Goal: Task Accomplishment & Management: Use online tool/utility

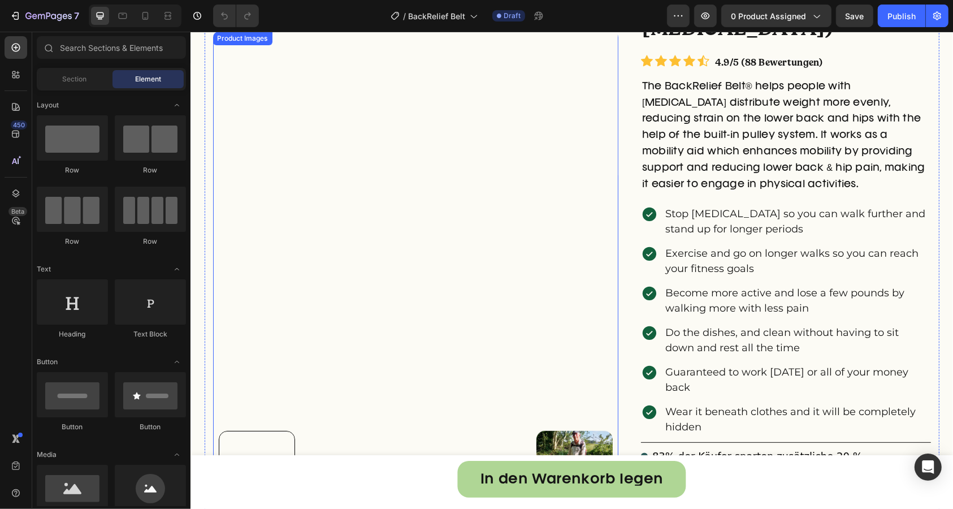
radio input "false"
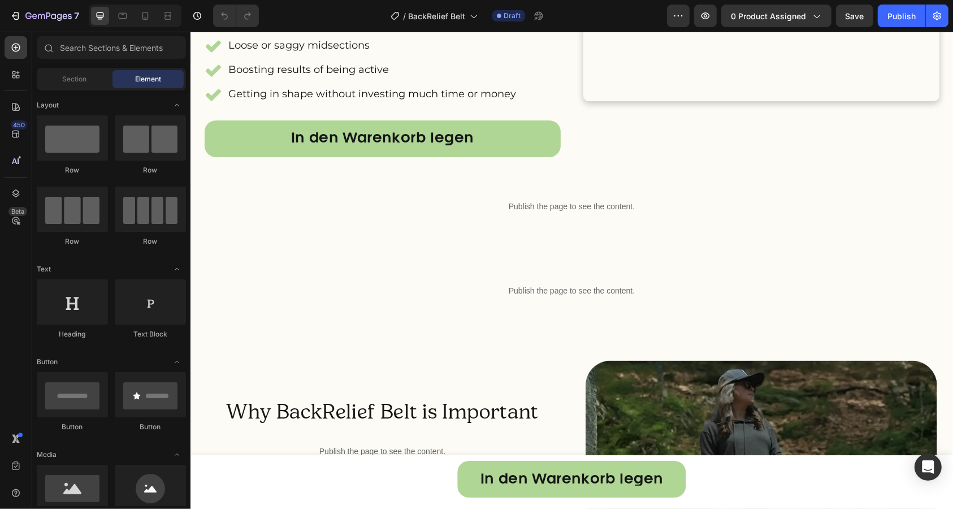
scroll to position [2065, 0]
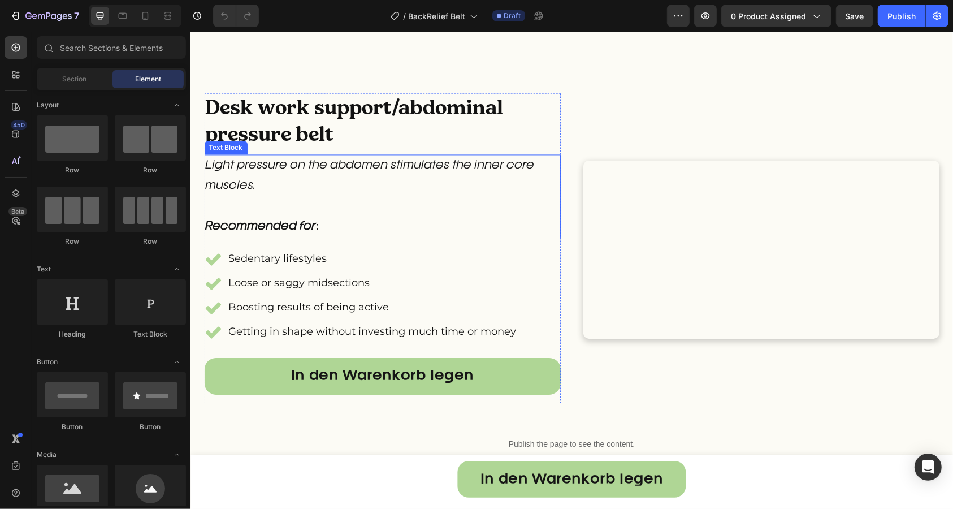
click at [529, 236] on p "Recommended for:" at bounding box center [382, 216] width 354 height 41
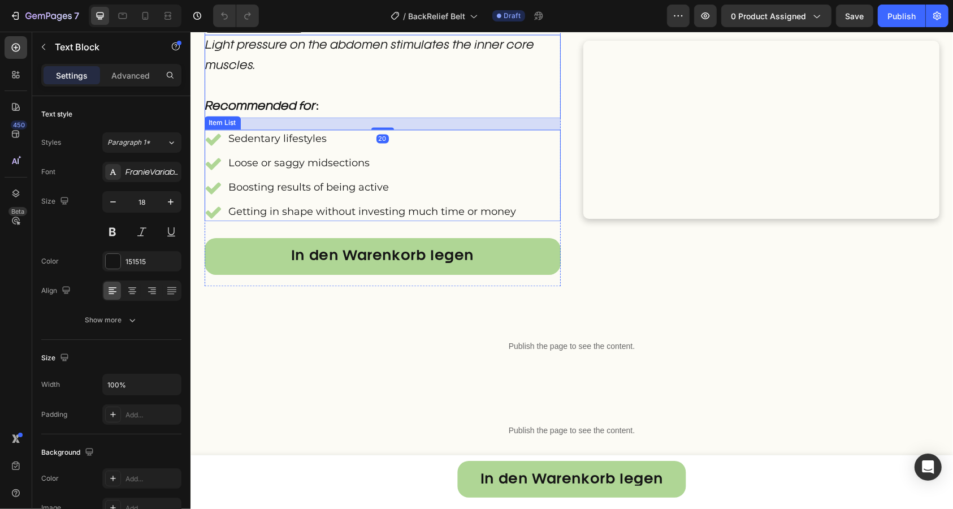
scroll to position [2349, 0]
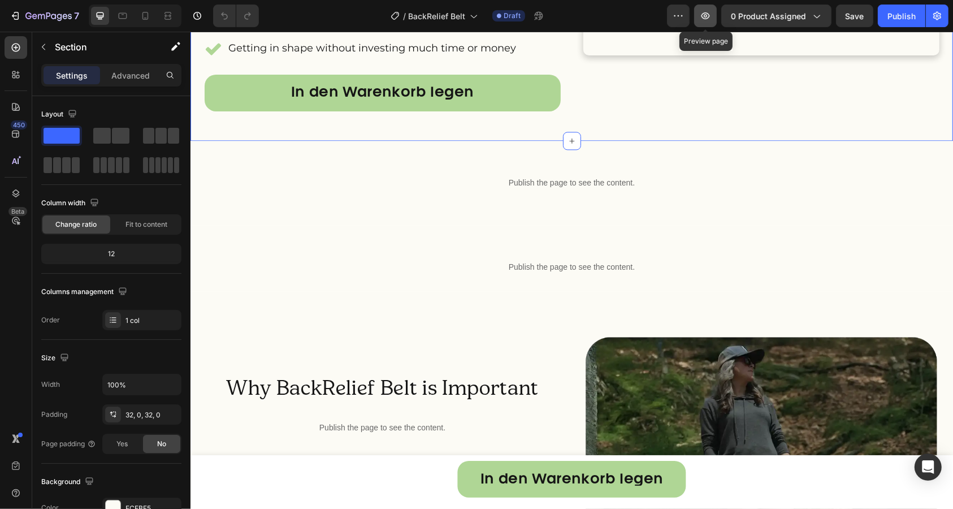
click at [711, 19] on icon "button" at bounding box center [705, 15] width 11 height 11
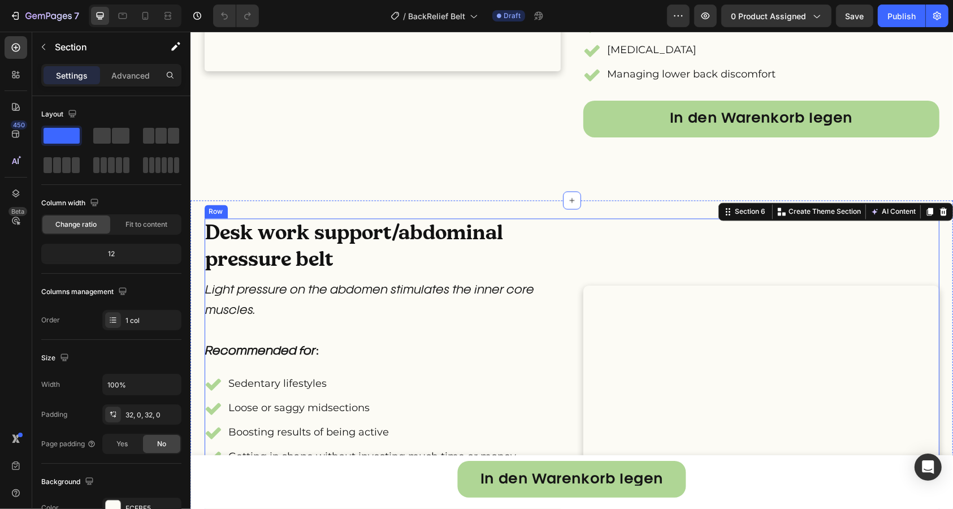
scroll to position [1689, 0]
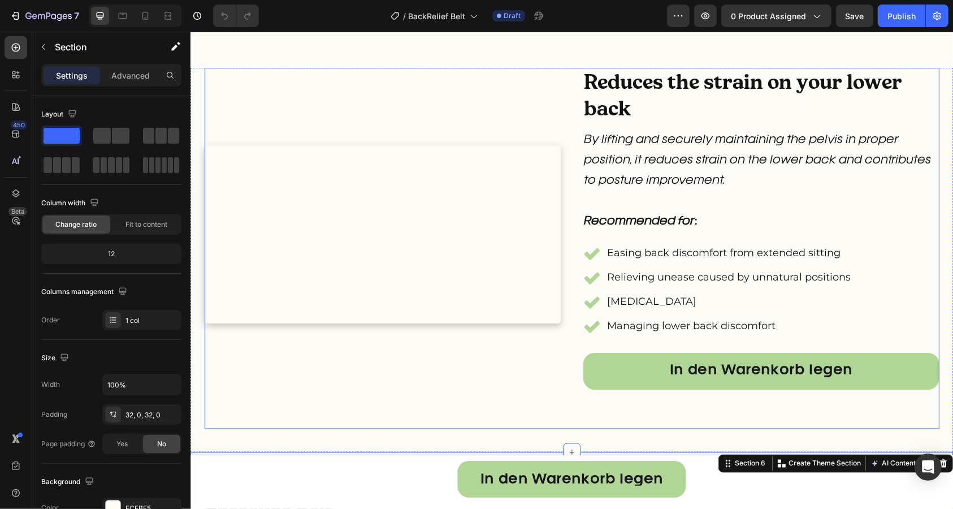
click at [567, 150] on div "Custom Code Reduces the strain on your lower back Heading By lifting and secure…" at bounding box center [571, 247] width 735 height 361
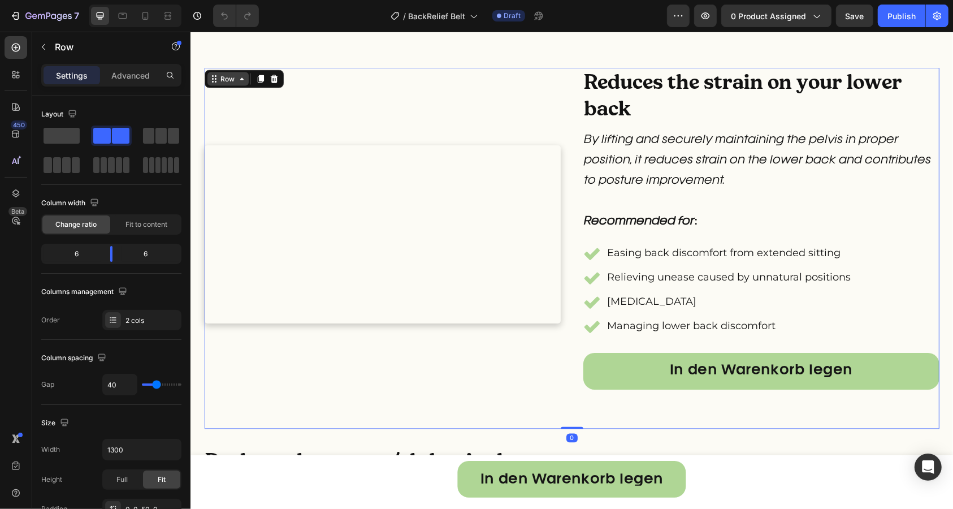
click at [237, 75] on icon at bounding box center [241, 78] width 9 height 9
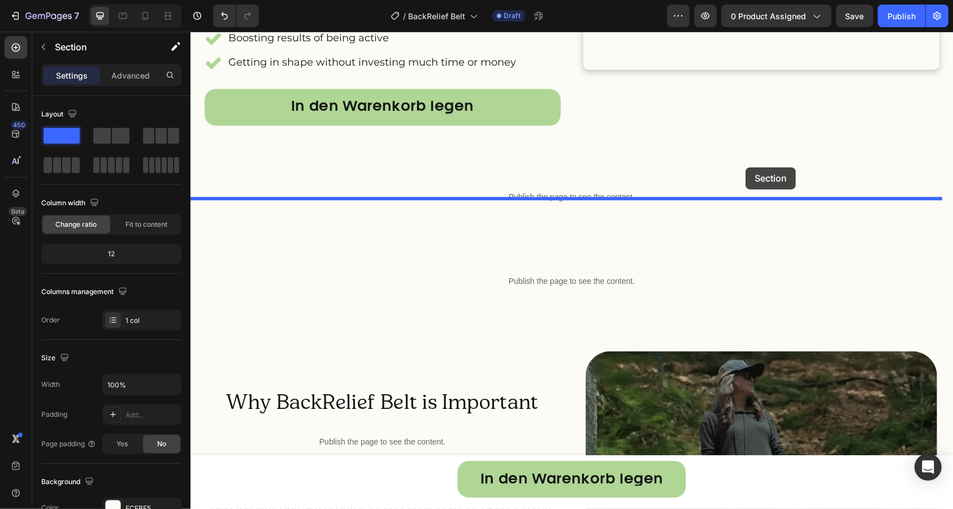
scroll to position [2733, 0]
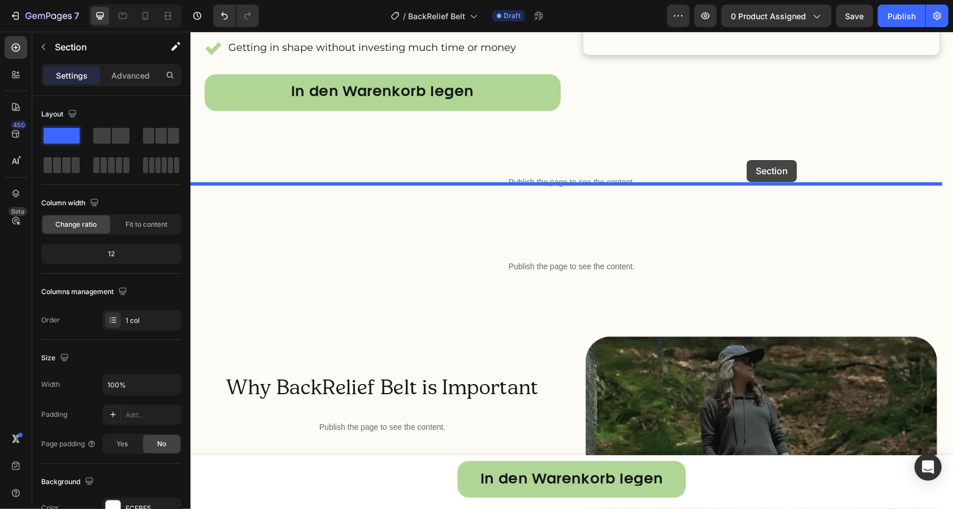
drag, startPoint x: 742, startPoint y: 63, endPoint x: 746, endPoint y: 159, distance: 96.1
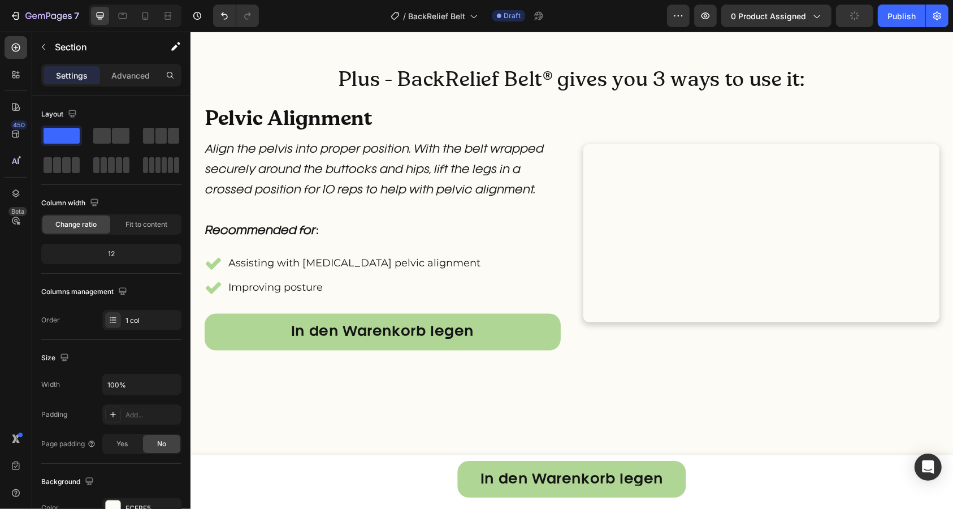
scroll to position [1040, 0]
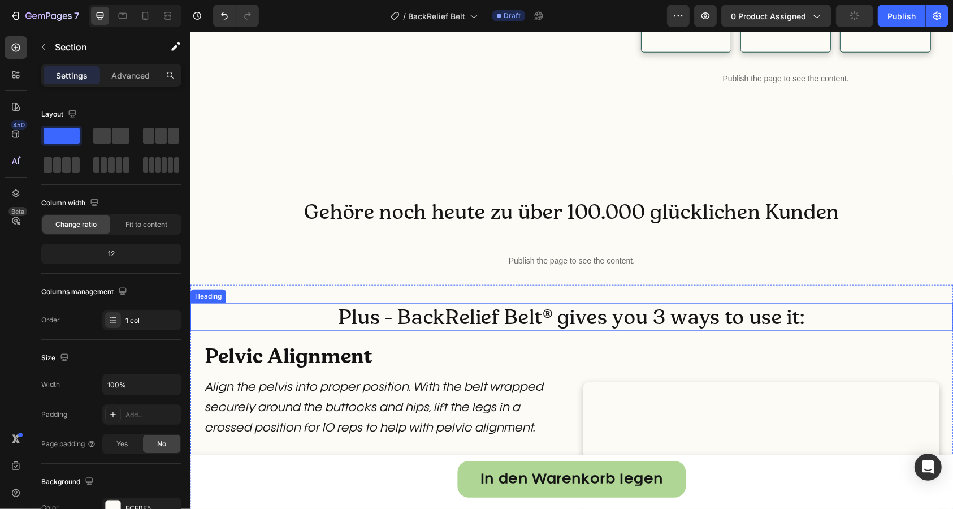
click at [745, 316] on h2 "Plus - BackRelief Belt® gives you 3 ways to use it:" at bounding box center [571, 316] width 762 height 28
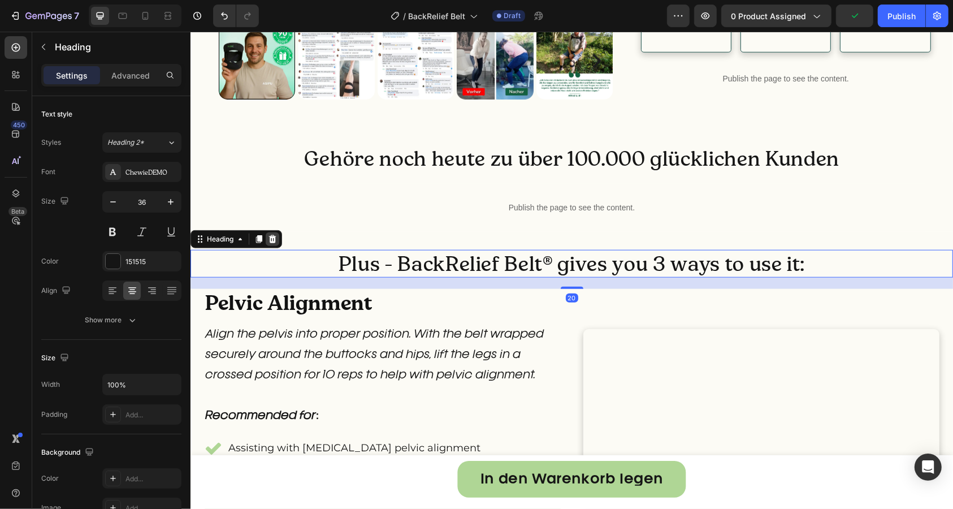
click at [265, 245] on div at bounding box center [272, 239] width 14 height 14
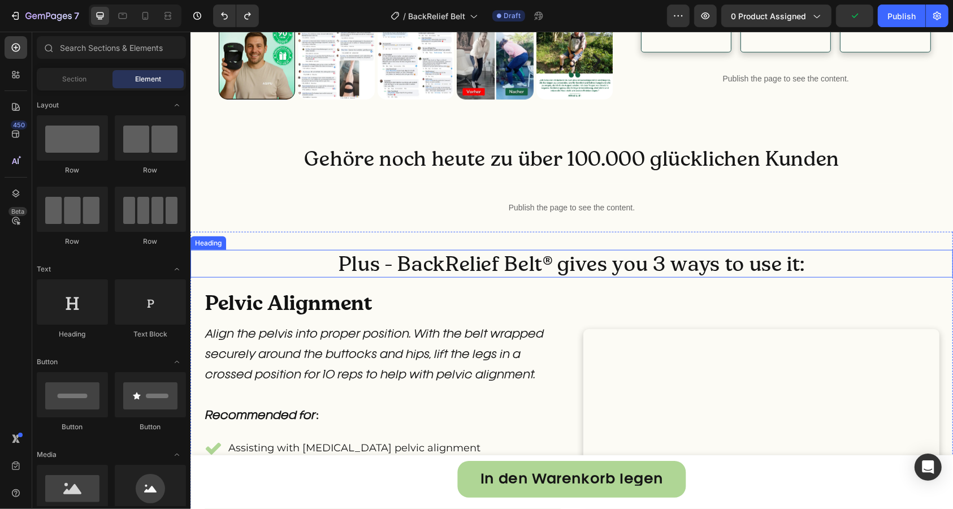
click at [465, 277] on h2 "Plus - BackRelief Belt® gives you 3 ways to use it:" at bounding box center [571, 263] width 762 height 28
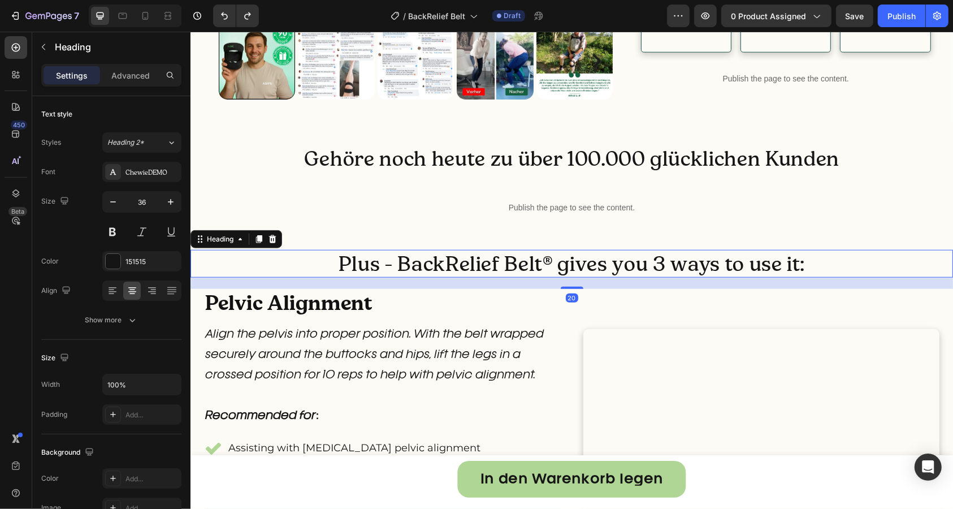
click at [253, 245] on div at bounding box center [258, 239] width 14 height 14
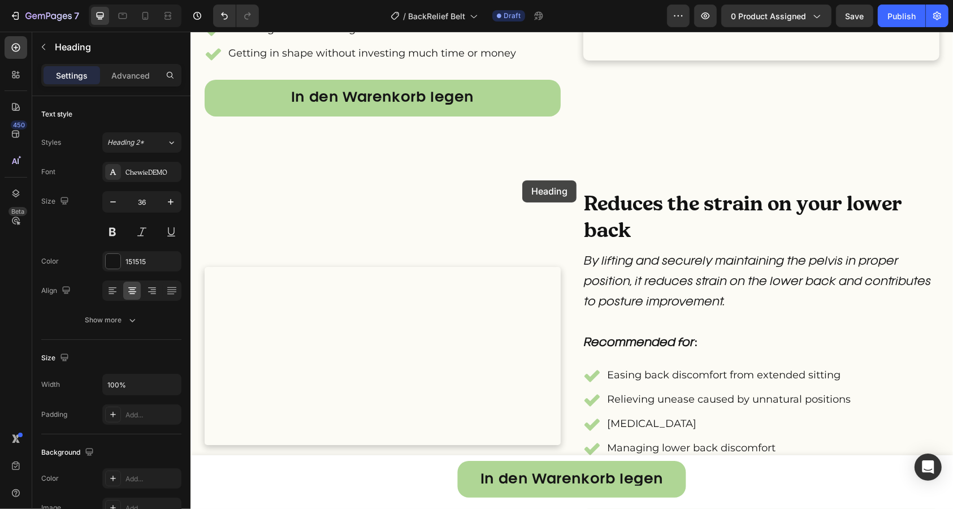
scroll to position [2364, 0]
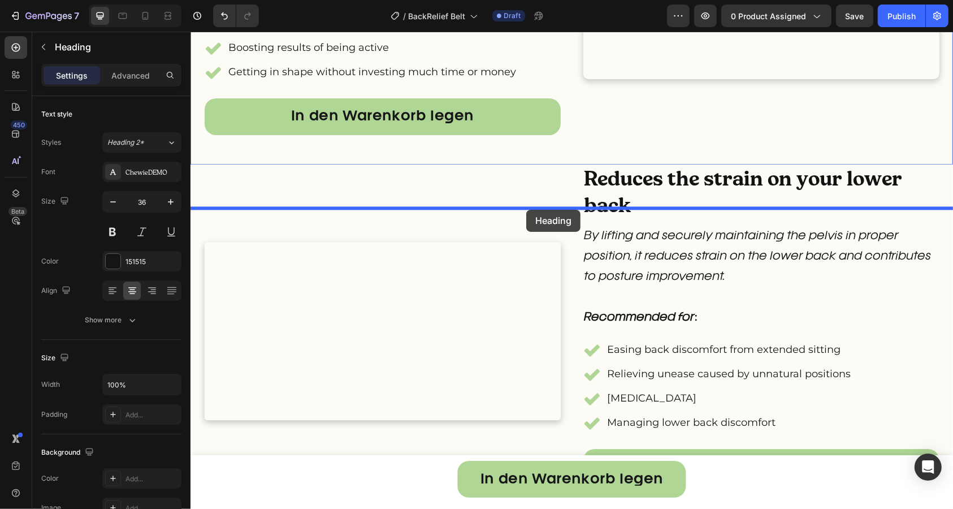
drag, startPoint x: 230, startPoint y: 327, endPoint x: 526, endPoint y: 209, distance: 318.1
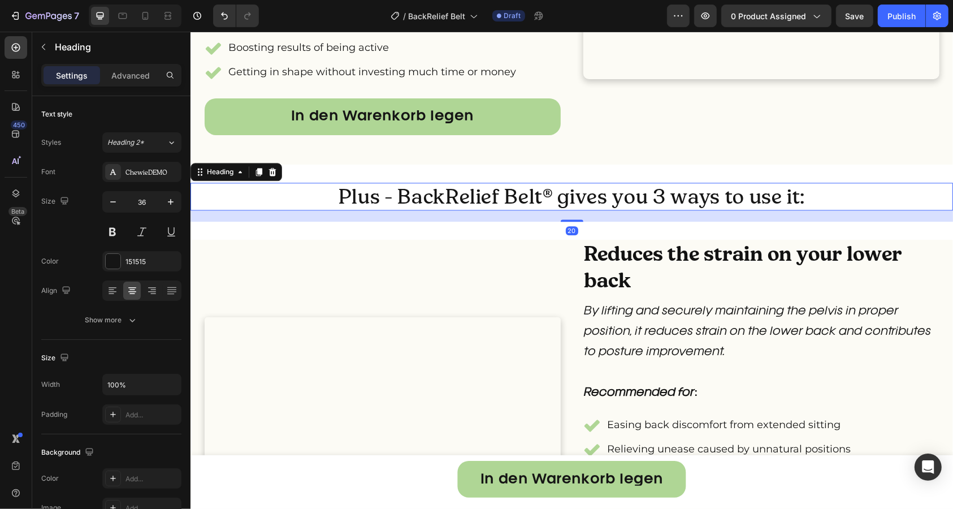
click at [514, 210] on h2 "Plus - BackRelief Belt® gives you 3 ways to use it:" at bounding box center [571, 196] width 762 height 28
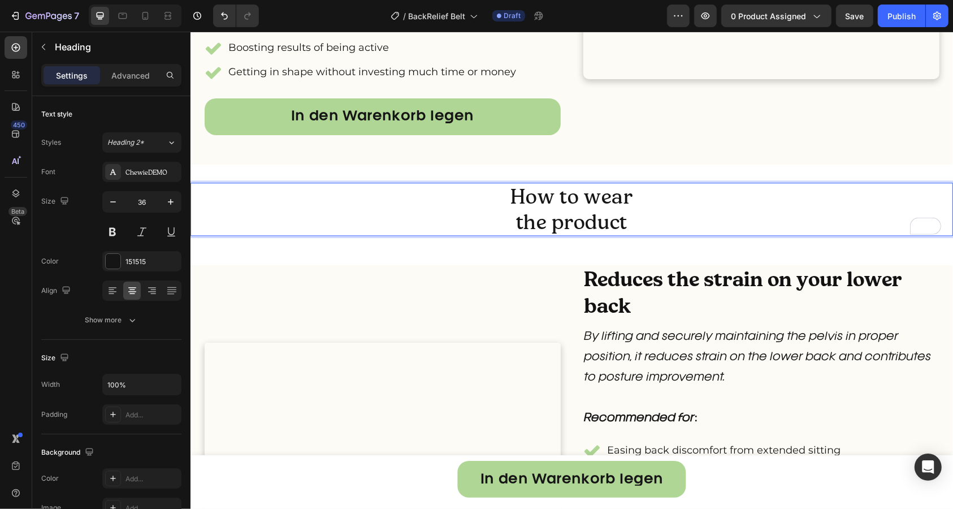
click at [409, 216] on div "How to wear the product Heading 20 Section 7" at bounding box center [571, 214] width 762 height 101
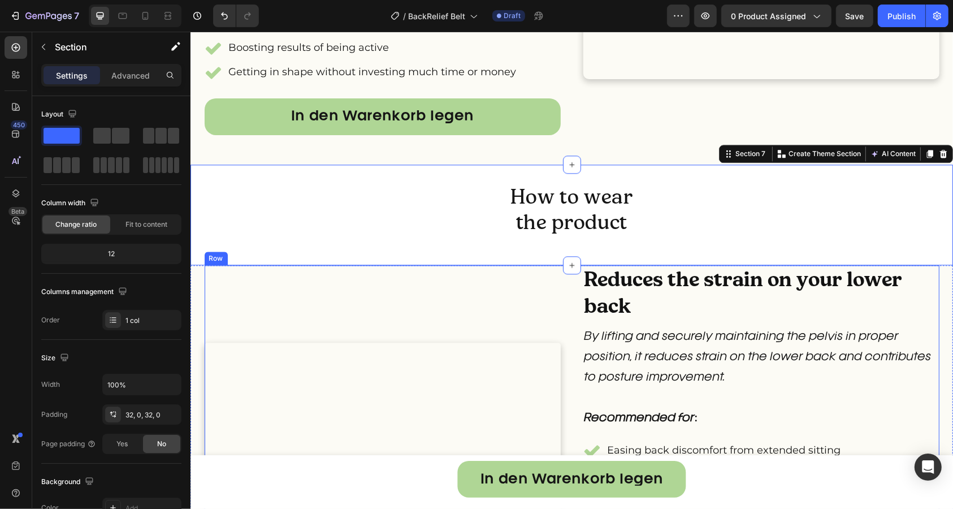
click at [562, 362] on div "Custom Code Reduces the strain on your lower back Heading By lifting and secure…" at bounding box center [571, 444] width 735 height 361
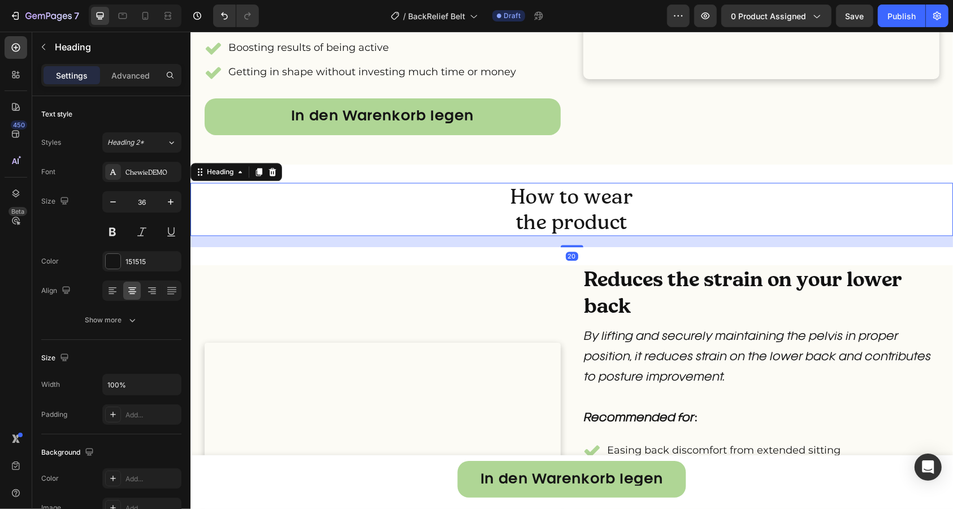
click at [533, 234] on p "How to wear the product" at bounding box center [571, 208] width 760 height 51
drag, startPoint x: 227, startPoint y: 219, endPoint x: 227, endPoint y: 210, distance: 9.0
click at [227, 178] on div "Heading" at bounding box center [220, 171] width 54 height 14
click at [215, 176] on div "Heading" at bounding box center [219, 171] width 31 height 10
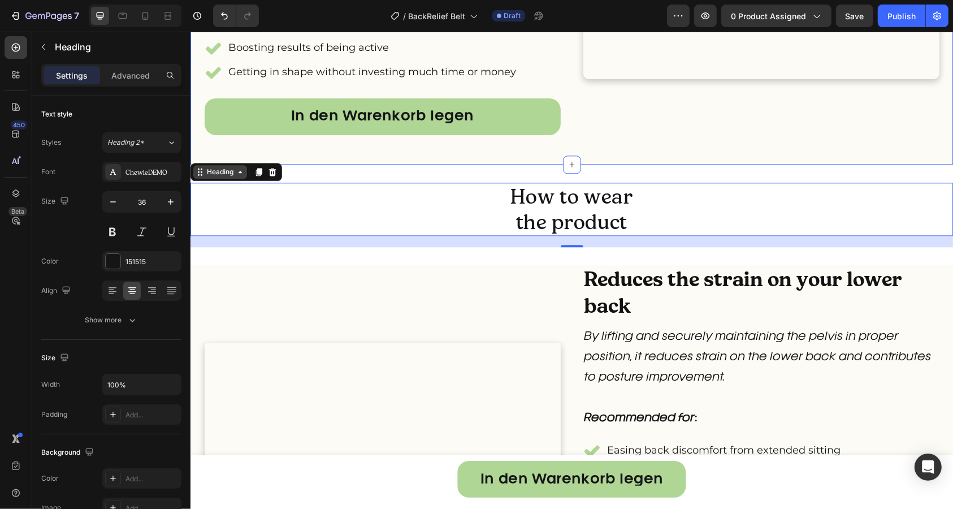
click at [216, 176] on div "Heading" at bounding box center [219, 171] width 31 height 10
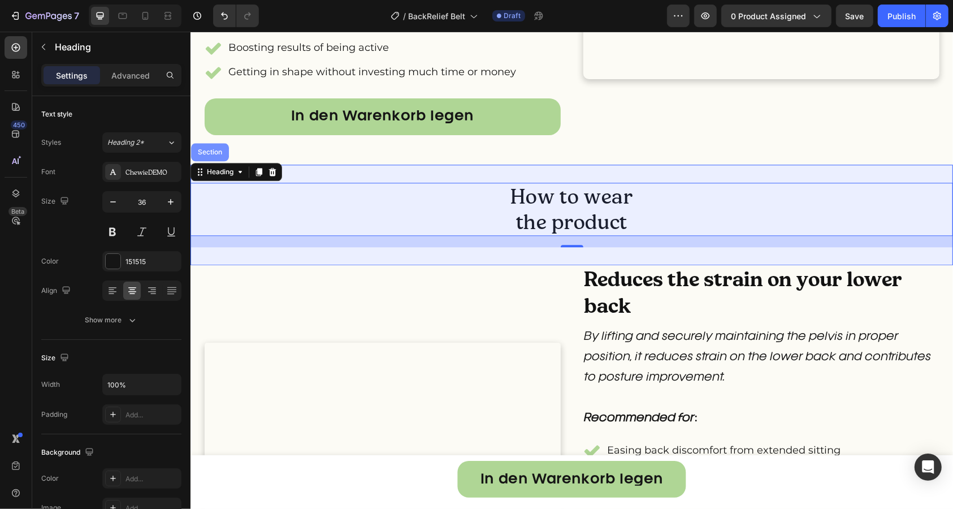
click at [212, 155] on div "Section" at bounding box center [209, 151] width 29 height 7
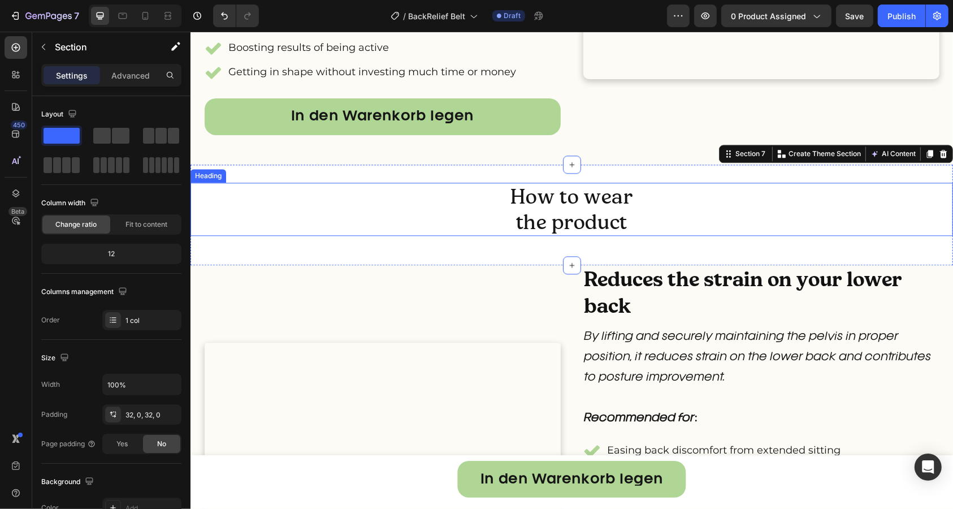
click at [446, 234] on p "How to wear the product" at bounding box center [571, 208] width 760 height 51
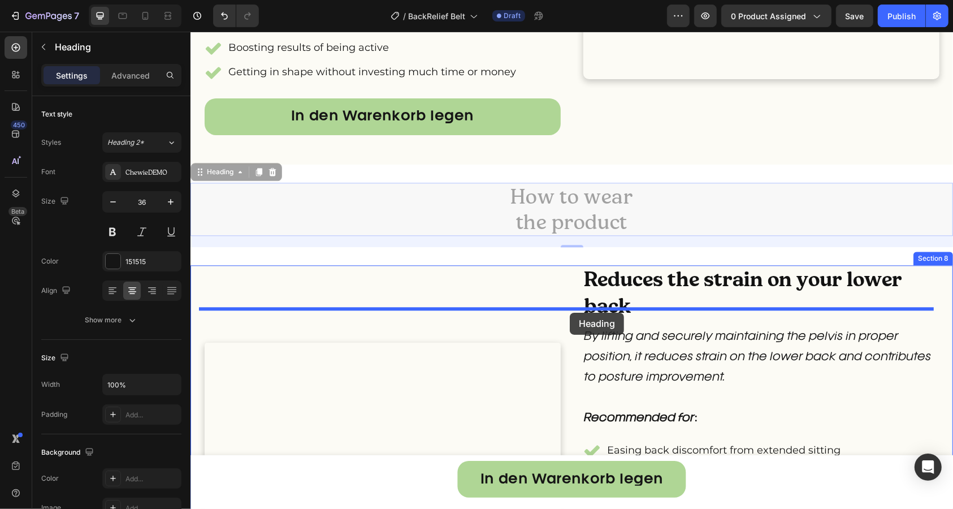
drag, startPoint x: 224, startPoint y: 216, endPoint x: 569, endPoint y: 312, distance: 357.7
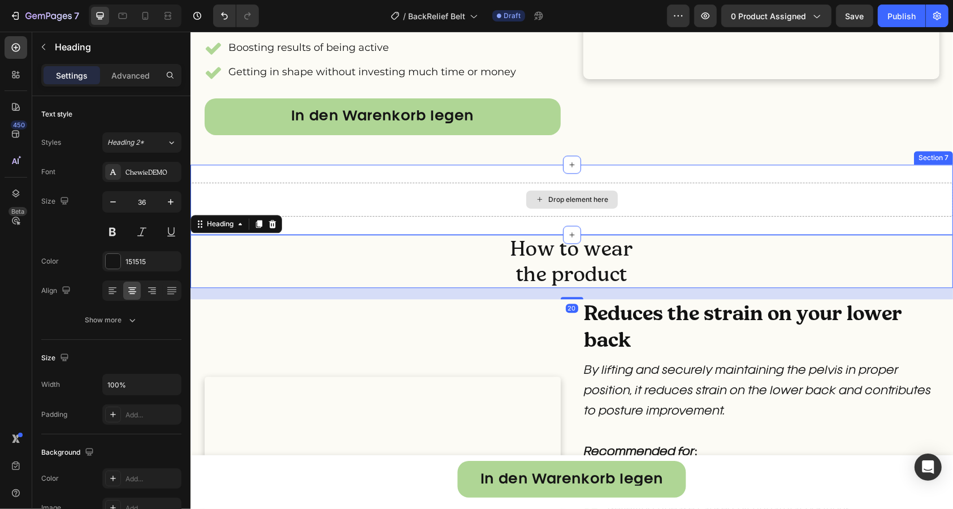
click at [543, 216] on div "Drop element here" at bounding box center [571, 199] width 762 height 34
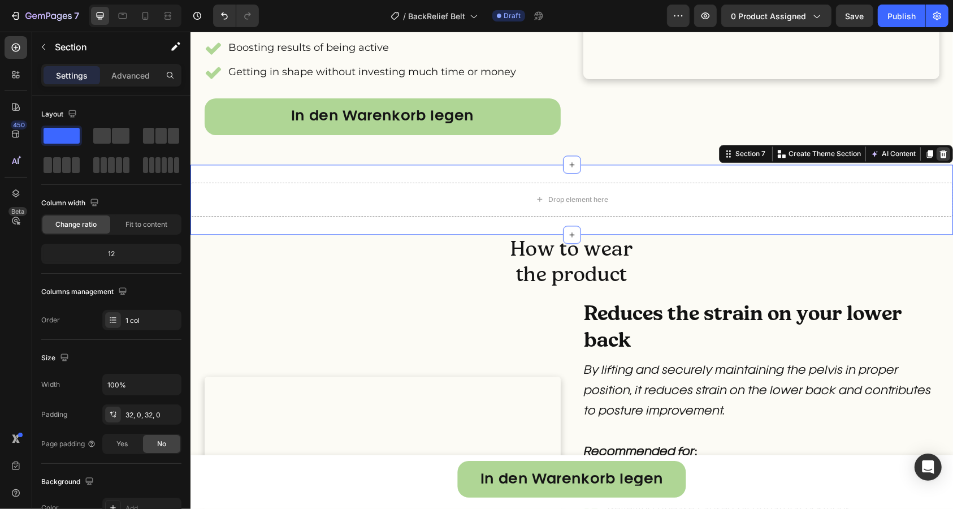
click at [939, 157] on icon at bounding box center [942, 153] width 7 height 8
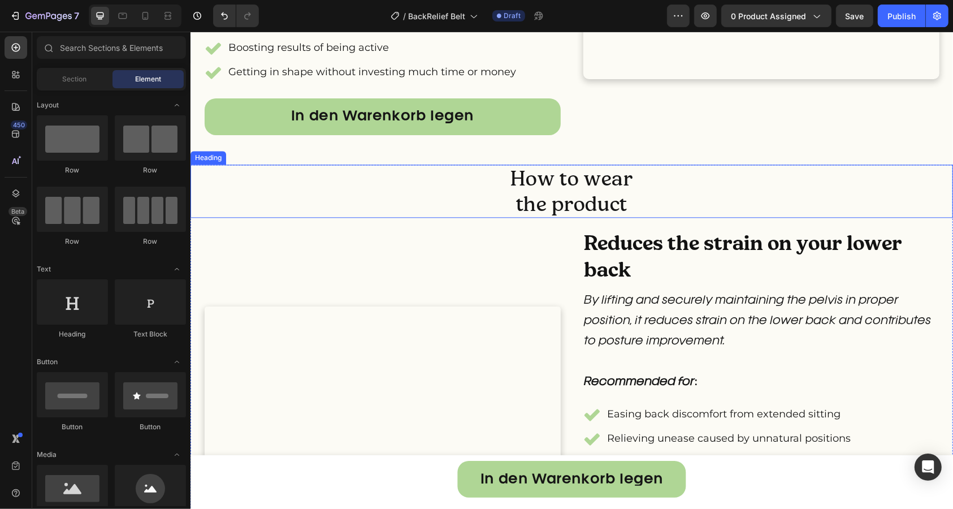
click at [726, 217] on h2 "How to wear the product" at bounding box center [571, 190] width 762 height 53
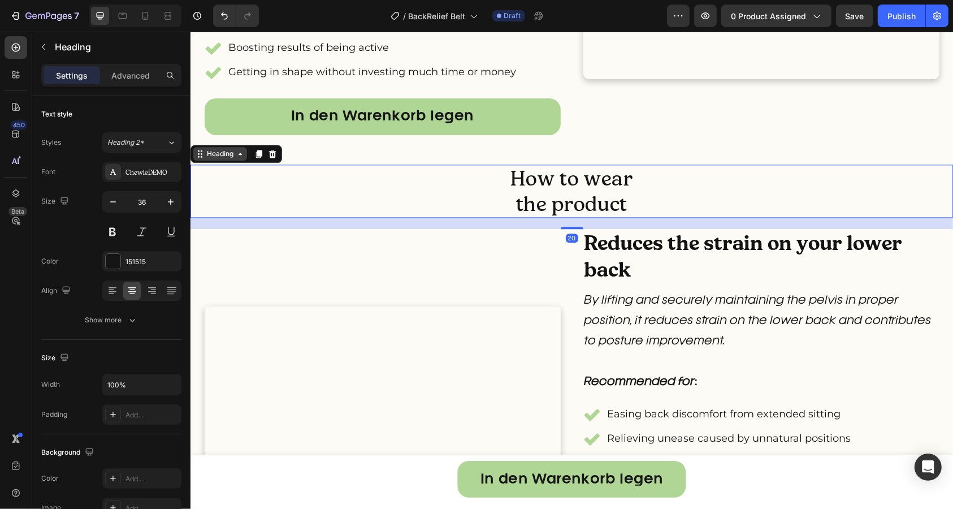
click at [218, 158] on div "Heading" at bounding box center [219, 153] width 31 height 10
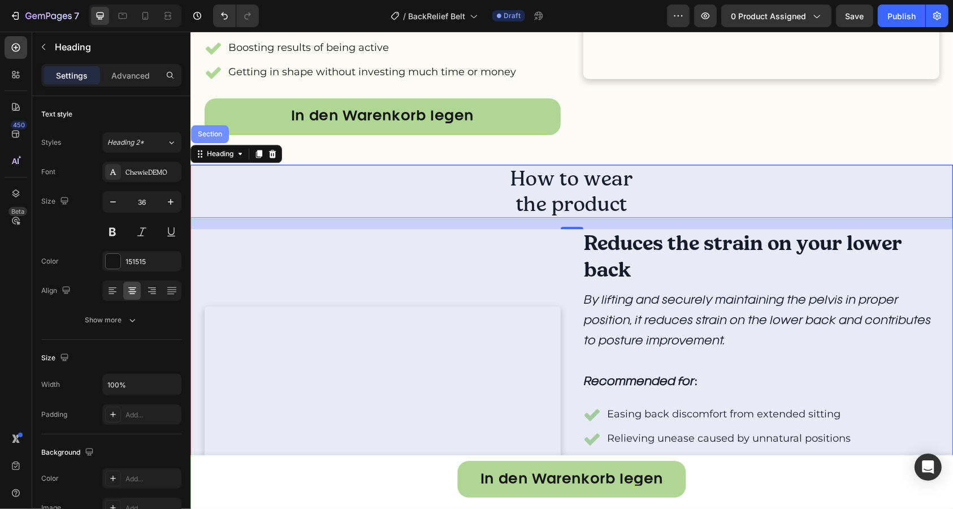
click at [197, 137] on div "Section" at bounding box center [209, 133] width 29 height 7
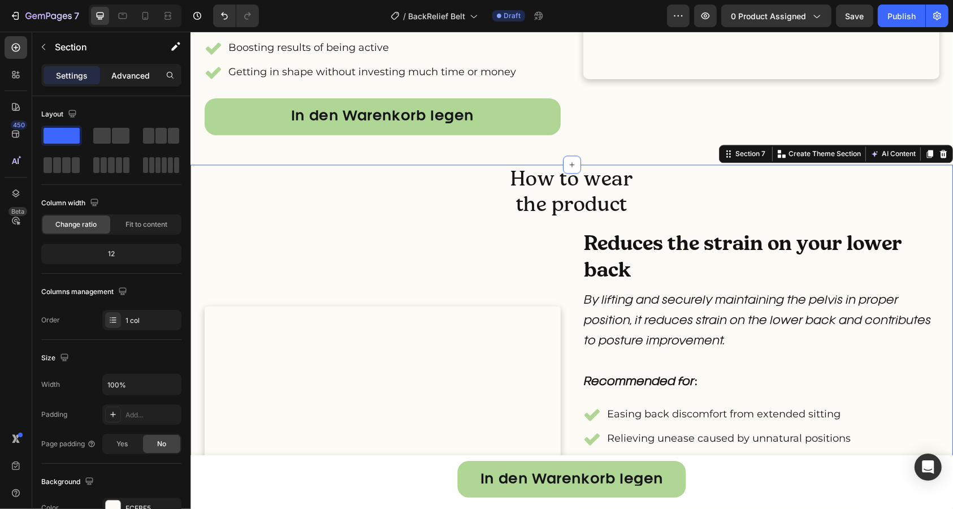
click at [128, 78] on p "Advanced" at bounding box center [130, 76] width 38 height 12
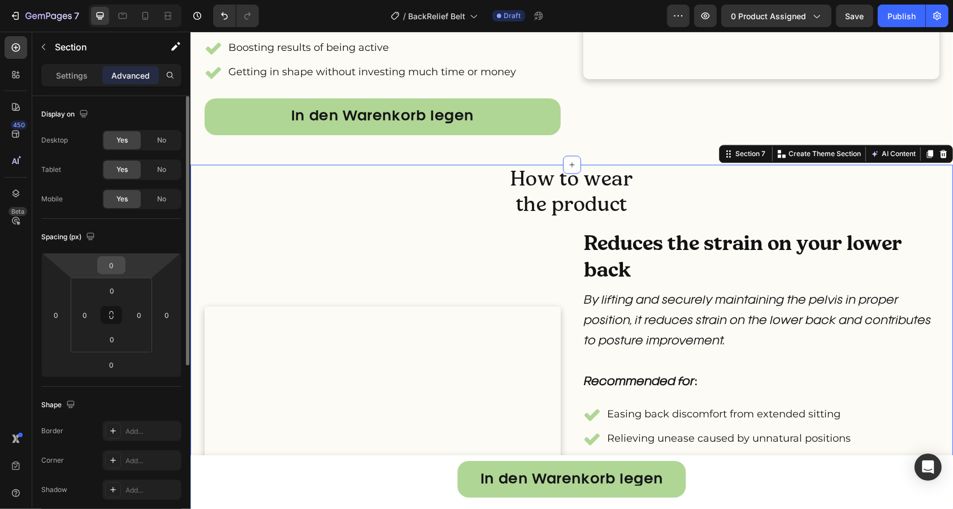
click at [116, 264] on input "0" at bounding box center [111, 265] width 23 height 17
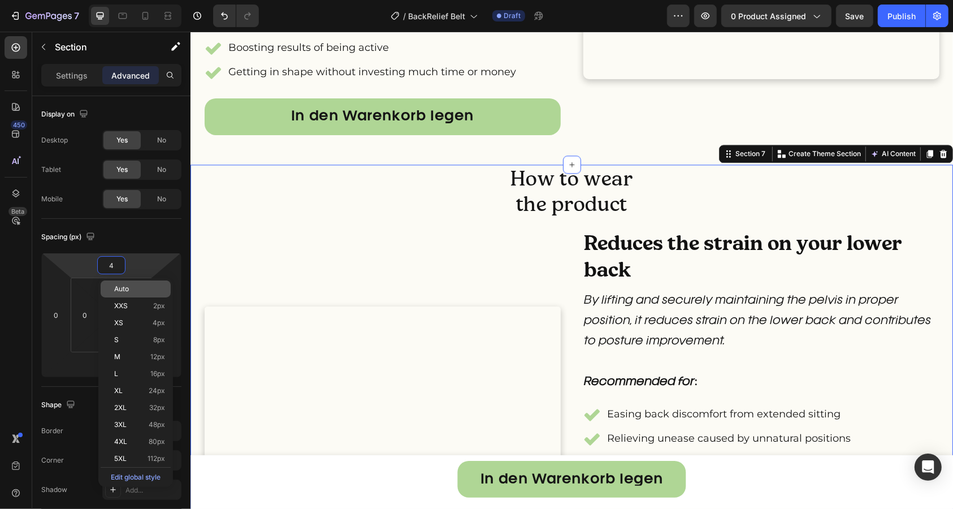
type input "40"
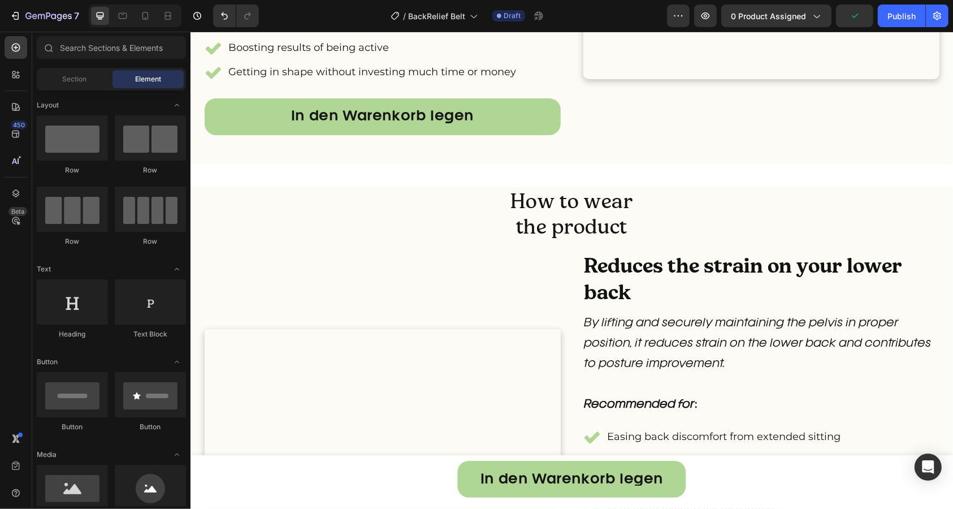
scroll to position [2198, 0]
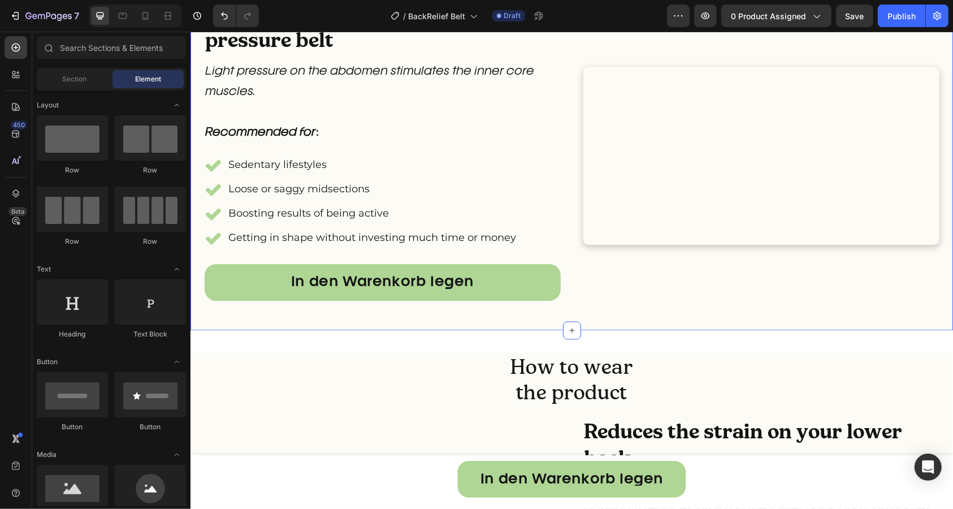
click at [494, 329] on div "Desk work support/abdominal pressure belt Heading Light pressure on the abdomen…" at bounding box center [571, 155] width 762 height 349
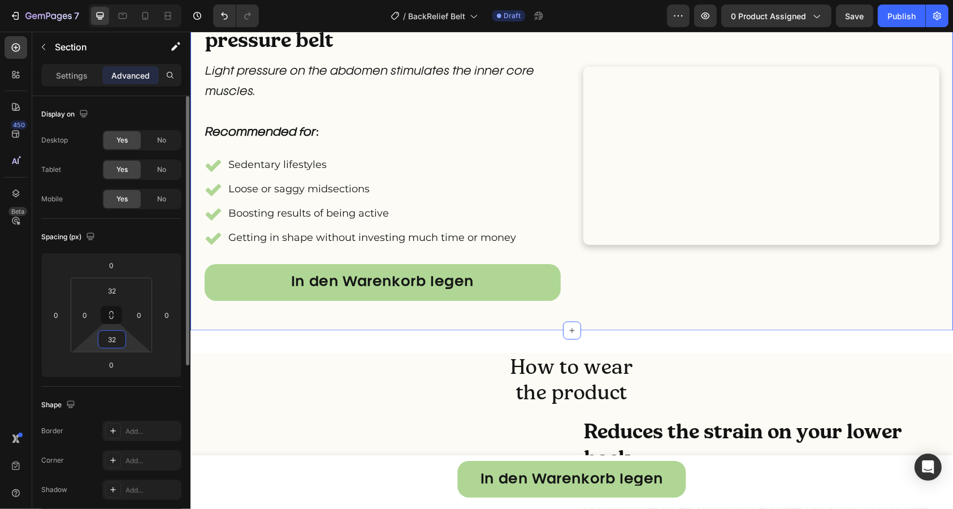
click at [114, 342] on input "32" at bounding box center [112, 339] width 23 height 17
type input "50"
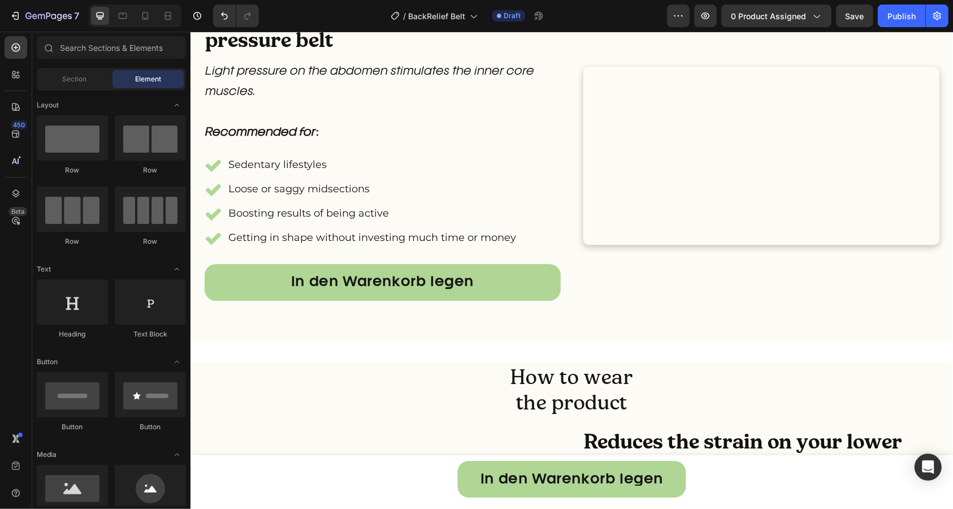
click at [358, 415] on h2 "How to wear the product" at bounding box center [571, 388] width 762 height 53
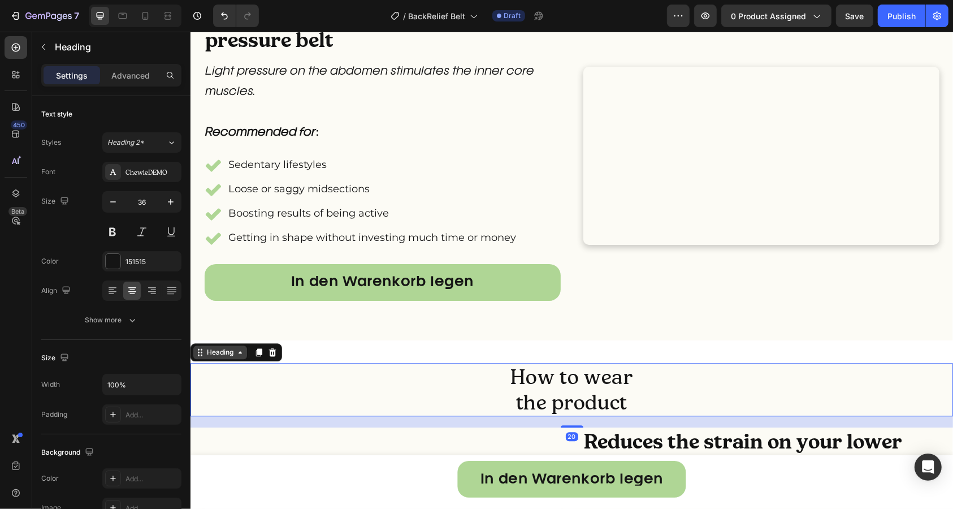
click at [220, 357] on div "Heading" at bounding box center [219, 351] width 31 height 10
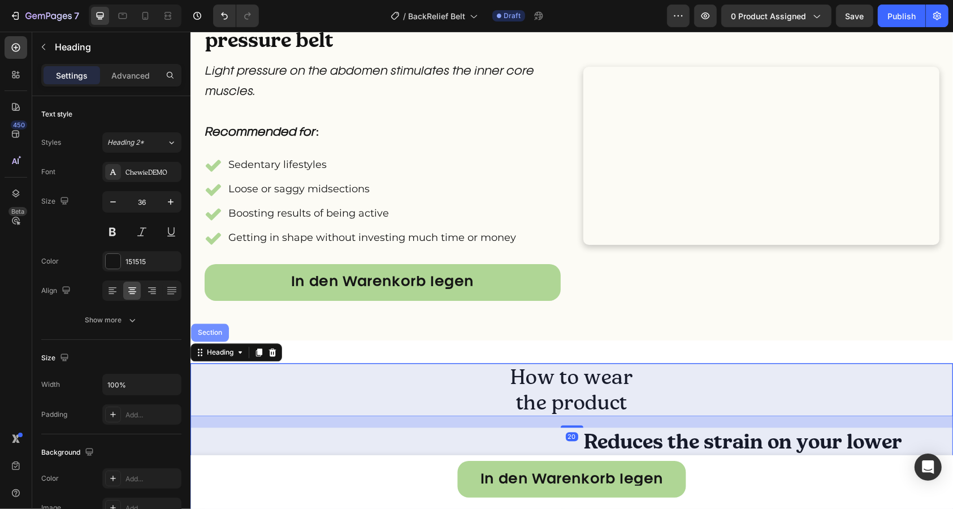
click at [218, 335] on div "Section" at bounding box center [209, 331] width 29 height 7
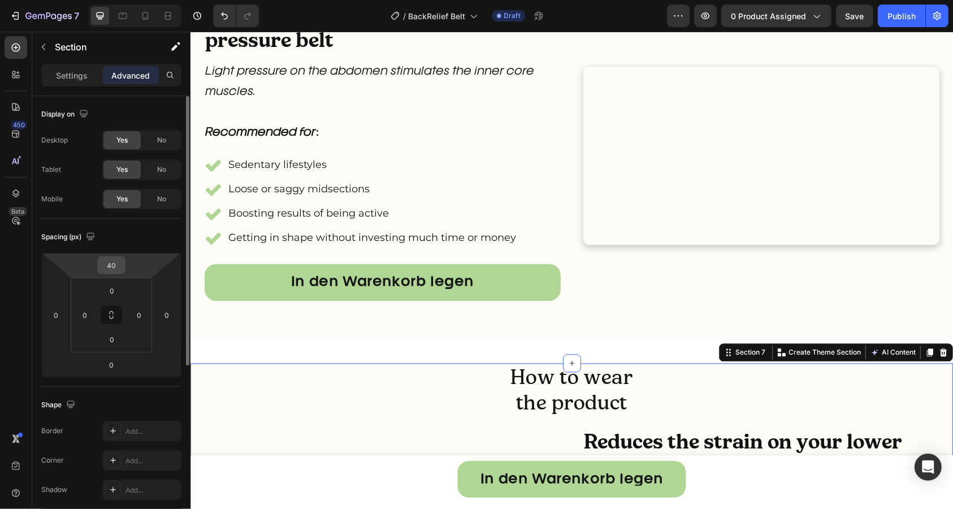
click at [107, 263] on input "40" at bounding box center [111, 265] width 23 height 17
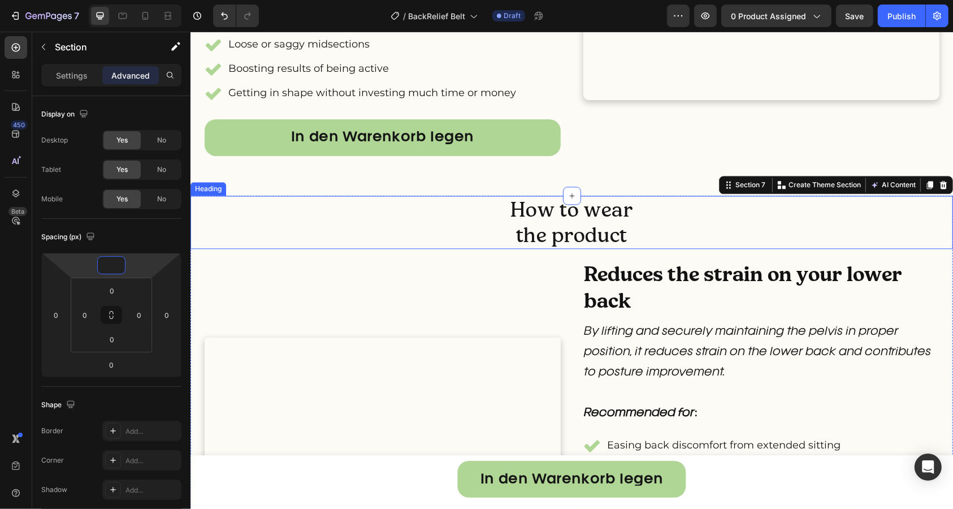
scroll to position [2352, 0]
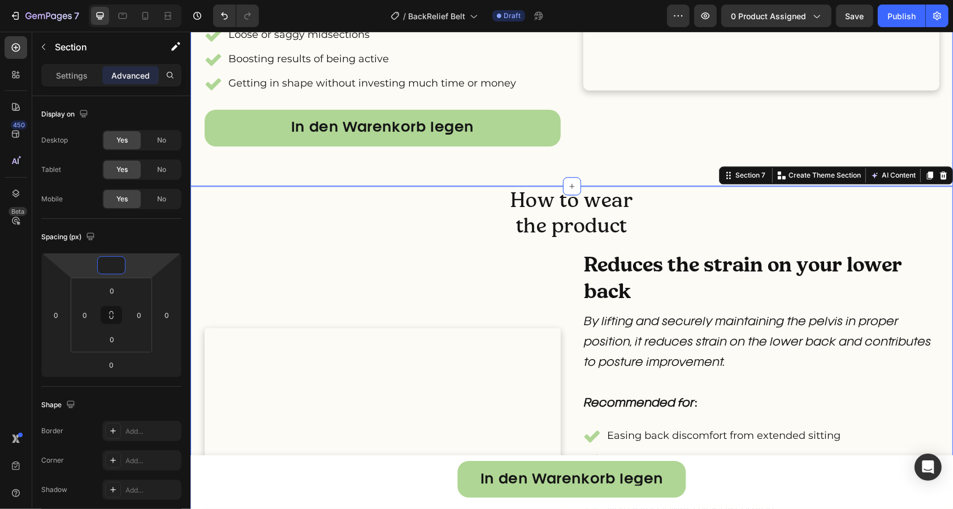
click at [511, 185] on div "Desk work support/abdominal pressure belt Heading Light pressure on the abdomen…" at bounding box center [571, 6] width 762 height 359
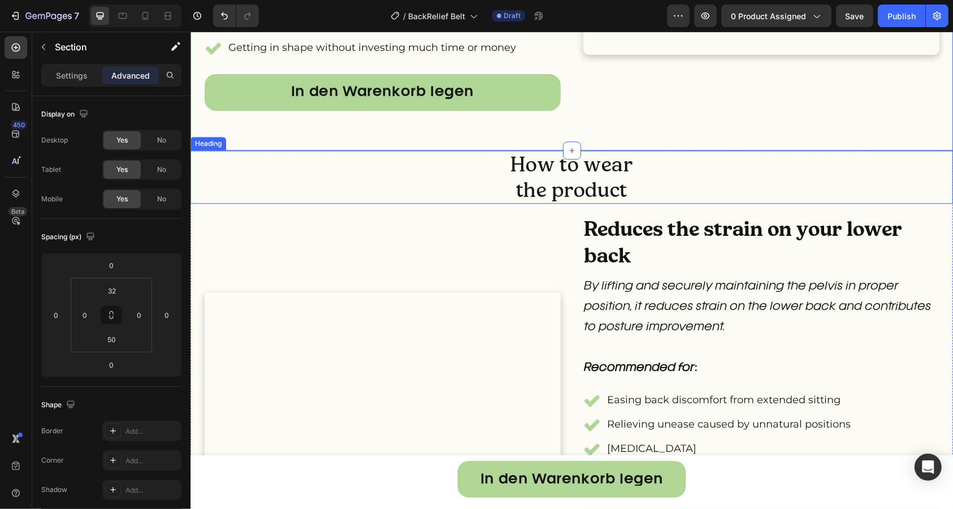
scroll to position [2401, 0]
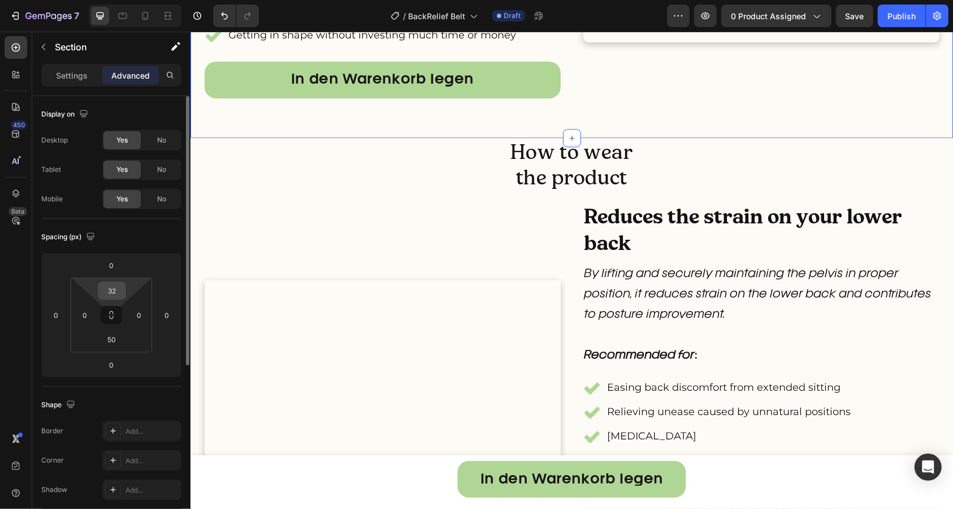
click at [111, 291] on input "32" at bounding box center [112, 290] width 23 height 17
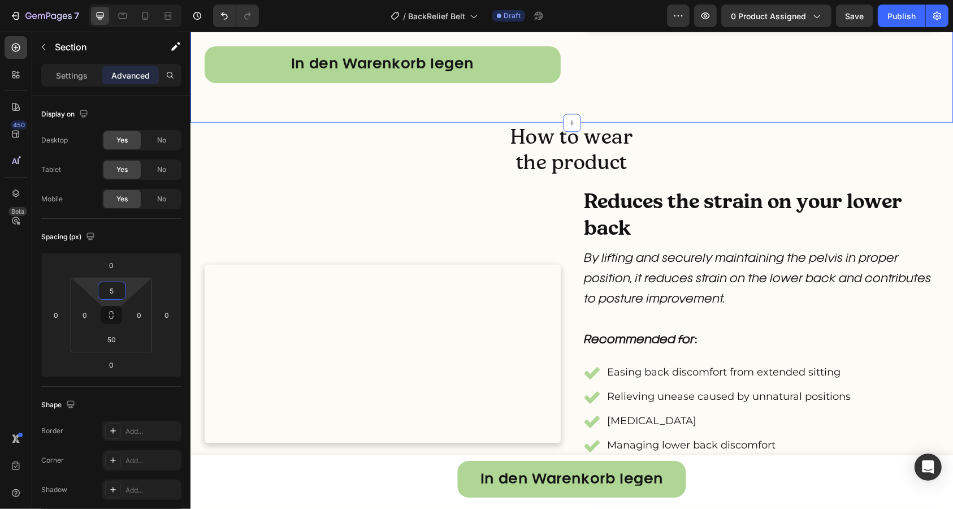
type input "50"
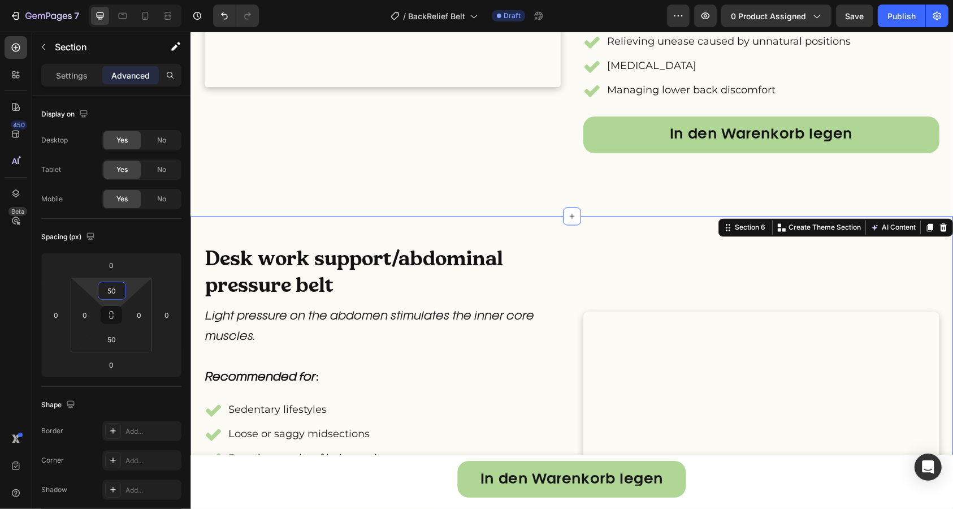
scroll to position [1915, 0]
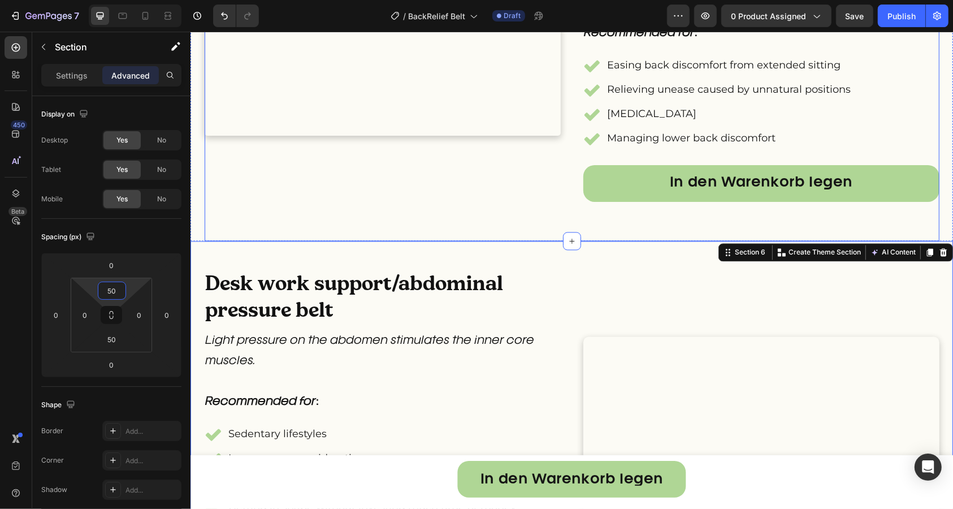
click at [562, 198] on div "Custom Code Reduces the strain on your lower back Heading By lifting and secure…" at bounding box center [571, 60] width 735 height 361
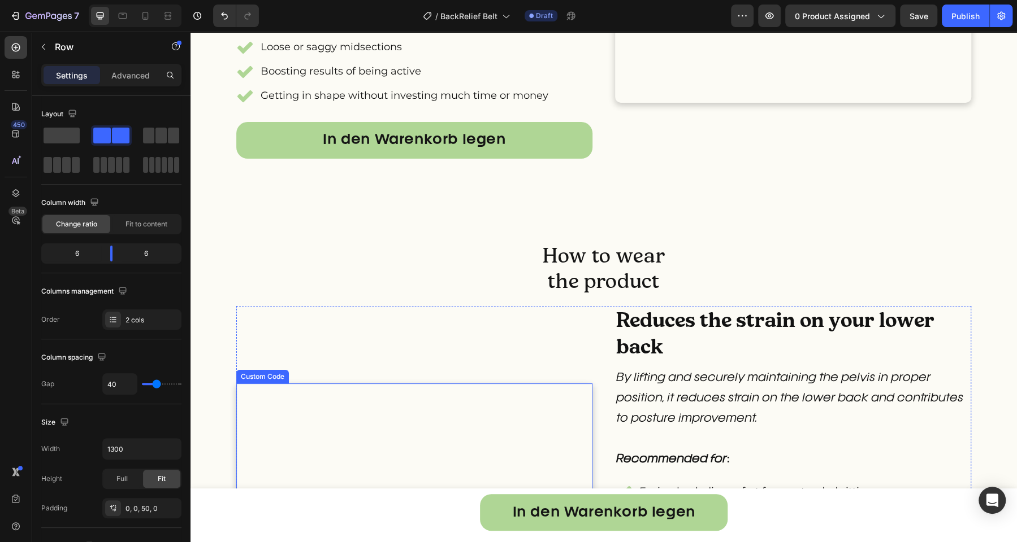
scroll to position [2350, 0]
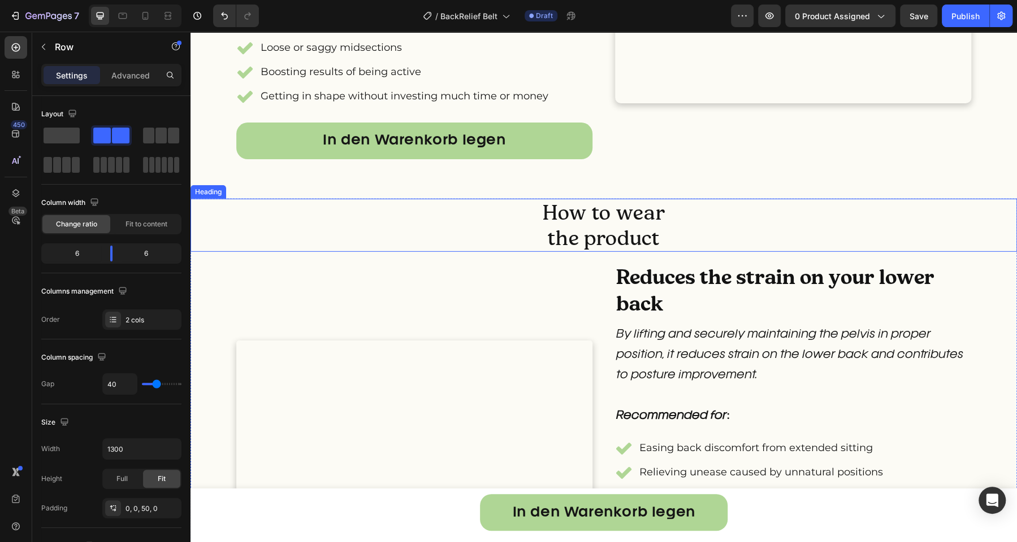
click at [600, 252] on h2 "How to wear the product" at bounding box center [603, 225] width 826 height 53
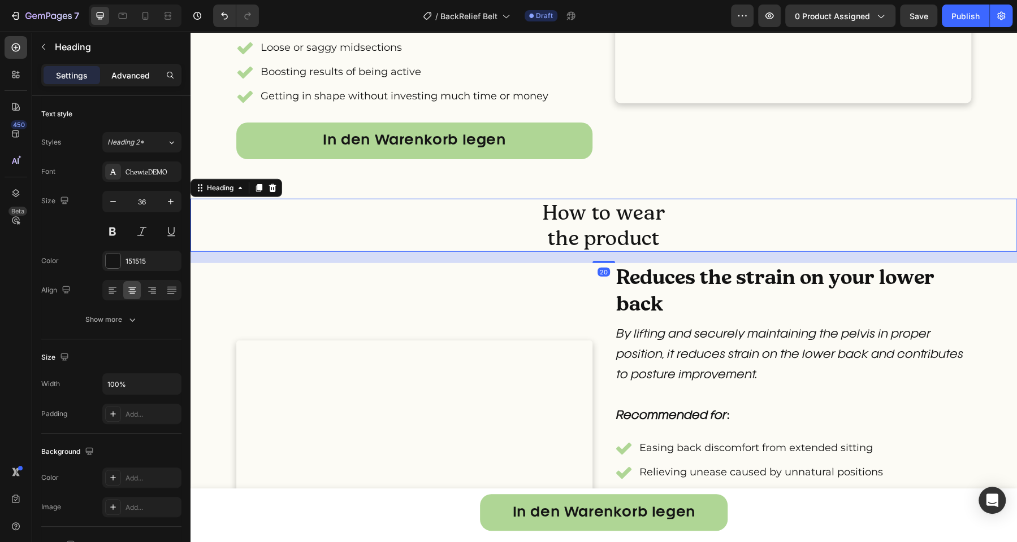
click at [146, 72] on p "Advanced" at bounding box center [130, 76] width 38 height 12
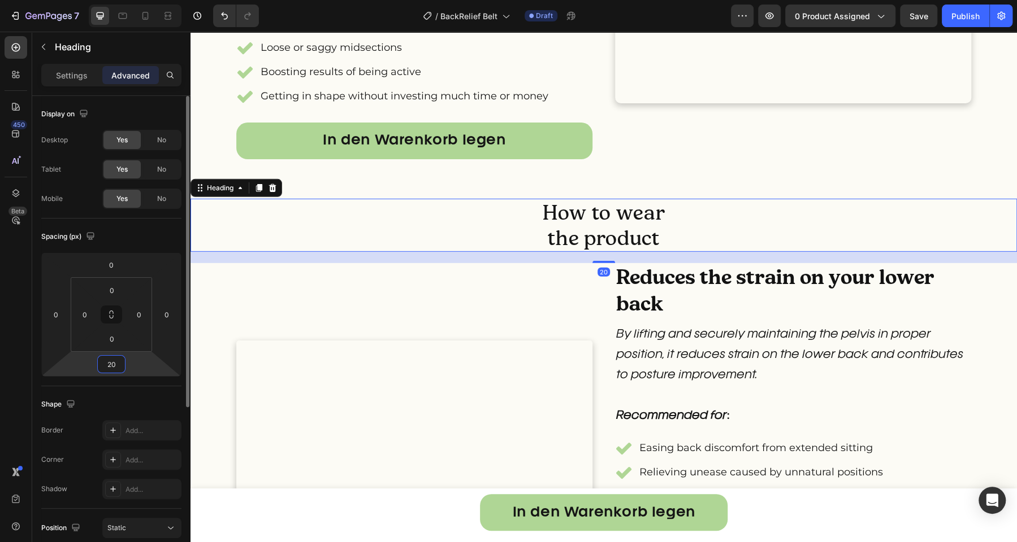
click at [117, 358] on input "20" at bounding box center [111, 364] width 23 height 17
type input "30"
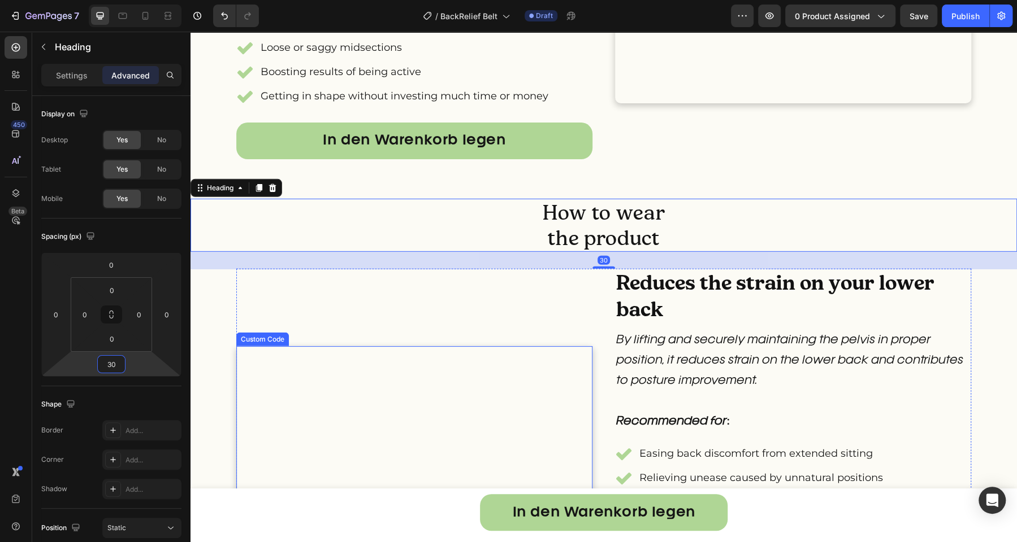
click at [457, 171] on div "Desk work support/abdominal pressure belt Heading Light pressure on the abdomen…" at bounding box center [414, 14] width 356 height 312
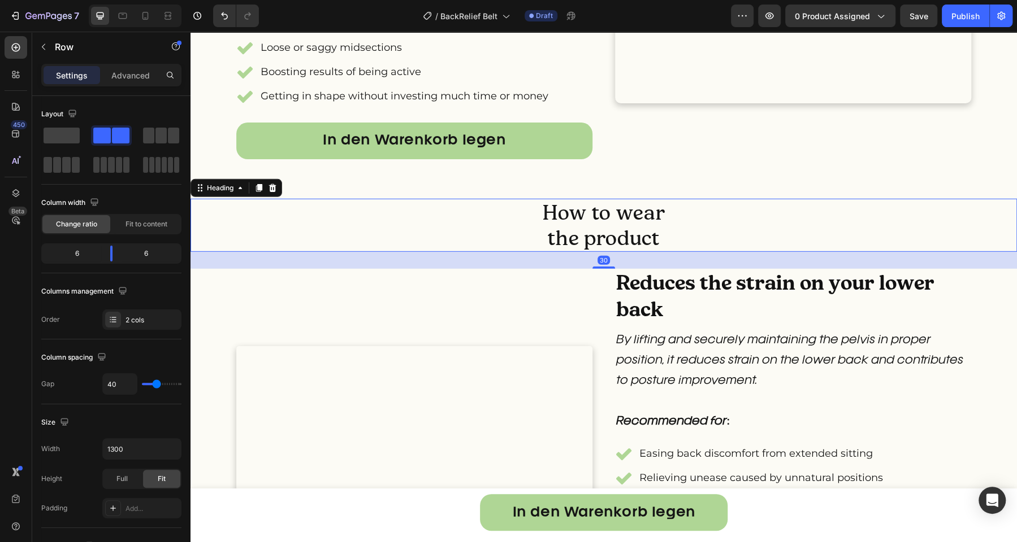
click at [566, 252] on h2 "How to wear the product" at bounding box center [603, 225] width 826 height 53
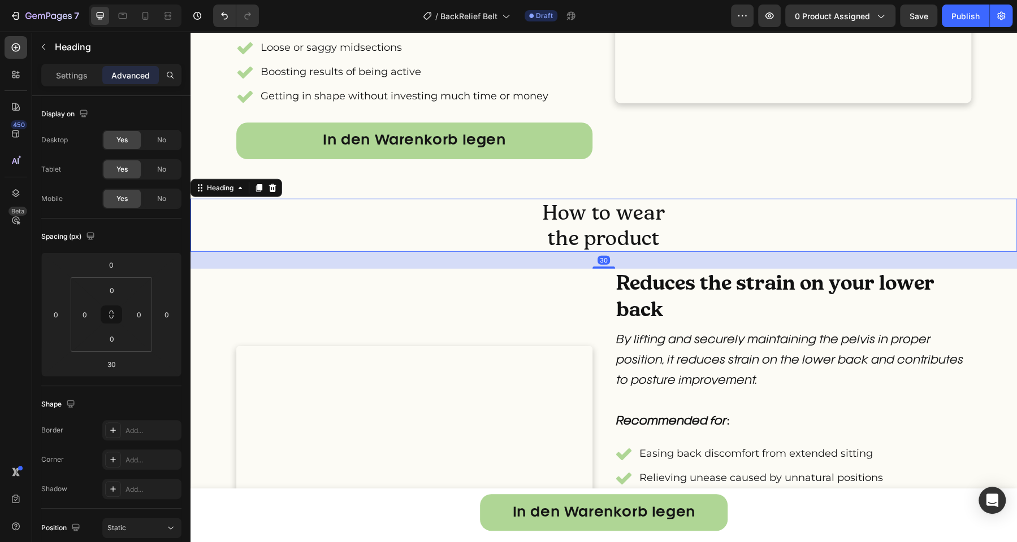
click at [540, 252] on h2 "How to wear the product" at bounding box center [603, 225] width 826 height 53
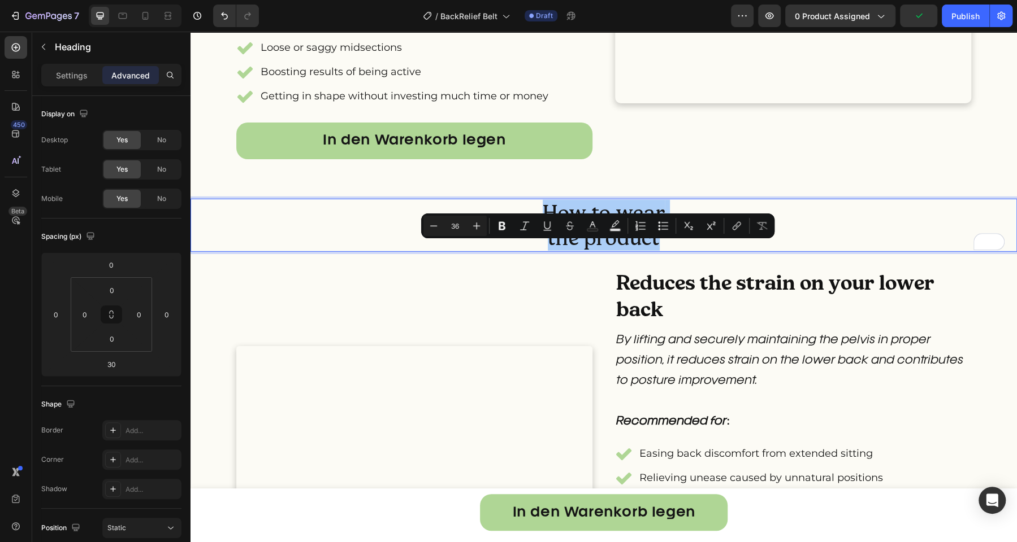
drag, startPoint x: 445, startPoint y: 230, endPoint x: 453, endPoint y: 231, distance: 7.9
click at [446, 230] on input "36" at bounding box center [455, 226] width 23 height 14
click at [453, 231] on input "36" at bounding box center [455, 226] width 23 height 14
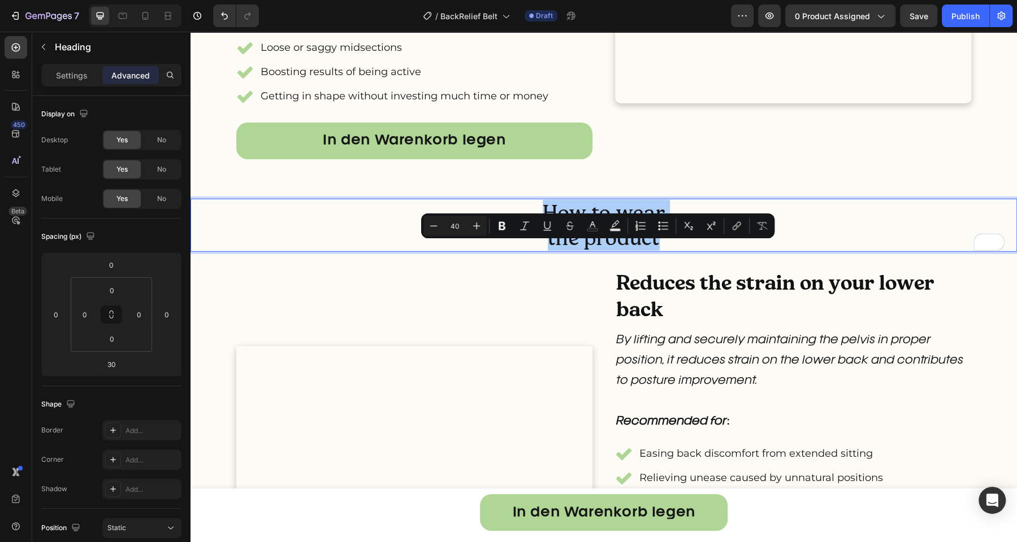
type input "40"
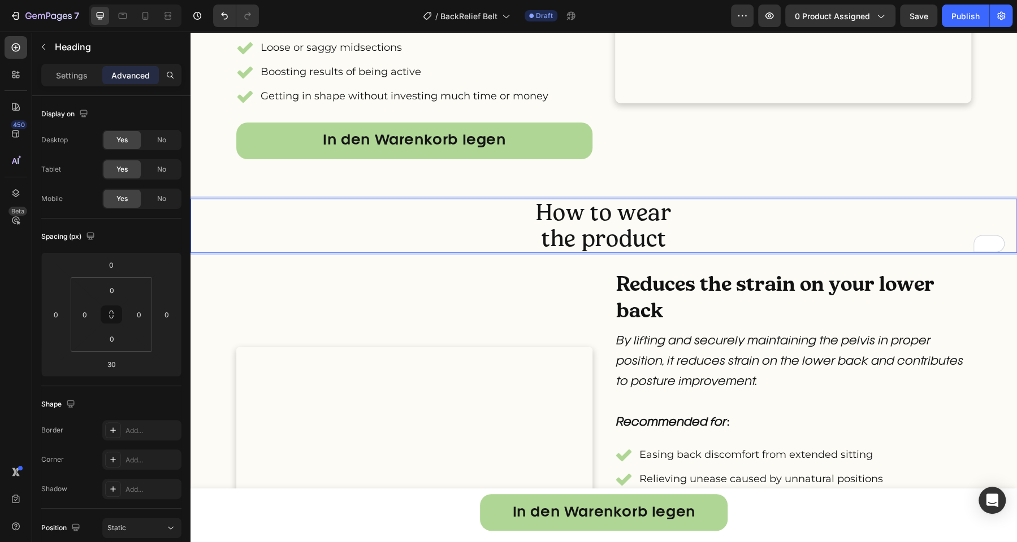
click at [496, 252] on p "How to wear the product" at bounding box center [604, 226] width 824 height 52
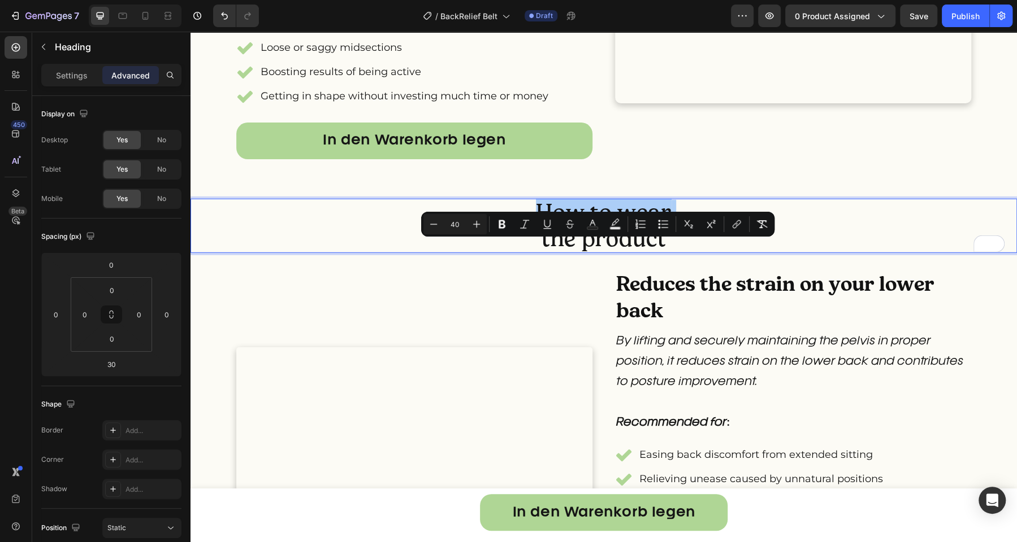
click at [462, 229] on input "40" at bounding box center [455, 225] width 23 height 14
type input "50"
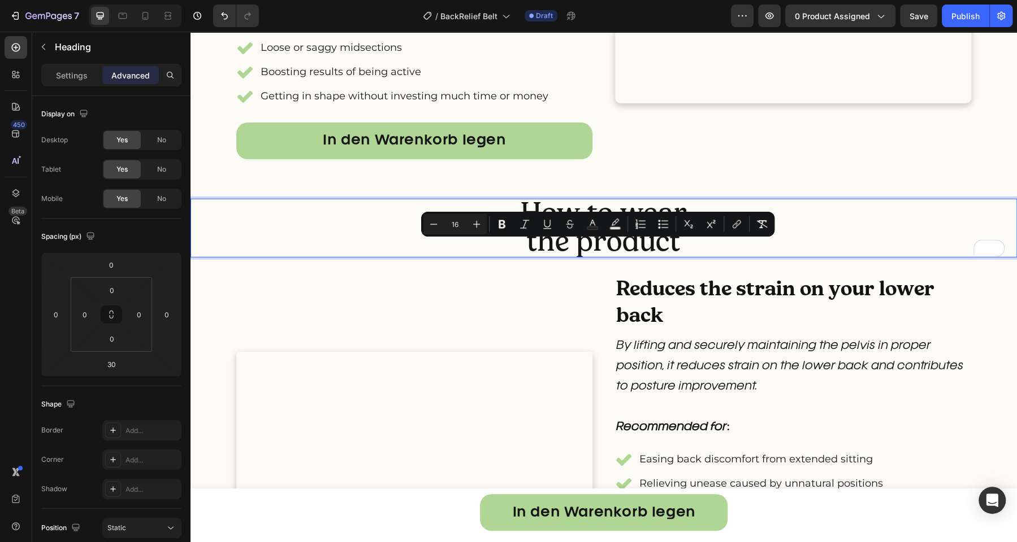
click at [437, 171] on div "Desk work support/abdominal pressure belt Heading Light pressure on the abdomen…" at bounding box center [414, 14] width 356 height 312
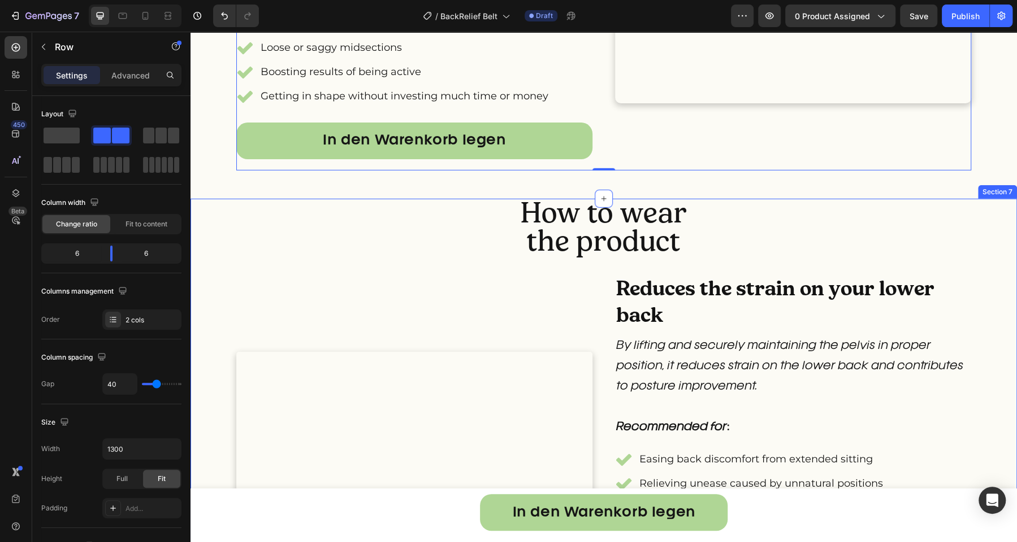
click at [694, 330] on h2 "Reduces the strain on your lower back" at bounding box center [793, 302] width 356 height 55
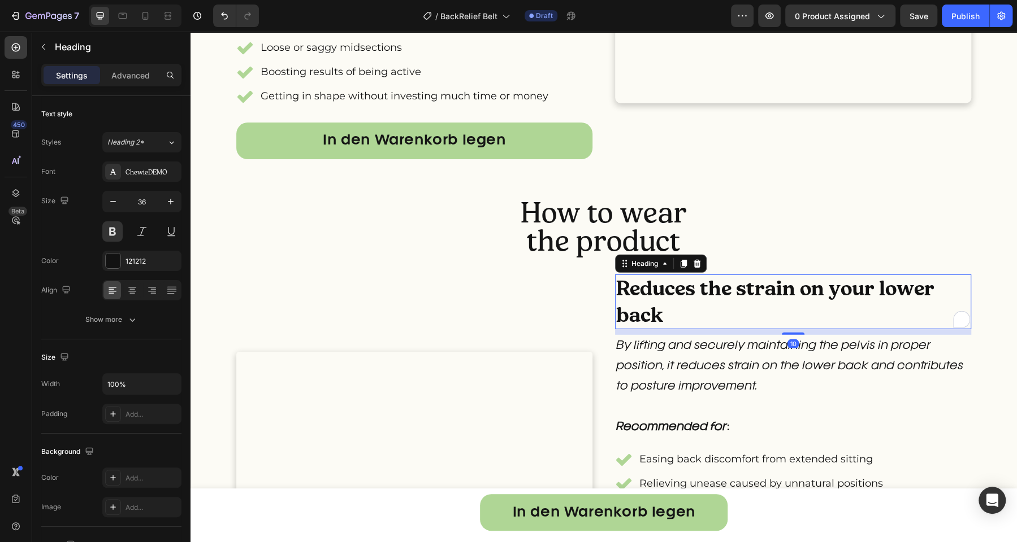
click at [692, 330] on h2 "Reduces the strain on your lower back" at bounding box center [793, 302] width 356 height 55
click at [692, 329] on p "Reduces the strain on your lower back" at bounding box center [793, 302] width 354 height 53
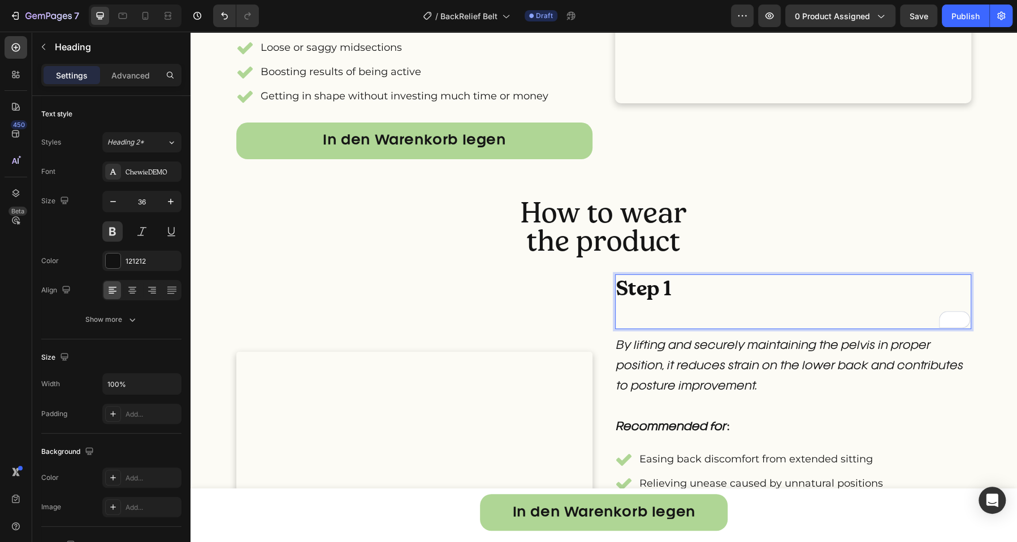
scroll to position [2363, 0]
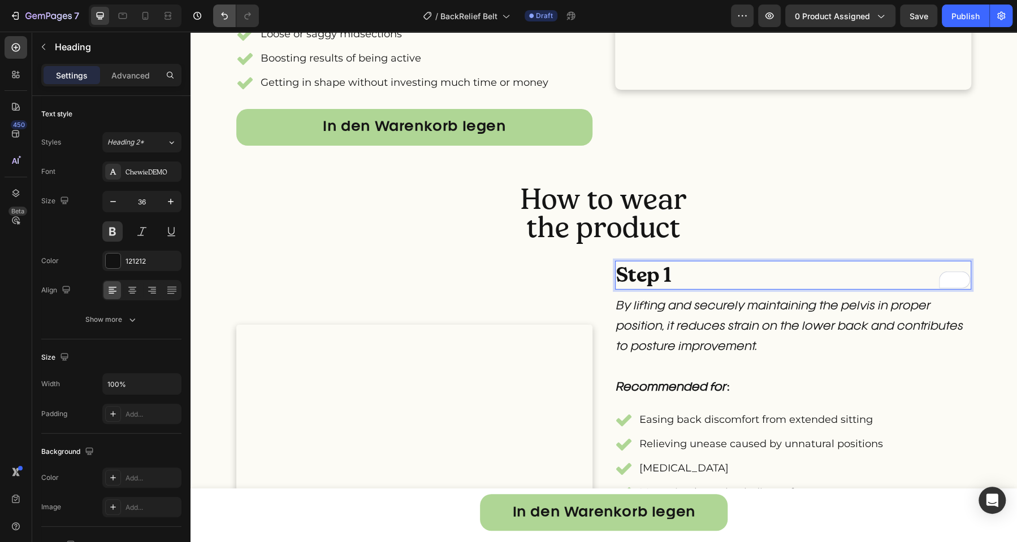
scroll to position [2363, 0]
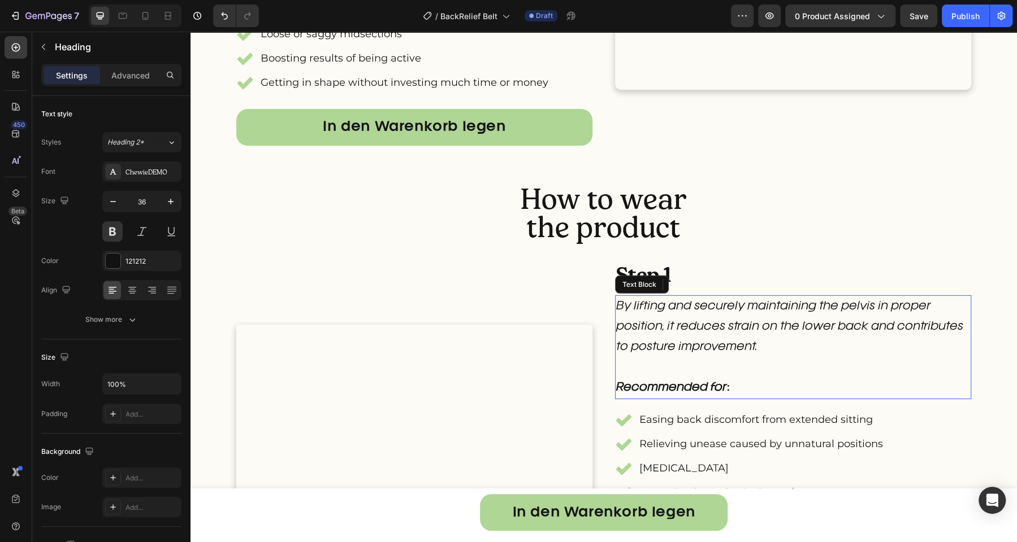
click at [678, 398] on p "By lifting and securely maintaining the pelvis in proper position, it reduces s…" at bounding box center [793, 348] width 354 height 102
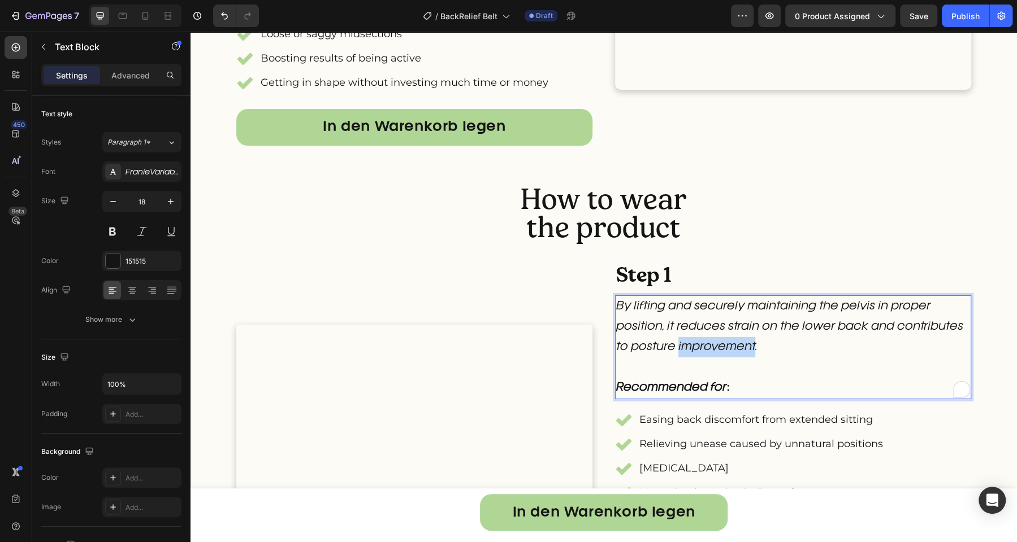
click at [678, 398] on p "By lifting and securely maintaining the pelvis in proper position, it reduces s…" at bounding box center [793, 348] width 354 height 102
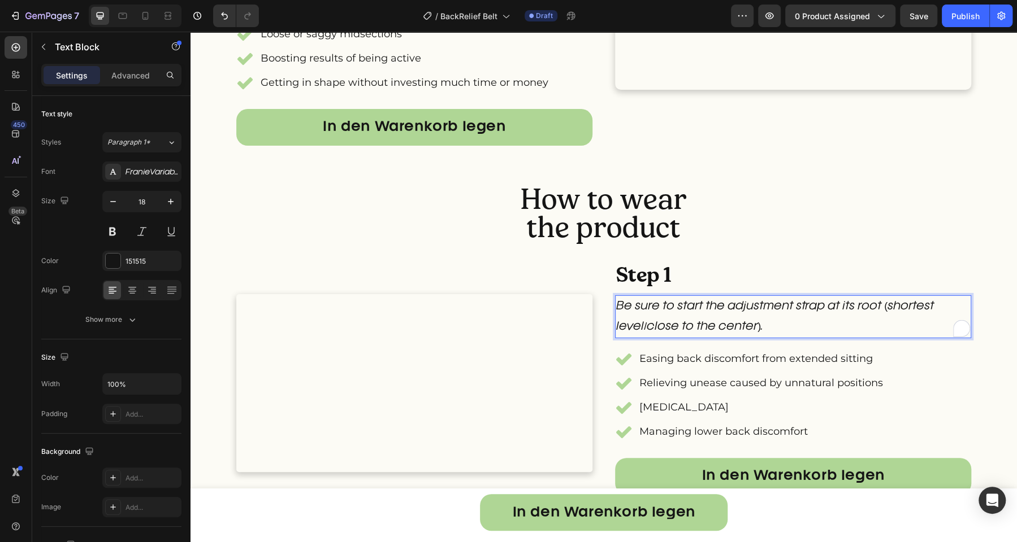
scroll to position [2394, 0]
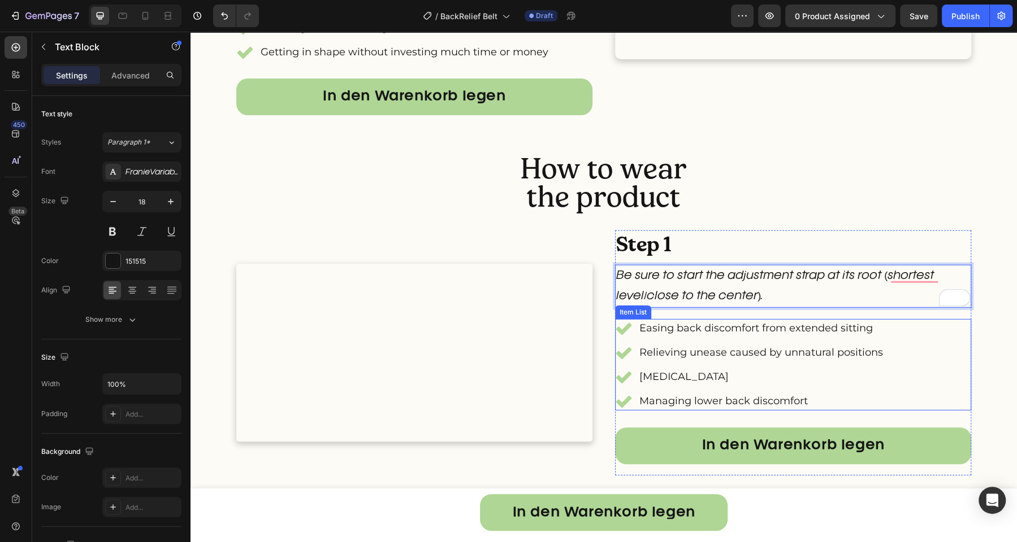
click at [621, 337] on icon at bounding box center [623, 328] width 17 height 17
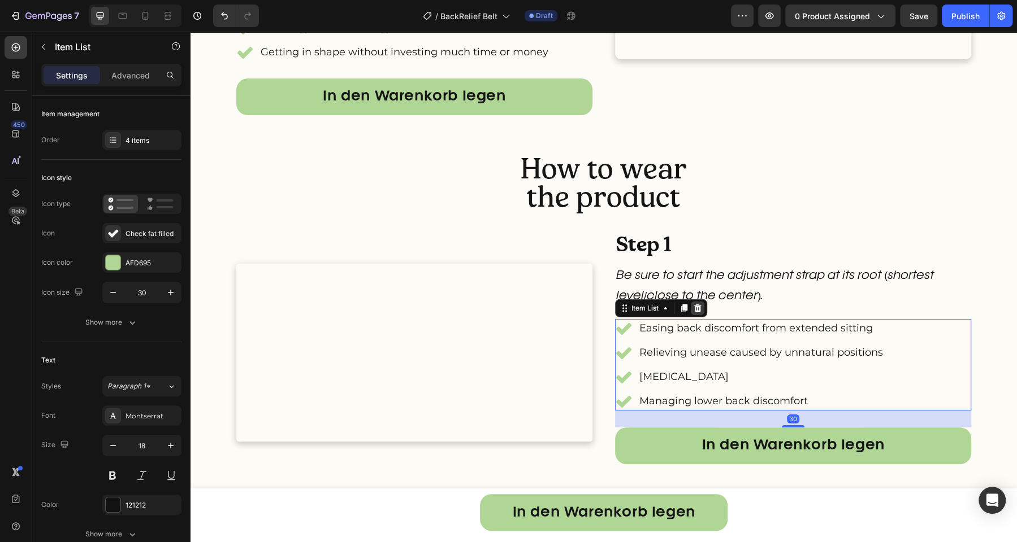
click at [694, 312] on icon at bounding box center [697, 309] width 7 height 8
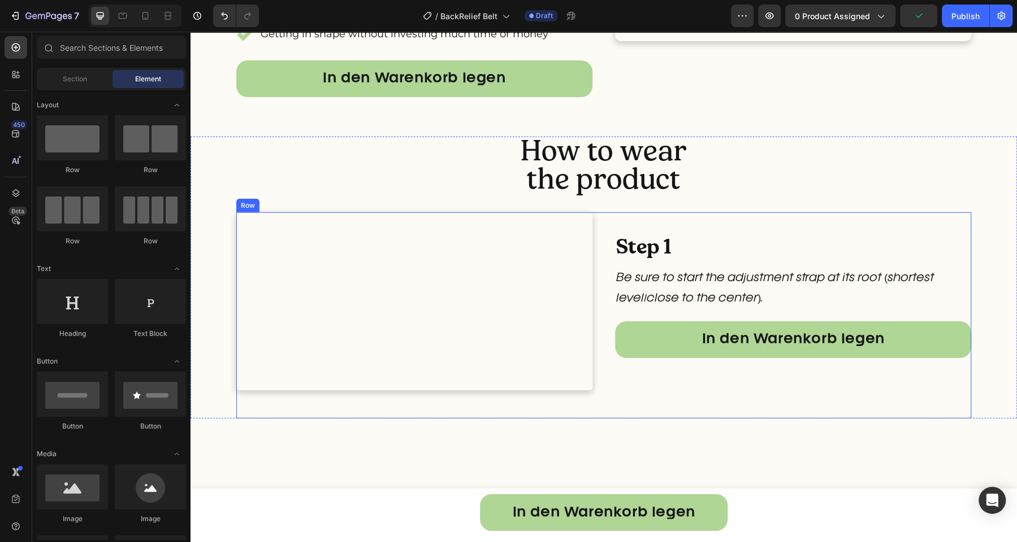
scroll to position [2441, 0]
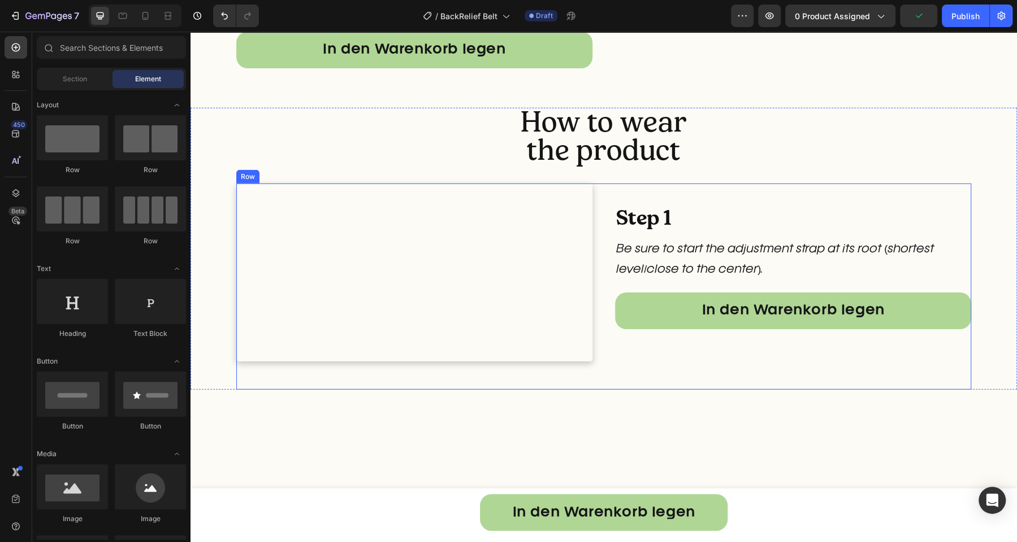
click at [619, 295] on div "Step 1 Heading Be sure to start the adjustment strap at its root (shortest leve…" at bounding box center [793, 273] width 356 height 178
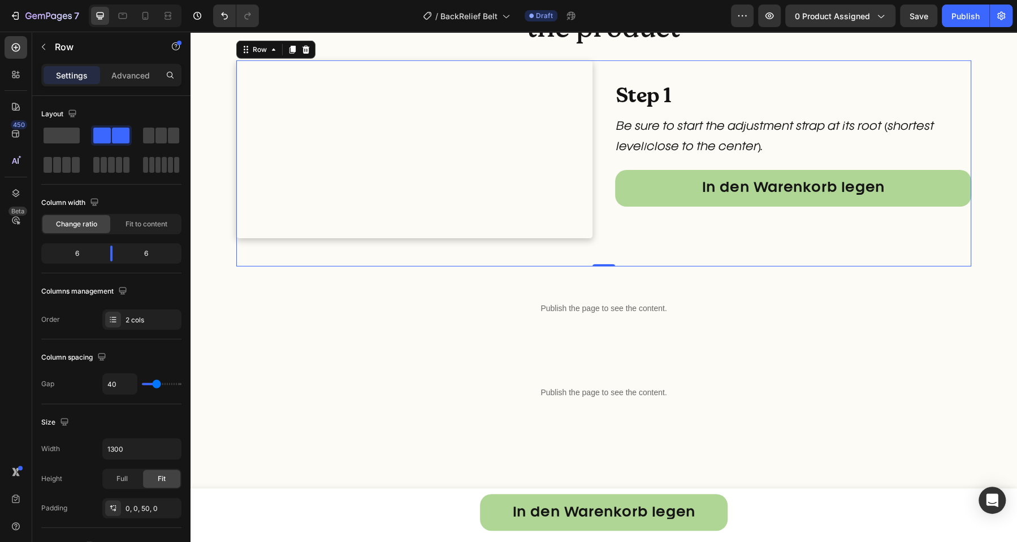
scroll to position [2606, 0]
click at [691, 240] on div "Step 1 Heading Be sure to start the adjustment strap at its root (shortest leve…" at bounding box center [793, 151] width 356 height 178
click at [251, 53] on div "Row" at bounding box center [259, 51] width 19 height 10
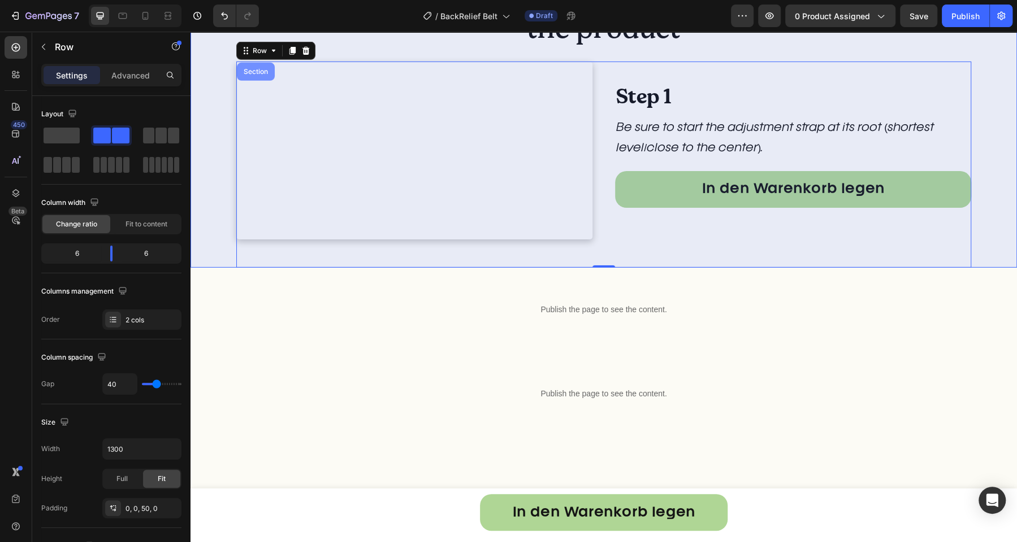
click at [253, 77] on div "Section" at bounding box center [256, 72] width 38 height 18
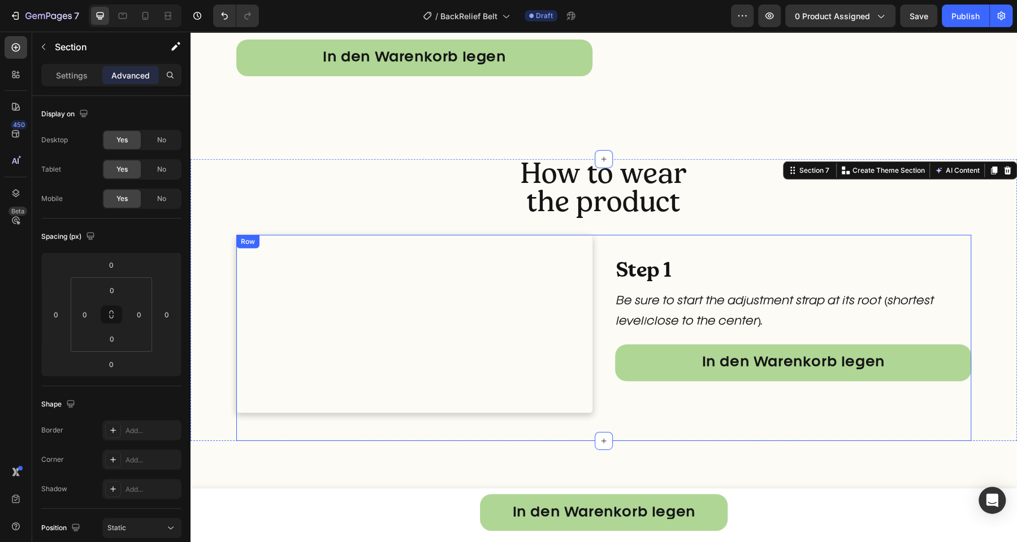
scroll to position [2430, 0]
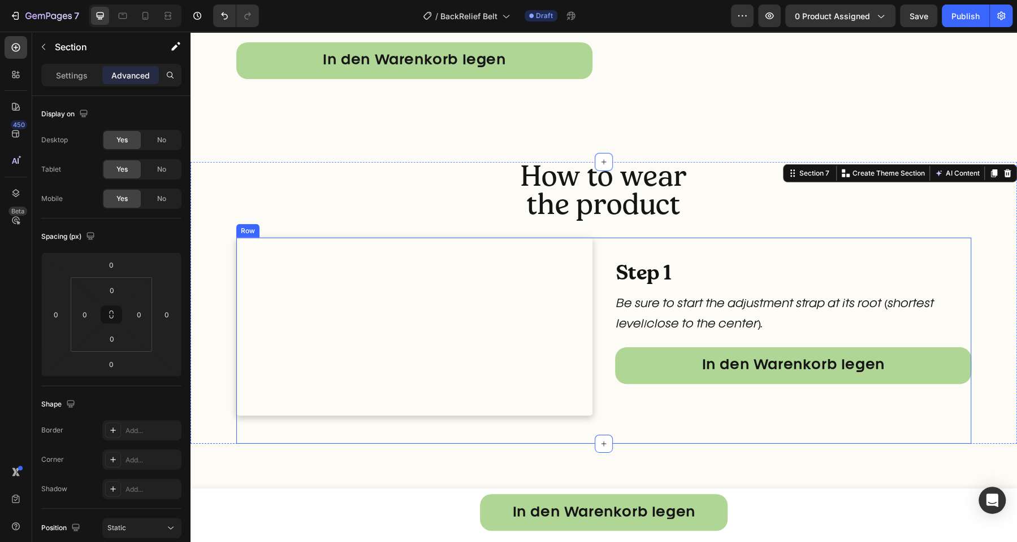
click at [615, 252] on div "Step 1 Heading Be sure to start the adjustment strap at its root (shortest leve…" at bounding box center [793, 327] width 356 height 178
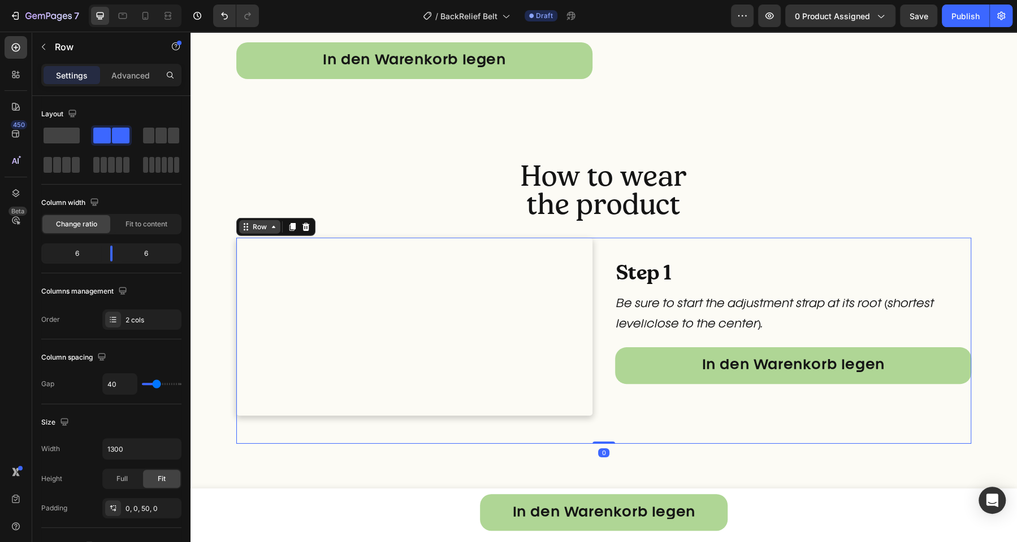
click at [269, 225] on icon at bounding box center [273, 227] width 9 height 9
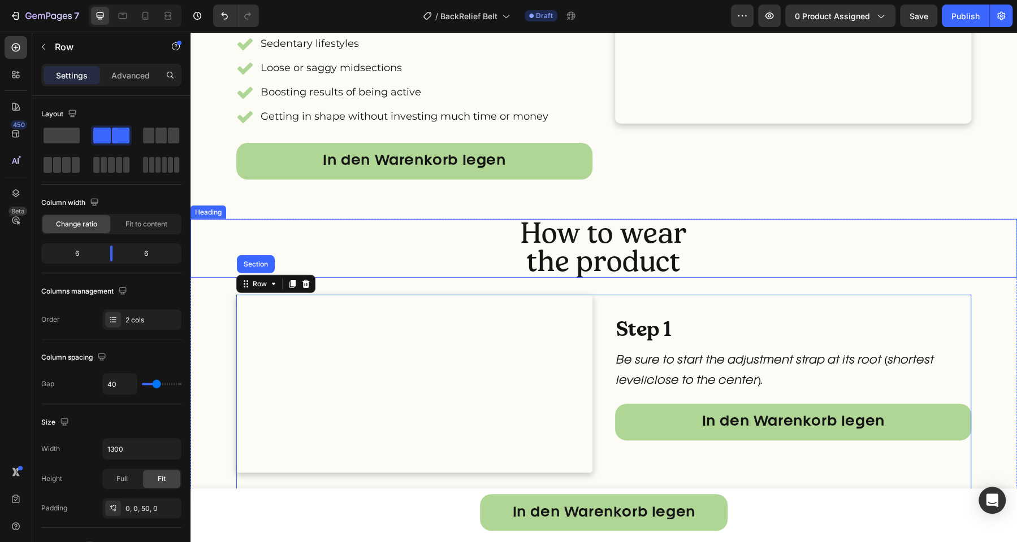
scroll to position [2299, 0]
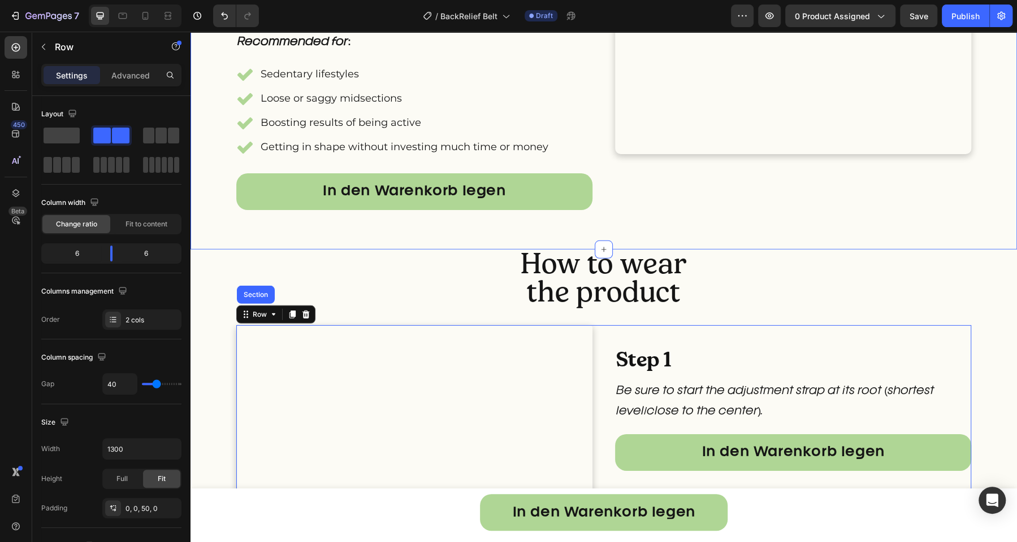
click at [487, 250] on div "Desk work support/abdominal pressure belt Heading Light pressure on the abdomen…" at bounding box center [603, 65] width 826 height 369
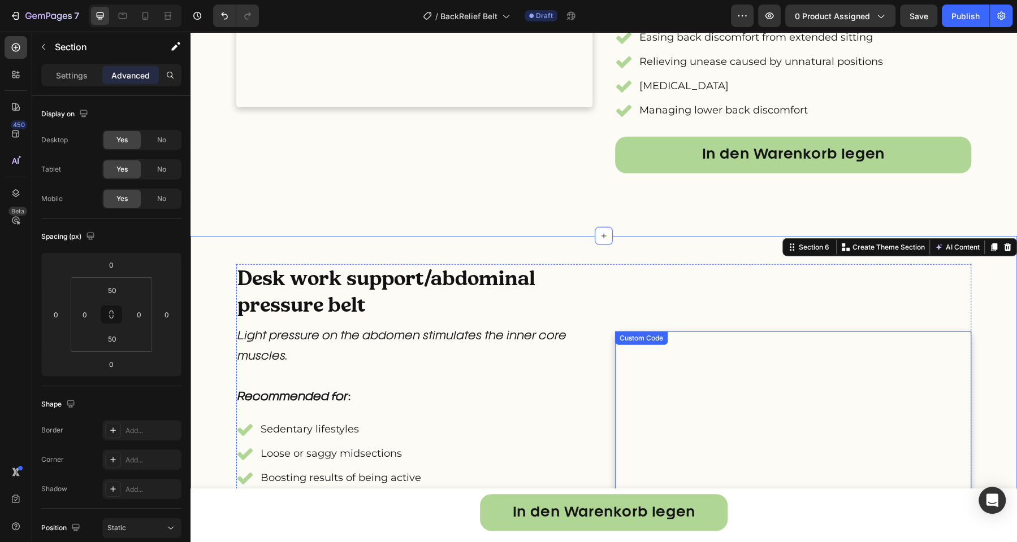
scroll to position [1881, 0]
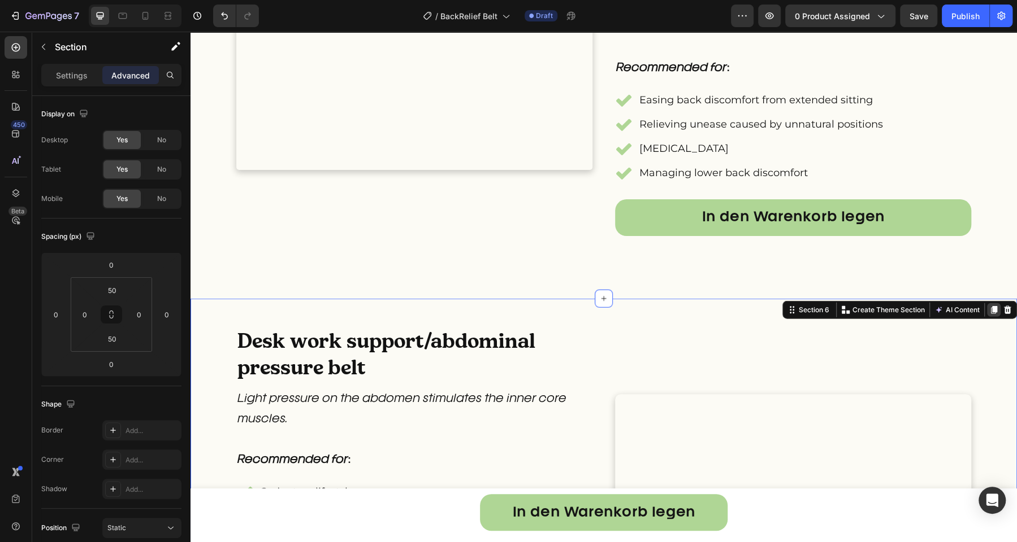
click at [989, 312] on icon at bounding box center [993, 310] width 9 height 9
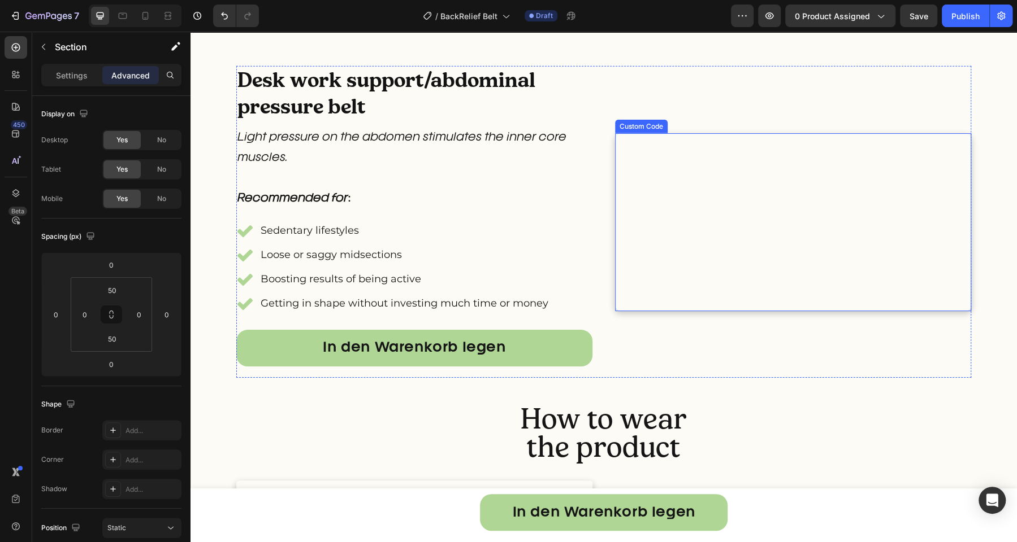
scroll to position [2520, 0]
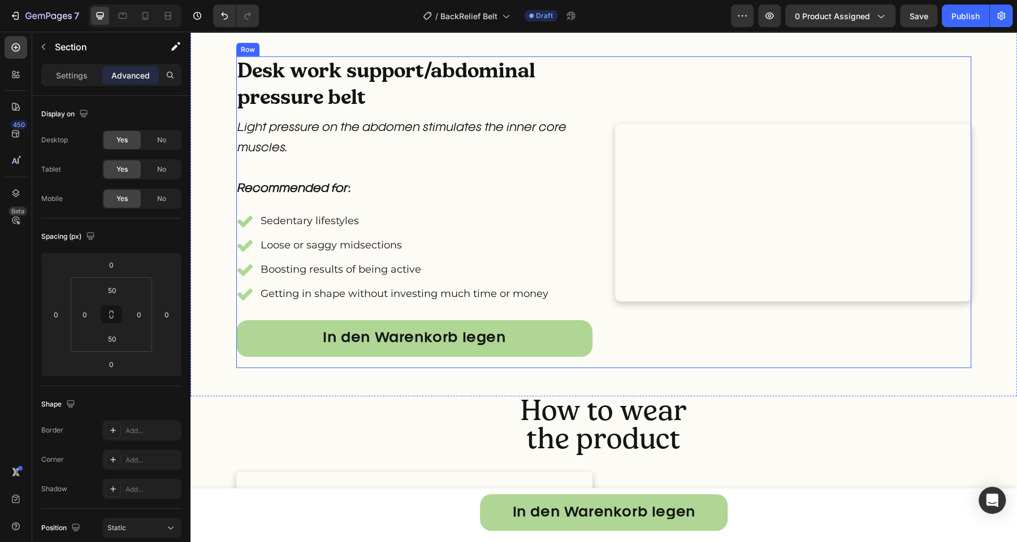
click at [604, 105] on div "Desk work support/abdominal pressure belt Heading Light pressure on the abdomen…" at bounding box center [603, 213] width 735 height 312
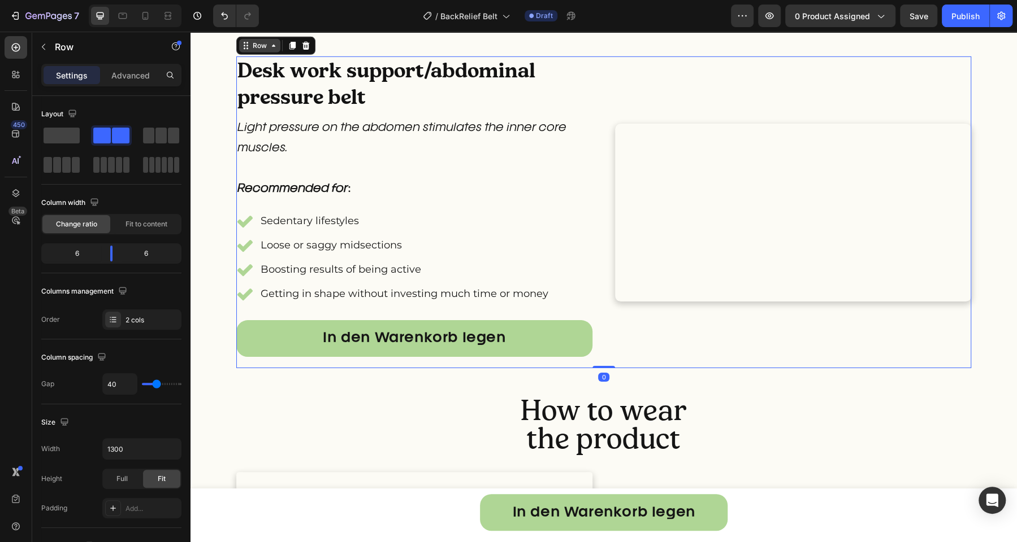
click at [261, 55] on div "Row" at bounding box center [275, 46] width 79 height 18
click at [255, 51] on div "Row" at bounding box center [259, 46] width 19 height 10
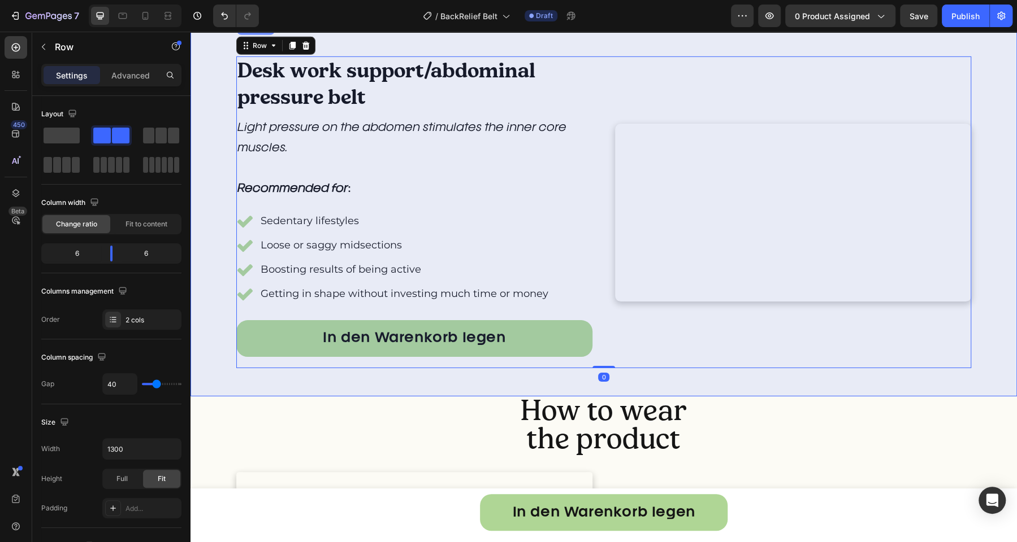
click at [252, 29] on div "Section" at bounding box center [255, 26] width 29 height 7
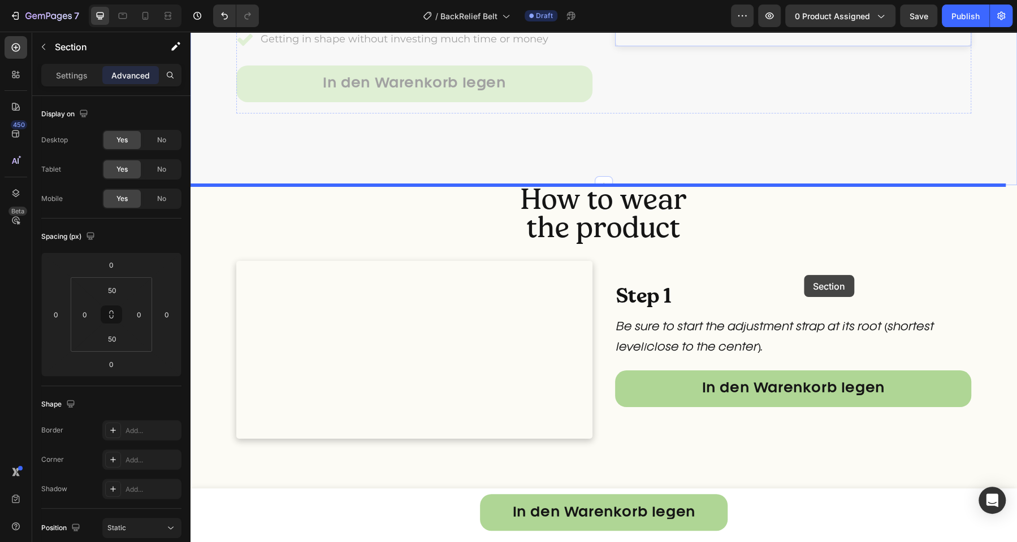
scroll to position [3123, 0]
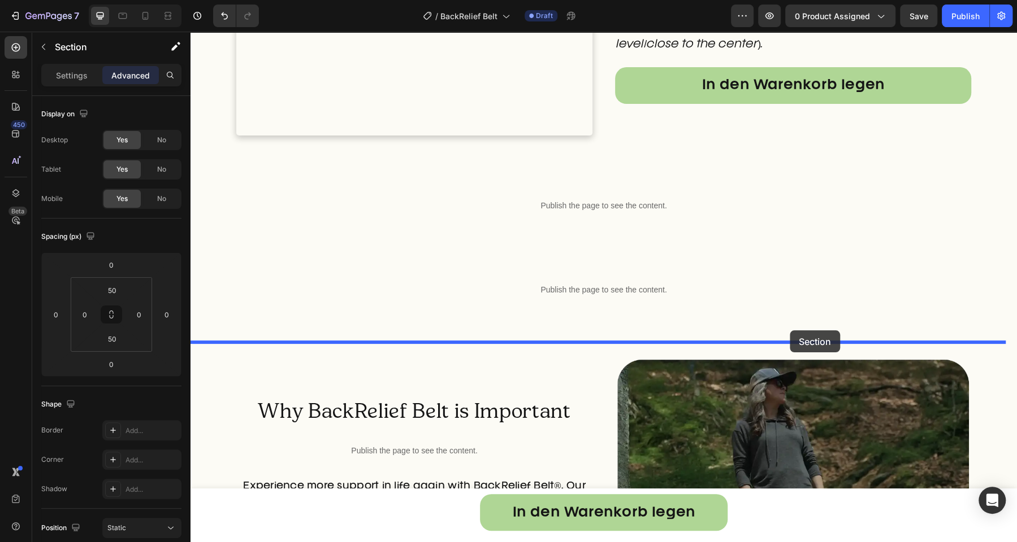
drag, startPoint x: 787, startPoint y: 61, endPoint x: 789, endPoint y: 331, distance: 269.6
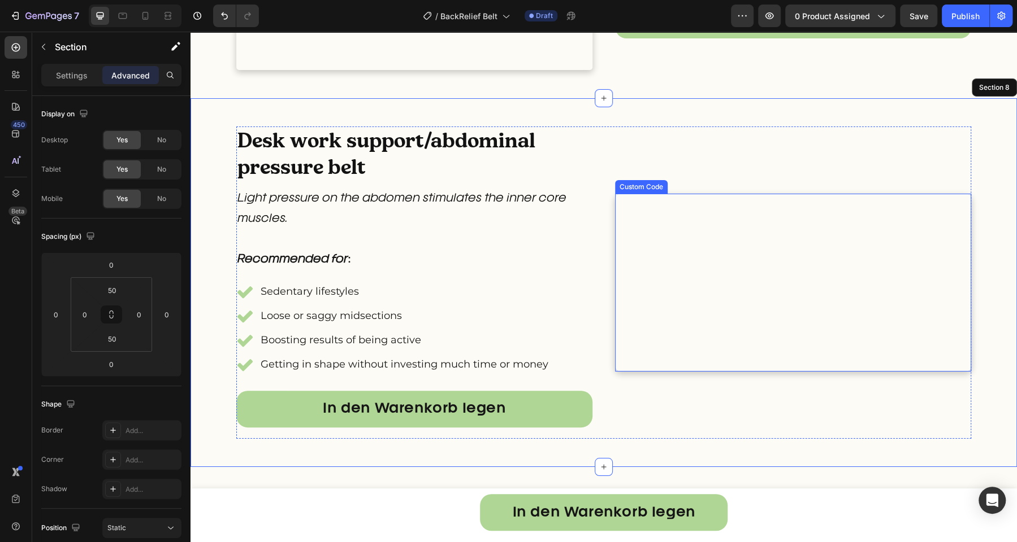
scroll to position [2809, 0]
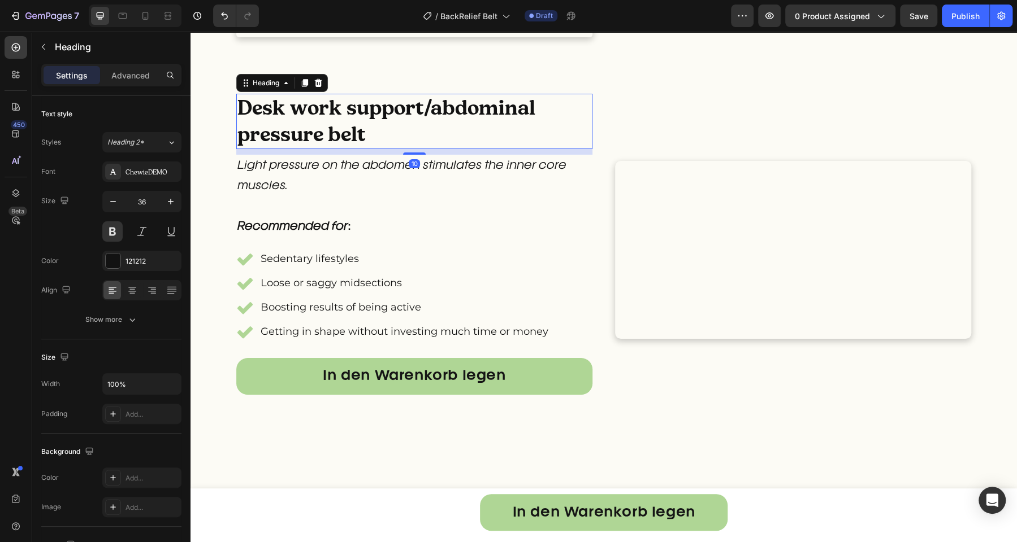
click at [400, 149] on h2 "Desk work support/abdominal pressure belt" at bounding box center [414, 121] width 356 height 55
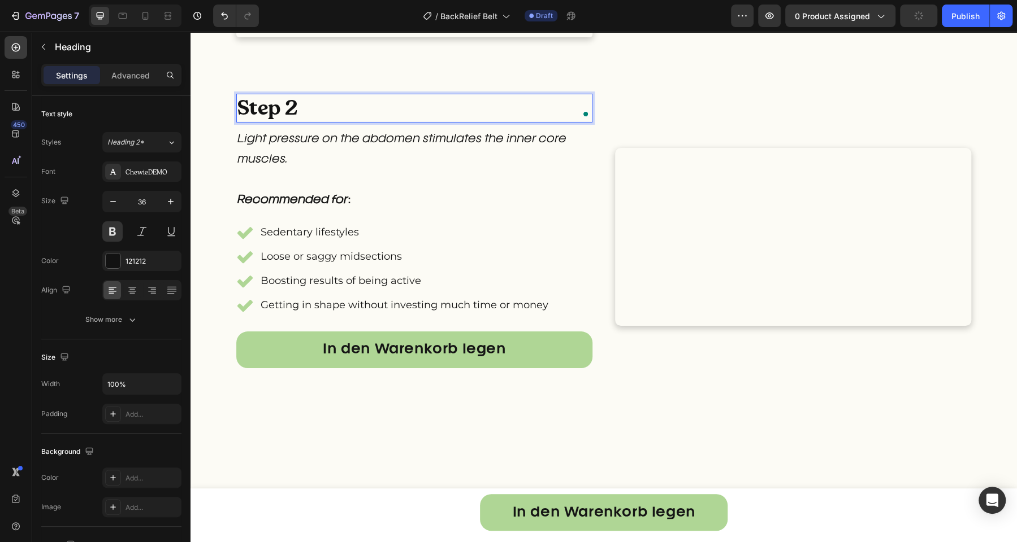
scroll to position [2822, 0]
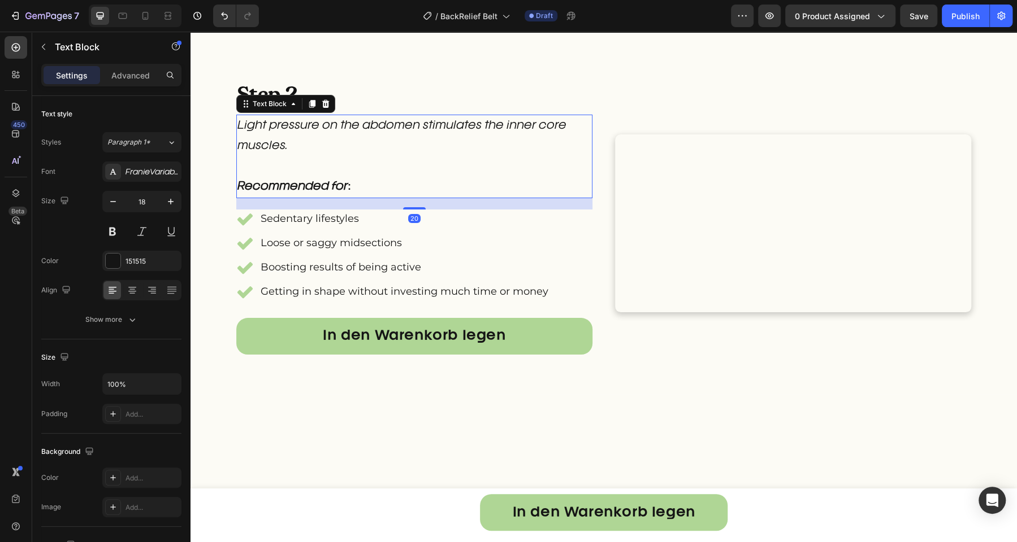
click at [455, 157] on p "Light pressure on the abdomen stimulates the inner core muscles." at bounding box center [414, 136] width 354 height 41
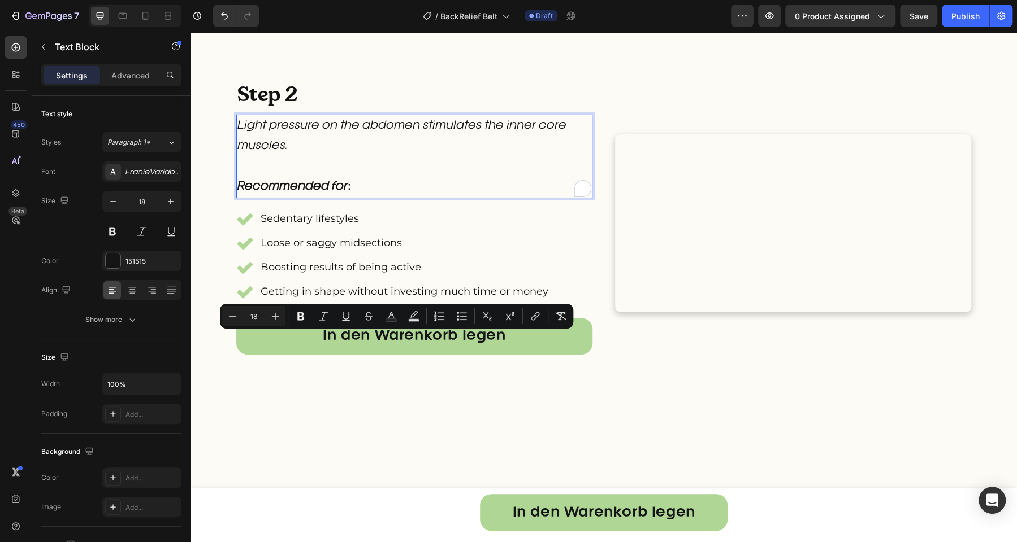
scroll to position [2842, 0]
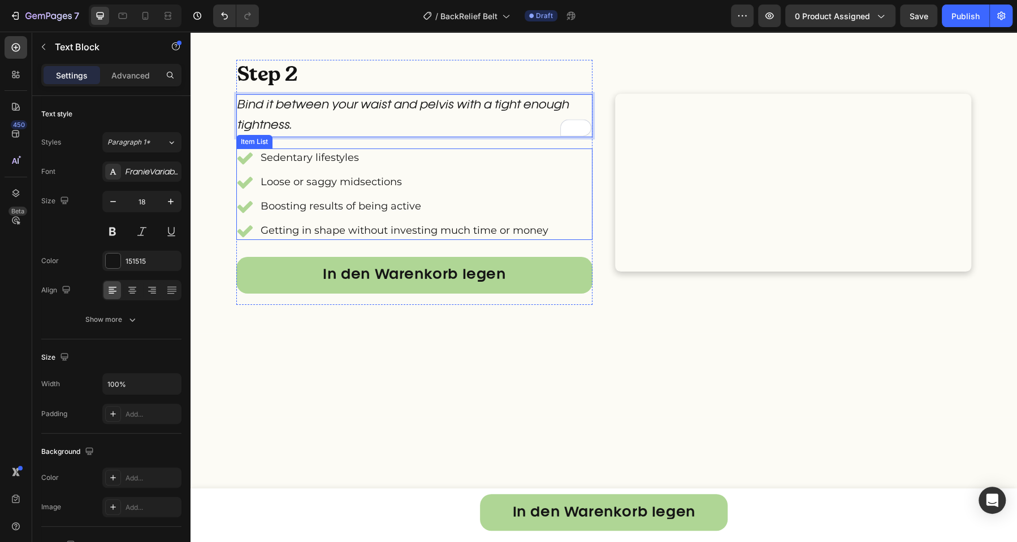
click at [261, 240] on div "Sedentary lifestyles Loose or saggy midsections Boosting results of being activ…" at bounding box center [393, 195] width 314 height 92
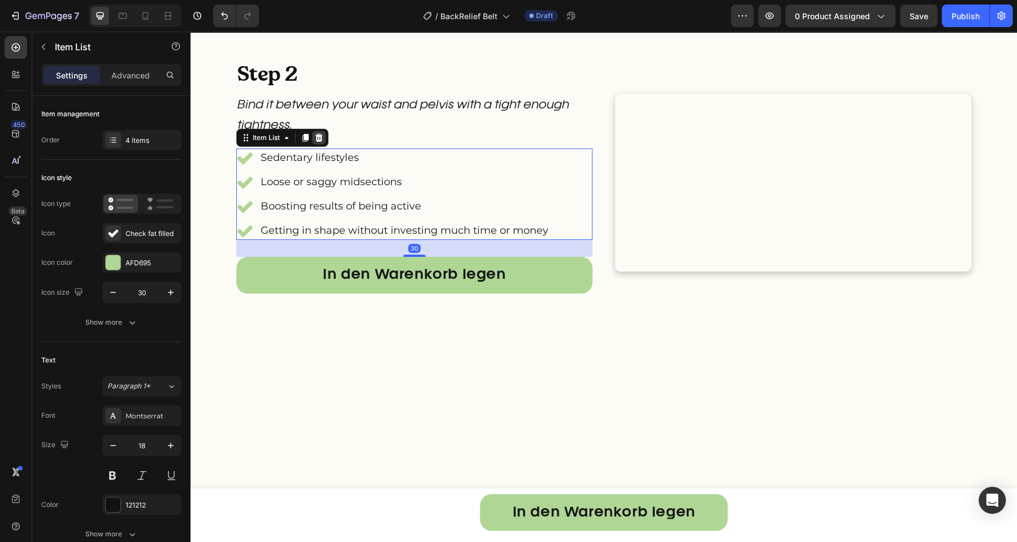
click at [315, 142] on icon at bounding box center [318, 138] width 7 height 8
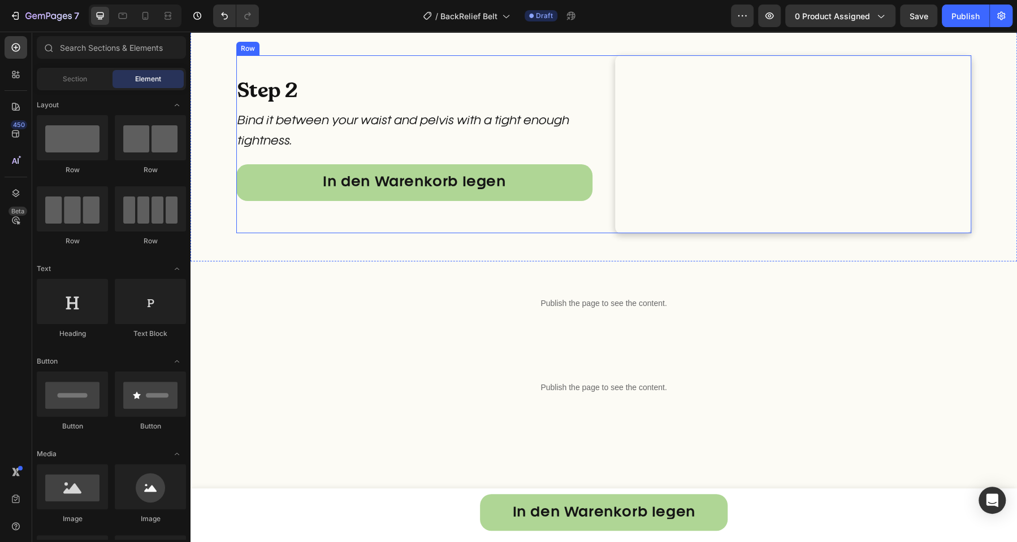
scroll to position [3071, 0]
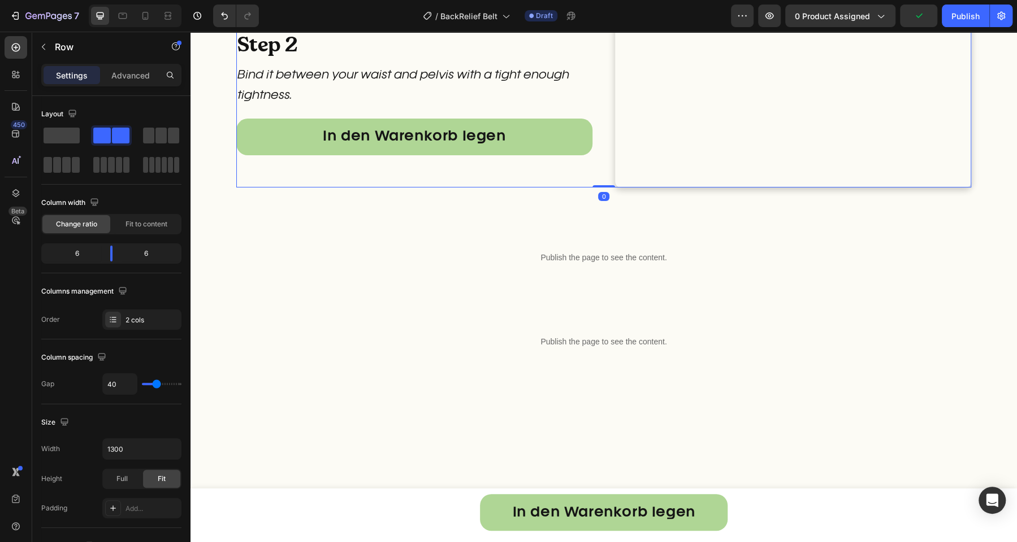
click at [571, 188] on div "Step 2 Heading Bind it between your waist and pelvis with a tight enough tightn…" at bounding box center [414, 99] width 356 height 178
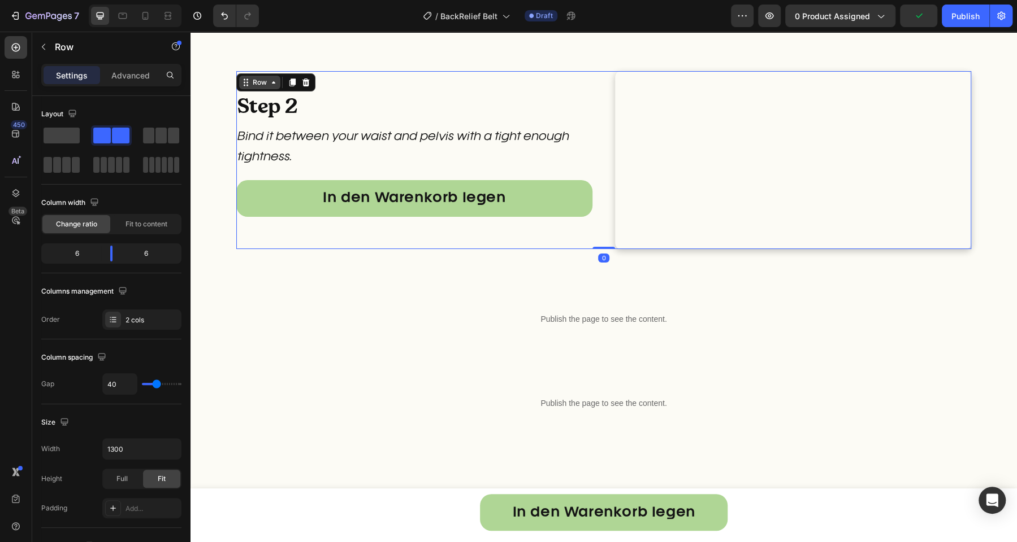
scroll to position [3009, 0]
click at [254, 84] on div "Row" at bounding box center [259, 83] width 19 height 10
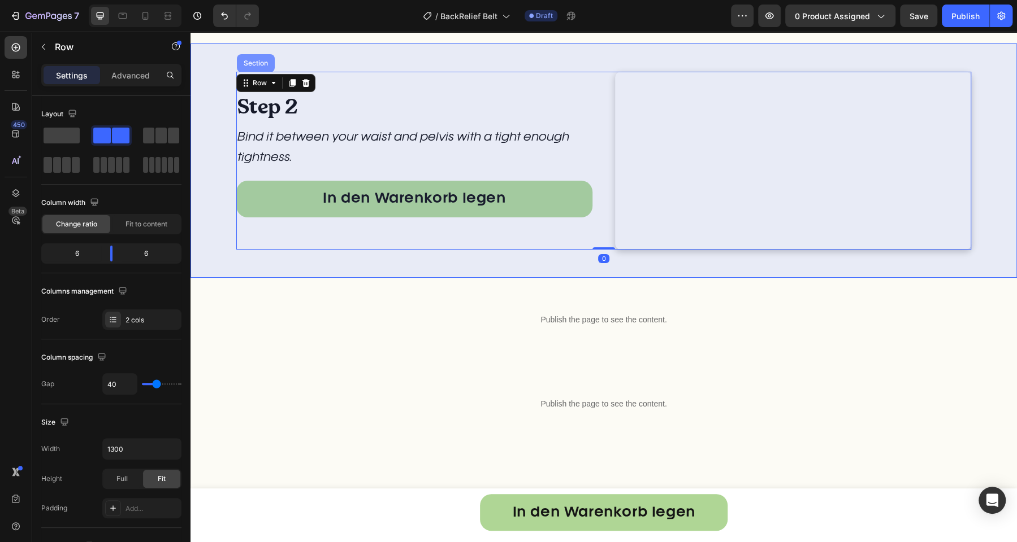
click at [252, 67] on div "Section" at bounding box center [256, 63] width 38 height 18
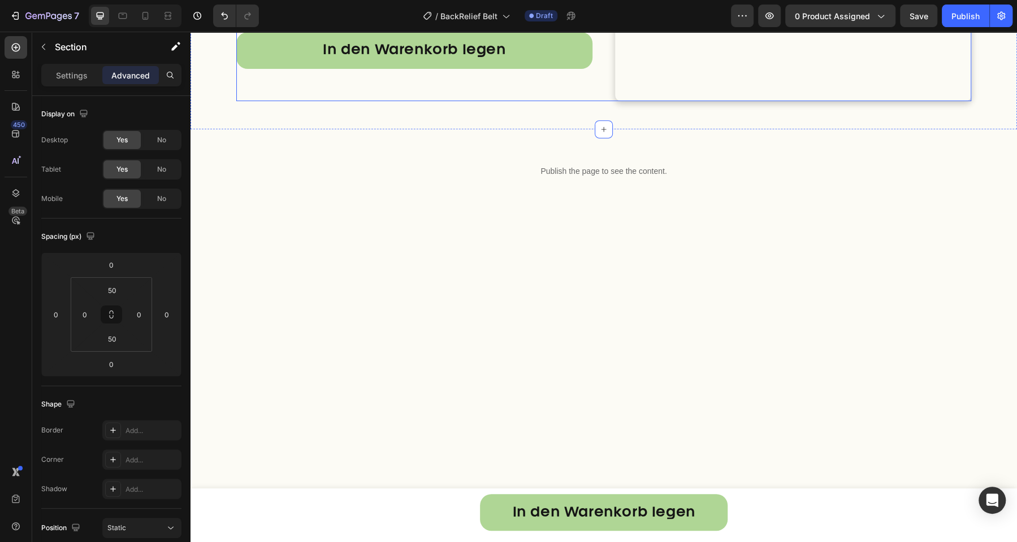
scroll to position [3393, 0]
click at [587, 100] on div "Step 2 Heading Bind it between your waist and pelvis with a tight enough tightn…" at bounding box center [603, 11] width 735 height 178
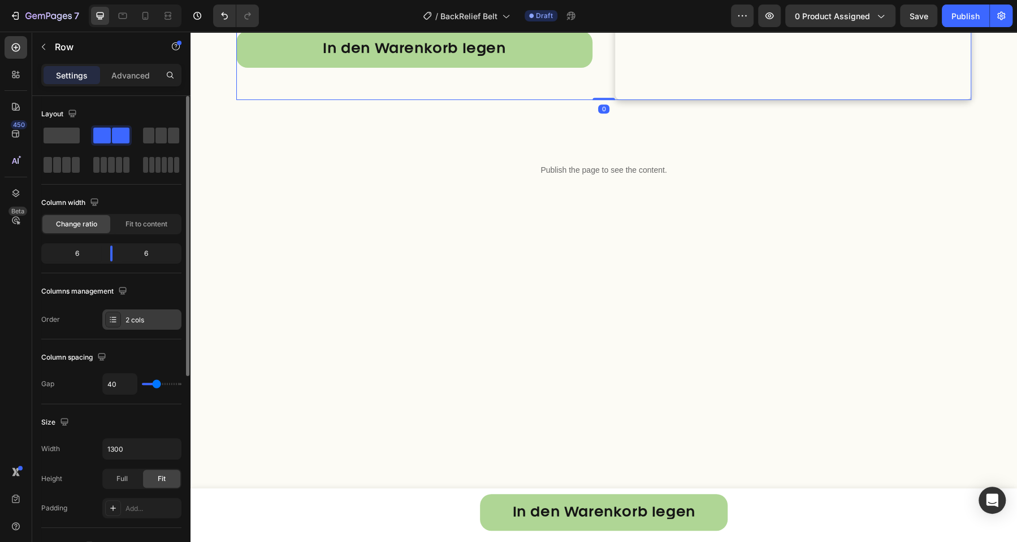
click at [132, 310] on div "2 cols" at bounding box center [141, 320] width 79 height 20
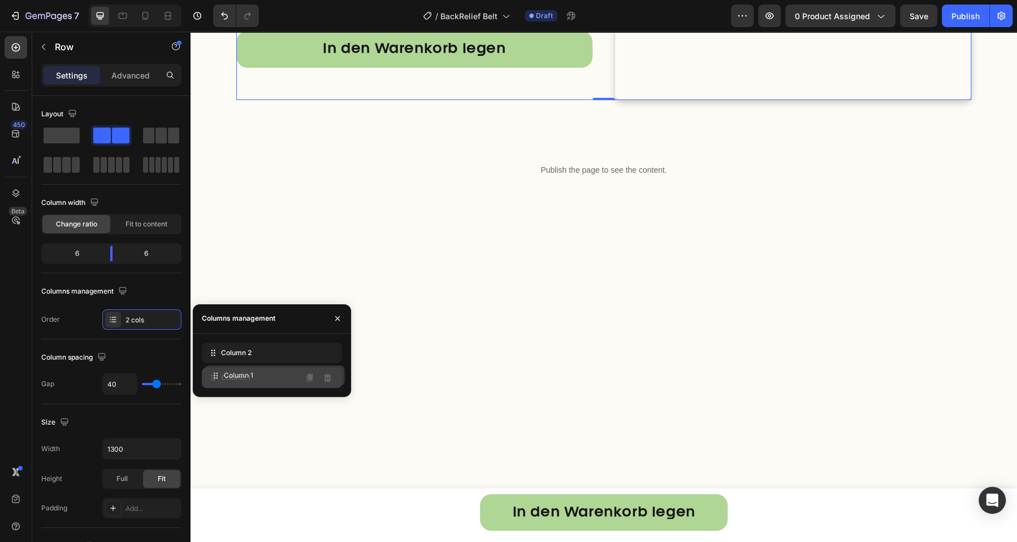
drag, startPoint x: 248, startPoint y: 348, endPoint x: 251, endPoint y: 371, distance: 24.0
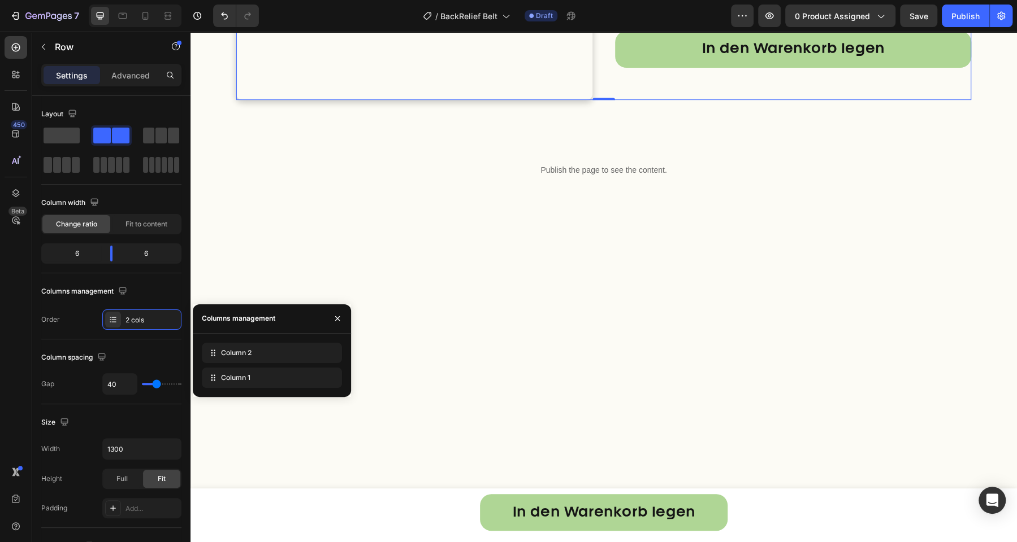
click at [665, 100] on div "Step 2 Heading Bind it between your waist and pelvis with a tight enough tightn…" at bounding box center [793, 11] width 356 height 178
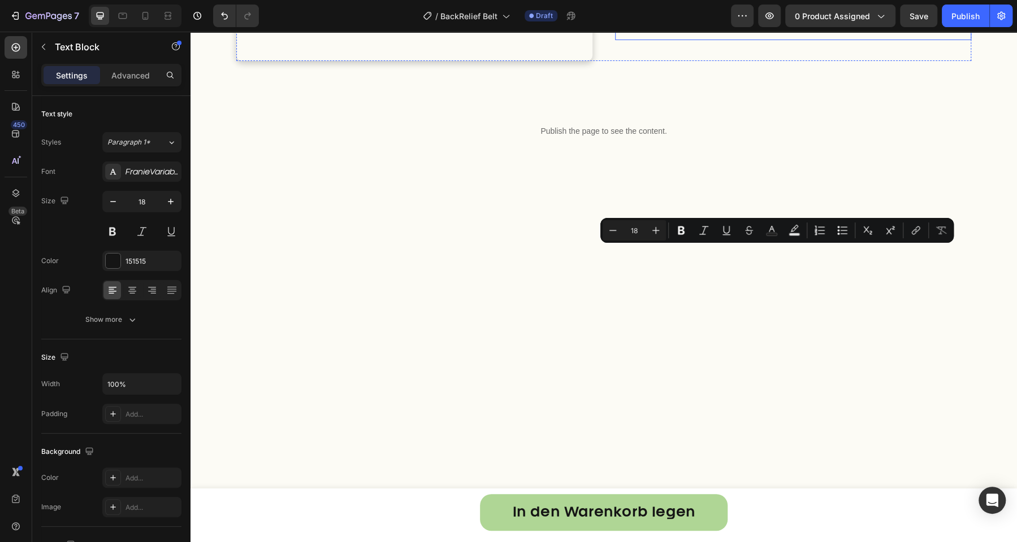
scroll to position [3681, 0]
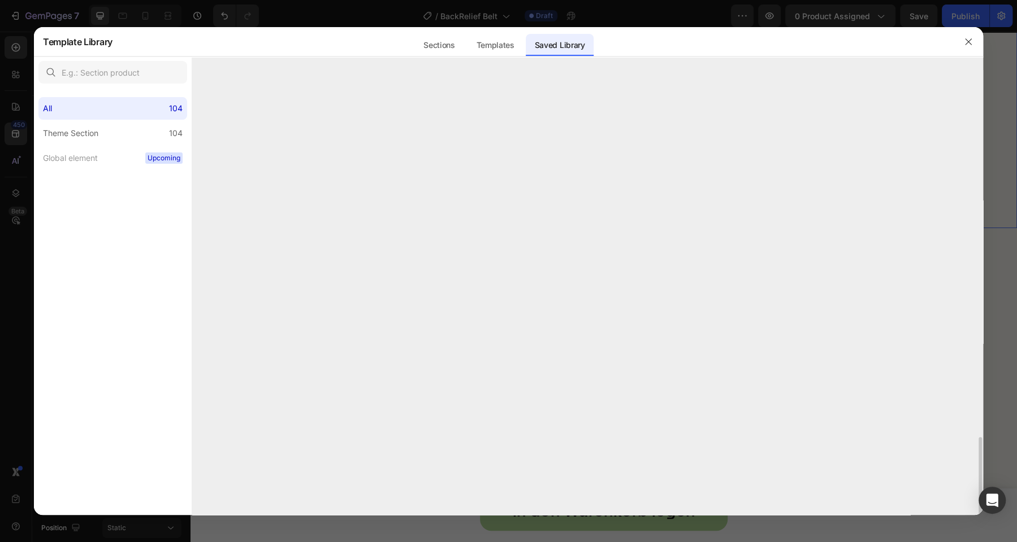
scroll to position [2037, 0]
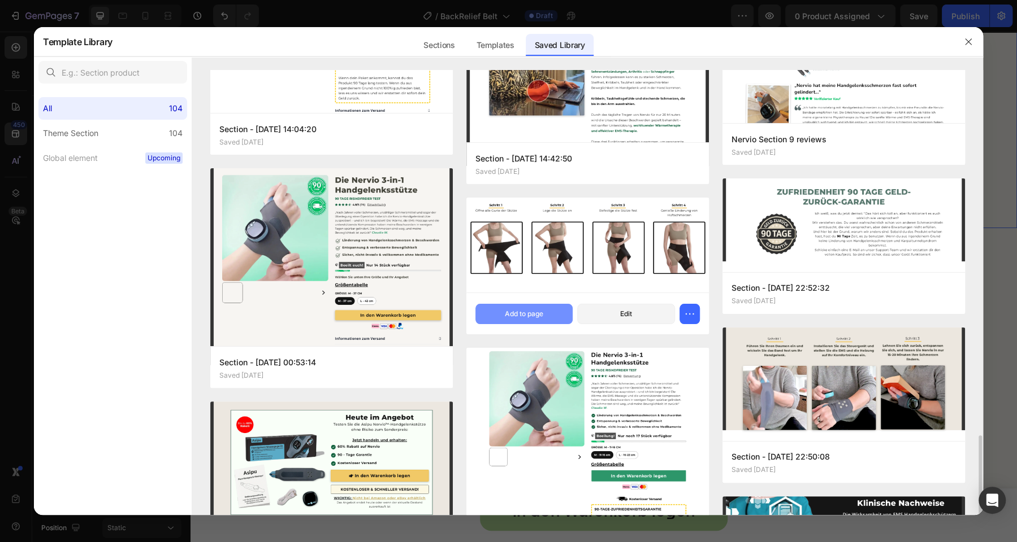
click at [562, 319] on button "Add to page" at bounding box center [524, 314] width 98 height 20
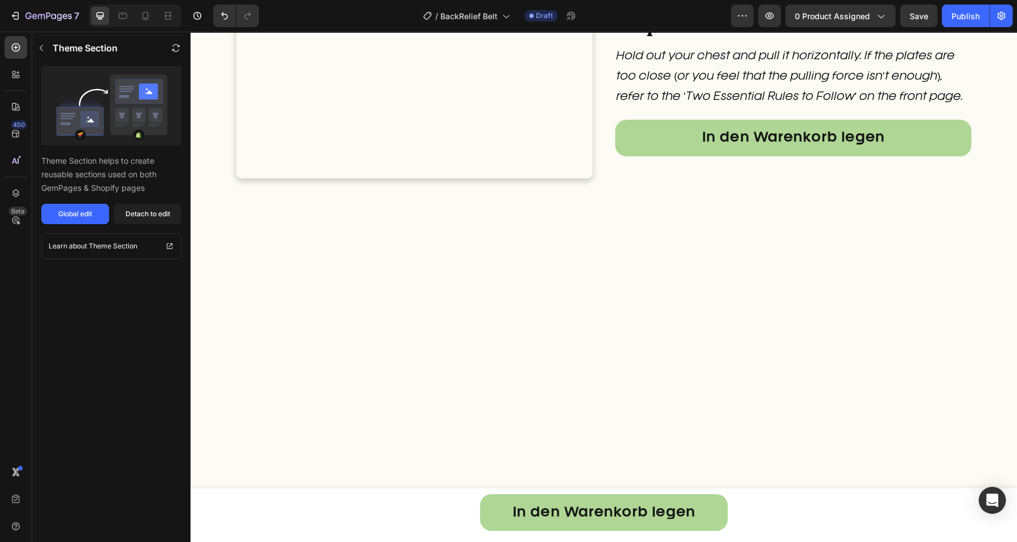
scroll to position [3433, 0]
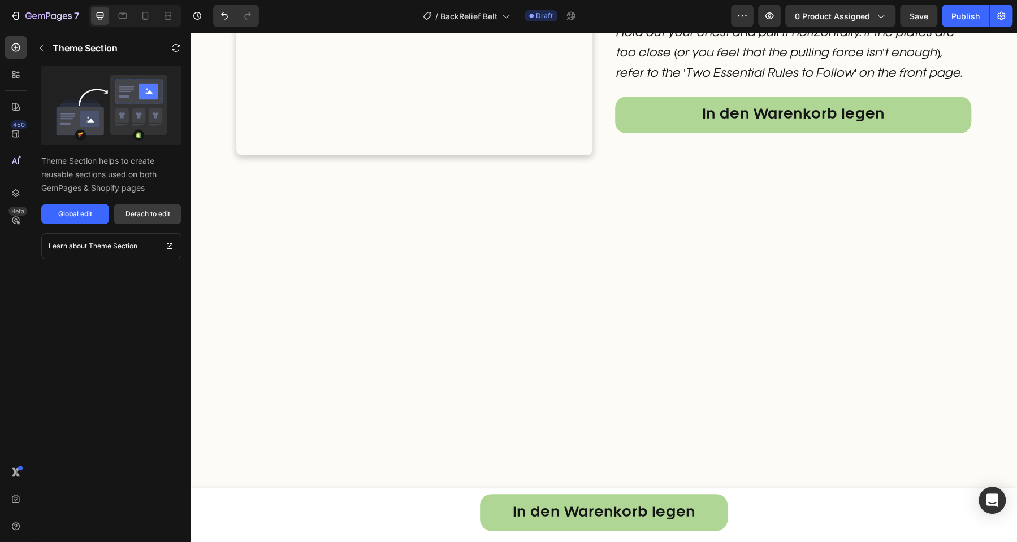
click at [163, 215] on div "Detach to edit" at bounding box center [147, 214] width 45 height 10
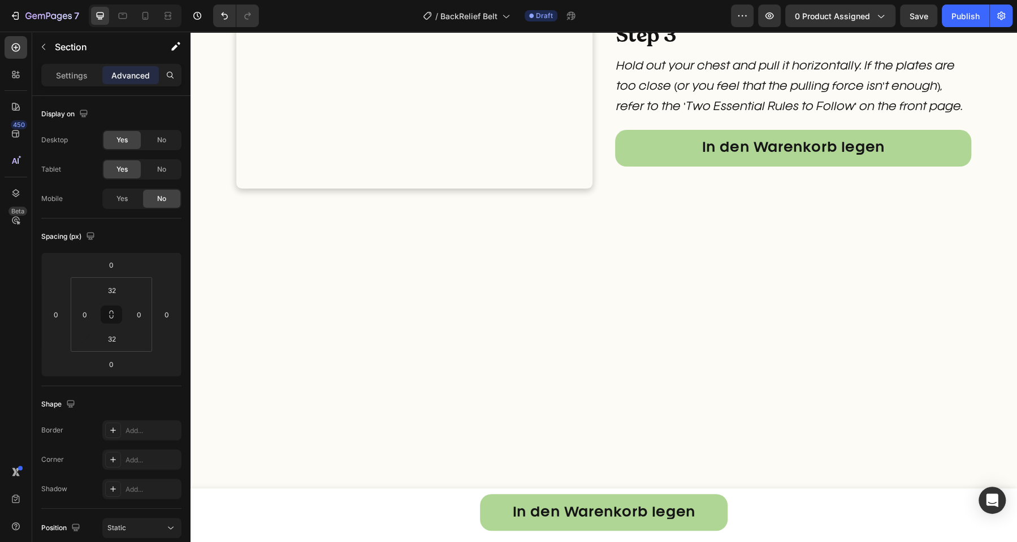
scroll to position [3374, 0]
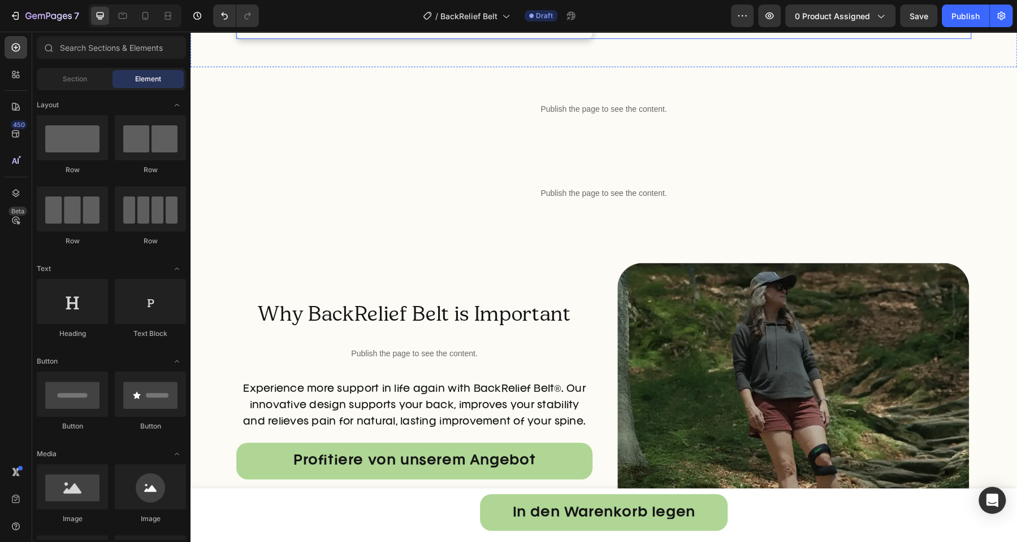
scroll to position [3285, 0]
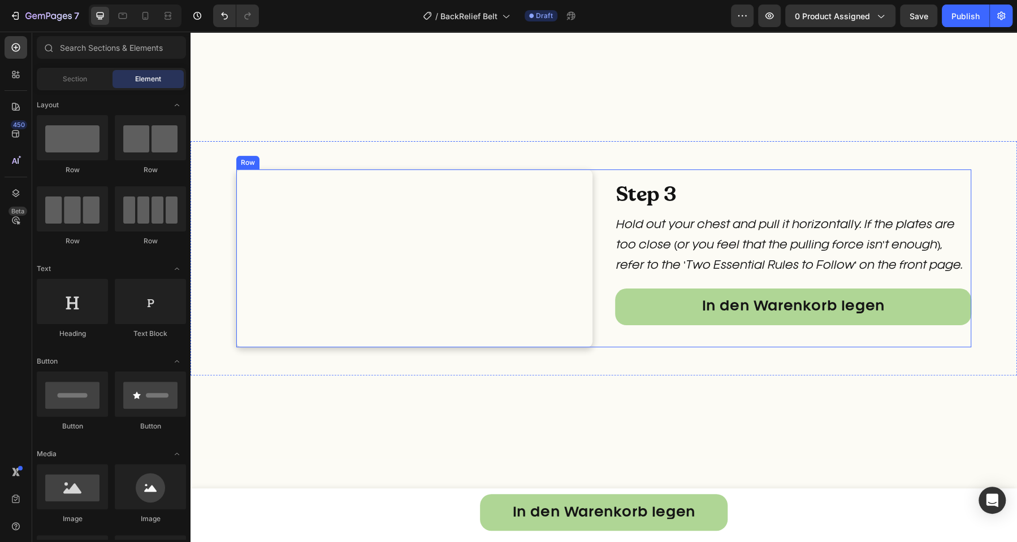
click at [660, 348] on div "Step 3 Heading Hold out your chest and pull it horizontally. If the plates are …" at bounding box center [793, 259] width 356 height 178
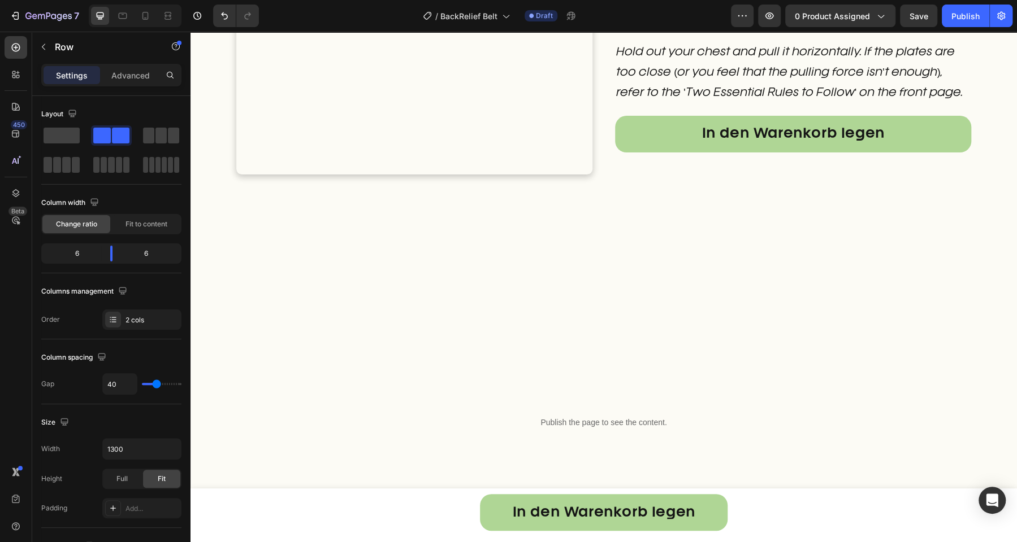
scroll to position [3487, 0]
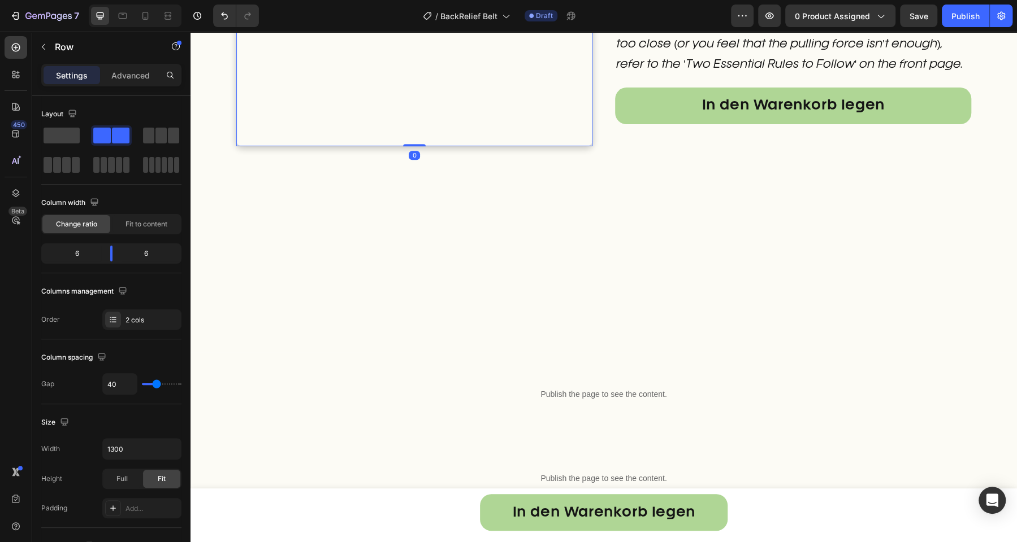
click at [541, 146] on video at bounding box center [414, 57] width 356 height 178
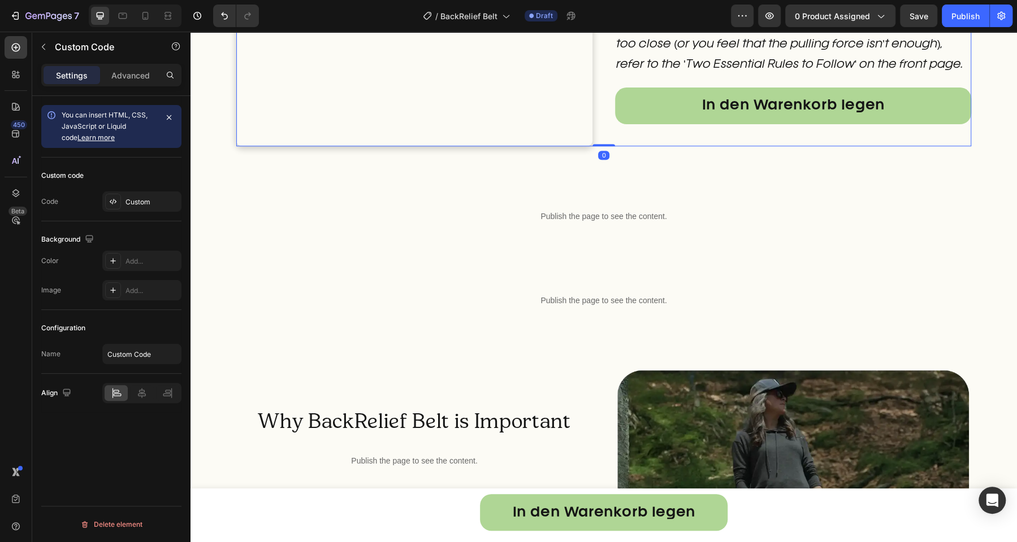
click at [663, 146] on div "Step 3 Heading Hold out your chest and pull it horizontally. If the plates are …" at bounding box center [793, 57] width 356 height 178
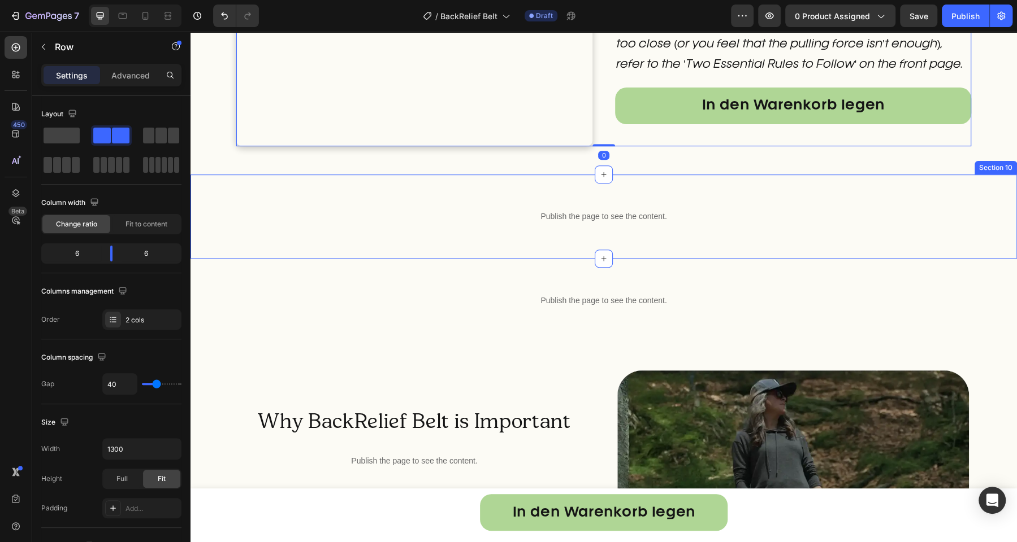
click at [623, 259] on div "Publish the page to see the content. Custom Code Row Section 10" at bounding box center [603, 217] width 826 height 84
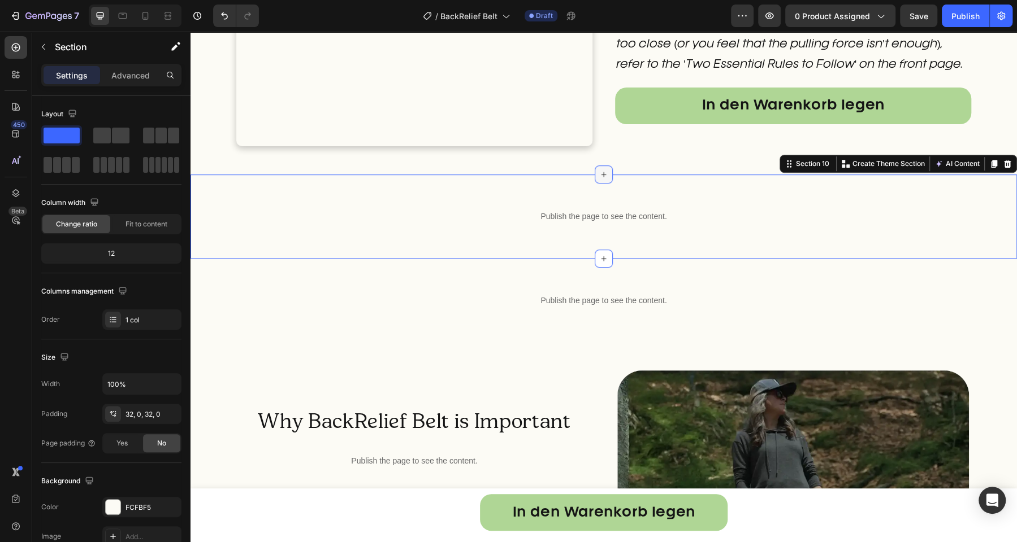
click at [600, 179] on icon at bounding box center [603, 174] width 9 height 9
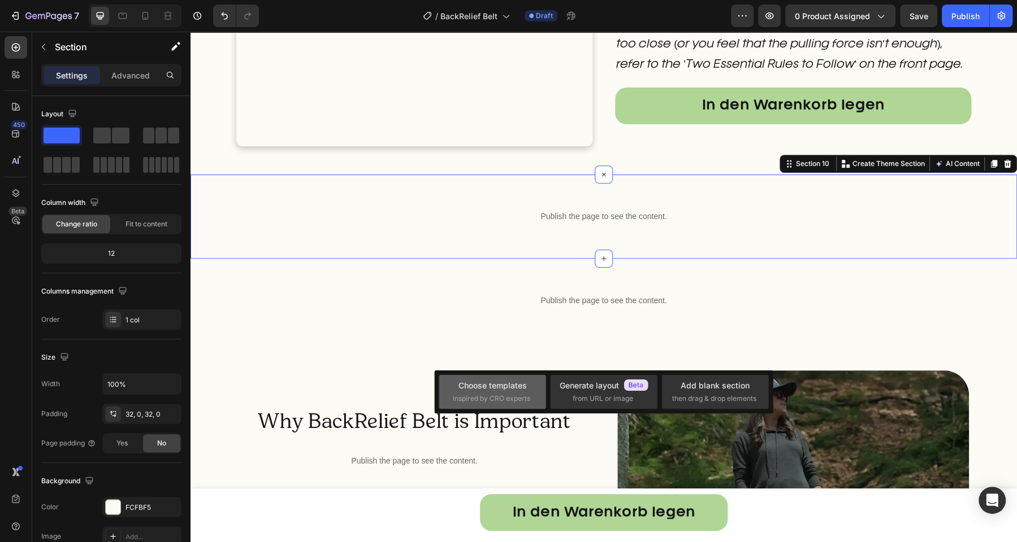
click at [514, 394] on span "inspired by CRO experts" at bounding box center [491, 399] width 77 height 10
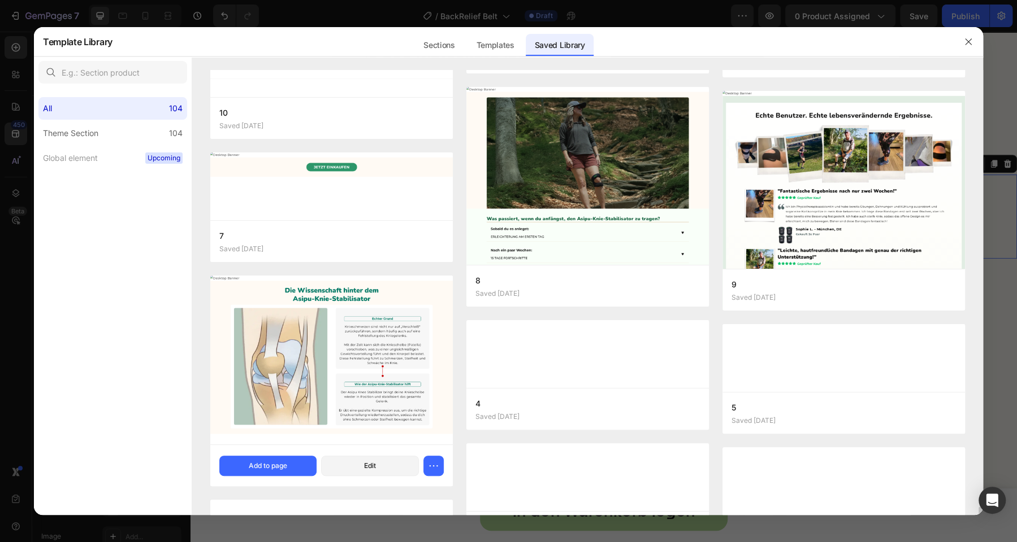
scroll to position [4456, 0]
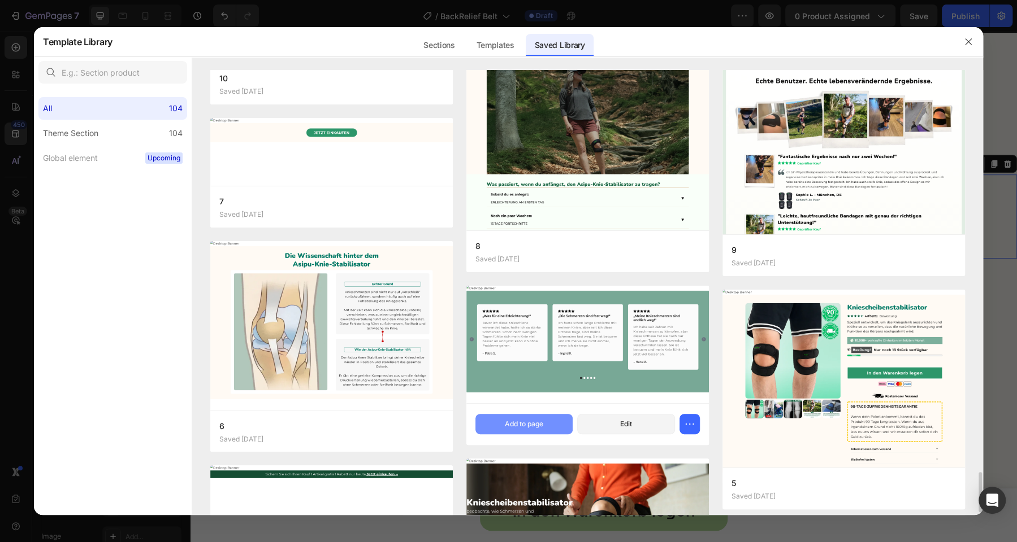
click at [544, 424] on button "Add to page" at bounding box center [524, 424] width 98 height 20
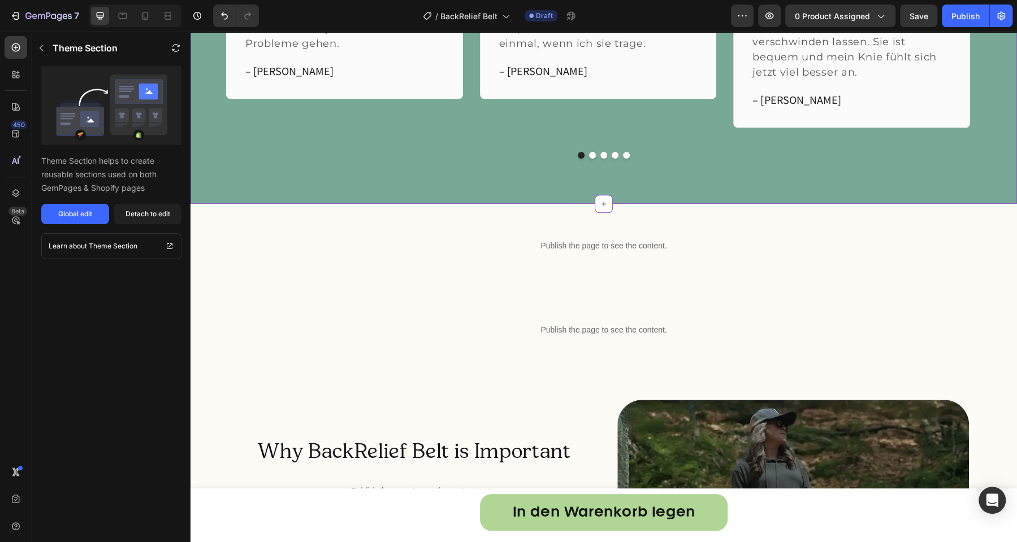
scroll to position [3808, 0]
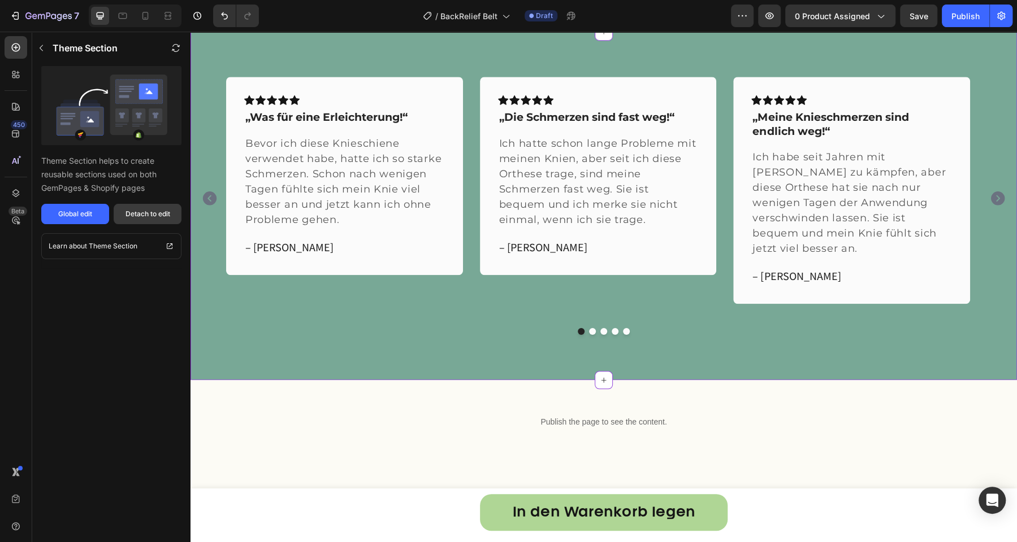
click at [152, 218] on div "Detach to edit" at bounding box center [147, 214] width 45 height 10
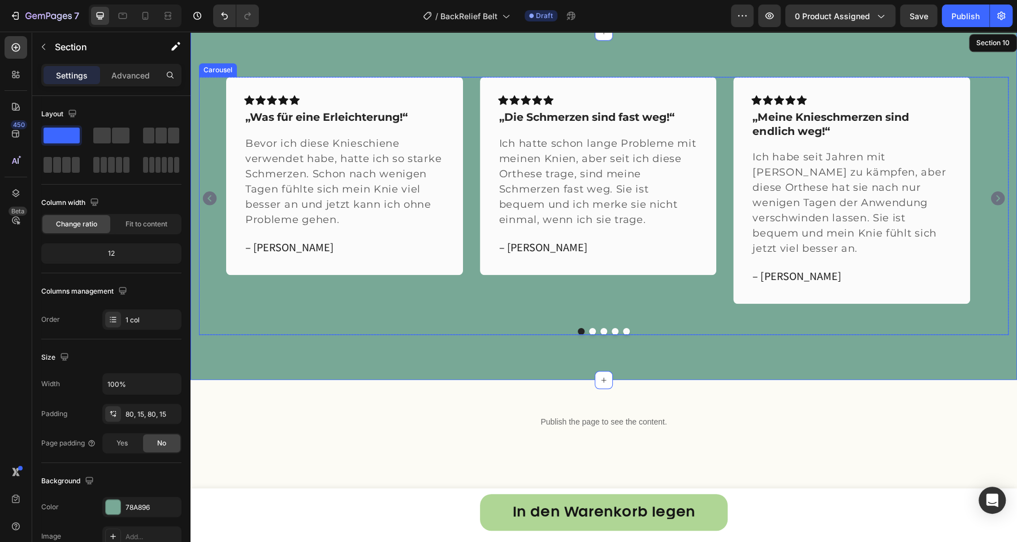
click at [213, 271] on div "Icon Icon Icon Icon Icon Row „Was für eine Erleichterung!“ Text block Bevor ich…" at bounding box center [603, 198] width 809 height 242
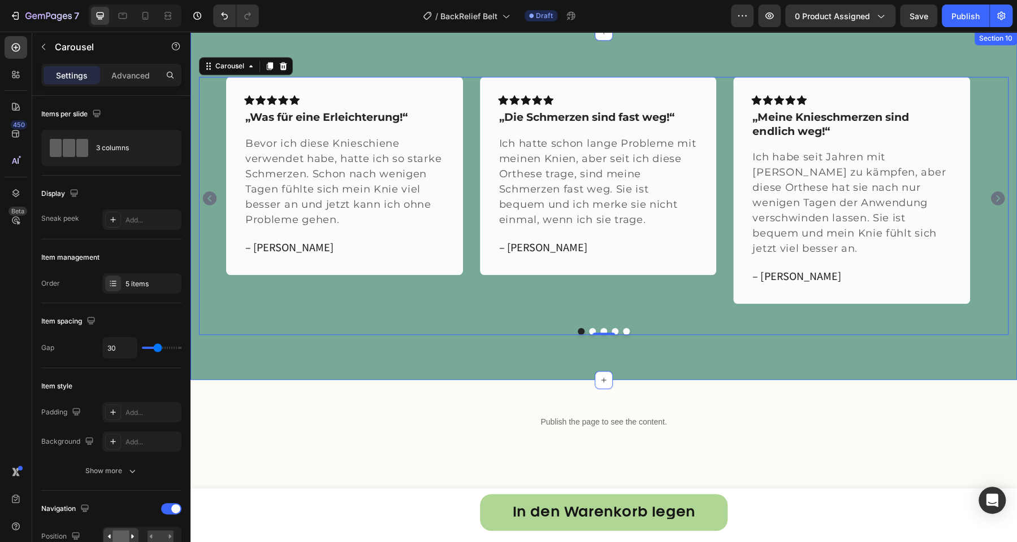
click at [227, 354] on div "Icon Icon Icon Icon Icon Row „Was für eine Erleichterung!“ Text block Bevor ich…" at bounding box center [603, 206] width 826 height 349
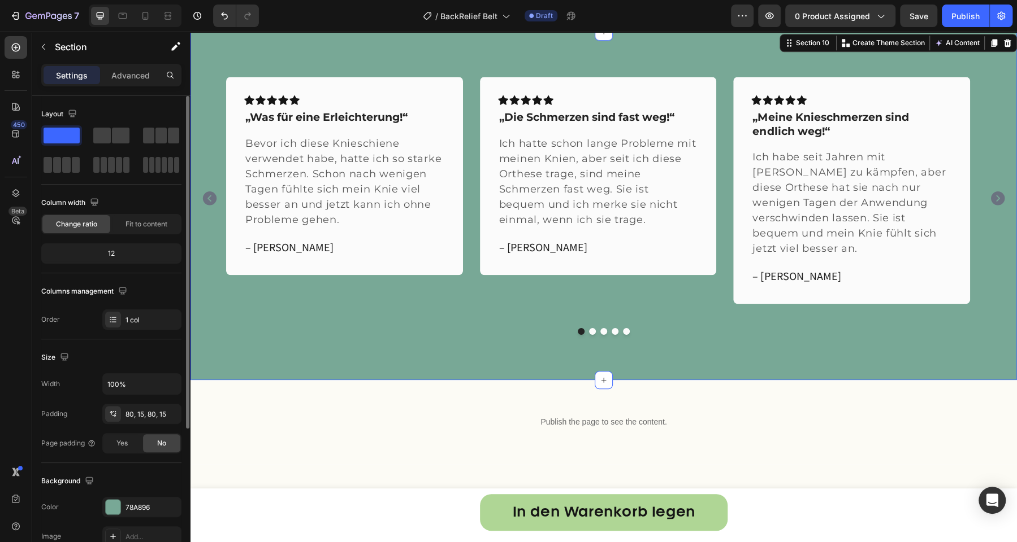
scroll to position [54, 0]
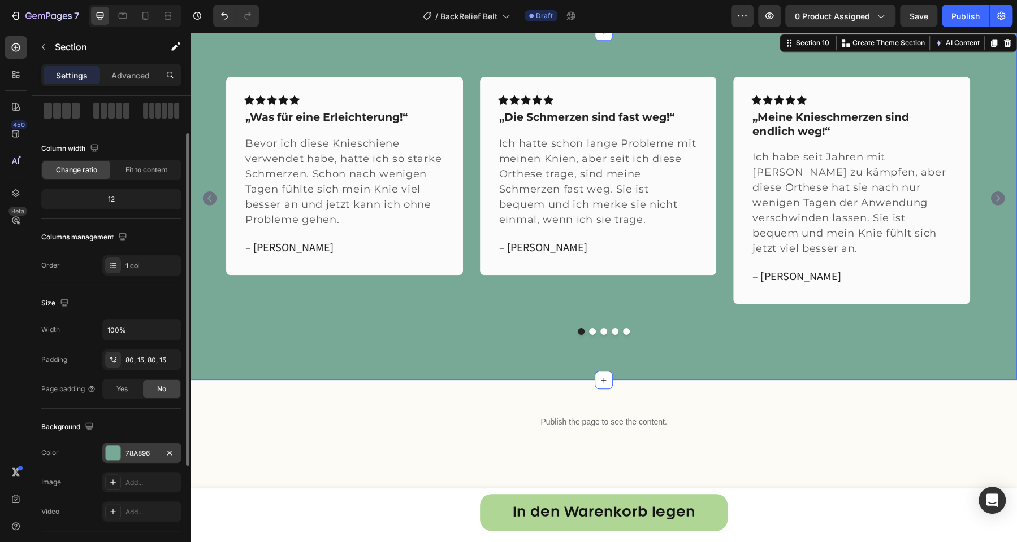
click at [114, 453] on div at bounding box center [113, 453] width 15 height 15
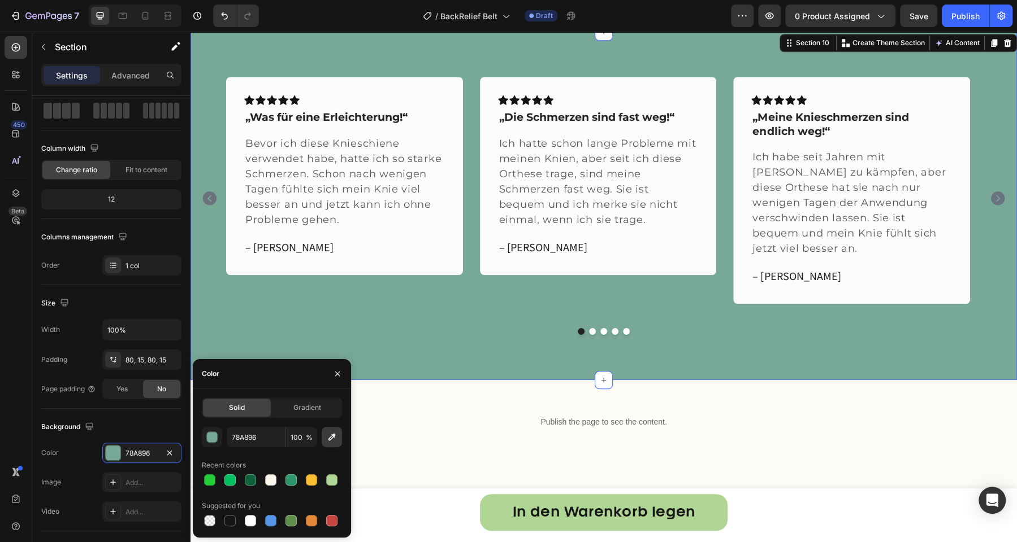
click at [327, 438] on icon "button" at bounding box center [331, 437] width 11 height 11
type input "FCFBF5"
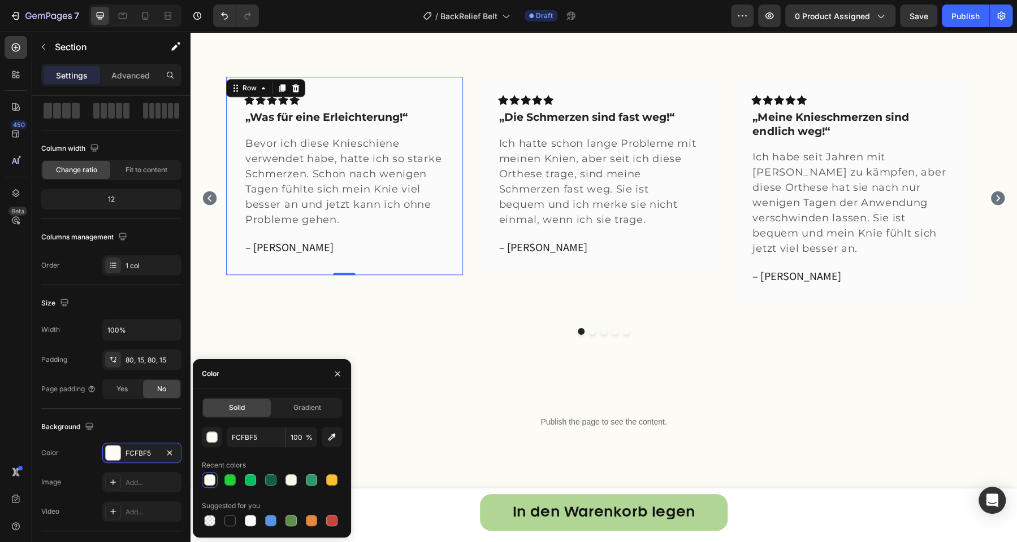
click at [368, 262] on div "Icon Icon Icon Icon Icon Row „Was für eine Erleichterung!“ Text block Bevor ich…" at bounding box center [344, 176] width 237 height 198
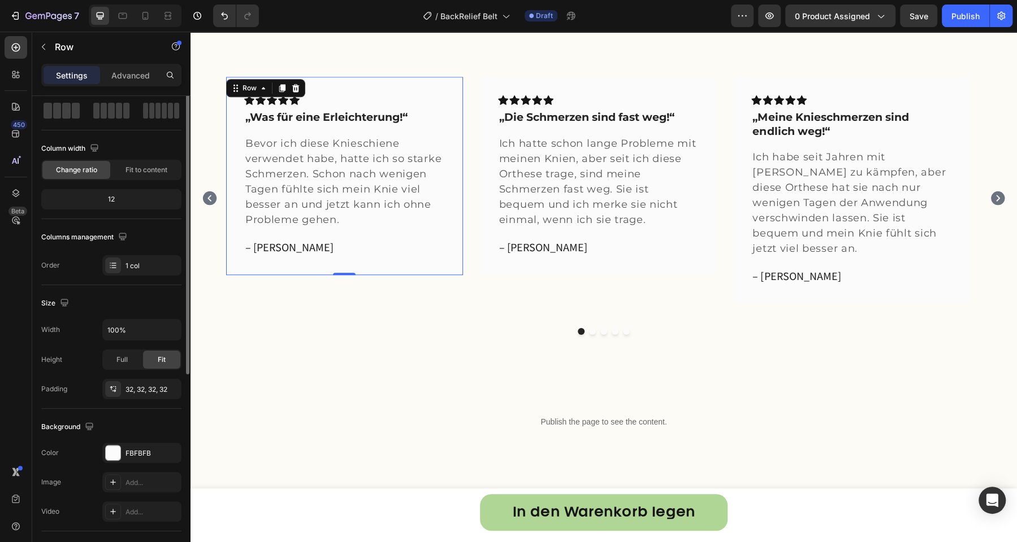
scroll to position [0, 0]
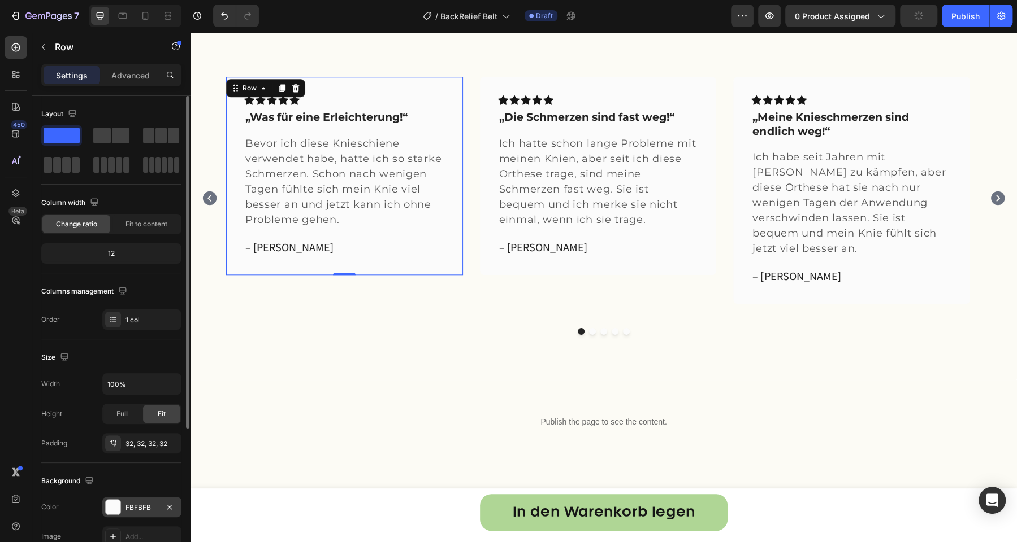
click at [122, 501] on div "FBFBFB" at bounding box center [141, 507] width 79 height 20
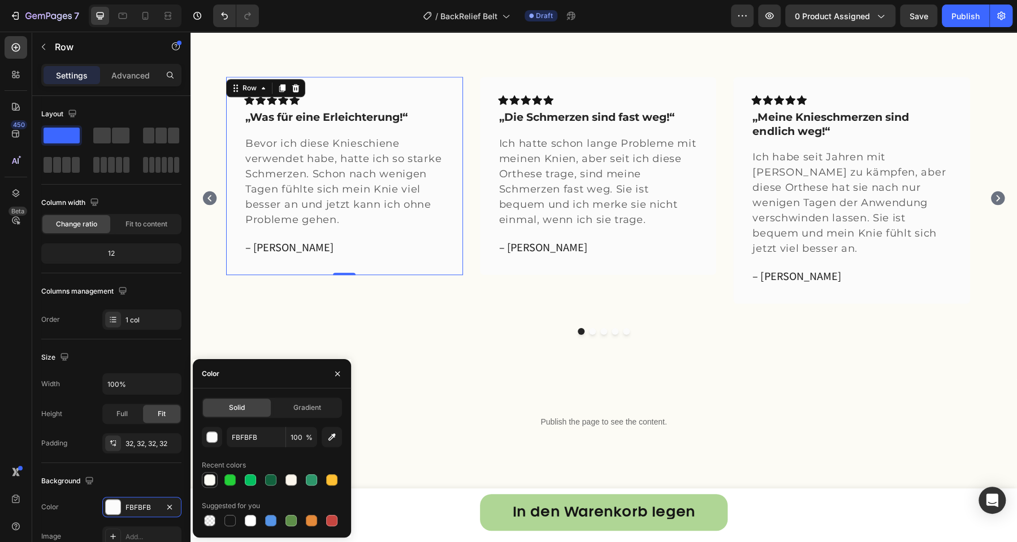
click at [210, 480] on div at bounding box center [209, 480] width 11 height 11
click at [214, 437] on div "button" at bounding box center [212, 437] width 11 height 11
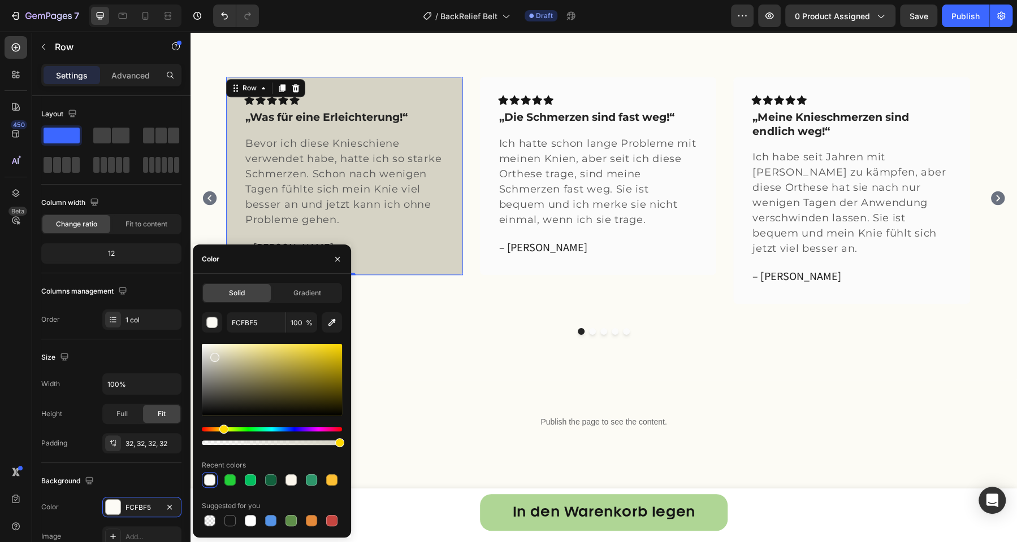
type input "D6D3C5"
drag, startPoint x: 209, startPoint y: 349, endPoint x: 214, endPoint y: 355, distance: 7.7
click at [214, 355] on div at bounding box center [214, 357] width 9 height 9
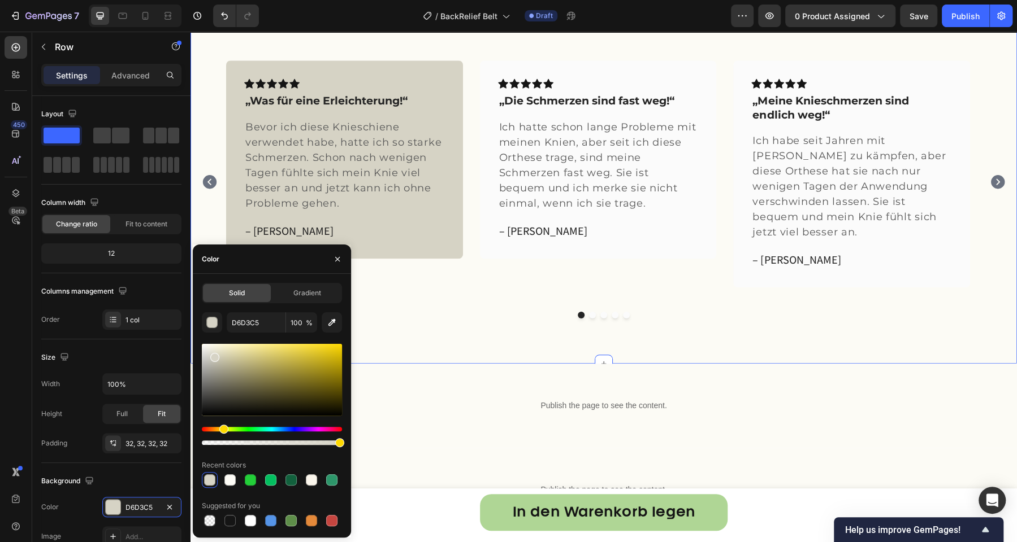
scroll to position [3766, 0]
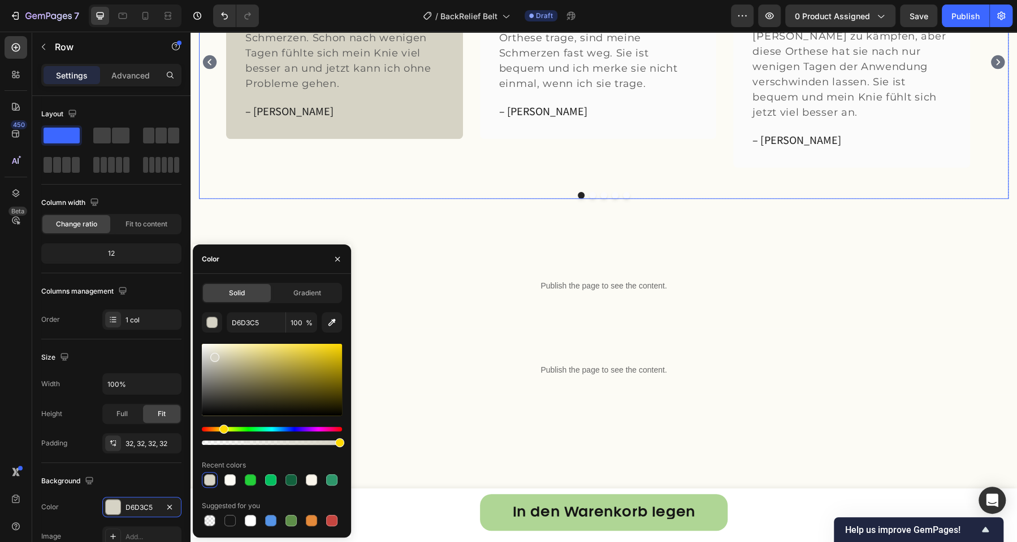
click at [523, 183] on div "Icon Icon Icon Icon Icon Row „Die Schmerzen sind fast weg!“ Text block Ich hatt…" at bounding box center [598, 62] width 237 height 242
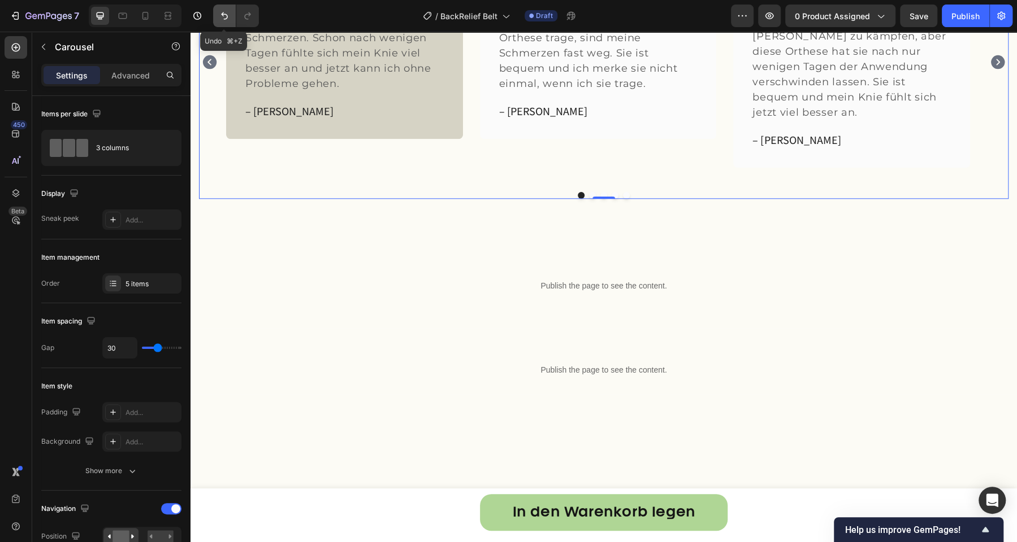
drag, startPoint x: 223, startPoint y: 20, endPoint x: 46, endPoint y: 25, distance: 176.9
click at [223, 20] on icon "Undo/Redo" at bounding box center [224, 15] width 11 height 11
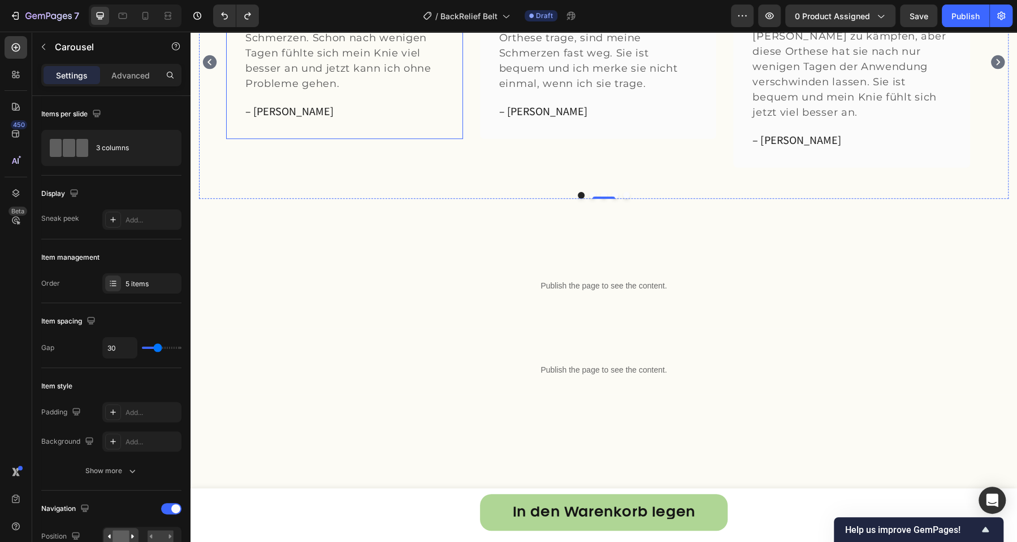
click at [239, 139] on div "Icon Icon Icon Icon Icon Row „Was für eine Erleichterung!“ Text block Bevor ich…" at bounding box center [344, 40] width 237 height 198
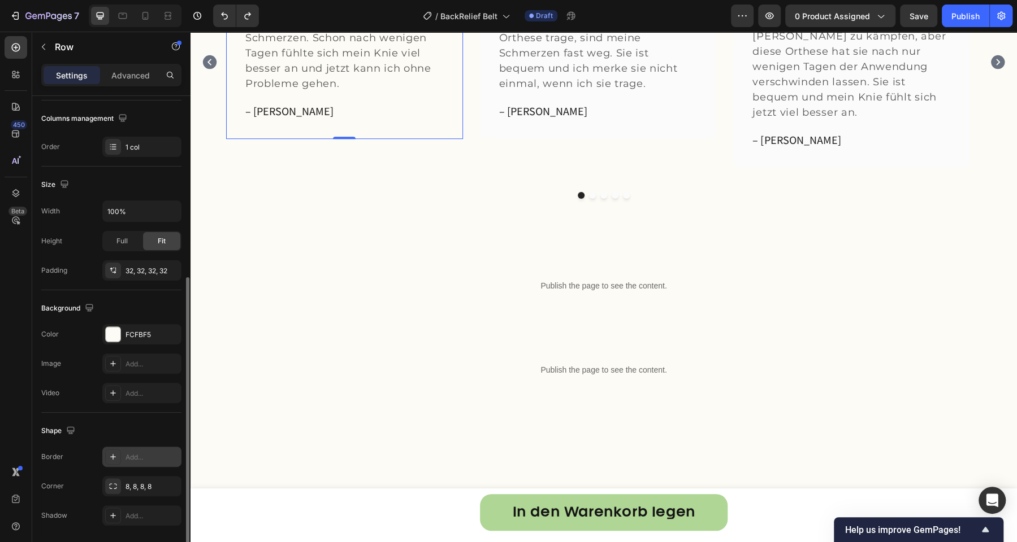
scroll to position [209, 0]
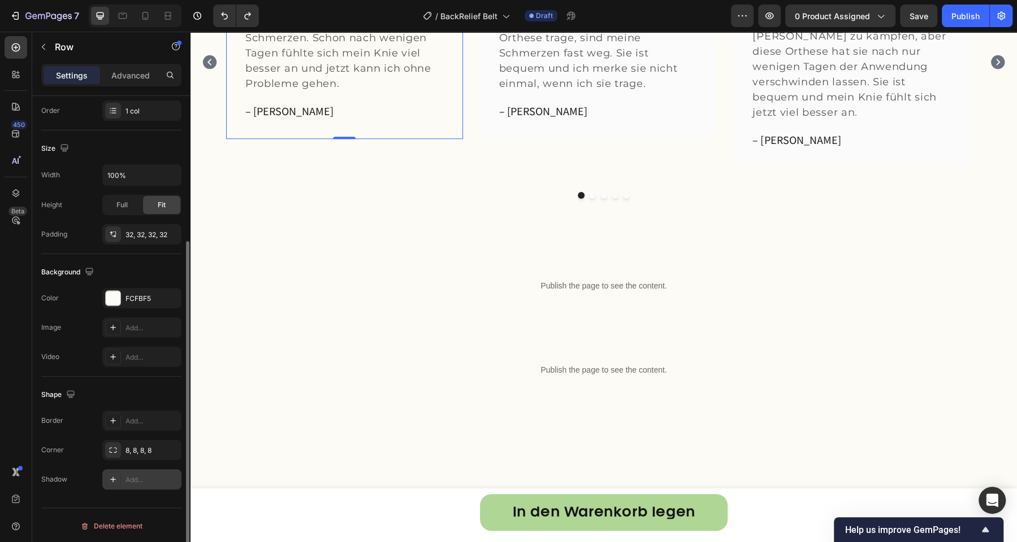
click at [128, 479] on div "Add..." at bounding box center [151, 480] width 53 height 10
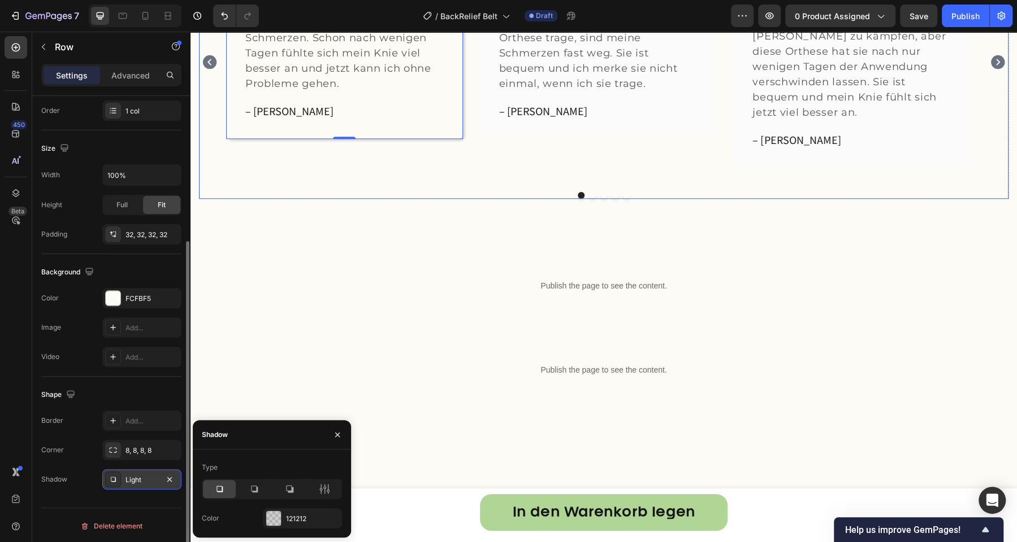
click at [340, 183] on div "Icon Icon Icon Icon Icon Row „Was für eine Erleichterung!“ Text block Bevor ich…" at bounding box center [344, 62] width 237 height 242
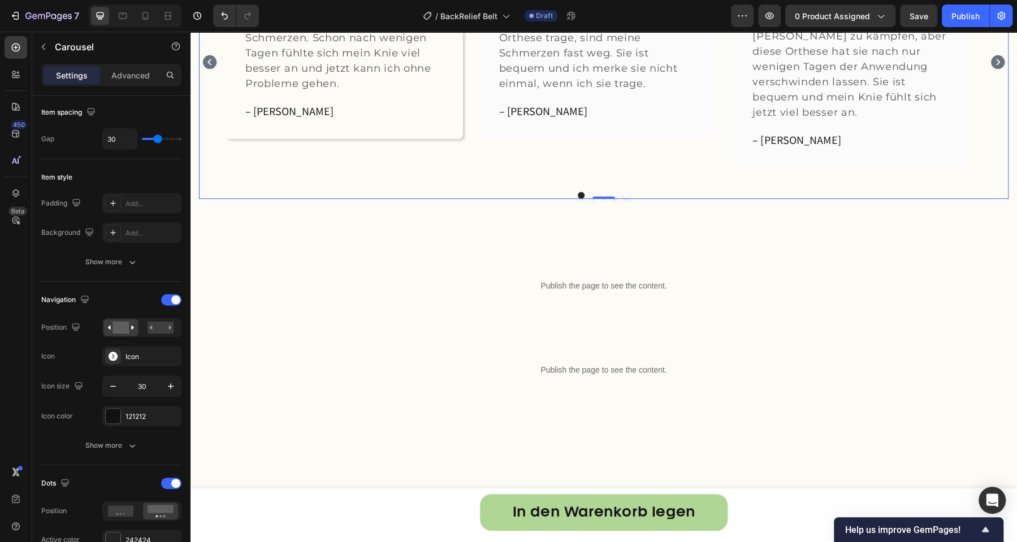
scroll to position [0, 0]
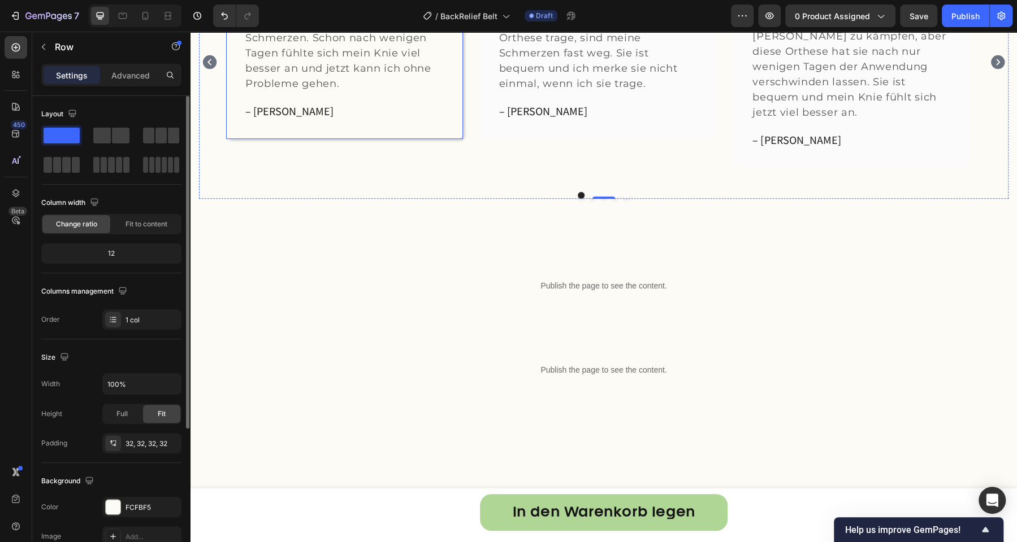
click at [432, 139] on div "Icon Icon Icon Icon Icon Row „Was für eine Erleichterung!“ Text block Bevor ich…" at bounding box center [344, 40] width 237 height 198
click at [355, 199] on div "Icon Icon Icon Icon Icon Row „Was für eine Erleichterung!“ Text block Bevor ich…" at bounding box center [603, 70] width 809 height 258
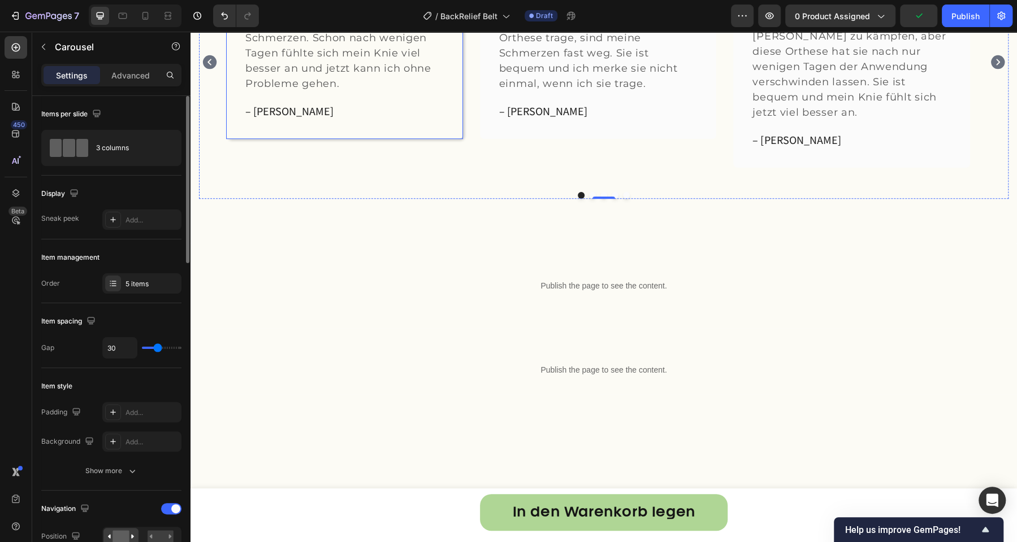
click at [442, 129] on div "Icon Icon Icon Icon Icon Row „Was für eine Erleichterung!“ Text block Bevor ich…" at bounding box center [344, 40] width 237 height 198
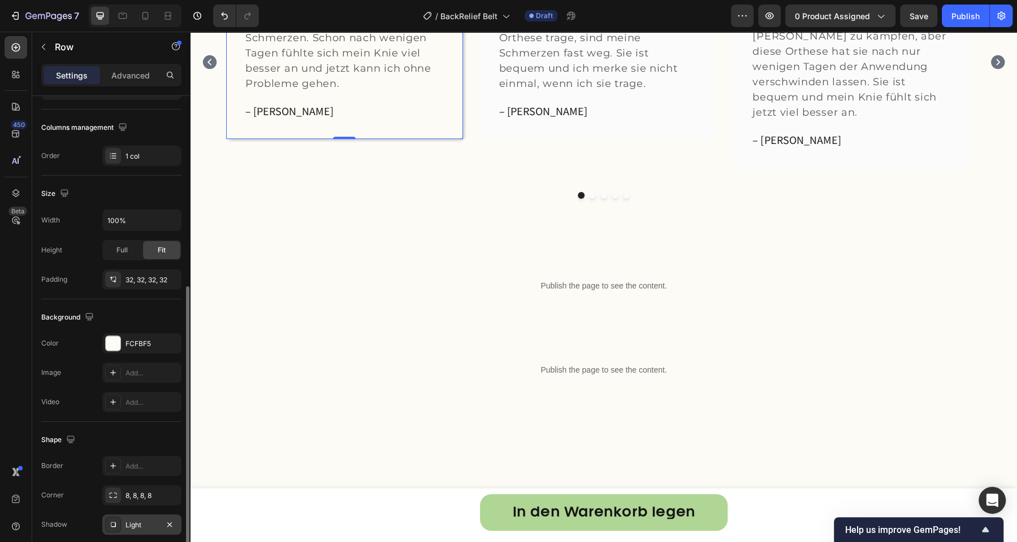
scroll to position [209, 0]
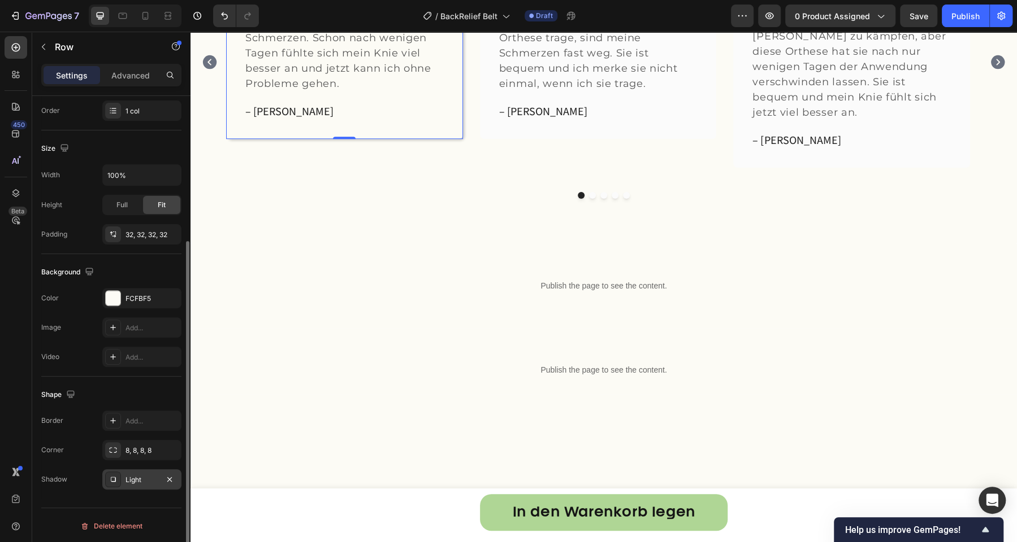
click at [136, 481] on div "Light" at bounding box center [141, 480] width 33 height 10
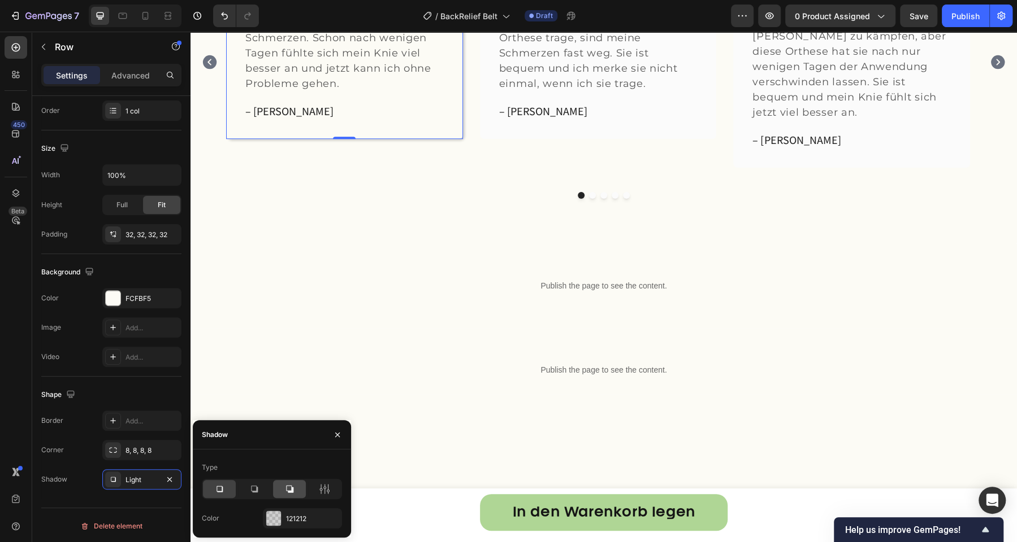
click at [291, 491] on icon at bounding box center [289, 489] width 7 height 7
click at [323, 487] on icon at bounding box center [324, 489] width 11 height 11
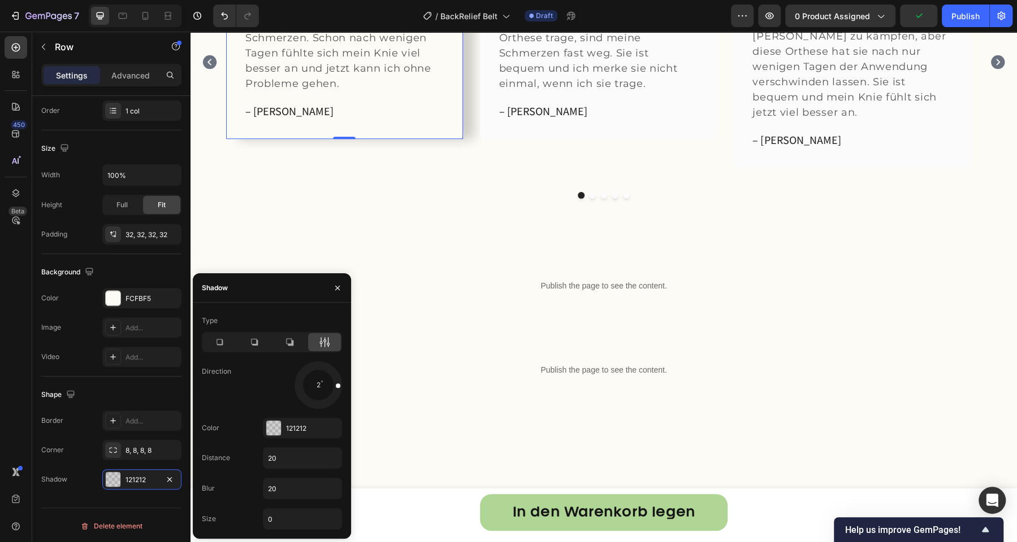
drag, startPoint x: 334, startPoint y: 400, endPoint x: 348, endPoint y: 384, distance: 20.4
click at [348, 384] on div "Type Direction 2 Color 121212 Distance 20 Blur 20 Size 0" at bounding box center [272, 421] width 158 height 218
click at [318, 382] on div at bounding box center [328, 377] width 24 height 20
click at [319, 387] on div at bounding box center [326, 394] width 23 height 23
drag, startPoint x: 319, startPoint y: 387, endPoint x: 331, endPoint y: 388, distance: 11.9
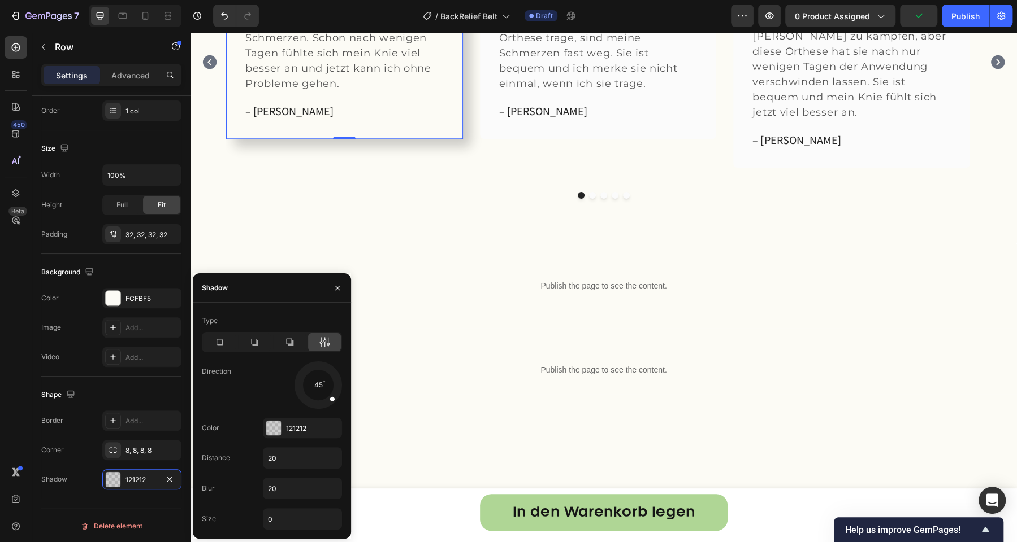
click at [324, 387] on div at bounding box center [326, 394] width 23 height 23
drag, startPoint x: 527, startPoint y: 420, endPoint x: 355, endPoint y: 388, distance: 174.8
click at [344, 384] on div "Type Direction 1 Color 121212 Distance 20 Blur 20 Size 0" at bounding box center [272, 421] width 158 height 218
click at [467, 199] on div "Icon Icon Icon Icon Icon Row „Was für eine Erleichterung!“ Text block Bevor ich…" at bounding box center [603, 70] width 809 height 258
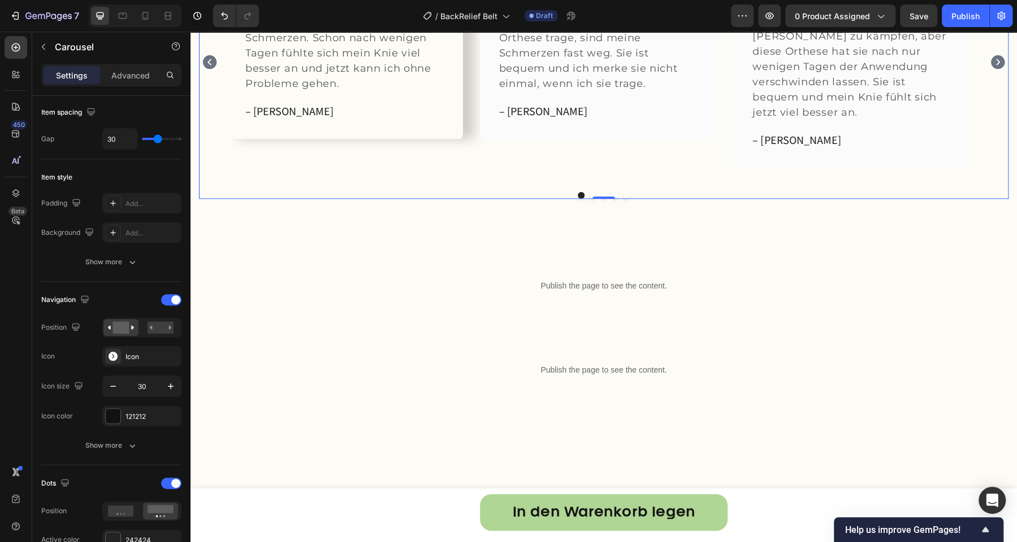
scroll to position [0, 0]
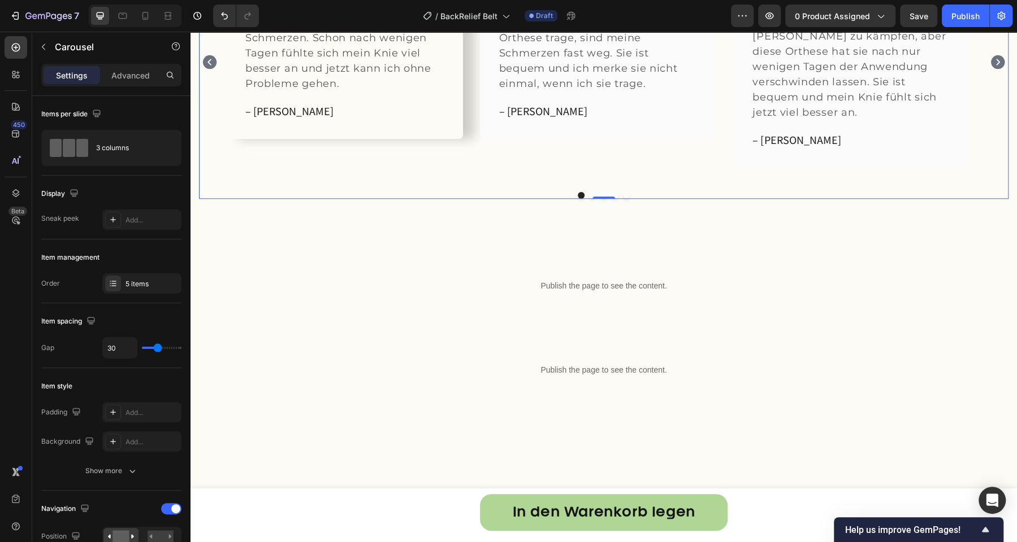
click at [472, 183] on div "Icon Icon Icon Icon Icon Row „Was für eine Erleichterung!“ Text block Bevor ich…" at bounding box center [603, 62] width 755 height 242
click at [448, 139] on div "Icon Icon Icon Icon Icon Row „Was für eine Erleichterung!“ Text block Bevor ich…" at bounding box center [344, 40] width 237 height 198
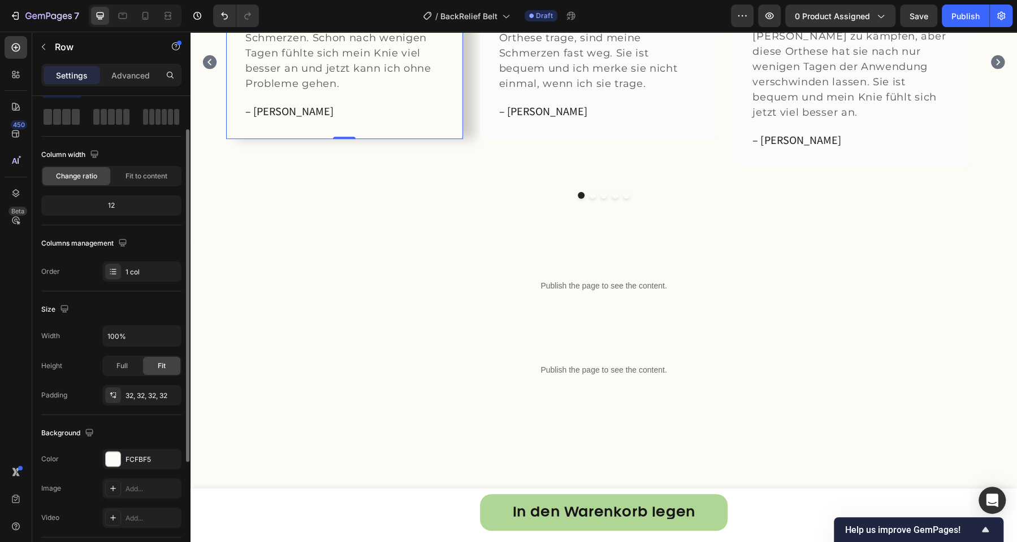
scroll to position [209, 0]
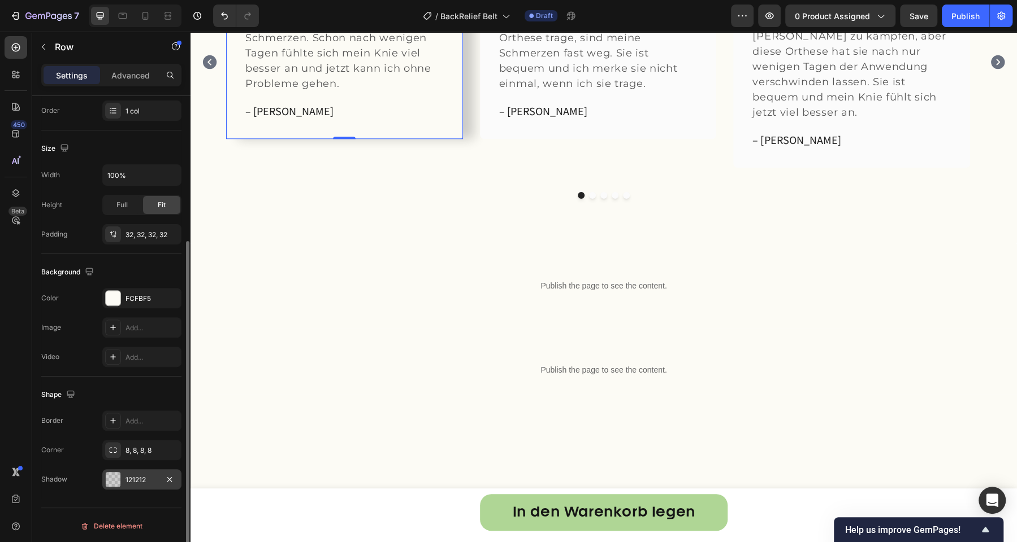
click at [146, 480] on div "121212" at bounding box center [141, 480] width 33 height 10
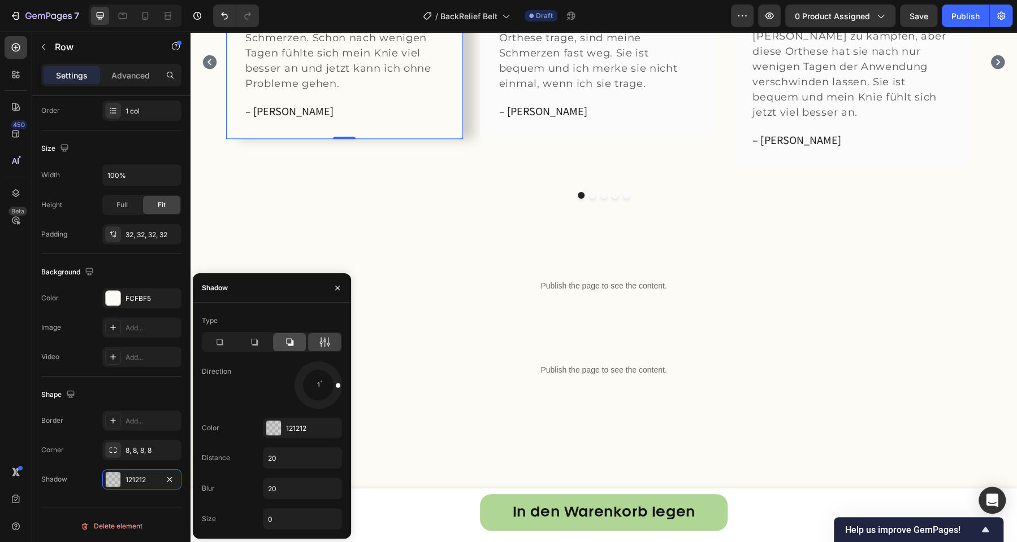
click at [293, 342] on icon at bounding box center [289, 342] width 11 height 11
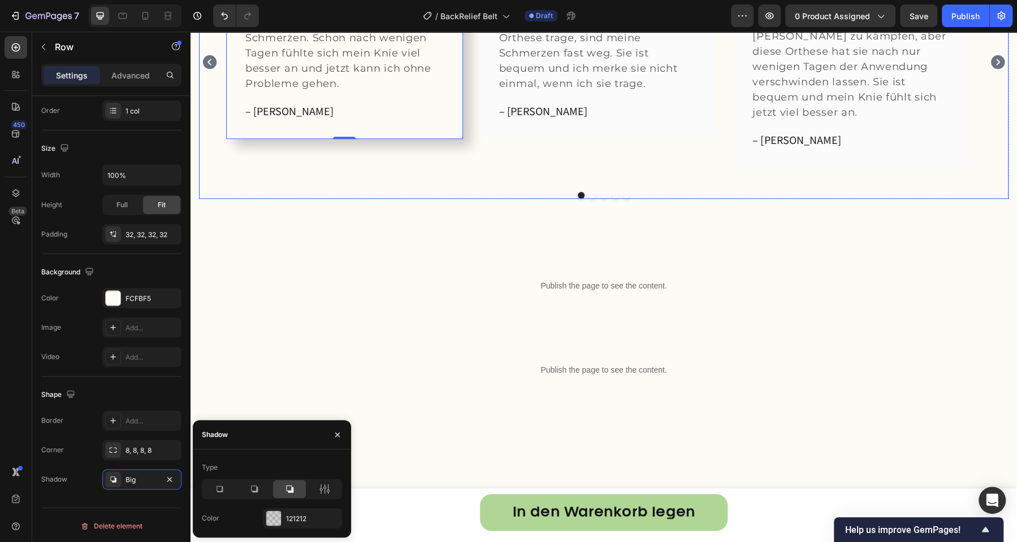
click at [242, 183] on div "Icon Icon Icon Icon Icon Row „Was für eine Erleichterung!“ Text block Bevor ich…" at bounding box center [344, 62] width 237 height 242
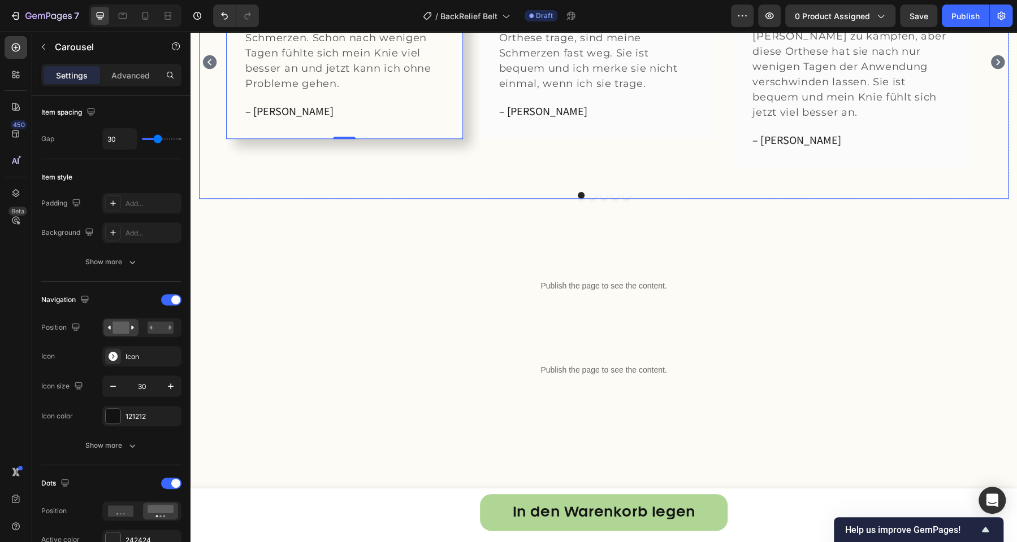
scroll to position [0, 0]
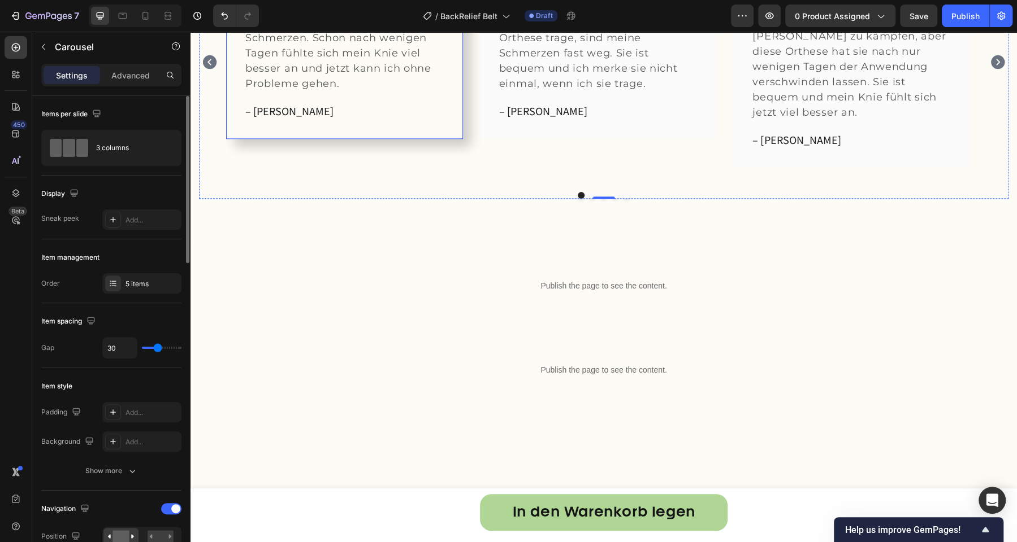
click at [325, 139] on div "Icon Icon Icon Icon Icon Row „Was für eine Erleichterung!“ Text block Bevor ich…" at bounding box center [344, 40] width 237 height 198
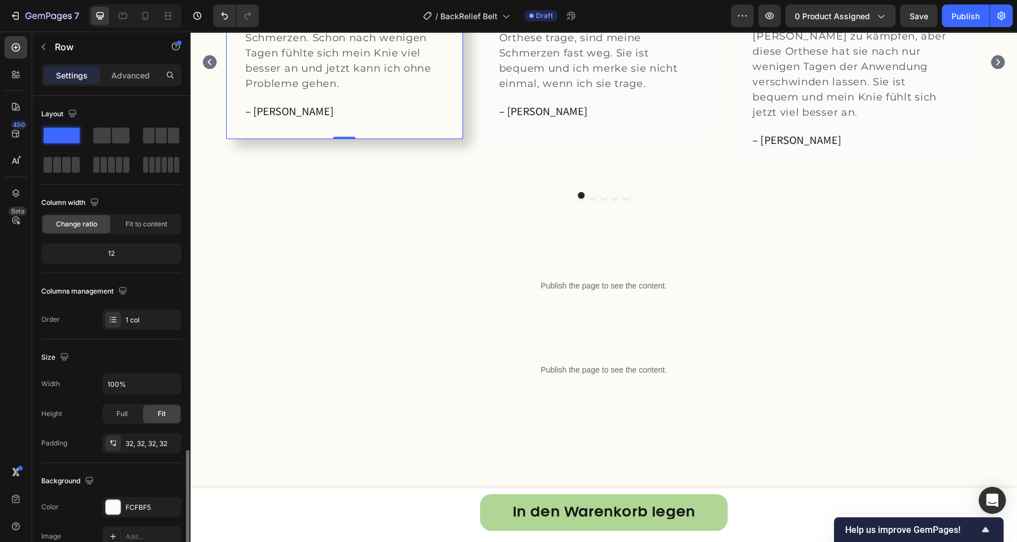
scroll to position [209, 0]
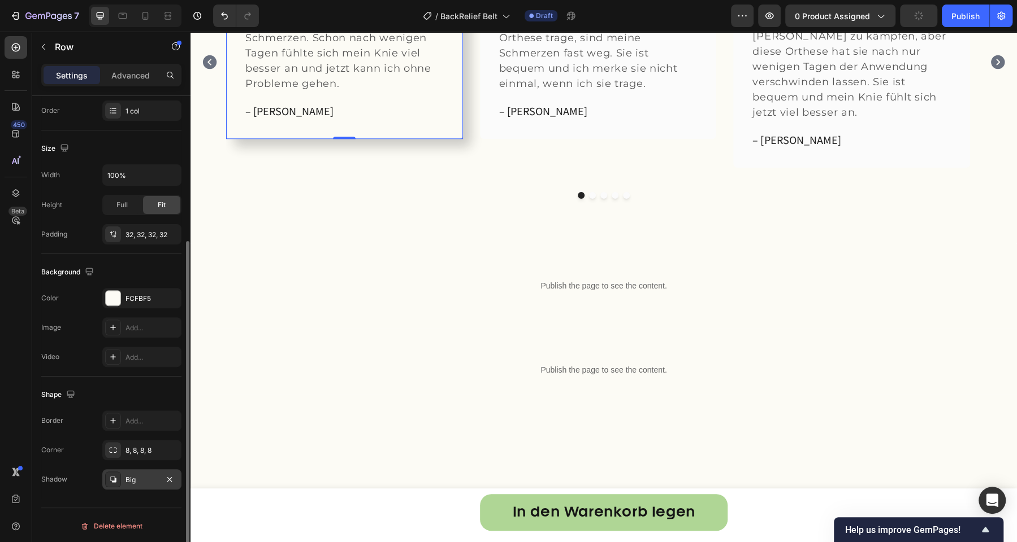
click at [121, 484] on div "Big" at bounding box center [141, 480] width 79 height 20
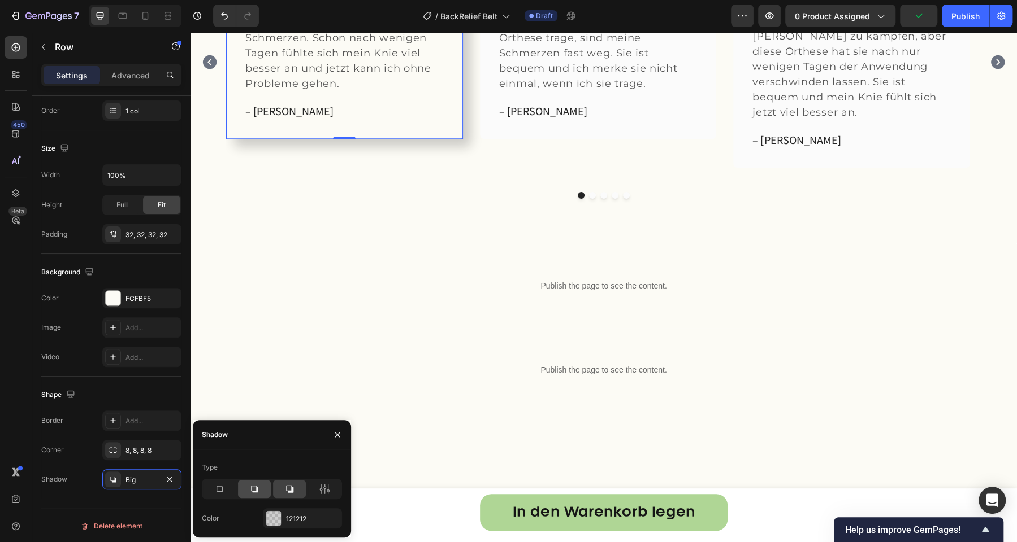
click at [251, 491] on icon at bounding box center [254, 489] width 7 height 7
click at [223, 490] on icon at bounding box center [219, 489] width 11 height 11
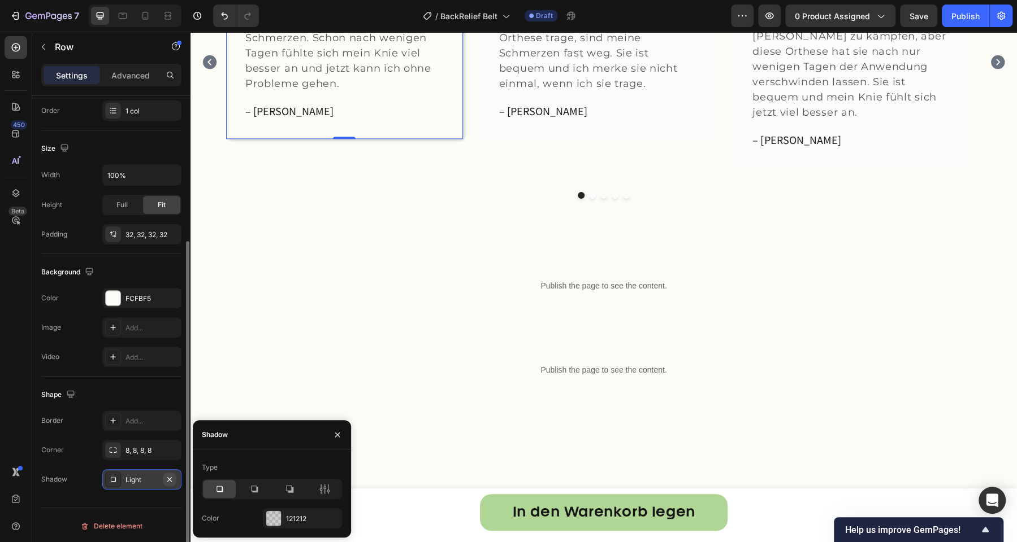
click at [171, 480] on icon "button" at bounding box center [169, 479] width 9 height 9
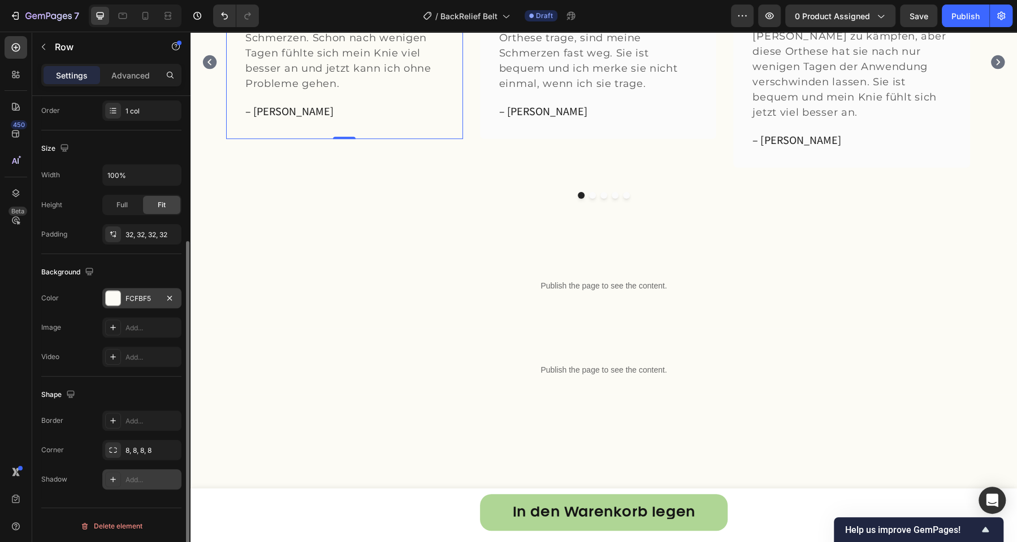
click at [124, 297] on div "FCFBF5" at bounding box center [141, 298] width 79 height 20
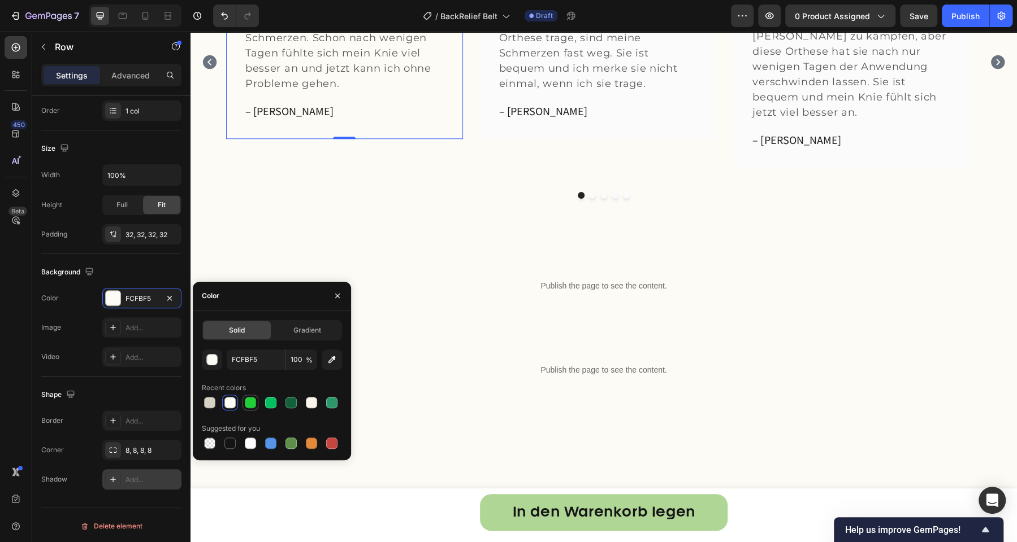
click at [244, 401] on div at bounding box center [251, 403] width 14 height 14
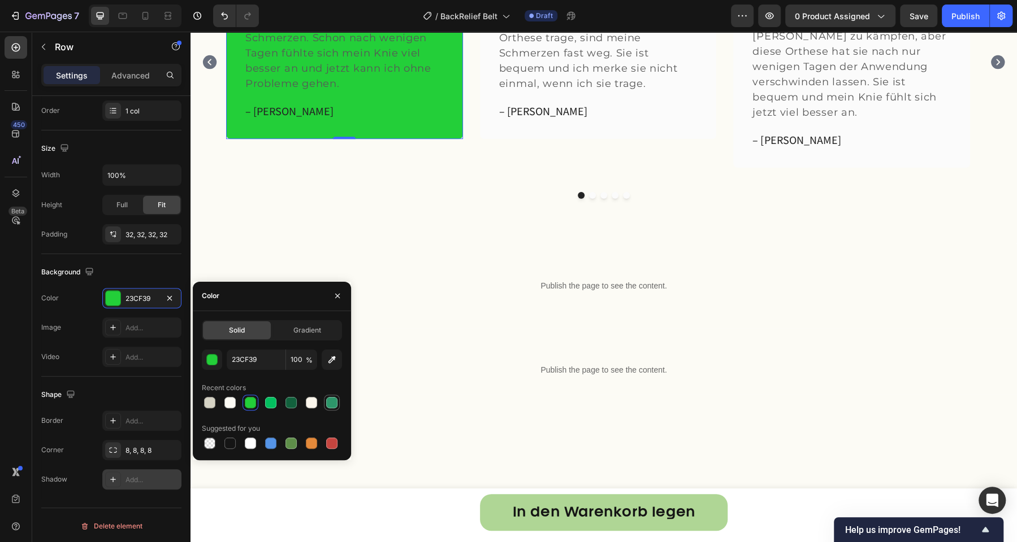
click at [327, 402] on div at bounding box center [331, 402] width 11 height 11
type input "2D966A"
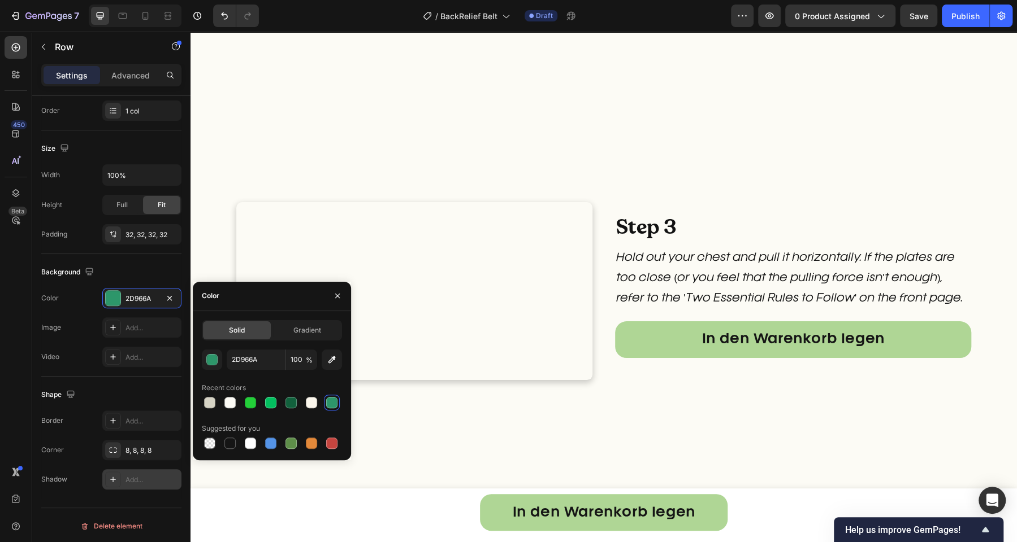
scroll to position [3553, 0]
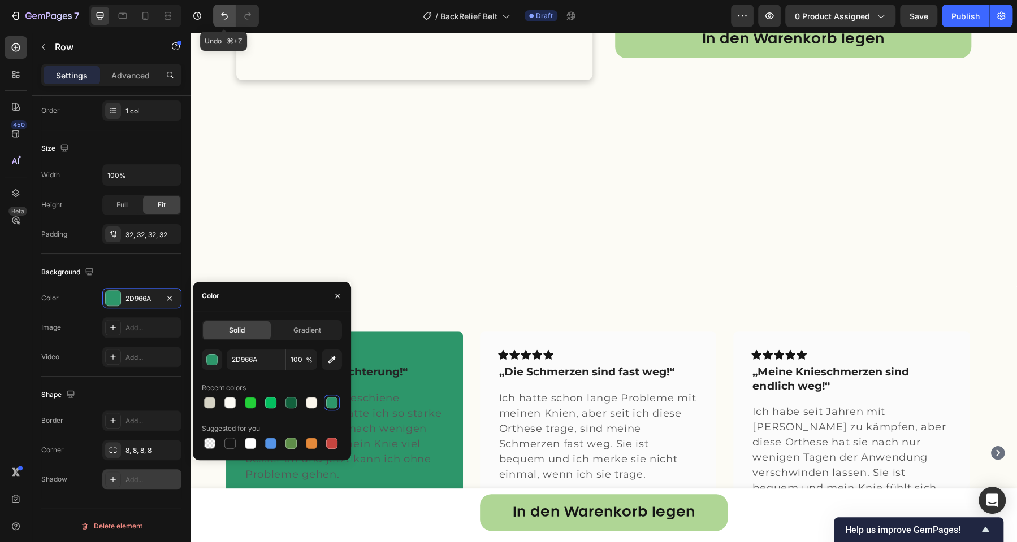
click at [220, 17] on icon "Undo/Redo" at bounding box center [224, 15] width 11 height 11
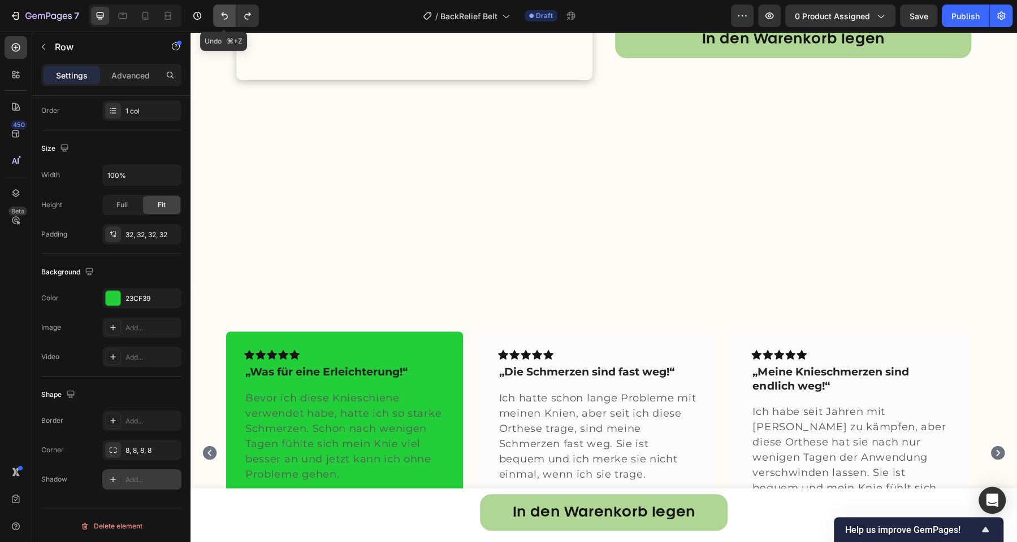
click at [220, 17] on icon "Undo/Redo" at bounding box center [224, 15] width 11 height 11
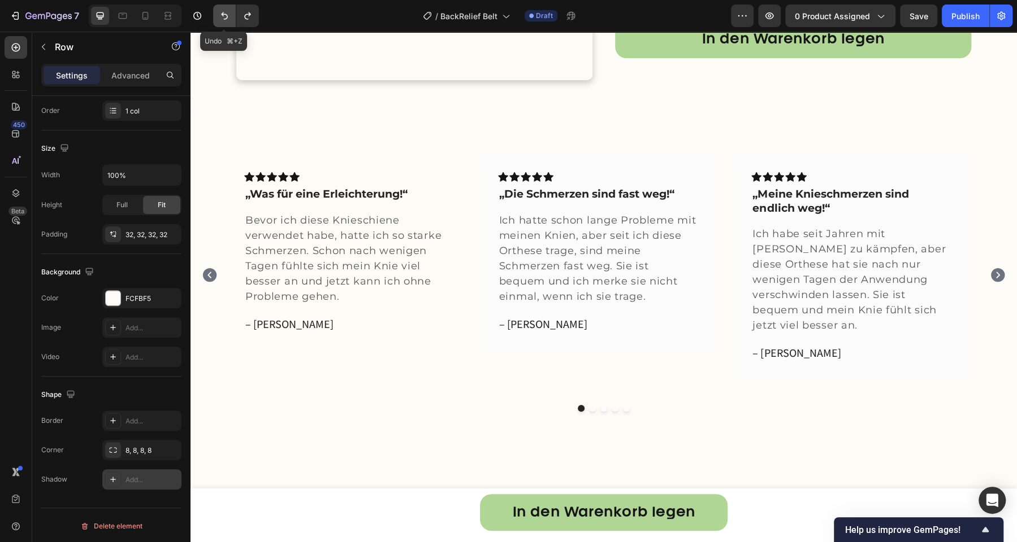
click at [220, 17] on icon "Undo/Redo" at bounding box center [224, 15] width 11 height 11
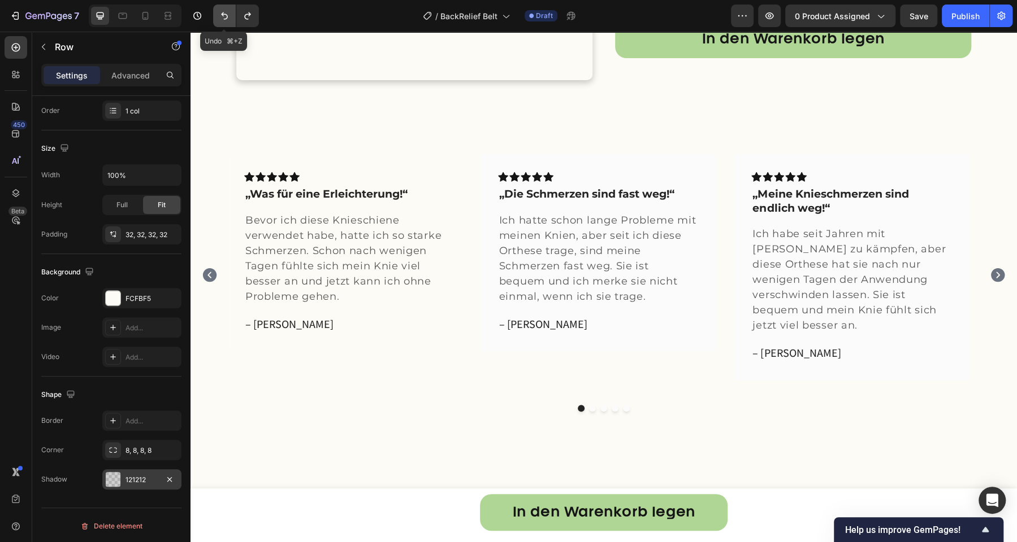
click at [220, 17] on icon "Undo/Redo" at bounding box center [224, 15] width 11 height 11
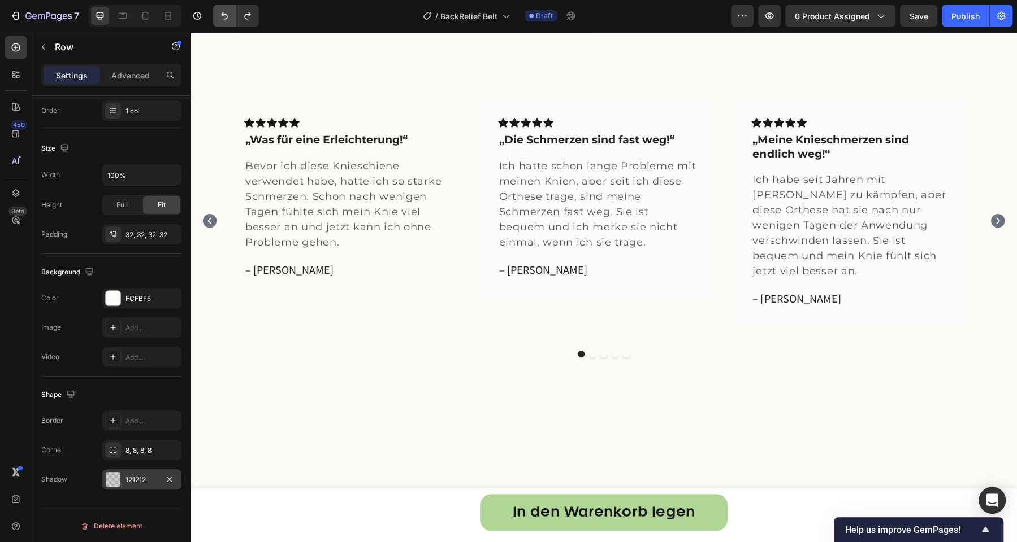
click at [224, 21] on icon "Undo/Redo" at bounding box center [224, 15] width 11 height 11
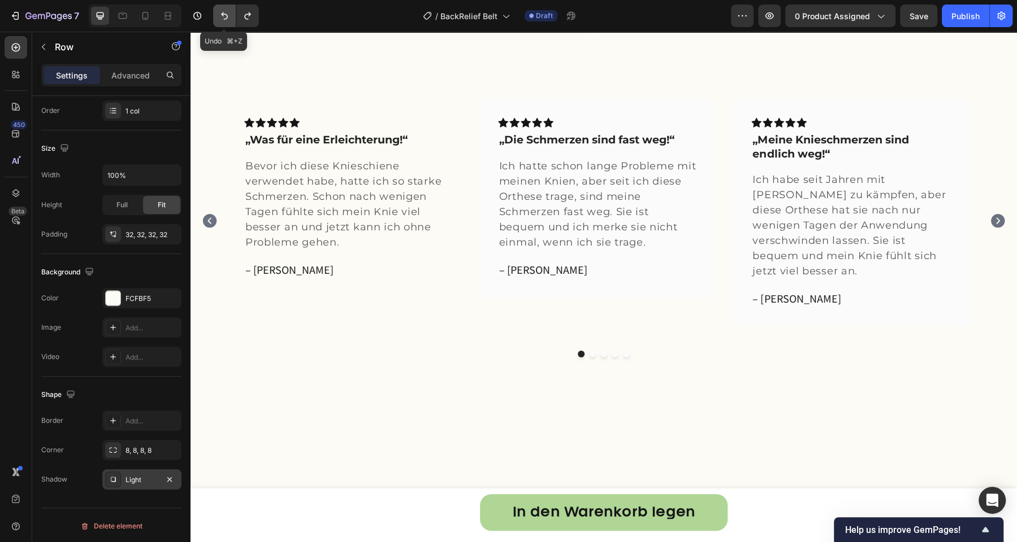
click at [224, 21] on icon "Undo/Redo" at bounding box center [224, 15] width 11 height 11
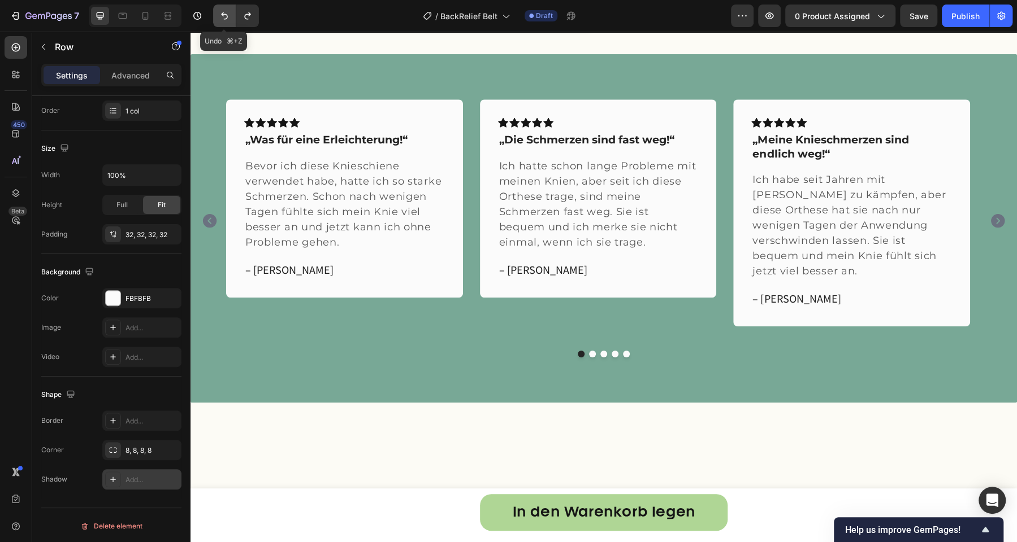
click at [224, 21] on icon "Undo/Redo" at bounding box center [224, 15] width 11 height 11
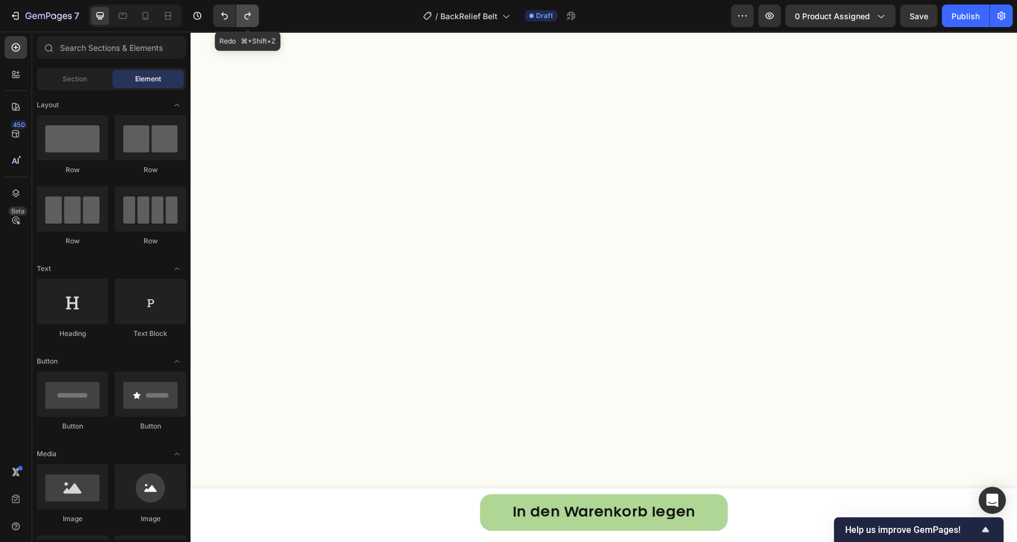
click at [245, 19] on icon "Undo/Redo" at bounding box center [247, 15] width 11 height 11
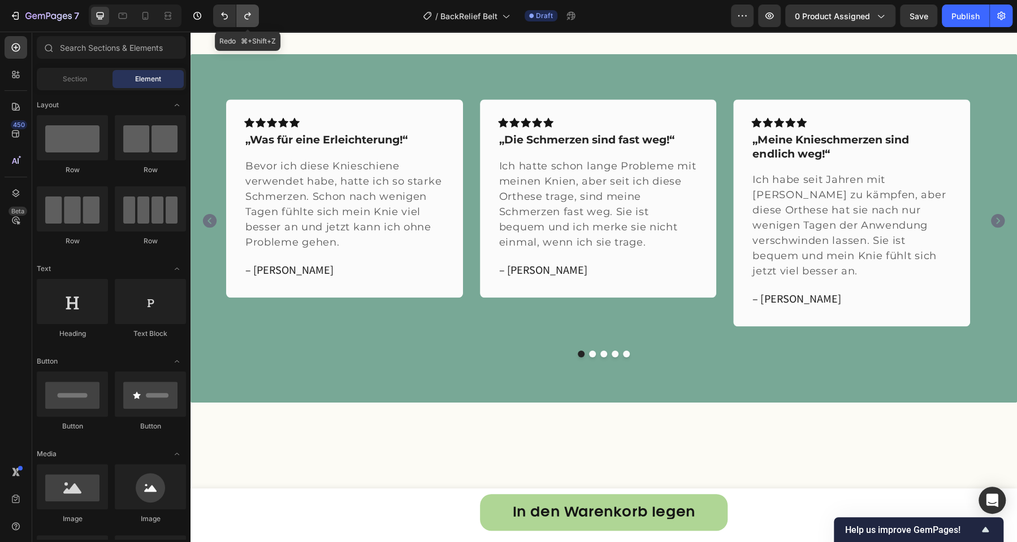
click at [245, 19] on icon "Undo/Redo" at bounding box center [247, 15] width 11 height 11
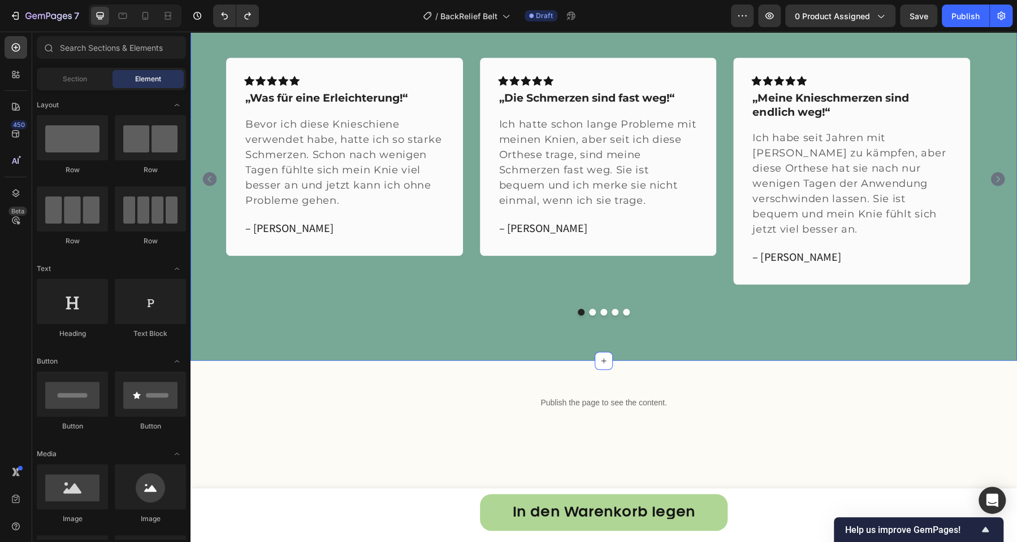
scroll to position [3691, 0]
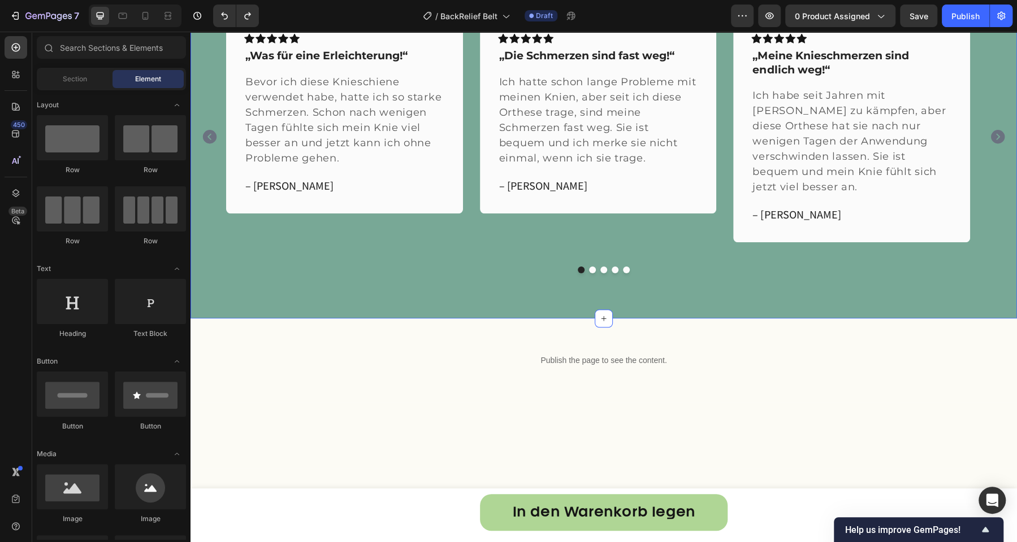
click at [466, 170] on div "Icon Icon Icon Icon Icon Row „Was für eine Erleichterung!“ Text block Bevor ich…" at bounding box center [603, 144] width 826 height 349
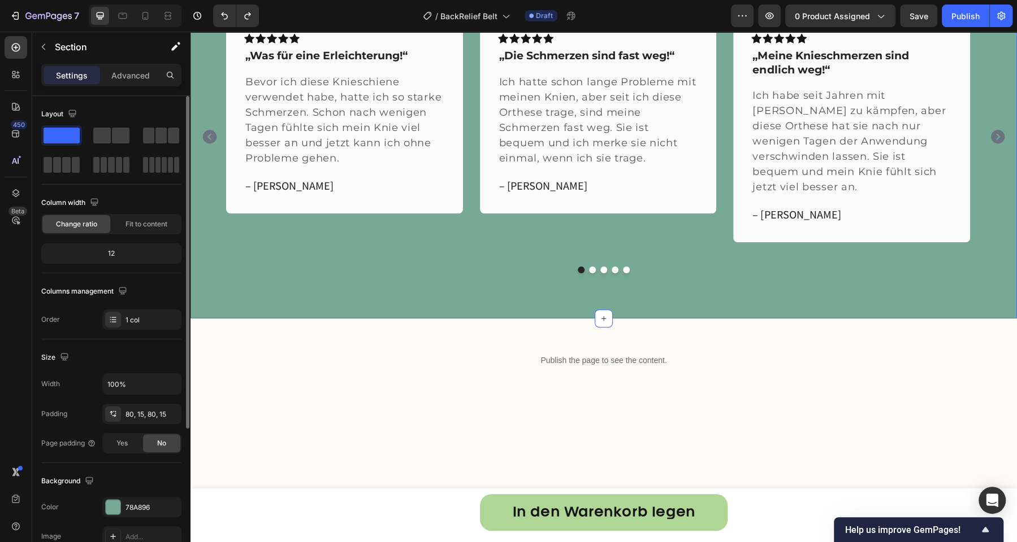
scroll to position [39, 0]
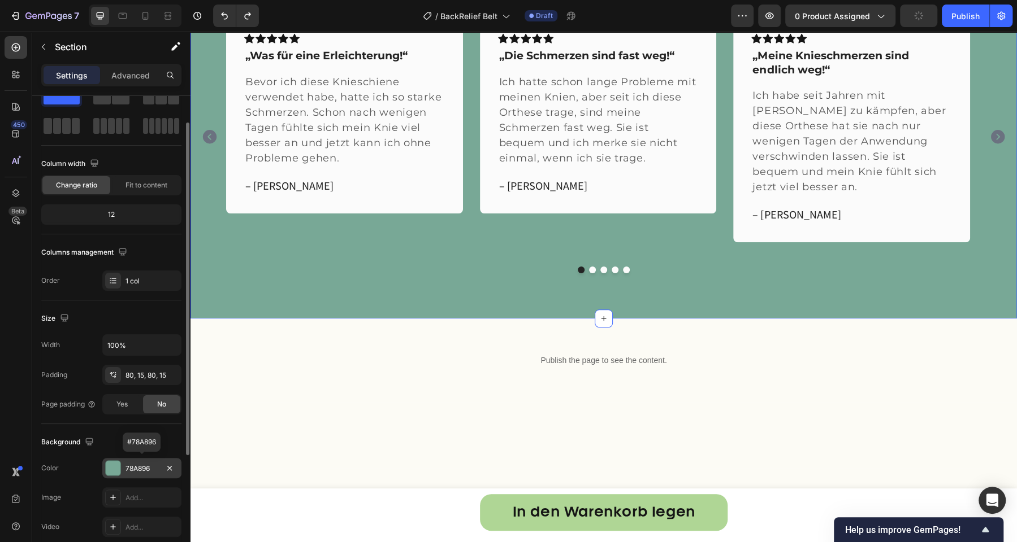
click at [139, 472] on div "78A896" at bounding box center [141, 468] width 79 height 20
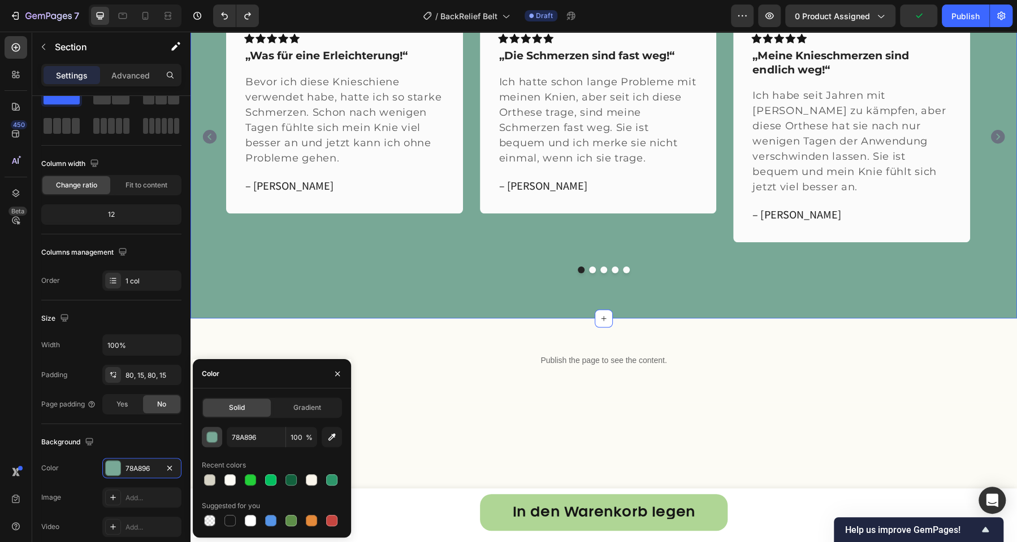
click at [216, 437] on div "button" at bounding box center [212, 437] width 11 height 11
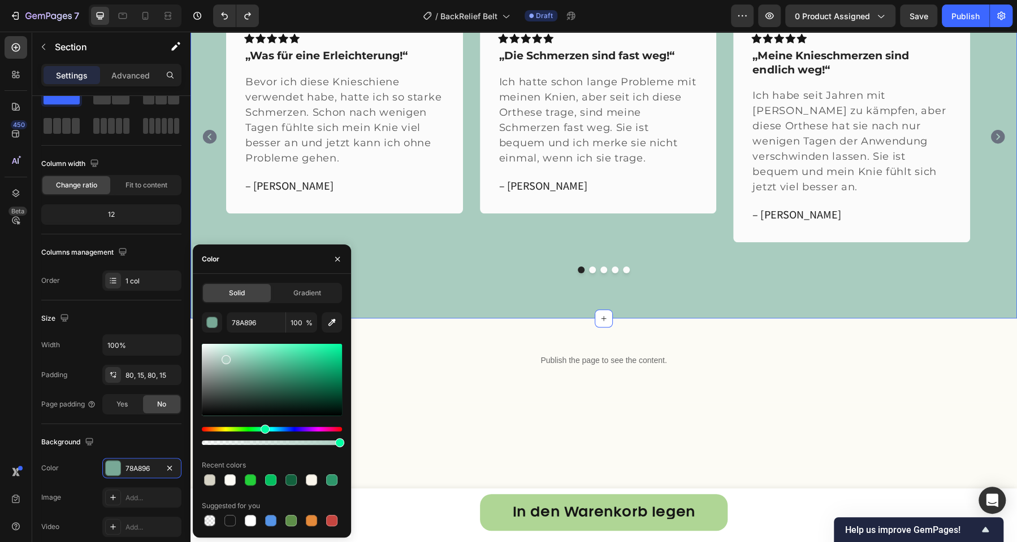
drag, startPoint x: 244, startPoint y: 366, endPoint x: 225, endPoint y: 358, distance: 20.5
click at [225, 358] on div at bounding box center [226, 359] width 9 height 9
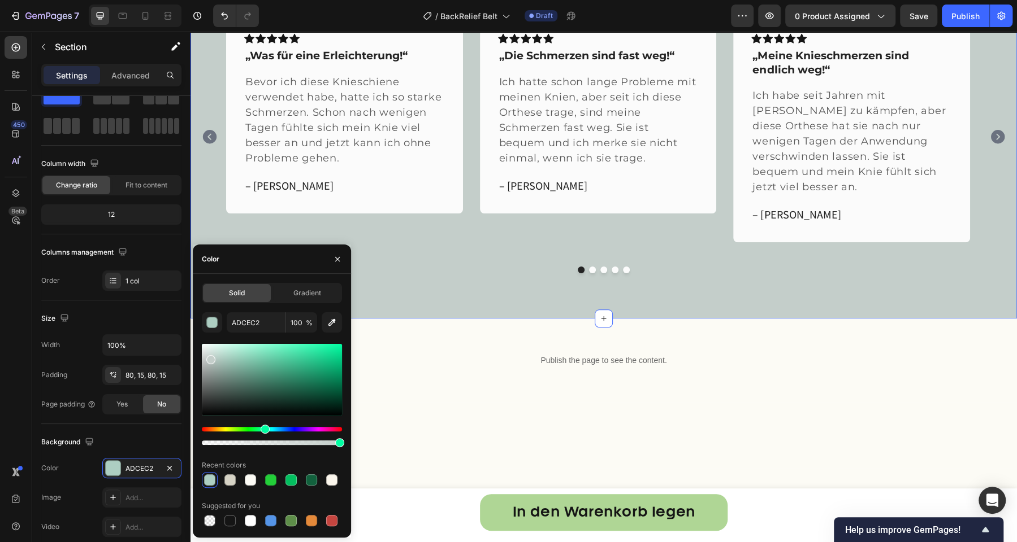
click at [209, 357] on div at bounding box center [210, 359] width 9 height 9
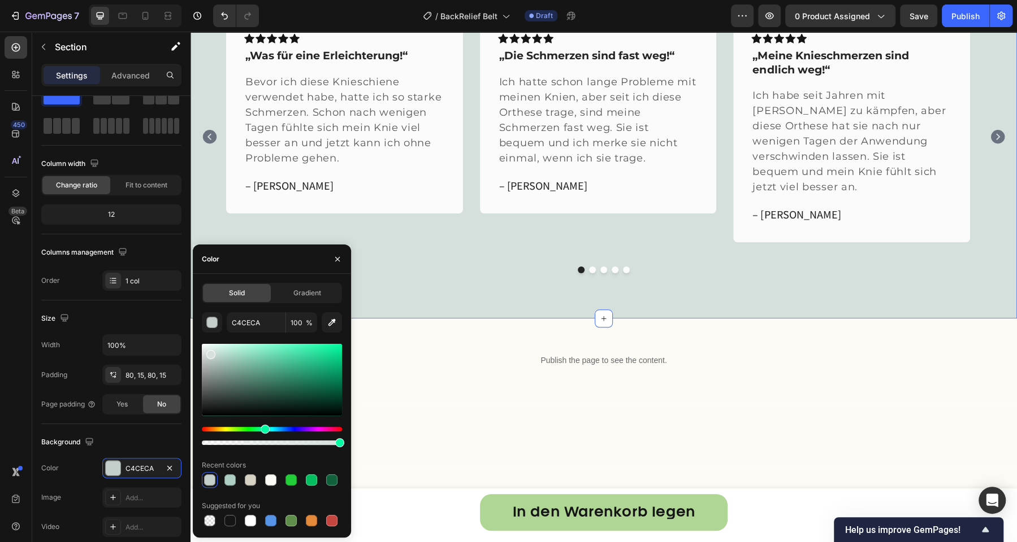
click at [209, 353] on div at bounding box center [210, 354] width 9 height 9
drag, startPoint x: 331, startPoint y: 319, endPoint x: 347, endPoint y: 338, distance: 25.7
click at [331, 319] on icon "button" at bounding box center [331, 322] width 11 height 11
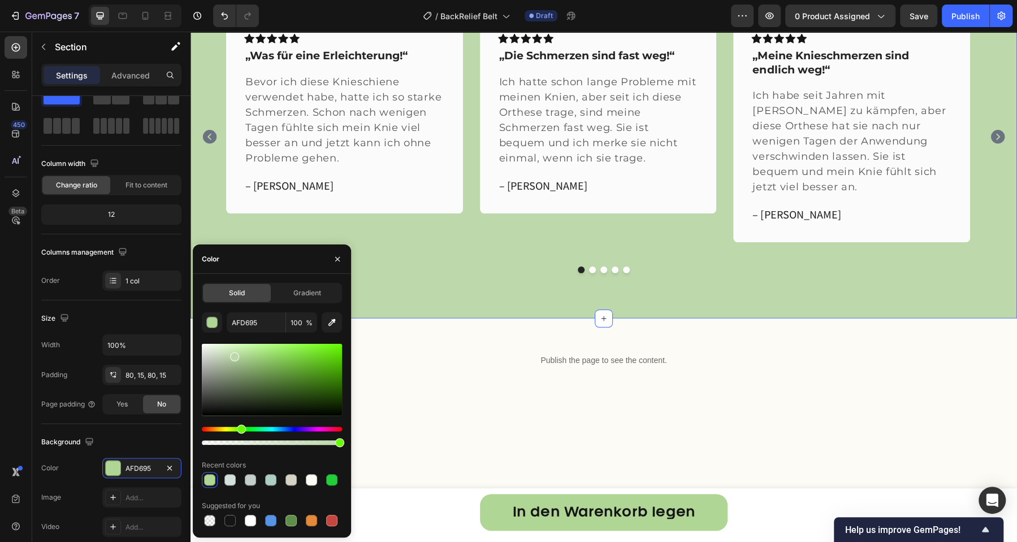
drag, startPoint x: 244, startPoint y: 358, endPoint x: 230, endPoint y: 354, distance: 14.1
click at [230, 354] on div at bounding box center [234, 357] width 9 height 9
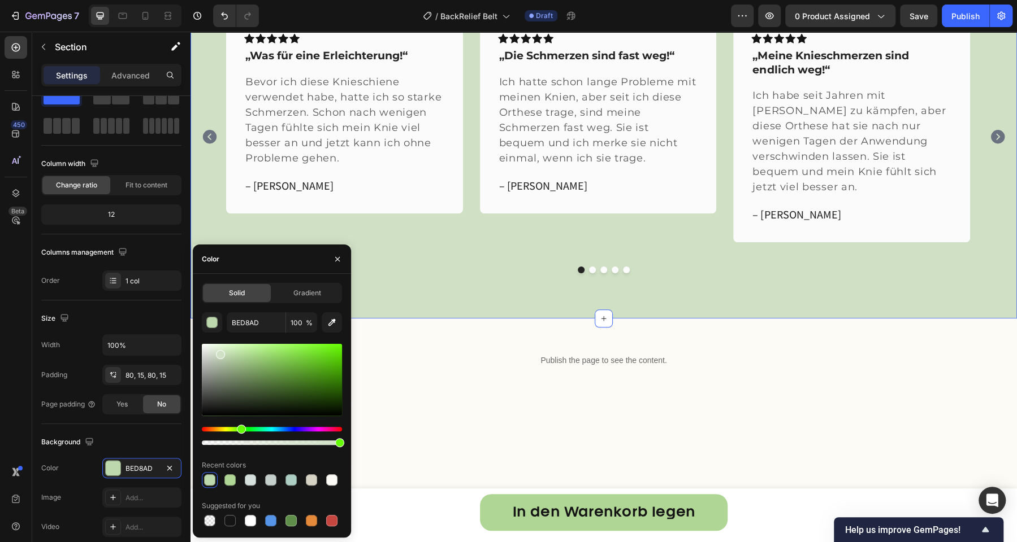
drag, startPoint x: 229, startPoint y: 355, endPoint x: 219, endPoint y: 352, distance: 11.1
click at [219, 352] on div at bounding box center [220, 354] width 9 height 9
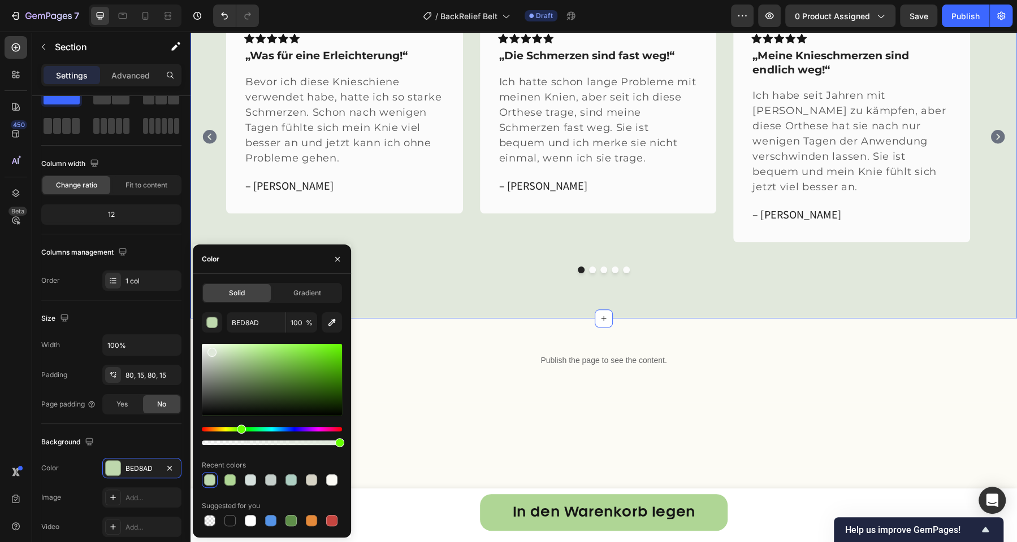
drag, startPoint x: 219, startPoint y: 352, endPoint x: 208, endPoint y: 350, distance: 11.0
click at [208, 350] on div at bounding box center [211, 352] width 9 height 9
click at [206, 350] on div at bounding box center [206, 352] width 9 height 9
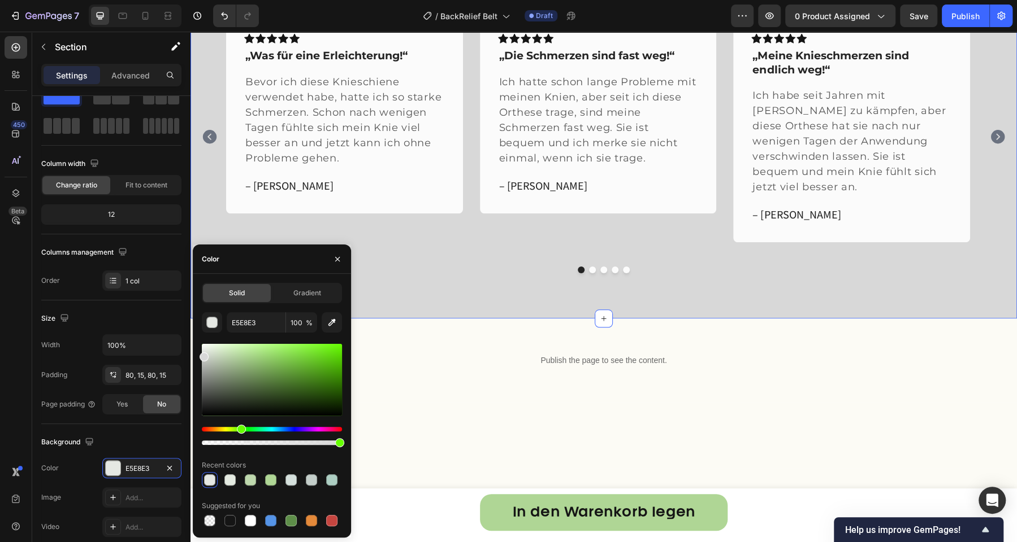
drag, startPoint x: 206, startPoint y: 350, endPoint x: 197, endPoint y: 354, distance: 9.4
click at [197, 354] on div "Solid Gradient E5E8E3 100 % Recent colors Suggested for you" at bounding box center [272, 406] width 158 height 246
type input "D8D8D8"
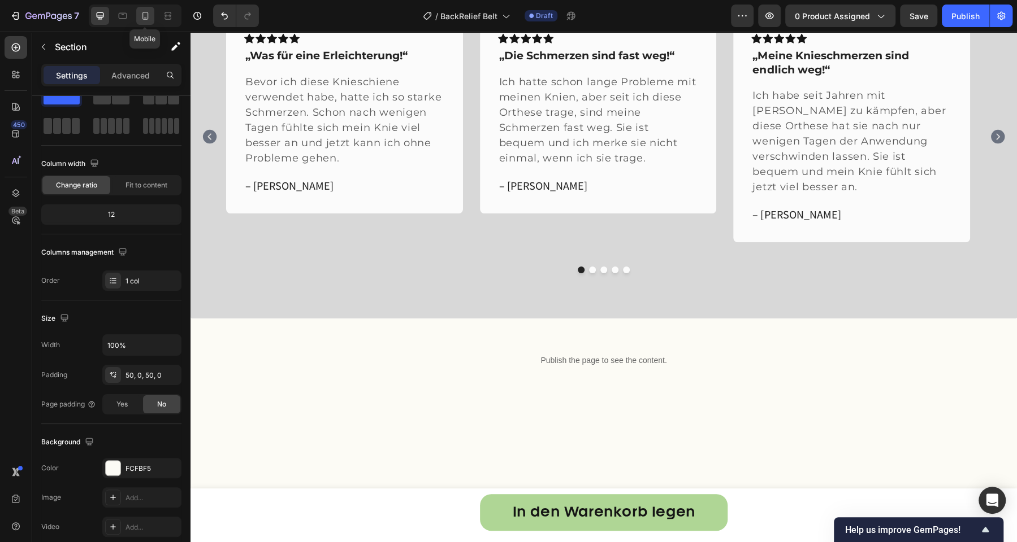
click at [146, 18] on icon at bounding box center [145, 15] width 11 height 11
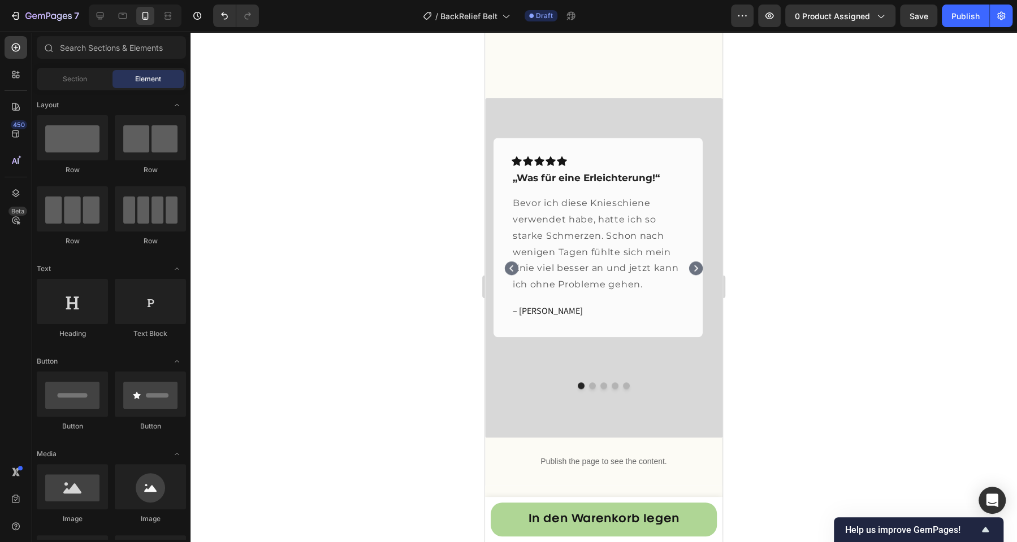
scroll to position [3725, 0]
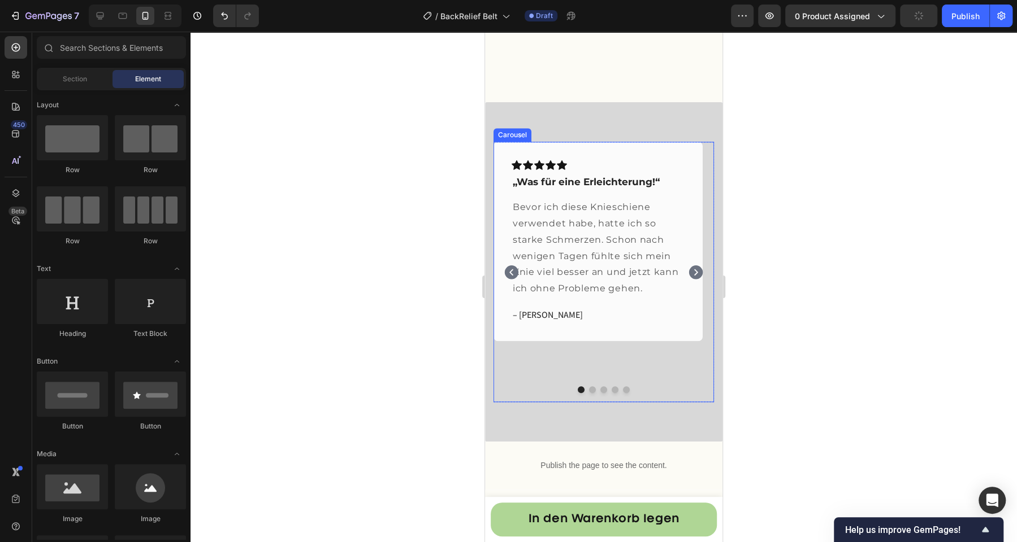
click at [689, 272] on icon "Carousel Next Arrow" at bounding box center [696, 273] width 14 height 14
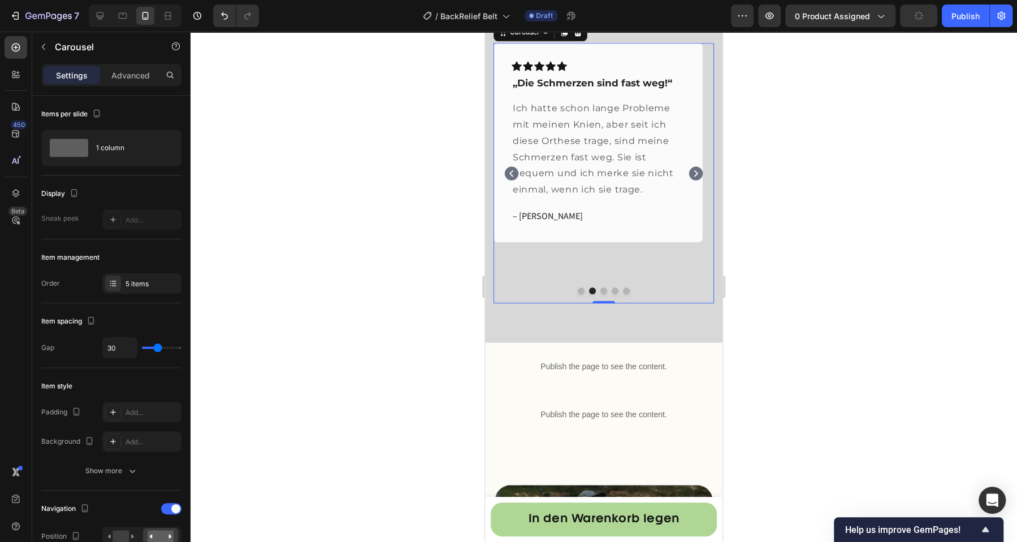
click at [689, 180] on icon "Carousel Next Arrow" at bounding box center [696, 174] width 14 height 14
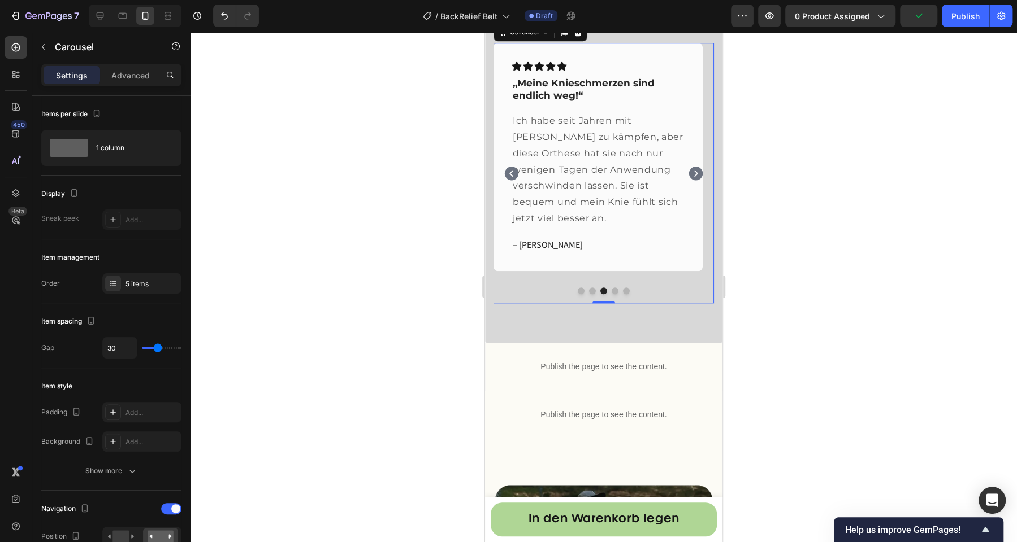
click at [689, 180] on icon "Carousel Next Arrow" at bounding box center [696, 174] width 14 height 14
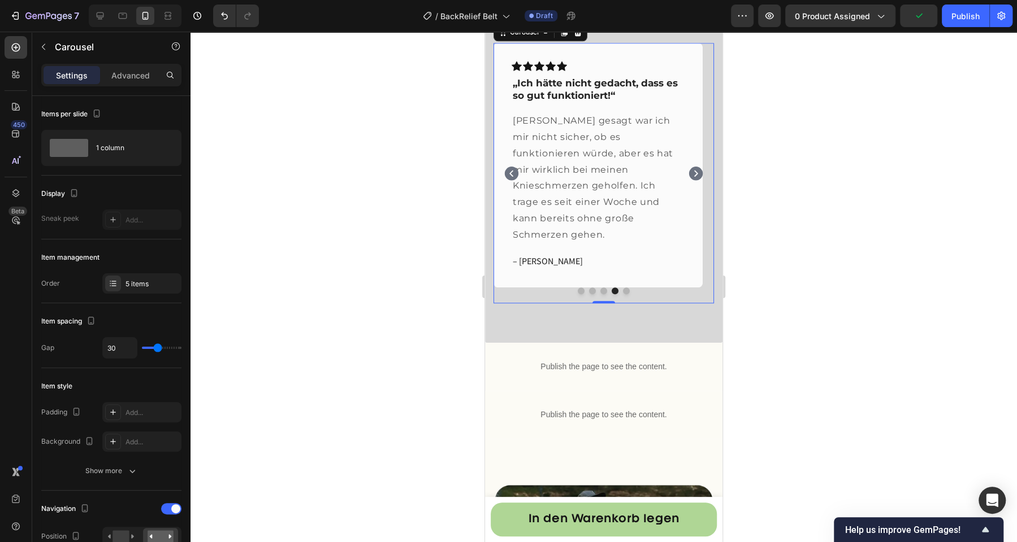
click at [689, 180] on icon "Carousel Next Arrow" at bounding box center [696, 174] width 14 height 14
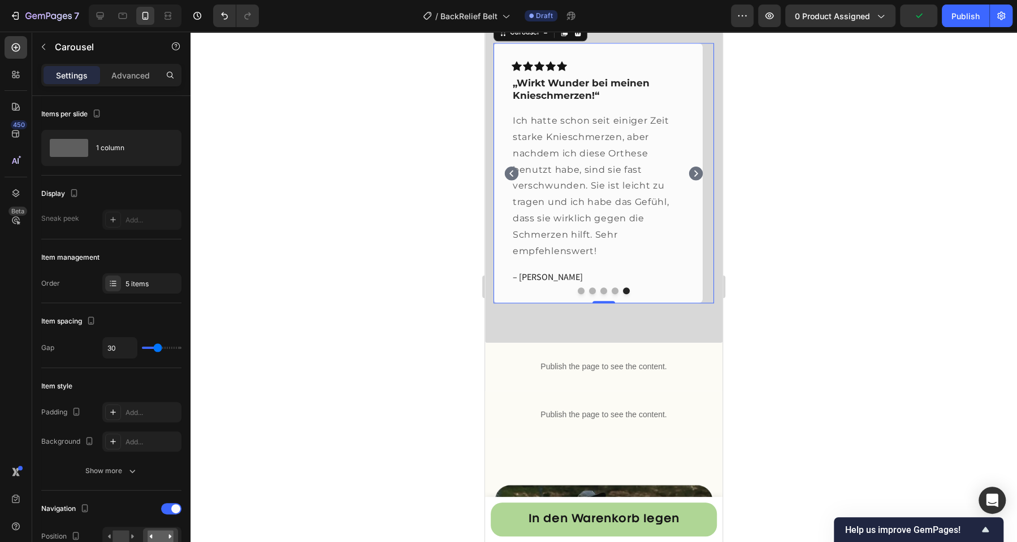
click at [689, 180] on icon "Carousel Next Arrow" at bounding box center [696, 174] width 14 height 14
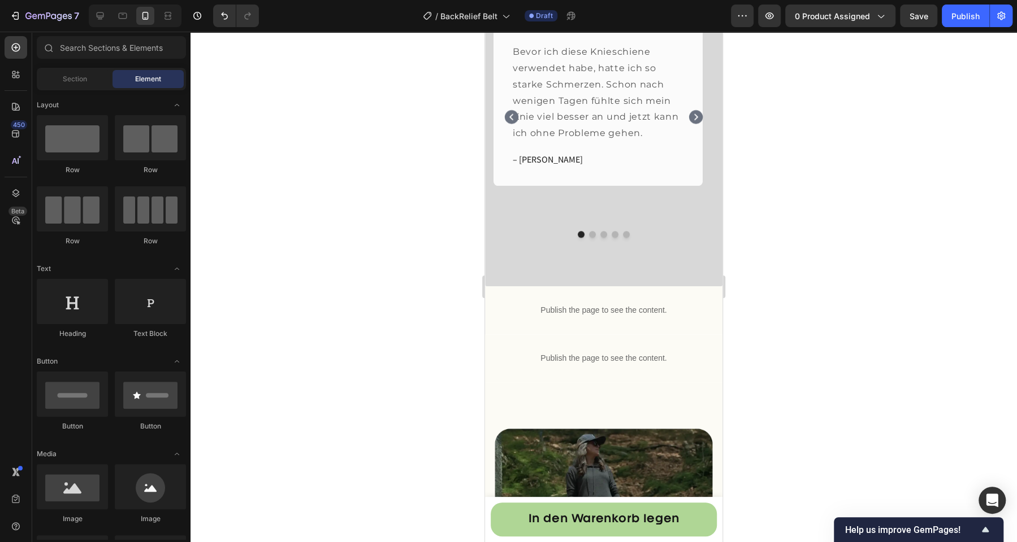
scroll to position [3718, 0]
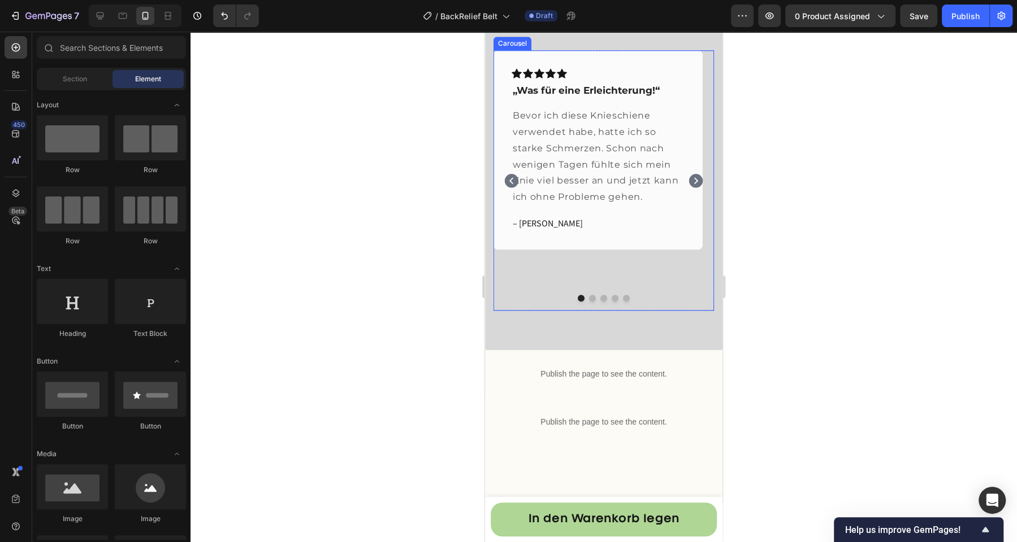
click at [689, 188] on icon "Carousel Next Arrow" at bounding box center [696, 181] width 14 height 14
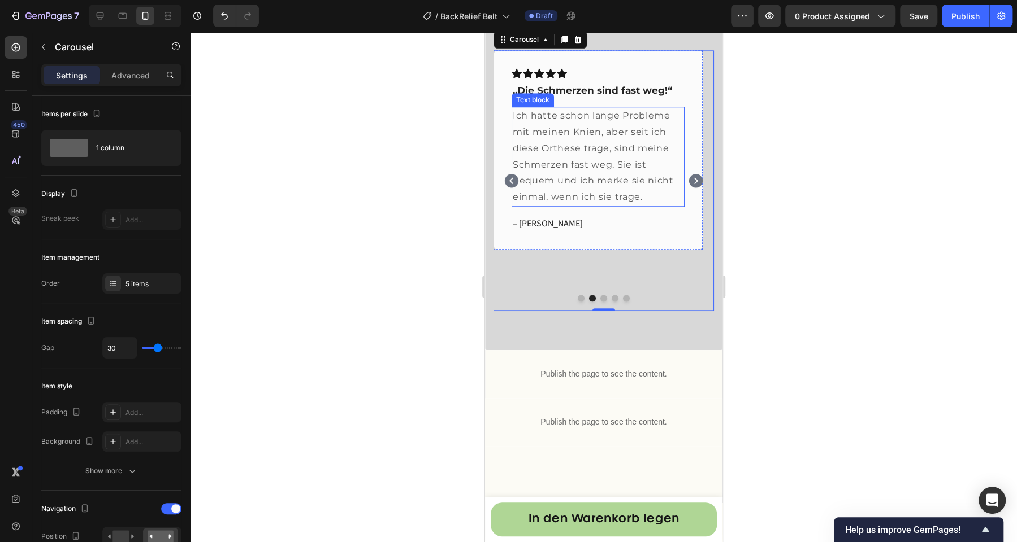
click at [562, 206] on p "Ich hatte schon lange Probleme mit meinen Knien, aber seit ich diese Orthese tr…" at bounding box center [598, 157] width 171 height 98
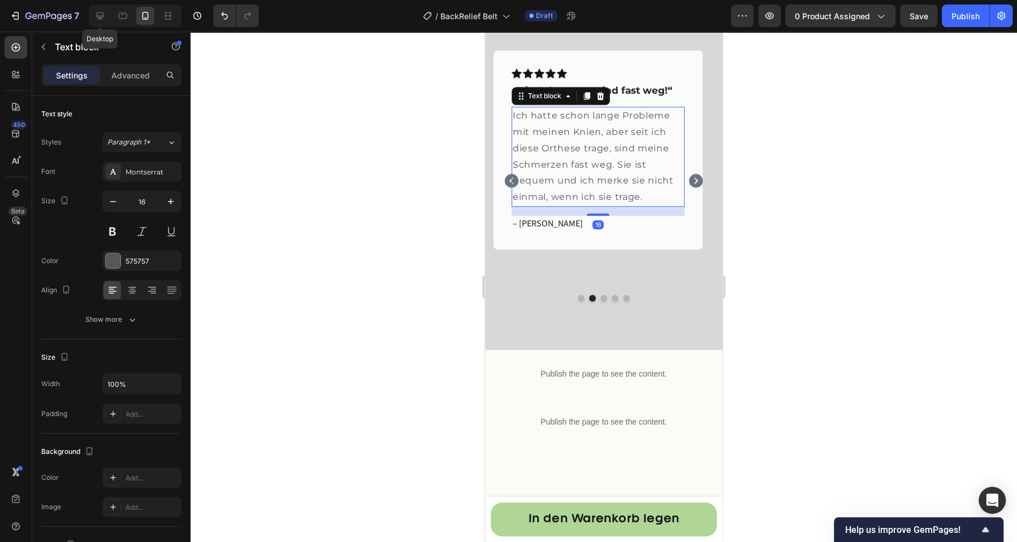
click at [94, 15] on icon at bounding box center [99, 15] width 11 height 11
type input "18"
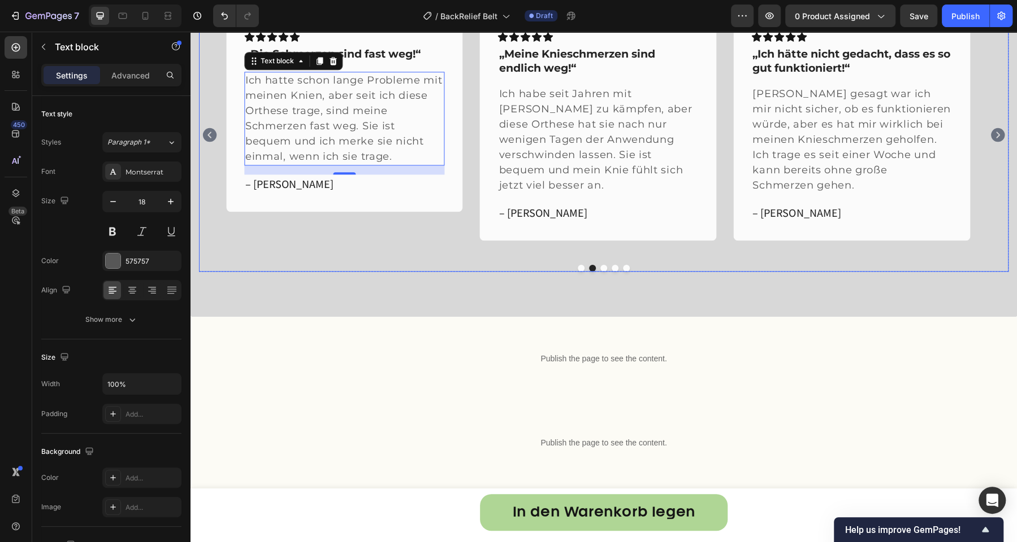
scroll to position [3871, 0]
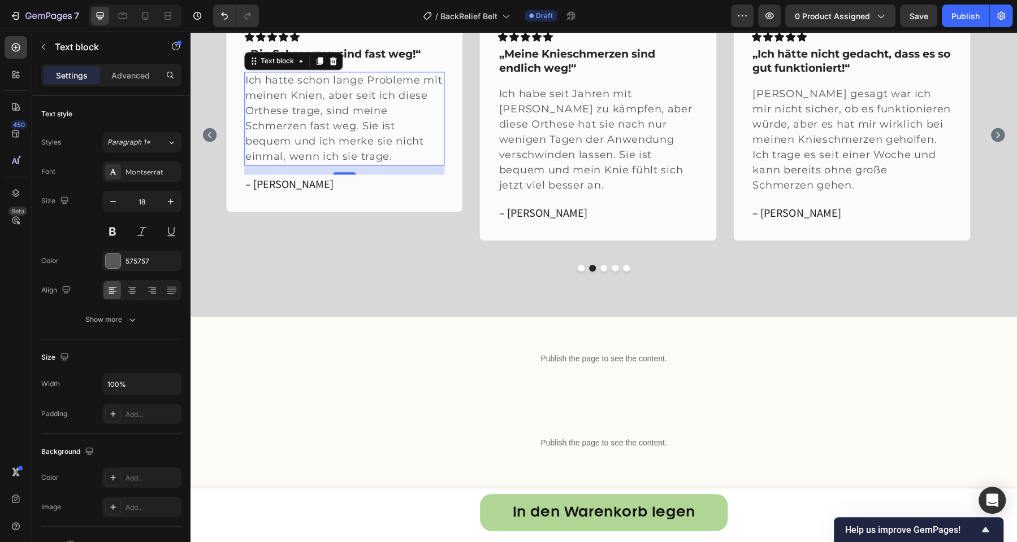
click at [374, 142] on p "Ich hatte schon lange Probleme mit meinen Knien, aber seit ich diese Orthese tr…" at bounding box center [344, 119] width 198 height 92
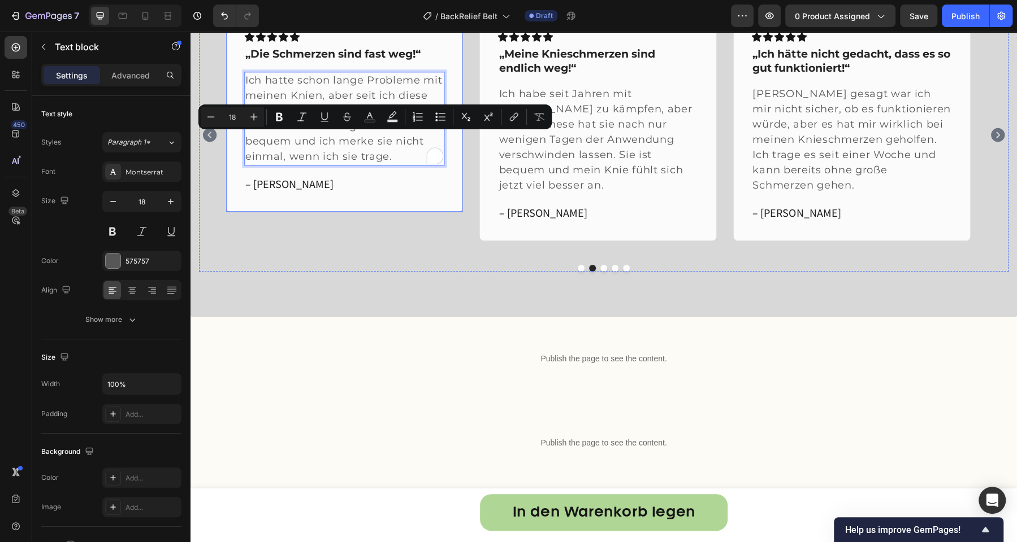
click at [385, 224] on div "Icon Icon Icon Icon Icon Row „Die Schmerzen sind fast weg!“ Text block Ich hatt…" at bounding box center [344, 135] width 237 height 242
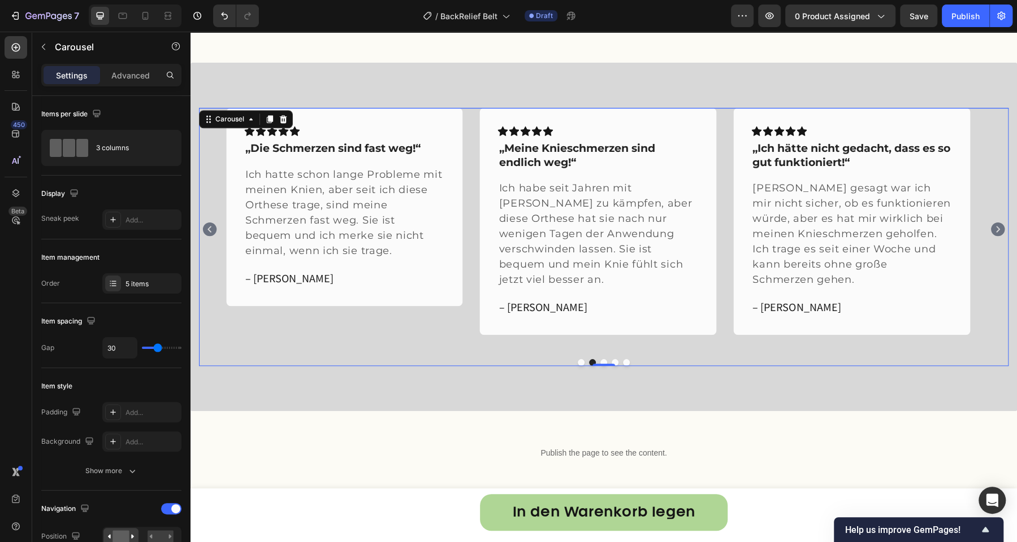
scroll to position [3752, 0]
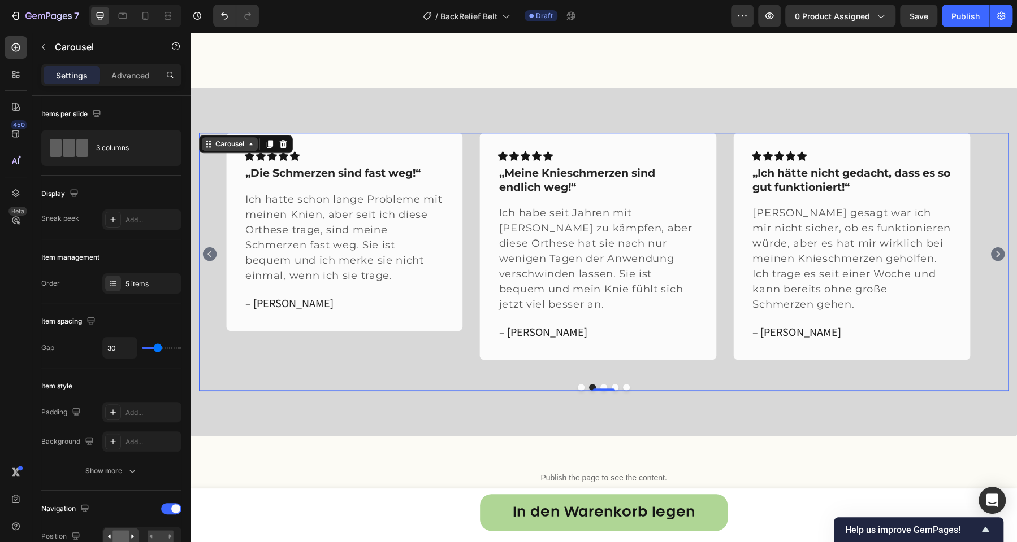
click at [245, 149] on div "Carousel" at bounding box center [229, 144] width 33 height 10
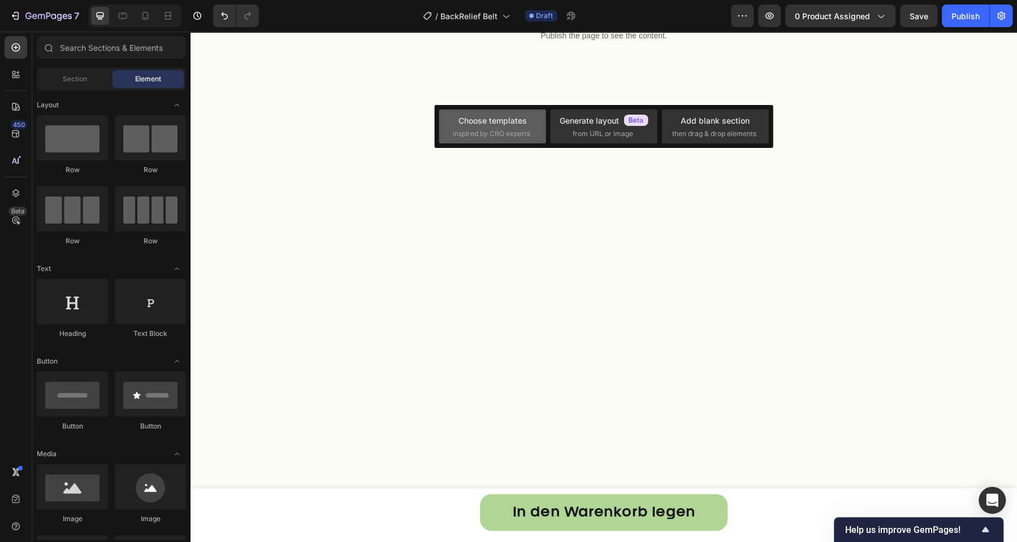
click at [497, 121] on div "Choose templates" at bounding box center [492, 121] width 68 height 12
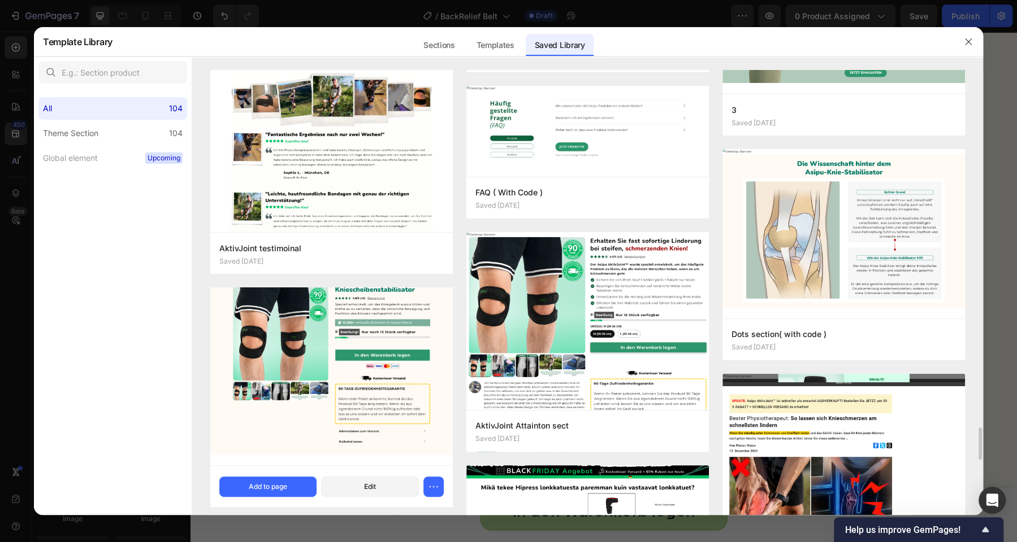
scroll to position [4939, 0]
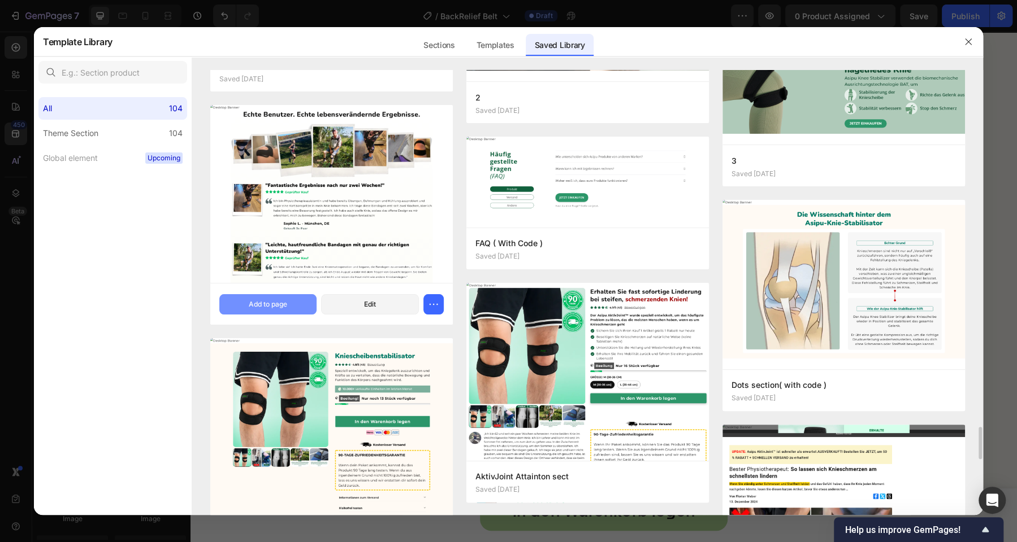
click at [280, 306] on div "Add to page" at bounding box center [268, 305] width 38 height 10
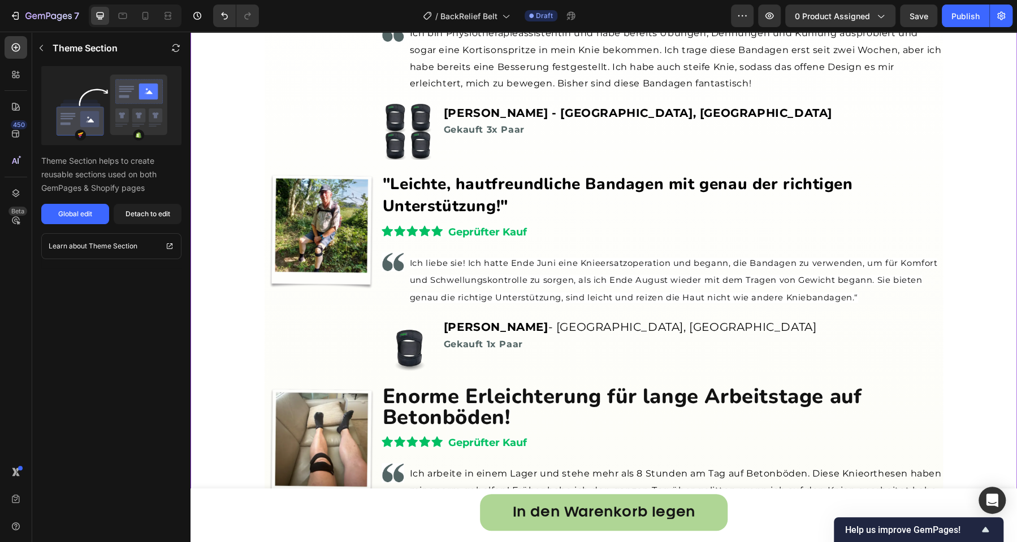
scroll to position [3808, 0]
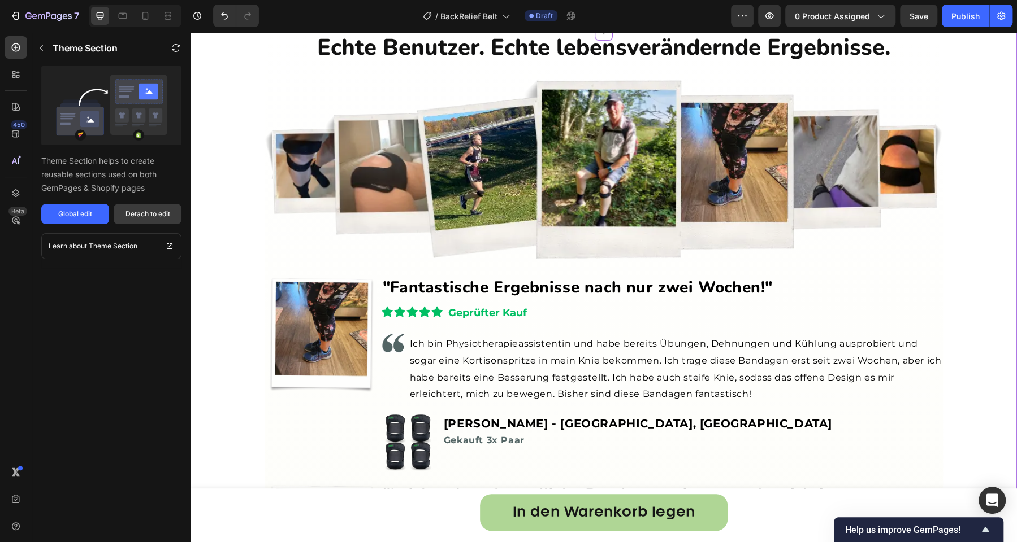
click at [134, 210] on div "Detach to edit" at bounding box center [147, 214] width 45 height 10
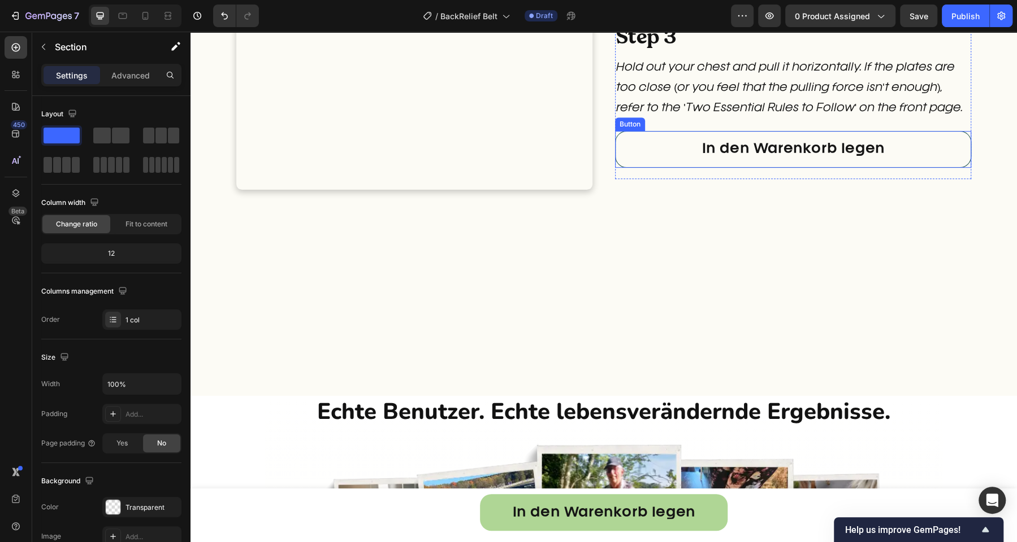
scroll to position [3421, 0]
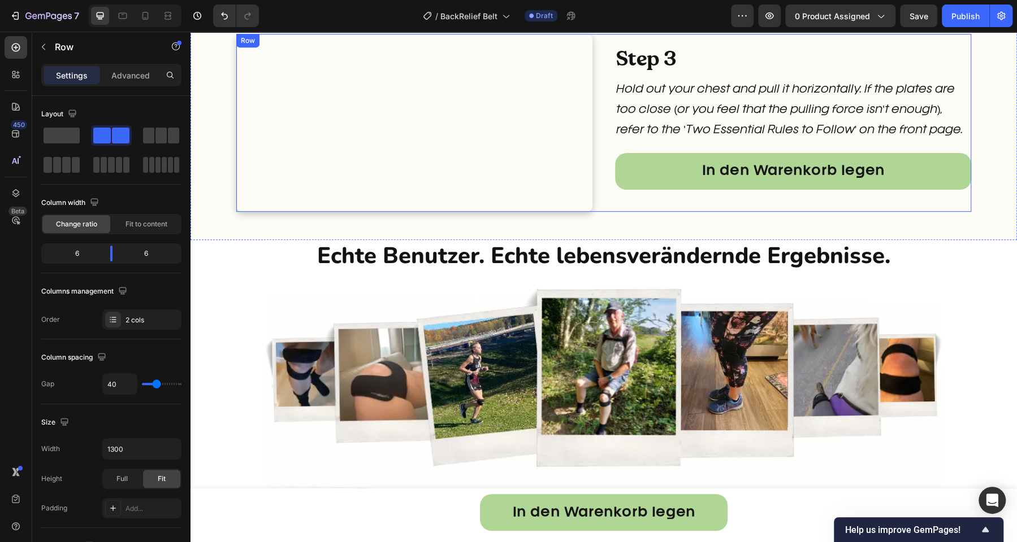
click at [620, 212] on div "Step 3 Heading Hold out your chest and pull it horizontally. If the plates are …" at bounding box center [793, 123] width 356 height 178
click at [577, 240] on div "Step 3 Heading Hold out your chest and pull it horizontally. If the plates are …" at bounding box center [603, 123] width 826 height 235
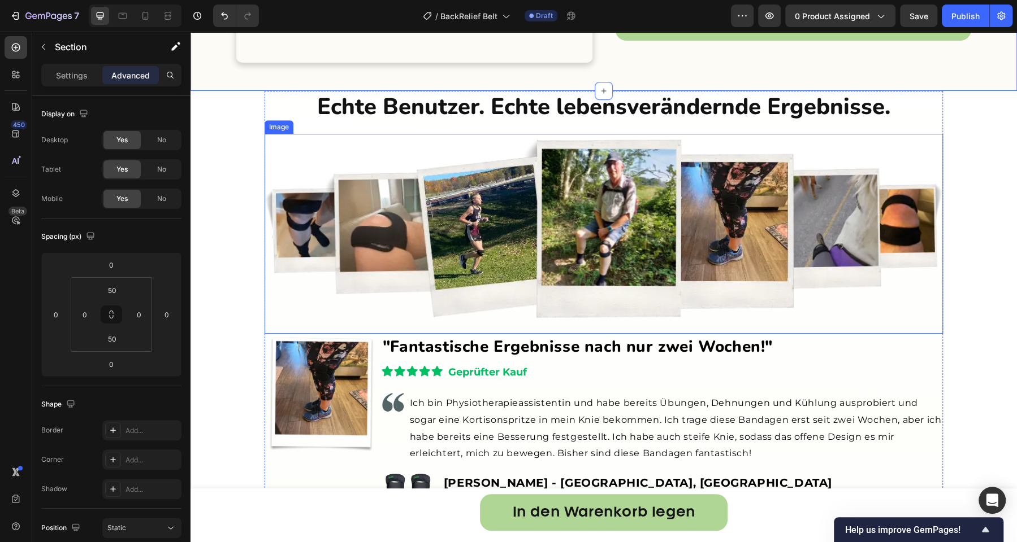
scroll to position [3600, 0]
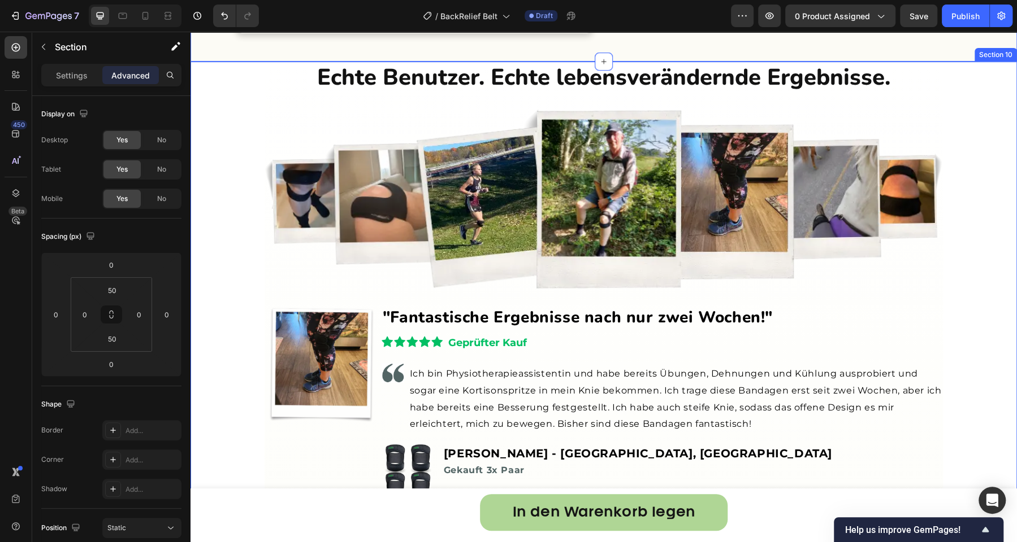
click at [224, 268] on div "Echte Benutzer. Echte lebensverändernde Ergebnisse. Heading Image Image Image "…" at bounding box center [603, 541] width 826 height 958
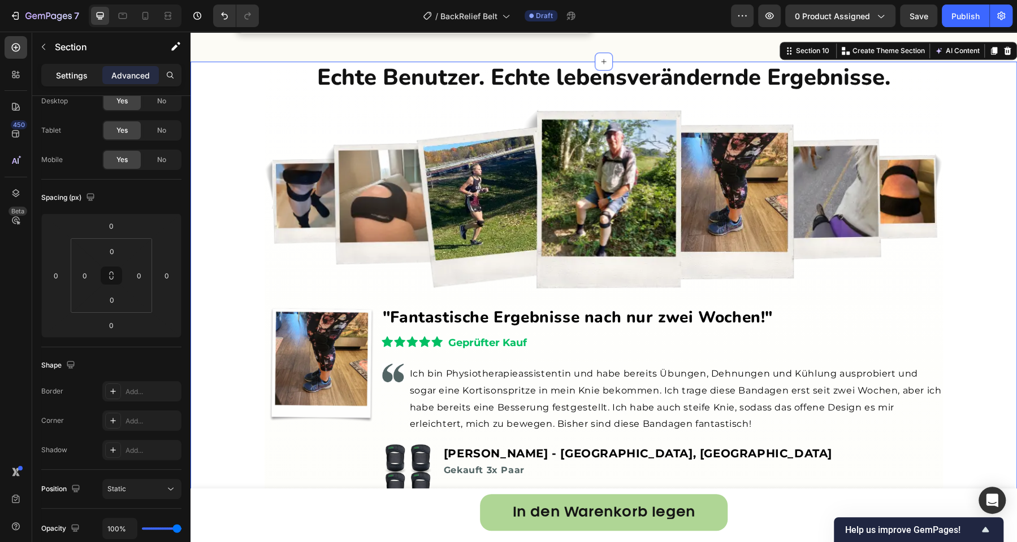
click at [68, 67] on div "Settings" at bounding box center [72, 75] width 57 height 18
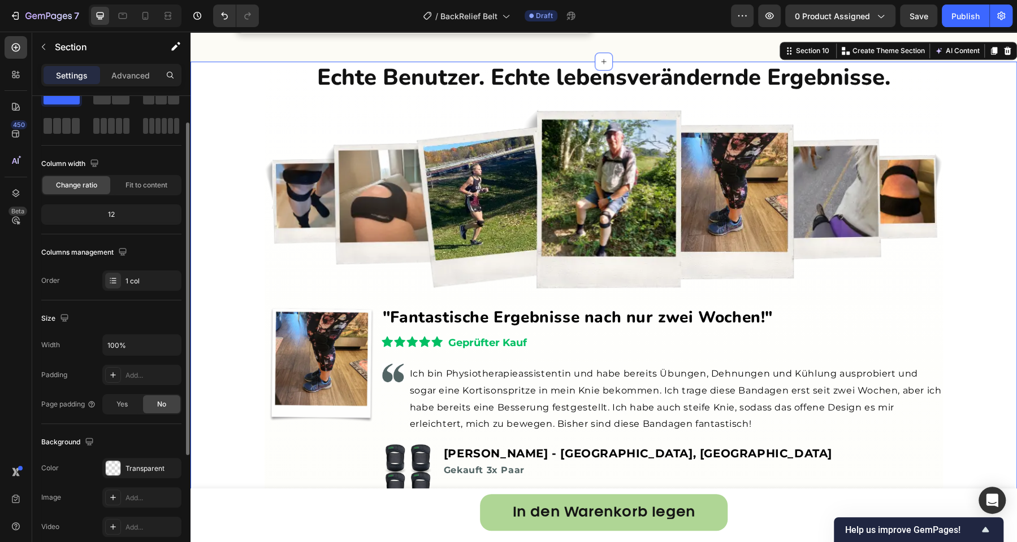
scroll to position [209, 0]
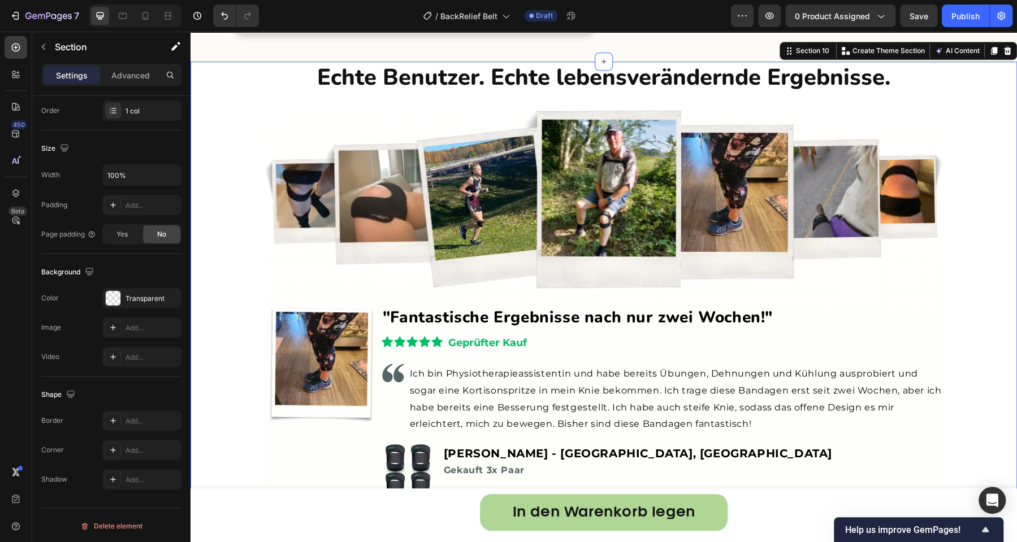
click at [207, 267] on div "Echte Benutzer. Echte lebensverändernde Ergebnisse. Heading Image Image Image "…" at bounding box center [603, 541] width 826 height 958
click at [136, 298] on div "Transparent" at bounding box center [141, 299] width 33 height 10
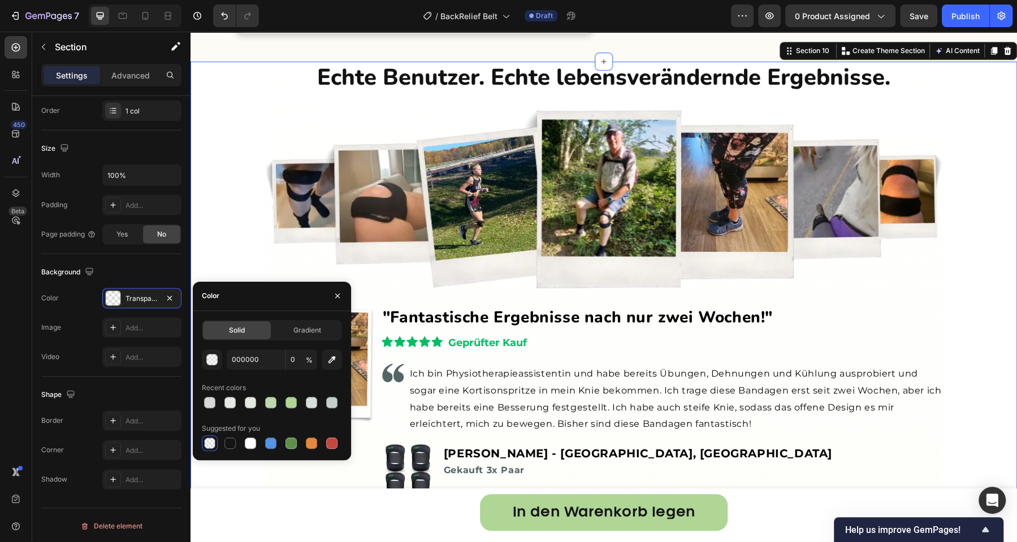
drag, startPoint x: 332, startPoint y: 357, endPoint x: 279, endPoint y: 290, distance: 85.3
click at [331, 357] on icon "button" at bounding box center [331, 359] width 11 height 11
type input "FCFBF5"
type input "100"
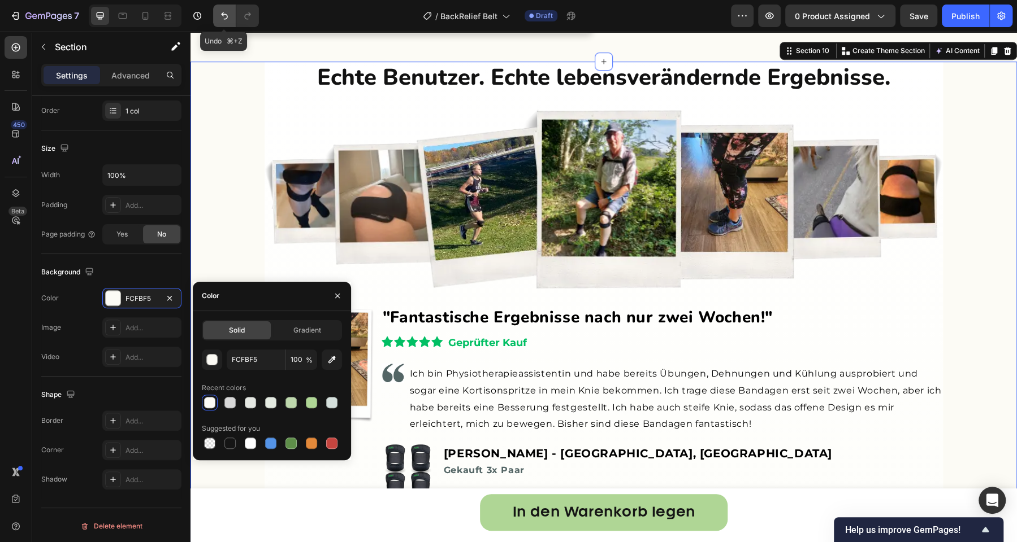
click at [230, 15] on button "Undo/Redo" at bounding box center [224, 16] width 23 height 23
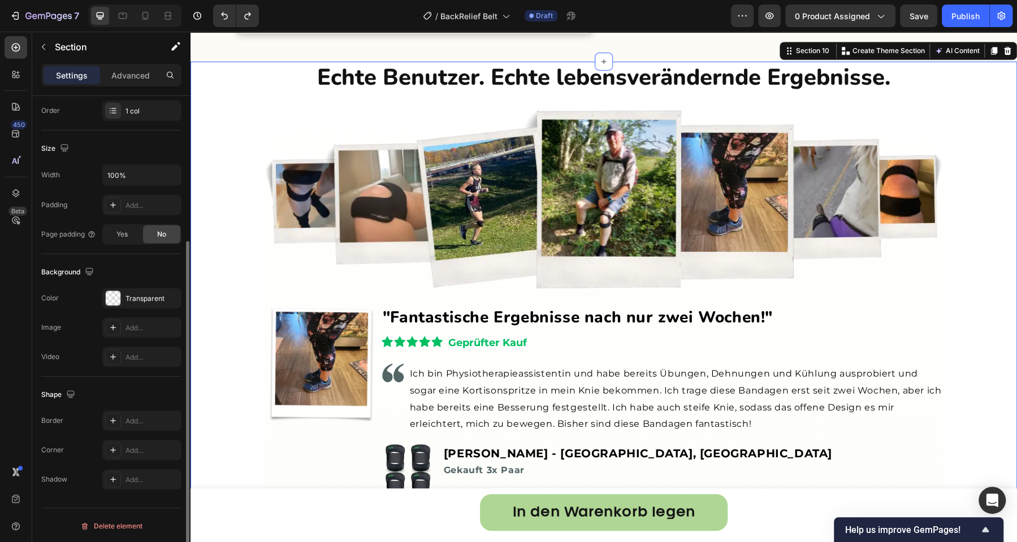
scroll to position [0, 0]
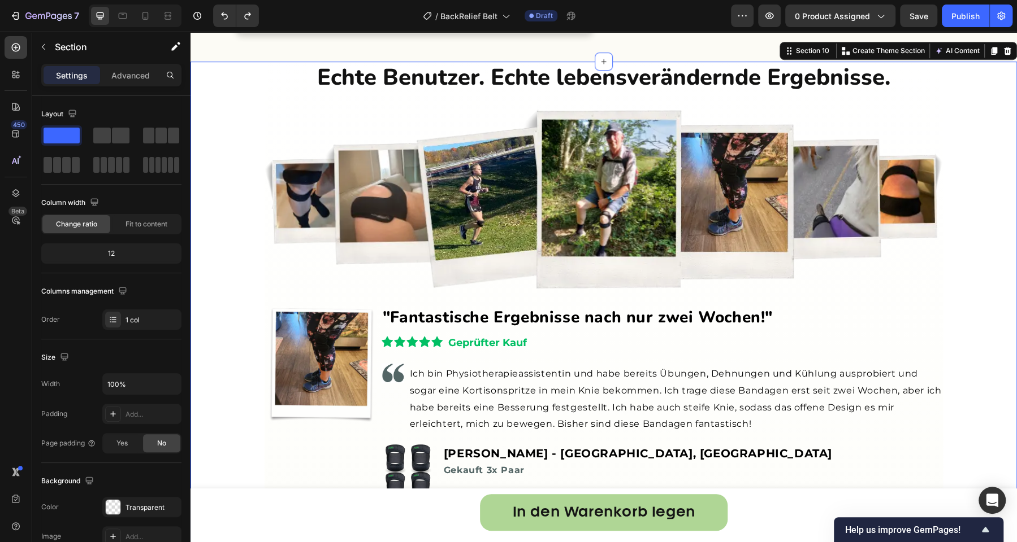
click at [249, 329] on div "Echte Benutzer. Echte lebensverändernde Ergebnisse. Heading Image Image Image "…" at bounding box center [603, 541] width 826 height 958
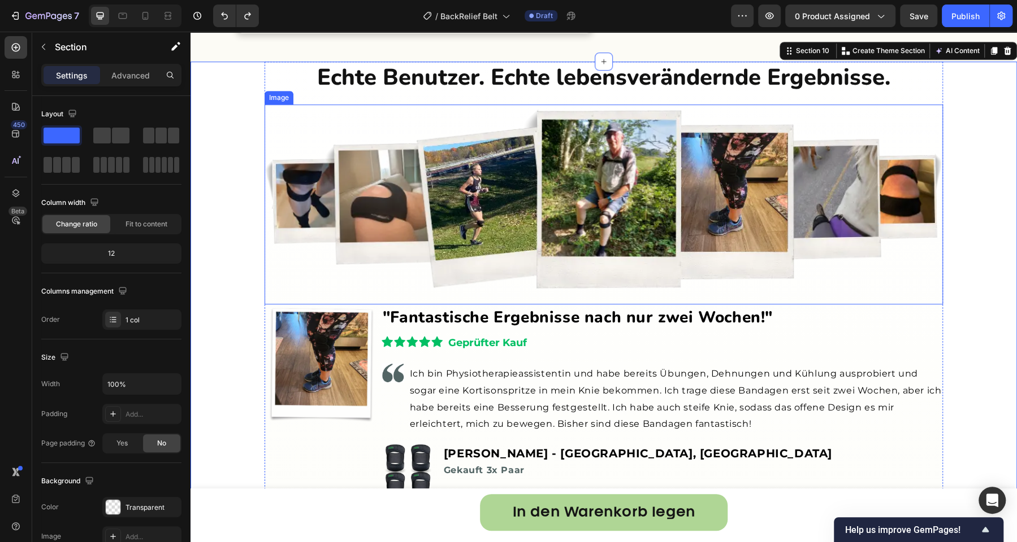
click at [294, 293] on img at bounding box center [603, 199] width 678 height 189
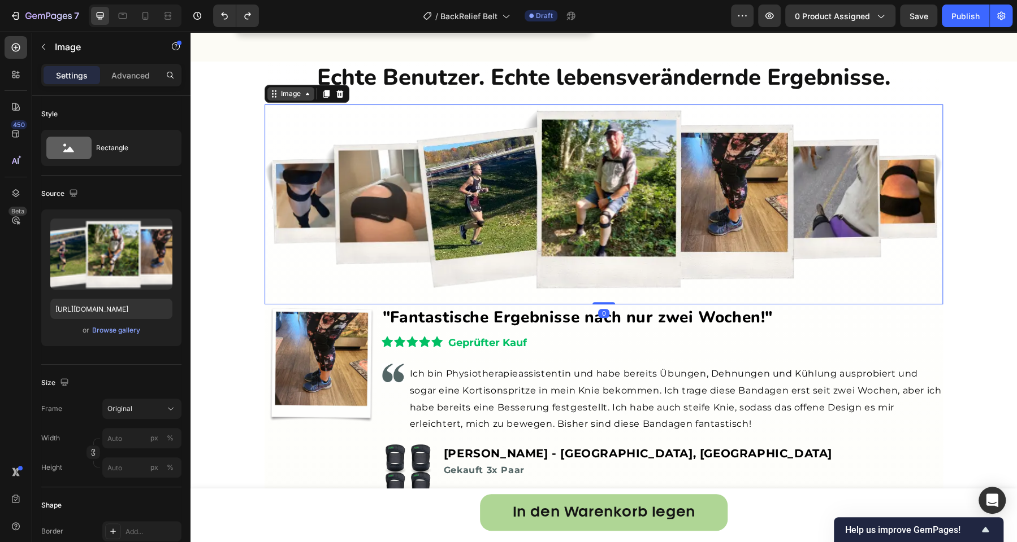
click at [288, 99] on div "Image" at bounding box center [291, 94] width 24 height 10
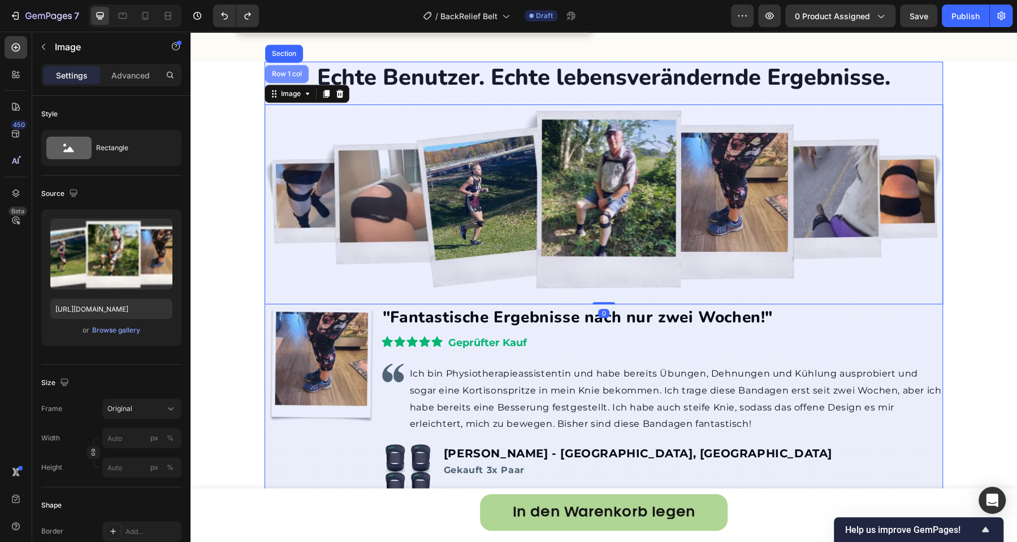
click at [287, 77] on div "Row 1 col" at bounding box center [287, 74] width 34 height 7
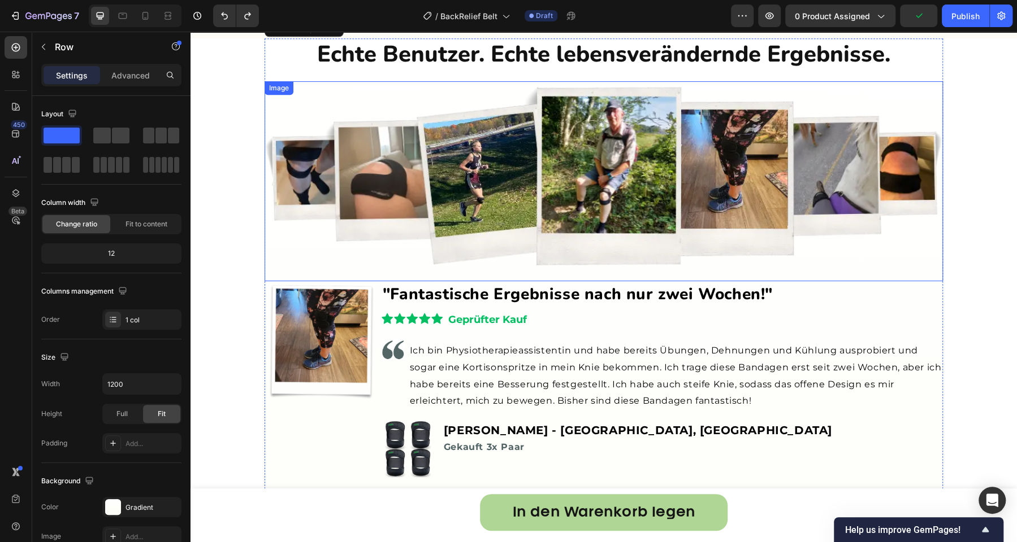
scroll to position [3535, 0]
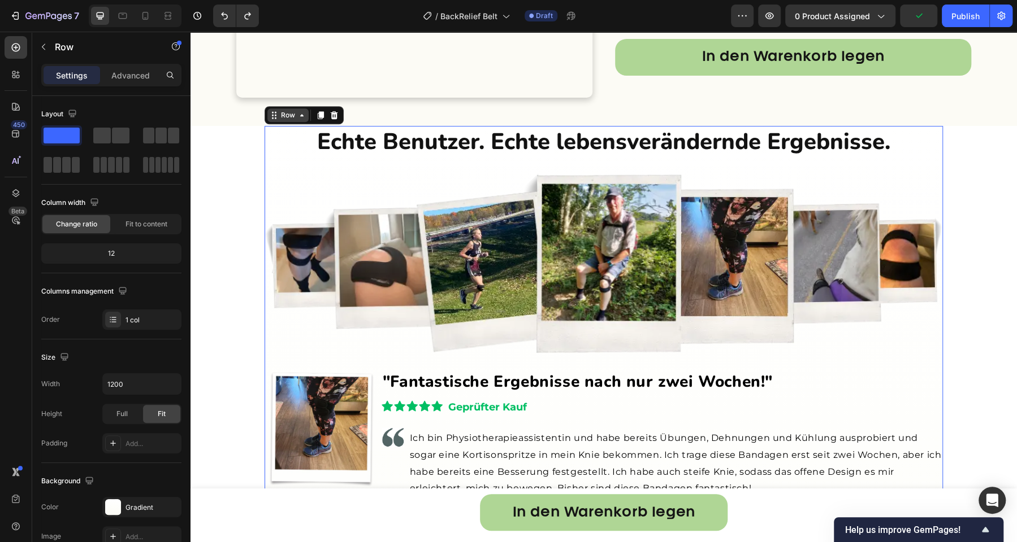
click at [284, 120] on div "Row" at bounding box center [288, 115] width 19 height 10
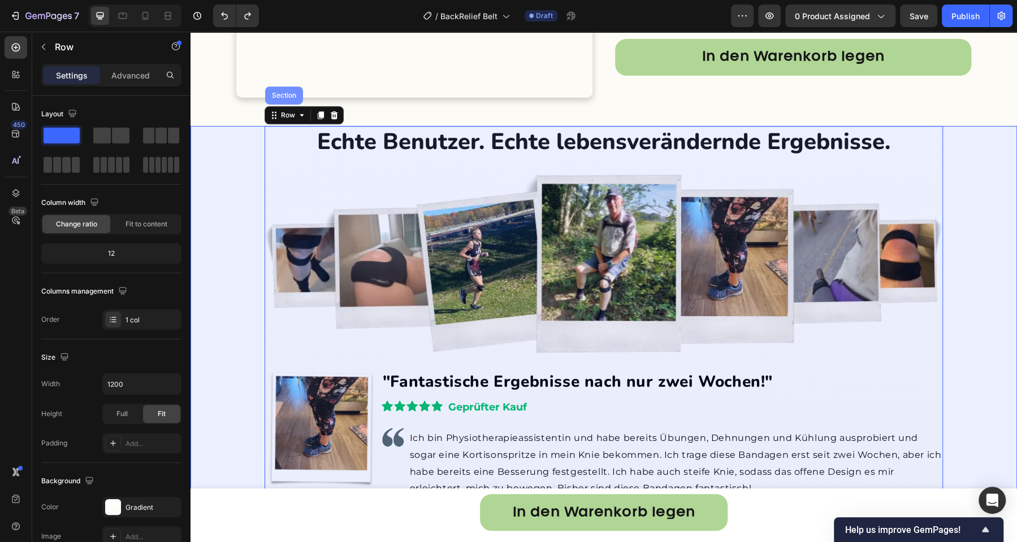
click at [285, 99] on div "Section" at bounding box center [284, 95] width 29 height 7
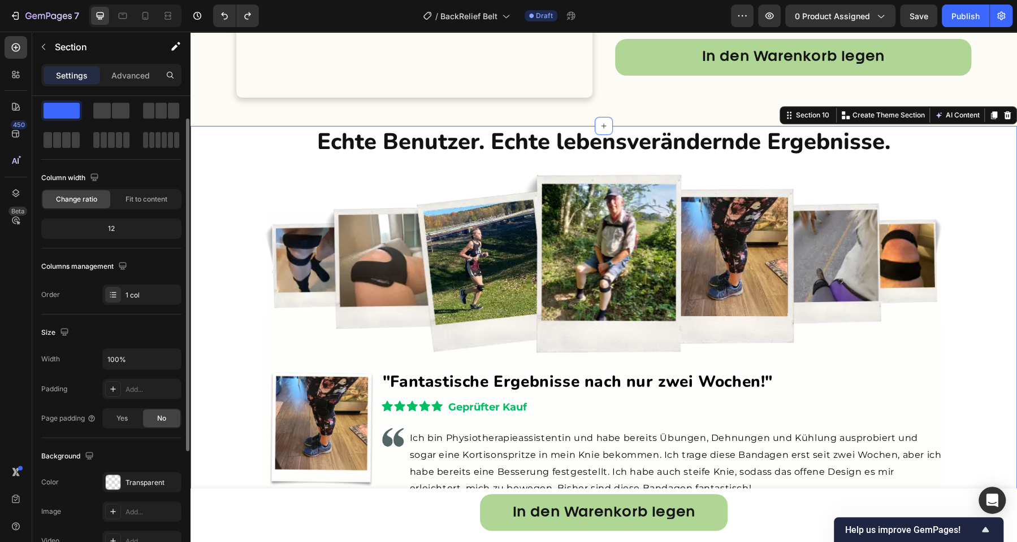
scroll to position [28, 0]
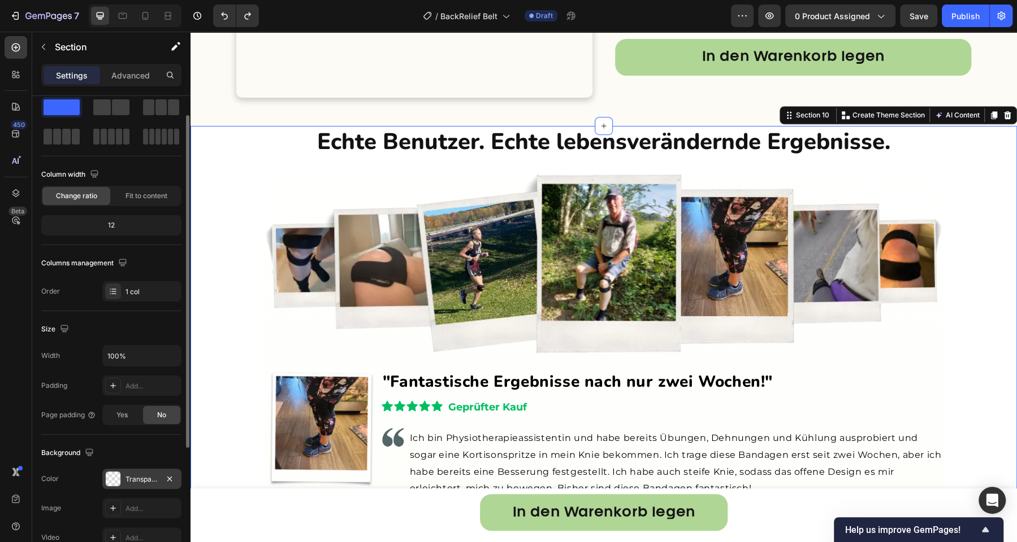
click at [142, 476] on div "Transparent" at bounding box center [141, 480] width 33 height 10
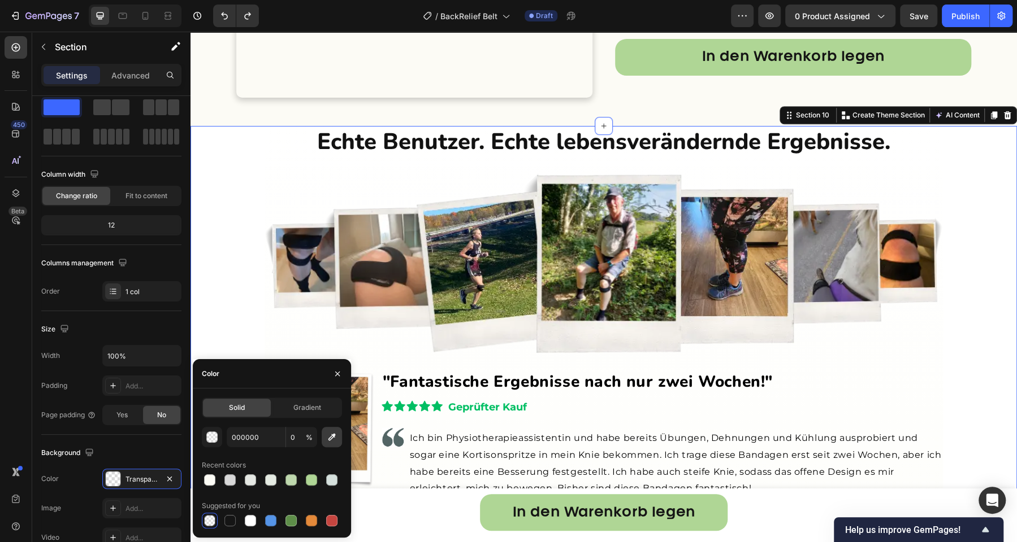
click at [332, 435] on icon "button" at bounding box center [331, 437] width 7 height 7
type input "FCFBF5"
type input "100"
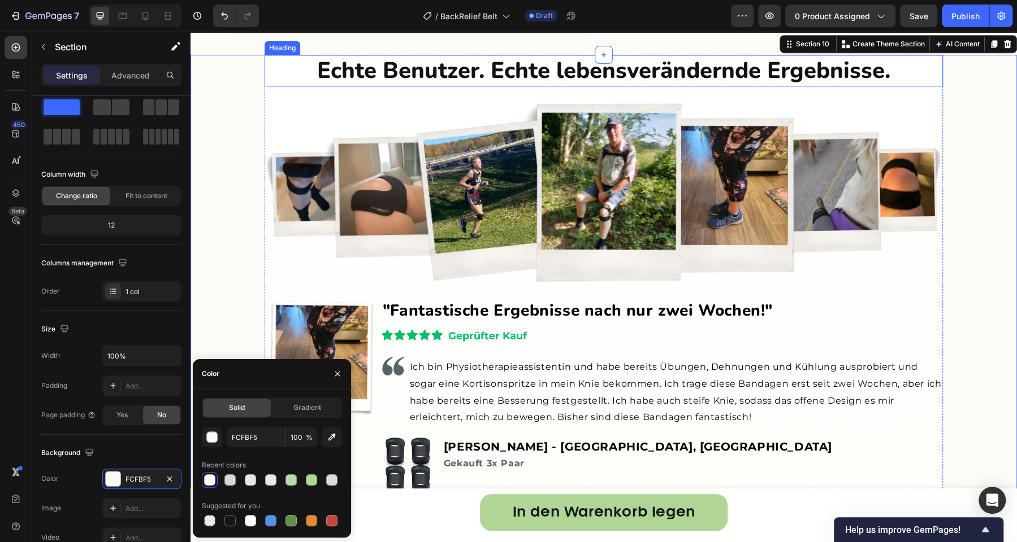
scroll to position [3628, 0]
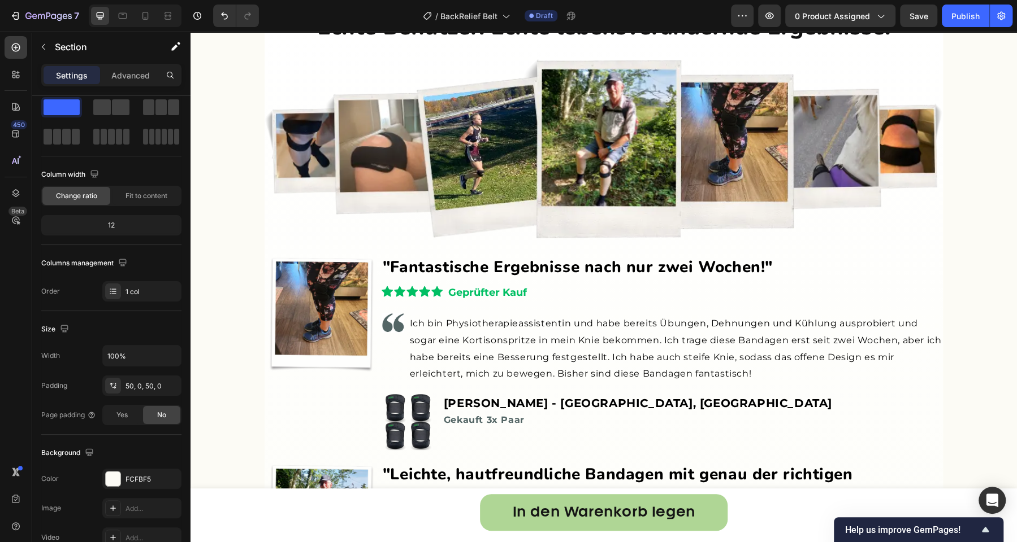
scroll to position [3828, 0]
click at [268, 205] on img at bounding box center [603, 148] width 678 height 189
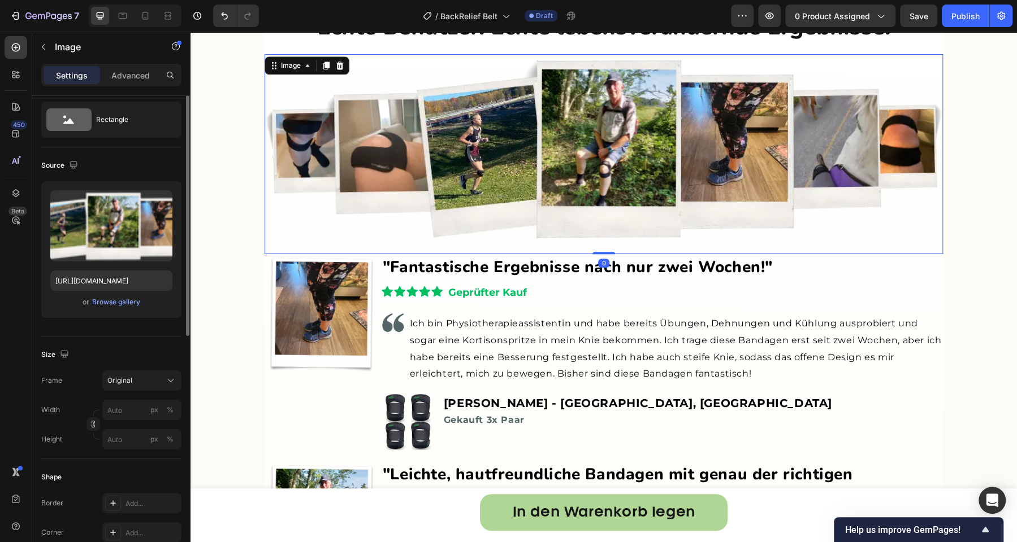
scroll to position [0, 0]
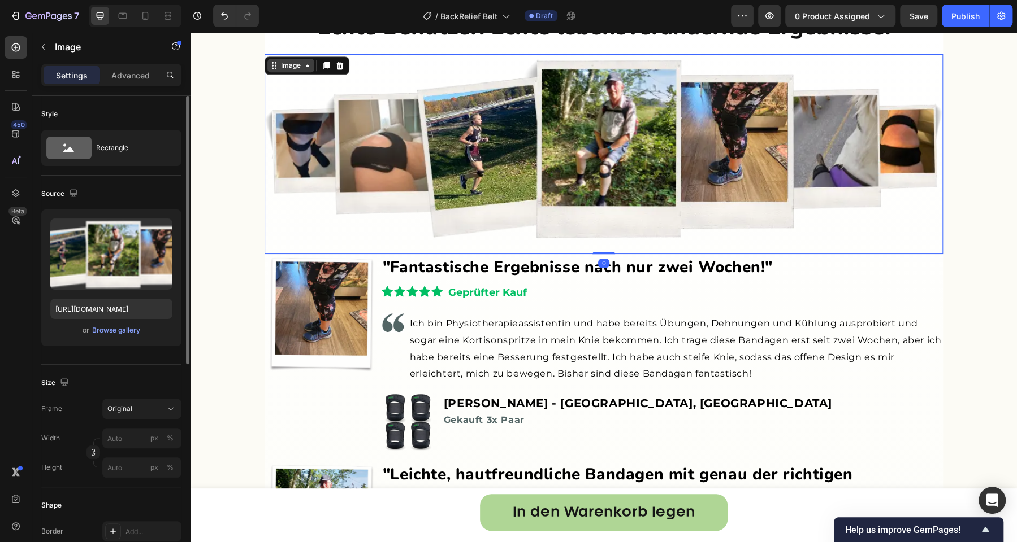
click at [283, 68] on div "Image" at bounding box center [291, 65] width 24 height 10
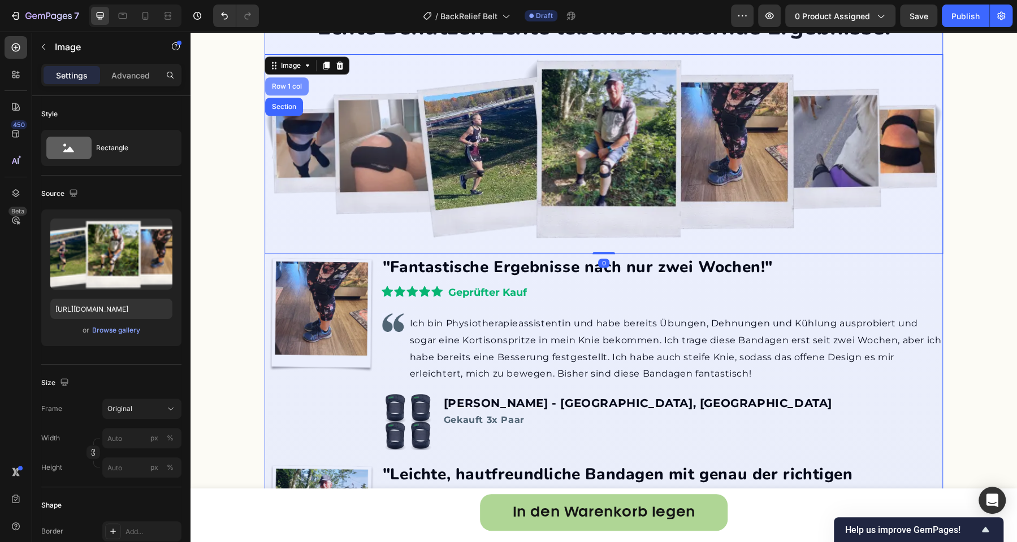
click at [279, 83] on div "Row 1 col" at bounding box center [287, 86] width 34 height 7
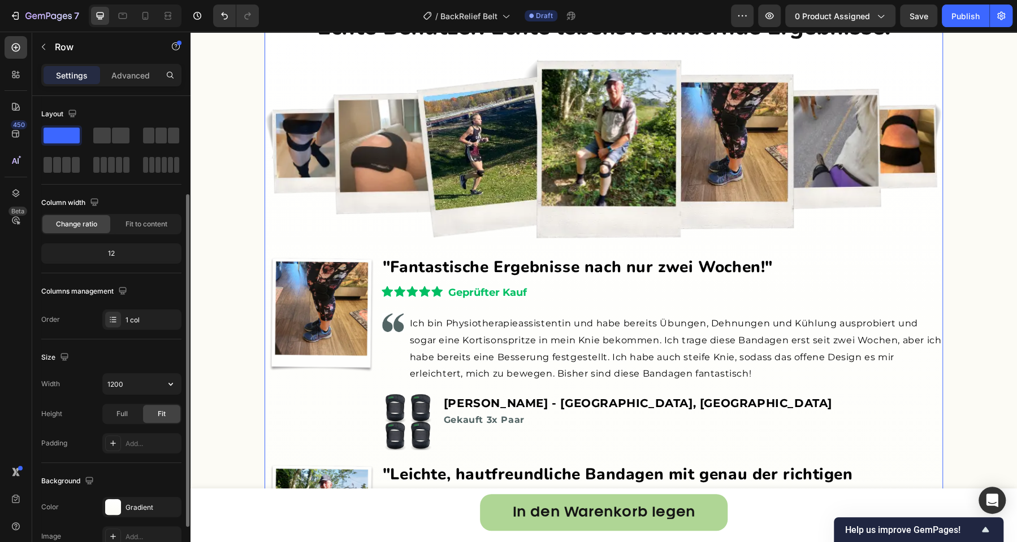
scroll to position [58, 0]
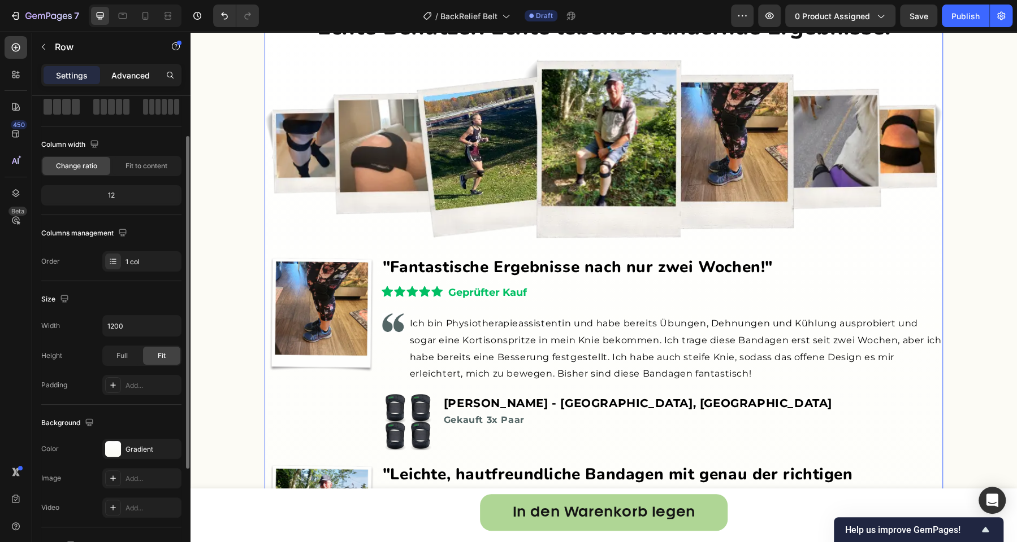
click at [131, 74] on p "Advanced" at bounding box center [130, 76] width 38 height 12
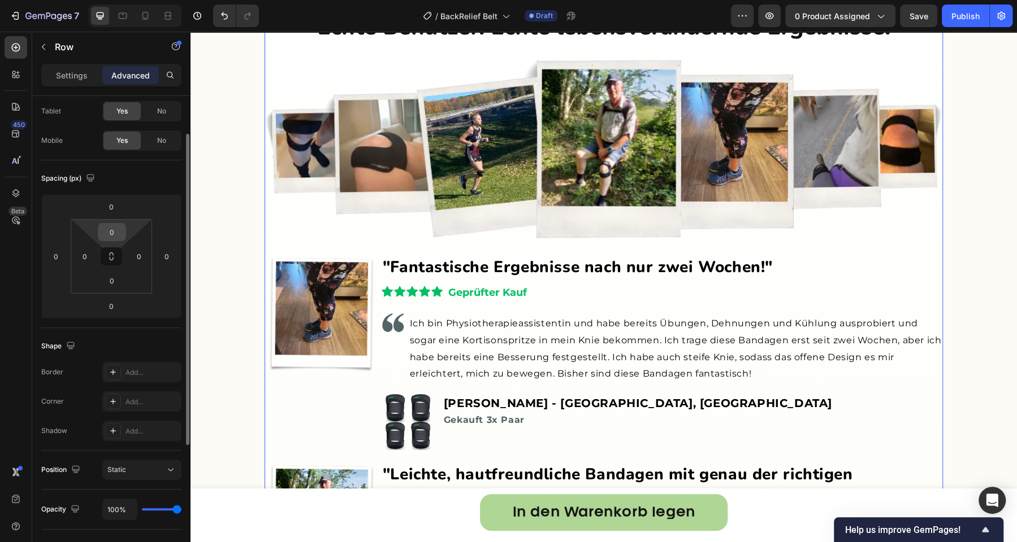
click at [112, 237] on input "0" at bounding box center [112, 232] width 23 height 17
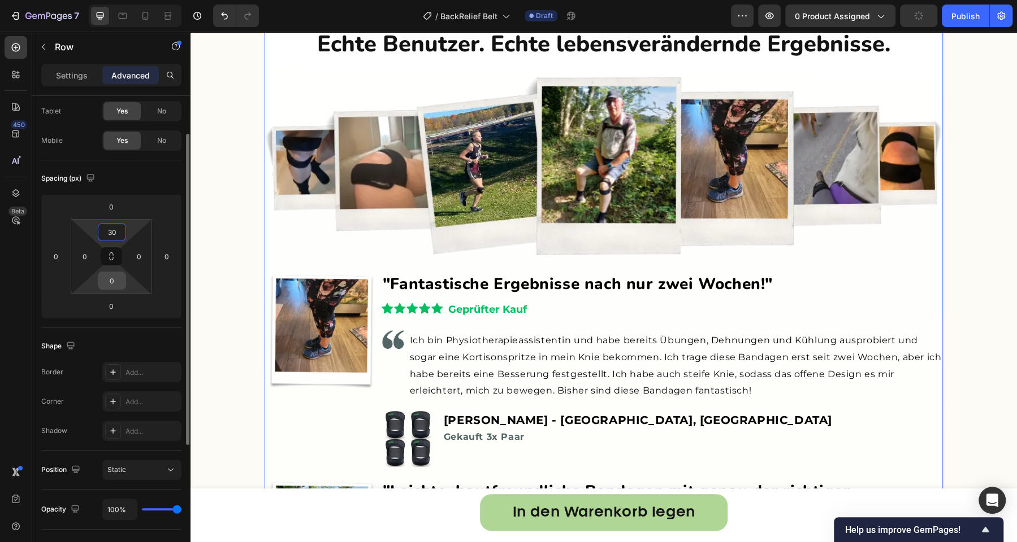
type input "30"
click at [117, 282] on input "0" at bounding box center [112, 280] width 23 height 17
type input "30"
click at [242, 277] on div "Echte Benutzer. Echte lebensverändernde Ergebnisse. Heading Image Image Image "…" at bounding box center [603, 507] width 826 height 992
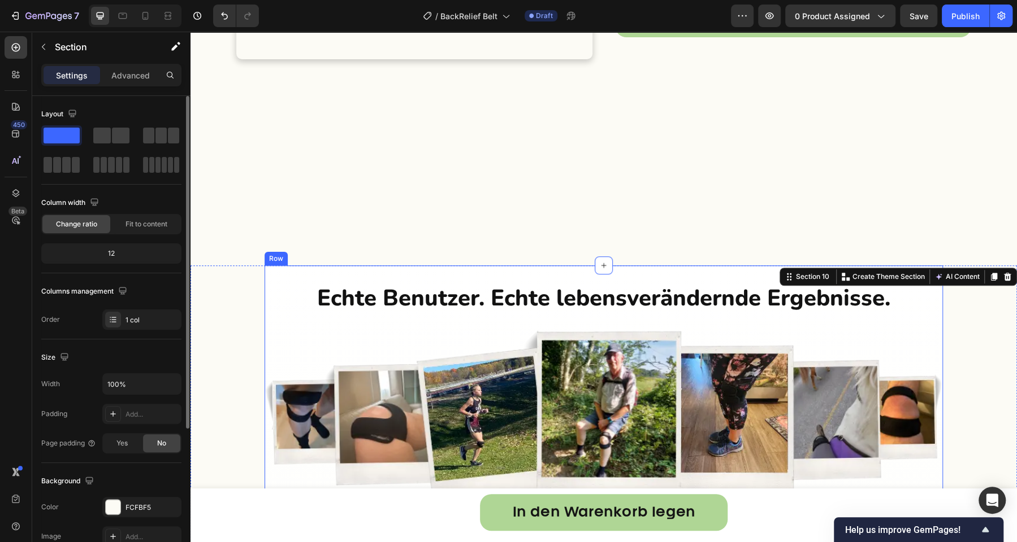
scroll to position [3562, 0]
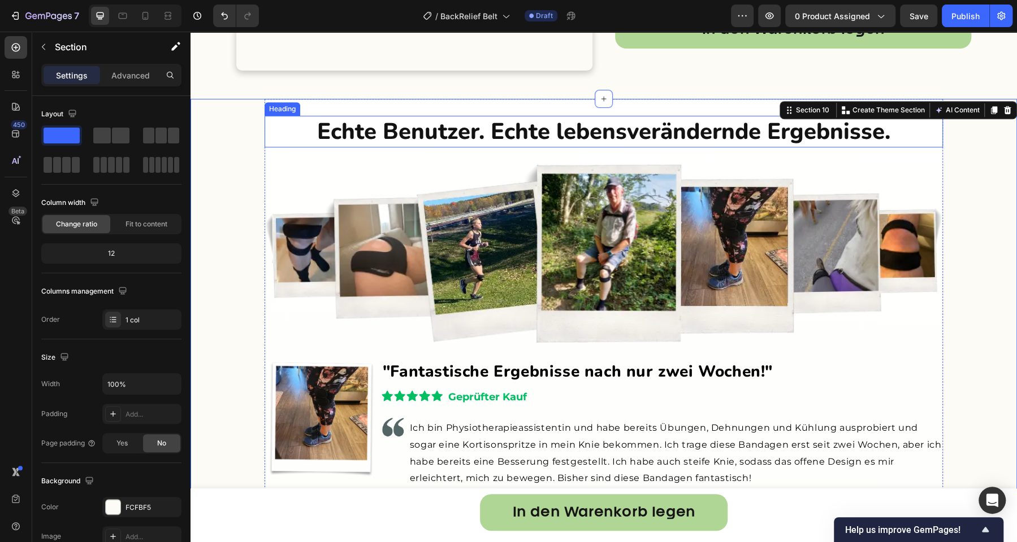
click at [297, 147] on h2 "Echte Benutzer. Echte lebensverändernde Ergebnisse." at bounding box center [603, 132] width 678 height 32
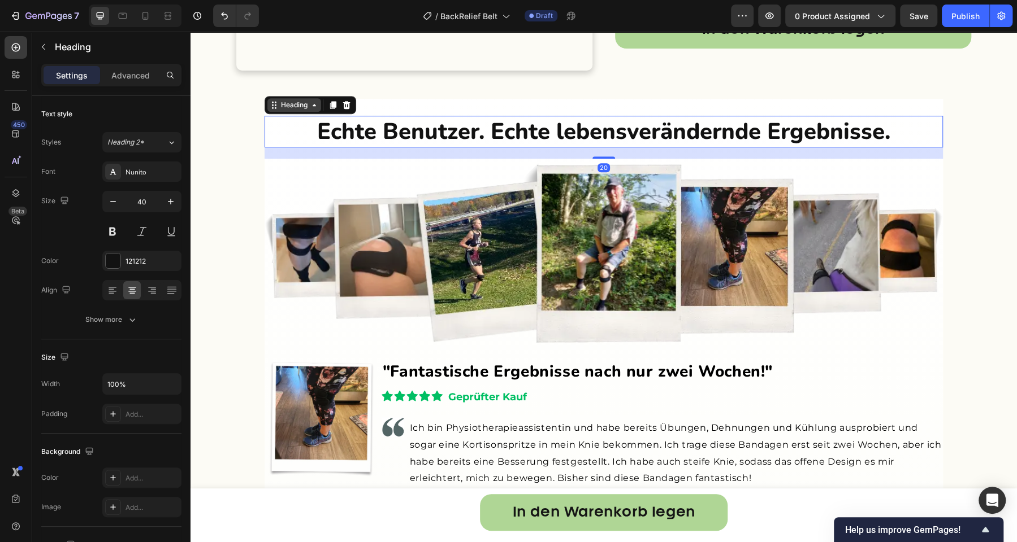
click at [294, 110] on div "Heading" at bounding box center [294, 105] width 31 height 10
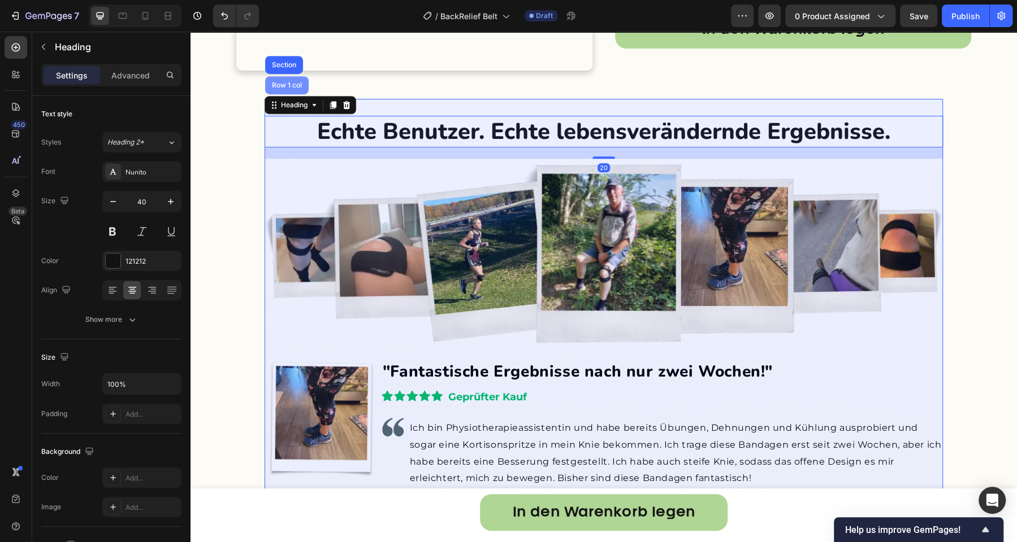
click at [297, 89] on div "Row 1 col" at bounding box center [287, 85] width 34 height 7
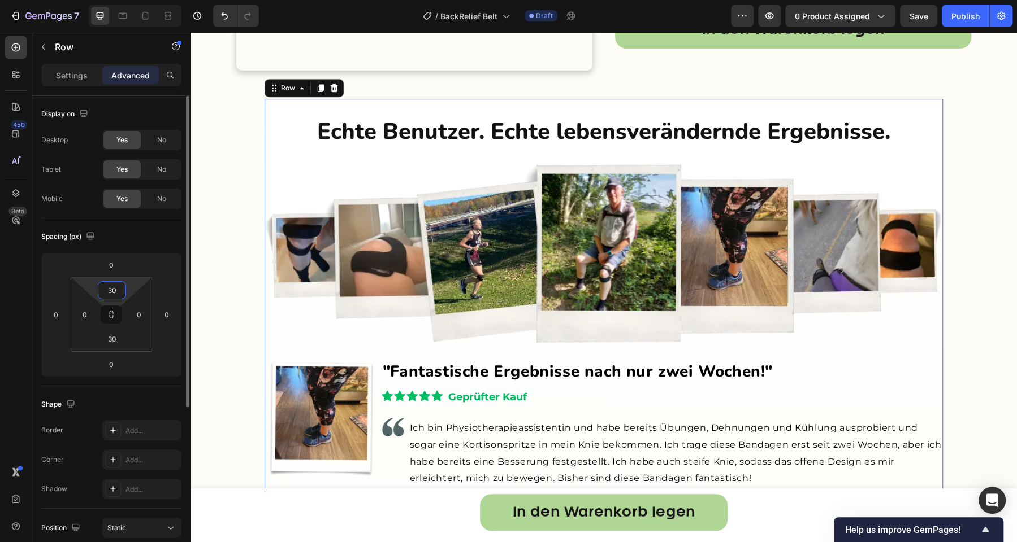
click at [112, 287] on input "30" at bounding box center [112, 290] width 23 height 17
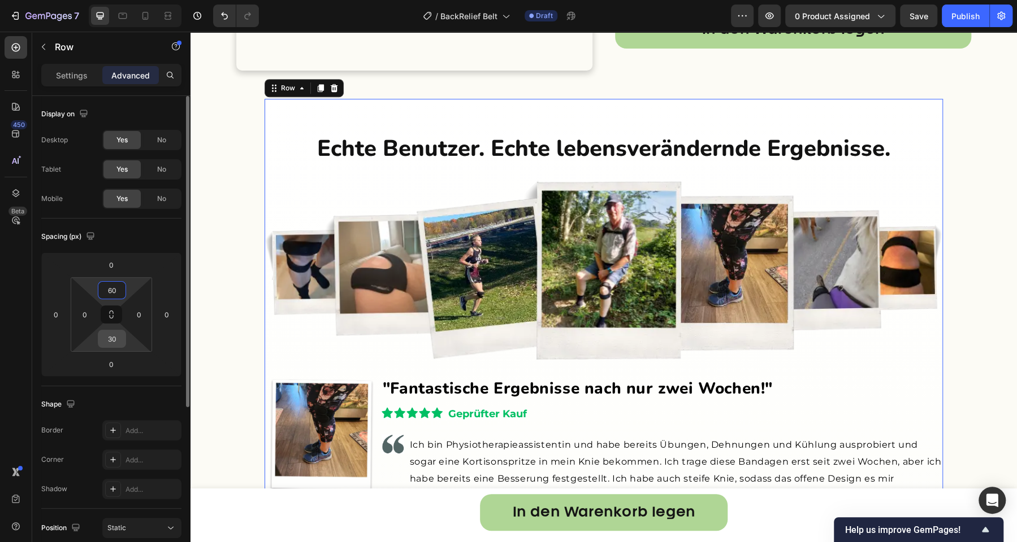
type input "60"
click at [116, 336] on input "30" at bounding box center [112, 339] width 23 height 17
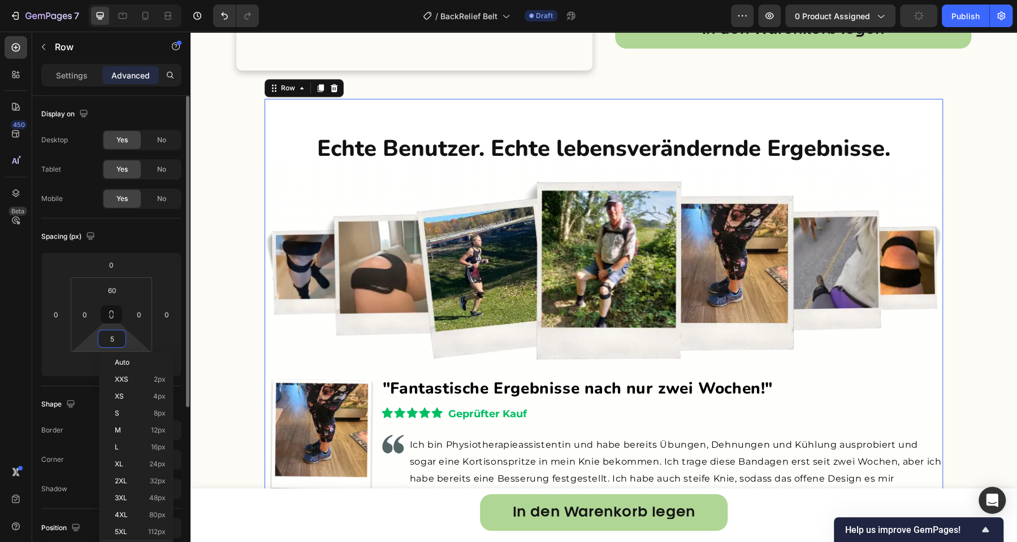
type input "50"
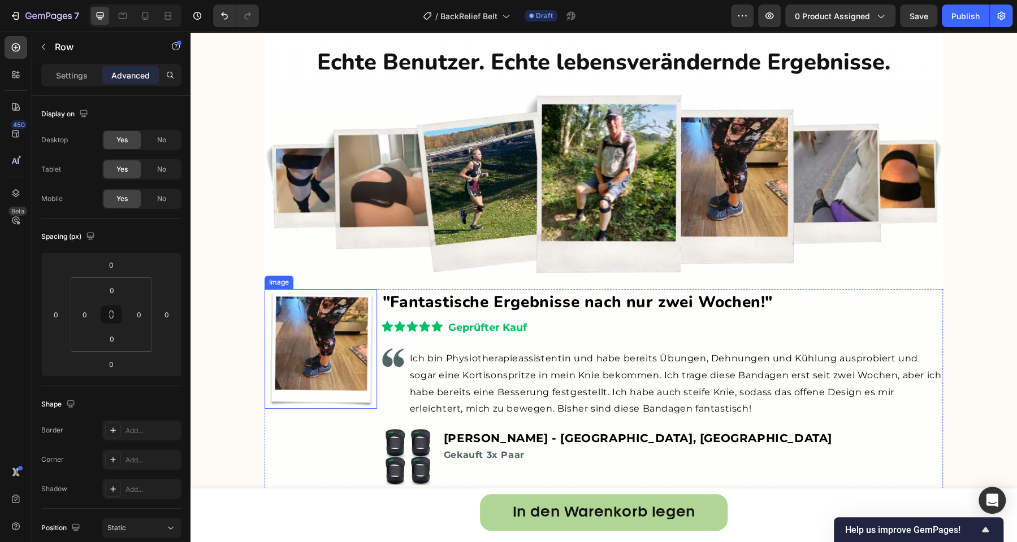
scroll to position [3704, 0]
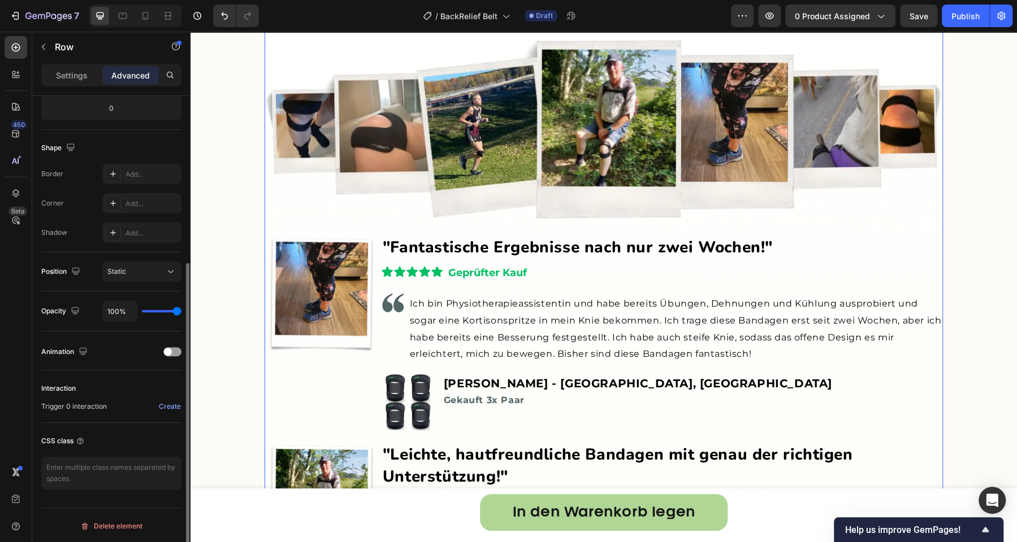
scroll to position [0, 0]
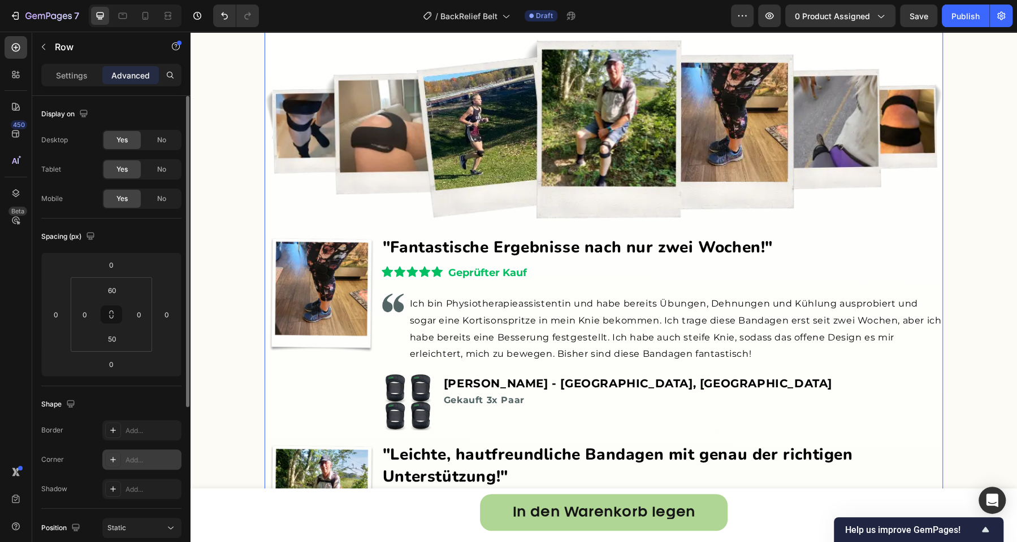
click at [124, 456] on div "Add..." at bounding box center [141, 460] width 79 height 20
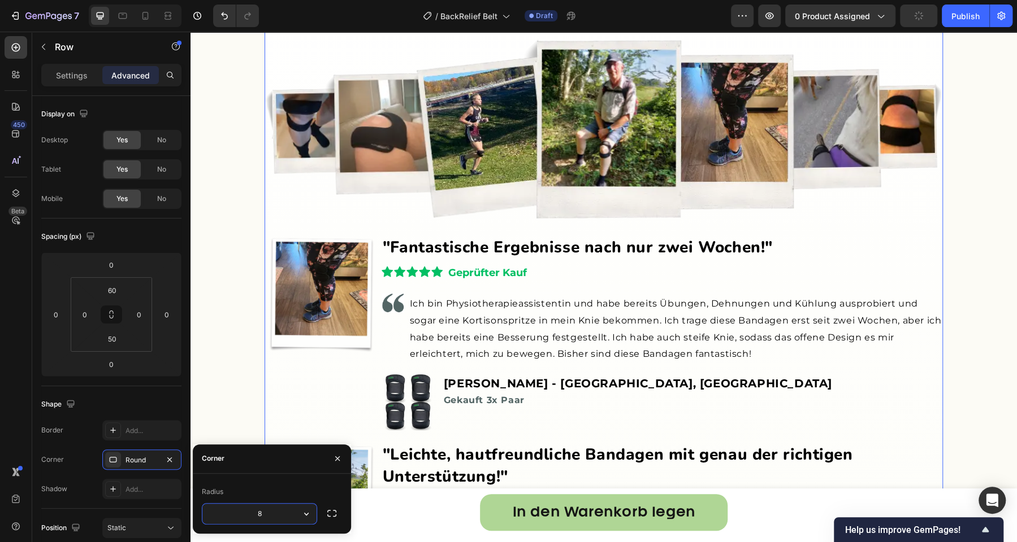
click at [267, 514] on input "8" at bounding box center [259, 514] width 114 height 20
type input "10"
click at [329, 516] on icon "button" at bounding box center [331, 513] width 9 height 7
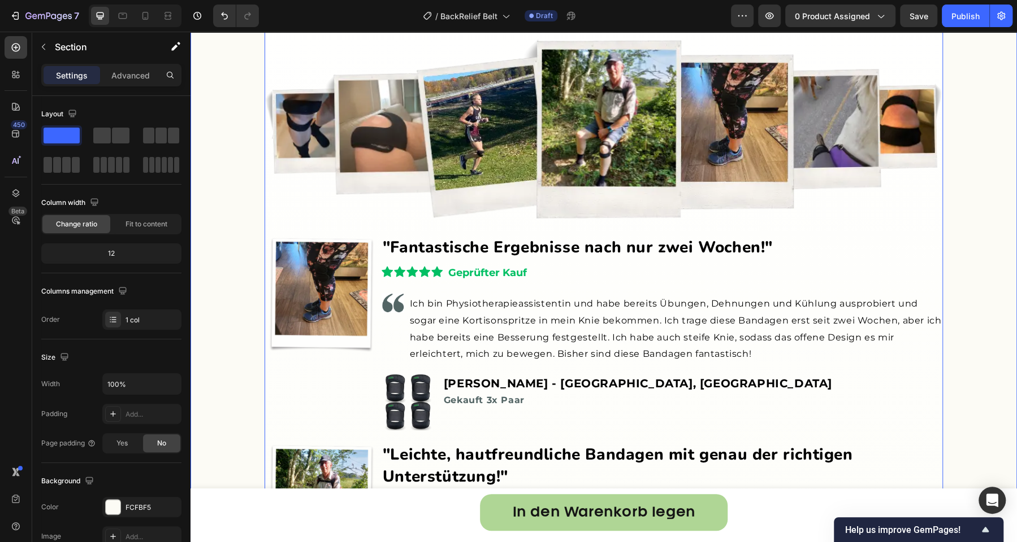
click at [233, 317] on div "Echte Benutzer. Echte lebensverändernde Ergebnisse. Heading Image Image Image "…" at bounding box center [603, 468] width 826 height 1021
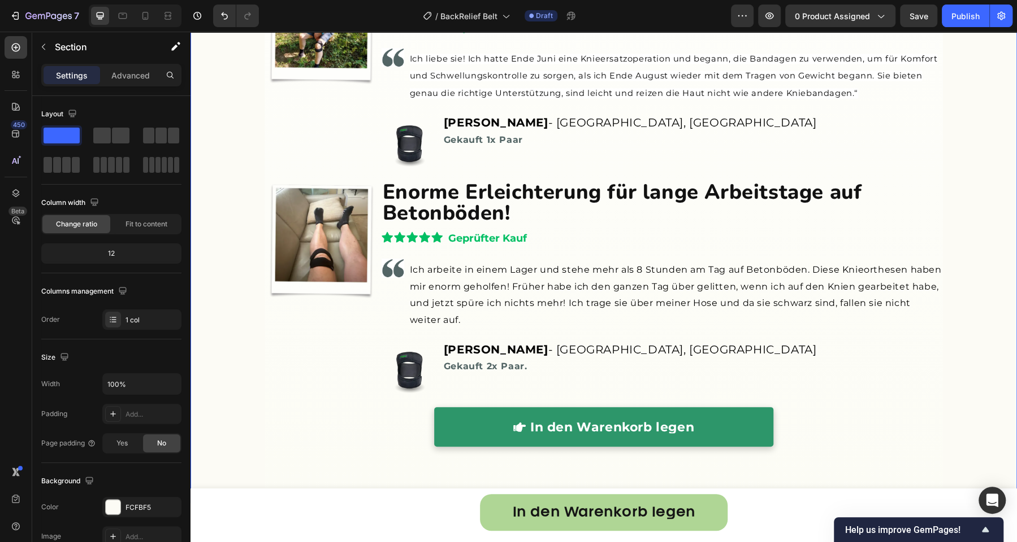
scroll to position [4357, 0]
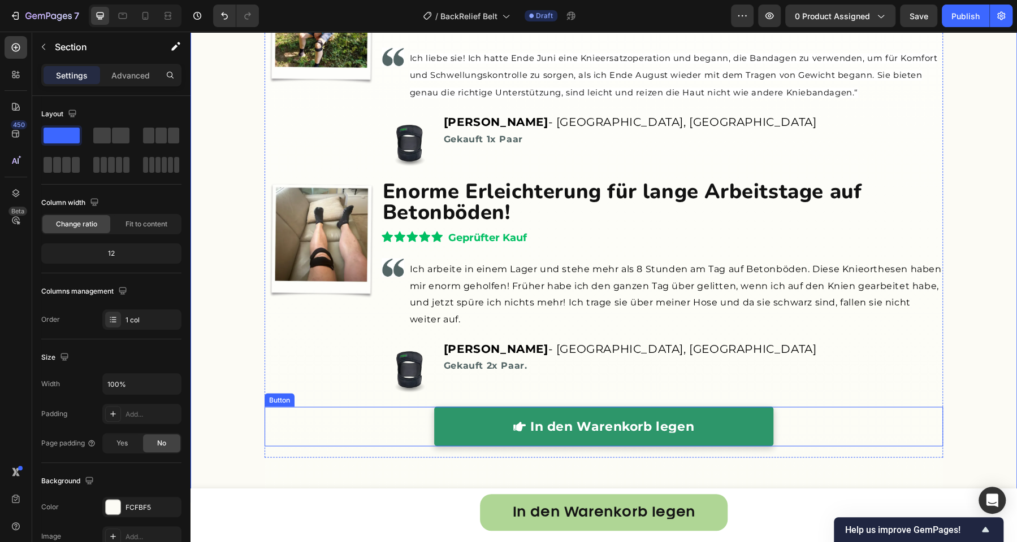
click at [298, 428] on div "In den Warenkorb legen Button" at bounding box center [603, 427] width 678 height 40
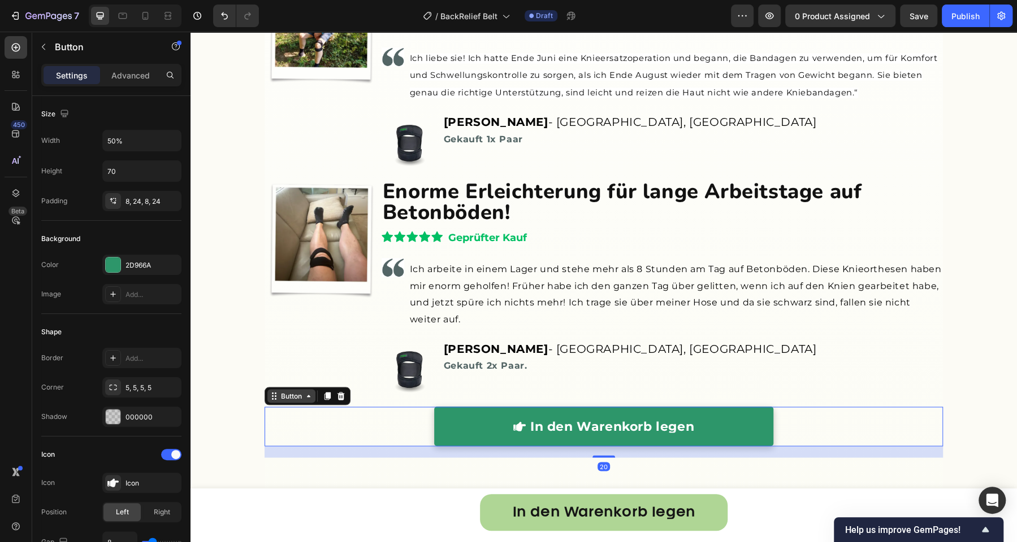
click at [293, 396] on div "Button" at bounding box center [291, 396] width 25 height 10
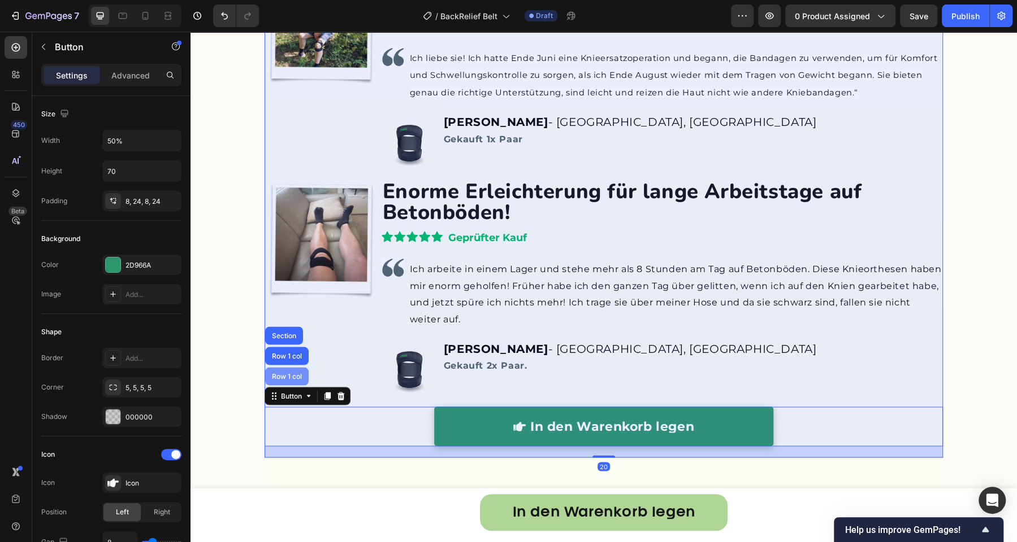
click at [292, 377] on div "Row 1 col" at bounding box center [287, 376] width 44 height 18
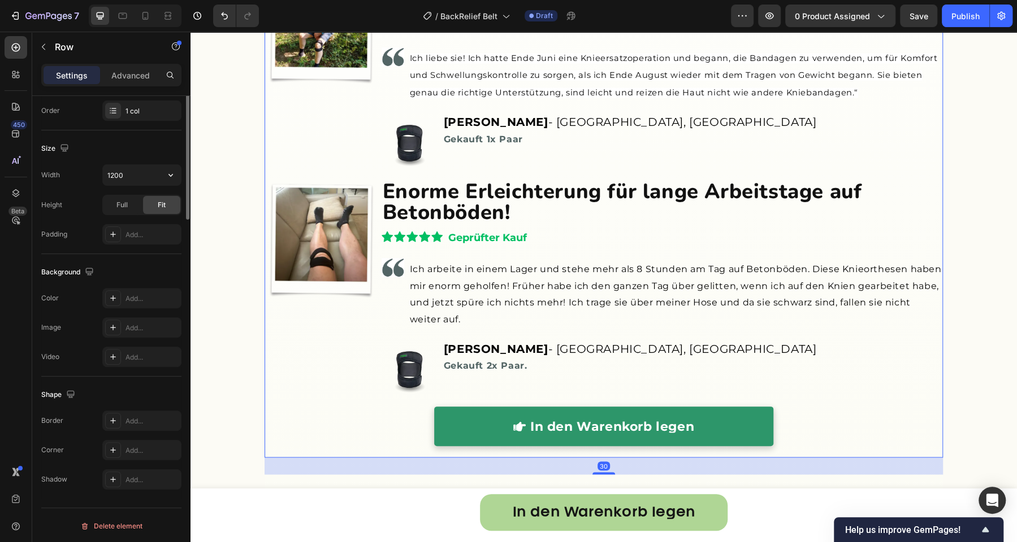
scroll to position [0, 0]
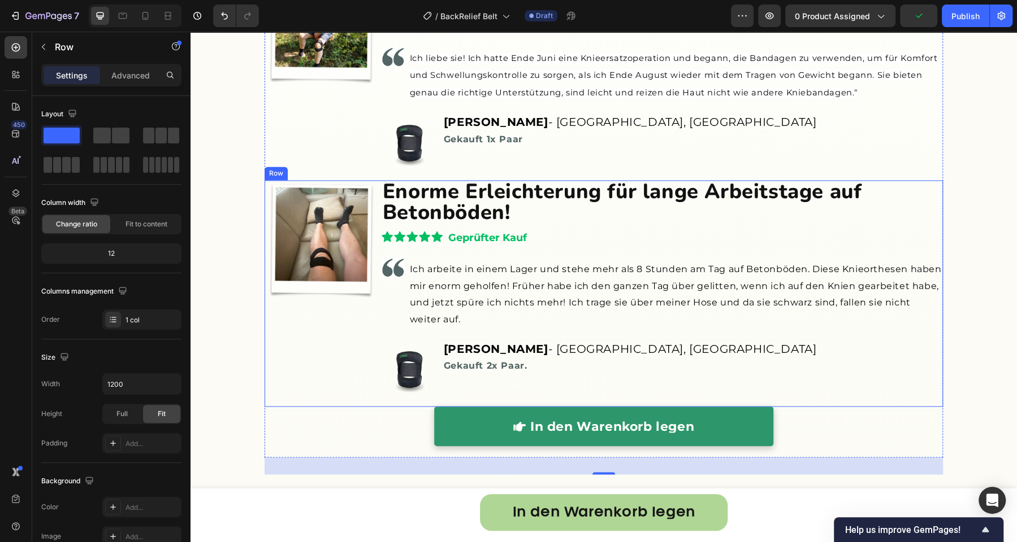
click at [290, 298] on div "Image" at bounding box center [320, 293] width 112 height 226
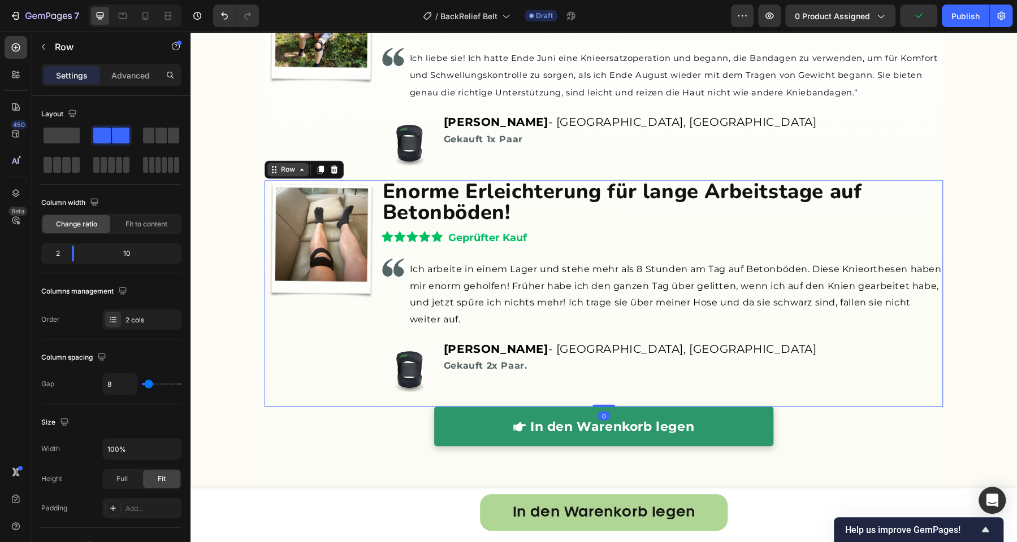
click at [282, 170] on div "Row" at bounding box center [288, 169] width 19 height 10
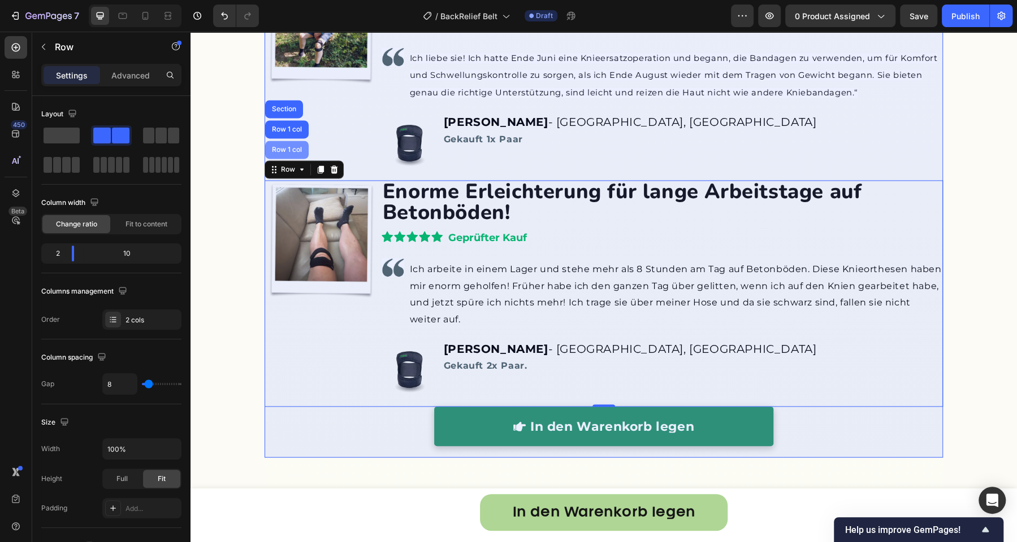
click at [283, 146] on div "Row 1 col" at bounding box center [287, 149] width 34 height 7
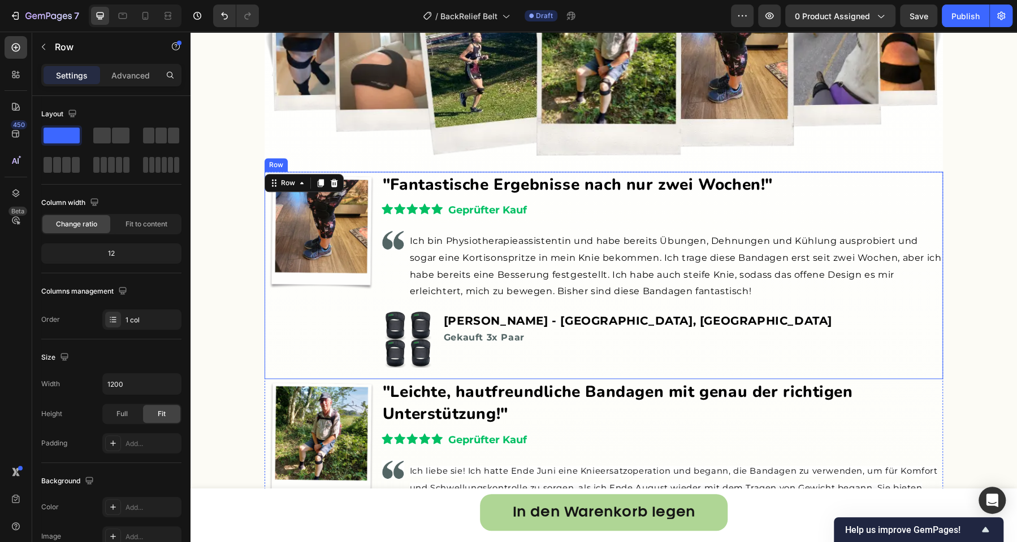
scroll to position [3888, 0]
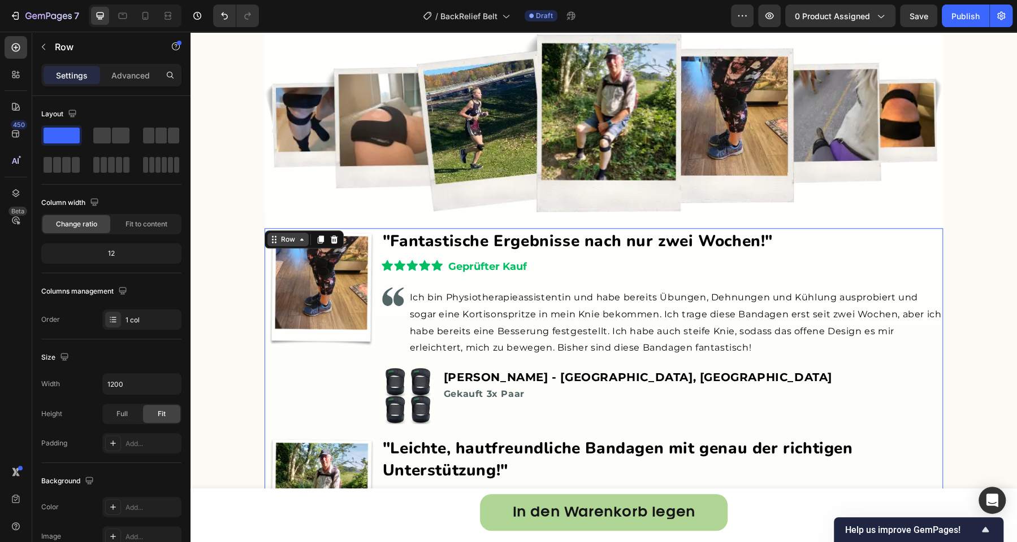
click at [287, 240] on div "Row" at bounding box center [288, 240] width 19 height 10
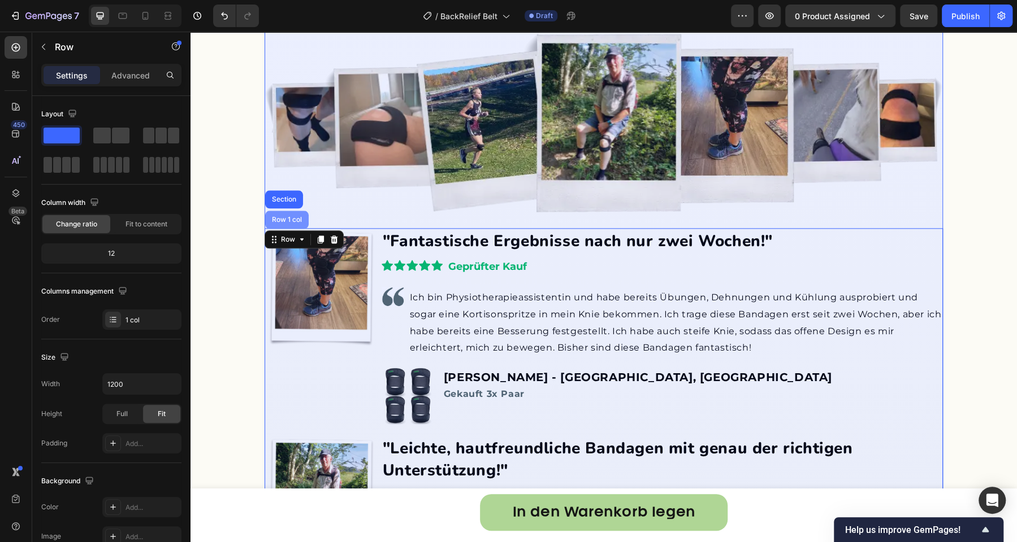
click at [284, 226] on div "Row 1 col" at bounding box center [287, 220] width 44 height 18
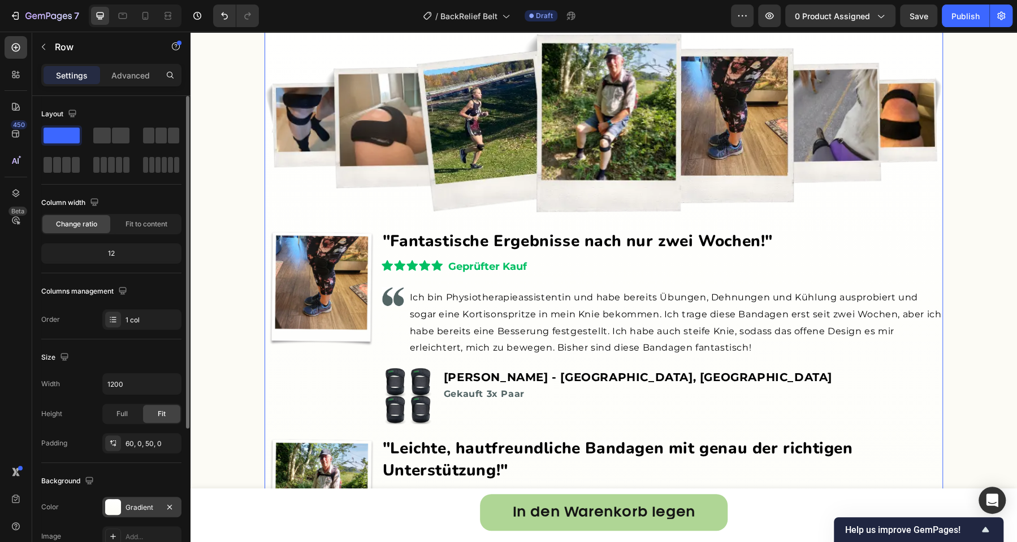
click at [134, 503] on div "Gradient" at bounding box center [141, 508] width 33 height 10
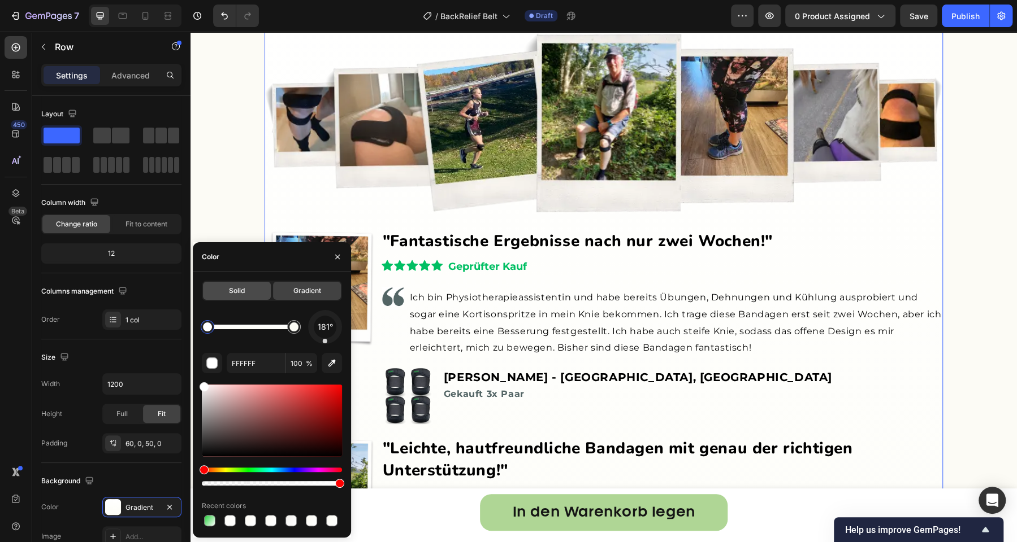
click at [249, 293] on div "Solid" at bounding box center [237, 291] width 68 height 18
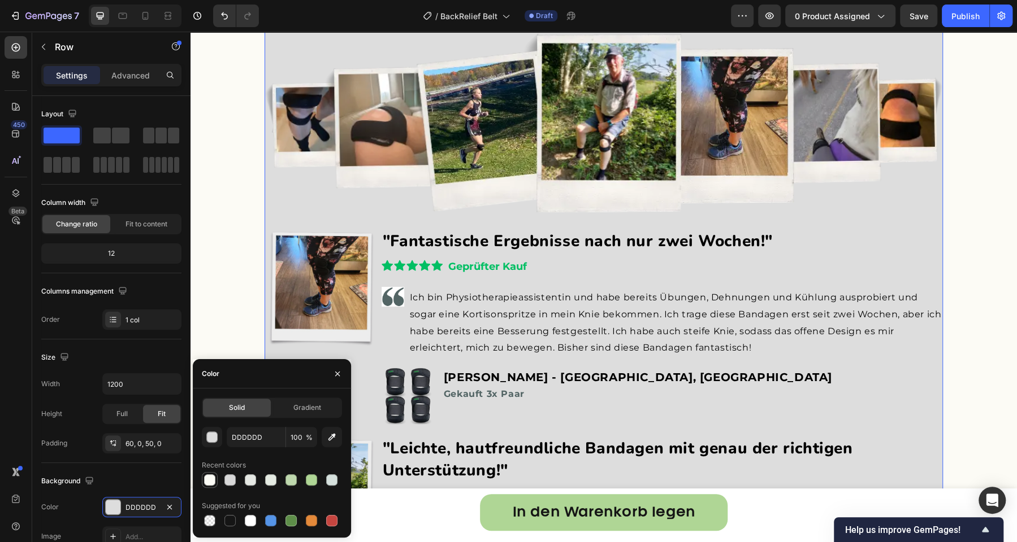
click at [213, 483] on div at bounding box center [209, 480] width 11 height 11
type input "FCFBF5"
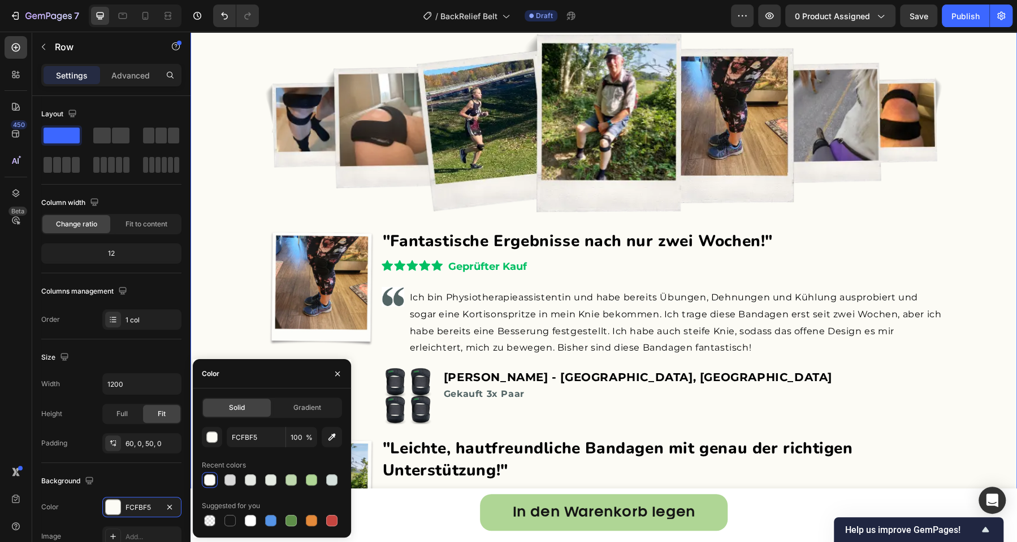
click at [218, 303] on div "Echte Benutzer. Echte lebensverändernde Ergebnisse. Heading Image Image Image "…" at bounding box center [603, 461] width 826 height 1021
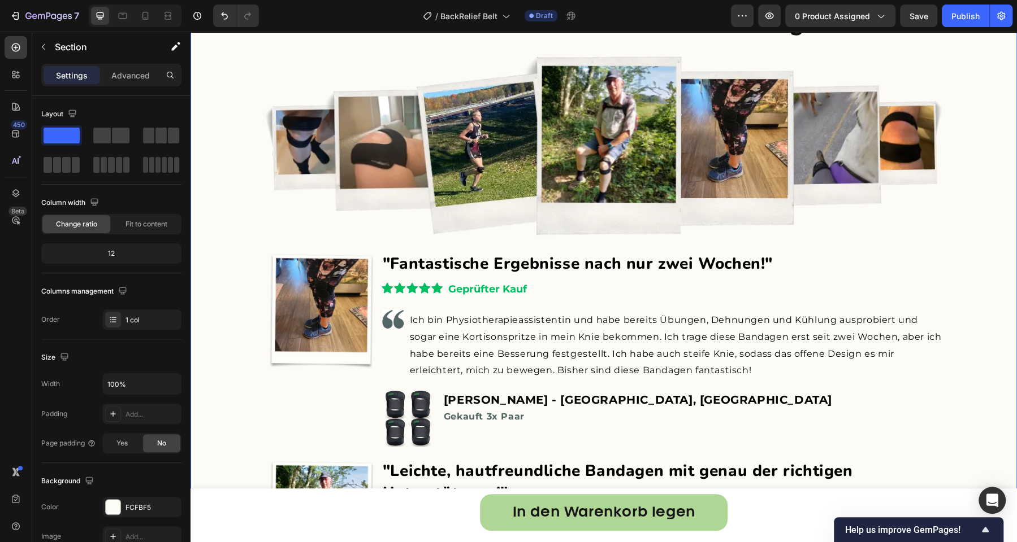
scroll to position [3847, 0]
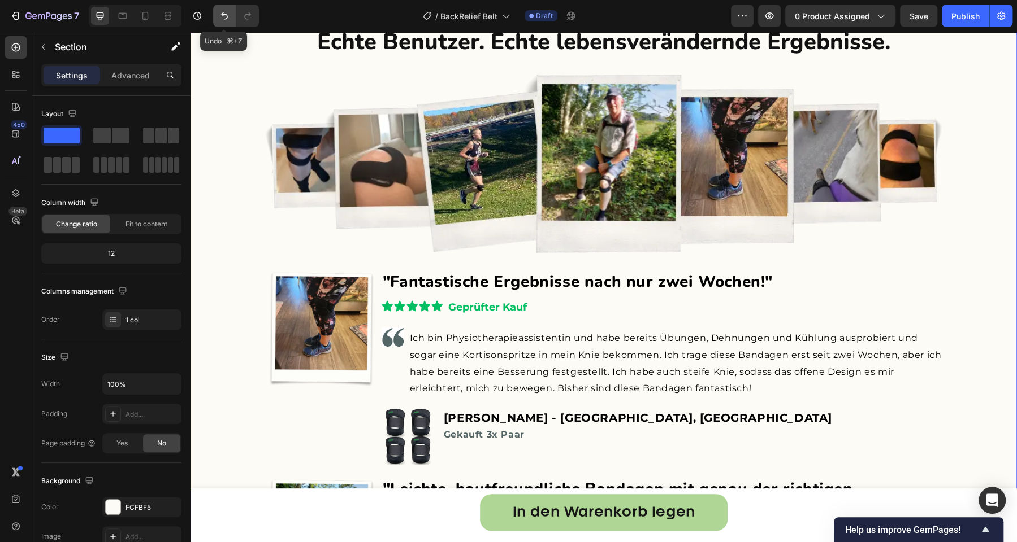
click at [227, 20] on icon "Undo/Redo" at bounding box center [224, 15] width 11 height 11
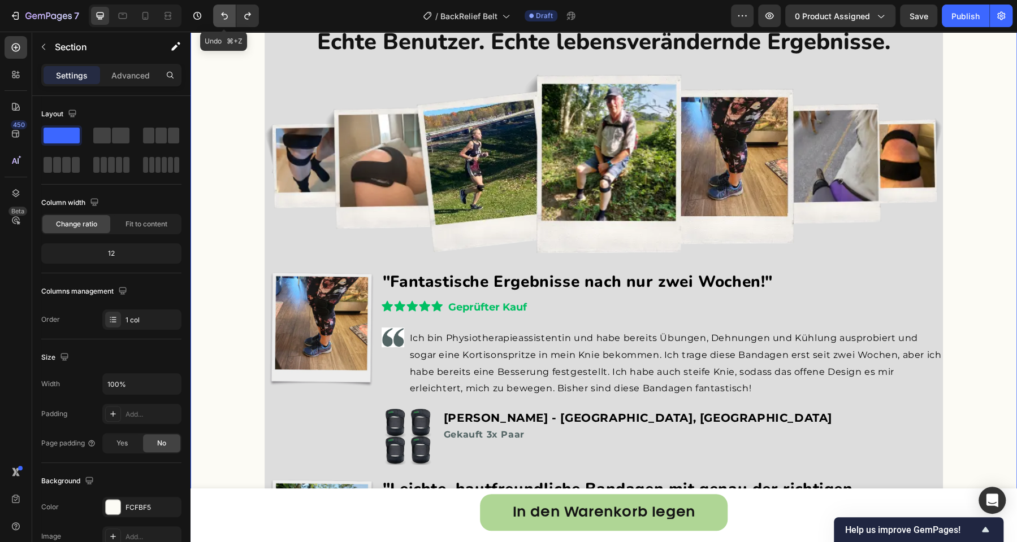
click at [227, 20] on icon "Undo/Redo" at bounding box center [224, 15] width 11 height 11
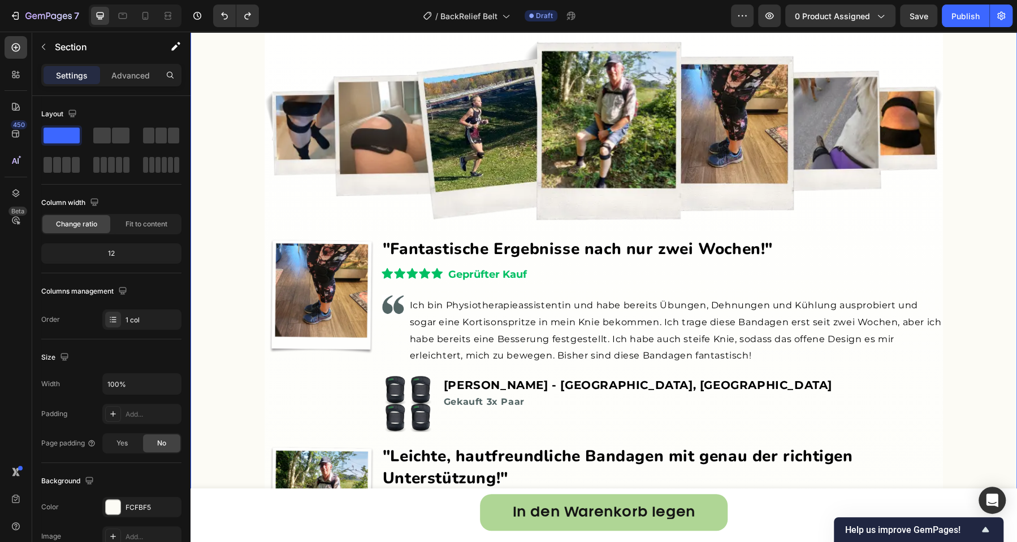
scroll to position [3614, 0]
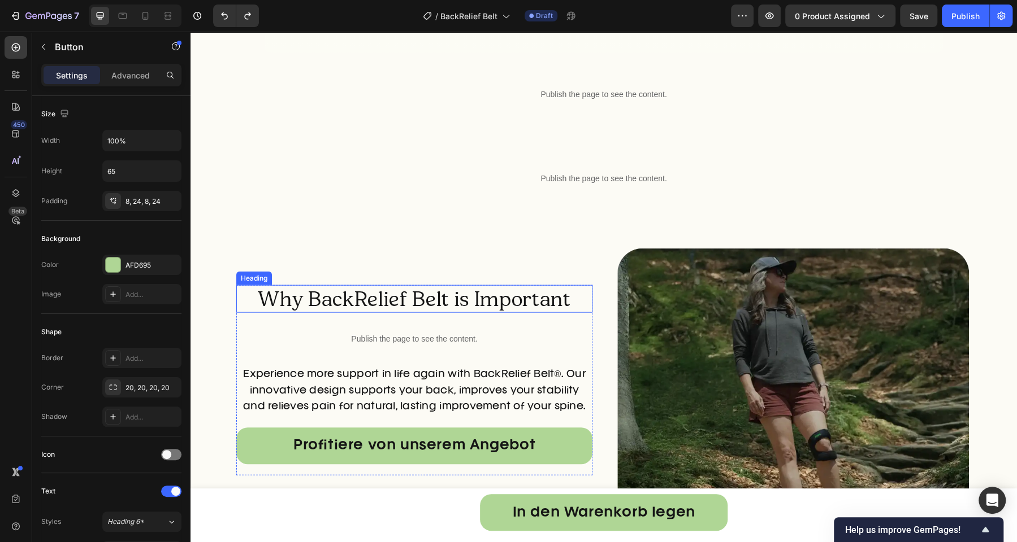
scroll to position [5116, 0]
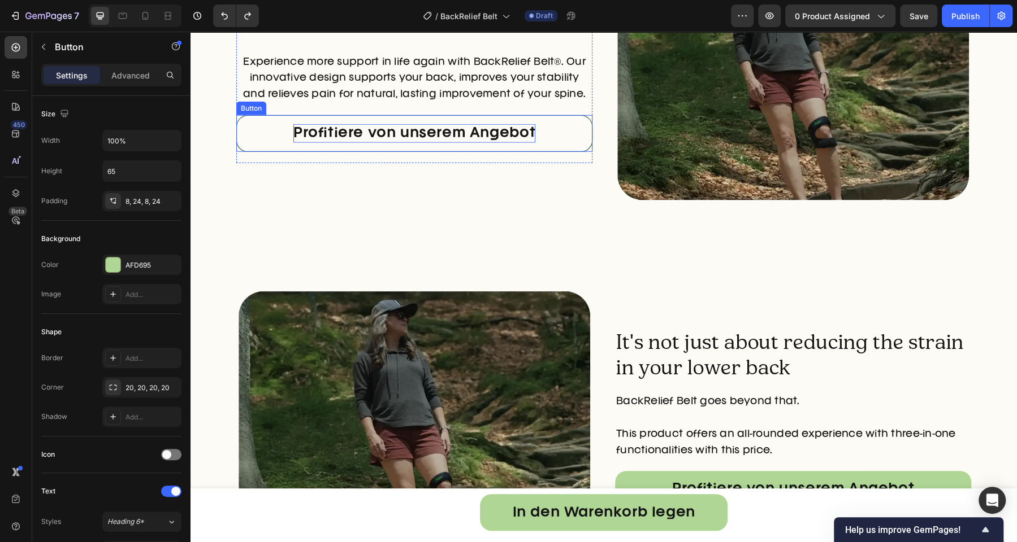
click at [527, 129] on p "Profitiere von unserem Angebot" at bounding box center [414, 133] width 242 height 19
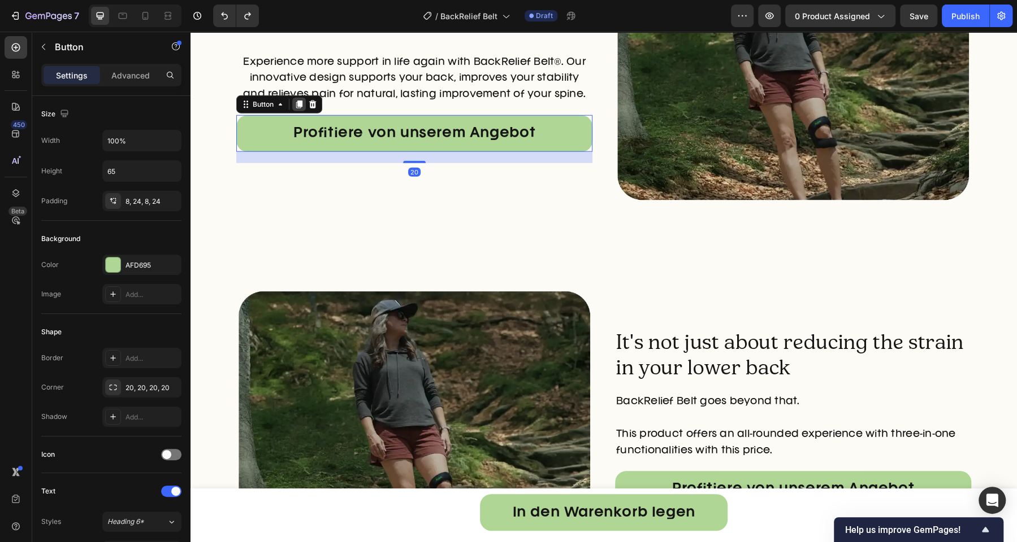
click at [296, 103] on icon at bounding box center [299, 105] width 6 height 8
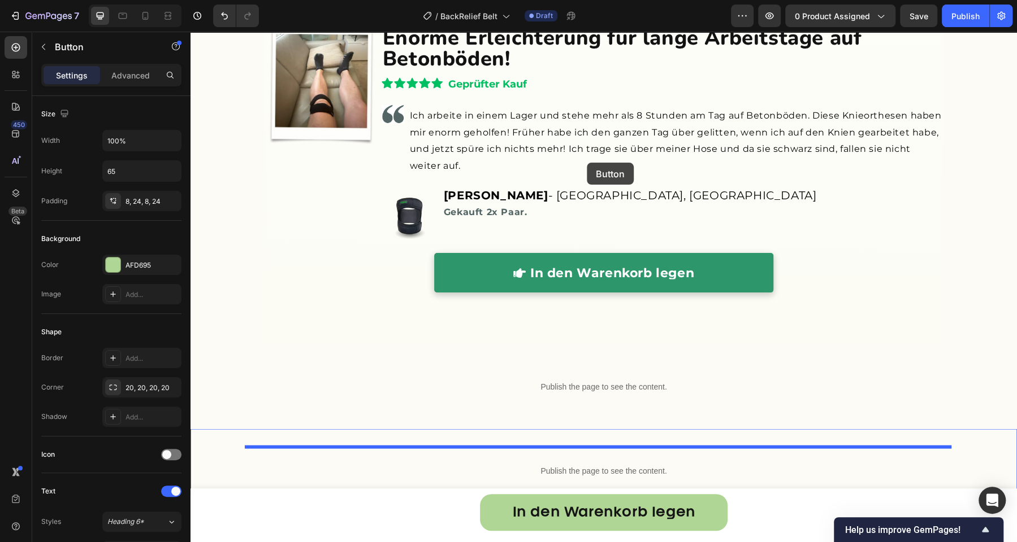
scroll to position [4498, 0]
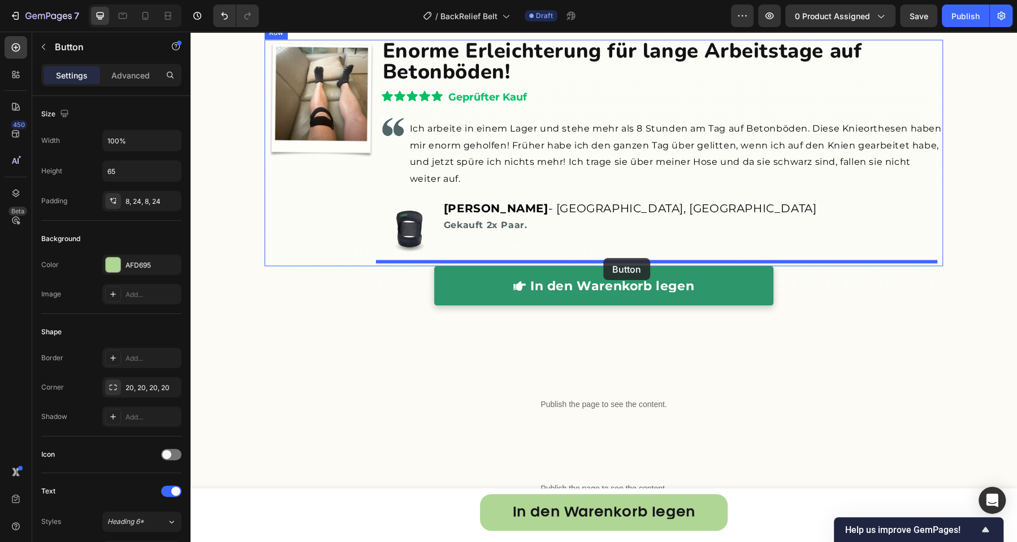
drag, startPoint x: 256, startPoint y: 149, endPoint x: 603, endPoint y: 256, distance: 363.2
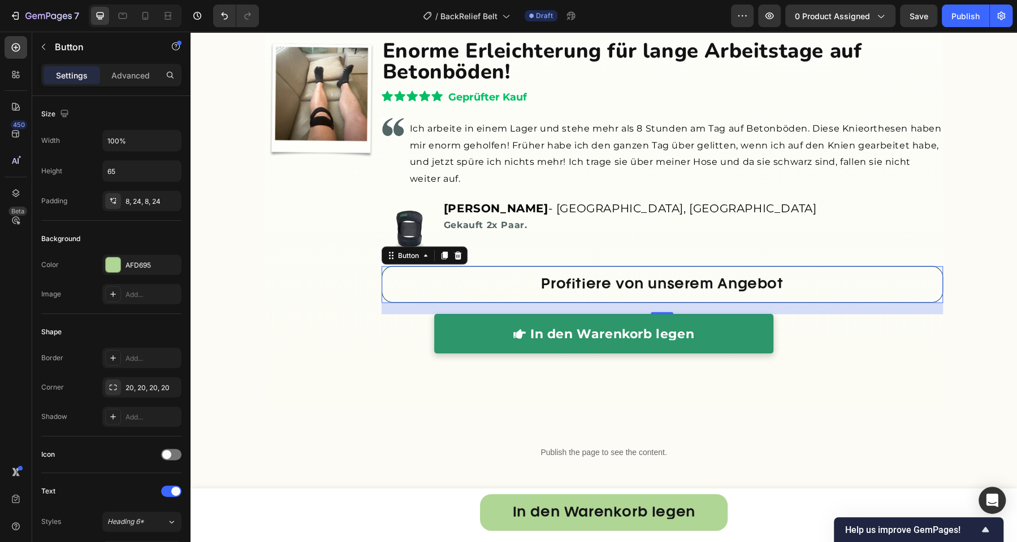
click at [503, 277] on link "Profitiere von unserem Angebot" at bounding box center [661, 284] width 561 height 37
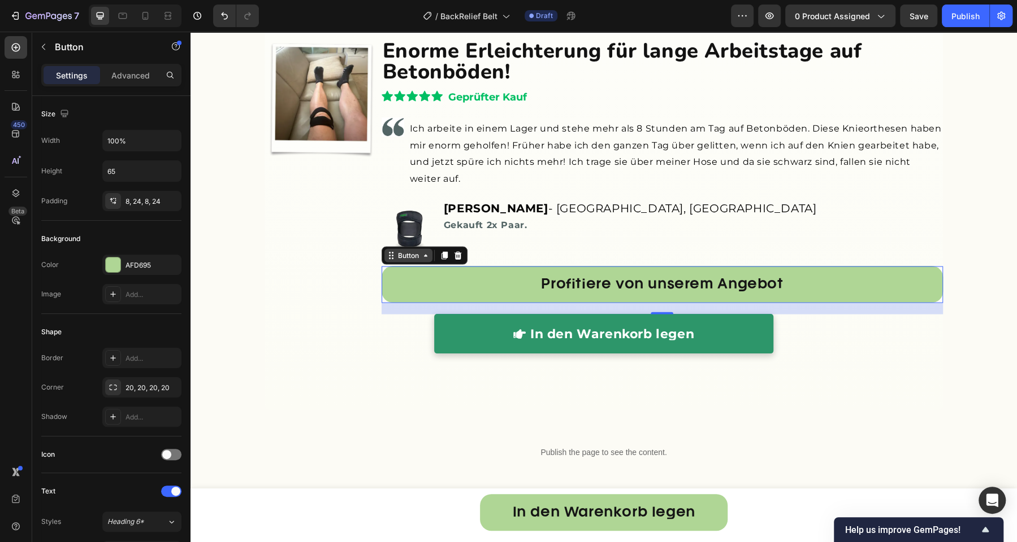
click at [422, 251] on icon at bounding box center [425, 255] width 9 height 9
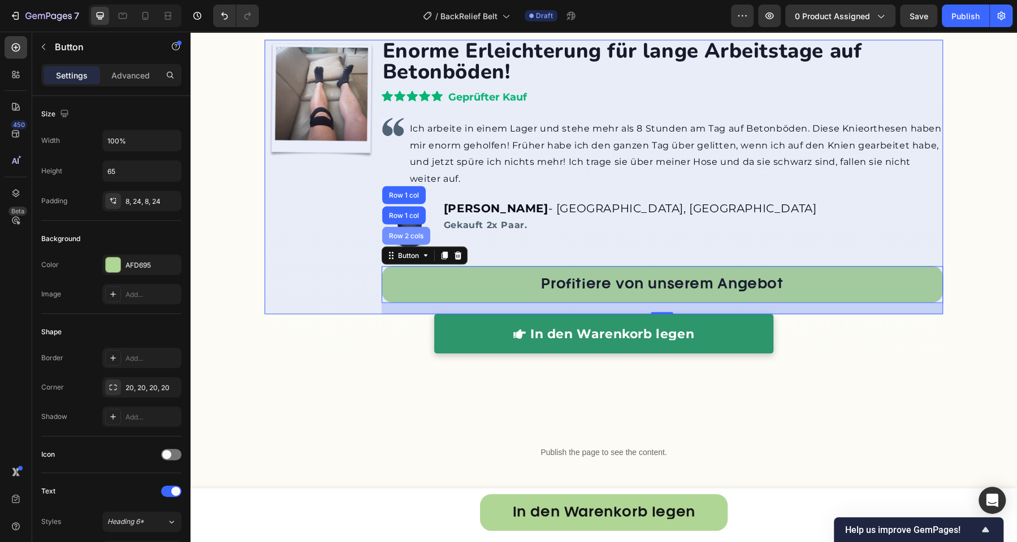
click at [410, 232] on div "Row 2 cols" at bounding box center [406, 235] width 39 height 7
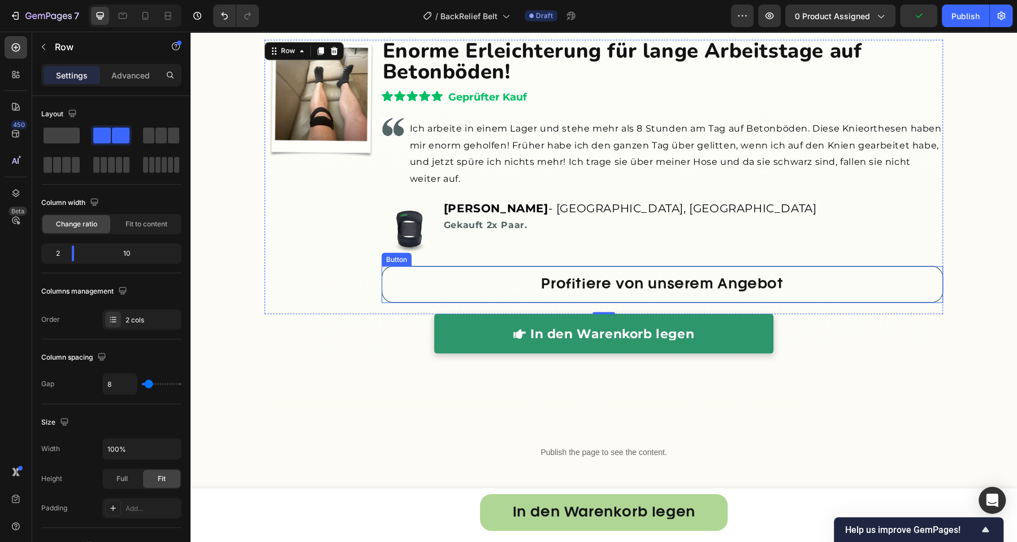
click at [398, 272] on link "Profitiere von unserem Angebot" at bounding box center [661, 284] width 561 height 37
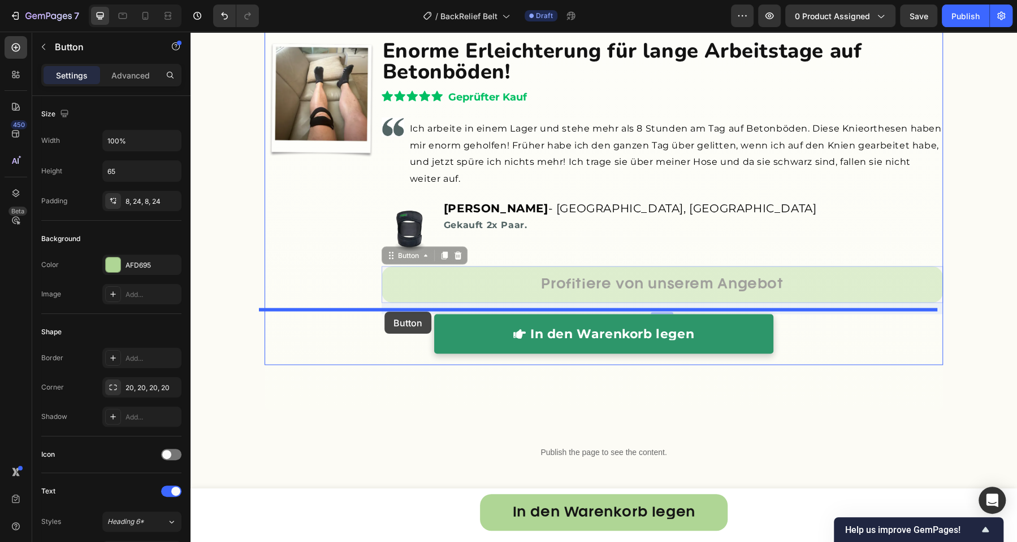
drag, startPoint x: 401, startPoint y: 251, endPoint x: 384, endPoint y: 312, distance: 62.6
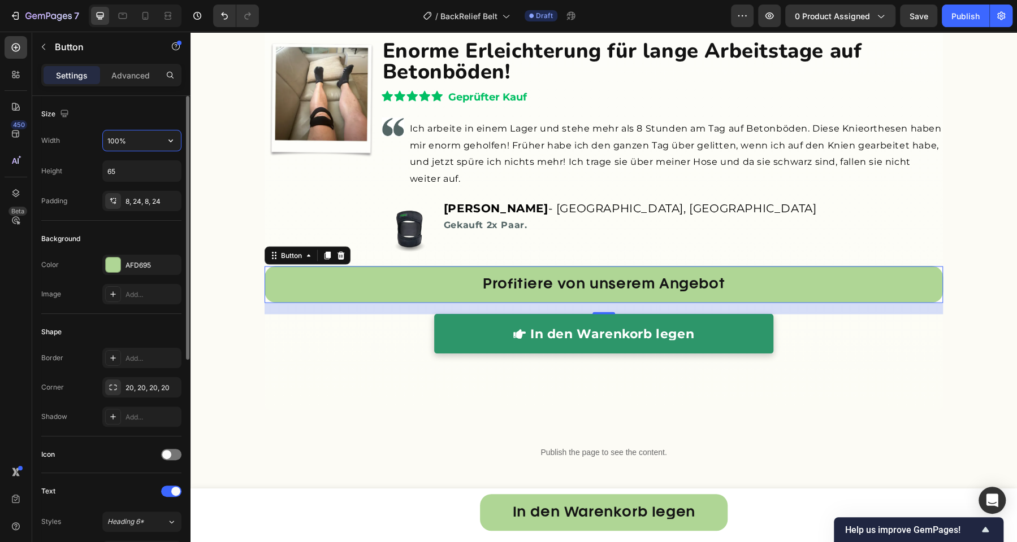
click at [127, 144] on input "100%" at bounding box center [142, 141] width 78 height 20
type input "40%"
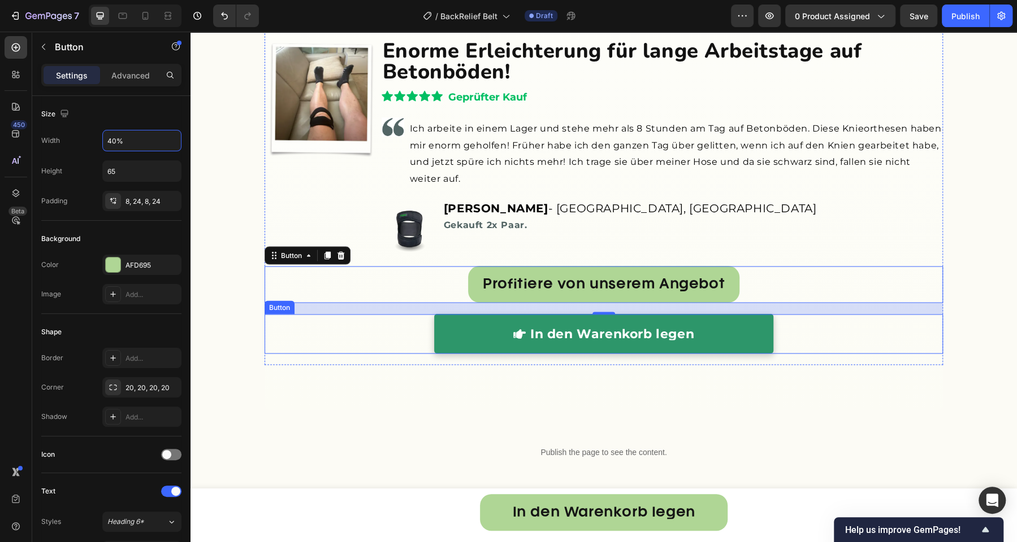
click at [457, 327] on link "In den Warenkorb legen" at bounding box center [603, 334] width 339 height 40
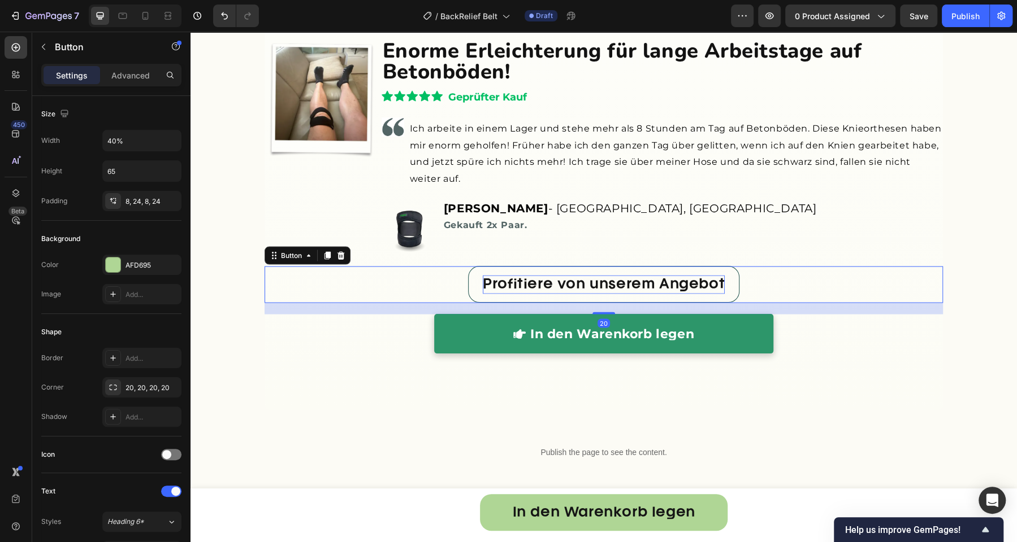
click at [485, 280] on p "Profitiere von unserem Angebot" at bounding box center [604, 284] width 242 height 19
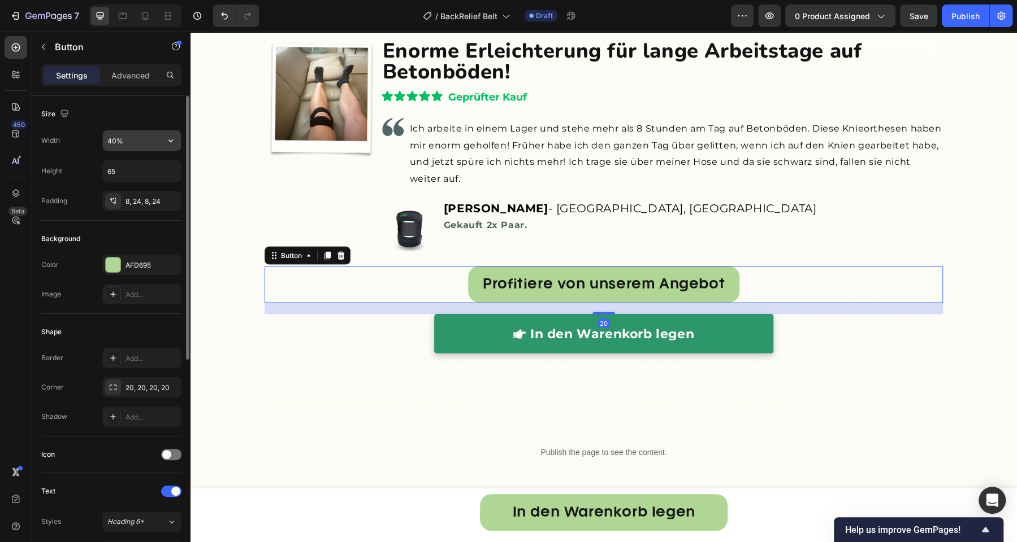
click at [145, 144] on input "40%" at bounding box center [142, 141] width 78 height 20
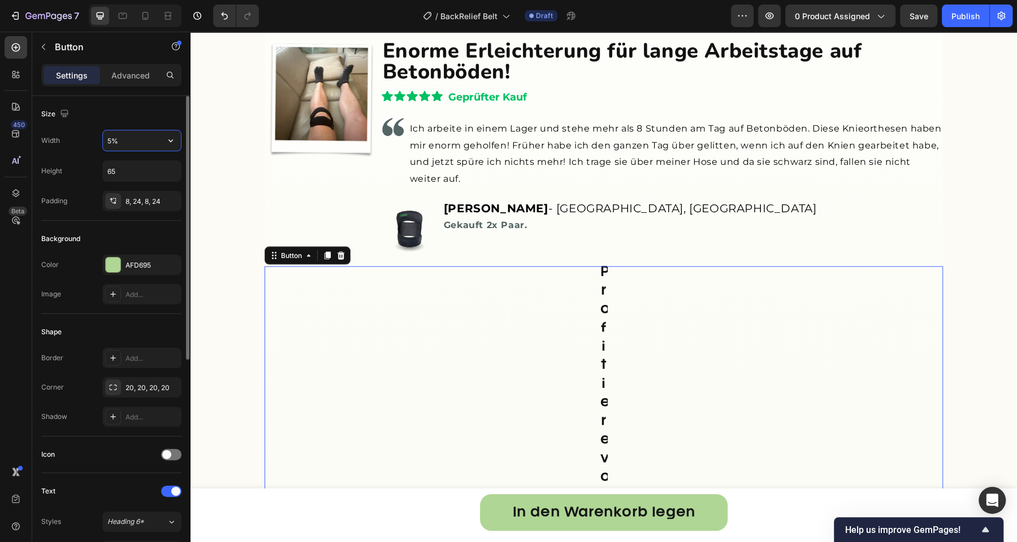
type input "50%"
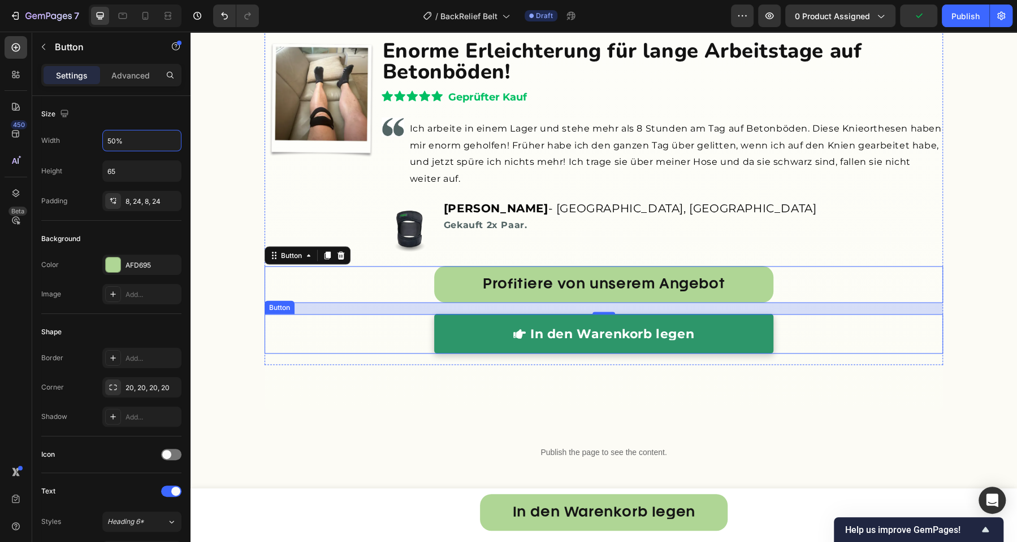
click at [480, 325] on link "In den Warenkorb legen" at bounding box center [603, 334] width 339 height 40
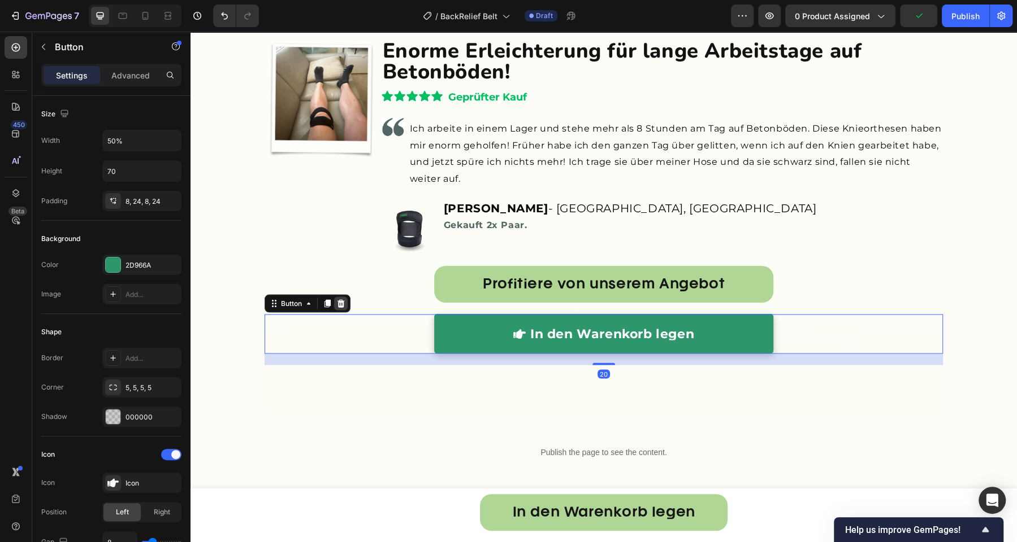
click at [337, 299] on icon at bounding box center [340, 303] width 7 height 8
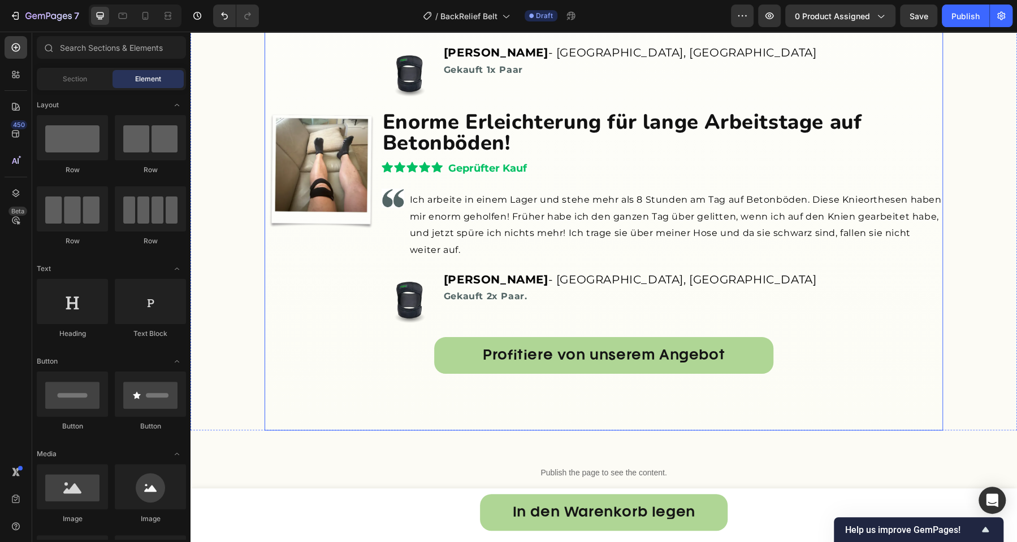
scroll to position [4530, 0]
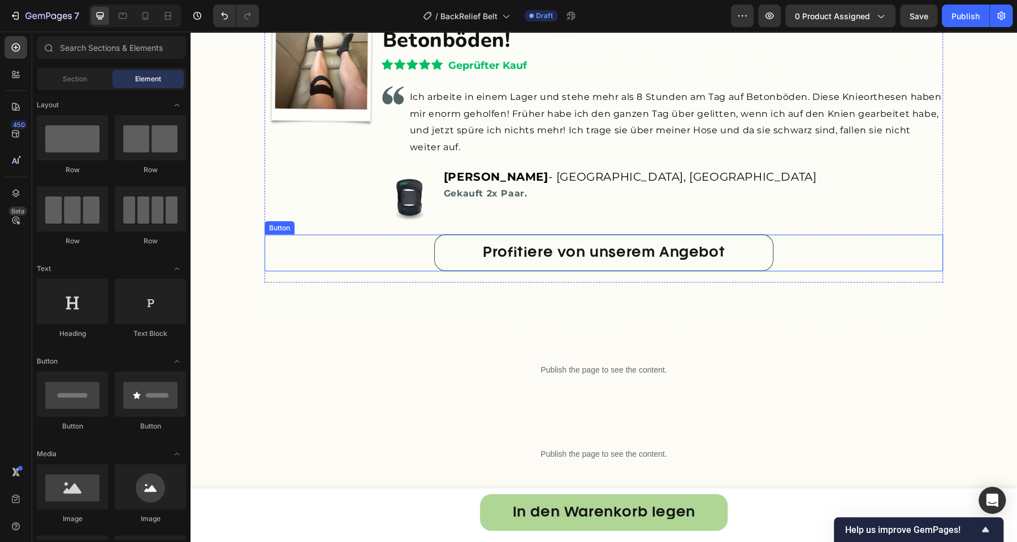
click at [441, 251] on link "Profitiere von unserem Angebot" at bounding box center [603, 253] width 339 height 37
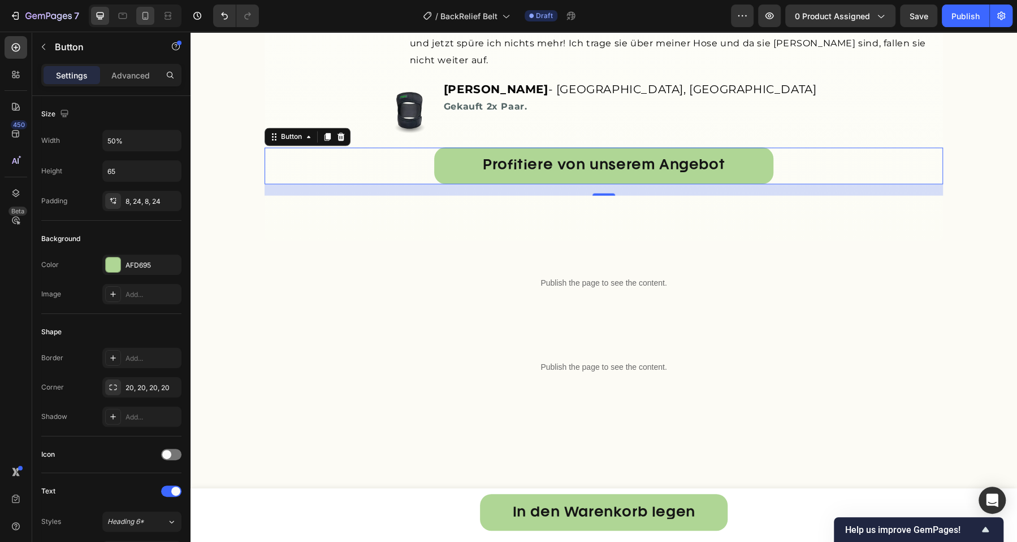
click at [149, 17] on icon at bounding box center [145, 15] width 11 height 11
type input "400"
type input "70"
type input "18"
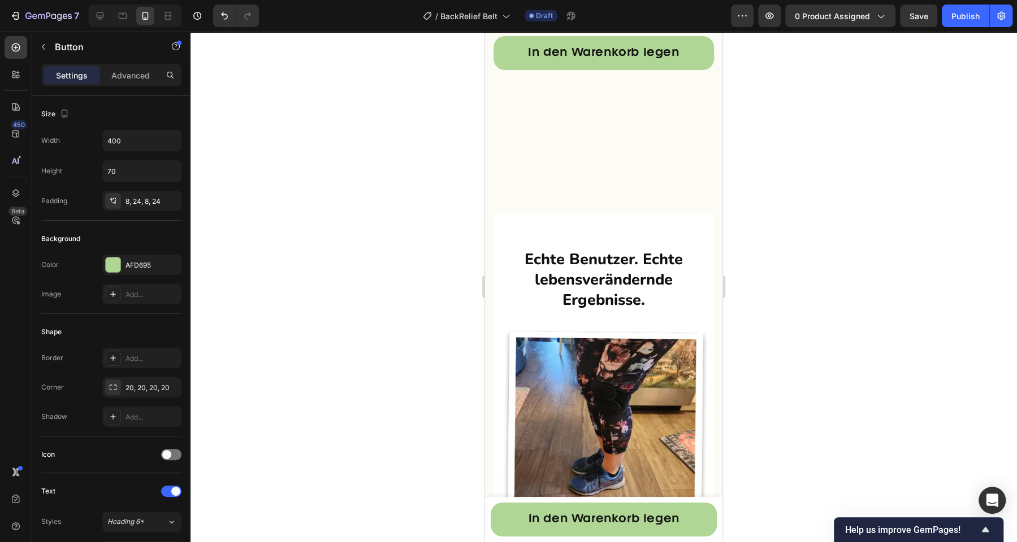
scroll to position [3511, 0]
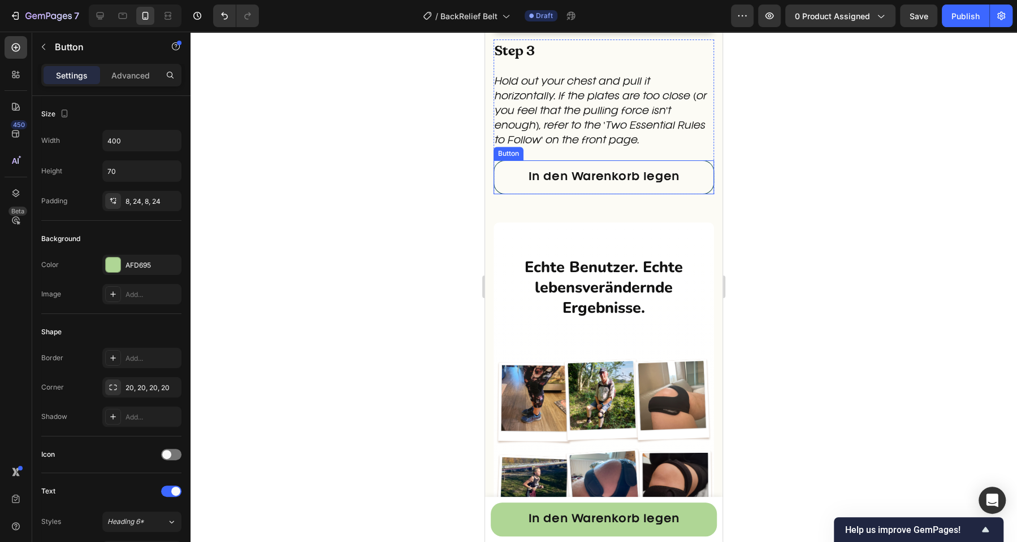
click at [600, 194] on link "In den Warenkorb legen" at bounding box center [603, 177] width 220 height 34
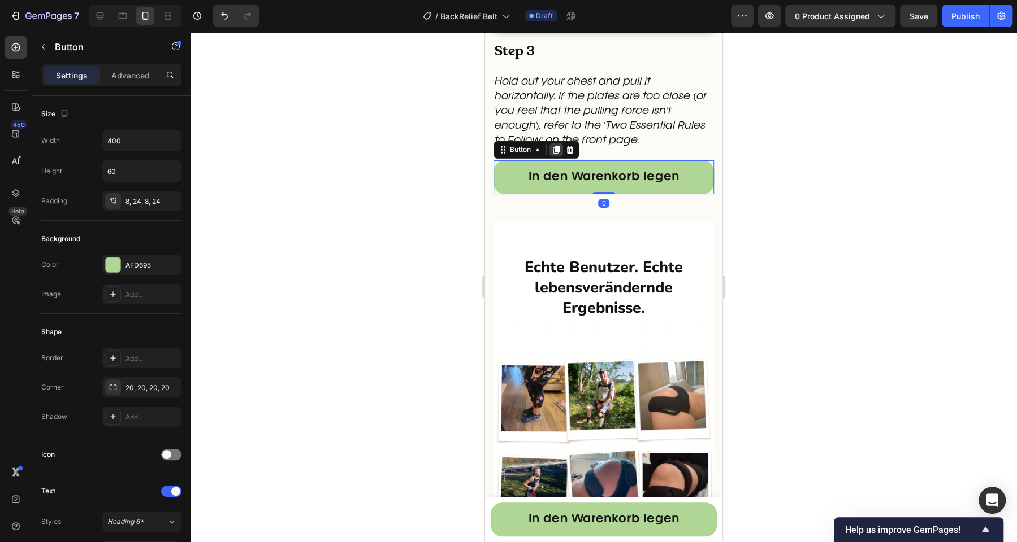
click at [557, 154] on icon at bounding box center [556, 150] width 6 height 8
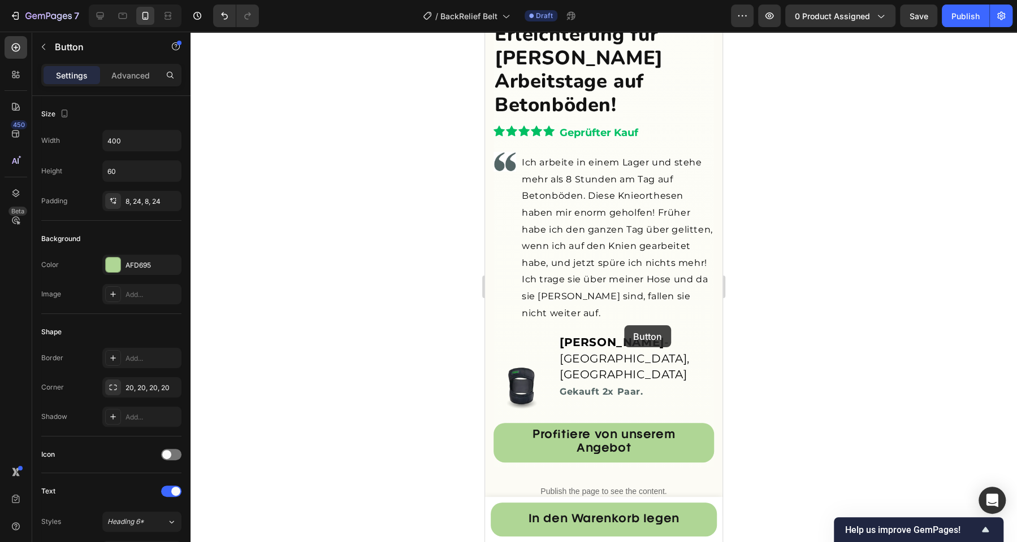
scroll to position [5646, 0]
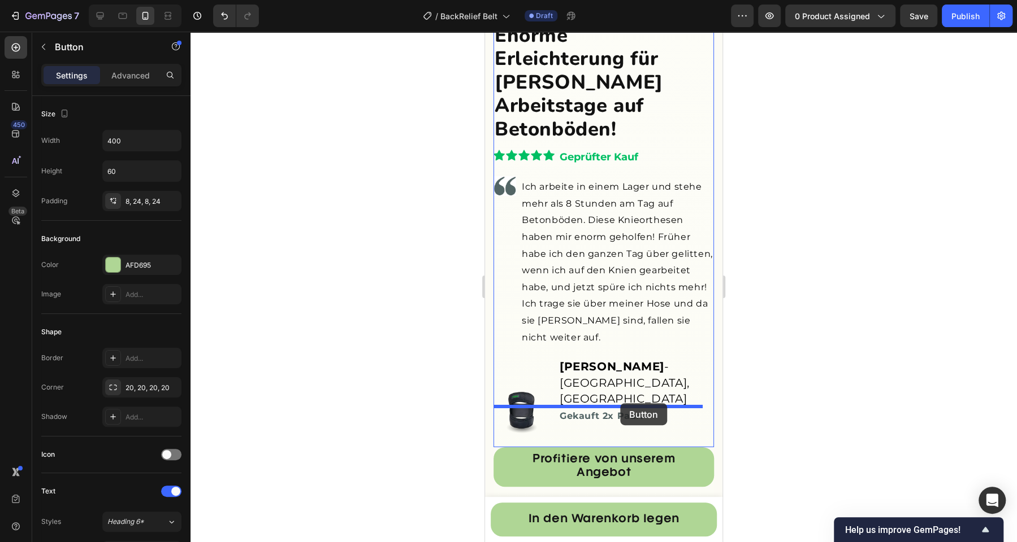
drag, startPoint x: 522, startPoint y: 284, endPoint x: 620, endPoint y: 403, distance: 154.6
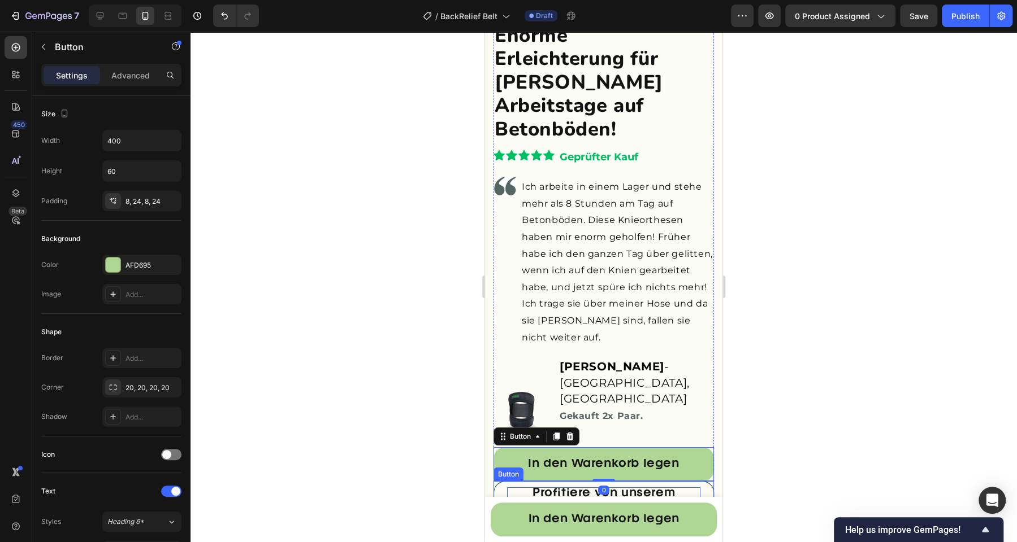
click at [527, 488] on p "Profitiere von unserem Angebot" at bounding box center [603, 501] width 193 height 27
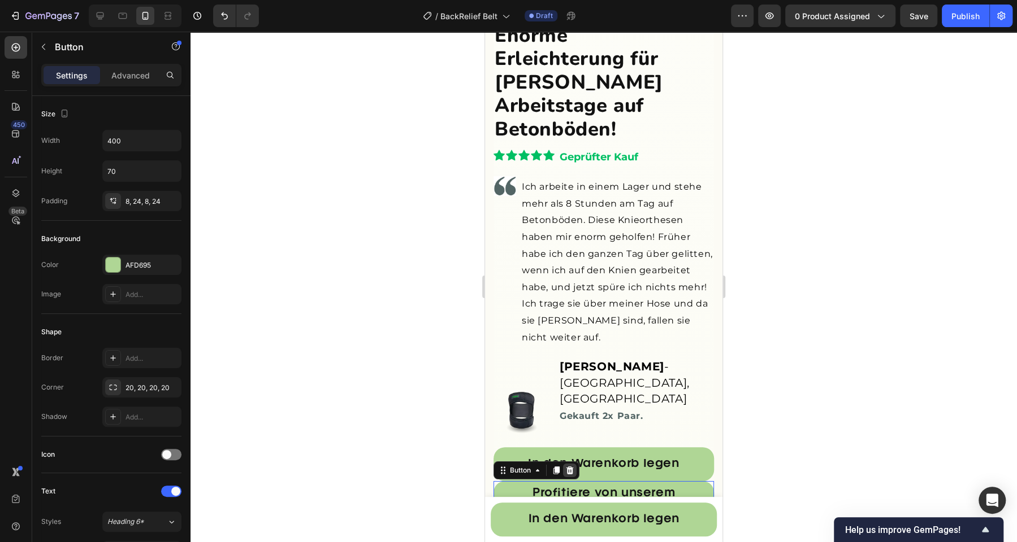
click at [575, 464] on div at bounding box center [570, 471] width 14 height 14
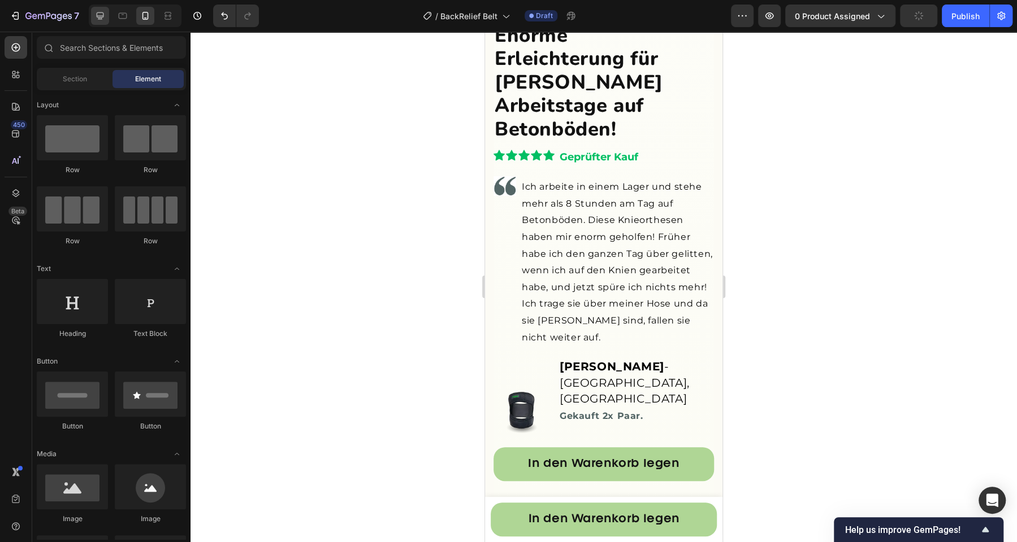
click at [103, 23] on div at bounding box center [100, 16] width 18 height 18
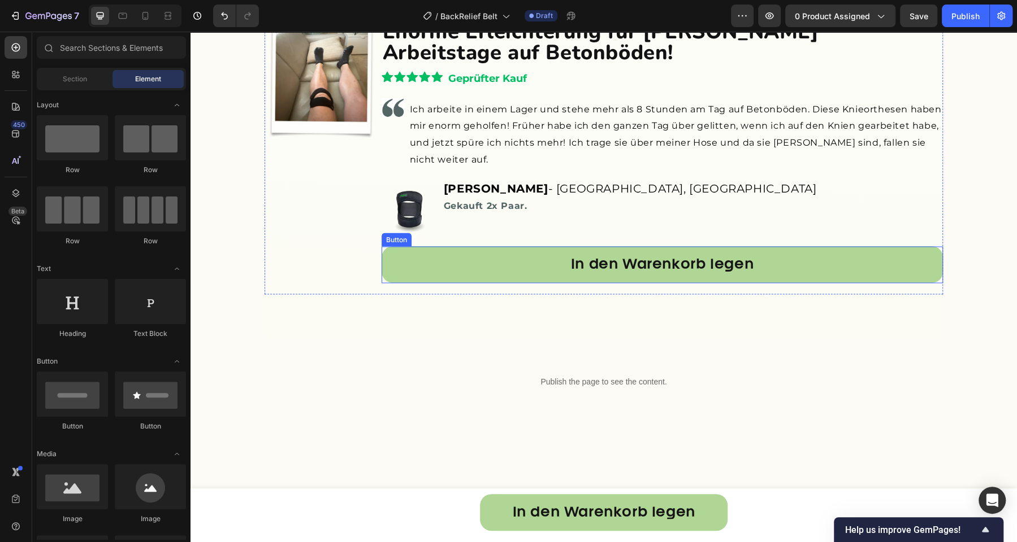
scroll to position [4375, 0]
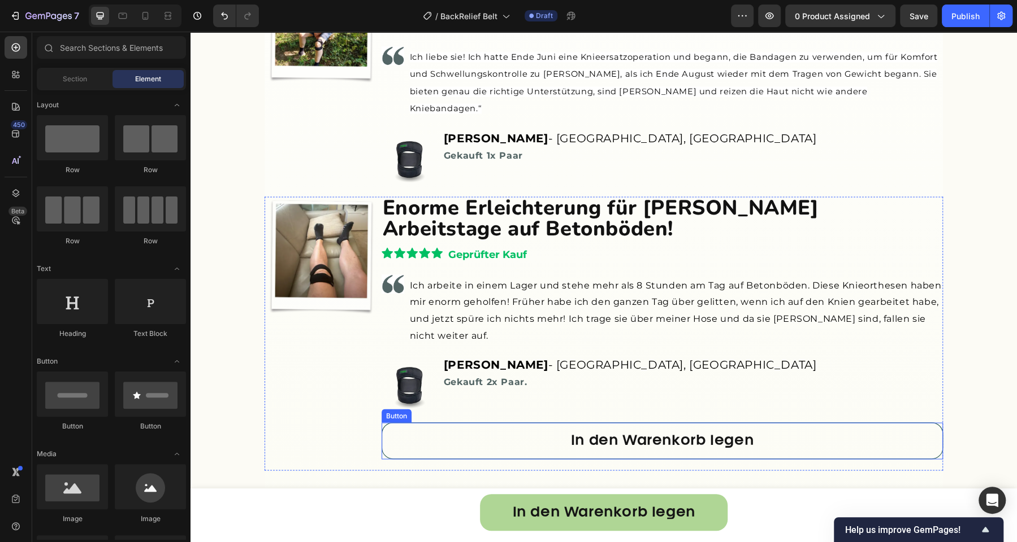
click at [441, 423] on link "In den Warenkorb legen" at bounding box center [661, 441] width 561 height 37
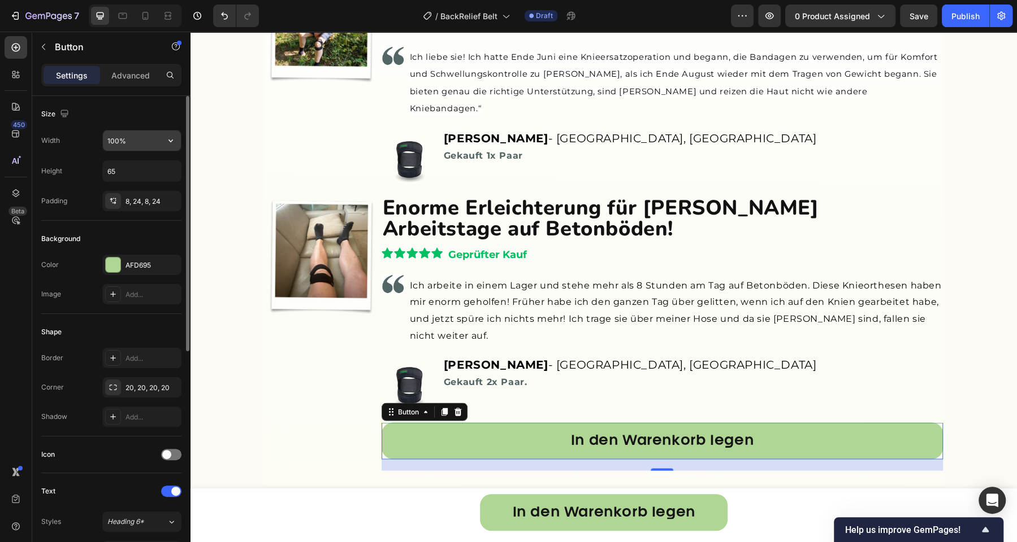
click at [135, 145] on input "100%" at bounding box center [142, 141] width 78 height 20
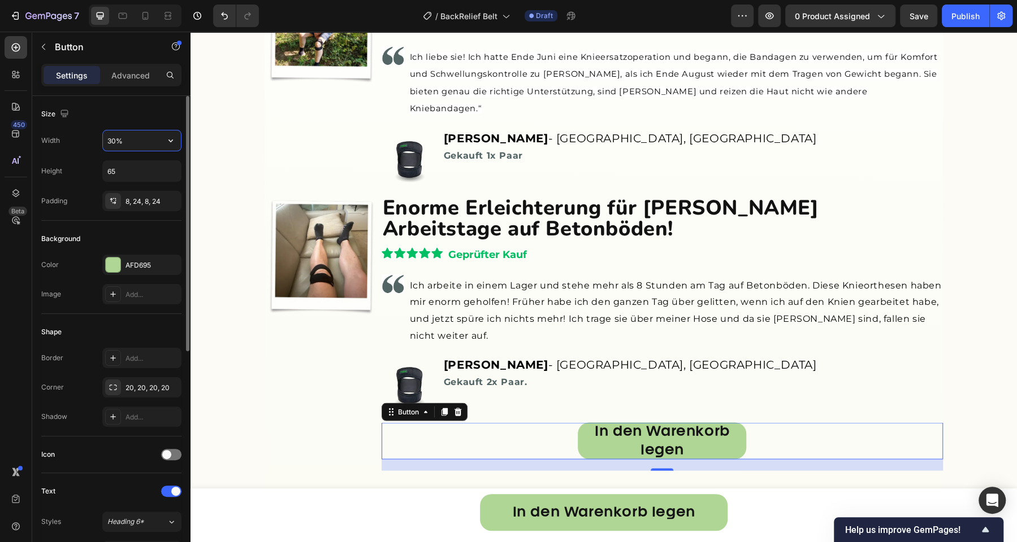
click at [149, 144] on input "30%" at bounding box center [142, 141] width 78 height 20
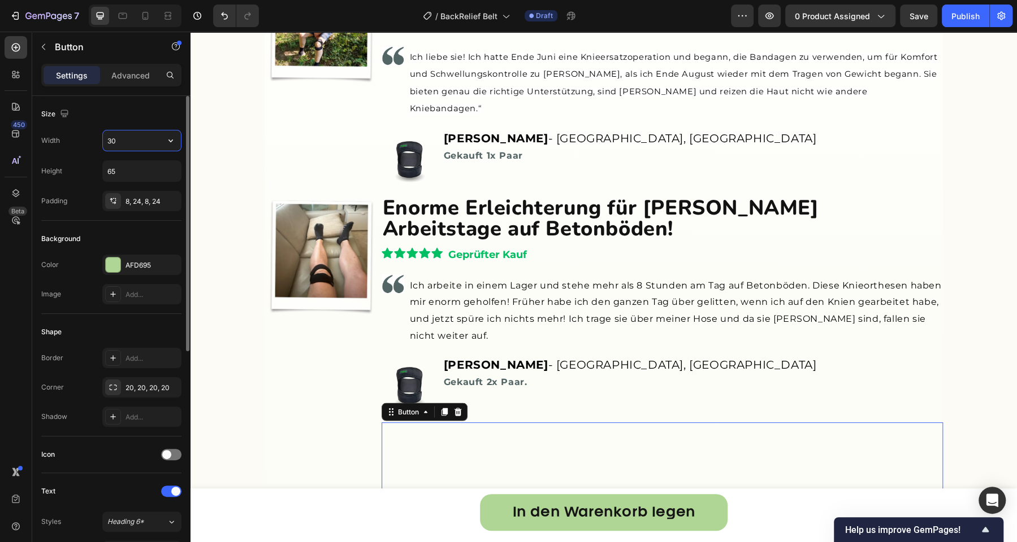
type input "3"
type input "50%"
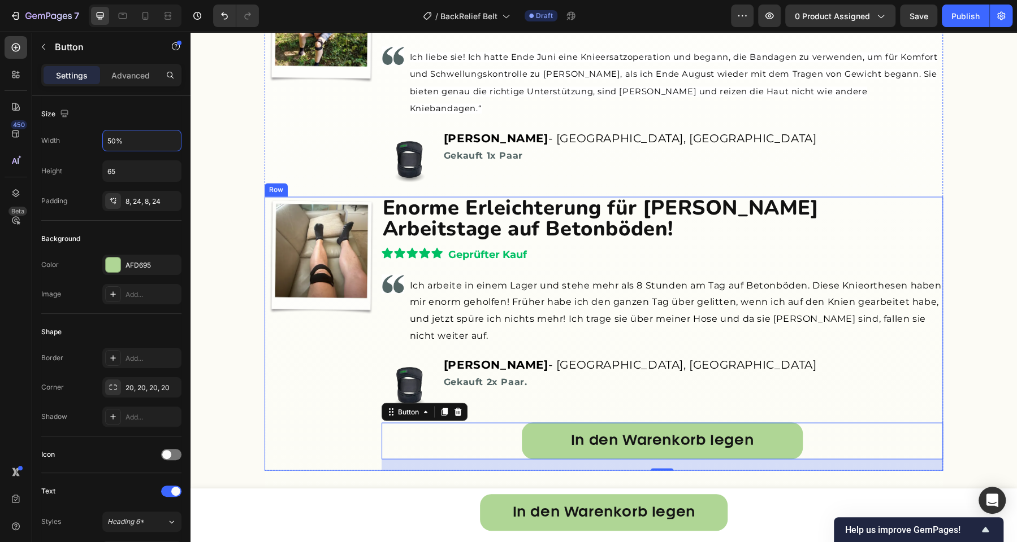
click at [297, 350] on div "Image" at bounding box center [320, 334] width 112 height 274
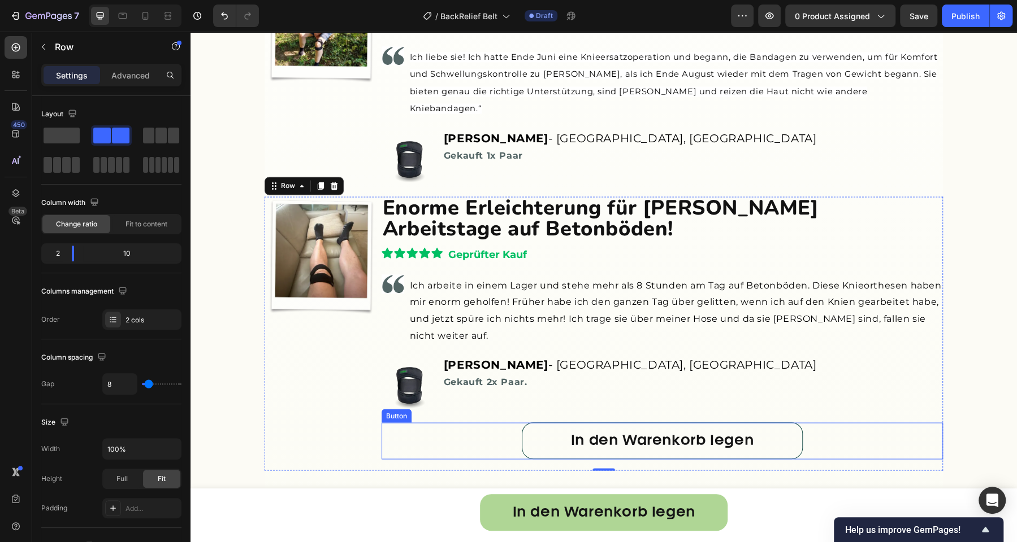
click at [525, 423] on link "In den Warenkorb legen" at bounding box center [662, 441] width 281 height 37
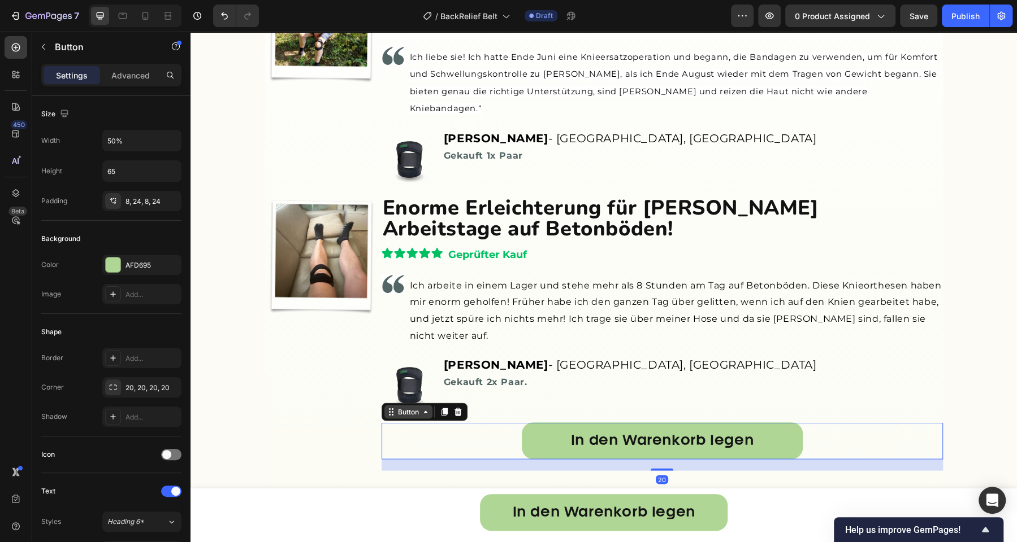
click at [406, 407] on div "Button" at bounding box center [408, 412] width 25 height 10
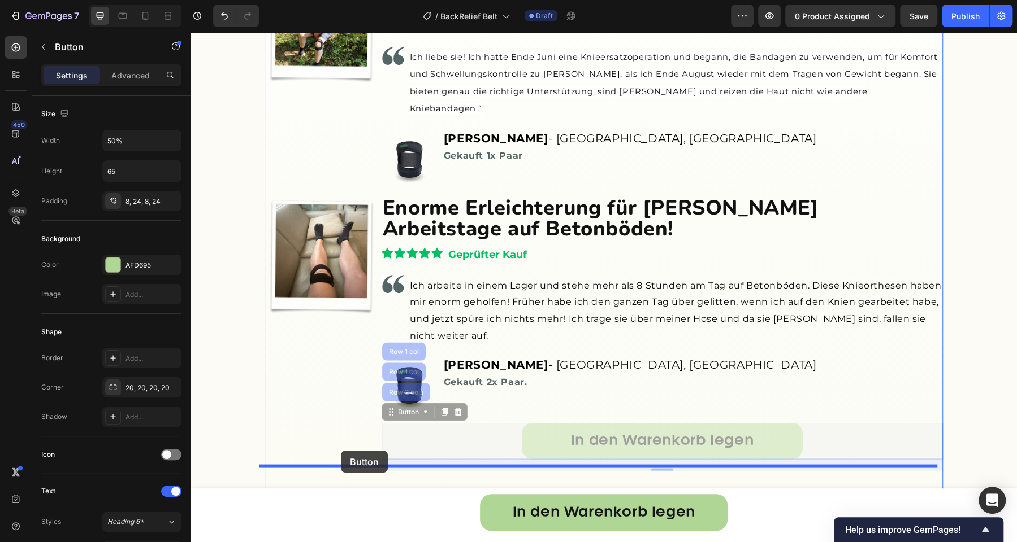
drag, startPoint x: 409, startPoint y: 397, endPoint x: 341, endPoint y: 451, distance: 86.5
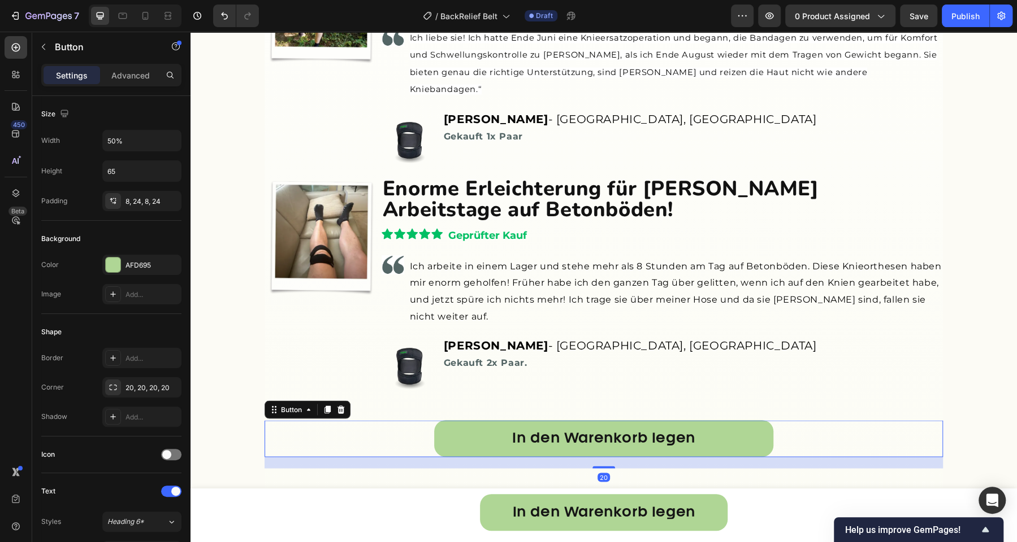
scroll to position [4417, 0]
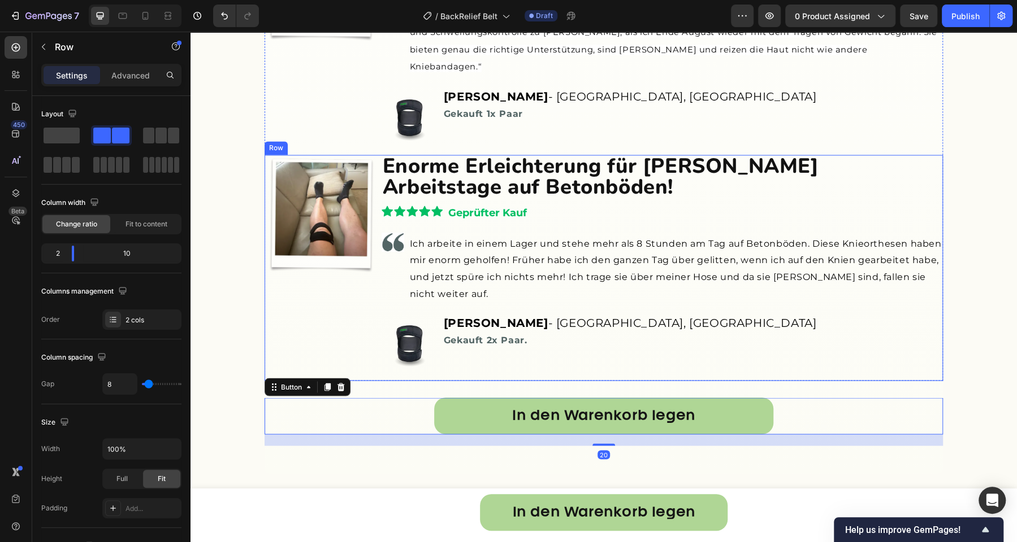
click at [354, 333] on div "Image" at bounding box center [320, 268] width 112 height 226
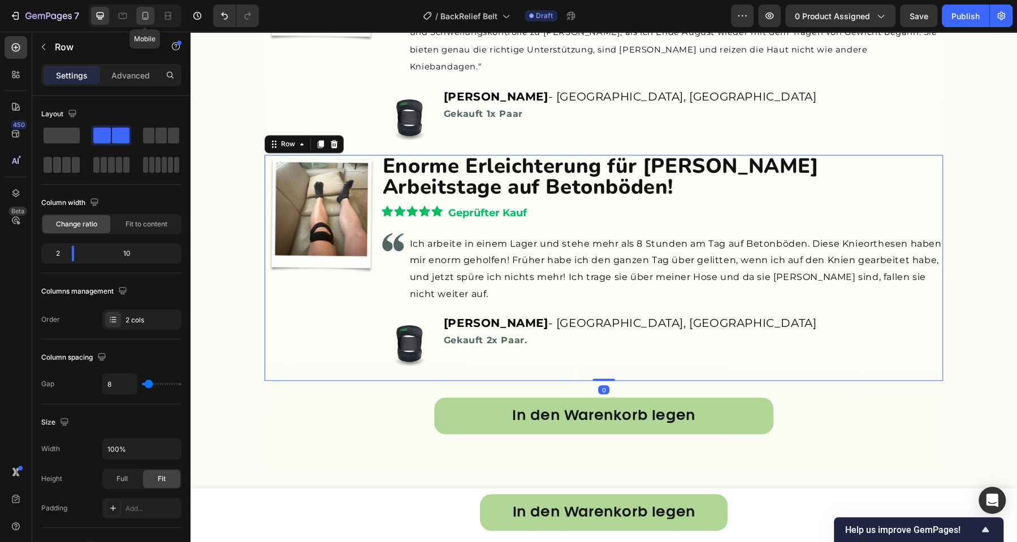
click at [149, 23] on div at bounding box center [145, 16] width 18 height 18
type input "0"
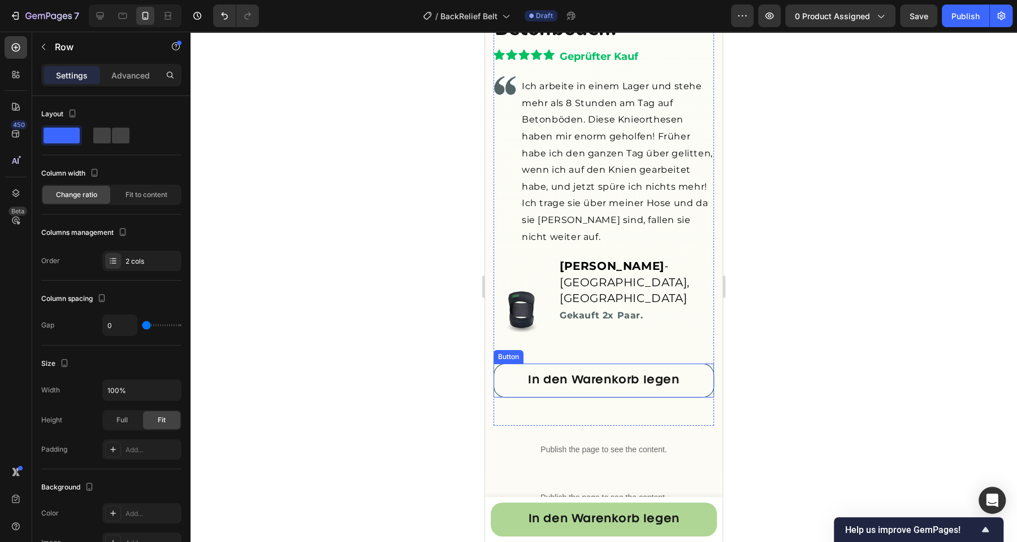
scroll to position [5749, 0]
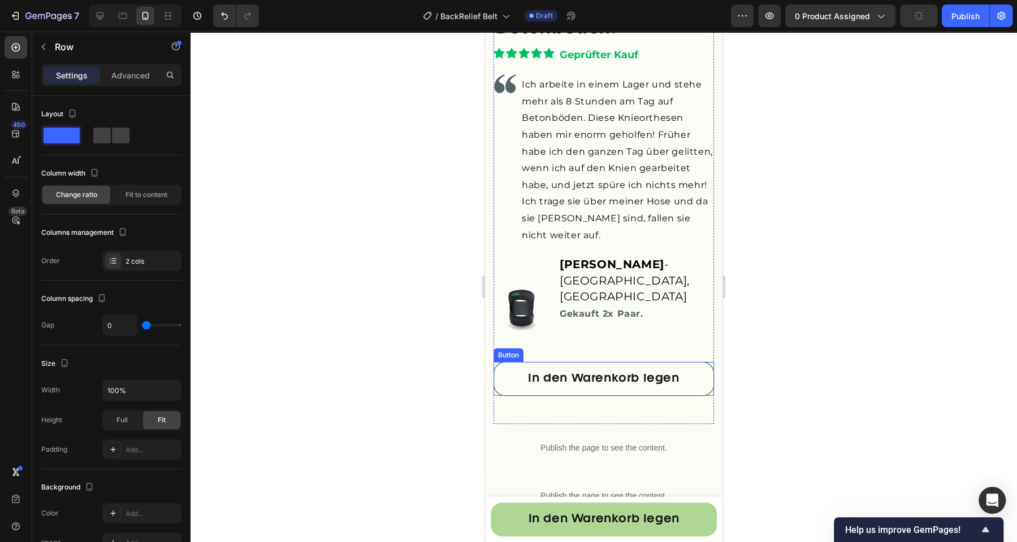
click at [535, 362] on link "In den Warenkorb legen" at bounding box center [603, 379] width 220 height 34
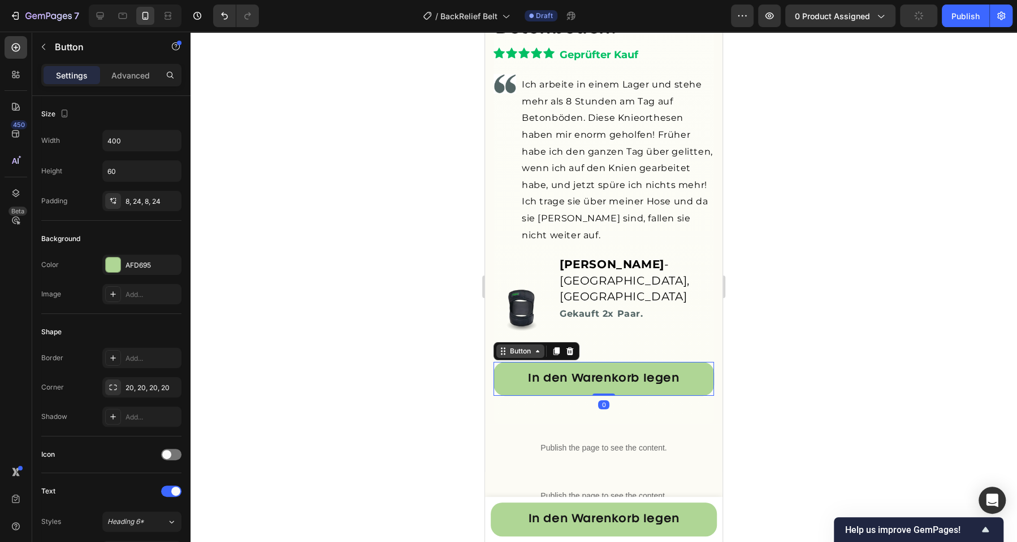
click at [512, 346] on div "Button" at bounding box center [519, 351] width 25 height 10
click at [610, 288] on div "Lisa M. - Frankfurt, DE Gekauft 2x Paar. Text block" at bounding box center [635, 294] width 155 height 79
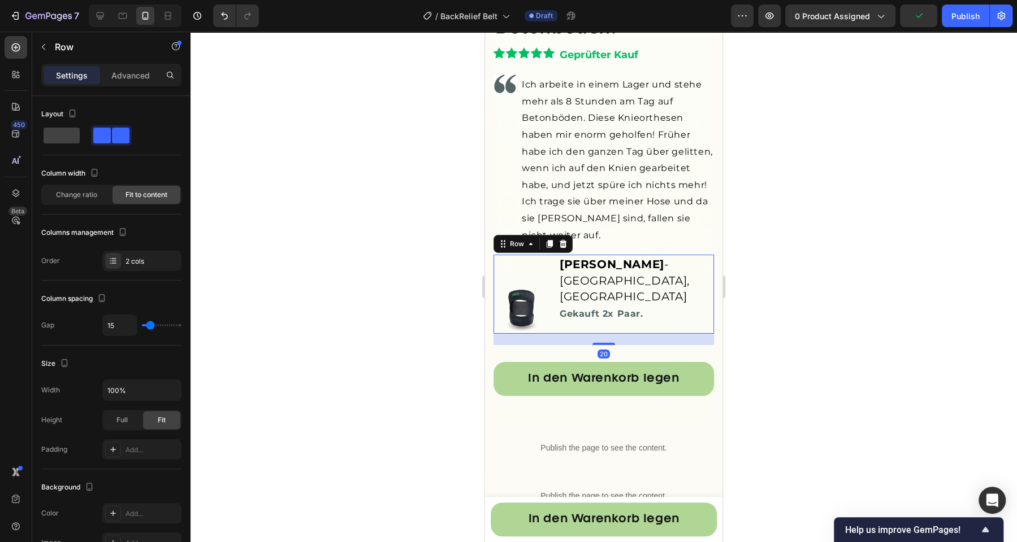
click at [355, 263] on div at bounding box center [603, 287] width 826 height 511
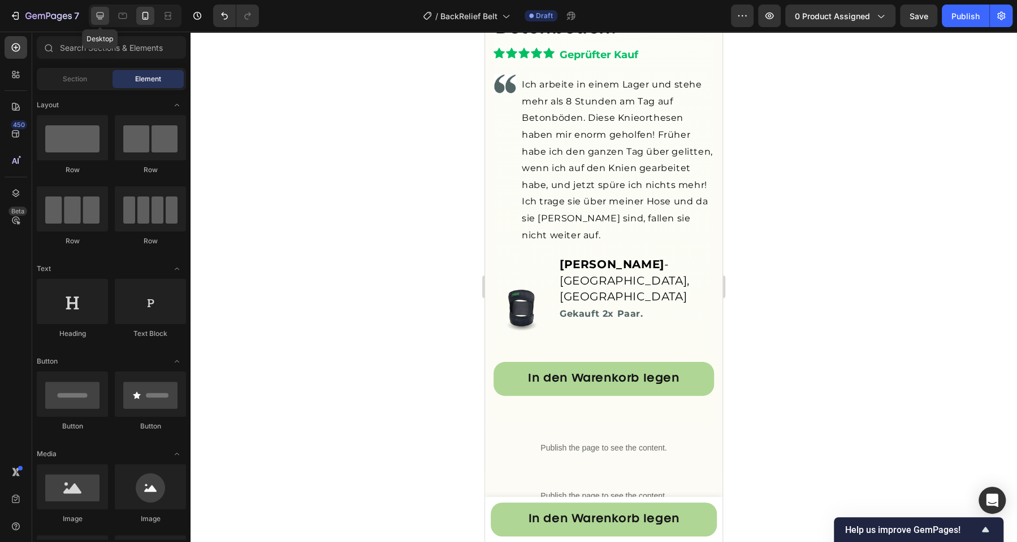
click at [102, 19] on icon at bounding box center [99, 15] width 11 height 11
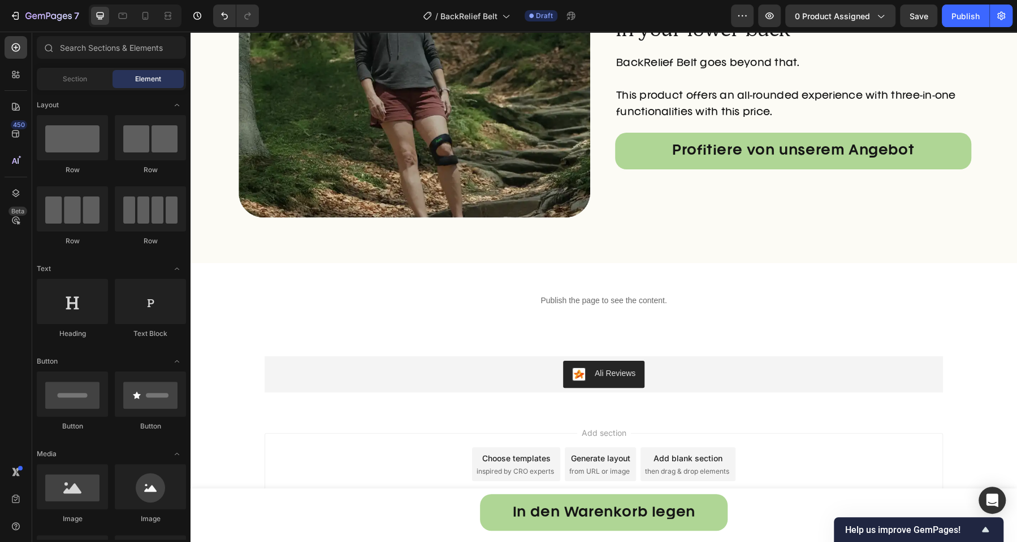
scroll to position [5455, 0]
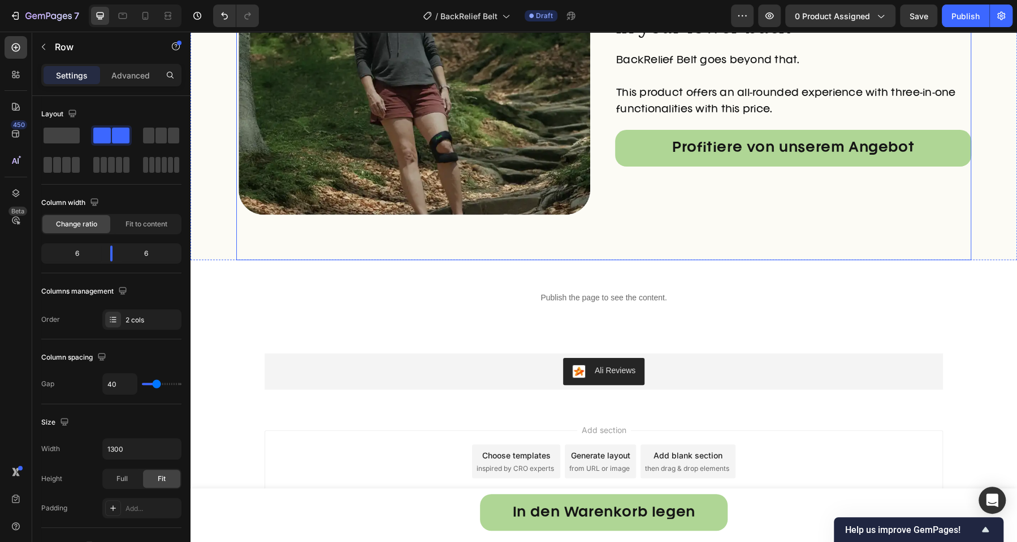
click at [650, 194] on div "It's not just about reducing the strain in your lower back Heading BackRelief B…" at bounding box center [793, 82] width 356 height 356
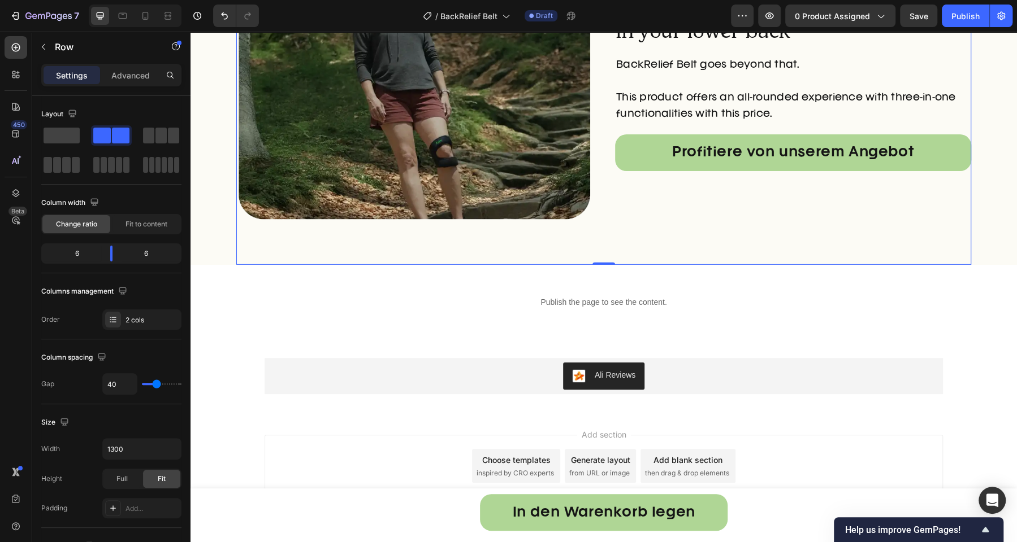
scroll to position [5193, 0]
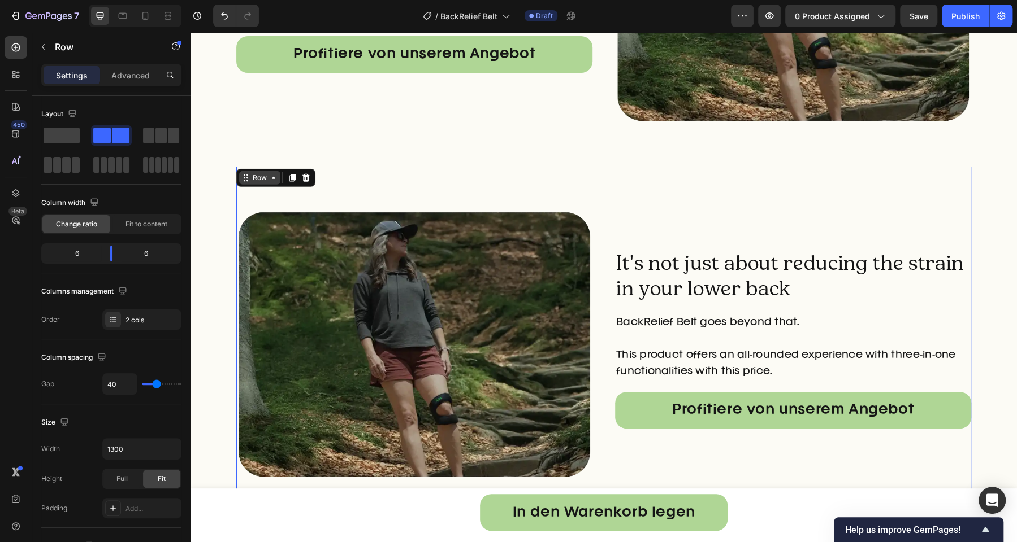
click at [256, 177] on div "Row" at bounding box center [259, 178] width 19 height 10
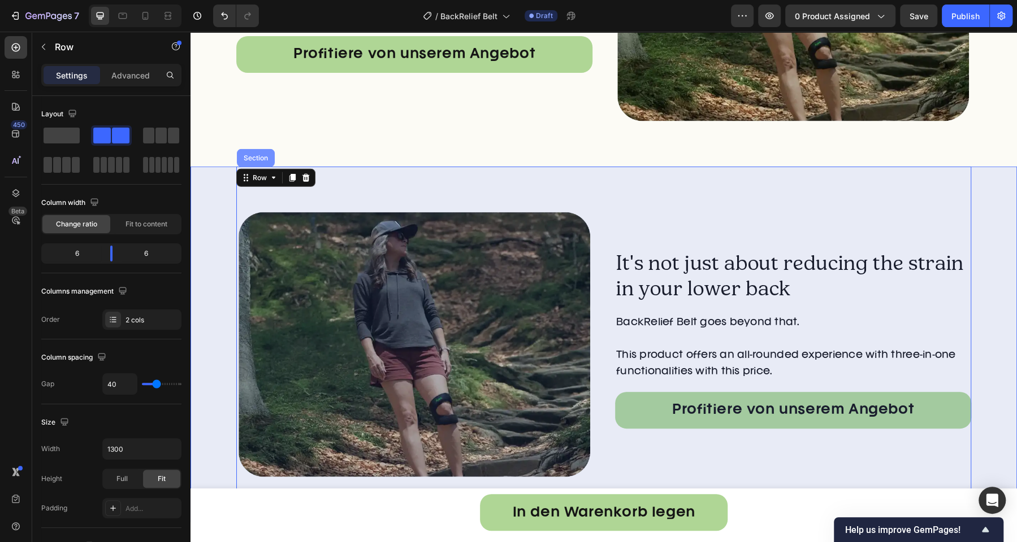
click at [247, 164] on div "Section" at bounding box center [256, 158] width 38 height 18
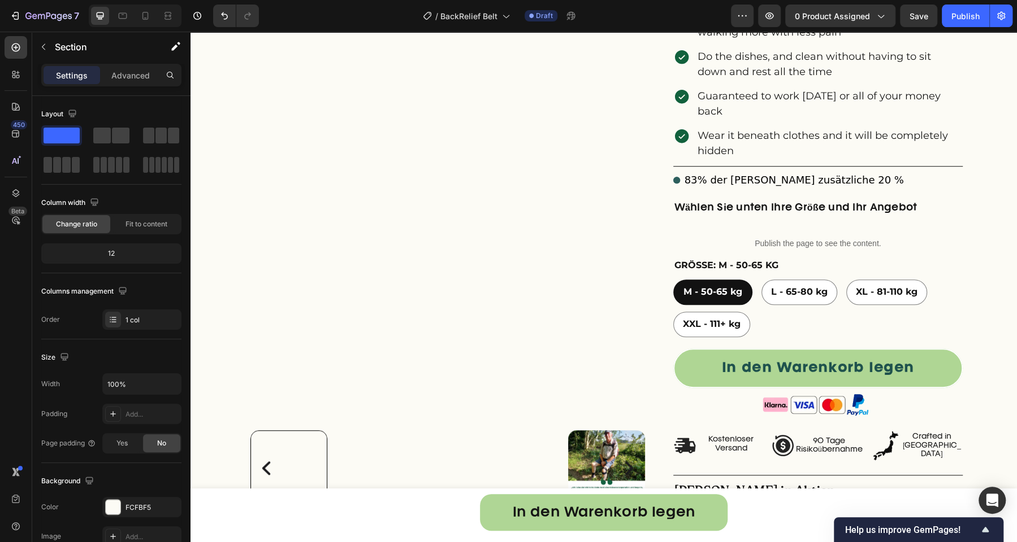
scroll to position [493, 0]
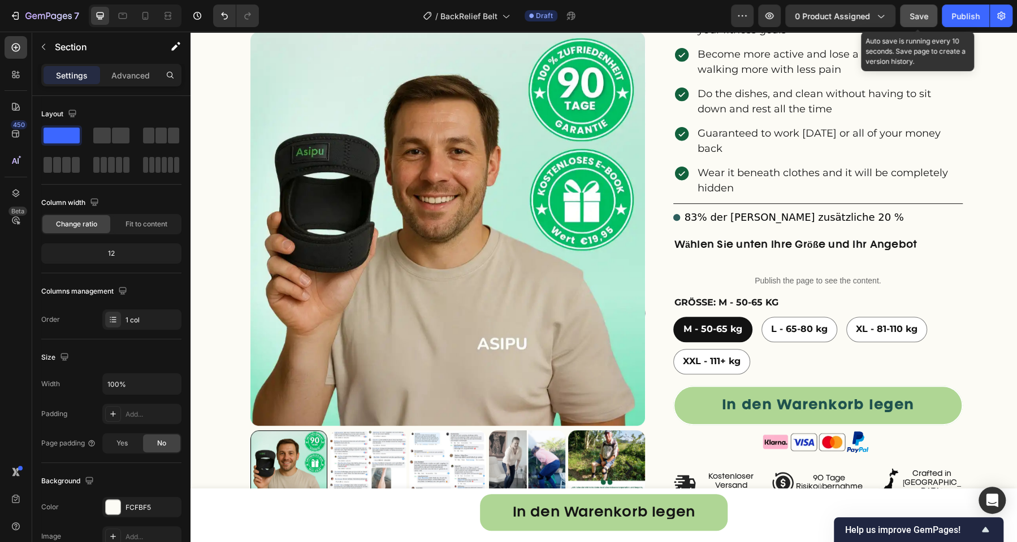
click at [912, 16] on span "Save" at bounding box center [918, 16] width 19 height 10
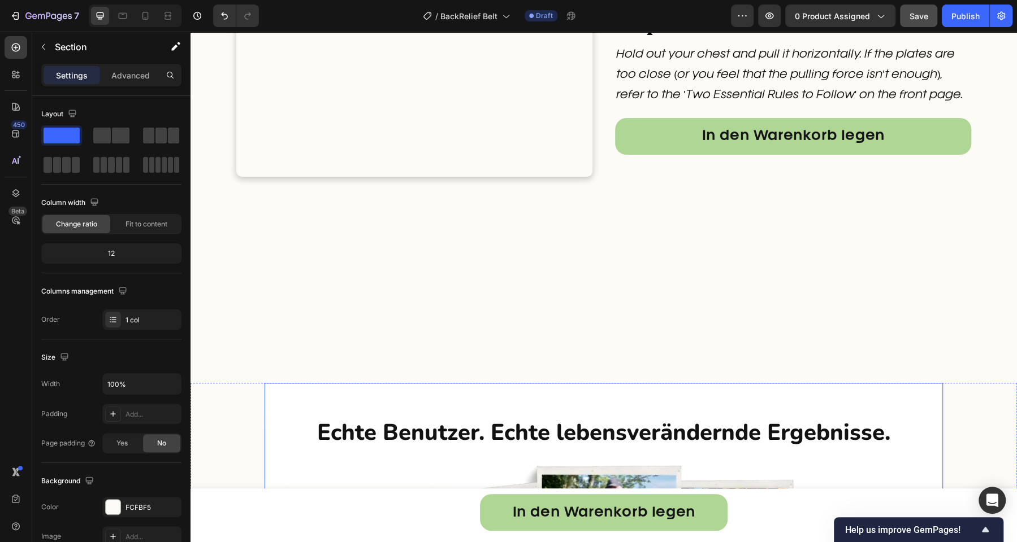
scroll to position [3333, 0]
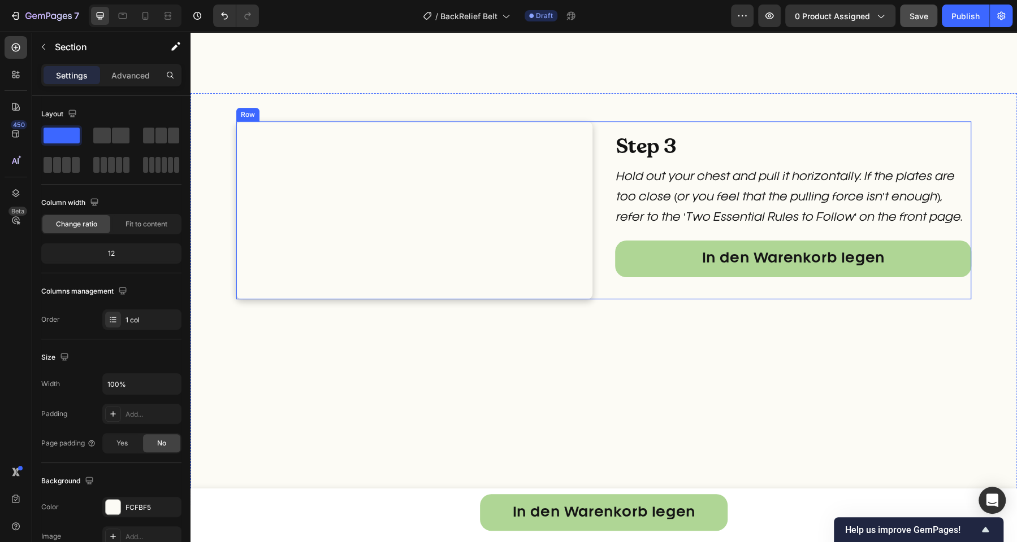
click at [617, 193] on div "Step 3 Heading Hold out your chest and pull it horizontally. If the plates are …" at bounding box center [793, 210] width 356 height 178
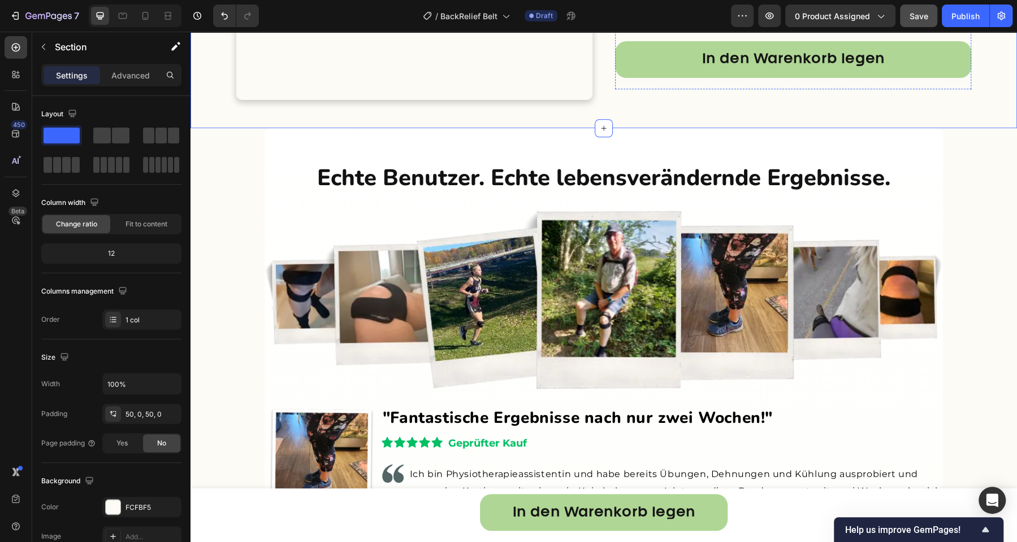
scroll to position [3768, 0]
click at [600, 99] on div "Step 3 Heading Hold out your chest and pull it horizontally. If the plates are …" at bounding box center [603, 10] width 735 height 178
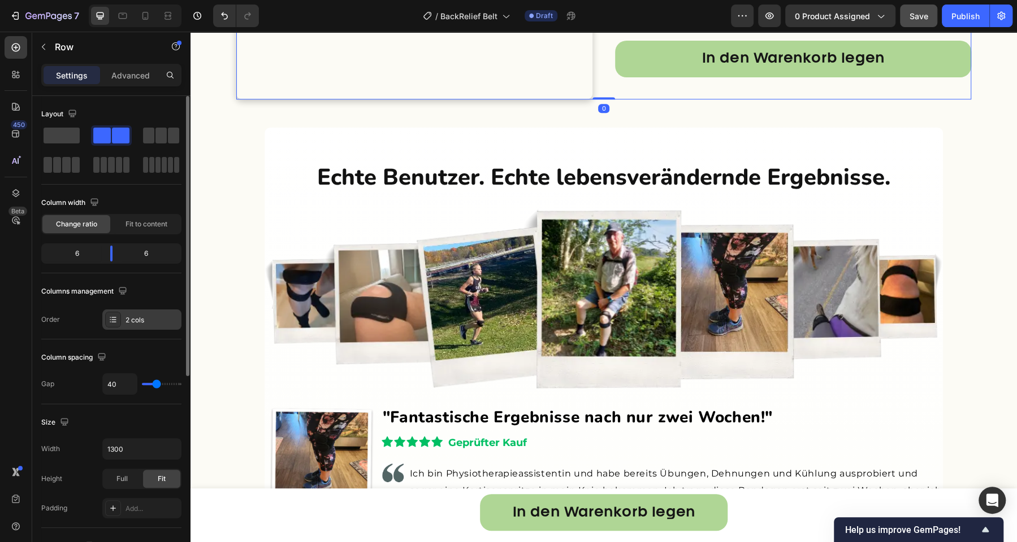
click at [132, 321] on div "2 cols" at bounding box center [151, 320] width 53 height 10
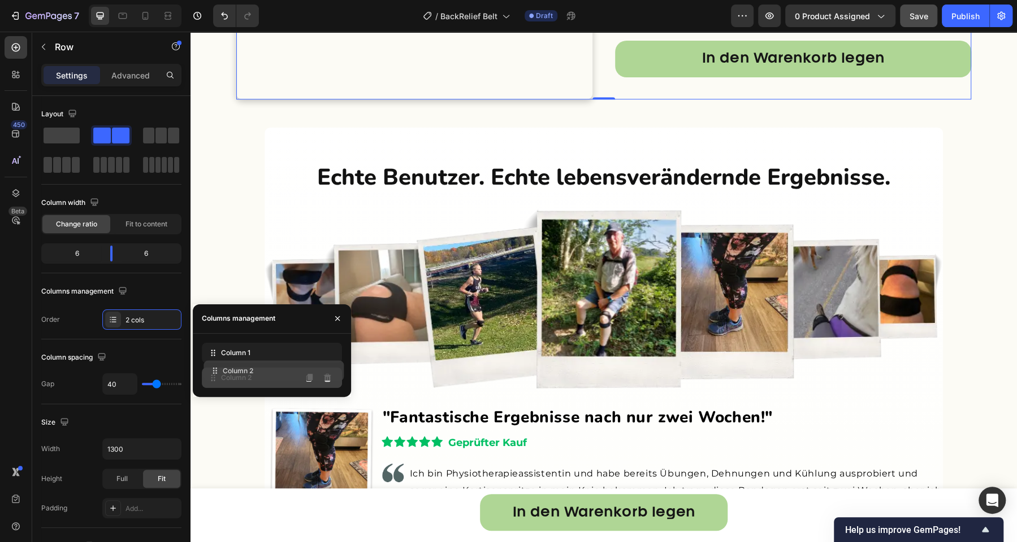
drag, startPoint x: 240, startPoint y: 359, endPoint x: 240, endPoint y: 375, distance: 15.8
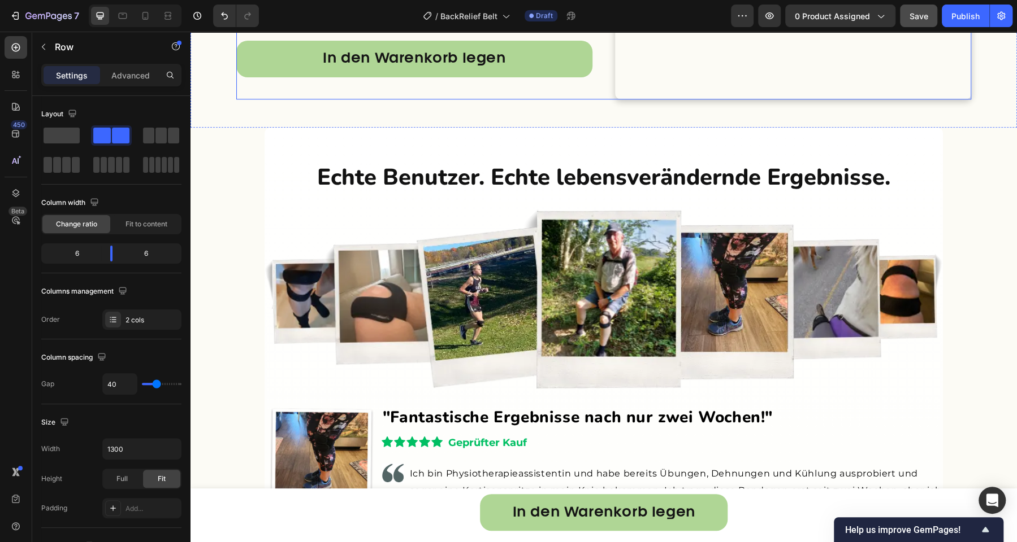
click at [423, 99] on div "Step 4 Heading Fixate the adjustment strap directly in front of your body with …" at bounding box center [414, 10] width 356 height 178
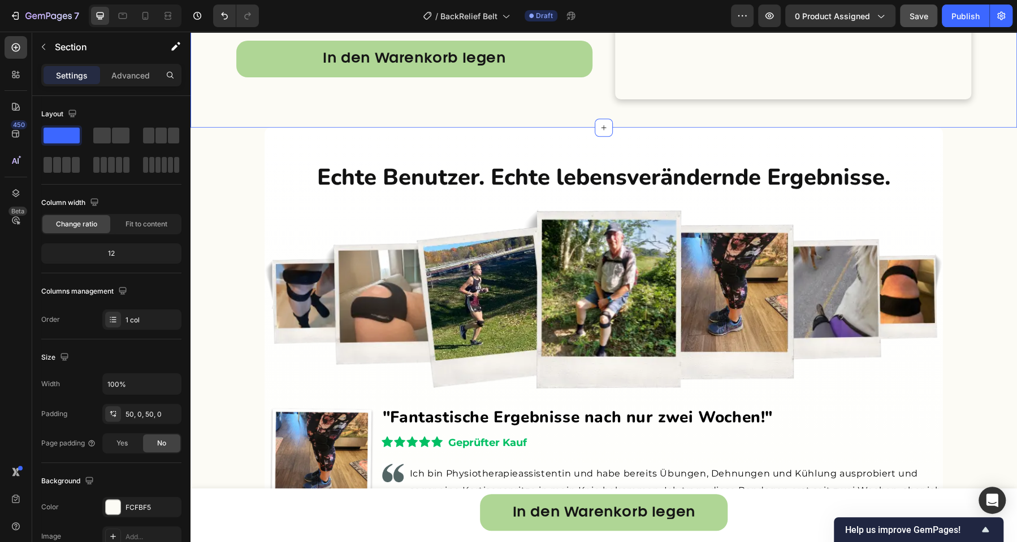
click at [197, 99] on div "Step 4 Heading Fixate the adjustment strap directly in front of your body with …" at bounding box center [603, 10] width 826 height 178
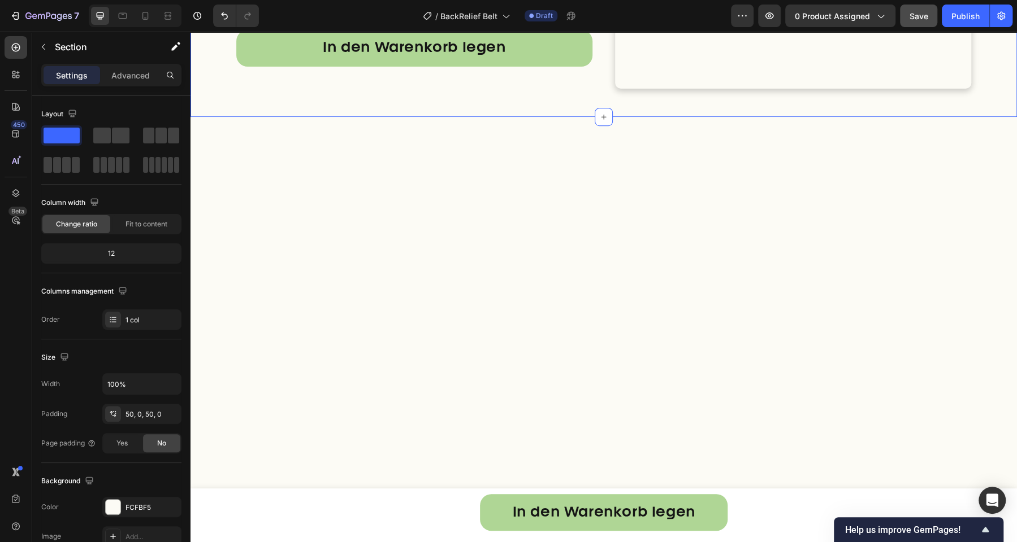
scroll to position [3615, 0]
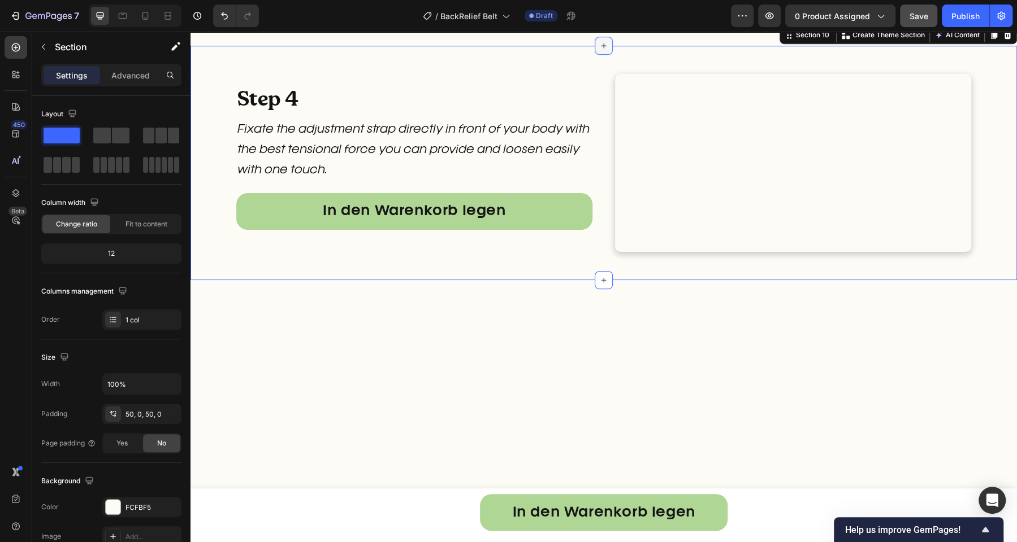
click at [605, 55] on div at bounding box center [603, 46] width 18 height 18
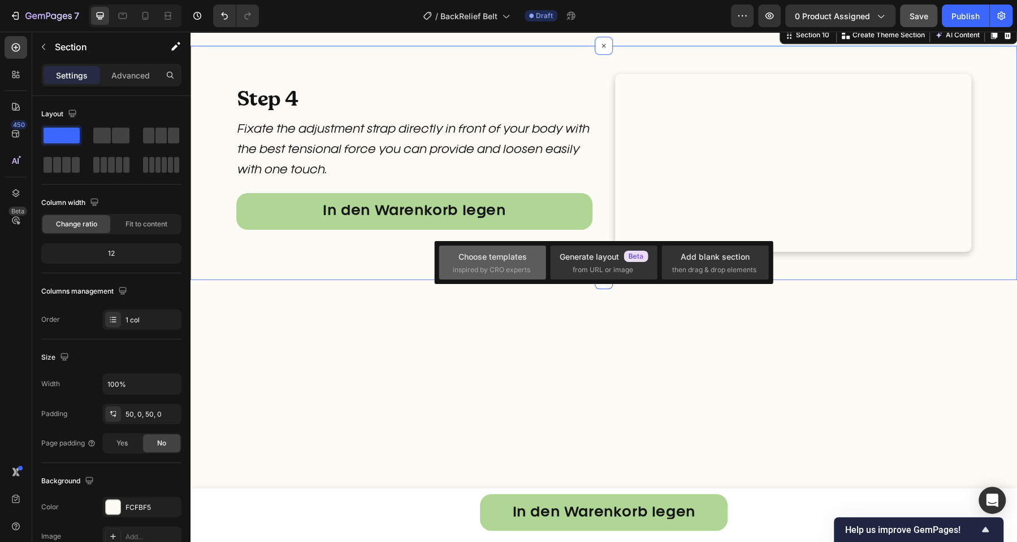
click at [508, 254] on div "Choose templates" at bounding box center [492, 257] width 68 height 12
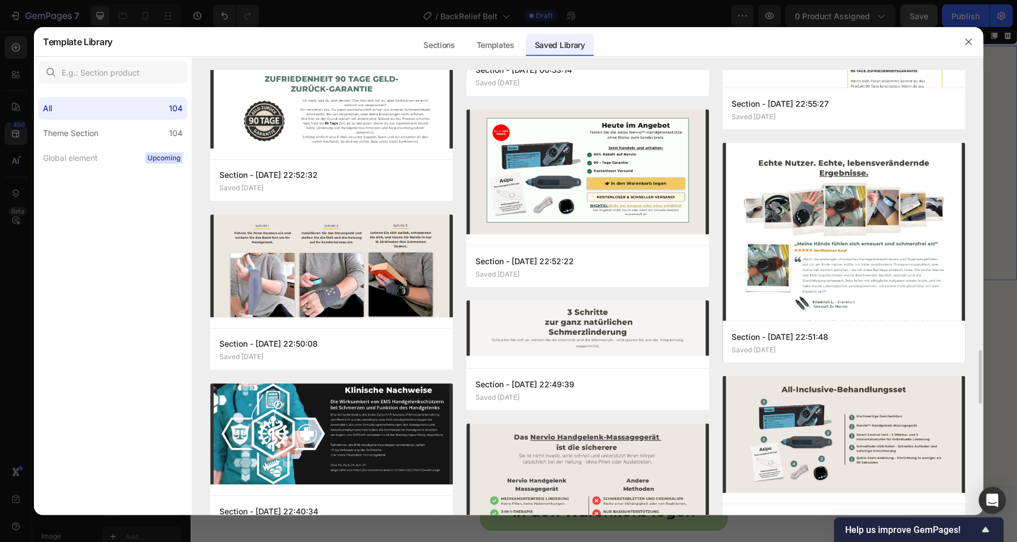
scroll to position [2618, 0]
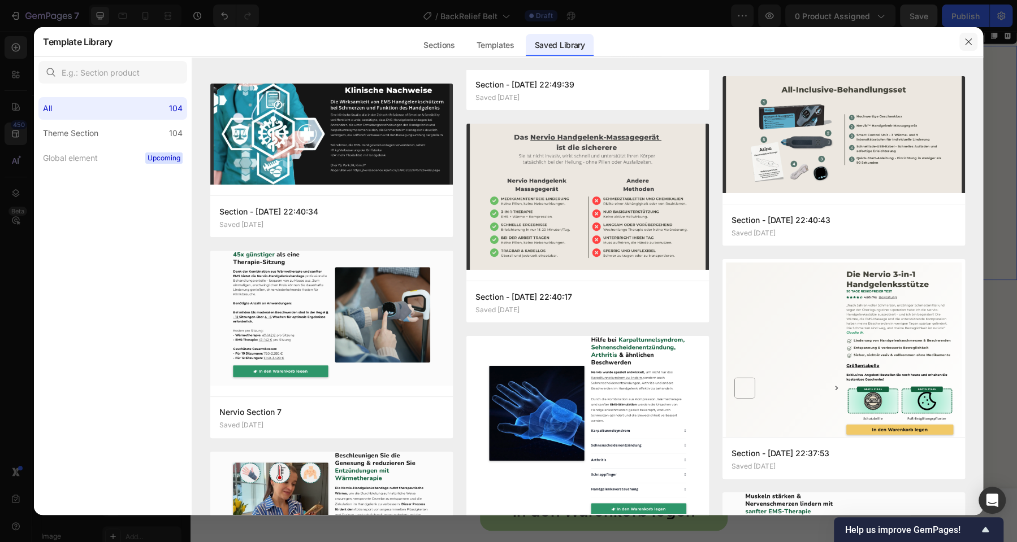
click at [969, 40] on icon "button" at bounding box center [968, 41] width 6 height 6
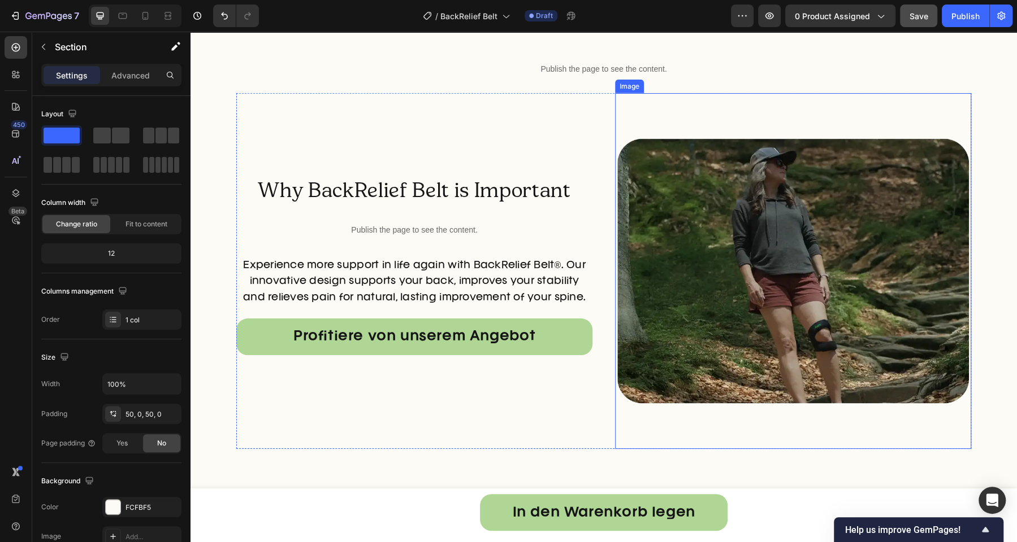
scroll to position [5323, 0]
click at [798, 324] on img at bounding box center [793, 271] width 356 height 356
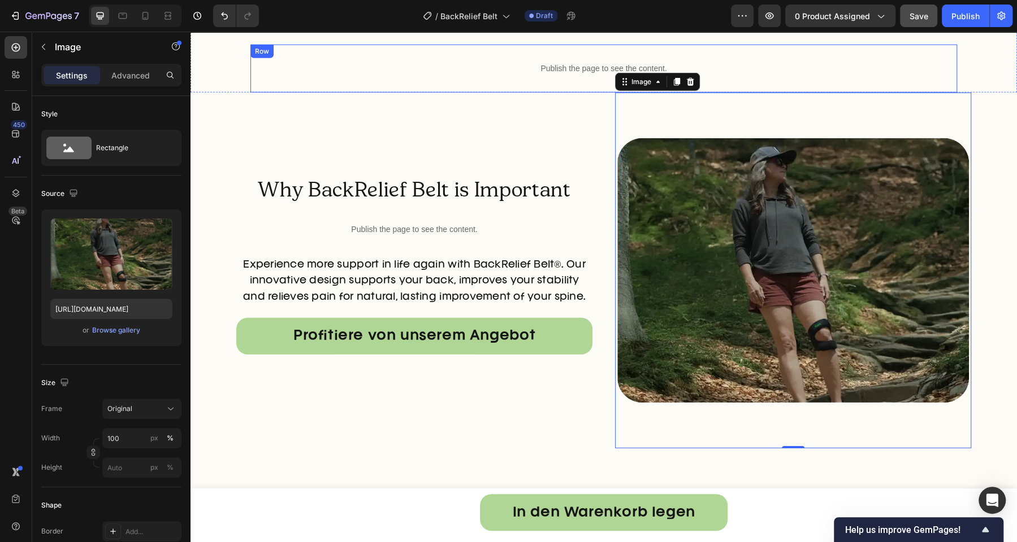
click at [585, 89] on div "Publish the page to see the content. Custom Code Row" at bounding box center [603, 69] width 706 height 48
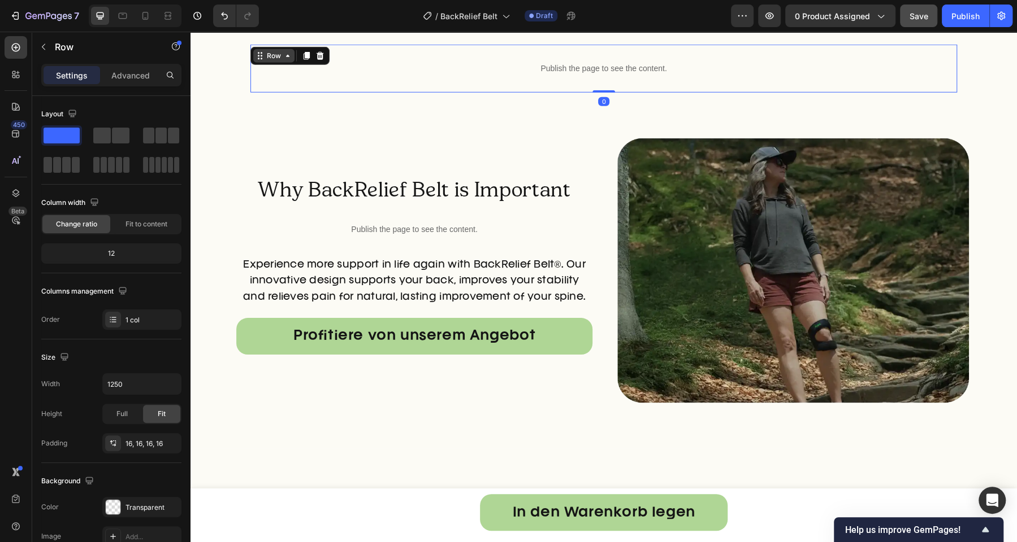
click at [271, 58] on div "Row" at bounding box center [273, 56] width 19 height 10
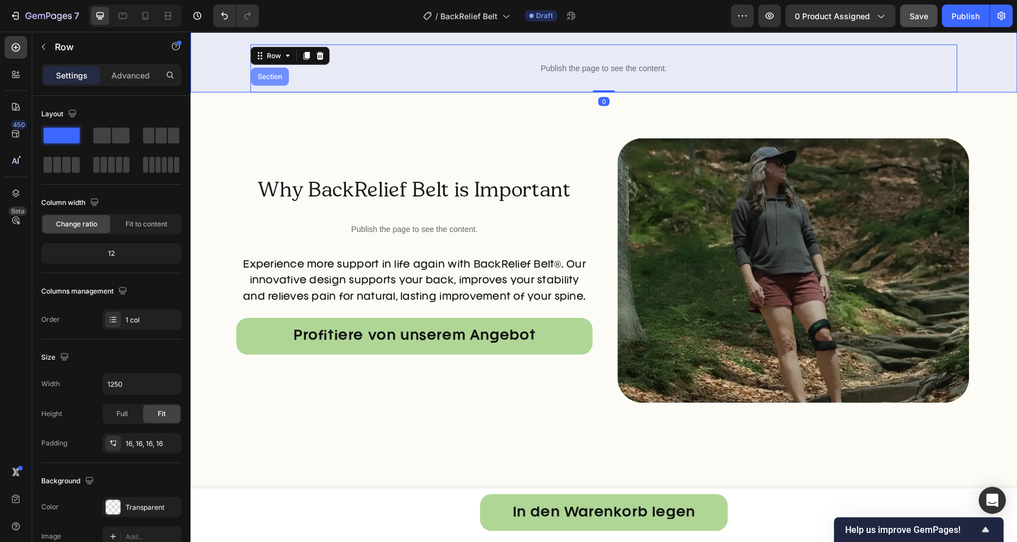
click at [261, 77] on div "Section" at bounding box center [269, 76] width 29 height 7
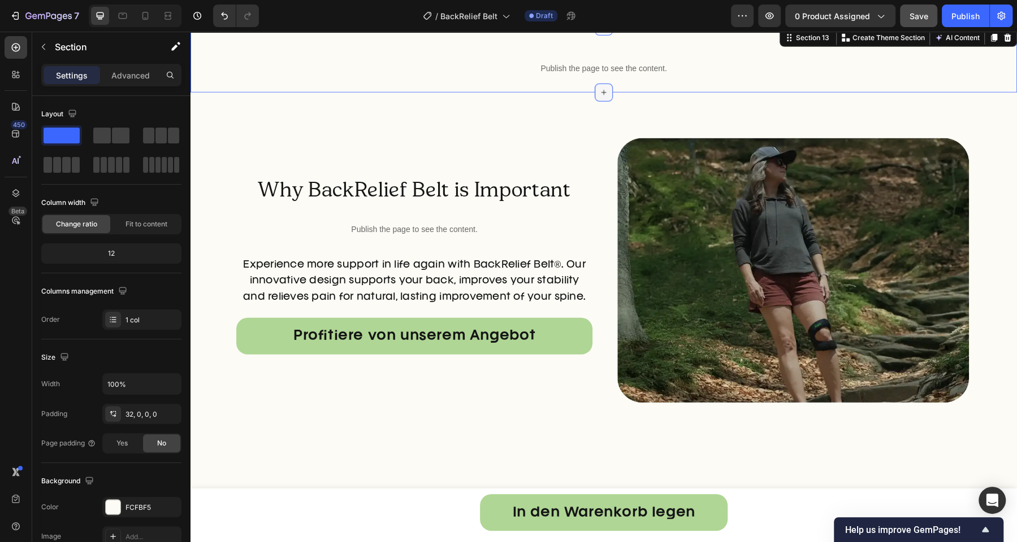
click at [599, 97] on icon at bounding box center [603, 92] width 9 height 9
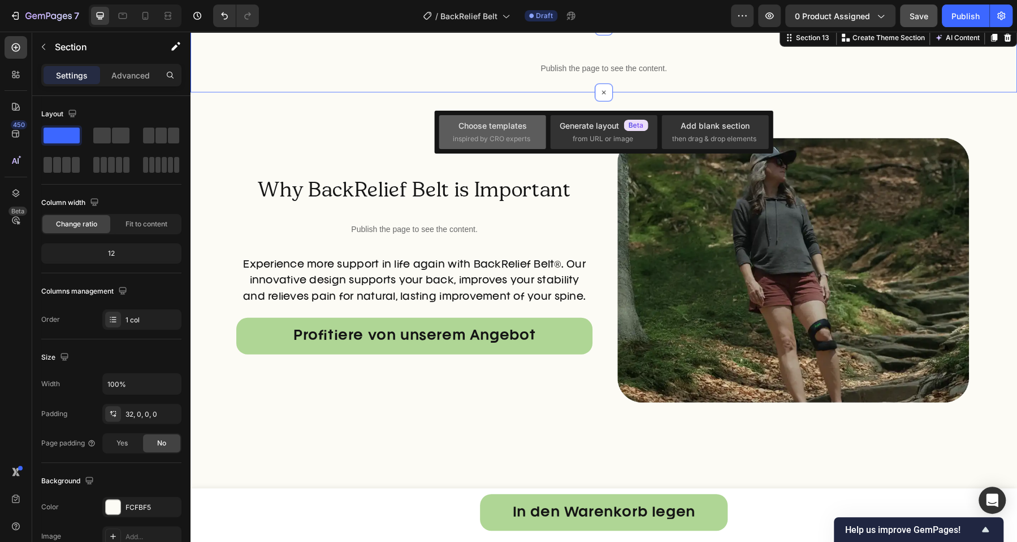
click at [507, 142] on span "inspired by CRO experts" at bounding box center [491, 139] width 77 height 10
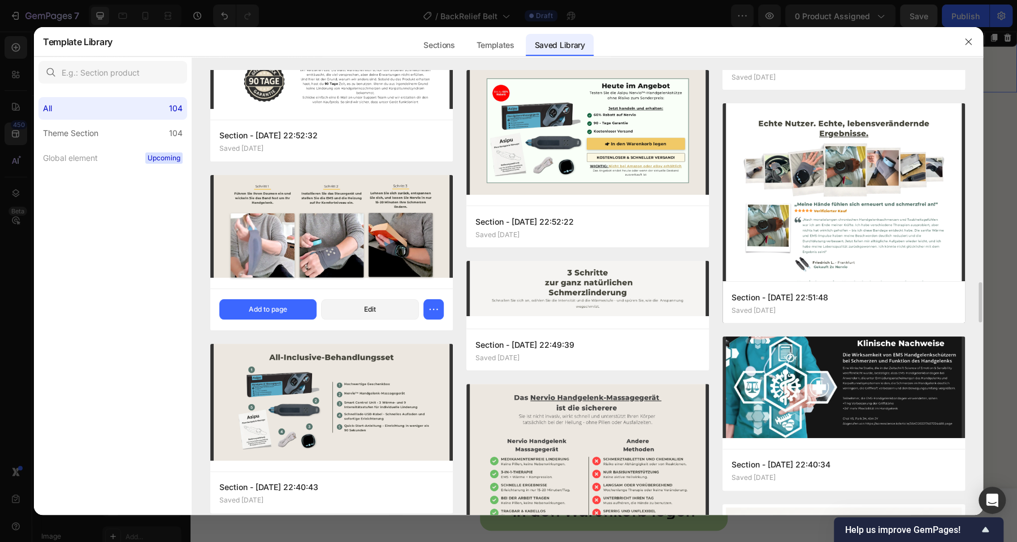
scroll to position [2354, 0]
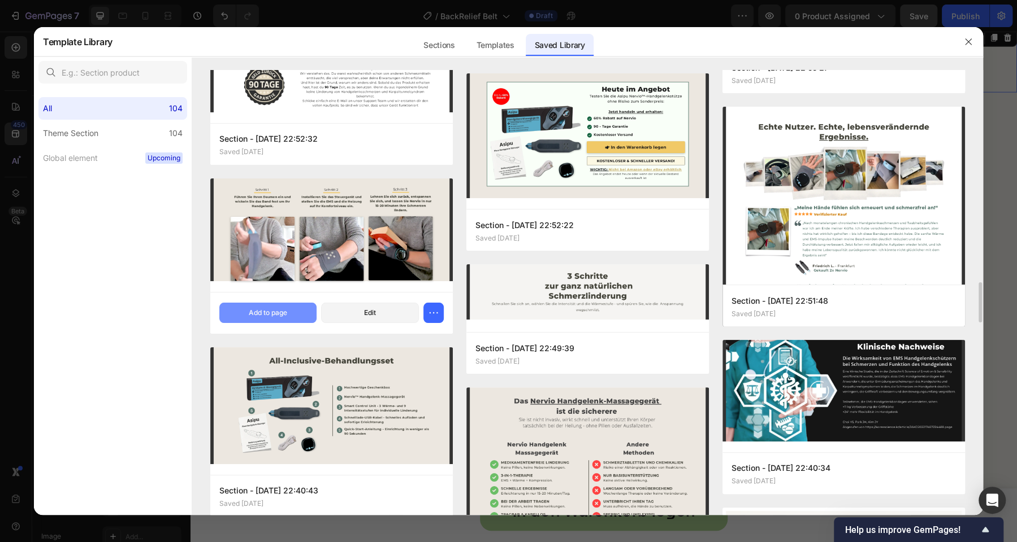
click at [301, 315] on button "Add to page" at bounding box center [268, 313] width 98 height 20
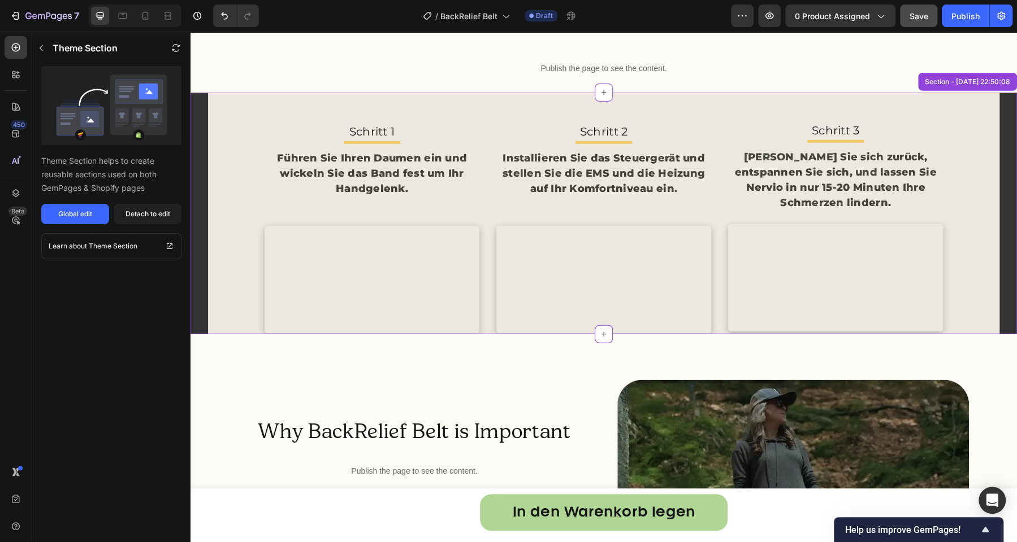
scroll to position [5384, 0]
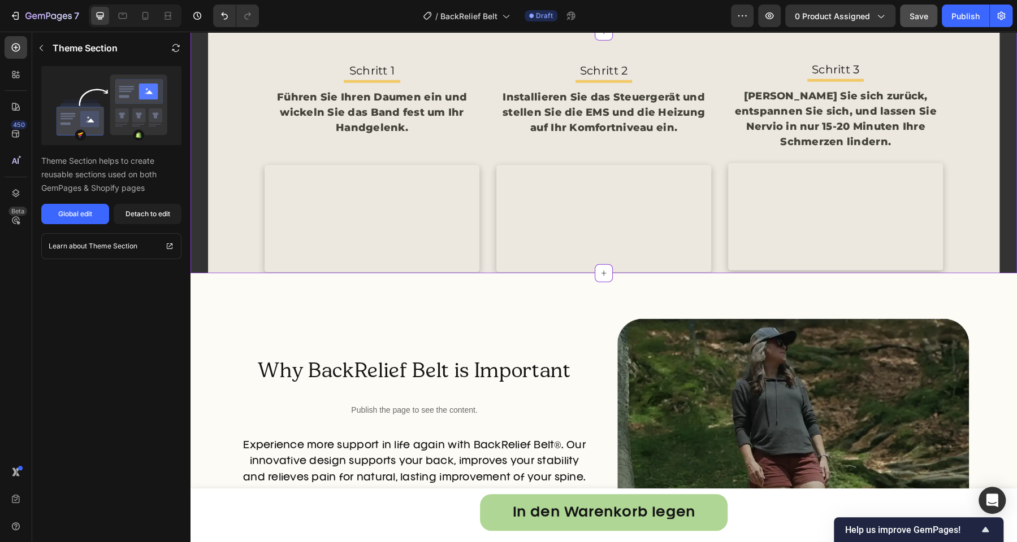
click at [477, 155] on div "Schritt 1 Text Block Title Line Führen Sie Ihren Daumen ein und wickeln Sie das…" at bounding box center [603, 167] width 678 height 214
click at [146, 214] on div "Detach to edit" at bounding box center [147, 214] width 45 height 10
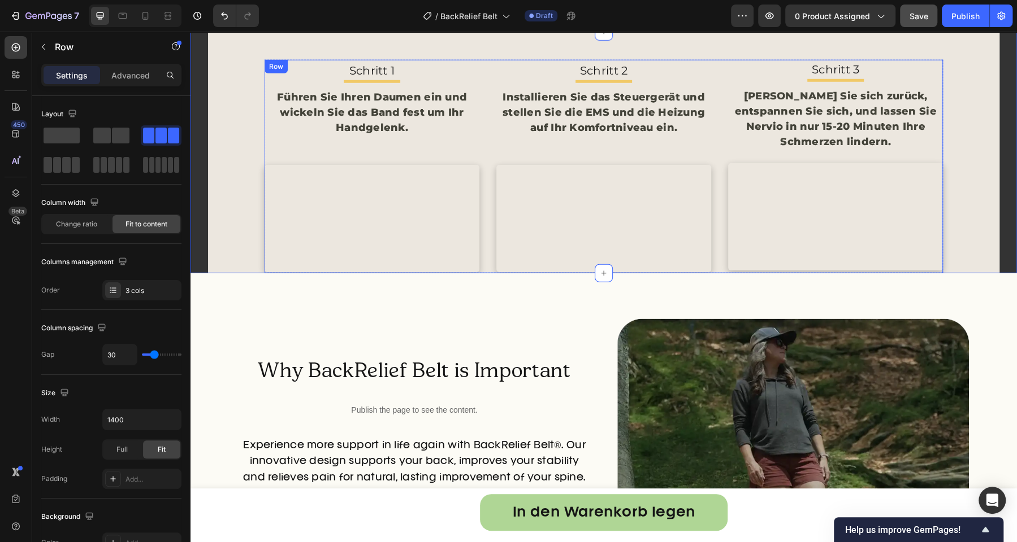
click at [482, 151] on div "Schritt 1 Text Block Title Line Führen Sie Ihren Daumen ein und wickeln Sie das…" at bounding box center [603, 167] width 678 height 214
click at [296, 76] on div "Row" at bounding box center [287, 71] width 41 height 14
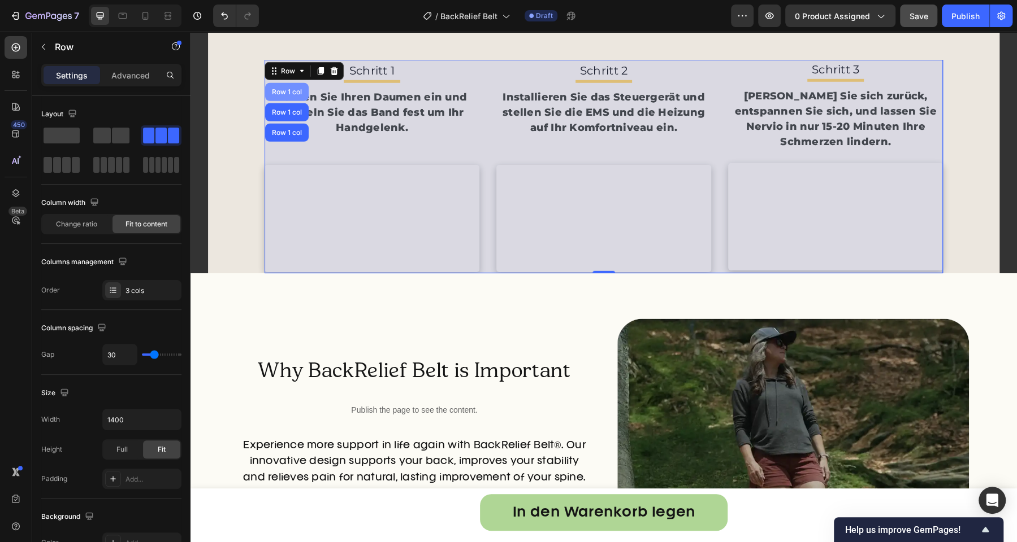
click at [288, 94] on div "Row 1 col" at bounding box center [287, 92] width 34 height 7
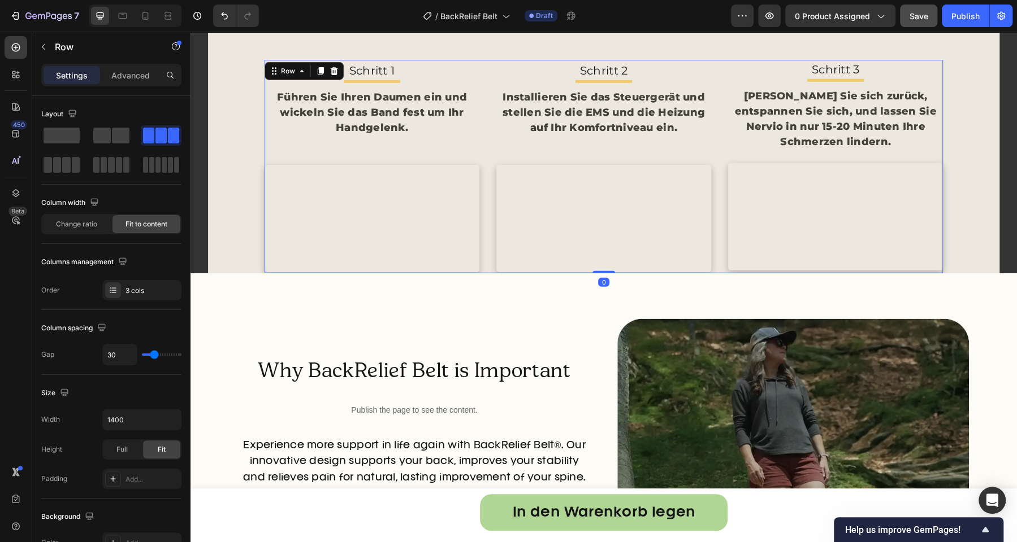
click at [480, 158] on div "Schritt 1 Text Block Title Line Führen Sie Ihren Daumen ein und wickeln Sie das…" at bounding box center [603, 167] width 678 height 214
click at [153, 286] on div "3 cols" at bounding box center [151, 291] width 53 height 10
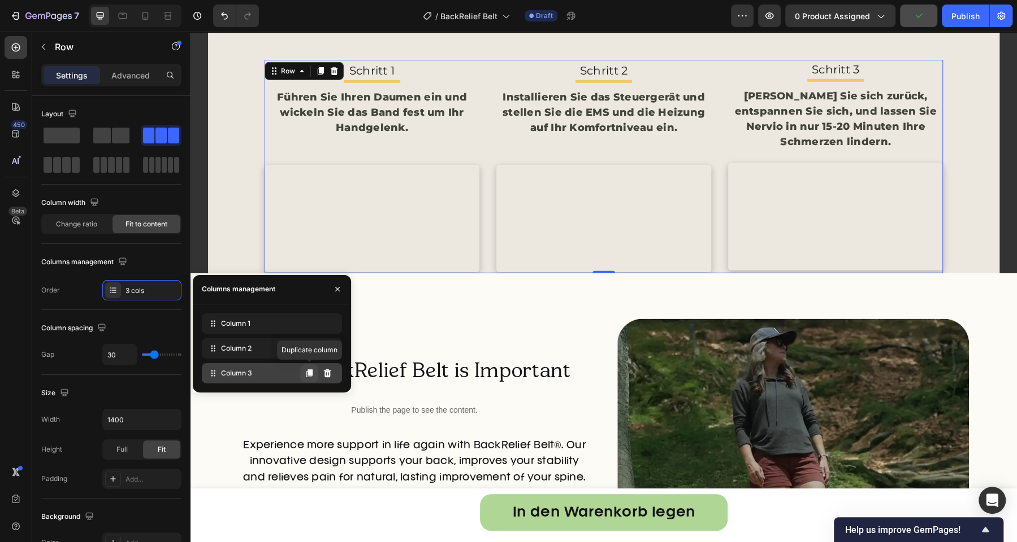
click at [312, 375] on icon at bounding box center [309, 374] width 6 height 8
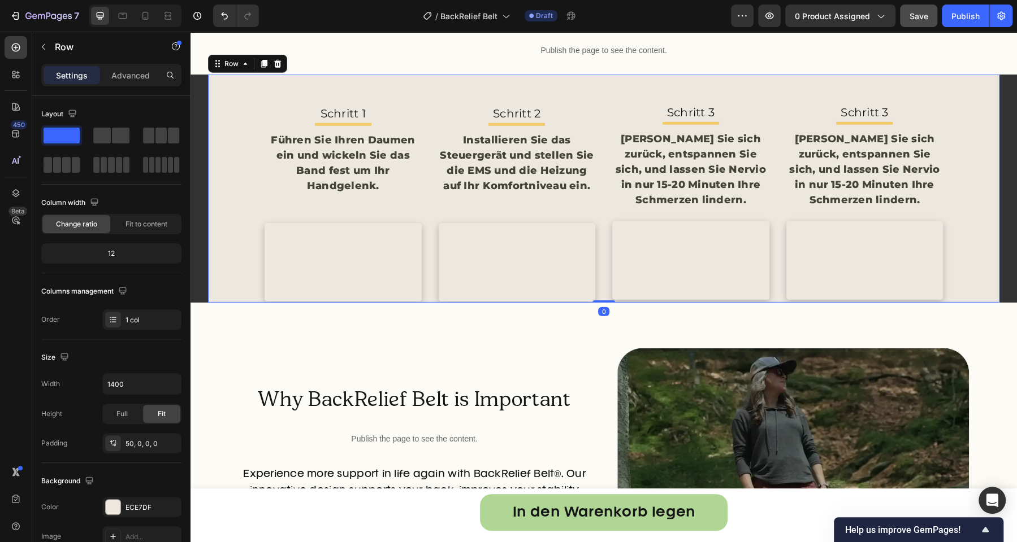
click at [574, 79] on div "Schritt 1 Text Block Title Line Führen Sie Ihren Daumen ein und wickeln Sie das…" at bounding box center [603, 189] width 791 height 228
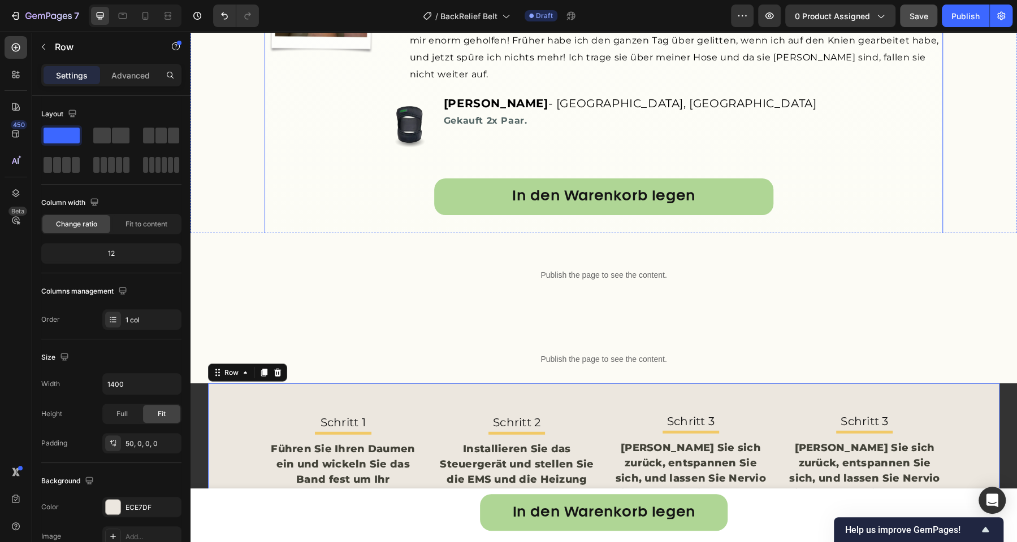
scroll to position [5362, 0]
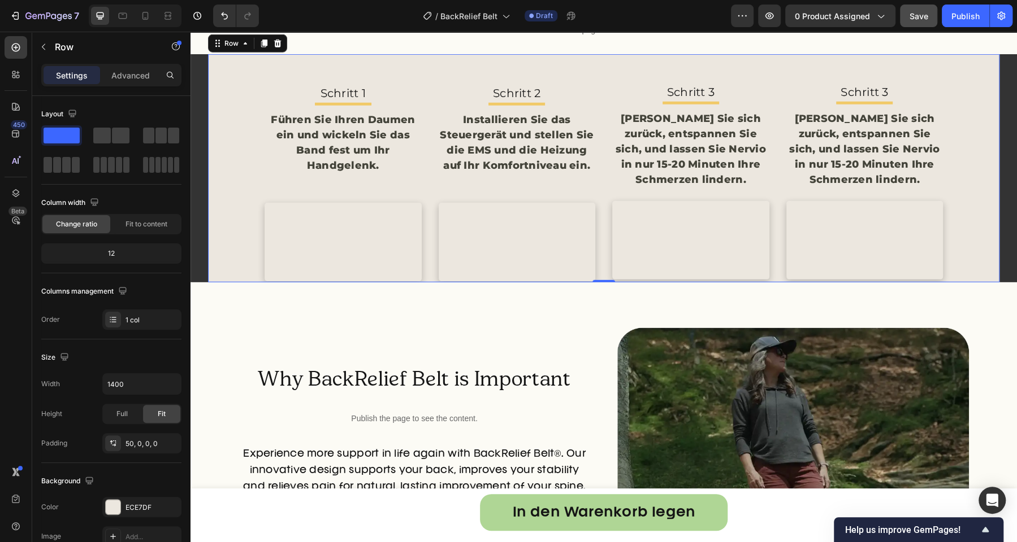
click at [250, 106] on div "Schritt 1 Text Block Title Line Führen Sie Ihren Daumen ein und wickeln Sie das…" at bounding box center [603, 183] width 791 height 200
click at [228, 45] on div "Row" at bounding box center [231, 43] width 19 height 10
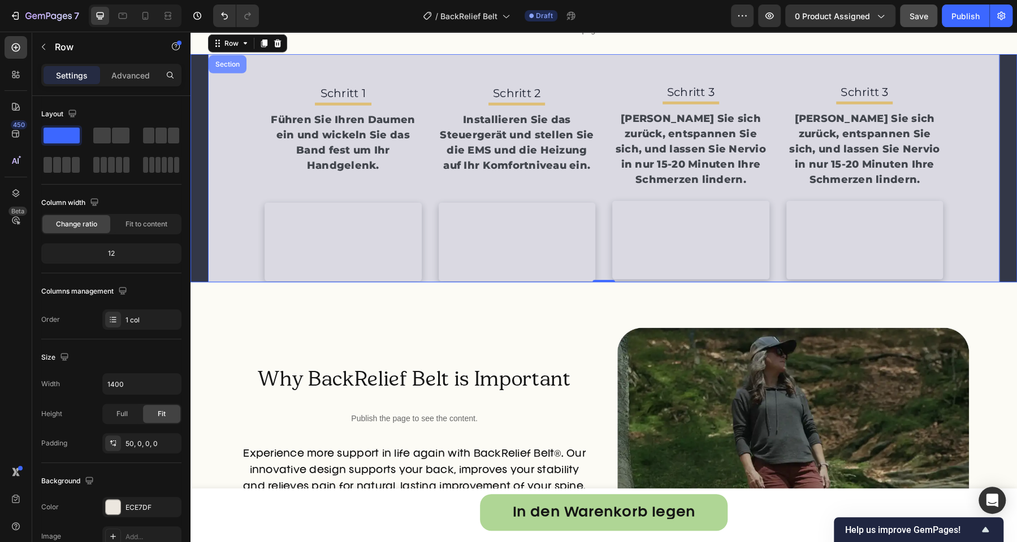
click at [226, 62] on div "Section" at bounding box center [227, 64] width 29 height 7
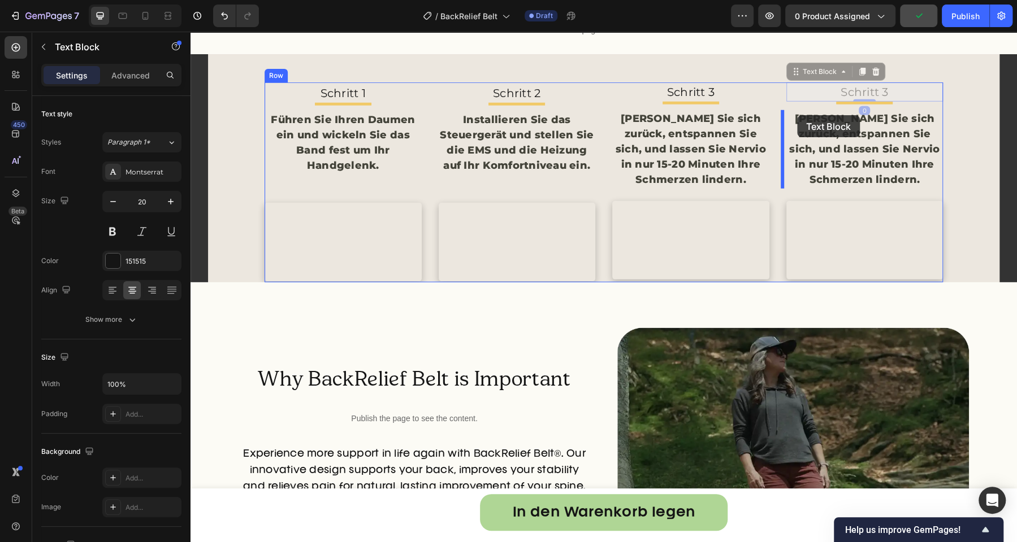
drag, startPoint x: 802, startPoint y: 74, endPoint x: 797, endPoint y: 115, distance: 41.6
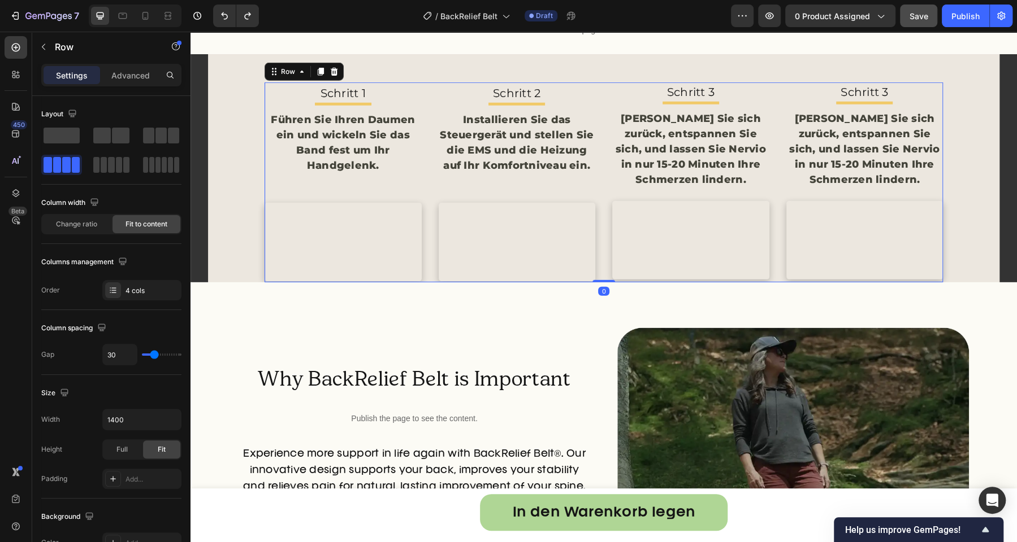
click at [779, 110] on div "Schritt 1 Text Block Title Line Führen Sie Ihren Daumen ein und wickeln Sie das…" at bounding box center [603, 183] width 678 height 200
click at [291, 77] on div "Row" at bounding box center [287, 72] width 41 height 14
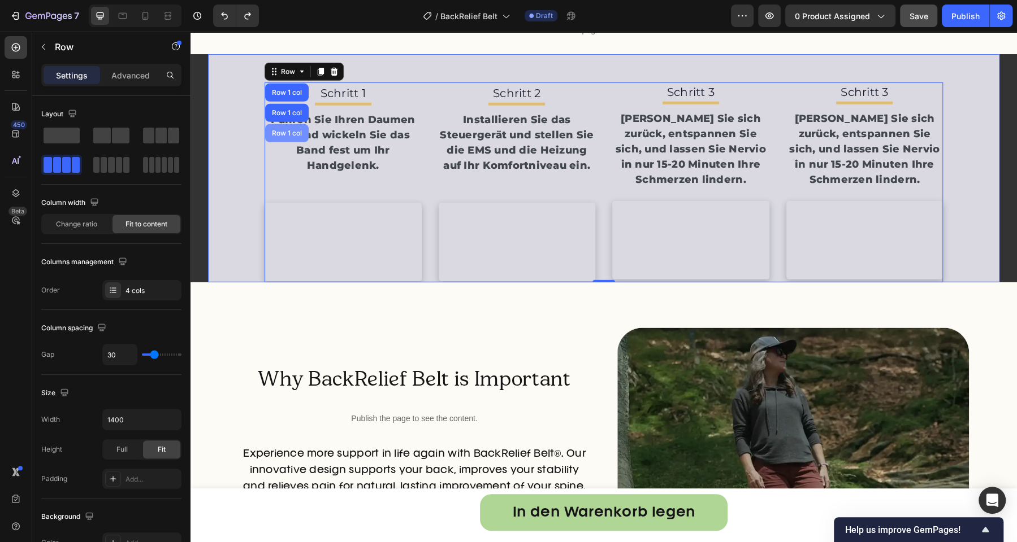
click at [281, 130] on div "Row 1 col" at bounding box center [287, 133] width 34 height 7
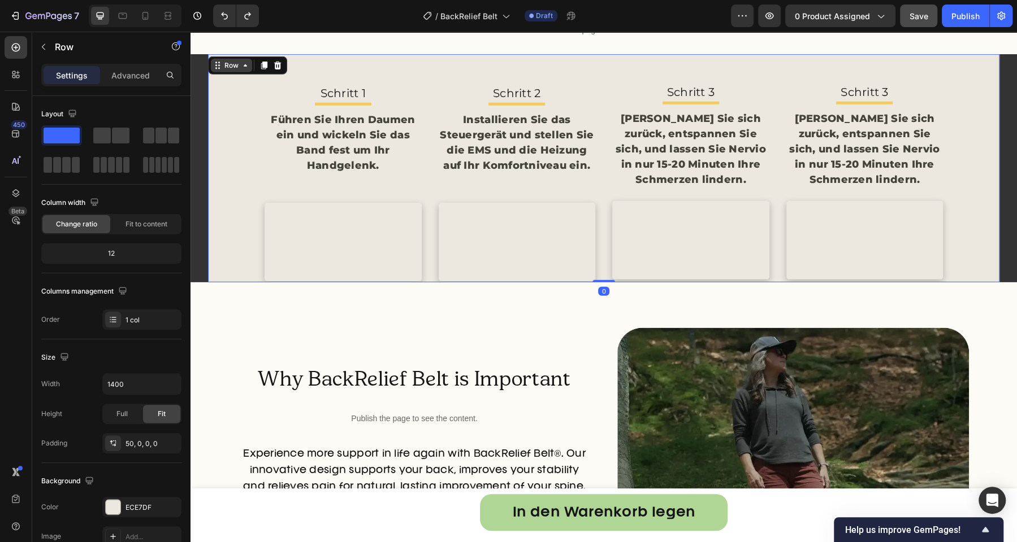
click at [229, 69] on div "Row" at bounding box center [231, 65] width 19 height 10
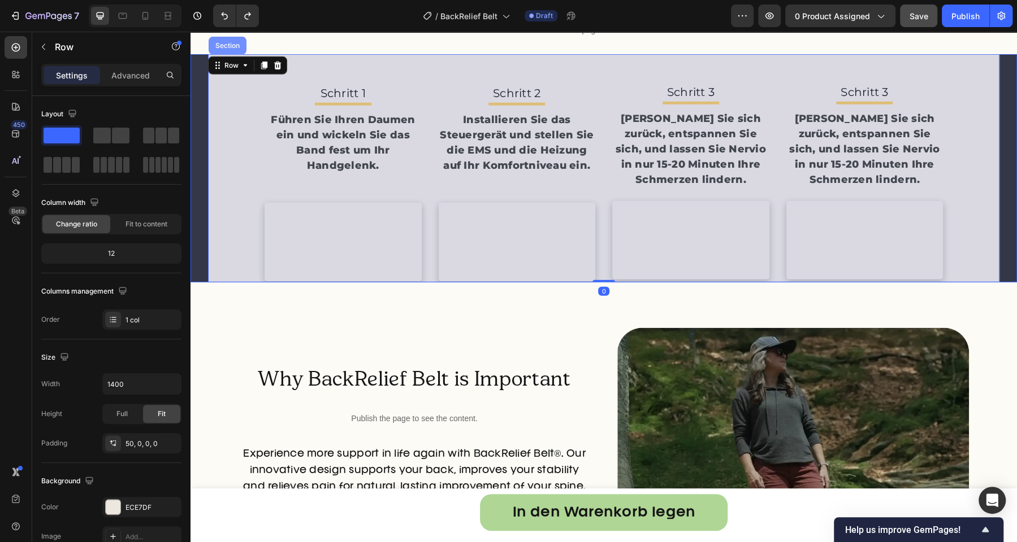
click at [227, 51] on div "Section" at bounding box center [228, 46] width 38 height 18
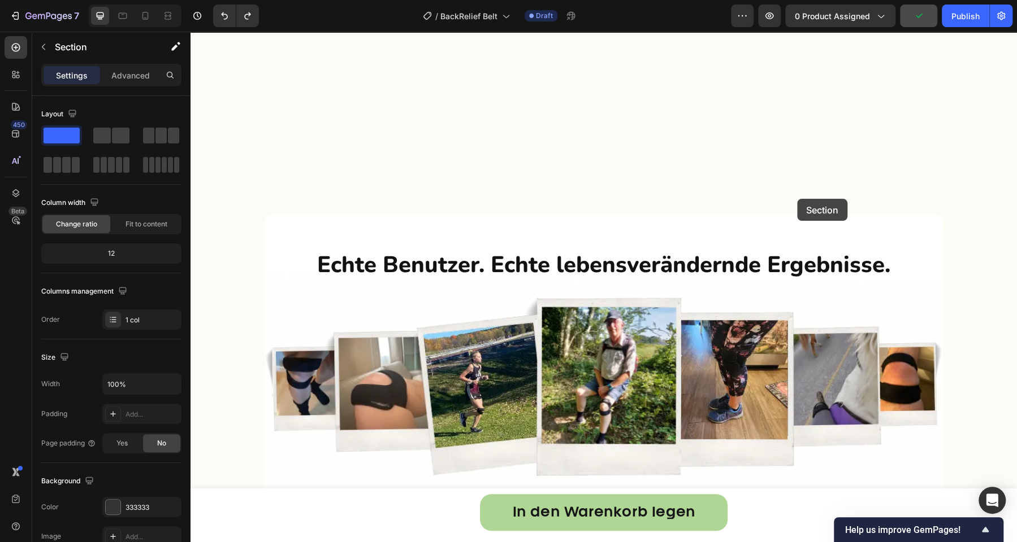
scroll to position [4008, 0]
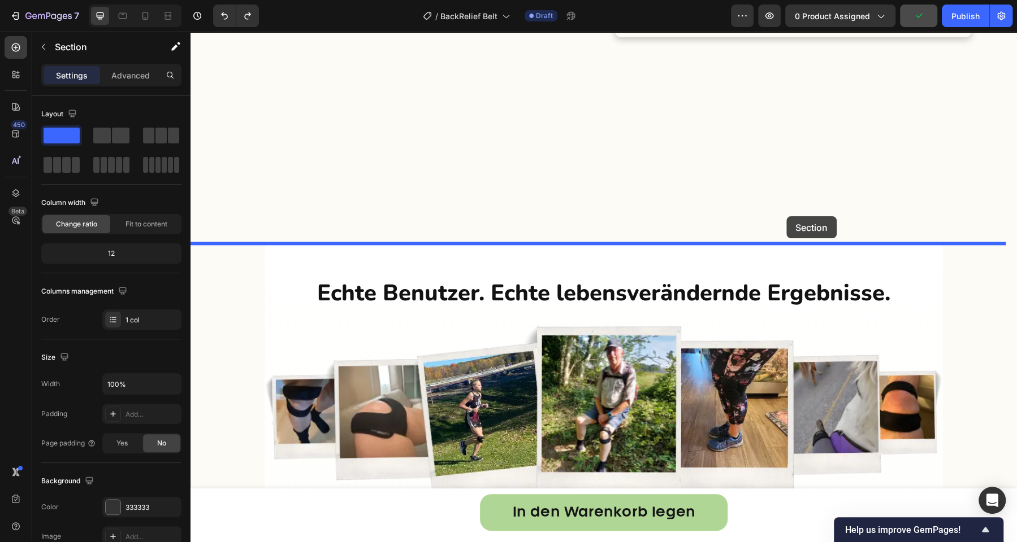
drag, startPoint x: 800, startPoint y: 205, endPoint x: 786, endPoint y: 216, distance: 18.0
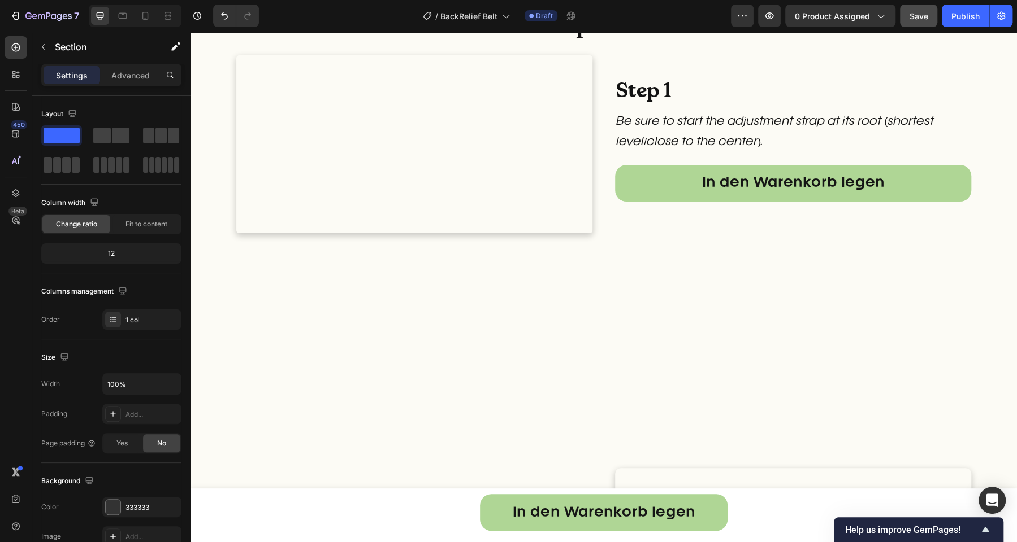
scroll to position [2560, 0]
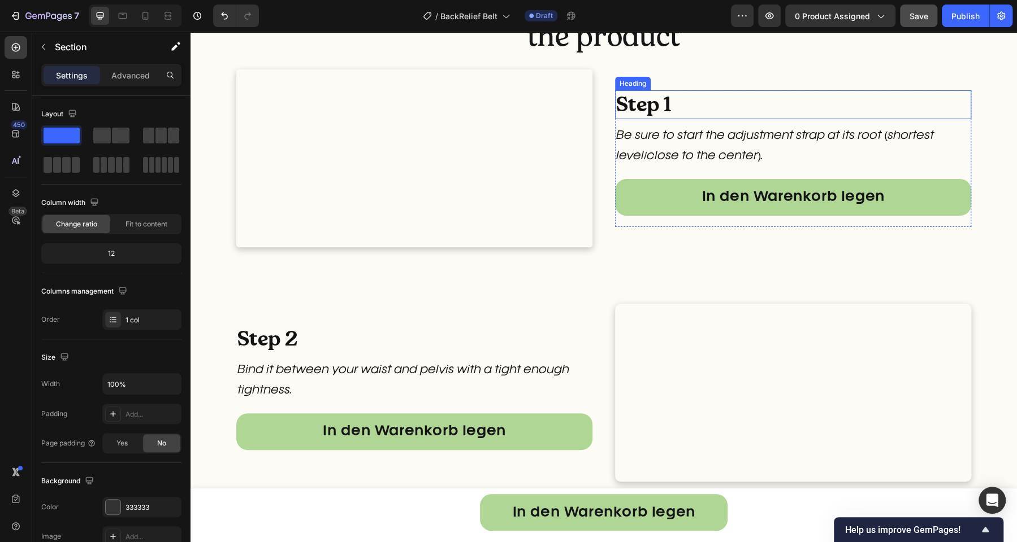
click at [634, 119] on h2 "Step 1" at bounding box center [793, 104] width 356 height 29
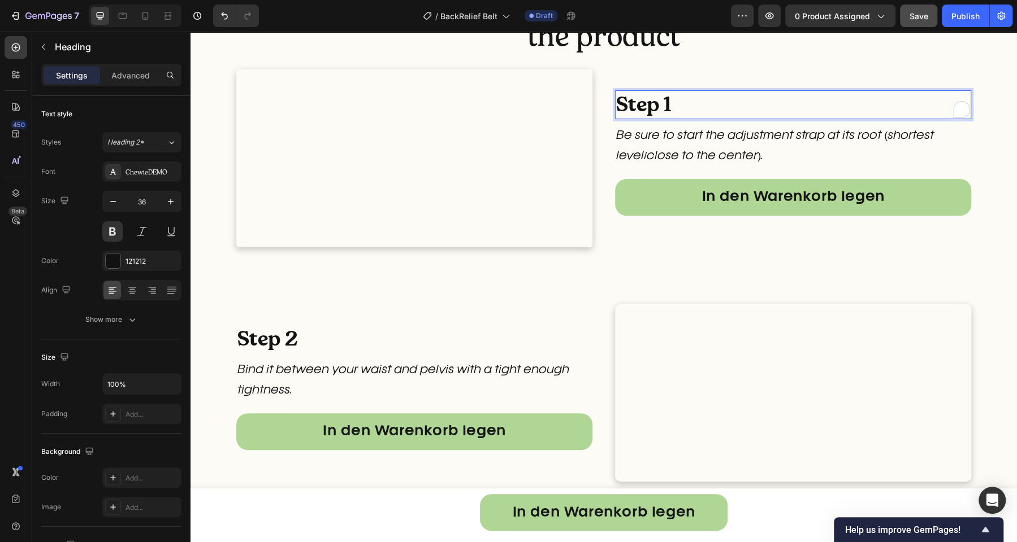
click at [634, 119] on h2 "Step 1" at bounding box center [793, 104] width 356 height 29
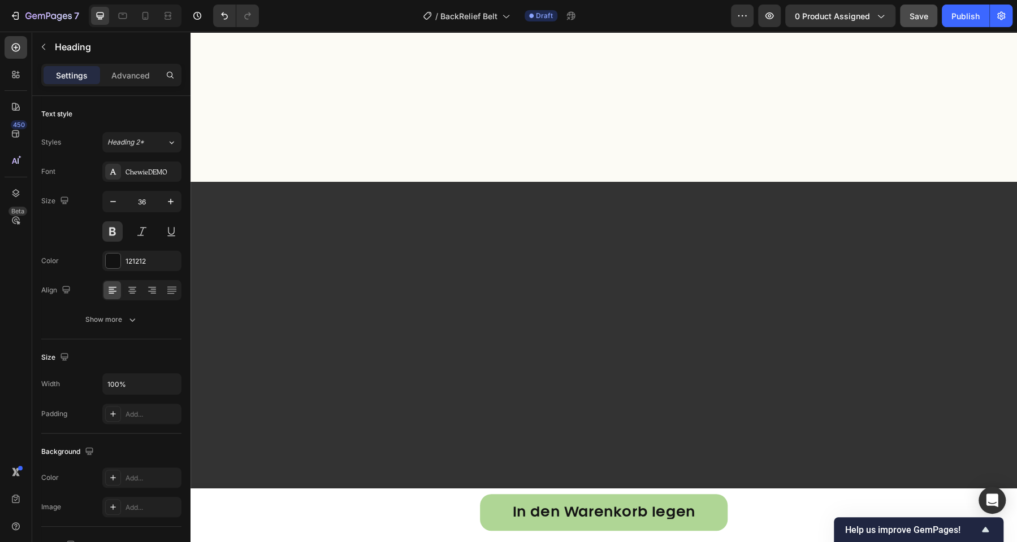
type input "16"
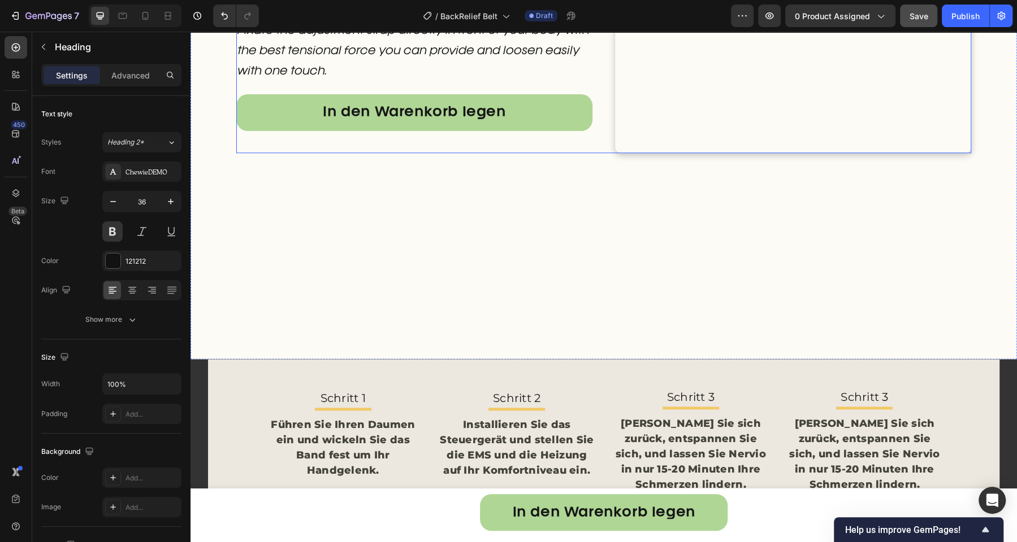
scroll to position [3894, 0]
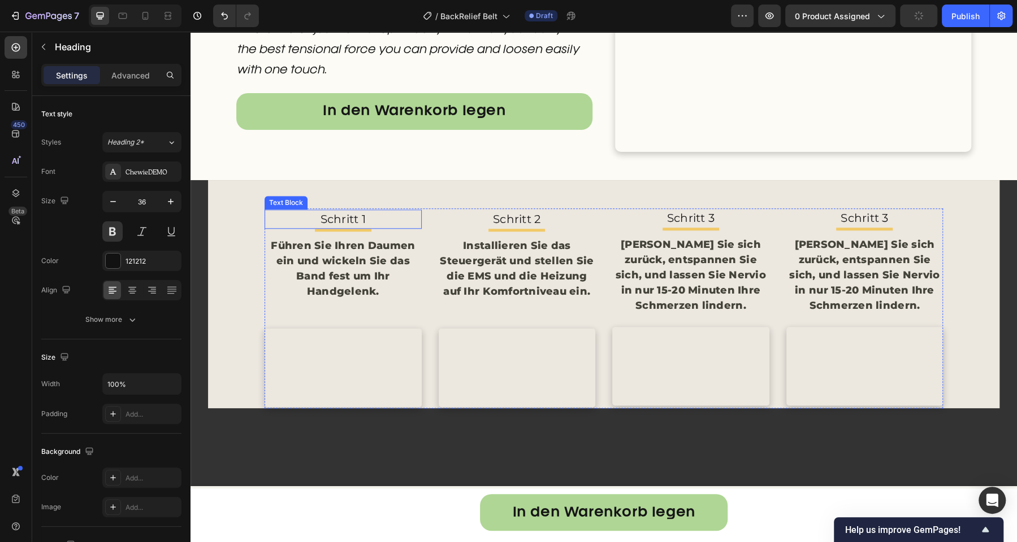
click at [332, 228] on p "Schritt 1" at bounding box center [343, 219] width 155 height 17
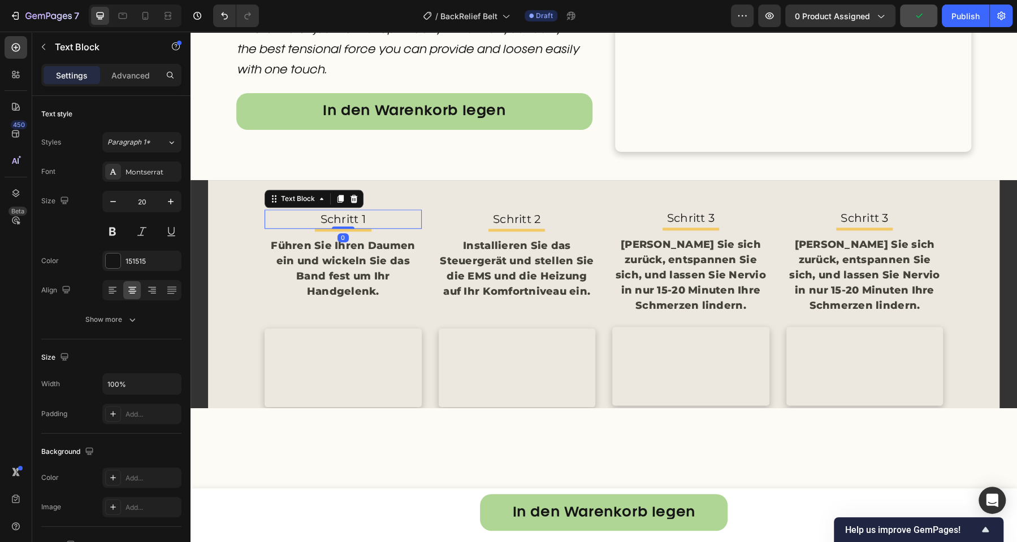
click at [332, 228] on p "Schritt 1" at bounding box center [343, 219] width 155 height 17
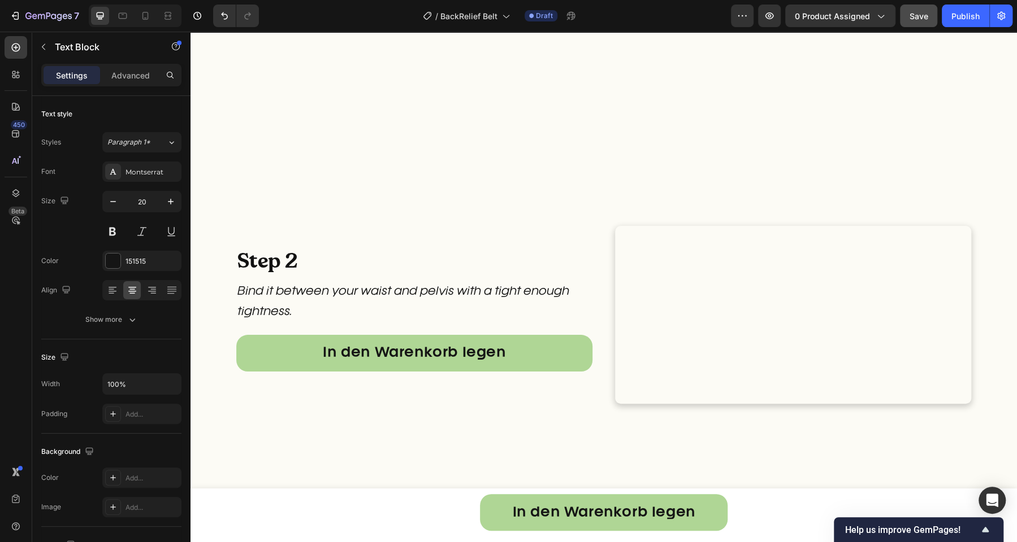
scroll to position [2585, 0]
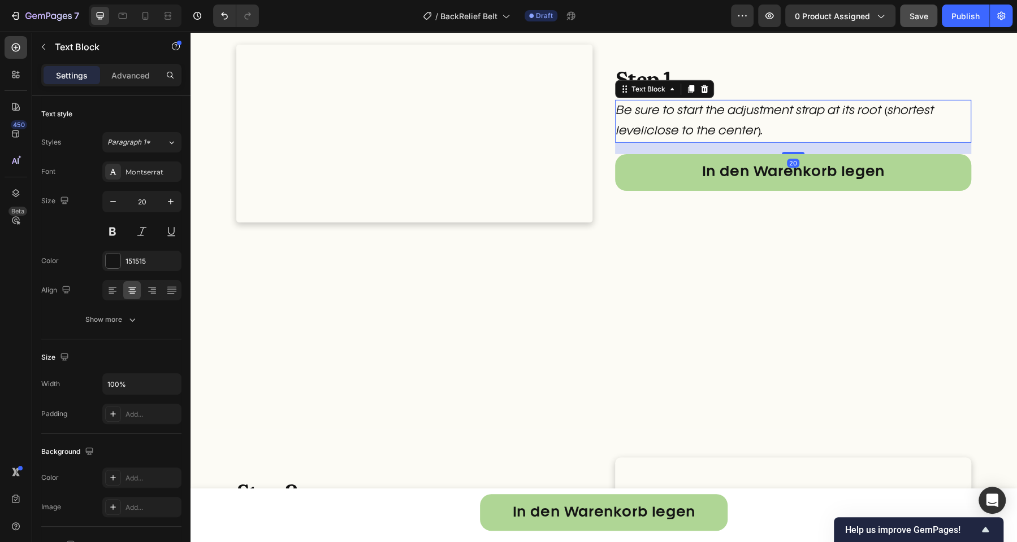
click at [671, 142] on p "Be sure to start the adjustment strap at its root (shortest level/close to the …" at bounding box center [793, 121] width 354 height 41
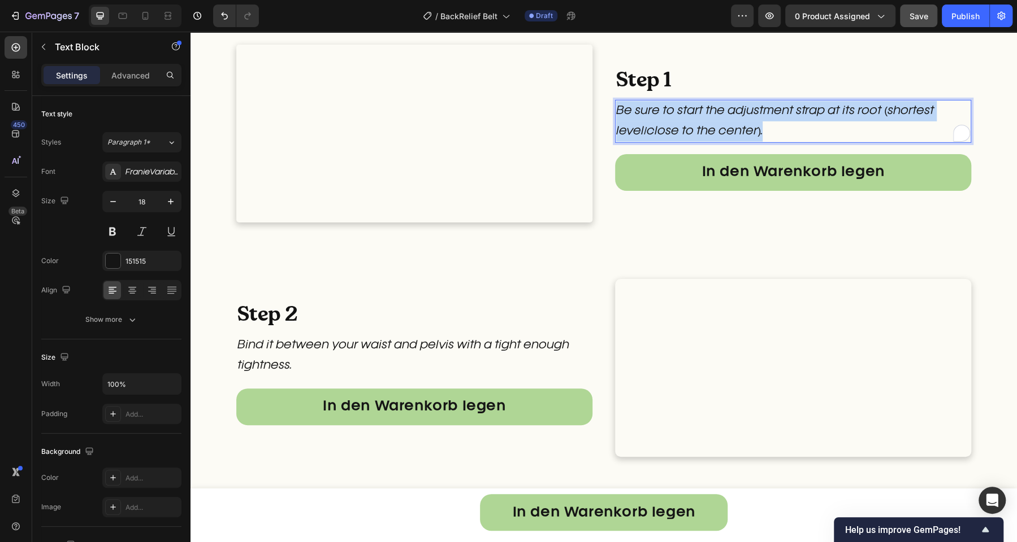
copy p "Be sure to start the adjustment strap at its root (shortest level/close to the …"
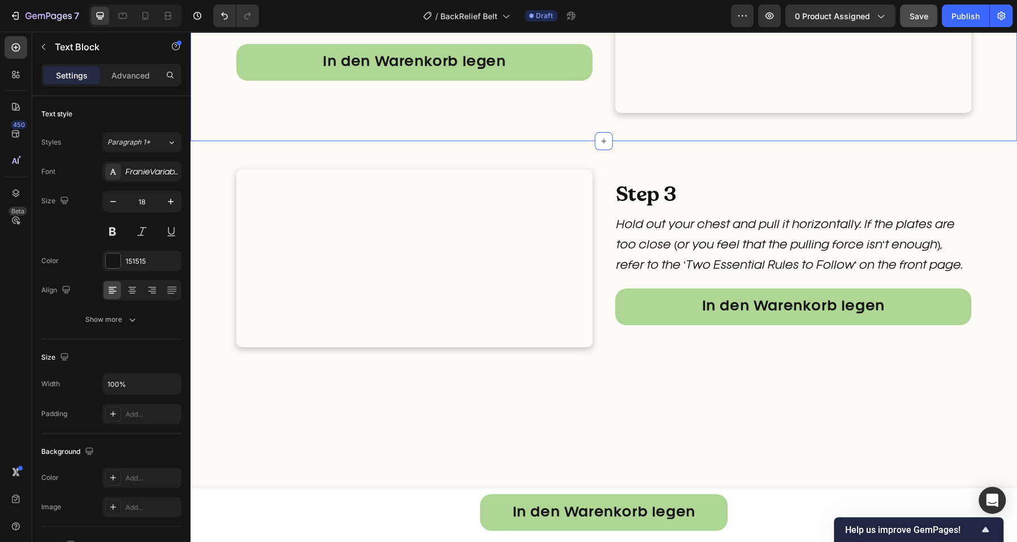
type input "16"
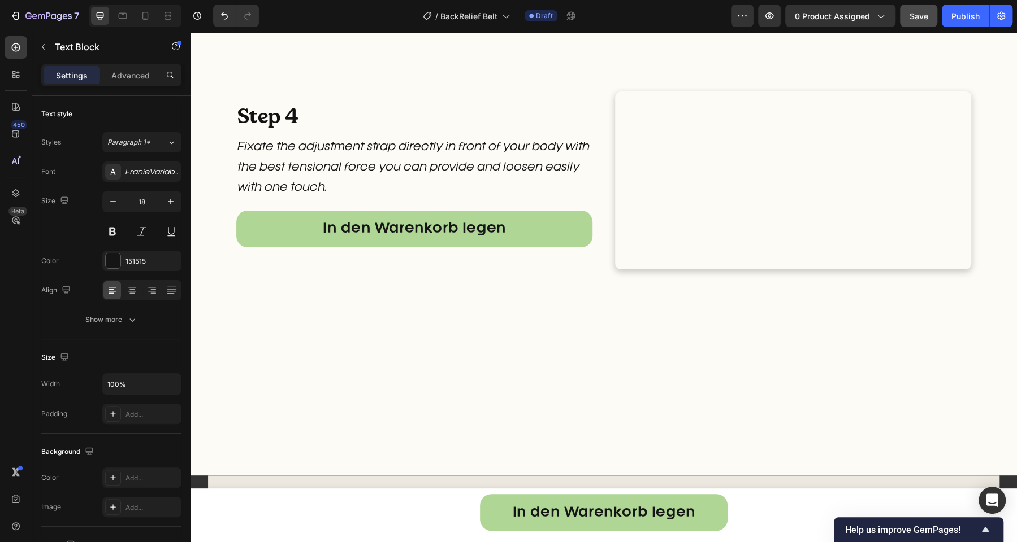
scroll to position [4181, 0]
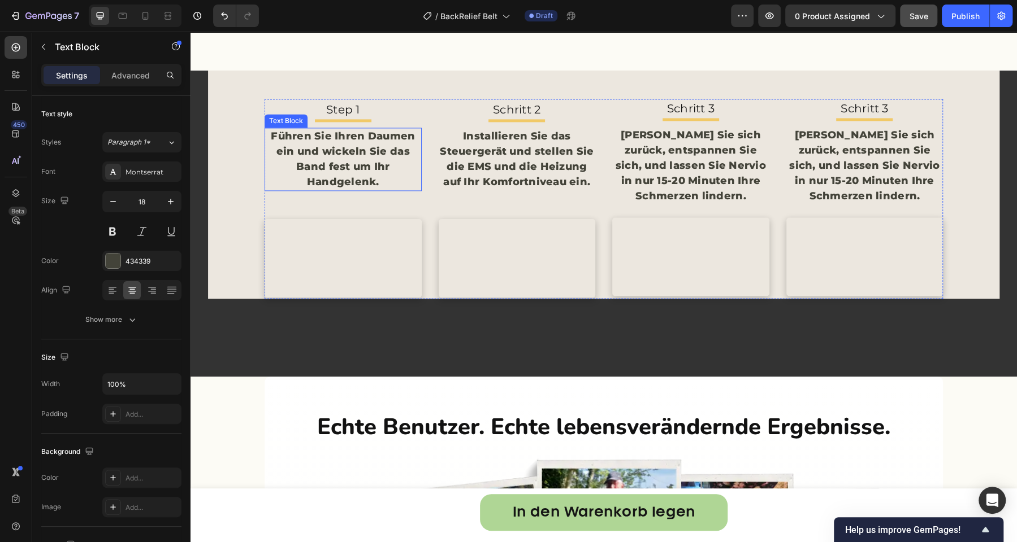
click at [366, 183] on p "Führen Sie Ihren Daumen ein und wickeln Sie das Band fest um Ihr Handgelenk." at bounding box center [343, 159] width 155 height 61
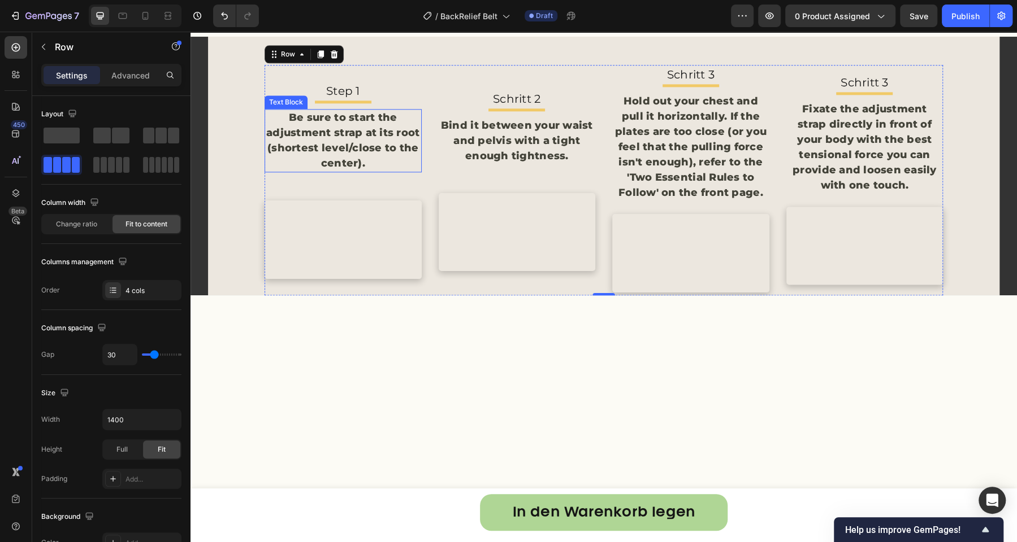
click at [327, 171] on p "Be sure to start the adjustment strap at its root (shortest level/close to the …" at bounding box center [343, 140] width 155 height 61
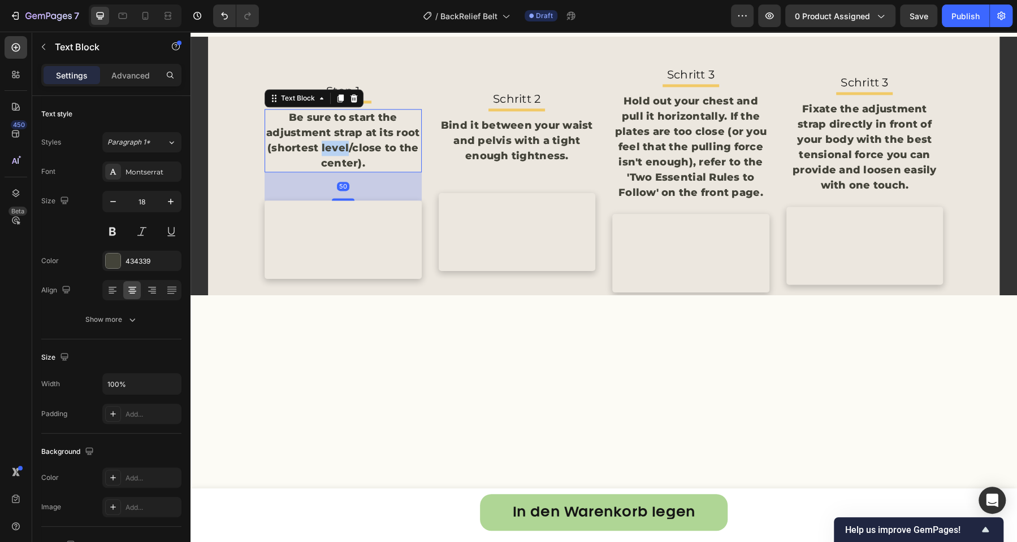
click at [327, 171] on p "Be sure to start the adjustment strap at its root (shortest level/close to the …" at bounding box center [343, 140] width 155 height 61
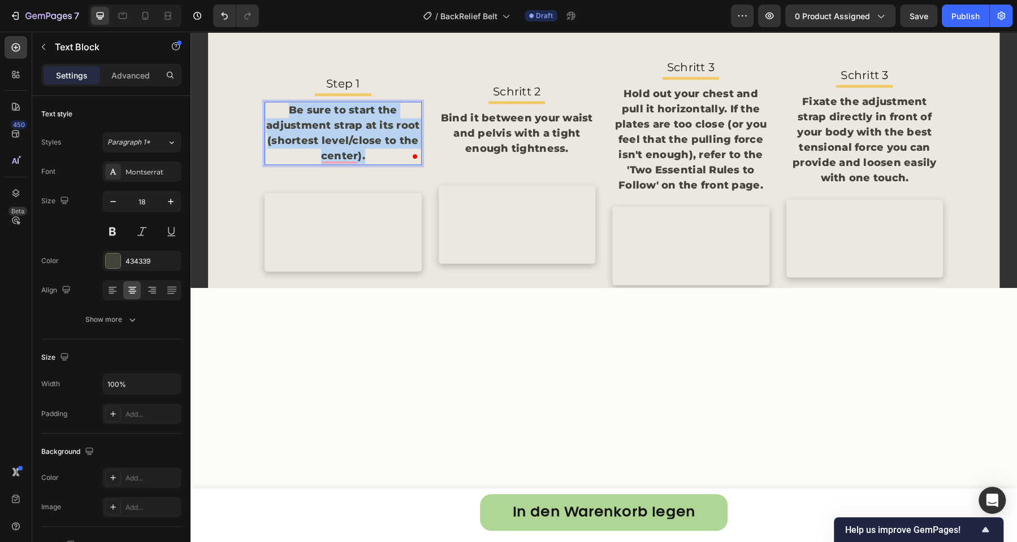
scroll to position [4037, 0]
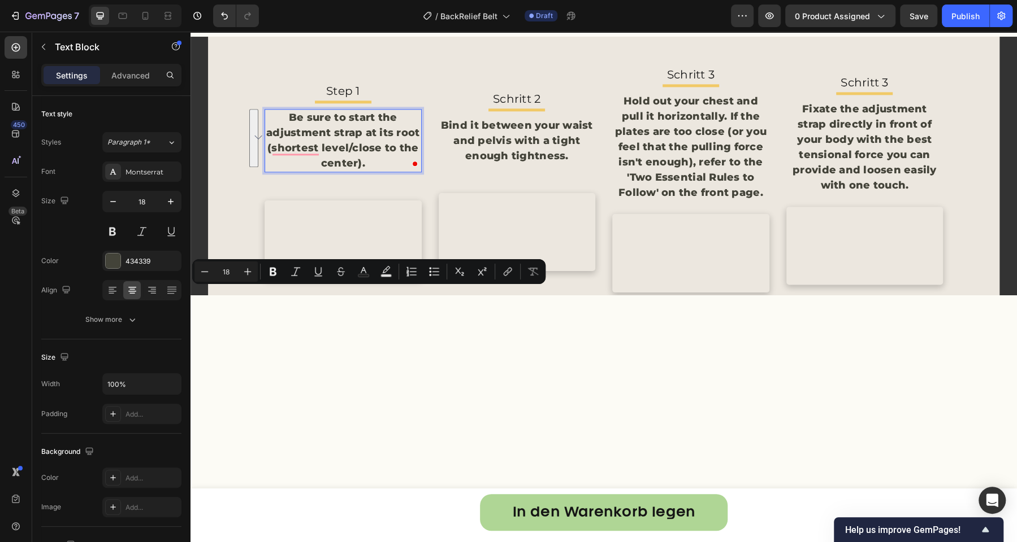
click at [362, 171] on p "Be sure to start the adjustment strap at its root (shortest level/close to the …" at bounding box center [343, 140] width 155 height 61
click at [364, 171] on p "Be sure to start the adjustment strap at its root (shortest level/close to the …" at bounding box center [343, 140] width 155 height 61
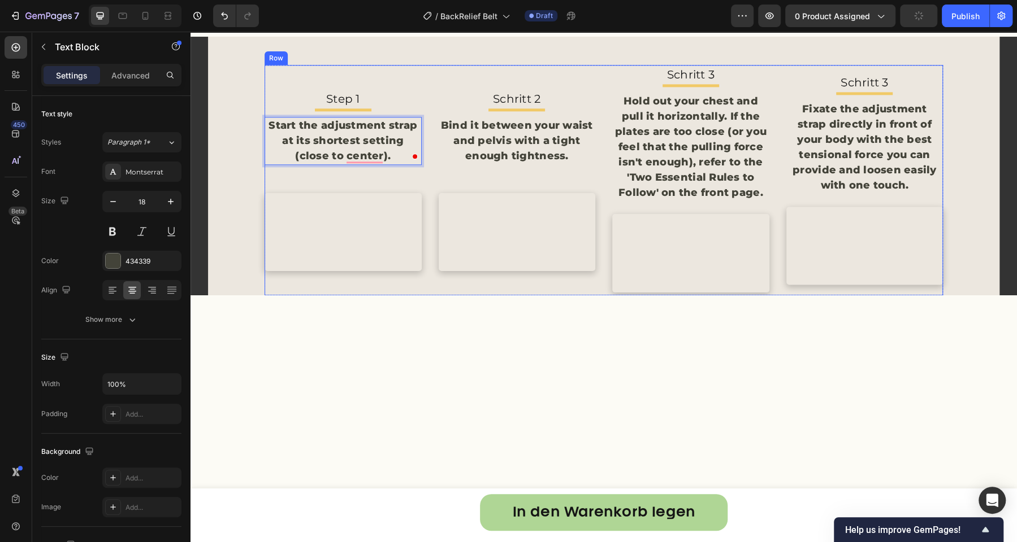
click at [470, 164] on p "Bind it between your waist and pelvis with a tight enough tightness." at bounding box center [517, 141] width 155 height 46
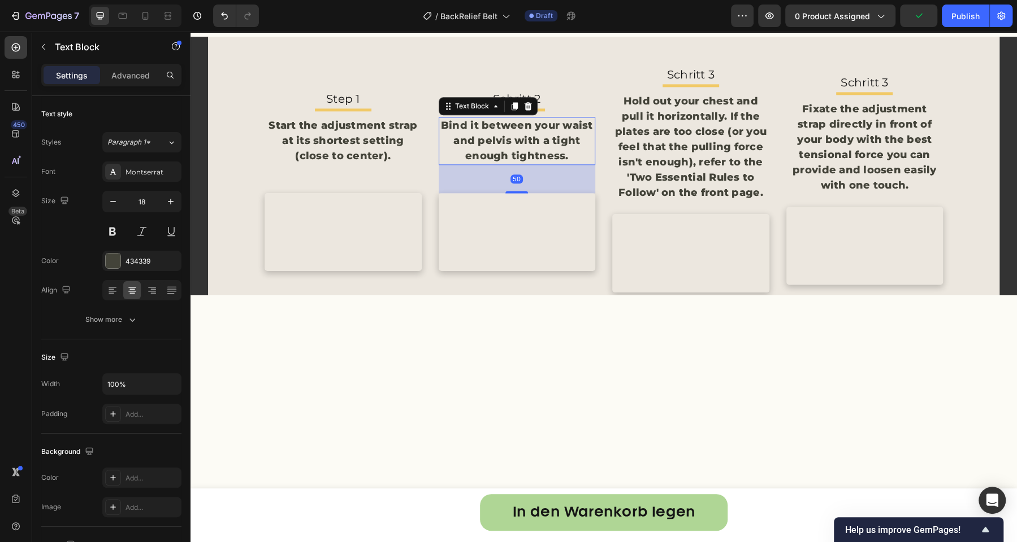
click at [470, 164] on p "Bind it between your waist and pelvis with a tight enough tightness." at bounding box center [517, 141] width 155 height 46
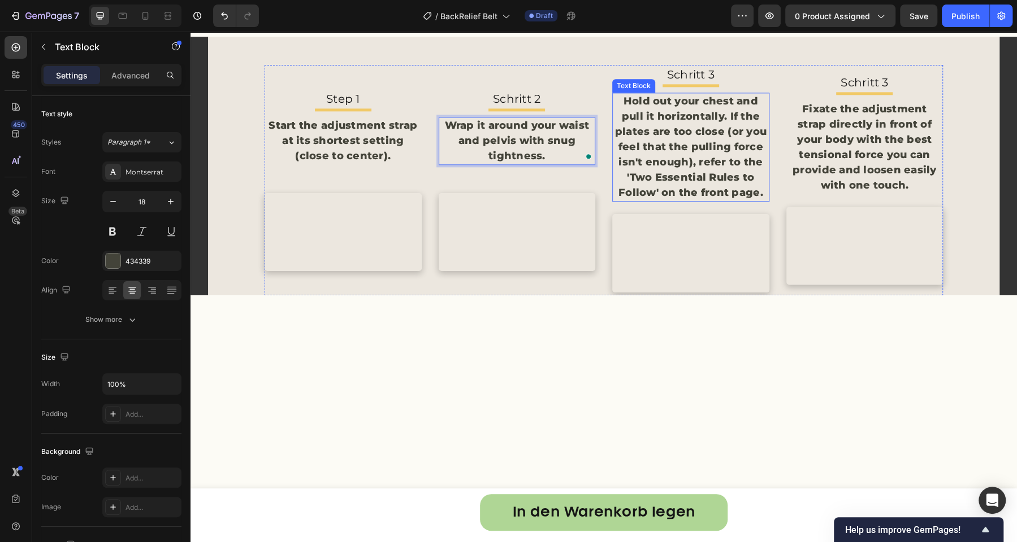
click at [647, 201] on p "Hold out your chest and pull it horizontally. If the plates are too close (or y…" at bounding box center [690, 147] width 155 height 107
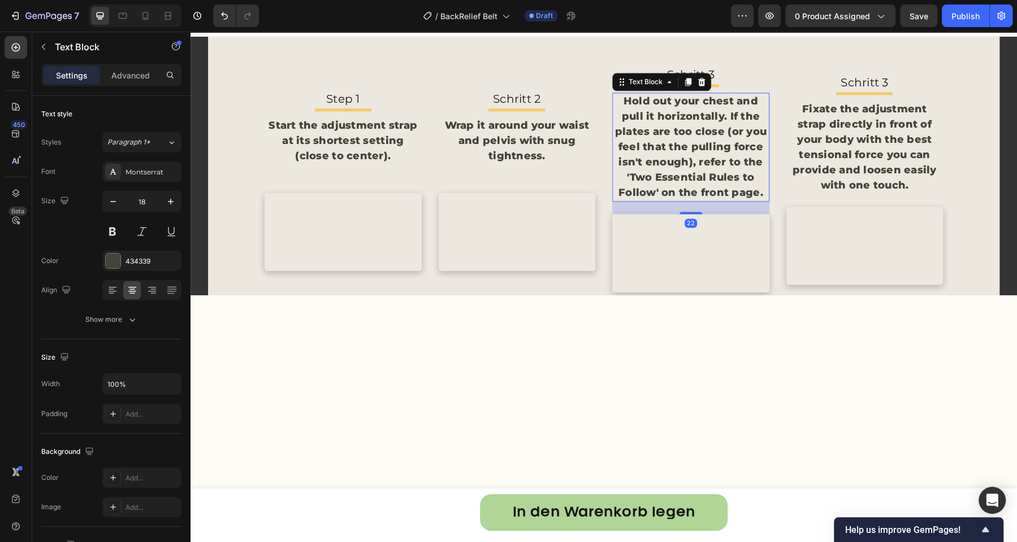
click at [647, 201] on p "Hold out your chest and pull it horizontally. If the plates are too close (or y…" at bounding box center [690, 147] width 155 height 107
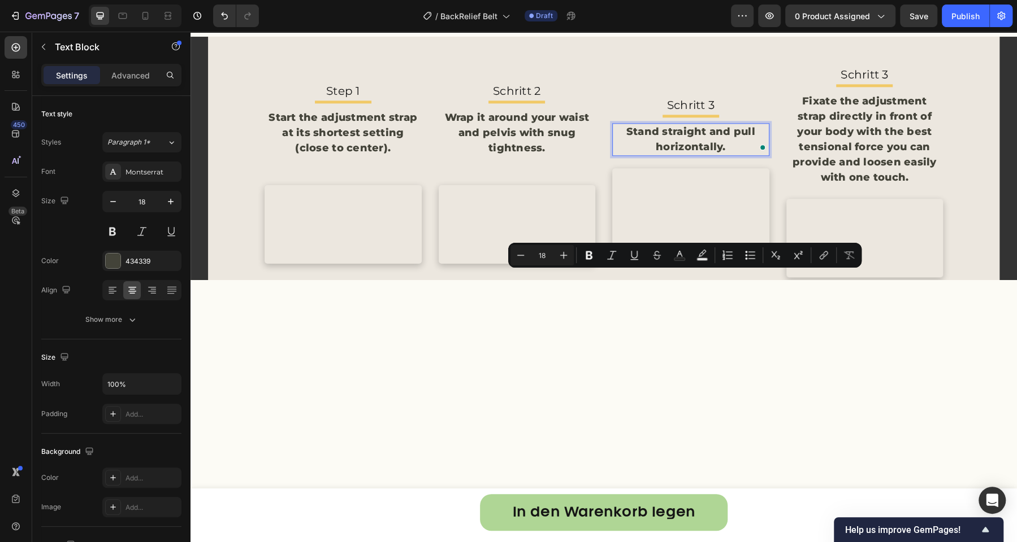
scroll to position [4068, 0]
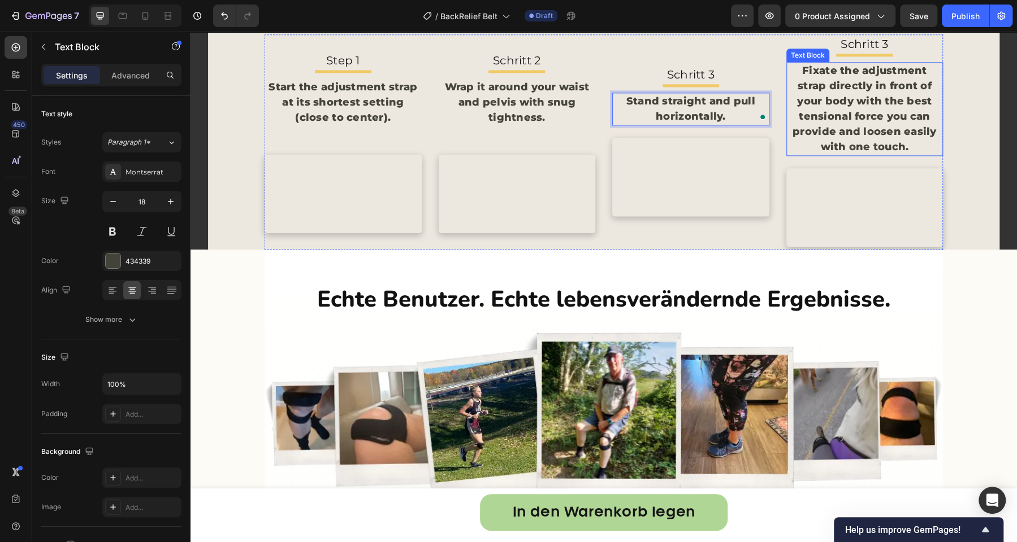
click at [831, 155] on p "Fixate the adjustment strap directly in front of your body with the best tensio…" at bounding box center [864, 109] width 155 height 92
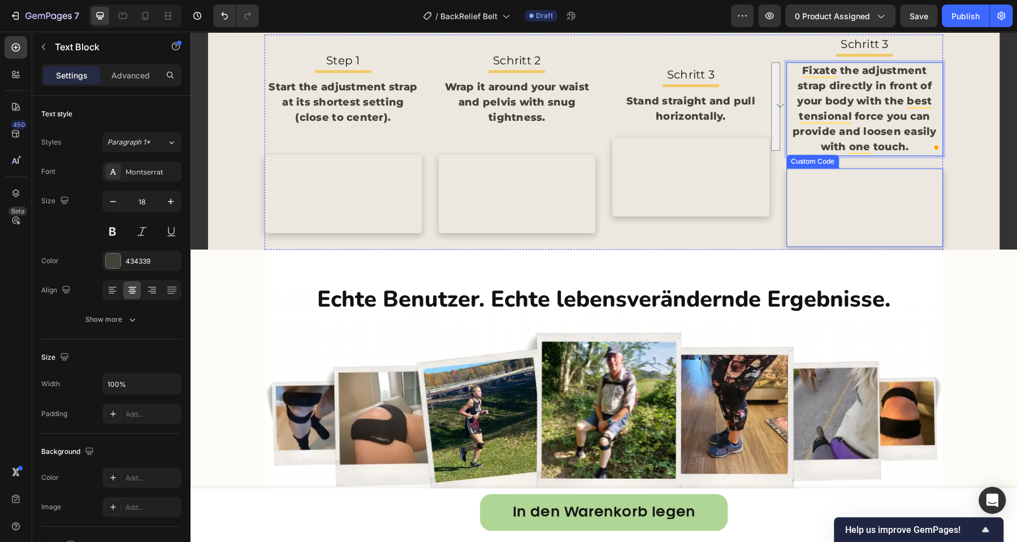
scroll to position [4074, 0]
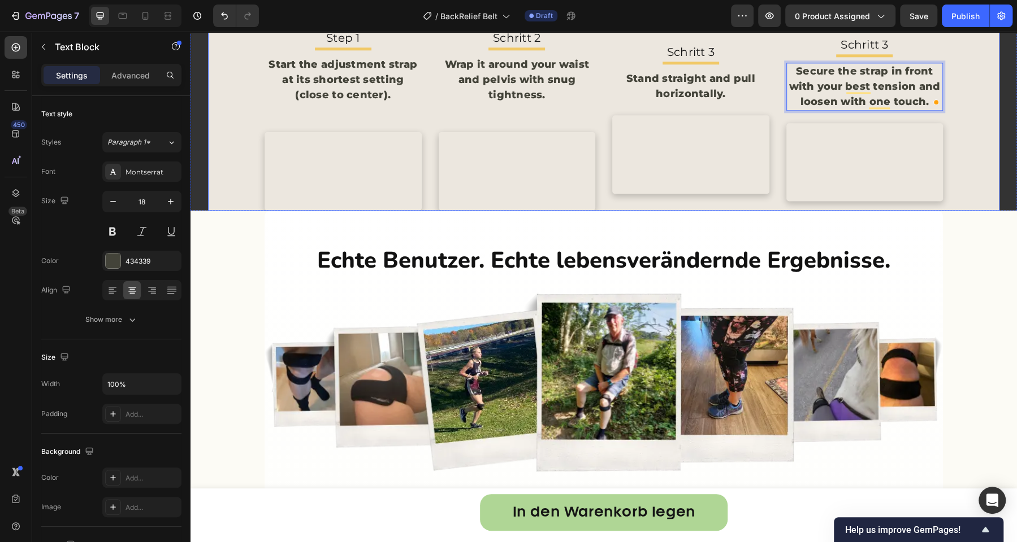
click at [579, 181] on div "Step 1 Text Block Title Line Start the adjustment strap at its shortest setting…" at bounding box center [603, 105] width 791 height 211
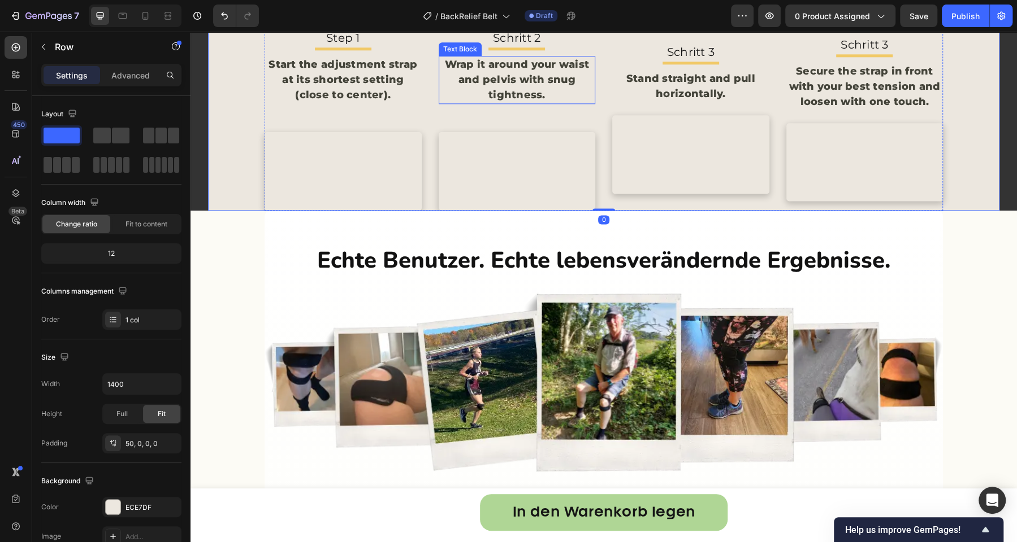
click at [535, 103] on p "Wrap it around your waist and pelvis with snug tightness." at bounding box center [517, 80] width 155 height 46
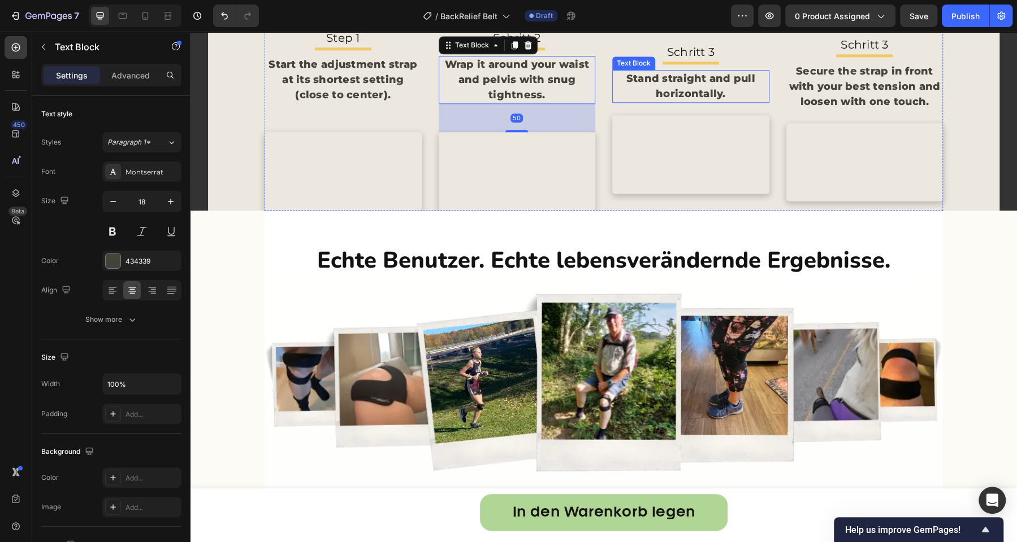
click at [656, 102] on p "Stand straight and pull horizontally." at bounding box center [690, 86] width 155 height 31
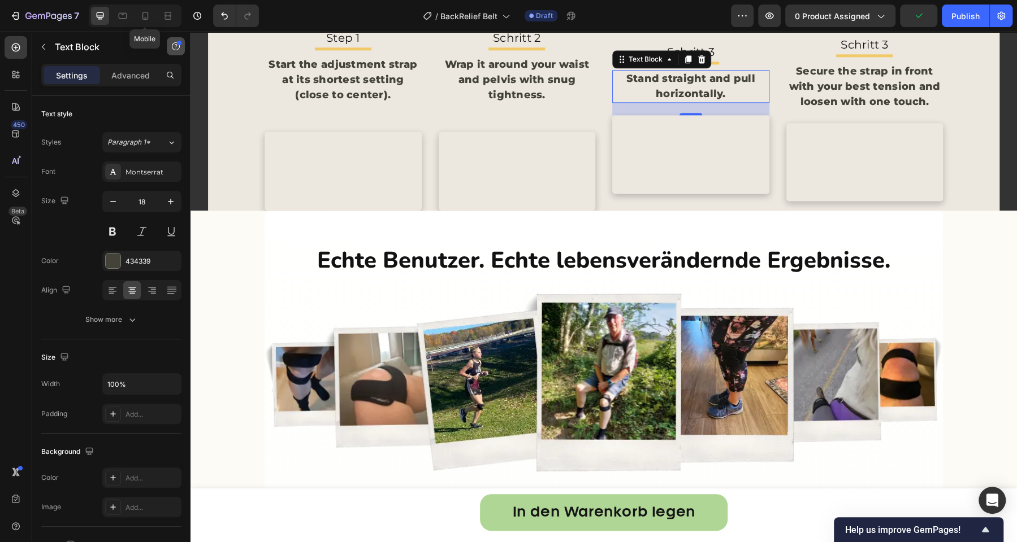
drag, startPoint x: 142, startPoint y: 15, endPoint x: 169, endPoint y: 40, distance: 36.4
click at [142, 15] on icon at bounding box center [145, 15] width 11 height 11
type input "20"
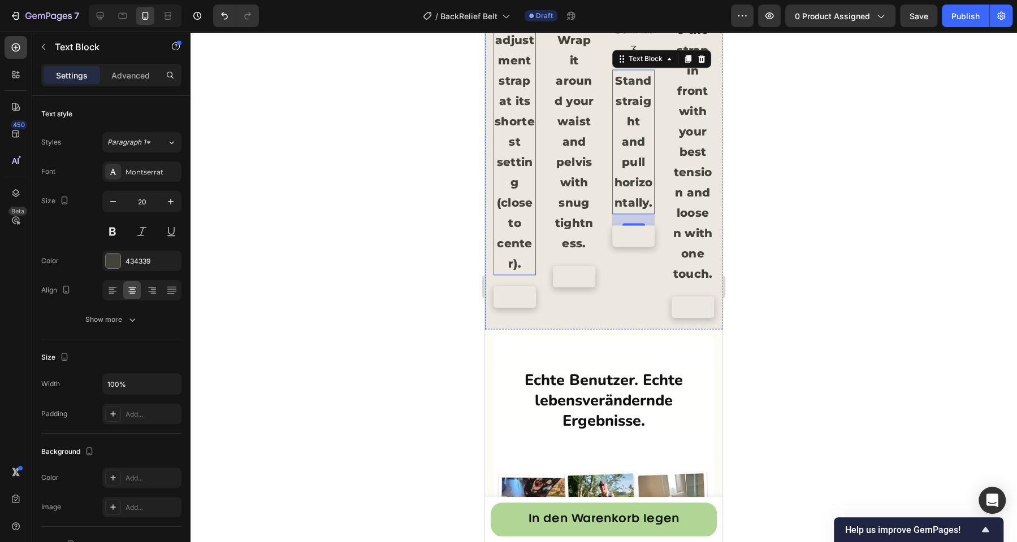
scroll to position [4313, 0]
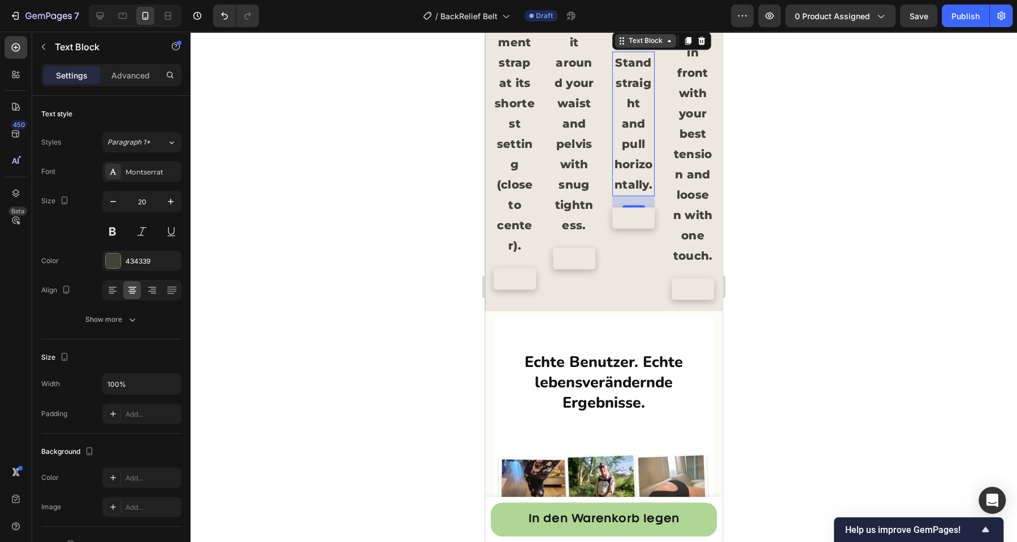
click at [640, 46] on div "Text Block" at bounding box center [645, 41] width 38 height 10
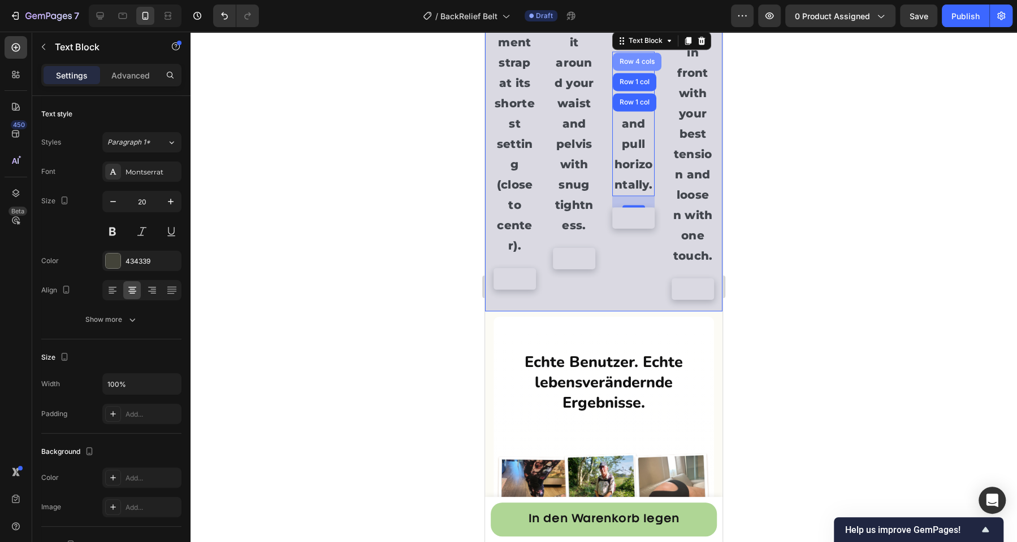
click at [626, 65] on div "Row 4 cols" at bounding box center [637, 61] width 40 height 7
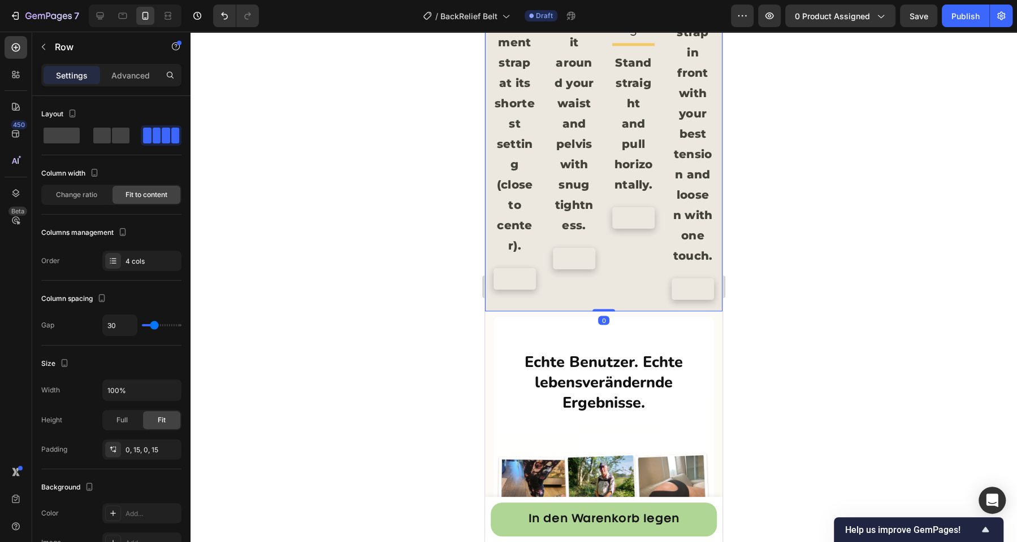
click at [60, 140] on span at bounding box center [62, 136] width 36 height 16
type input "0"
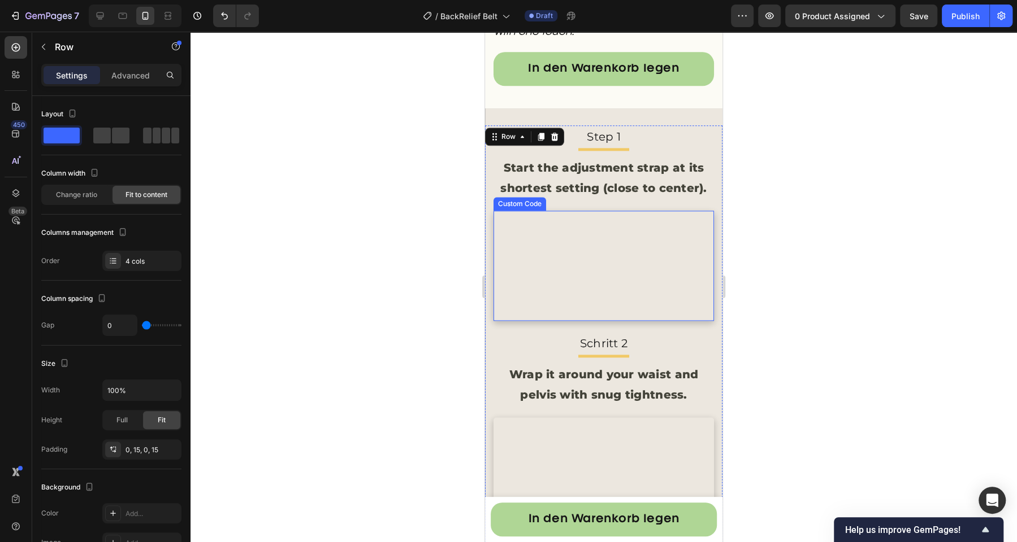
scroll to position [4018, 0]
click at [398, 249] on div at bounding box center [603, 287] width 826 height 511
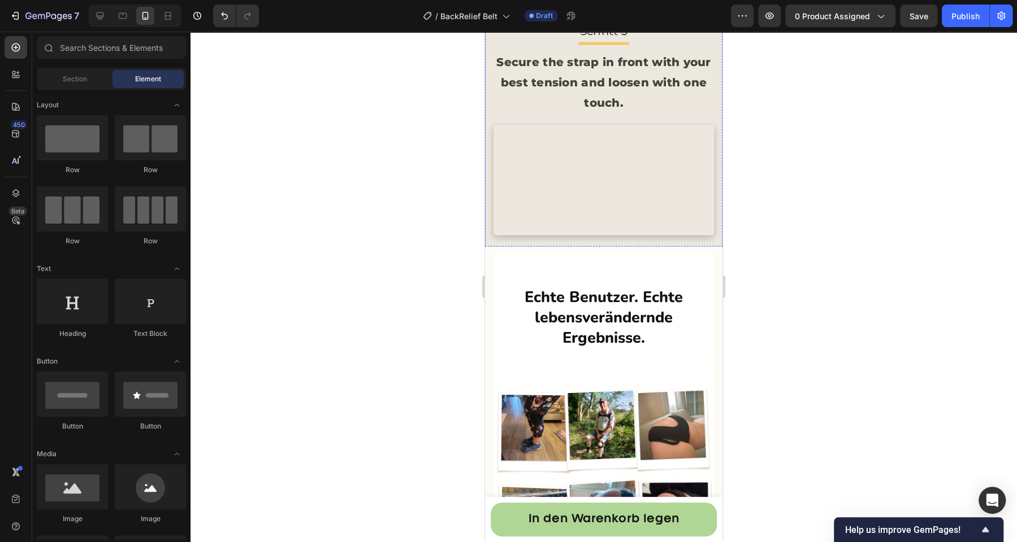
scroll to position [5146, 0]
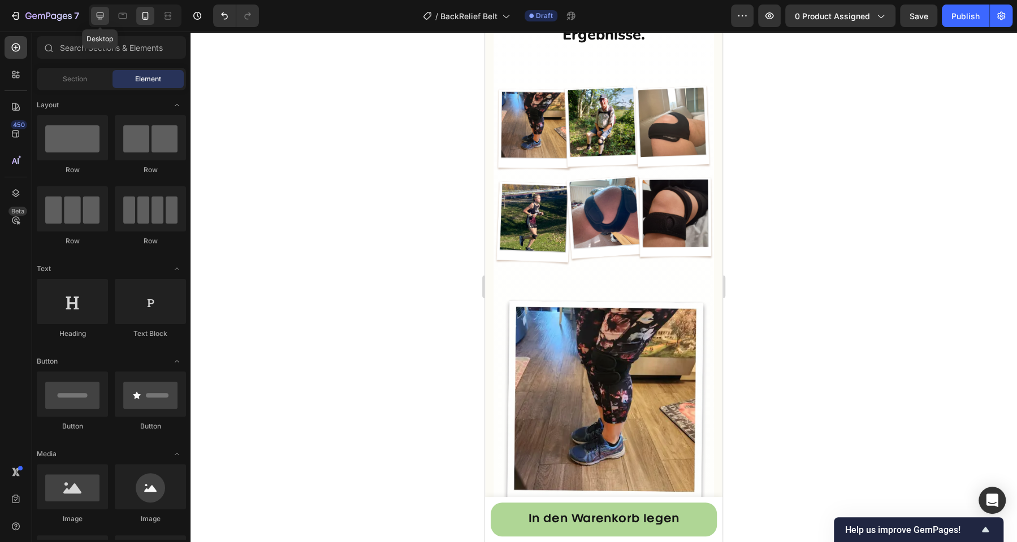
click at [94, 15] on icon at bounding box center [99, 15] width 11 height 11
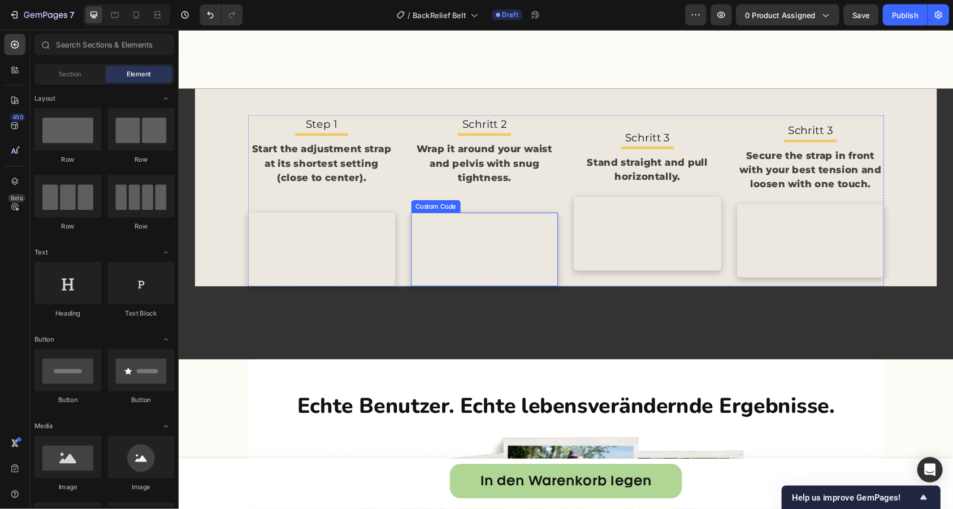
scroll to position [4082, 0]
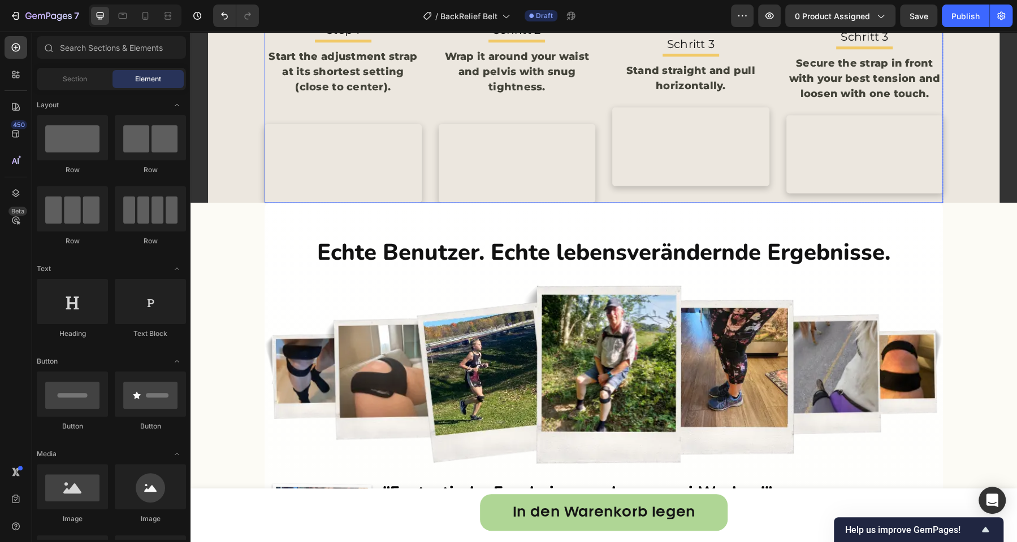
click at [593, 203] on div "Step 1 Text Block Title Line Start the adjustment strap at its shortest setting…" at bounding box center [603, 111] width 678 height 183
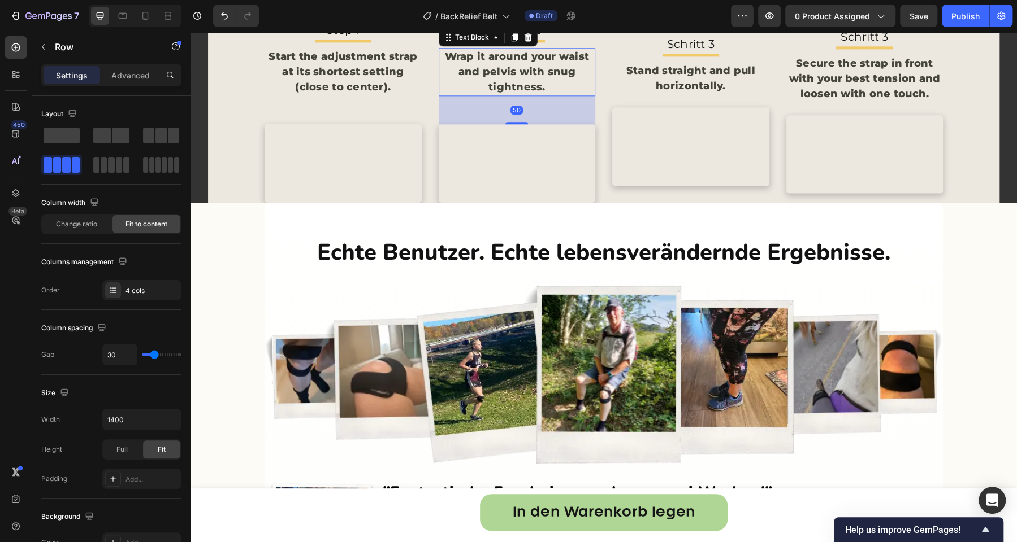
click at [555, 95] on p "Wrap it around your waist and pelvis with snug tightness." at bounding box center [517, 72] width 155 height 46
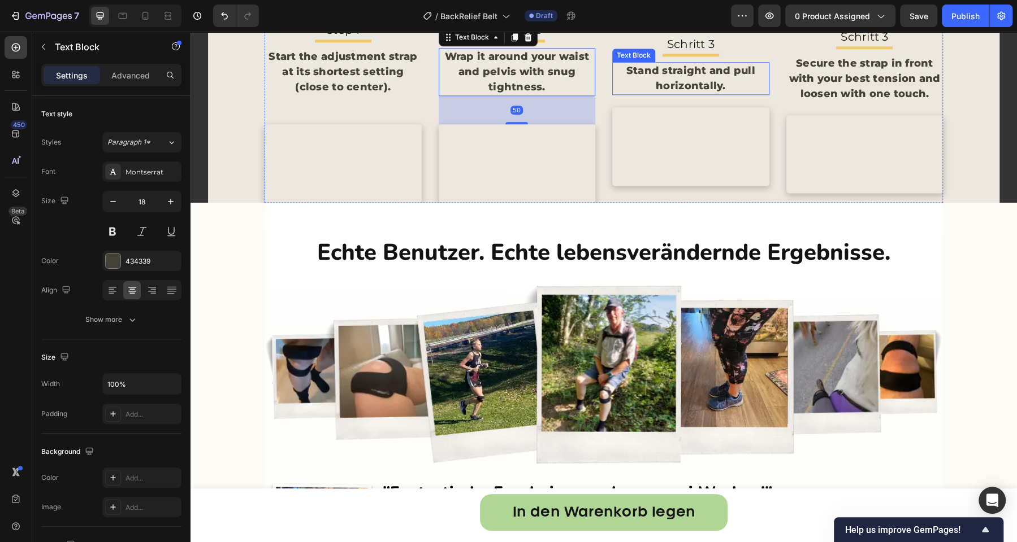
click at [680, 94] on p "Stand straight and pull horizontally." at bounding box center [690, 78] width 155 height 31
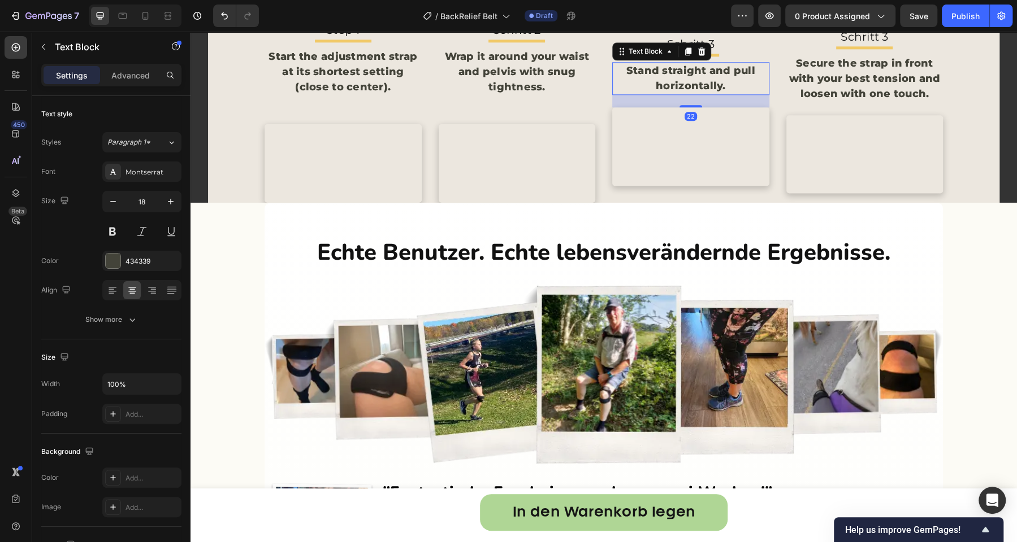
click at [115, 64] on div "Settings Advanced" at bounding box center [111, 75] width 140 height 23
drag, startPoint x: 119, startPoint y: 83, endPoint x: 135, endPoint y: 121, distance: 42.3
click at [119, 83] on div "Advanced" at bounding box center [130, 75] width 57 height 18
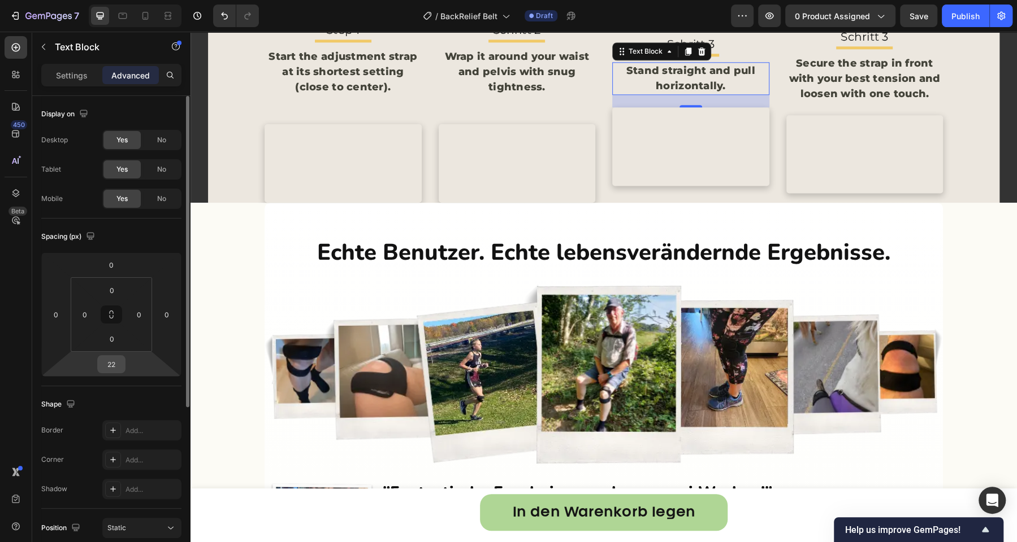
click at [114, 364] on input "22" at bounding box center [111, 364] width 23 height 17
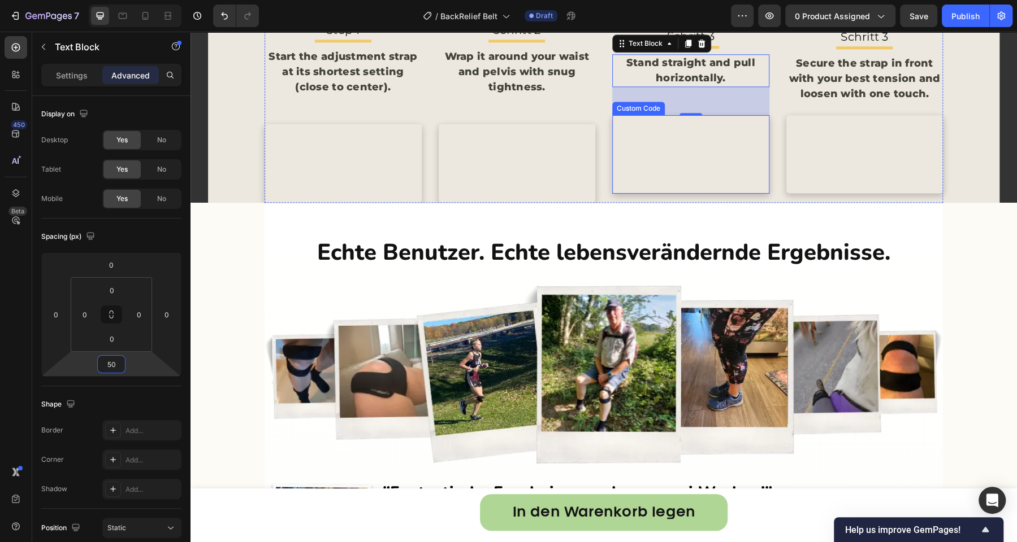
type input "22"
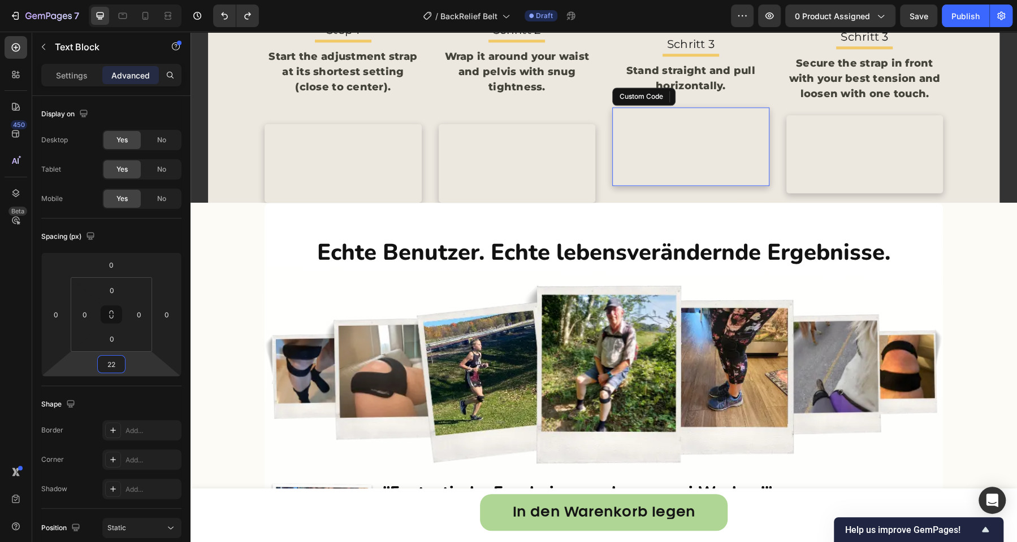
click at [693, 186] on video at bounding box center [690, 146] width 157 height 79
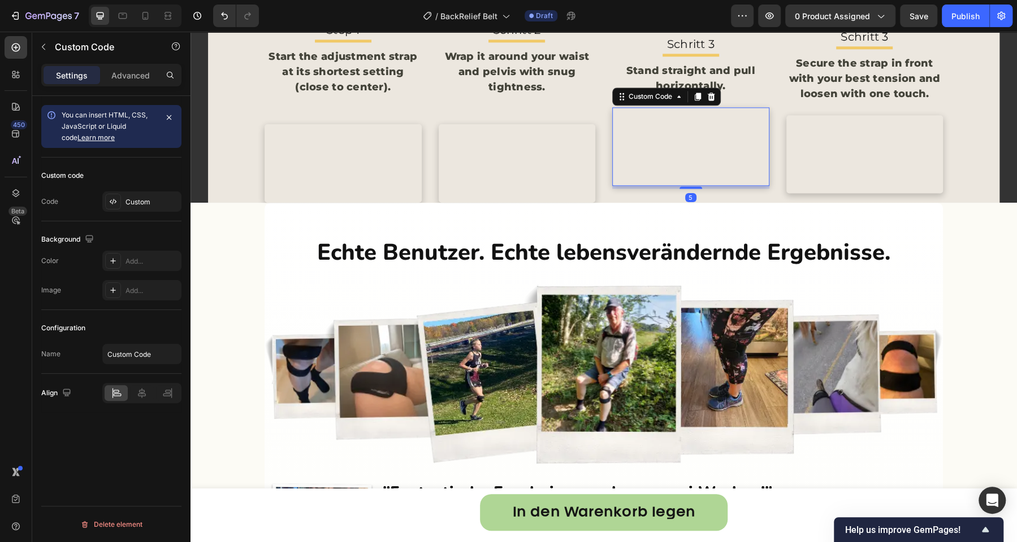
click at [125, 79] on p "Advanced" at bounding box center [130, 76] width 38 height 12
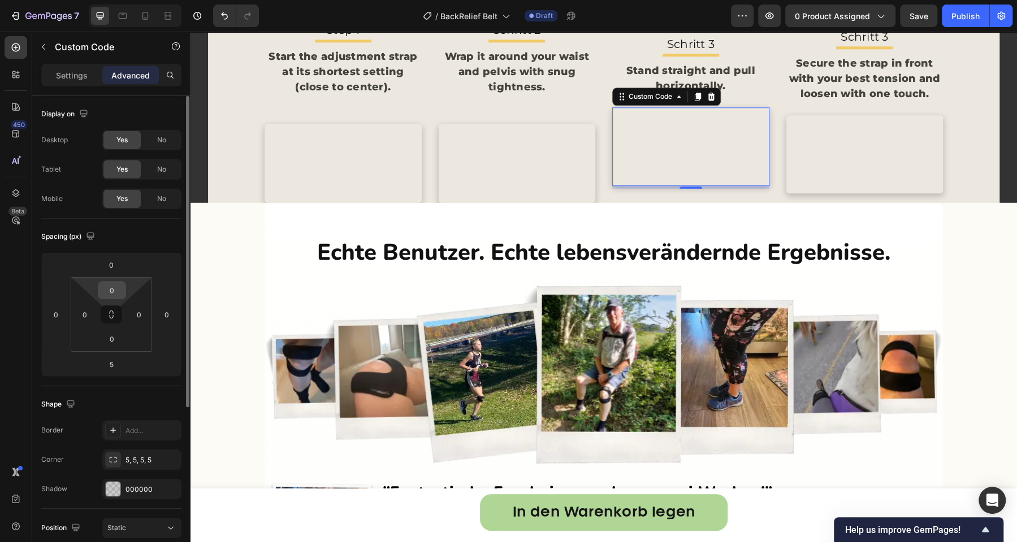
click at [110, 297] on input "0" at bounding box center [112, 290] width 23 height 17
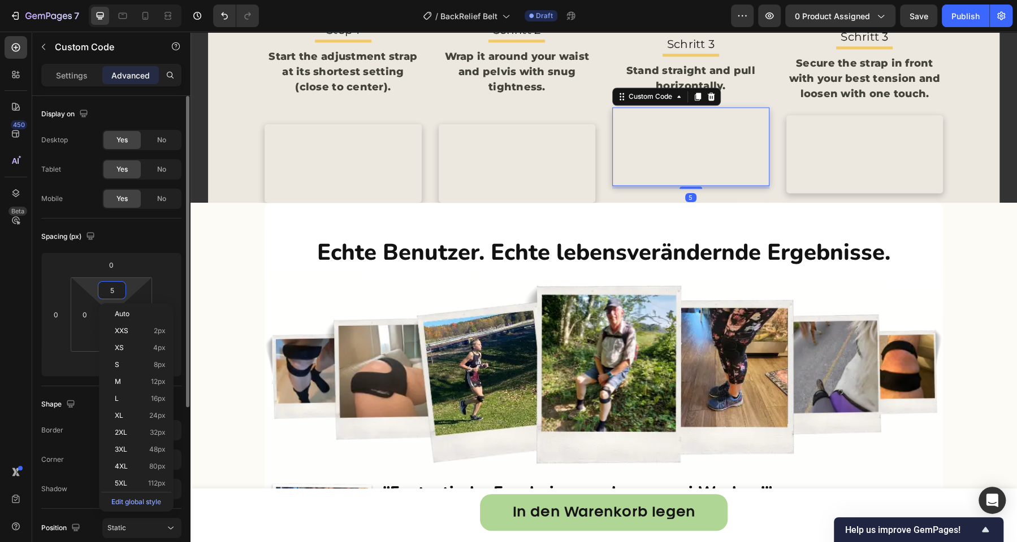
type input "50"
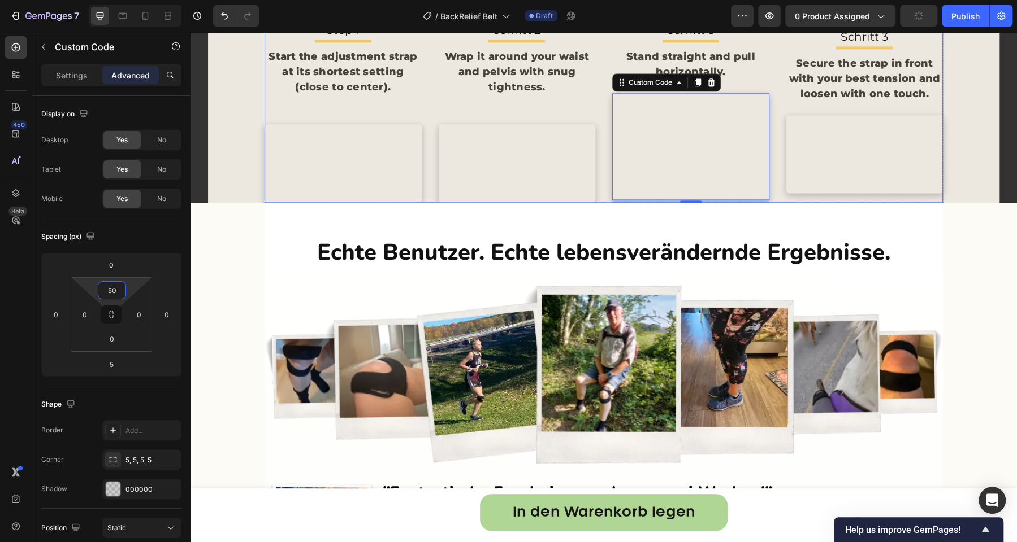
click at [426, 203] on div "Step 1 Text Block Title Line Start the adjustment strap at its shortest setting…" at bounding box center [603, 111] width 678 height 183
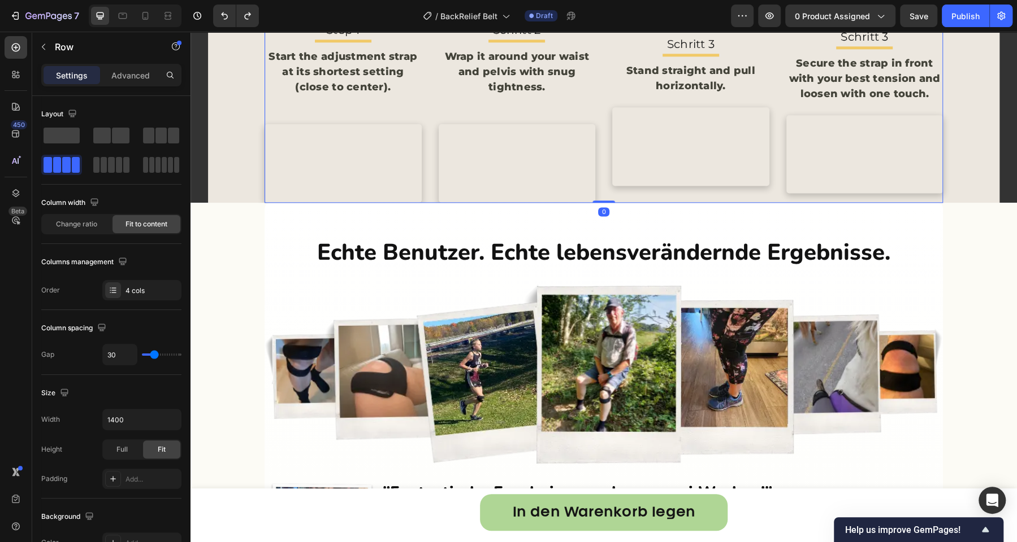
click at [659, 186] on video at bounding box center [690, 146] width 157 height 79
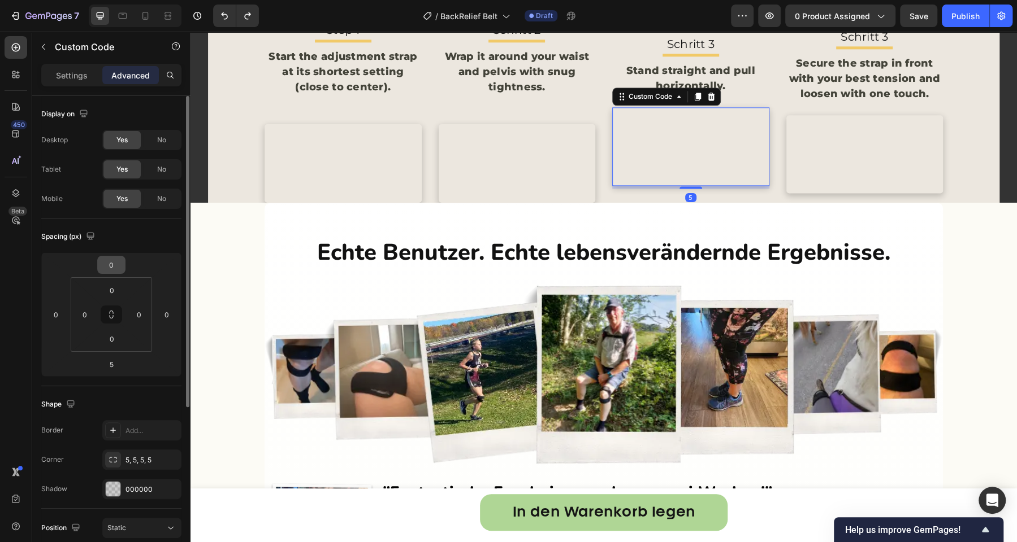
click at [115, 261] on input "0" at bounding box center [111, 265] width 23 height 17
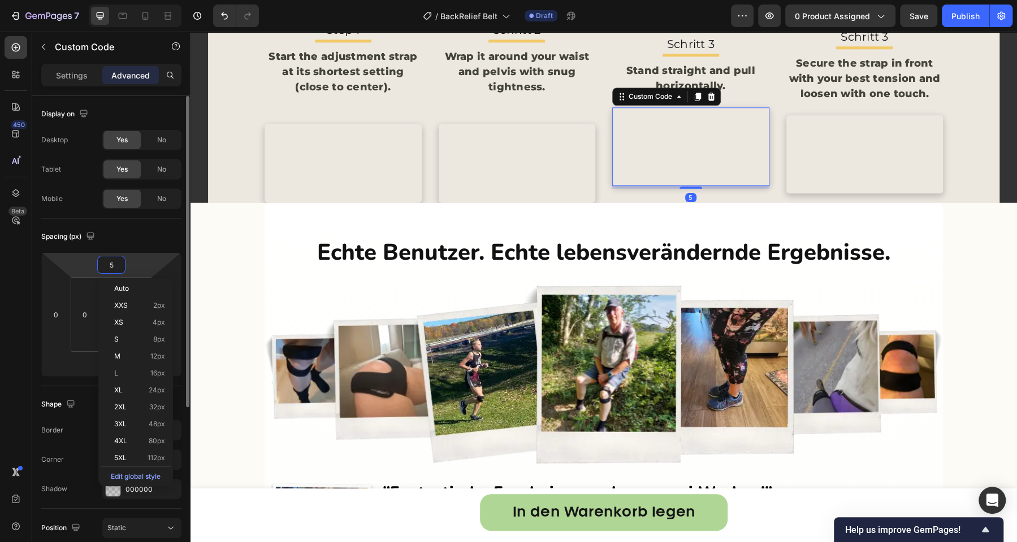
type input "50"
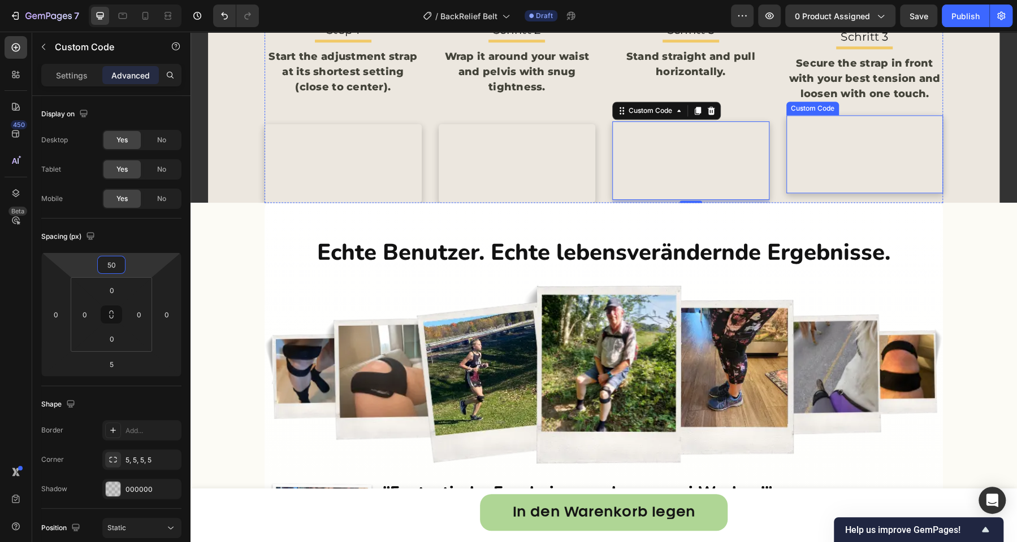
click at [833, 194] on video at bounding box center [864, 154] width 157 height 79
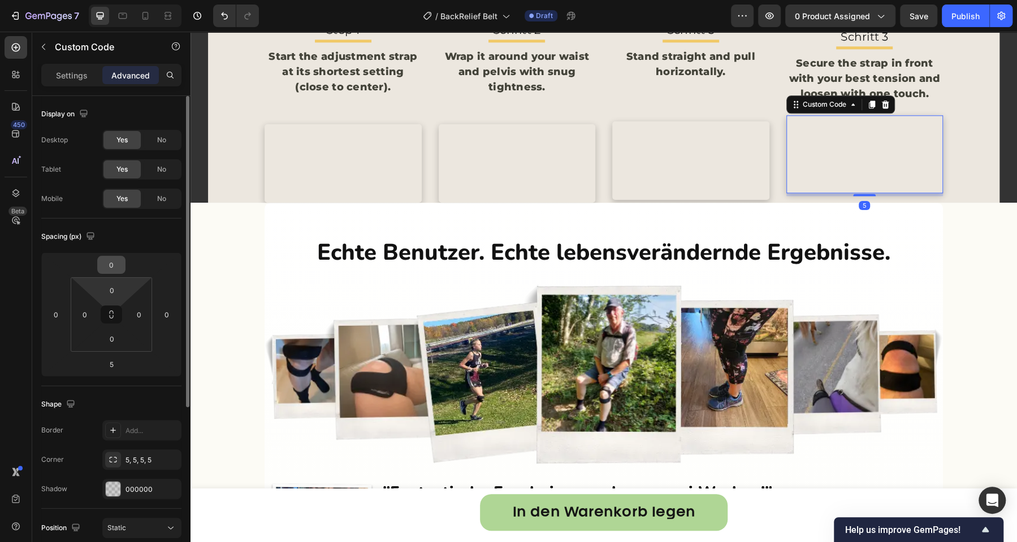
click at [108, 263] on input "0" at bounding box center [111, 265] width 23 height 17
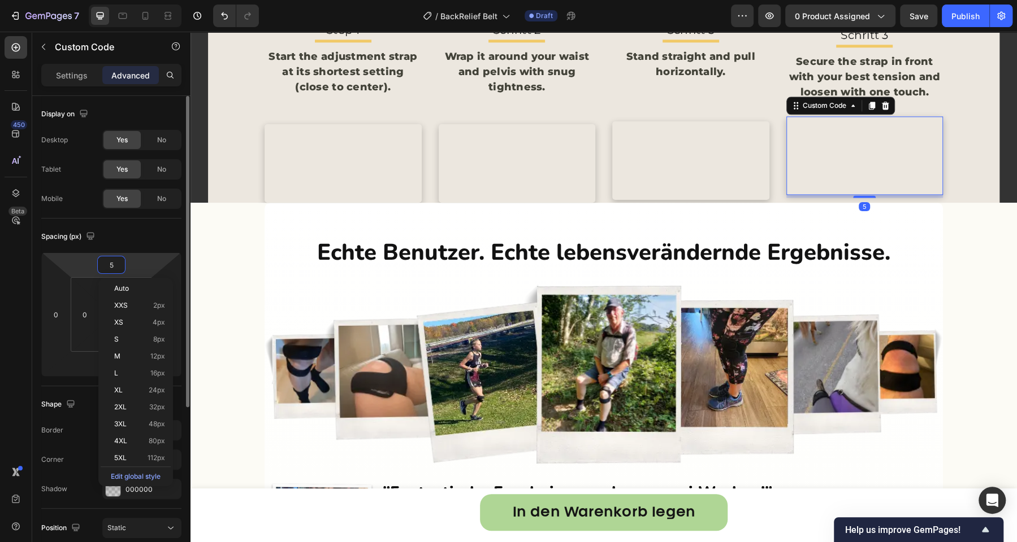
type input "50"
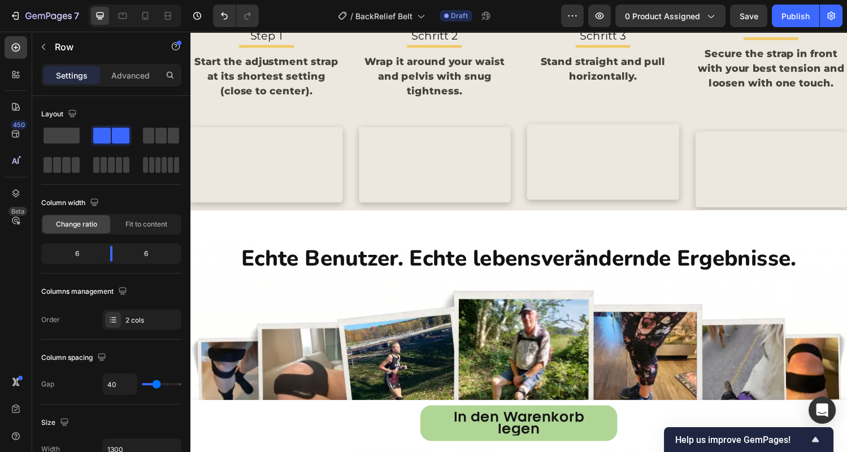
scroll to position [4070, 0]
click at [605, 206] on video at bounding box center [616, 166] width 157 height 79
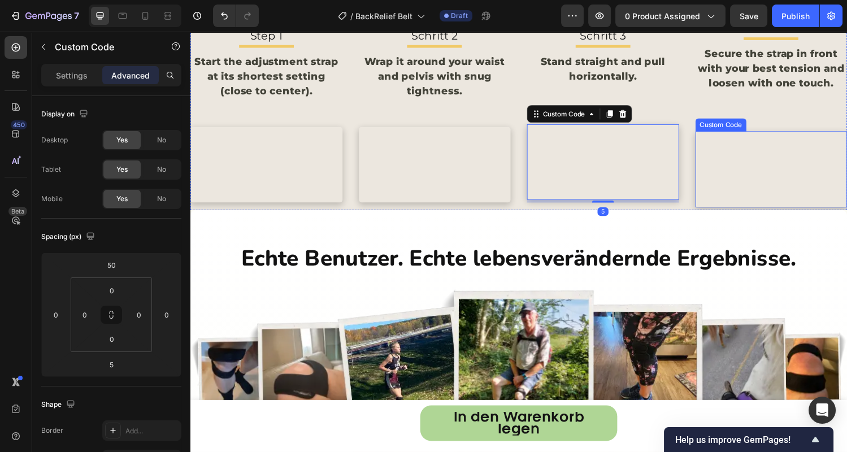
click at [735, 213] on video at bounding box center [790, 173] width 157 height 79
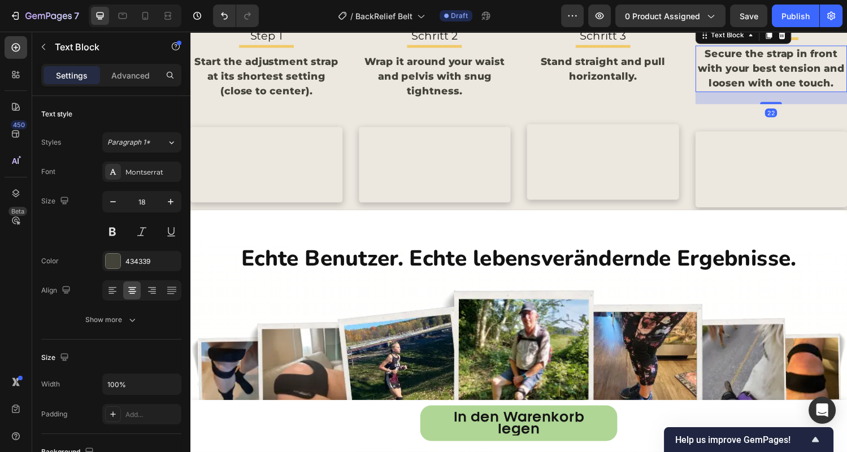
click at [750, 93] on p "Secure the strap in front with your best tension and loosen with one touch." at bounding box center [790, 70] width 155 height 46
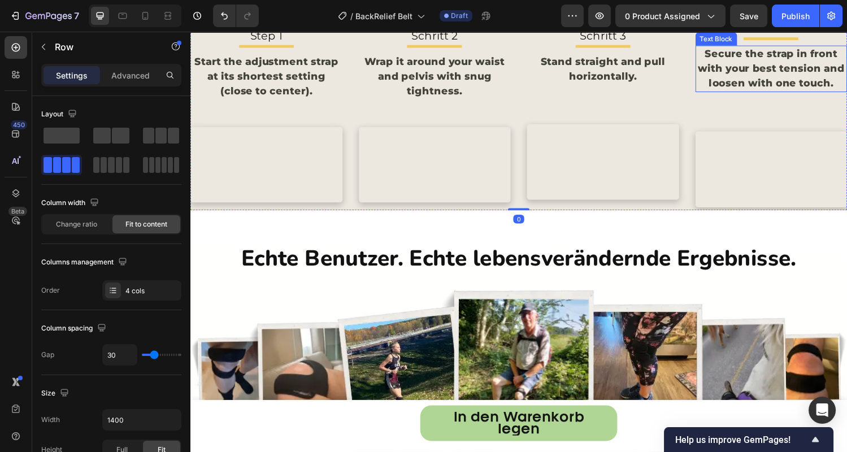
click at [776, 93] on p "Secure the strap in front with your best tension and loosen with one touch." at bounding box center [790, 70] width 155 height 46
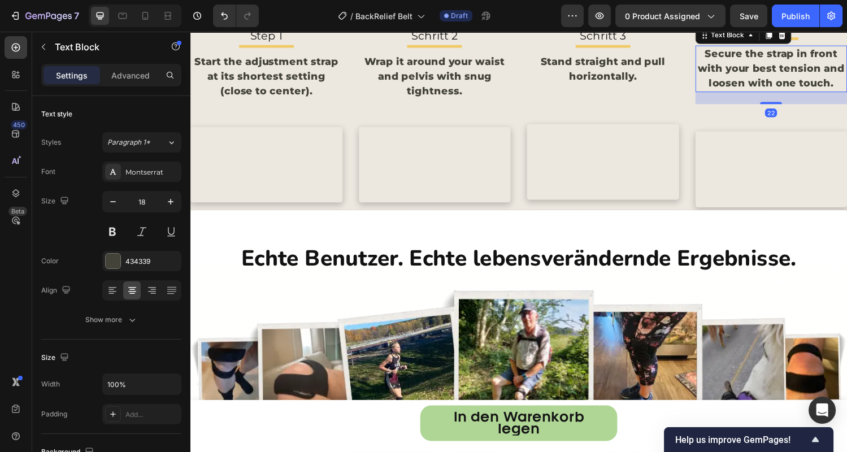
click at [778, 106] on div "22" at bounding box center [790, 100] width 157 height 12
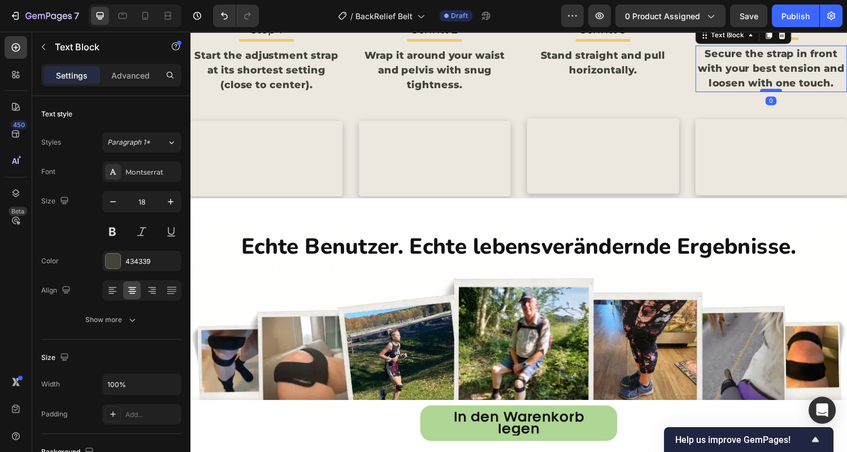
drag, startPoint x: 779, startPoint y: 263, endPoint x: 778, endPoint y: 249, distance: 13.6
click at [779, 94] on div at bounding box center [790, 91] width 23 height 3
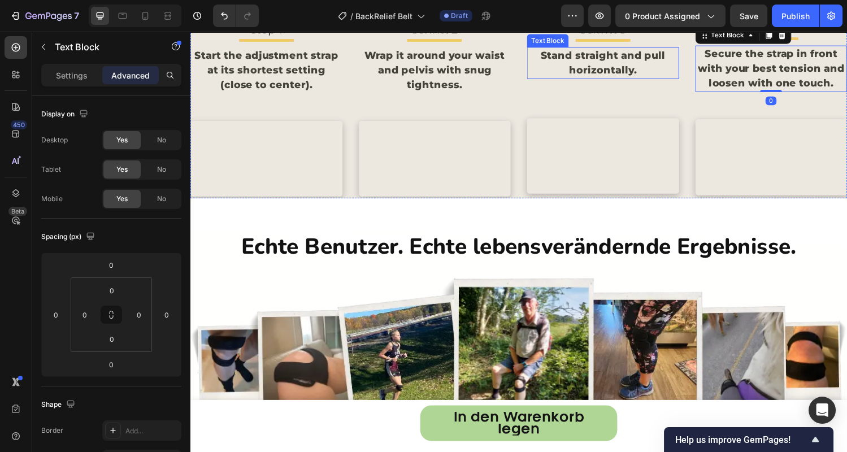
click at [622, 79] on p "Stand straight and pull horizontally." at bounding box center [616, 64] width 155 height 31
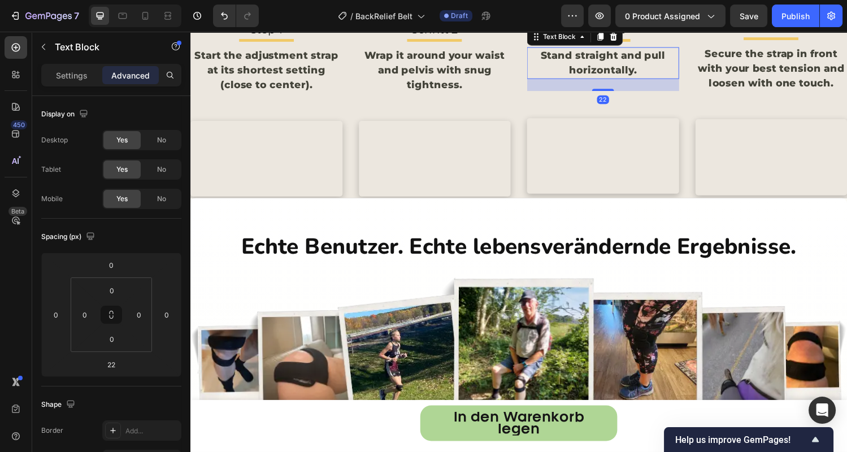
drag, startPoint x: 611, startPoint y: 250, endPoint x: 611, endPoint y: 211, distance: 39.0
click at [611, 203] on div "Schritt 3 Text Block Title Line Stand straight and pull horizontally. Text Bloc…" at bounding box center [616, 110] width 157 height 185
type input "0"
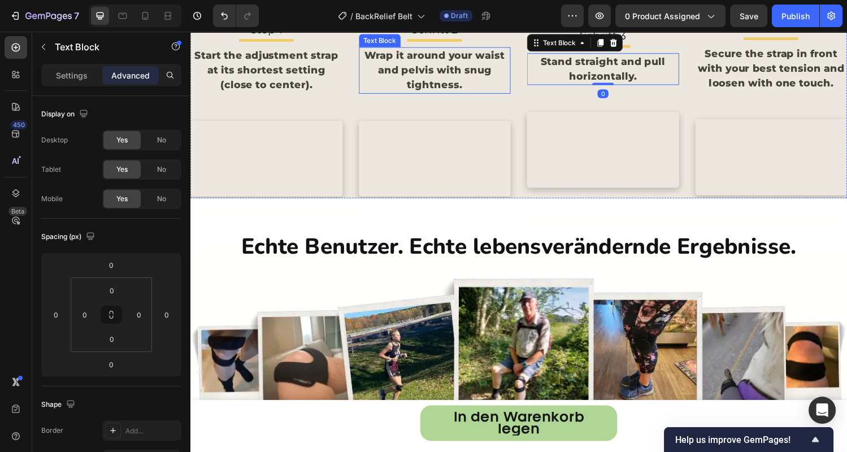
click at [468, 94] on p "Wrap it around your waist and pelvis with snug tightness." at bounding box center [443, 72] width 155 height 46
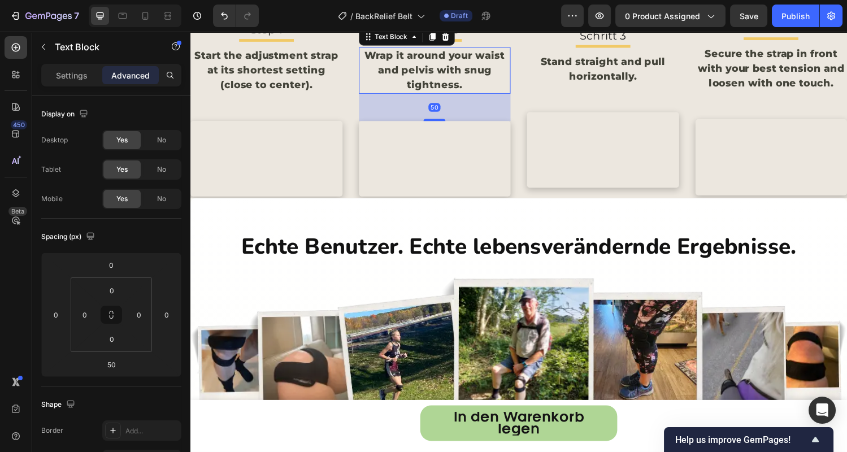
drag, startPoint x: 444, startPoint y: 281, endPoint x: 459, endPoint y: 218, distance: 64.6
click at [459, 203] on div "Schritt 2 Text Block Title Line Wrap it around your waist and pelvis with snug …" at bounding box center [442, 110] width 157 height 185
type input "0"
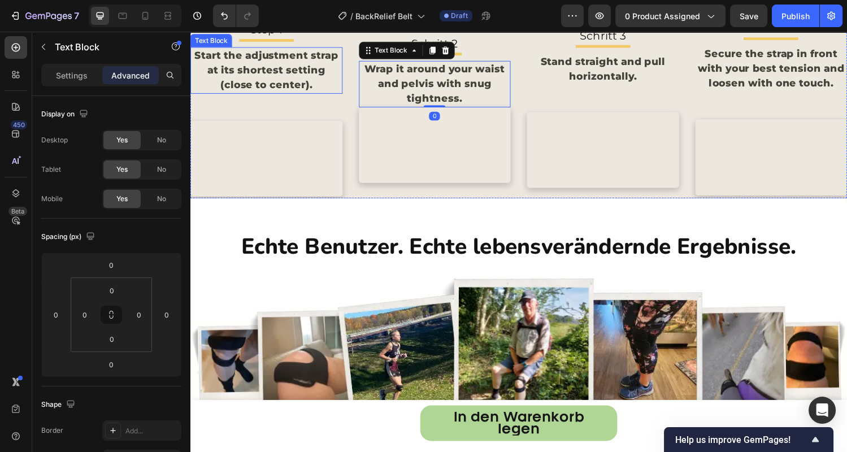
drag, startPoint x: 339, startPoint y: 226, endPoint x: 297, endPoint y: 250, distance: 48.9
click at [338, 94] on p "Start the adjustment strap at its shortest setting (close to center)." at bounding box center [269, 72] width 155 height 46
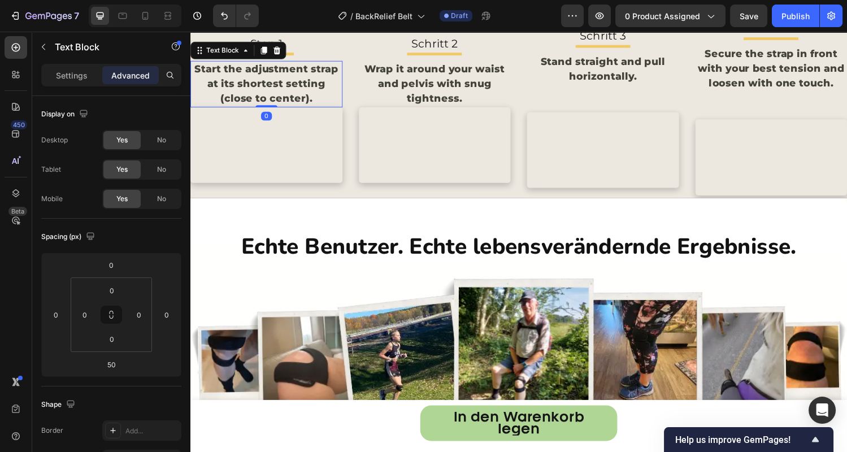
drag, startPoint x: 270, startPoint y: 280, endPoint x: 280, endPoint y: 218, distance: 62.4
click at [280, 203] on div "Step 1 Text Block Title Line Start the adjustment strap at its shortest setting…" at bounding box center [268, 110] width 157 height 185
type input "0"
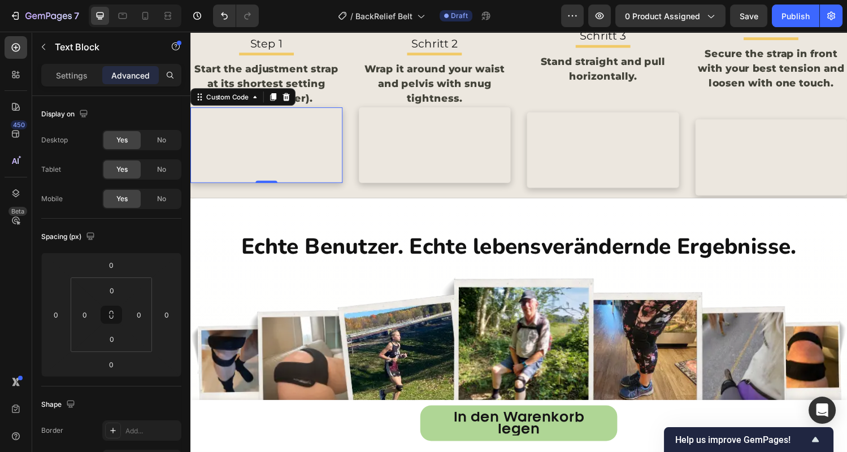
click at [329, 188] on video at bounding box center [268, 149] width 157 height 79
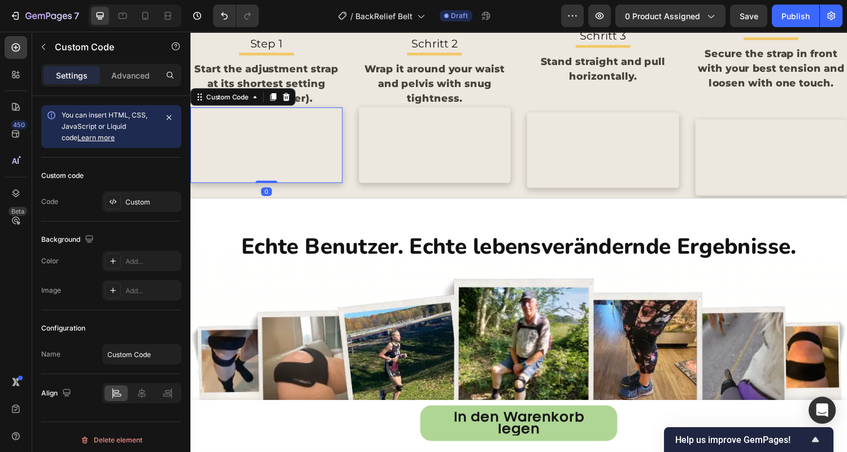
drag, startPoint x: 141, startPoint y: 70, endPoint x: 139, endPoint y: 89, distance: 18.8
click at [141, 70] on p "Advanced" at bounding box center [130, 76] width 38 height 12
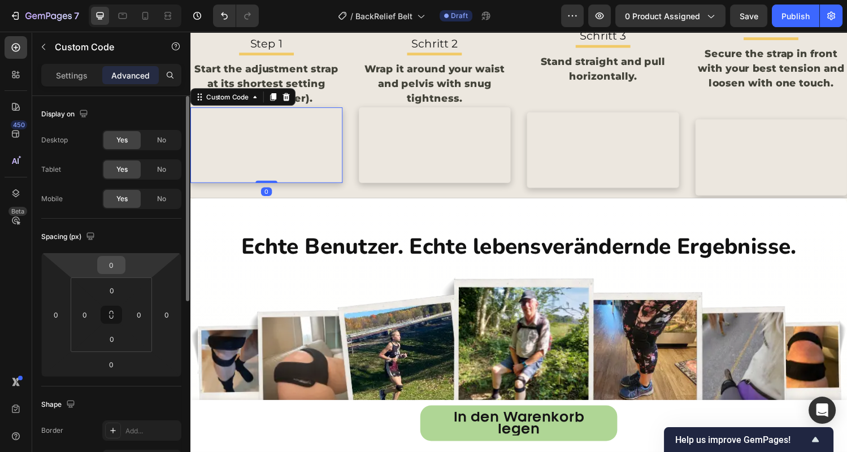
click at [116, 262] on input "0" at bounding box center [111, 265] width 23 height 17
type input "50"
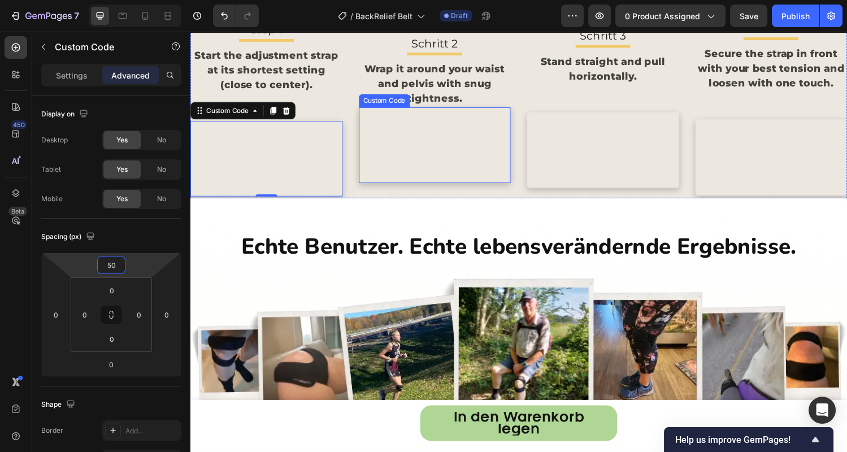
click at [455, 188] on video at bounding box center [442, 149] width 157 height 79
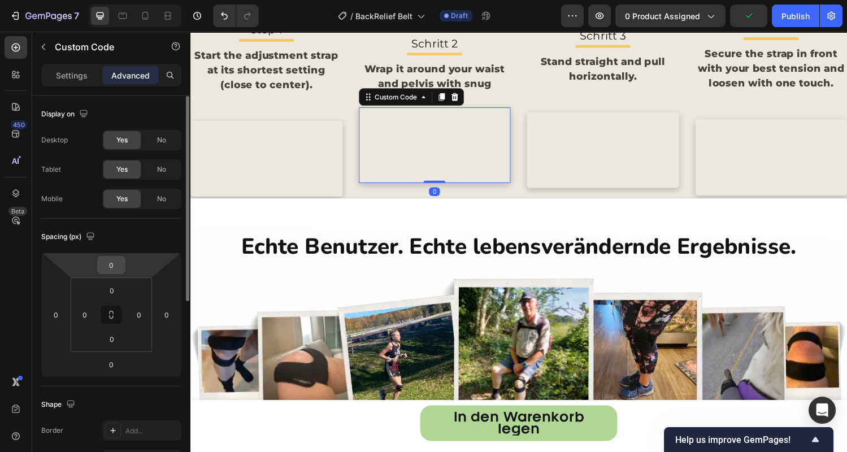
click at [120, 264] on input "0" at bounding box center [111, 265] width 23 height 17
type input "50"
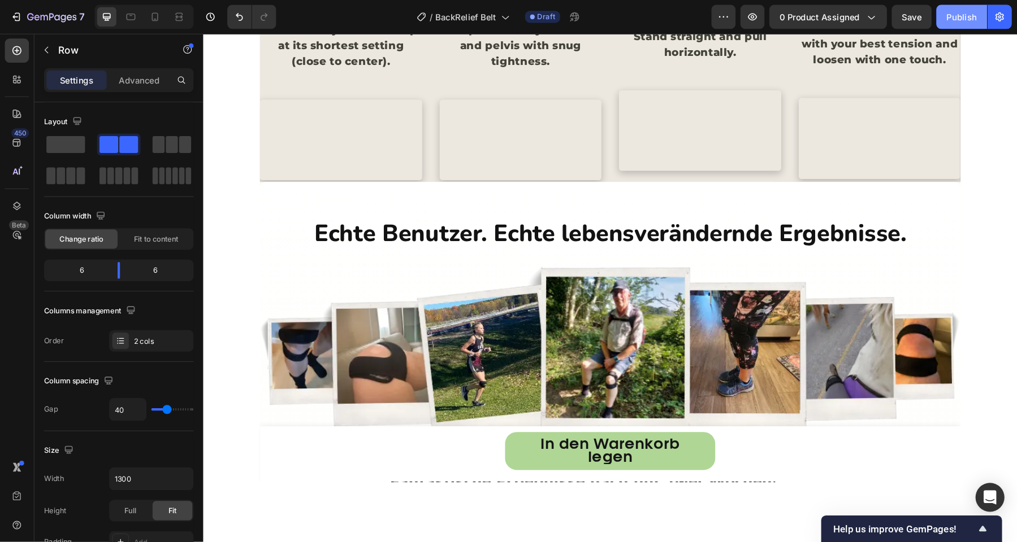
scroll to position [4098, 0]
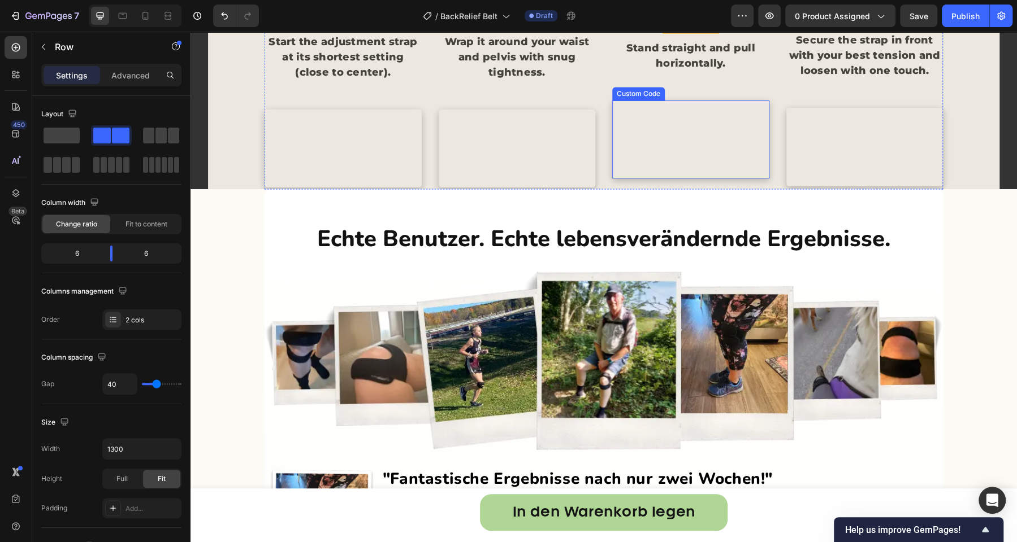
click at [654, 179] on video at bounding box center [690, 140] width 157 height 79
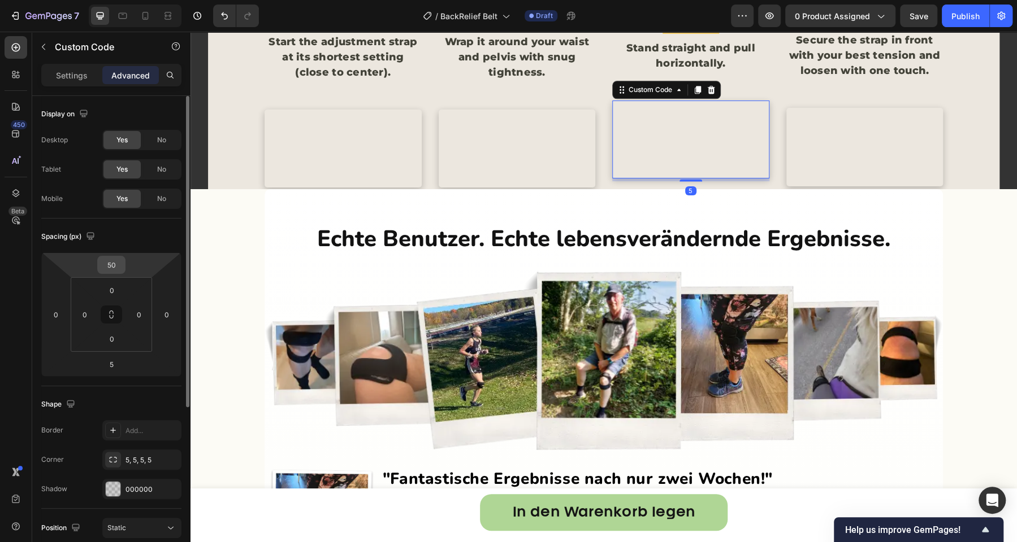
click at [114, 271] on input "50" at bounding box center [111, 265] width 23 height 17
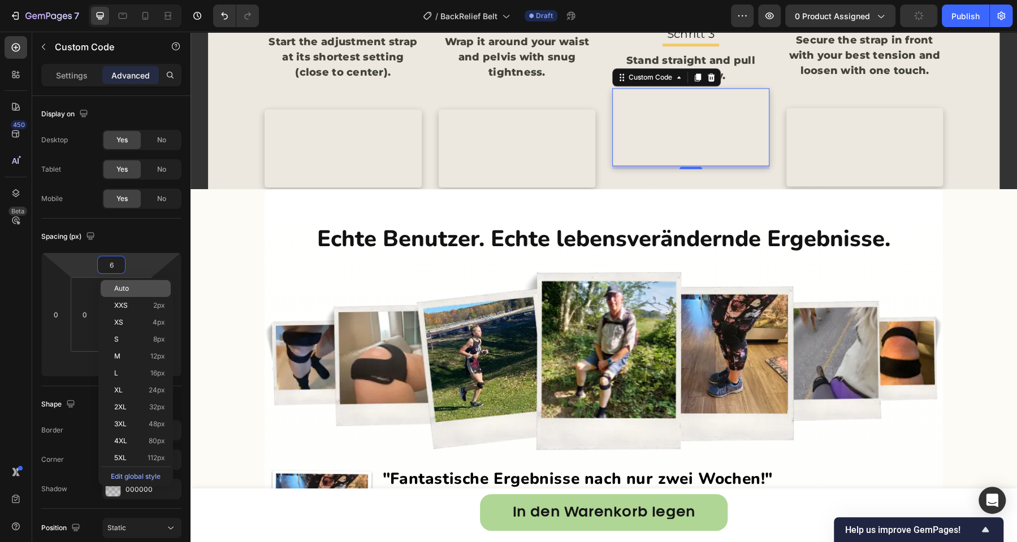
type input "60"
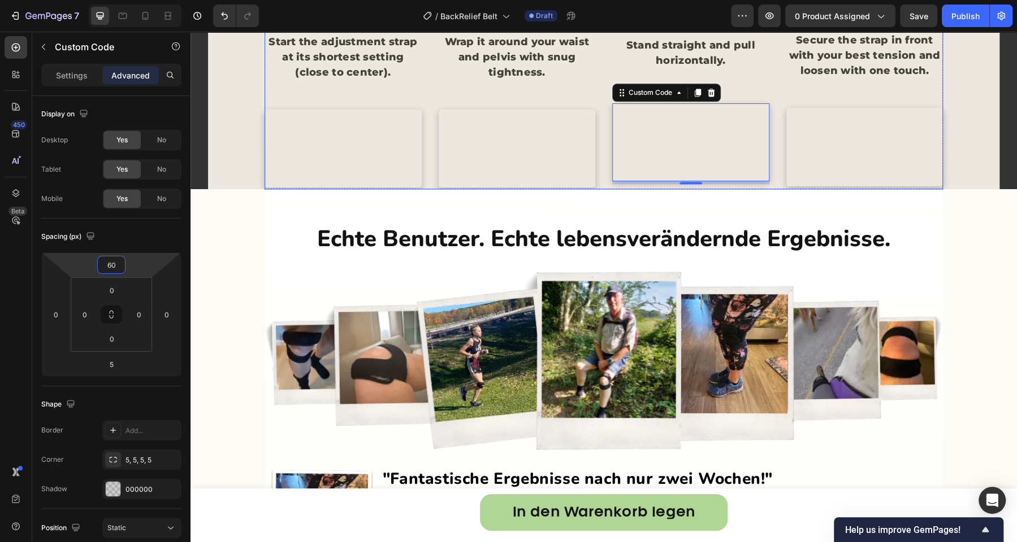
click at [656, 68] on p "Stand straight and pull horizontally." at bounding box center [690, 53] width 155 height 31
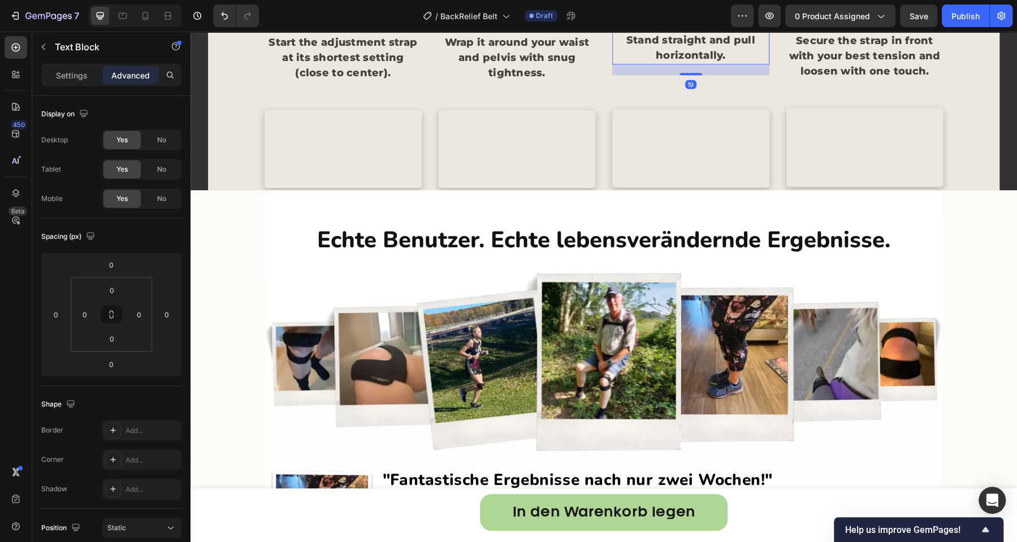
drag, startPoint x: 683, startPoint y: 245, endPoint x: 683, endPoint y: 256, distance: 10.8
click at [683, 190] on div "Schritt 3 Text Block Title Line Stand straight and pull horizontally. Text Bloc…" at bounding box center [690, 97] width 157 height 186
type input "19"
click at [799, 79] on p "Secure the strap in front with your best tension and loosen with one touch." at bounding box center [864, 56] width 155 height 46
click at [676, 188] on video at bounding box center [690, 148] width 157 height 79
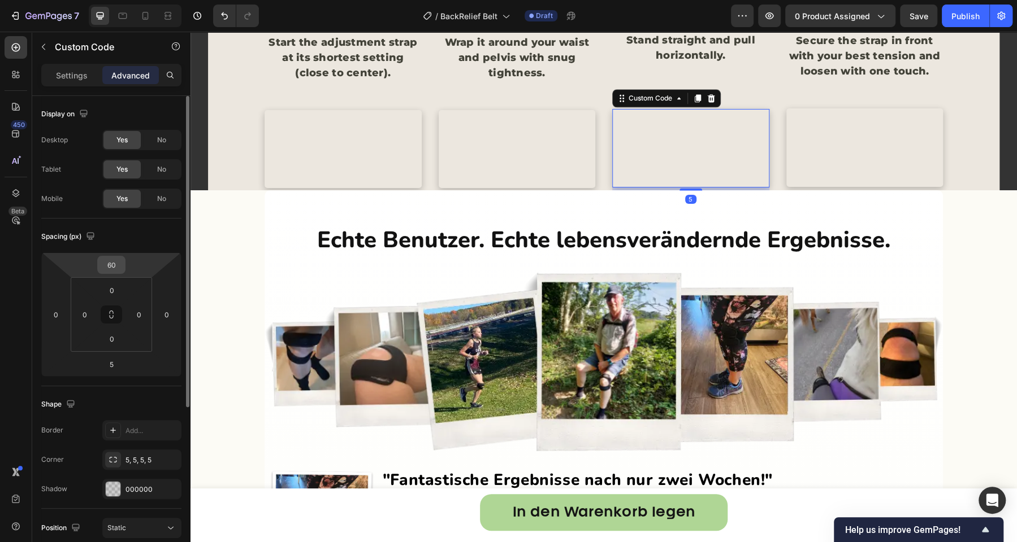
click at [112, 257] on input "60" at bounding box center [111, 265] width 23 height 17
type input "50"
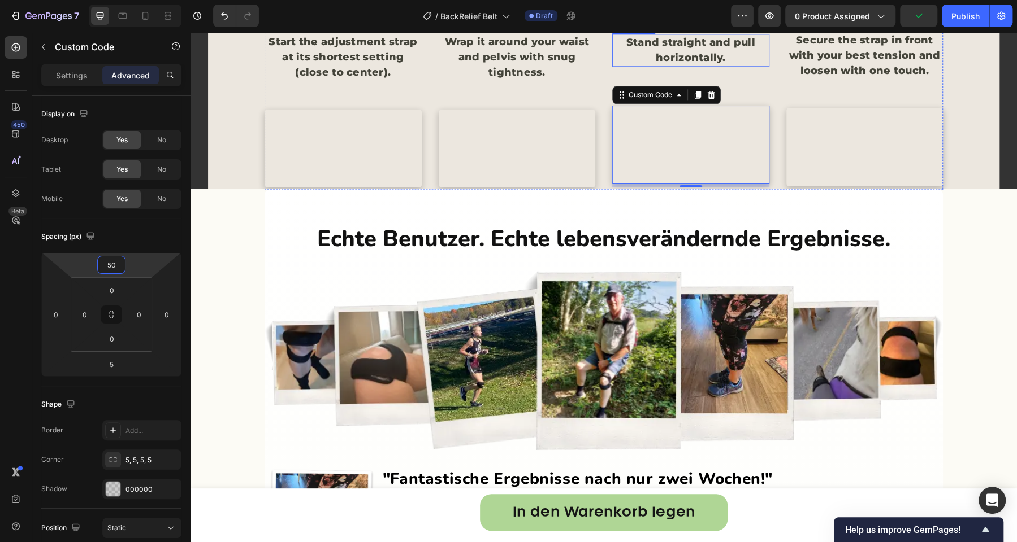
click at [689, 66] on p "Stand straight and pull horizontally." at bounding box center [690, 50] width 155 height 31
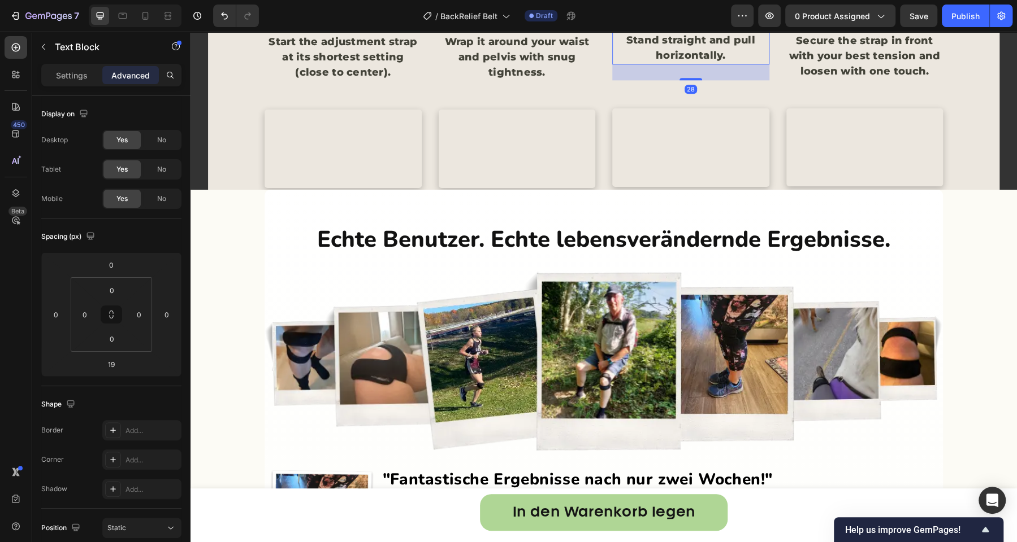
click at [687, 190] on div "Schritt 3 Text Block Title Line Stand straight and pull horizontally. Text Bloc…" at bounding box center [690, 97] width 157 height 186
type input "28"
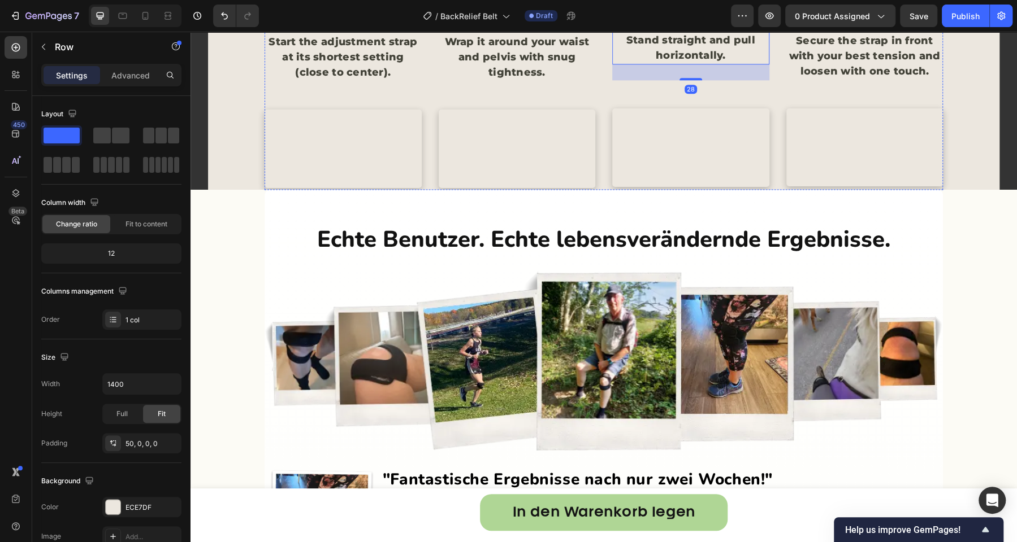
click at [541, 154] on div "Step 1 Text Block Title Line Start the adjustment strap at its shortest setting…" at bounding box center [603, 83] width 791 height 214
click at [344, 24] on p "Step 1" at bounding box center [343, 15] width 155 height 17
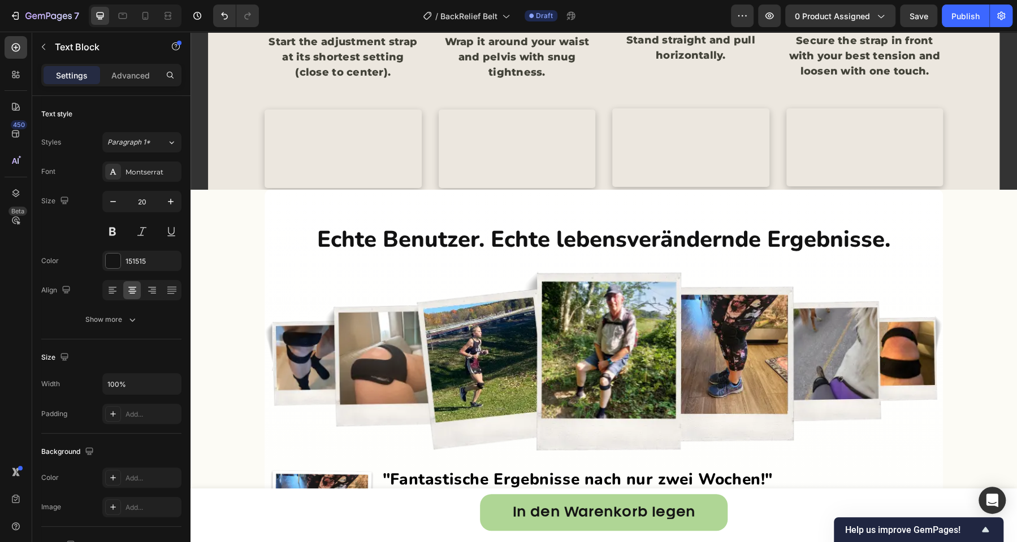
click at [344, 24] on p "Step 1" at bounding box center [343, 15] width 155 height 17
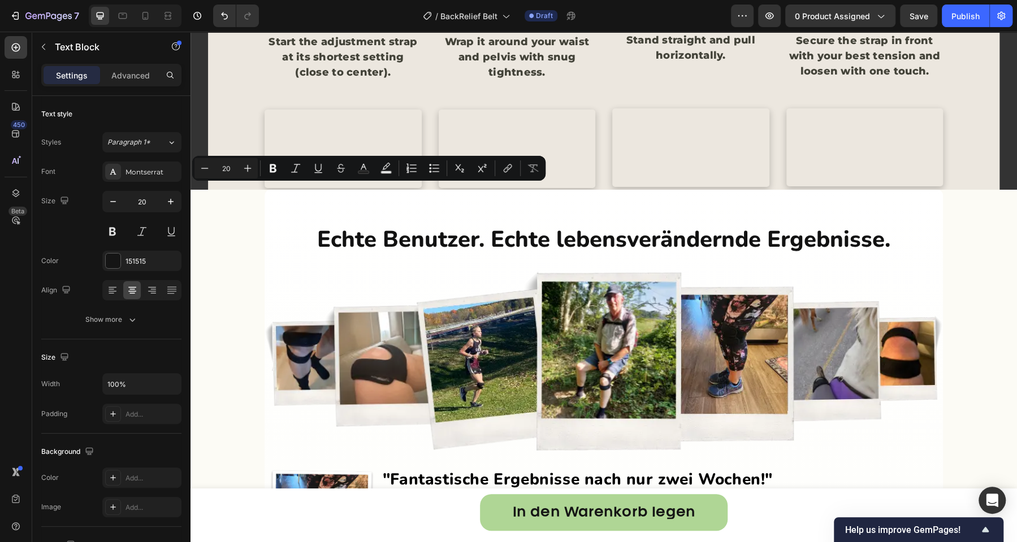
copy p "Step 1"
click at [513, 24] on p "Schritt 2" at bounding box center [517, 15] width 155 height 17
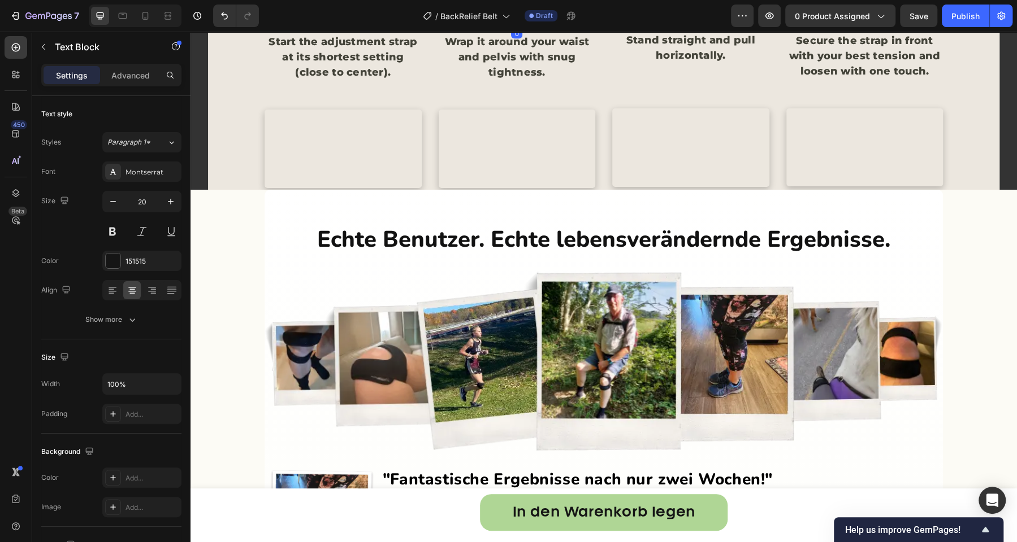
click at [513, 24] on p "Schritt 2" at bounding box center [517, 15] width 155 height 17
click at [691, 22] on p "Schritt 3" at bounding box center [690, 13] width 155 height 17
click at [837, 23] on p "Schritt 3" at bounding box center [864, 14] width 155 height 17
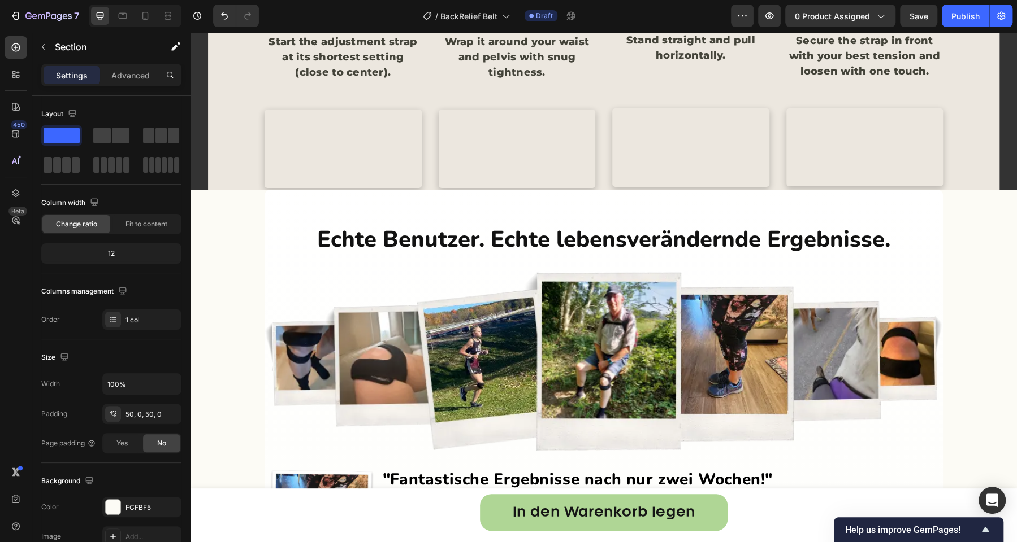
click at [248, 172] on div "Step 1 Text Block Title Line Start the adjustment strap at its shortest setting…" at bounding box center [603, 83] width 791 height 214
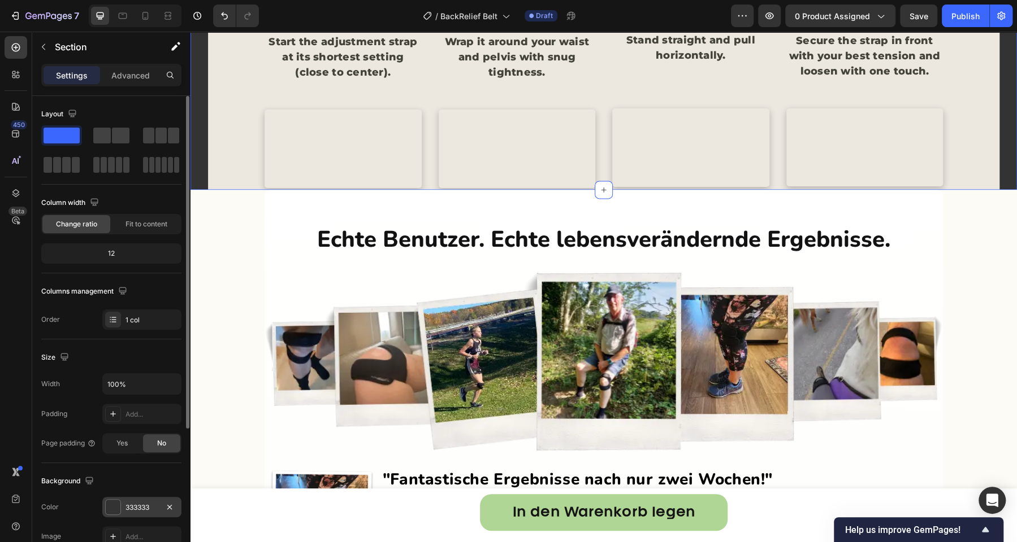
click at [141, 505] on div "333333" at bounding box center [141, 508] width 33 height 10
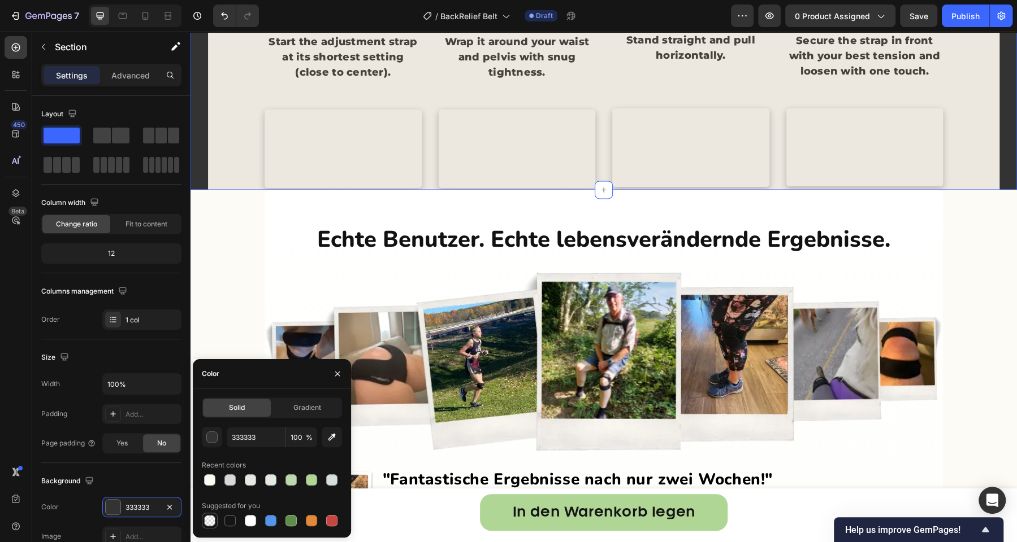
click at [207, 524] on div at bounding box center [209, 520] width 11 height 11
type input "000000"
type input "0"
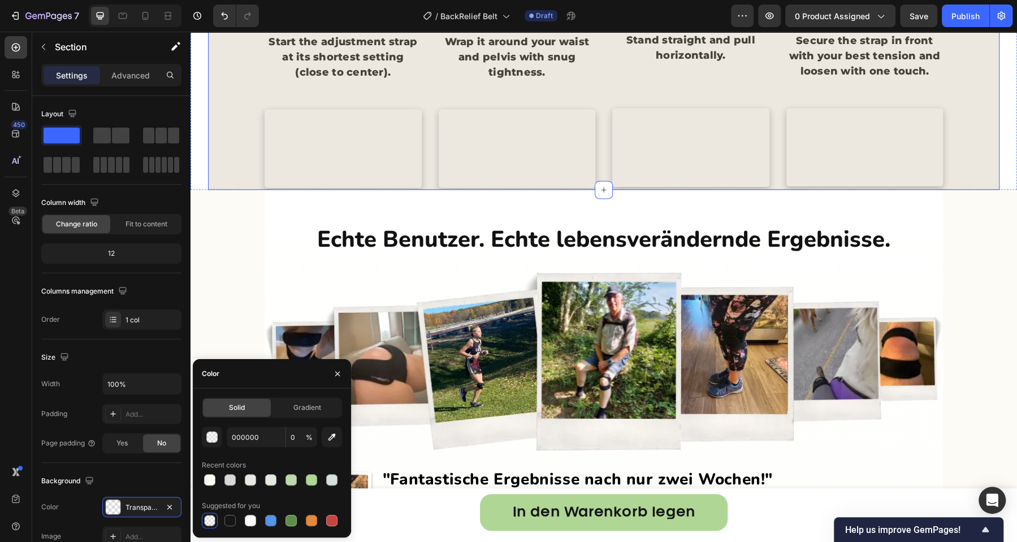
click at [235, 174] on div "Step 1 Text Block Title Line Start the adjustment strap at its shortest setting…" at bounding box center [603, 83] width 791 height 214
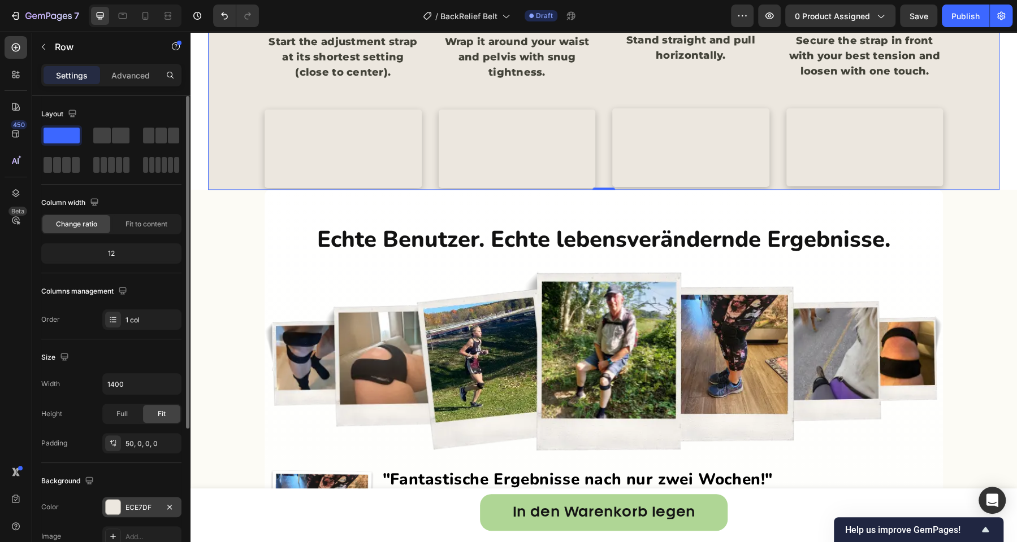
click at [142, 503] on div "ECE7DF" at bounding box center [141, 508] width 33 height 10
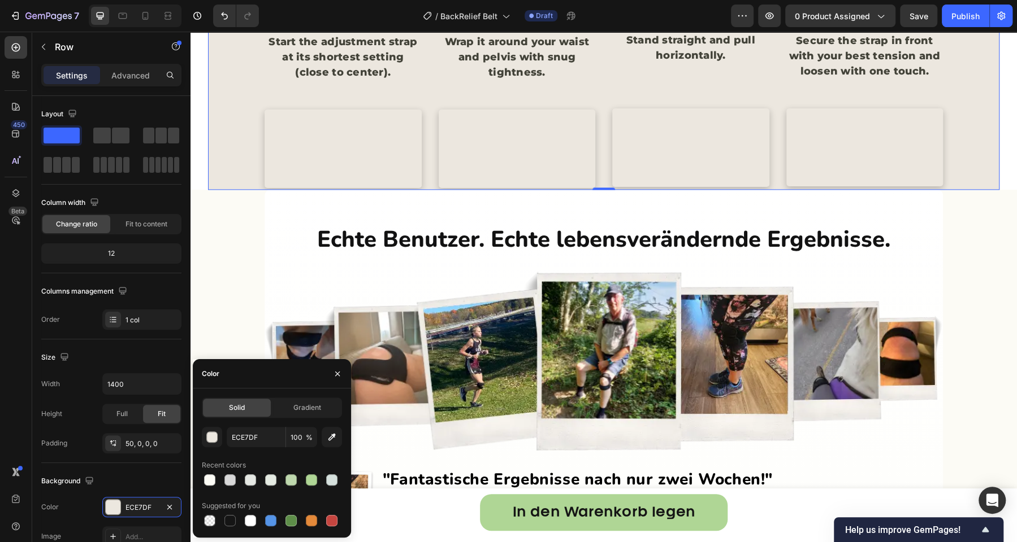
click at [212, 517] on div at bounding box center [209, 520] width 11 height 11
type input "000000"
type input "0"
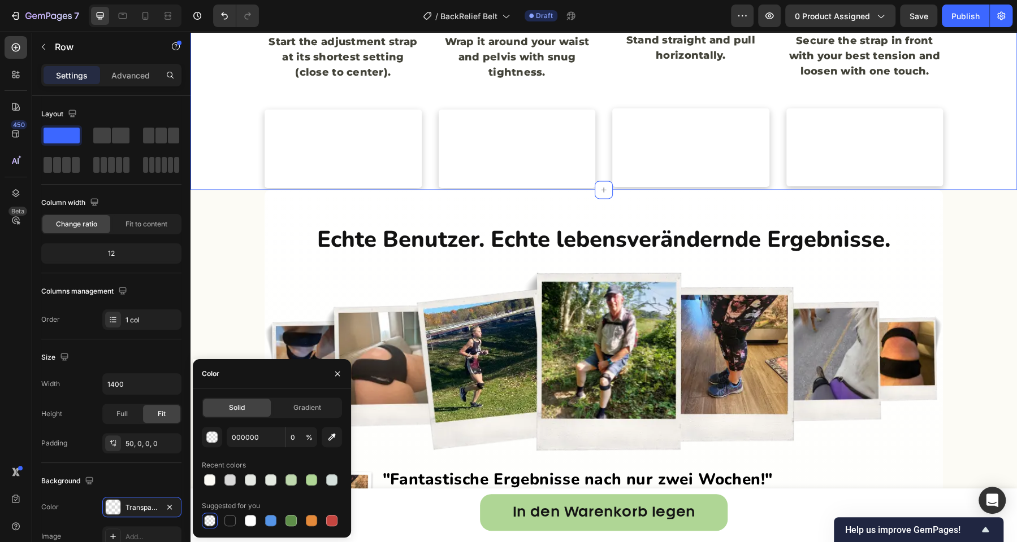
click at [196, 190] on div "Step 1 Text Block Title Line Start the adjustment strap at its shortest setting…" at bounding box center [603, 83] width 826 height 214
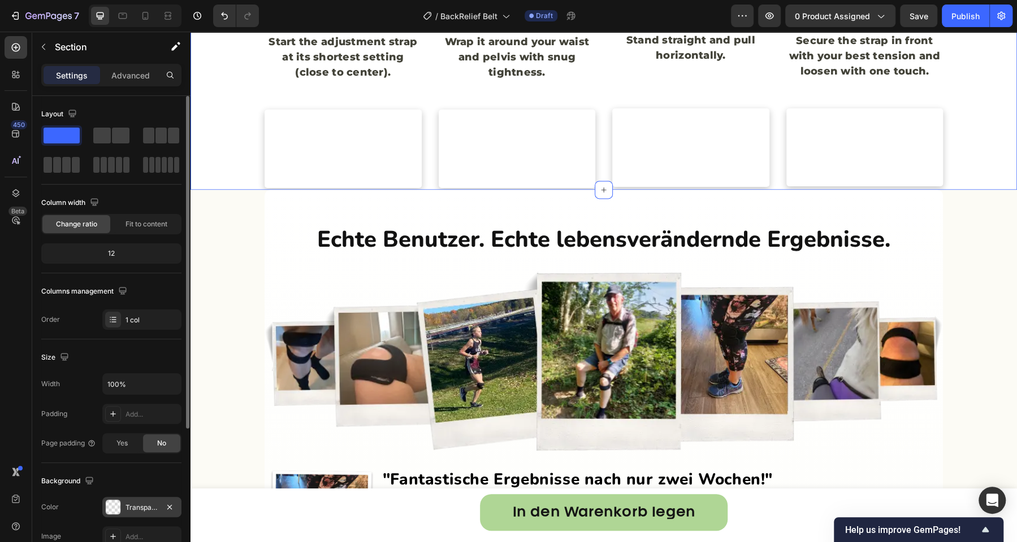
click at [121, 498] on div "Transparent" at bounding box center [141, 507] width 79 height 20
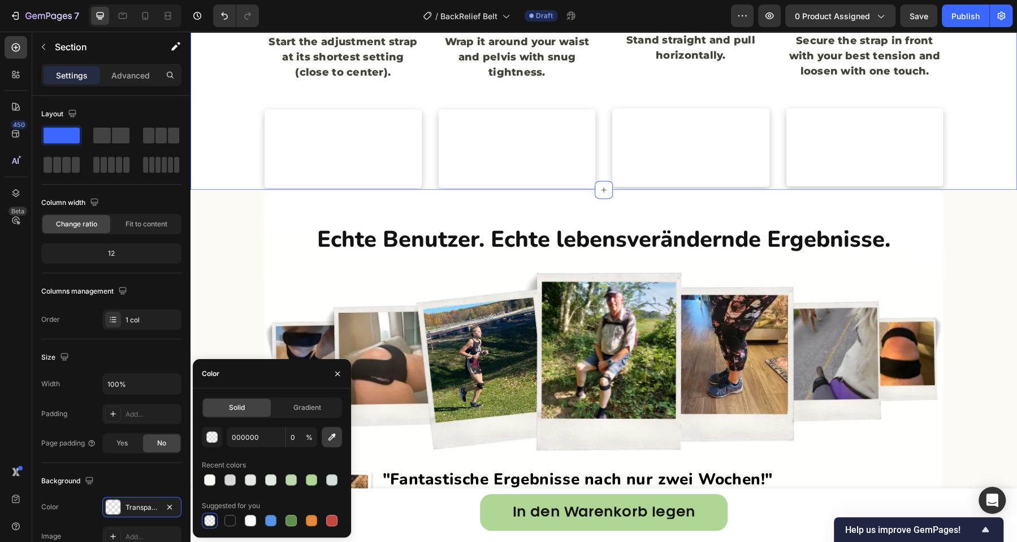
click at [329, 439] on icon "button" at bounding box center [331, 437] width 7 height 7
type input "FCFBF5"
type input "100"
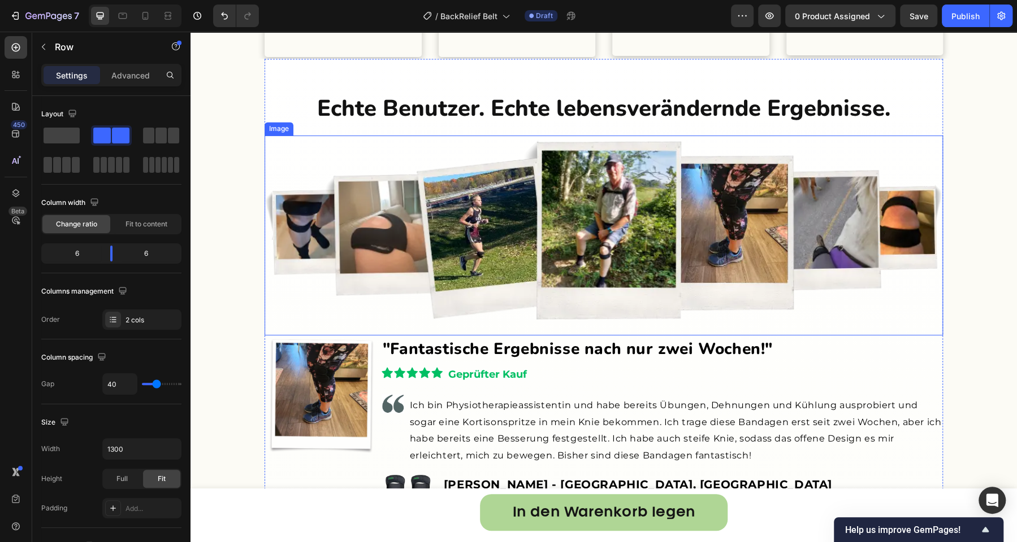
scroll to position [4439, 0]
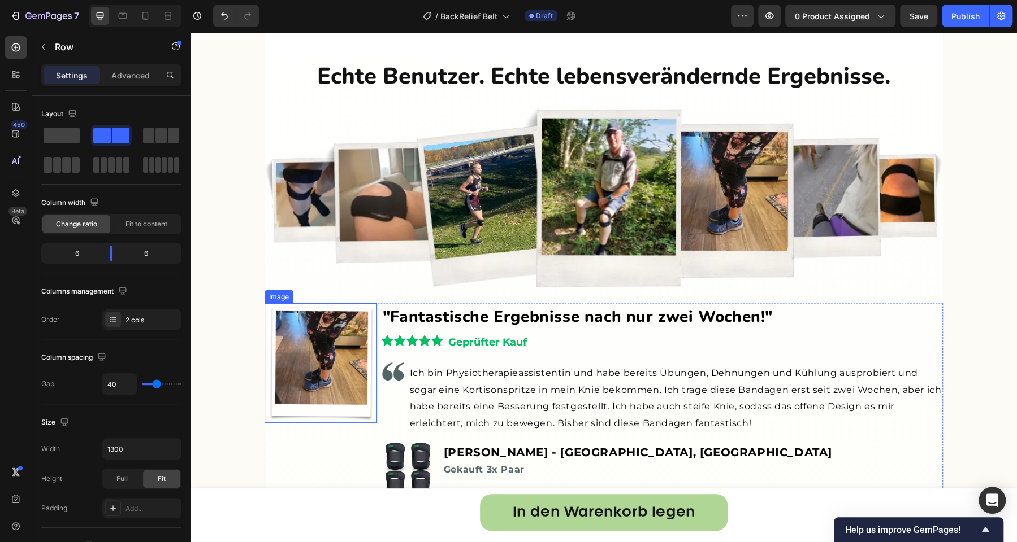
click at [320, 423] on img at bounding box center [320, 363] width 112 height 120
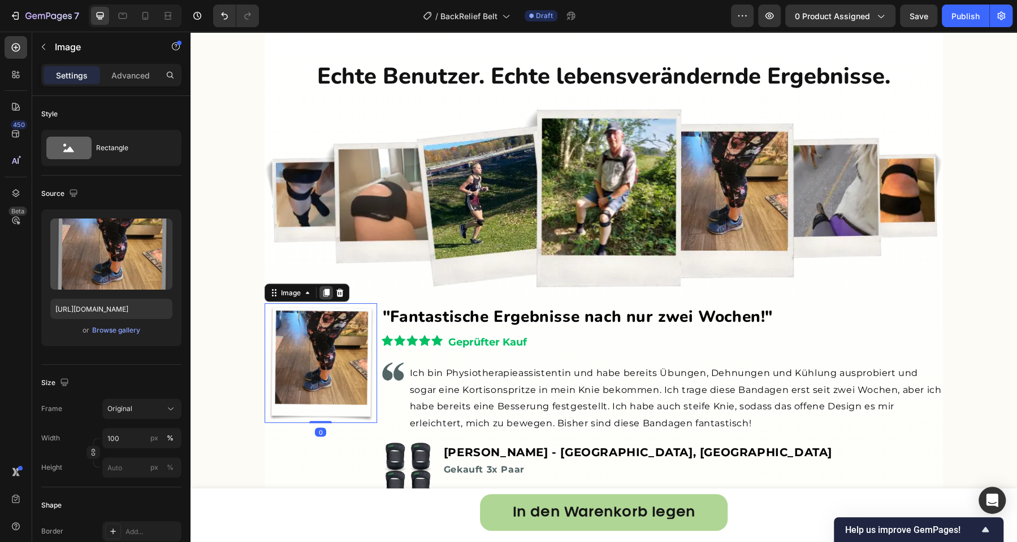
click at [322, 297] on icon at bounding box center [326, 292] width 9 height 9
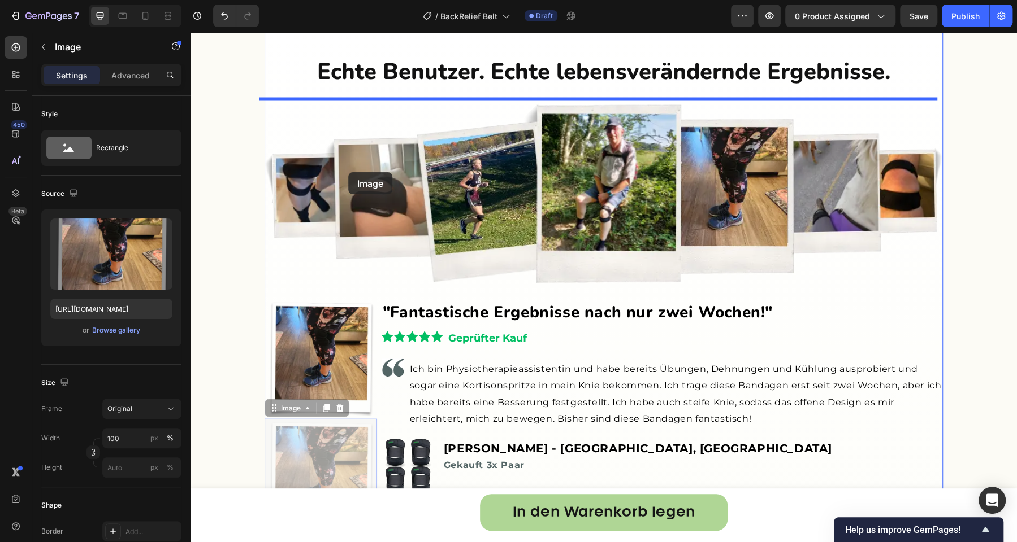
scroll to position [4012, 0]
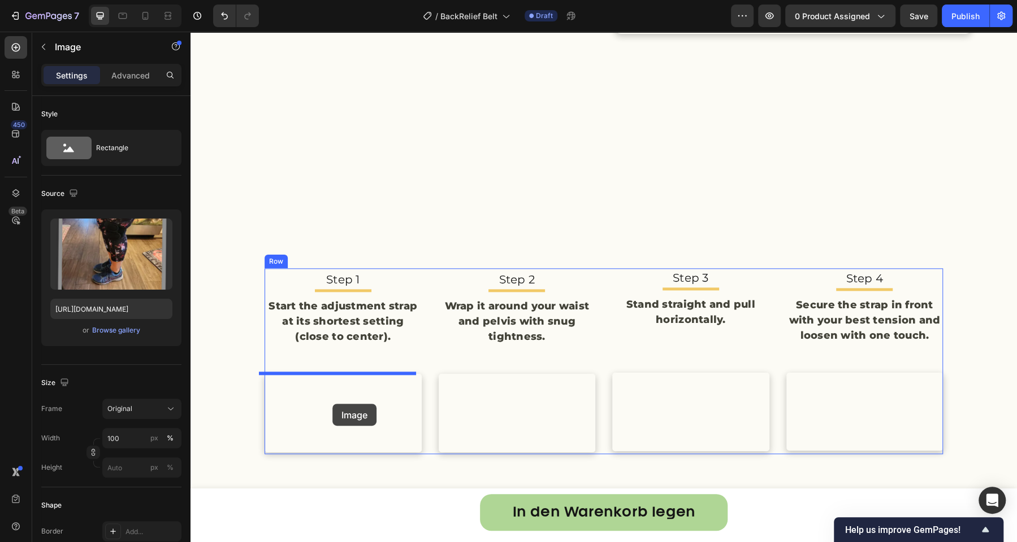
drag, startPoint x: 289, startPoint y: 130, endPoint x: 334, endPoint y: 397, distance: 271.0
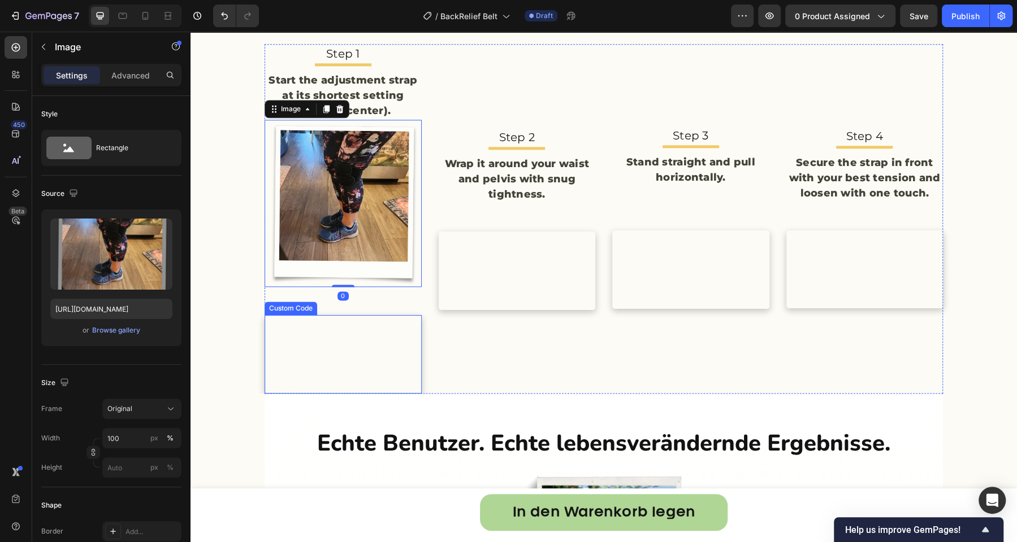
scroll to position [4186, 0]
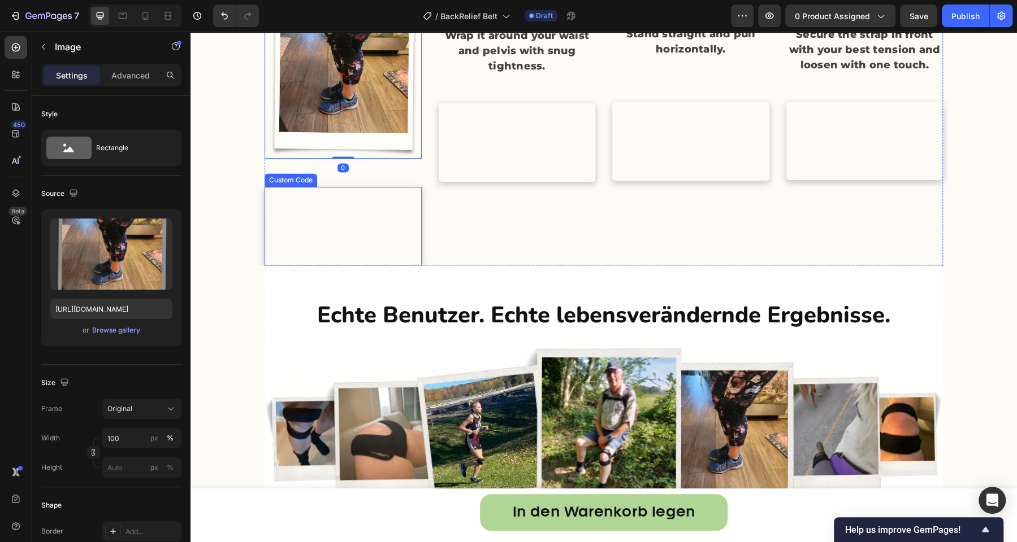
click at [335, 266] on video at bounding box center [342, 226] width 157 height 79
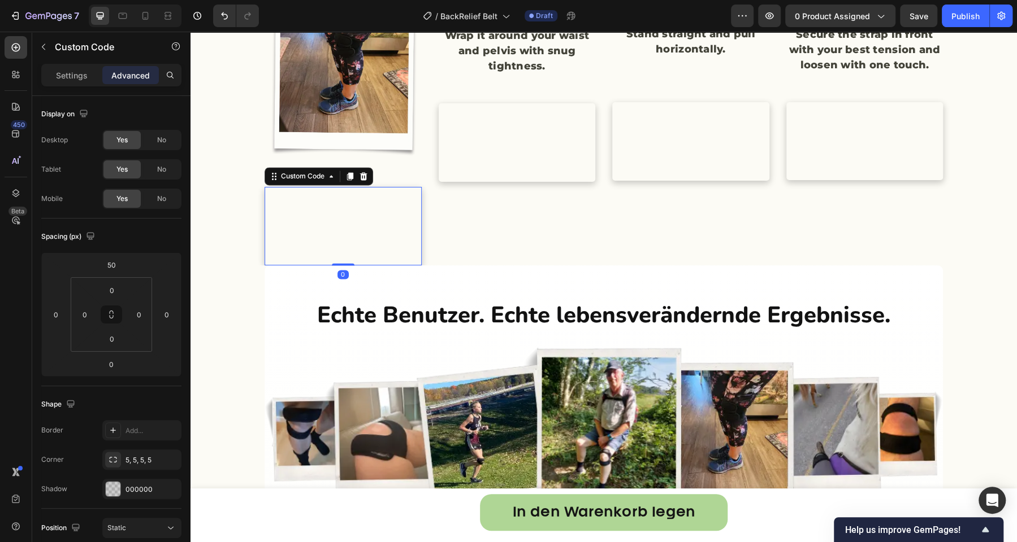
click at [361, 180] on icon at bounding box center [363, 176] width 7 height 8
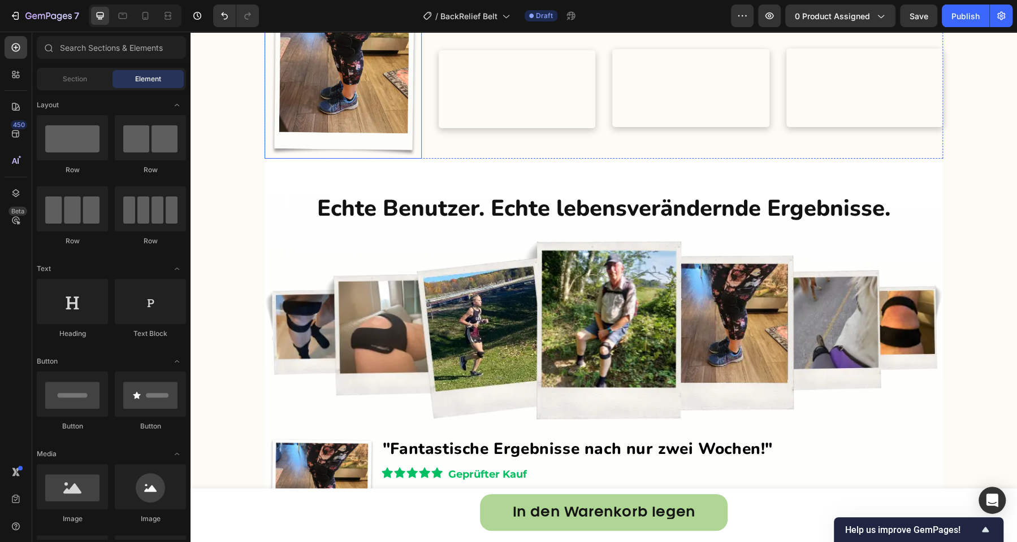
click at [362, 159] on img at bounding box center [342, 75] width 157 height 167
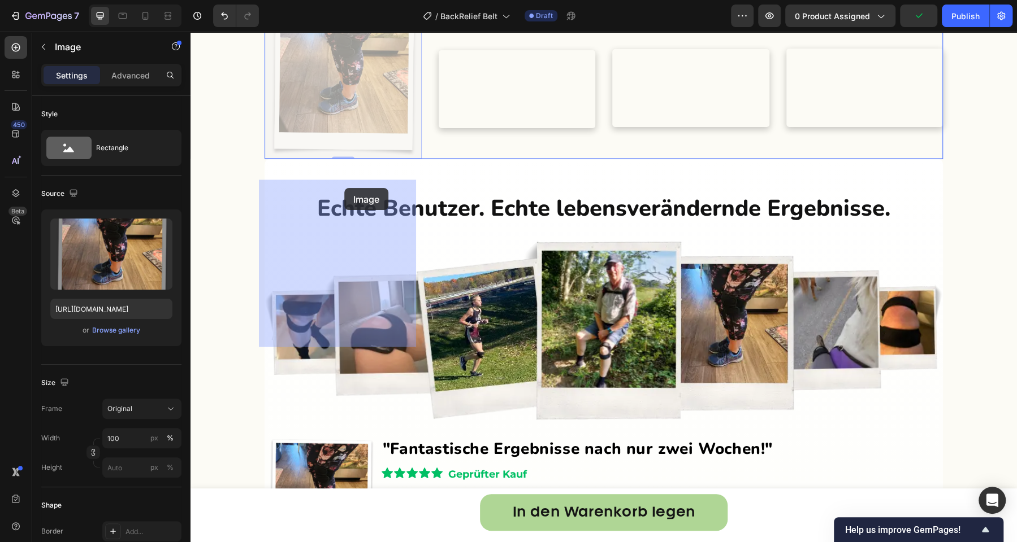
drag, startPoint x: 300, startPoint y: 172, endPoint x: 344, endPoint y: 188, distance: 47.0
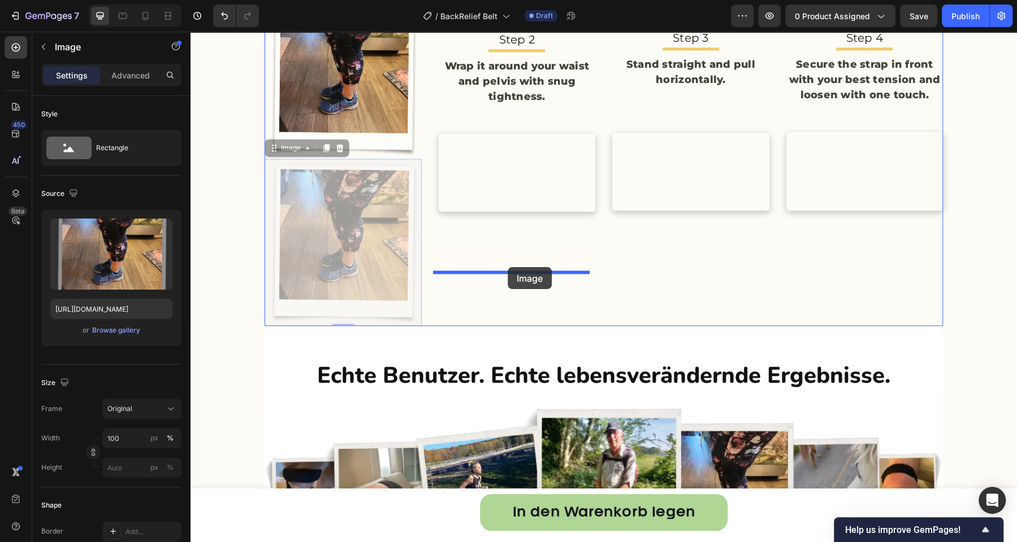
drag, startPoint x: 289, startPoint y: 326, endPoint x: 507, endPoint y: 268, distance: 225.8
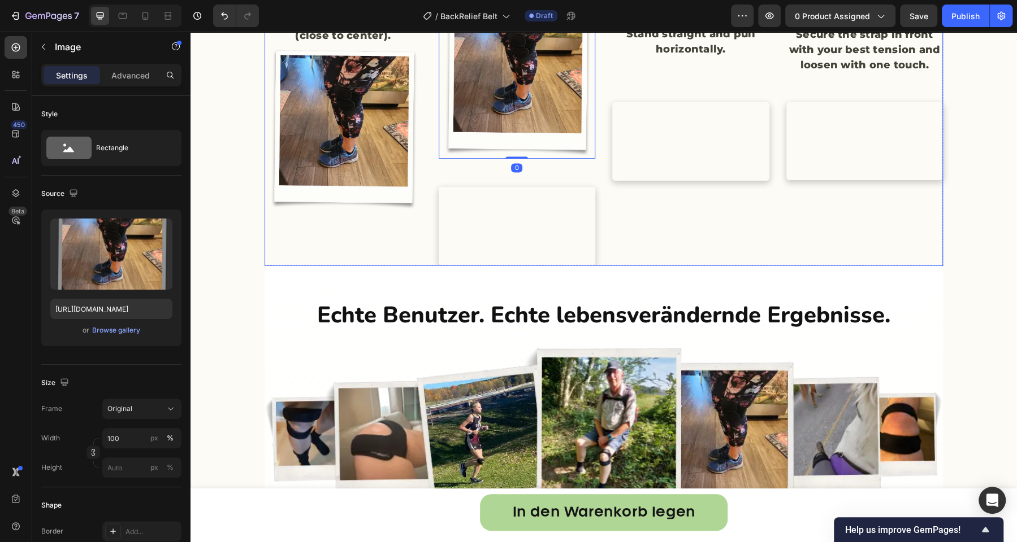
click at [476, 266] on video at bounding box center [517, 226] width 157 height 79
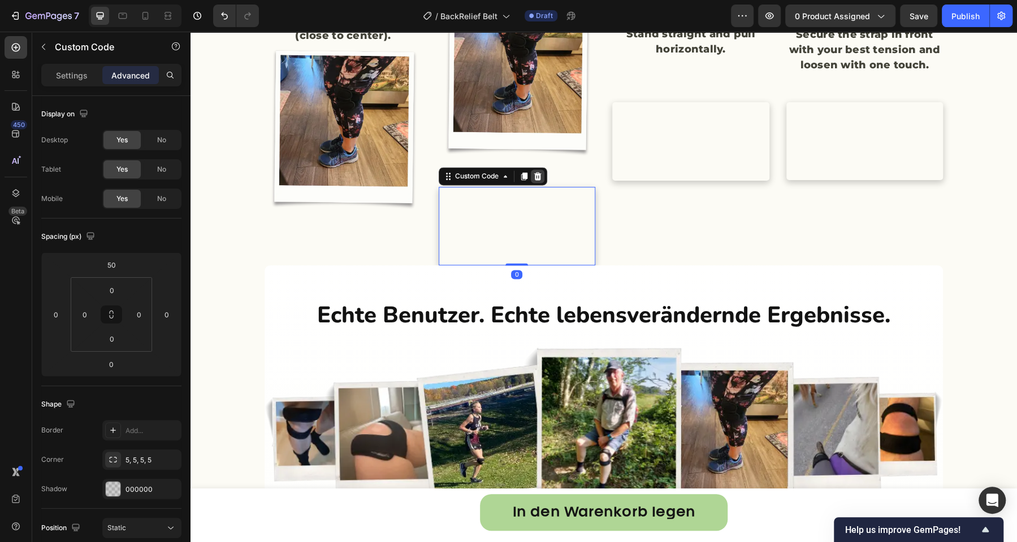
click at [535, 181] on icon at bounding box center [537, 176] width 9 height 9
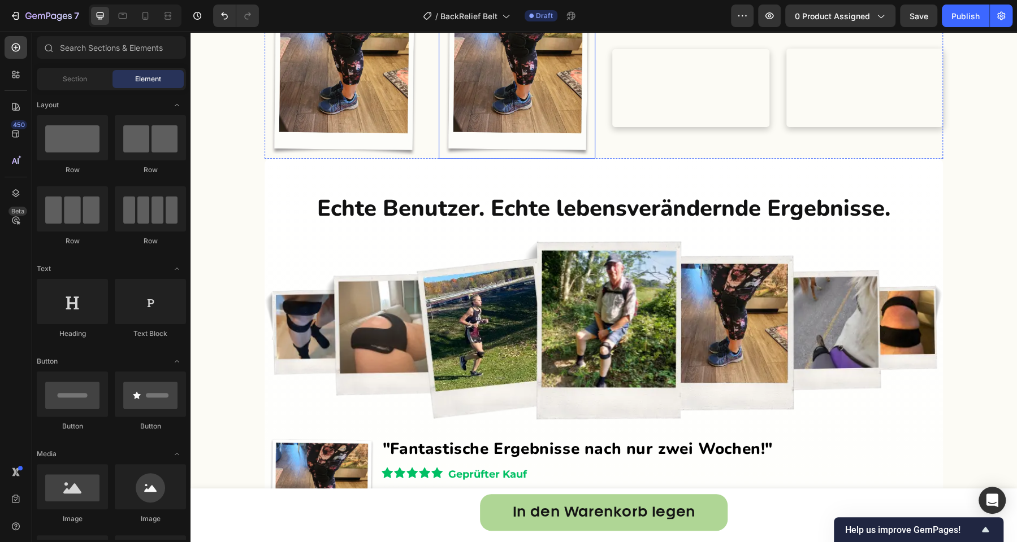
click at [500, 159] on img at bounding box center [517, 75] width 157 height 167
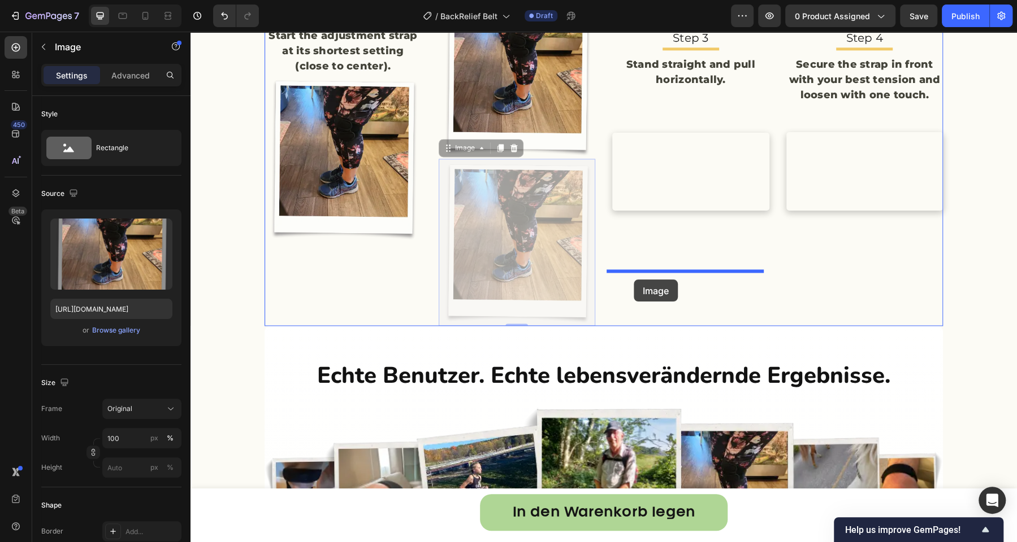
drag, startPoint x: 463, startPoint y: 327, endPoint x: 633, endPoint y: 280, distance: 177.0
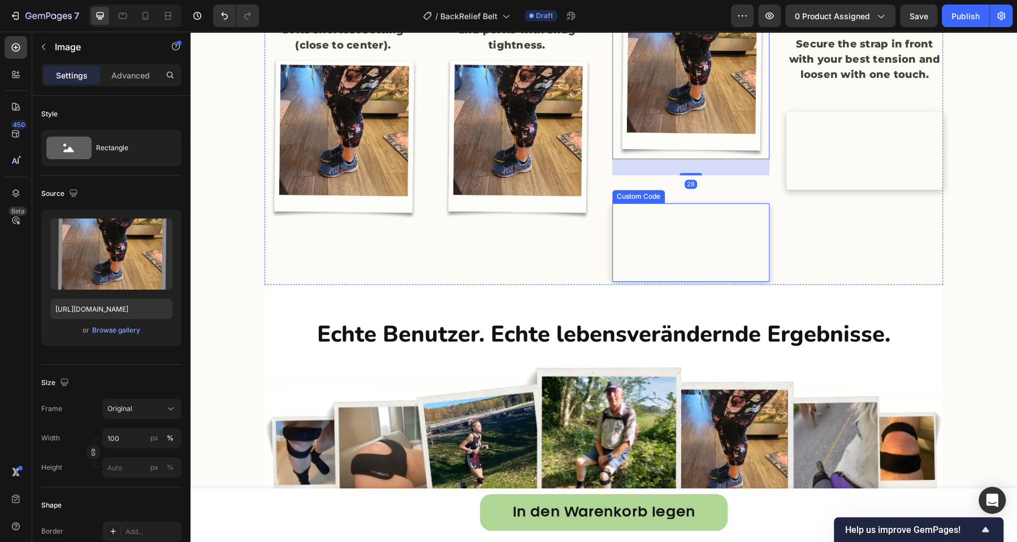
click at [689, 282] on video at bounding box center [690, 242] width 157 height 79
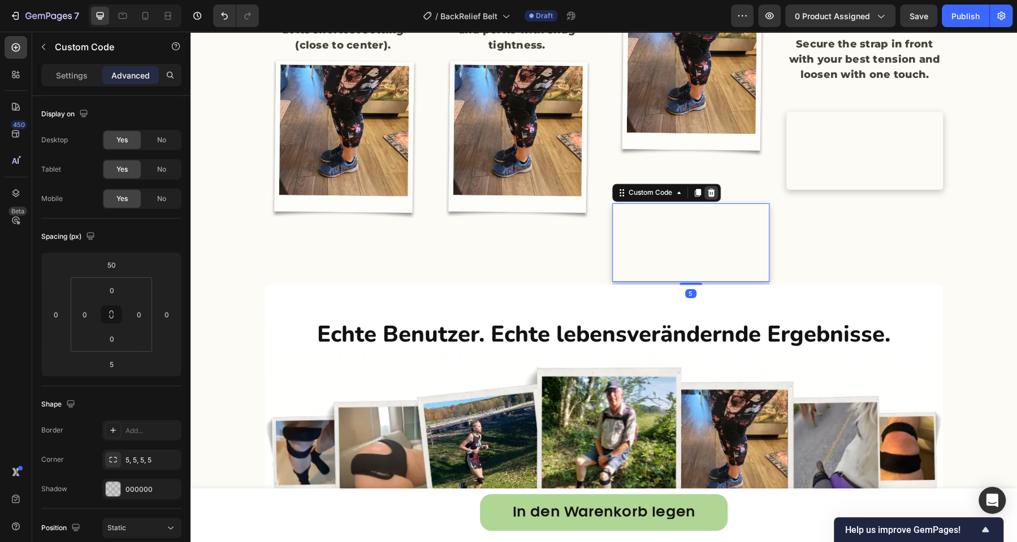
click at [707, 197] on icon at bounding box center [710, 193] width 7 height 8
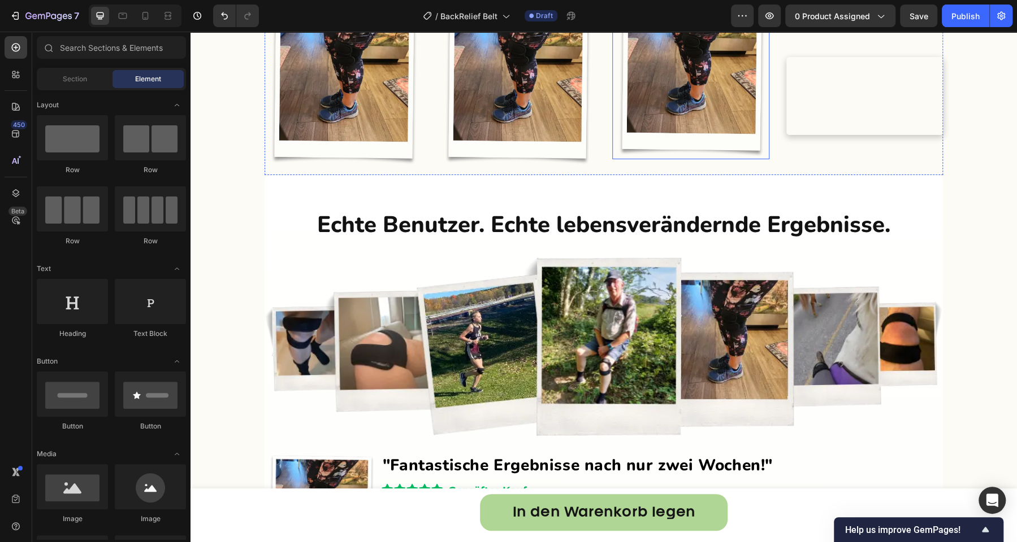
click at [698, 159] on img at bounding box center [690, 75] width 157 height 167
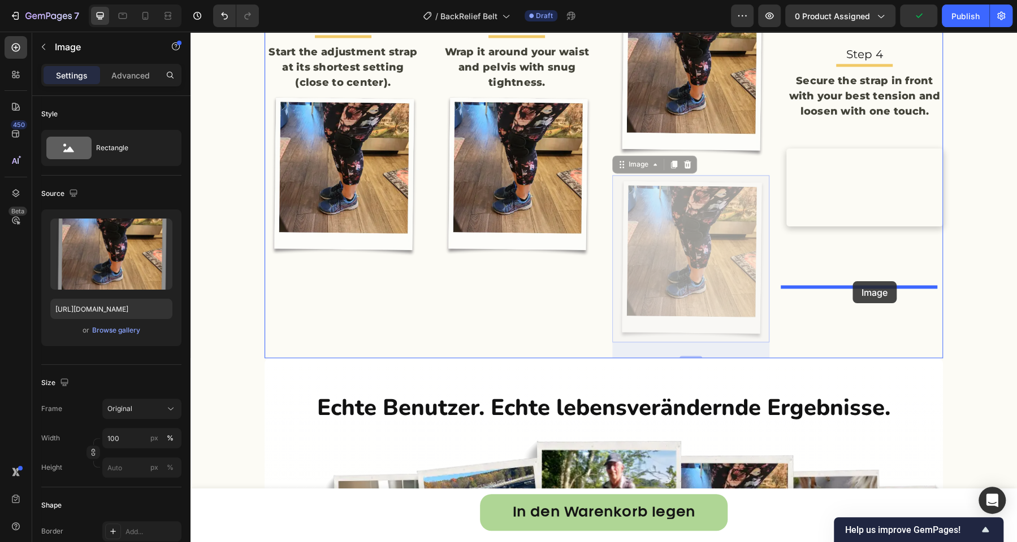
drag, startPoint x: 630, startPoint y: 341, endPoint x: 852, endPoint y: 281, distance: 230.6
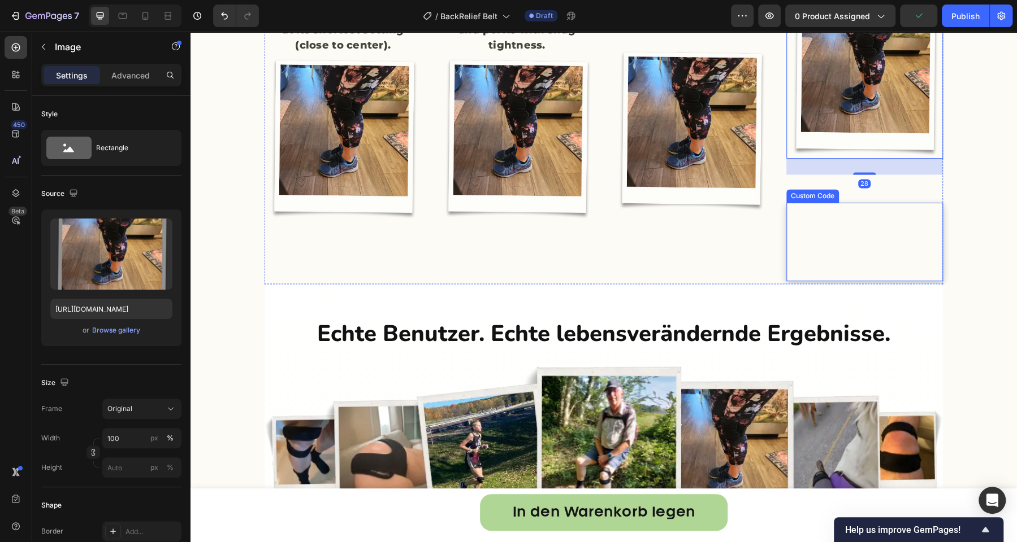
click at [850, 281] on video at bounding box center [864, 242] width 157 height 79
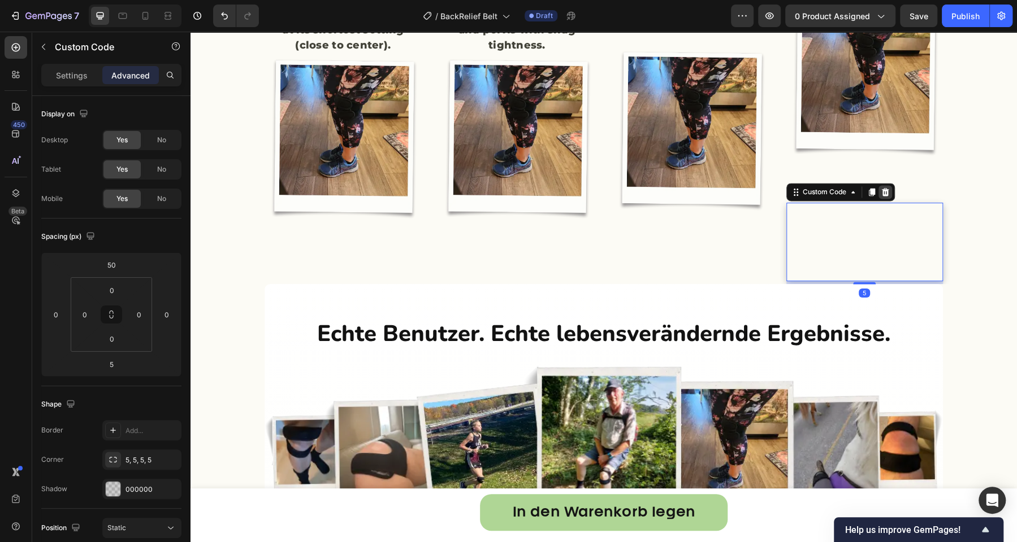
click at [881, 196] on icon at bounding box center [884, 192] width 7 height 8
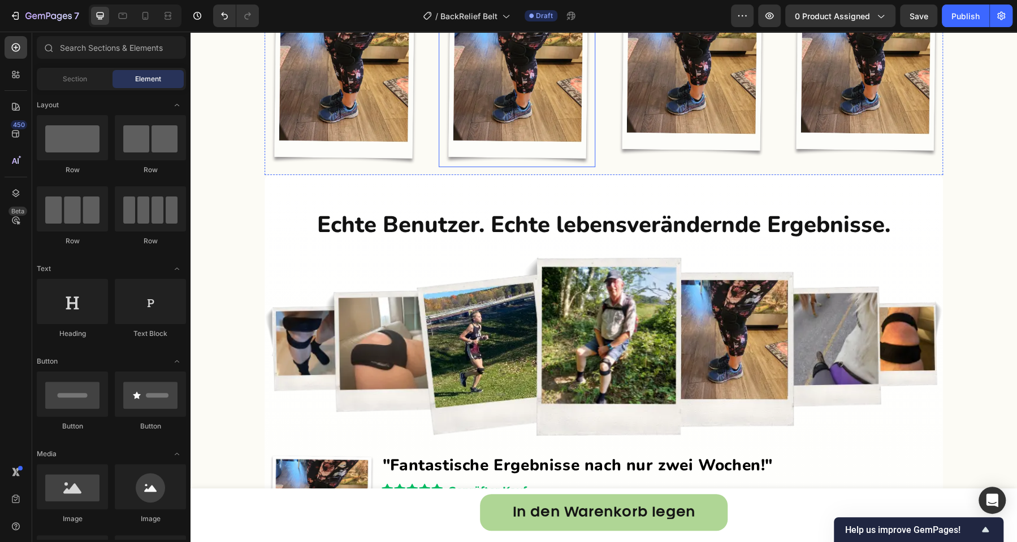
click at [506, 167] on img at bounding box center [517, 83] width 157 height 167
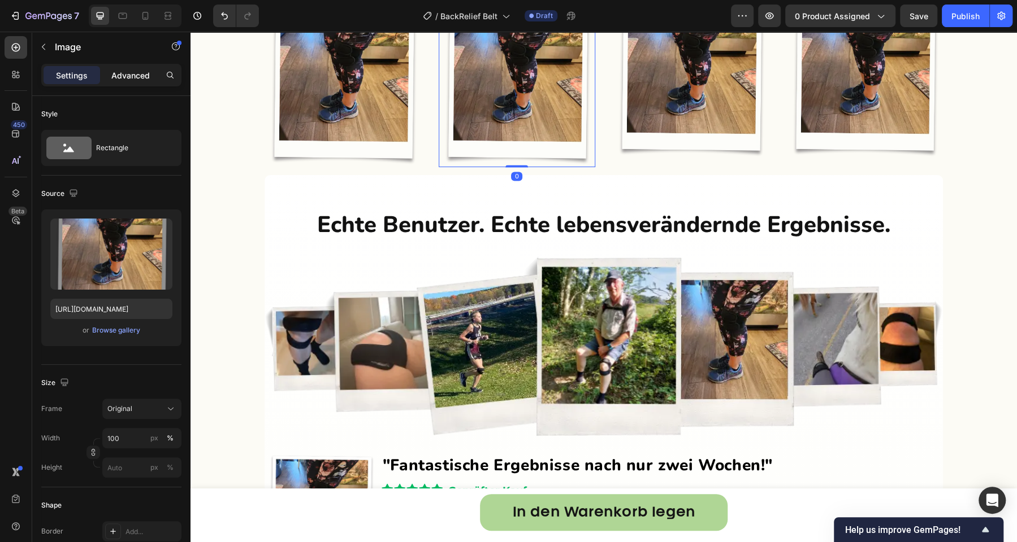
click at [126, 75] on p "Advanced" at bounding box center [130, 76] width 38 height 12
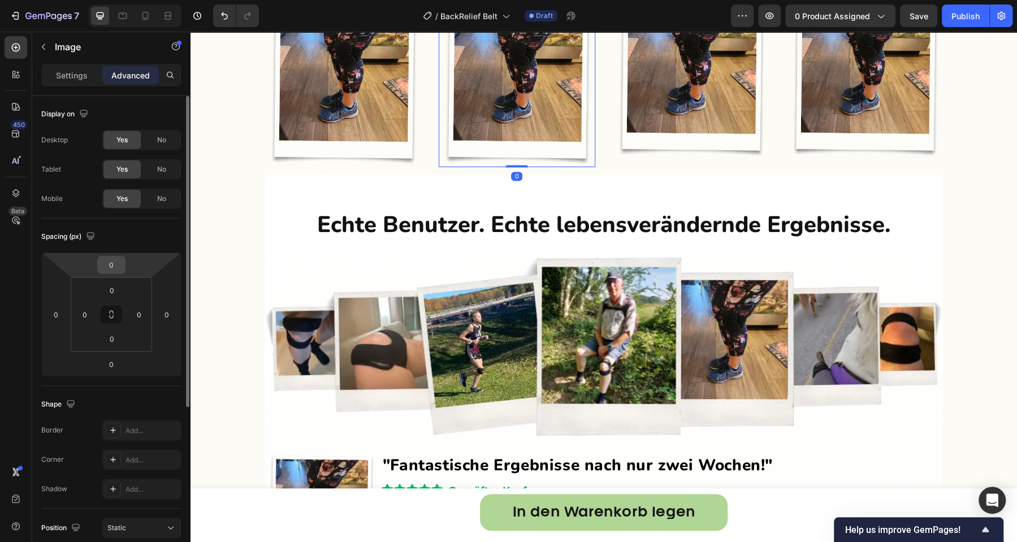
click at [123, 268] on div "0" at bounding box center [111, 265] width 28 height 18
click at [114, 266] on input "0" at bounding box center [111, 265] width 23 height 17
type input "50"
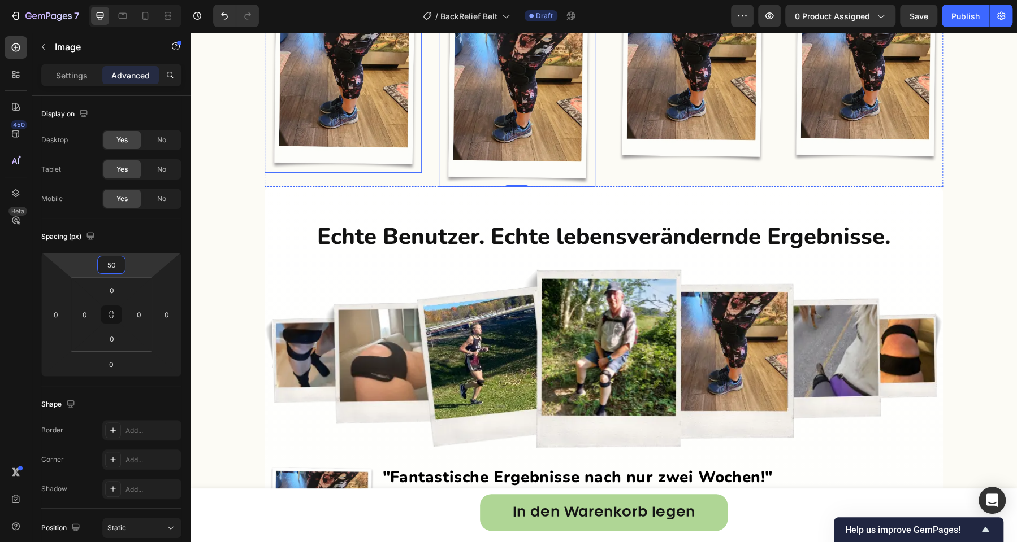
click at [324, 173] on img at bounding box center [342, 89] width 157 height 167
click at [115, 265] on input "0" at bounding box center [111, 265] width 23 height 17
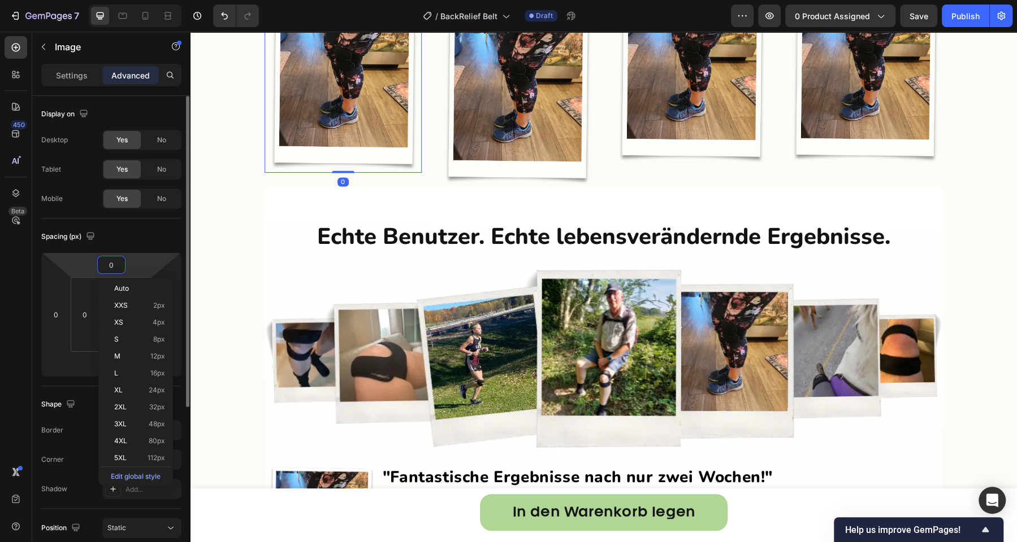
click at [115, 265] on input "0" at bounding box center [111, 265] width 23 height 17
type input "50"
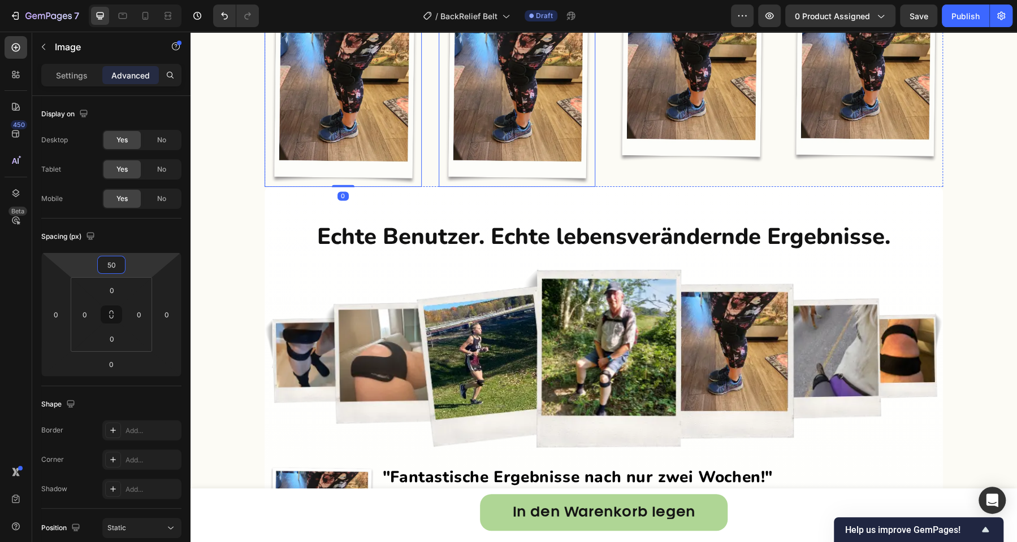
click at [705, 166] on img at bounding box center [690, 81] width 157 height 167
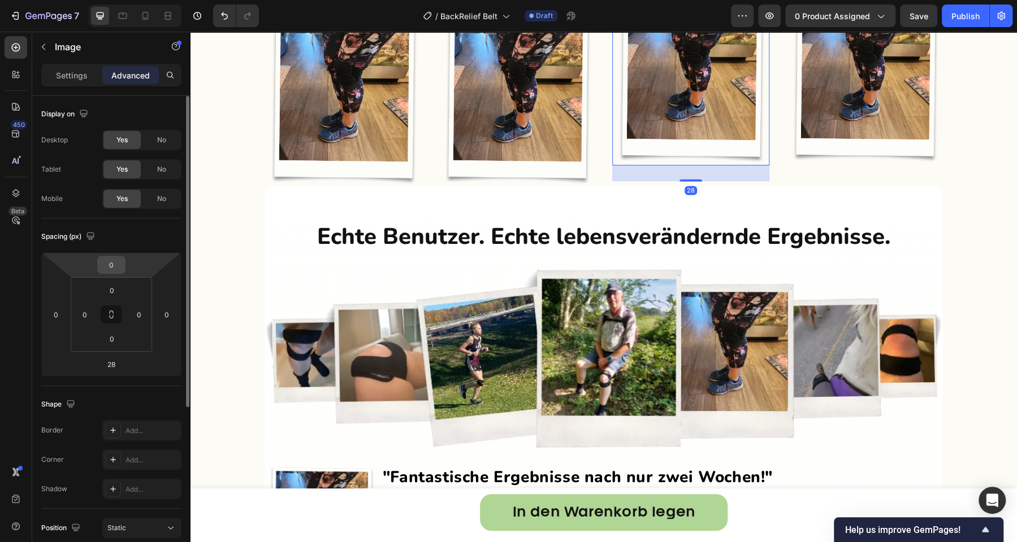
click at [114, 267] on input "0" at bounding box center [111, 265] width 23 height 17
type input "50"
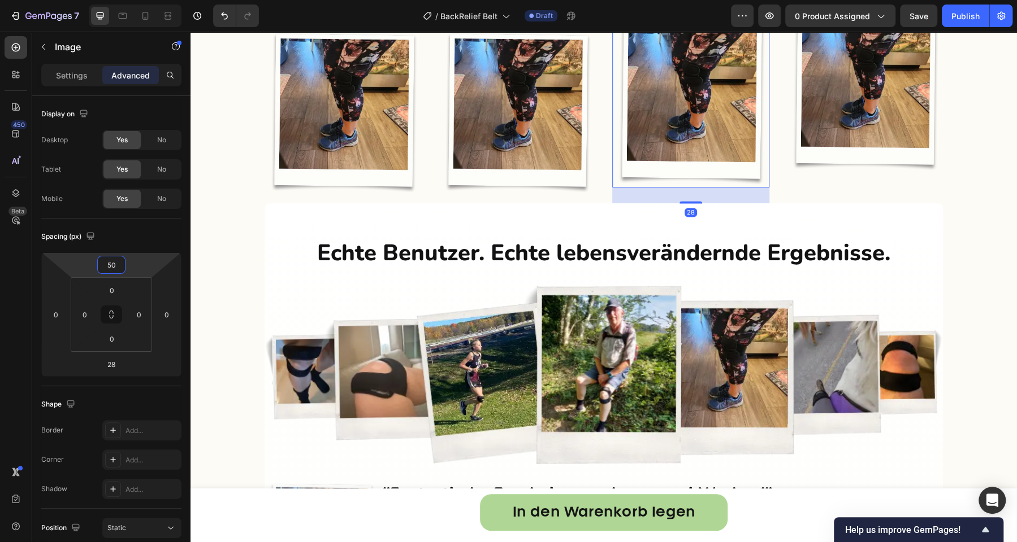
click at [864, 173] on img at bounding box center [864, 89] width 157 height 167
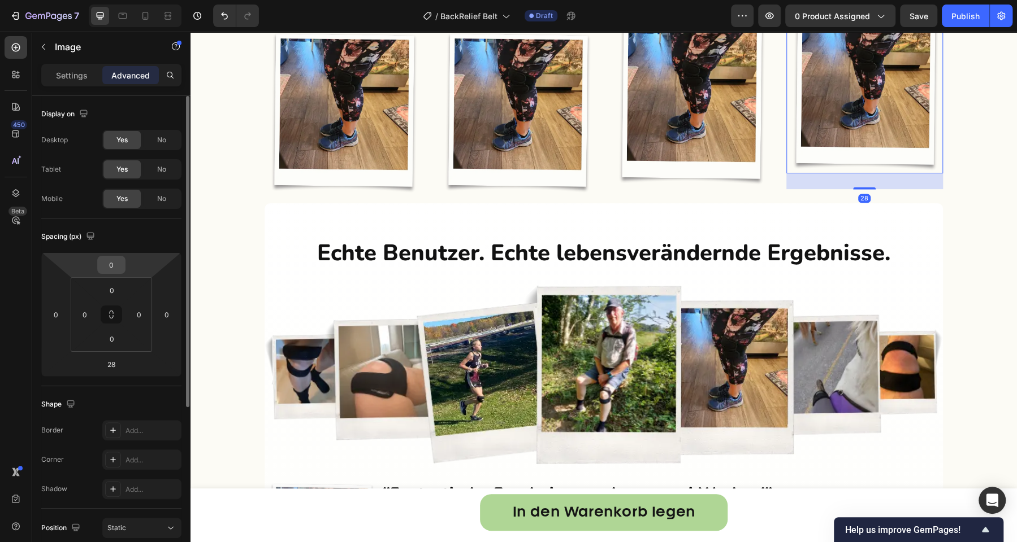
click at [106, 271] on input "0" at bounding box center [111, 265] width 23 height 17
type input "50"
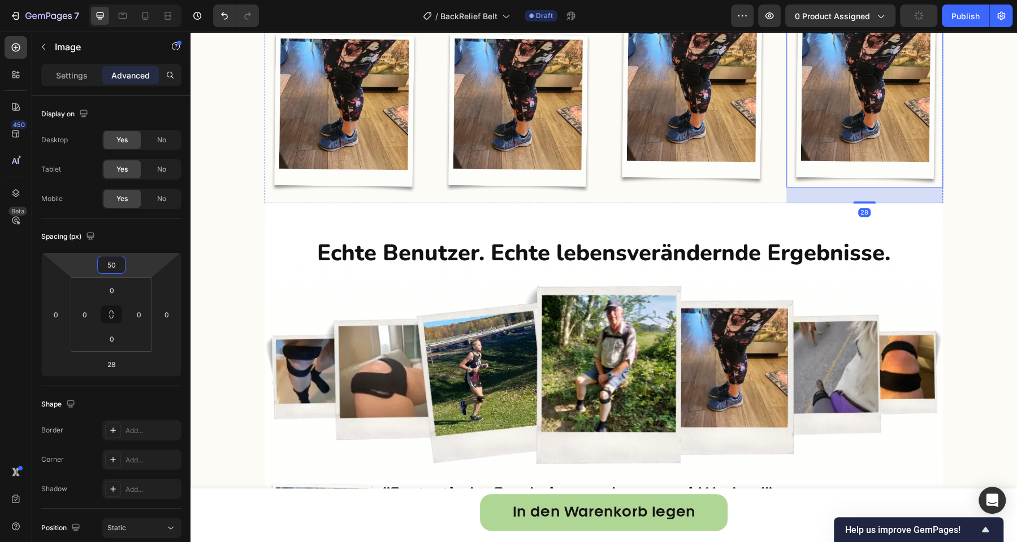
click at [593, 177] on div "Step 1 Text Block Title Line Start the adjustment strap at its shortest setting…" at bounding box center [603, 60] width 678 height 288
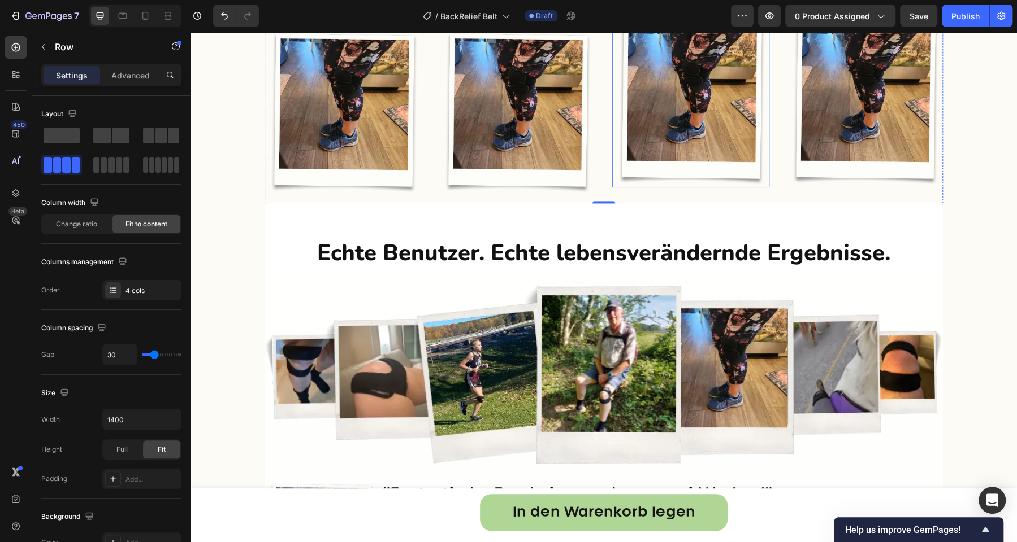
drag, startPoint x: 672, startPoint y: 237, endPoint x: 669, endPoint y: 242, distance: 6.6
click at [670, 188] on img at bounding box center [690, 103] width 157 height 167
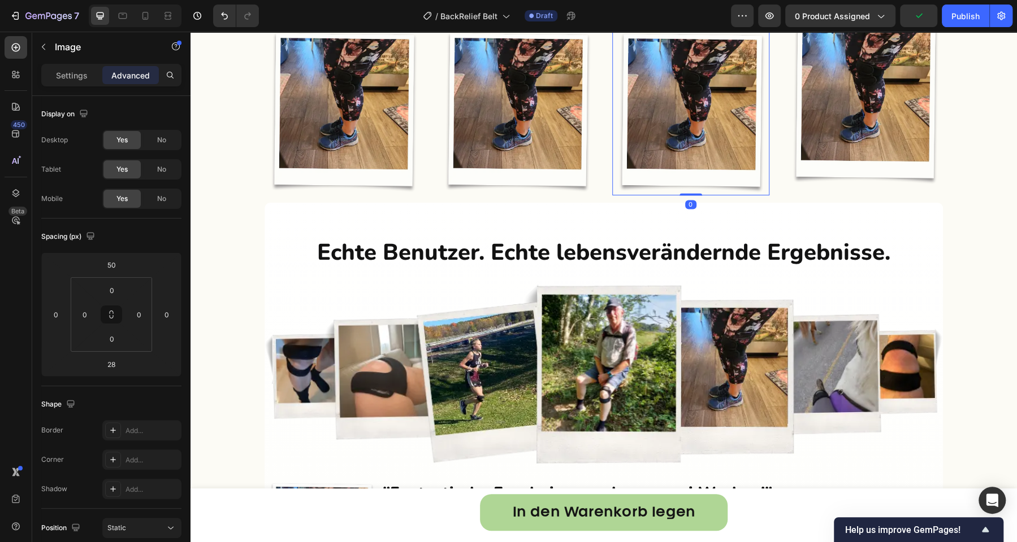
drag, startPoint x: 685, startPoint y: 379, endPoint x: 685, endPoint y: 355, distance: 24.3
click at [685, 196] on div "Image 0" at bounding box center [690, 111] width 157 height 167
type input "0"
click at [530, 195] on img at bounding box center [517, 111] width 157 height 167
click at [811, 187] on img at bounding box center [864, 103] width 157 height 167
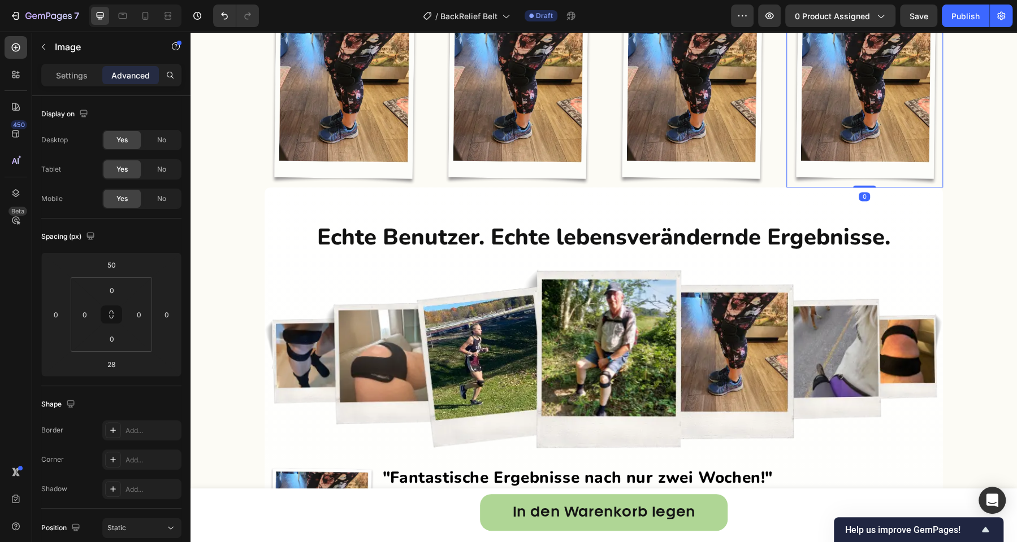
drag, startPoint x: 865, startPoint y: 379, endPoint x: 863, endPoint y: 336, distance: 42.4
click at [863, 188] on div "Image 0" at bounding box center [864, 103] width 157 height 167
type input "0"
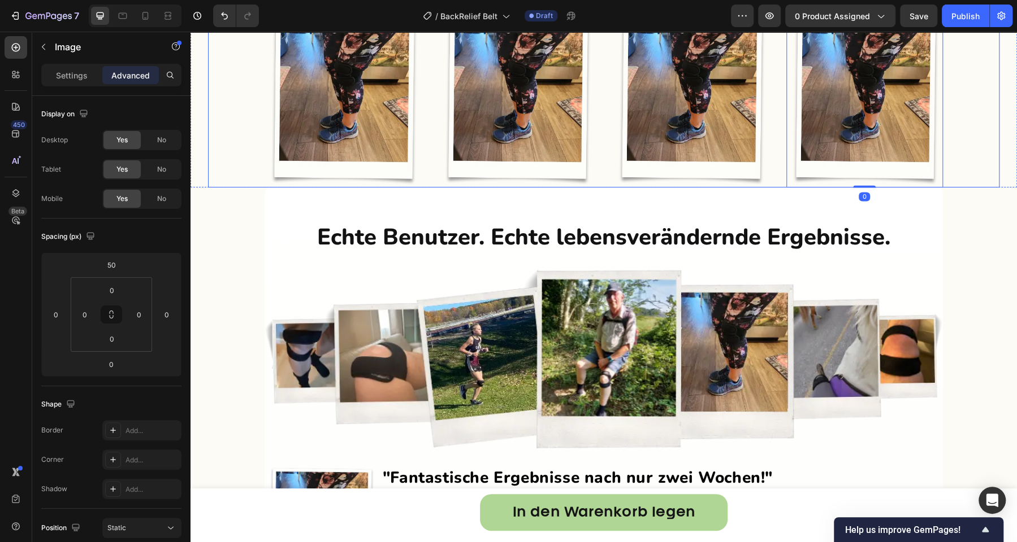
click at [775, 72] on div "Step 1 Text Block Title Line Start the adjustment strap at its shortest setting…" at bounding box center [603, 38] width 791 height 300
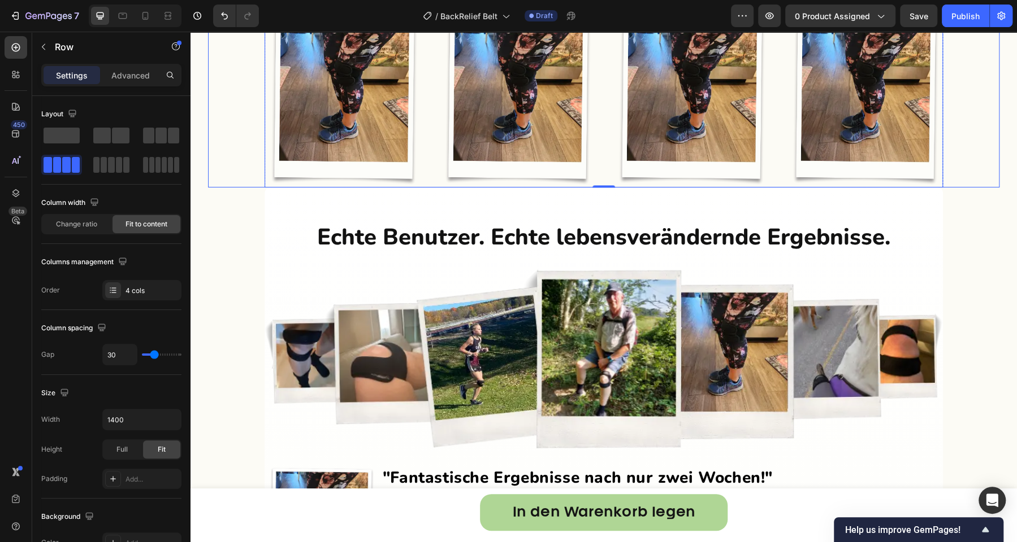
click at [416, 188] on div "Step 1 Text Block Title Line Start the adjustment strap at its shortest setting…" at bounding box center [603, 52] width 678 height 272
type input "11"
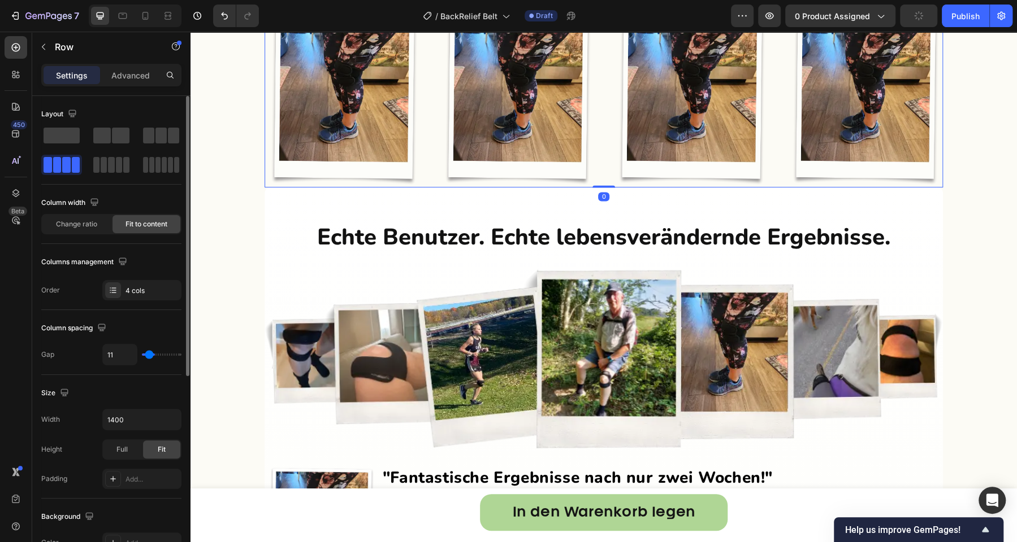
type input "5"
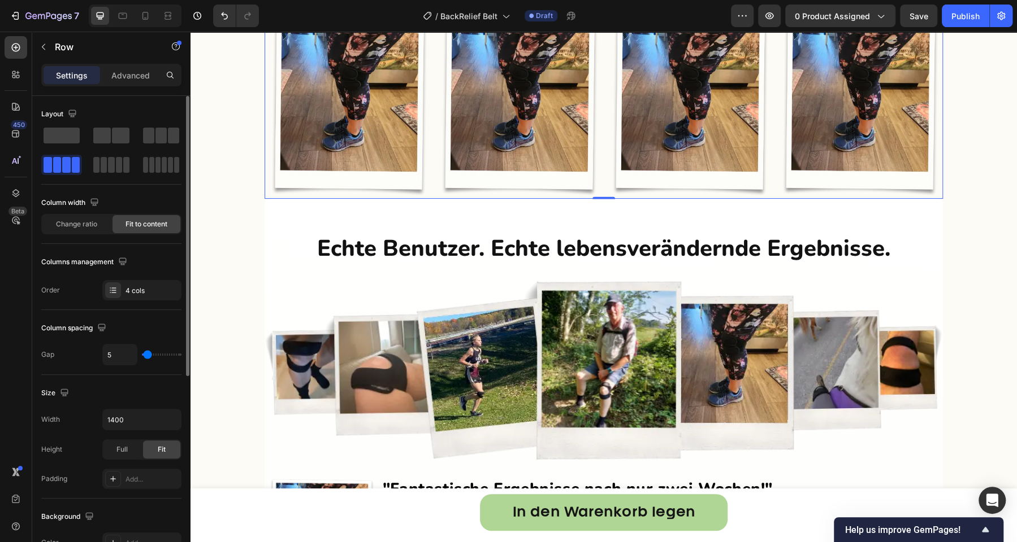
type input "0"
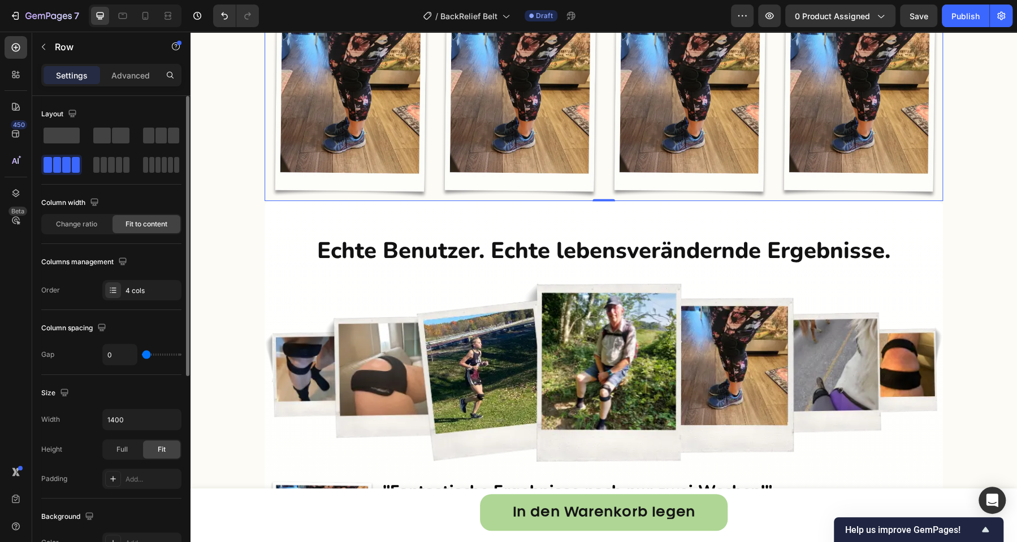
drag, startPoint x: 153, startPoint y: 353, endPoint x: 137, endPoint y: 351, distance: 15.9
type input "0"
click at [142, 354] on input "range" at bounding box center [162, 355] width 40 height 2
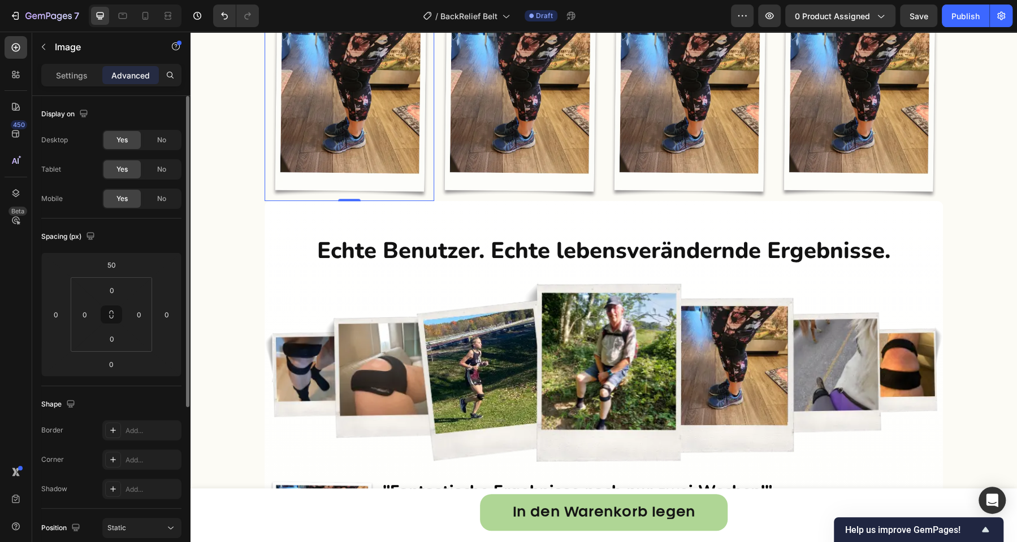
click at [423, 201] on img at bounding box center [349, 110] width 170 height 181
click at [434, 201] on img at bounding box center [519, 110] width 170 height 181
drag, startPoint x: 441, startPoint y: 186, endPoint x: 442, endPoint y: 179, distance: 7.4
click at [441, 14] on icon at bounding box center [443, 9] width 9 height 9
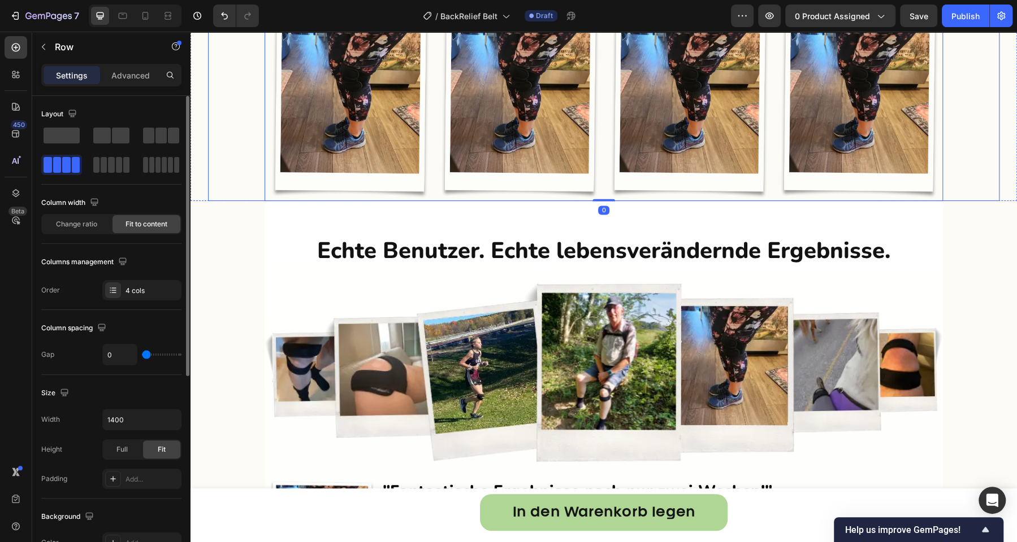
click at [236, 201] on div "Step 1 Text Block Title Line Start the adjustment strap at its shortest setting…" at bounding box center [603, 58] width 791 height 285
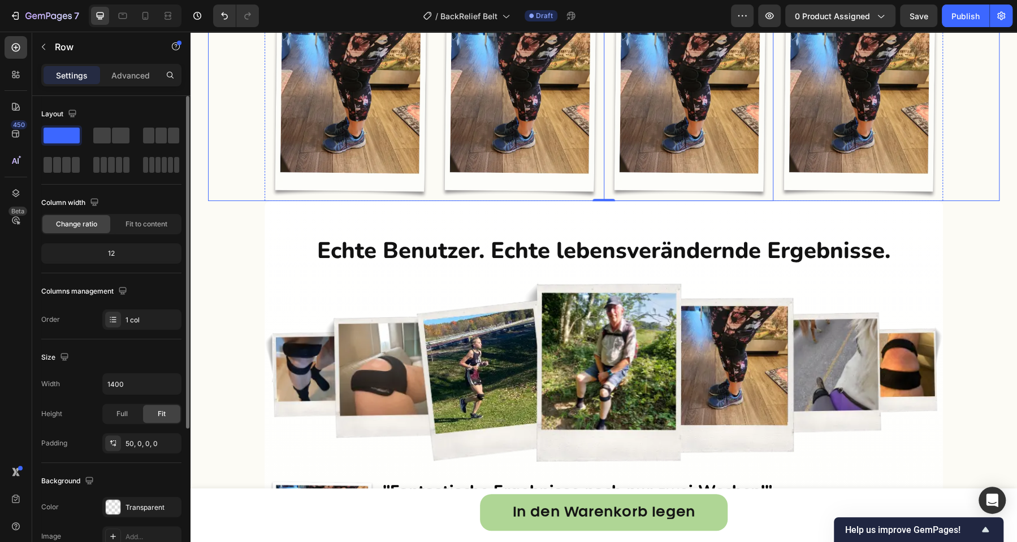
click at [636, 201] on img at bounding box center [689, 110] width 170 height 181
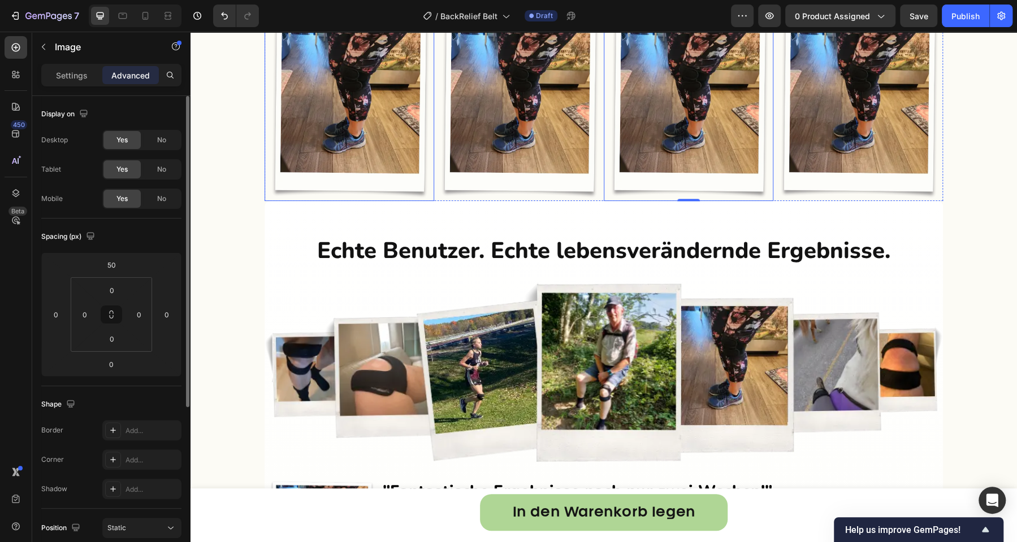
click at [427, 201] on img at bounding box center [349, 110] width 170 height 181
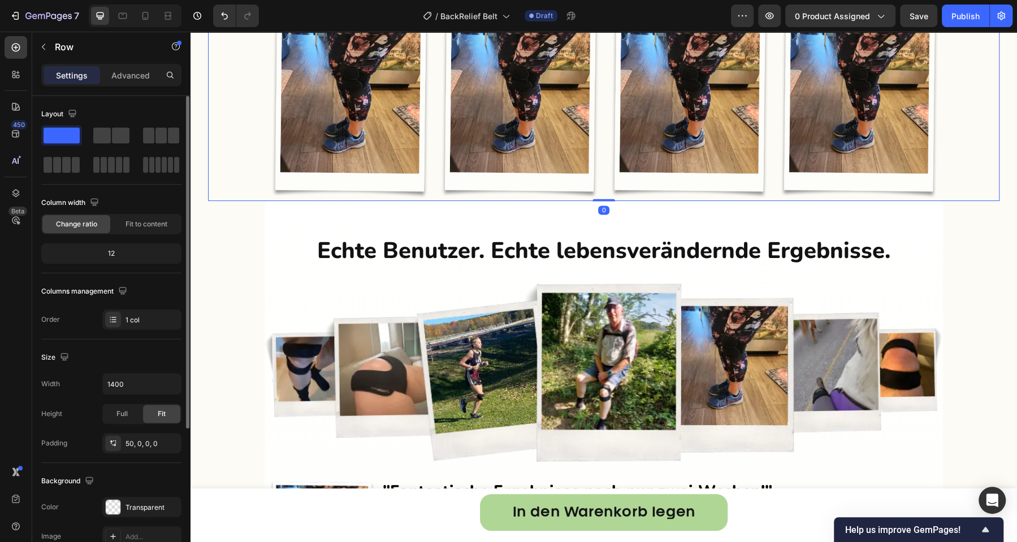
click at [240, 201] on div "Step 1 Text Block Title Line Start the adjustment strap at its shortest setting…" at bounding box center [603, 58] width 791 height 285
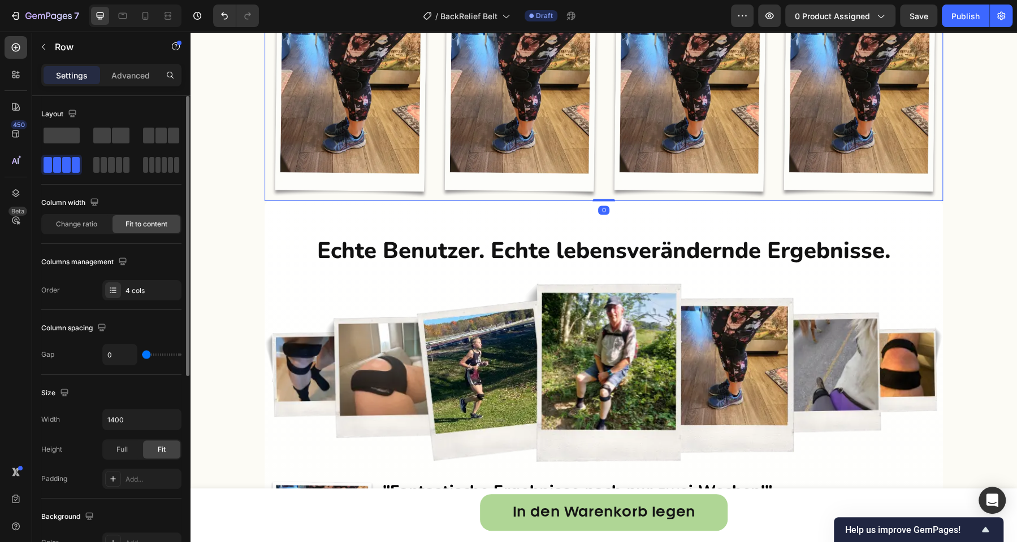
click at [365, 116] on div "Step 1 Text Block Title Line Start the adjustment strap at its shortest setting…" at bounding box center [349, 58] width 170 height 285
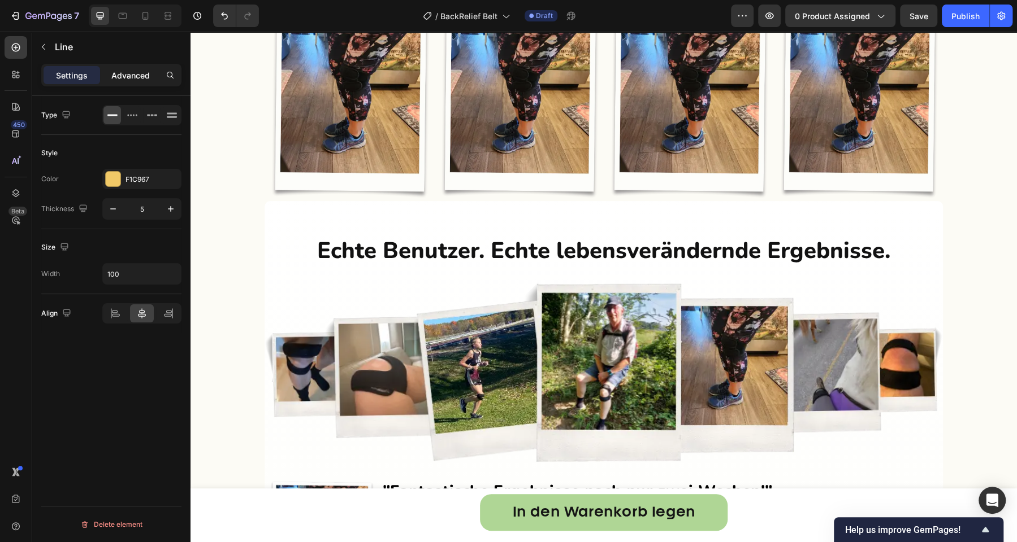
click at [132, 74] on p "Advanced" at bounding box center [130, 76] width 38 height 12
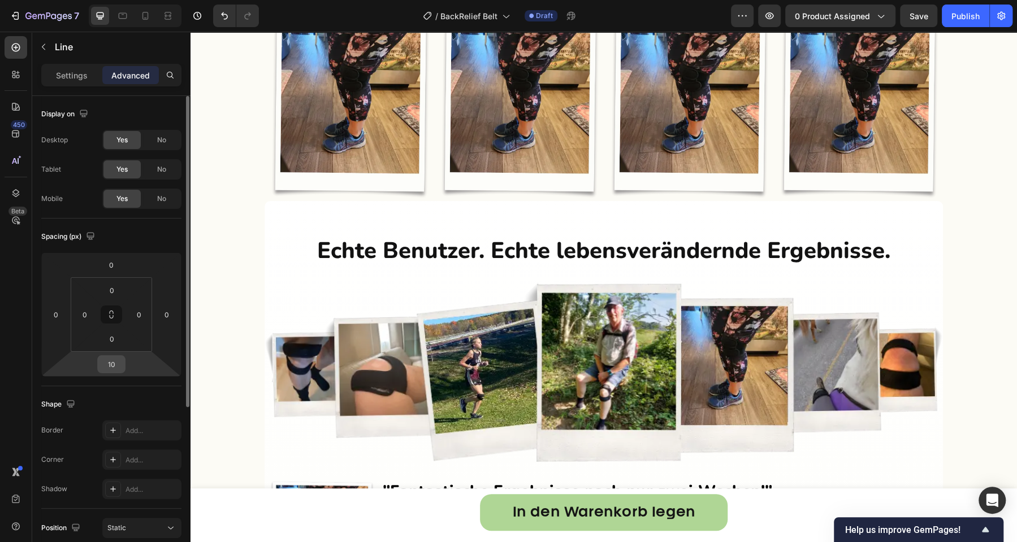
click at [120, 359] on input "10" at bounding box center [111, 364] width 23 height 17
type input "2"
type input "20"
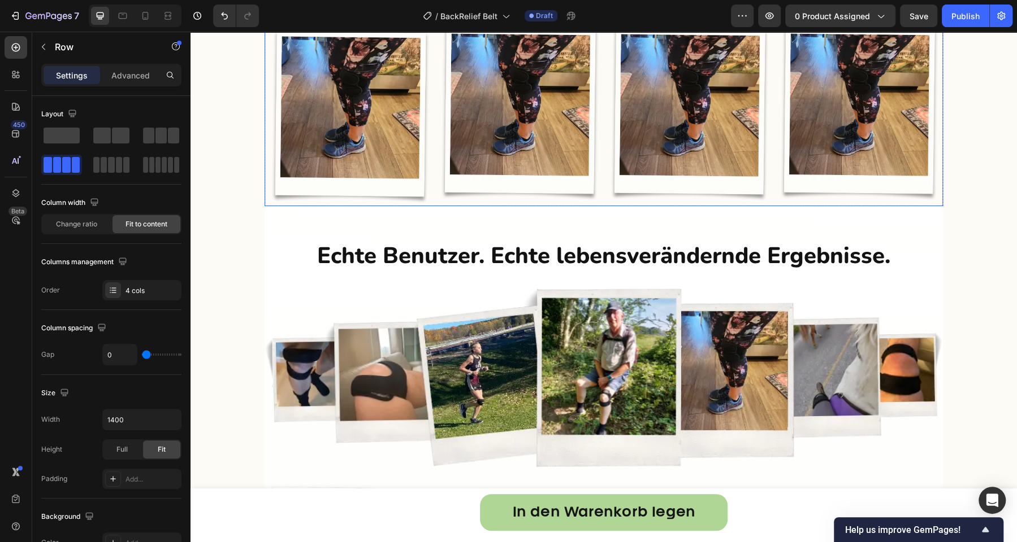
click at [524, 119] on div "Step 2 Text Block 0 Title Line Wrap it around your waist and pelvis with snug t…" at bounding box center [519, 61] width 170 height 290
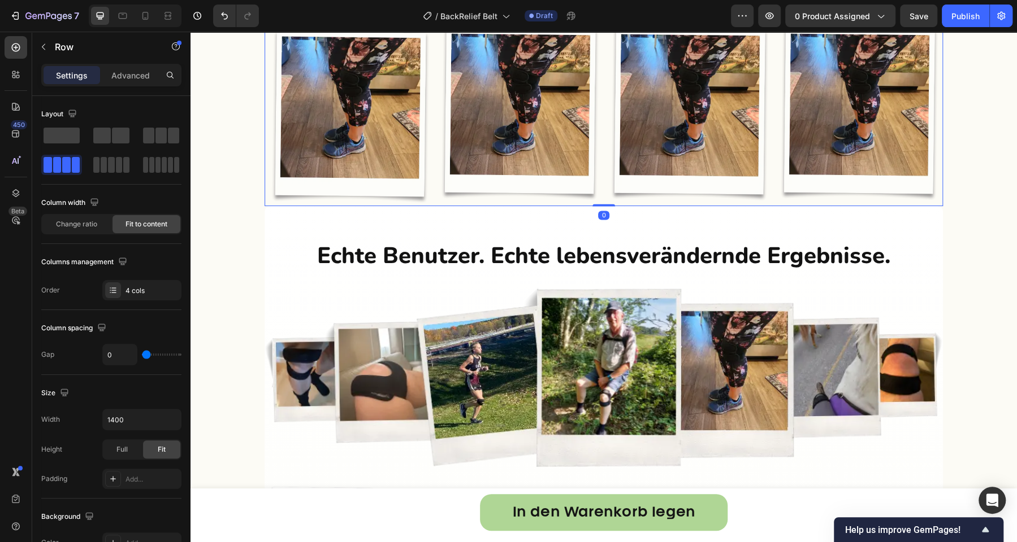
click at [533, 118] on div "Step 2 Text Block Title Line Wrap it around your waist and pelvis with snug tig…" at bounding box center [519, 61] width 170 height 290
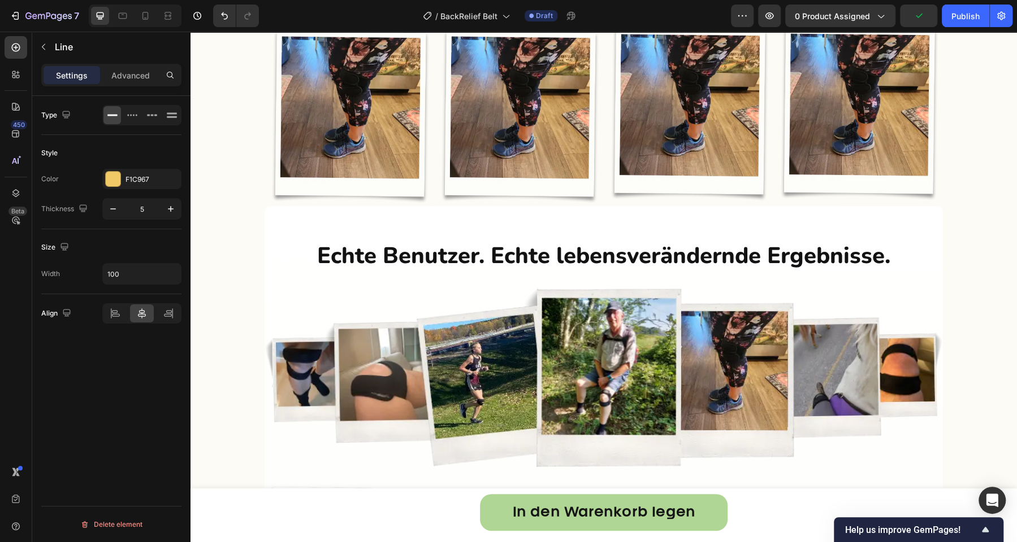
drag, startPoint x: 520, startPoint y: 123, endPoint x: 519, endPoint y: 128, distance: 5.8
click at [519, 128] on div "Step 2 Text Block Title Line 20 Wrap it around your waist and pelvis with snug …" at bounding box center [519, 61] width 170 height 290
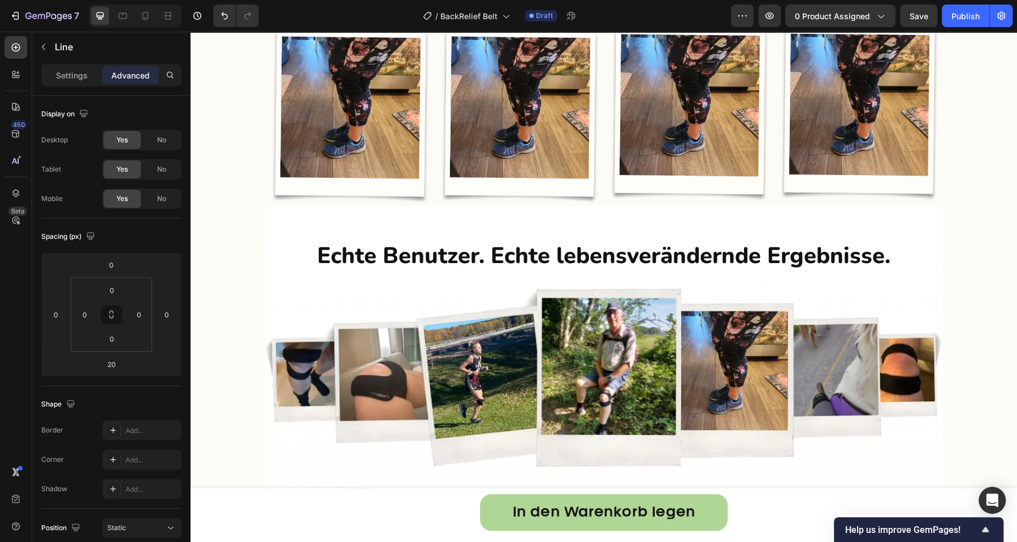
click at [116, 363] on input "10" at bounding box center [111, 364] width 23 height 17
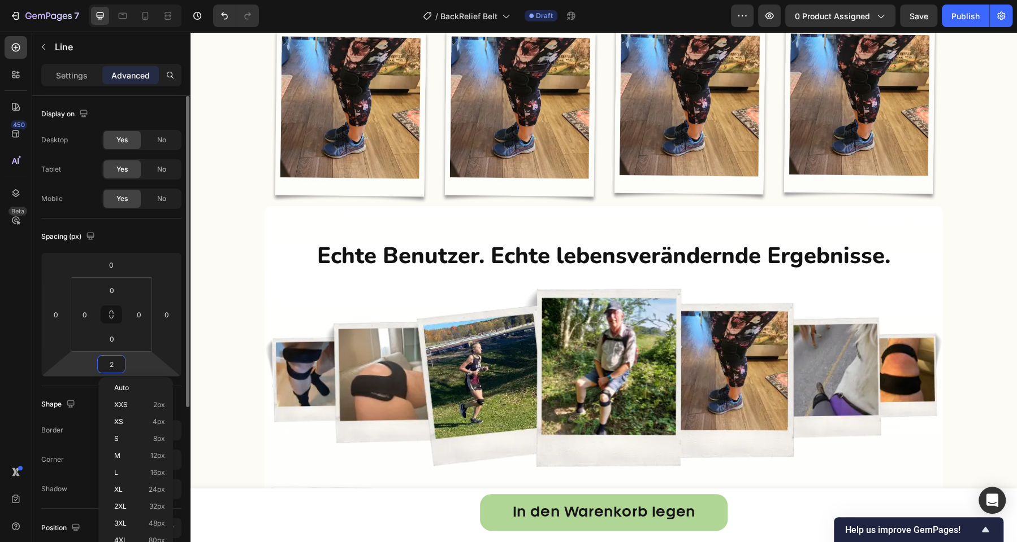
type input "20"
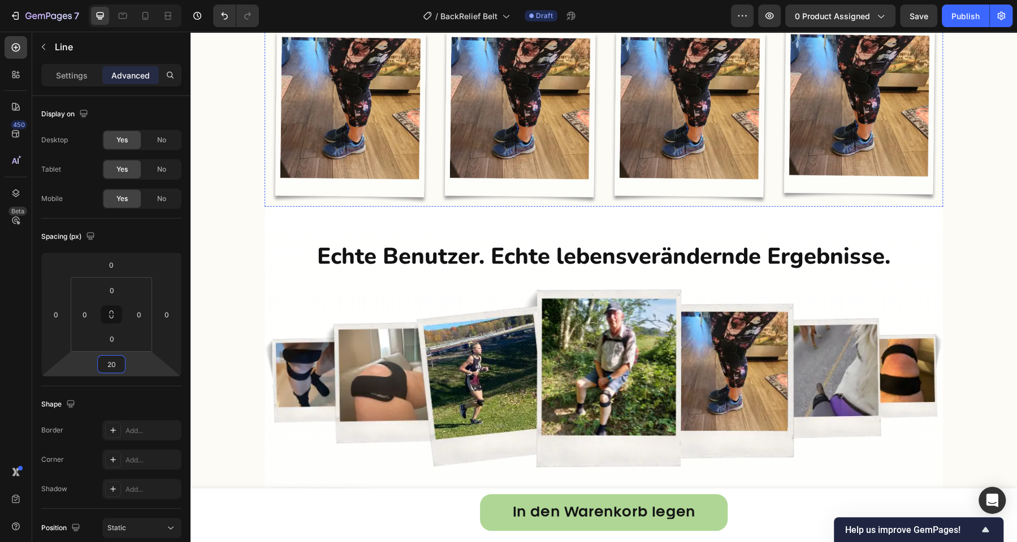
click at [126, 0] on html "7 Version history / BackRelief Belt Draft Preview 0 product assigned Save Publi…" at bounding box center [508, 0] width 1017 height 0
click at [117, 370] on input "10" at bounding box center [111, 364] width 23 height 17
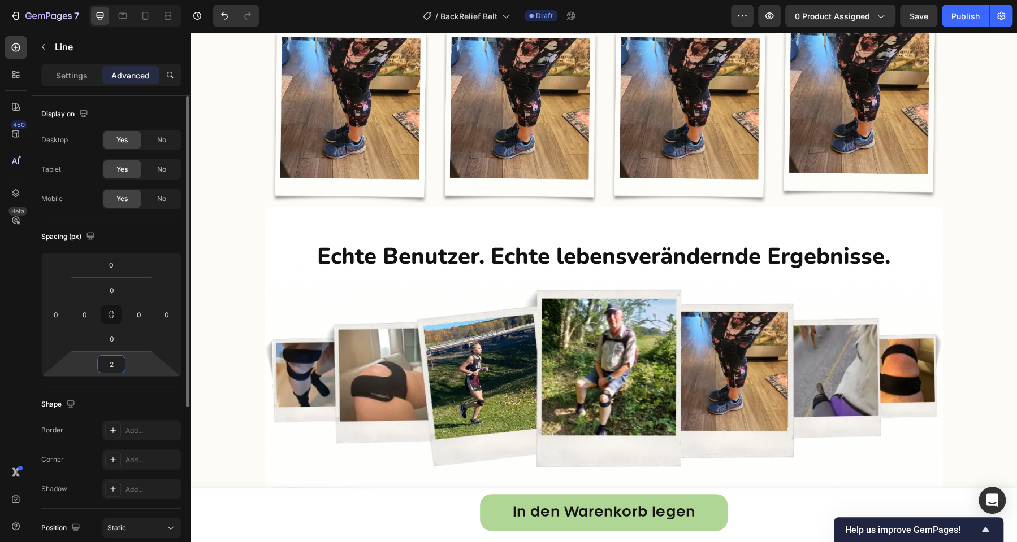
type input "20"
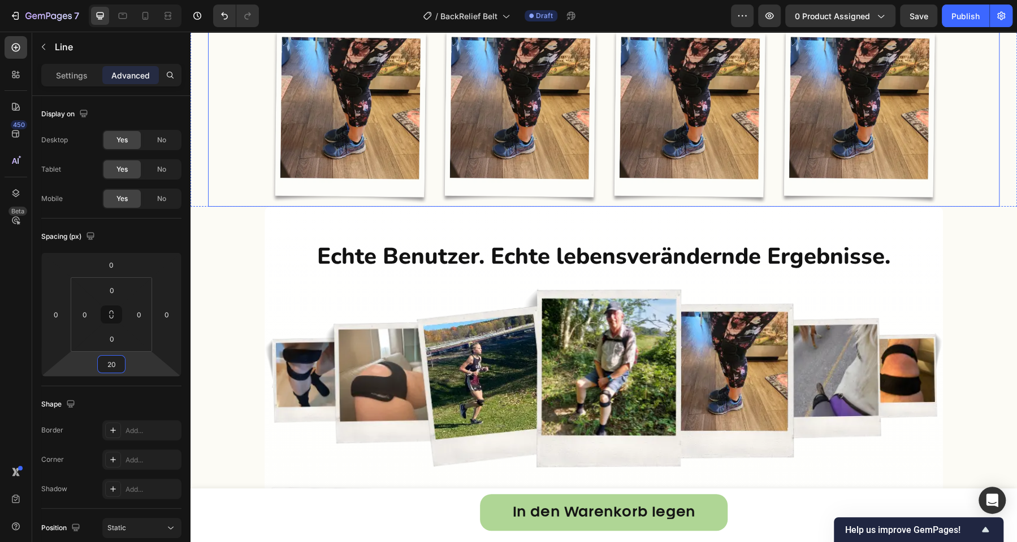
click at [492, 72] on div "Step 1 Text Block Title Line Start the adjustment strap at its shortest setting…" at bounding box center [603, 47] width 791 height 319
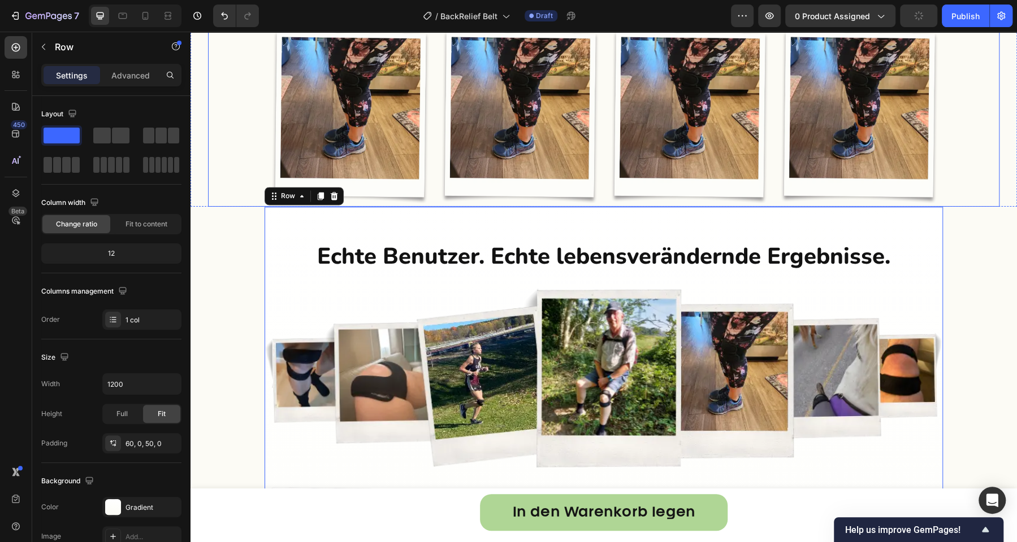
click at [964, 207] on div "Step 1 Text Block Title Line Start the adjustment strap at its shortest setting…" at bounding box center [603, 61] width 791 height 291
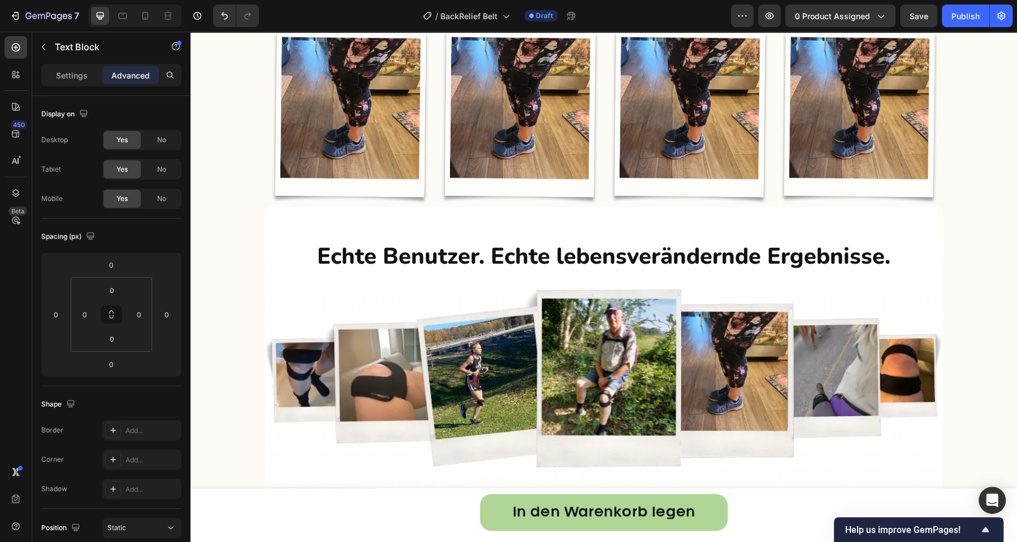
click at [443, 193] on div "Step 2 Text Block Title Line Wrap it around your waist and pelvis with snug tig…" at bounding box center [519, 61] width 170 height 291
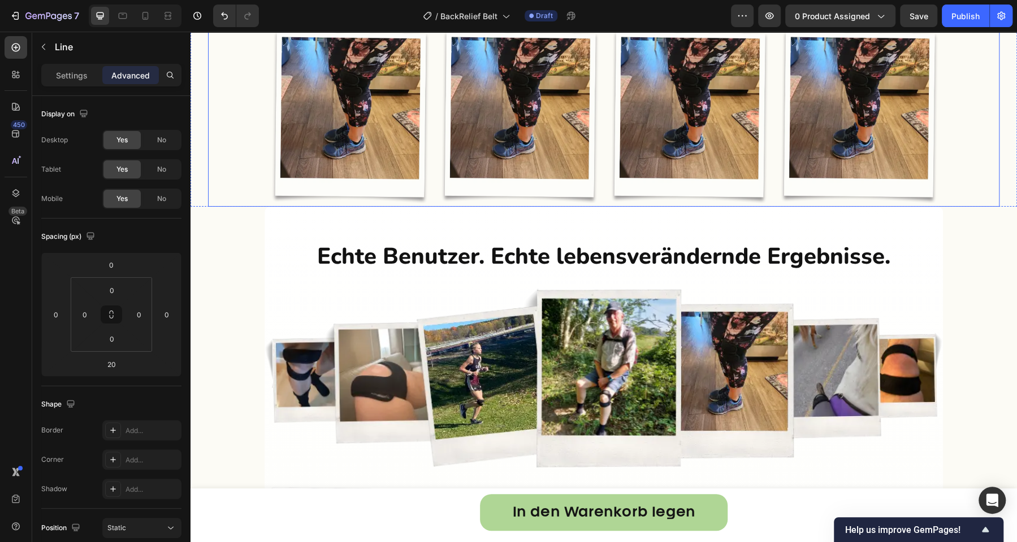
click at [249, 135] on div "Step 1 Text Block Title Line 20 Start the adjustment strap at its shortest sett…" at bounding box center [603, 61] width 791 height 291
click at [232, 141] on div "Step 1 Text Block Title Line 20 Start the adjustment strap at its shortest sett…" at bounding box center [603, 61] width 791 height 291
click at [144, 15] on icon at bounding box center [145, 15] width 11 height 11
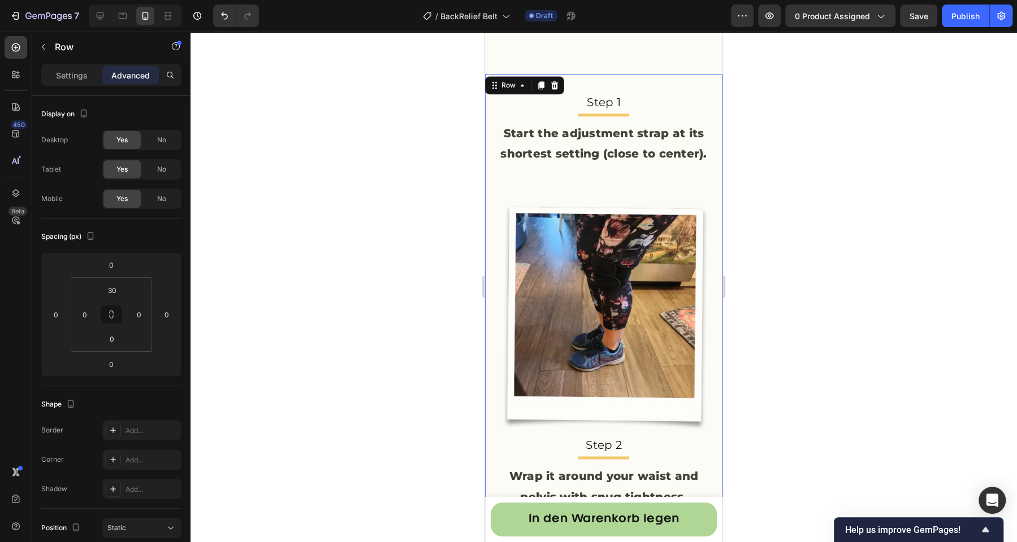
scroll to position [4103, 0]
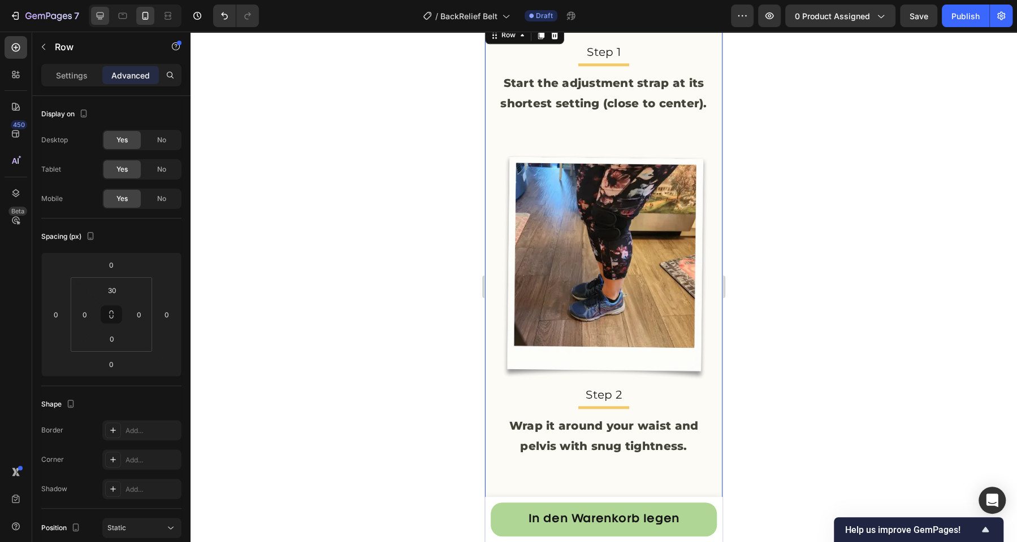
click at [94, 15] on icon at bounding box center [99, 15] width 11 height 11
type input "50"
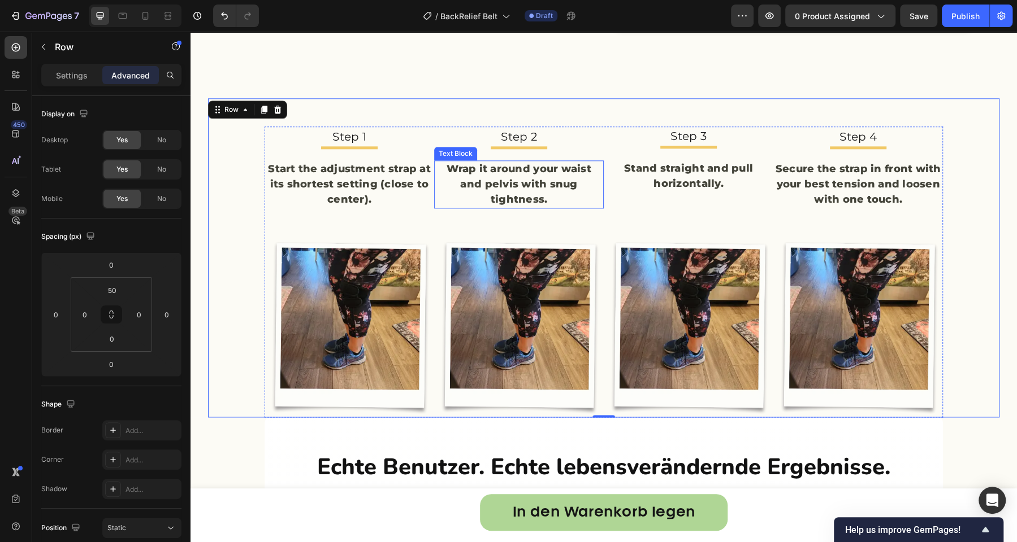
scroll to position [3986, 0]
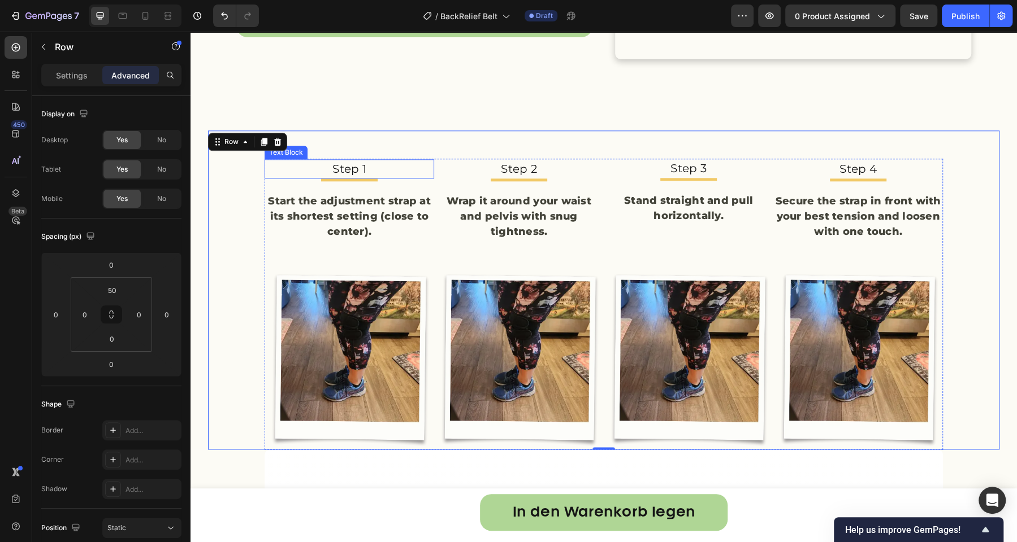
click at [347, 166] on p "Step 1" at bounding box center [349, 168] width 167 height 17
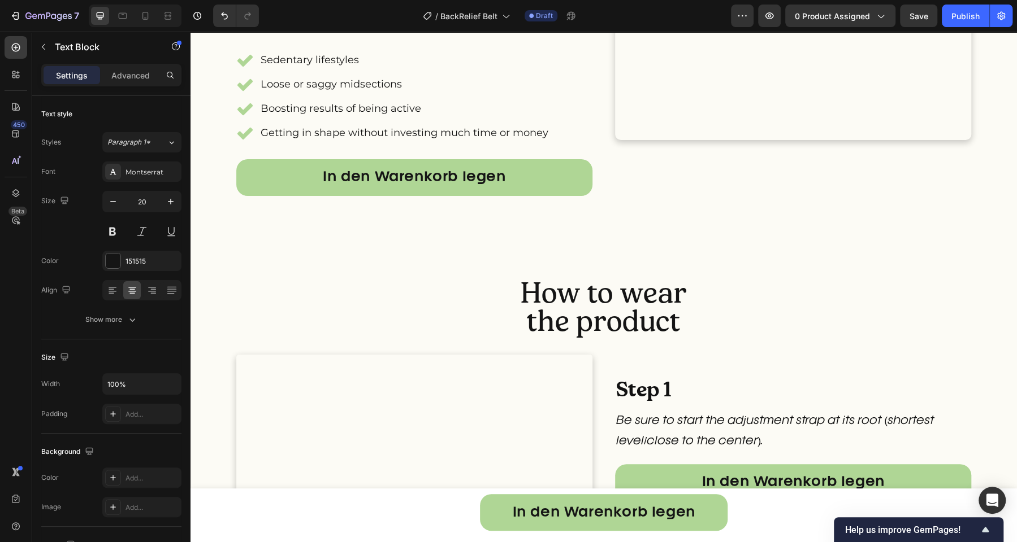
scroll to position [2273, 0]
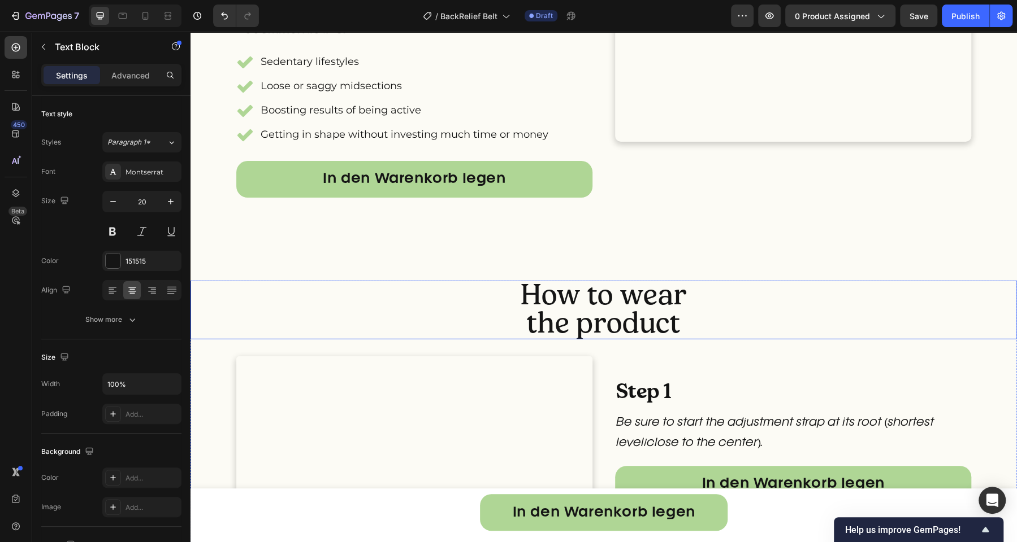
click at [592, 288] on span "How to wear" at bounding box center [603, 295] width 166 height 36
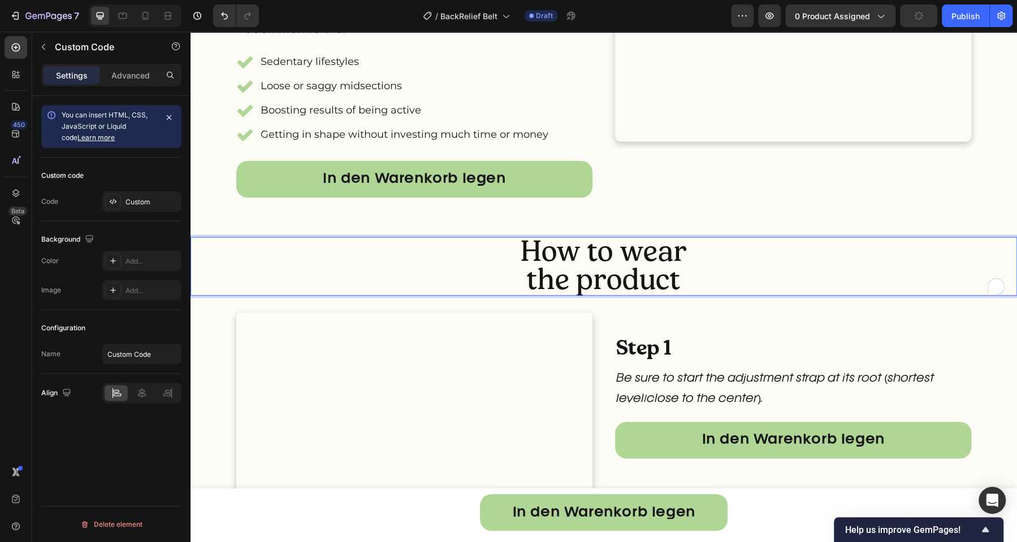
click at [786, 142] on video at bounding box center [793, 53] width 356 height 178
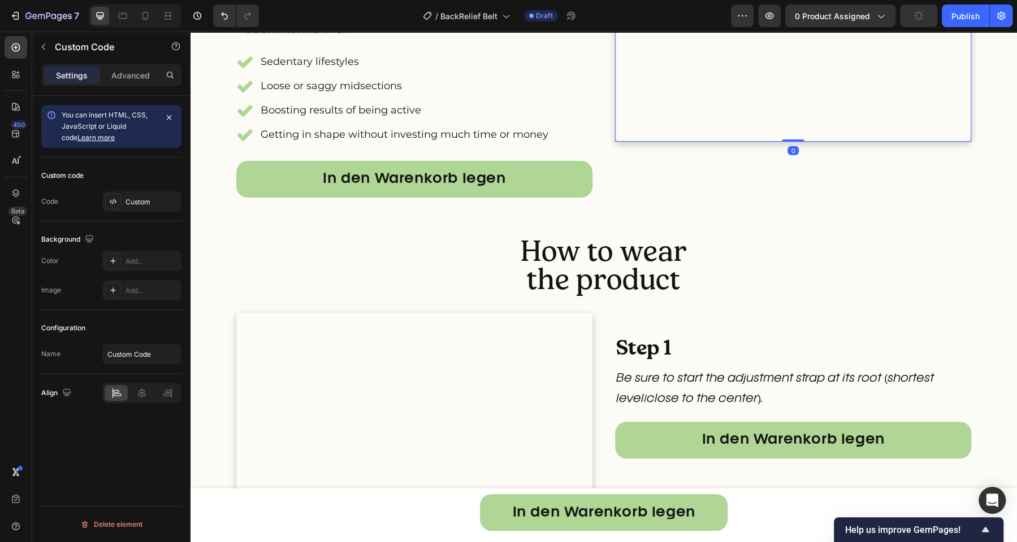
click at [666, 297] on span "the product" at bounding box center [603, 280] width 153 height 36
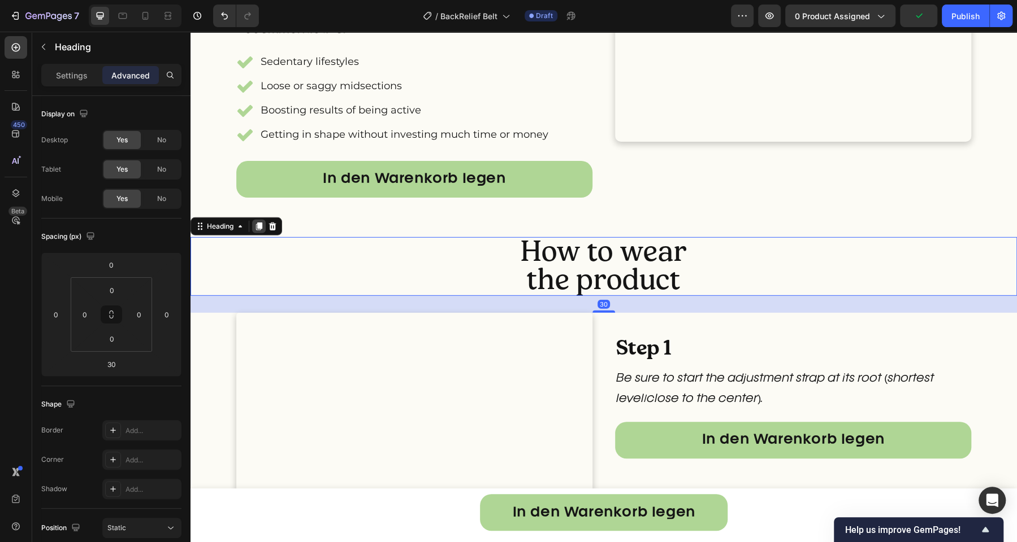
click at [263, 231] on icon at bounding box center [258, 226] width 9 height 9
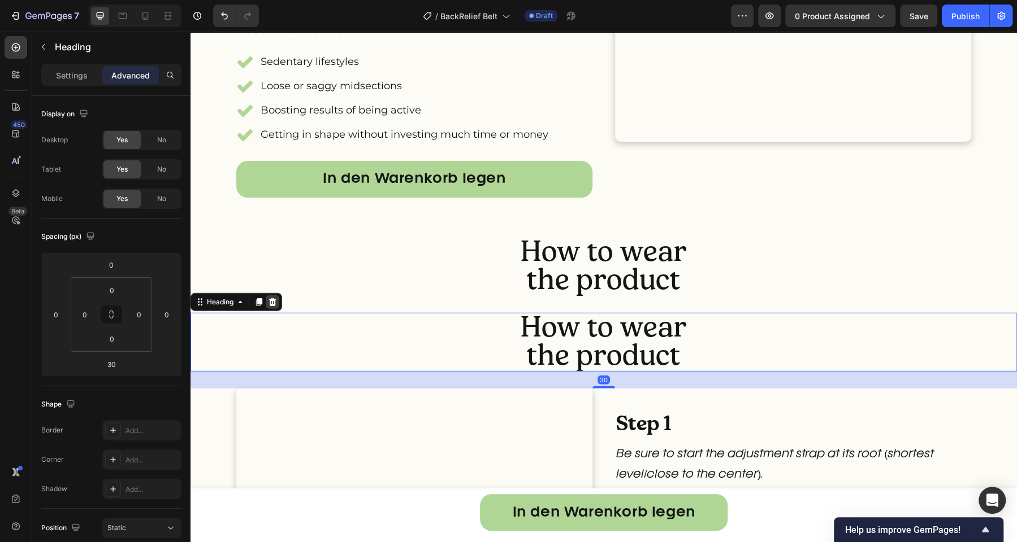
click at [275, 306] on icon at bounding box center [272, 302] width 7 height 8
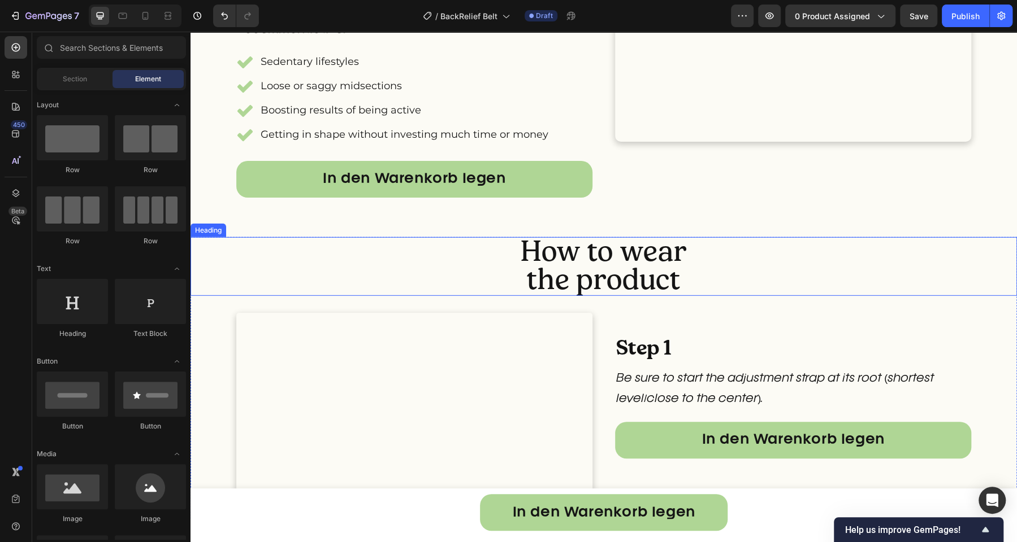
click at [434, 285] on p "⁠⁠⁠⁠⁠⁠⁠ How to wear the product" at bounding box center [604, 266] width 824 height 57
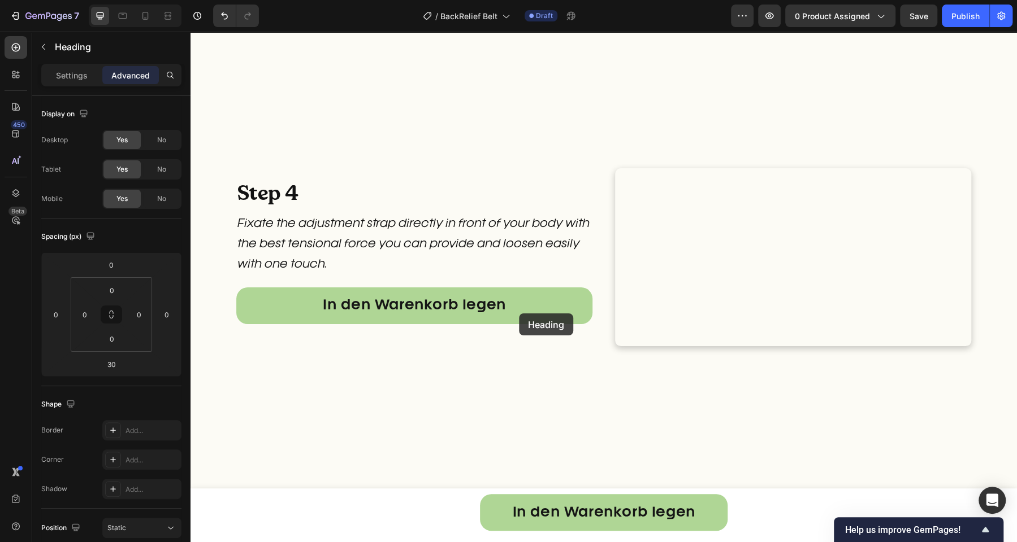
scroll to position [4012, 0]
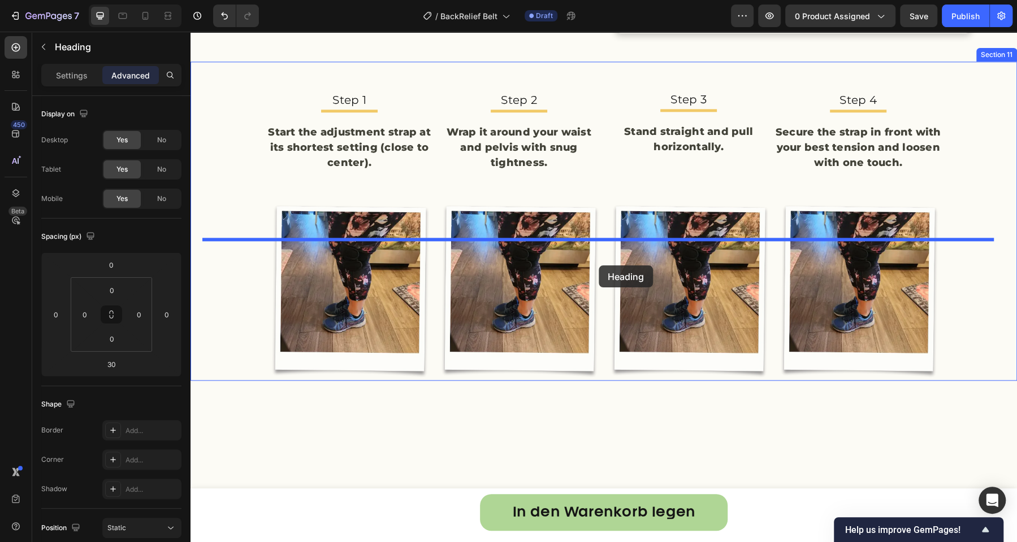
drag, startPoint x: 238, startPoint y: 274, endPoint x: 598, endPoint y: 266, distance: 360.1
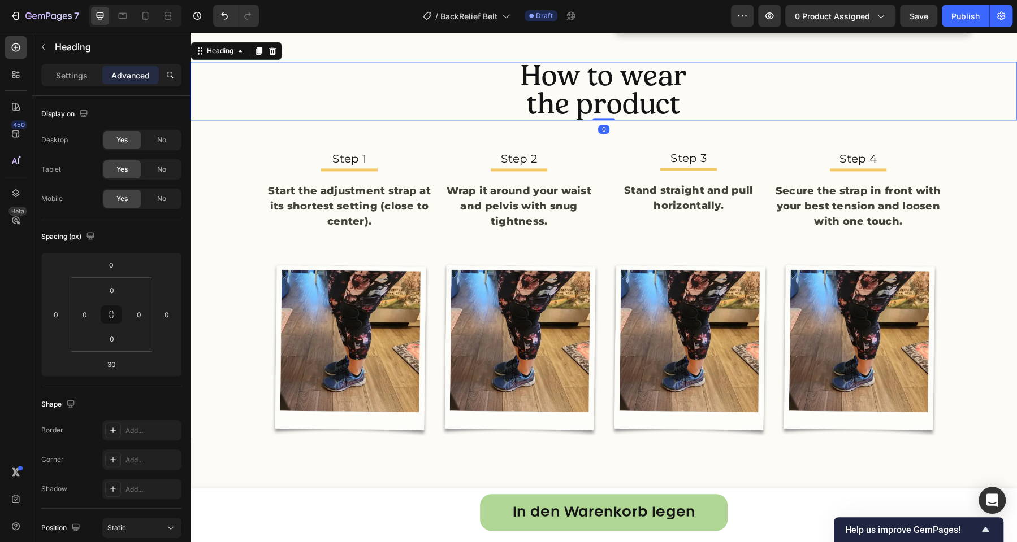
drag, startPoint x: 592, startPoint y: 314, endPoint x: 596, endPoint y: 275, distance: 39.7
click at [596, 120] on div "How to wear the product Heading 0" at bounding box center [603, 91] width 826 height 59
type input "0"
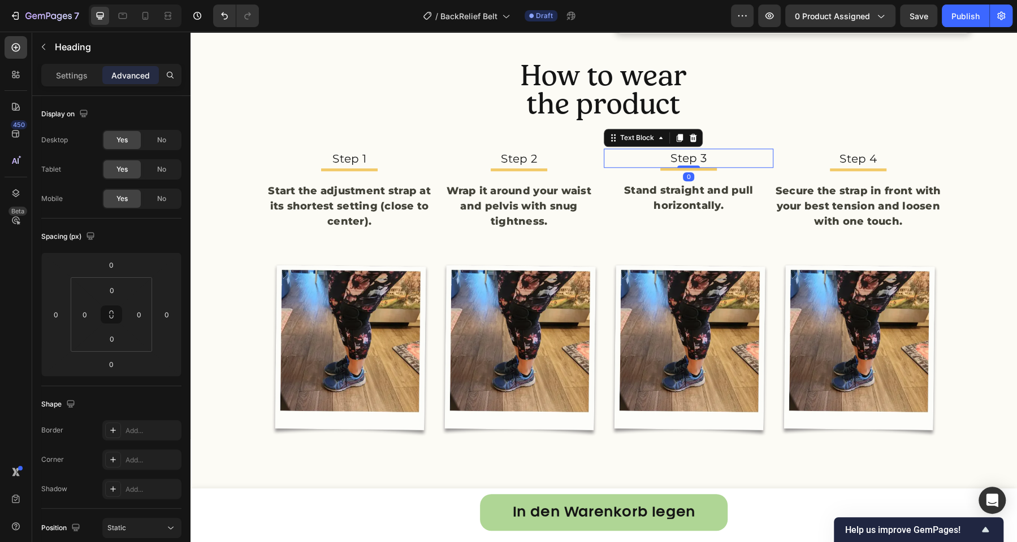
click at [760, 167] on p "Step 3" at bounding box center [688, 158] width 167 height 17
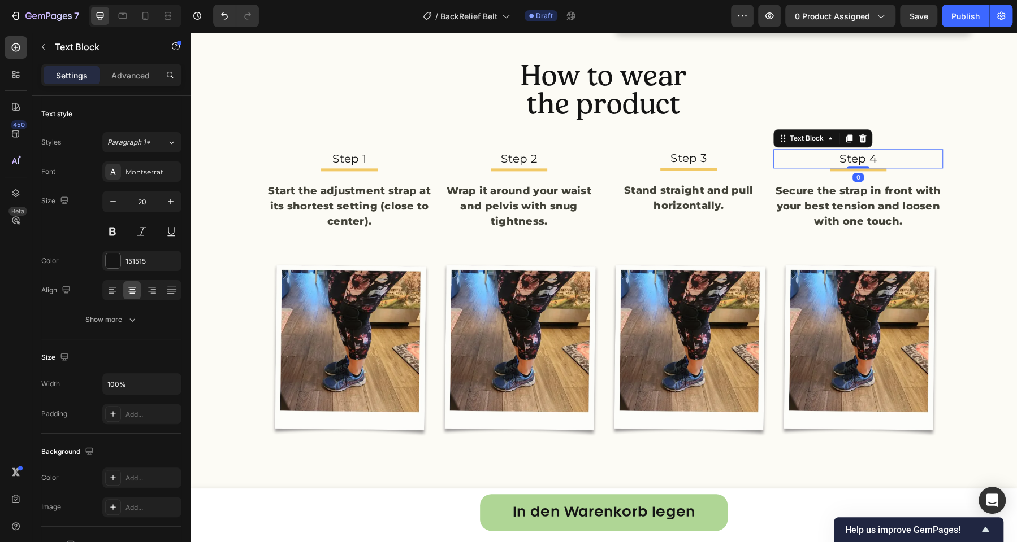
click at [786, 167] on p "Step 4" at bounding box center [857, 158] width 167 height 17
click at [787, 144] on div "Text Block" at bounding box center [806, 138] width 38 height 10
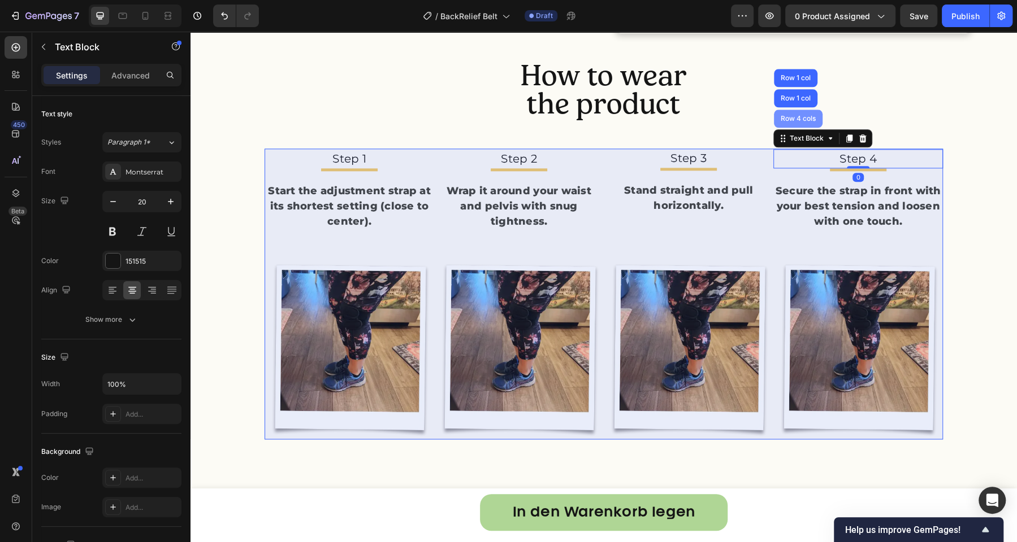
click at [786, 128] on div "Row 4 cols" at bounding box center [798, 119] width 49 height 18
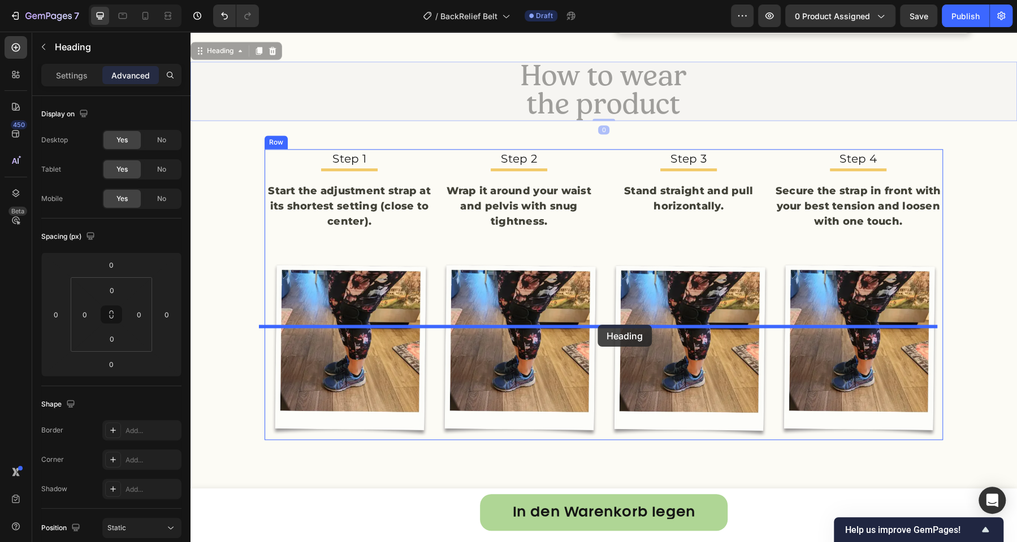
drag, startPoint x: 629, startPoint y: 276, endPoint x: 597, endPoint y: 325, distance: 58.5
type input "16"
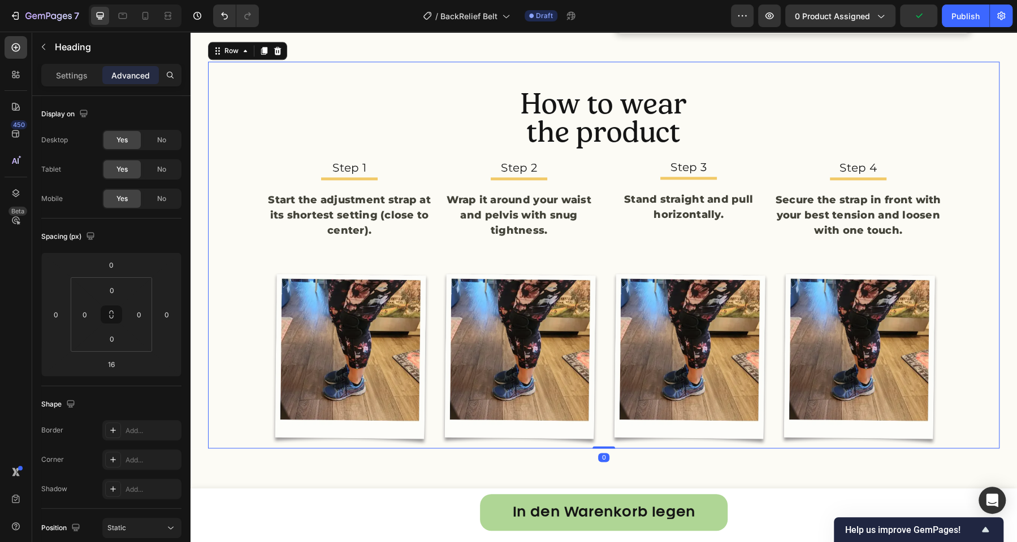
click at [772, 245] on div "How to wear the product Heading Step 1 Text Block Title Line Start the adjustme…" at bounding box center [603, 255] width 791 height 387
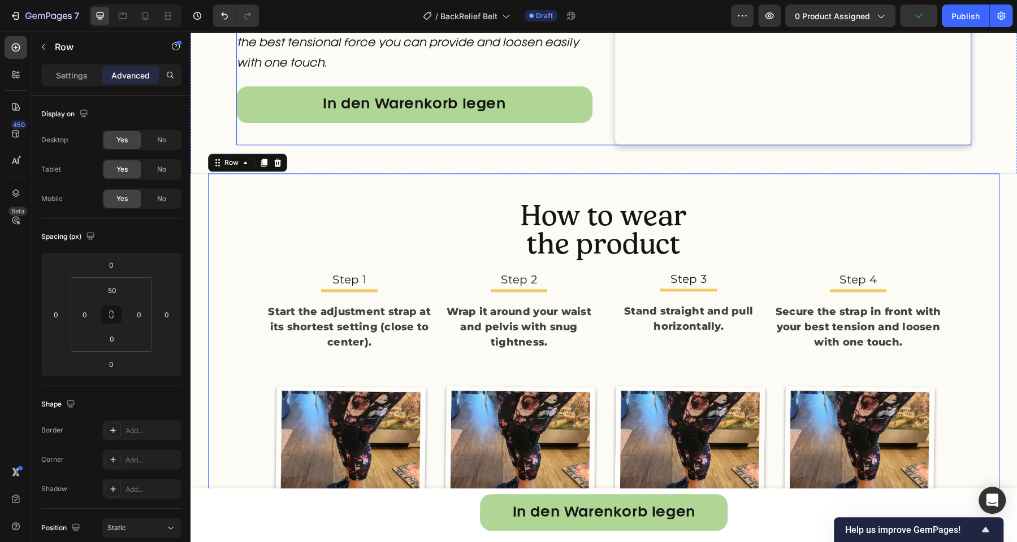
click at [515, 145] on div "Step 4 Heading Fixate the adjustment strap directly in front of your body with …" at bounding box center [414, 56] width 356 height 178
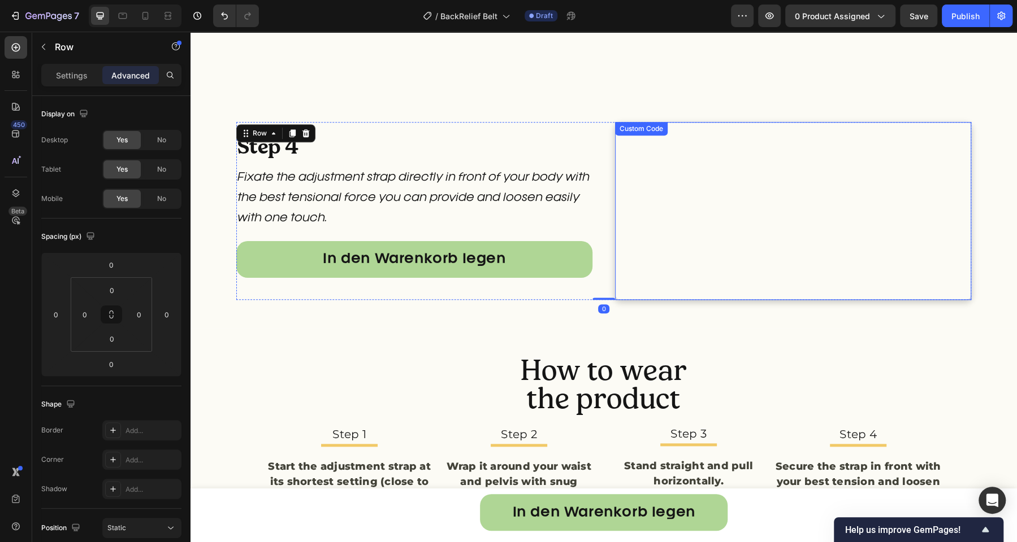
scroll to position [3645, 0]
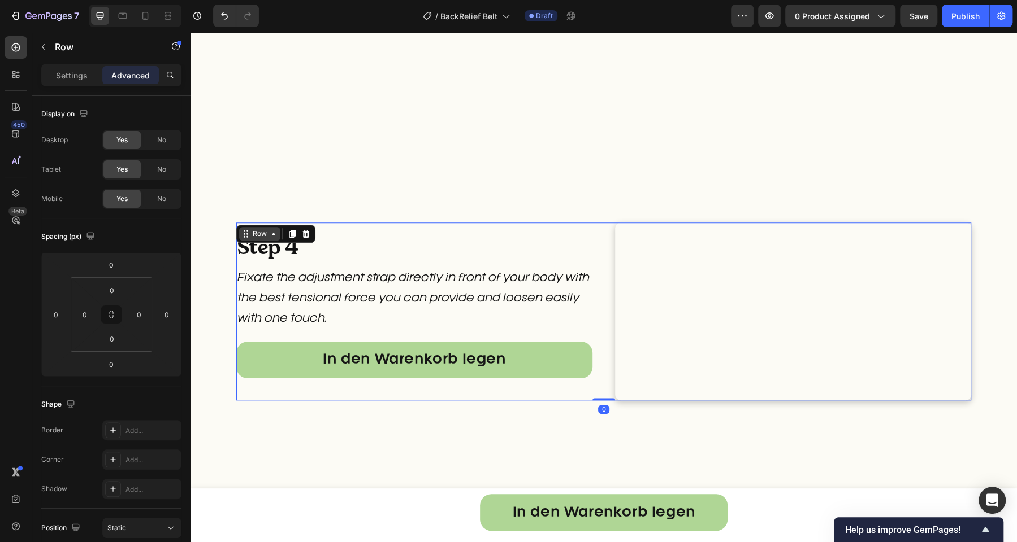
click at [249, 228] on div "Row" at bounding box center [259, 234] width 41 height 14
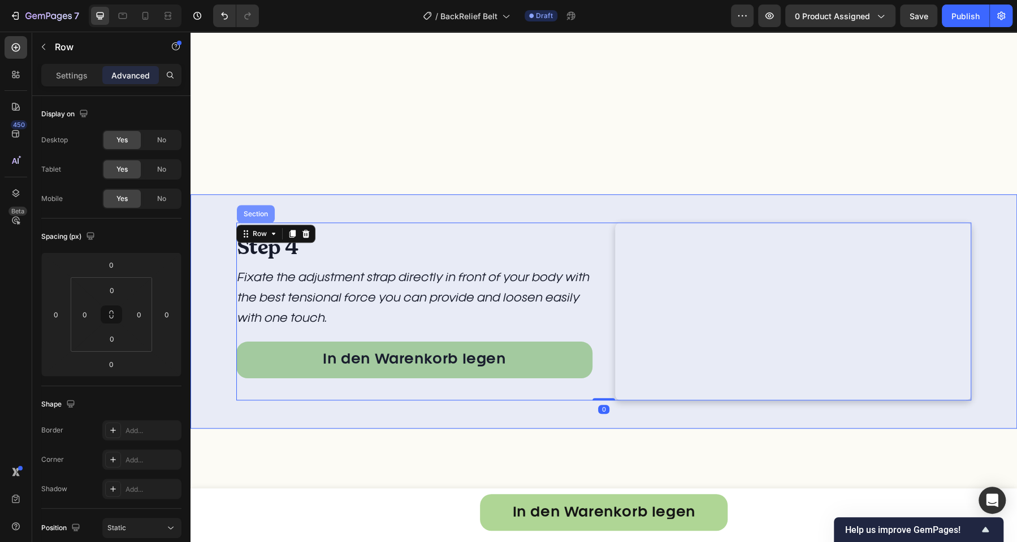
click at [248, 217] on div "Section" at bounding box center [255, 214] width 29 height 7
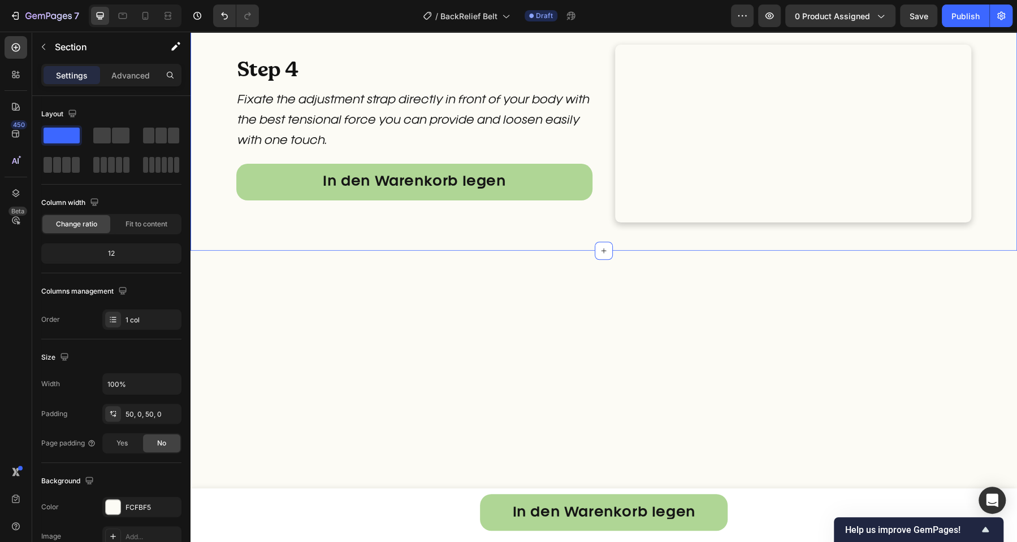
click at [1004, 10] on icon at bounding box center [1007, 6] width 7 height 8
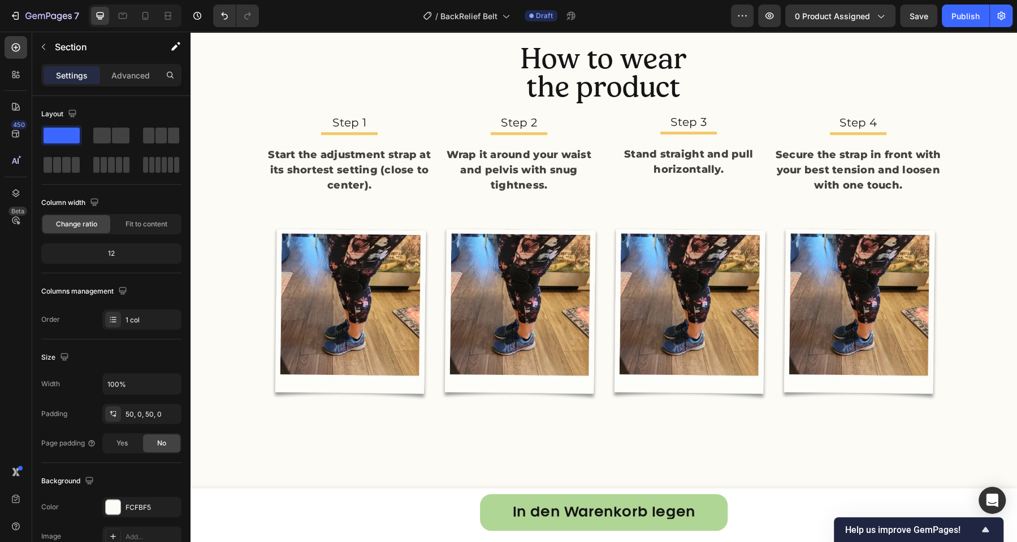
scroll to position [3363, 0]
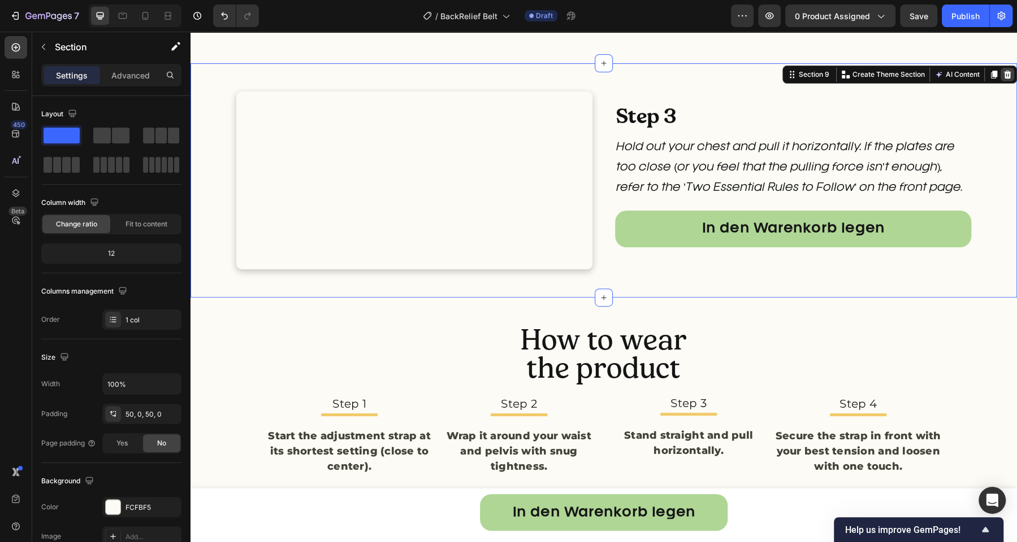
click at [1004, 74] on icon at bounding box center [1007, 75] width 7 height 8
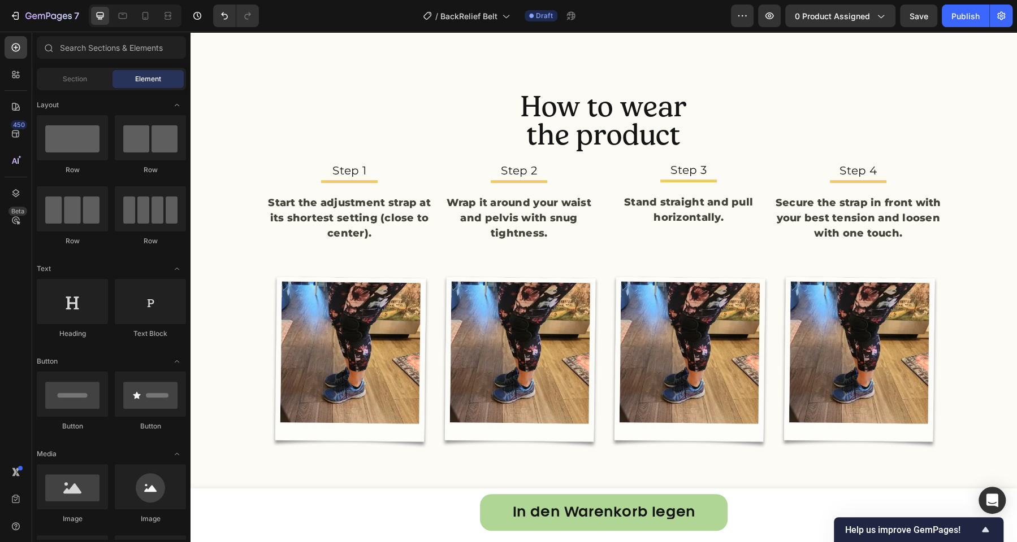
scroll to position [3213, 0]
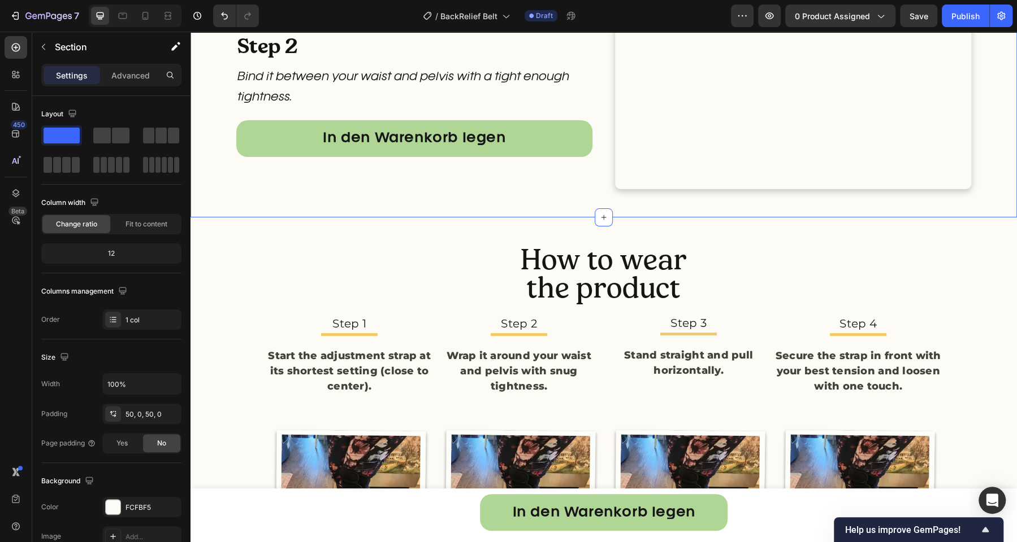
scroll to position [2949, 0]
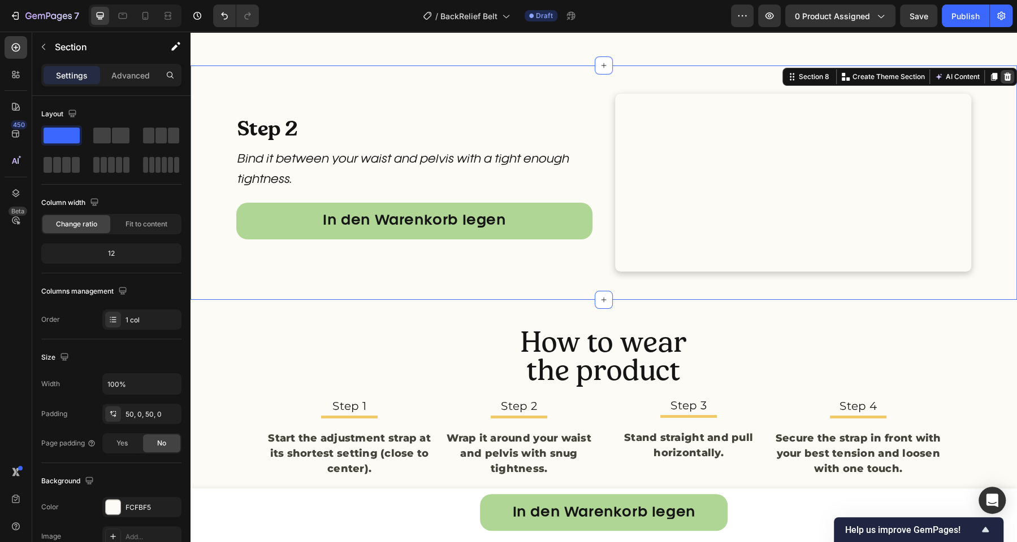
click at [1002, 73] on icon at bounding box center [1006, 76] width 9 height 9
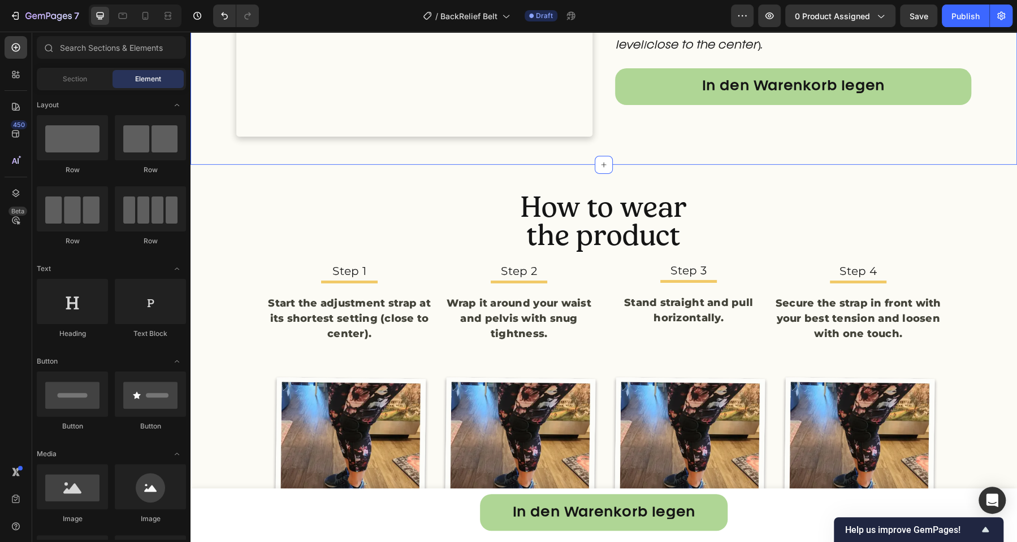
scroll to position [2494, 0]
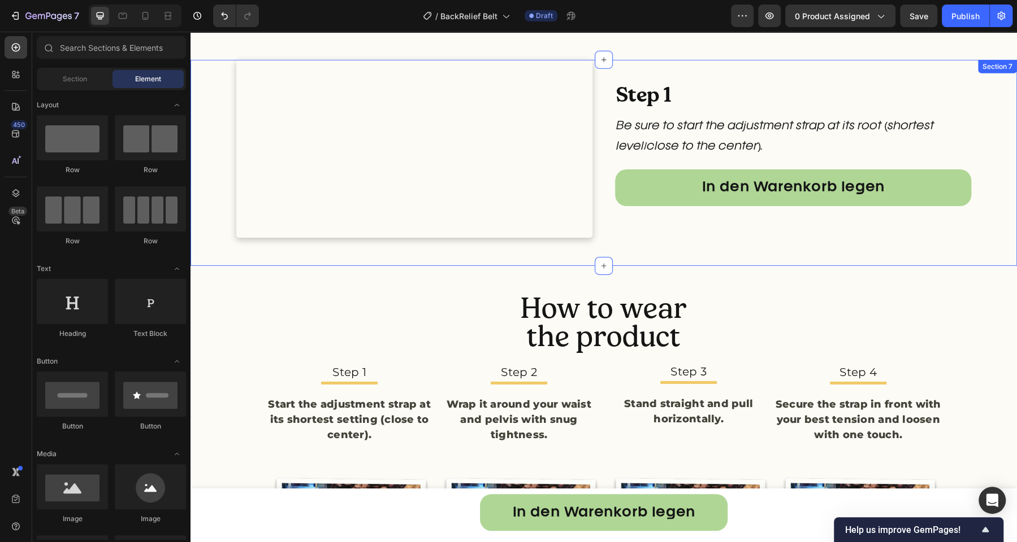
click at [988, 266] on div "Custom Code Step 1 Heading Be sure to start the adjustment strap at its root (s…" at bounding box center [603, 163] width 826 height 206
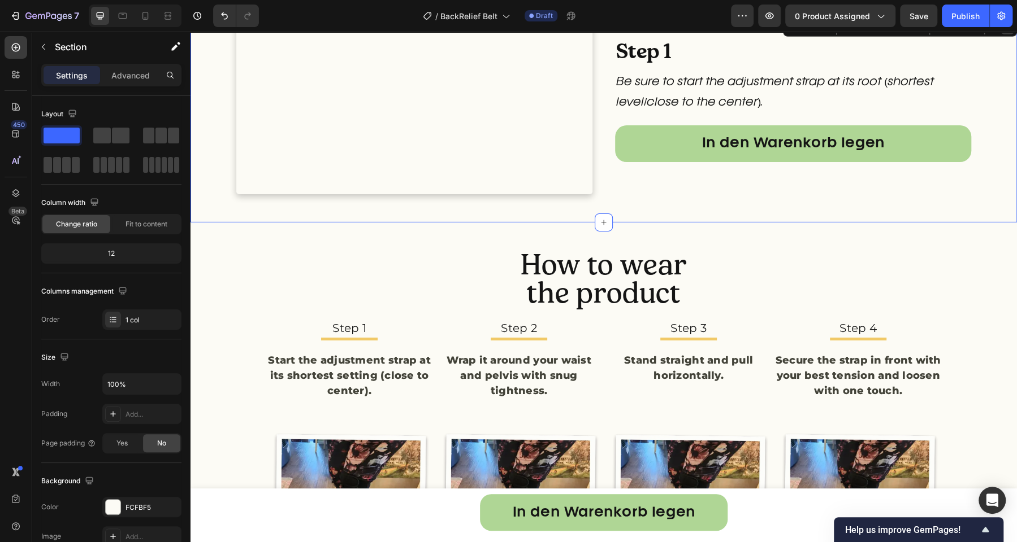
click at [1001, 34] on div at bounding box center [1007, 28] width 14 height 14
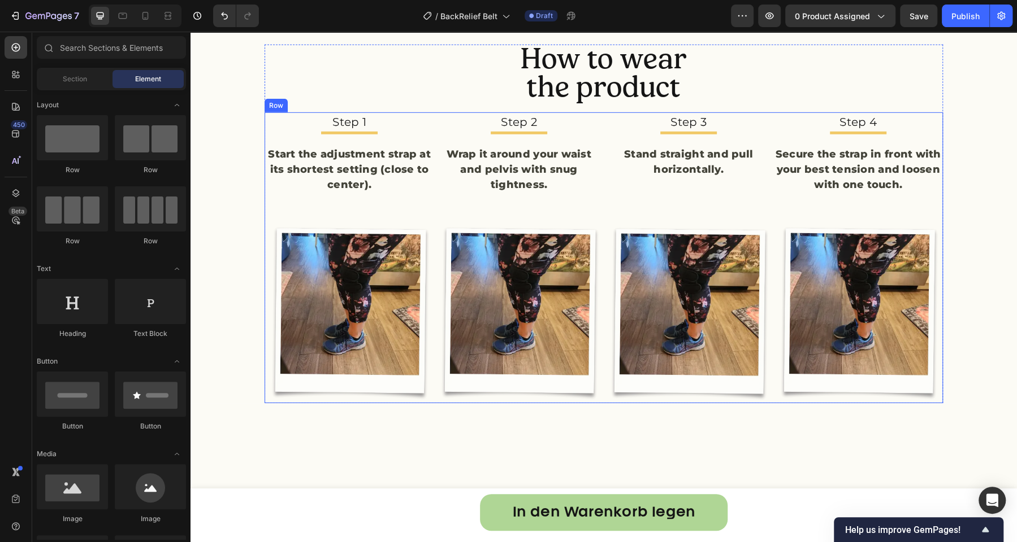
scroll to position [2272, 0]
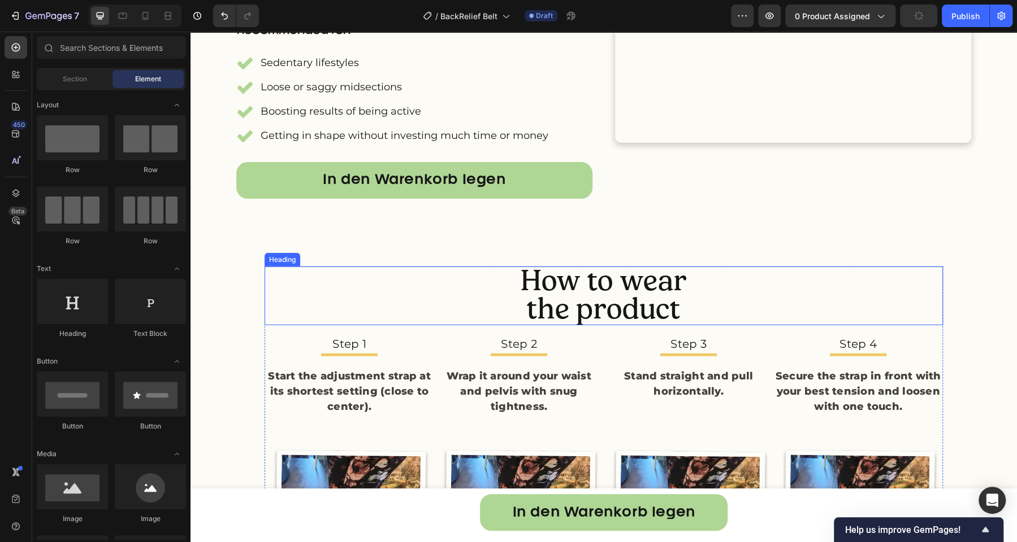
click at [532, 327] on span "the product" at bounding box center [603, 309] width 153 height 36
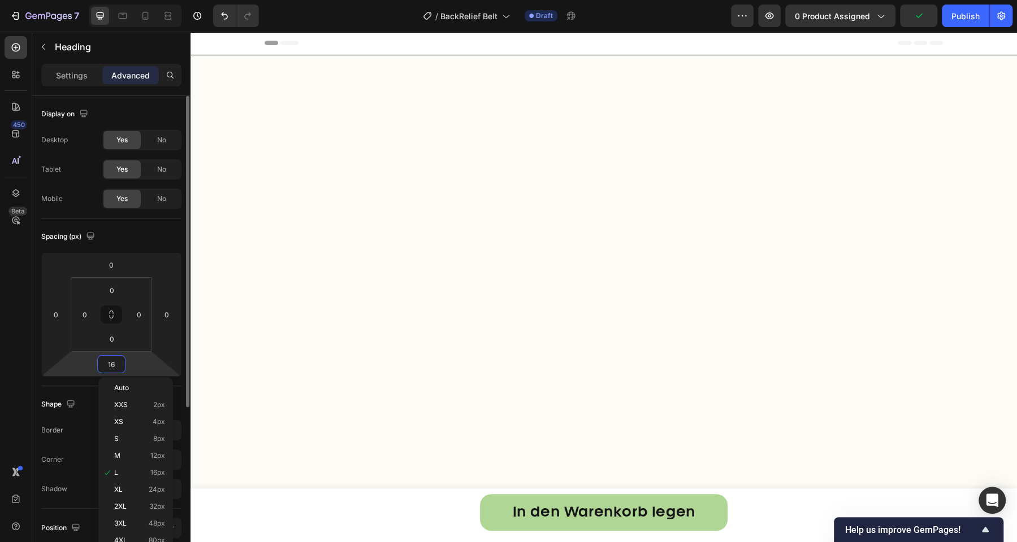
scroll to position [2272, 0]
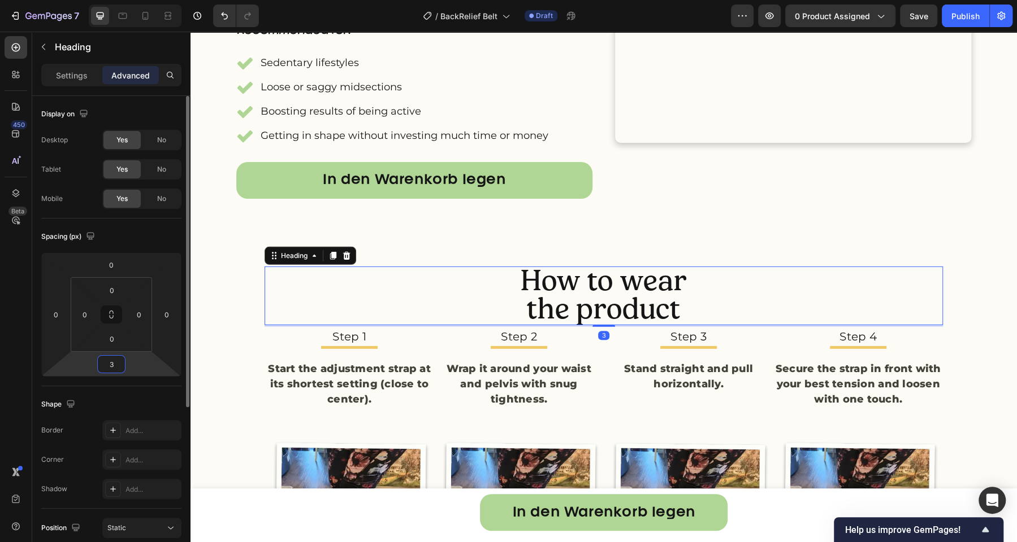
type input "30"
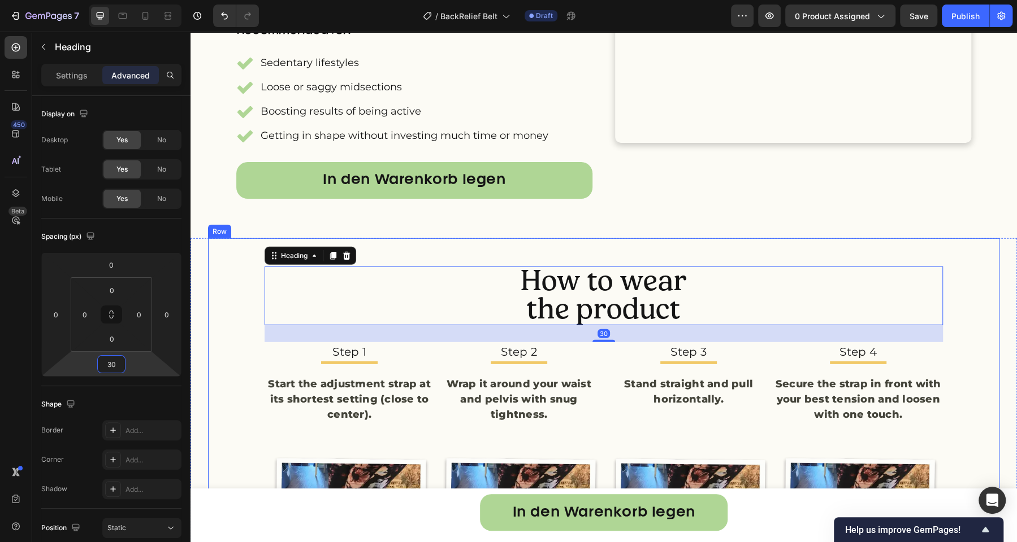
click at [209, 345] on div "How to wear the product Heading 30 Step 1 Text Block Title Line Start the adjus…" at bounding box center [603, 450] width 791 height 367
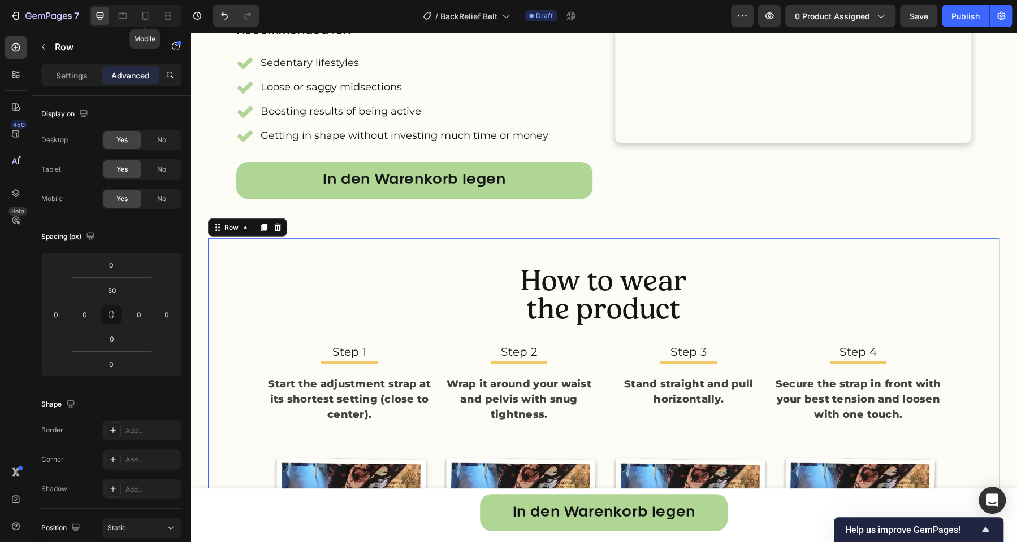
click at [146, 18] on icon at bounding box center [145, 15] width 11 height 11
type input "30"
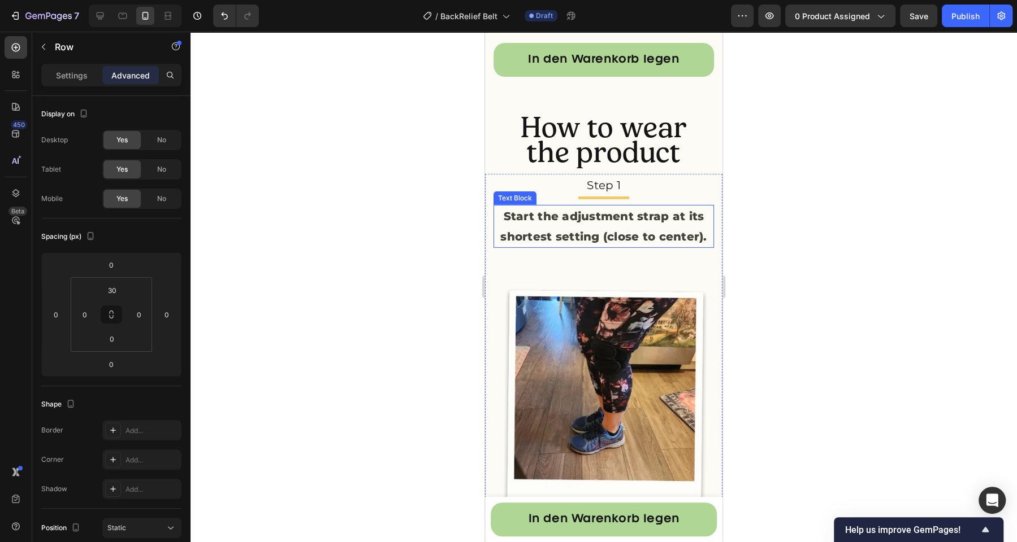
scroll to position [2229, 0]
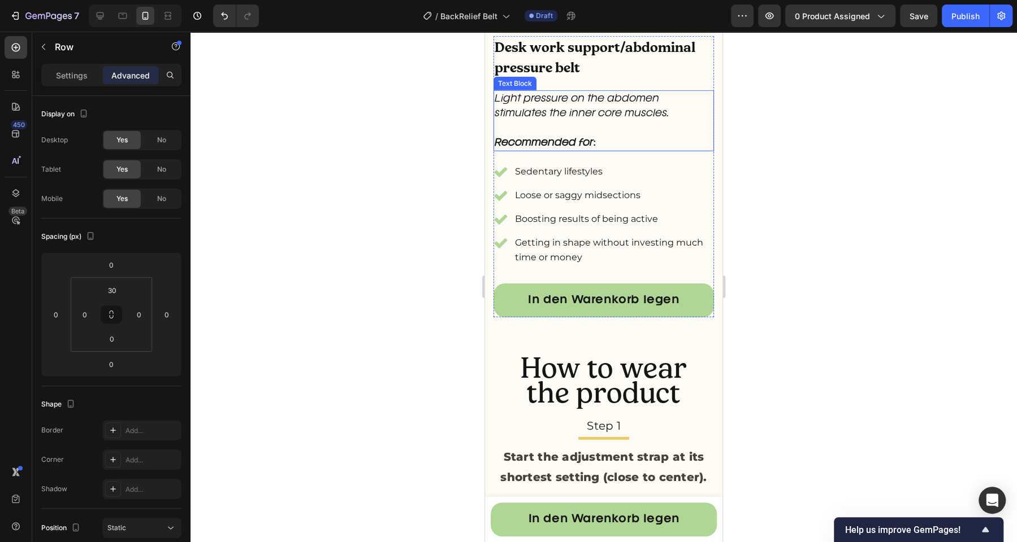
click at [559, 121] on p "Light pressure on the abdomen stimulates the inner core muscles." at bounding box center [603, 106] width 218 height 29
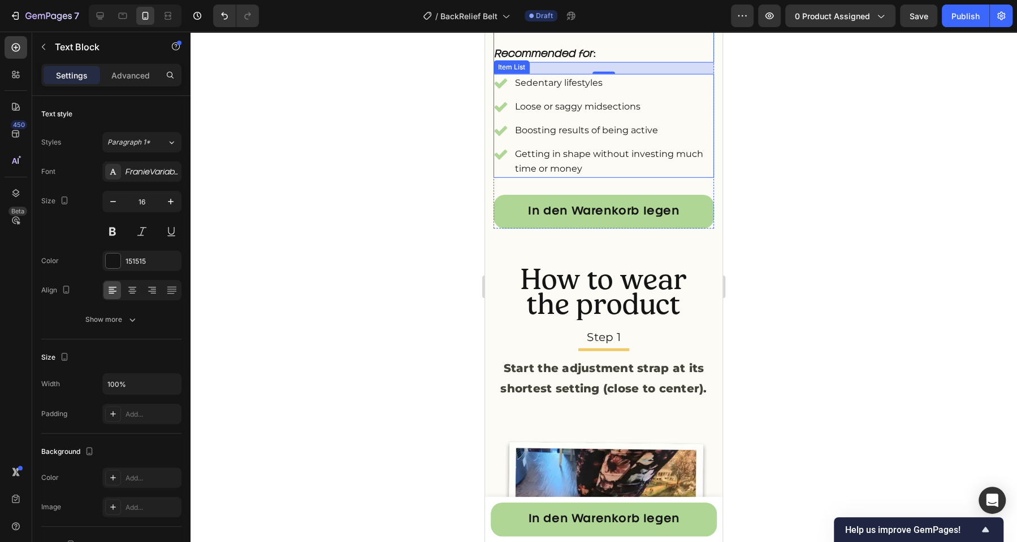
scroll to position [2323, 0]
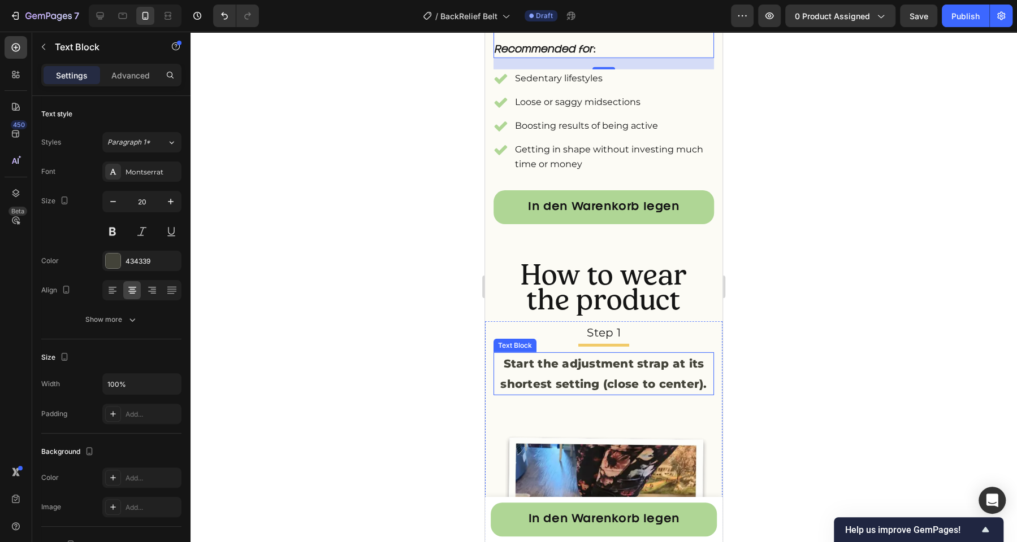
click at [552, 394] on p "Start the adjustment strap at its shortest setting (close to center)." at bounding box center [603, 374] width 218 height 41
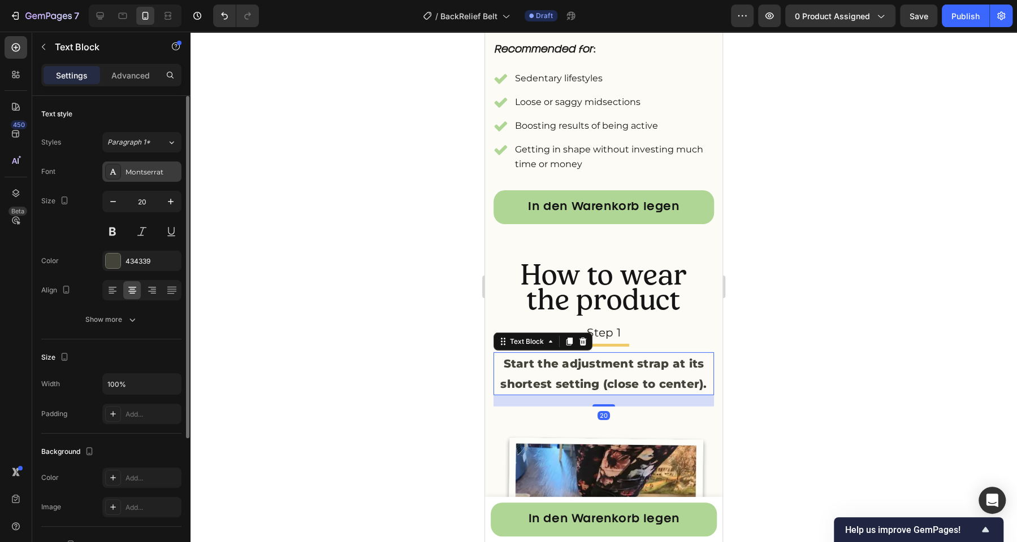
click at [146, 175] on div "Montserrat" at bounding box center [151, 172] width 53 height 10
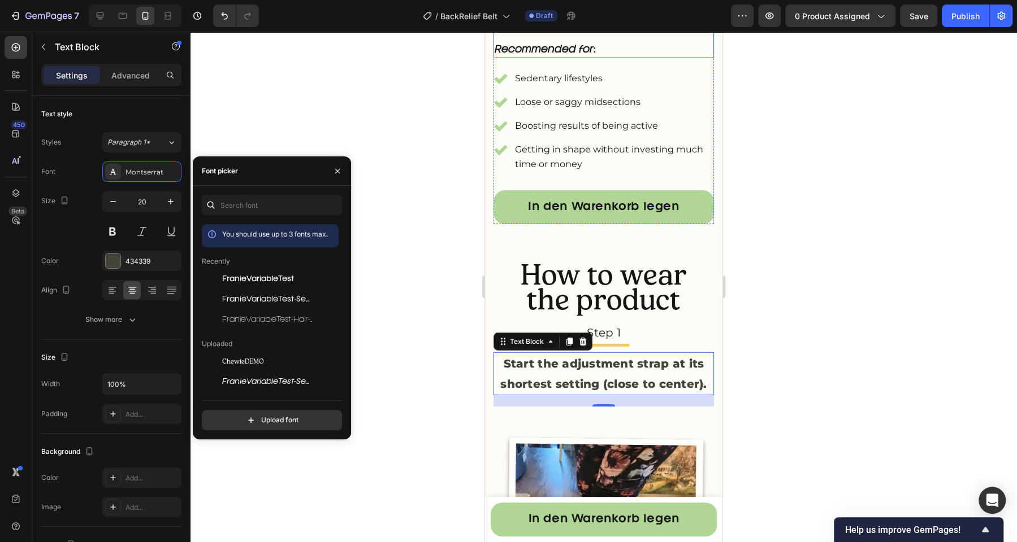
click at [562, 28] on p "Light pressure on the abdomen stimulates the inner core muscles." at bounding box center [603, 12] width 218 height 29
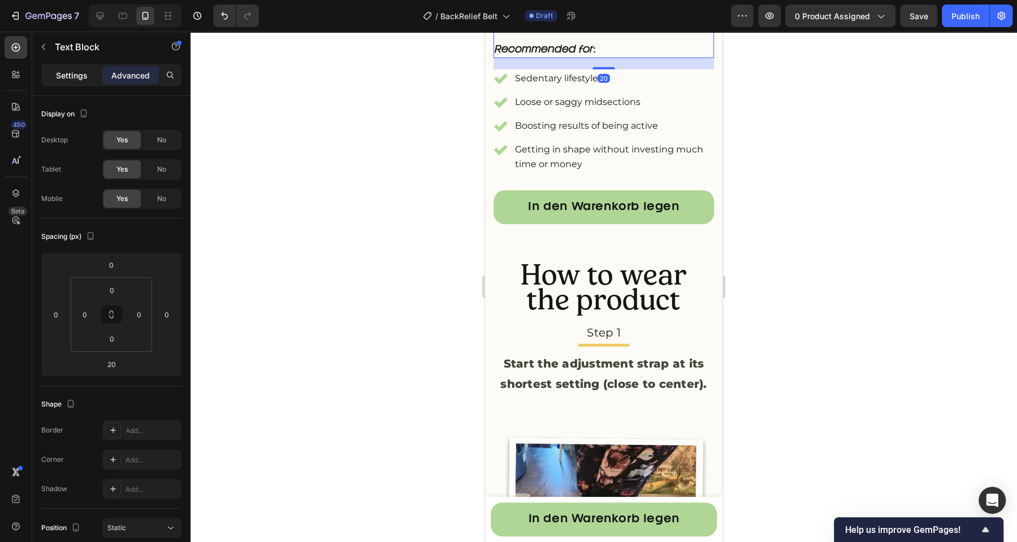
click at [84, 80] on p "Settings" at bounding box center [72, 76] width 32 height 12
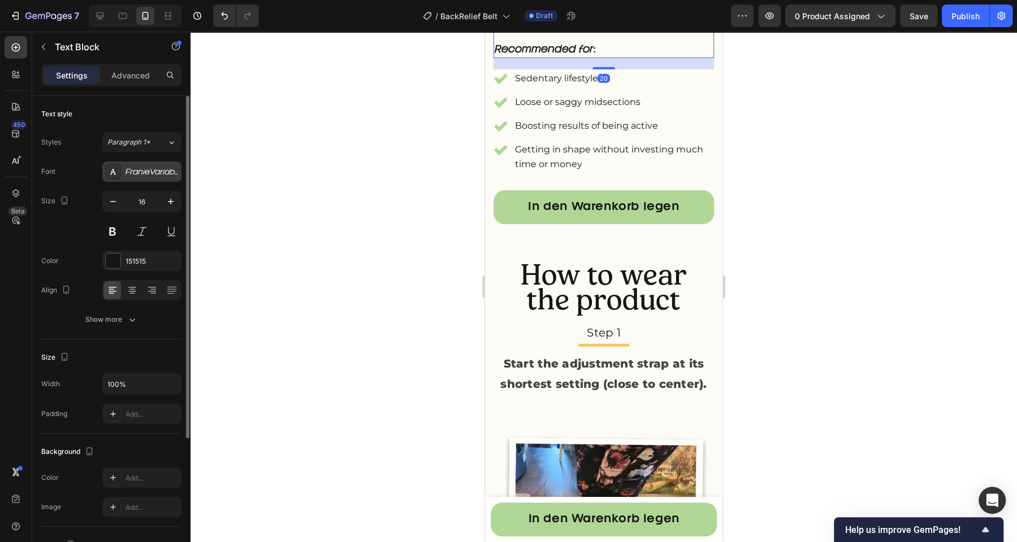
click at [144, 175] on div "FranieVariableTest-SemiLightItalic-BF64c31f3dae070" at bounding box center [151, 172] width 53 height 10
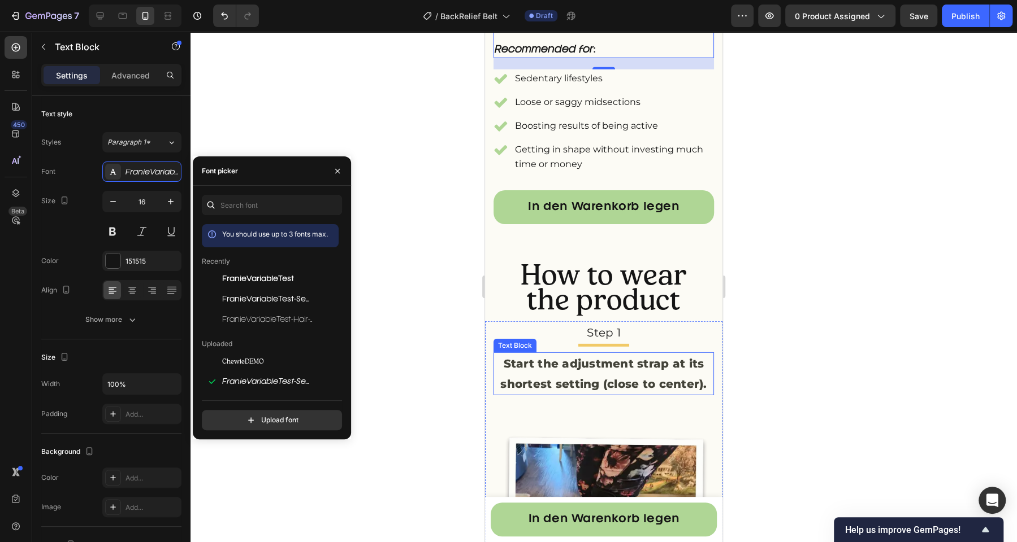
click at [548, 394] on p "Start the adjustment strap at its shortest setting (close to center)." at bounding box center [603, 374] width 218 height 41
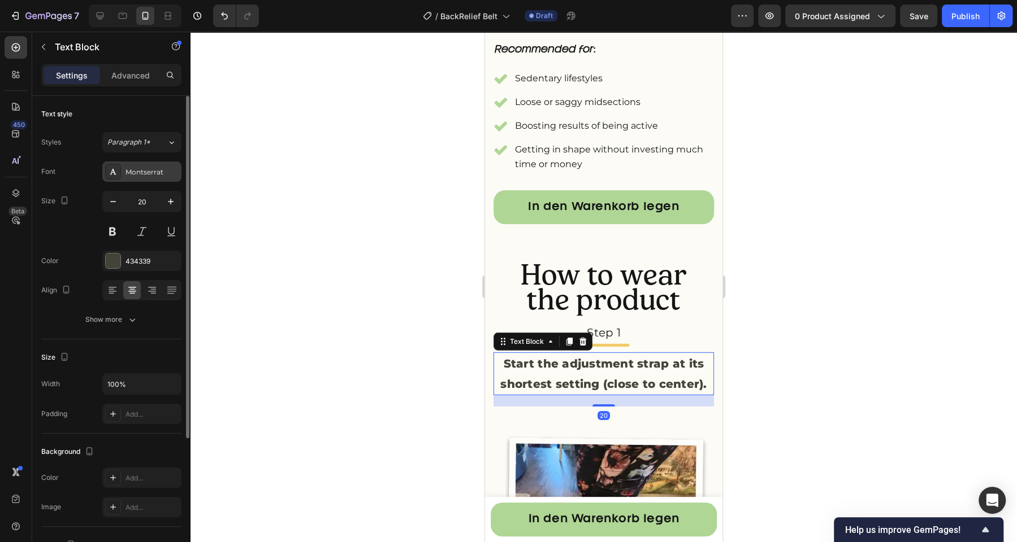
click at [137, 163] on div "Montserrat" at bounding box center [141, 172] width 79 height 20
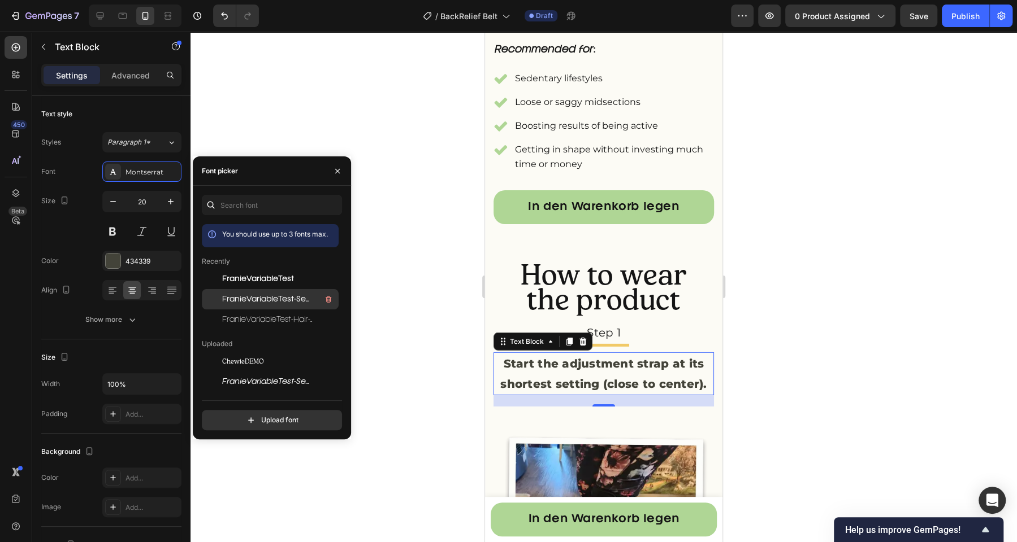
click at [260, 298] on span "FranieVariableTest-SemiLight-BF64c31f3d5484a" at bounding box center [269, 299] width 94 height 10
click at [448, 351] on div at bounding box center [603, 287] width 826 height 511
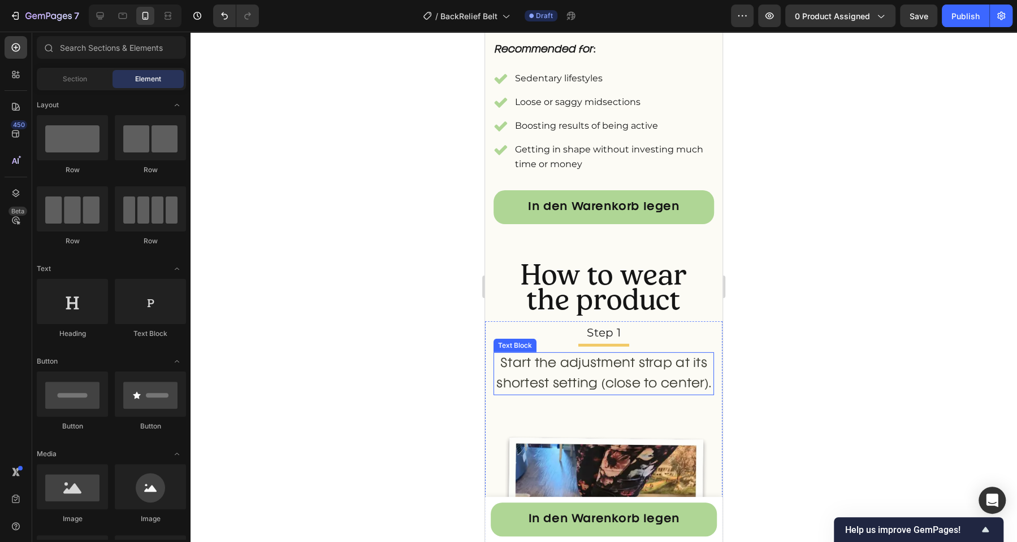
click at [508, 394] on p "Start the adjustment strap at its shortest setting (close to center)." at bounding box center [603, 374] width 218 height 41
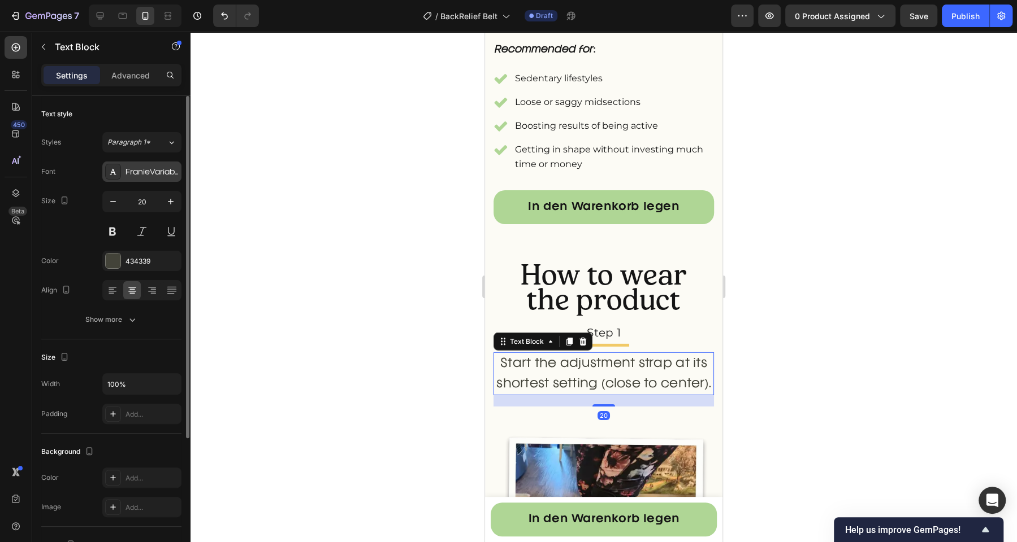
click at [134, 177] on div "FranieVariableTest-SemiLight-BF64c31f3d5484a" at bounding box center [141, 172] width 79 height 20
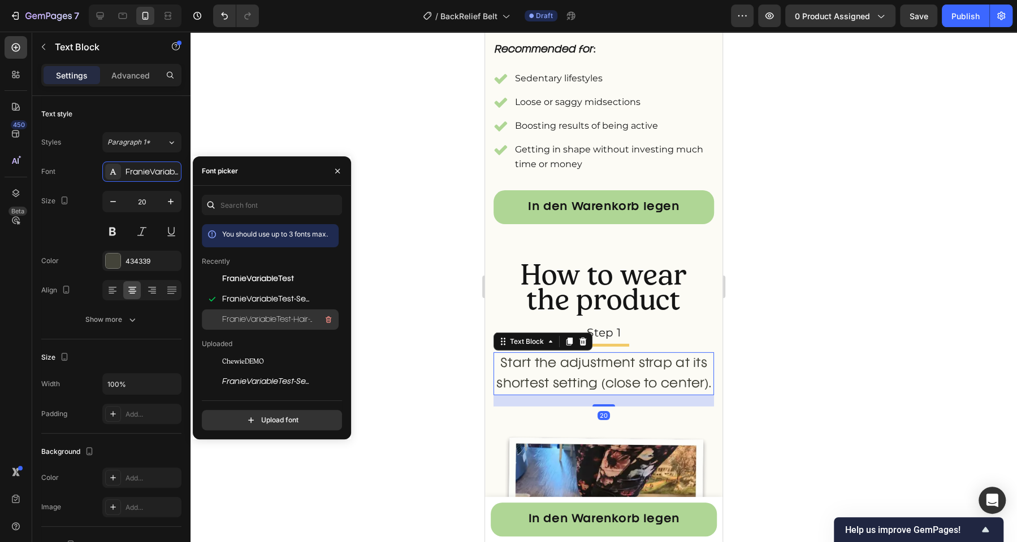
click at [252, 319] on span "FranieVariableTest-Hair-BF64c31f3db8c2b" at bounding box center [269, 320] width 94 height 10
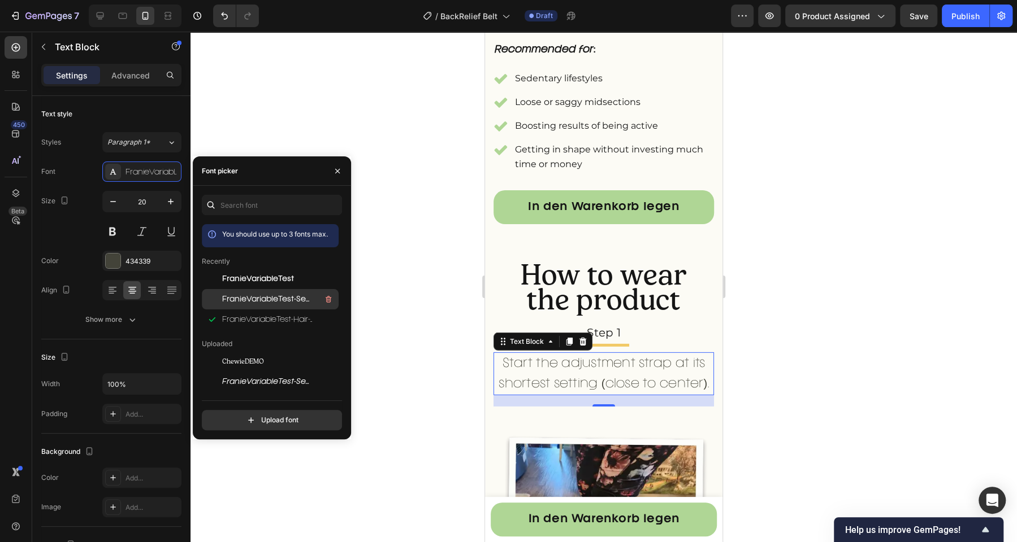
click at [291, 300] on span "FranieVariableTest-SemiLight-BF64c31f3d5484a" at bounding box center [269, 299] width 94 height 10
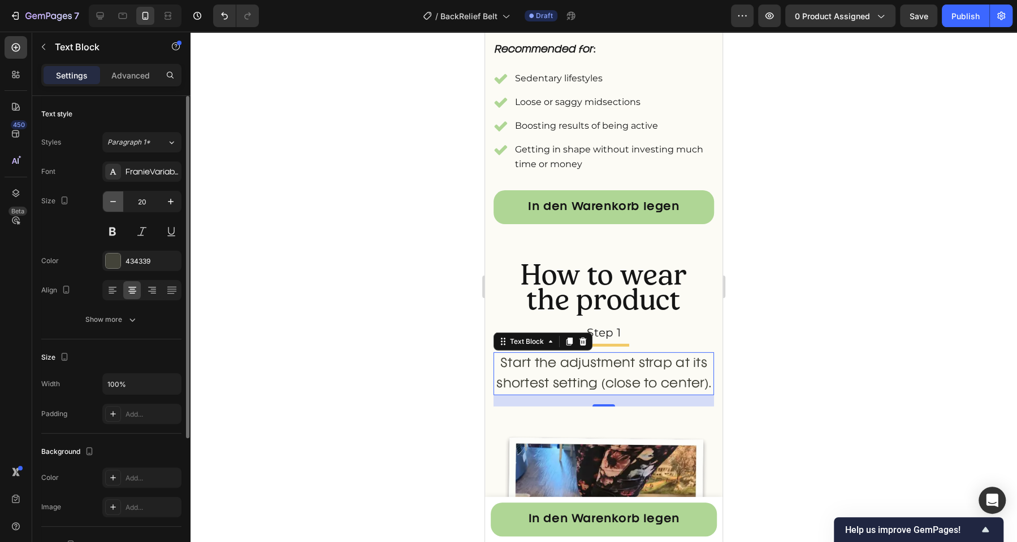
click at [114, 201] on icon "button" at bounding box center [112, 201] width 11 height 11
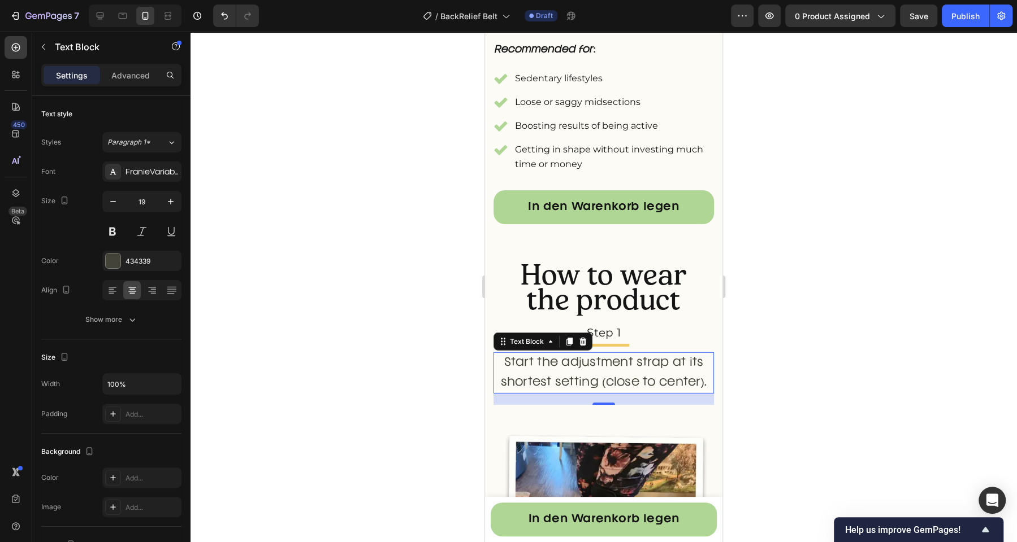
type input "18"
click at [308, 278] on div at bounding box center [603, 287] width 826 height 511
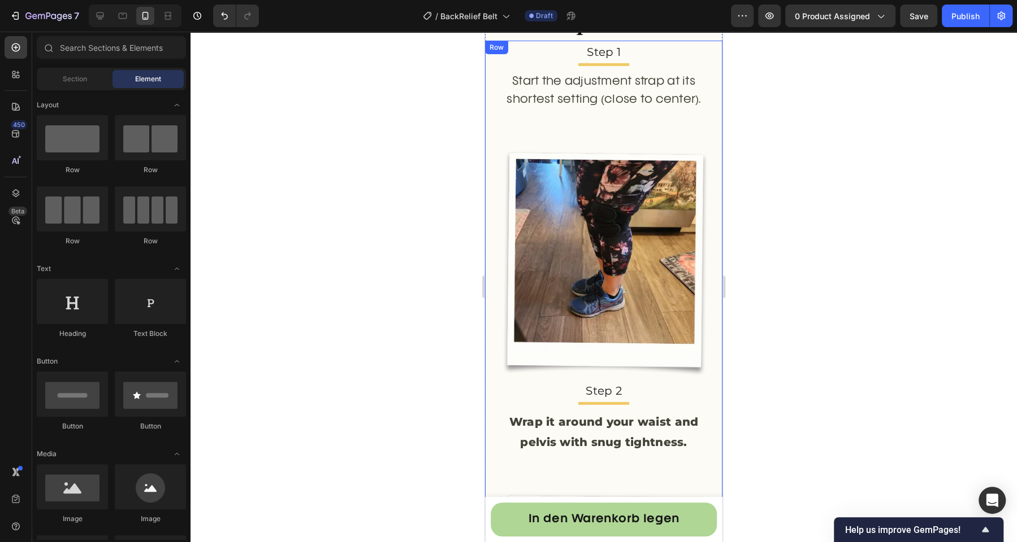
scroll to position [2774, 0]
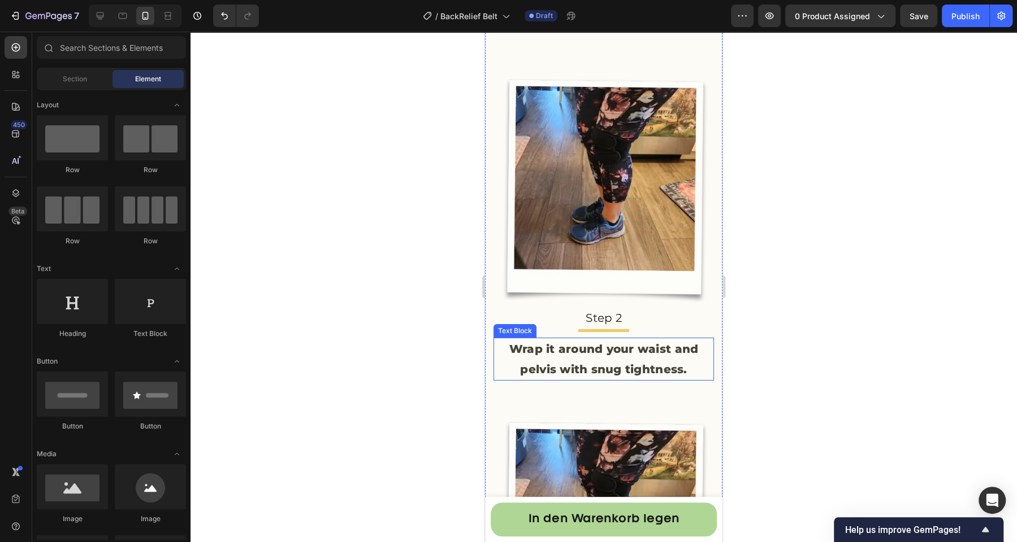
click at [531, 348] on p "Wrap it around your waist and pelvis with snug tightness." at bounding box center [603, 359] width 218 height 41
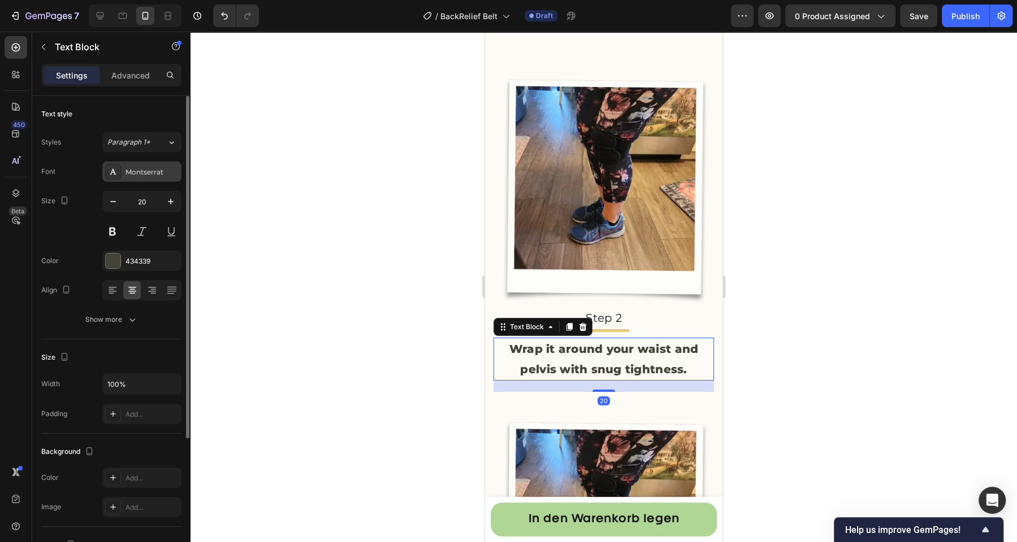
click at [154, 170] on div "Montserrat" at bounding box center [151, 172] width 53 height 10
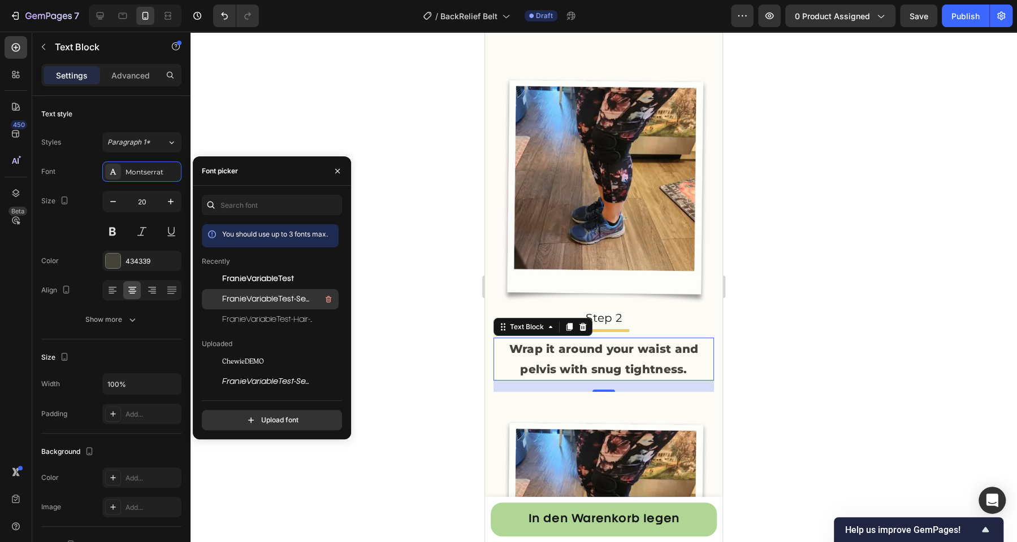
click at [285, 303] on span "FranieVariableTest-SemiLight-BF64c31f3d5484a" at bounding box center [269, 299] width 94 height 10
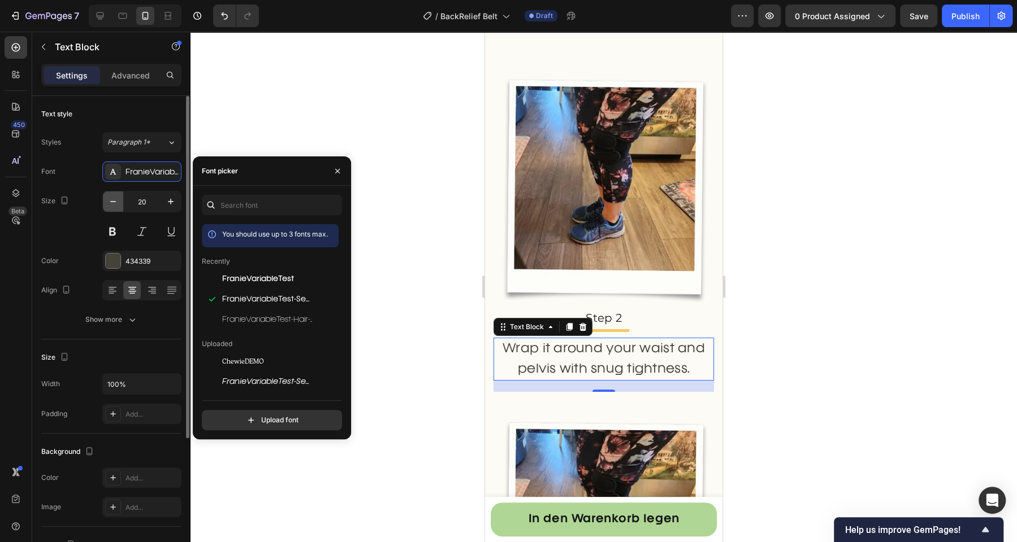
click at [118, 198] on icon "button" at bounding box center [112, 201] width 11 height 11
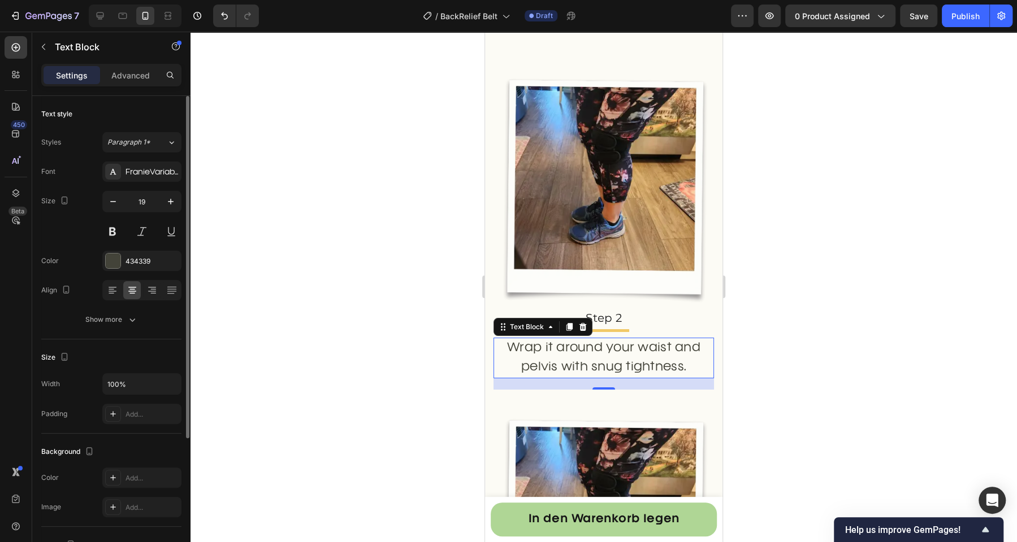
type input "18"
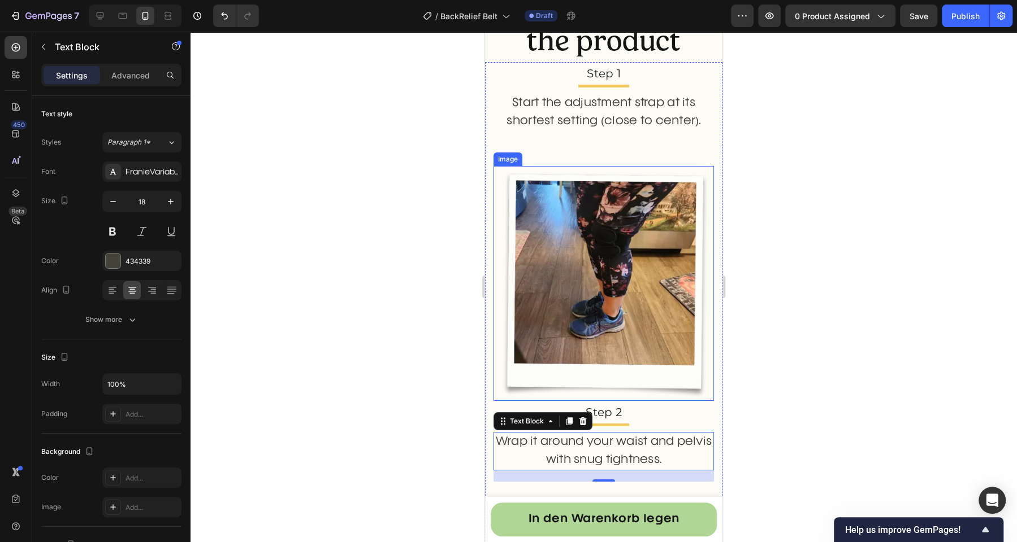
scroll to position [2638, 0]
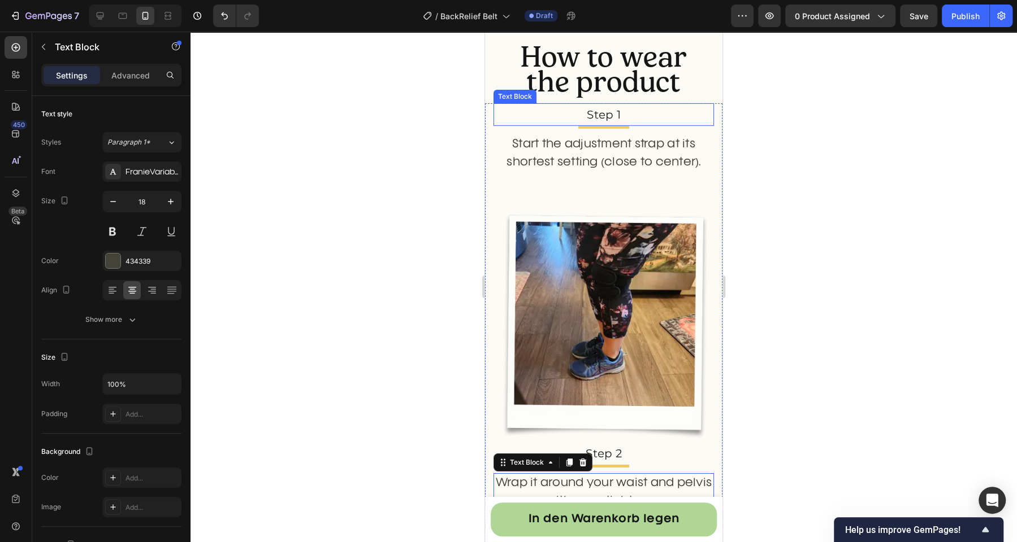
click at [581, 112] on p "Step 1" at bounding box center [603, 115] width 218 height 20
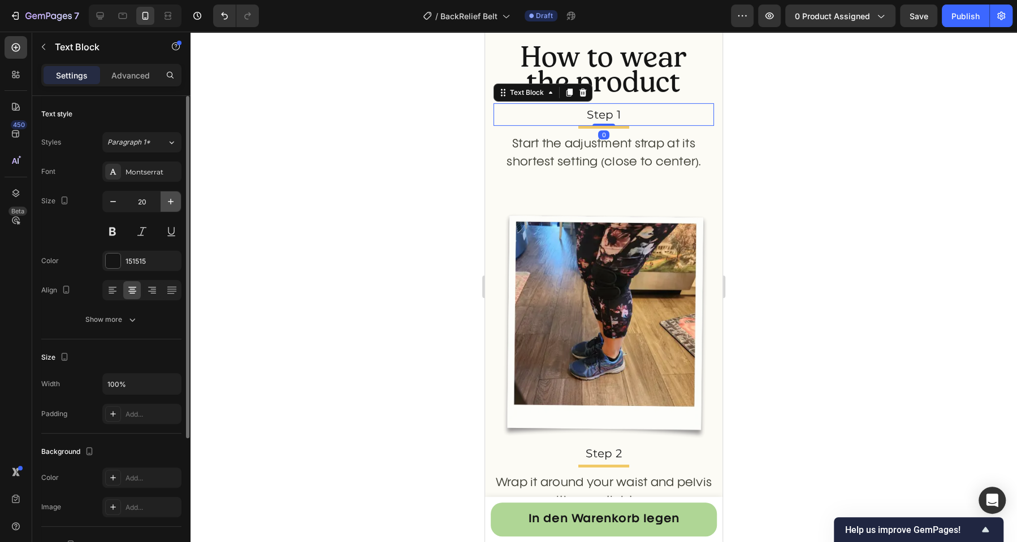
click at [168, 202] on icon "button" at bounding box center [170, 201] width 11 height 11
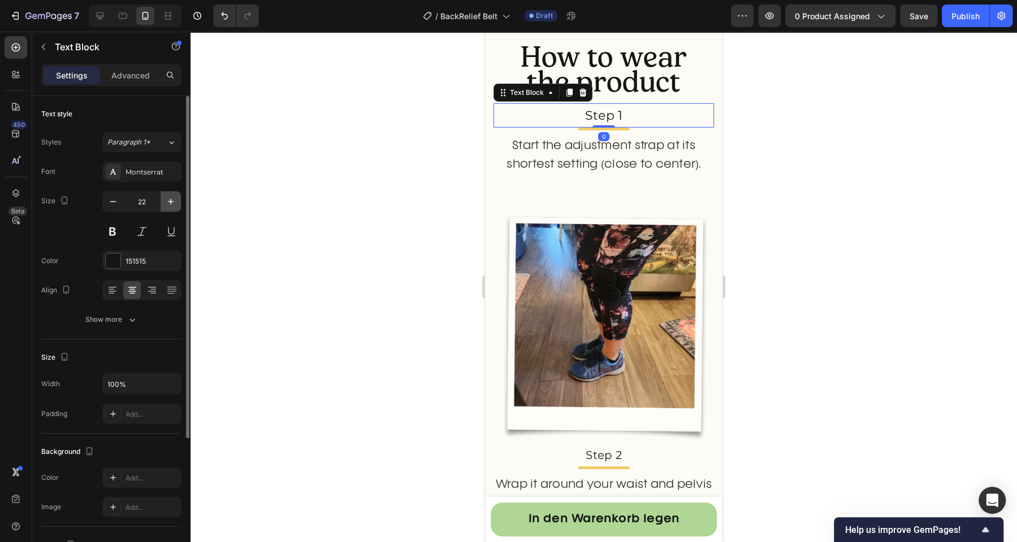
click at [168, 202] on icon "button" at bounding box center [170, 201] width 11 height 11
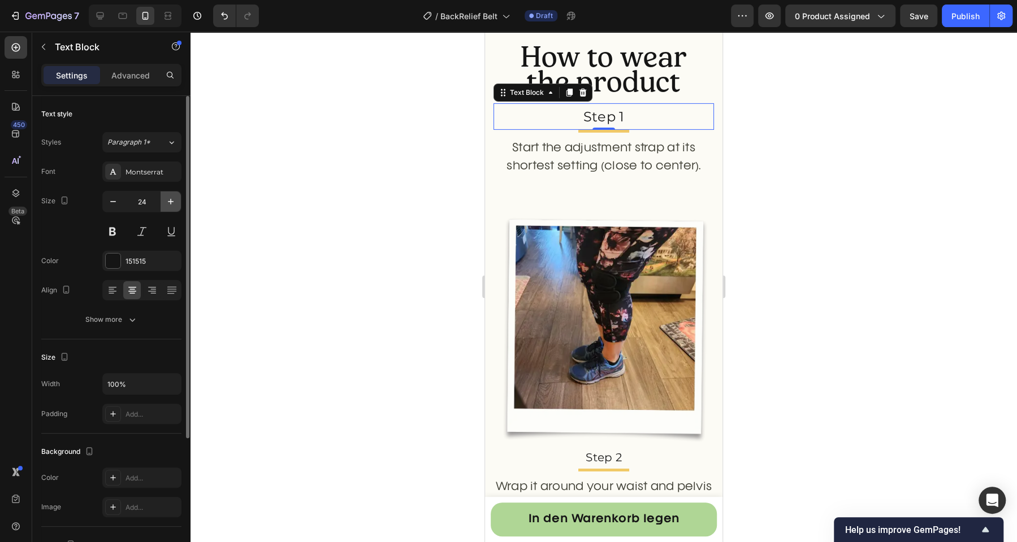
click at [168, 202] on icon "button" at bounding box center [170, 201] width 11 height 11
type input "25"
click at [155, 172] on div "Montserrat" at bounding box center [151, 172] width 53 height 10
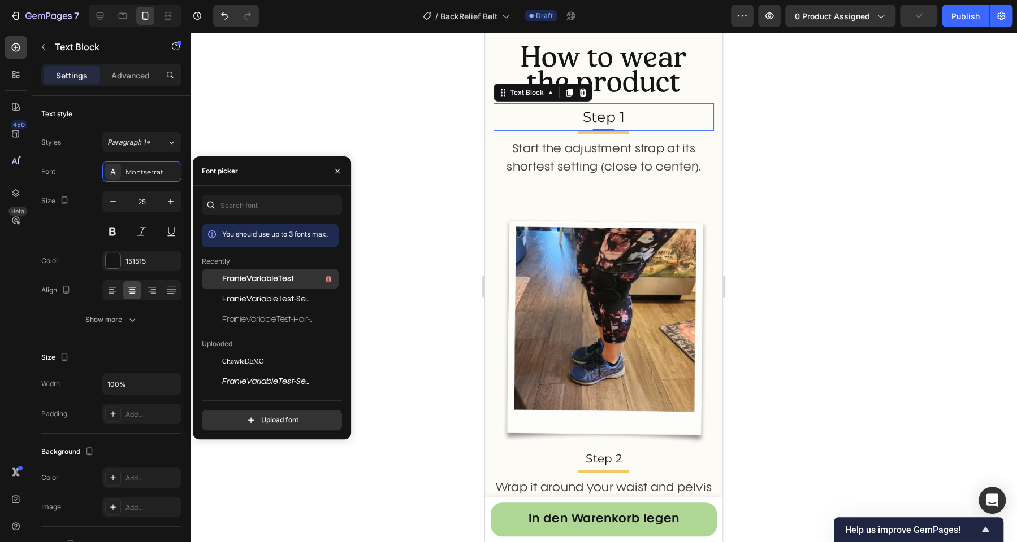
click at [249, 279] on span "FranieVariableTest" at bounding box center [258, 279] width 72 height 10
click at [255, 300] on span "FranieVariableTest-SemiLight-BF64c31f3d5484a" at bounding box center [269, 299] width 94 height 10
click at [266, 313] on div "FranieVariableTest-Hair-BF64c31f3db8c2b" at bounding box center [279, 320] width 114 height 14
click at [264, 300] on span "FranieVariableTest-SemiLight-BF64c31f3d5484a" at bounding box center [269, 299] width 94 height 10
click at [583, 156] on p "Start the adjustment strap at its shortest setting (close to center)." at bounding box center [603, 159] width 218 height 37
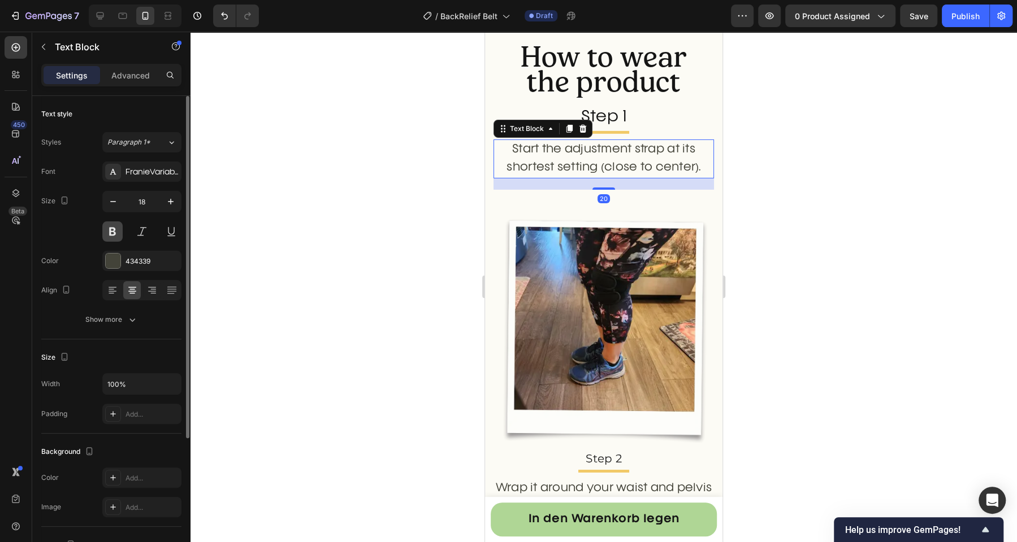
click at [115, 235] on button at bounding box center [112, 232] width 20 height 20
click at [348, 238] on div at bounding box center [603, 287] width 826 height 511
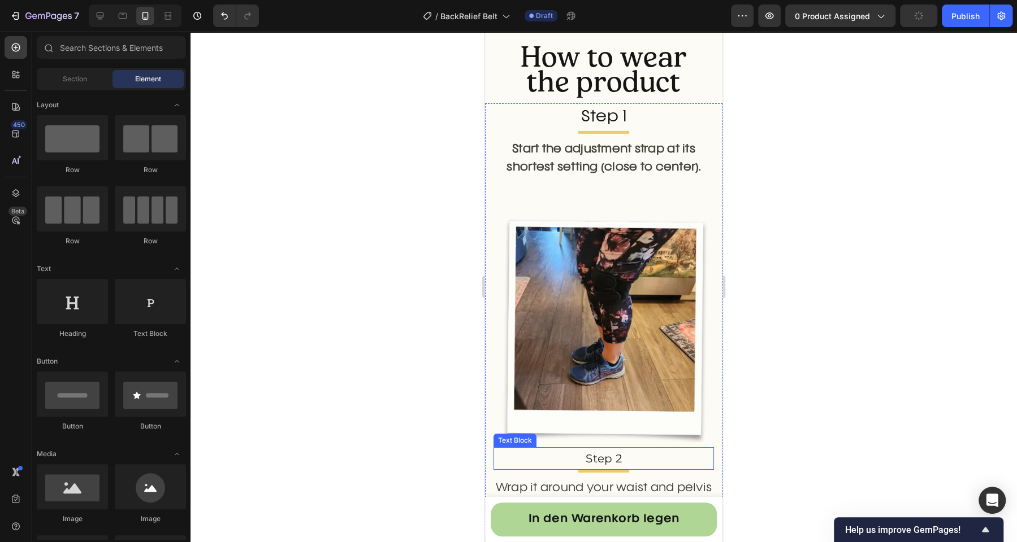
click at [583, 449] on p "Step 2" at bounding box center [603, 459] width 218 height 20
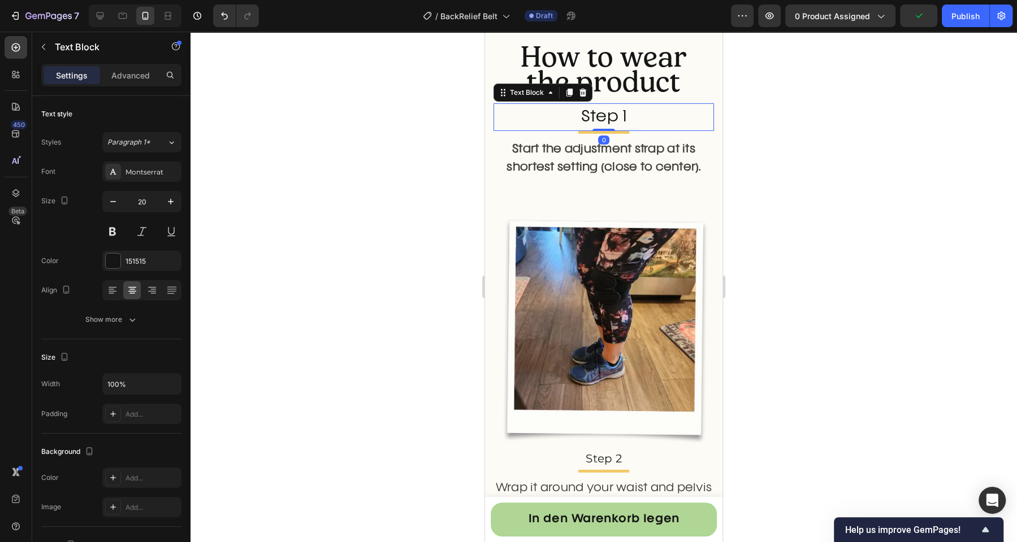
click at [597, 119] on p "Step 1" at bounding box center [603, 117] width 218 height 25
click at [567, 93] on icon at bounding box center [569, 93] width 6 height 8
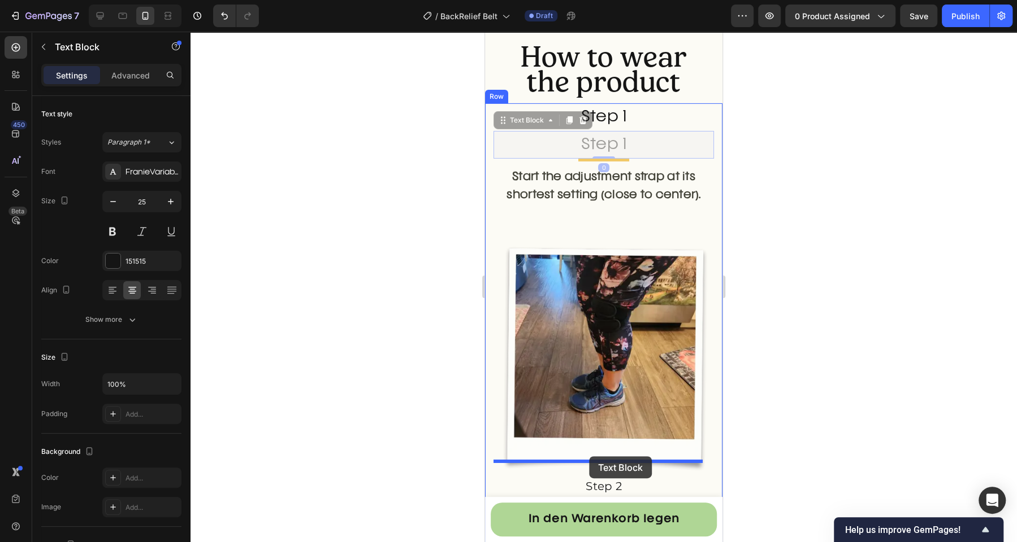
drag, startPoint x: 520, startPoint y: 142, endPoint x: 589, endPoint y: 457, distance: 322.2
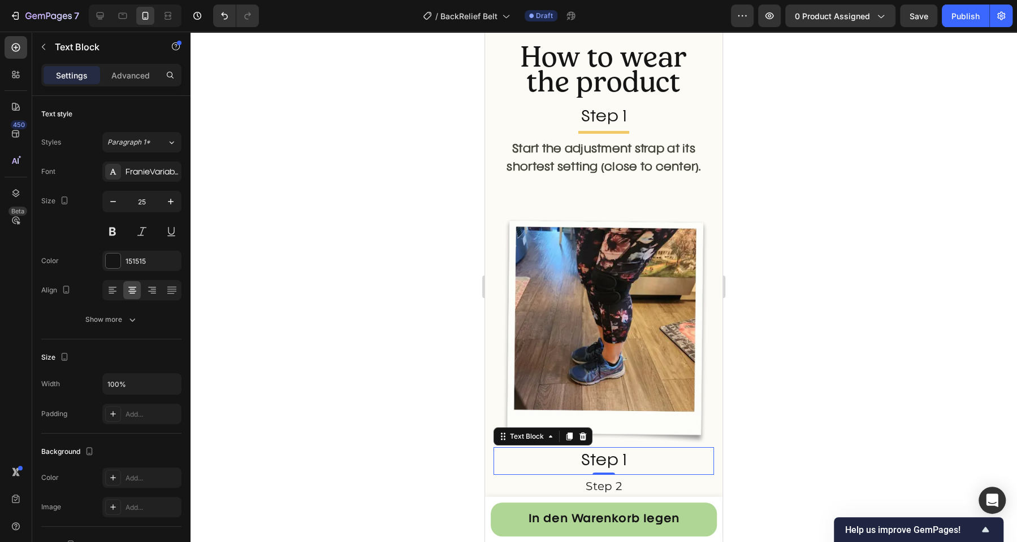
scroll to position [2683, 0]
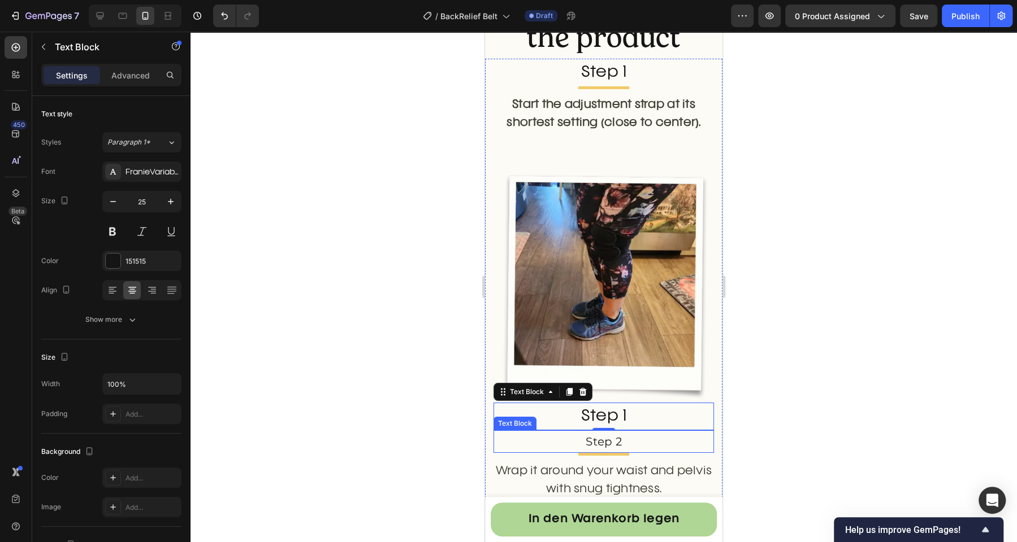
click at [613, 432] on p "Step 2" at bounding box center [603, 442] width 218 height 20
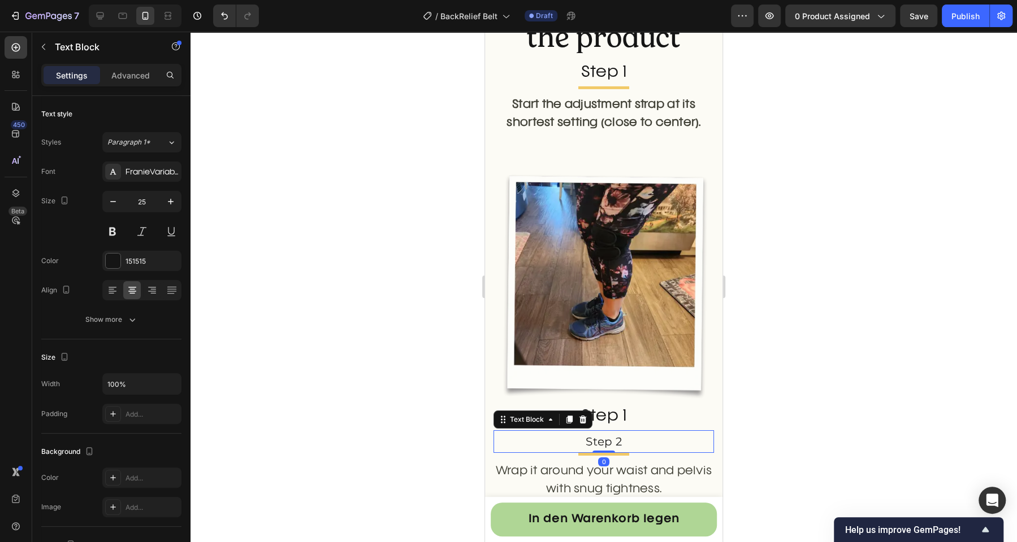
click at [615, 405] on p "Step 1" at bounding box center [603, 416] width 218 height 25
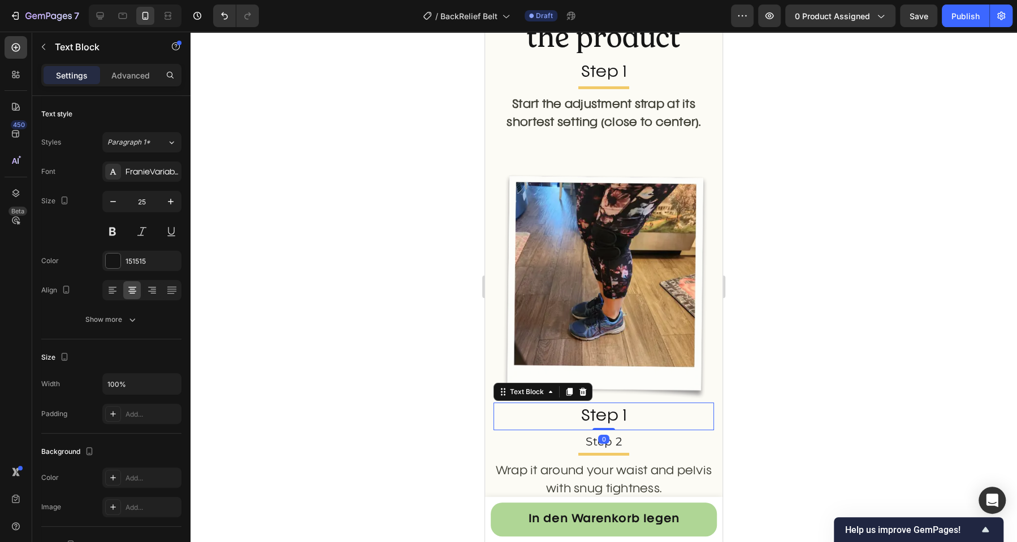
click at [617, 404] on p "Step 1" at bounding box center [603, 416] width 218 height 25
drag, startPoint x: 617, startPoint y: 404, endPoint x: 623, endPoint y: 403, distance: 5.7
click at [623, 404] on p "Step 1" at bounding box center [603, 416] width 218 height 25
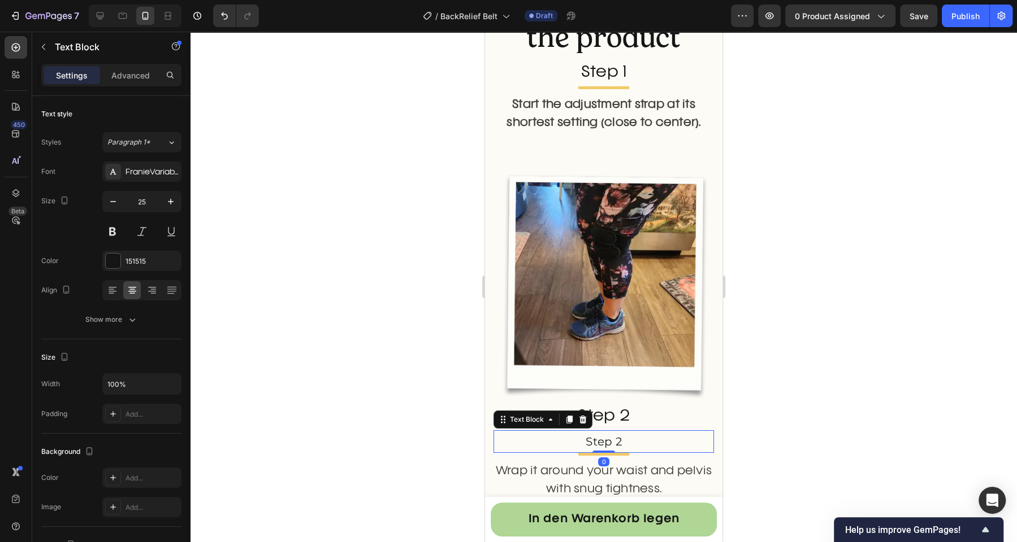
click at [633, 432] on p "Step 2" at bounding box center [603, 442] width 218 height 20
click at [580, 415] on icon at bounding box center [582, 419] width 7 height 8
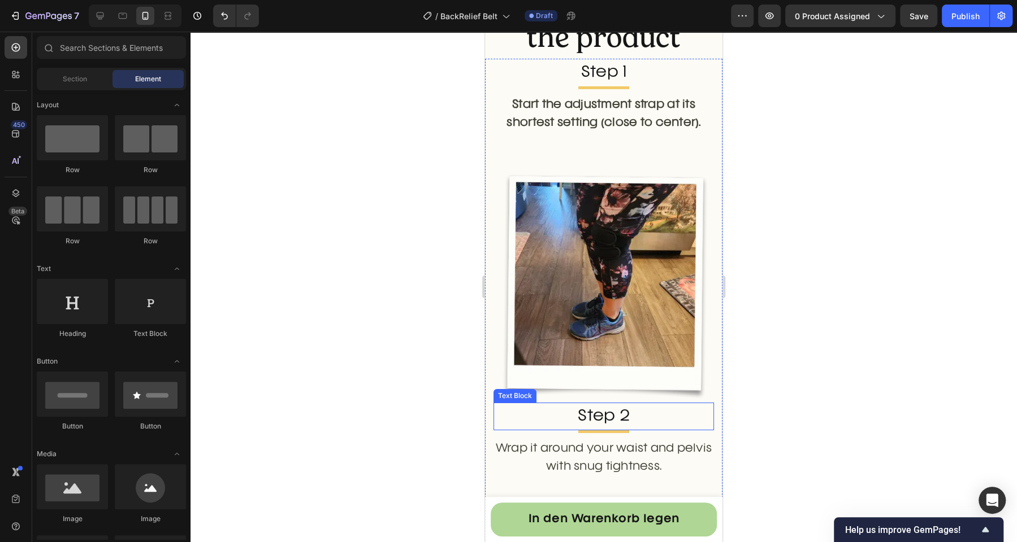
click at [590, 404] on p "Step 2" at bounding box center [603, 416] width 218 height 25
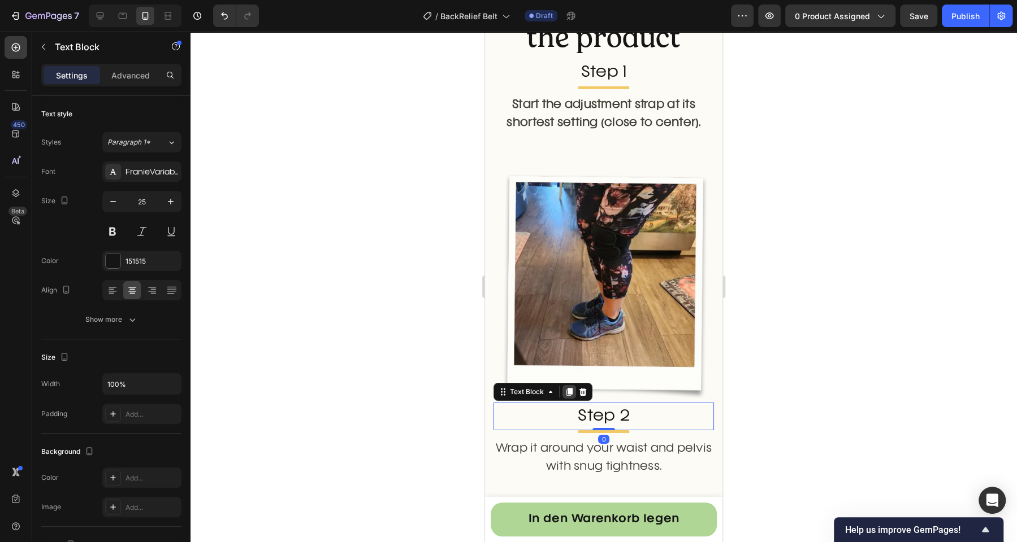
click at [570, 388] on icon at bounding box center [569, 392] width 6 height 8
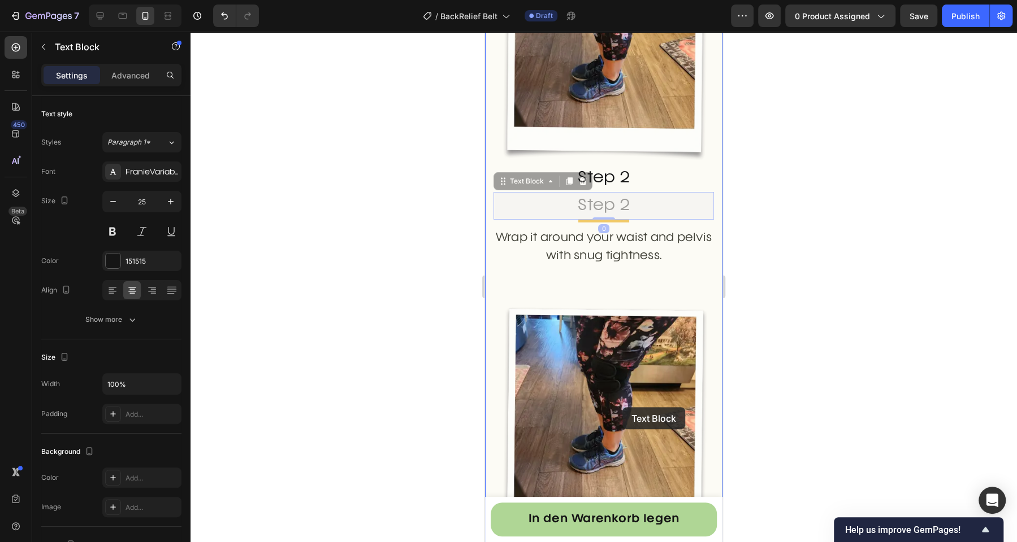
scroll to position [3353, 0]
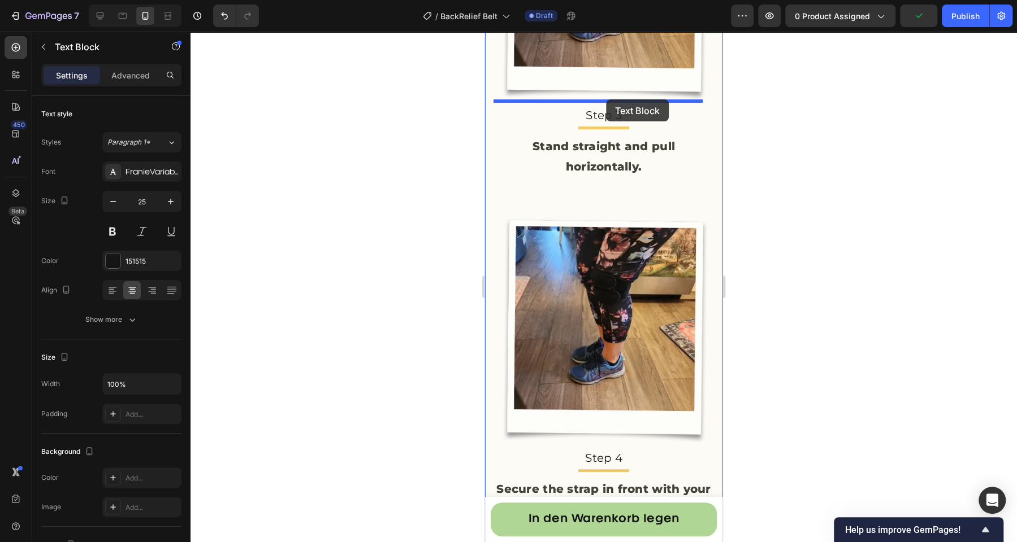
drag, startPoint x: 543, startPoint y: 409, endPoint x: 606, endPoint y: 99, distance: 315.4
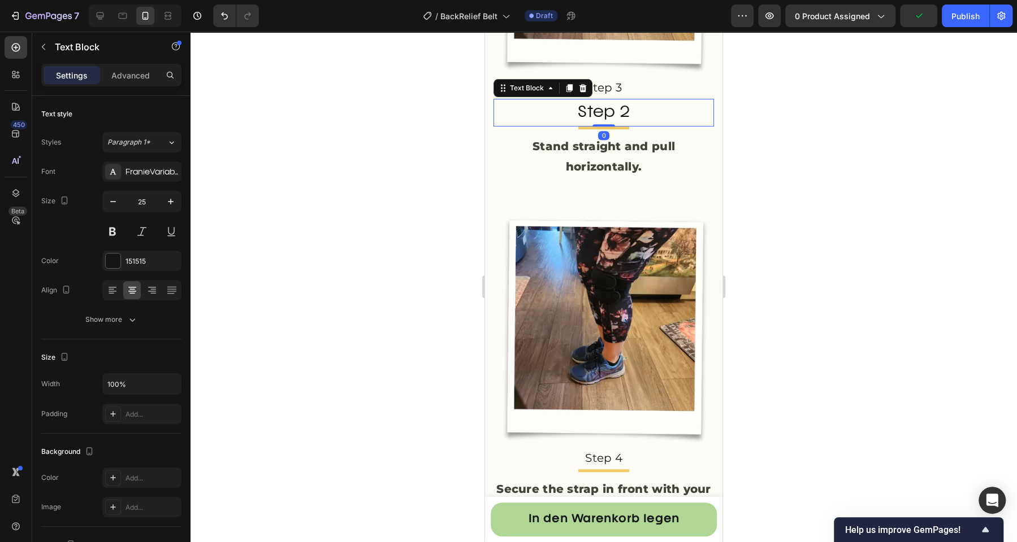
scroll to position [3326, 0]
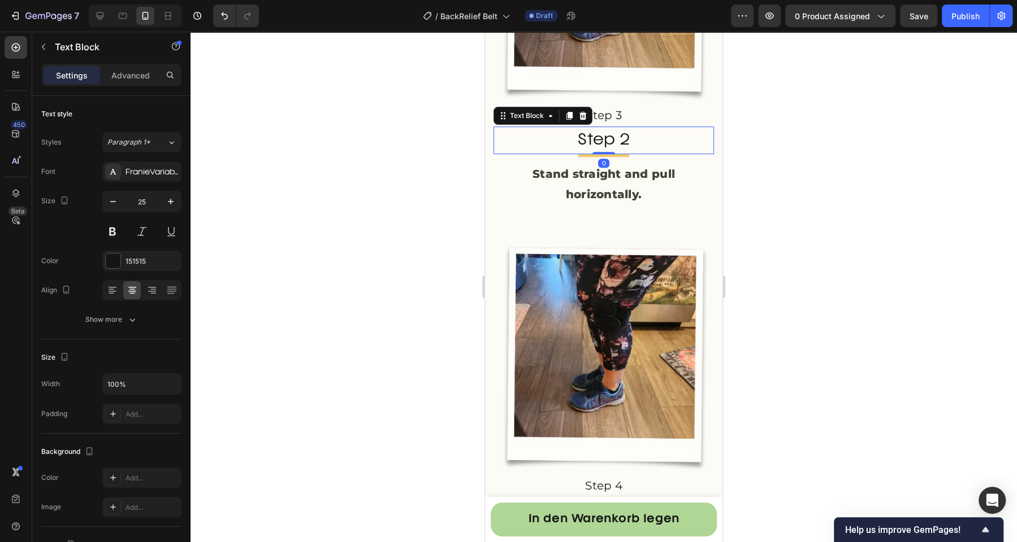
click at [615, 128] on p "Step 2" at bounding box center [603, 140] width 218 height 25
drag, startPoint x: 617, startPoint y: 116, endPoint x: 624, endPoint y: 116, distance: 6.8
click at [624, 128] on p "Step 2" at bounding box center [603, 140] width 218 height 25
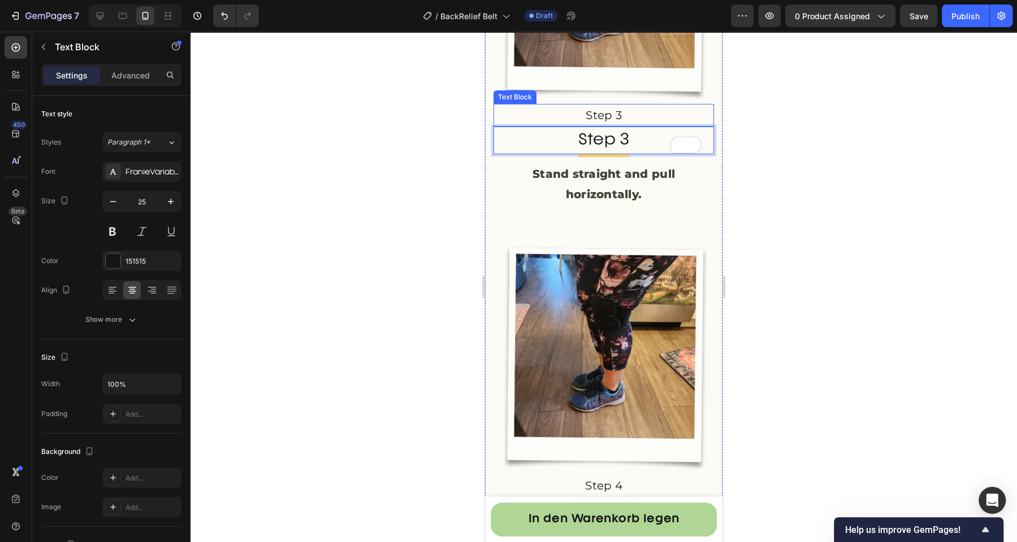
click at [637, 105] on p "Step 3" at bounding box center [603, 115] width 218 height 20
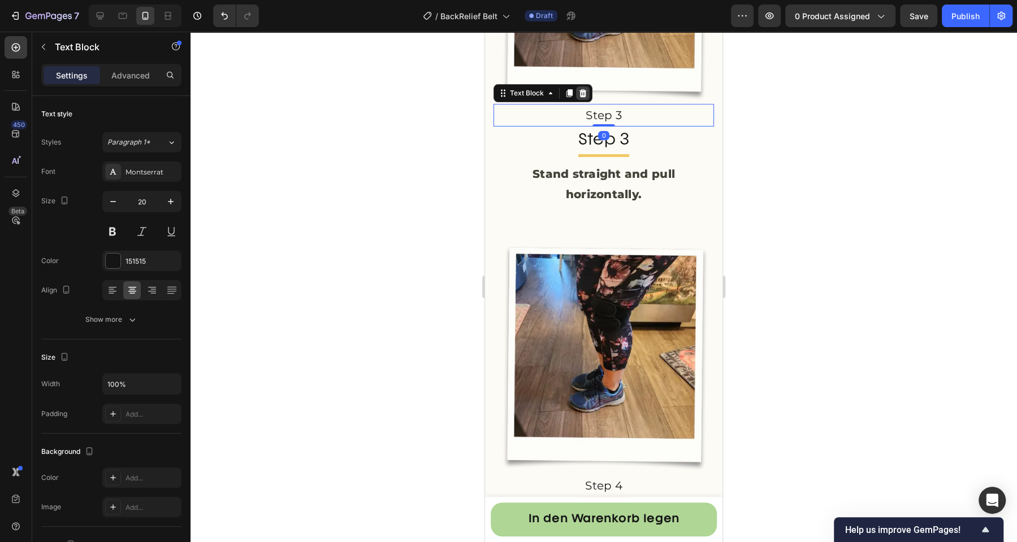
click at [580, 89] on icon at bounding box center [582, 93] width 9 height 9
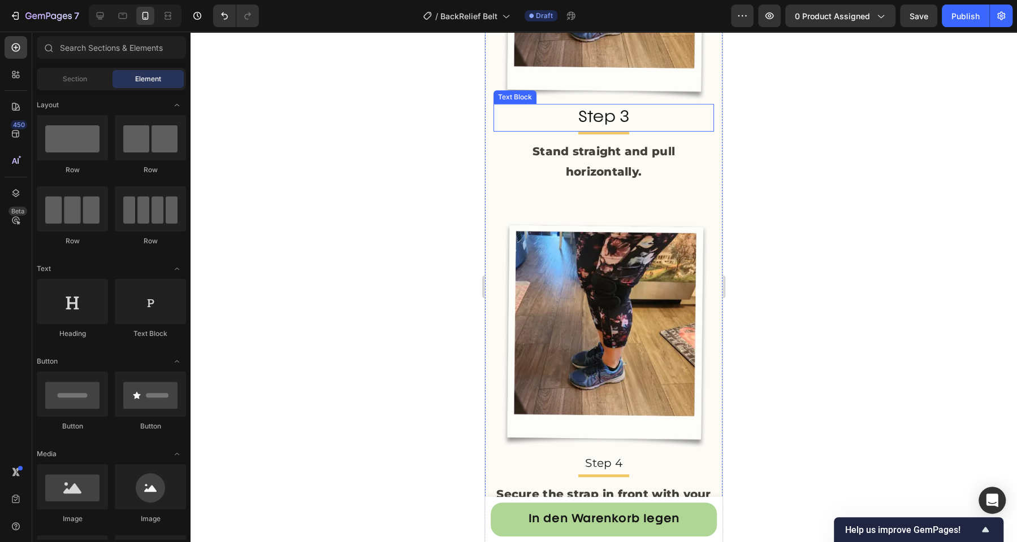
click at [578, 105] on p "Step 3" at bounding box center [603, 117] width 218 height 25
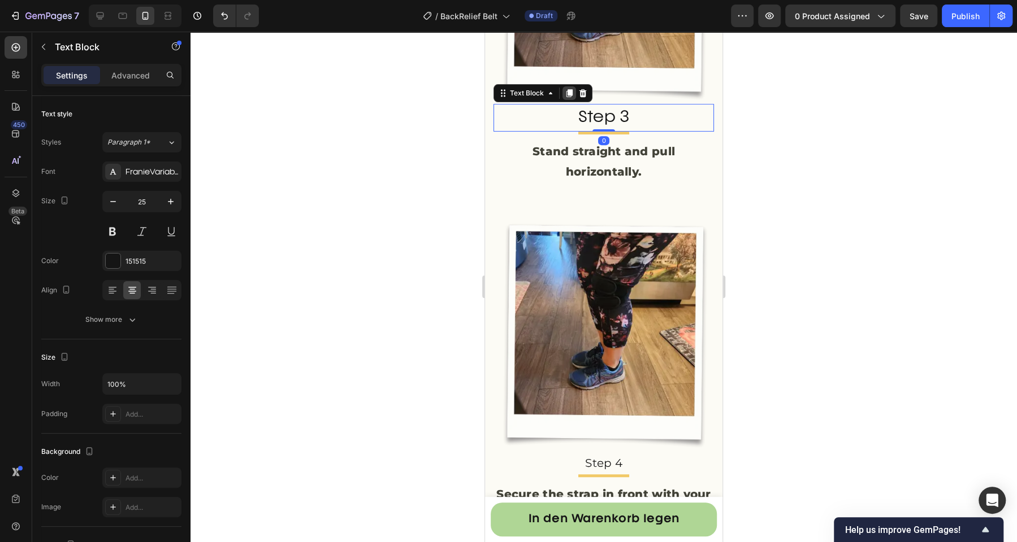
click at [568, 90] on icon at bounding box center [569, 94] width 6 height 8
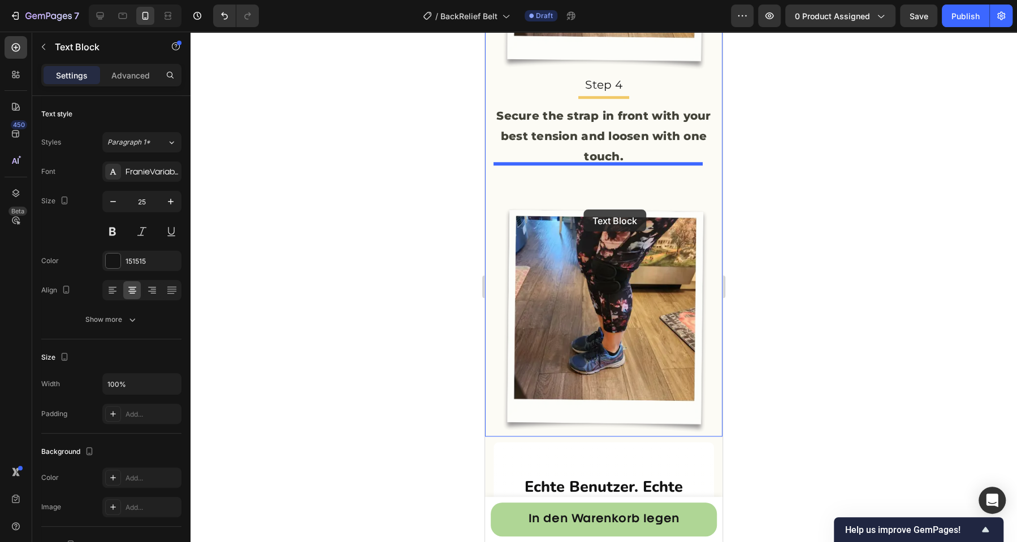
scroll to position [3461, 0]
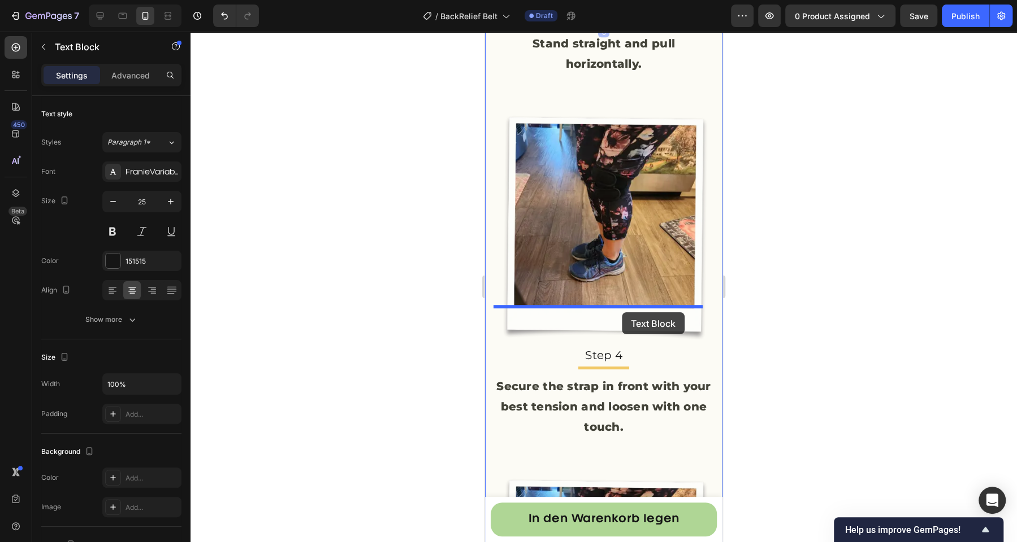
drag, startPoint x: 521, startPoint y: 96, endPoint x: 622, endPoint y: 312, distance: 239.2
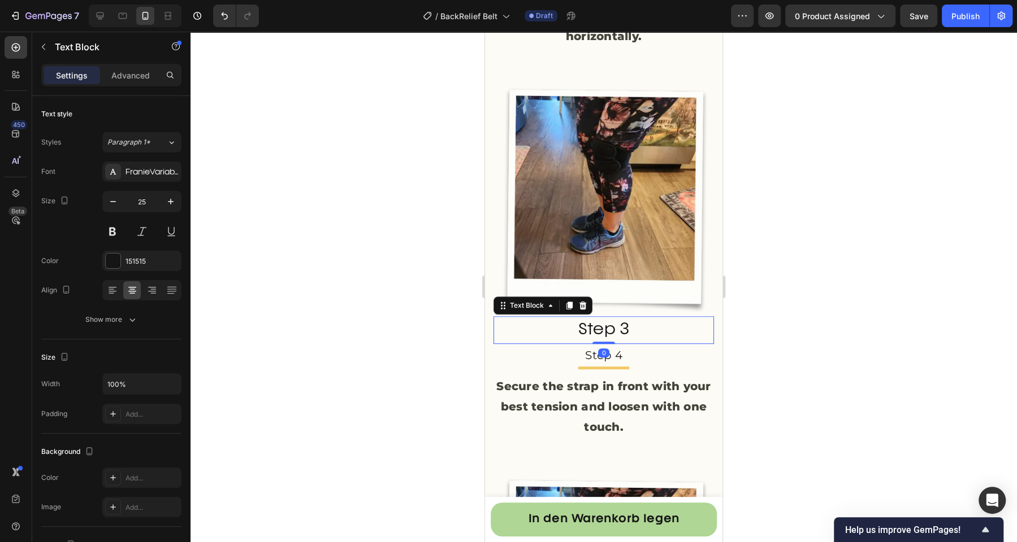
scroll to position [3434, 0]
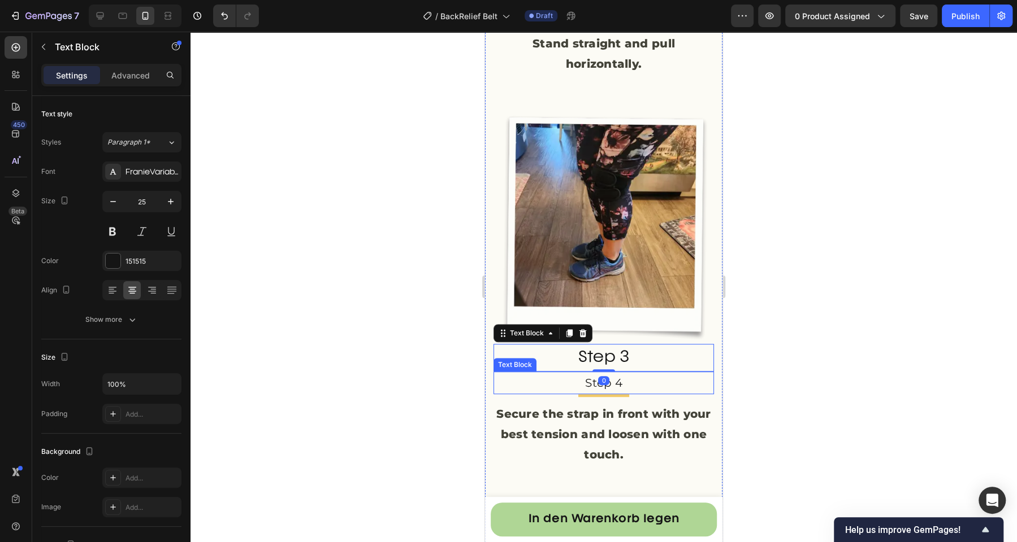
click at [615, 345] on p "Step 3" at bounding box center [603, 357] width 218 height 25
drag, startPoint x: 615, startPoint y: 321, endPoint x: 625, endPoint y: 321, distance: 9.6
click at [625, 345] on p "Step 3" at bounding box center [603, 357] width 218 height 25
click at [633, 373] on p "Step 4" at bounding box center [603, 383] width 218 height 20
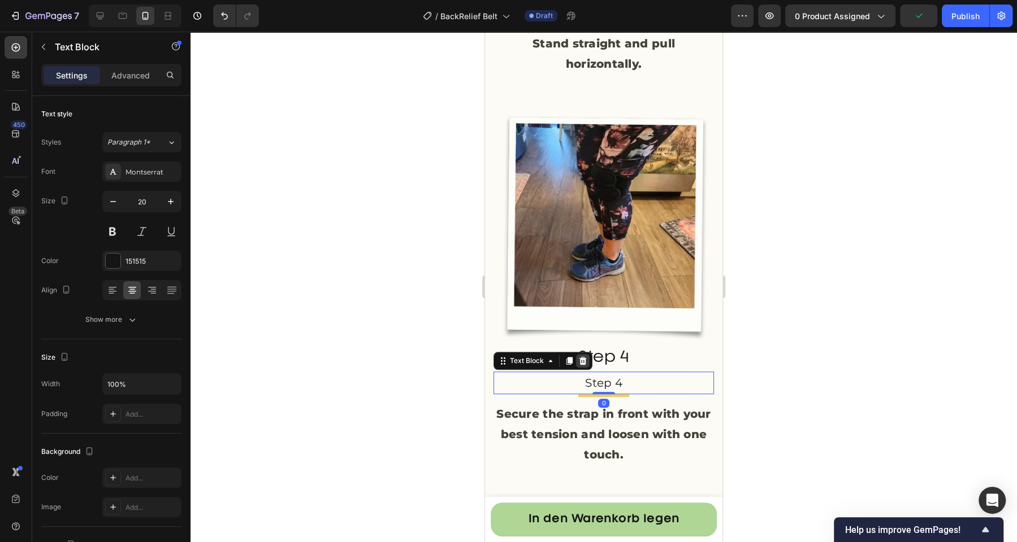
click at [579, 357] on icon at bounding box center [582, 361] width 9 height 9
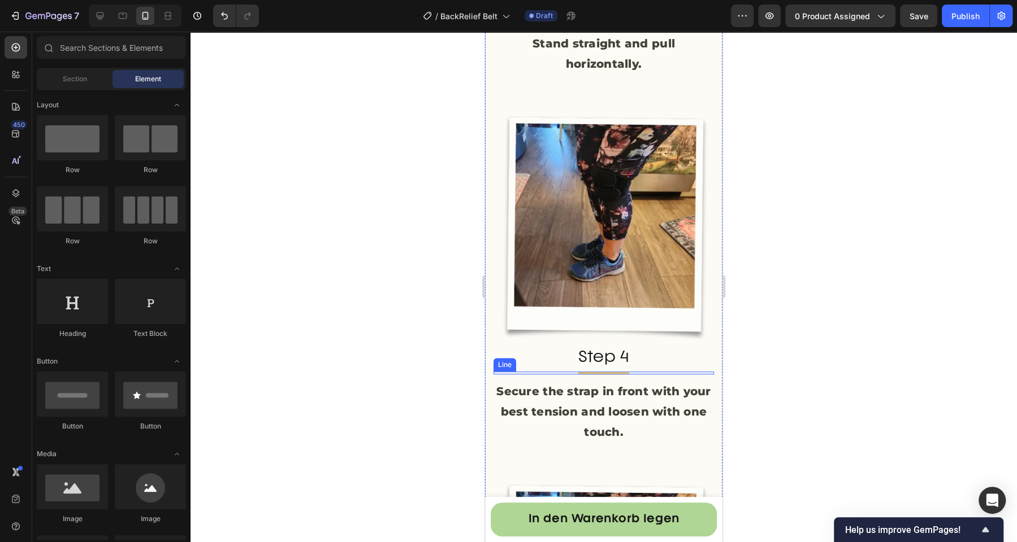
click at [580, 372] on div at bounding box center [603, 373] width 51 height 3
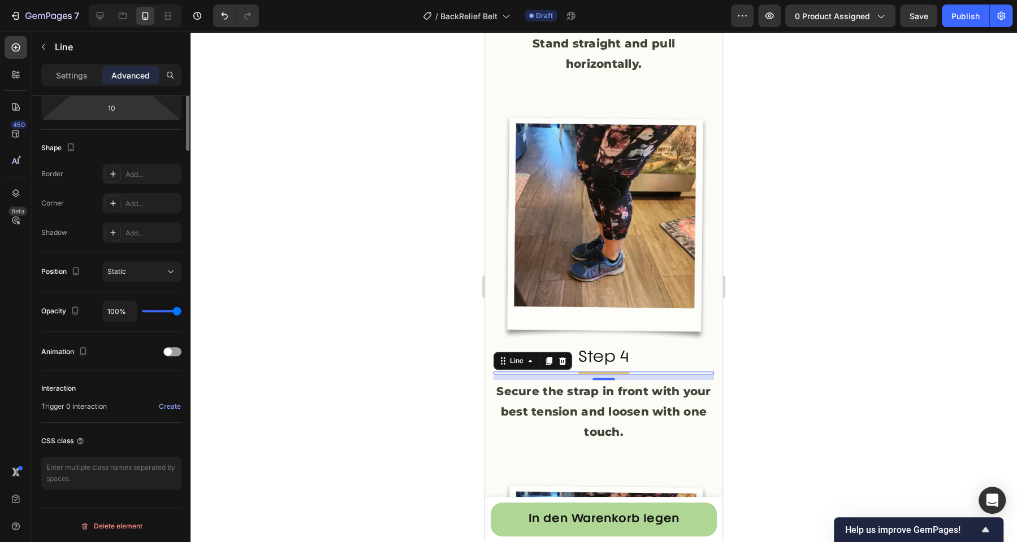
scroll to position [0, 0]
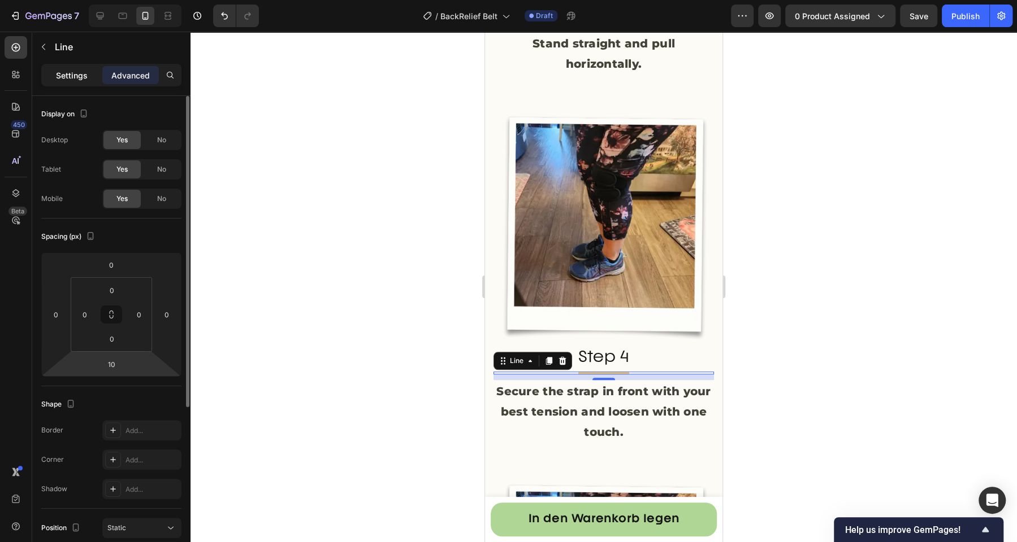
click at [72, 68] on div "Settings" at bounding box center [72, 75] width 57 height 18
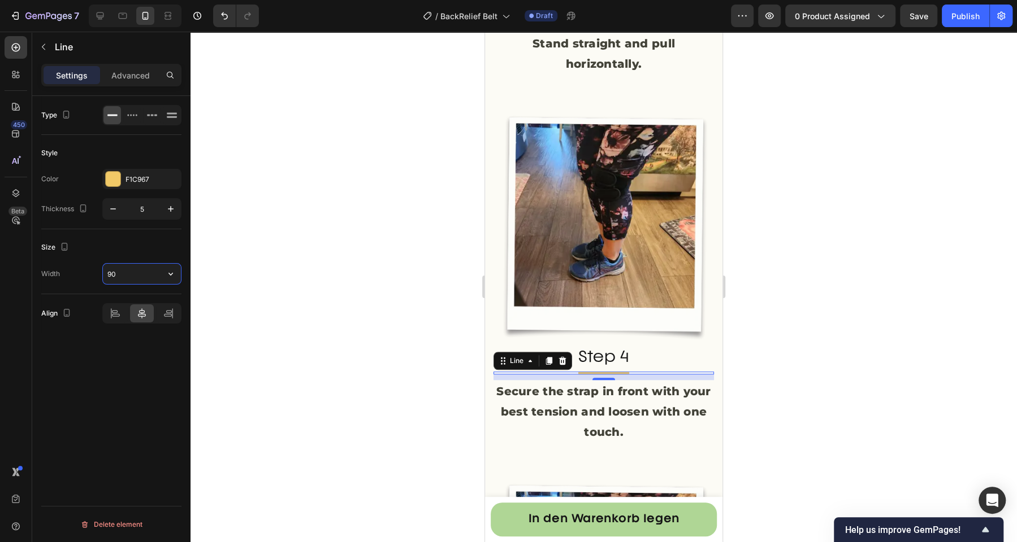
click at [132, 272] on input "90" at bounding box center [142, 274] width 78 height 20
type input "100"
click at [376, 351] on div at bounding box center [603, 287] width 826 height 511
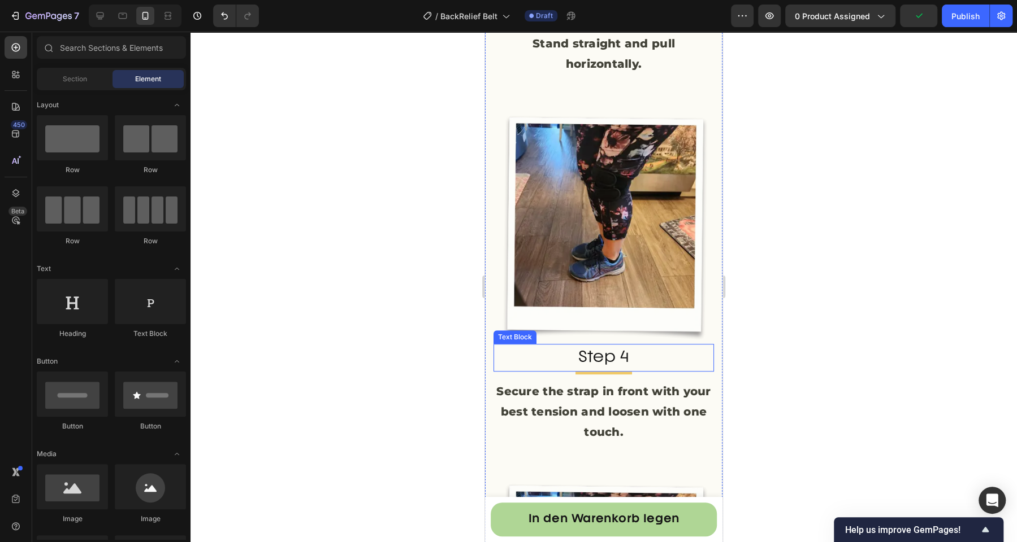
click at [592, 344] on div "Step 4 Text Block" at bounding box center [603, 358] width 220 height 28
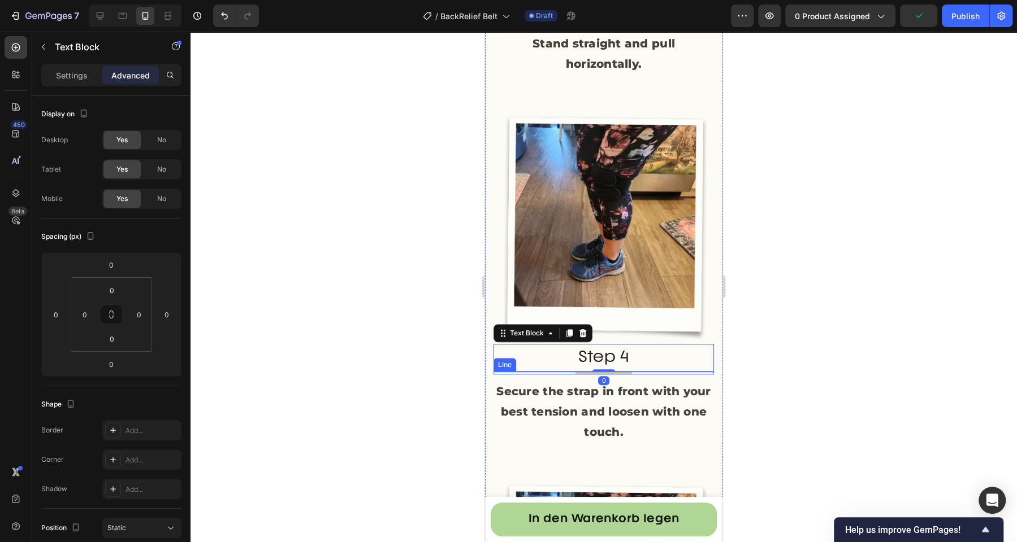
click at [591, 372] on div at bounding box center [603, 373] width 57 height 3
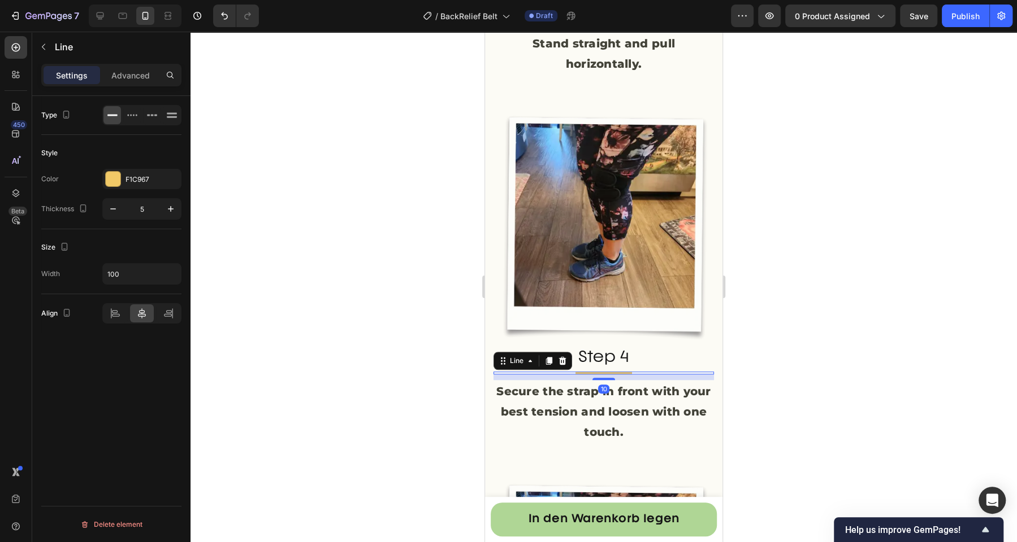
click at [133, 259] on div "Size Width 100" at bounding box center [111, 261] width 140 height 65
click at [134, 270] on input "100" at bounding box center [142, 274] width 78 height 20
type input "120"
click at [550, 358] on icon at bounding box center [549, 362] width 6 height 8
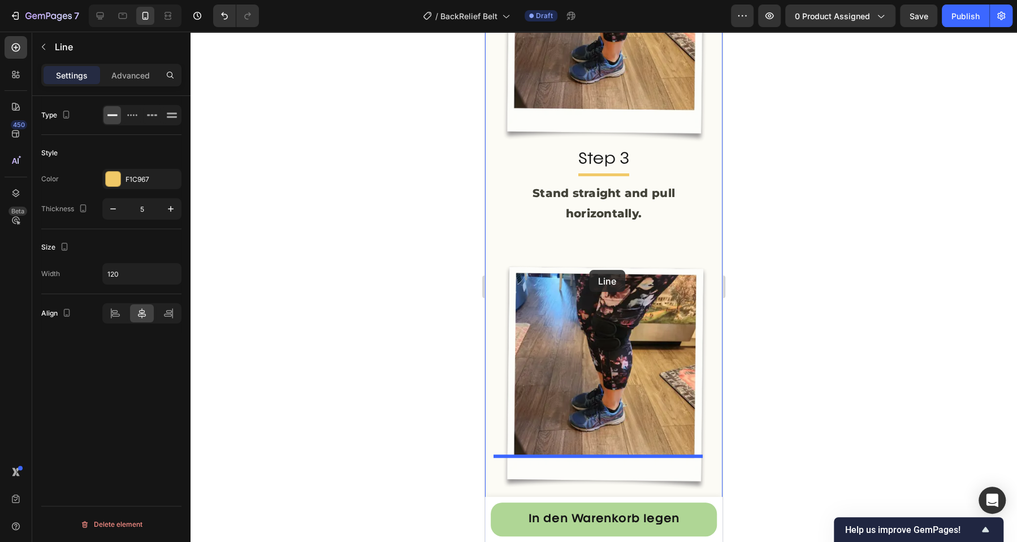
scroll to position [3162, 0]
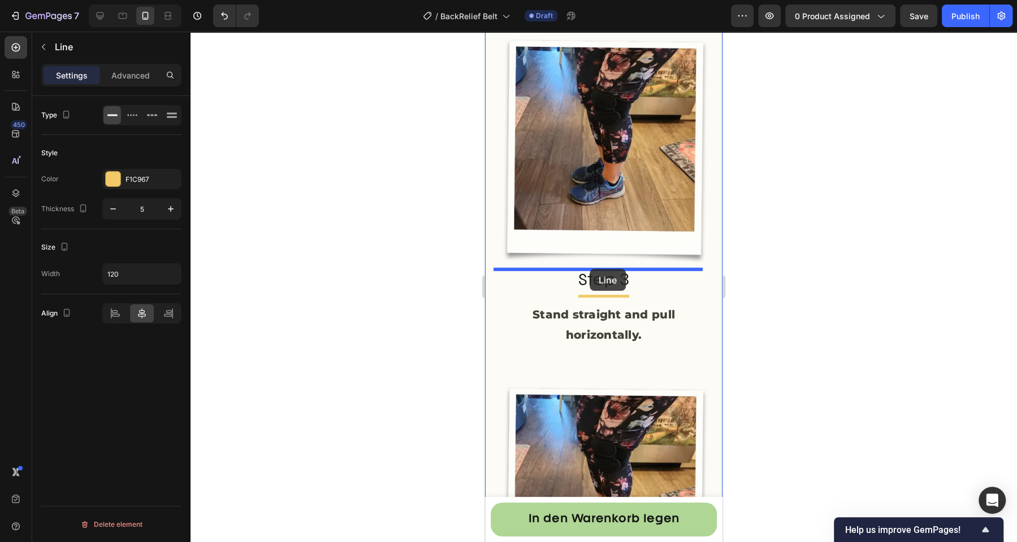
drag, startPoint x: 520, startPoint y: 328, endPoint x: 589, endPoint y: 269, distance: 91.4
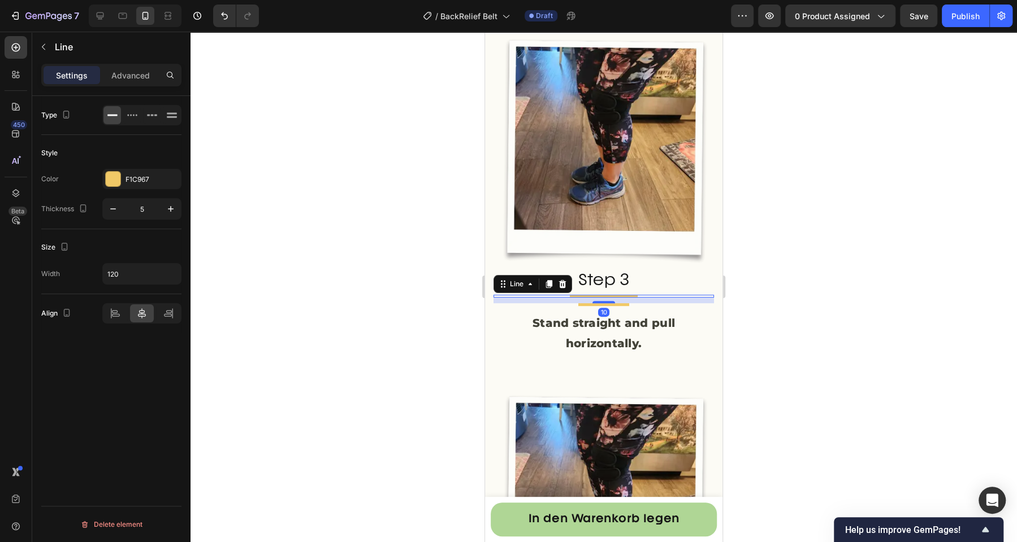
click at [580, 298] on div "10" at bounding box center [603, 301] width 220 height 6
click at [549, 303] on div "Title" at bounding box center [603, 304] width 220 height 3
click at [561, 288] on icon at bounding box center [562, 292] width 9 height 9
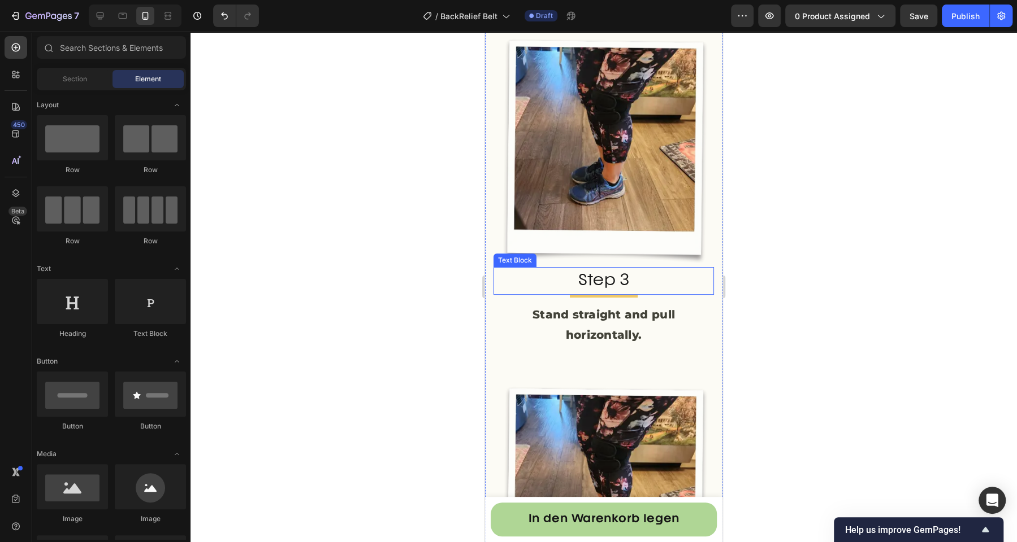
click at [569, 268] on p "Step 3" at bounding box center [603, 280] width 218 height 25
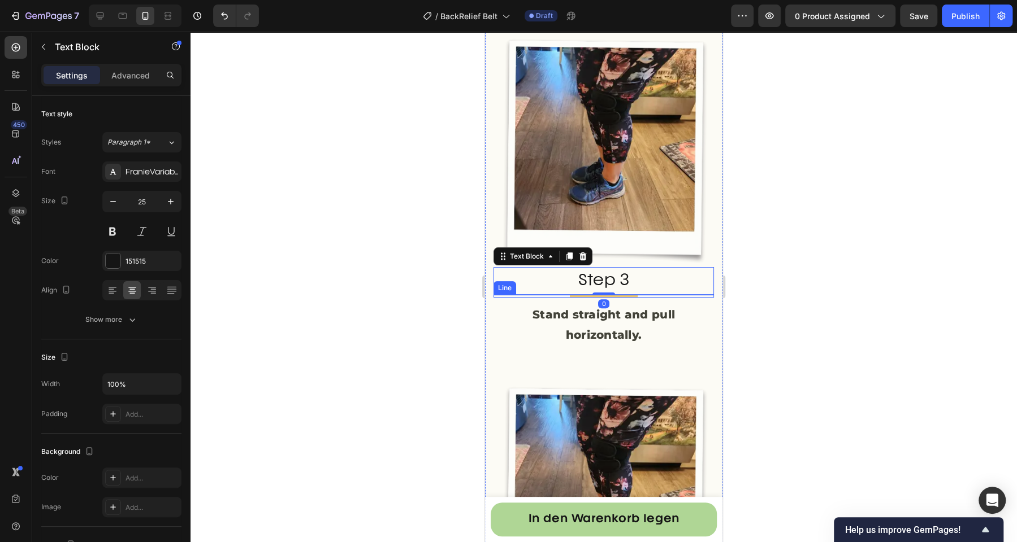
click at [570, 295] on div at bounding box center [604, 296] width 68 height 3
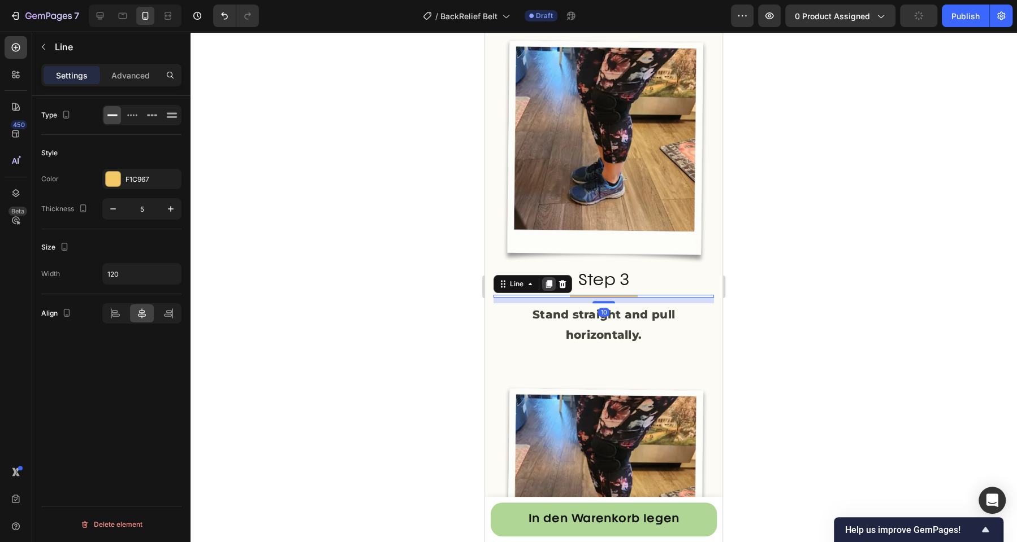
click at [548, 281] on icon at bounding box center [549, 285] width 6 height 8
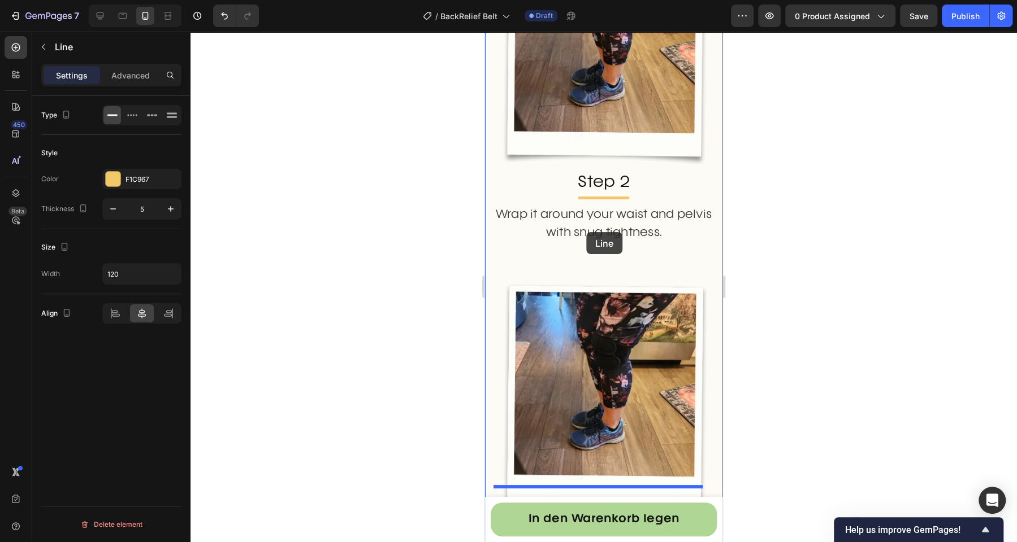
scroll to position [2797, 0]
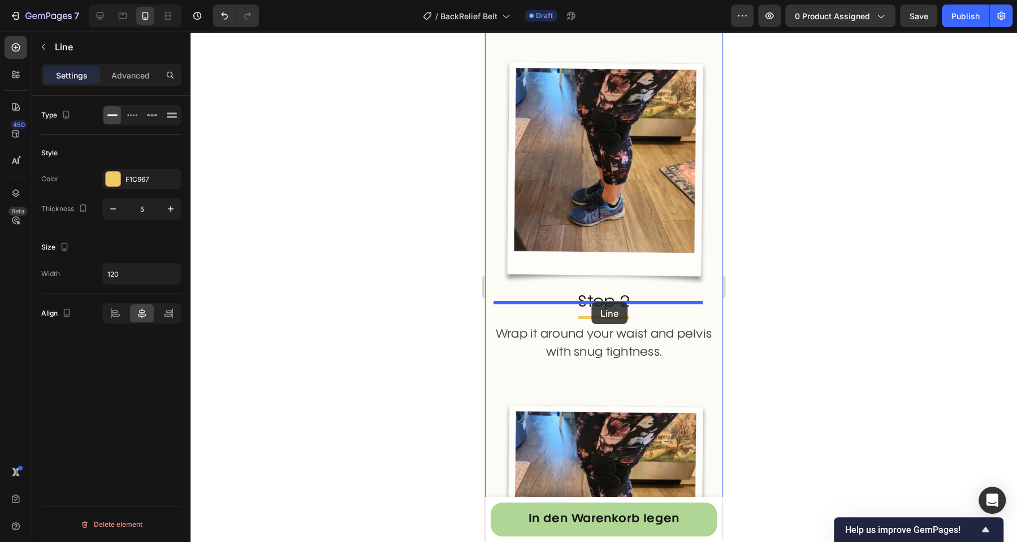
drag, startPoint x: 521, startPoint y: 263, endPoint x: 591, endPoint y: 302, distance: 80.2
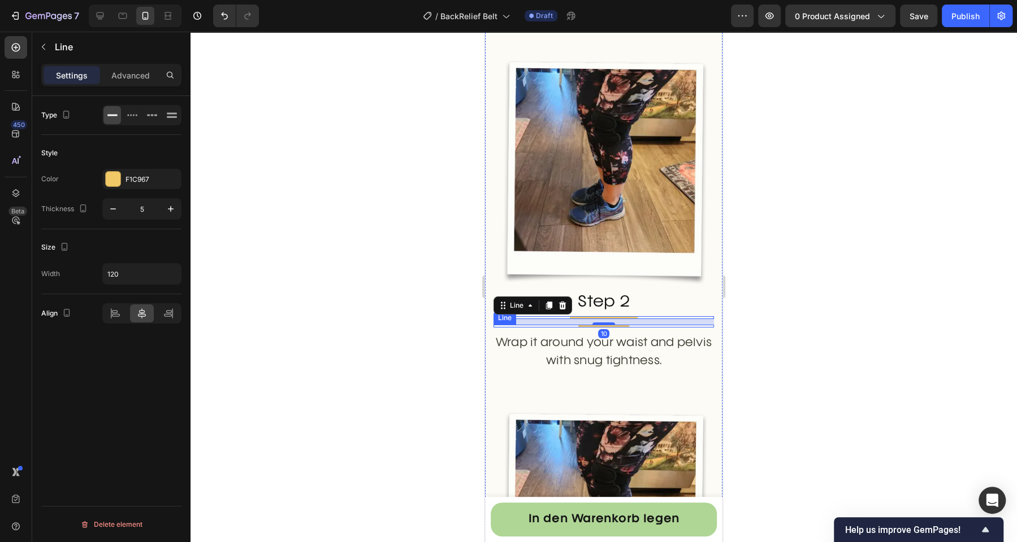
click at [580, 325] on div at bounding box center [603, 326] width 51 height 3
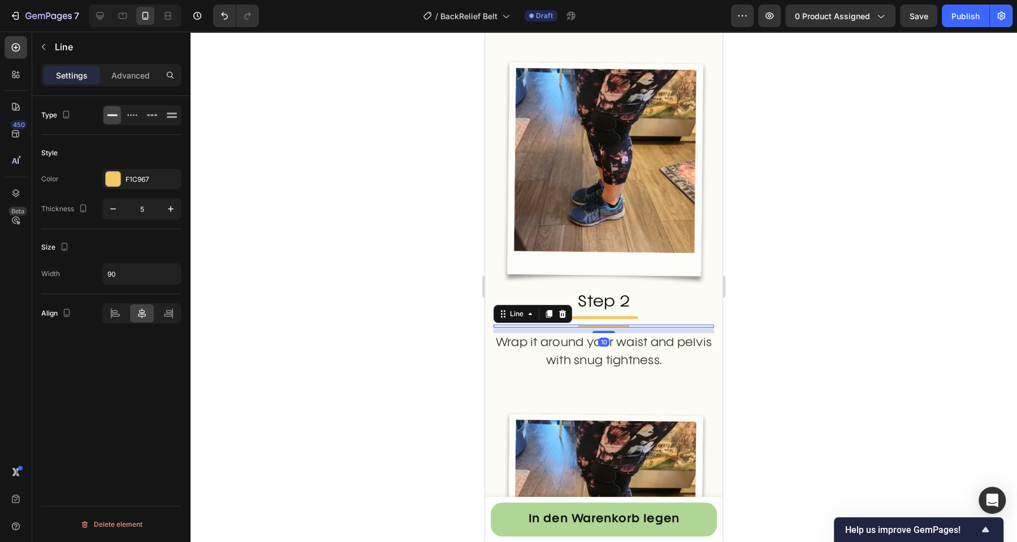
click at [559, 310] on icon at bounding box center [562, 314] width 7 height 8
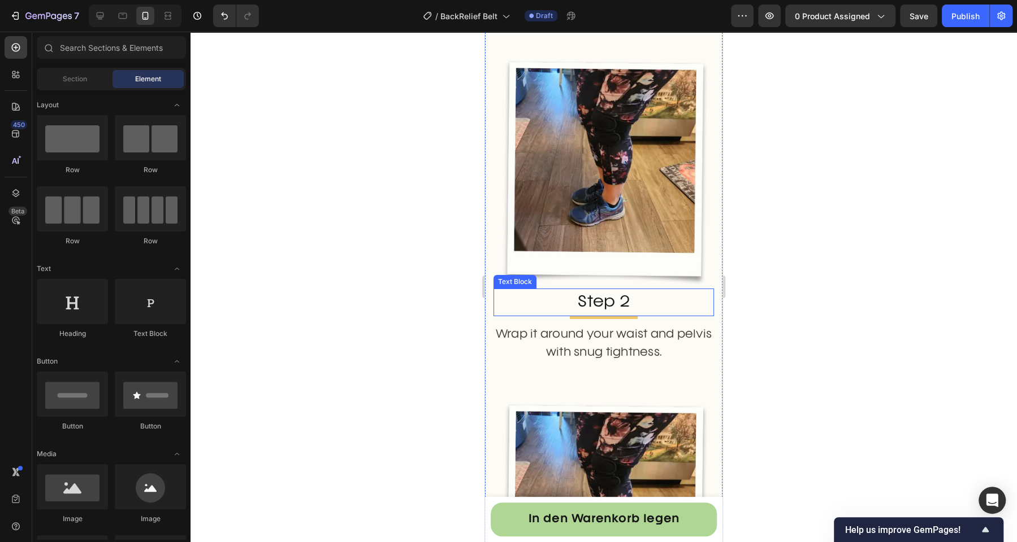
click at [560, 300] on p "Step 2" at bounding box center [603, 302] width 218 height 25
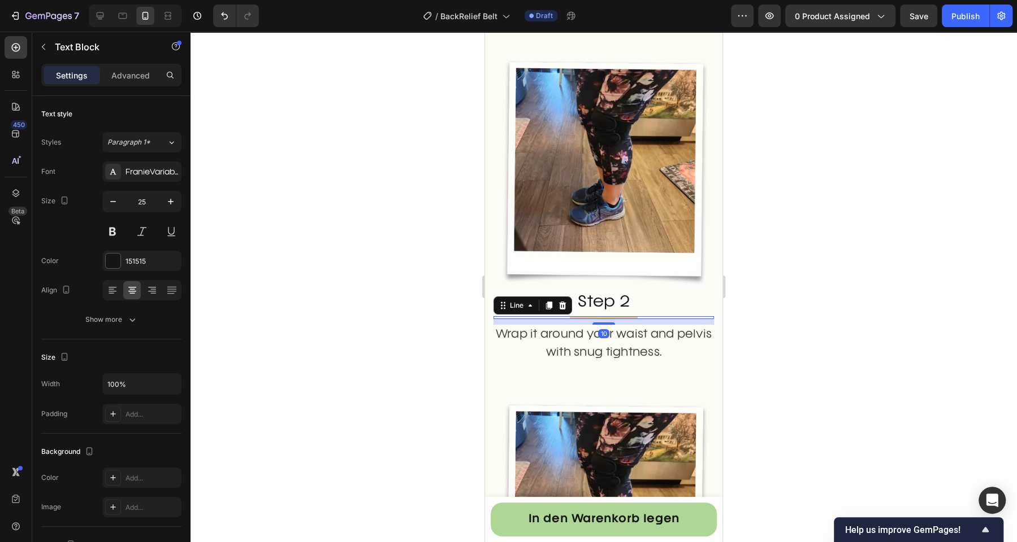
click at [561, 316] on div "Title" at bounding box center [603, 317] width 220 height 3
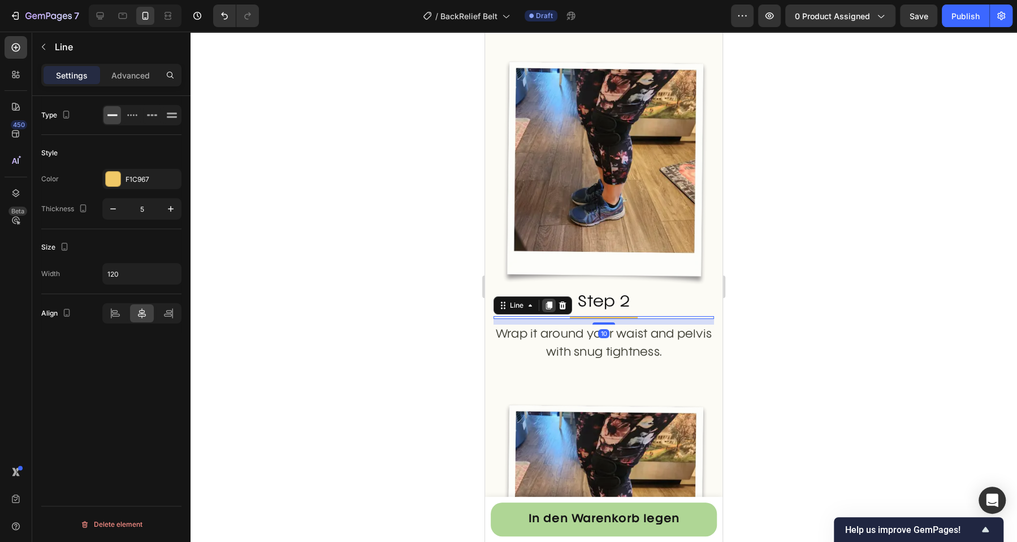
click at [549, 302] on icon at bounding box center [549, 306] width 6 height 8
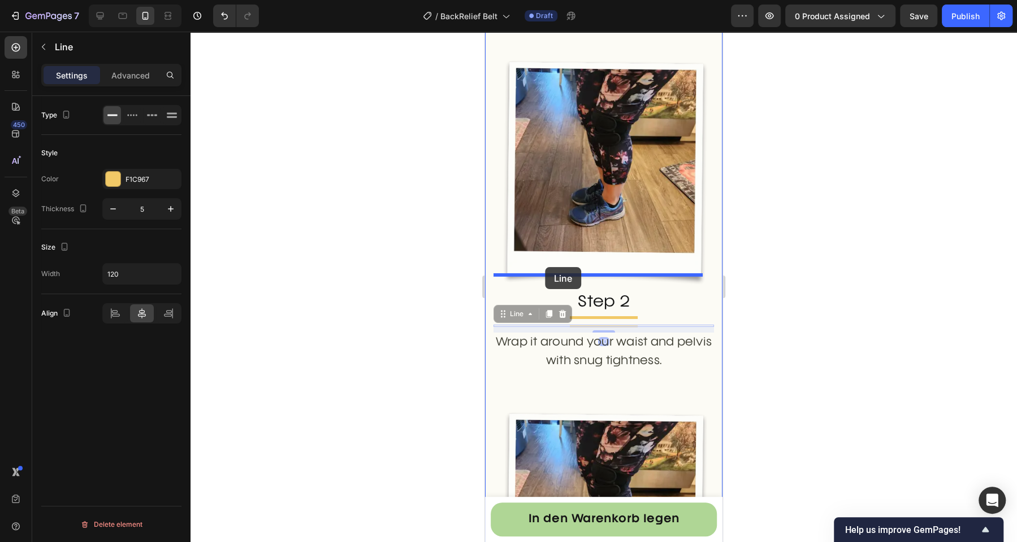
scroll to position [2562, 0]
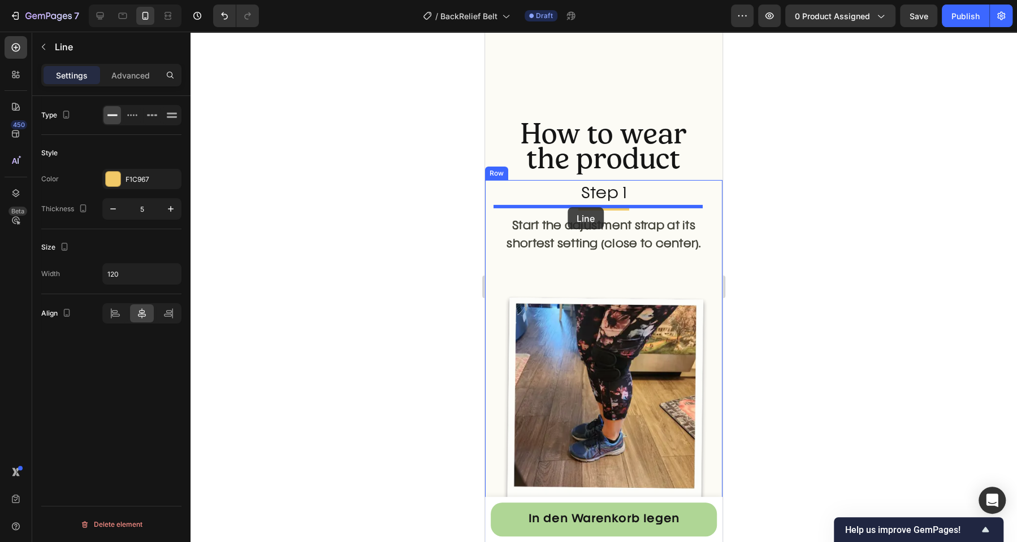
drag, startPoint x: 520, startPoint y: 304, endPoint x: 567, endPoint y: 207, distance: 107.7
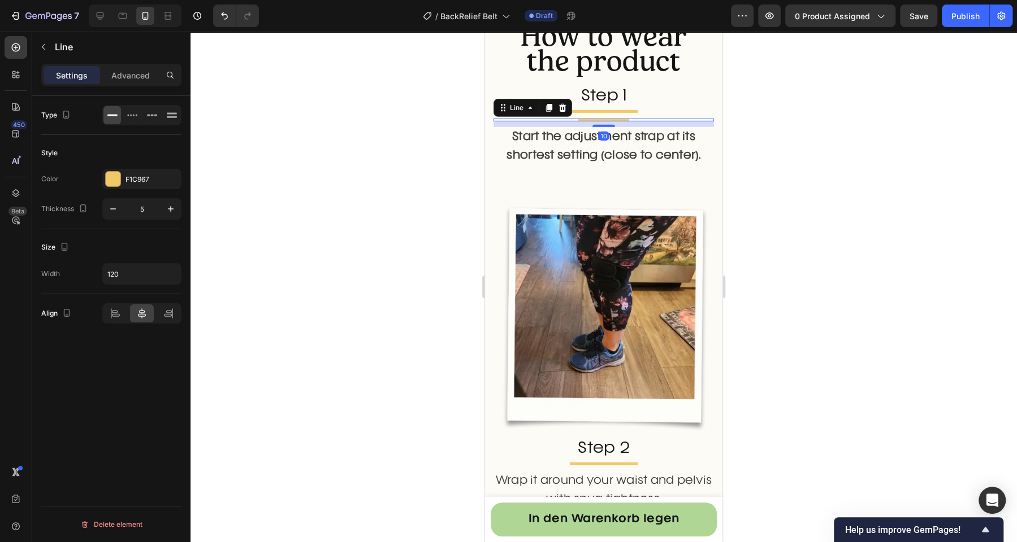
click at [578, 121] on div at bounding box center [603, 120] width 51 height 3
click at [557, 115] on div at bounding box center [562, 108] width 14 height 14
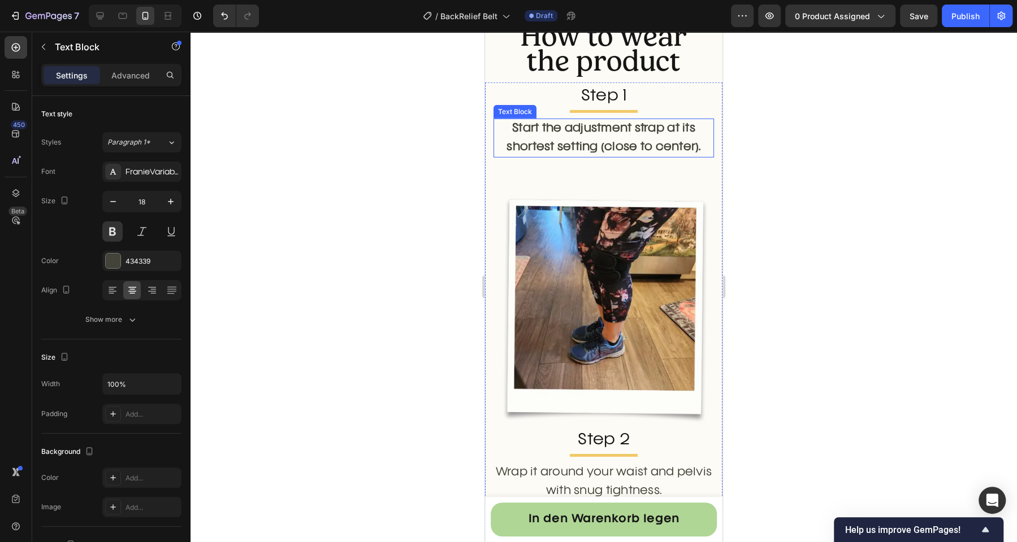
click at [533, 157] on p "Start the adjustment strap at its shortest setting (close to center)." at bounding box center [603, 138] width 218 height 37
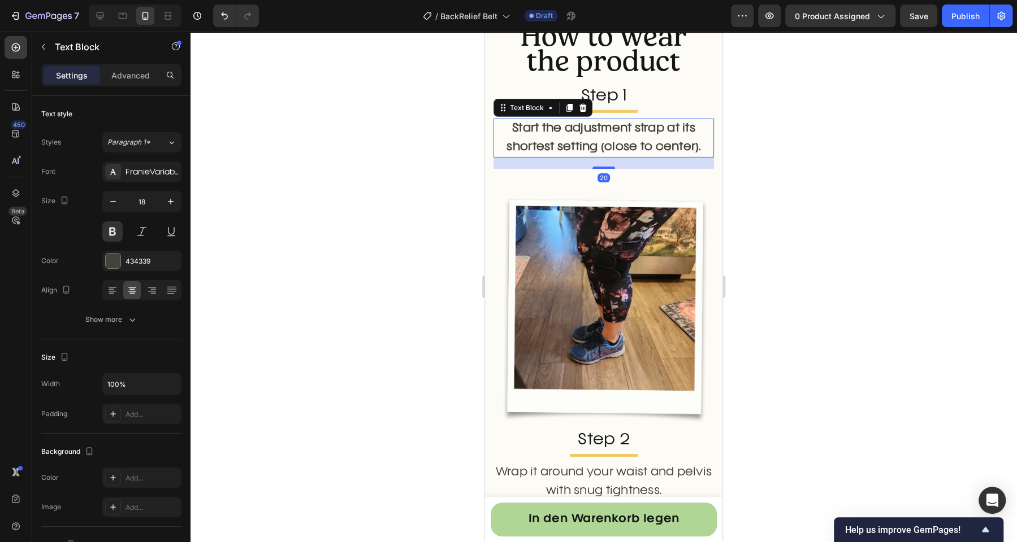
drag, startPoint x: 593, startPoint y: 261, endPoint x: 598, endPoint y: 221, distance: 40.4
click at [598, 158] on div "Start the adjustment strap at its shortest setting (close to center). Text Bloc…" at bounding box center [603, 138] width 220 height 39
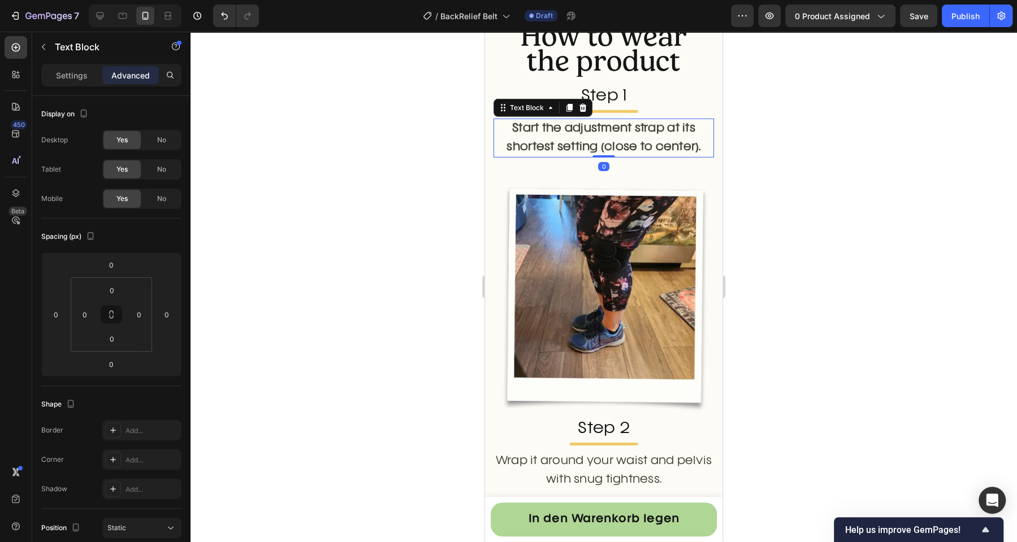
click at [418, 288] on div at bounding box center [603, 287] width 826 height 511
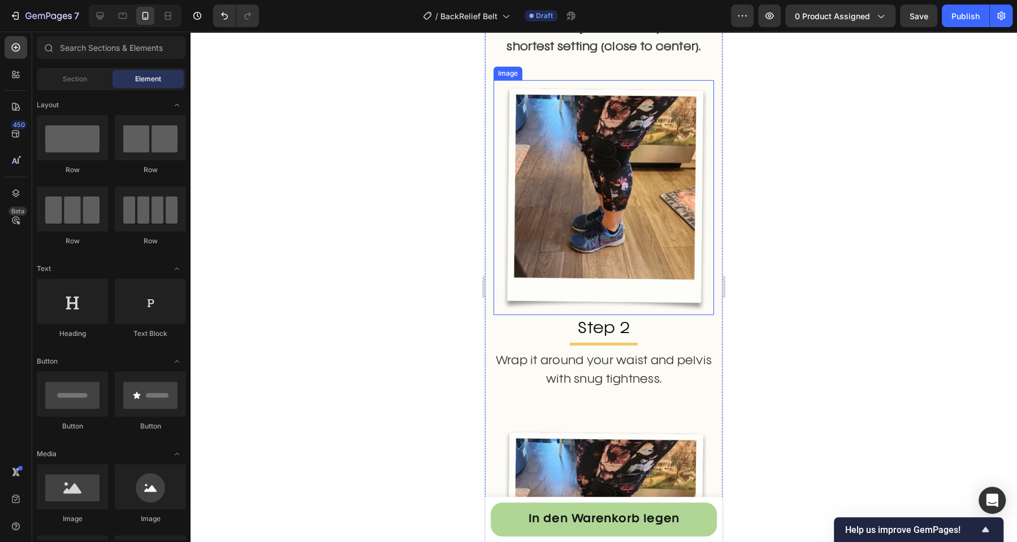
scroll to position [2676, 0]
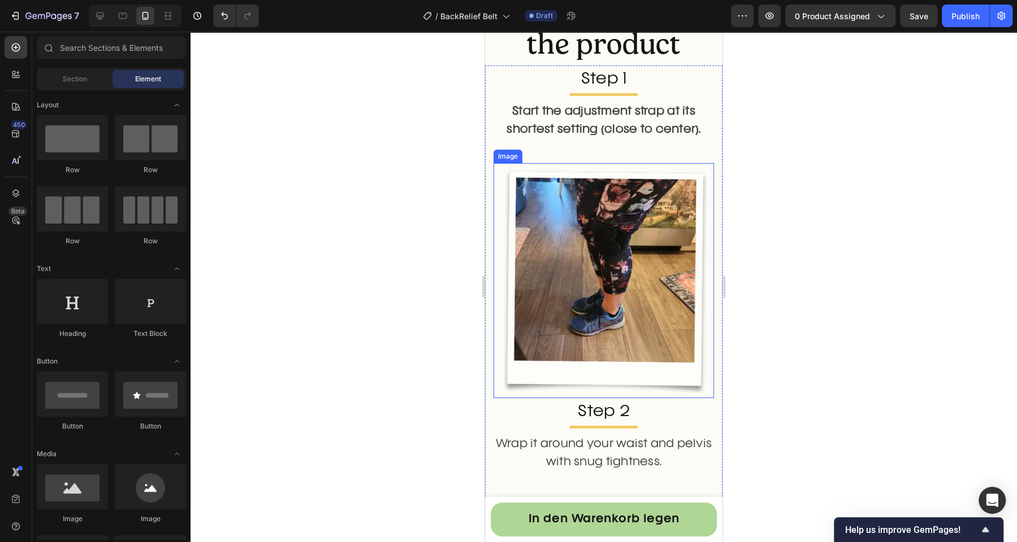
click at [608, 366] on img at bounding box center [603, 280] width 220 height 235
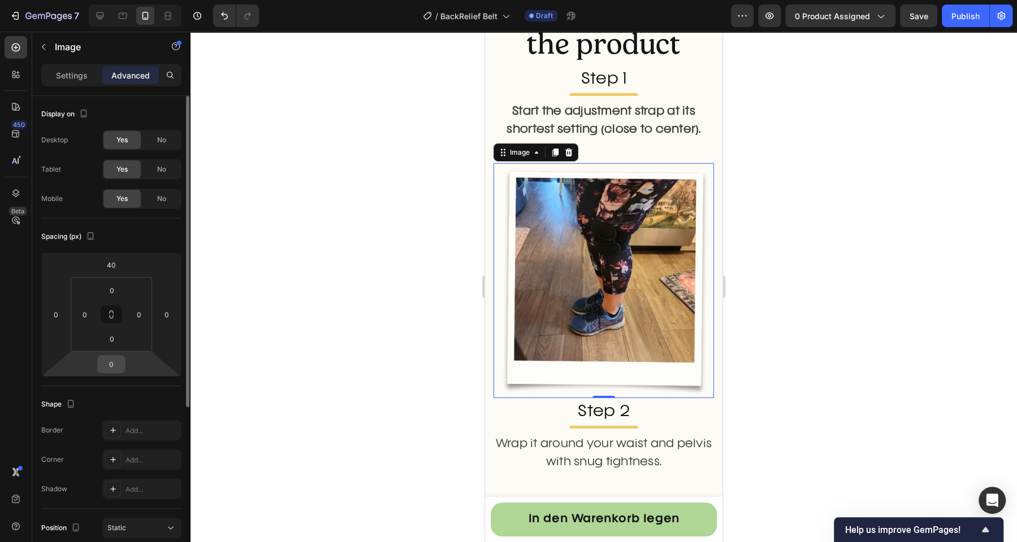
click at [111, 359] on input "0" at bounding box center [111, 364] width 23 height 17
type input "20"
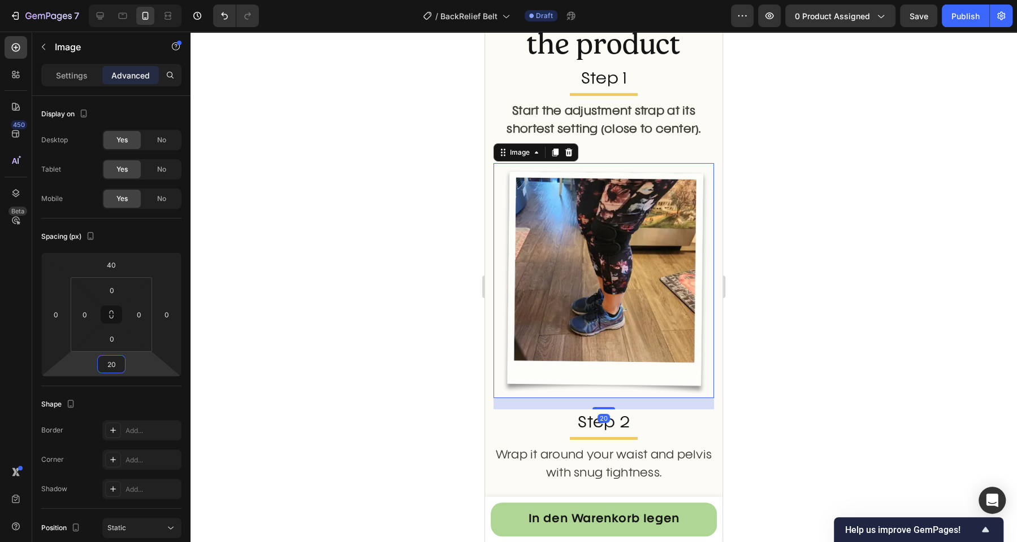
click at [351, 337] on div at bounding box center [603, 287] width 826 height 511
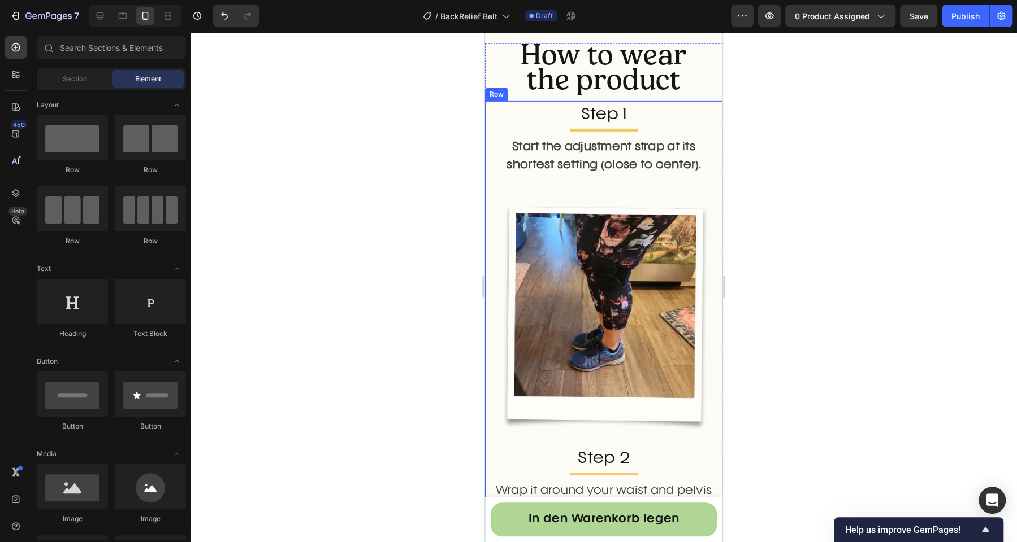
scroll to position [2625, 0]
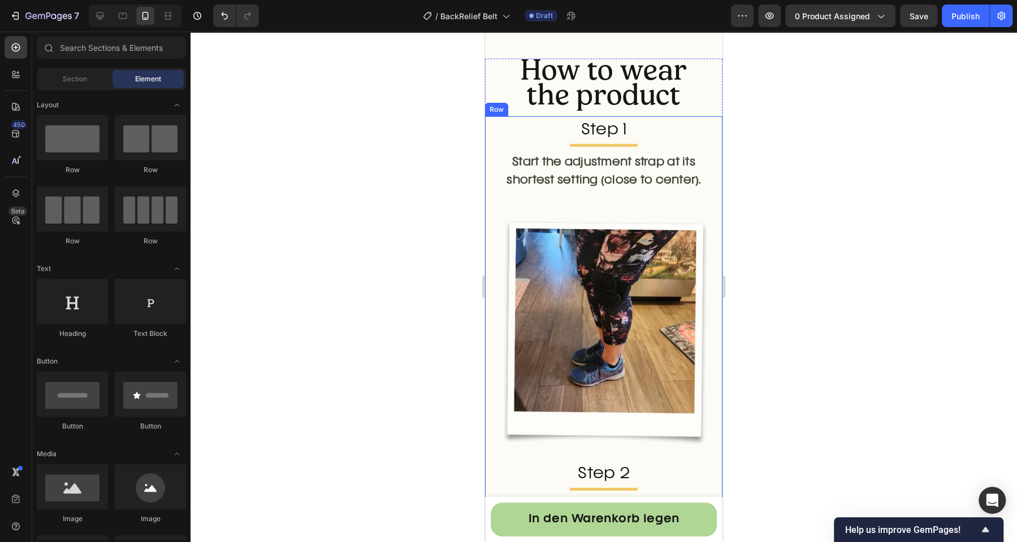
click at [635, 185] on p "Start the adjustment strap at its shortest setting (close to center)." at bounding box center [603, 172] width 218 height 37
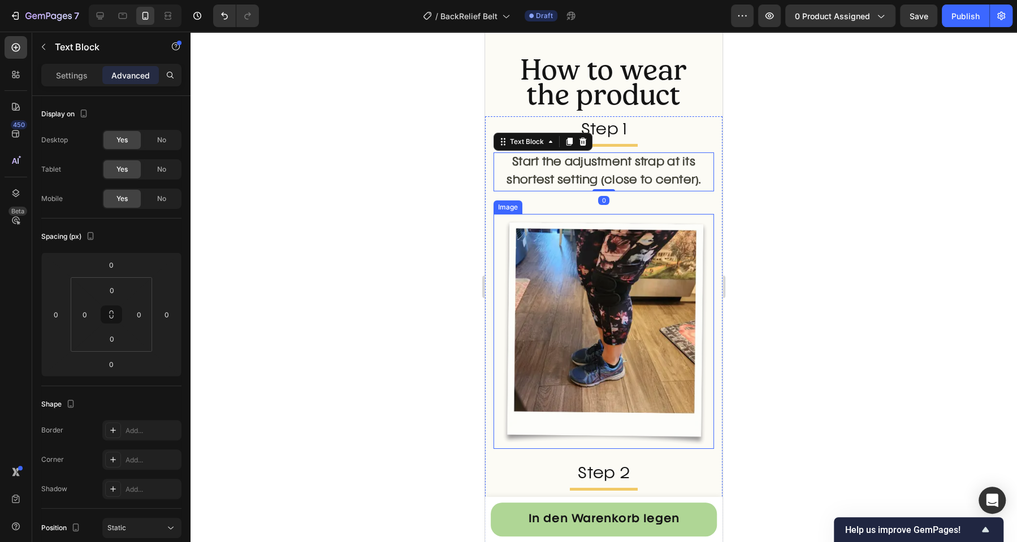
click at [624, 214] on img at bounding box center [603, 331] width 220 height 235
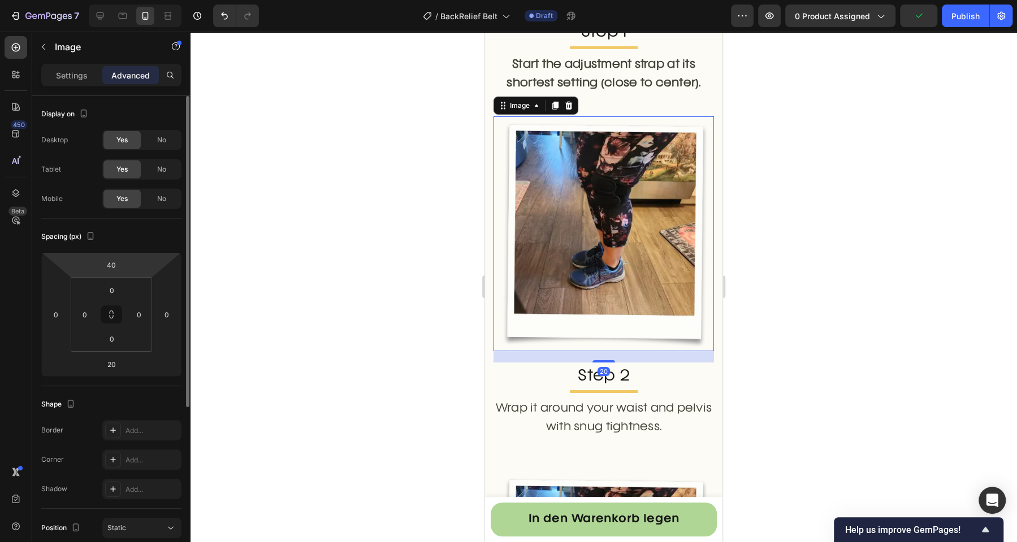
click at [111, 0] on html "7 Version history / BackRelief Belt Draft Preview 0 product assigned Publish 45…" at bounding box center [508, 0] width 1017 height 0
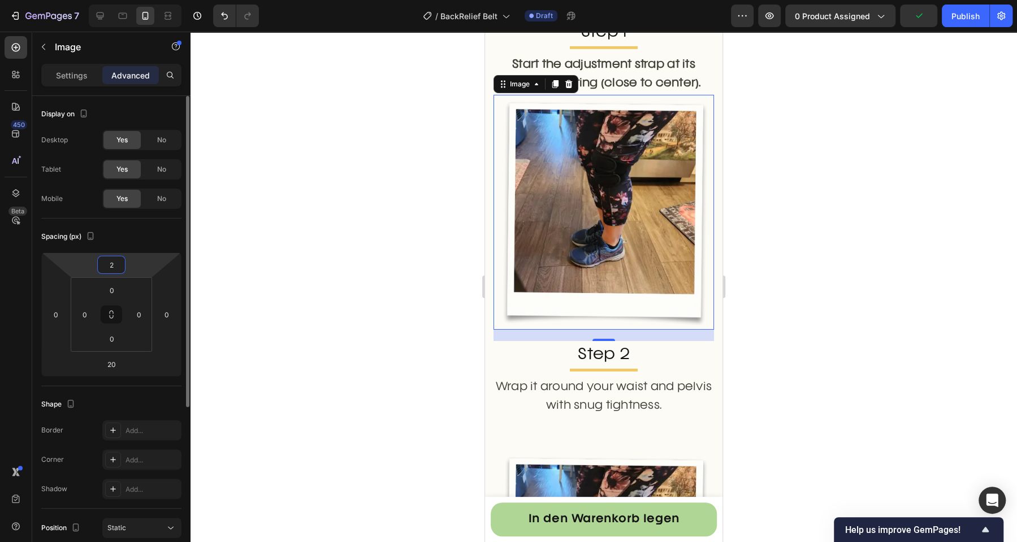
type input "20"
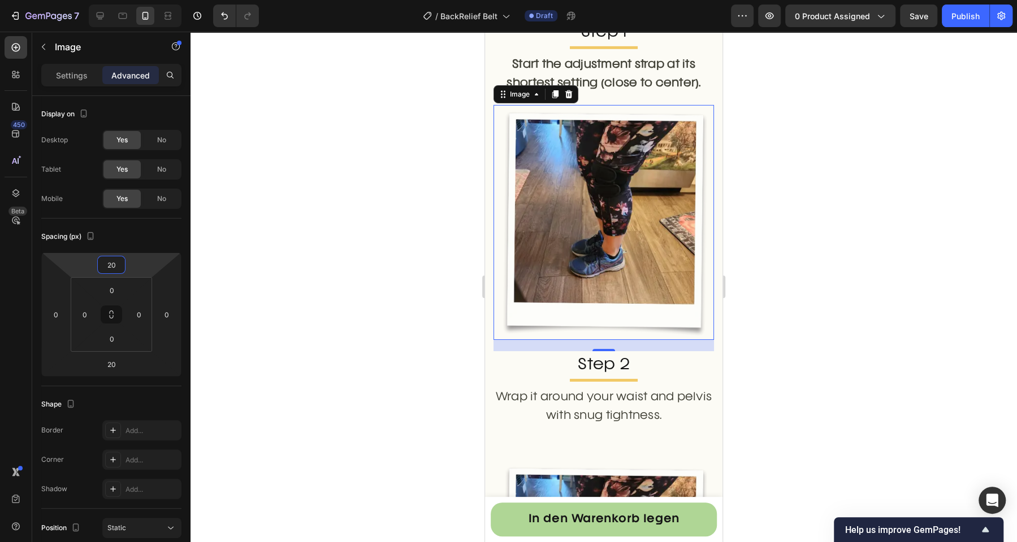
click at [319, 201] on div at bounding box center [603, 287] width 826 height 511
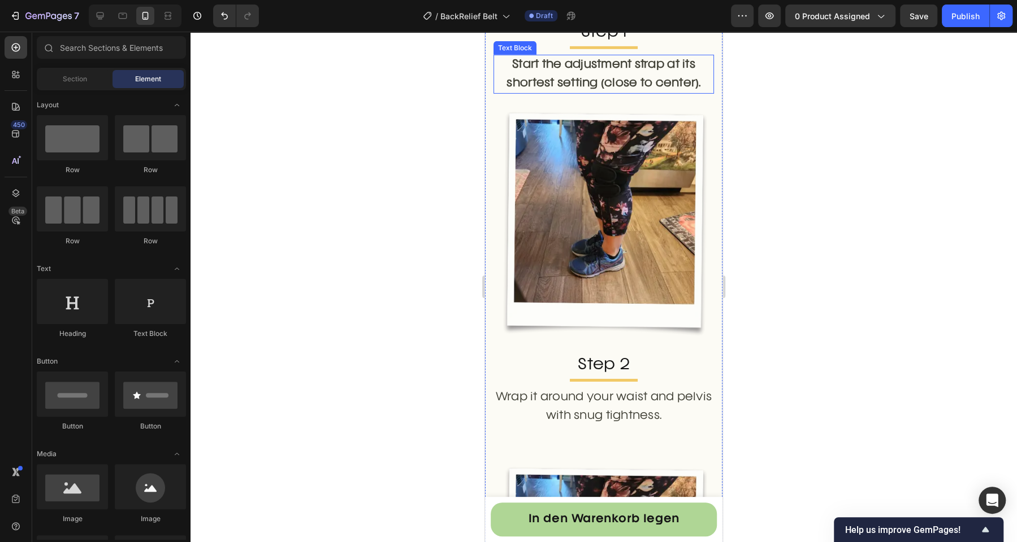
click at [575, 93] on p "Start the adjustment strap at its shortest setting (close to center)." at bounding box center [603, 74] width 218 height 37
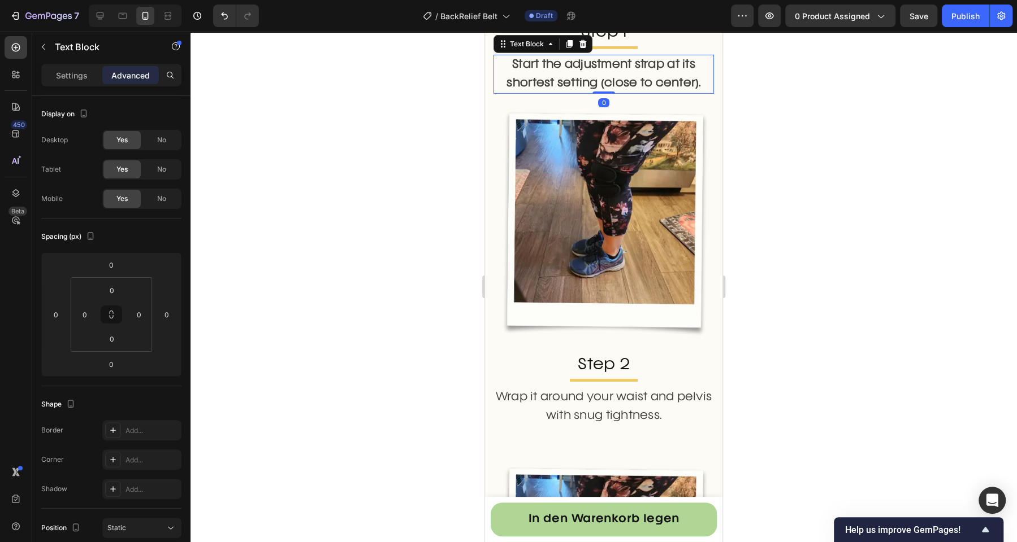
click at [410, 217] on div at bounding box center [603, 287] width 826 height 511
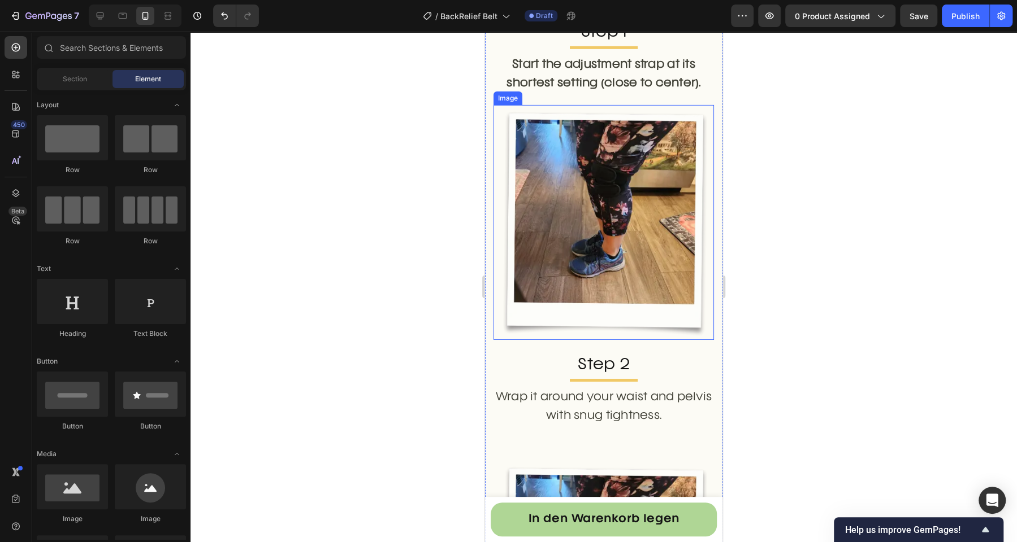
click at [566, 340] on img at bounding box center [603, 222] width 220 height 235
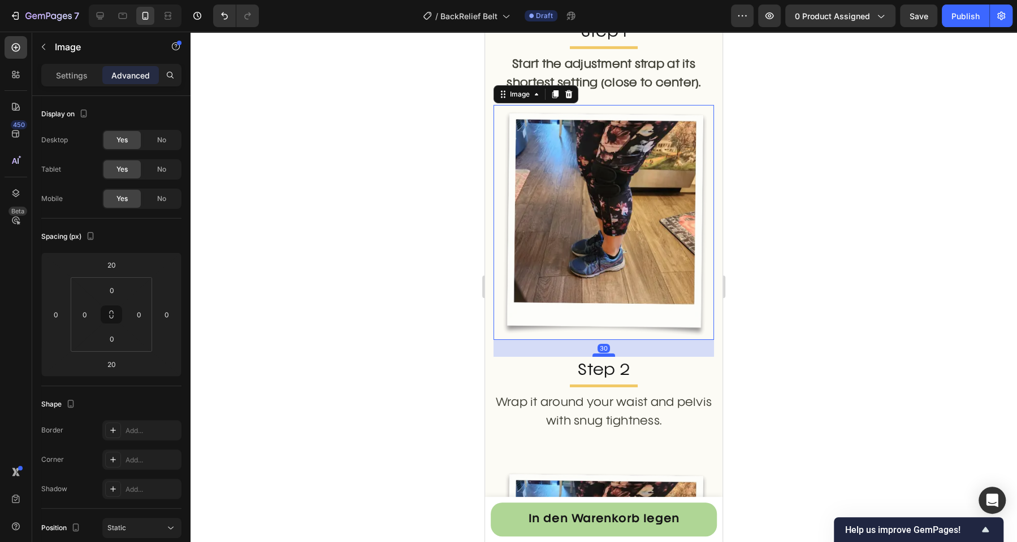
drag, startPoint x: 595, startPoint y: 434, endPoint x: 593, endPoint y: 440, distance: 5.9
click at [593, 357] on div at bounding box center [603, 355] width 23 height 3
type input "30"
click at [393, 404] on div at bounding box center [603, 287] width 826 height 511
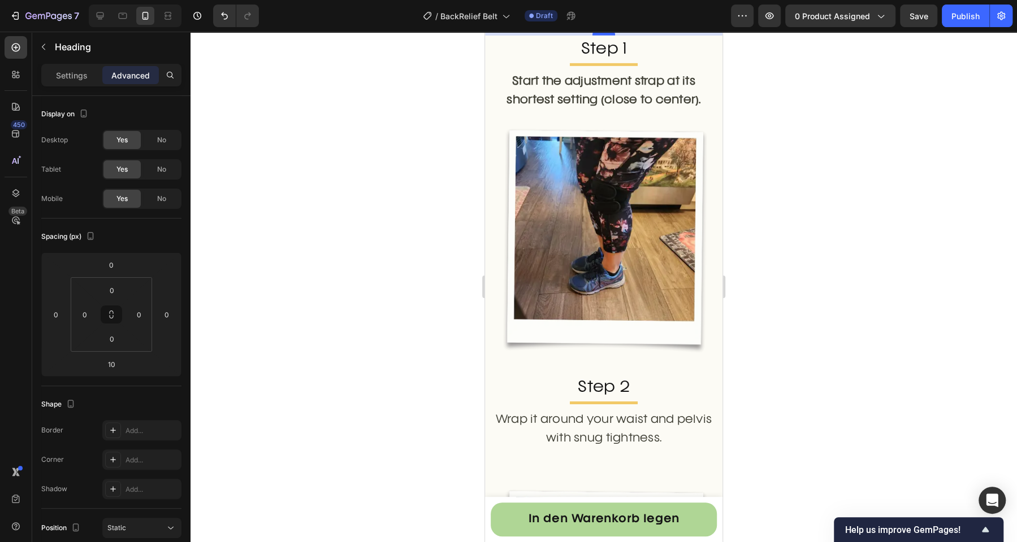
drag, startPoint x: 601, startPoint y: 112, endPoint x: 899, endPoint y: 189, distance: 307.0
click at [600, 36] on div at bounding box center [603, 33] width 23 height 3
type input "40"
click at [388, 162] on div at bounding box center [603, 287] width 826 height 511
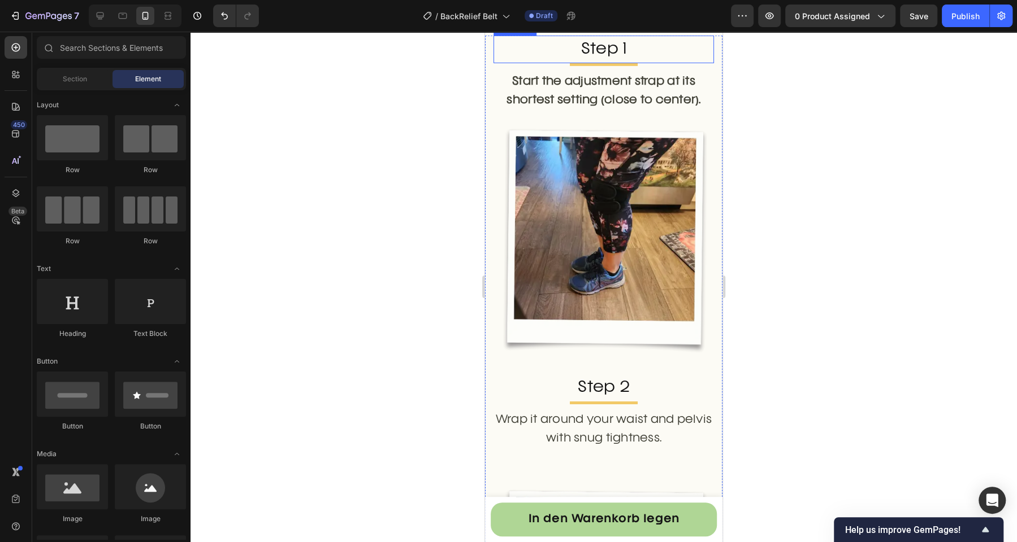
click at [374, 181] on div at bounding box center [603, 287] width 826 height 511
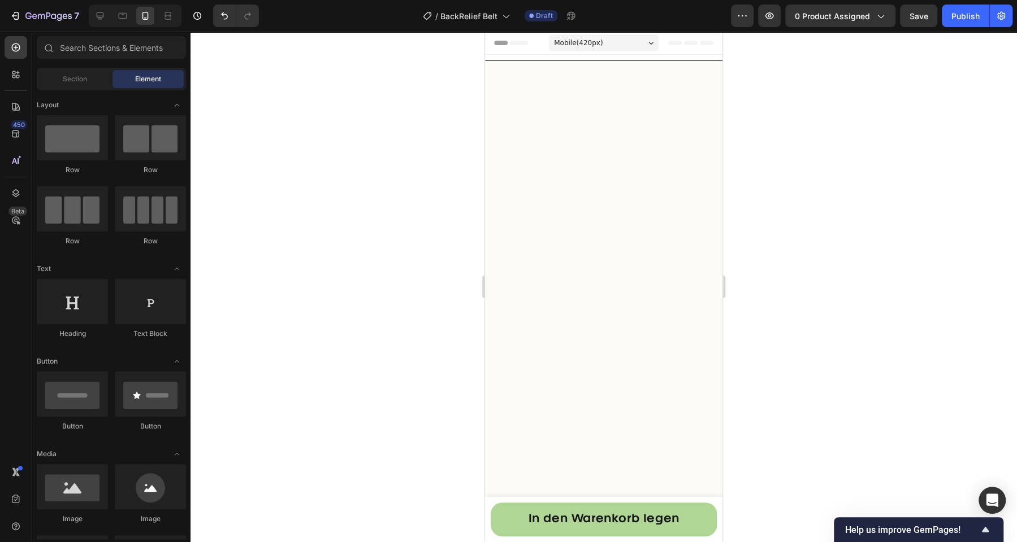
scroll to position [2625, 0]
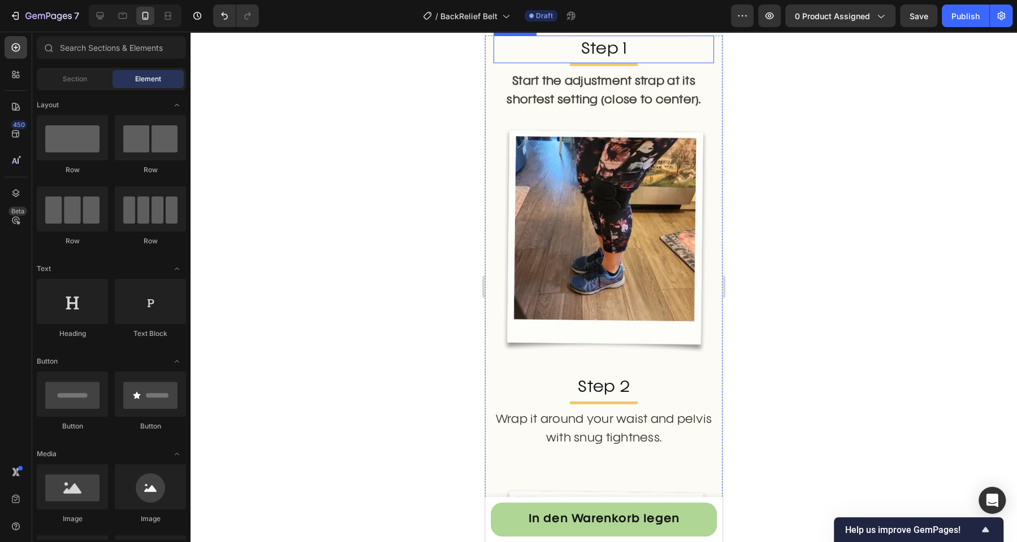
drag, startPoint x: 355, startPoint y: 203, endPoint x: 370, endPoint y: 206, distance: 14.3
click at [357, 205] on div at bounding box center [603, 287] width 826 height 511
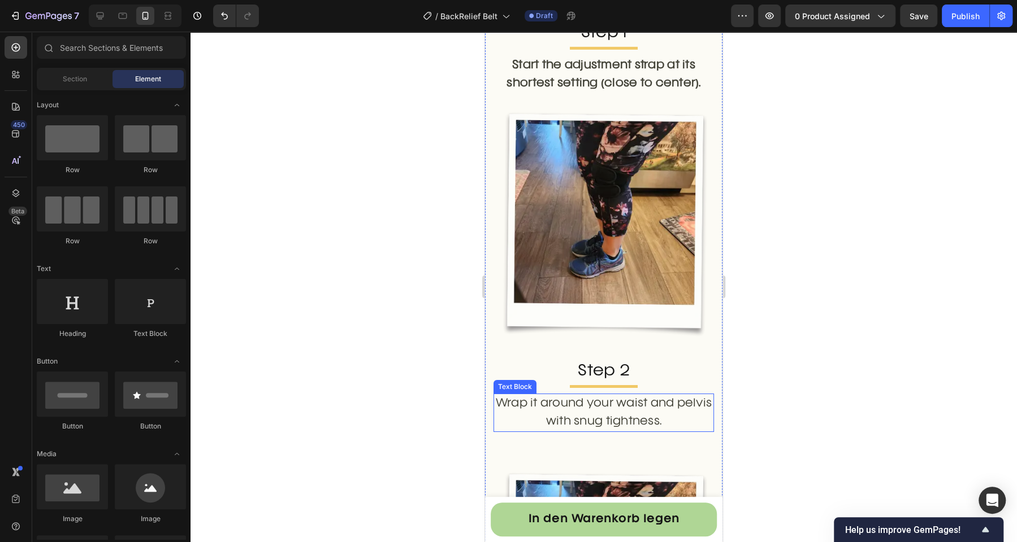
scroll to position [2689, 0]
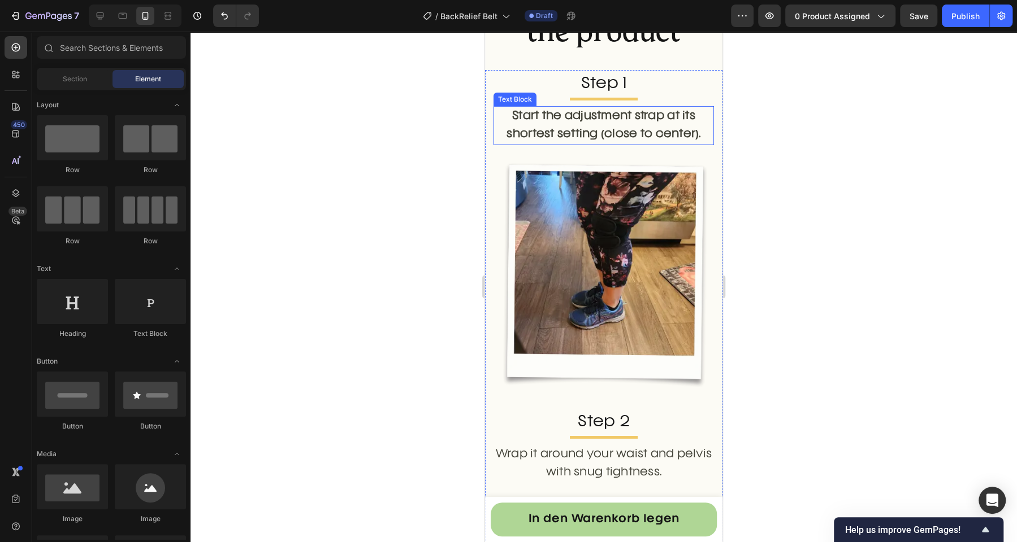
click at [572, 116] on p "Start the adjustment strap at its shortest setting (close to center)." at bounding box center [603, 125] width 218 height 37
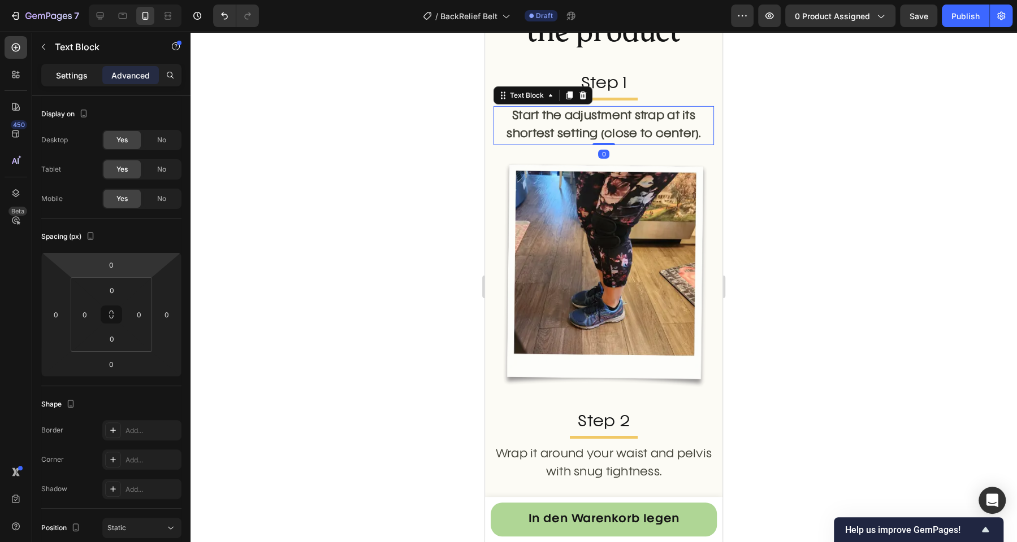
click at [76, 75] on p "Settings" at bounding box center [72, 76] width 32 height 12
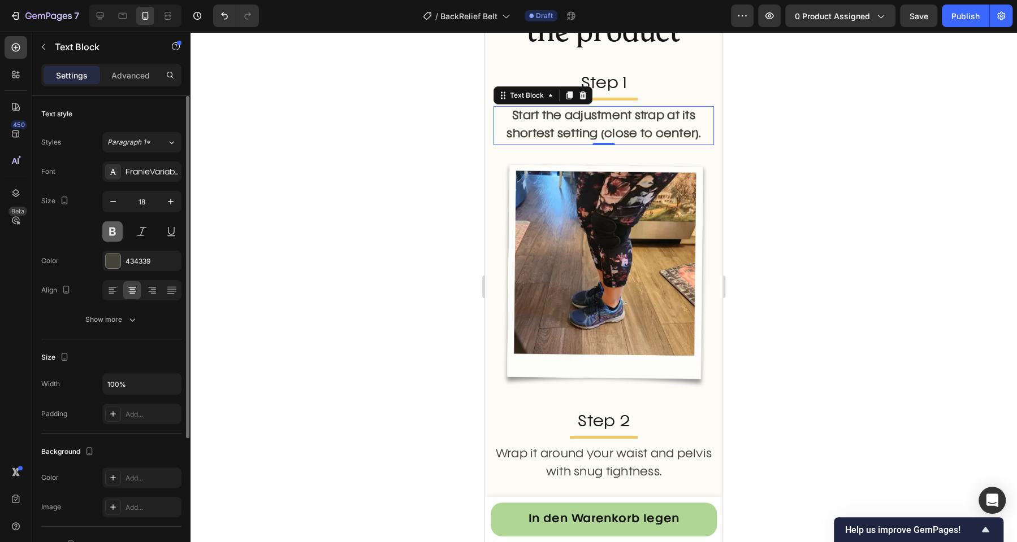
click at [111, 234] on button at bounding box center [112, 232] width 20 height 20
click at [371, 264] on div at bounding box center [603, 287] width 826 height 511
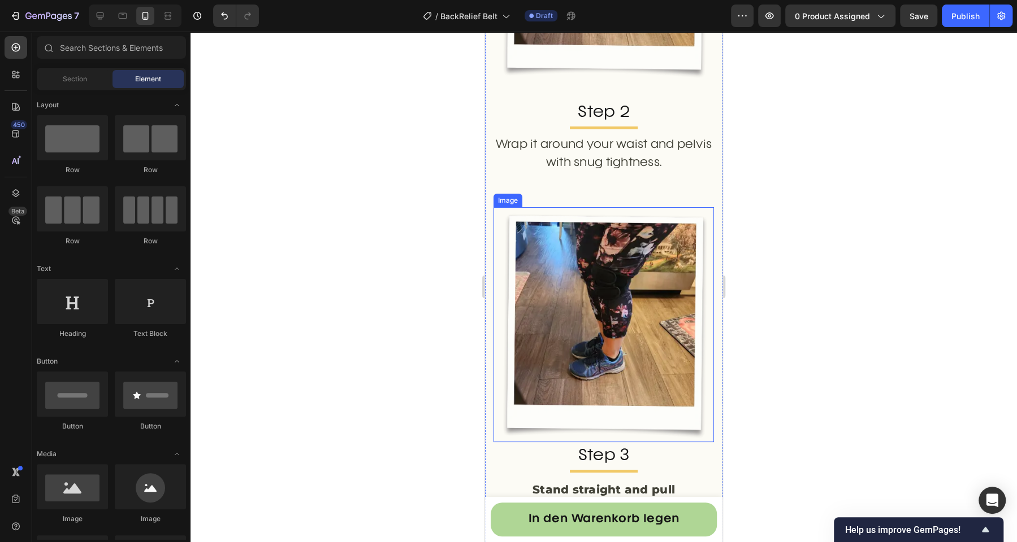
scroll to position [3131, 0]
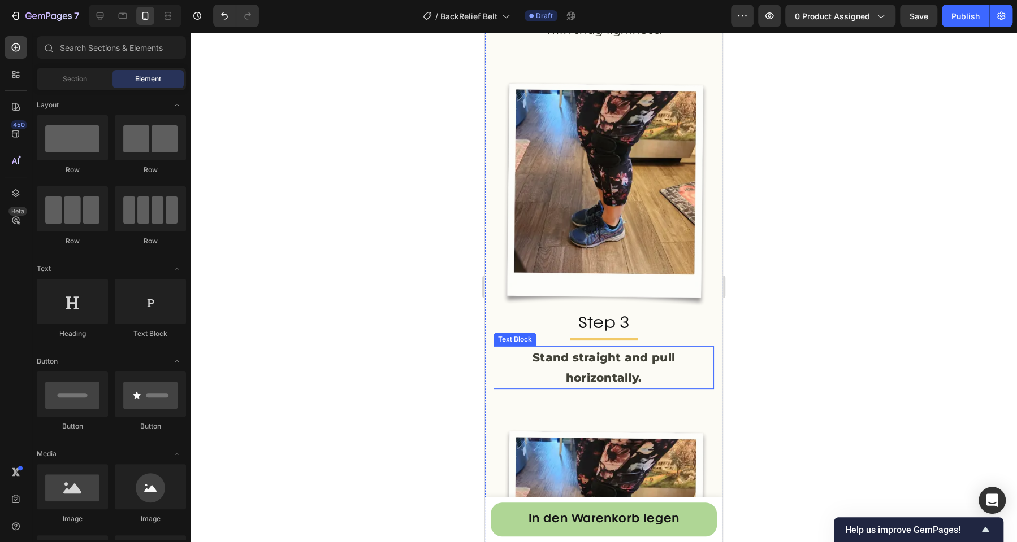
click at [556, 348] on p "Stand straight and pull horizontally." at bounding box center [603, 368] width 218 height 41
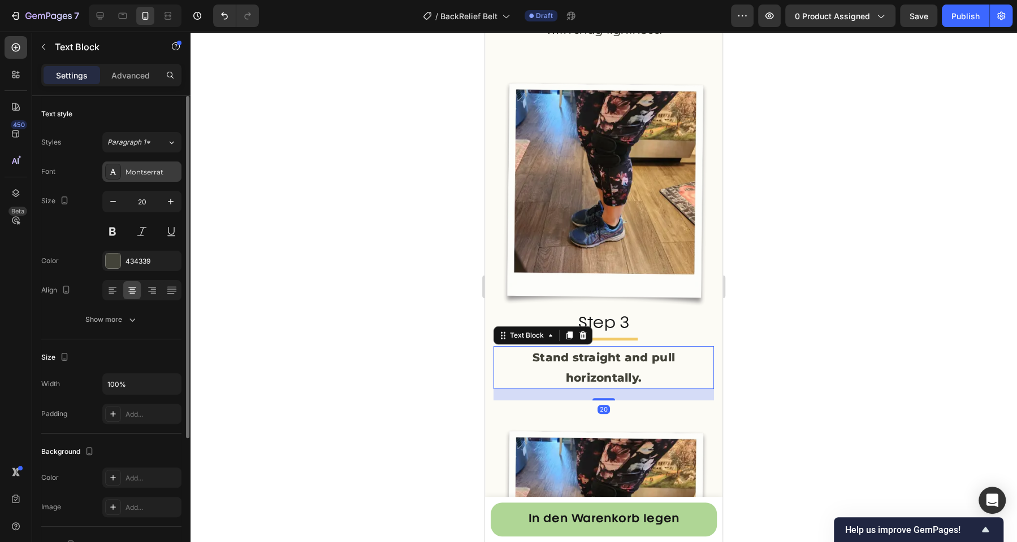
click at [125, 175] on div "Montserrat" at bounding box center [151, 172] width 53 height 10
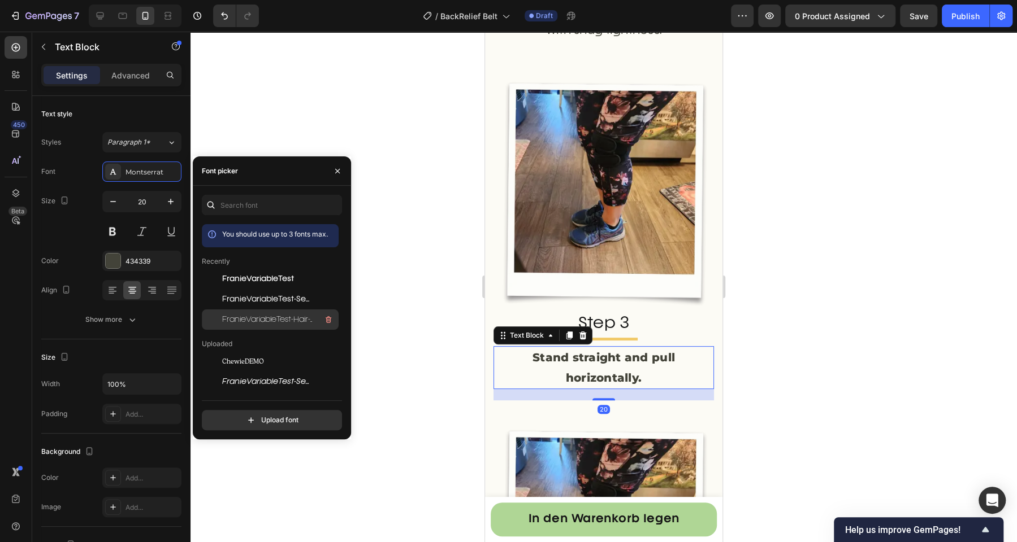
click at [253, 322] on span "FranieVariableTest-Hair-BF64c31f3db8c2b" at bounding box center [269, 320] width 94 height 10
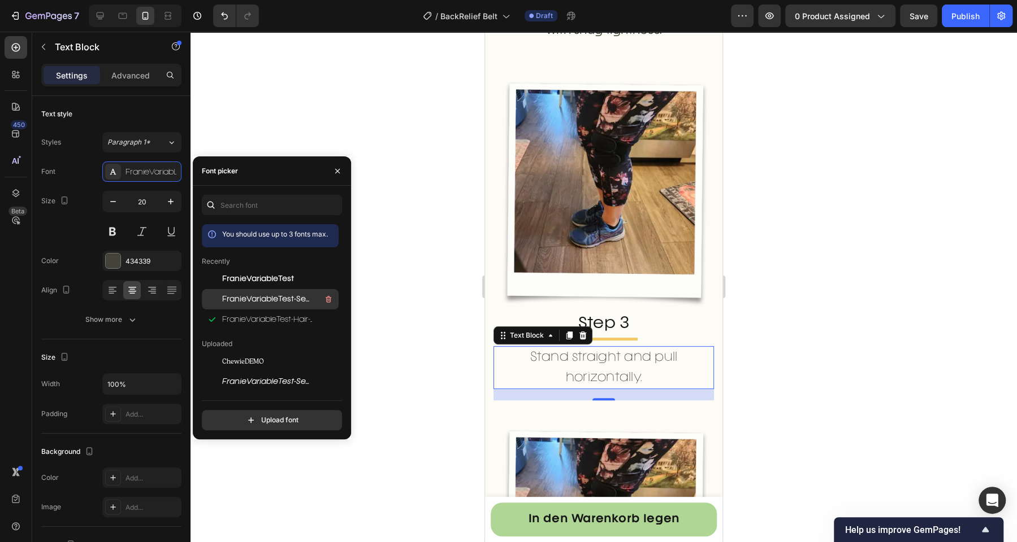
click at [290, 301] on span "FranieVariableTest-SemiLight-BF64c31f3d5484a" at bounding box center [269, 299] width 94 height 10
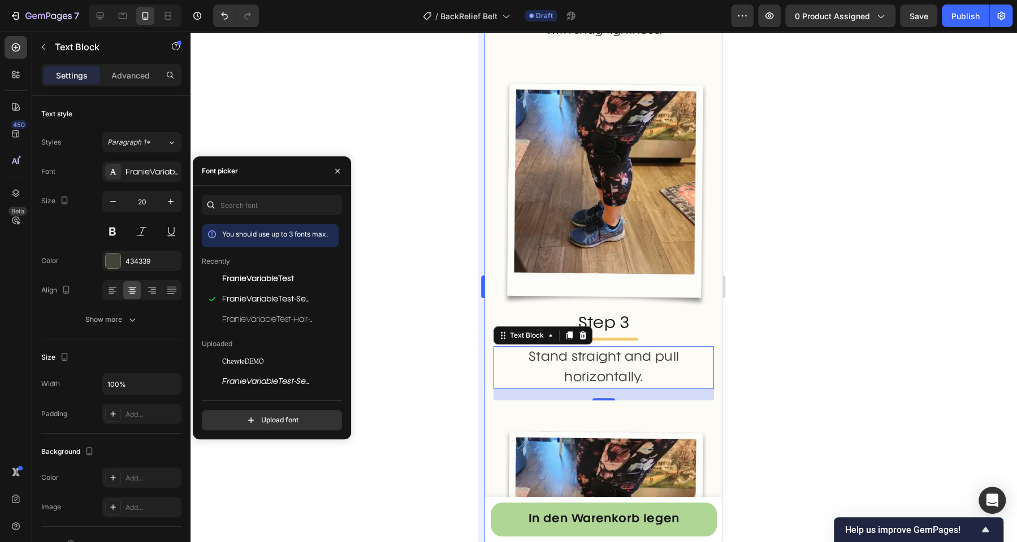
drag, startPoint x: 400, startPoint y: 290, endPoint x: 479, endPoint y: 312, distance: 82.1
click at [400, 291] on div at bounding box center [603, 287] width 826 height 511
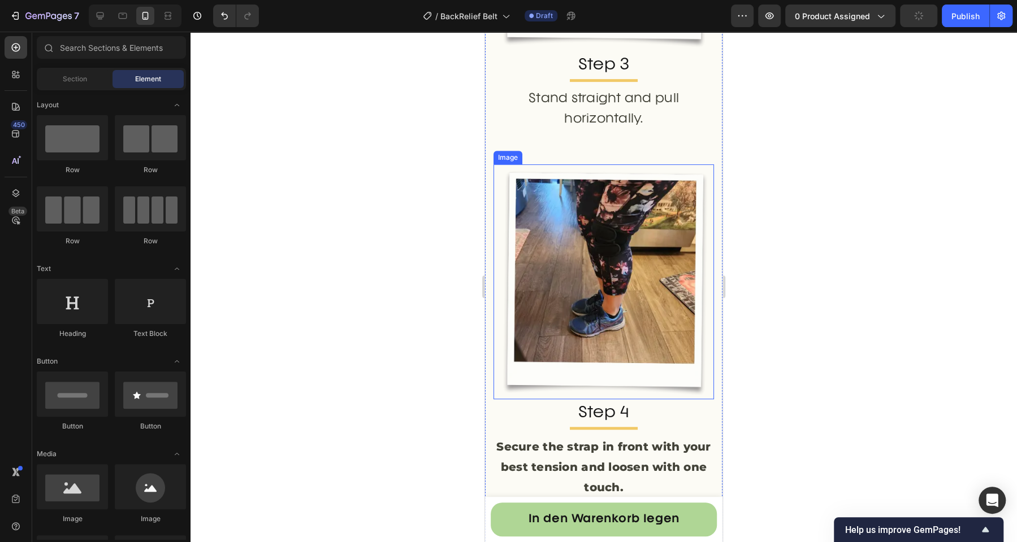
scroll to position [3401, 0]
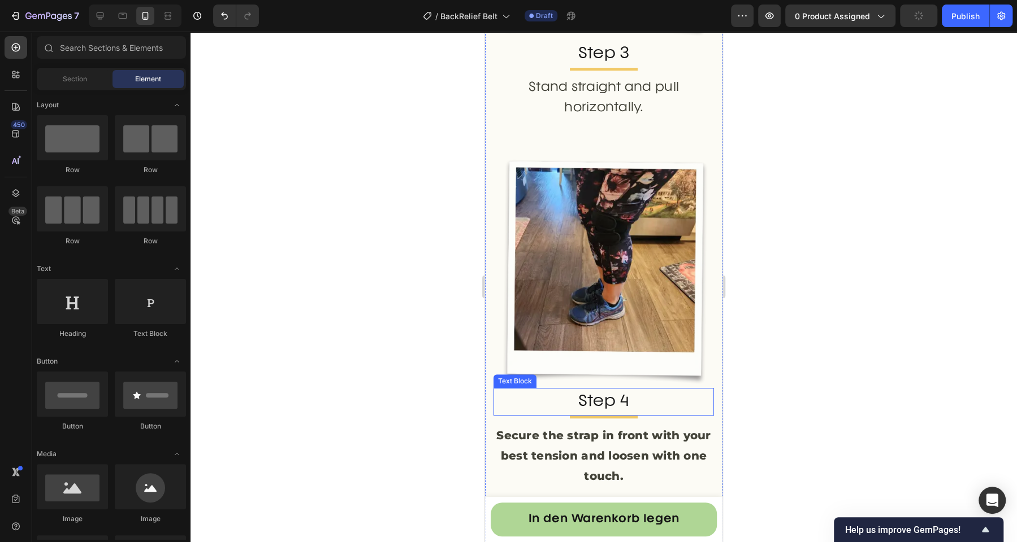
click at [579, 426] on p "Secure the strap in front with your best tension and loosen with one touch." at bounding box center [603, 456] width 218 height 61
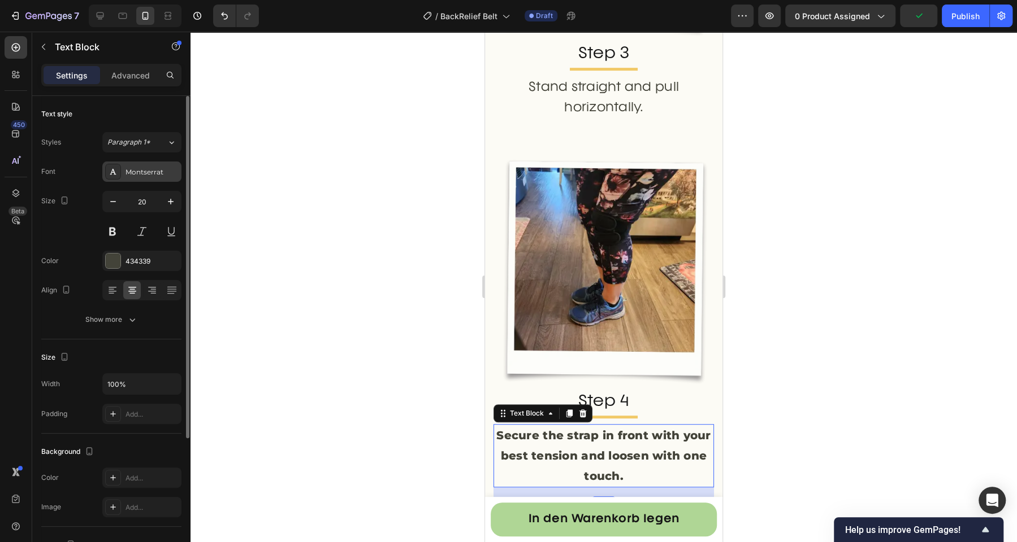
click at [142, 180] on div "Montserrat" at bounding box center [141, 172] width 79 height 20
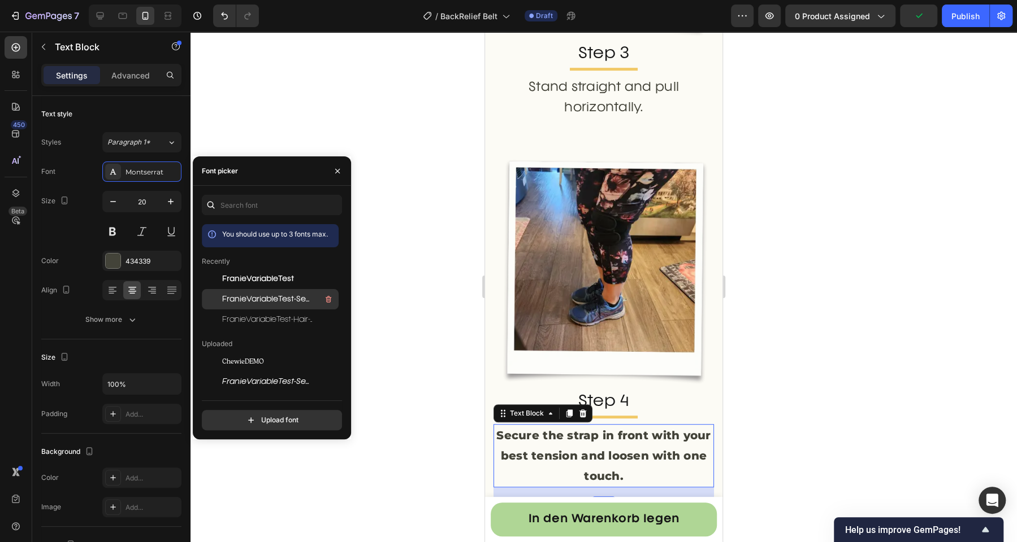
click at [274, 301] on span "FranieVariableTest-SemiLight-BF64c31f3d5484a" at bounding box center [269, 299] width 94 height 10
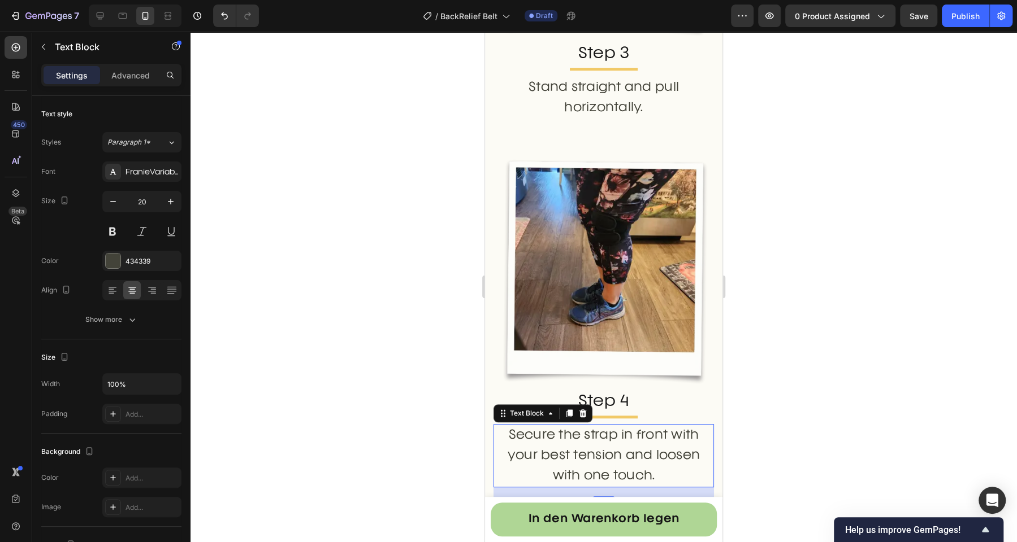
click at [427, 353] on div at bounding box center [603, 287] width 826 height 511
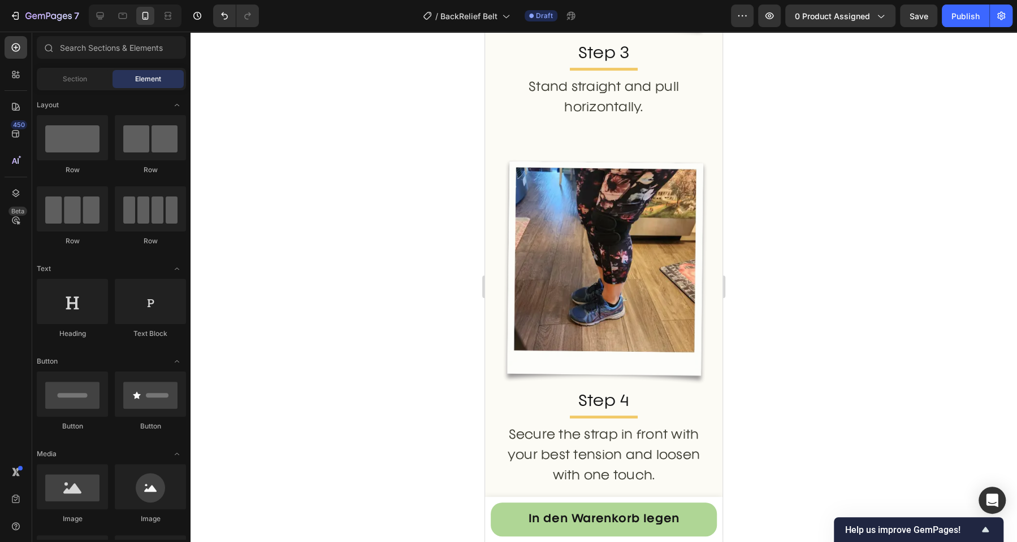
click at [568, 426] on p "Secure the strap in front with your best tension and loosen with one touch." at bounding box center [603, 456] width 218 height 61
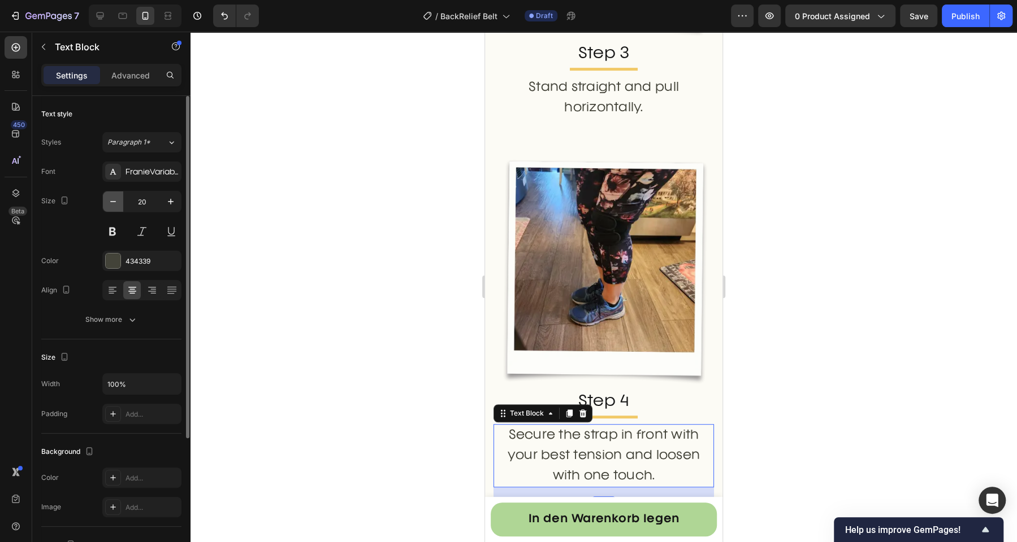
click at [118, 201] on icon "button" at bounding box center [112, 201] width 11 height 11
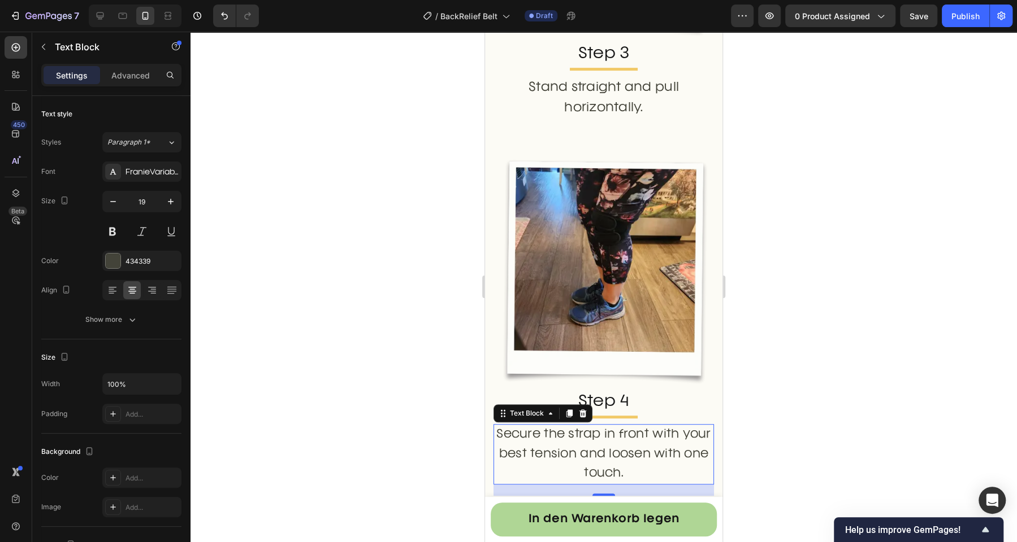
type input "18"
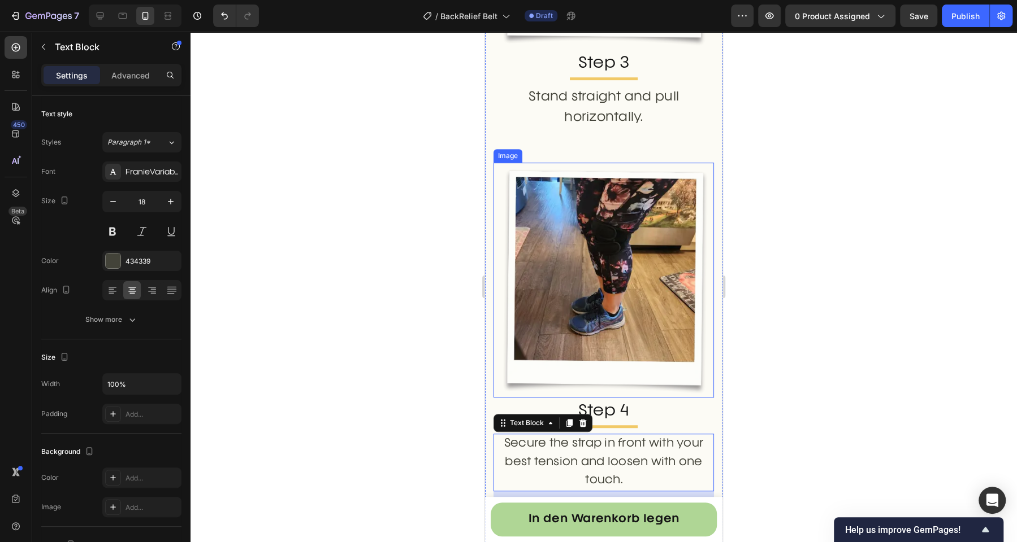
scroll to position [3341, 0]
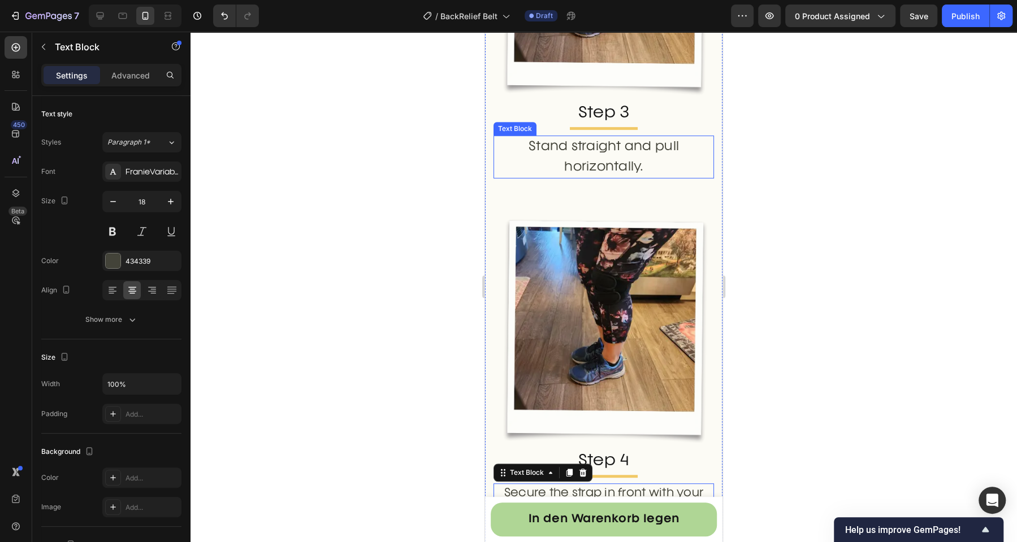
click at [576, 137] on p "Stand straight and pull horizontally." at bounding box center [603, 157] width 218 height 41
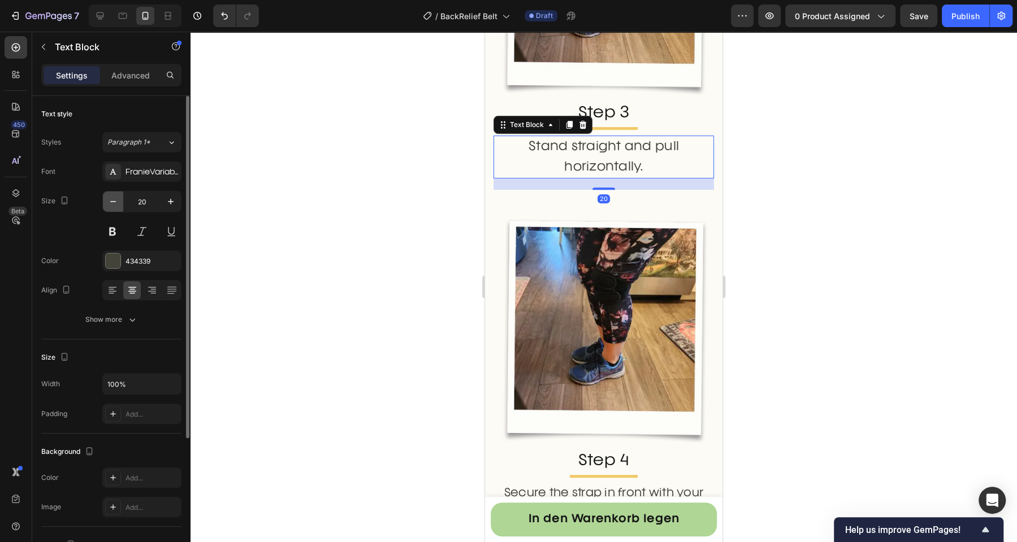
click at [109, 200] on icon "button" at bounding box center [112, 201] width 11 height 11
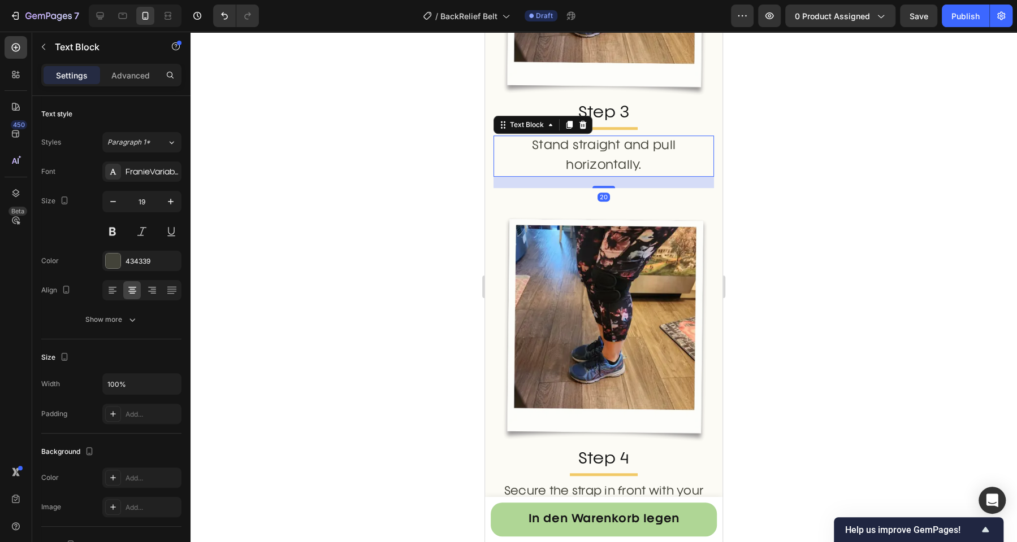
type input "18"
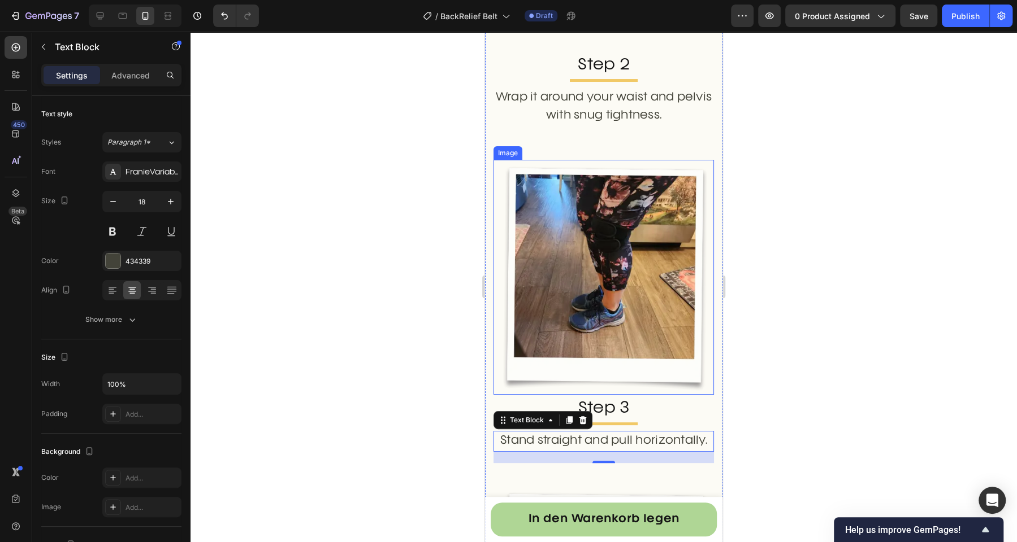
scroll to position [3045, 0]
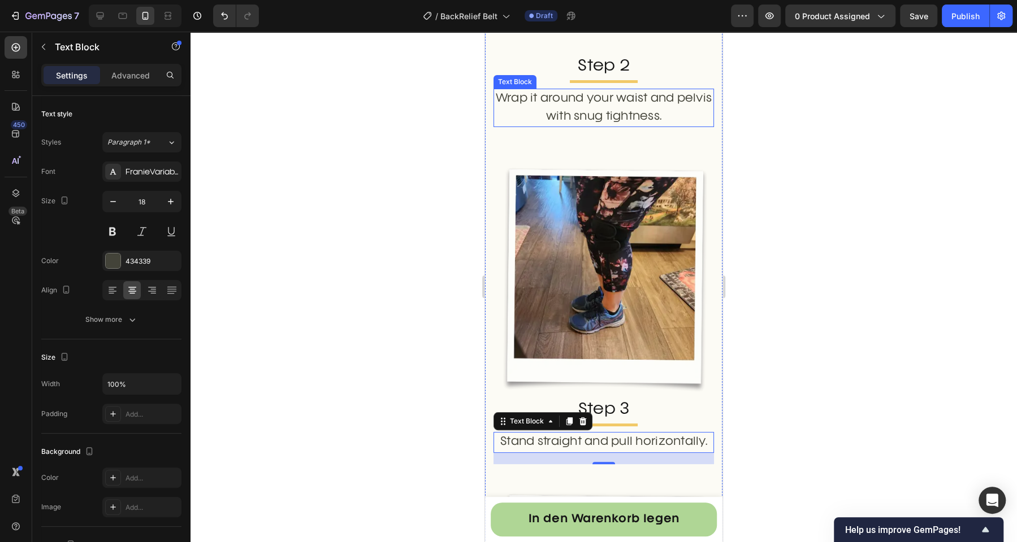
click at [535, 97] on p "Wrap it around your waist and pelvis with snug tightness." at bounding box center [603, 108] width 218 height 37
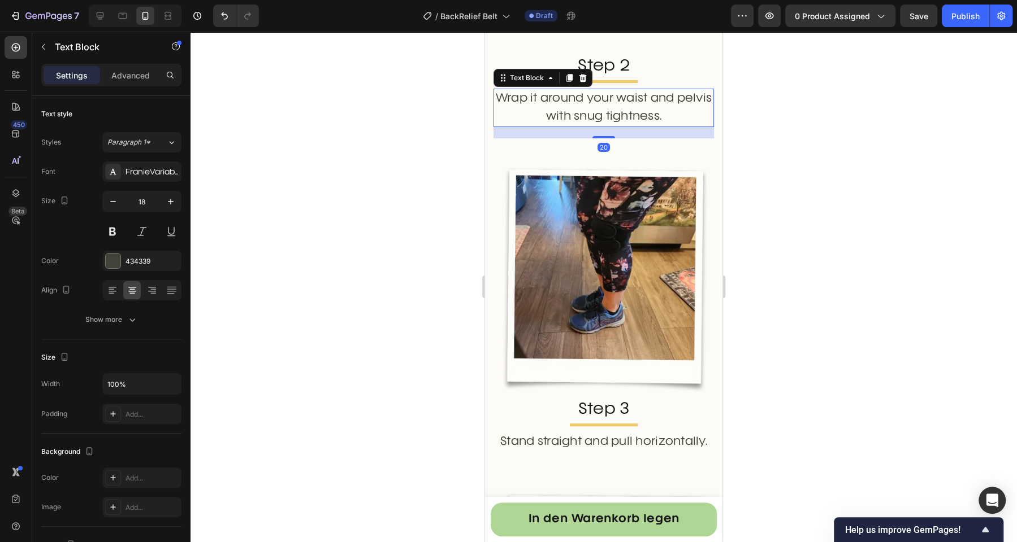
click at [425, 110] on div at bounding box center [603, 287] width 826 height 511
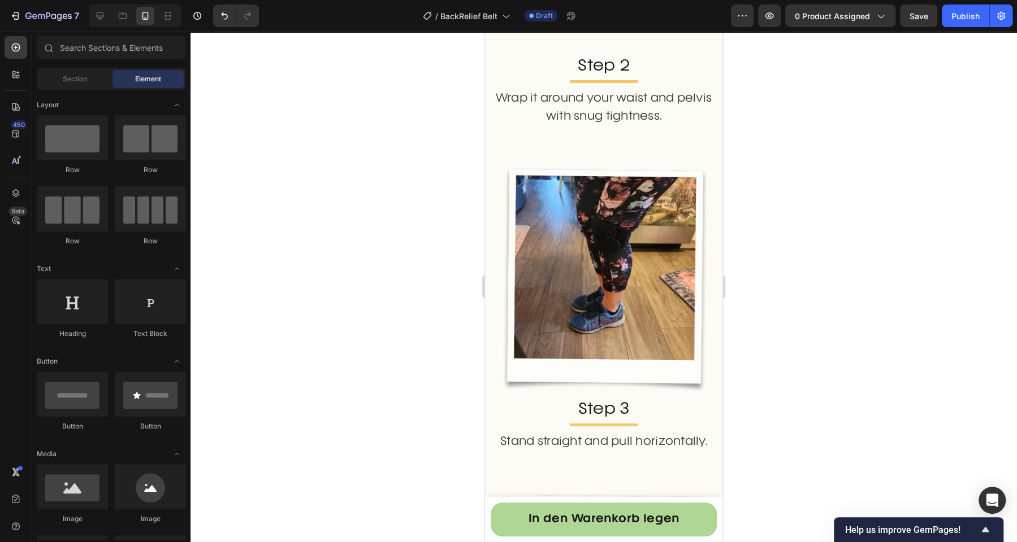
click at [98, 23] on div at bounding box center [100, 16] width 18 height 18
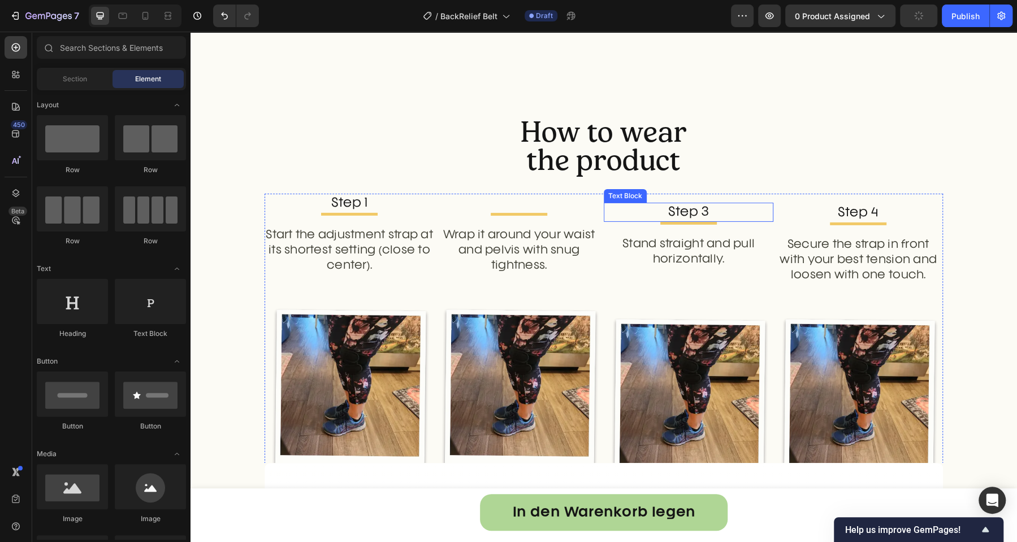
scroll to position [2493, 0]
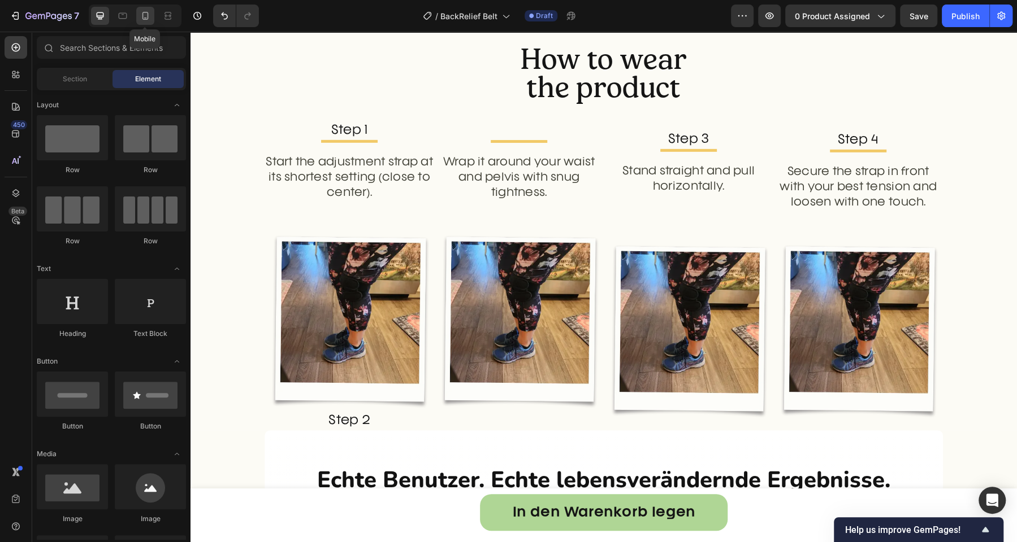
click at [142, 17] on icon at bounding box center [145, 16] width 6 height 8
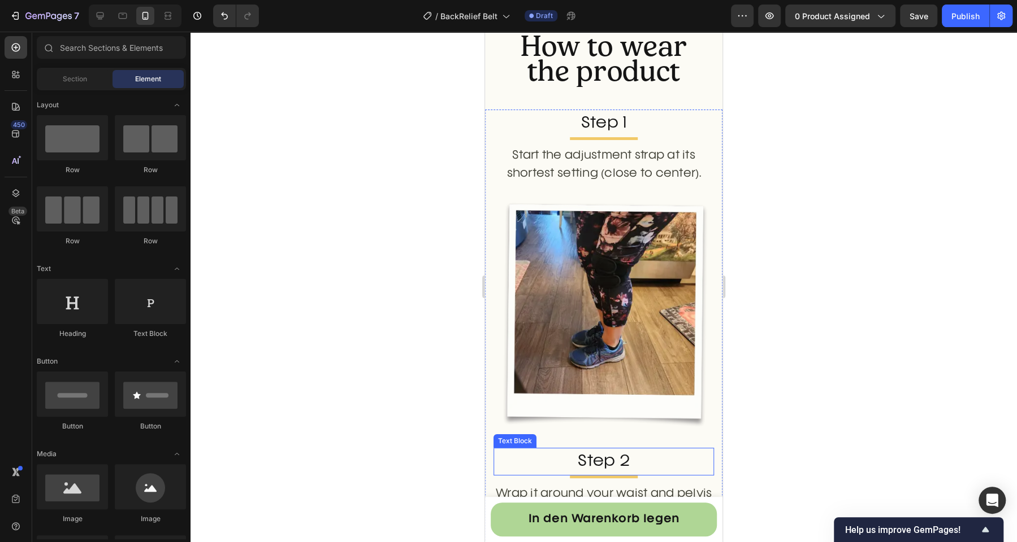
click at [617, 453] on p "Step 2" at bounding box center [603, 461] width 218 height 25
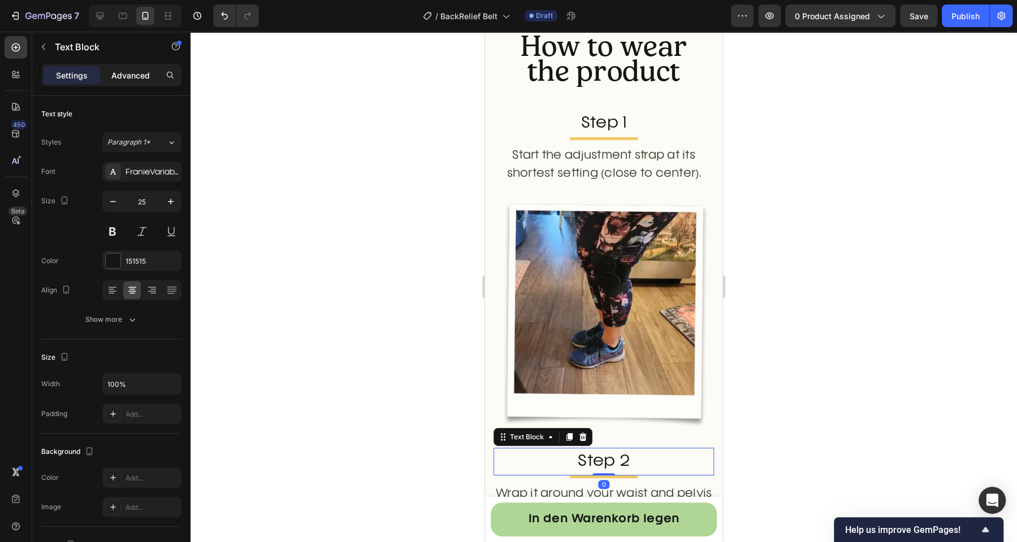
click at [136, 83] on div "Advanced" at bounding box center [130, 75] width 57 height 18
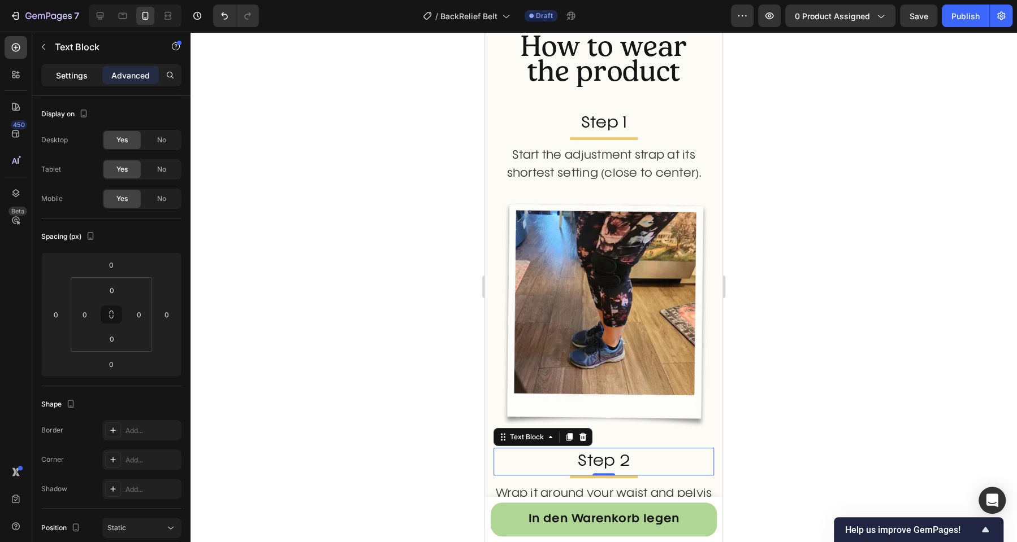
click at [68, 79] on p "Settings" at bounding box center [72, 76] width 32 height 12
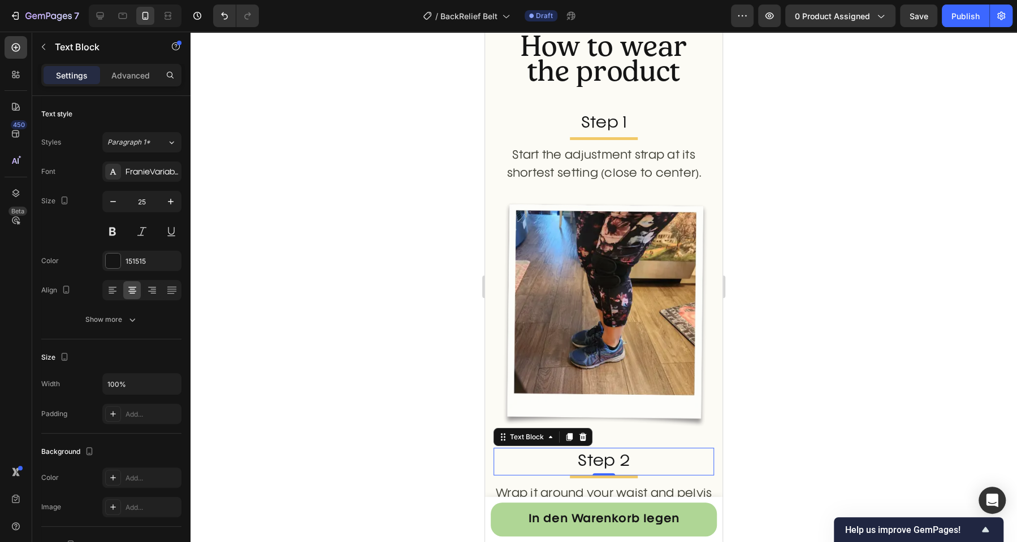
click at [384, 263] on div at bounding box center [603, 287] width 826 height 511
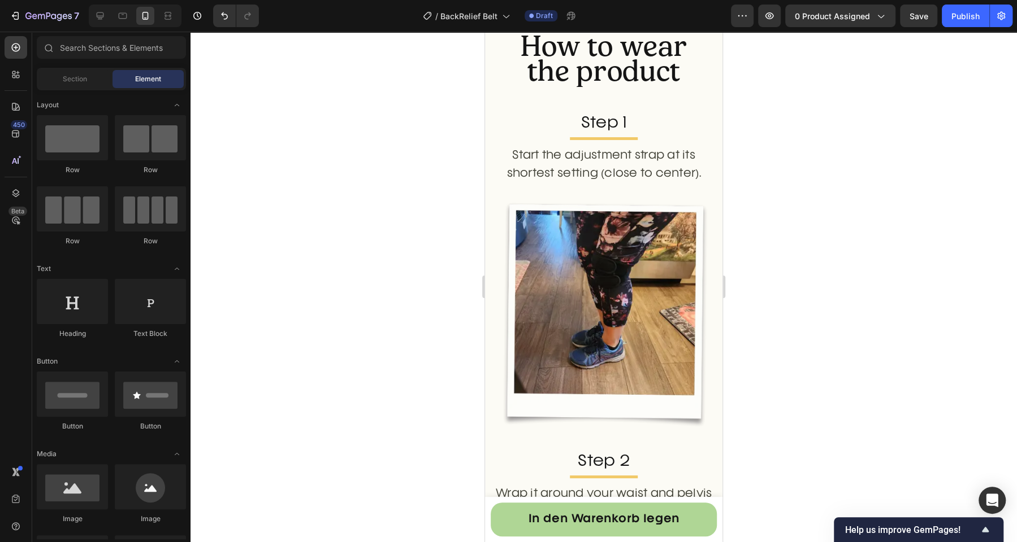
click at [112, 16] on div at bounding box center [135, 16] width 93 height 23
click at [118, 18] on icon at bounding box center [122, 15] width 11 height 11
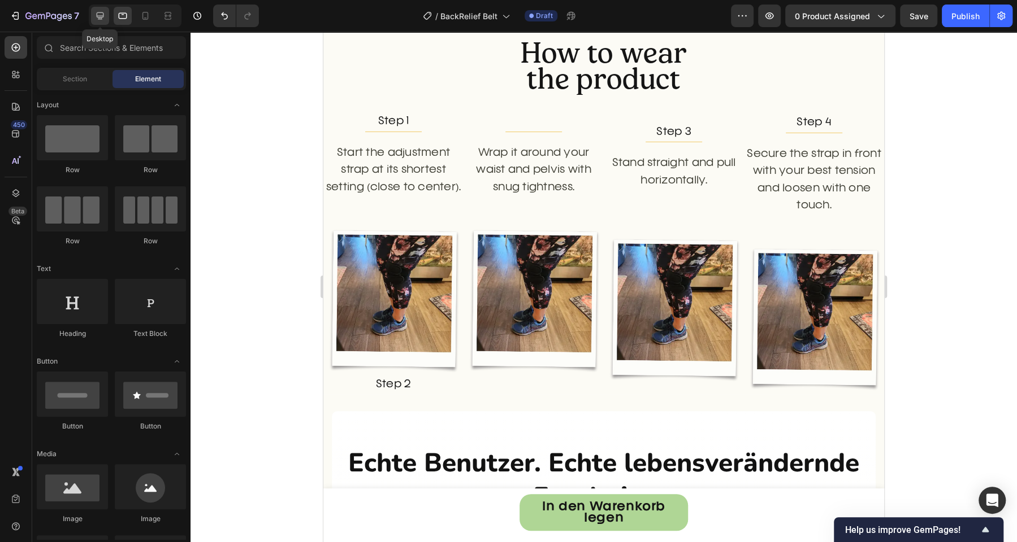
click at [101, 14] on icon at bounding box center [99, 15] width 11 height 11
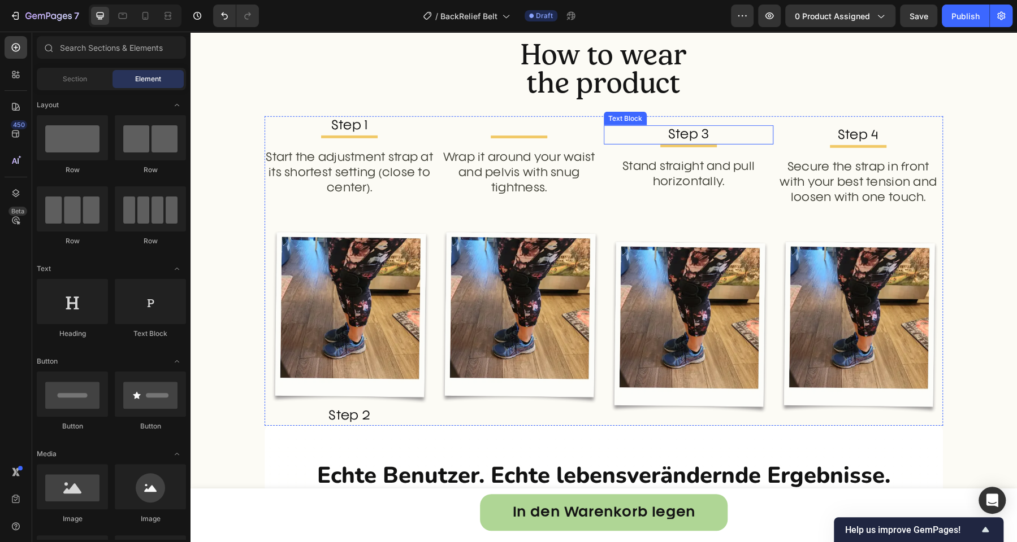
click at [676, 141] on p "Step 3" at bounding box center [688, 135] width 167 height 17
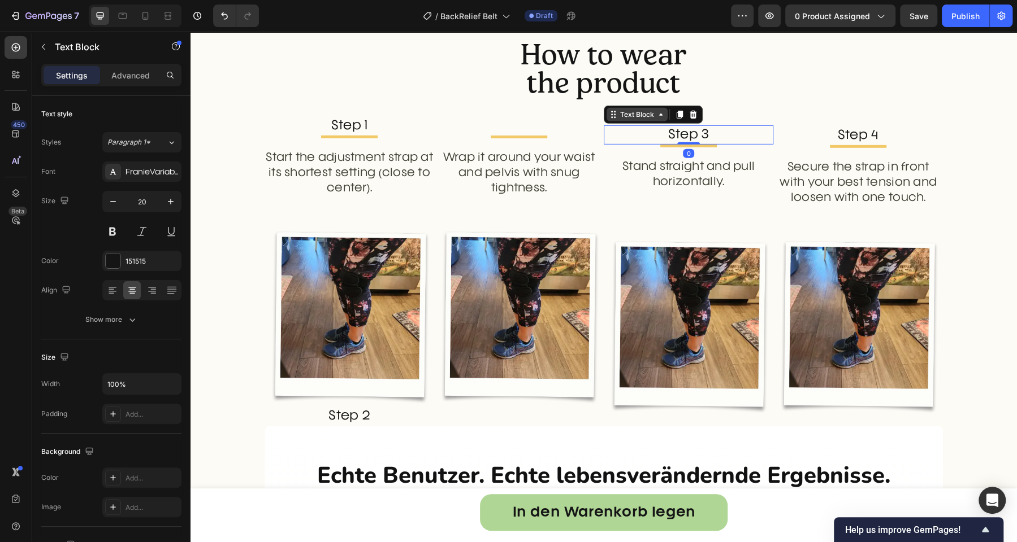
click at [638, 115] on div "Text Block" at bounding box center [637, 115] width 38 height 10
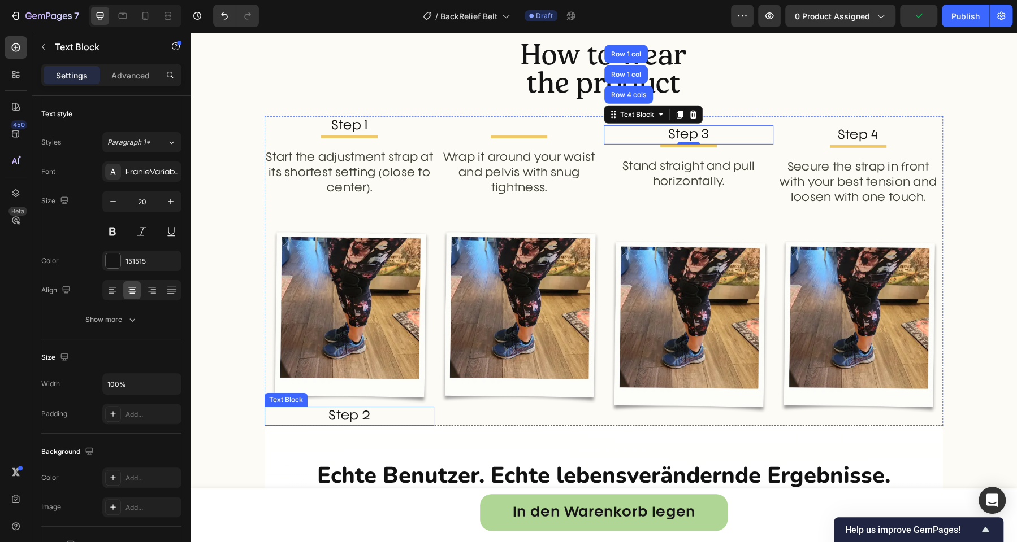
click at [368, 413] on p "Step 2" at bounding box center [349, 416] width 167 height 17
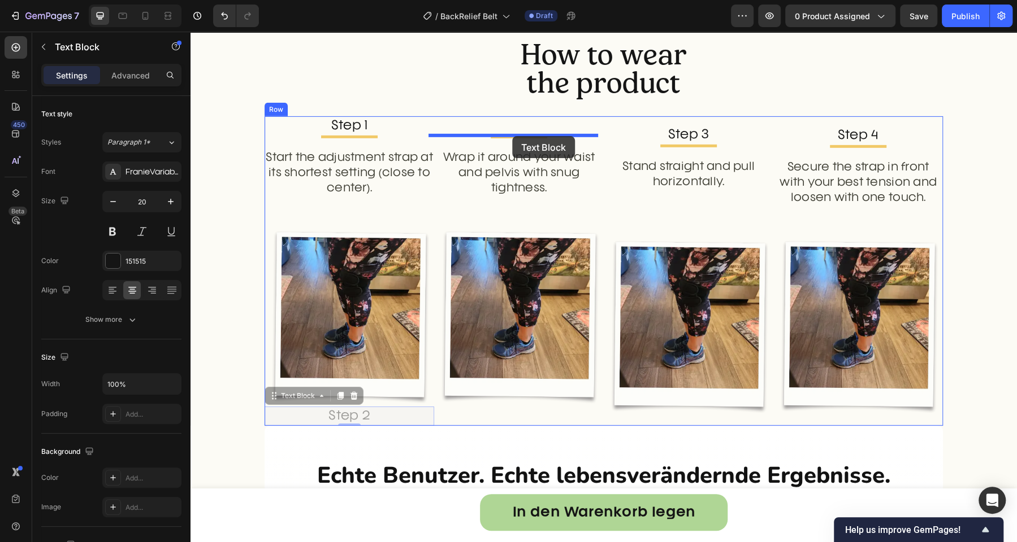
drag, startPoint x: 298, startPoint y: 394, endPoint x: 512, endPoint y: 136, distance: 335.1
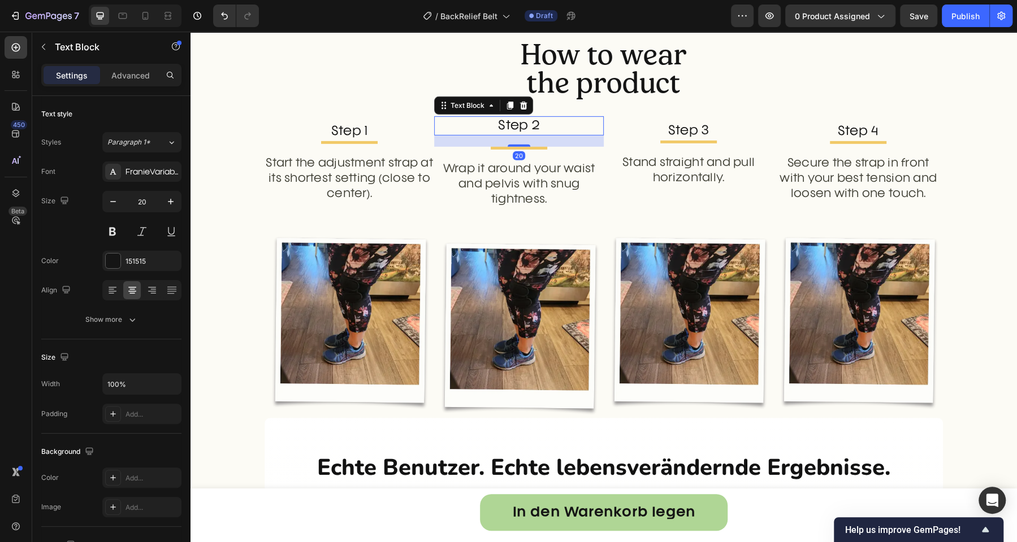
drag, startPoint x: 510, startPoint y: 145, endPoint x: 511, endPoint y: 129, distance: 16.5
click at [511, 129] on div "Step 2 Text Block 20" at bounding box center [519, 125] width 170 height 19
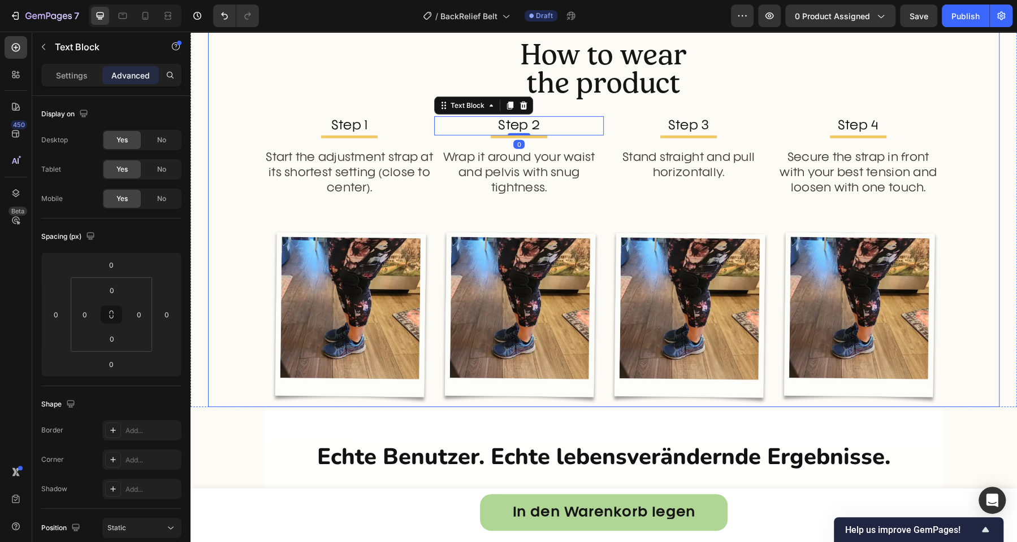
click at [222, 132] on div "How to wear the product Heading Step 1 Text Block Title Line Start the adjustme…" at bounding box center [603, 224] width 791 height 367
click at [145, 14] on icon at bounding box center [145, 15] width 11 height 11
type input "30"
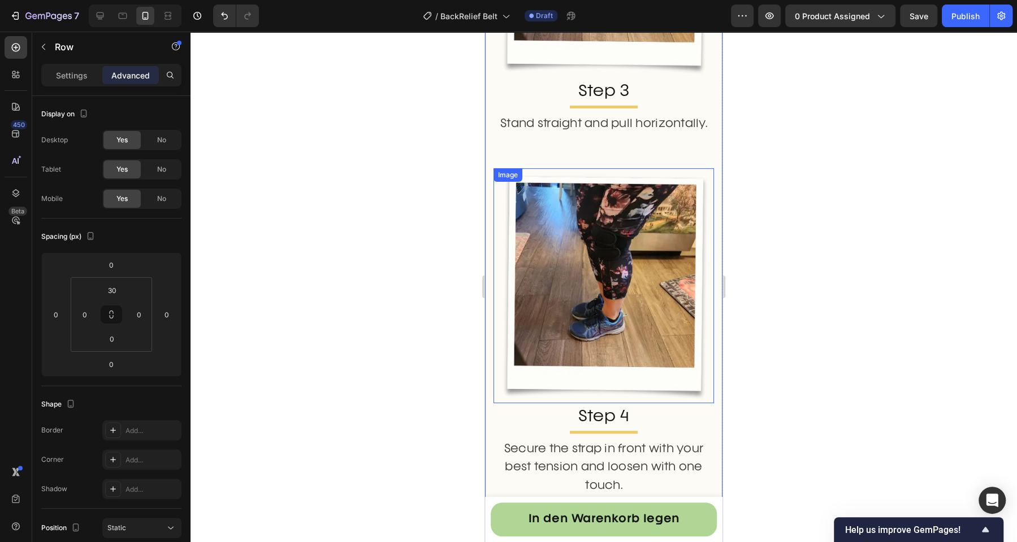
scroll to position [3112, 0]
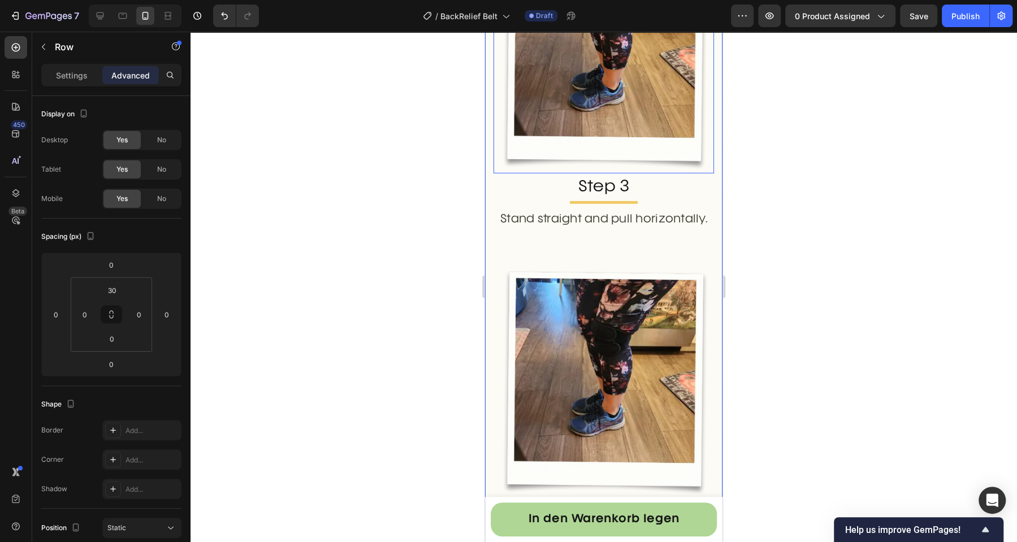
click at [553, 115] on img at bounding box center [603, 55] width 220 height 235
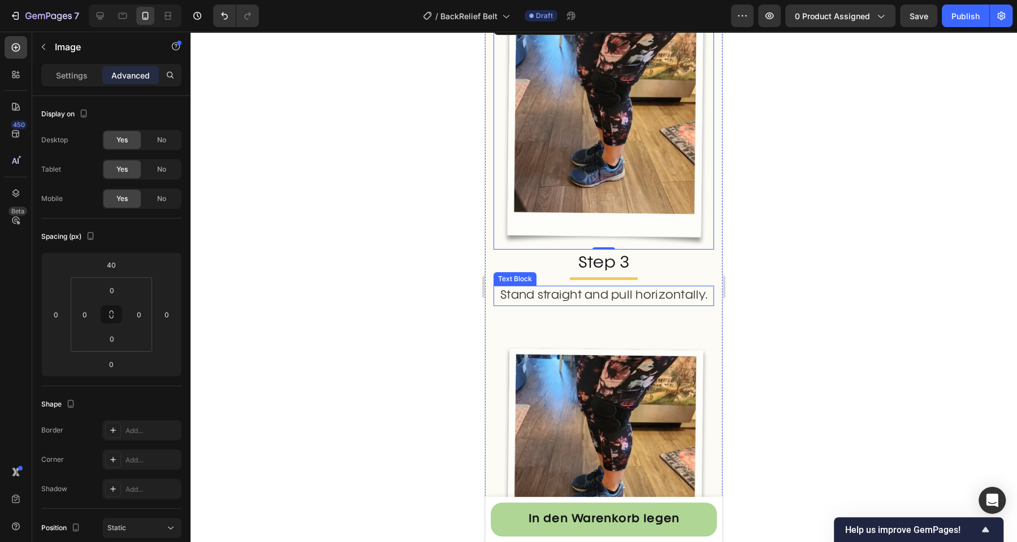
scroll to position [2894, 0]
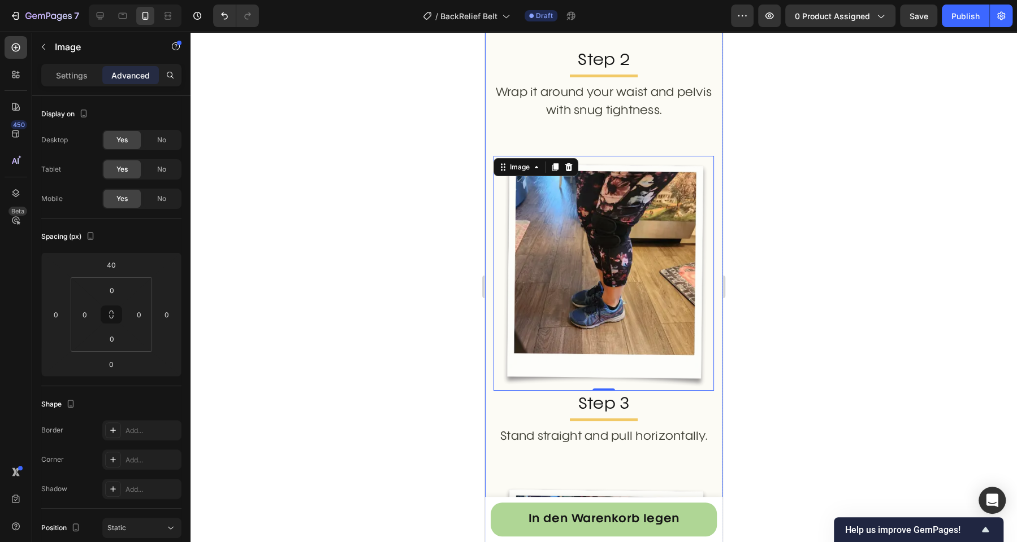
click at [605, 428] on p "Stand straight and pull horizontally." at bounding box center [603, 437] width 218 height 18
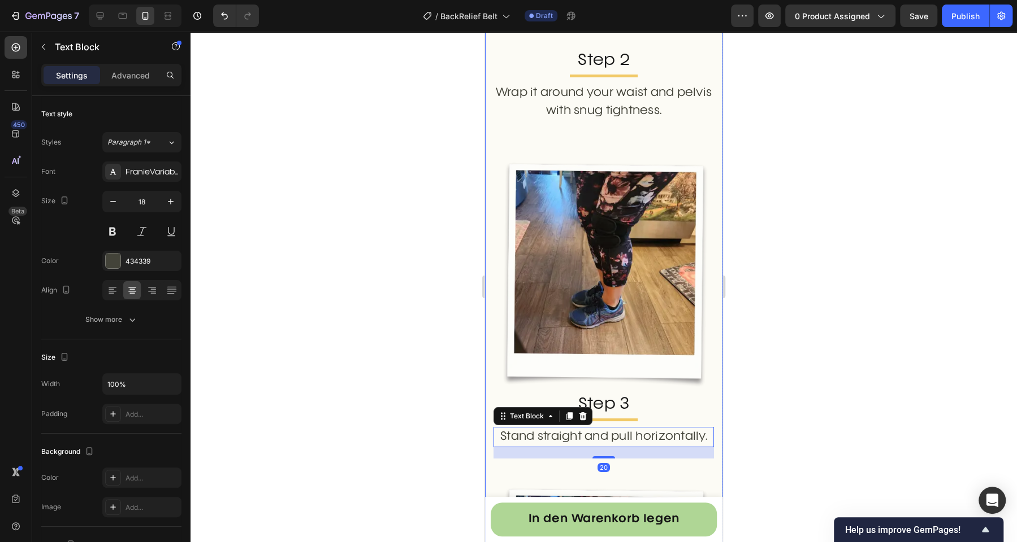
click at [607, 109] on div "Step 2 Text Block Title Line Wrap it around your waist and pelvis with snug tig…" at bounding box center [603, 219] width 220 height 344
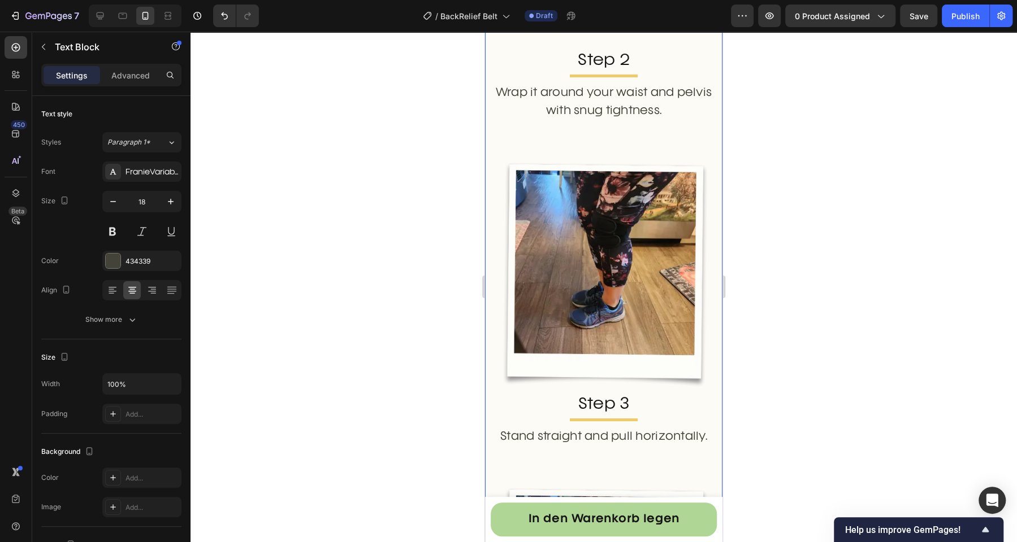
click at [606, 102] on p "Wrap it around your waist and pelvis with snug tightness." at bounding box center [603, 102] width 218 height 37
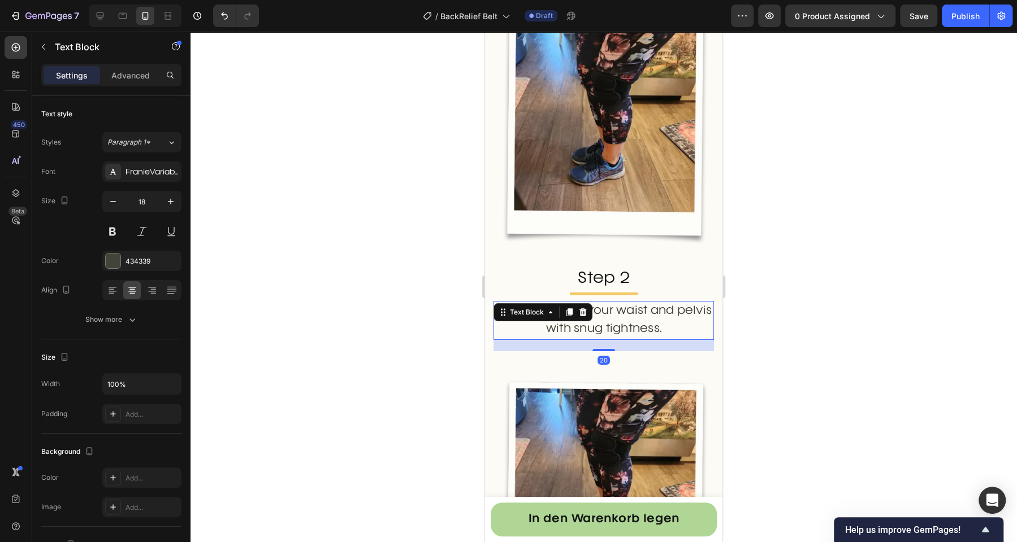
scroll to position [2519, 0]
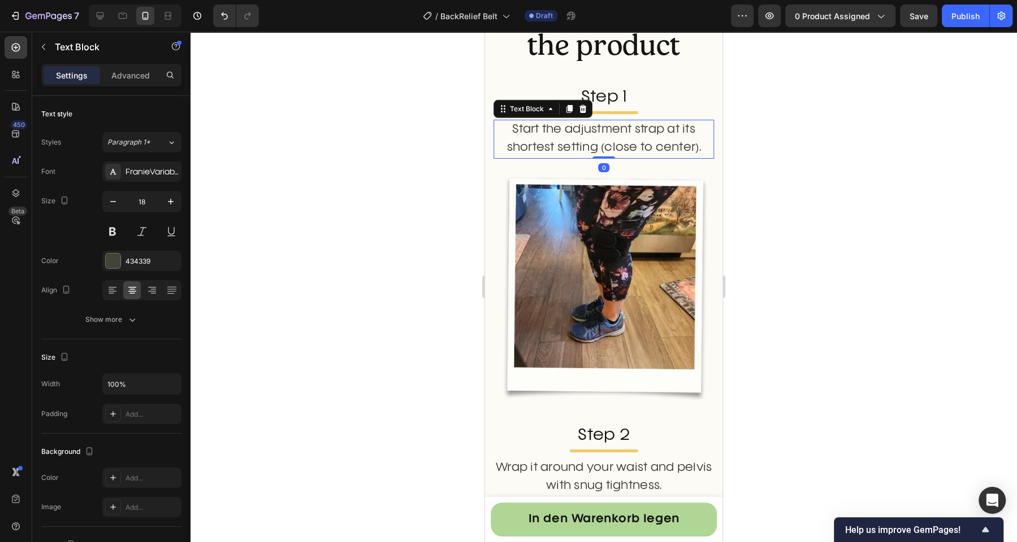
click at [615, 135] on p "Start the adjustment strap at its shortest setting (close to center)." at bounding box center [603, 139] width 218 height 37
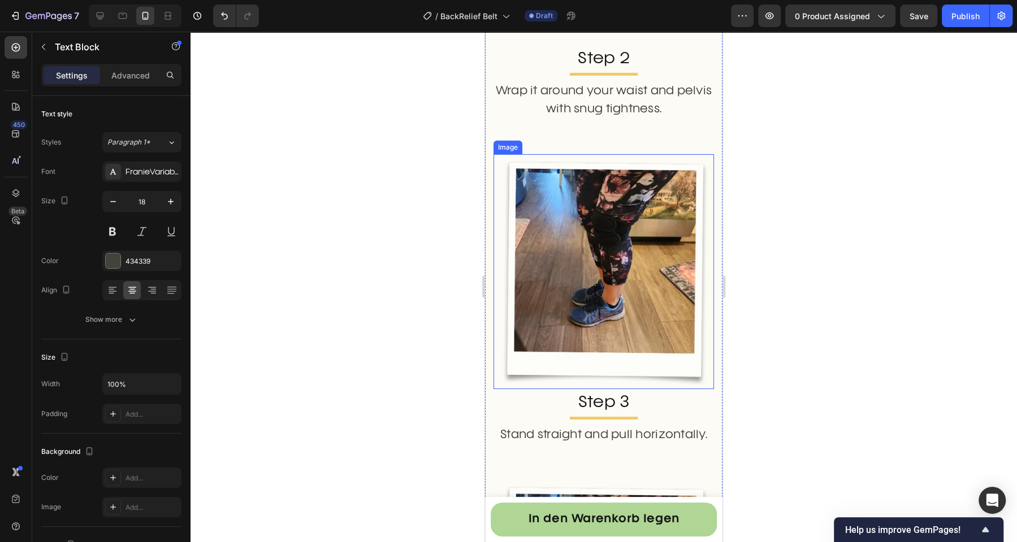
scroll to position [2867, 0]
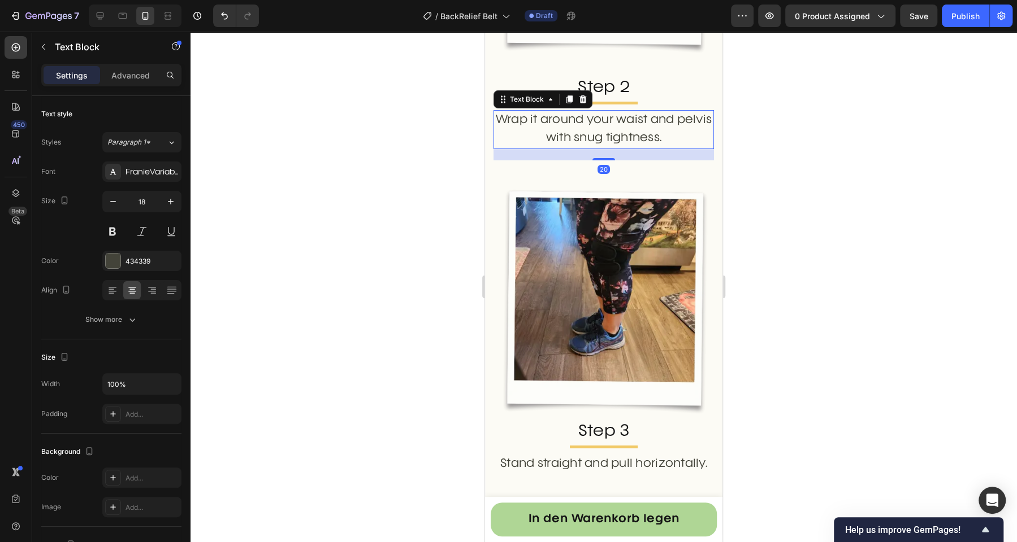
click at [591, 126] on p "Wrap it around your waist and pelvis with snug tightness." at bounding box center [603, 129] width 218 height 37
drag, startPoint x: 597, startPoint y: 145, endPoint x: 597, endPoint y: 125, distance: 19.2
click at [597, 125] on div "Wrap it around your waist and pelvis with snug tightness. Text Block 20" at bounding box center [603, 129] width 220 height 39
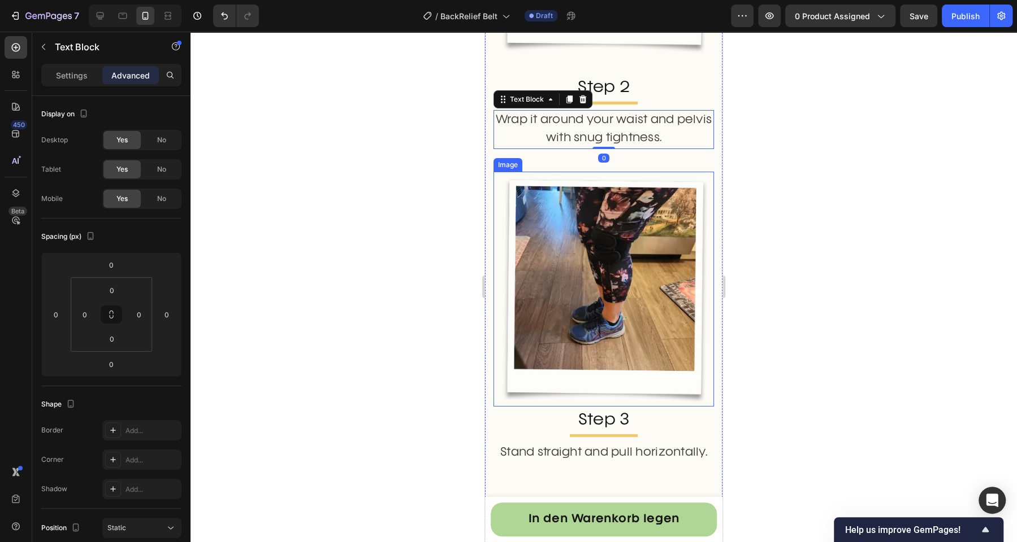
click at [589, 172] on img at bounding box center [603, 289] width 220 height 235
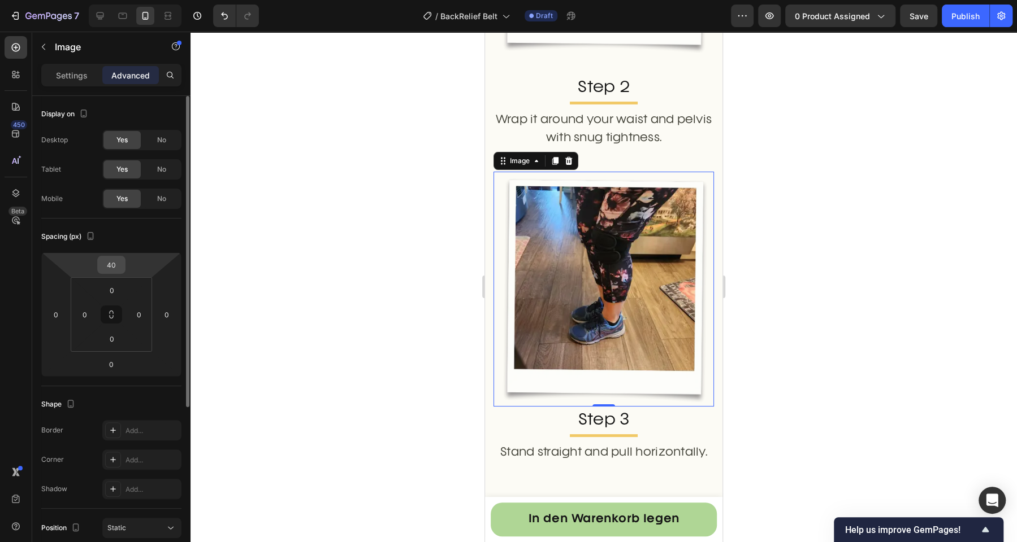
click at [118, 267] on input "40" at bounding box center [111, 265] width 23 height 17
type input "0"
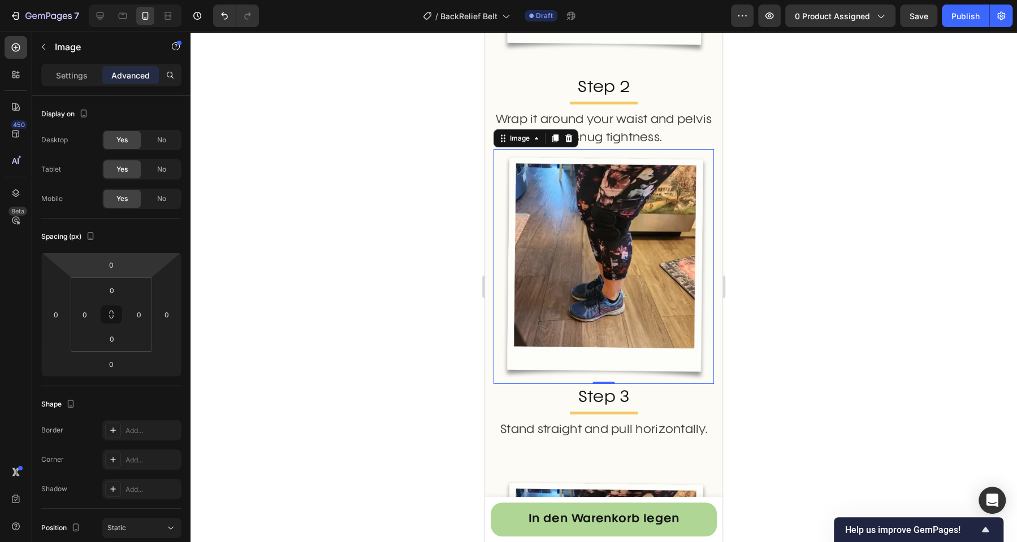
click at [398, 222] on div at bounding box center [603, 287] width 826 height 511
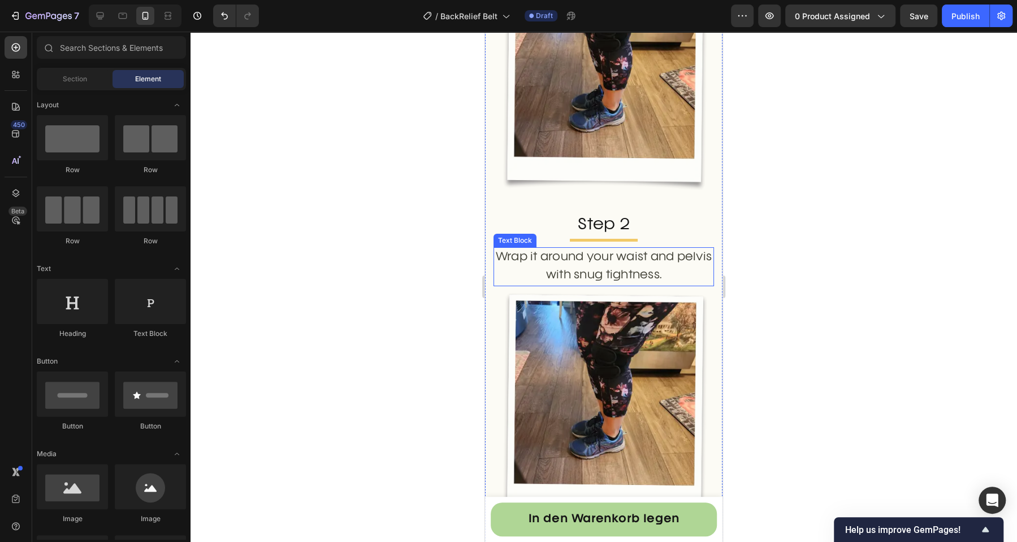
scroll to position [2705, 0]
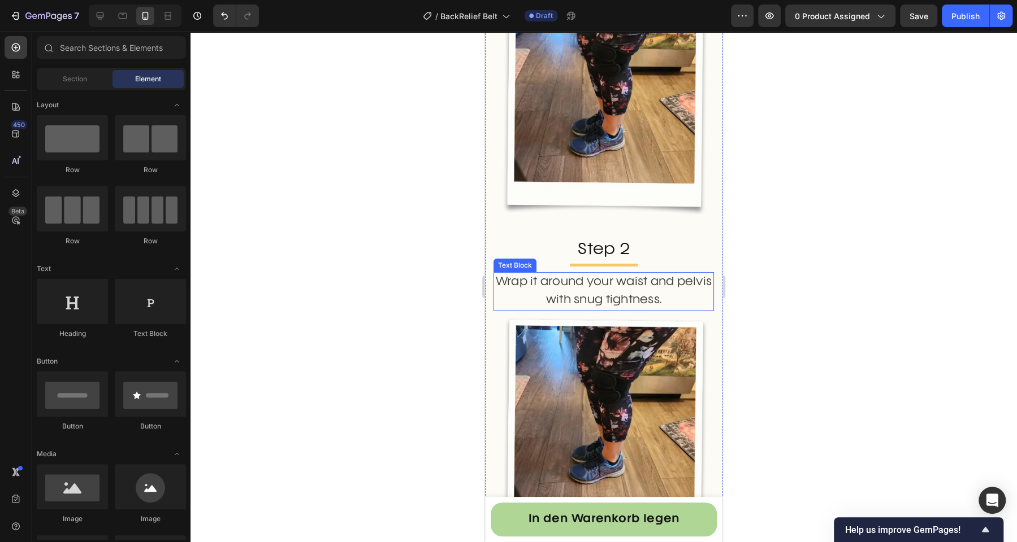
click at [632, 274] on p "Wrap it around your waist and pelvis with snug tightness." at bounding box center [603, 292] width 218 height 37
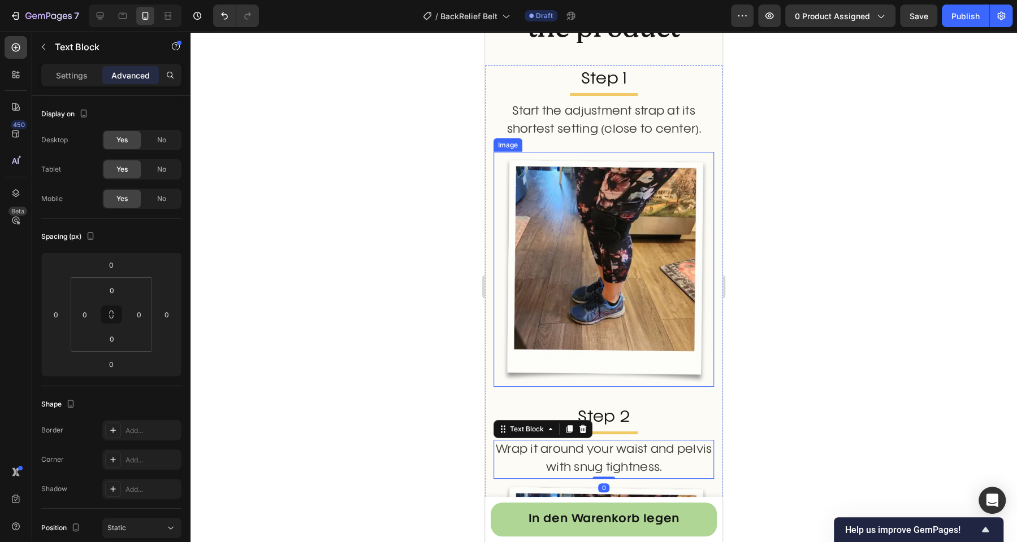
scroll to position [2537, 0]
click at [597, 132] on p "Start the adjustment strap at its shortest setting (close to center)." at bounding box center [603, 121] width 218 height 37
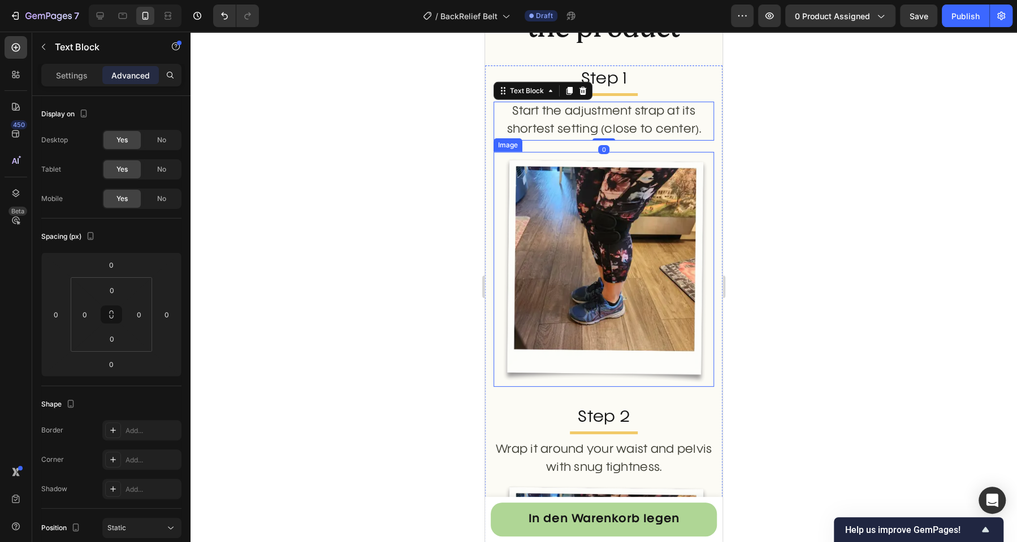
click at [596, 180] on img at bounding box center [603, 269] width 220 height 235
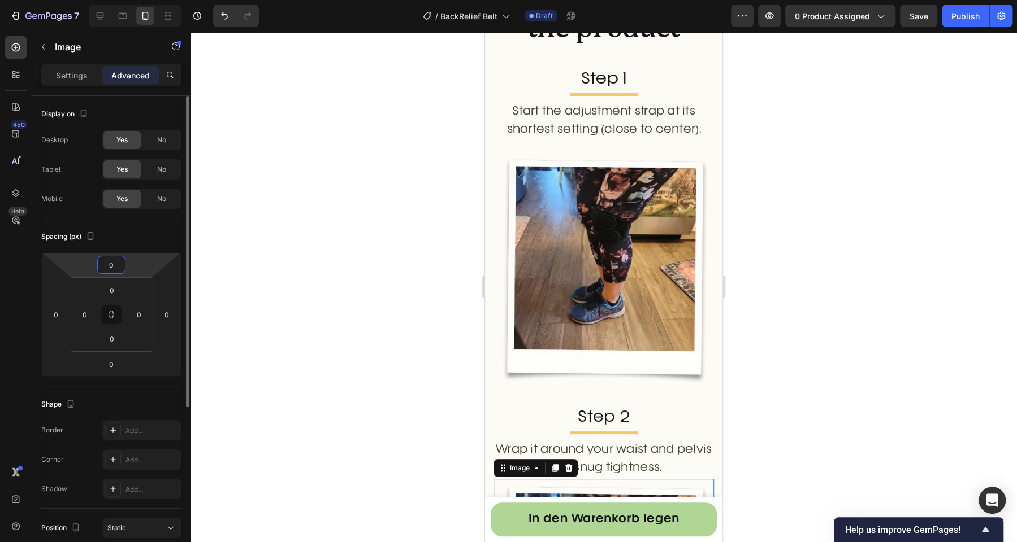
click at [118, 263] on input "0" at bounding box center [111, 265] width 23 height 17
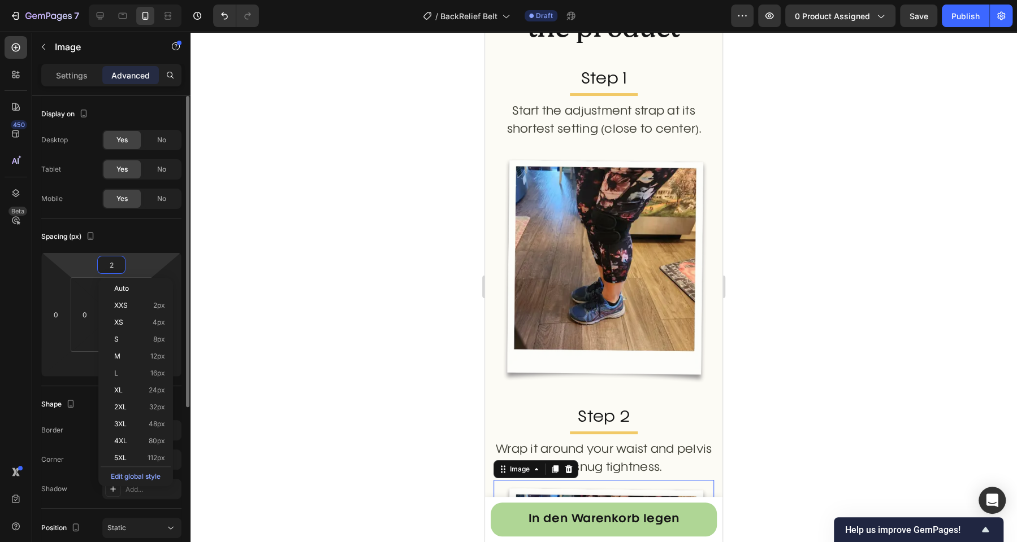
type input "20"
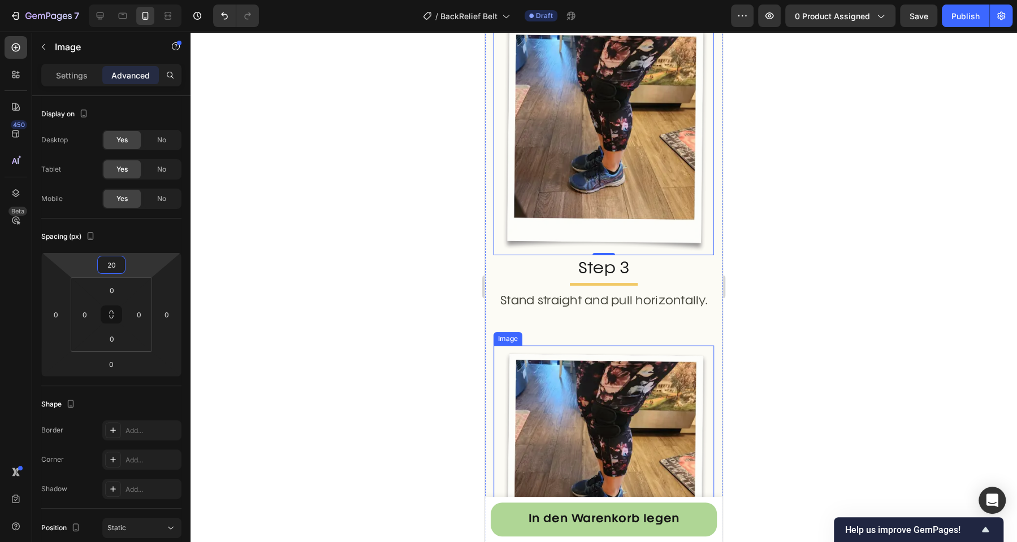
scroll to position [3117, 0]
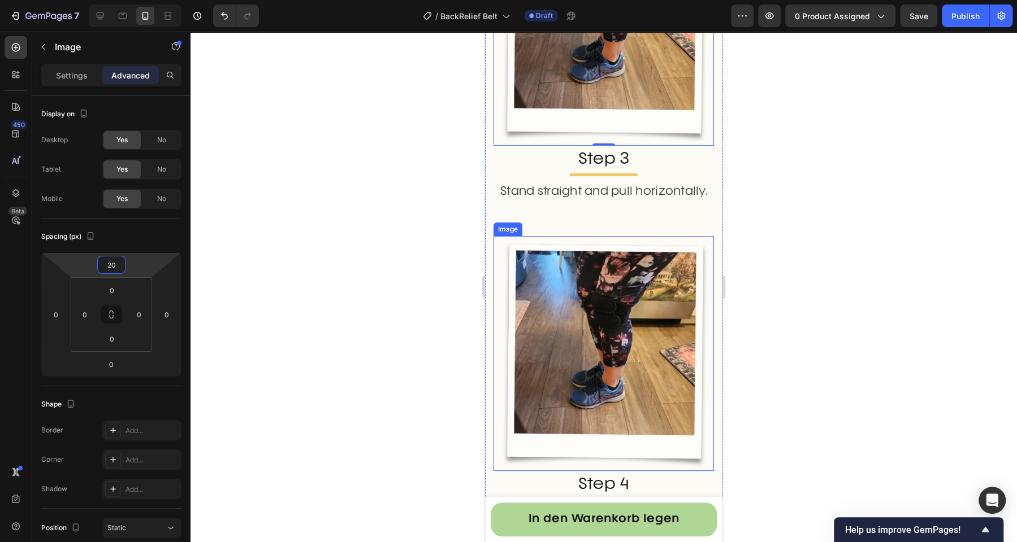
click at [566, 316] on img at bounding box center [603, 353] width 220 height 235
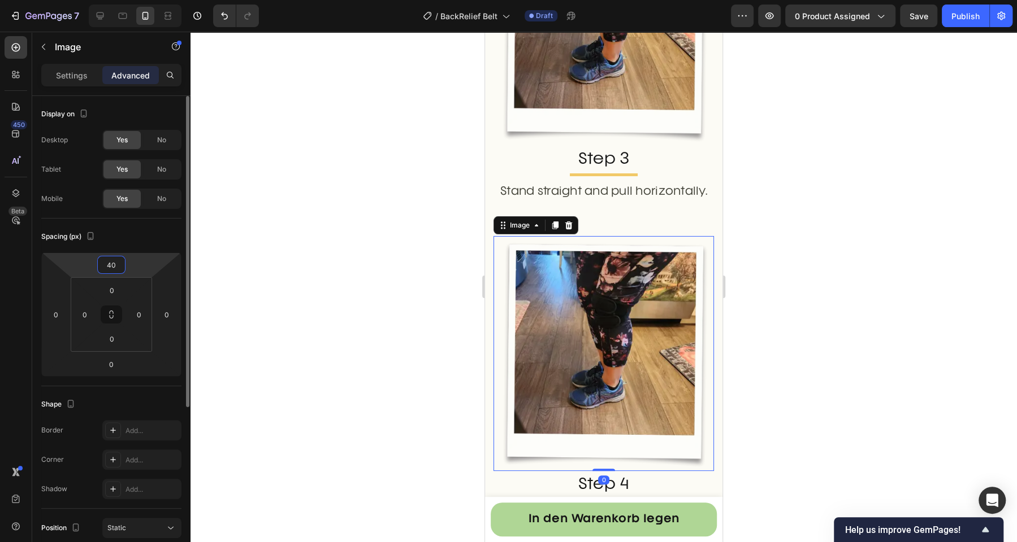
click at [108, 268] on input "40" at bounding box center [111, 265] width 23 height 17
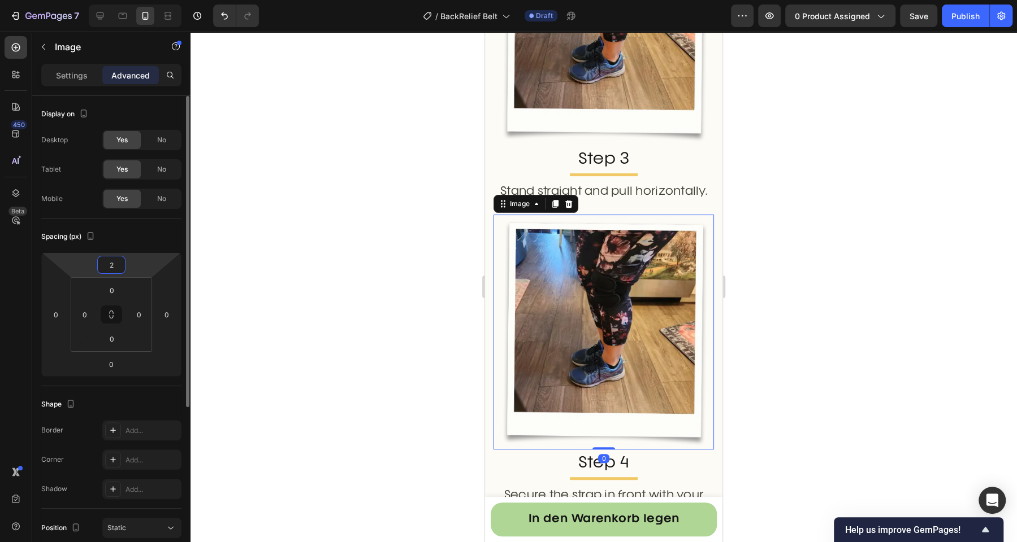
type input "20"
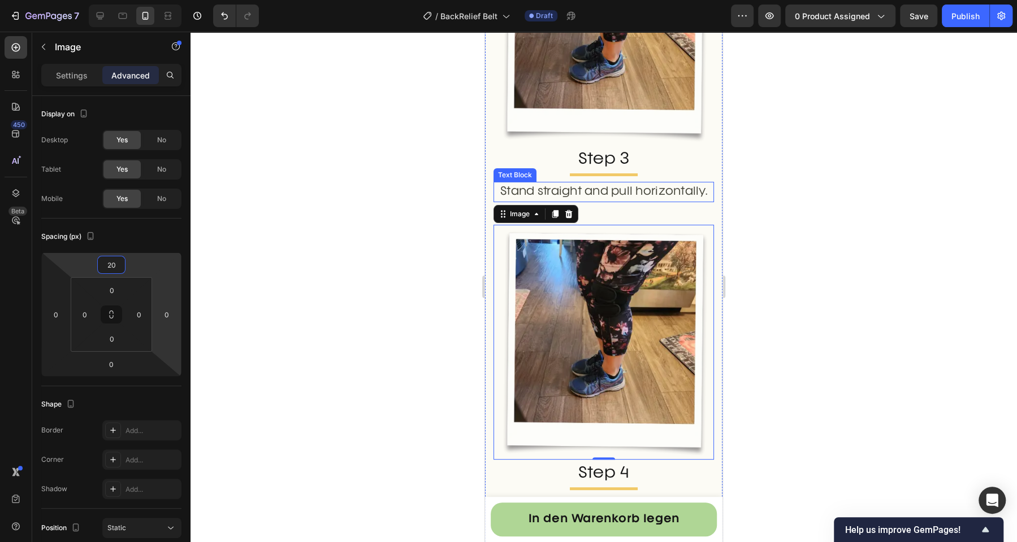
click at [650, 189] on p "Stand straight and pull horizontally." at bounding box center [603, 192] width 218 height 18
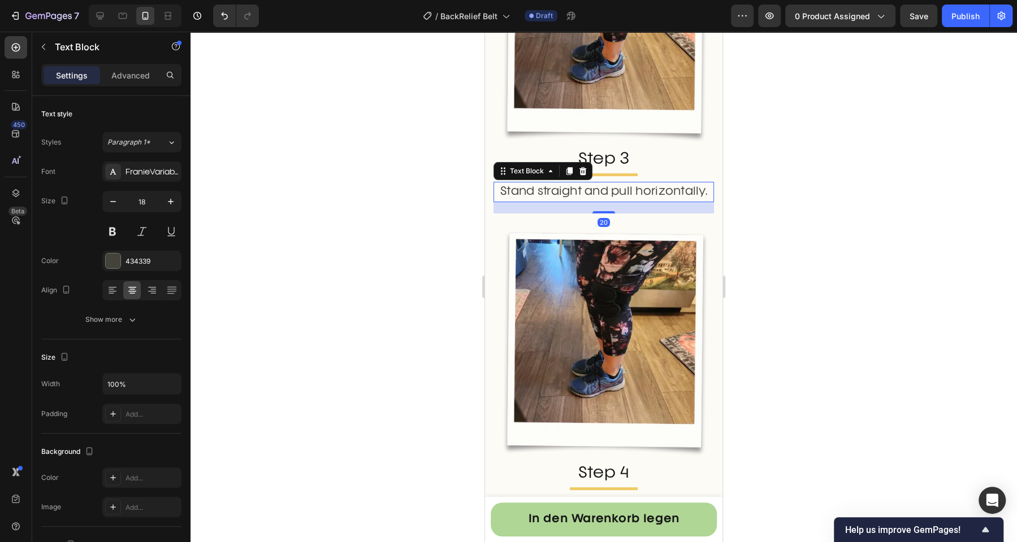
drag, startPoint x: 604, startPoint y: 203, endPoint x: 493, endPoint y: 219, distance: 111.9
click at [597, 182] on div "Stand straight and pull horizontally. Text Block 20" at bounding box center [603, 192] width 220 height 20
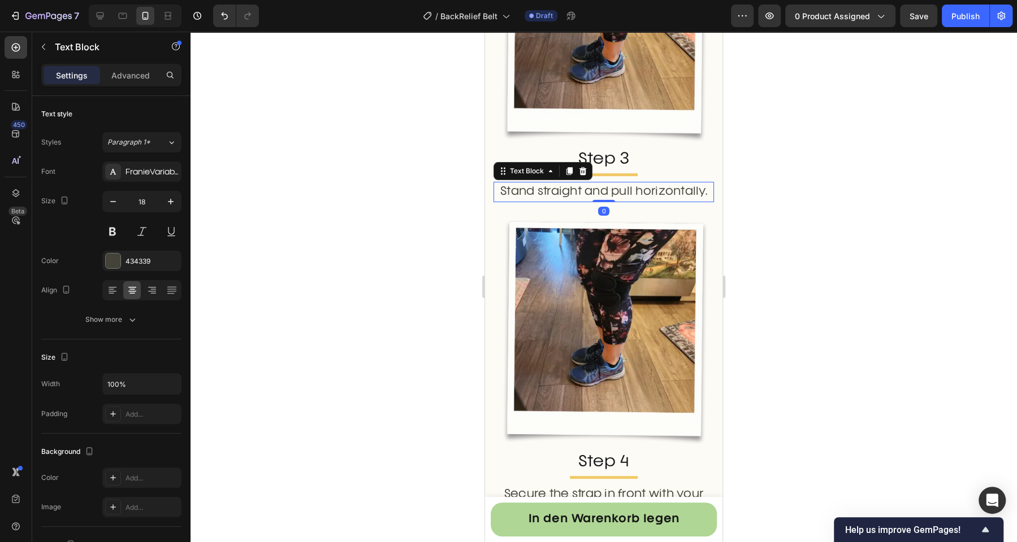
click at [415, 242] on div at bounding box center [603, 287] width 826 height 511
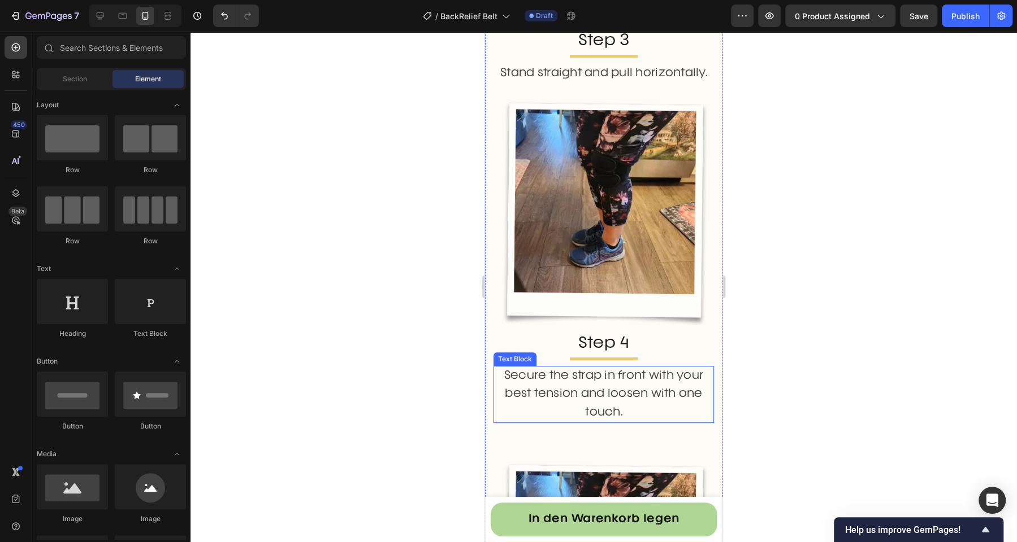
scroll to position [3261, 0]
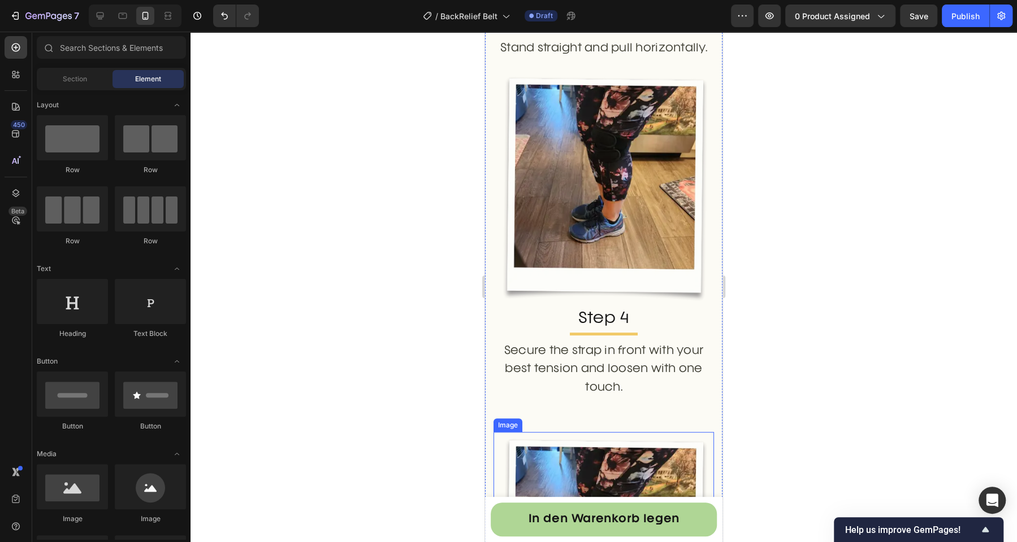
click at [583, 432] on img at bounding box center [603, 549] width 220 height 235
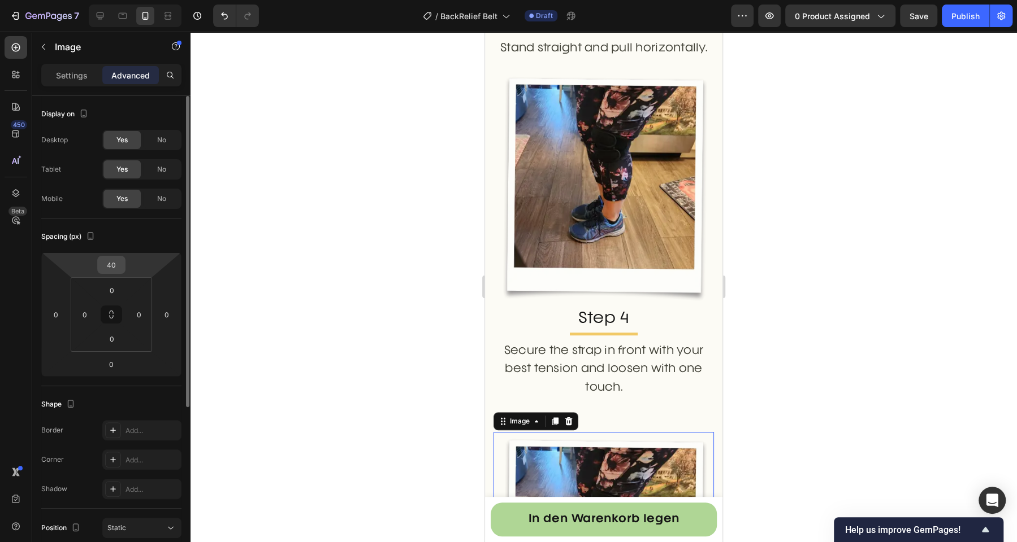
click at [116, 269] on input "40" at bounding box center [111, 265] width 23 height 17
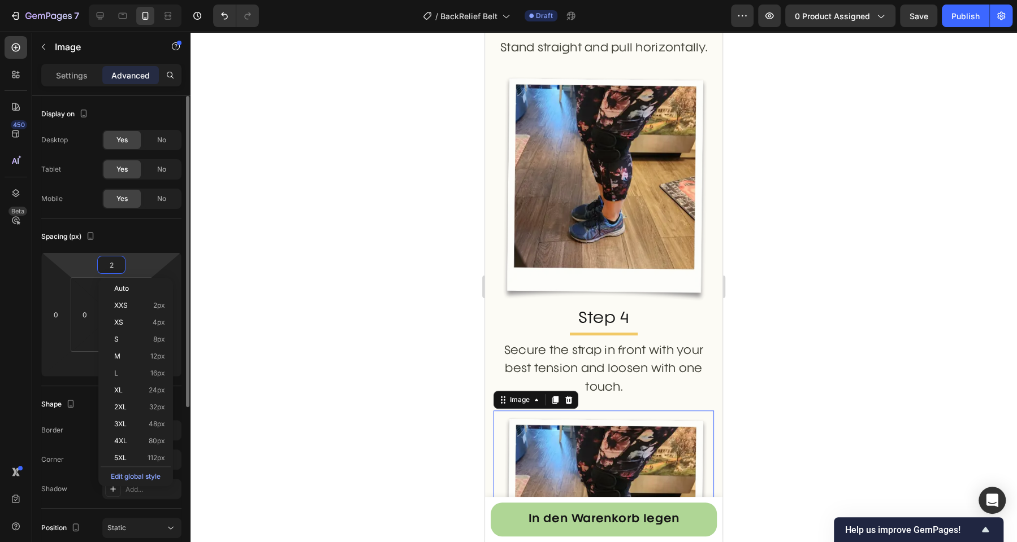
type input "20"
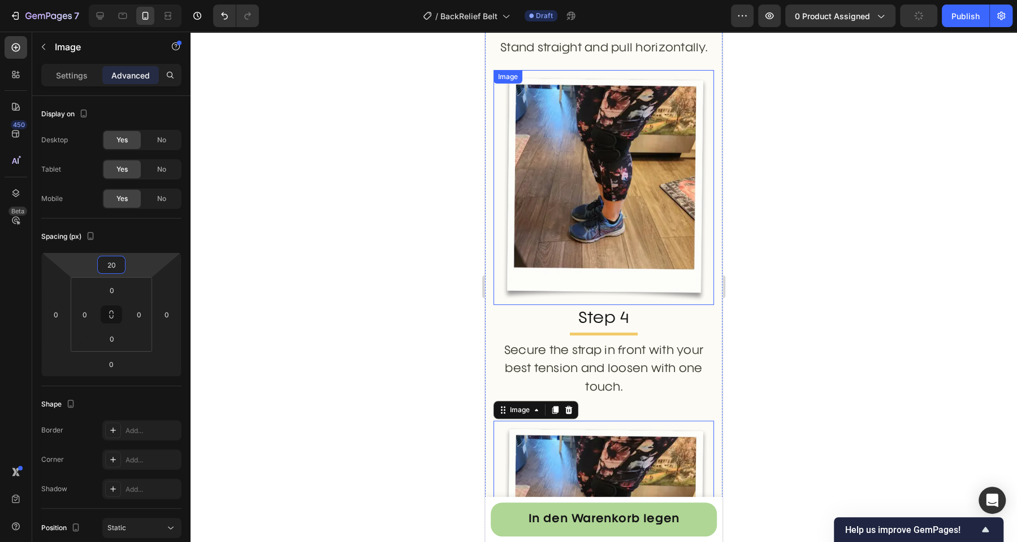
click at [599, 202] on img at bounding box center [603, 187] width 220 height 235
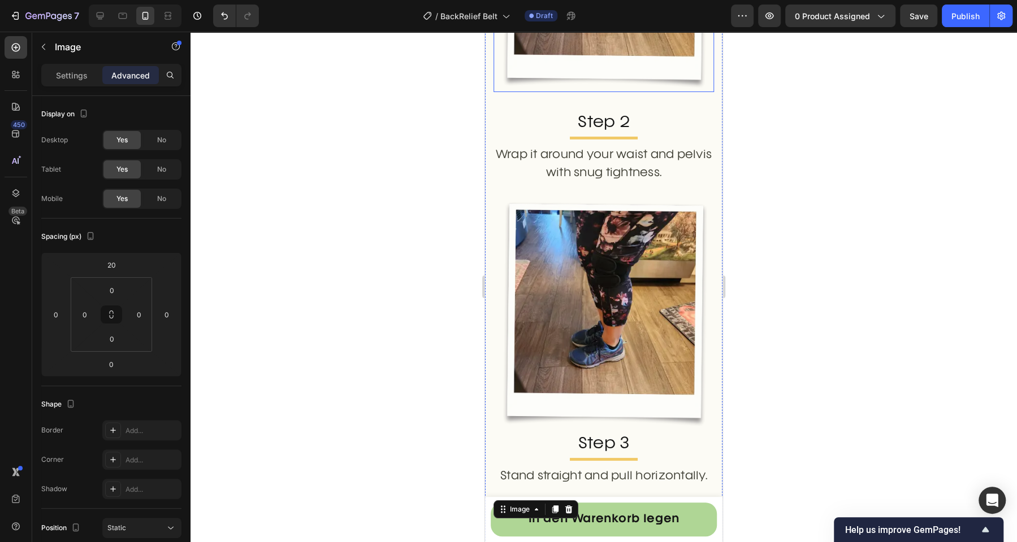
scroll to position [2694, 0]
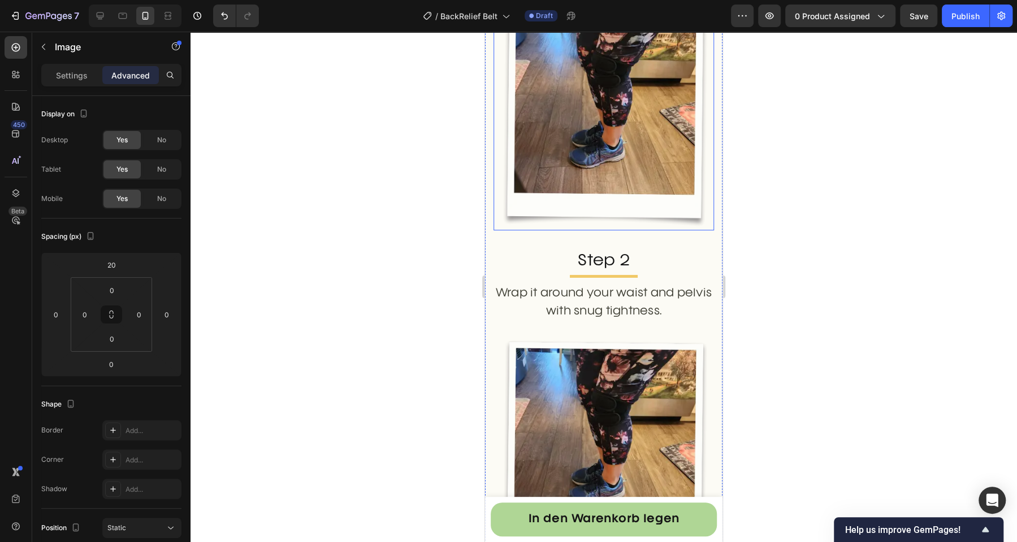
click at [575, 151] on img at bounding box center [603, 112] width 220 height 235
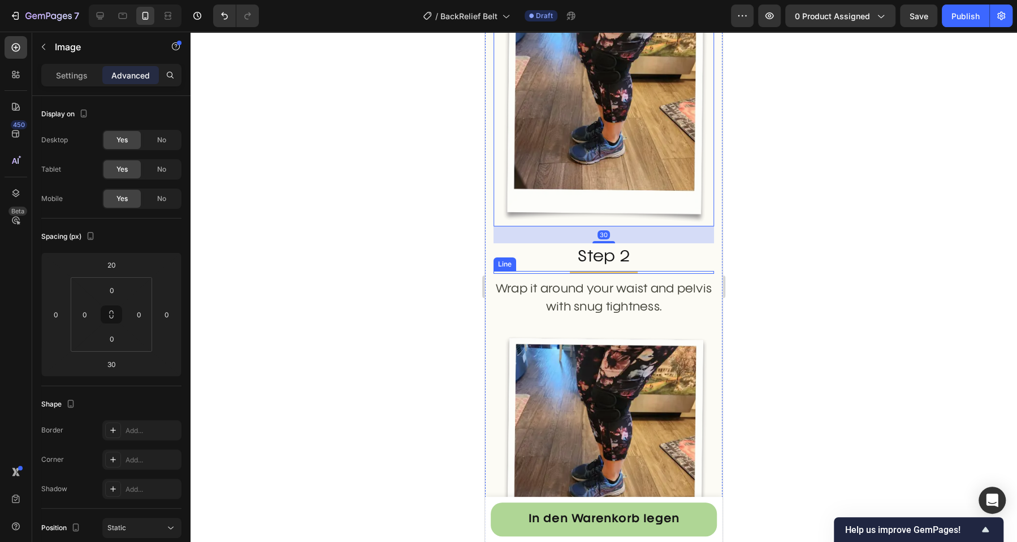
scroll to position [2978, 0]
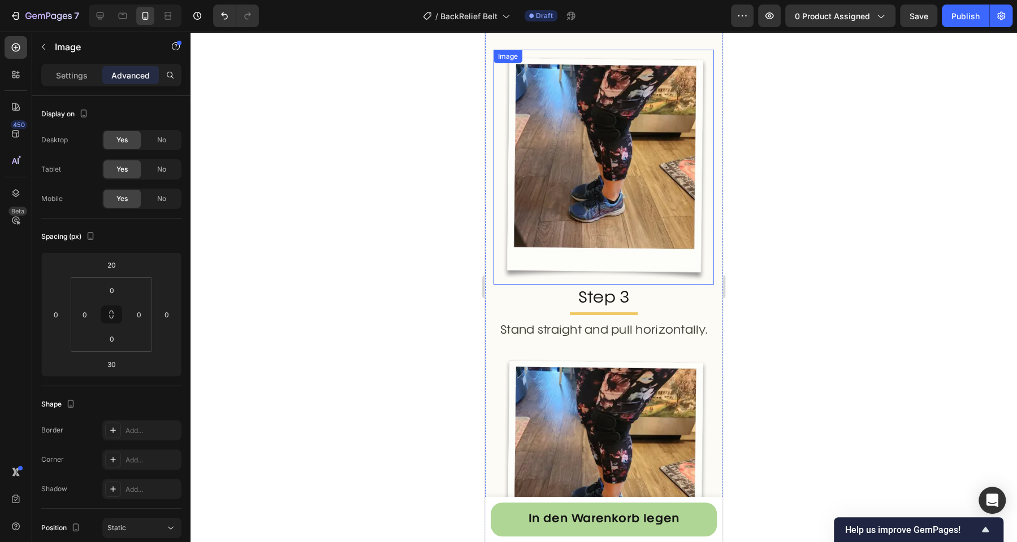
click at [592, 193] on img at bounding box center [603, 167] width 220 height 235
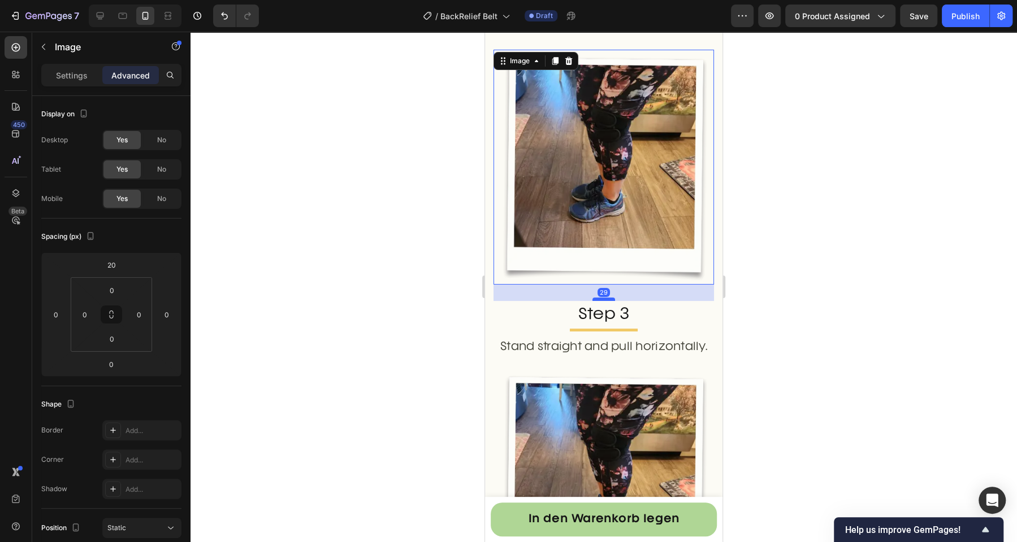
drag, startPoint x: 598, startPoint y: 257, endPoint x: 598, endPoint y: 273, distance: 16.4
click at [598, 298] on div at bounding box center [603, 299] width 23 height 3
type input "29"
click at [379, 318] on div at bounding box center [603, 287] width 826 height 511
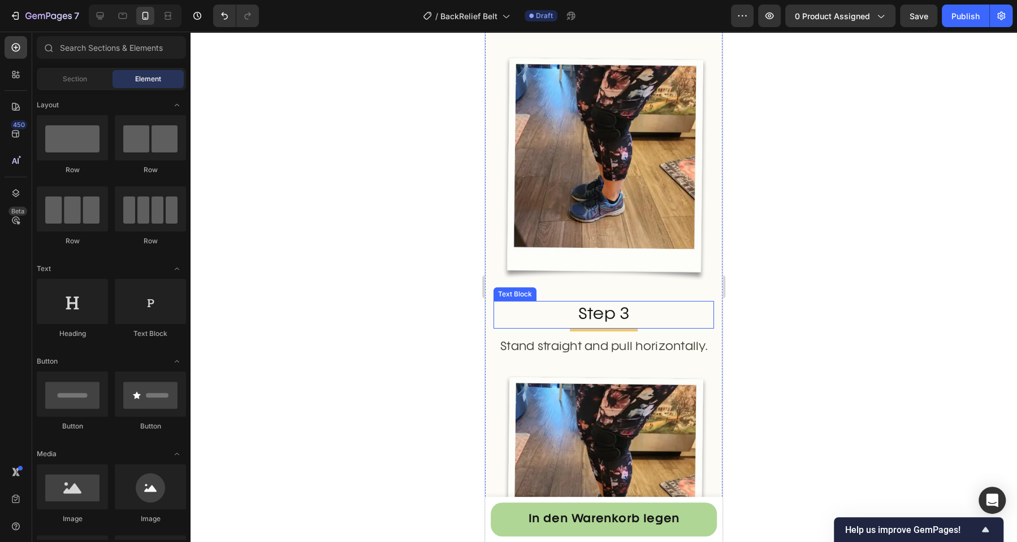
click at [596, 226] on img at bounding box center [603, 167] width 220 height 235
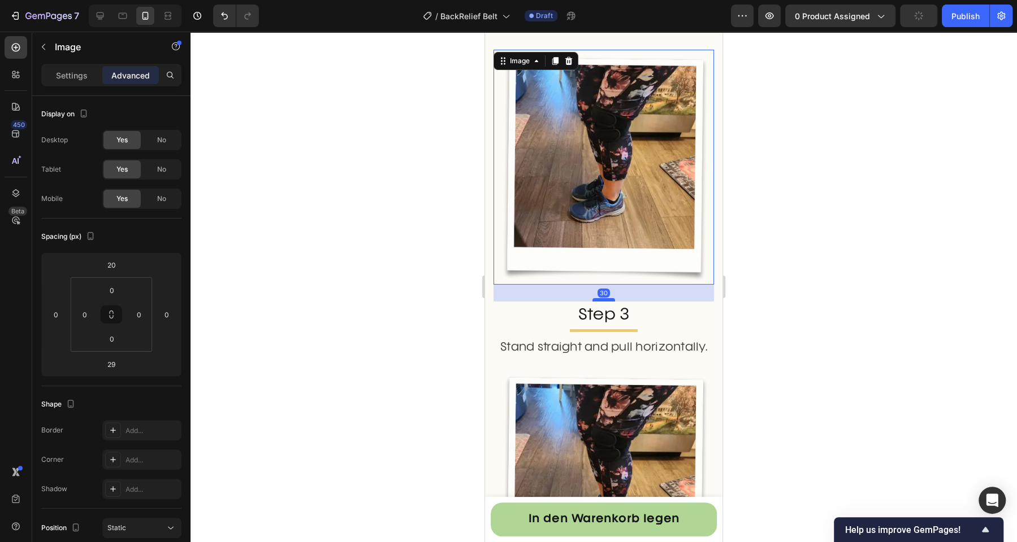
click at [600, 298] on div at bounding box center [603, 299] width 23 height 3
type input "30"
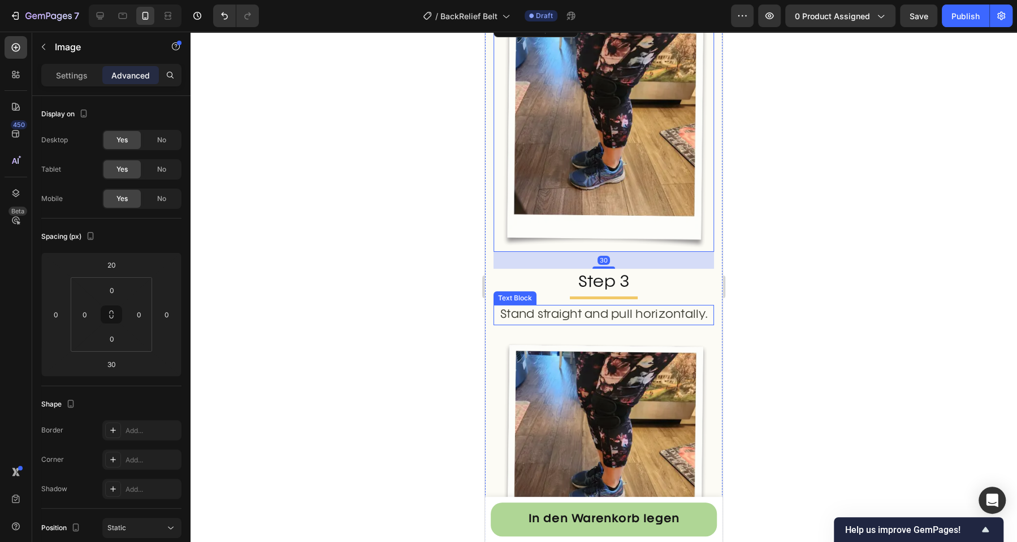
scroll to position [3145, 0]
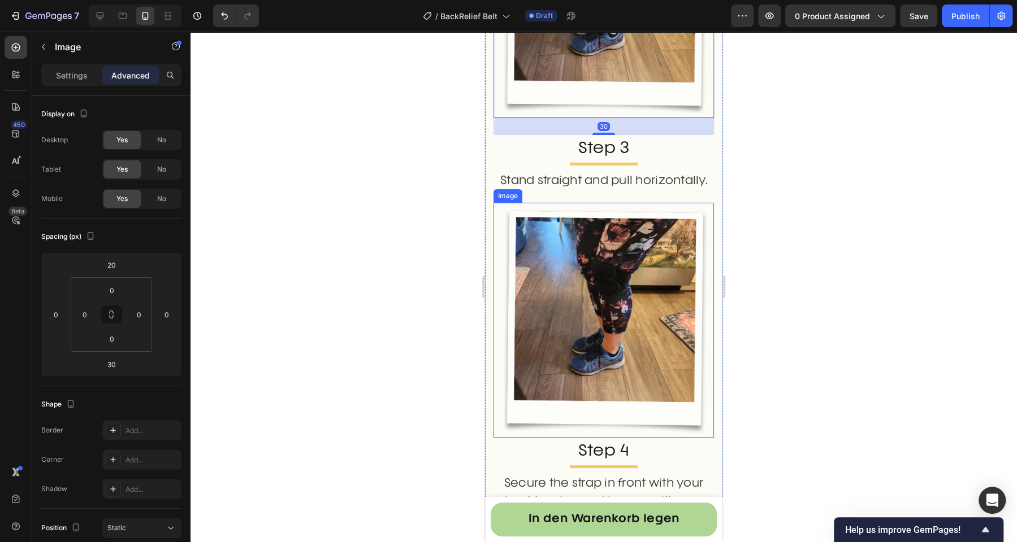
click at [567, 337] on img at bounding box center [603, 320] width 220 height 235
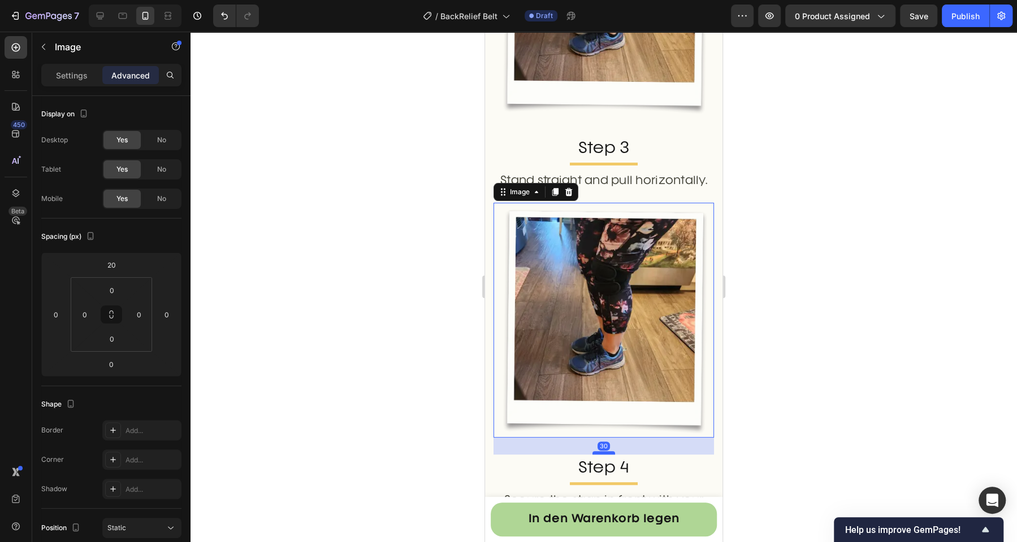
drag, startPoint x: 596, startPoint y: 417, endPoint x: 887, endPoint y: 437, distance: 291.7
click at [597, 452] on div at bounding box center [603, 453] width 23 height 3
type input "30"
click at [401, 405] on div at bounding box center [603, 287] width 826 height 511
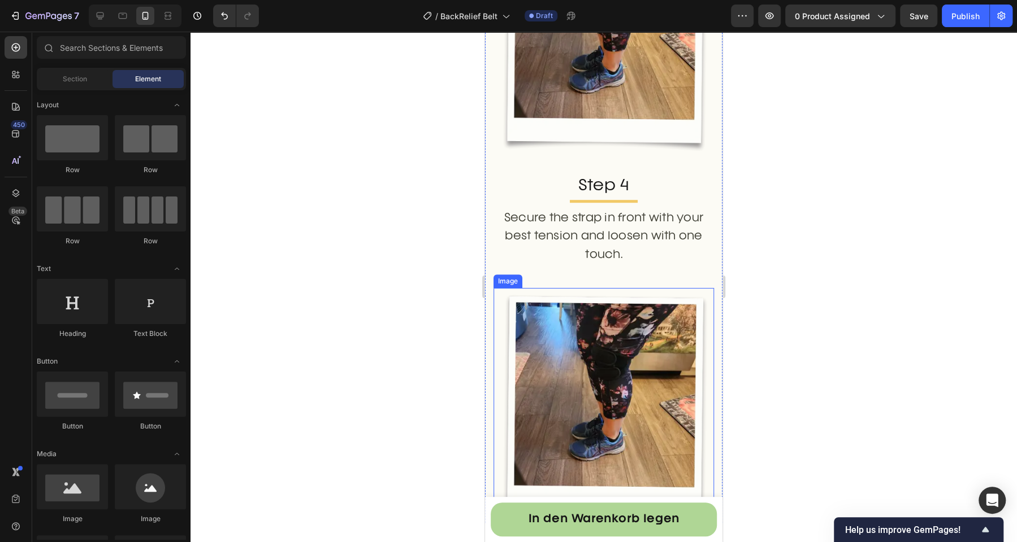
scroll to position [3453, 0]
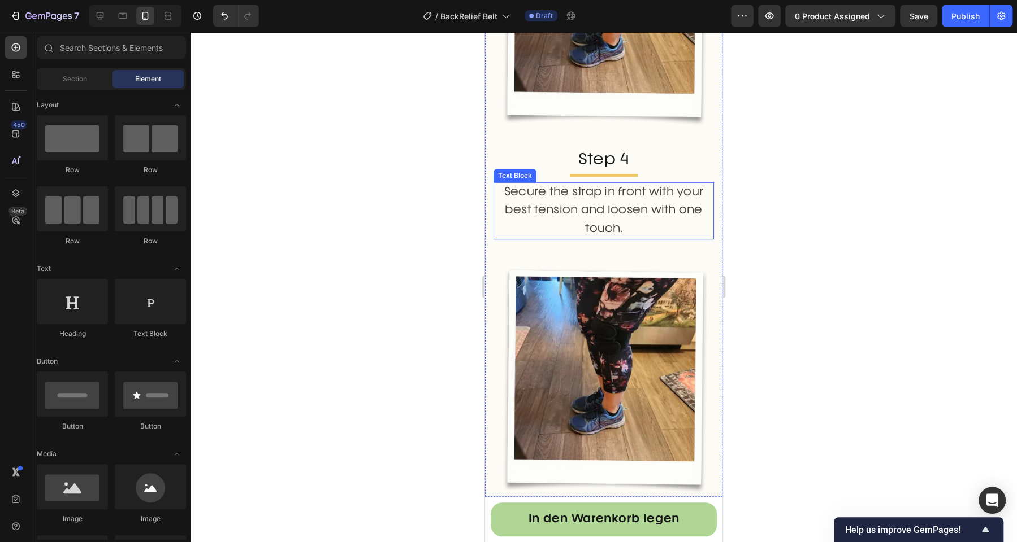
click at [598, 187] on p "Secure the strap in front with your best tension and loosen with one touch." at bounding box center [603, 211] width 218 height 55
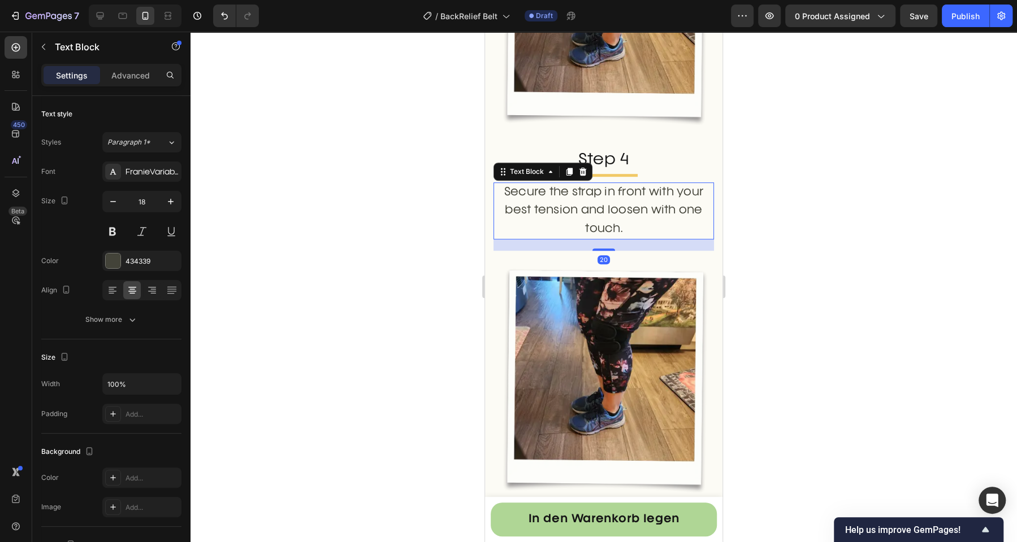
drag, startPoint x: 601, startPoint y: 228, endPoint x: 531, endPoint y: 212, distance: 72.0
click at [601, 183] on div "Secure the strap in front with your best tension and loosen with one touch. Tex…" at bounding box center [603, 211] width 220 height 57
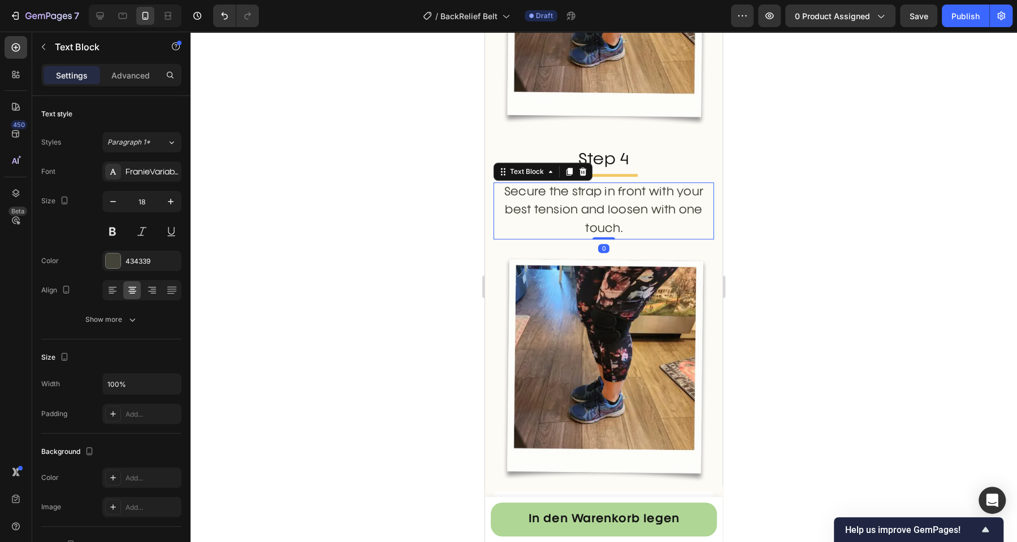
click at [353, 275] on div at bounding box center [603, 287] width 826 height 511
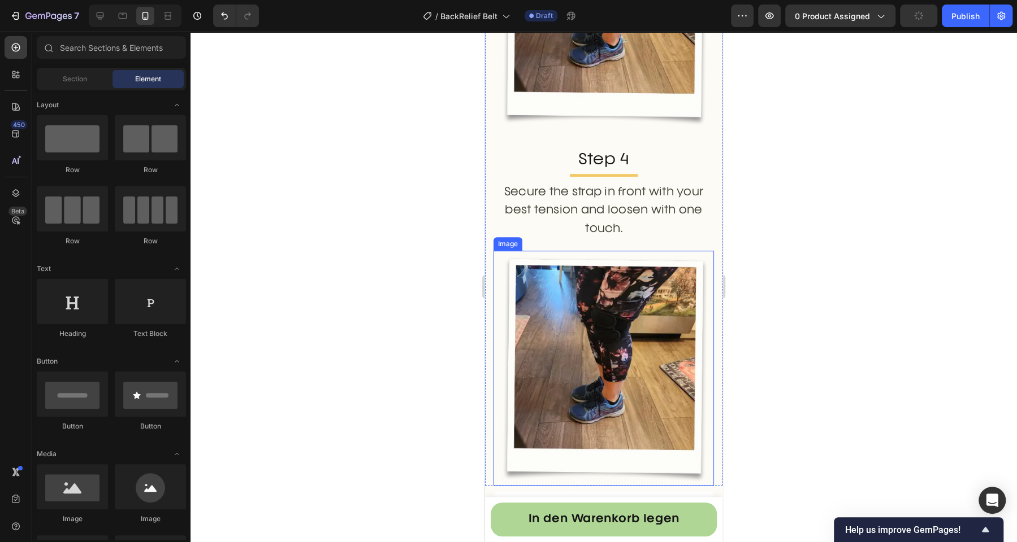
click at [563, 361] on img at bounding box center [603, 368] width 220 height 235
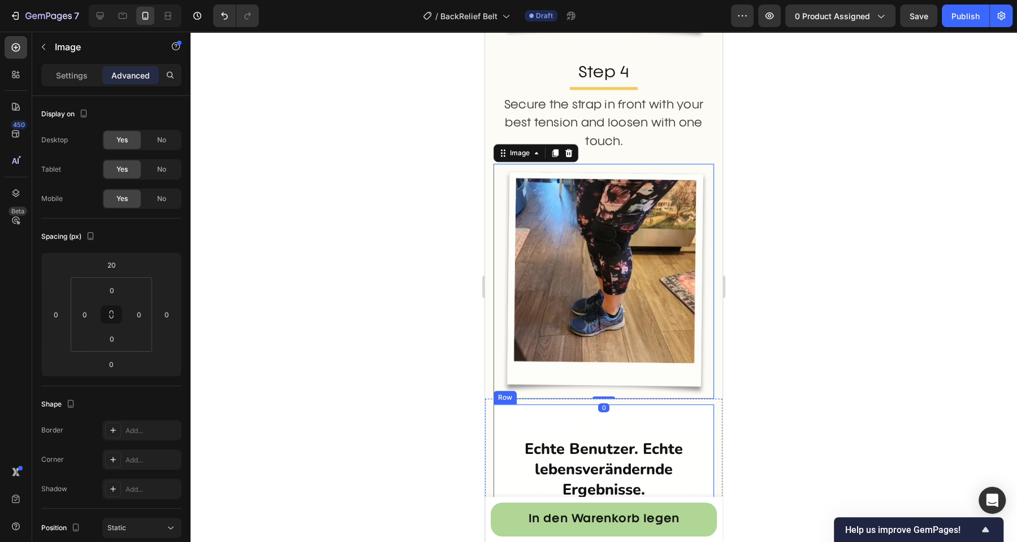
scroll to position [3563, 0]
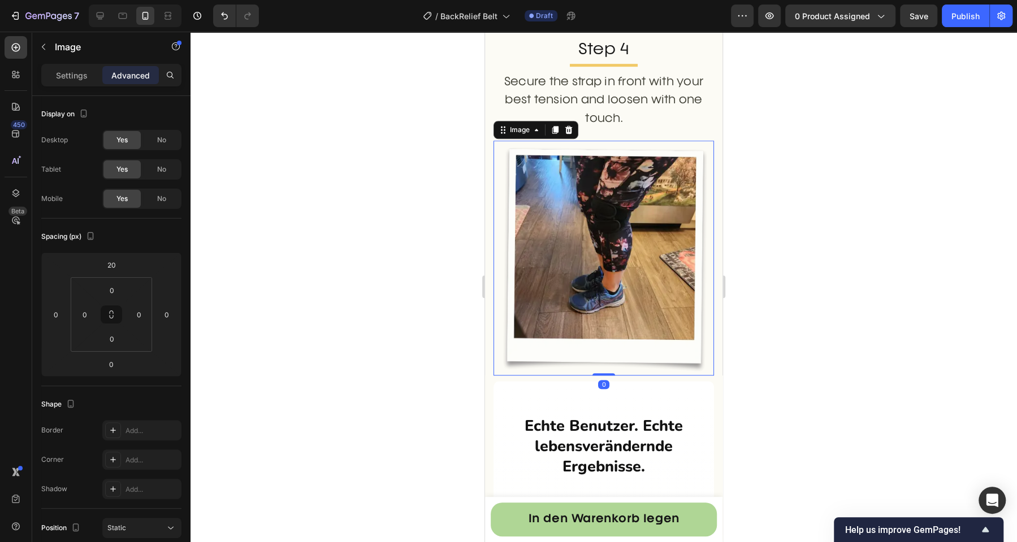
click at [343, 329] on div at bounding box center [603, 287] width 826 height 511
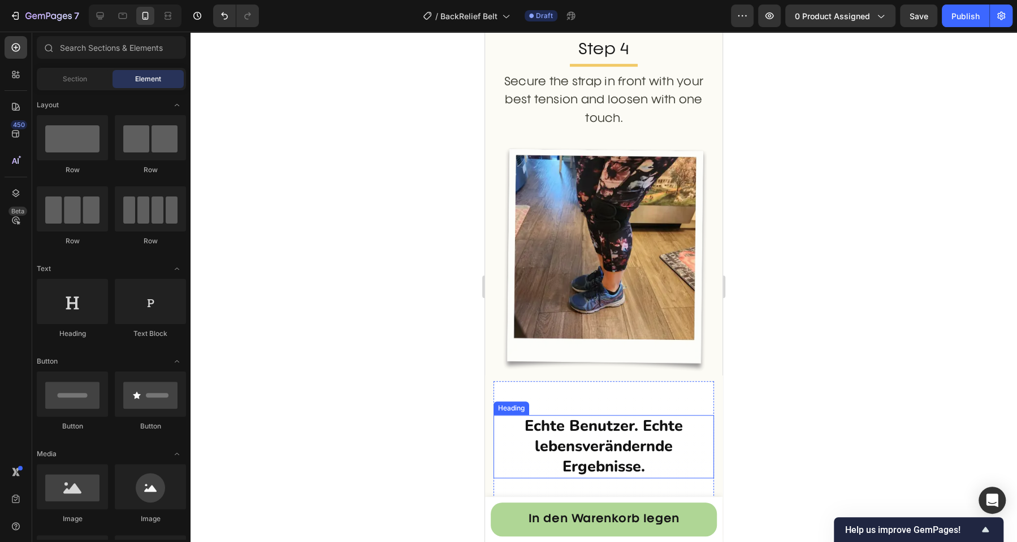
click at [592, 415] on h2 "Echte Benutzer. Echte lebensverändernde Ergebnisse." at bounding box center [603, 446] width 220 height 63
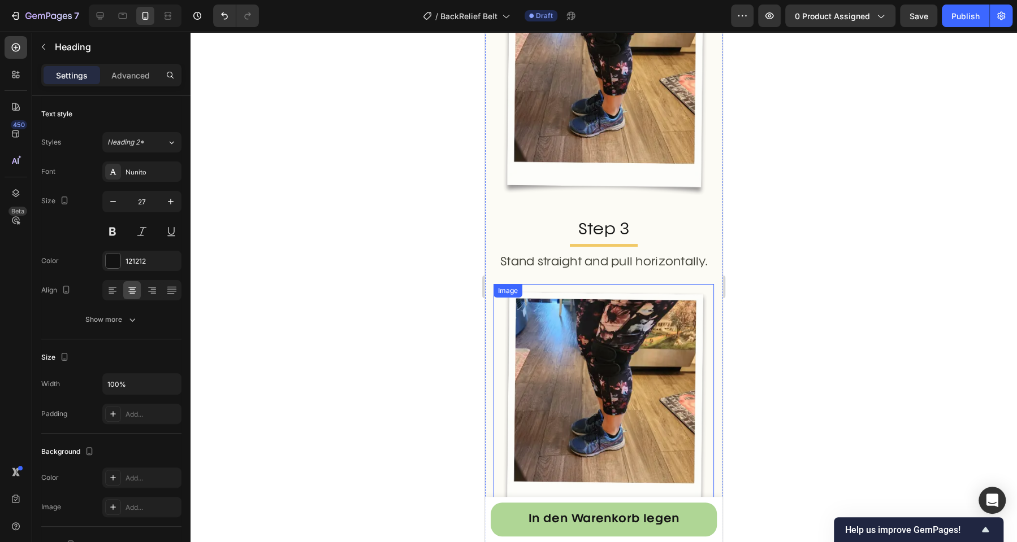
scroll to position [2979, 0]
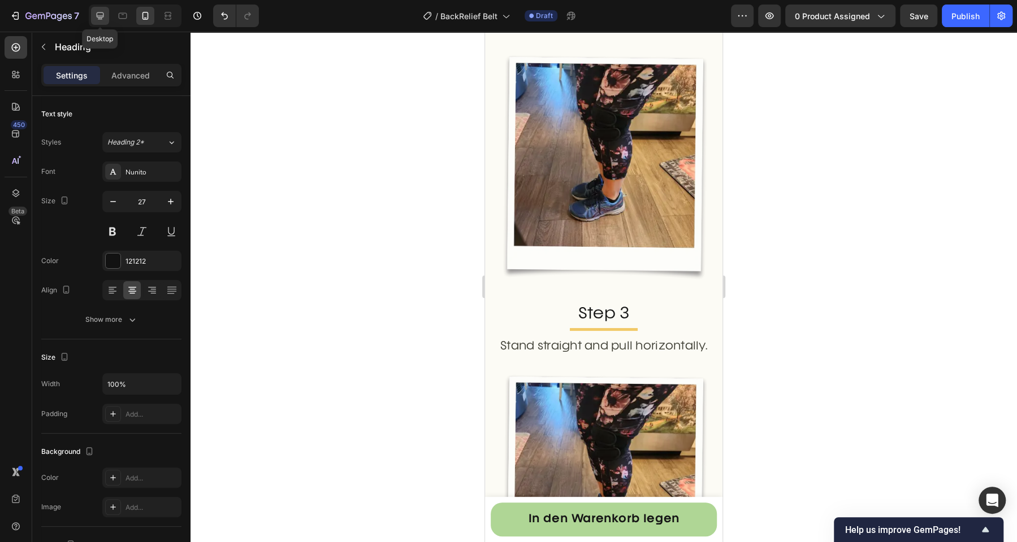
click at [97, 14] on icon at bounding box center [99, 15] width 11 height 11
type input "40"
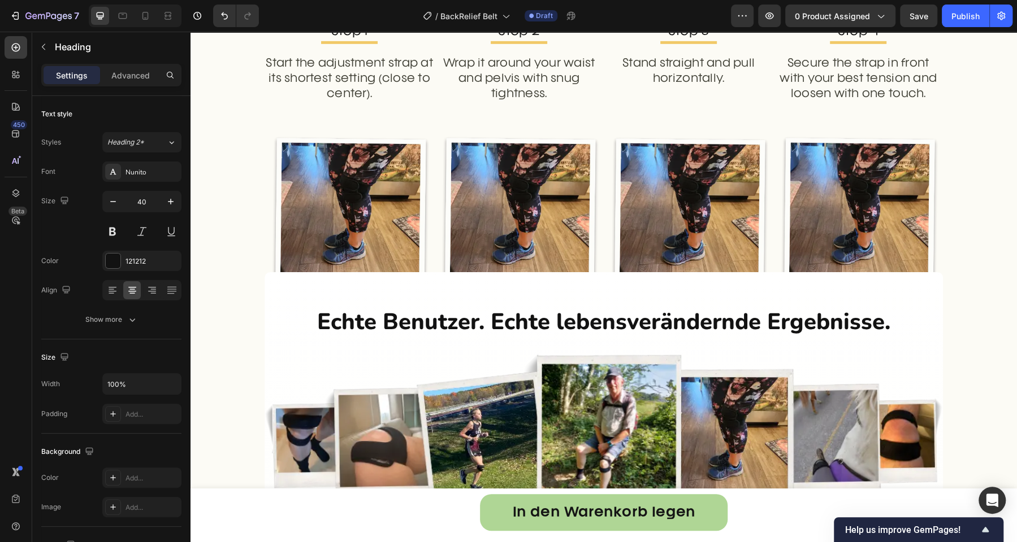
scroll to position [2357, 0]
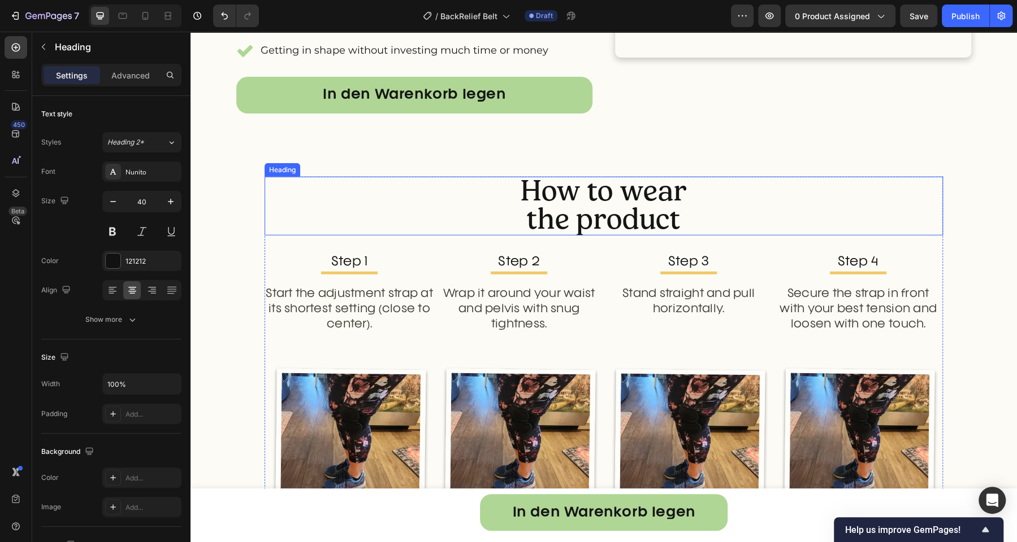
click at [577, 212] on span "the product" at bounding box center [603, 219] width 153 height 36
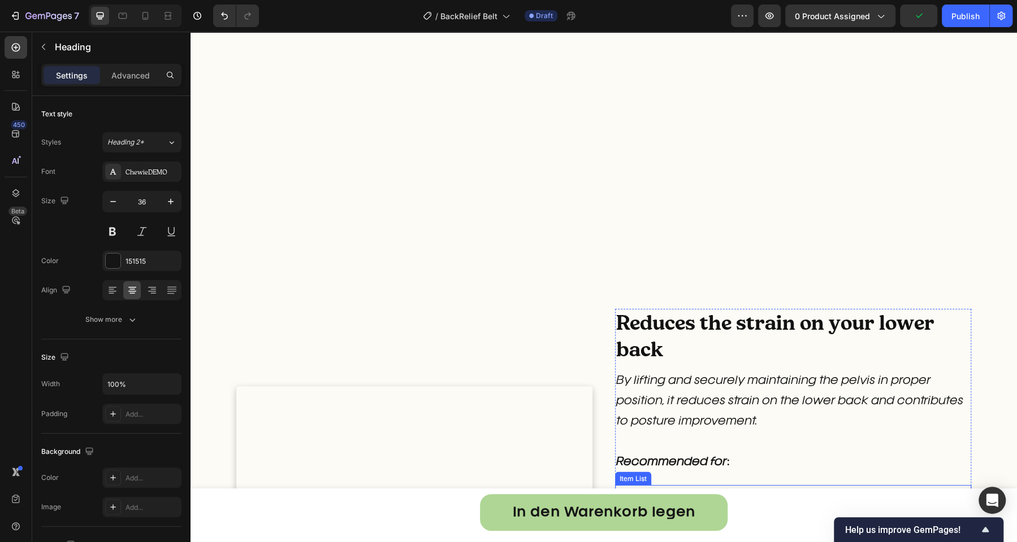
scroll to position [1494, 0]
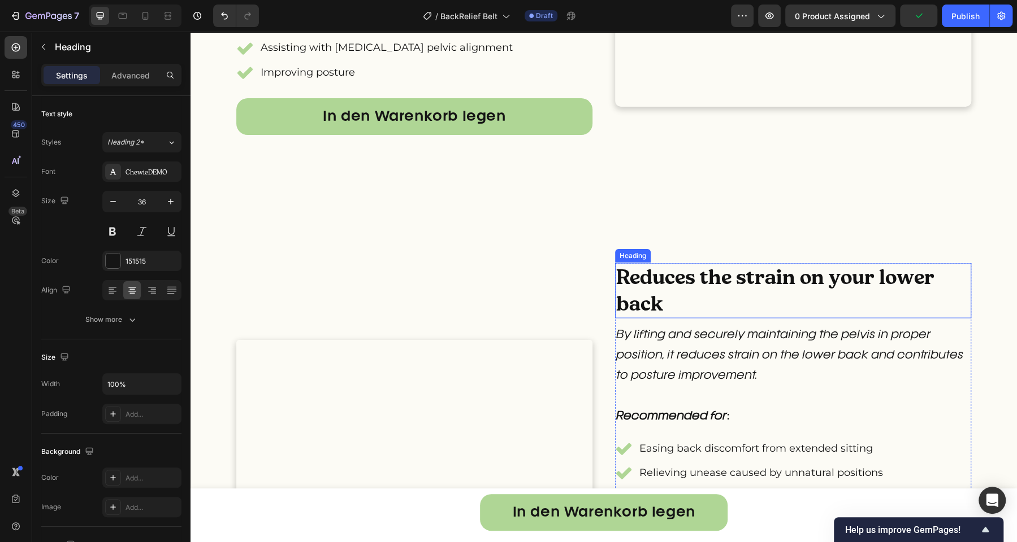
click at [650, 293] on h2 "Reduces the strain on your lower back" at bounding box center [793, 290] width 356 height 55
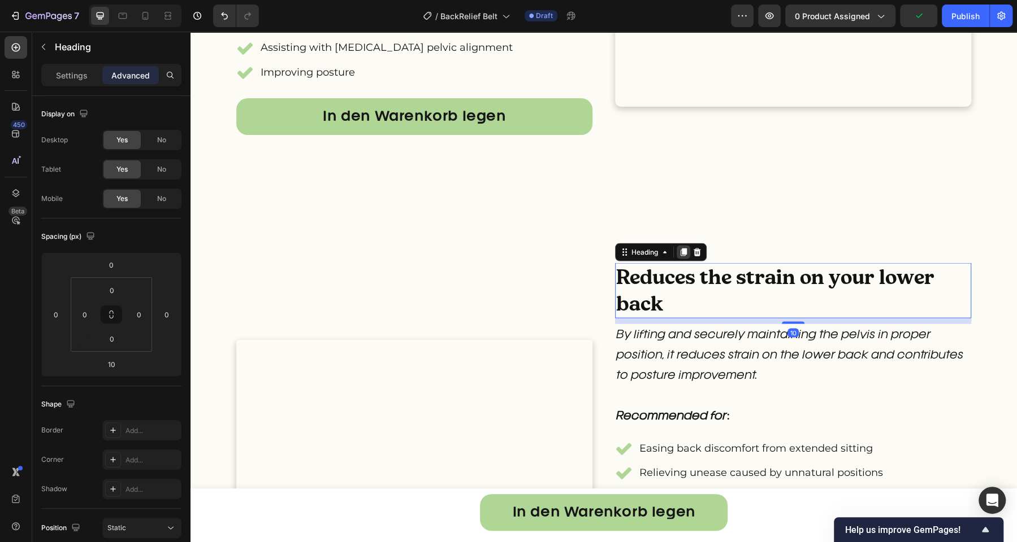
click at [679, 257] on icon at bounding box center [683, 252] width 9 height 9
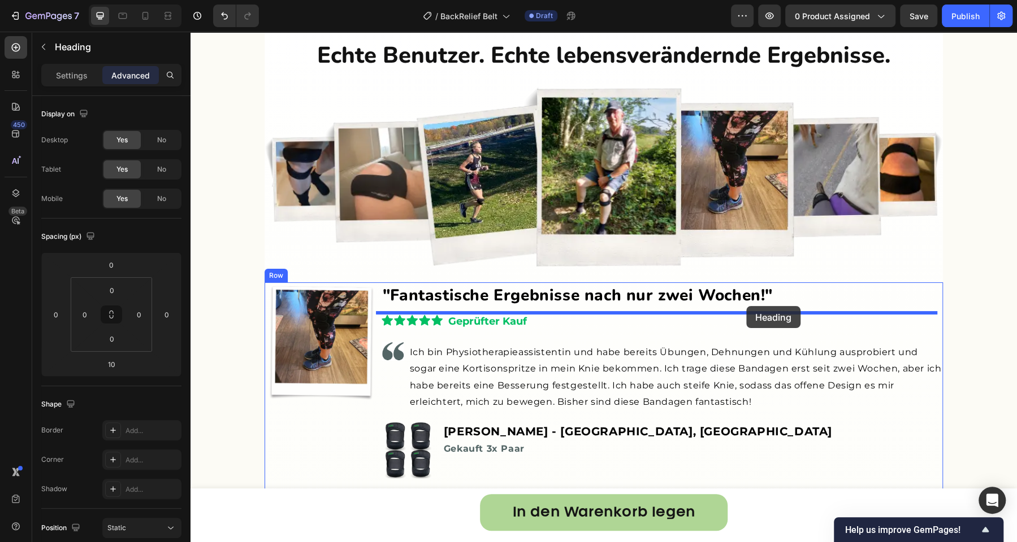
scroll to position [2714, 0]
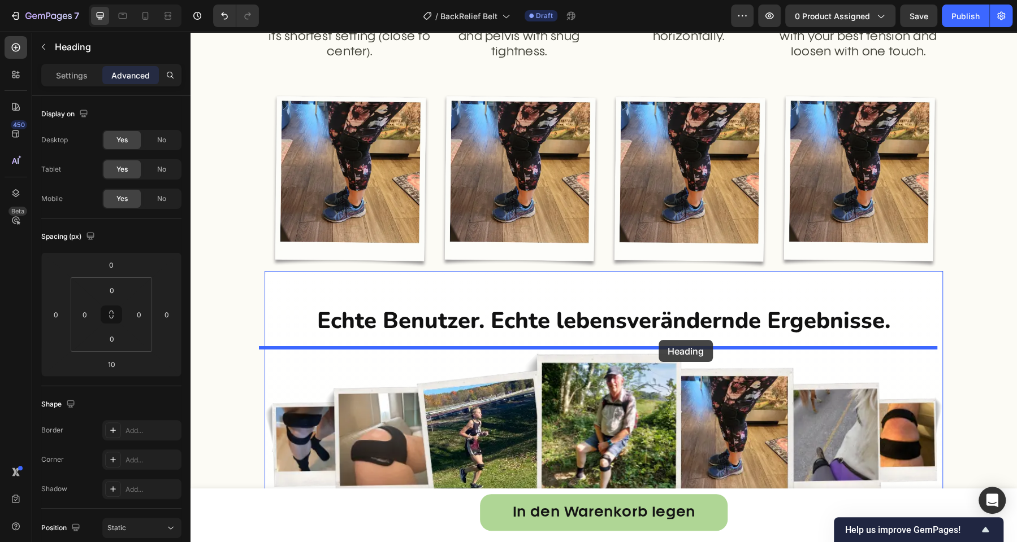
drag, startPoint x: 642, startPoint y: 314, endPoint x: 658, endPoint y: 340, distance: 31.2
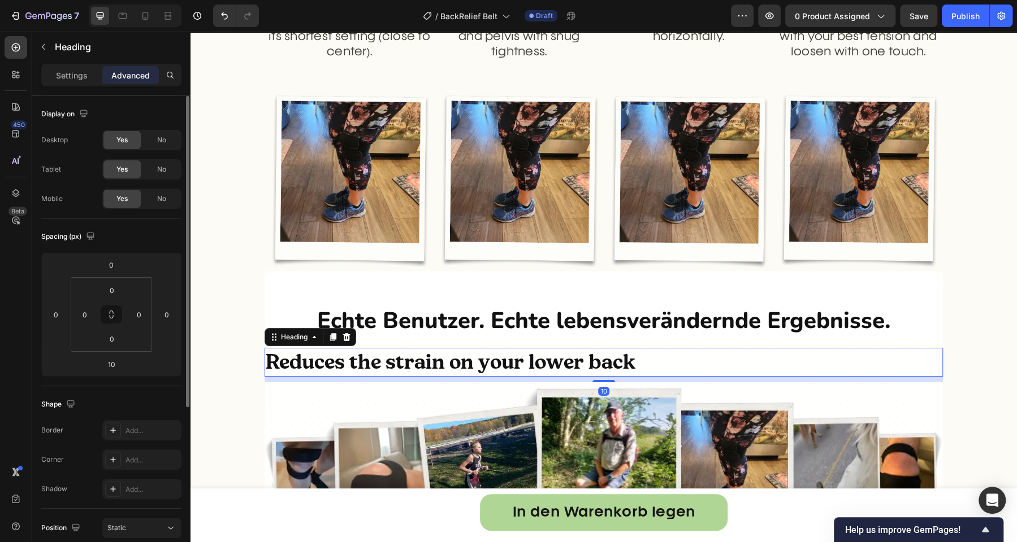
scroll to position [257, 0]
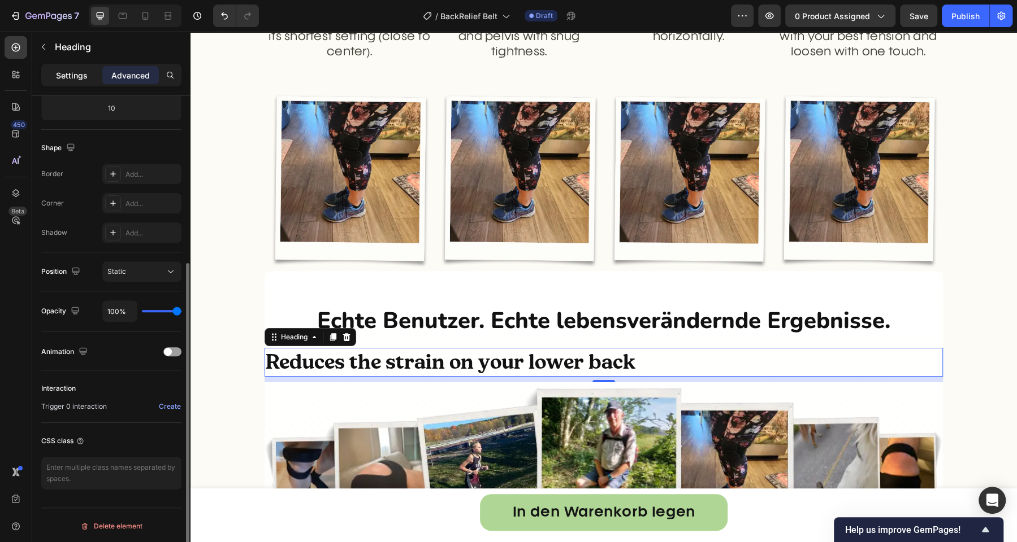
click at [89, 81] on div "Settings" at bounding box center [72, 75] width 57 height 18
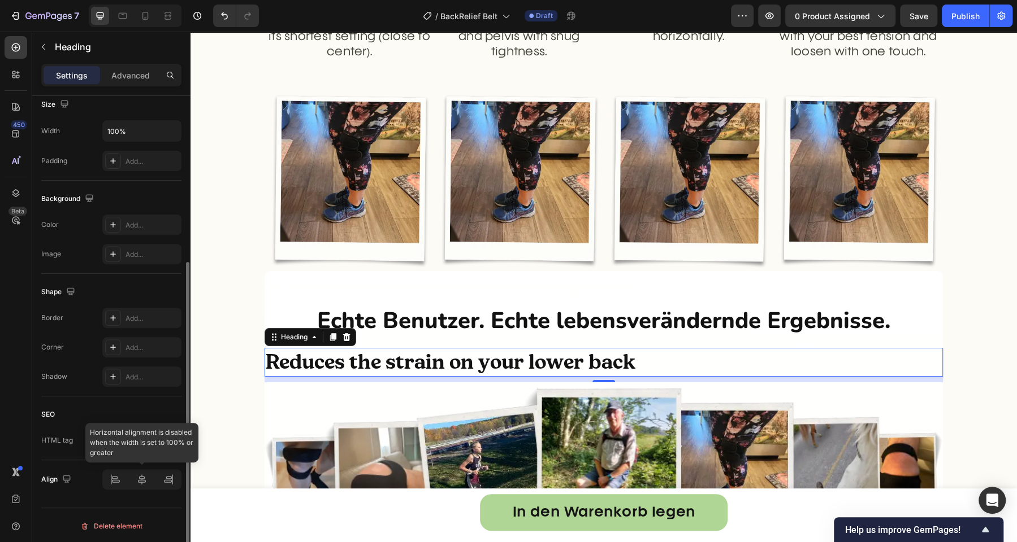
click at [136, 476] on div at bounding box center [141, 480] width 79 height 20
click at [370, 359] on h2 "Reduces the strain on your lower back" at bounding box center [603, 362] width 678 height 29
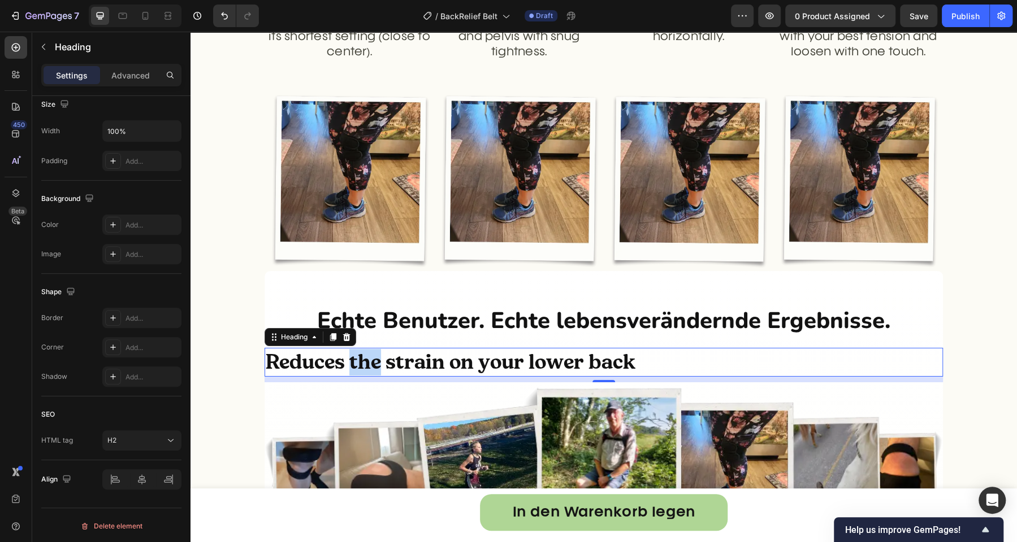
click at [370, 359] on p "Reduces the strain on your lower back" at bounding box center [604, 362] width 676 height 27
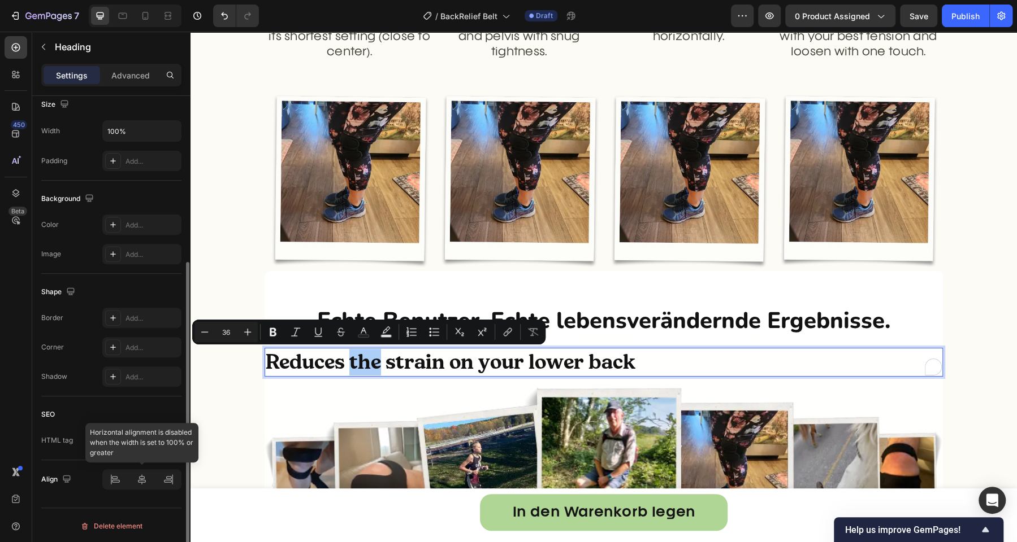
click at [142, 470] on div at bounding box center [141, 480] width 79 height 20
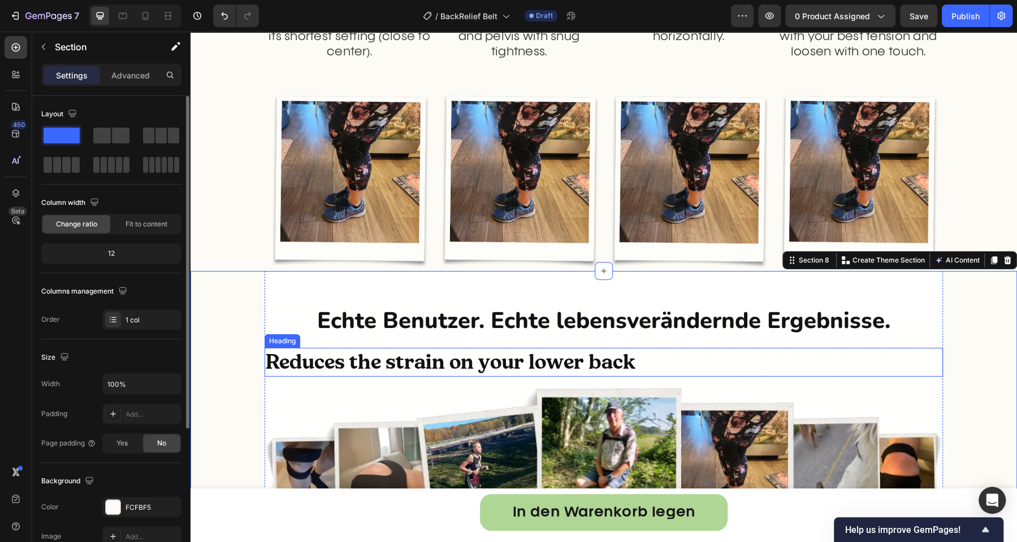
click at [324, 367] on p "Reduces the strain on your lower back" at bounding box center [604, 362] width 676 height 27
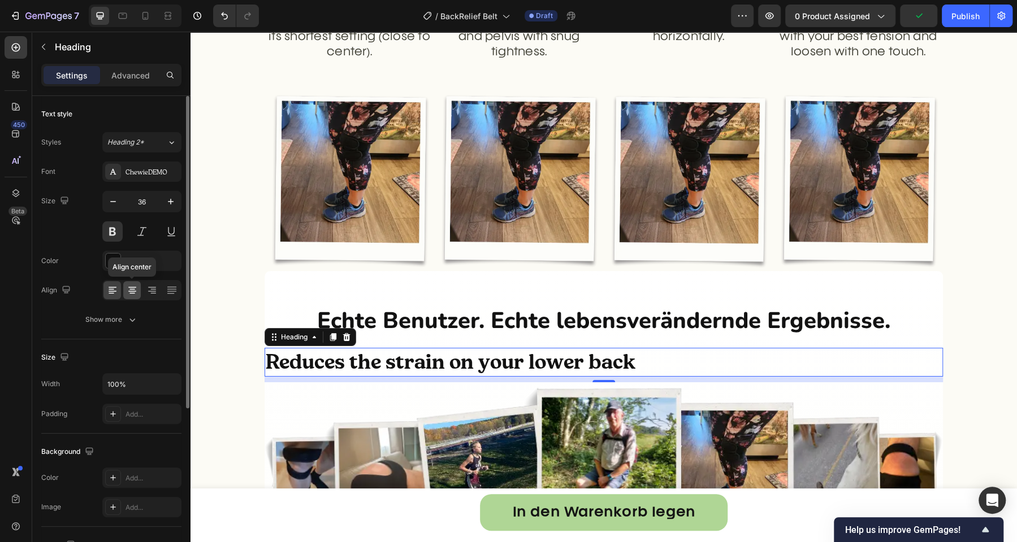
click at [135, 288] on icon at bounding box center [132, 290] width 11 height 11
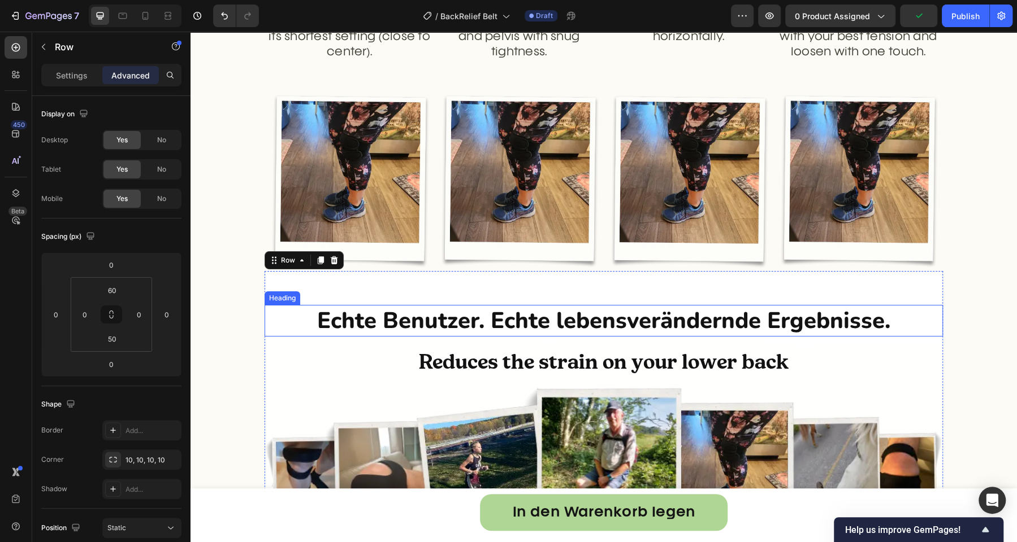
click at [457, 326] on h2 "Echte Benutzer. Echte lebensverändernde Ergebnisse." at bounding box center [603, 321] width 678 height 32
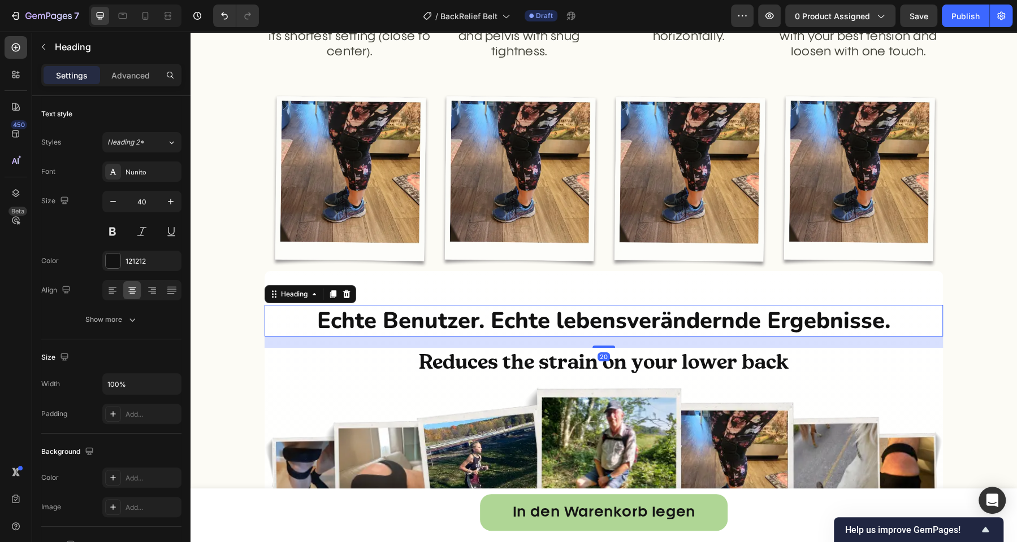
click at [457, 326] on h2 "Echte Benutzer. Echte lebensverändernde Ergebnisse." at bounding box center [603, 321] width 678 height 32
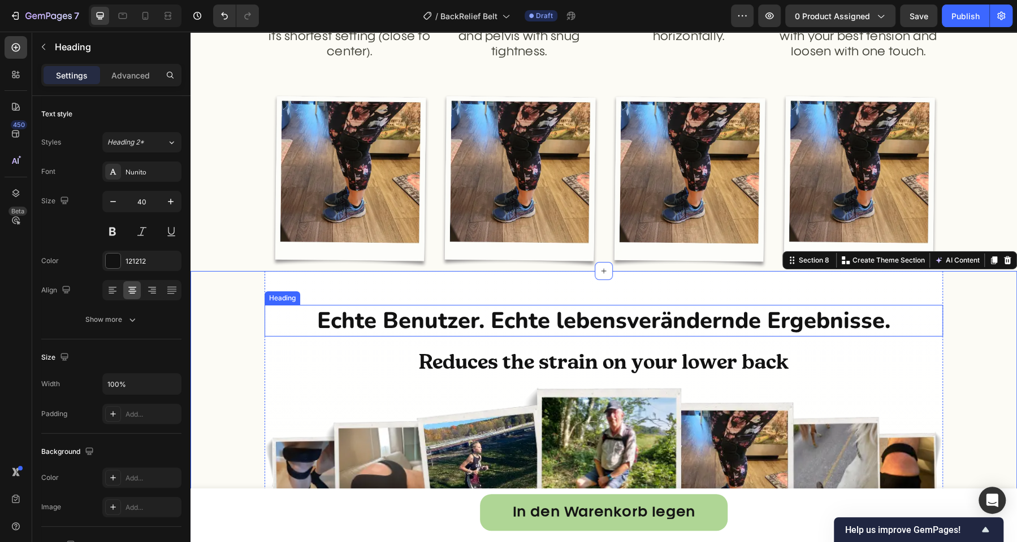
click at [844, 326] on p "Echte Benutzer. Echte lebensverändernde Ergebnisse." at bounding box center [604, 320] width 676 height 29
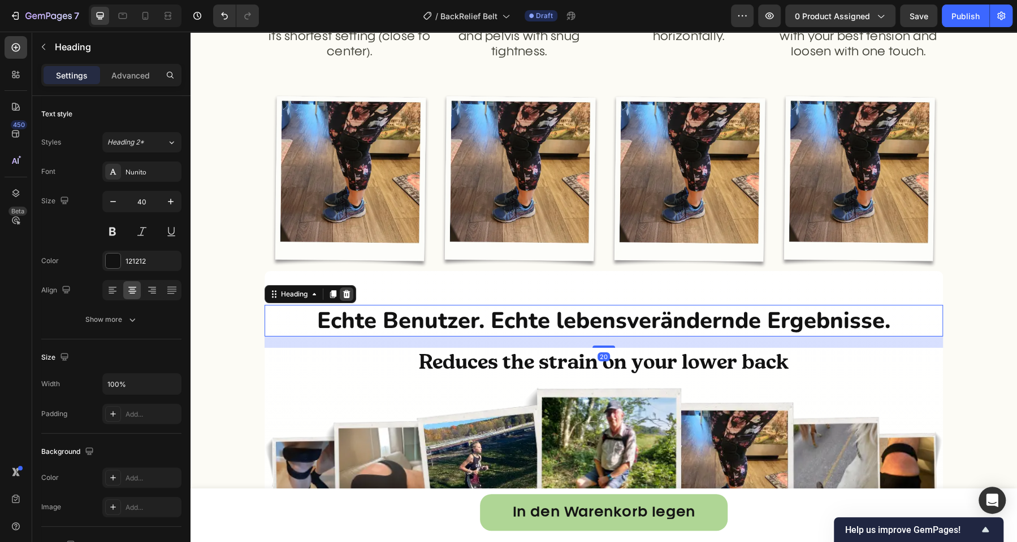
click at [343, 294] on icon at bounding box center [346, 294] width 7 height 8
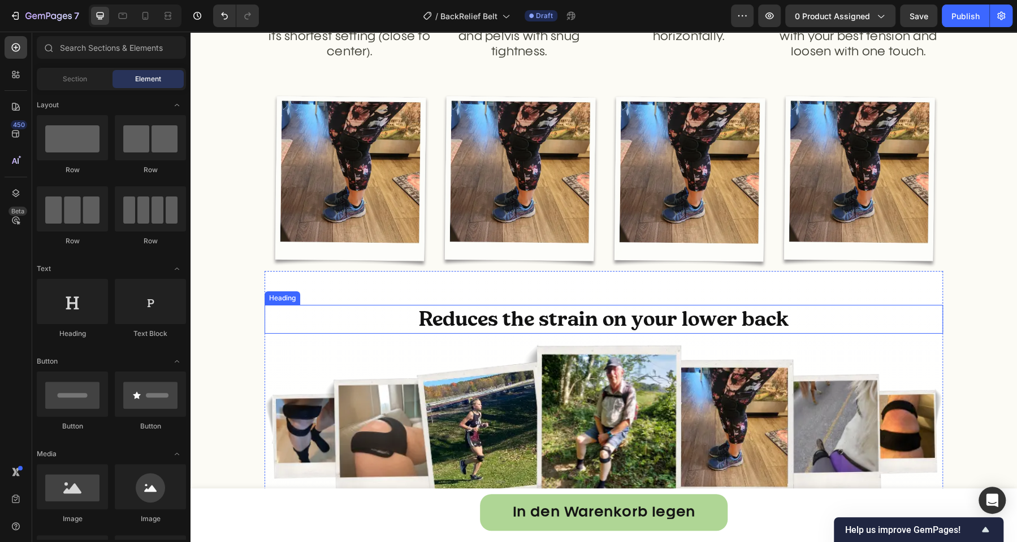
click at [468, 318] on p "Reduces the strain on your lower back" at bounding box center [604, 319] width 676 height 27
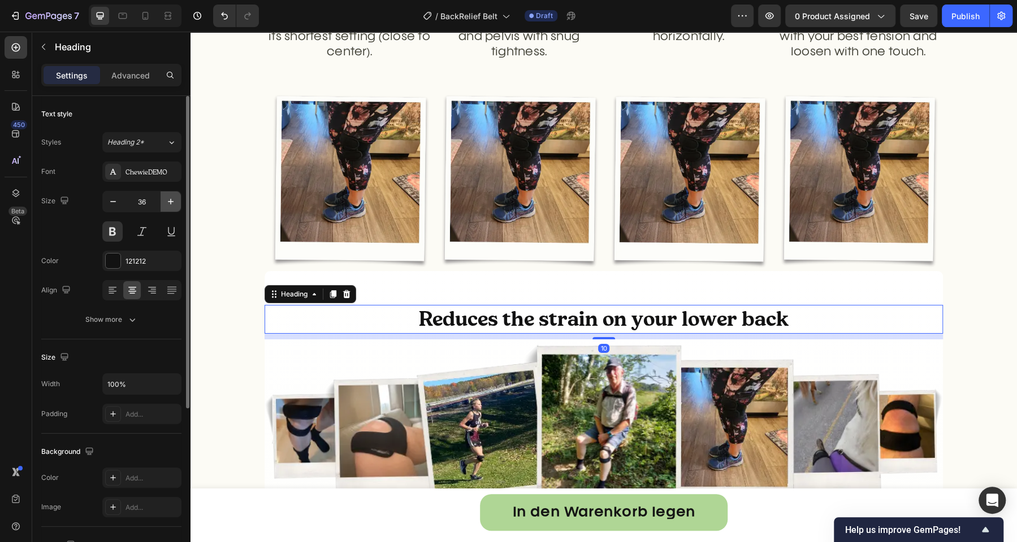
click at [167, 199] on icon "button" at bounding box center [170, 201] width 11 height 11
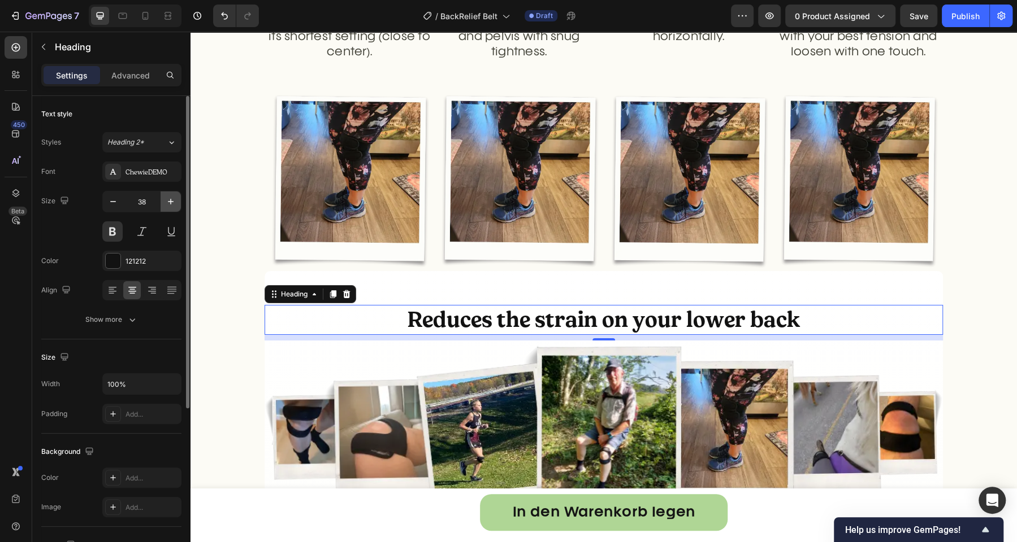
click at [167, 199] on icon "button" at bounding box center [170, 201] width 11 height 11
type input "40"
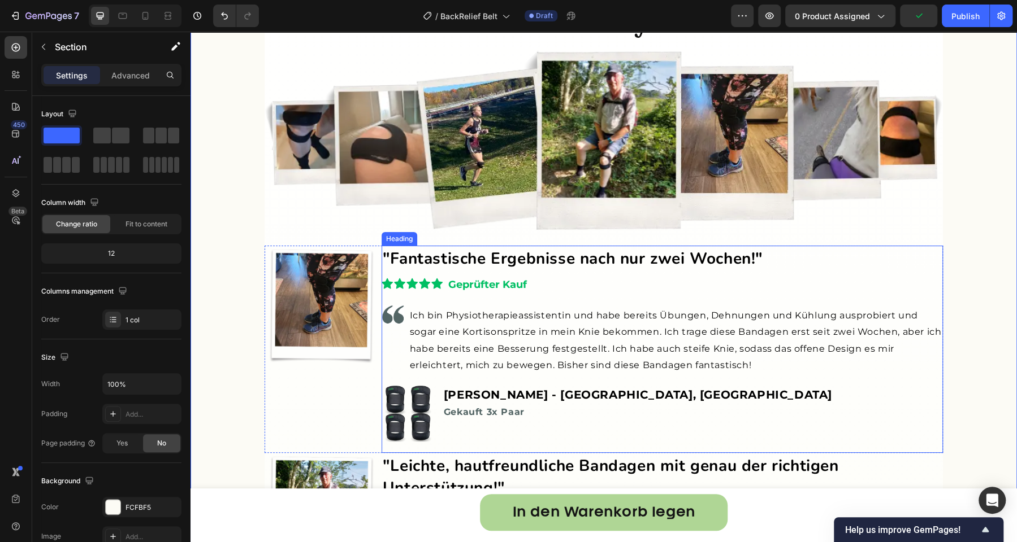
scroll to position [2960, 0]
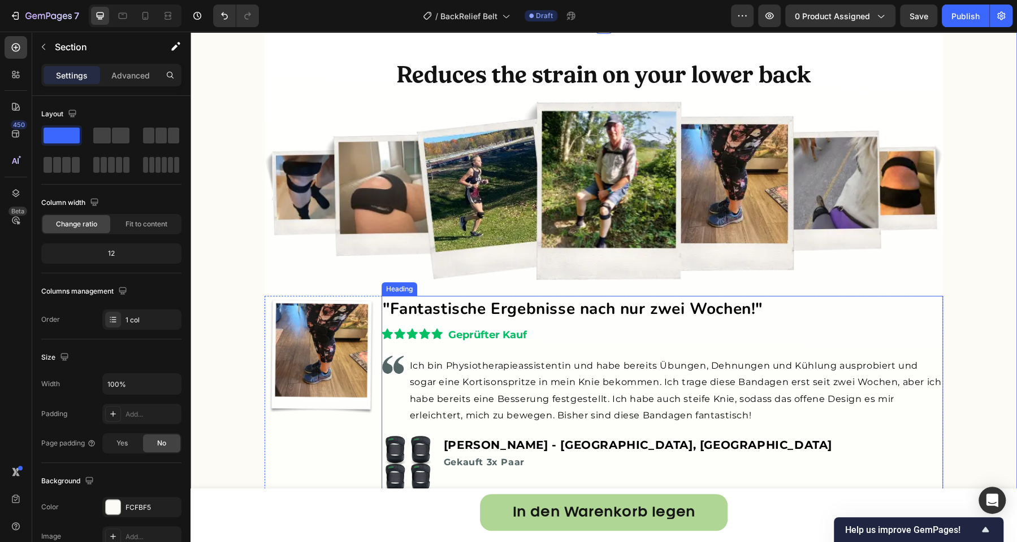
click at [520, 305] on strong ""Fantastische Ergebnisse nach nur zwei Wochen!"" at bounding box center [573, 308] width 380 height 21
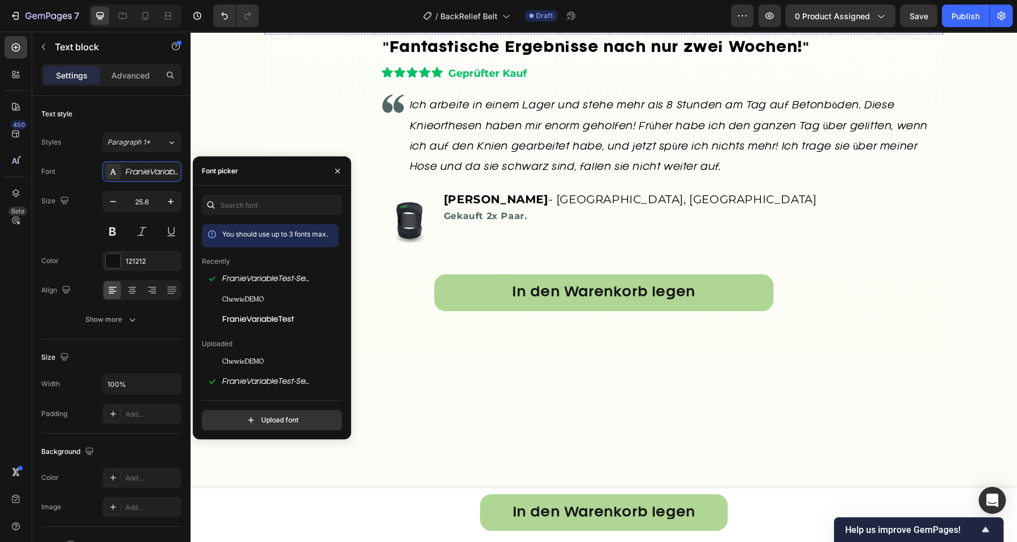
scroll to position [3208, 0]
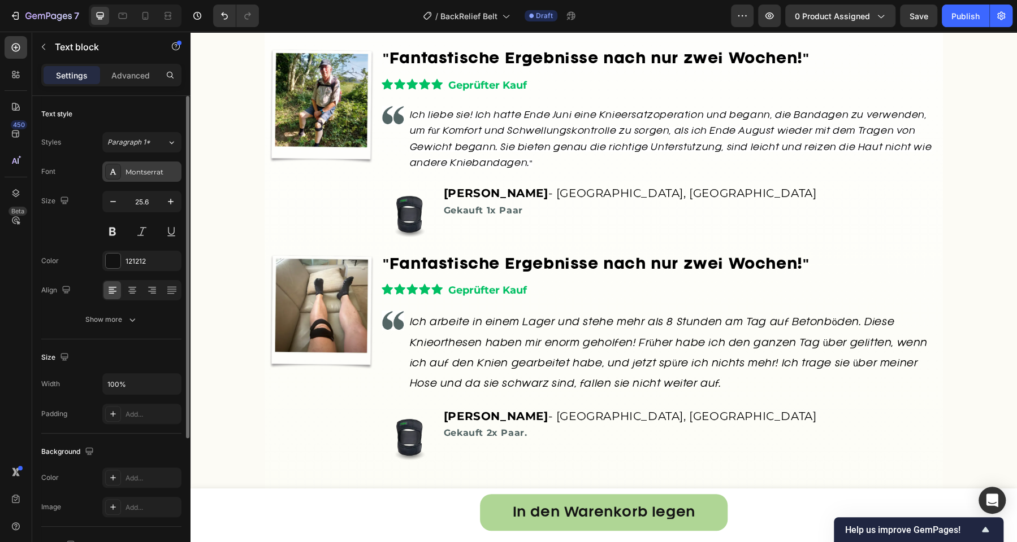
click at [134, 178] on div "Montserrat" at bounding box center [141, 172] width 79 height 20
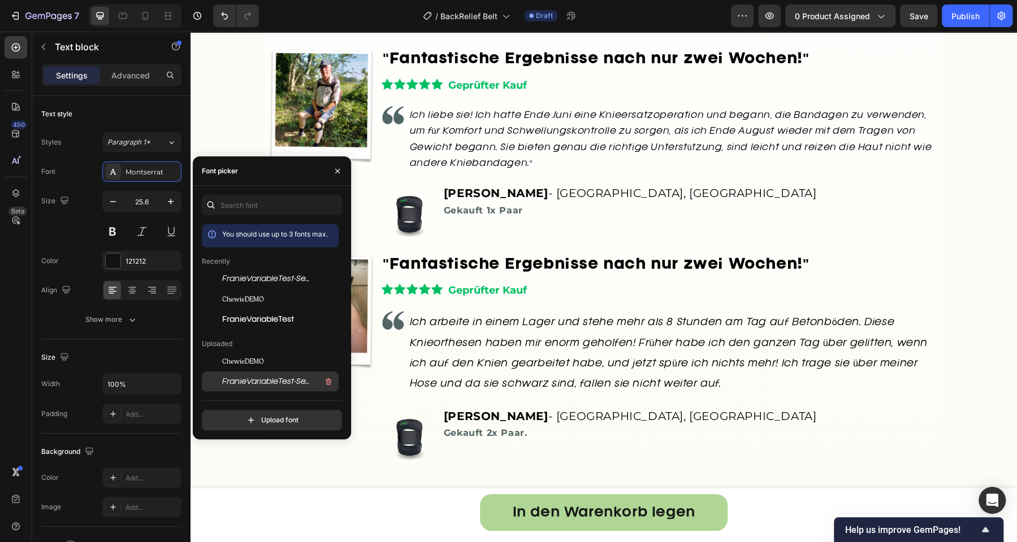
click at [281, 378] on span "FranieVariableTest-SemiLightItalic-BF64c31f3dae070" at bounding box center [269, 382] width 94 height 10
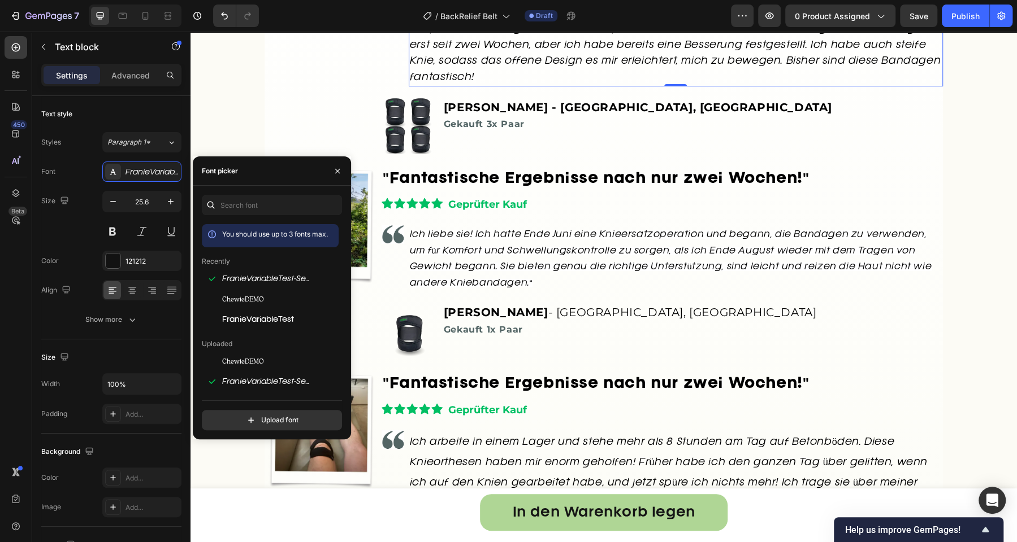
scroll to position [3092, 0]
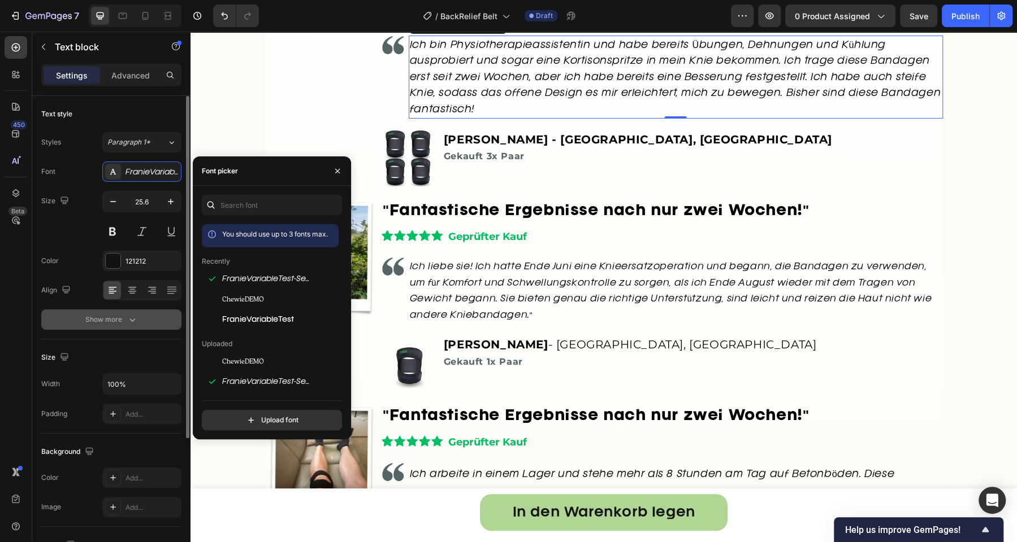
click at [123, 320] on div "Show more" at bounding box center [111, 319] width 53 height 11
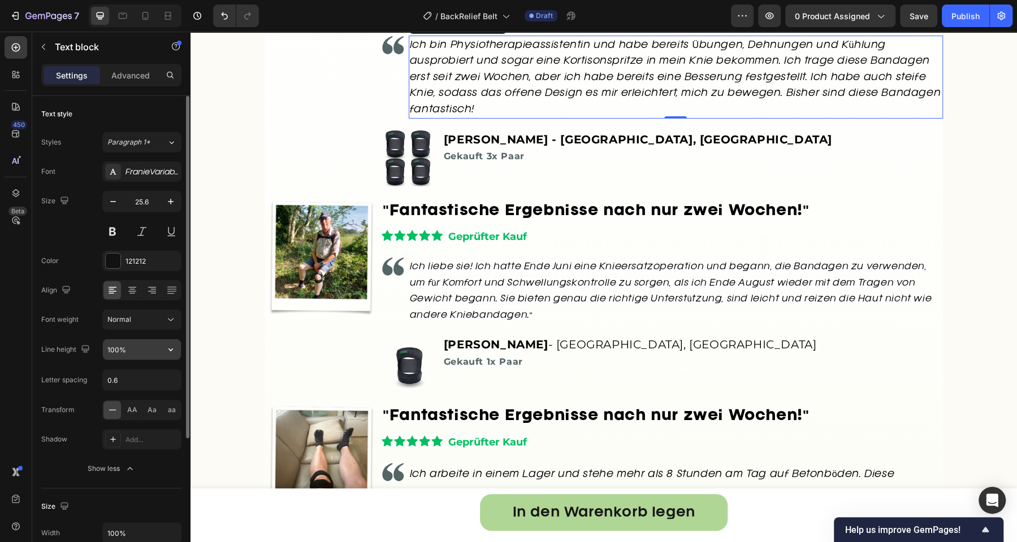
click at [120, 351] on input "100%" at bounding box center [142, 350] width 78 height 20
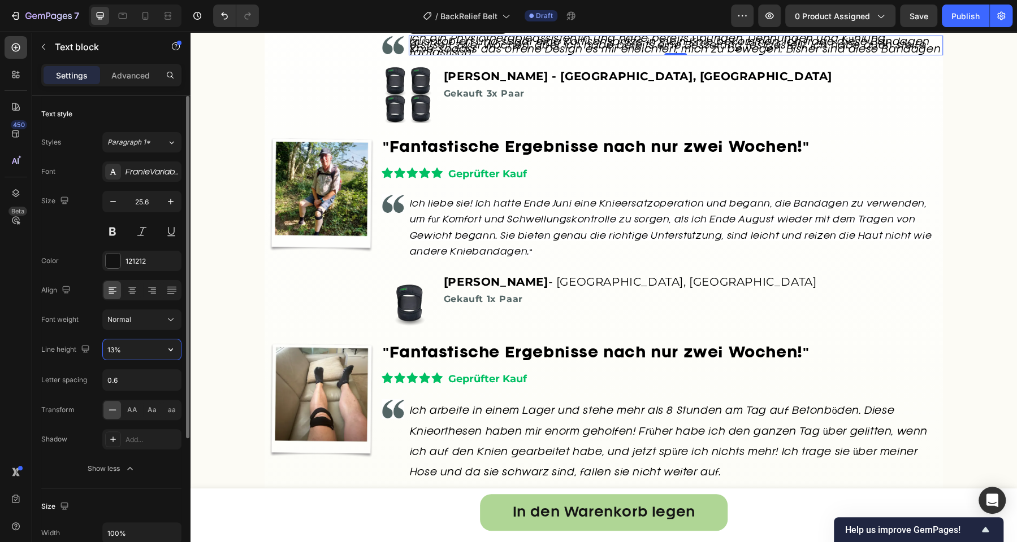
type input "130%"
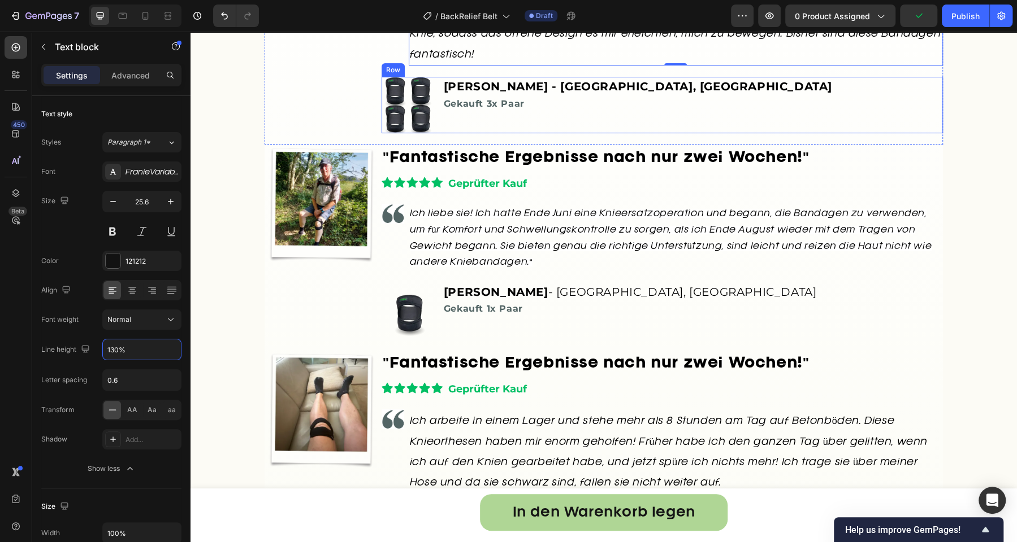
scroll to position [3172, 0]
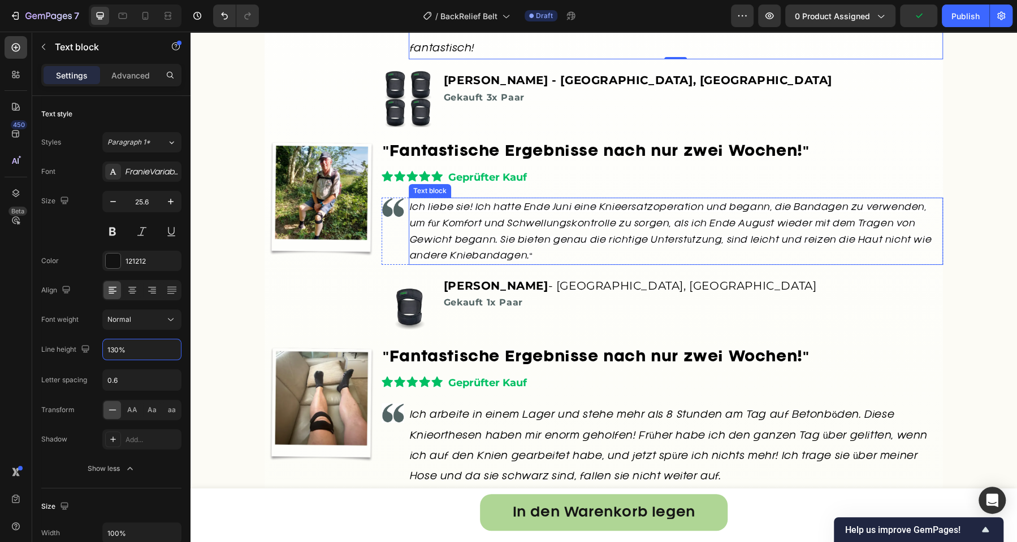
click at [472, 263] on p "Ich liebe sie! Ich hatte Ende Juni eine Knieersatzoperation und begann, die Ban…" at bounding box center [676, 231] width 532 height 64
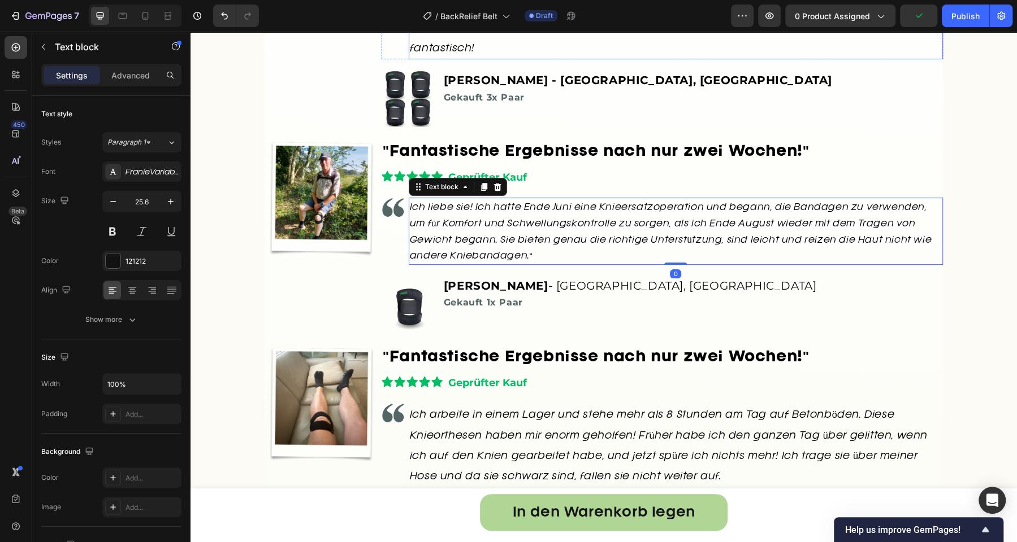
click at [429, 53] on span "Ich bin Physiotherapieassistentin und habe bereits Übungen, Dehnungen und Kühlu…" at bounding box center [675, 7] width 531 height 91
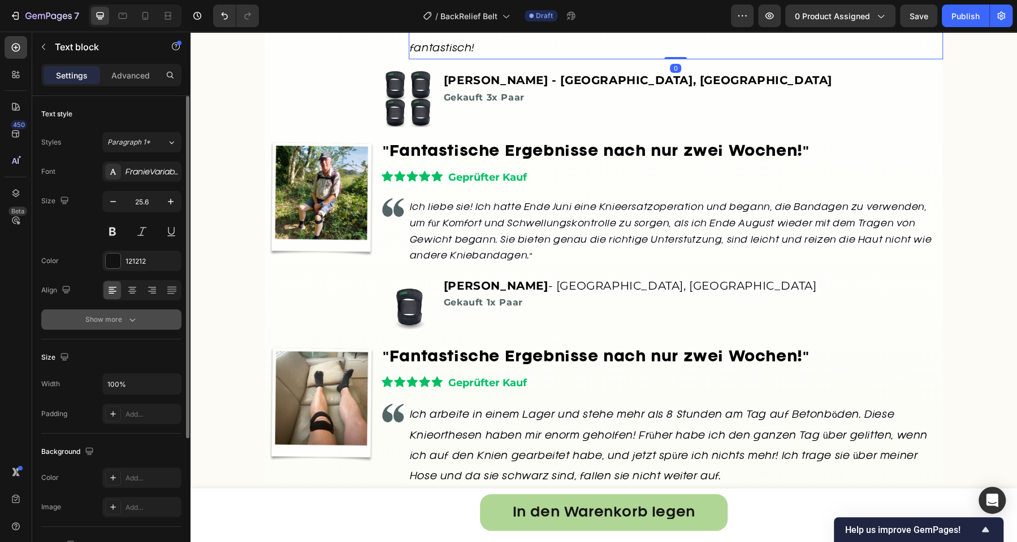
click at [133, 322] on icon "button" at bounding box center [132, 319] width 11 height 11
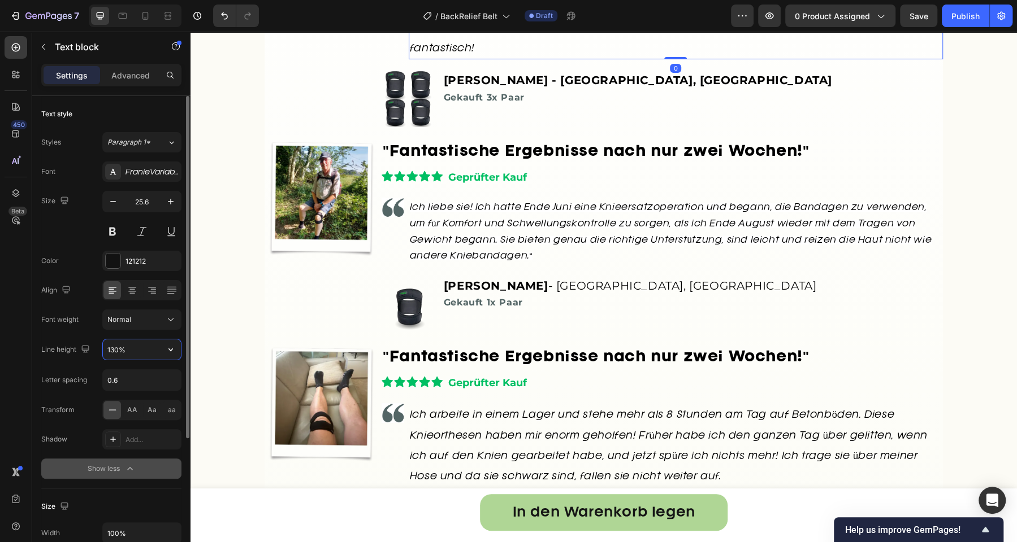
click at [112, 350] on input "130%" at bounding box center [142, 350] width 78 height 20
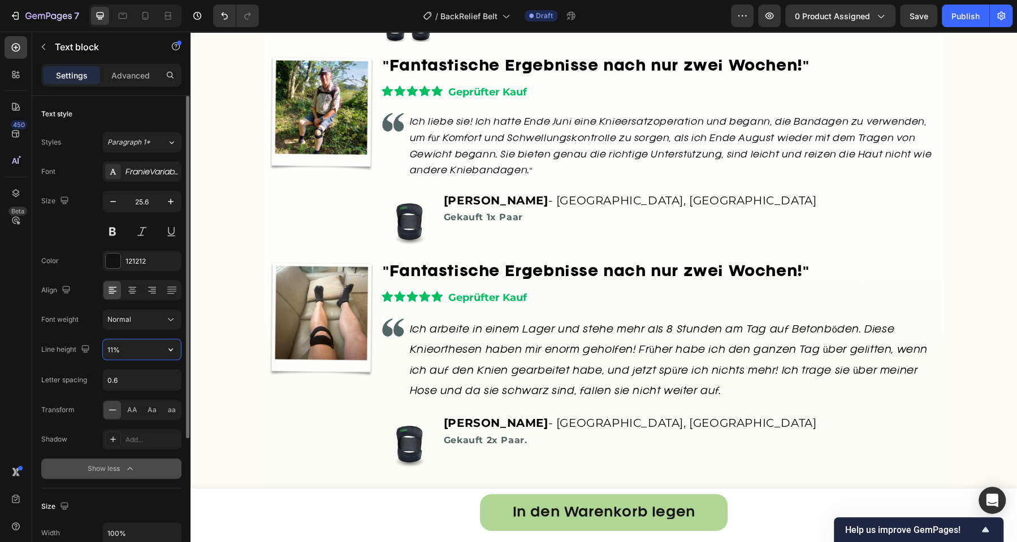
type input "110%"
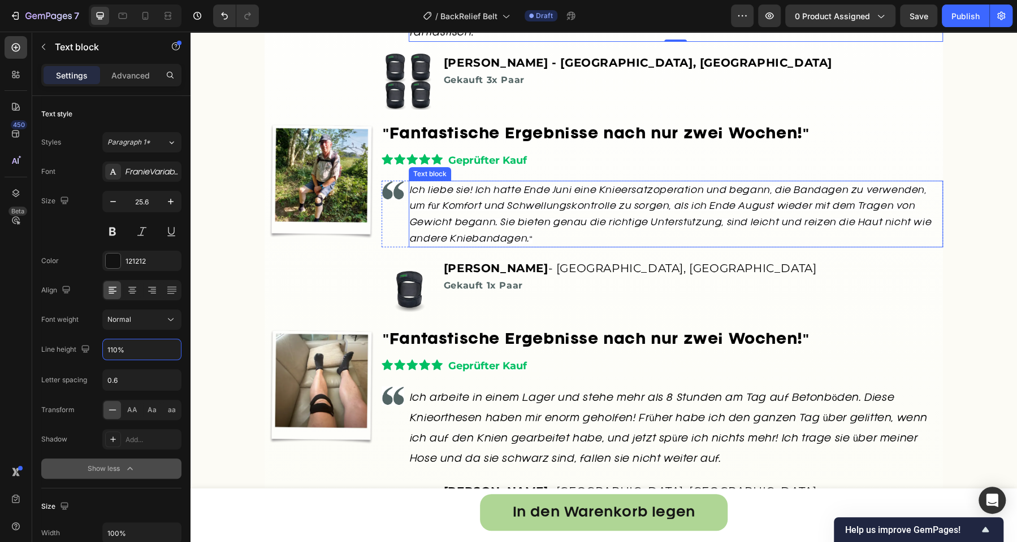
click at [450, 246] on p "Ich liebe sie! Ich hatte Ende Juni eine Knieersatzoperation und begann, die Ban…" at bounding box center [676, 214] width 532 height 64
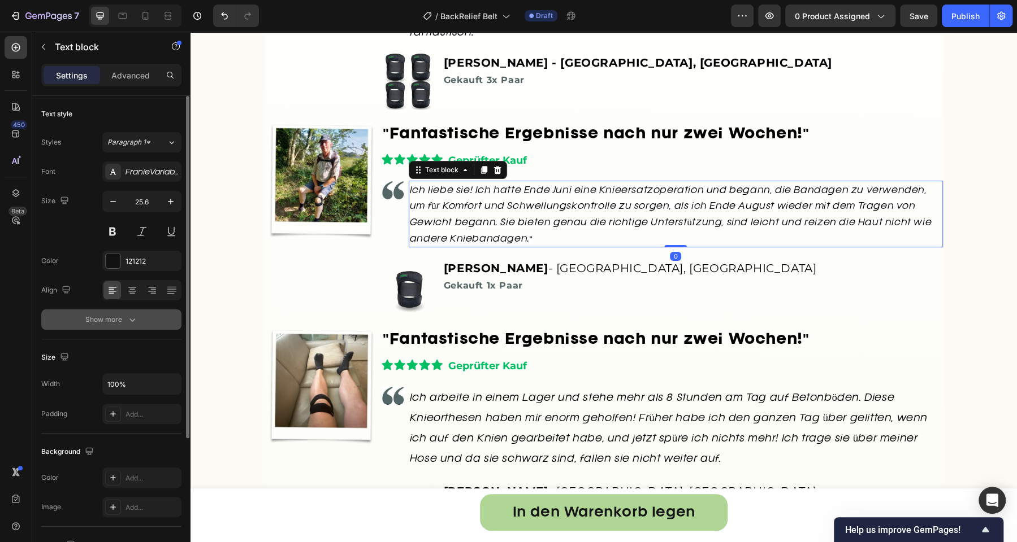
click at [124, 318] on div "Show more" at bounding box center [111, 319] width 53 height 11
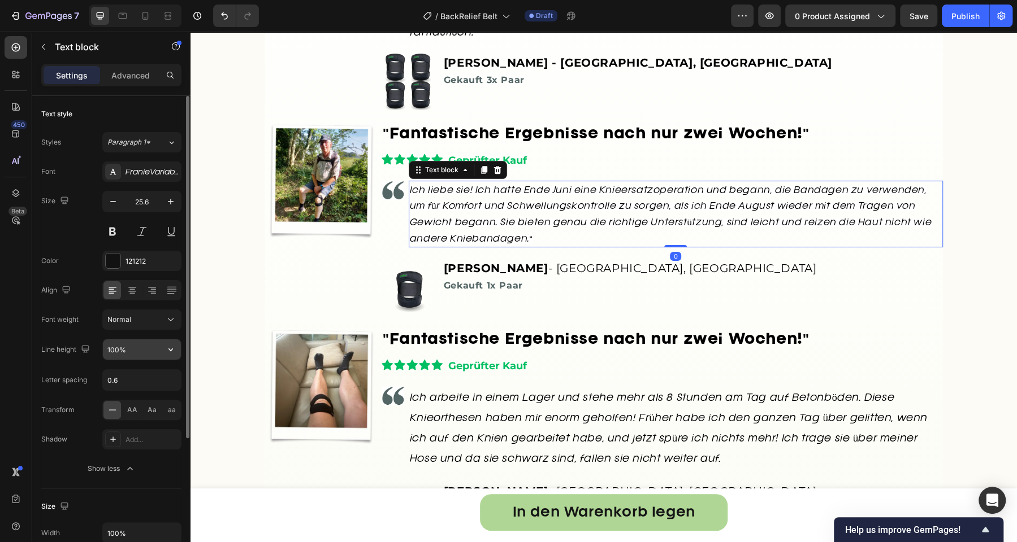
click at [114, 352] on input "100%" at bounding box center [142, 350] width 78 height 20
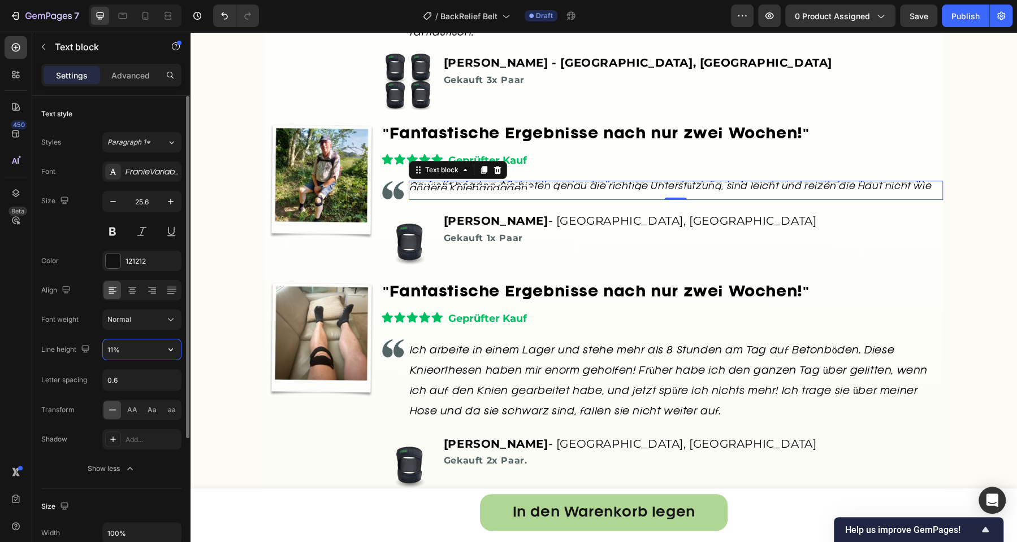
type input "110%"
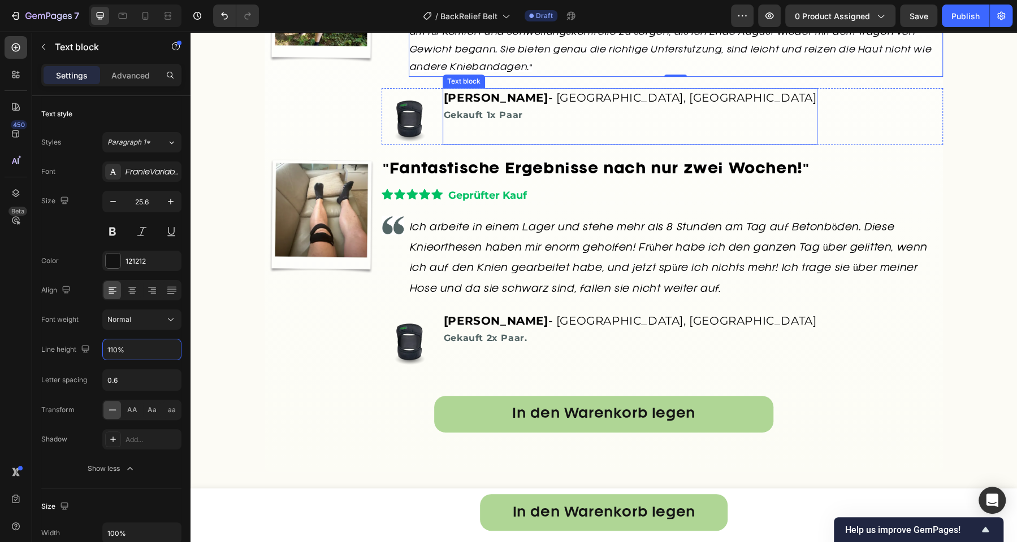
scroll to position [3374, 0]
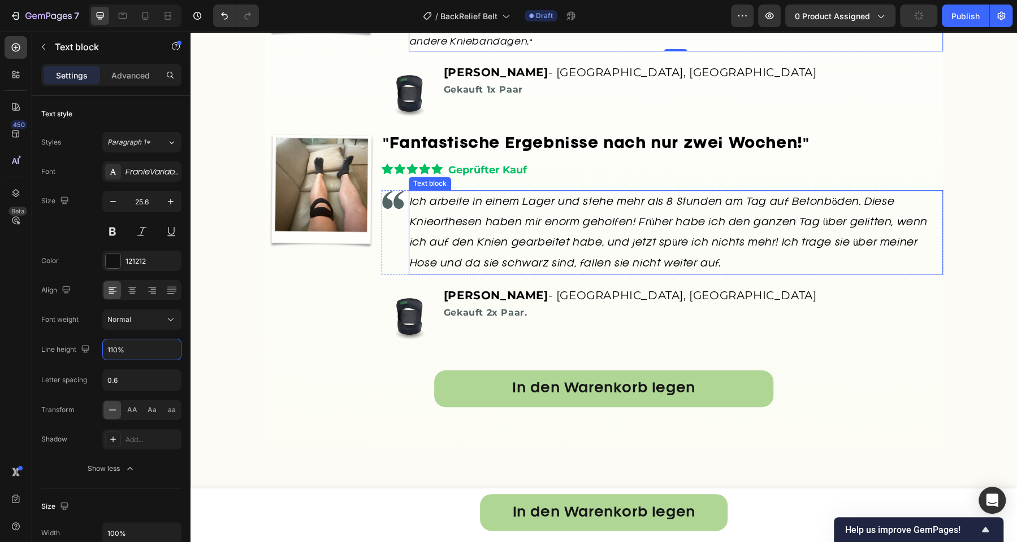
click at [449, 274] on p "Ich arbeite in einem Lager und stehe mehr als 8 Stunden am Tag auf Betonböden. …" at bounding box center [676, 233] width 532 height 82
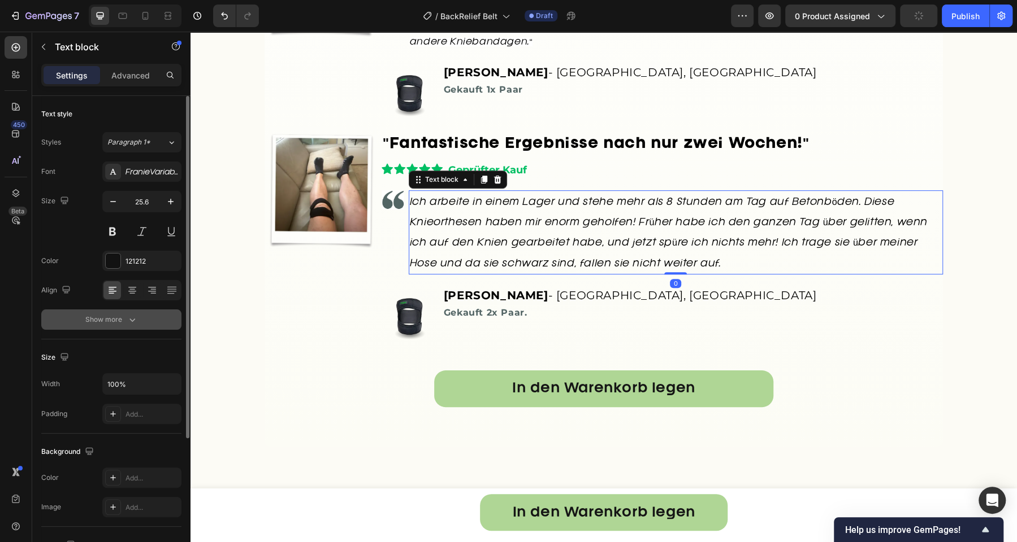
click at [127, 320] on icon "button" at bounding box center [132, 319] width 11 height 11
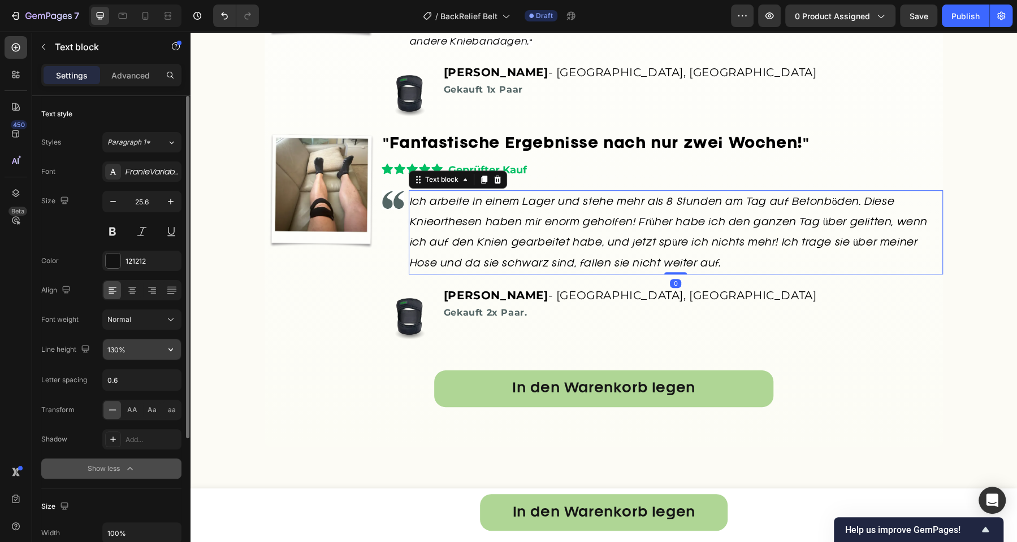
click at [115, 346] on input "130%" at bounding box center [142, 350] width 78 height 20
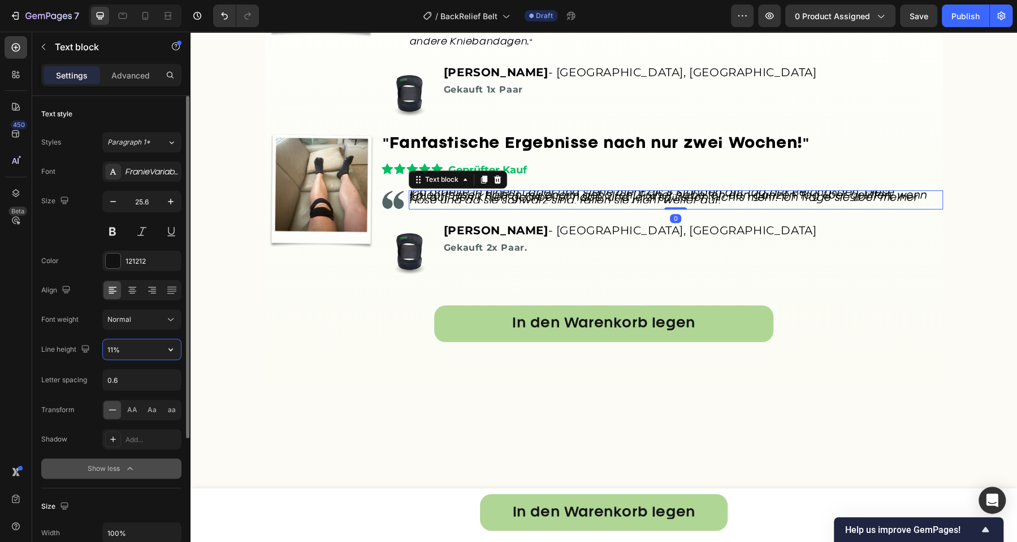
type input "110%"
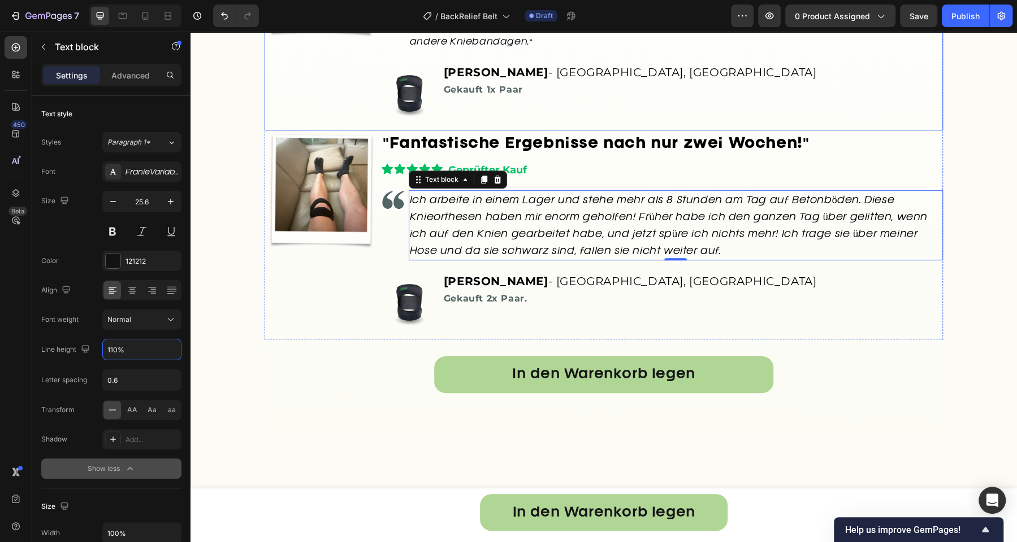
click at [465, 131] on div ""Fantastische Ergebnisse nach nur zwei Wochen!" Heading Icon Icon Icon Icon Ico…" at bounding box center [661, 24] width 561 height 211
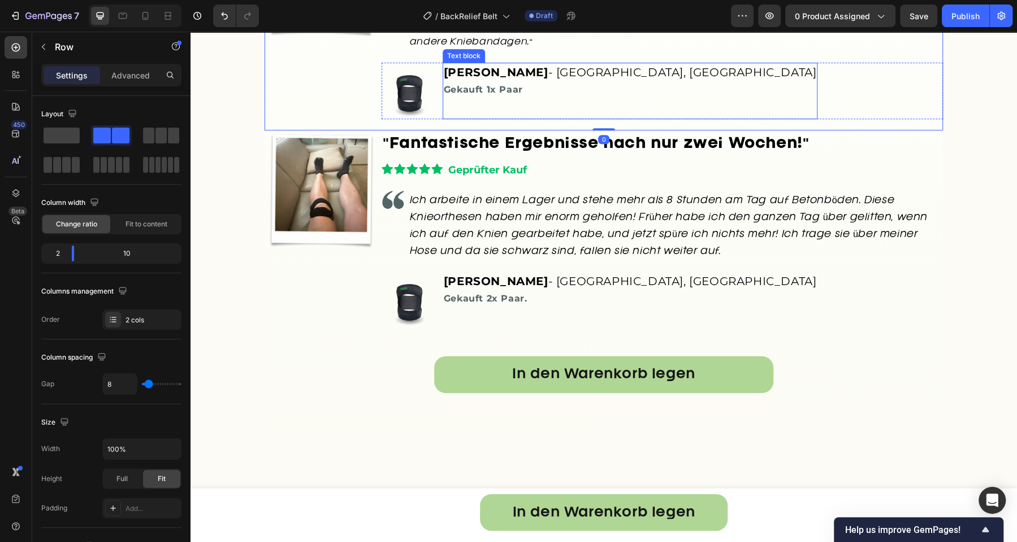
click at [484, 79] on strong "[PERSON_NAME]" at bounding box center [496, 73] width 105 height 14
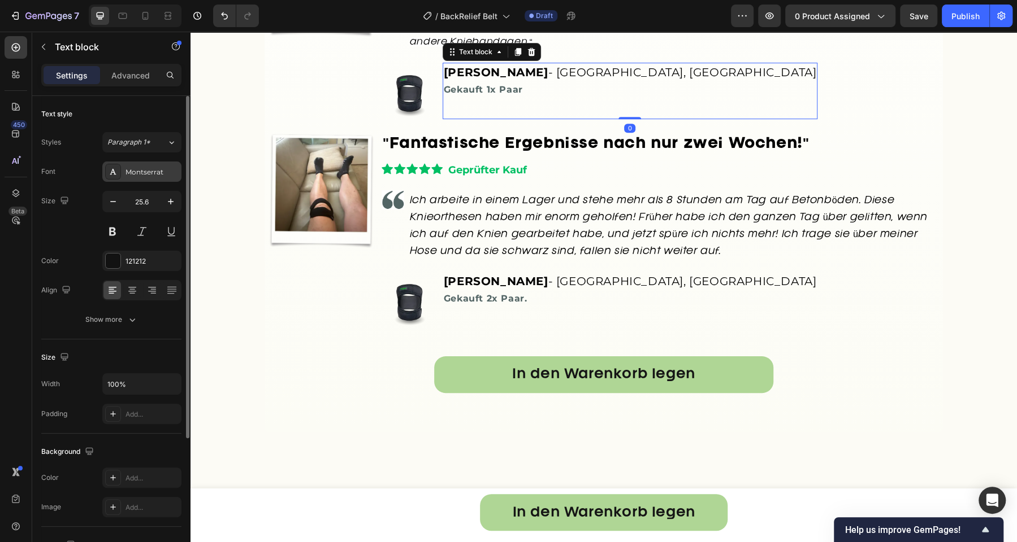
click at [150, 180] on div "Montserrat" at bounding box center [141, 172] width 79 height 20
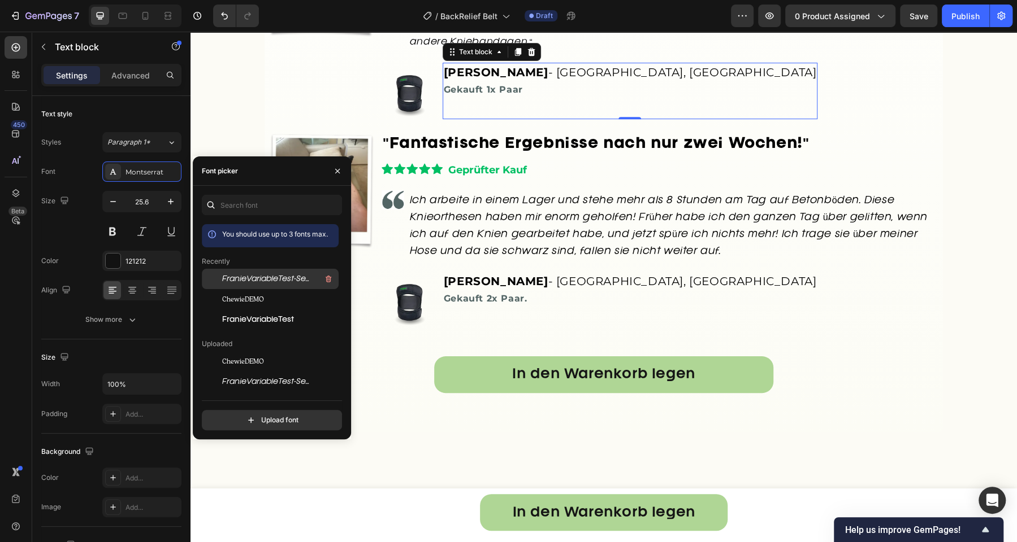
click at [235, 276] on span "FranieVariableTest-SemiLightItalic-BF64c31f3dae070" at bounding box center [269, 279] width 94 height 10
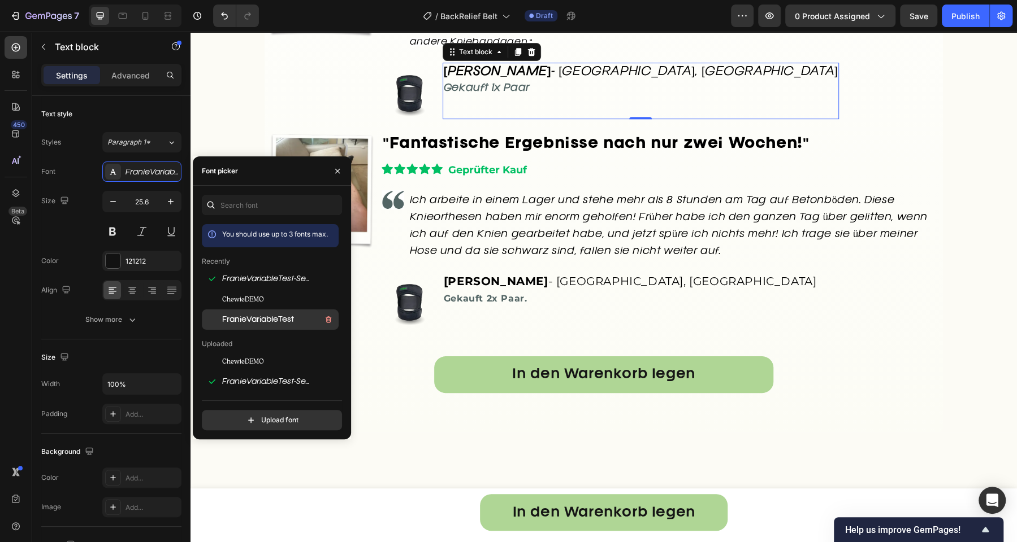
click at [246, 313] on div "FranieVariableTest" at bounding box center [279, 320] width 114 height 14
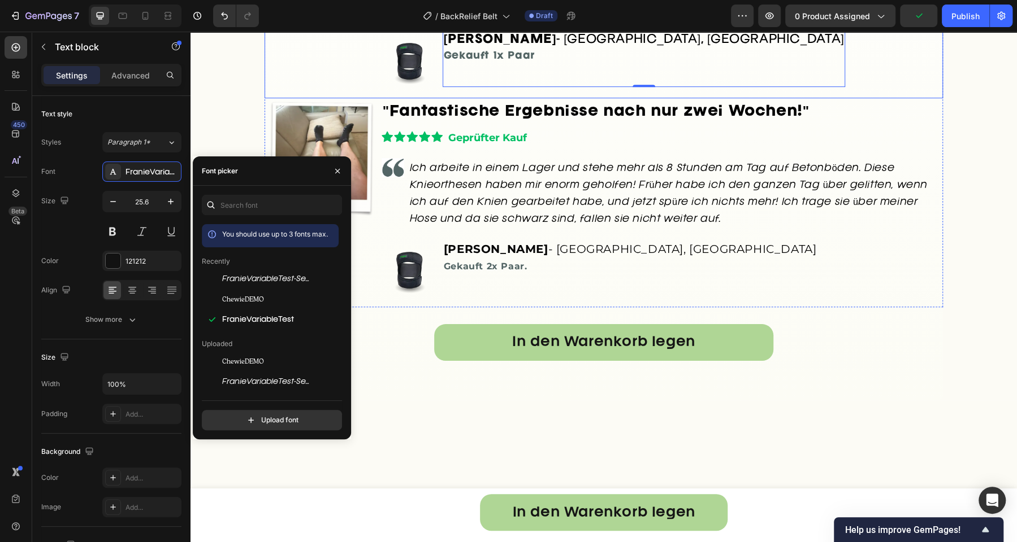
scroll to position [3430, 0]
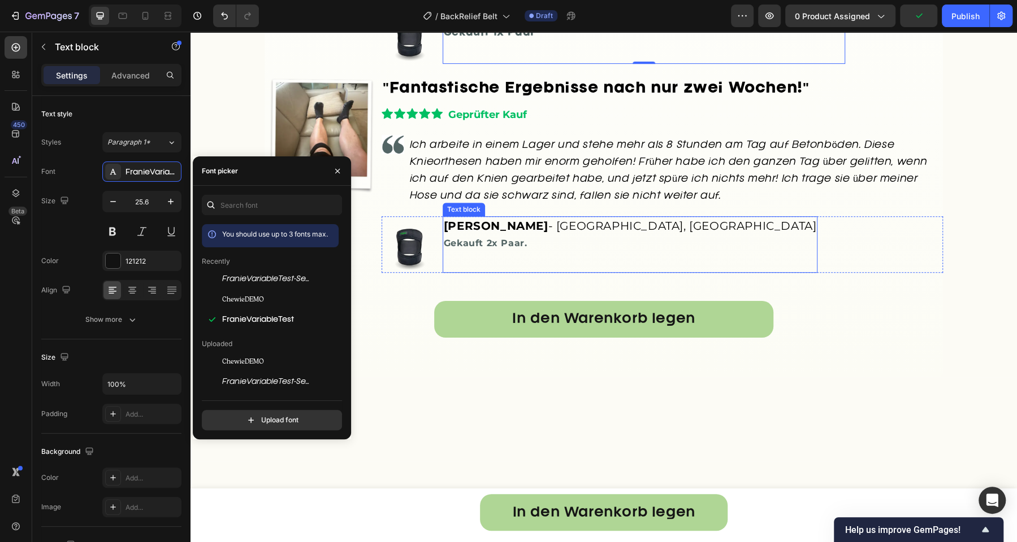
click at [535, 233] on span "[PERSON_NAME] - [GEOGRAPHIC_DATA], [GEOGRAPHIC_DATA]" at bounding box center [630, 226] width 373 height 14
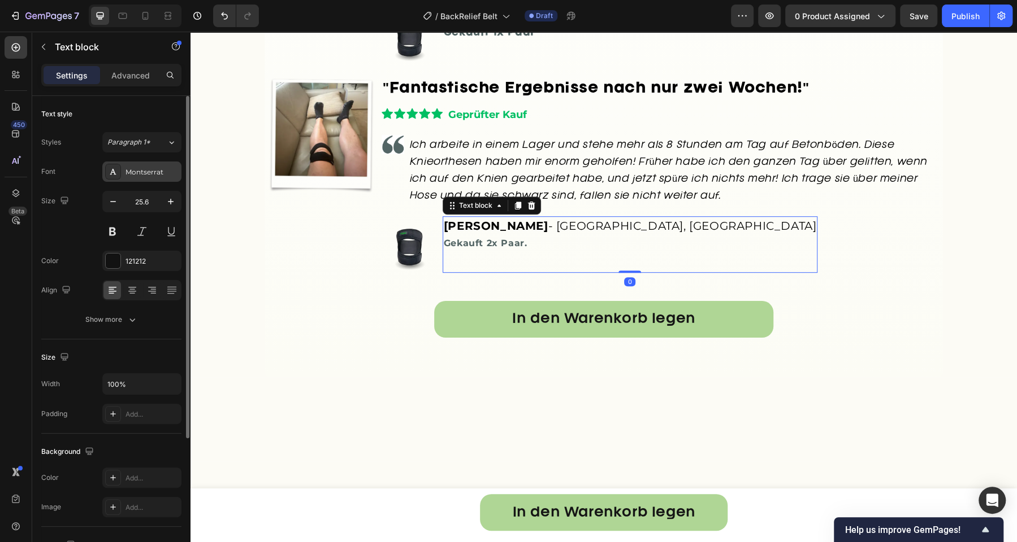
click at [154, 175] on div "Montserrat" at bounding box center [151, 172] width 53 height 10
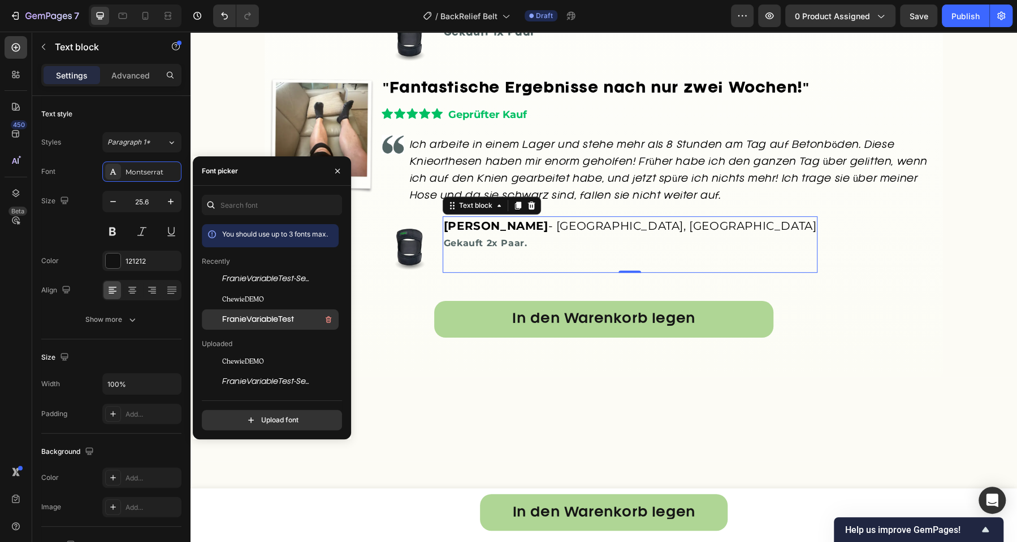
click at [258, 318] on span "FranieVariableTest" at bounding box center [258, 320] width 72 height 10
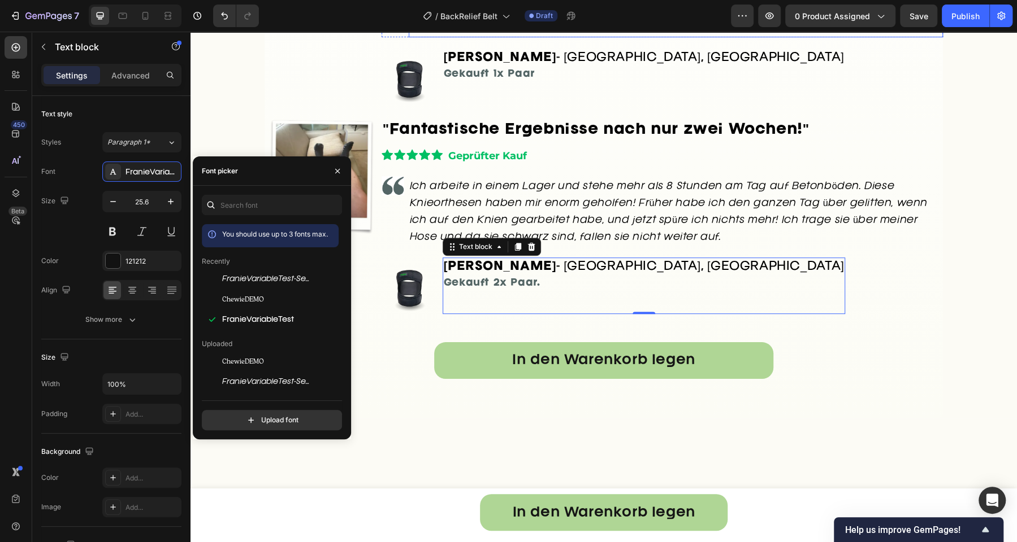
scroll to position [3359, 0]
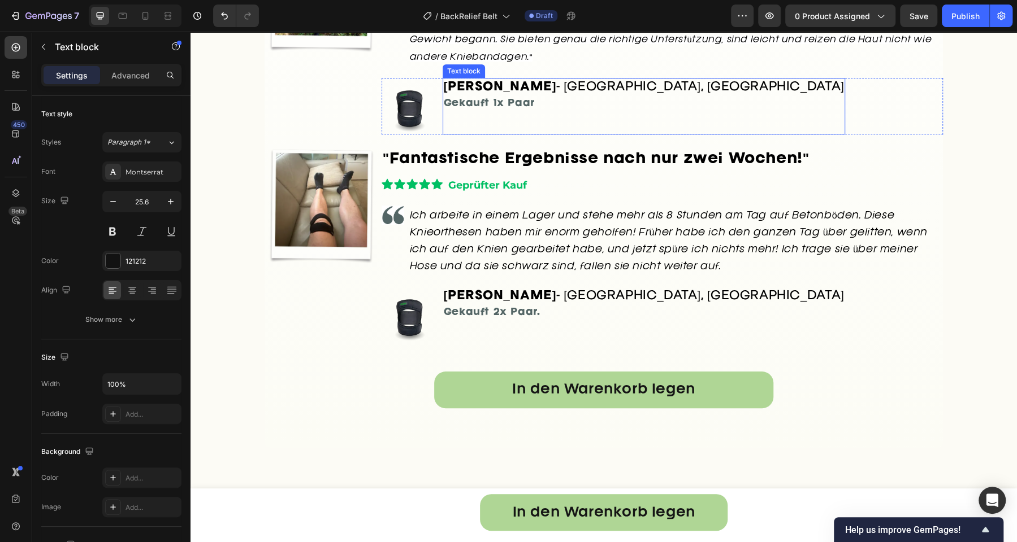
click at [485, 108] on strong "Gekauft 1x Paar" at bounding box center [489, 103] width 91 height 9
click at [514, 72] on icon at bounding box center [517, 68] width 6 height 8
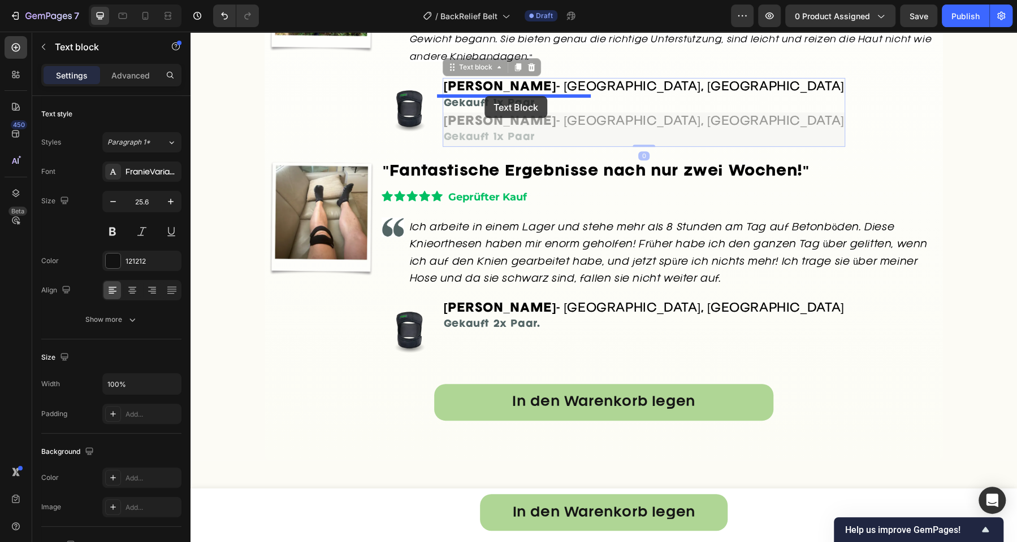
drag, startPoint x: 470, startPoint y: 266, endPoint x: 484, endPoint y: 96, distance: 170.7
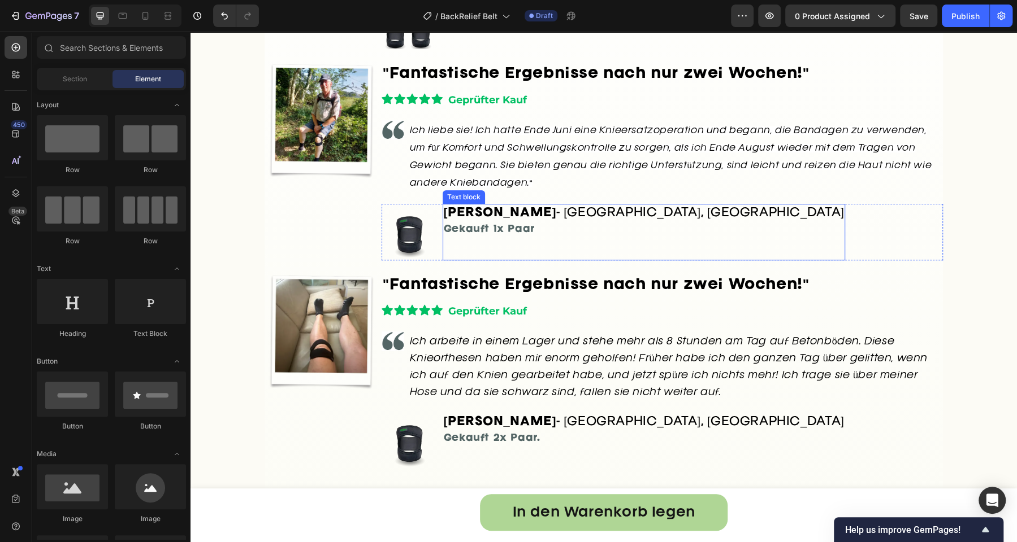
scroll to position [3191, 0]
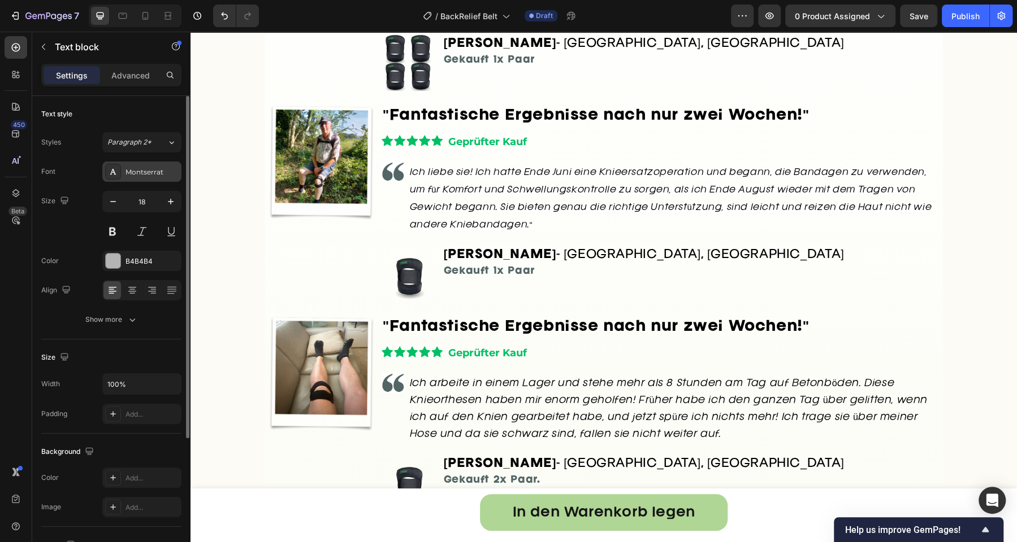
click at [158, 173] on div "Montserrat" at bounding box center [151, 172] width 53 height 10
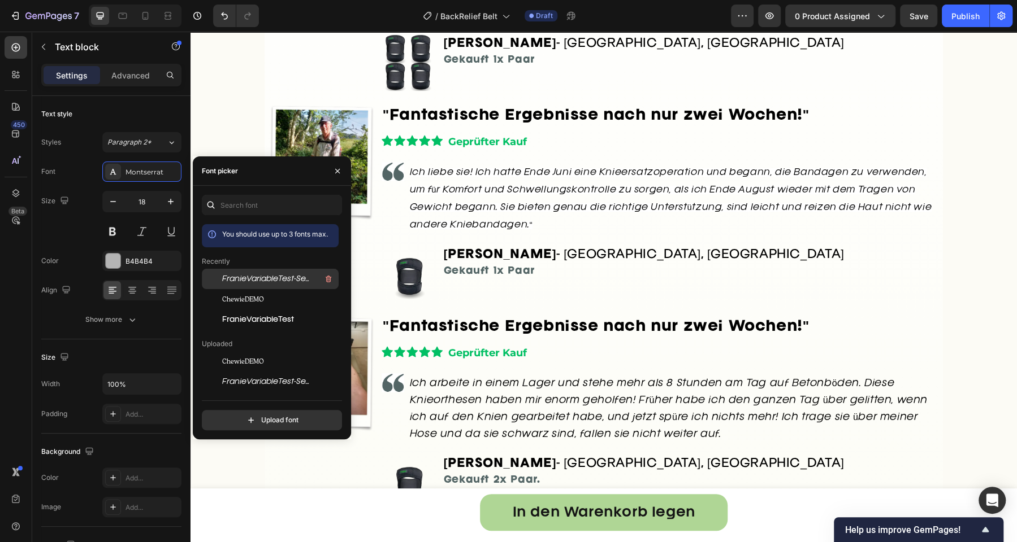
click at [240, 275] on span "FranieVariableTest-SemiLightItalic-BF64c31f3dae070" at bounding box center [269, 279] width 94 height 10
click at [248, 316] on span "FranieVariableTest" at bounding box center [258, 320] width 72 height 10
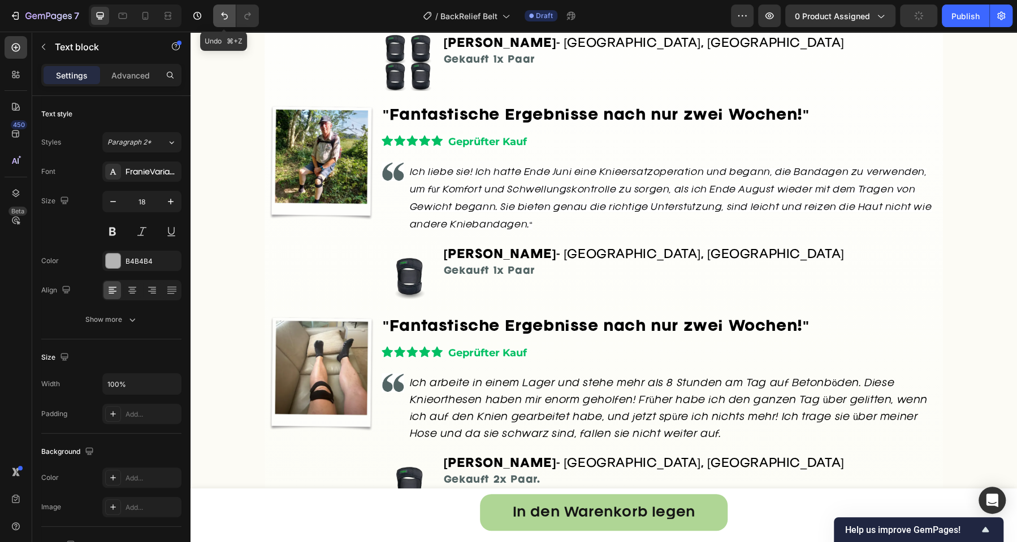
click at [225, 16] on icon "Undo/Redo" at bounding box center [224, 15] width 11 height 11
click at [249, 246] on div "Reduces the strain on your lower back Heading Image Image Image ⁠⁠⁠⁠⁠⁠⁠ "Fantas…" at bounding box center [603, 205] width 826 height 822
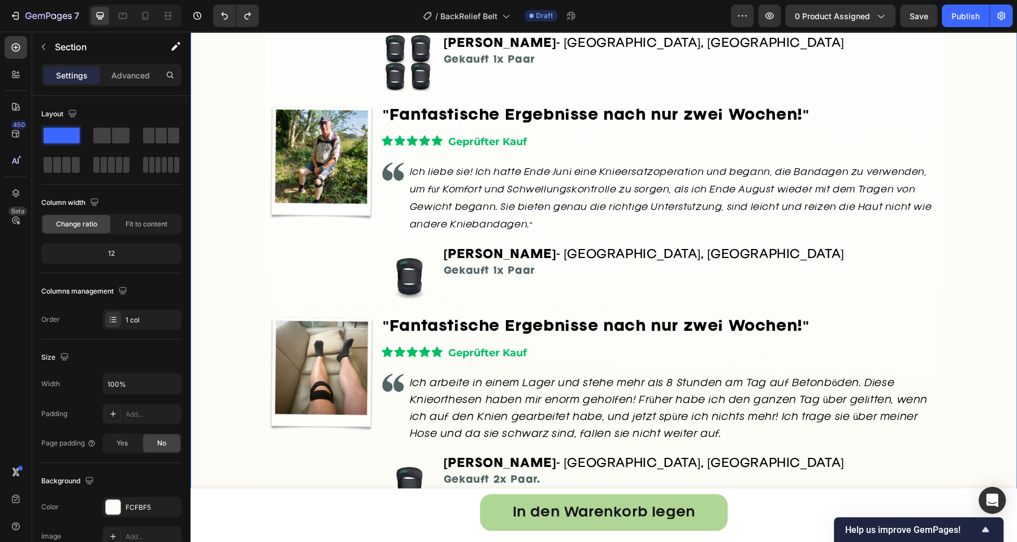
click at [253, 237] on div "Reduces the strain on your lower back Heading Image Image Image ⁠⁠⁠⁠⁠⁠⁠ "Fantas…" at bounding box center [603, 205] width 826 height 822
click at [149, 15] on icon at bounding box center [145, 15] width 11 height 11
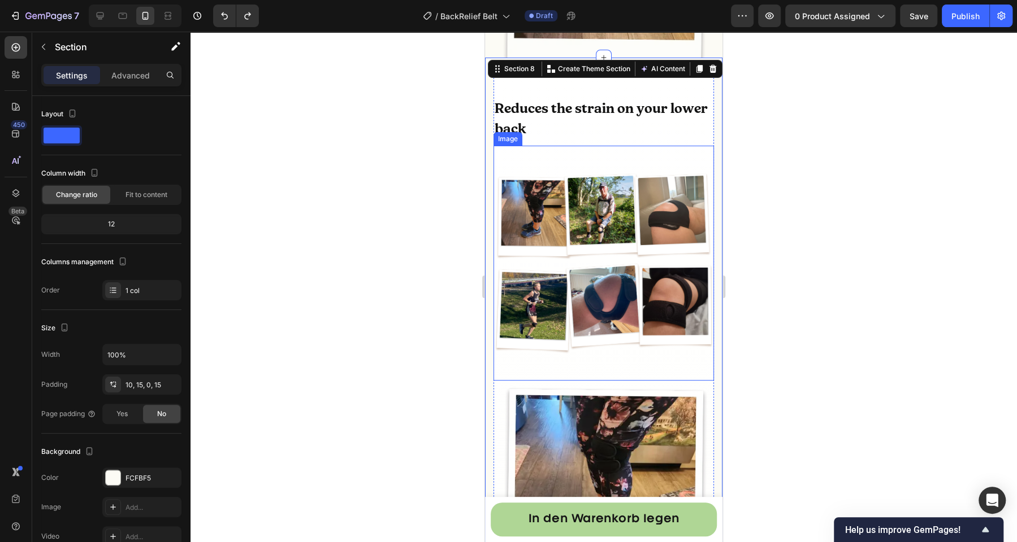
scroll to position [2953, 0]
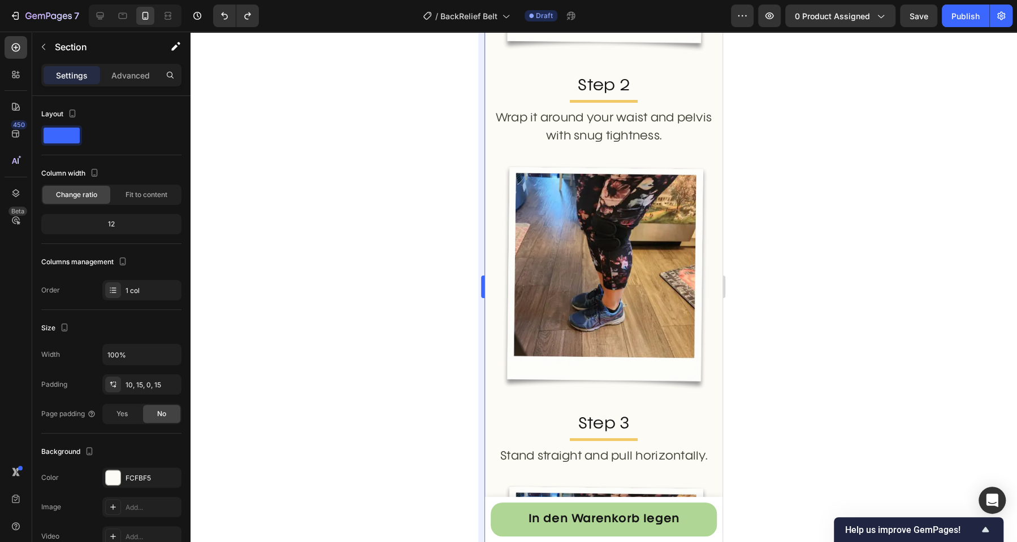
drag, startPoint x: 407, startPoint y: 154, endPoint x: 478, endPoint y: 146, distance: 71.7
click at [410, 154] on div at bounding box center [603, 287] width 826 height 511
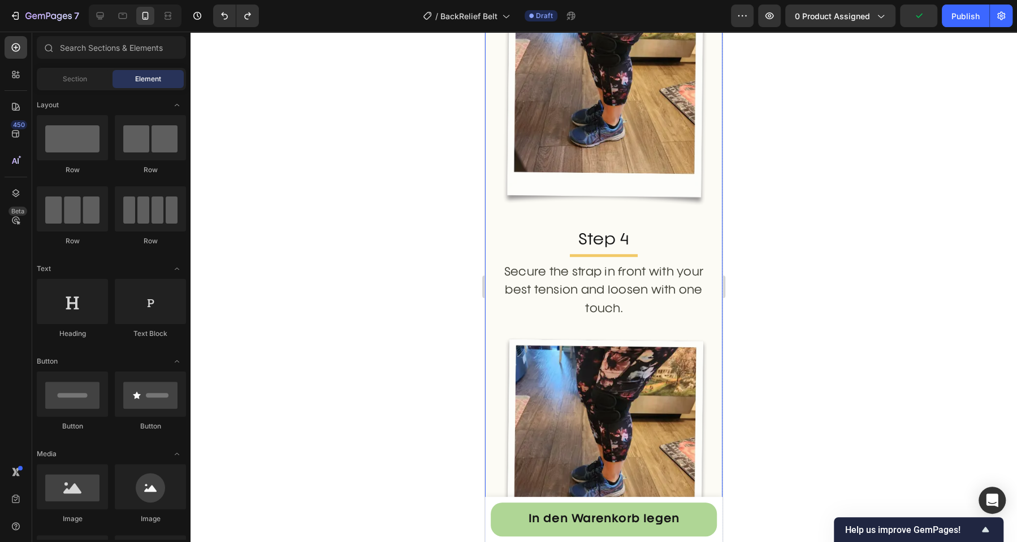
scroll to position [3787, 0]
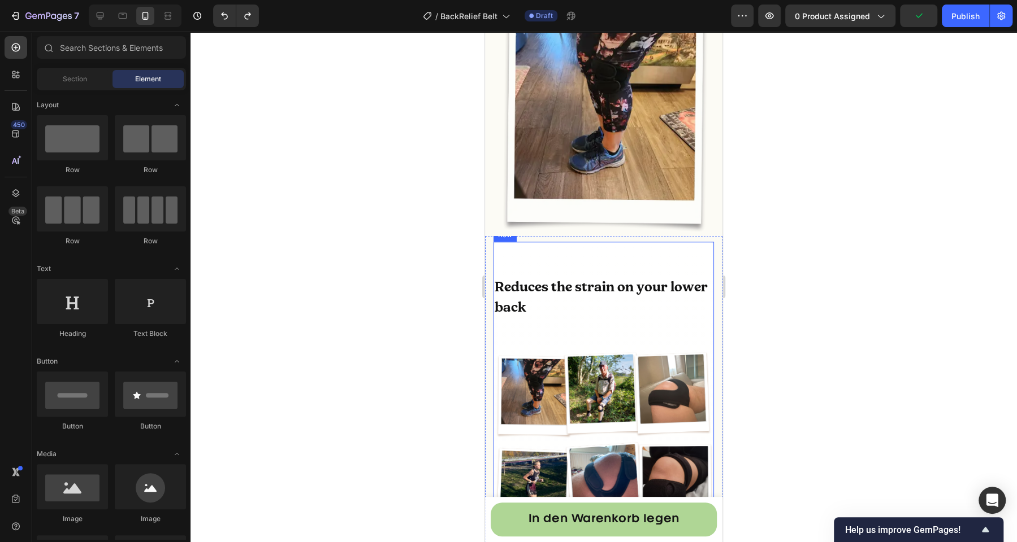
click at [599, 276] on h2 "Reduces the strain on your lower back" at bounding box center [603, 297] width 220 height 43
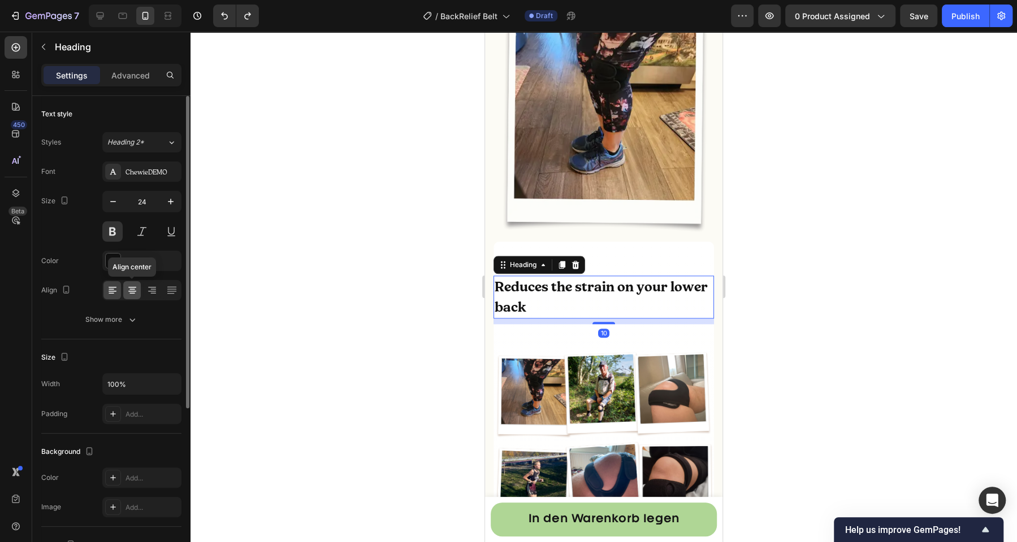
click at [132, 285] on icon at bounding box center [132, 290] width 11 height 11
click at [177, 203] on button "button" at bounding box center [170, 202] width 20 height 20
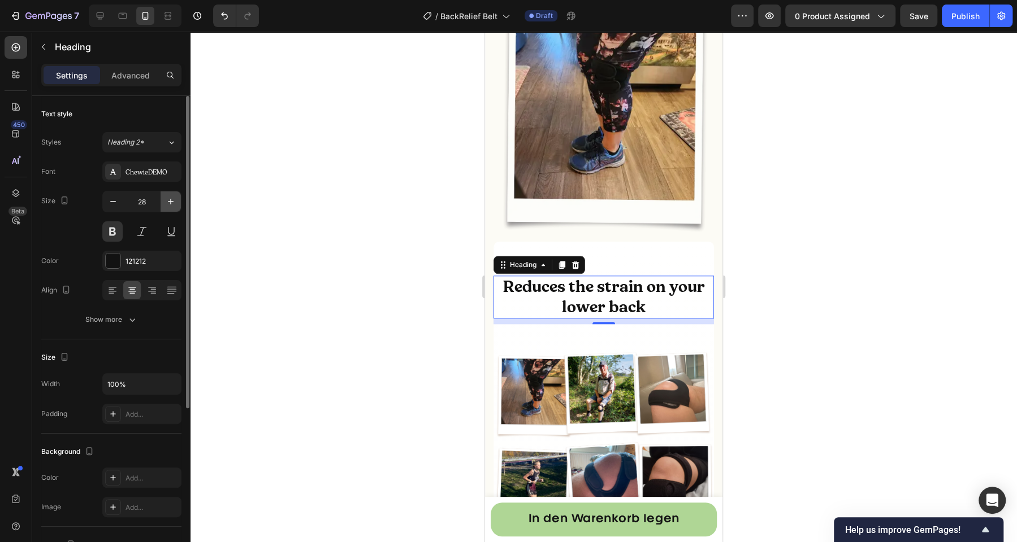
click at [174, 203] on icon "button" at bounding box center [170, 201] width 11 height 11
click at [175, 206] on icon "button" at bounding box center [170, 201] width 11 height 11
type input "30"
click at [307, 255] on div at bounding box center [603, 287] width 826 height 511
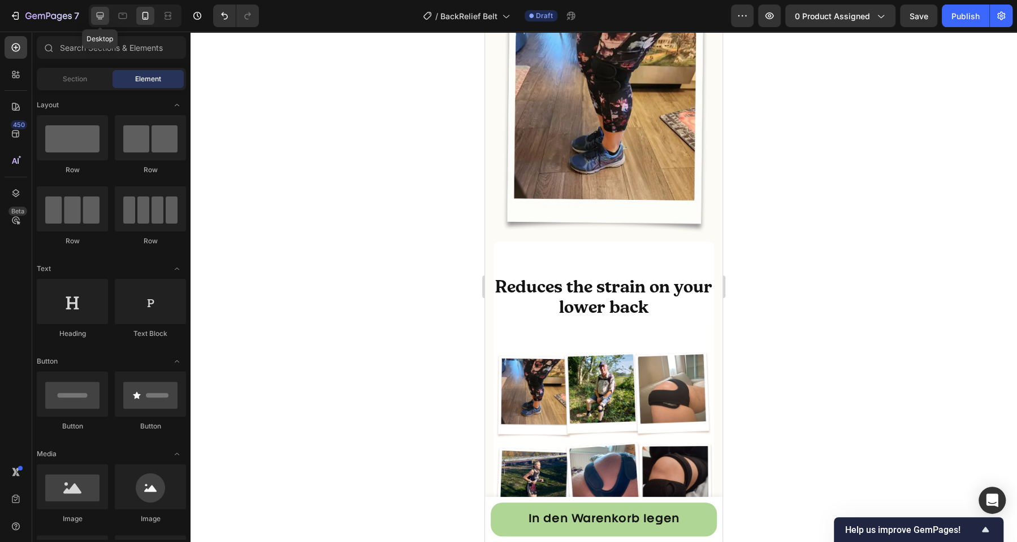
click at [102, 17] on icon at bounding box center [99, 15] width 11 height 11
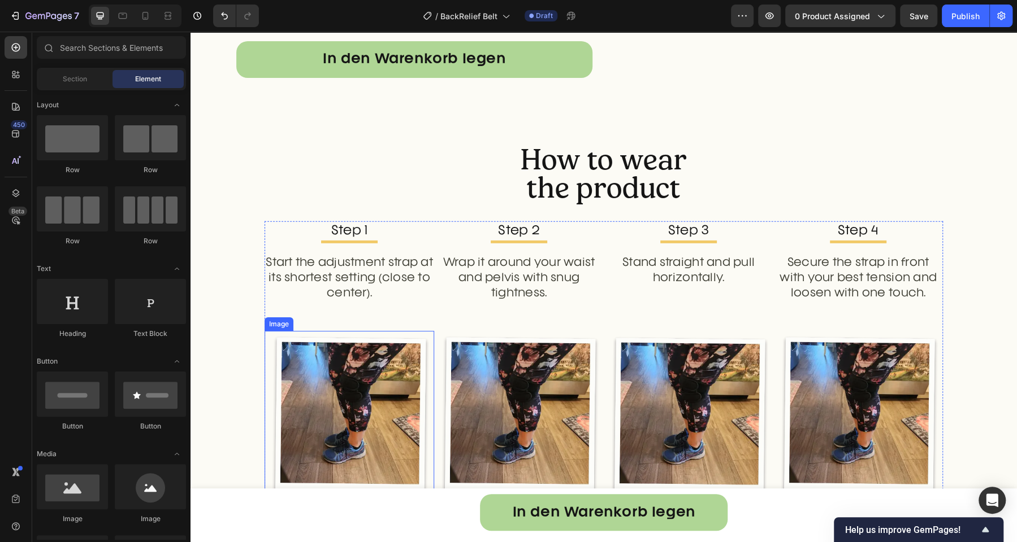
scroll to position [2485, 0]
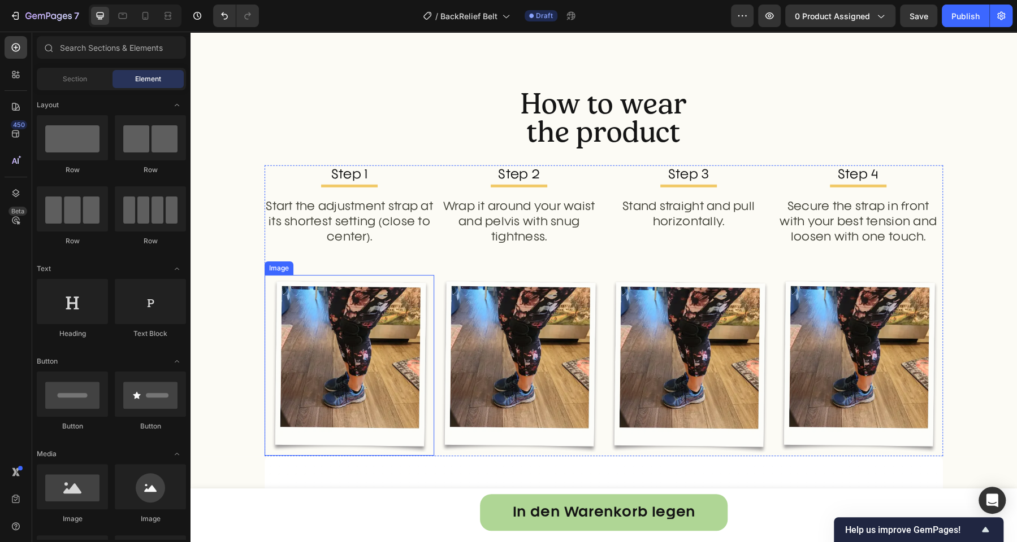
click at [383, 353] on img at bounding box center [349, 365] width 170 height 181
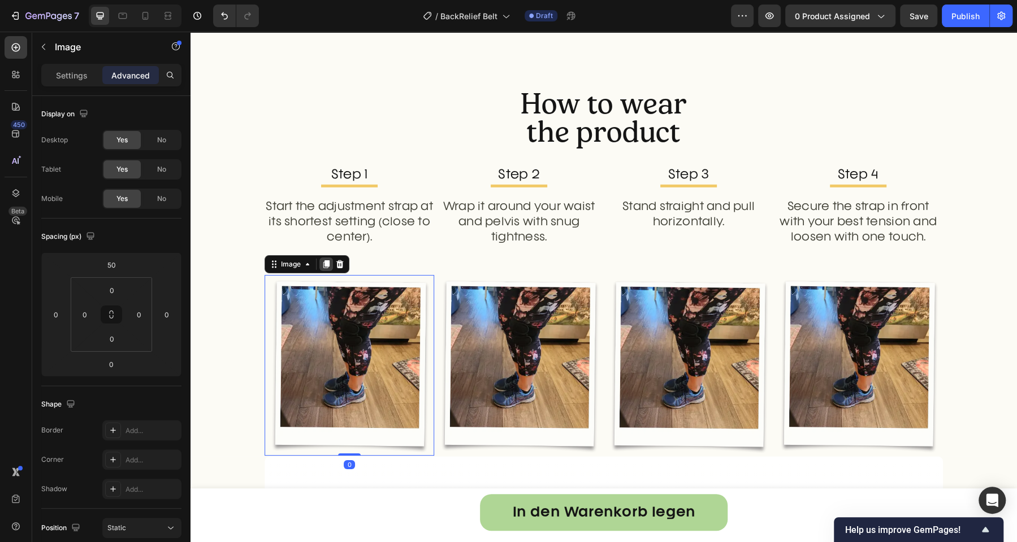
click at [323, 268] on icon at bounding box center [326, 265] width 6 height 8
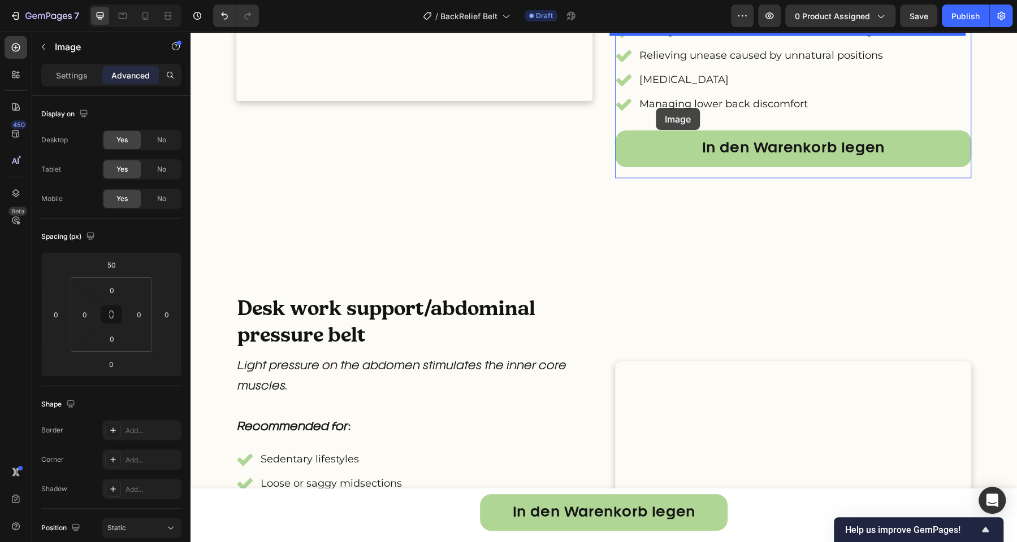
scroll to position [1788, 0]
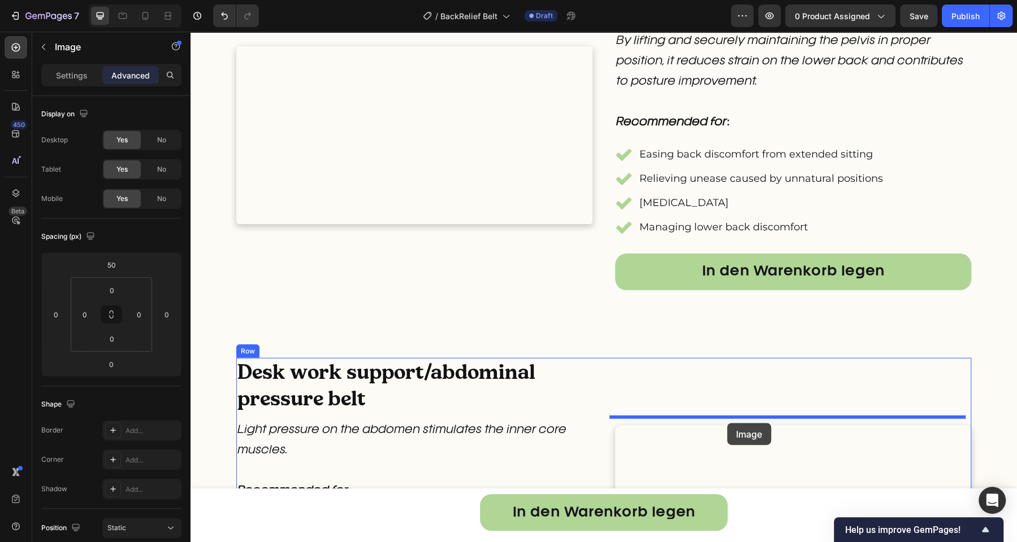
drag, startPoint x: 289, startPoint y: 63, endPoint x: 727, endPoint y: 423, distance: 566.8
type input "16"
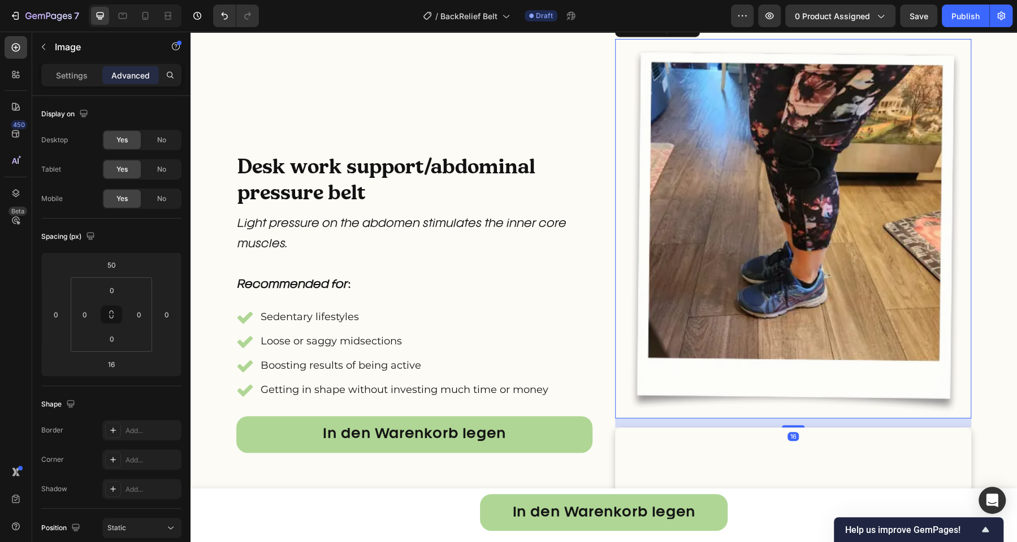
scroll to position [2186, 0]
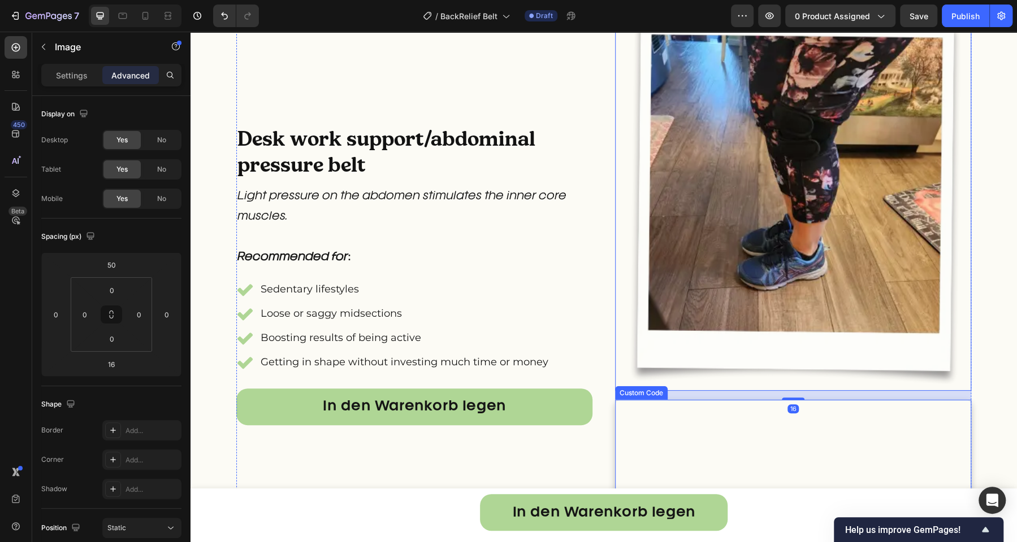
click at [713, 426] on video at bounding box center [793, 489] width 356 height 178
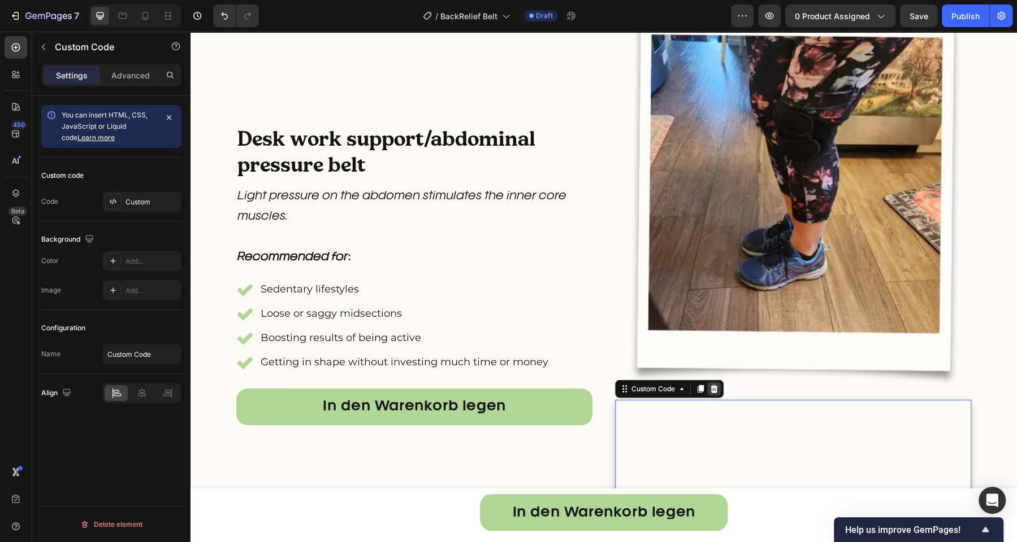
click at [710, 389] on icon at bounding box center [713, 389] width 7 height 8
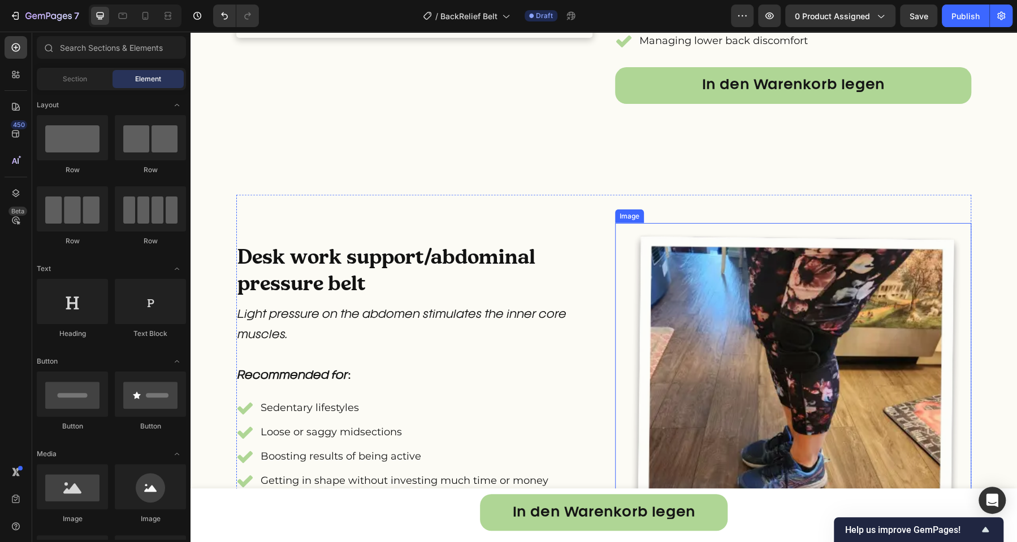
scroll to position [1974, 0]
click at [716, 327] on img at bounding box center [793, 413] width 356 height 380
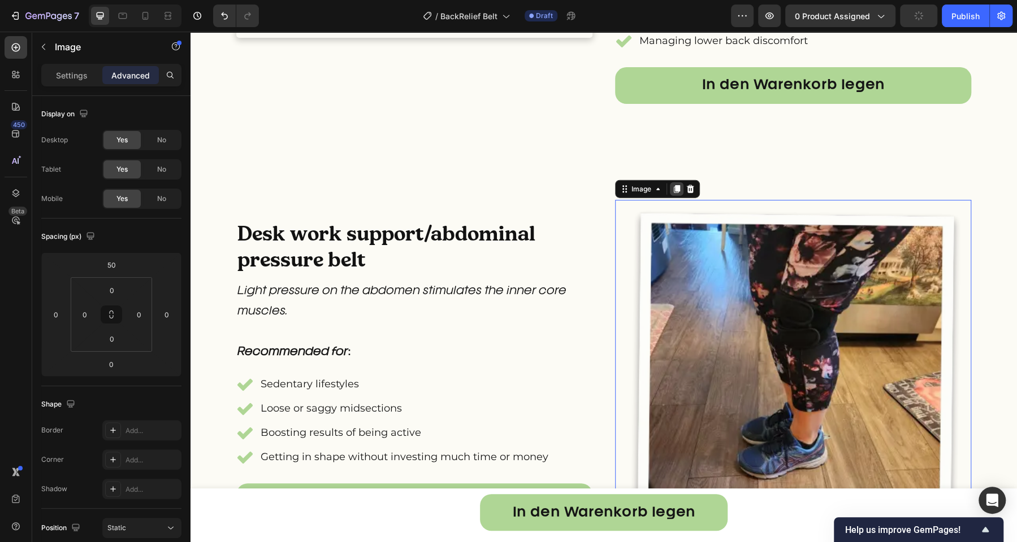
click at [674, 193] on icon at bounding box center [677, 189] width 6 height 8
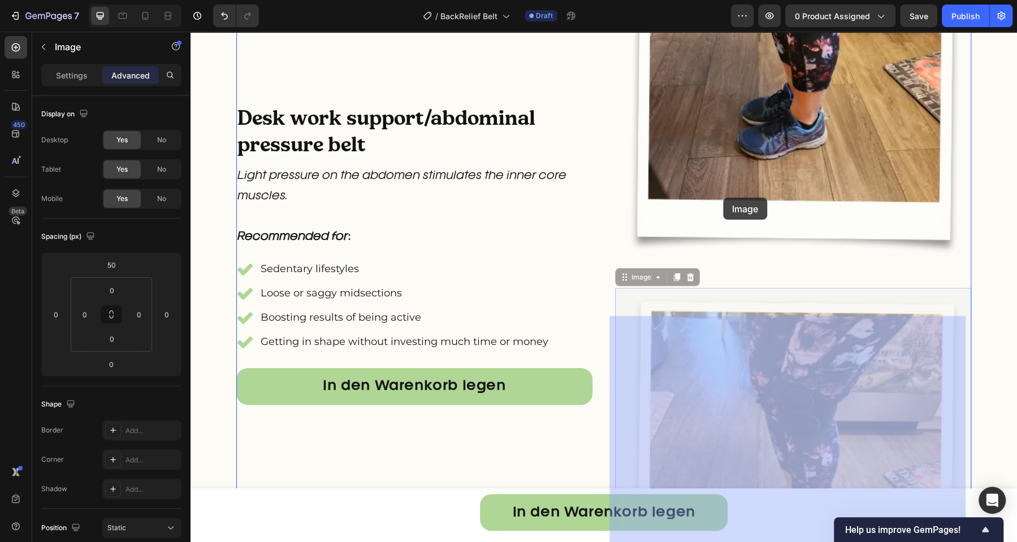
scroll to position [1869, 0]
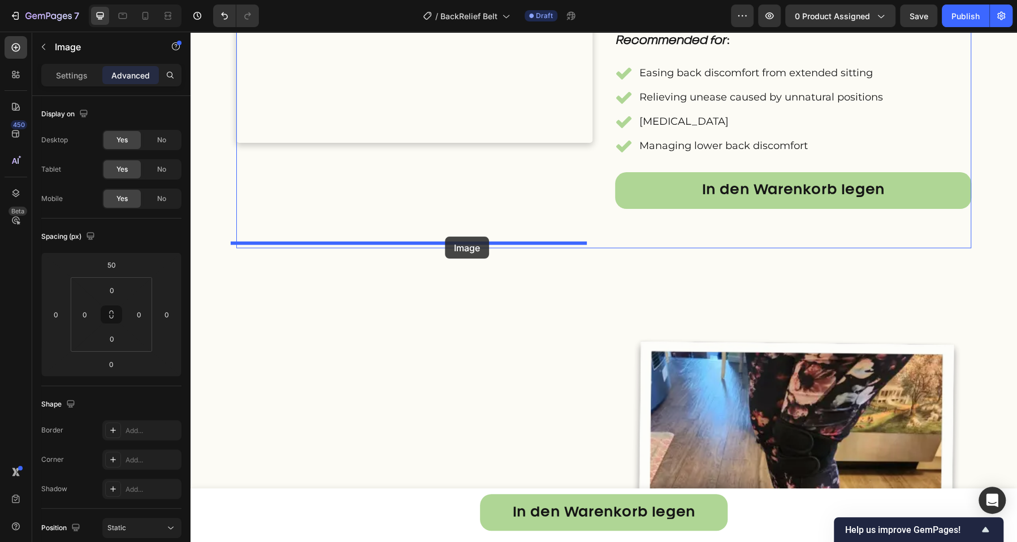
drag, startPoint x: 636, startPoint y: 63, endPoint x: 445, endPoint y: 237, distance: 258.4
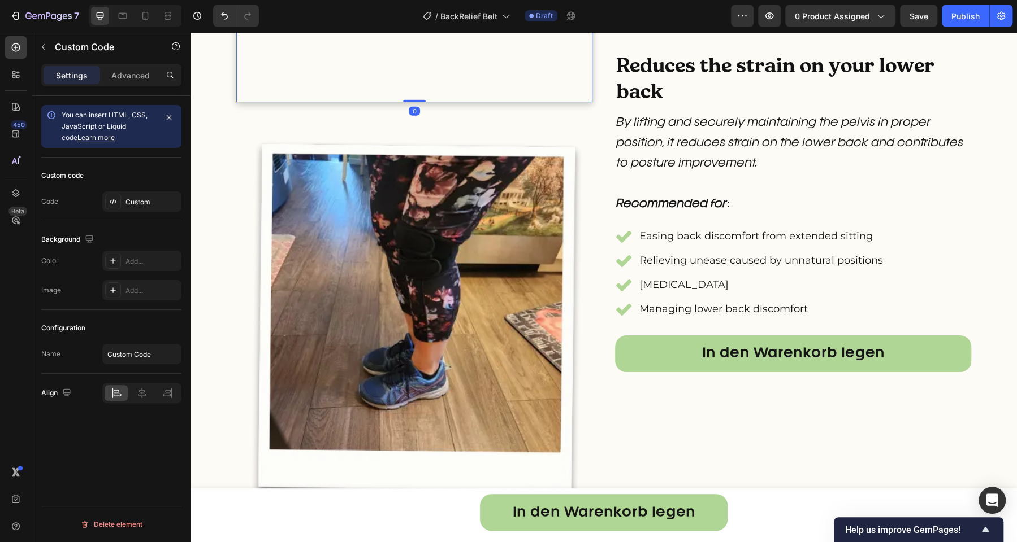
scroll to position [1678, 0]
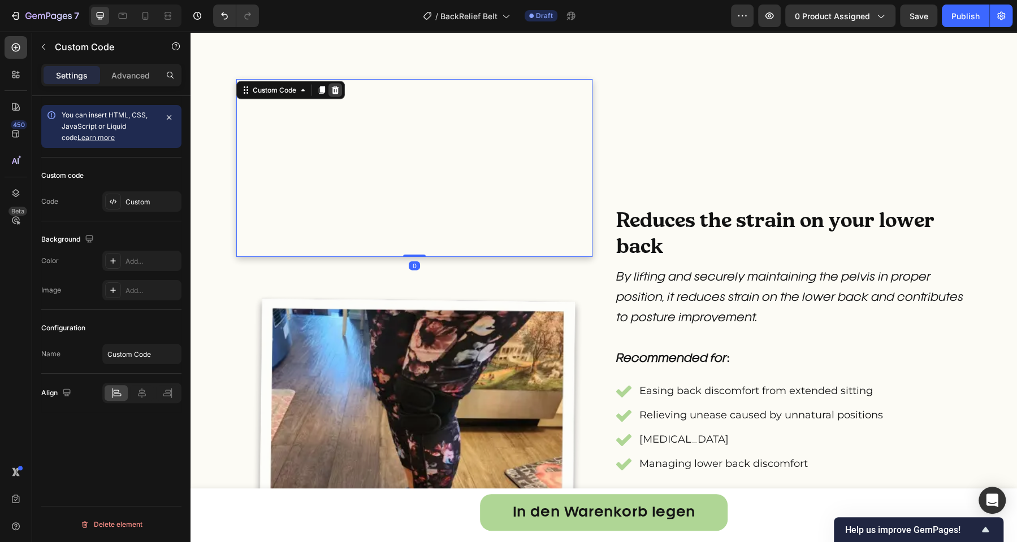
click at [331, 86] on icon at bounding box center [335, 90] width 9 height 9
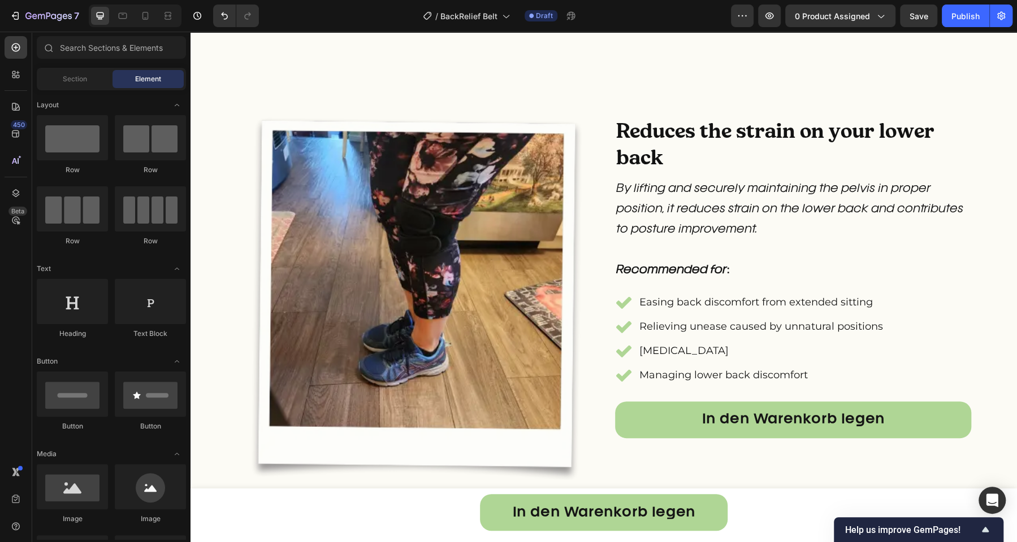
click at [345, 151] on img at bounding box center [414, 297] width 356 height 380
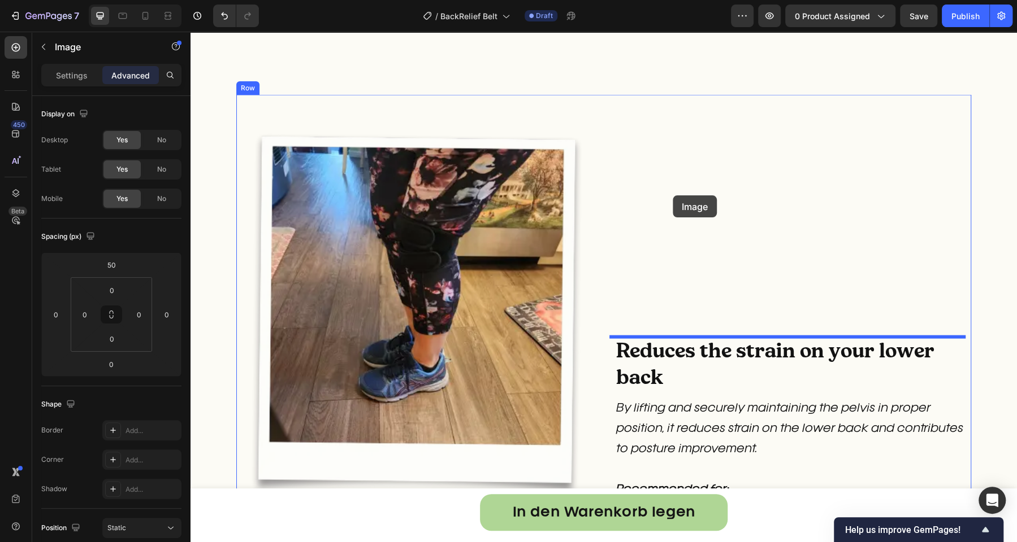
scroll to position [1473, 0]
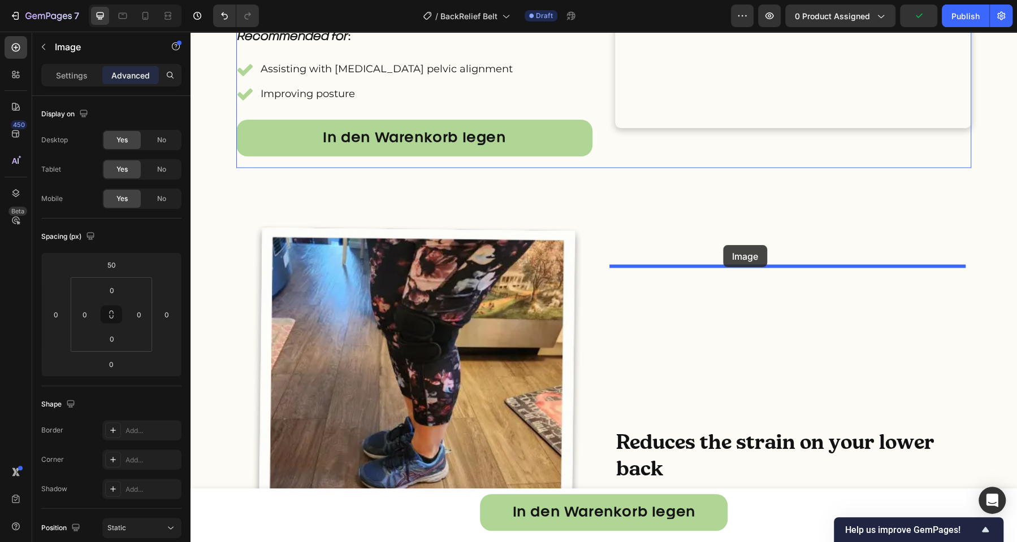
drag, startPoint x: 274, startPoint y: 67, endPoint x: 723, endPoint y: 245, distance: 483.2
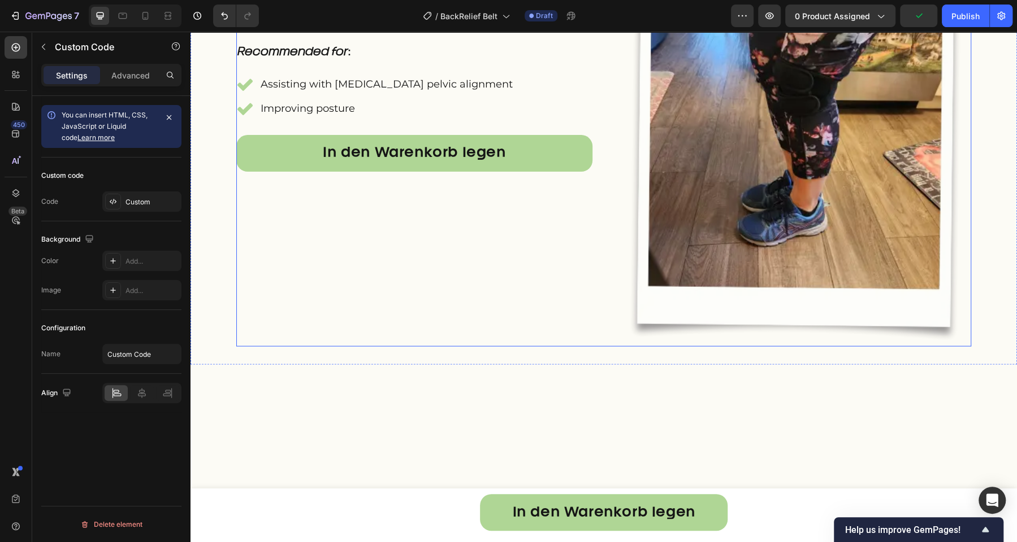
scroll to position [1337, 0]
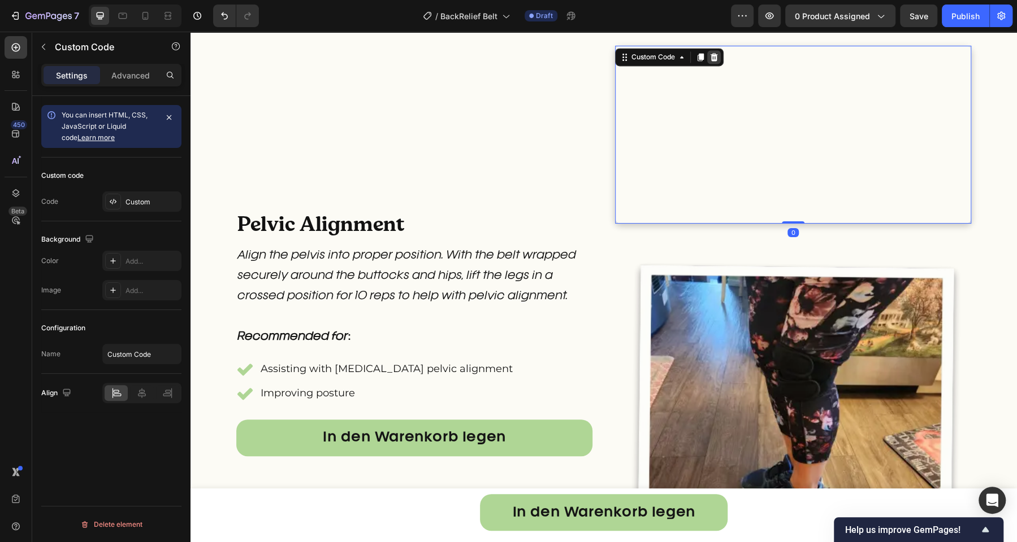
click at [709, 57] on icon at bounding box center [713, 57] width 9 height 9
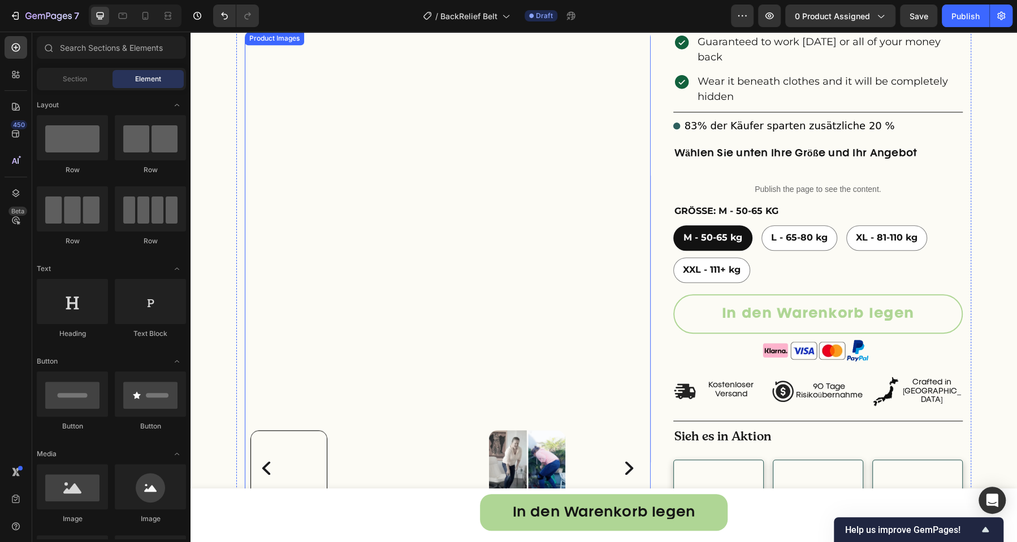
scroll to position [584, 0]
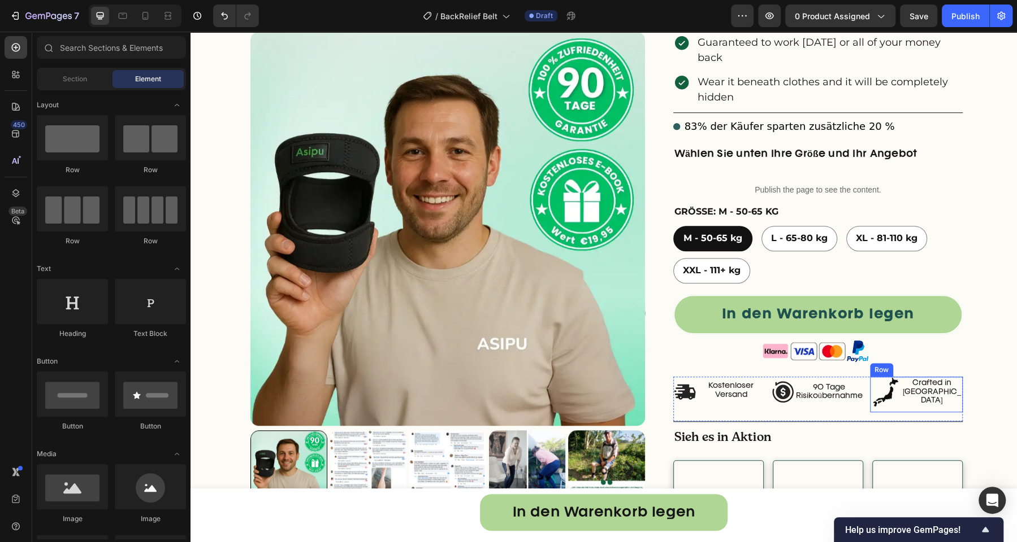
click at [901, 377] on div "Crafted in [GEOGRAPHIC_DATA] Text Block" at bounding box center [932, 395] width 62 height 36
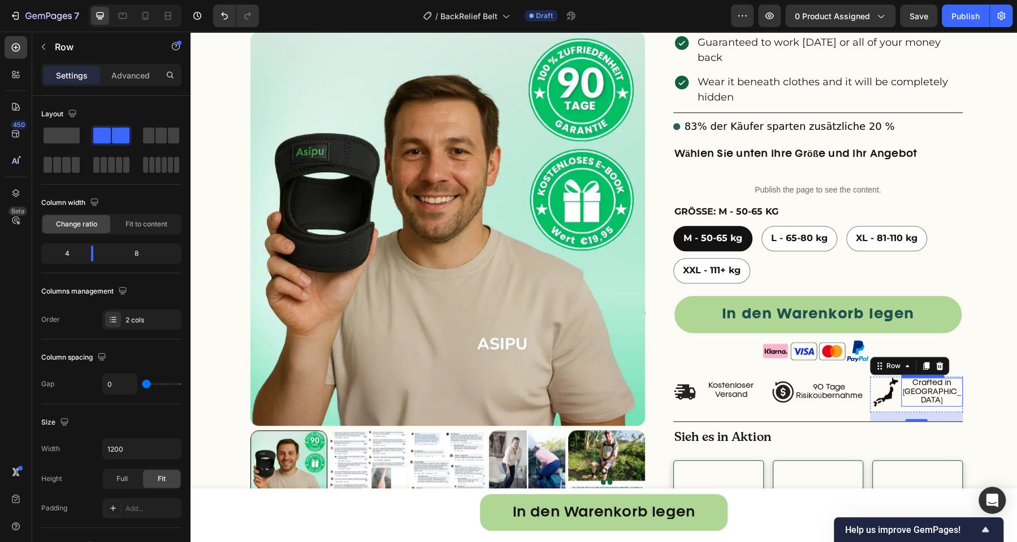
click at [911, 379] on p "Crafted in [GEOGRAPHIC_DATA]" at bounding box center [931, 392] width 59 height 27
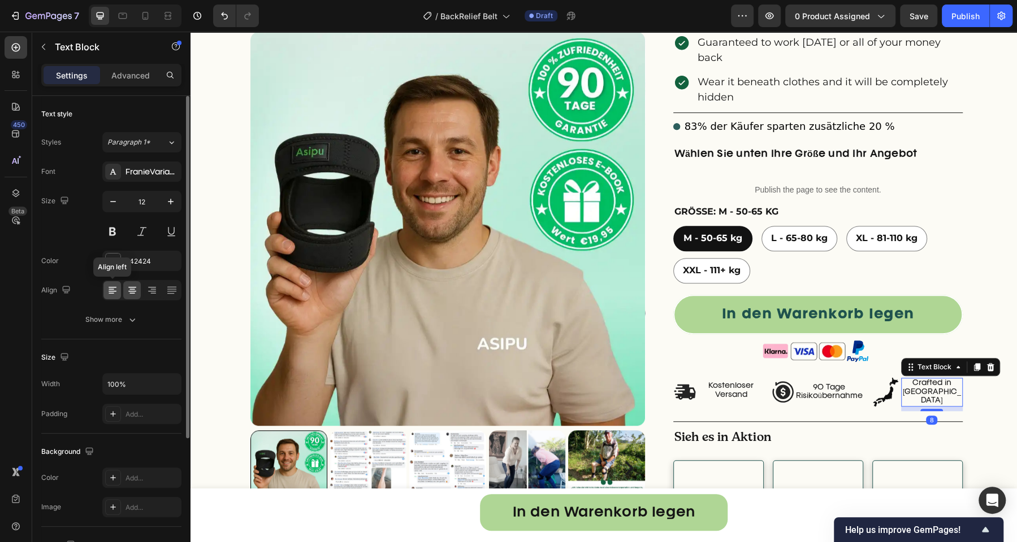
click at [115, 294] on icon at bounding box center [112, 290] width 11 height 11
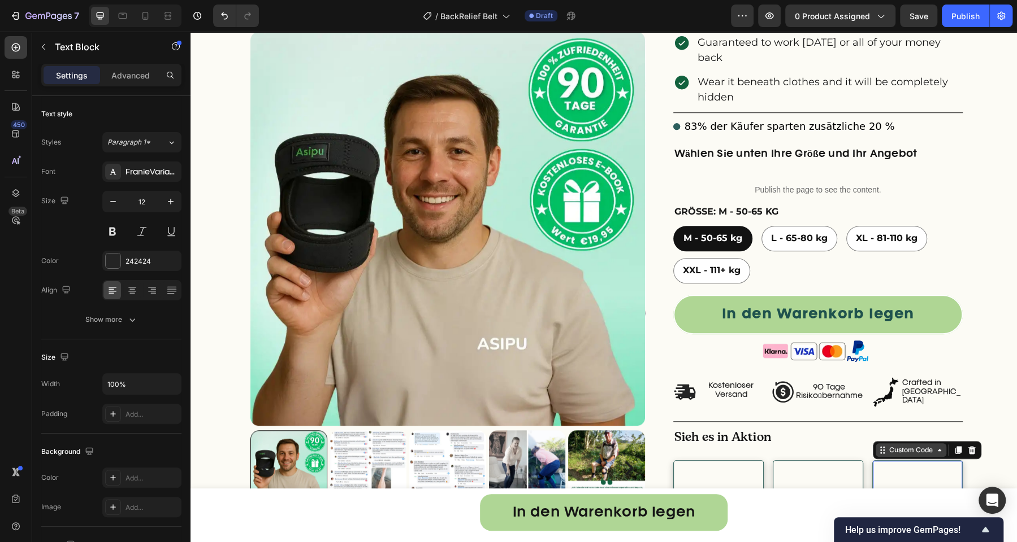
click at [888, 445] on div "Custom Code" at bounding box center [911, 450] width 48 height 10
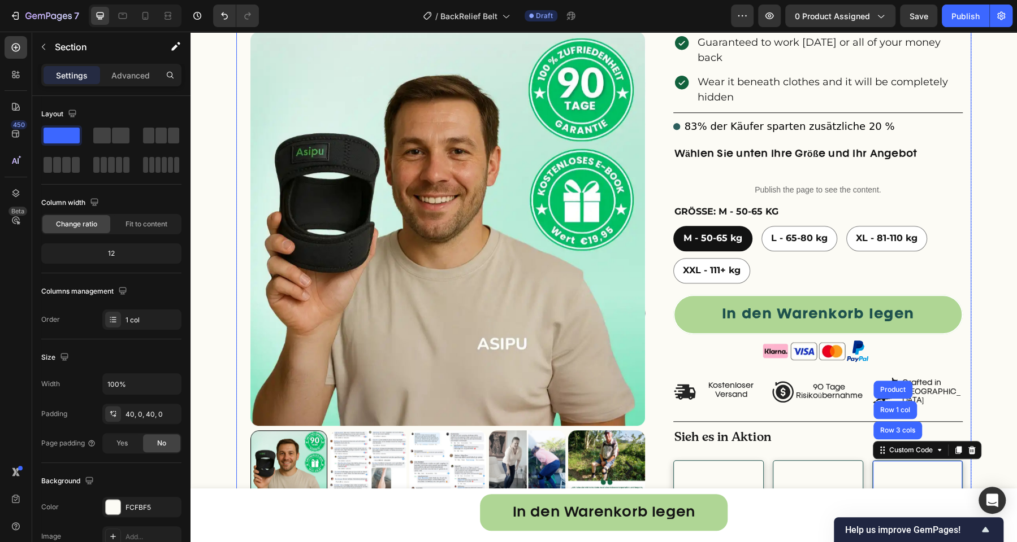
click at [987, 368] on div "right Created with Sketch. right Created with Sketch. Product Images Überarbeit…" at bounding box center [603, 25] width 826 height 1062
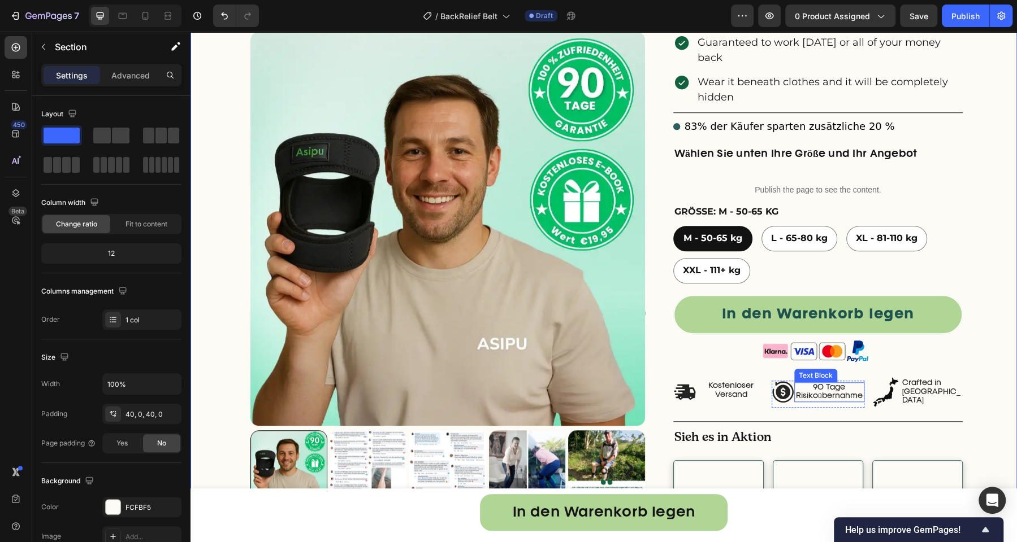
click at [796, 384] on p "90 Tage Risikoübernahme" at bounding box center [829, 393] width 68 height 18
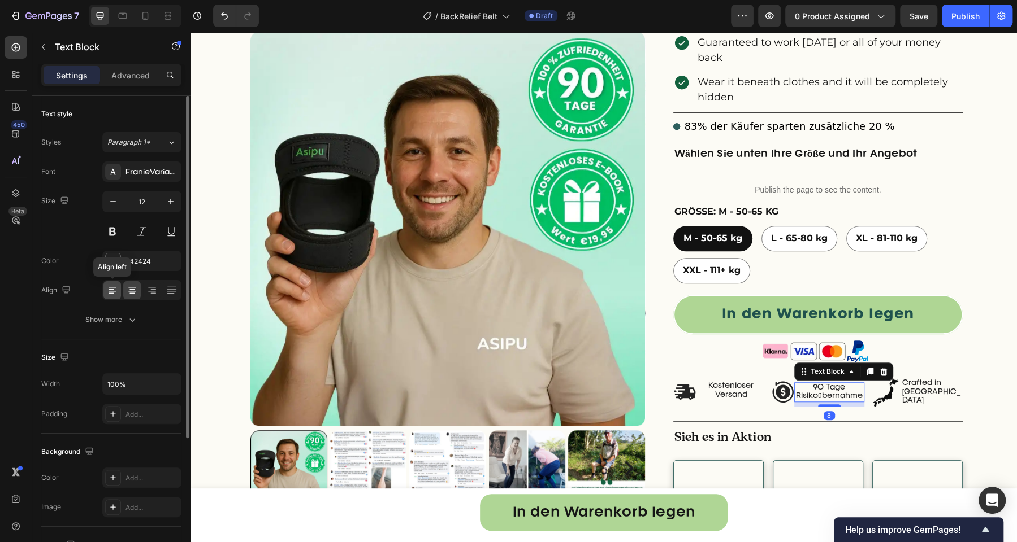
click at [109, 286] on icon at bounding box center [112, 290] width 11 height 11
click at [819, 426] on p "Sieh es in Aktion" at bounding box center [818, 437] width 288 height 23
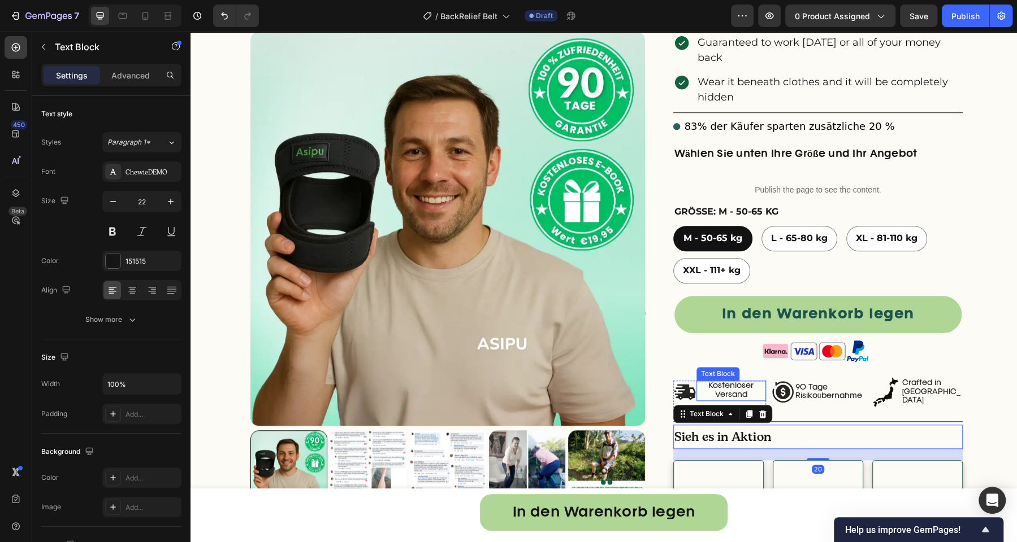
click at [727, 382] on p "Kostenloser Versand" at bounding box center [730, 391] width 67 height 18
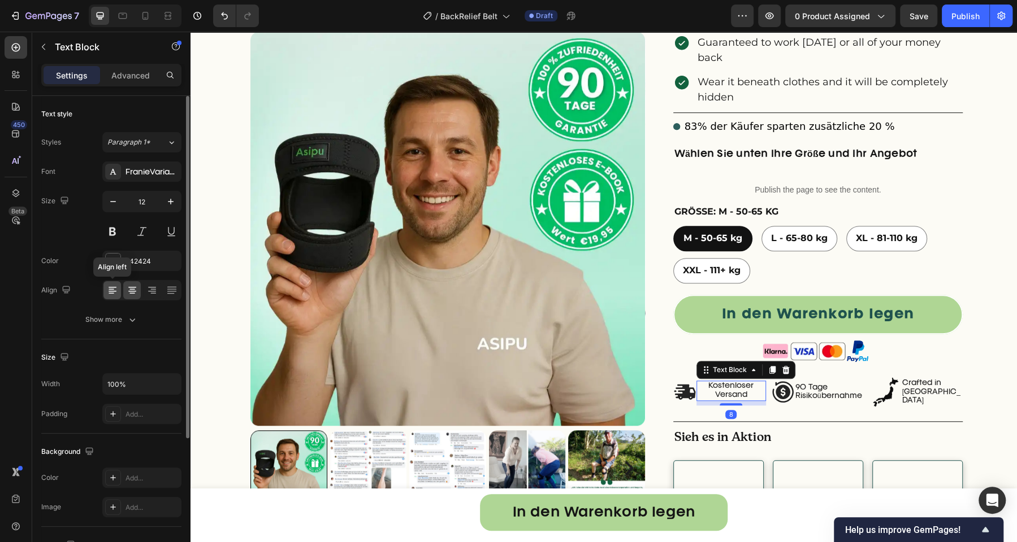
click at [114, 285] on icon at bounding box center [112, 290] width 11 height 11
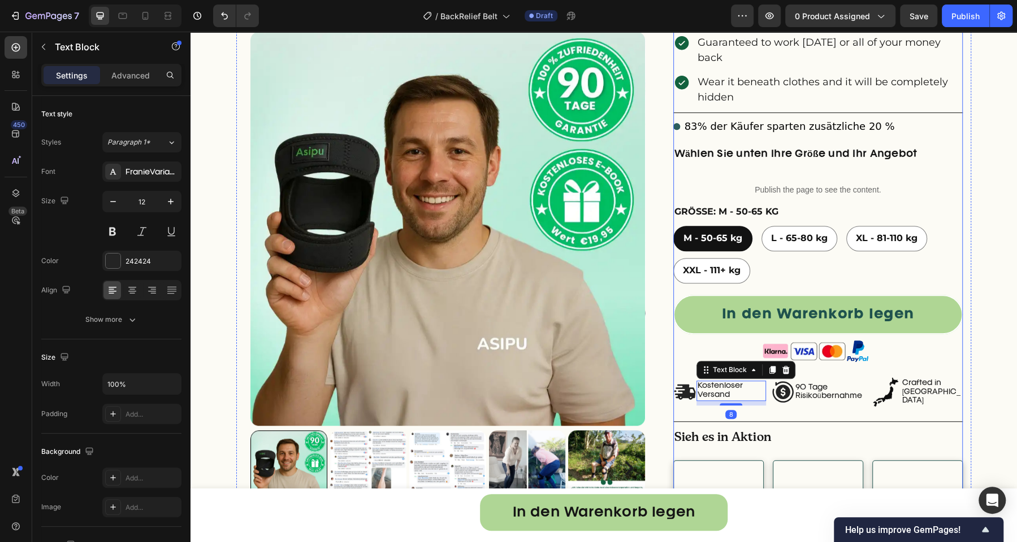
click at [971, 306] on div "right Created with Sketch. right Created with Sketch. Product Images Überarbeit…" at bounding box center [603, 25] width 826 height 1062
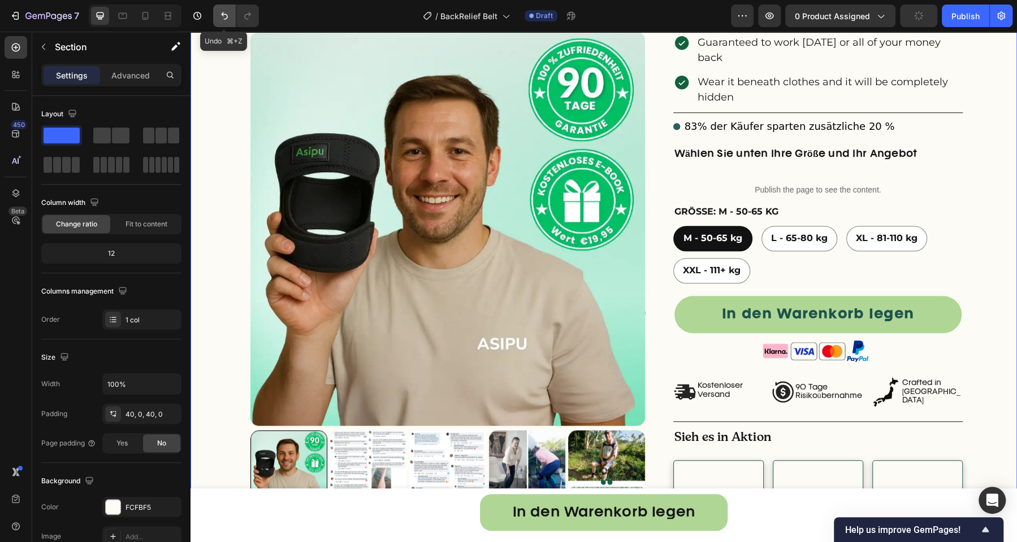
click at [220, 13] on icon "Undo/Redo" at bounding box center [224, 15] width 11 height 11
click at [222, 12] on icon "Undo/Redo" at bounding box center [224, 15] width 11 height 11
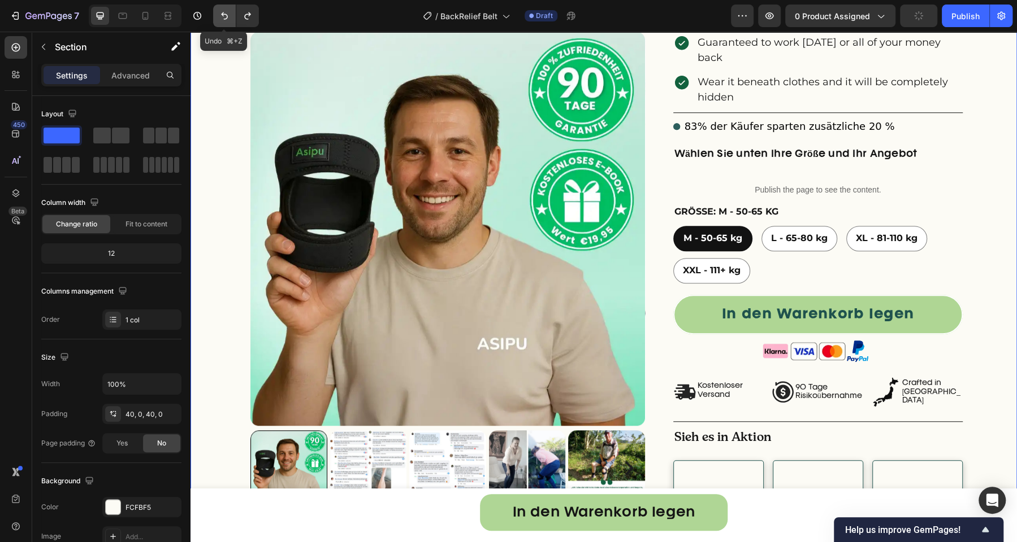
click at [222, 12] on icon "Undo/Redo" at bounding box center [224, 15] width 11 height 11
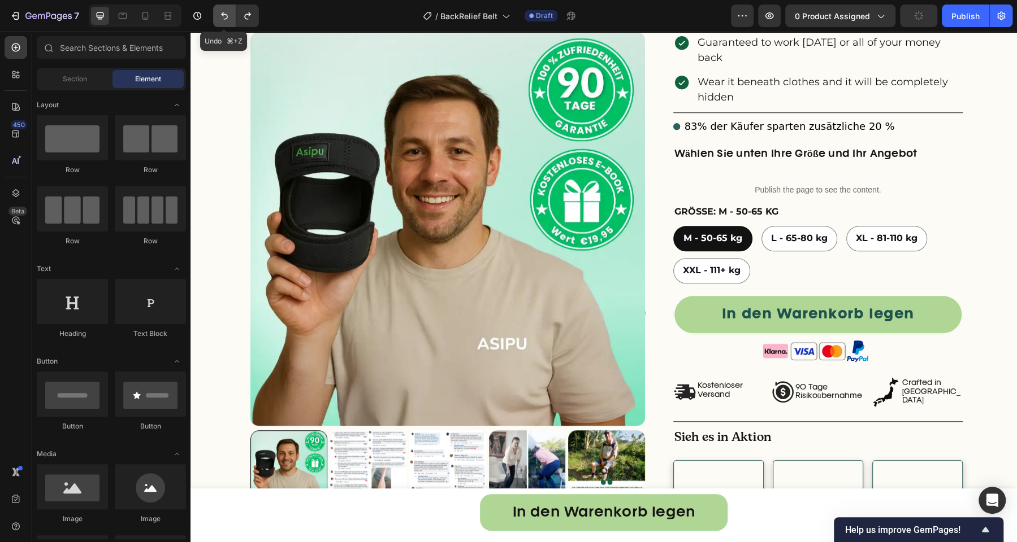
click at [225, 11] on icon "Undo/Redo" at bounding box center [224, 15] width 11 height 11
click at [245, 15] on icon "Undo/Redo" at bounding box center [247, 15] width 11 height 11
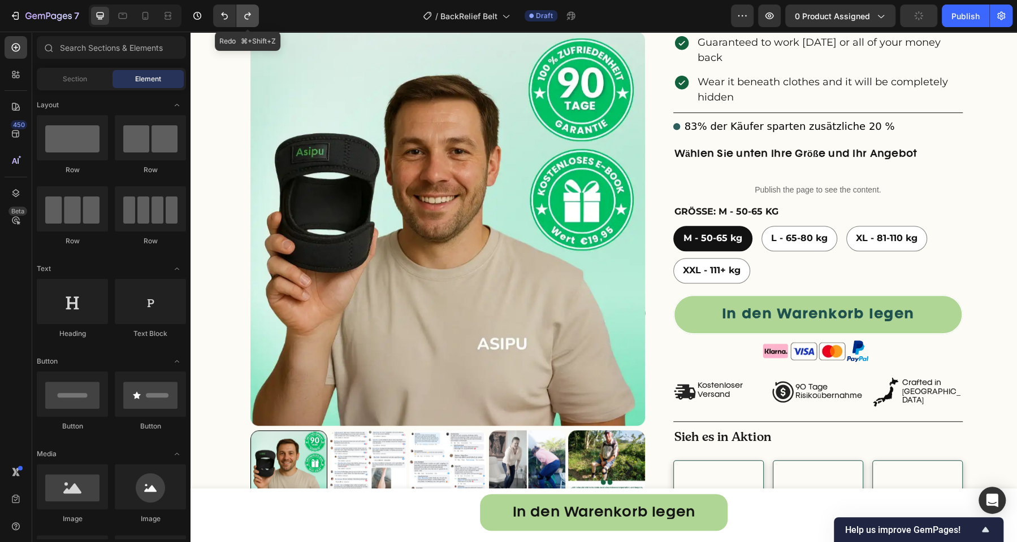
click at [245, 15] on icon "Undo/Redo" at bounding box center [247, 15] width 11 height 11
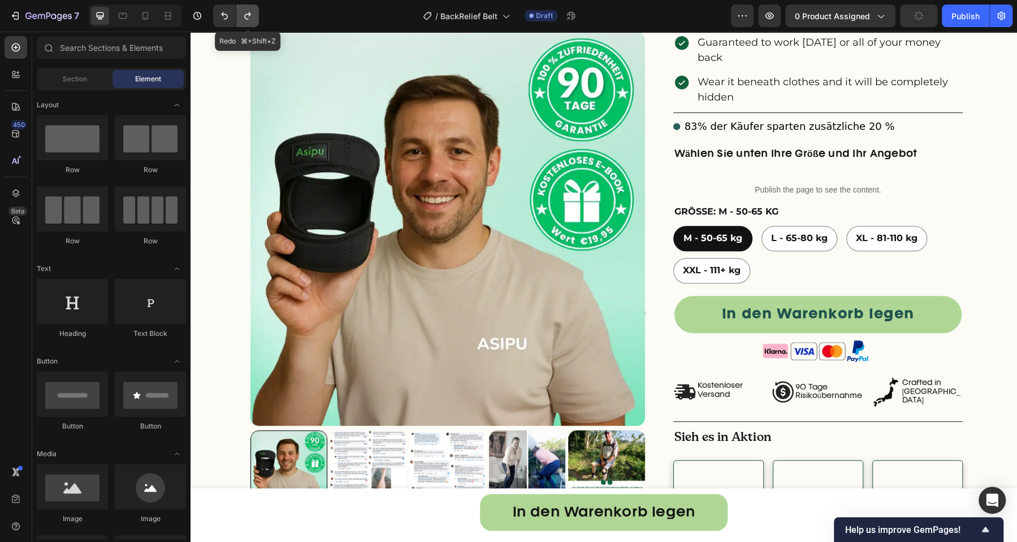
click at [245, 15] on icon "Undo/Redo" at bounding box center [247, 15] width 11 height 11
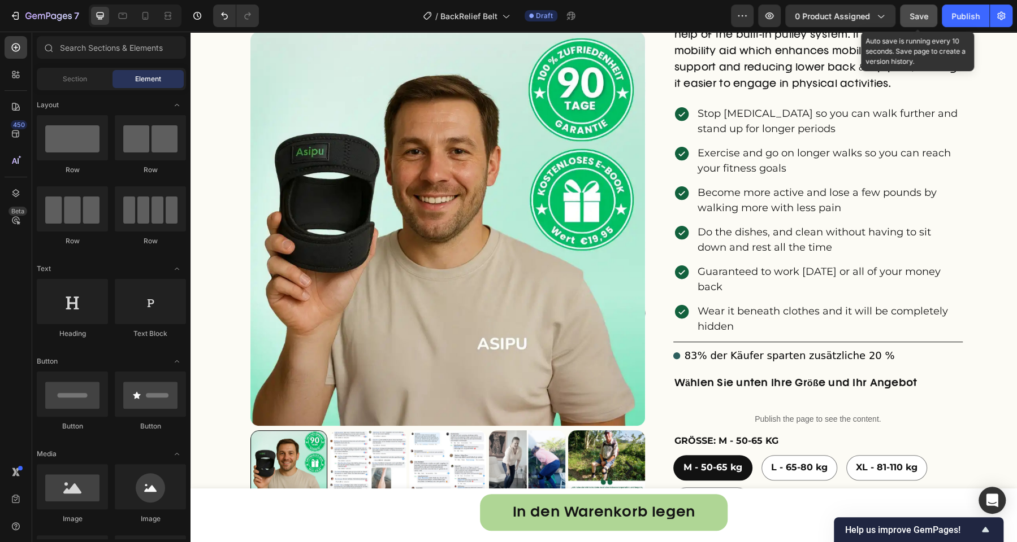
click at [922, 18] on span "Save" at bounding box center [918, 16] width 19 height 10
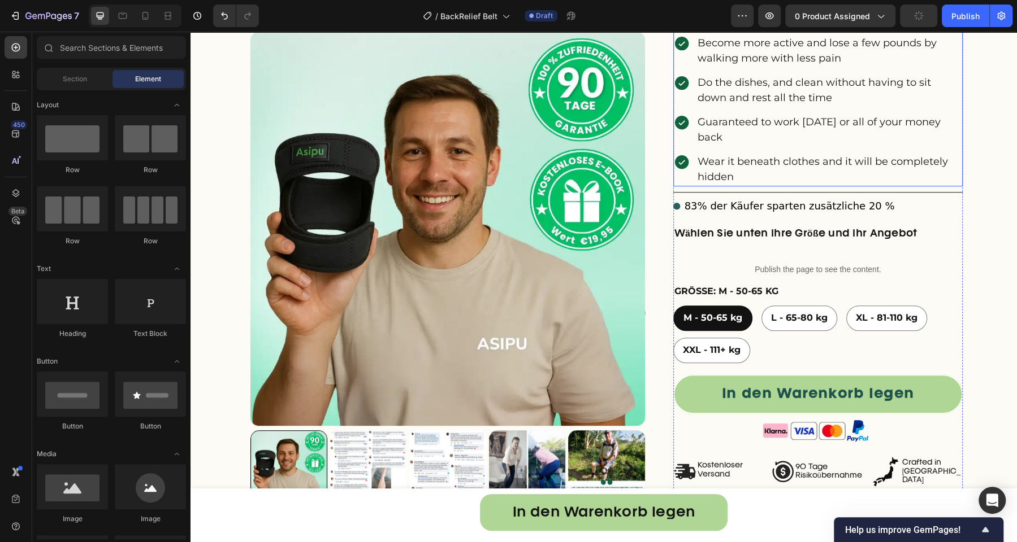
scroll to position [598, 0]
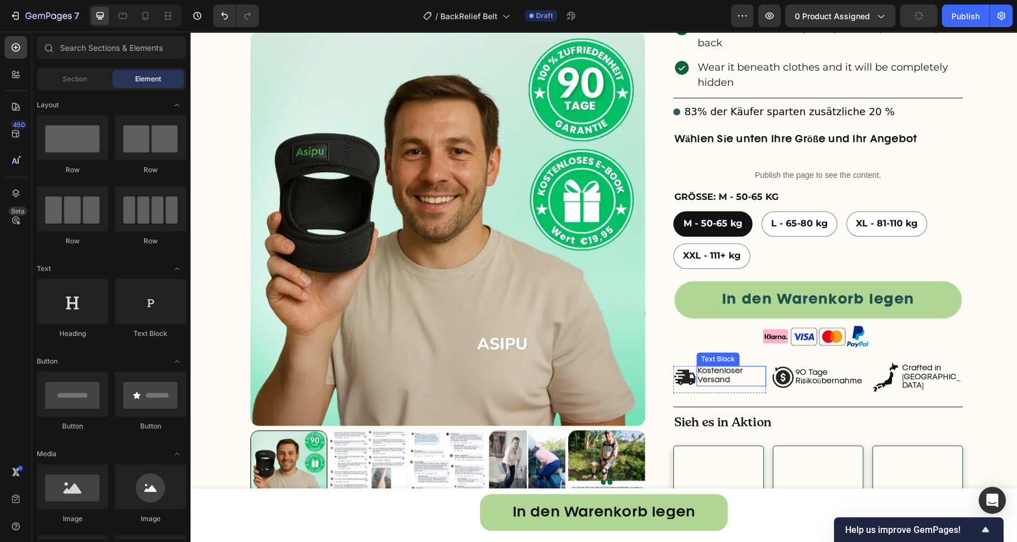
click at [722, 367] on p "Kostenloser Versand" at bounding box center [730, 376] width 67 height 18
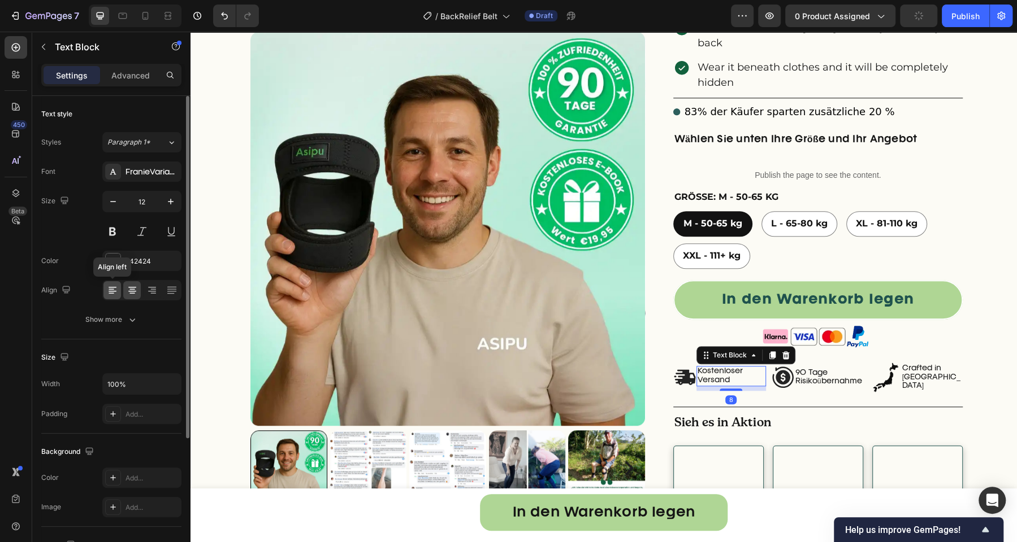
click at [112, 289] on icon at bounding box center [111, 289] width 6 height 1
click at [734, 350] on div "Text Block" at bounding box center [729, 355] width 38 height 10
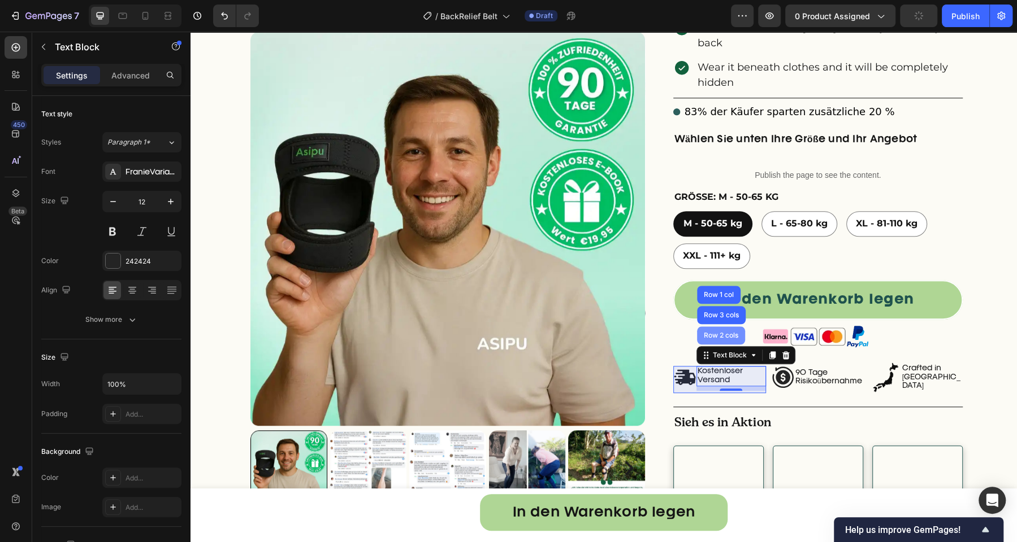
click at [726, 327] on div "Row 2 cols" at bounding box center [721, 336] width 48 height 18
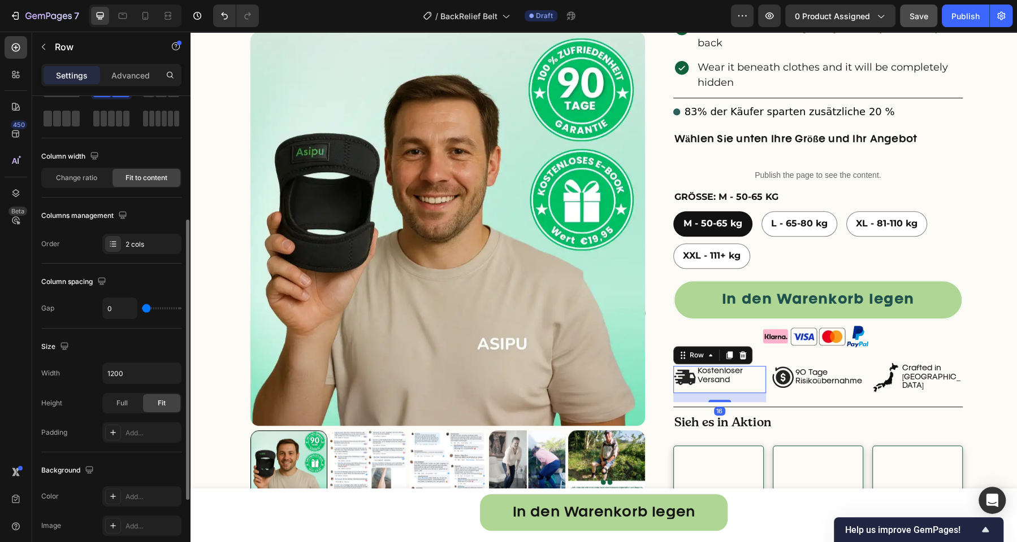
scroll to position [337, 0]
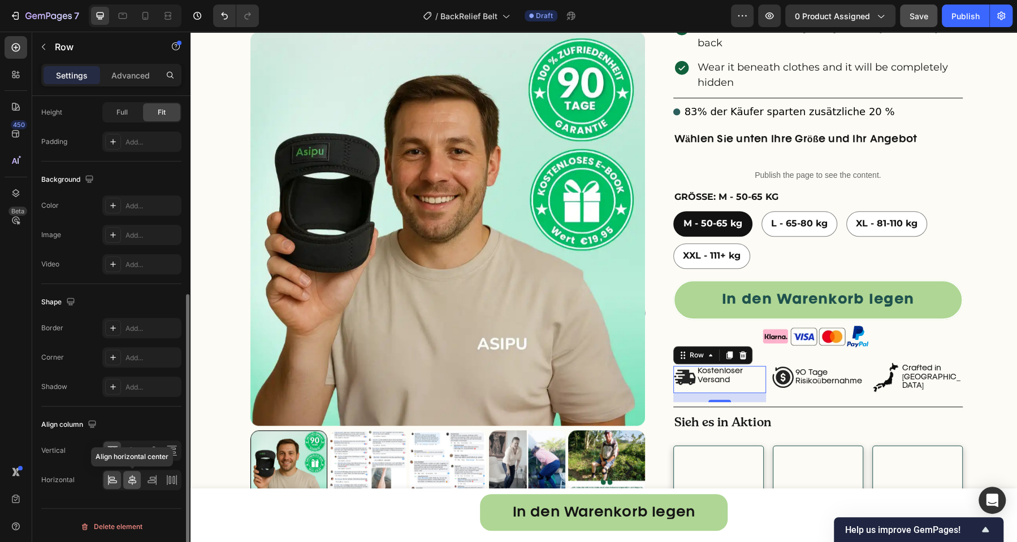
click at [127, 476] on icon at bounding box center [132, 480] width 11 height 11
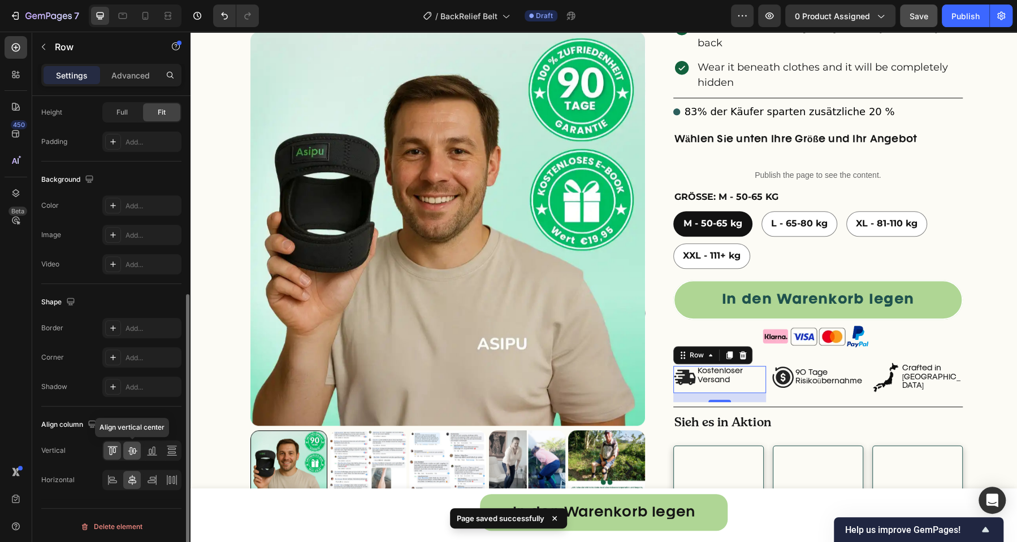
click at [132, 452] on icon at bounding box center [132, 450] width 11 height 11
click at [797, 366] on div "90 Tage Risikoübernahme Text Block" at bounding box center [829, 379] width 70 height 27
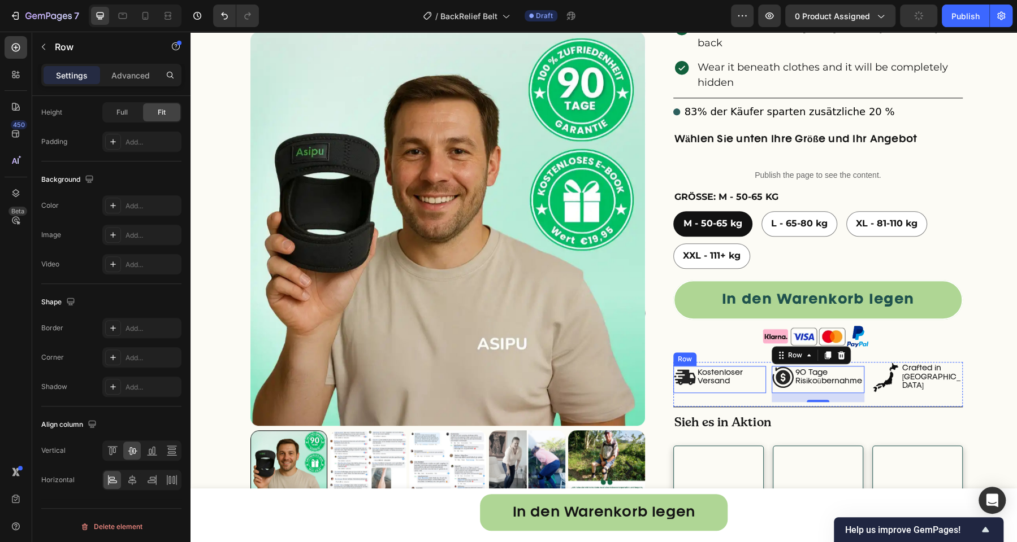
click at [687, 366] on div "Image" at bounding box center [684, 379] width 23 height 27
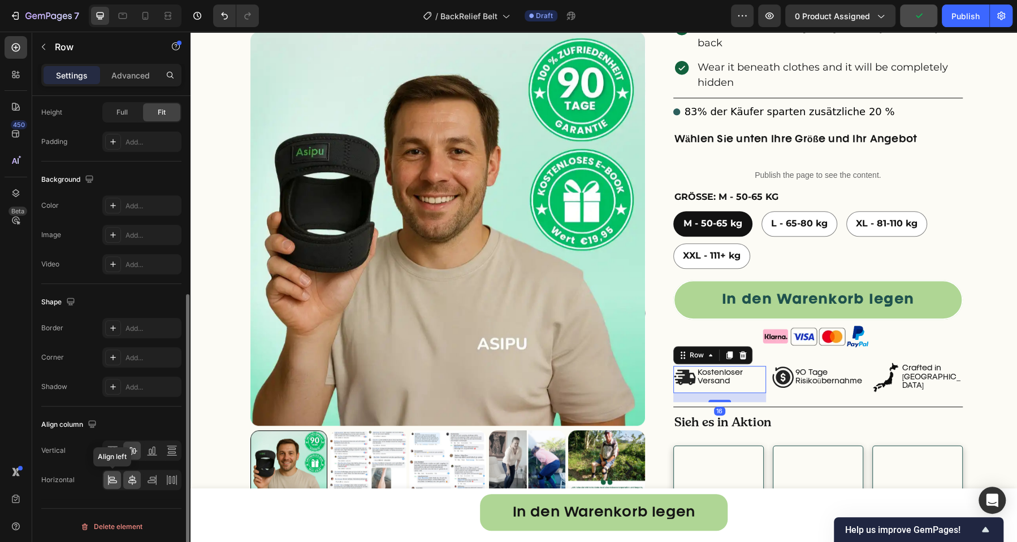
click at [111, 471] on div at bounding box center [112, 480] width 18 height 18
click at [795, 369] on p "90 Tage Risikoübernahme" at bounding box center [829, 378] width 68 height 18
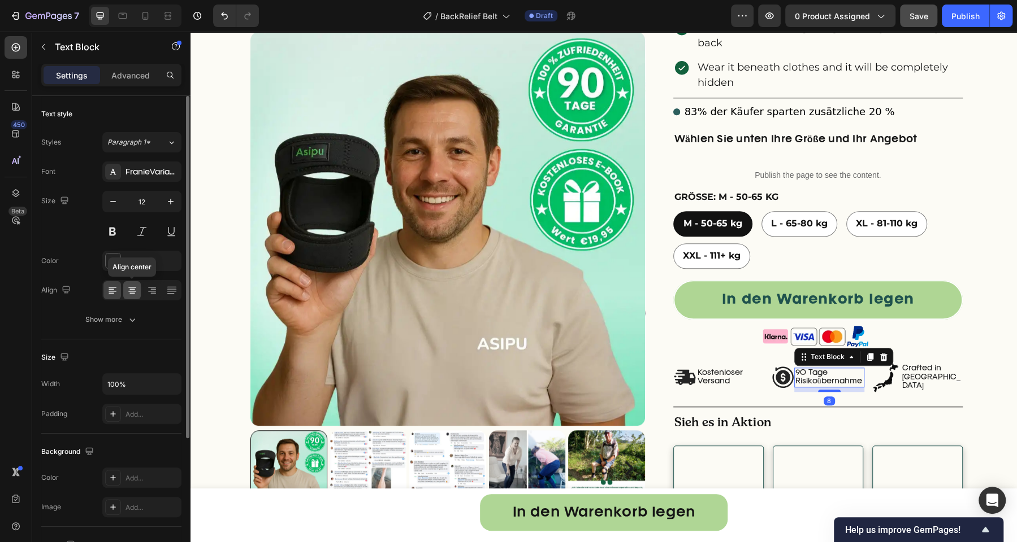
click at [136, 289] on icon at bounding box center [132, 290] width 11 height 11
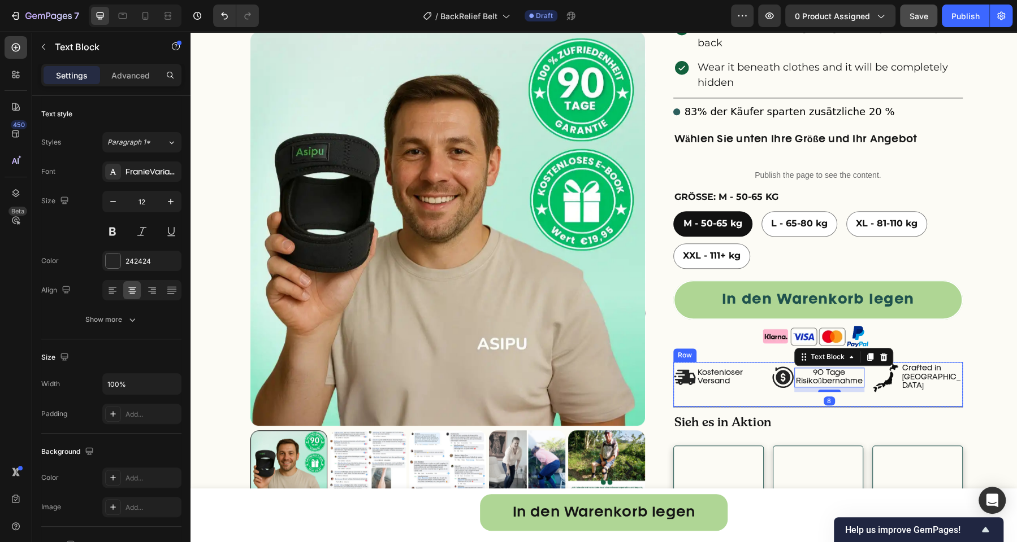
click at [727, 369] on p "Kostenloser Versand" at bounding box center [730, 378] width 67 height 18
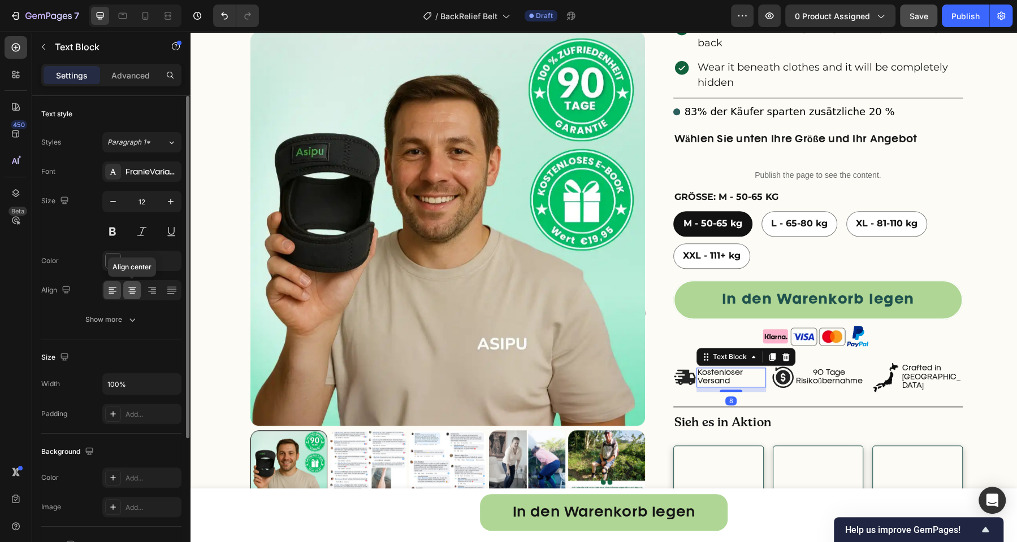
click at [131, 286] on icon at bounding box center [132, 290] width 11 height 11
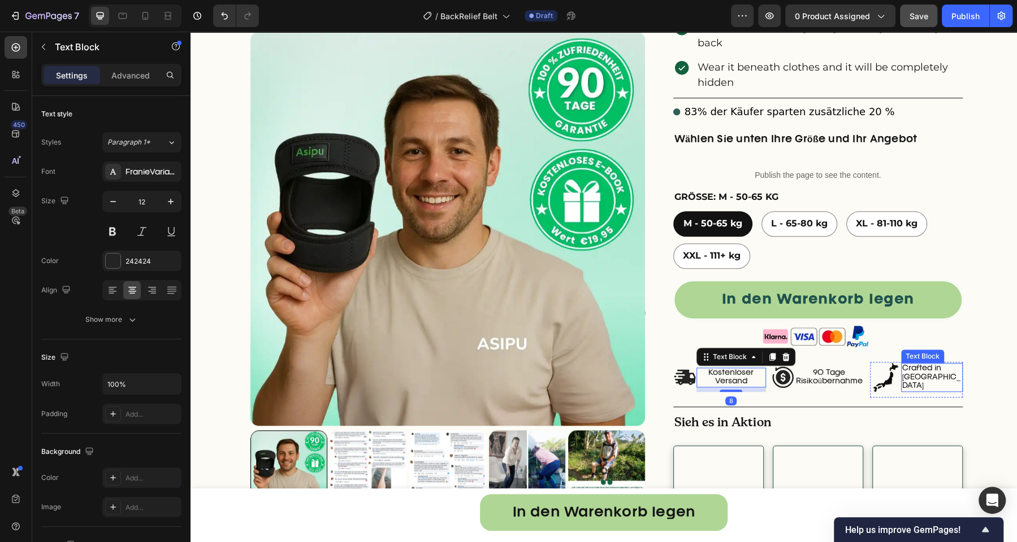
click at [902, 364] on p "Crafted in [GEOGRAPHIC_DATA]" at bounding box center [931, 377] width 59 height 27
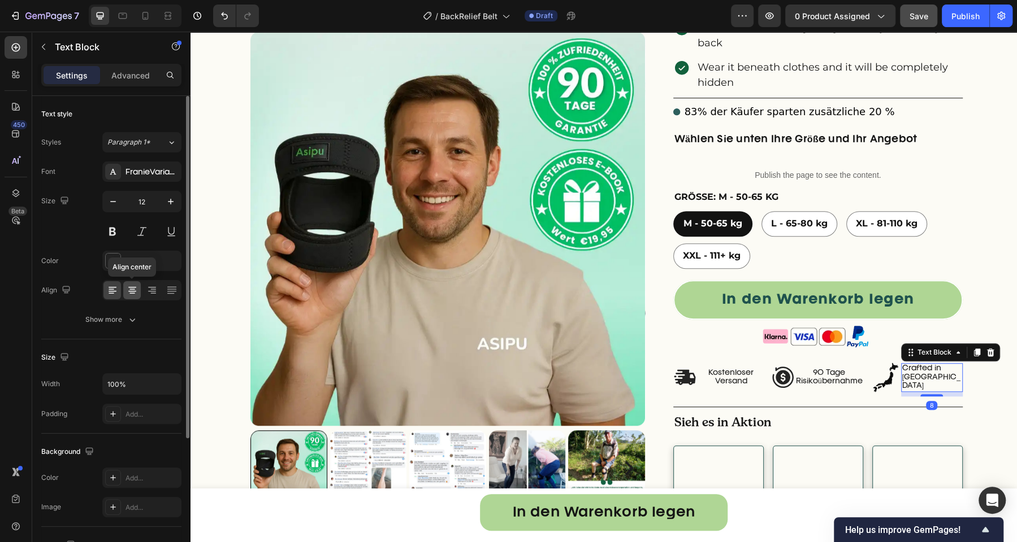
click at [131, 287] on icon at bounding box center [132, 290] width 11 height 11
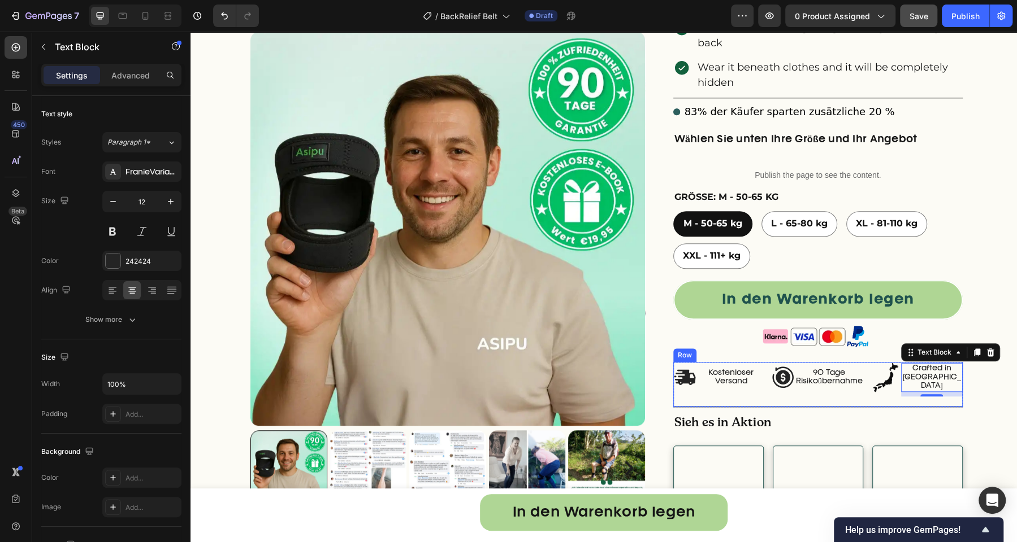
click at [729, 362] on div "Image Kostenloser Versand Text Block Row" at bounding box center [719, 384] width 93 height 45
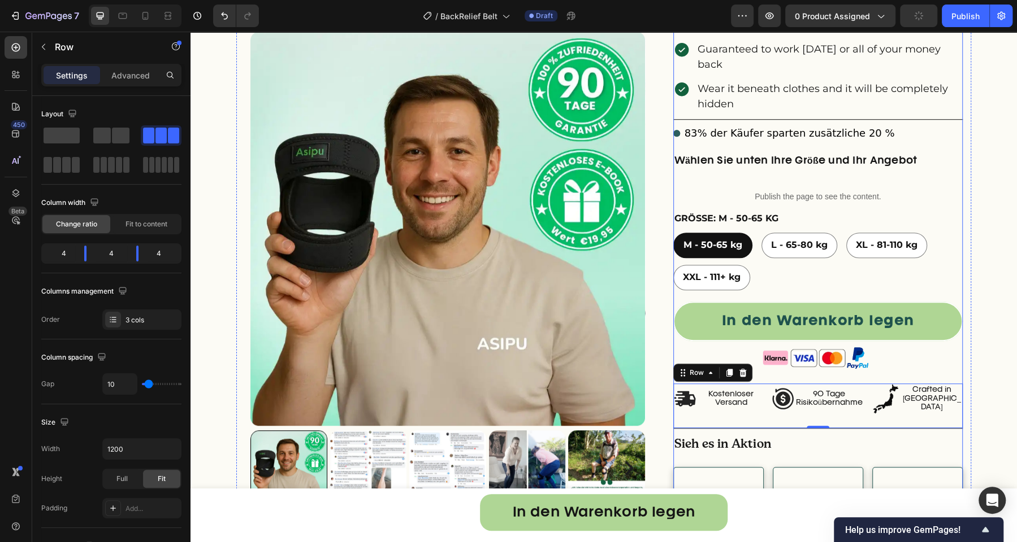
scroll to position [553, 0]
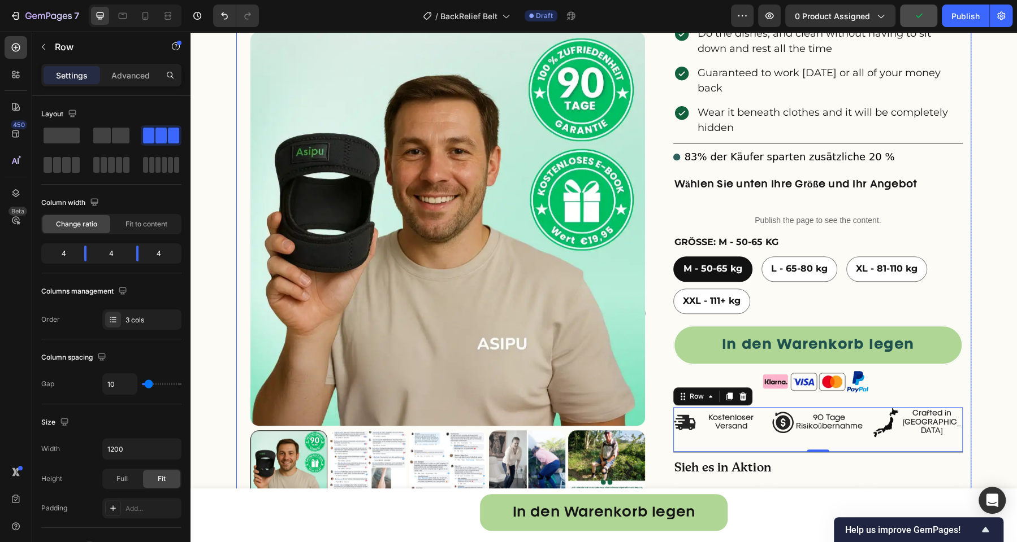
click at [653, 324] on div "right Created with Sketch. right Created with Sketch. Product Images Überarbeit…" at bounding box center [603, 56] width 735 height 1062
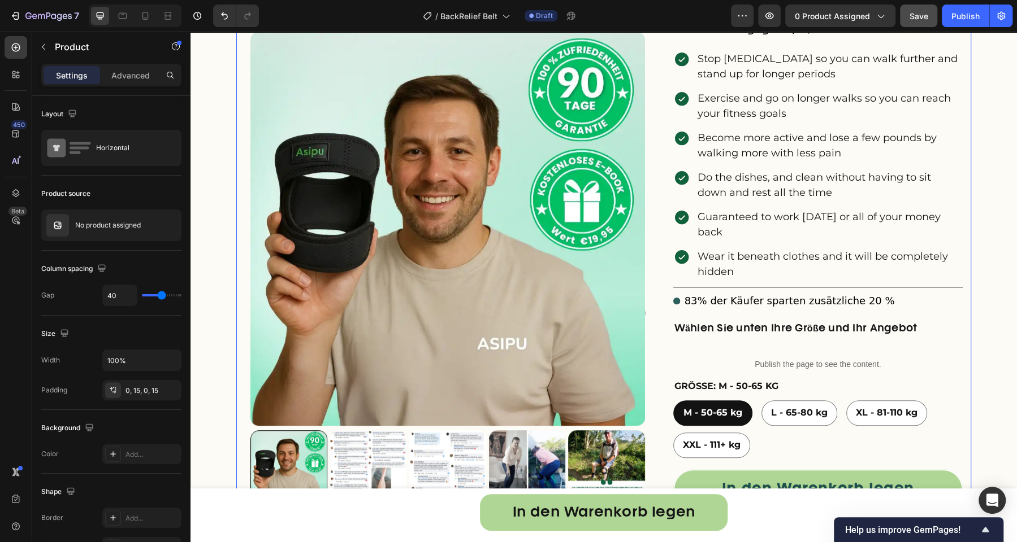
scroll to position [394, 0]
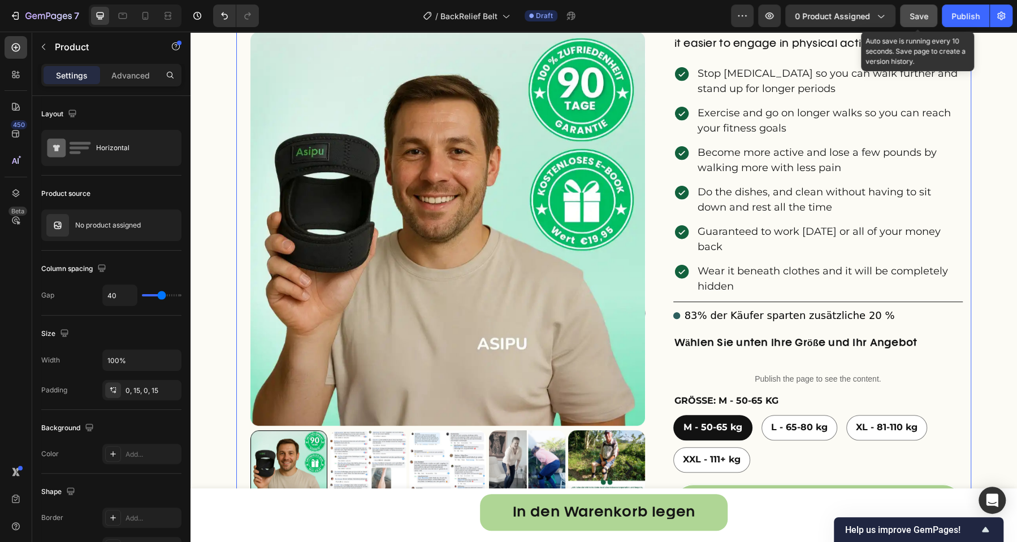
click at [921, 19] on span "Save" at bounding box center [918, 16] width 19 height 10
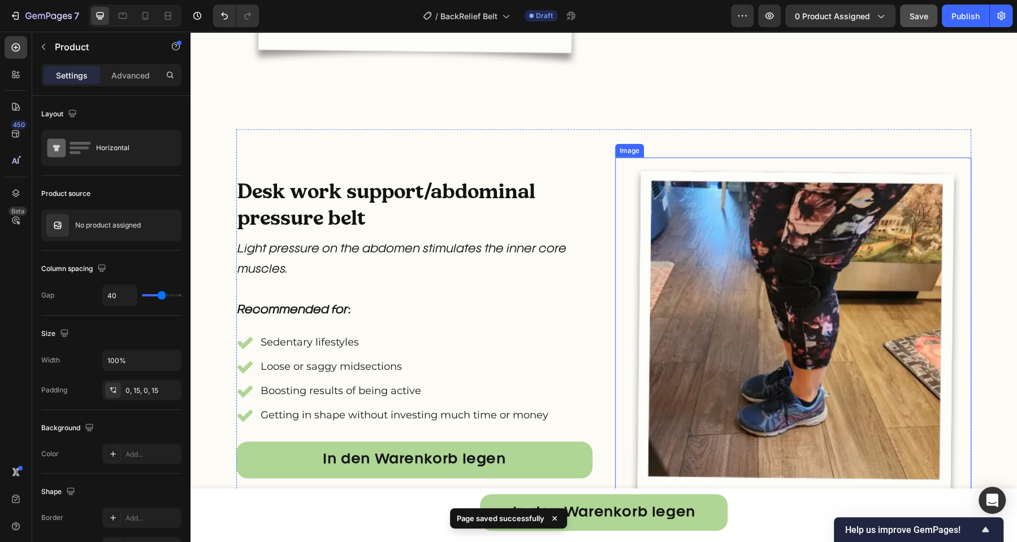
scroll to position [2120, 0]
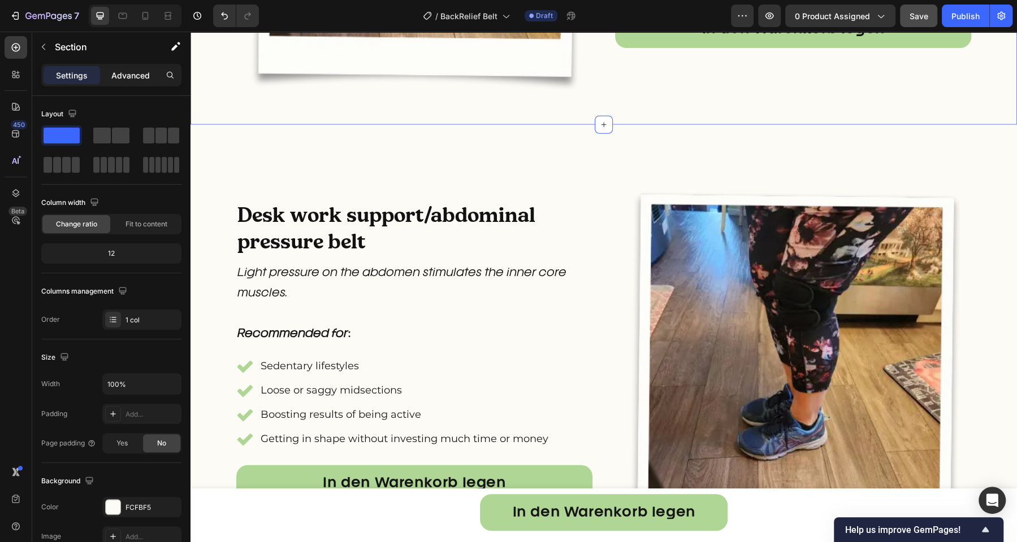
click at [136, 72] on p "Advanced" at bounding box center [130, 76] width 38 height 12
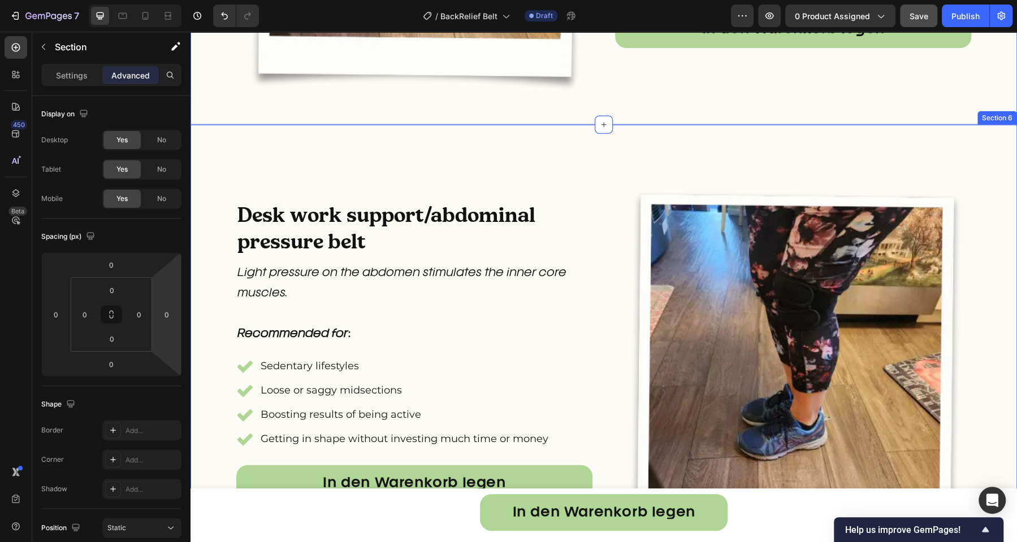
click at [447, 140] on div "Desk work support/abdominal pressure belt Heading Light pressure on the abdomen…" at bounding box center [603, 357] width 826 height 465
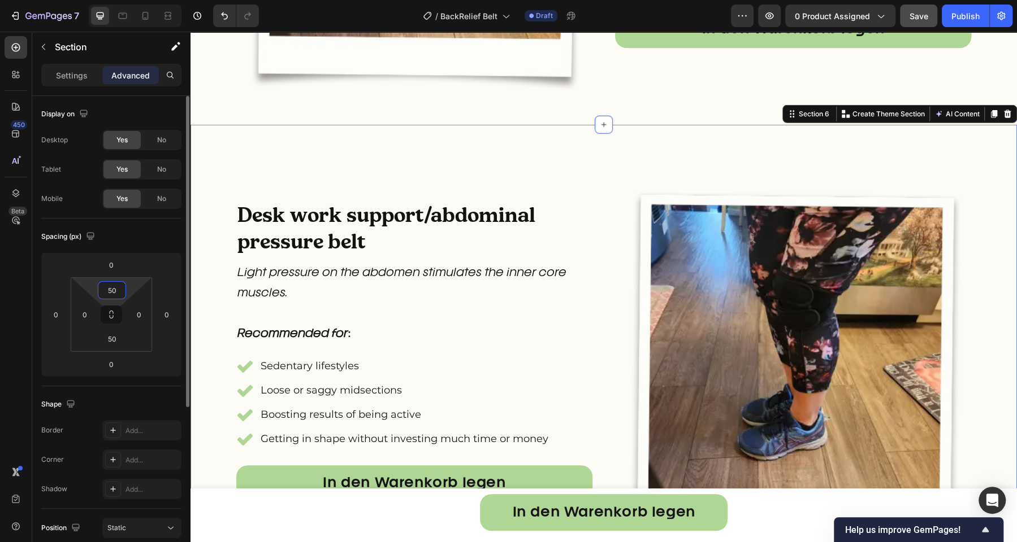
click at [122, 293] on input "50" at bounding box center [112, 290] width 23 height 17
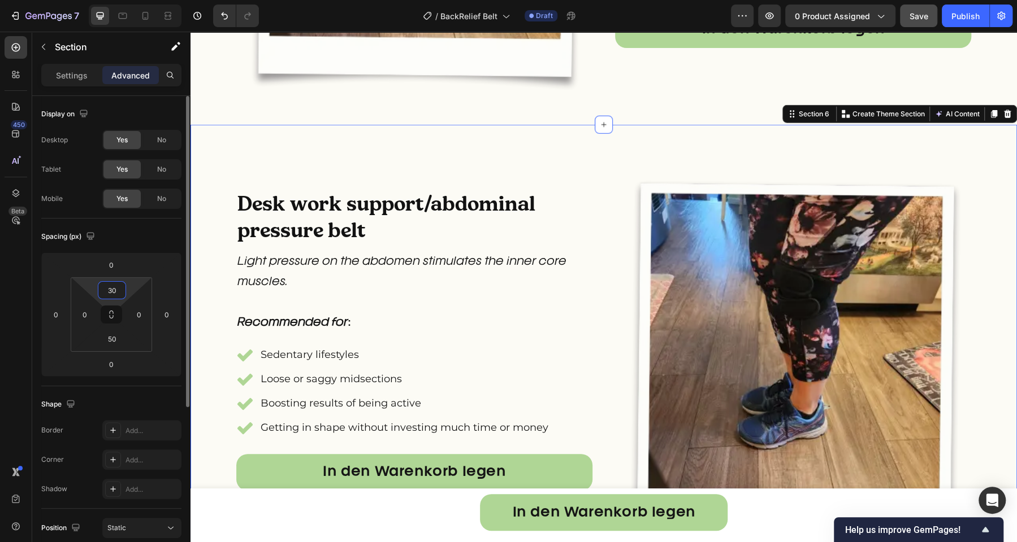
click at [116, 289] on input "30" at bounding box center [112, 290] width 23 height 17
click at [115, 289] on input "30" at bounding box center [112, 290] width 23 height 17
type input "0"
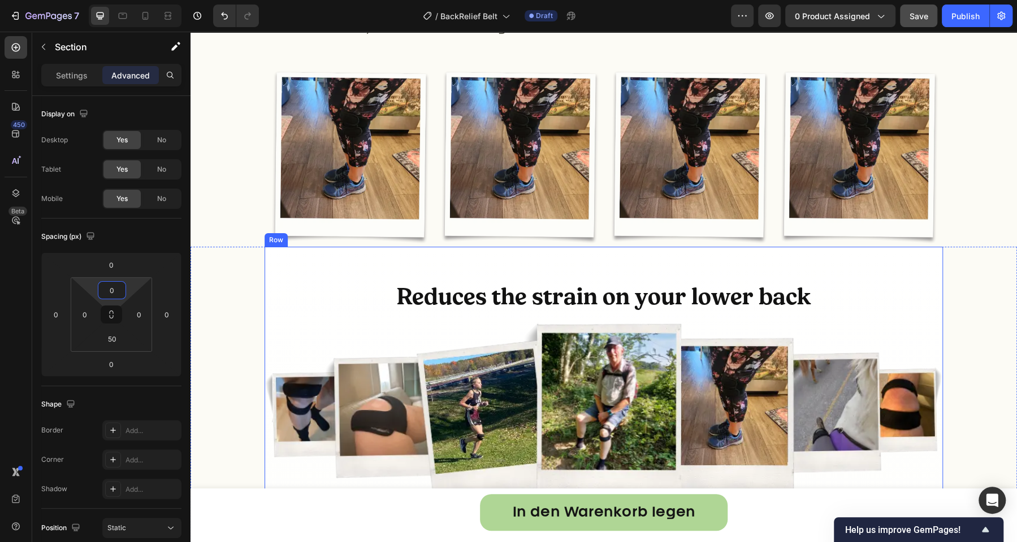
scroll to position [2856, 0]
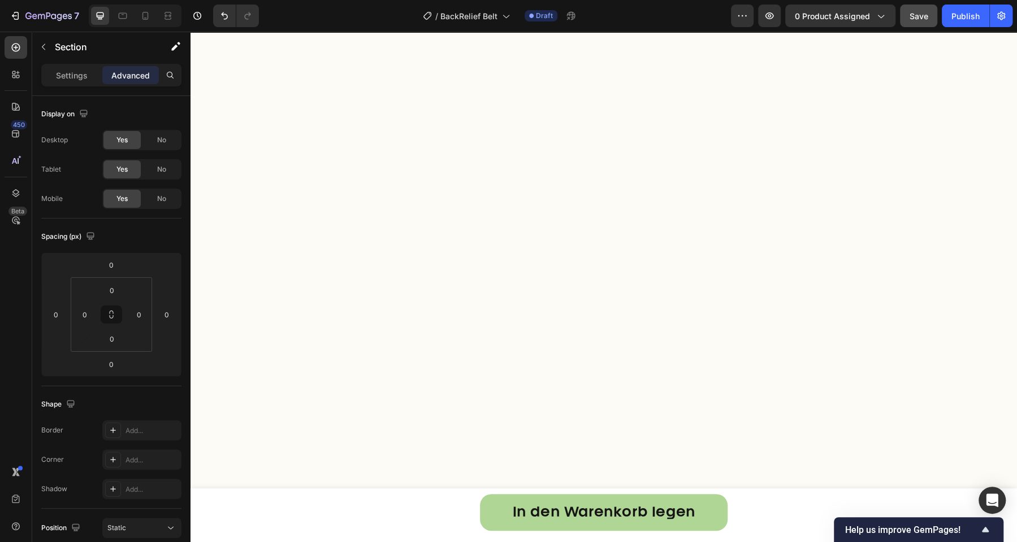
scroll to position [0, 0]
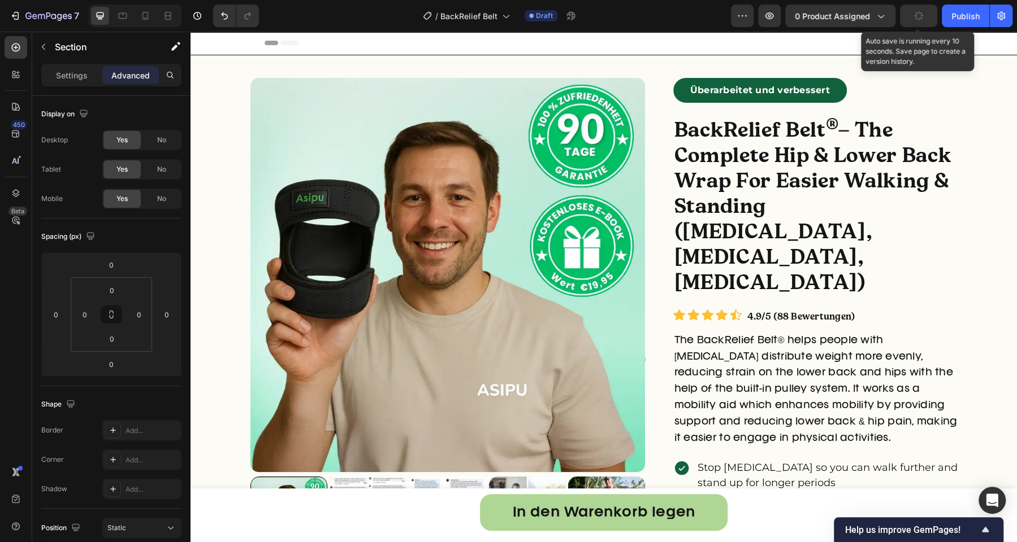
click at [923, 21] on button "button" at bounding box center [918, 16] width 37 height 23
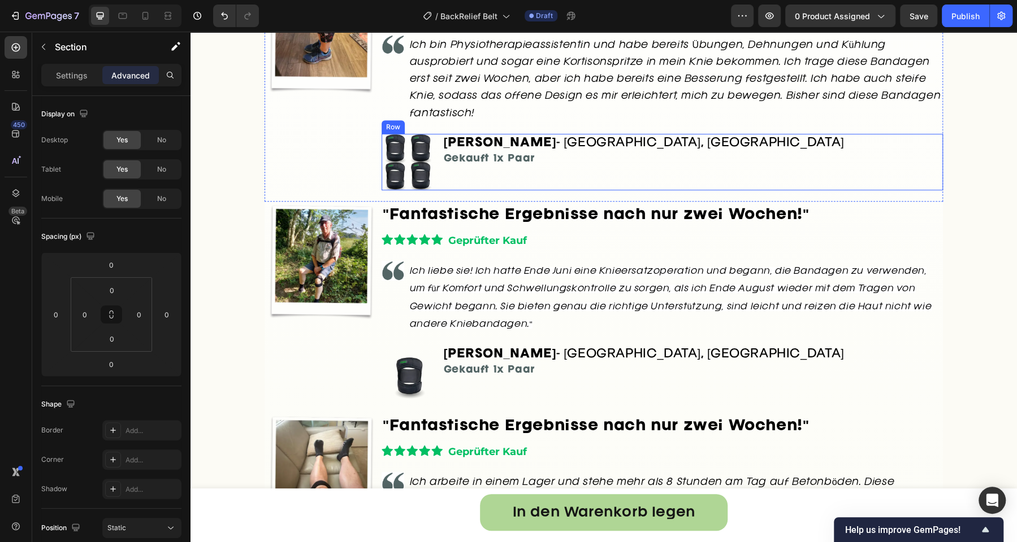
scroll to position [3269, 0]
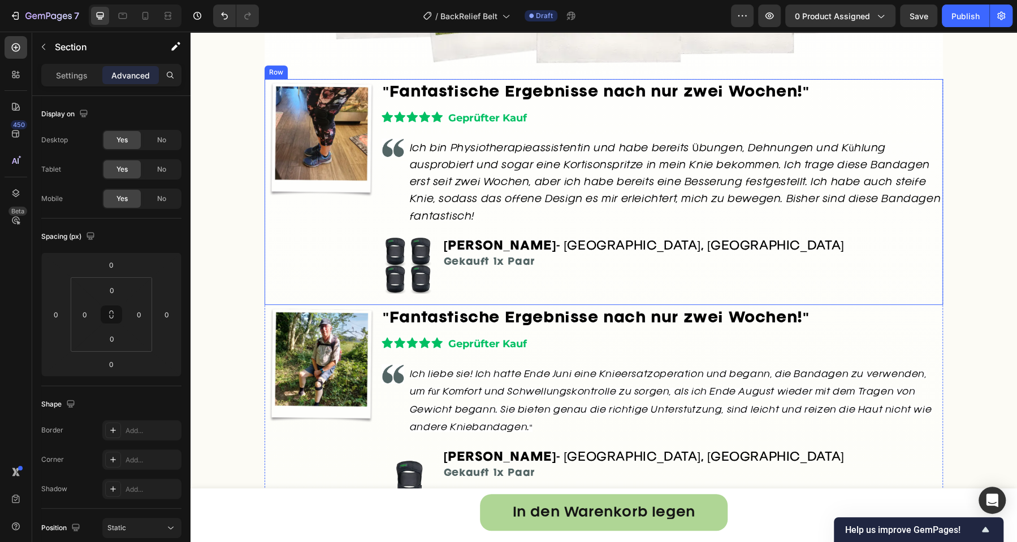
click at [494, 96] on strong ""Fantastische Ergebnisse nach nur zwei Wochen!"" at bounding box center [596, 93] width 427 height 14
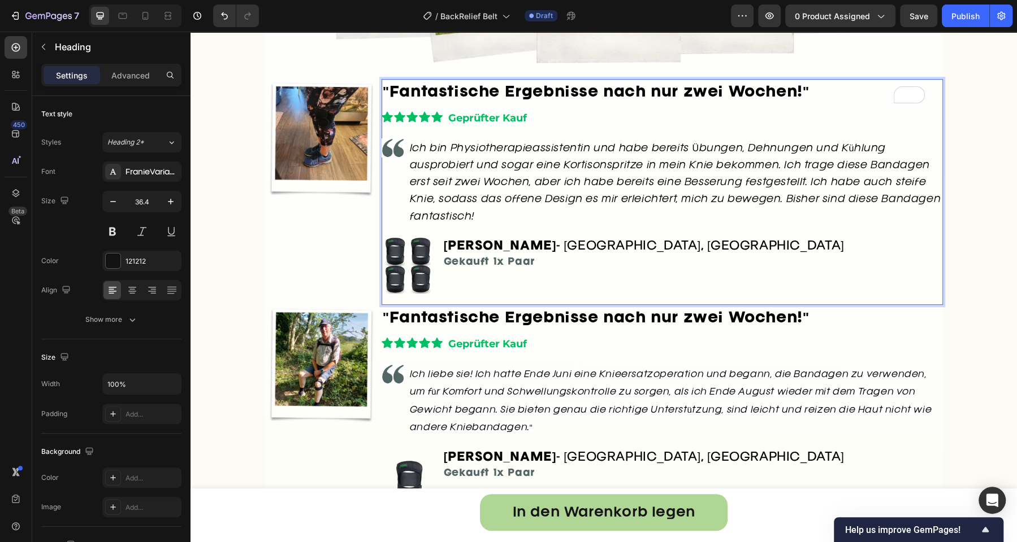
click at [384, 93] on strong ""Fantastische Ergebnisse nach nur zwei Wochen!"" at bounding box center [596, 93] width 427 height 14
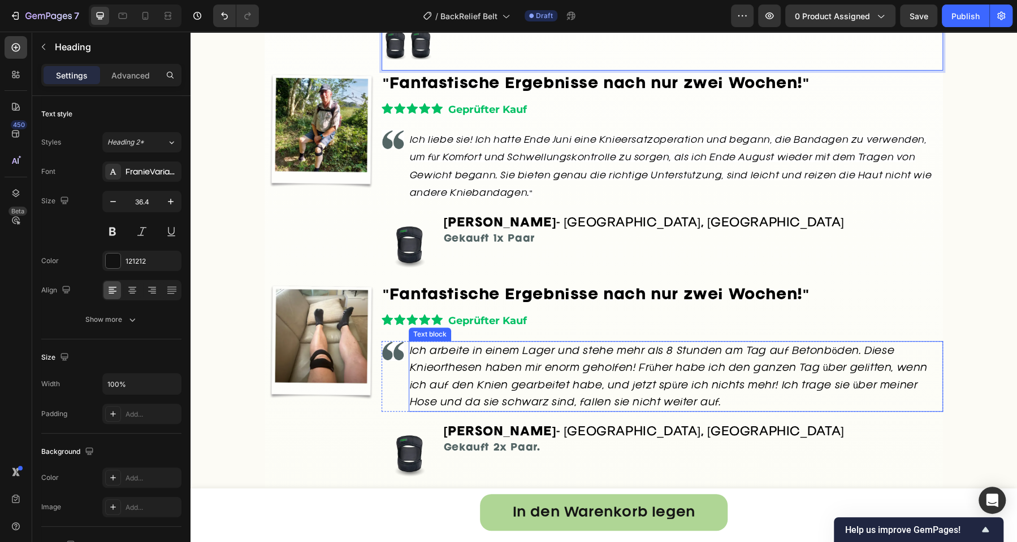
scroll to position [3449, 0]
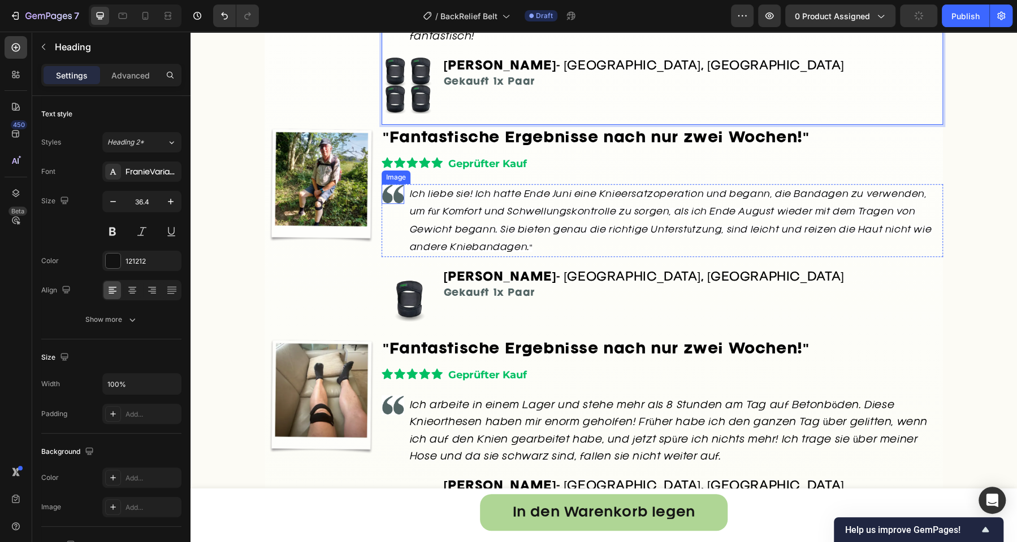
click at [385, 202] on img at bounding box center [392, 193] width 23 height 19
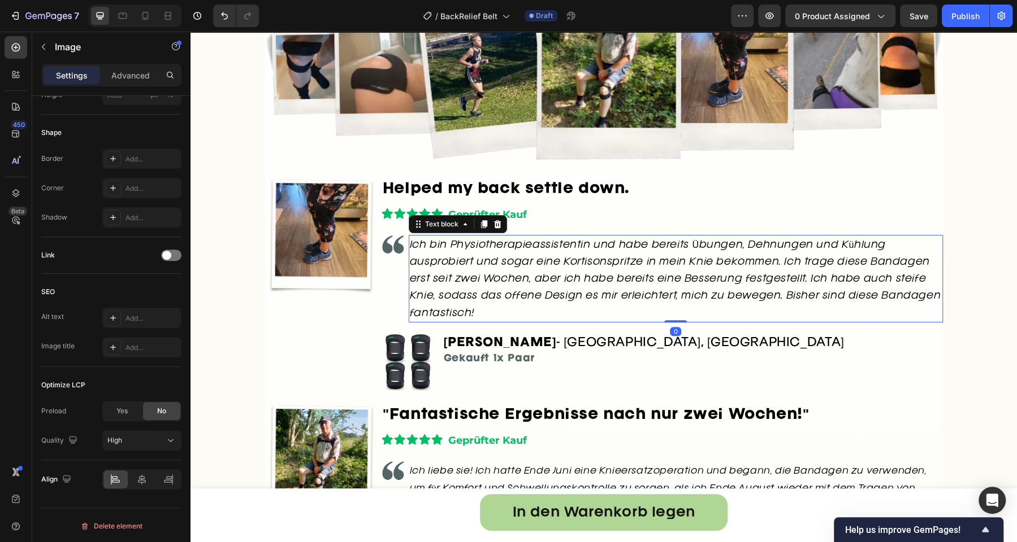
scroll to position [0, 0]
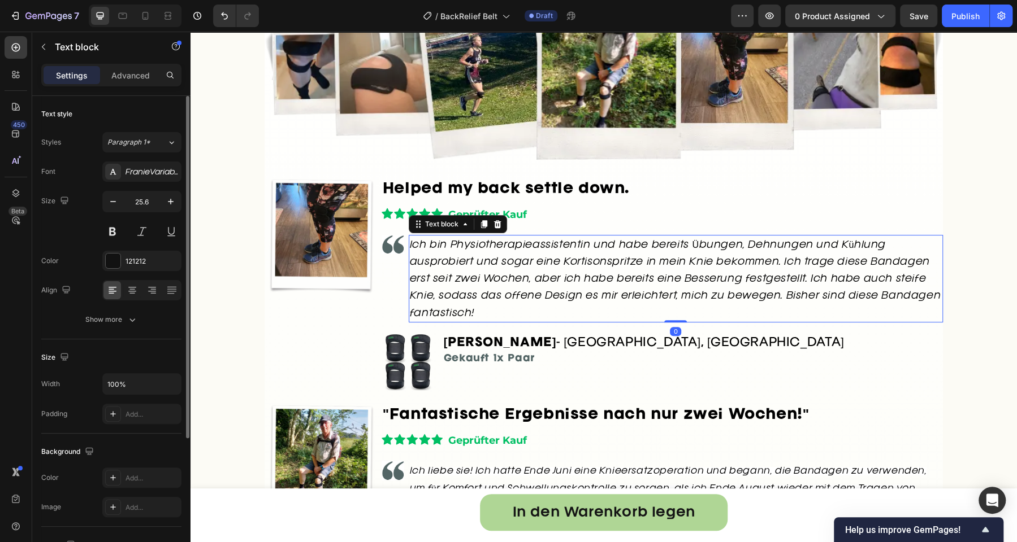
click at [449, 265] on span "Ich bin Physiotherapieassistentin und habe bereits Übungen, Dehnungen und Kühlu…" at bounding box center [675, 279] width 531 height 77
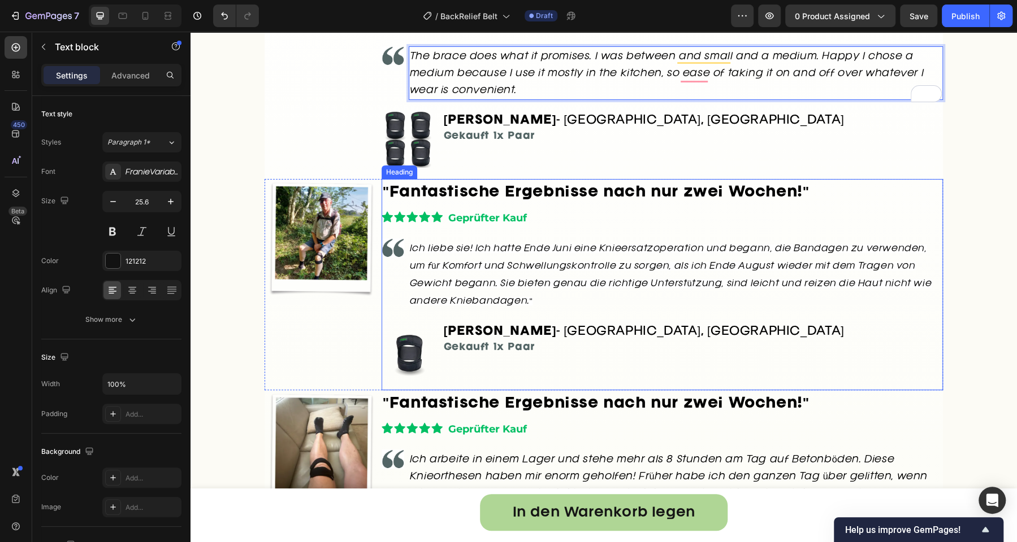
click at [493, 199] on strong ""Fantastische Ergebnisse nach nur zwei Wochen!"" at bounding box center [596, 193] width 427 height 14
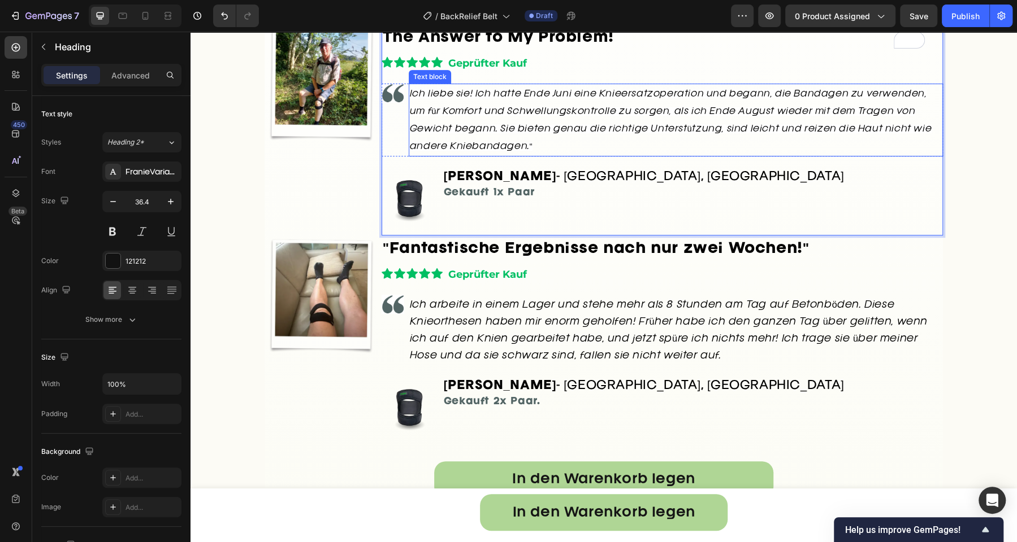
scroll to position [3448, 0]
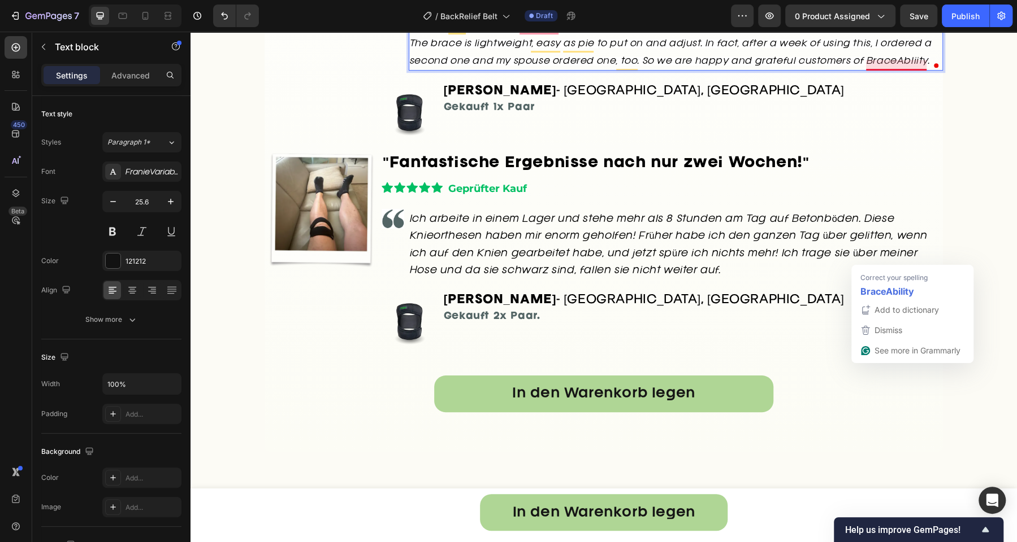
click at [870, 66] on span "The brace is lightweight, easy as pie to put on and adjust. In fact, after a we…" at bounding box center [671, 53] width 522 height 26
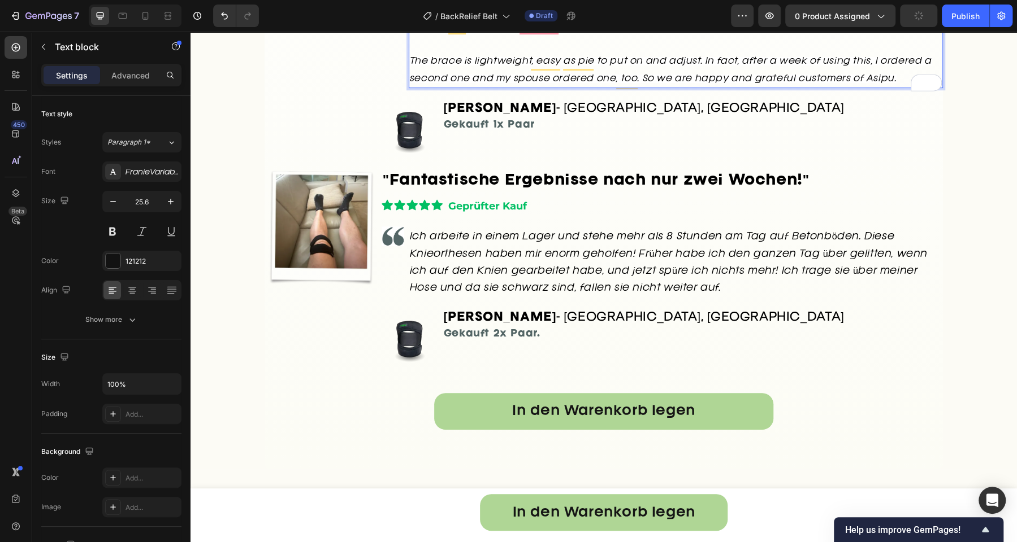
click at [765, 124] on div "⁠⁠⁠⁠⁠⁠⁠ The Answer to My Problem! Heading Icon Icon Icon Icon Icon Icon List Ge…" at bounding box center [661, 35] width 561 height 264
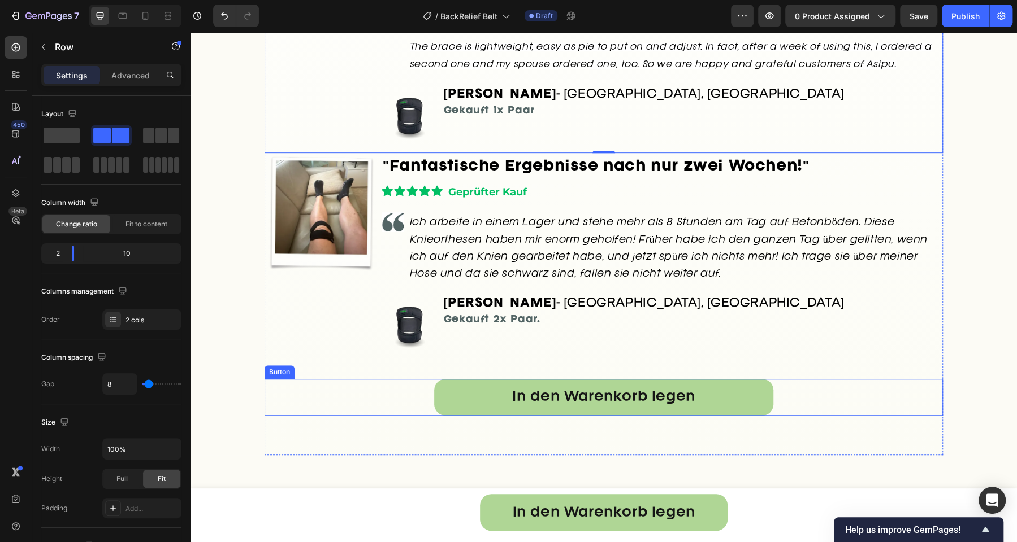
scroll to position [3695, 0]
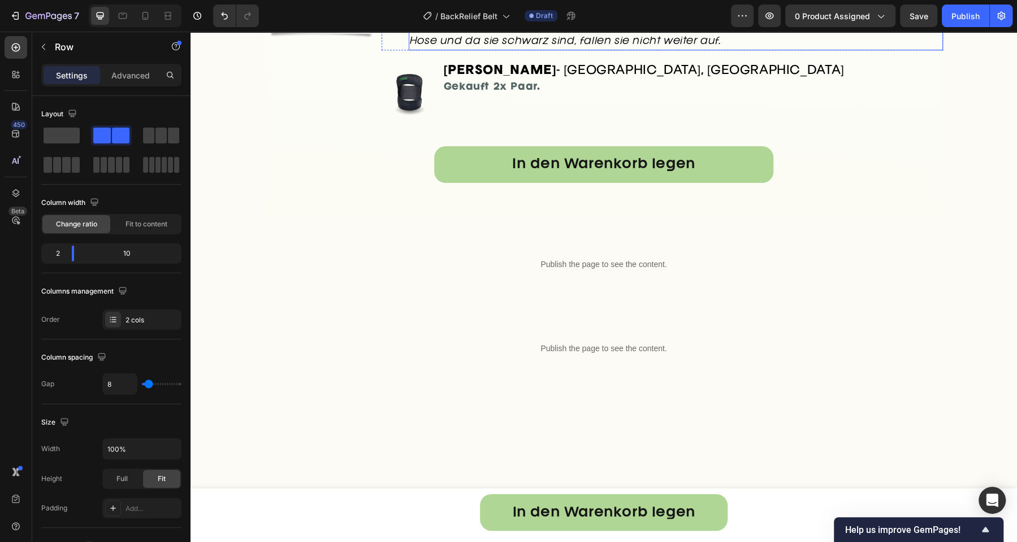
click at [504, 45] on span "Ich arbeite in einem Lager und stehe mehr als 8 Stunden am Tag auf Betonböden. …" at bounding box center [669, 15] width 518 height 60
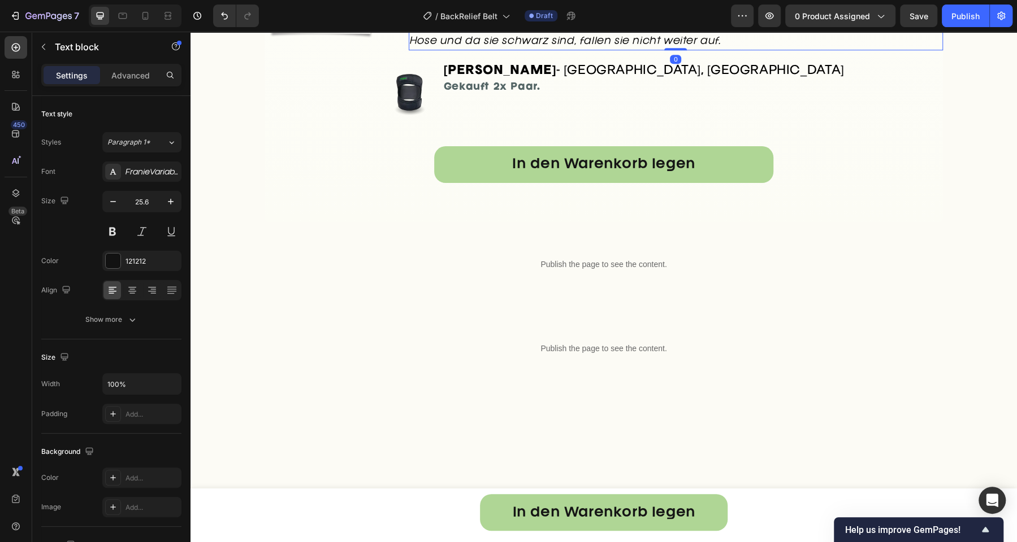
click at [504, 45] on span "Ich arbeite in einem Lager und stehe mehr als 8 Stunden am Tag auf Betonböden. …" at bounding box center [669, 15] width 518 height 60
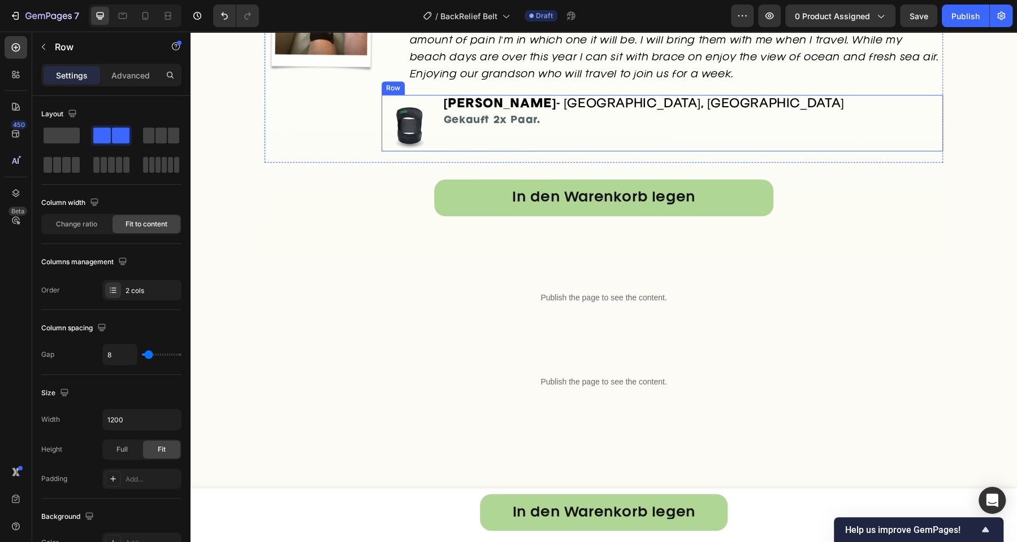
scroll to position [3661, 0]
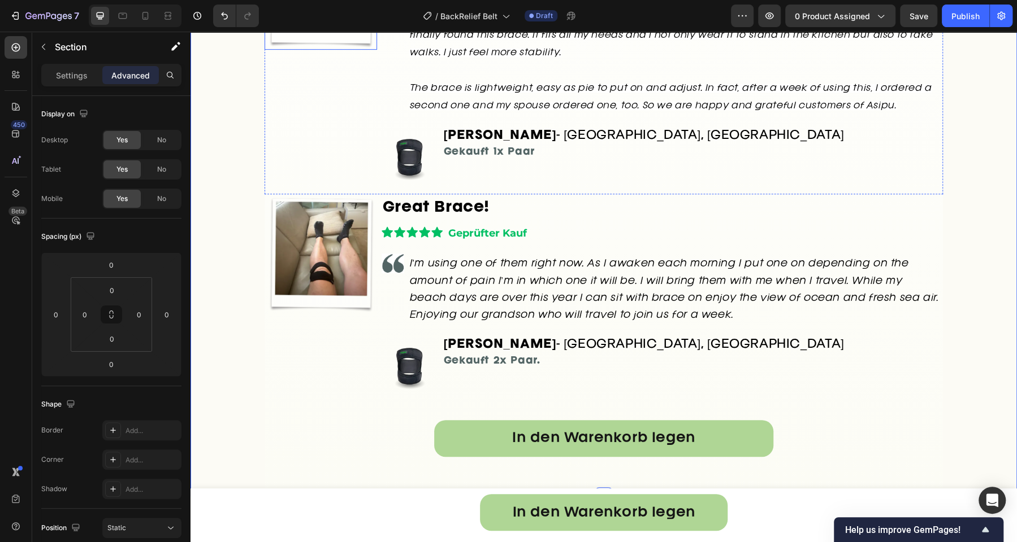
scroll to position [3417, 0]
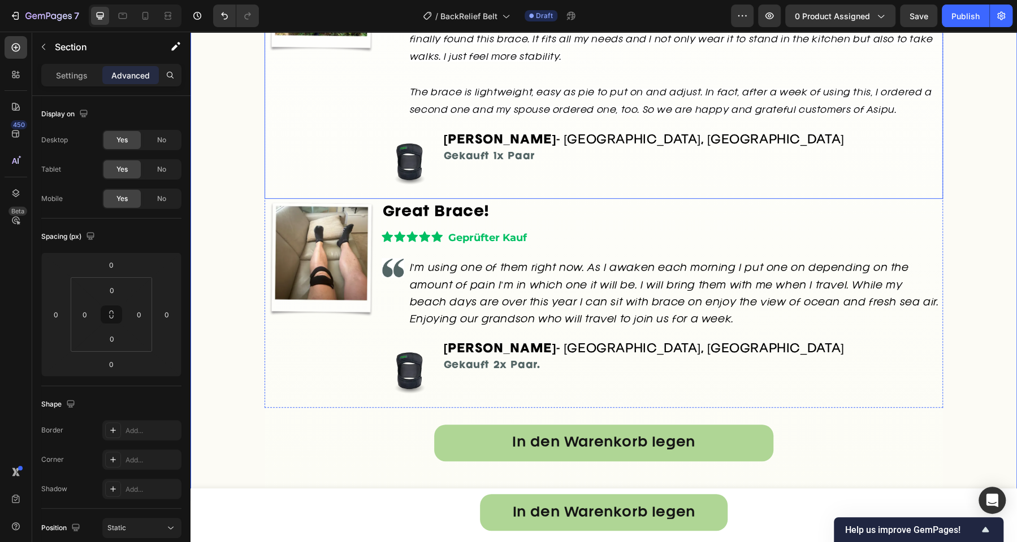
click at [338, 199] on div "Image" at bounding box center [320, 67] width 112 height 264
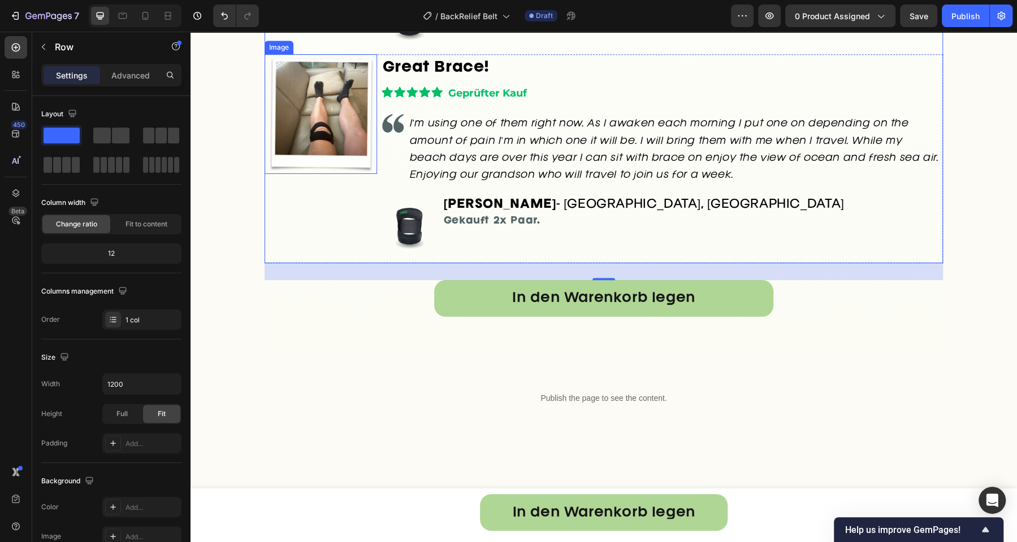
scroll to position [3613, 0]
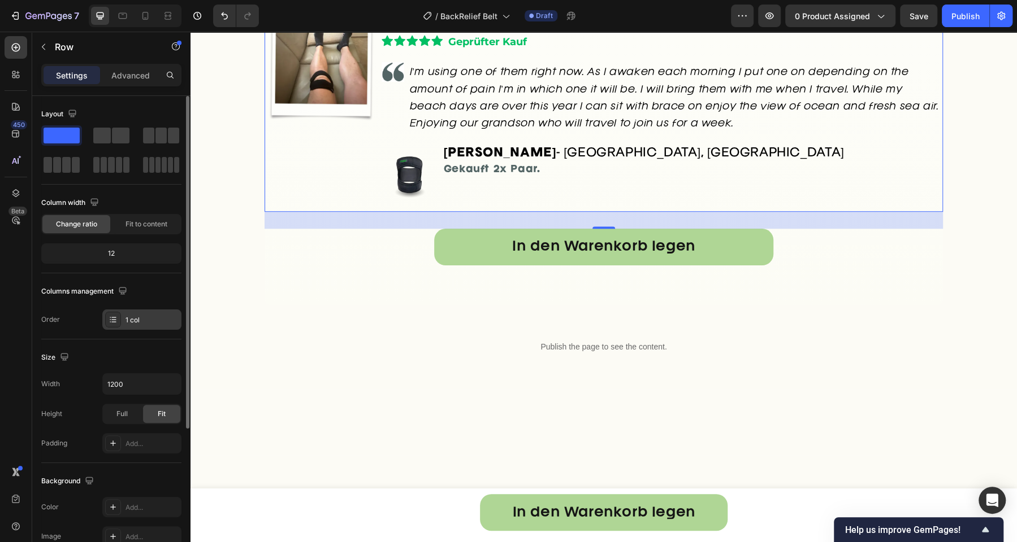
click at [146, 318] on div "1 col" at bounding box center [151, 320] width 53 height 10
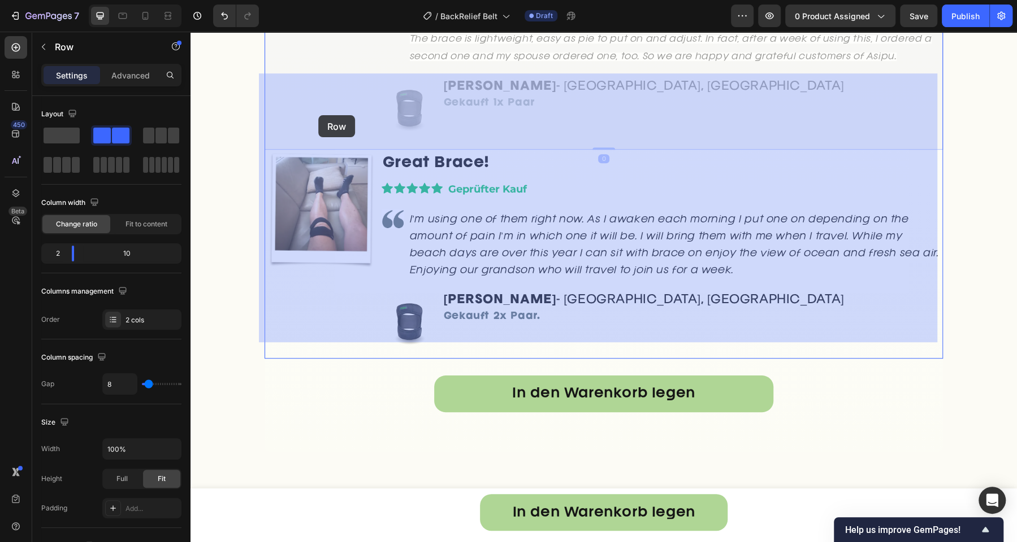
scroll to position [3118, 0]
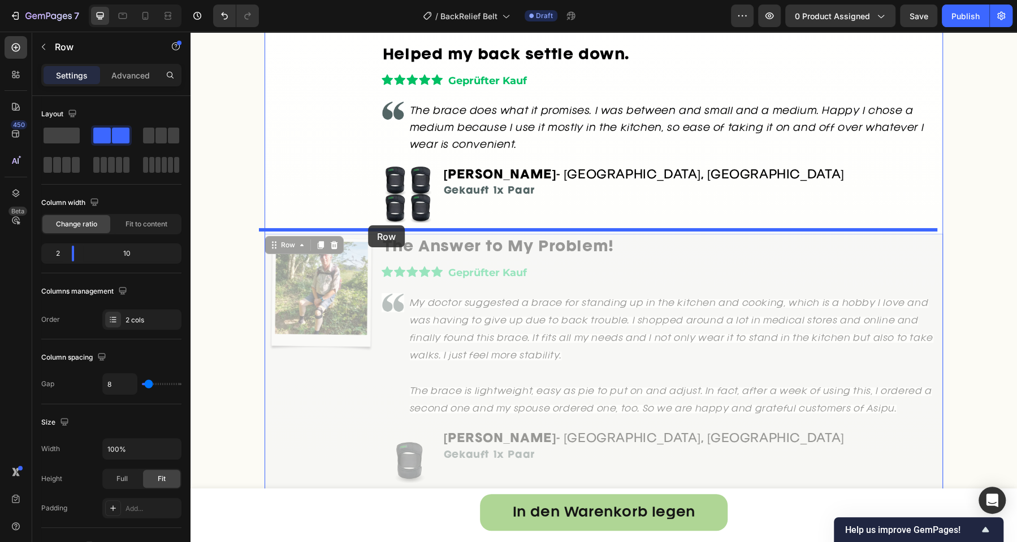
drag, startPoint x: 284, startPoint y: 88, endPoint x: 368, endPoint y: 225, distance: 161.6
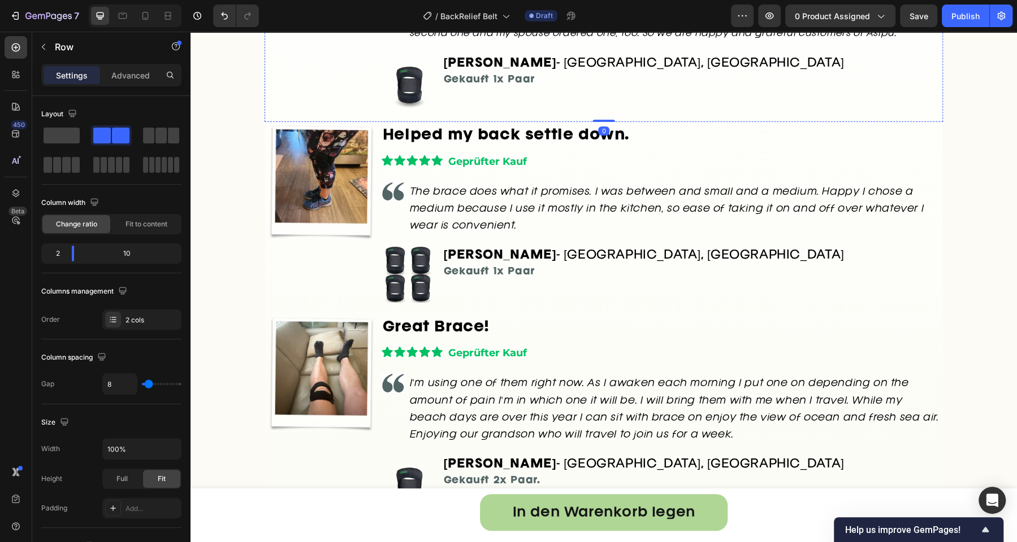
scroll to position [3376, 0]
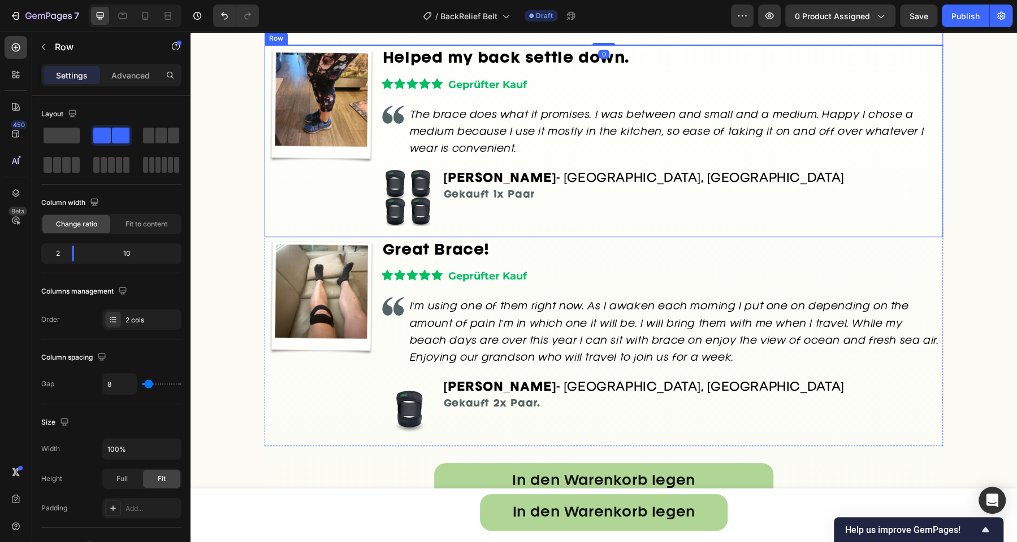
click at [308, 237] on div "Image" at bounding box center [320, 141] width 112 height 192
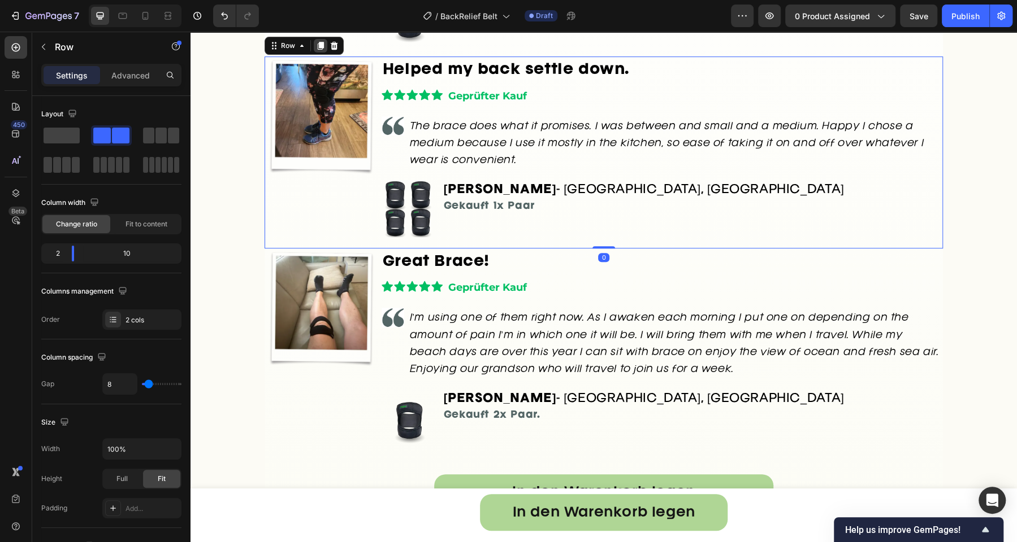
scroll to position [3365, 0]
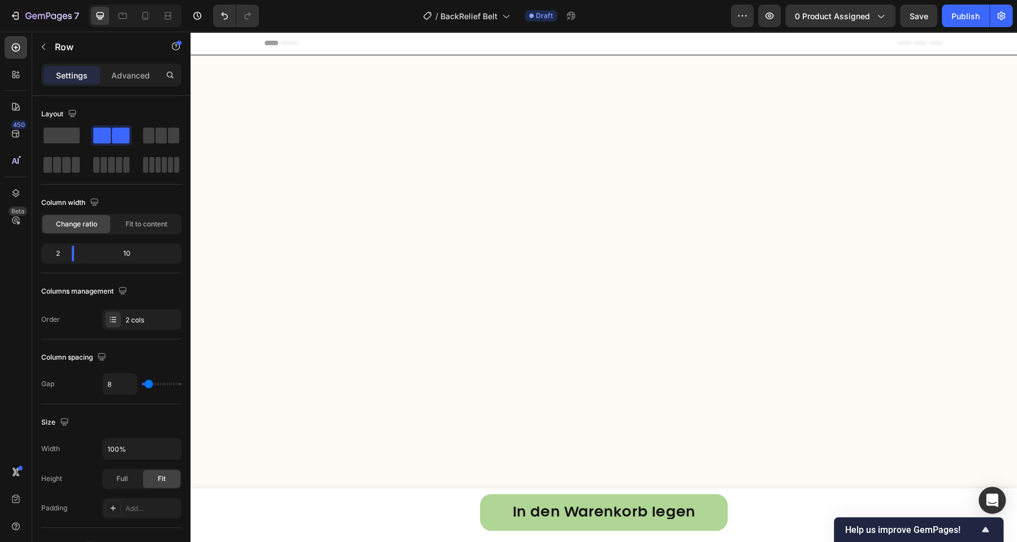
scroll to position [3365, 0]
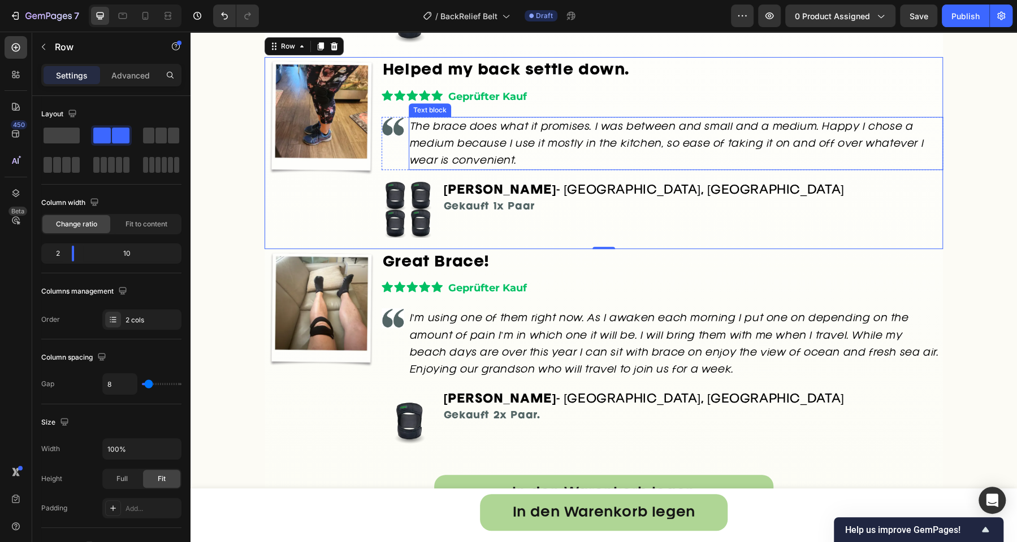
click at [472, 169] on p "The brace does what it promises. I was between and small and a medium. Happy I …" at bounding box center [676, 143] width 532 height 51
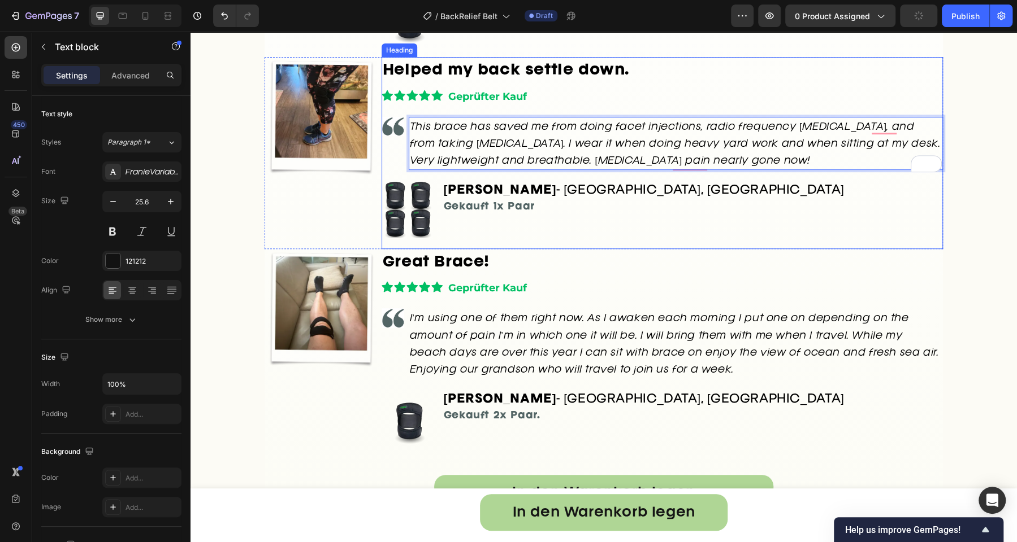
click at [519, 77] on strong "Helped my back settle down." at bounding box center [506, 71] width 246 height 14
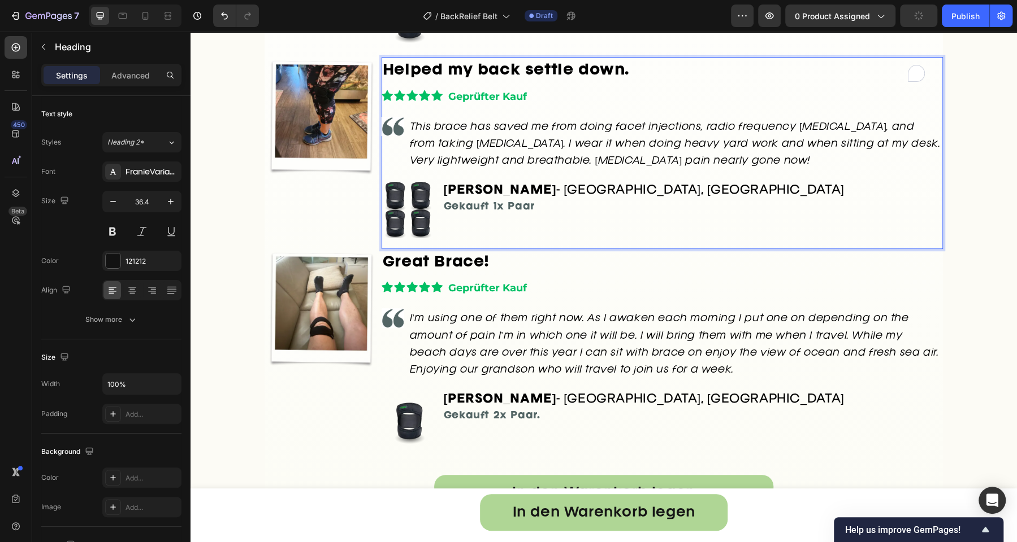
click at [519, 77] on strong "Helped my back settle down." at bounding box center [506, 71] width 246 height 14
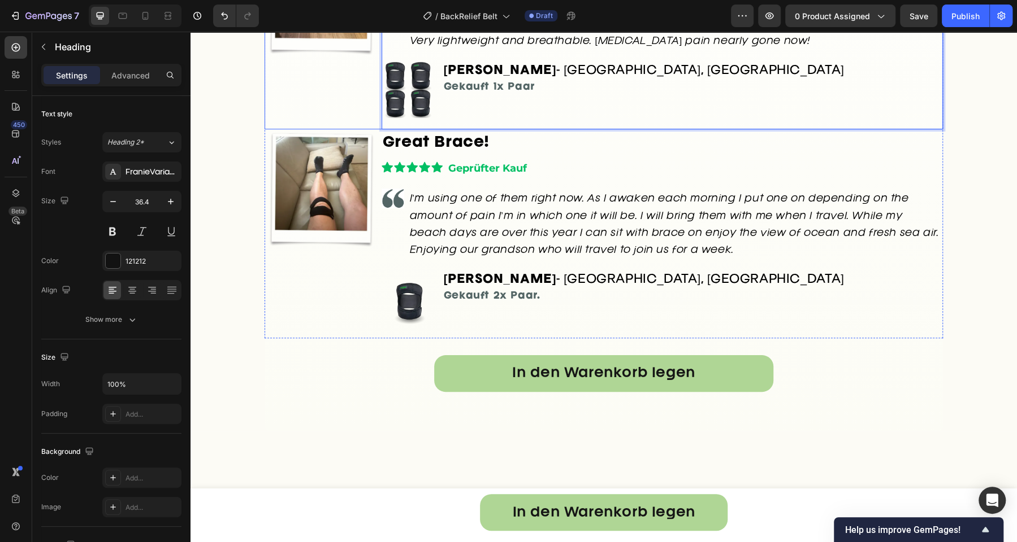
scroll to position [3656, 0]
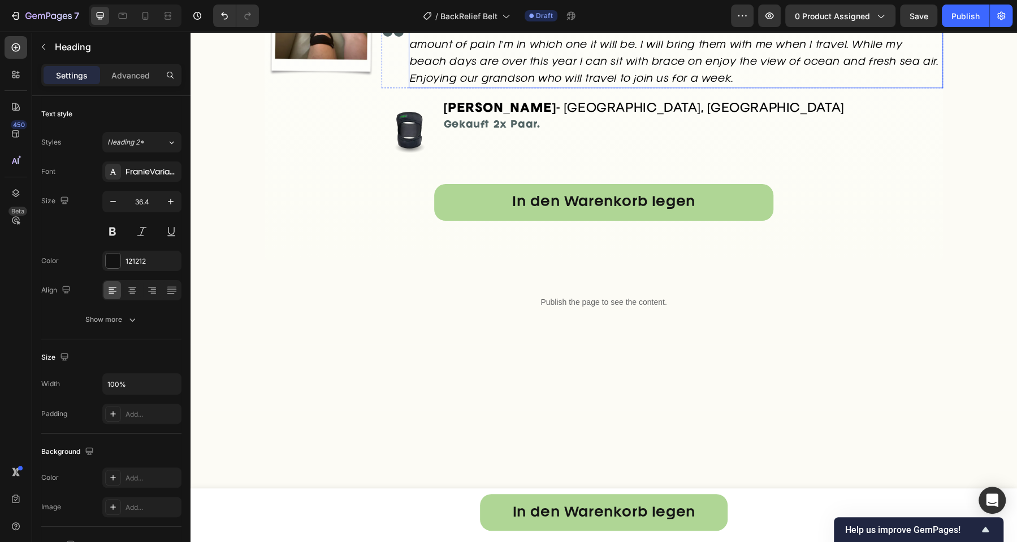
click at [504, 83] on span "I’m using one of them right now. As I awaken each morning I put one on dependin…" at bounding box center [674, 53] width 529 height 60
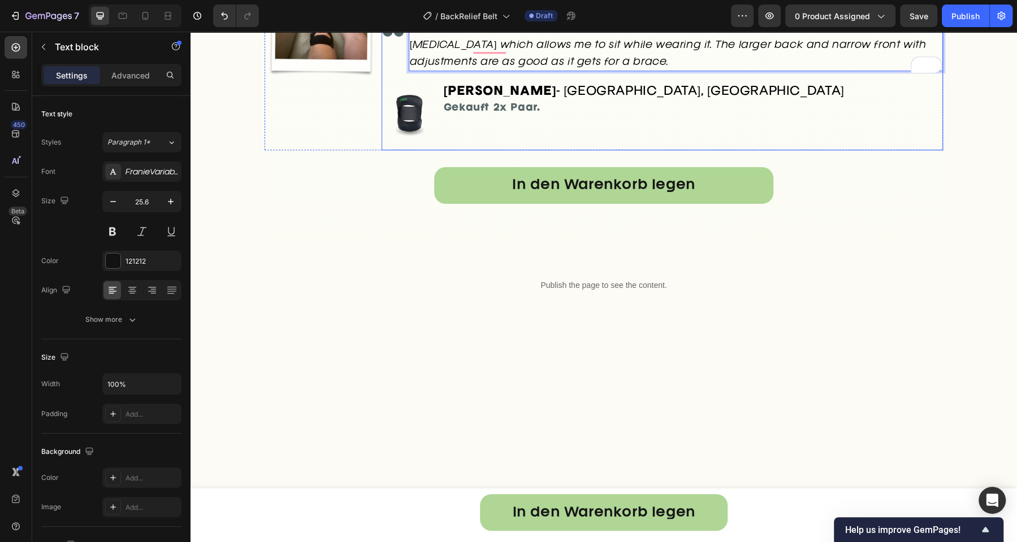
click at [325, 150] on div "Image" at bounding box center [320, 54] width 112 height 192
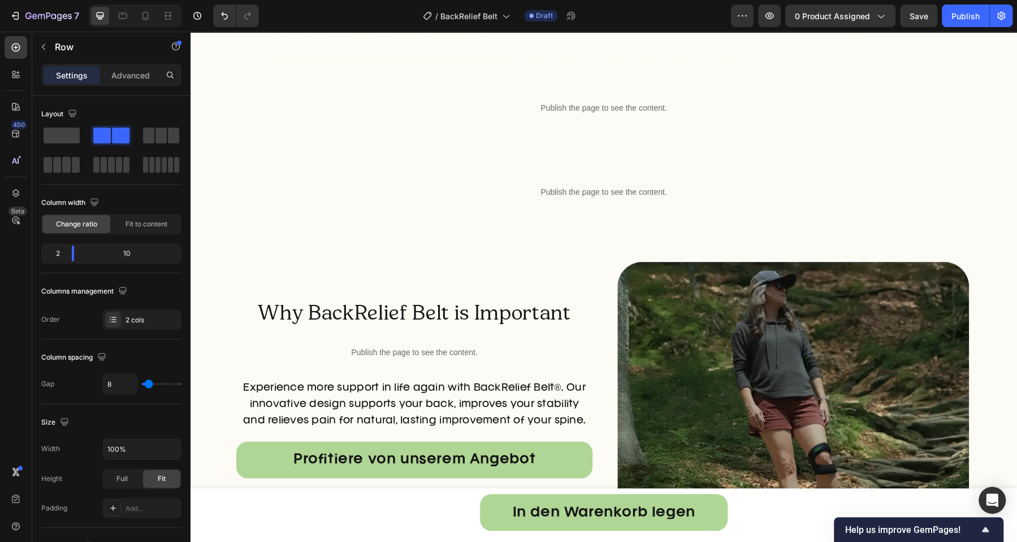
scroll to position [3871, 0]
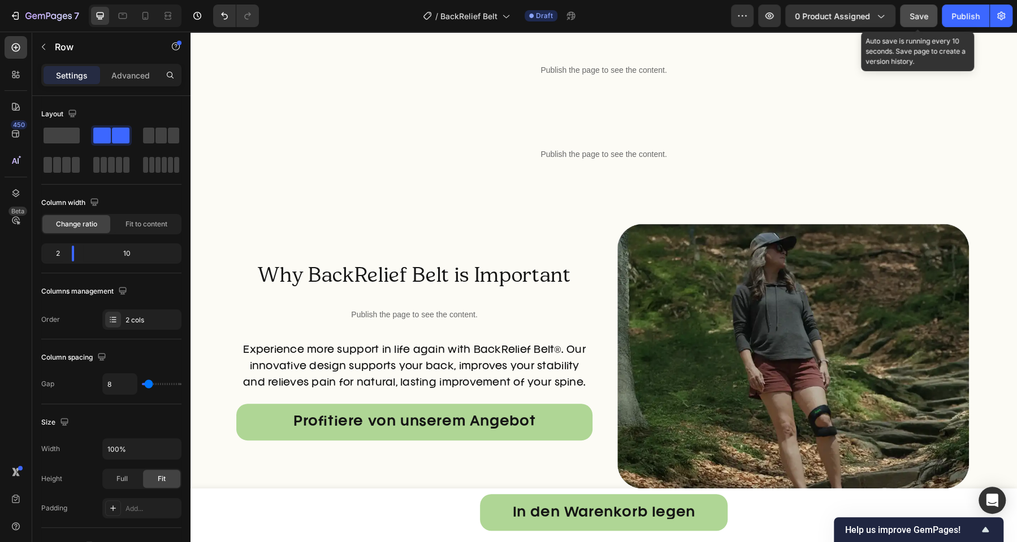
click at [921, 19] on span "Save" at bounding box center [918, 16] width 19 height 10
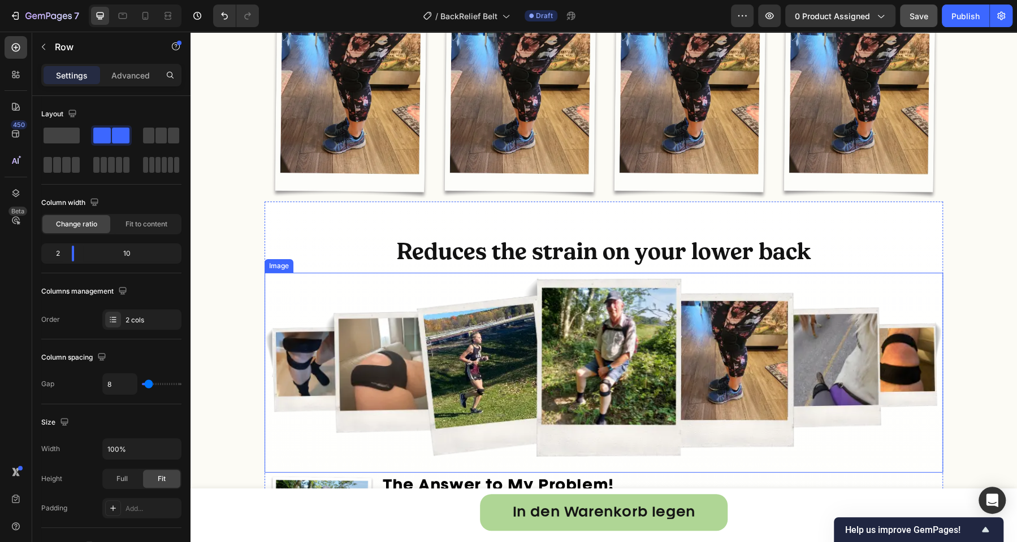
scroll to position [2875, 0]
click at [594, 258] on h2 "Reduces the strain on your lower back" at bounding box center [603, 251] width 678 height 32
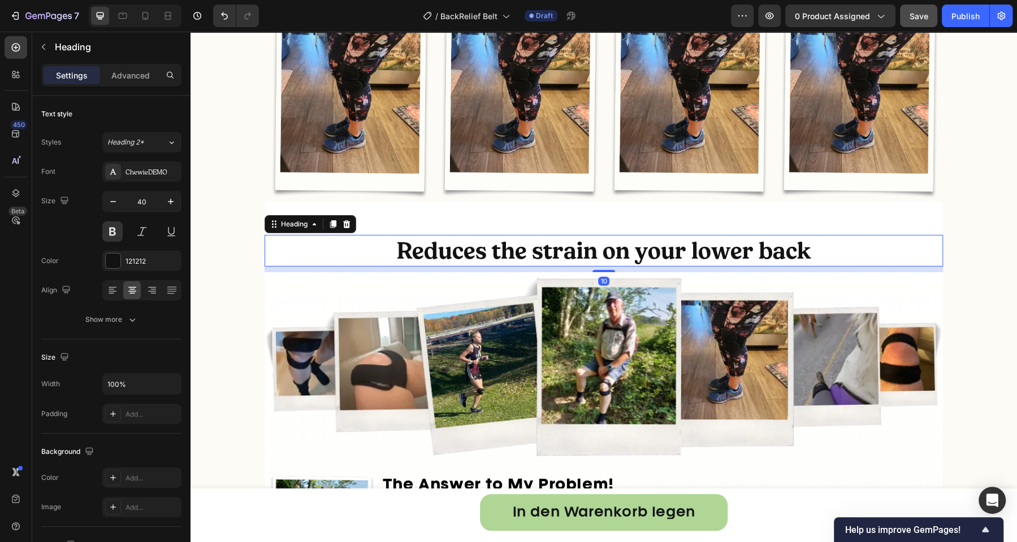
click at [595, 255] on h2 "Reduces the strain on your lower back" at bounding box center [603, 251] width 678 height 32
click at [595, 255] on p "Reduces the strain on your lower back" at bounding box center [604, 250] width 676 height 29
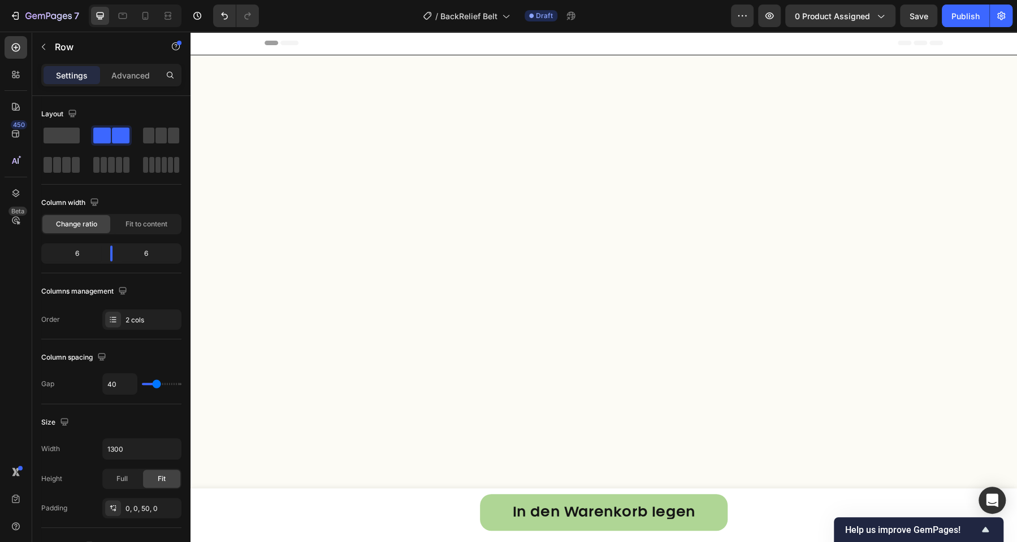
scroll to position [3044, 0]
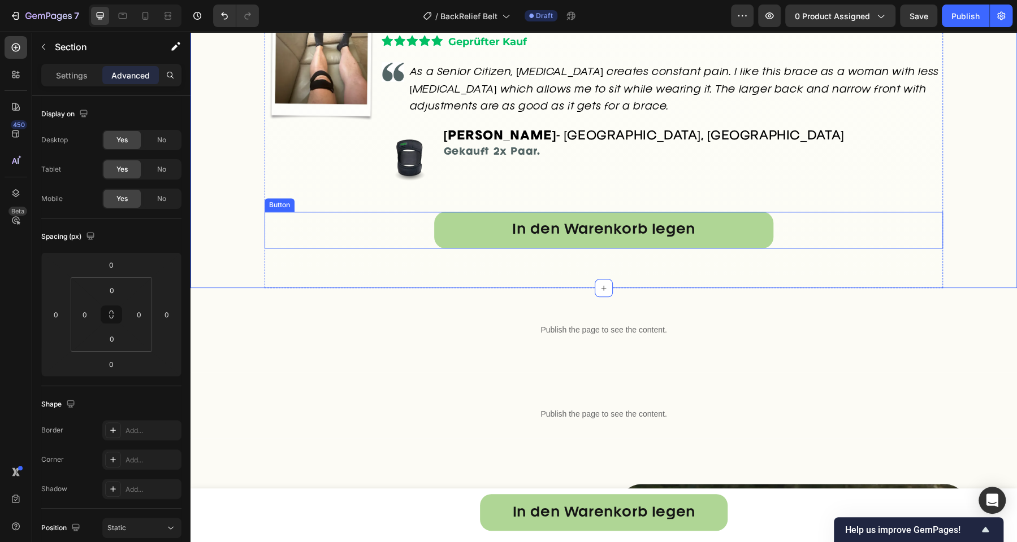
scroll to position [3839, 0]
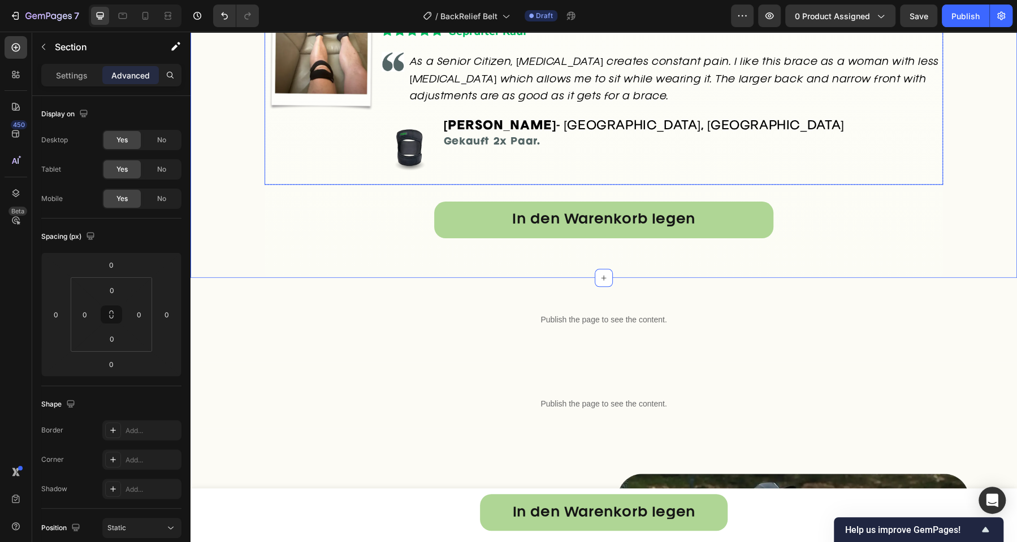
click at [293, 181] on div "Image" at bounding box center [320, 89] width 112 height 192
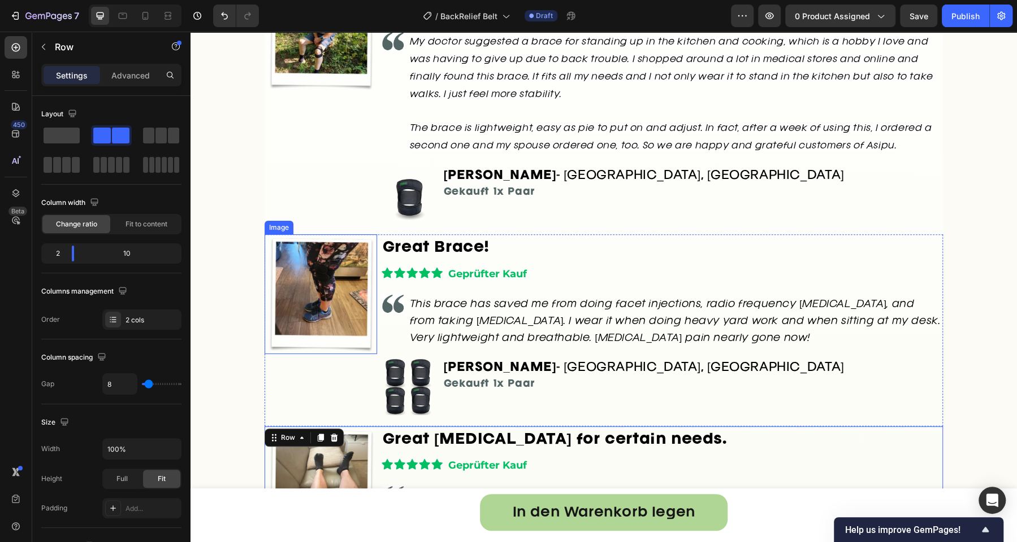
scroll to position [3376, 0]
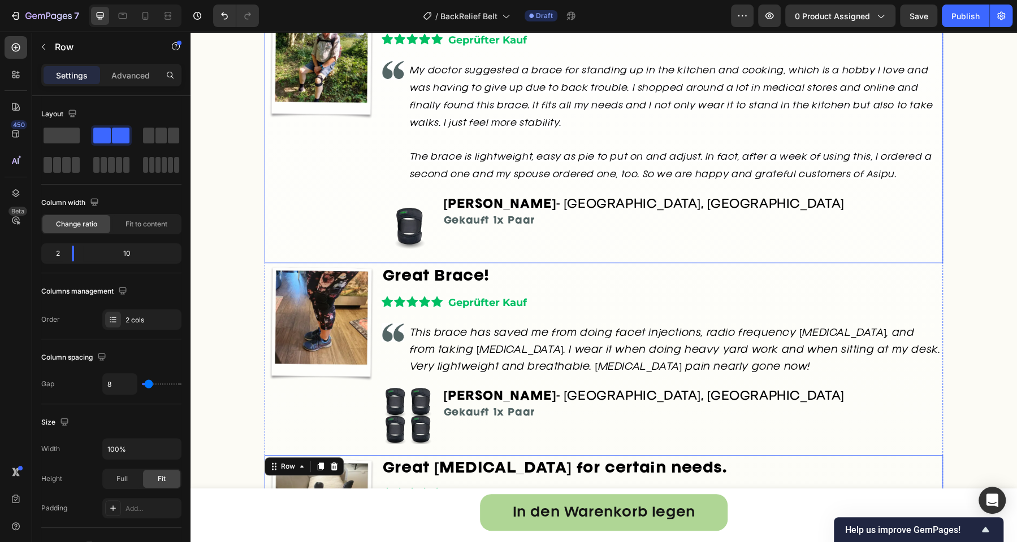
click at [293, 223] on div "Image" at bounding box center [320, 132] width 112 height 263
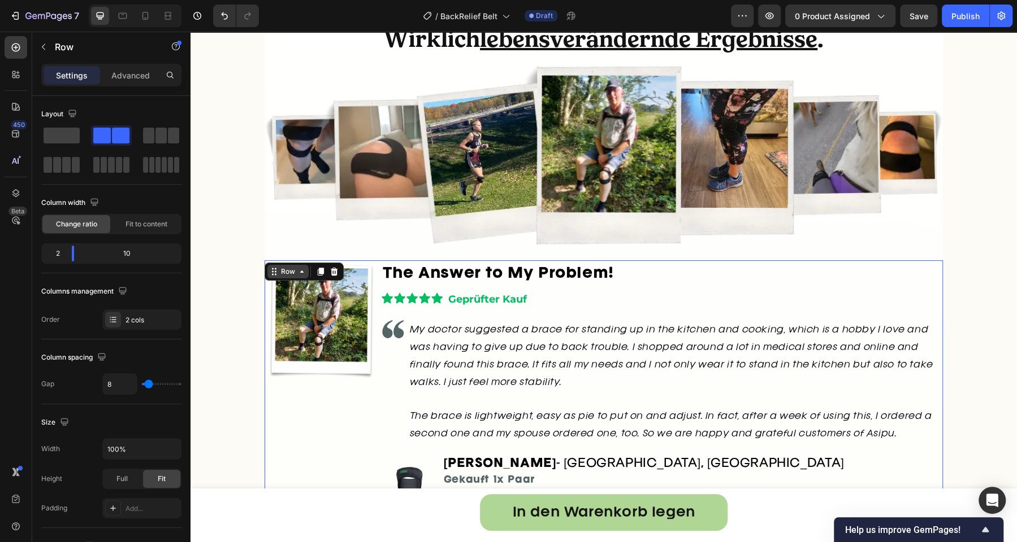
click at [285, 267] on div "Row" at bounding box center [288, 272] width 19 height 10
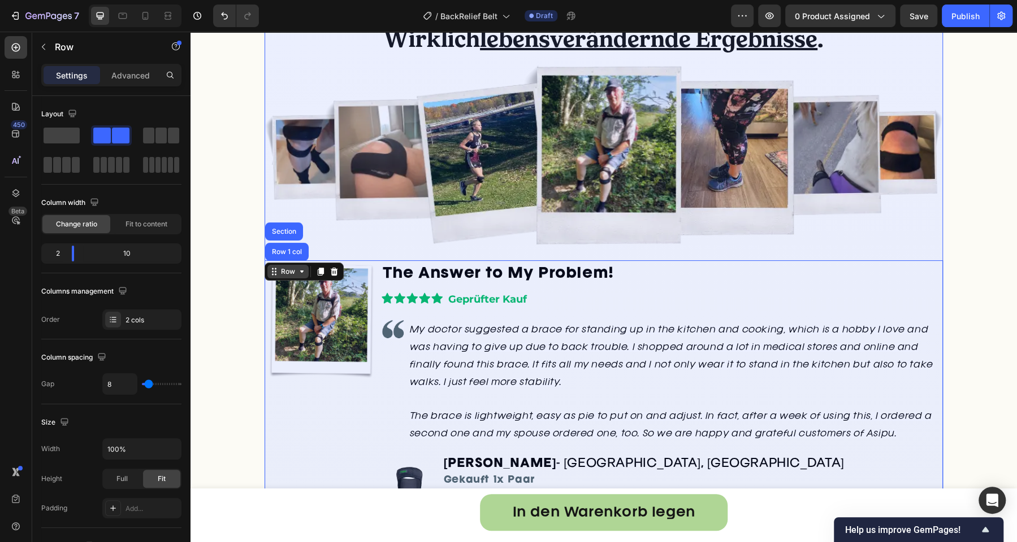
click at [283, 267] on div "Row" at bounding box center [288, 272] width 19 height 10
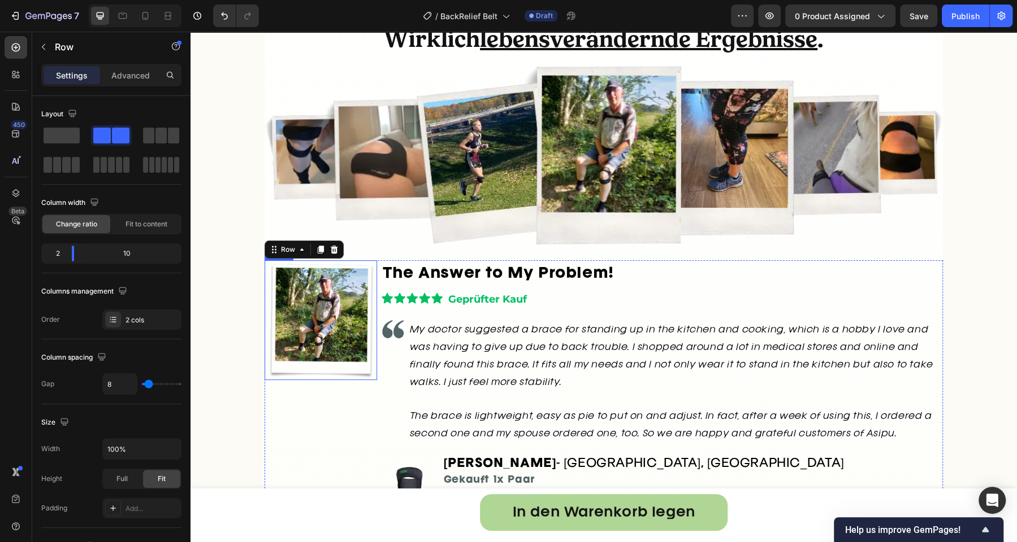
click at [344, 289] on img at bounding box center [320, 321] width 112 height 120
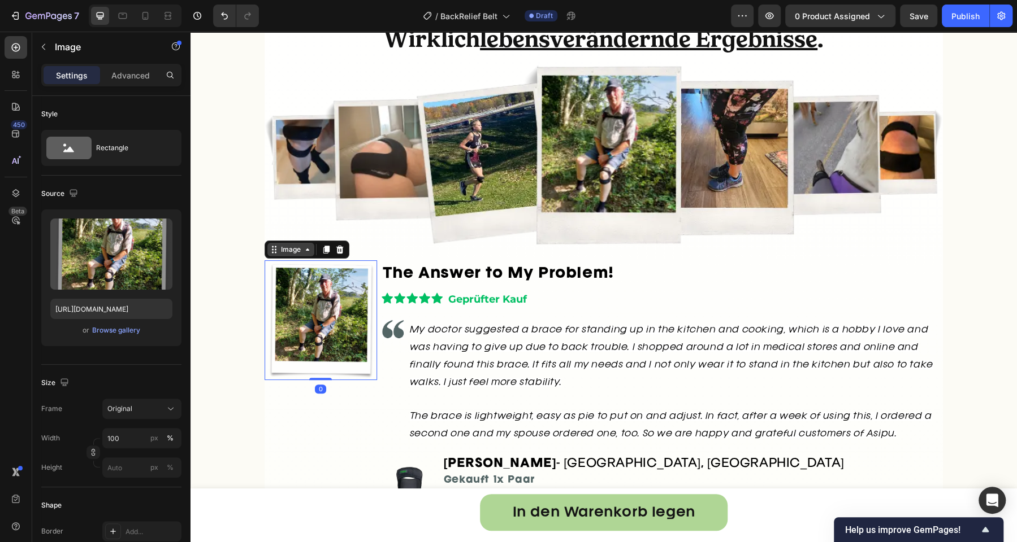
click at [289, 255] on div "Image" at bounding box center [290, 250] width 47 height 14
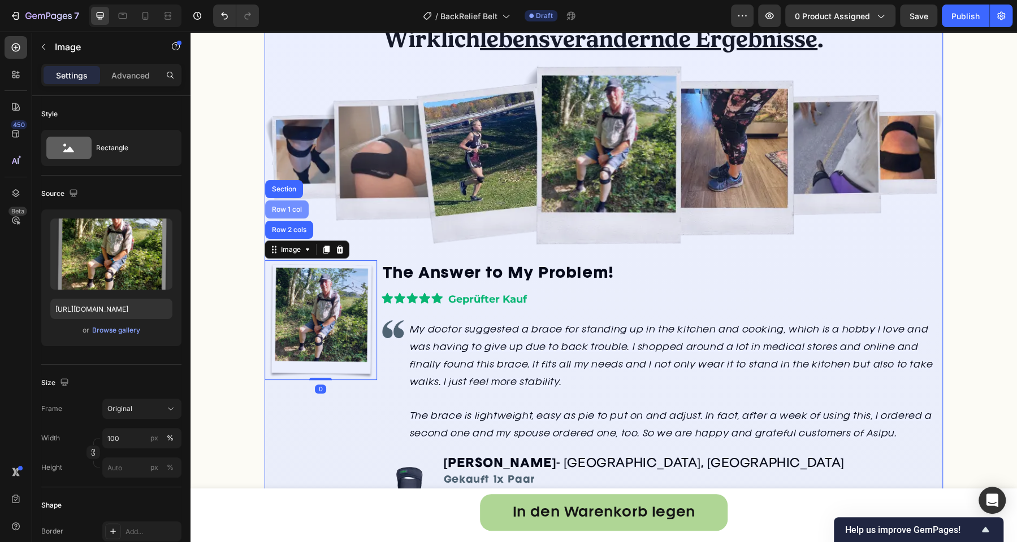
click at [283, 211] on div "Row 1 col" at bounding box center [287, 209] width 34 height 7
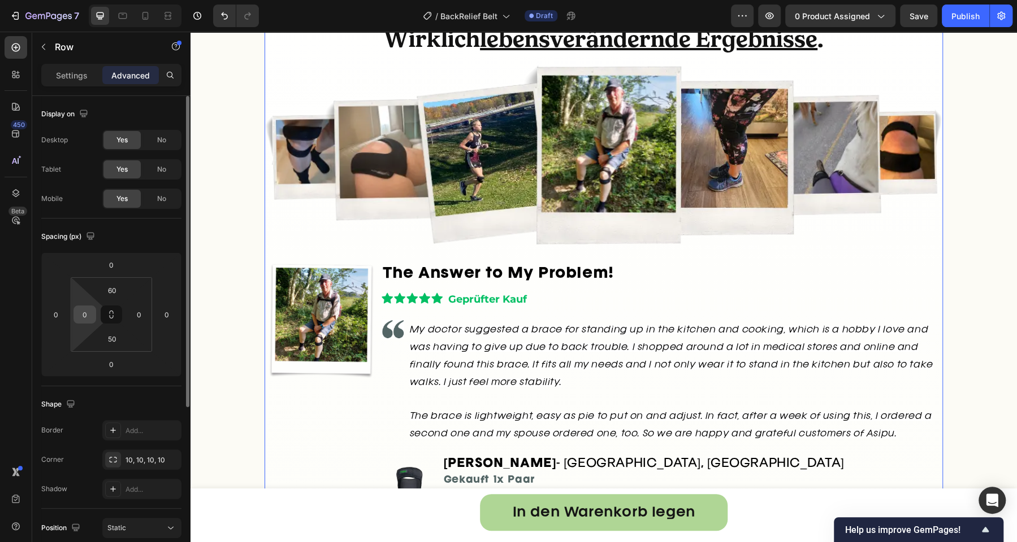
click at [88, 320] on input "0" at bounding box center [84, 314] width 17 height 17
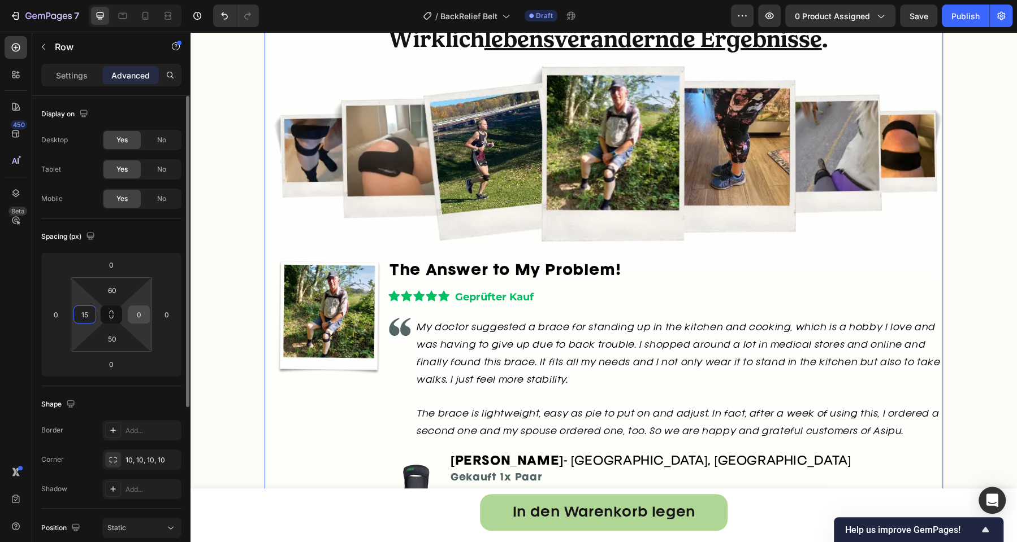
type input "15"
click at [138, 311] on input "0" at bounding box center [139, 314] width 17 height 17
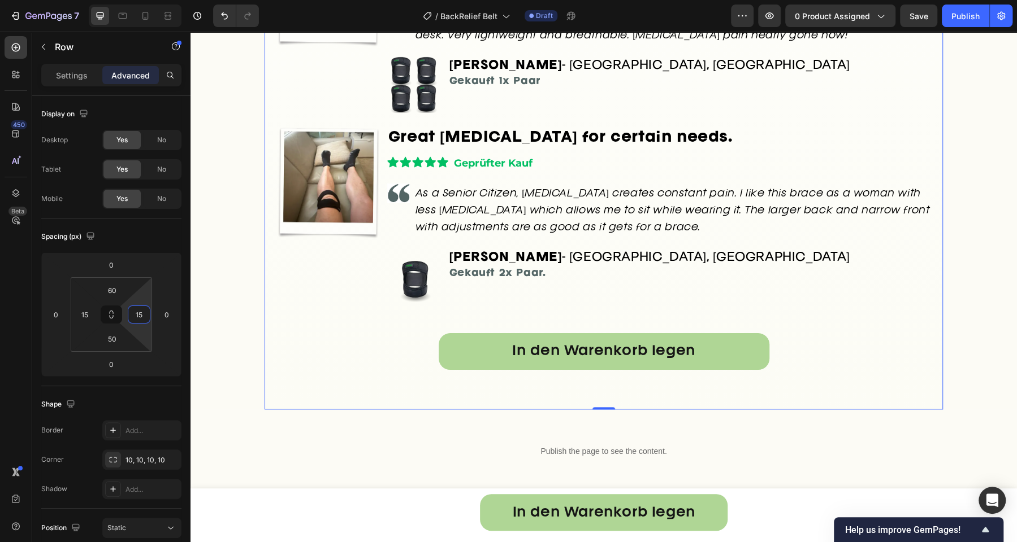
scroll to position [4244, 0]
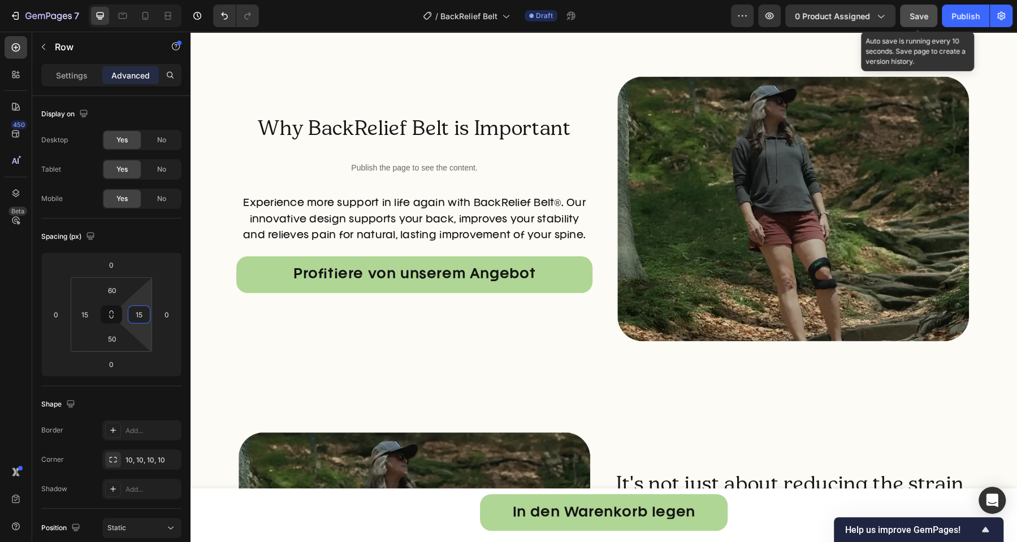
type input "15"
click at [909, 22] on button "Save" at bounding box center [918, 16] width 37 height 23
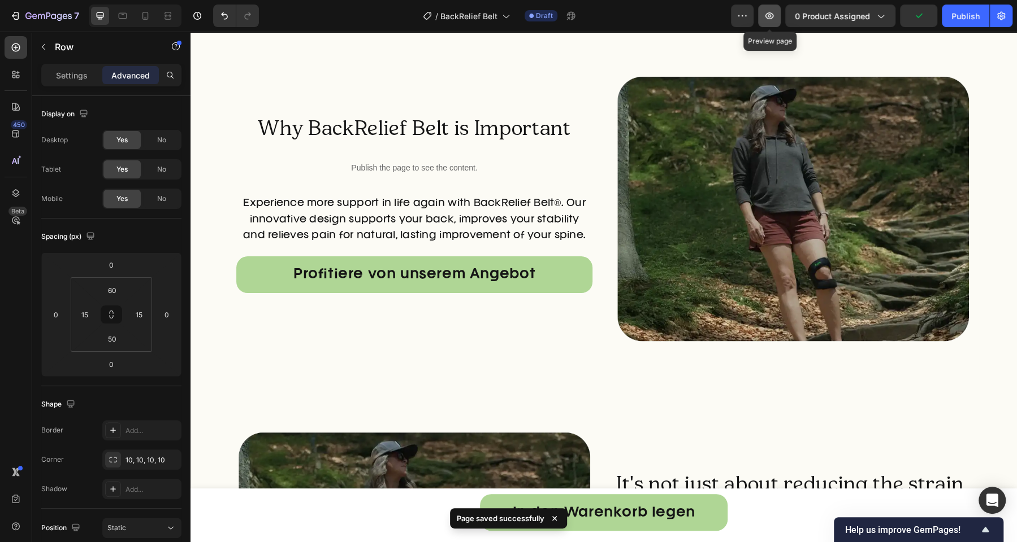
click at [769, 19] on icon "button" at bounding box center [768, 15] width 11 height 11
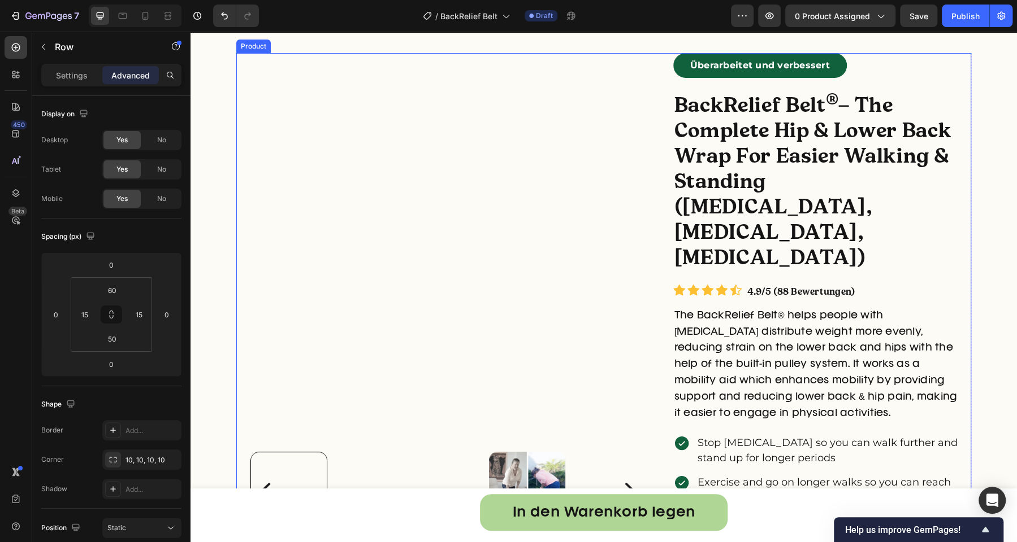
scroll to position [54, 0]
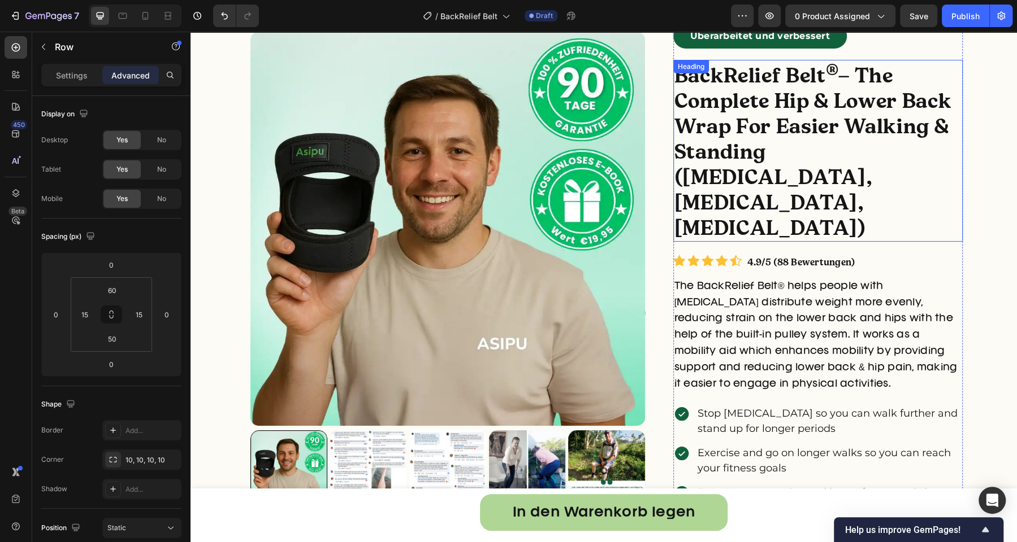
click at [836, 103] on strong "– The Complete Hip & Lower Back Wrap For Easier Walking & Standing ([MEDICAL_DA…" at bounding box center [812, 152] width 277 height 178
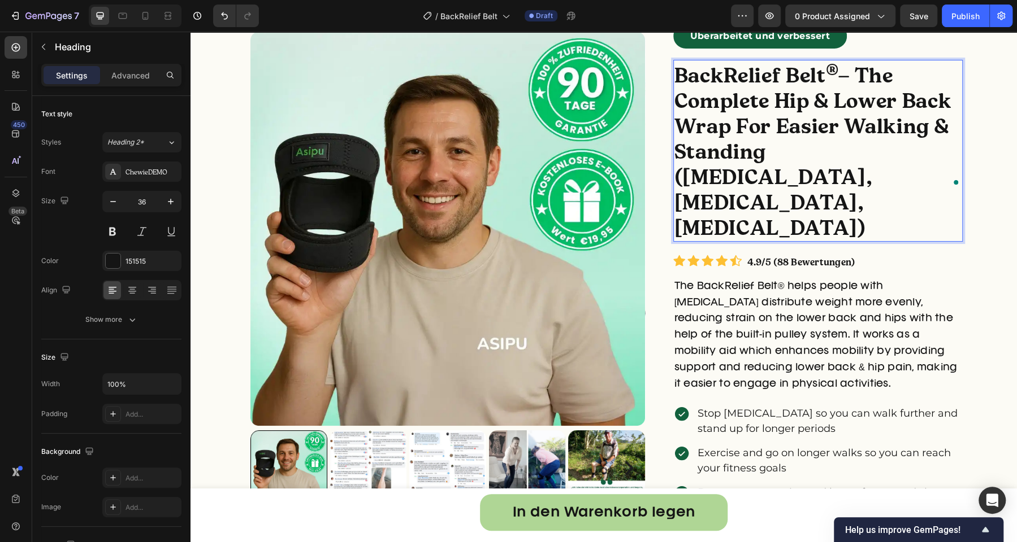
click at [853, 145] on strong "– The Complete Hip & Lower Back Wrap For Easier Walking & Standing ([MEDICAL_DA…" at bounding box center [812, 152] width 277 height 178
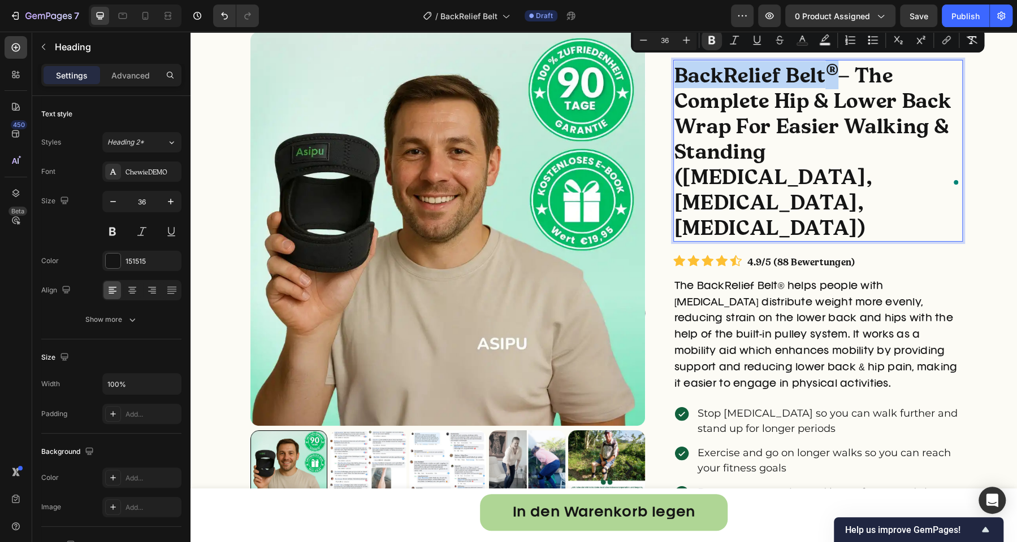
copy p "BackRelief Belt ®"
click at [930, 279] on p "The BackRelief Belt® helps people with [MEDICAL_DATA] distribute weight more ev…" at bounding box center [818, 336] width 288 height 114
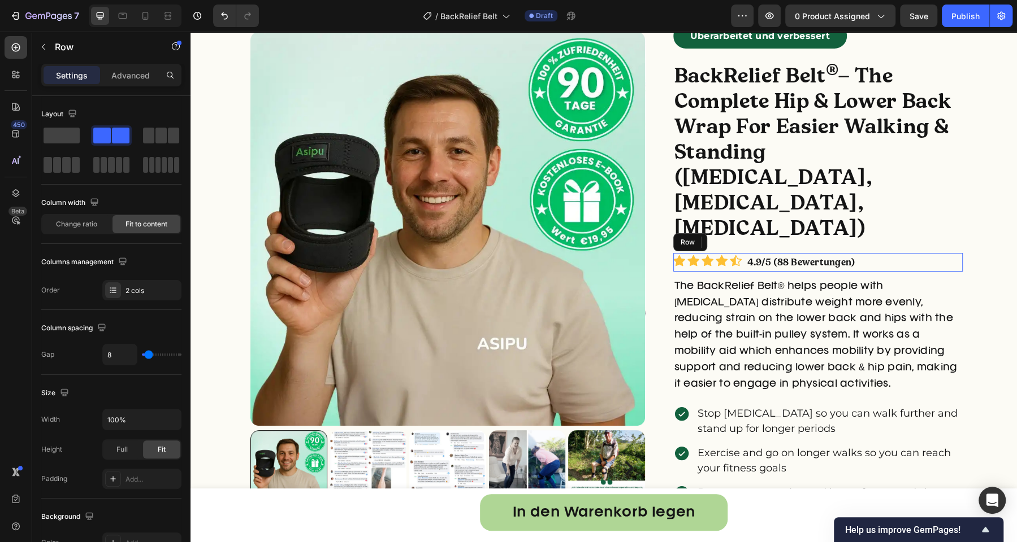
click at [888, 253] on div "Icon Icon Icon Icon Icon Icon List Hoz 4.9/5 (88 Bewertungen) Text Block Row" at bounding box center [818, 262] width 290 height 19
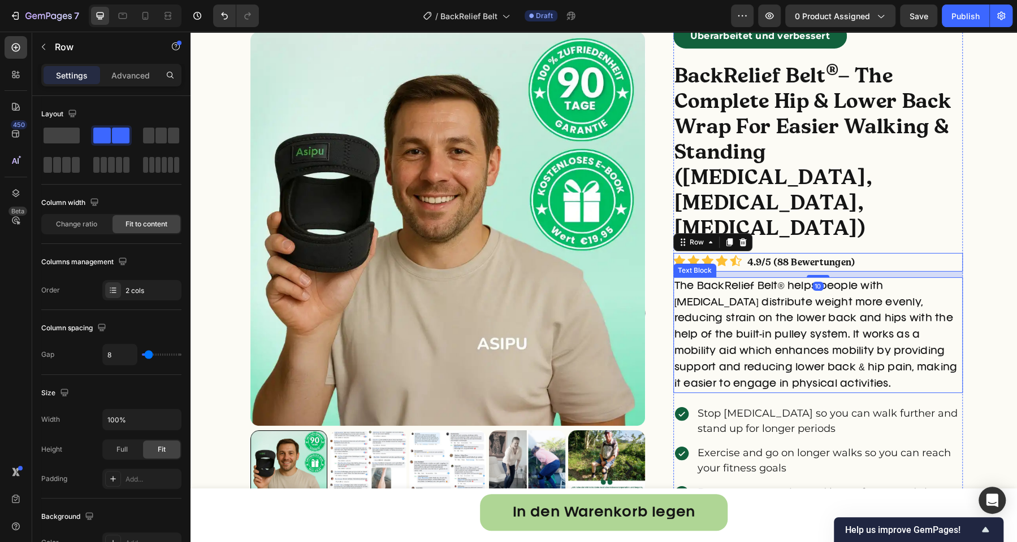
click at [833, 279] on p "The BackRelief Belt® helps people with [MEDICAL_DATA] distribute weight more ev…" at bounding box center [818, 336] width 288 height 114
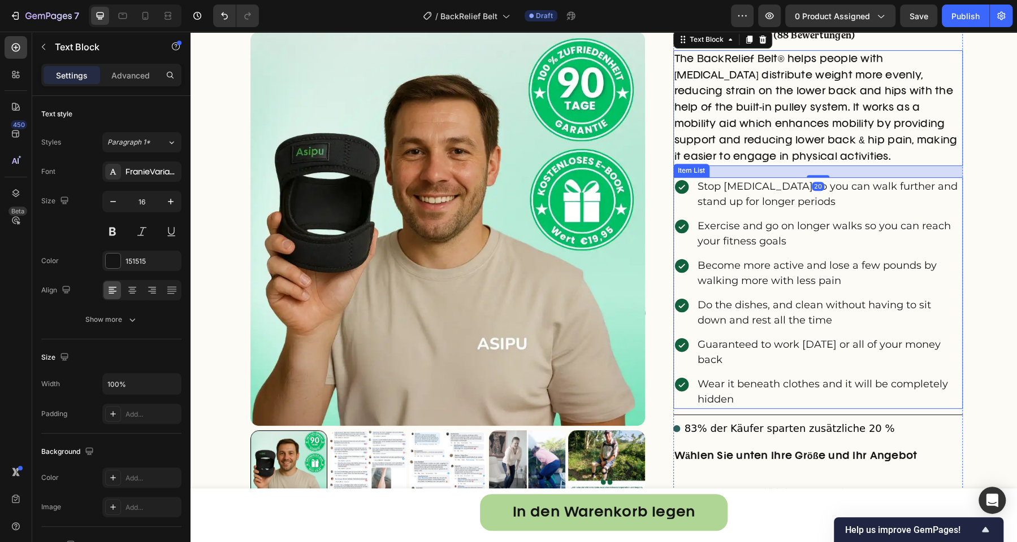
scroll to position [283, 0]
click at [762, 178] on p "Stop [MEDICAL_DATA] so you can walk further and stand up for longer periods" at bounding box center [829, 193] width 264 height 31
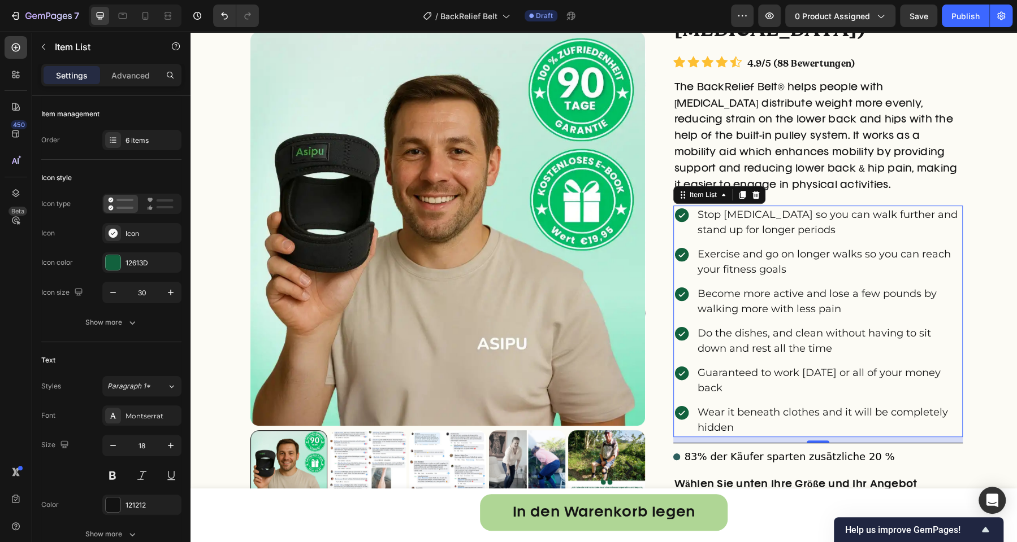
scroll to position [227, 0]
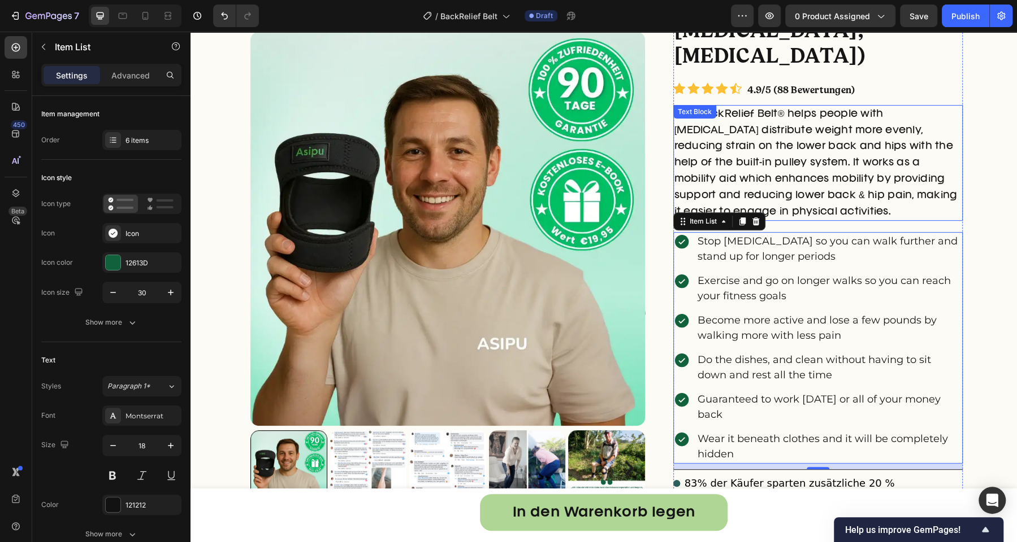
click at [789, 136] on p "The BackRelief Belt® helps people with [MEDICAL_DATA] distribute weight more ev…" at bounding box center [818, 163] width 288 height 114
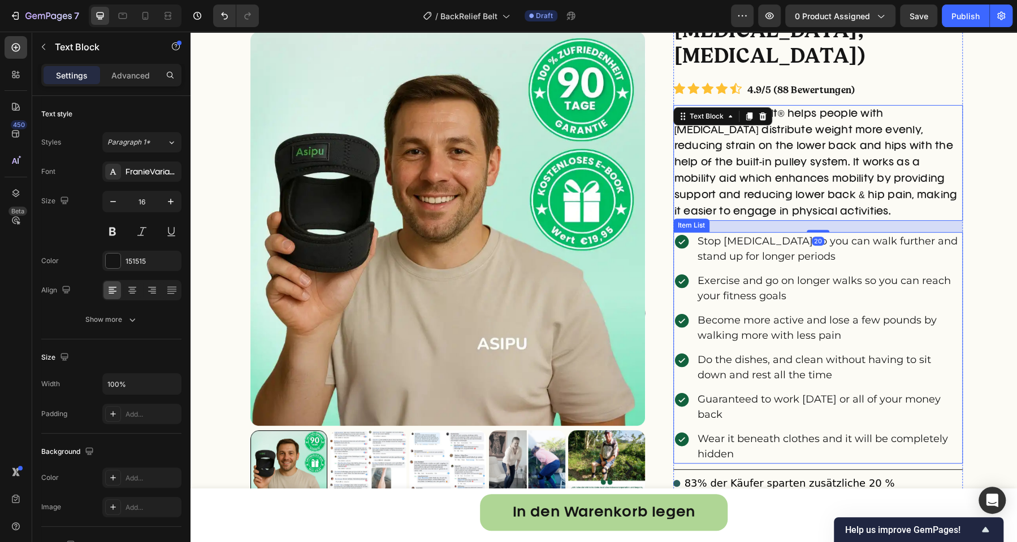
click at [692, 232] on div "Stop lower back pain so you can walk further and stand up for longer periods Ex…" at bounding box center [818, 348] width 290 height 232
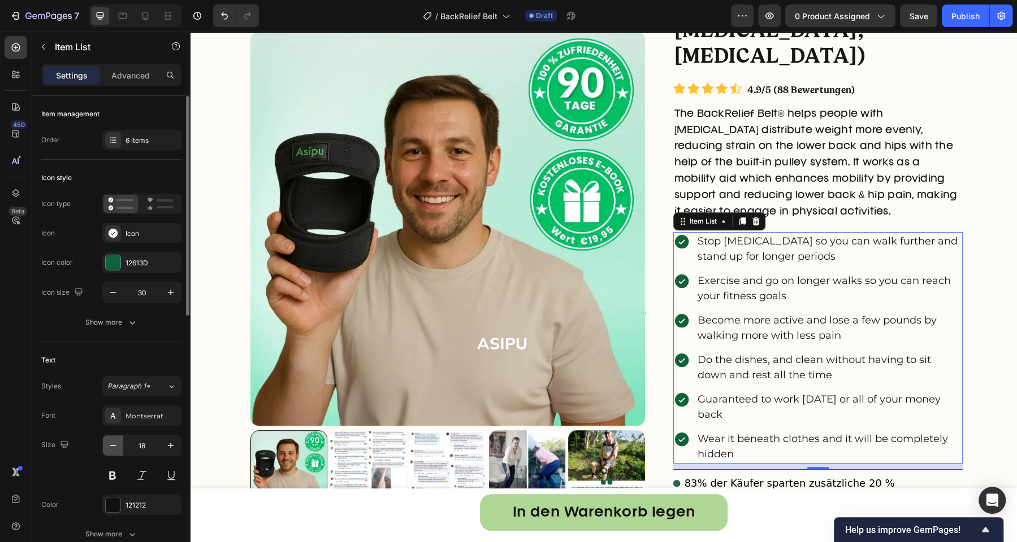
click at [118, 445] on icon "button" at bounding box center [112, 445] width 11 height 11
type input "16"
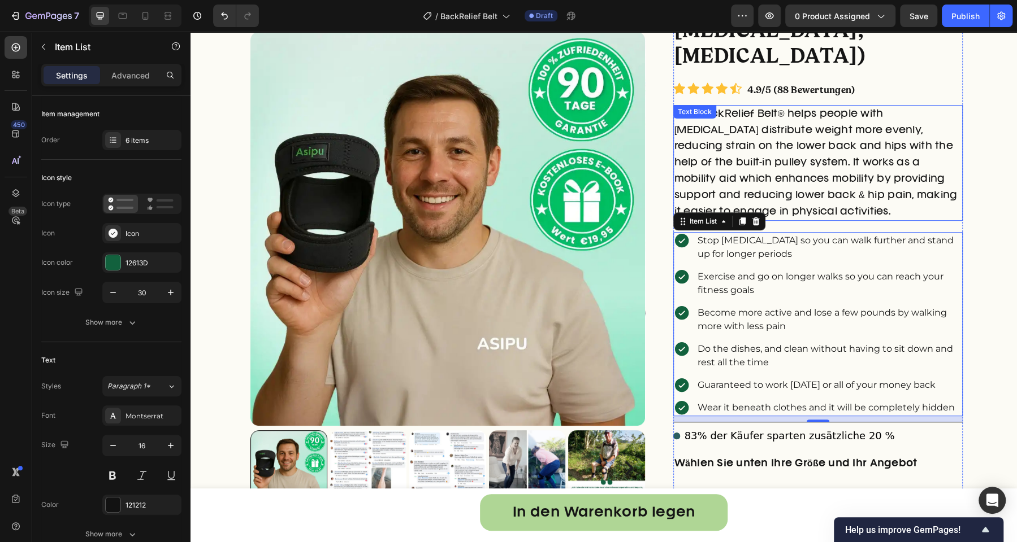
click at [912, 154] on p "The BackRelief Belt® helps people with [MEDICAL_DATA] distribute weight more ev…" at bounding box center [818, 163] width 288 height 114
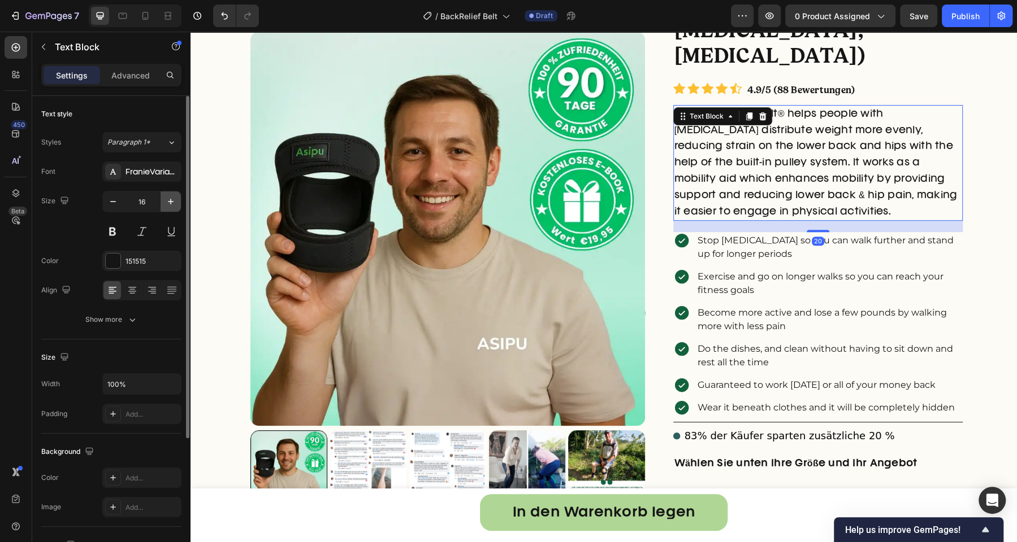
click at [176, 202] on icon "button" at bounding box center [170, 201] width 11 height 11
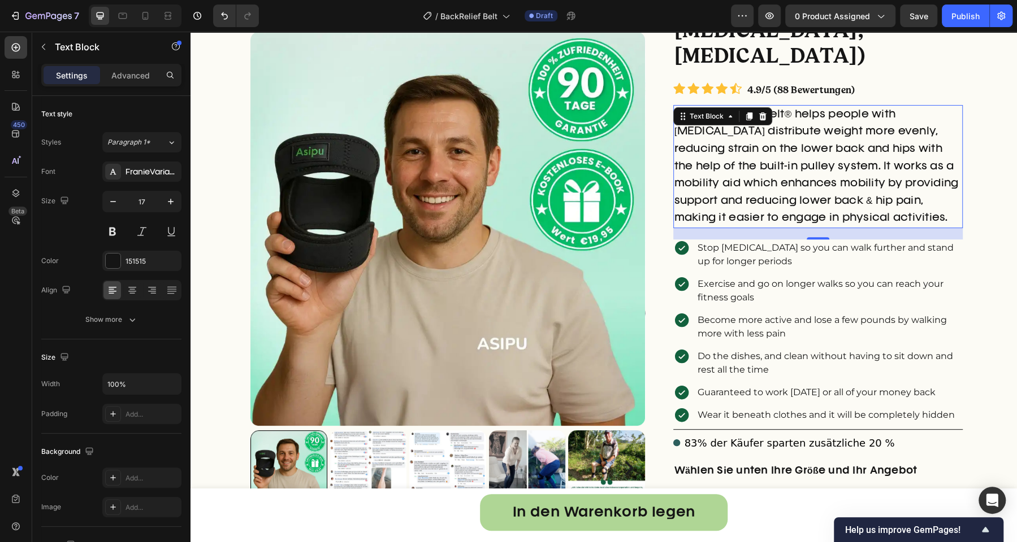
type input "18"
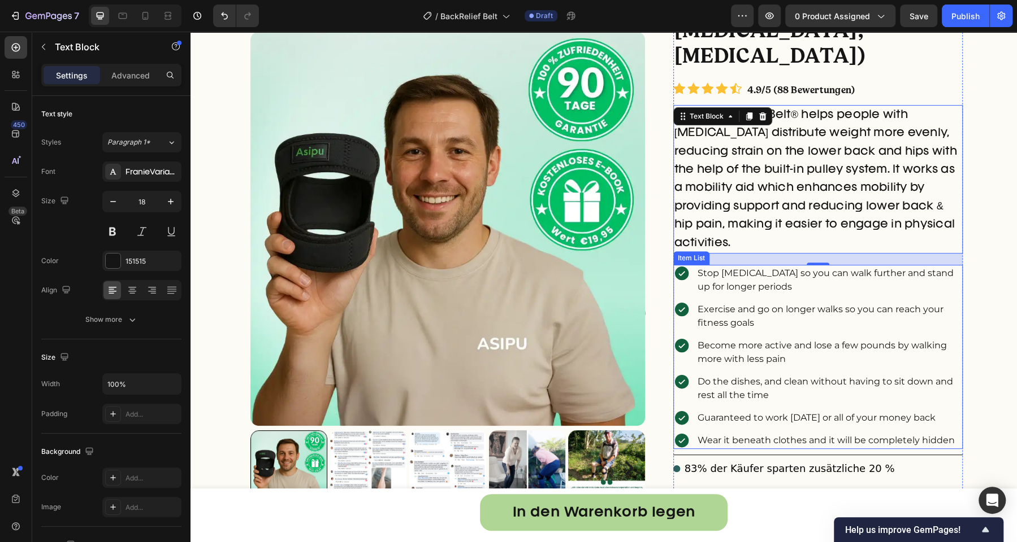
click at [959, 240] on div "right Created with Sketch. right Created with Sketch. Product Images Überarbeit…" at bounding box center [603, 360] width 735 height 1019
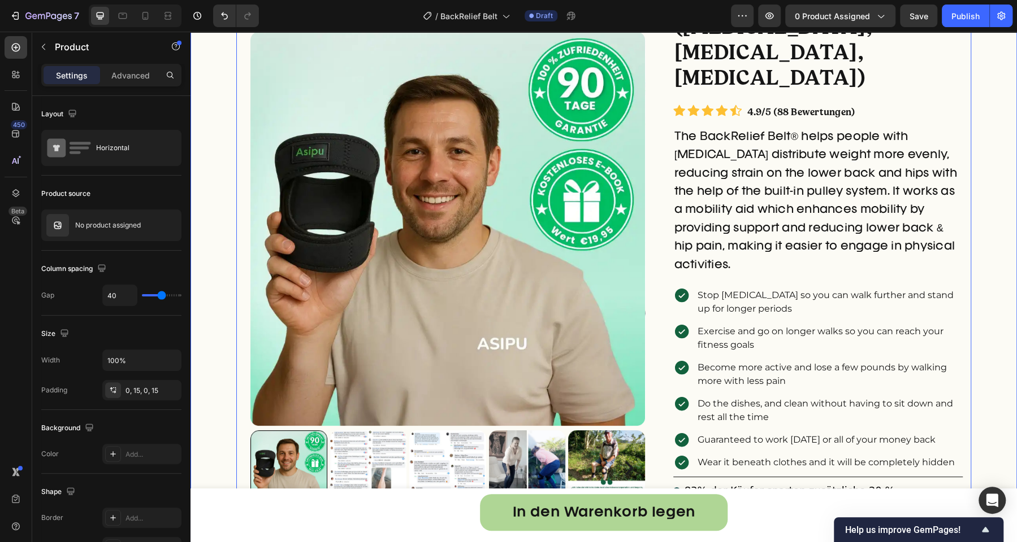
scroll to position [185, 0]
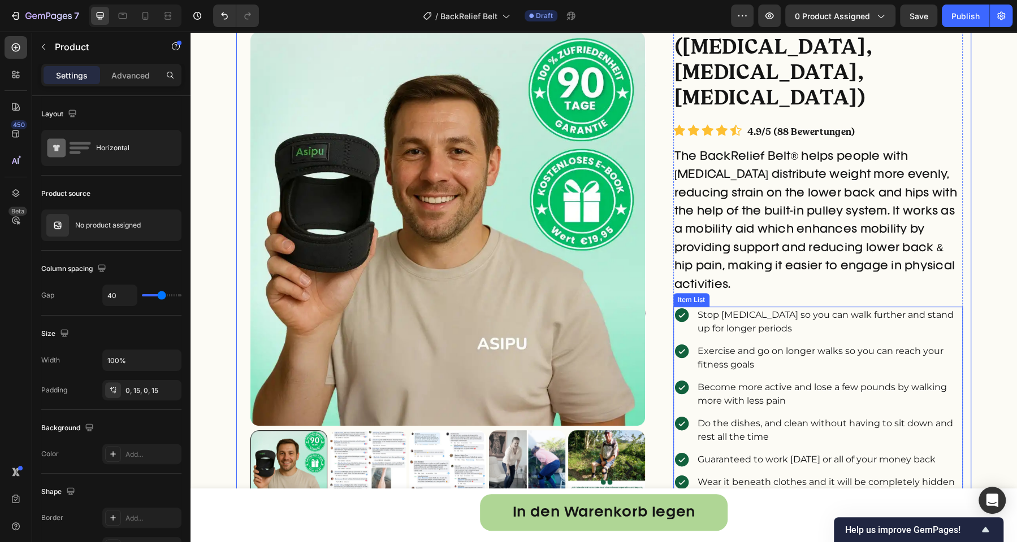
click at [683, 307] on div "Stop [MEDICAL_DATA] so you can walk further and stand up for longer periods" at bounding box center [818, 322] width 290 height 31
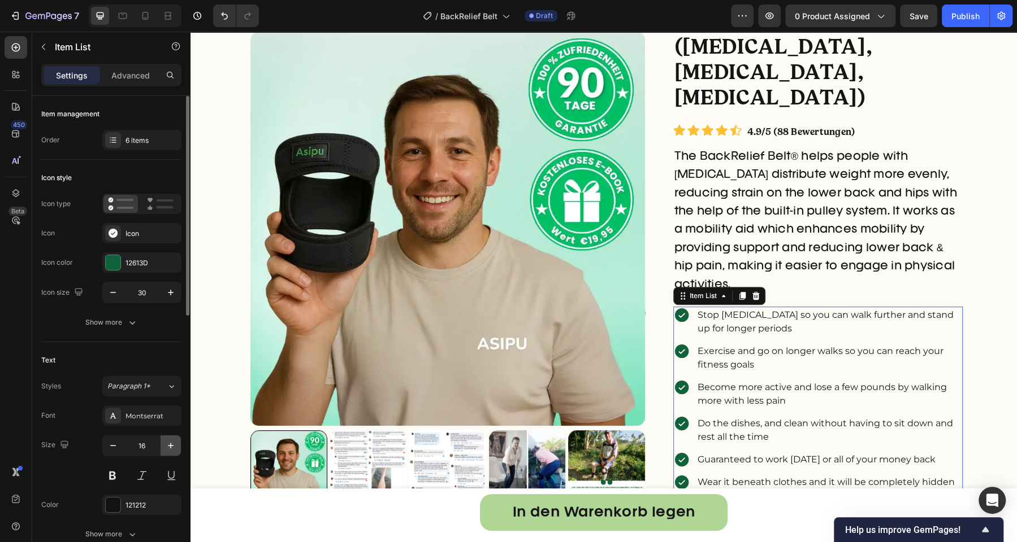
click at [173, 451] on button "button" at bounding box center [170, 446] width 20 height 20
type input "18"
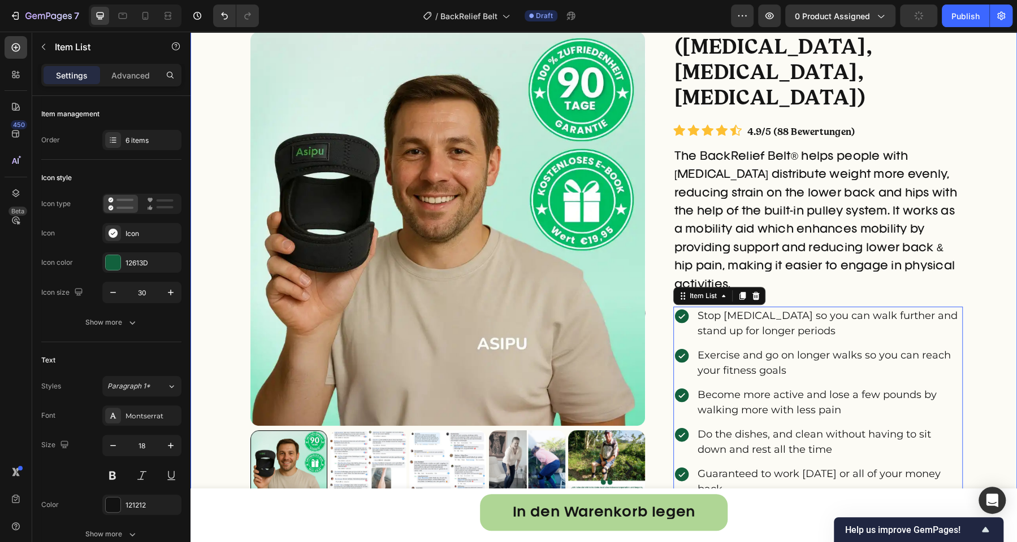
click at [966, 240] on div "right Created with Sketch. right Created with Sketch. Product Images Überarbeit…" at bounding box center [603, 426] width 826 height 1066
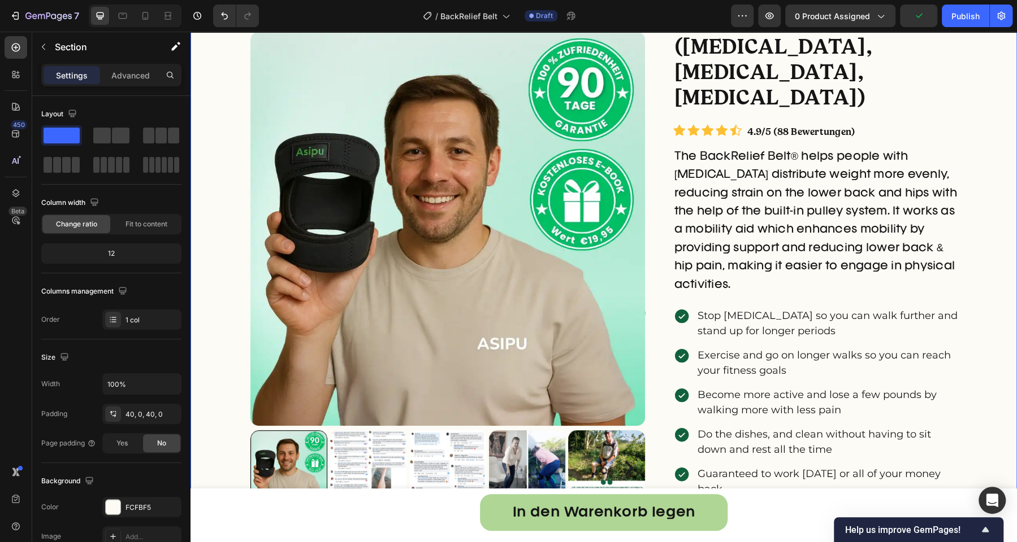
scroll to position [0, 0]
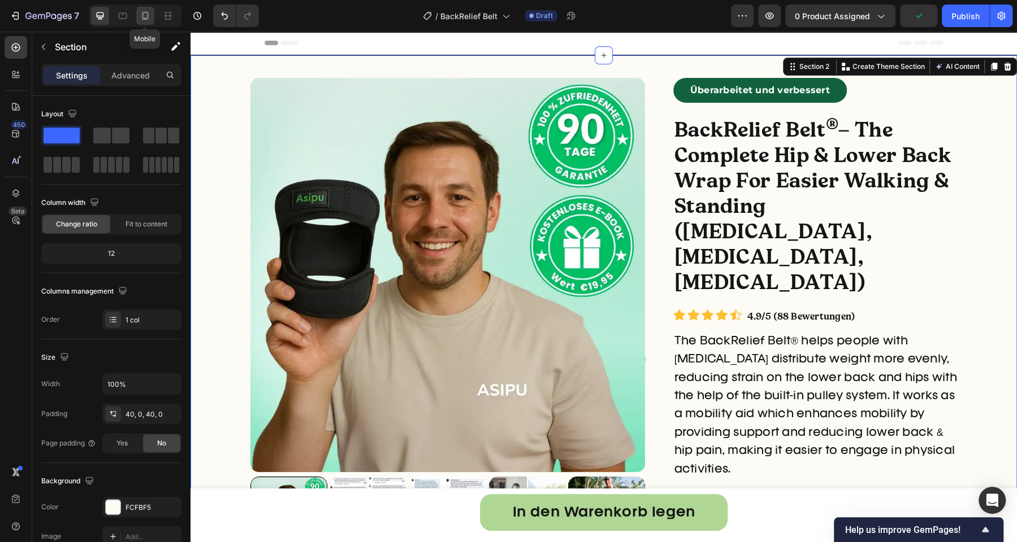
click at [146, 16] on icon at bounding box center [145, 15] width 11 height 11
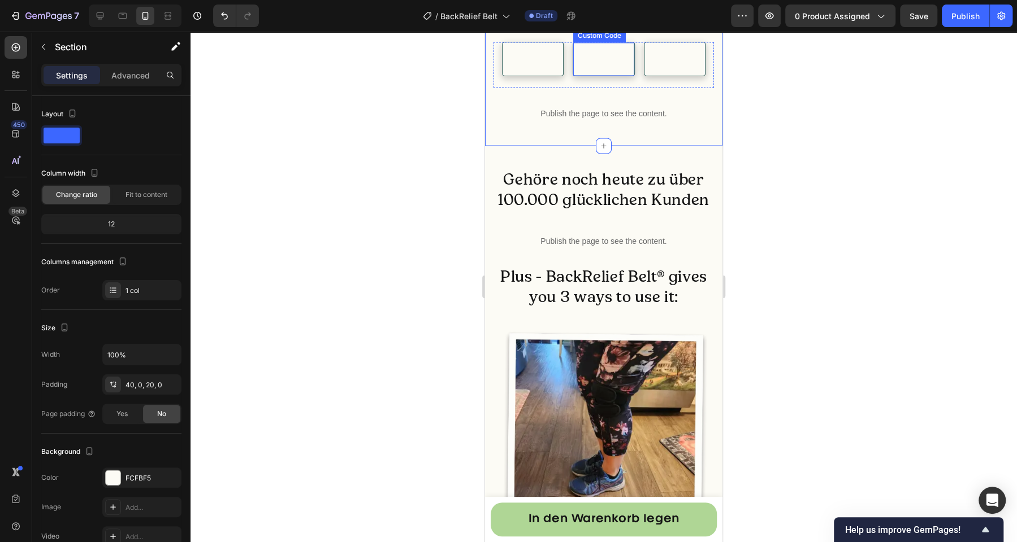
scroll to position [1353, 0]
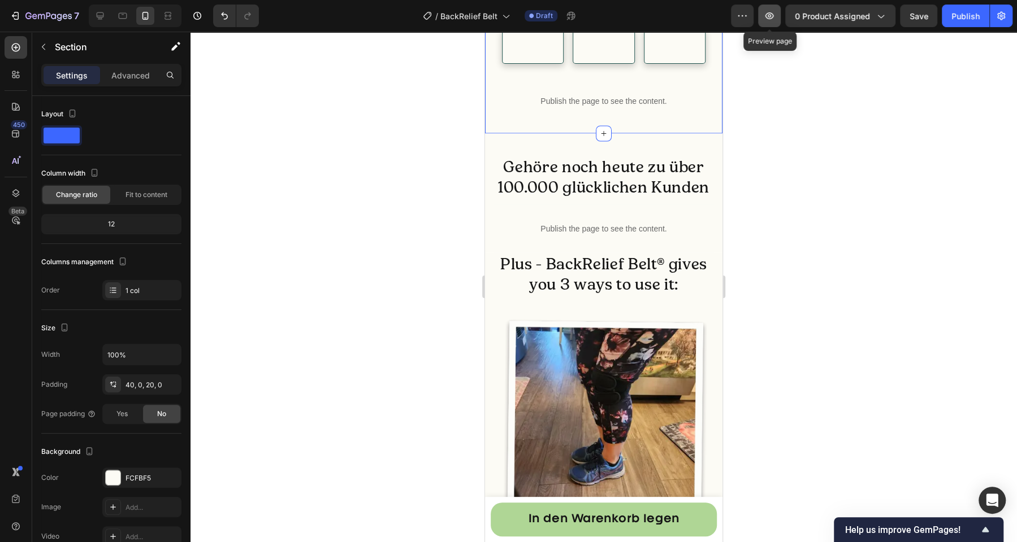
click at [771, 15] on icon "button" at bounding box center [768, 15] width 3 height 3
drag, startPoint x: 99, startPoint y: 19, endPoint x: 210, endPoint y: 53, distance: 116.4
click at [99, 19] on icon at bounding box center [100, 15] width 7 height 7
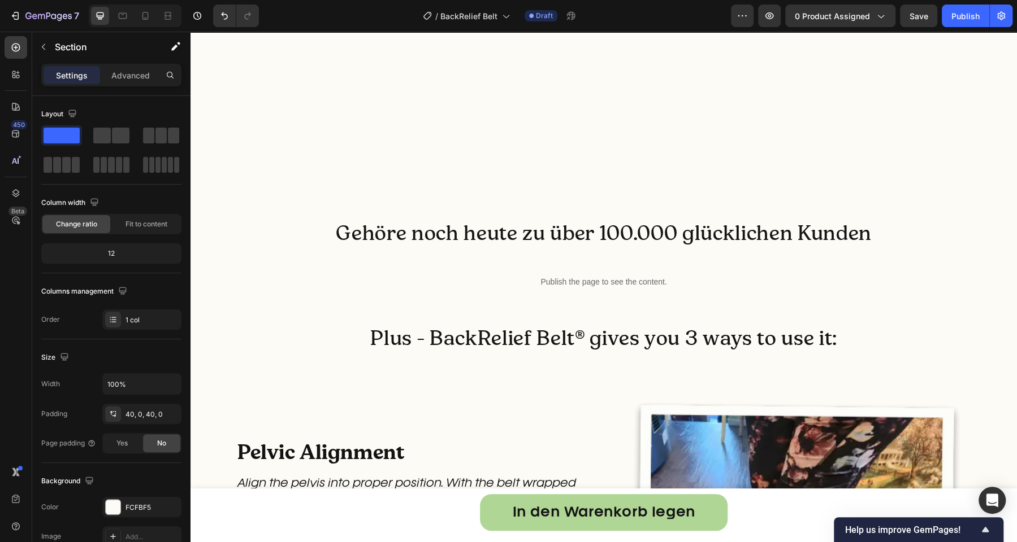
scroll to position [1256, 0]
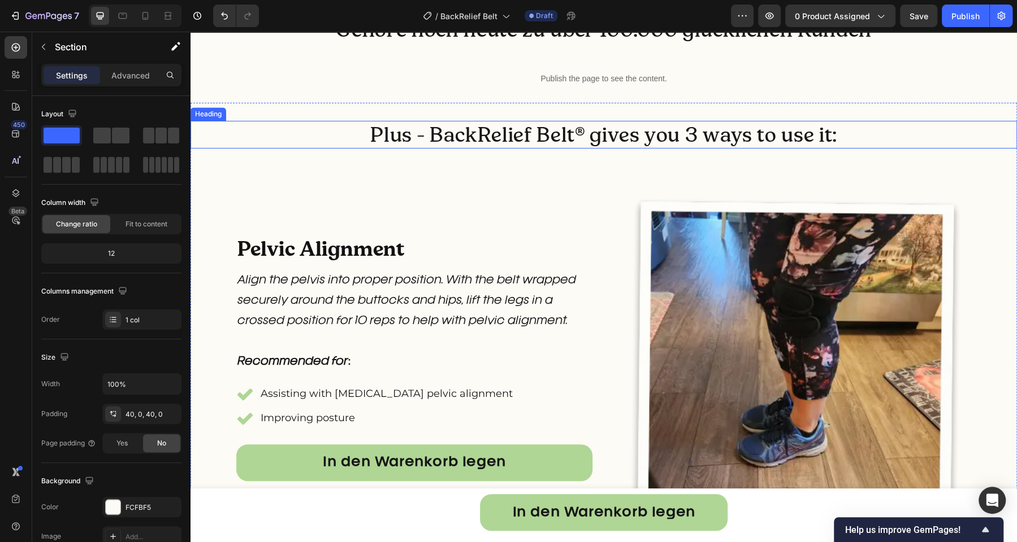
click at [588, 132] on h2 "Plus - BackRelief Belt® gives you 3 ways to use it:" at bounding box center [603, 135] width 826 height 28
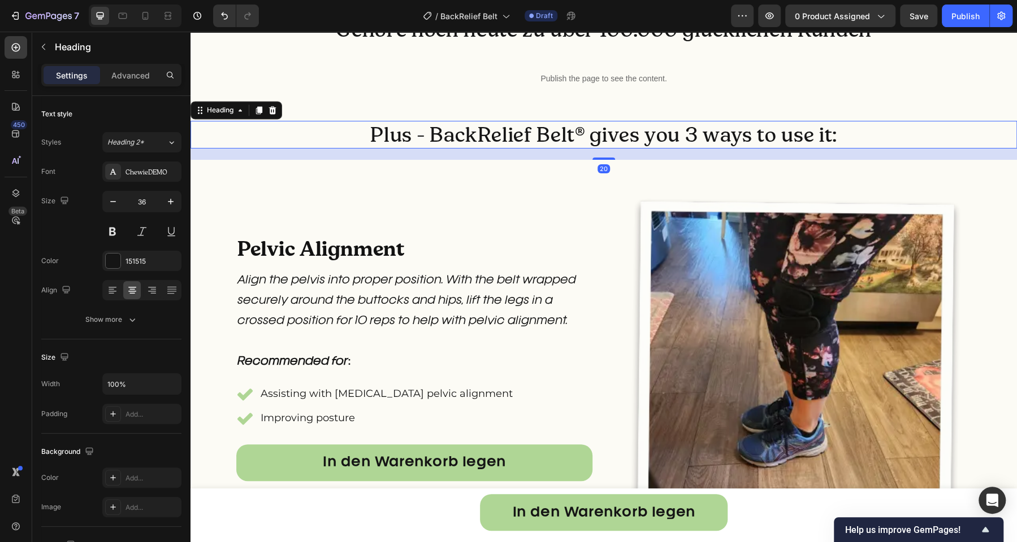
drag, startPoint x: 601, startPoint y: 158, endPoint x: 607, endPoint y: 95, distance: 63.0
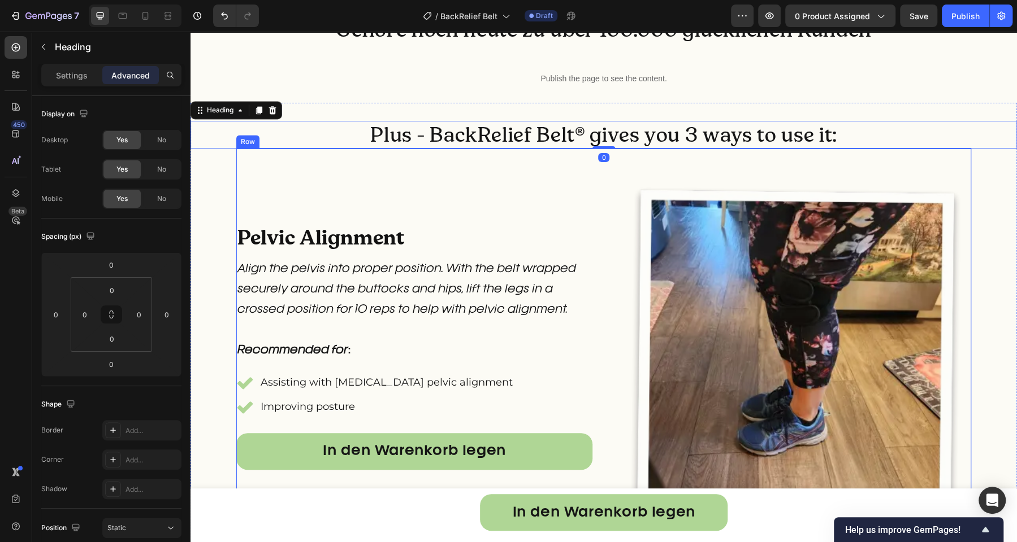
click at [602, 171] on div "Pelvic Alignment Heading Align the pelvis into proper position. With the belt w…" at bounding box center [603, 353] width 735 height 408
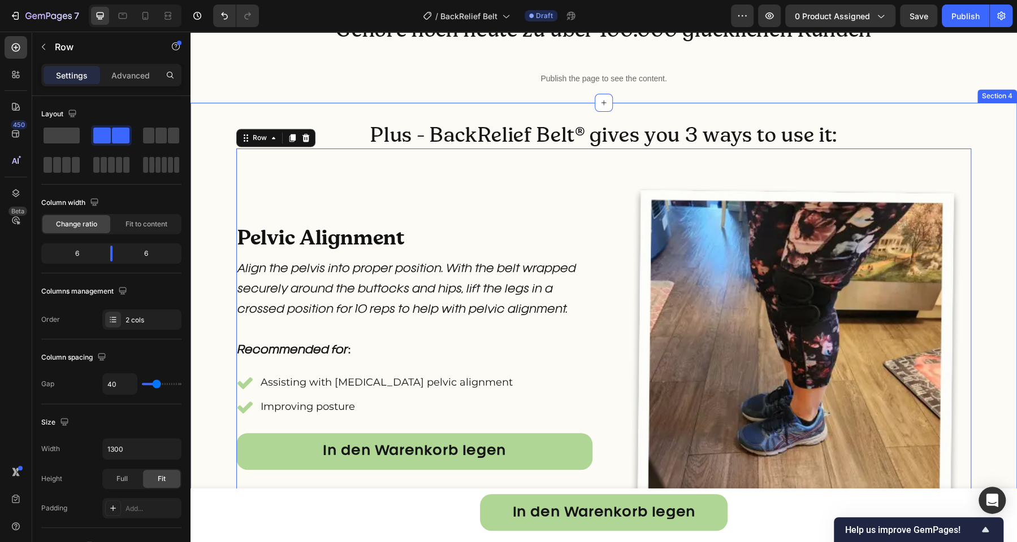
click at [425, 113] on div "Plus - BackRelief Belt® gives you 3 ways to use it: Heading Pelvic Alignment He…" at bounding box center [603, 339] width 826 height 472
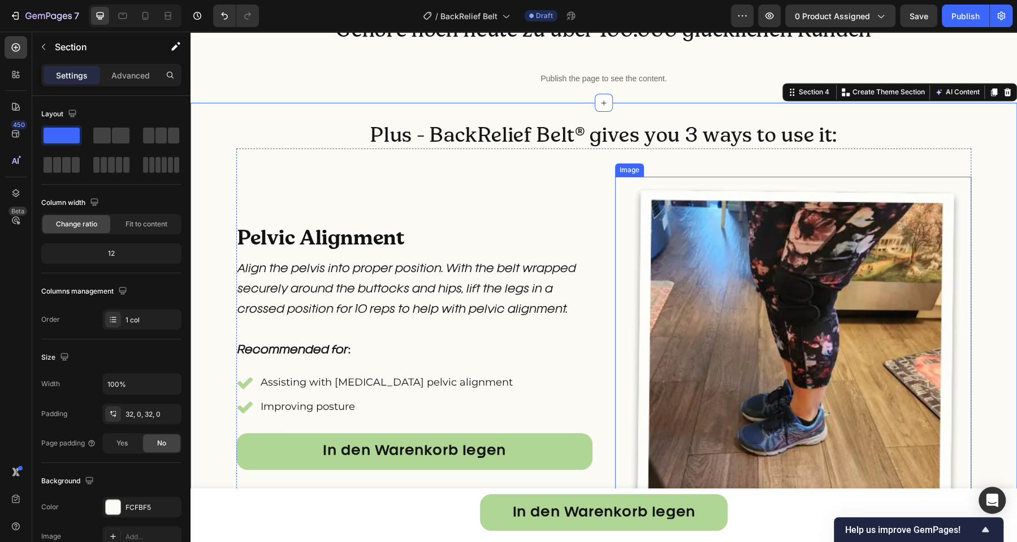
click at [617, 225] on img at bounding box center [793, 367] width 356 height 380
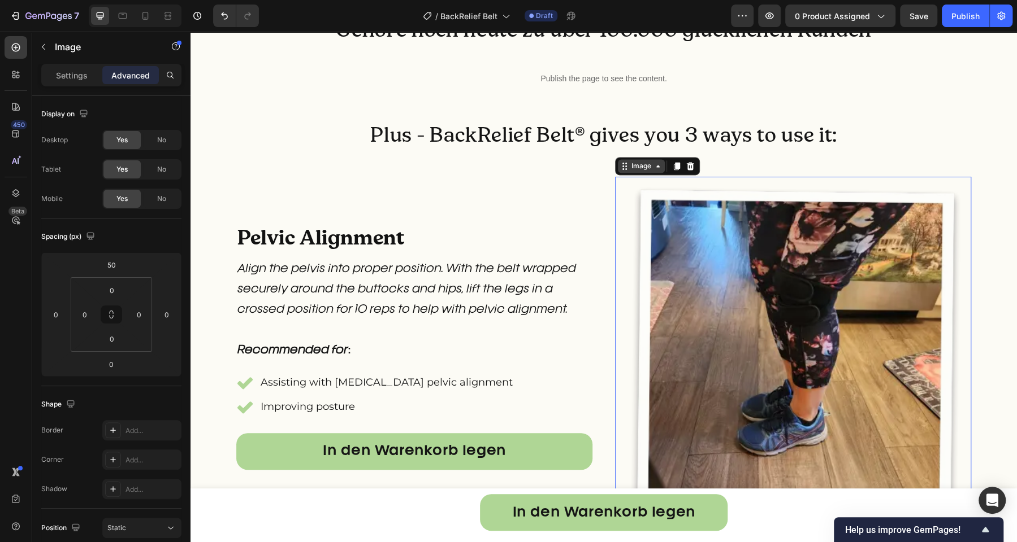
click at [629, 170] on div "Image" at bounding box center [641, 166] width 24 height 10
click at [628, 157] on div "Image Row 2 cols Section" at bounding box center [657, 166] width 85 height 18
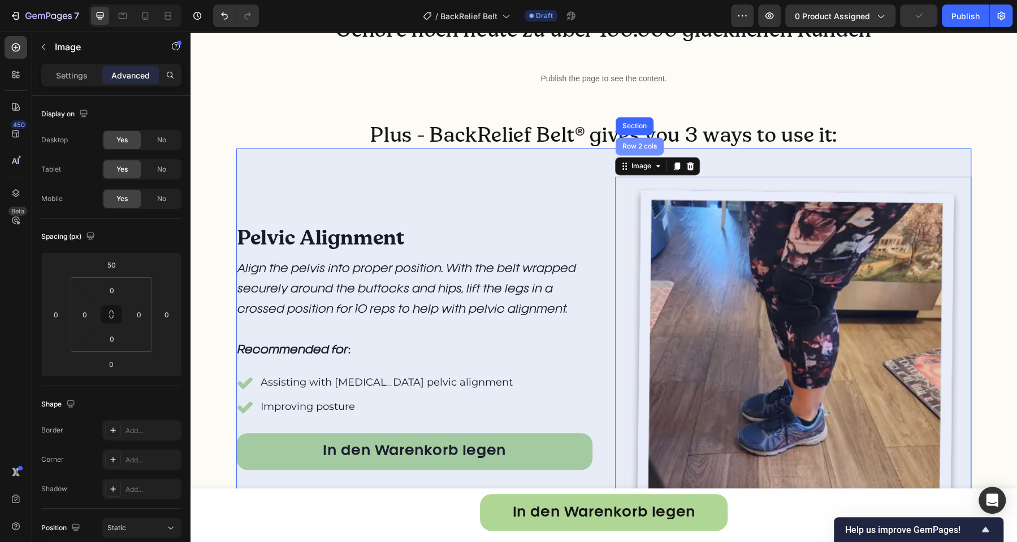
click at [630, 150] on div "Row 2 cols" at bounding box center [639, 146] width 48 height 18
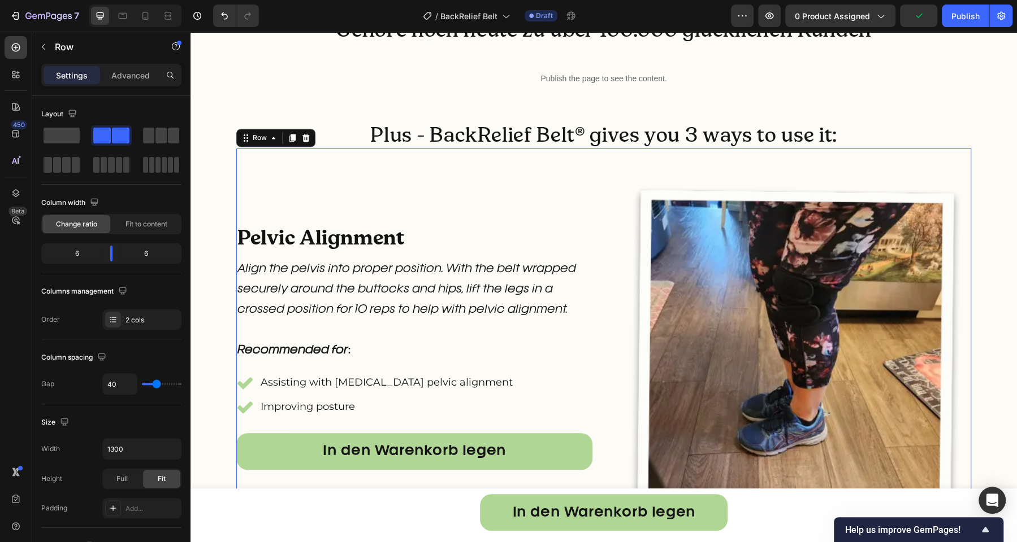
click at [140, 84] on div "Advanced" at bounding box center [130, 75] width 57 height 18
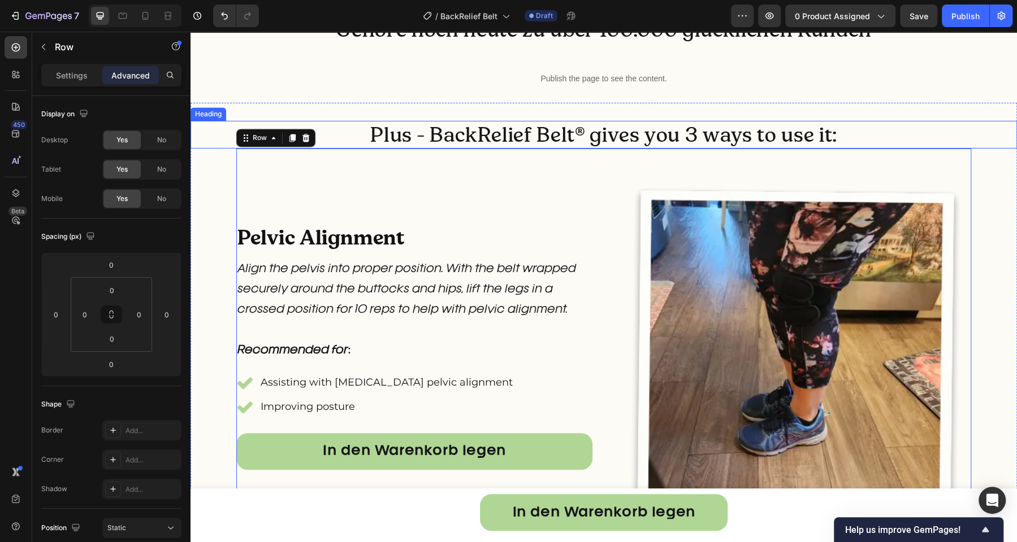
click at [689, 139] on h2 "Plus - BackRelief Belt® gives you 3 ways to use it:" at bounding box center [603, 135] width 826 height 28
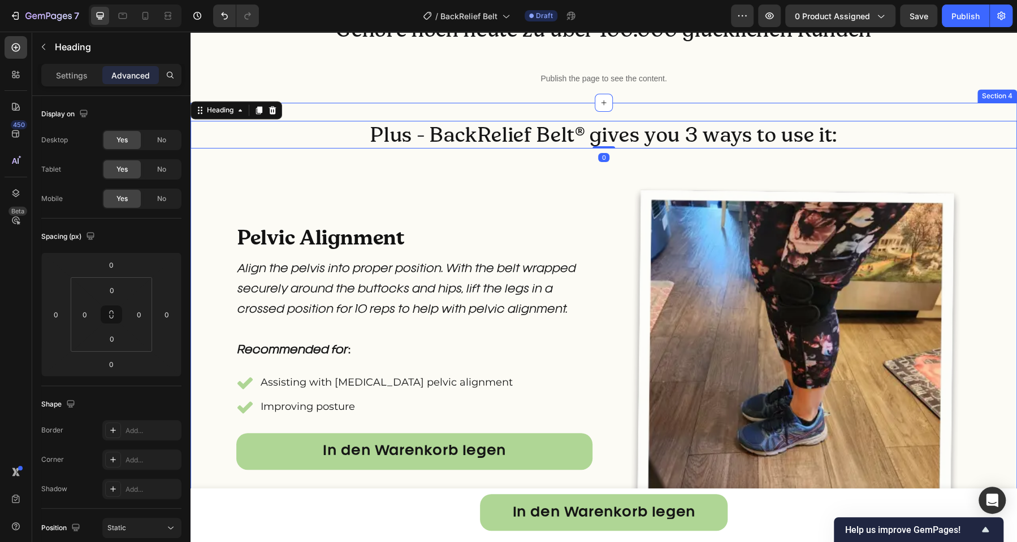
click at [453, 112] on div "Plus - BackRelief Belt® gives you 3 ways to use it: Heading 0 Pelvic Alignment …" at bounding box center [603, 339] width 826 height 472
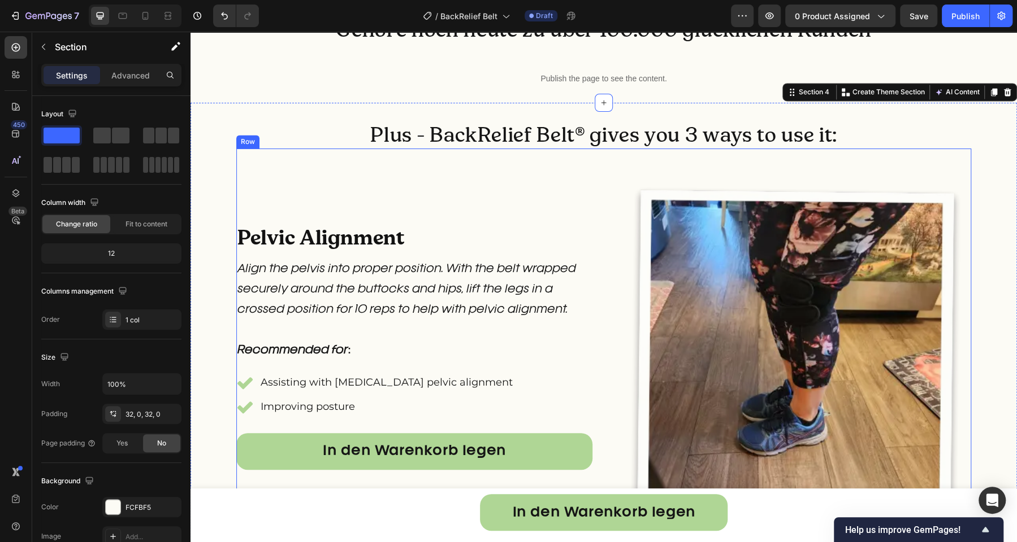
click at [332, 170] on div "Pelvic Alignment Heading Align the pelvis into proper position. With the belt w…" at bounding box center [414, 353] width 356 height 408
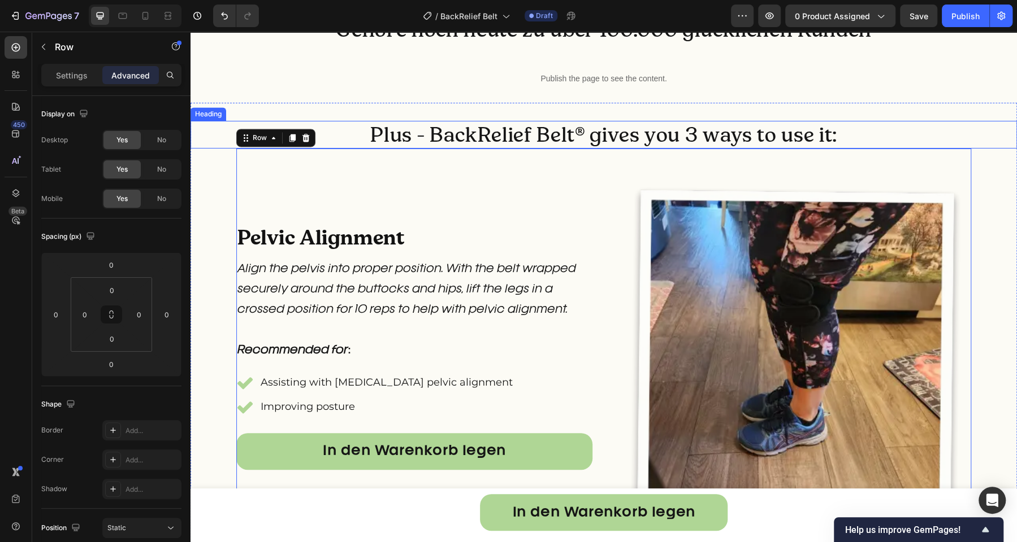
click at [350, 129] on h2 "Plus - BackRelief Belt® gives you 3 ways to use it:" at bounding box center [603, 135] width 826 height 28
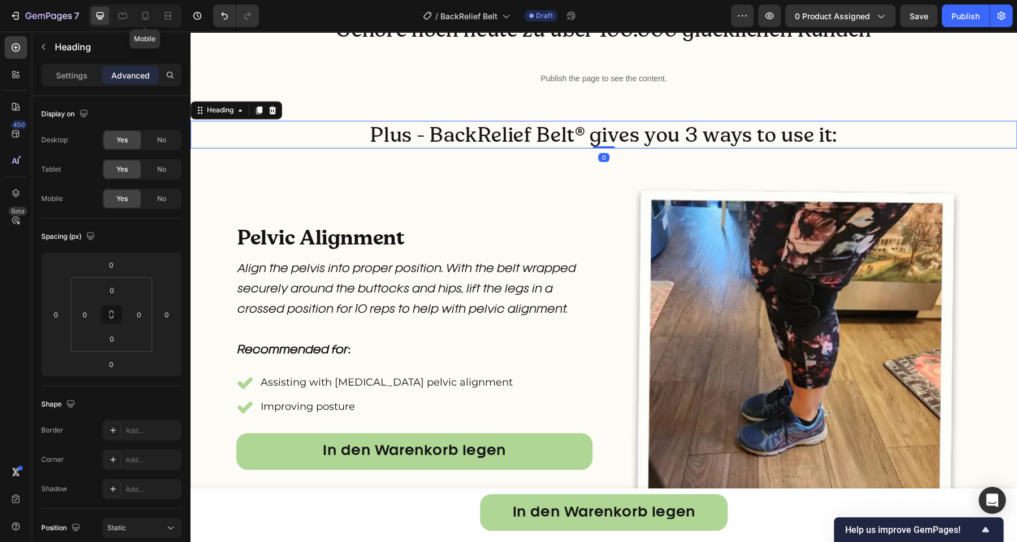
drag, startPoint x: 146, startPoint y: 15, endPoint x: 156, endPoint y: 25, distance: 14.0
click at [146, 15] on icon at bounding box center [145, 15] width 11 height 11
type input "10"
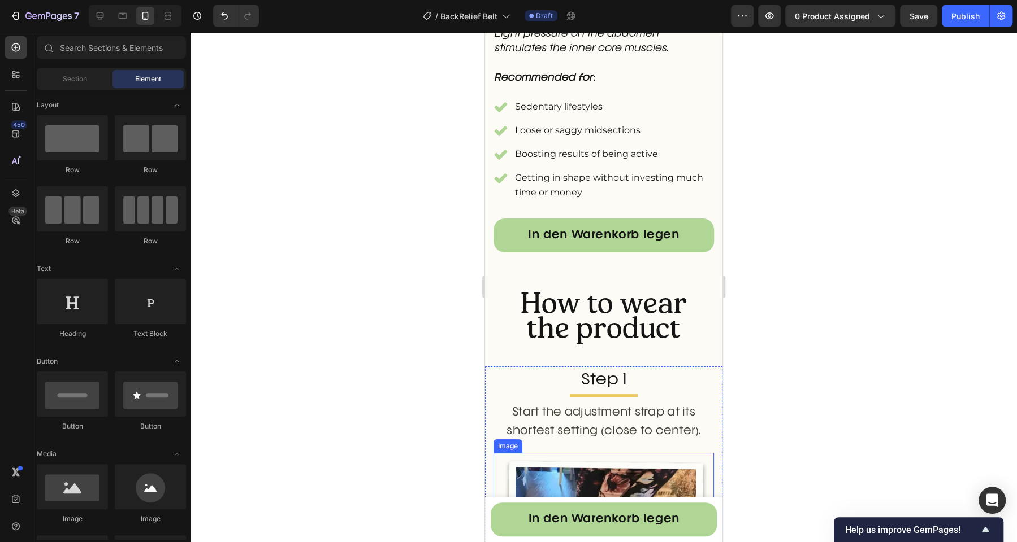
scroll to position [2993, 0]
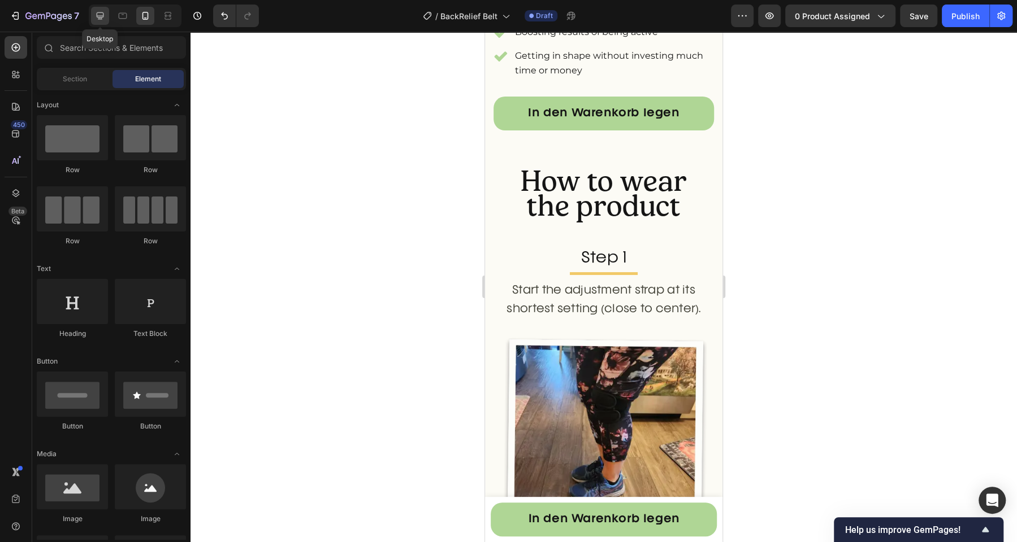
click at [104, 19] on icon at bounding box center [99, 15] width 11 height 11
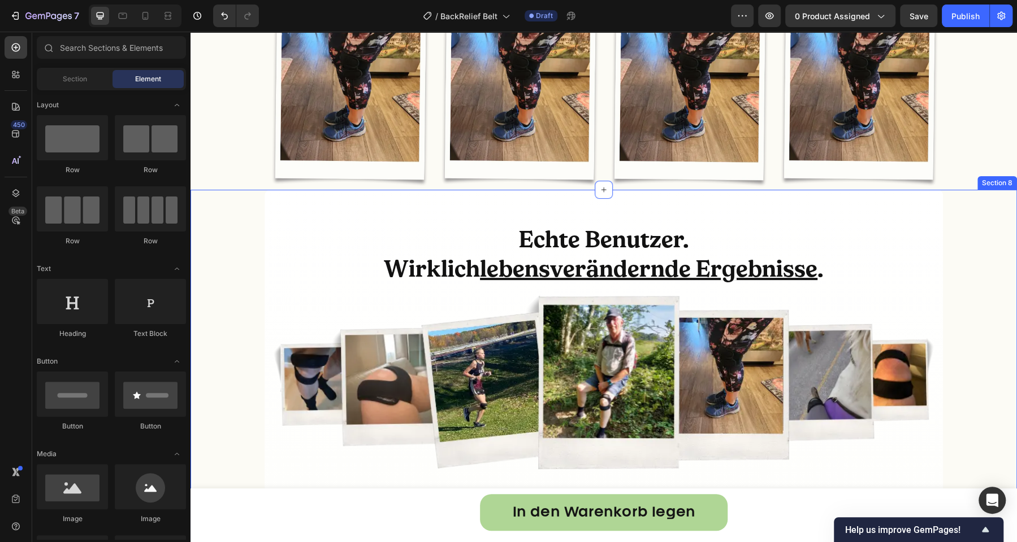
scroll to position [3170, 0]
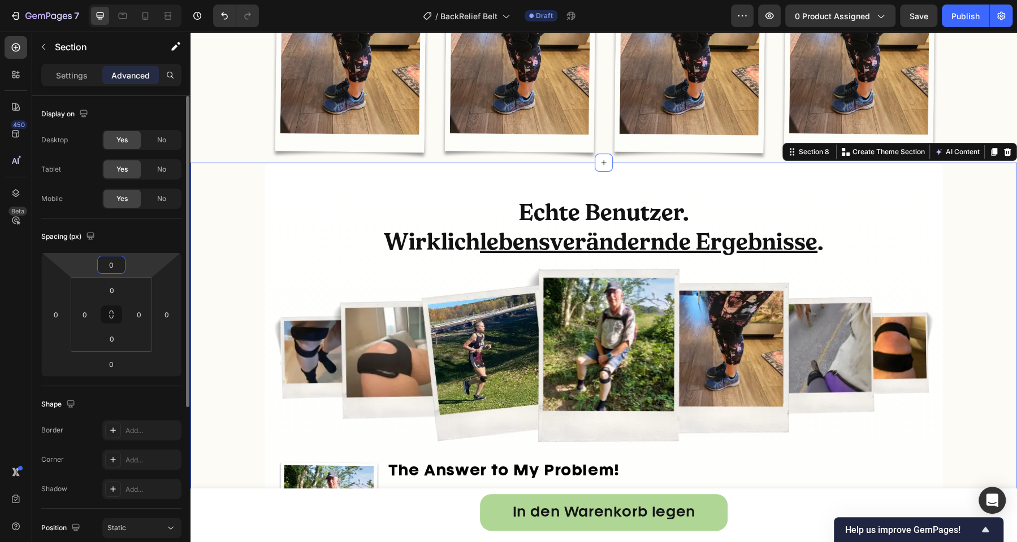
click at [108, 262] on input "0" at bounding box center [111, 265] width 23 height 17
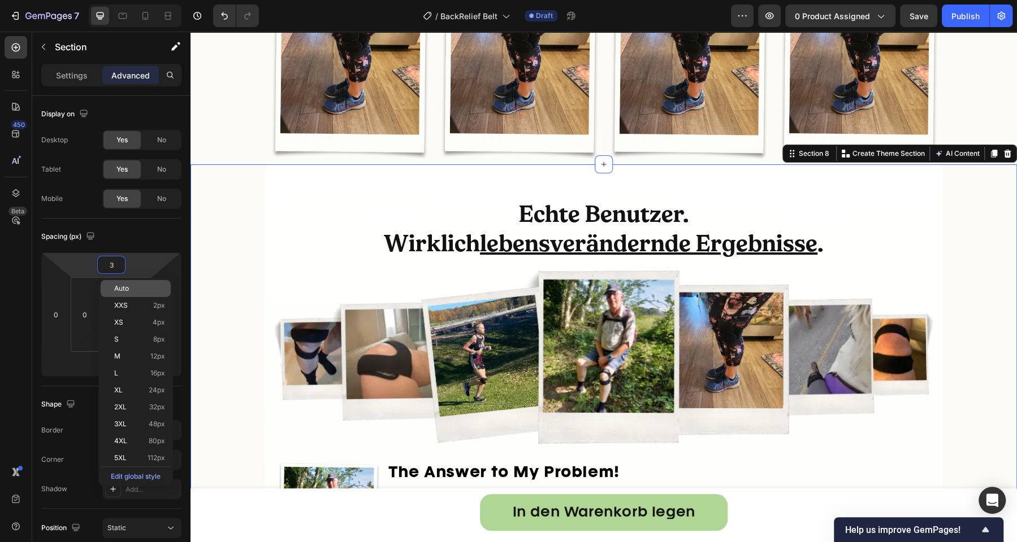
type input "30"
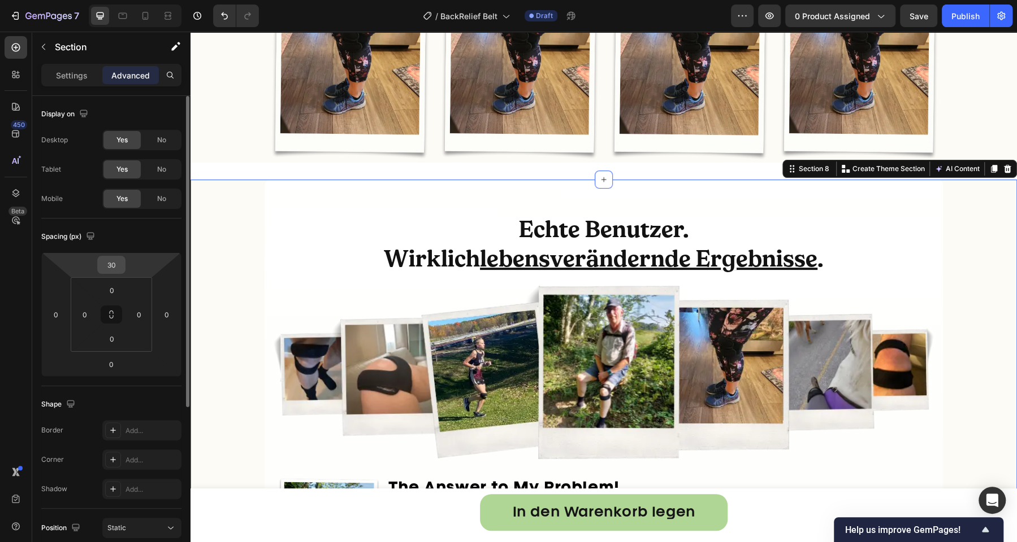
click at [116, 261] on input "30" at bounding box center [111, 265] width 23 height 17
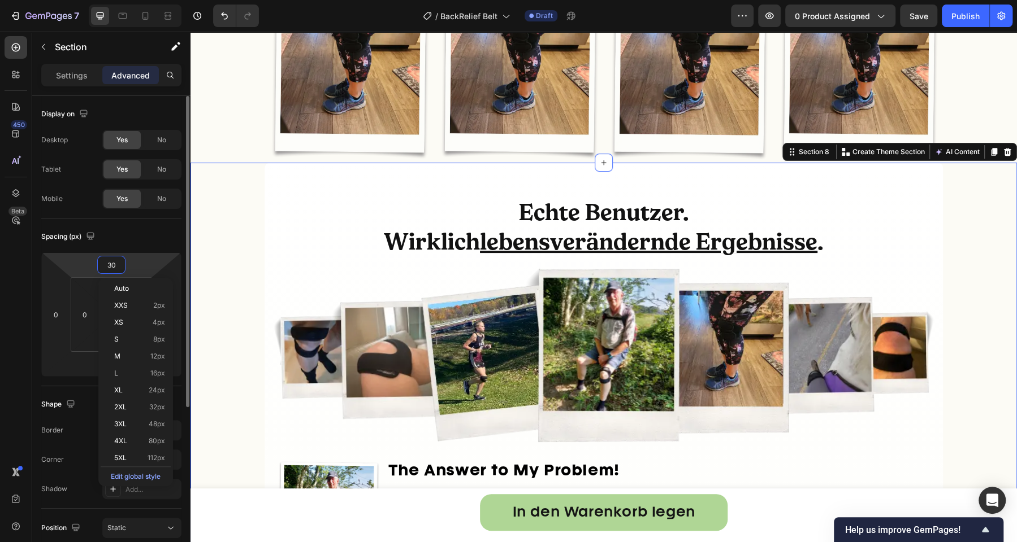
type input "0"
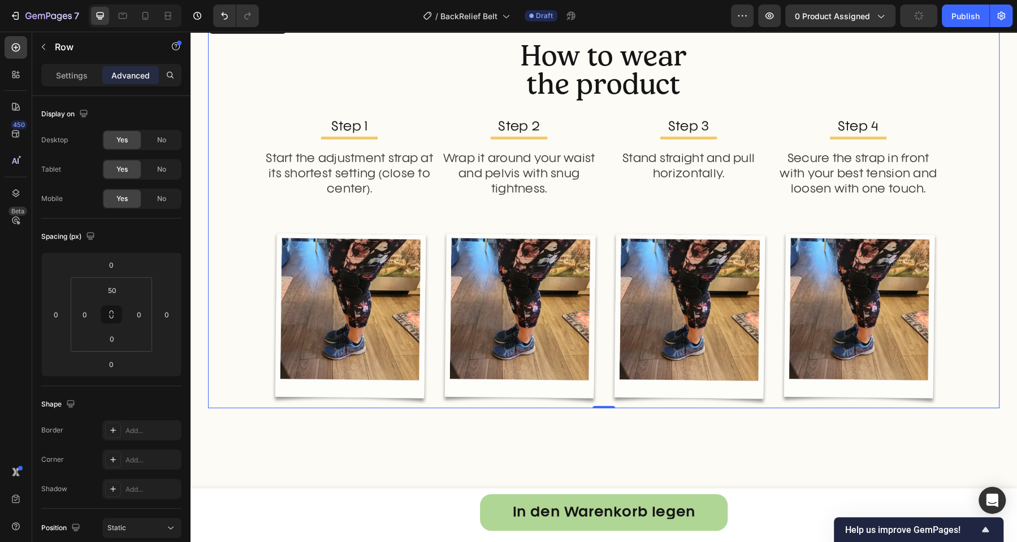
scroll to position [2629, 0]
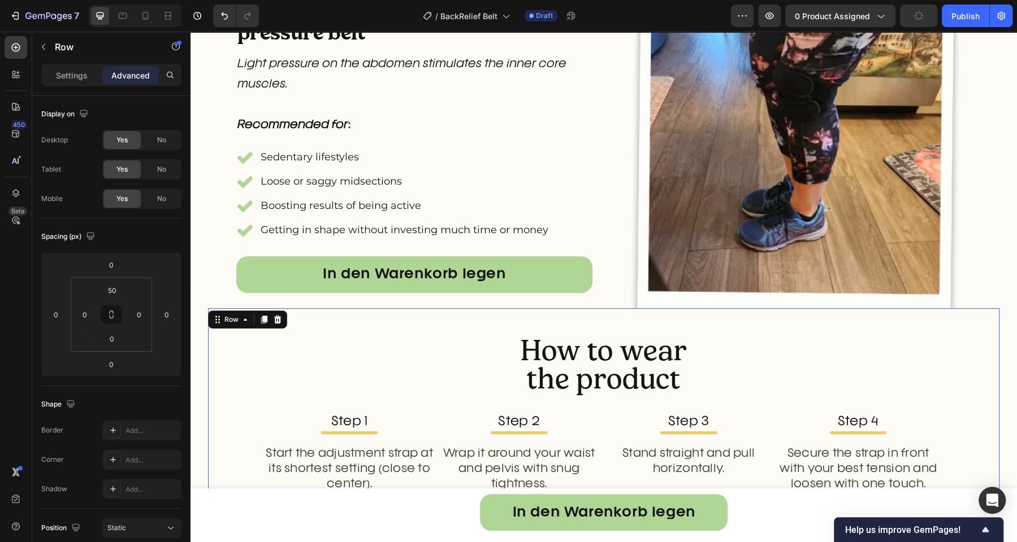
click at [222, 311] on div "Row" at bounding box center [247, 320] width 79 height 18
click at [223, 315] on div "Desk work support/abdominal pressure belt Heading Light pressure on the abdomen…" at bounding box center [603, 148] width 826 height 408
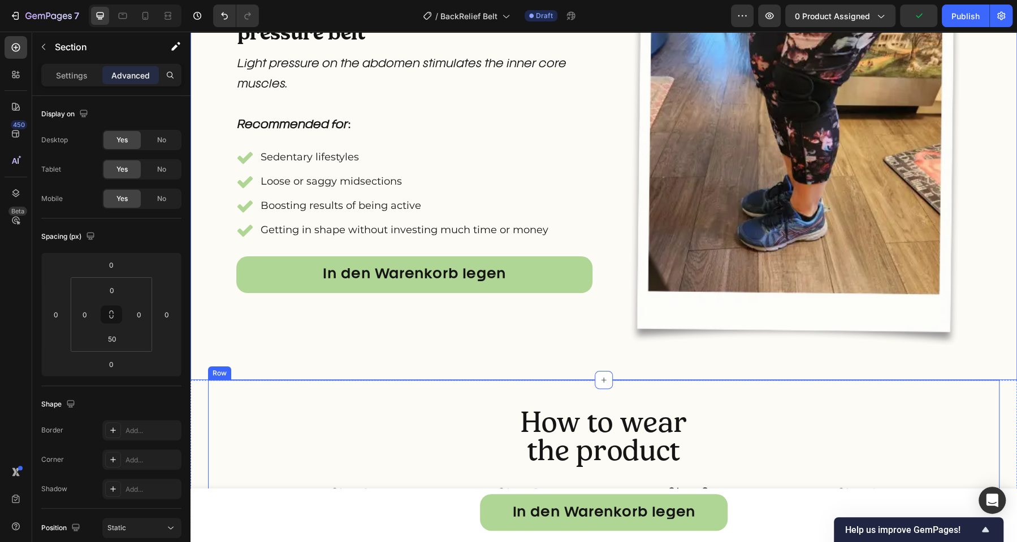
click at [296, 424] on h2 "How to wear the product" at bounding box center [603, 438] width 678 height 59
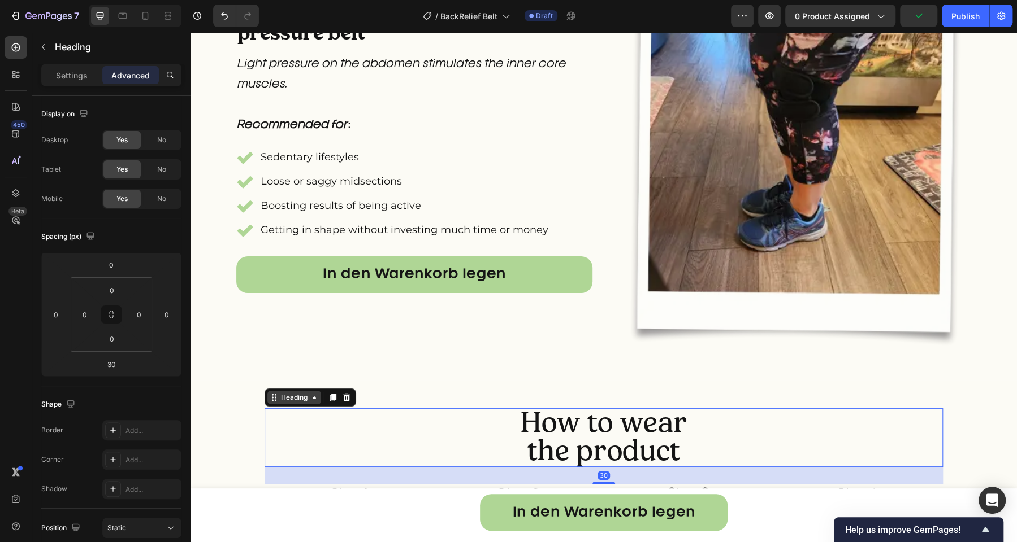
click at [289, 398] on div "Heading" at bounding box center [294, 398] width 31 height 10
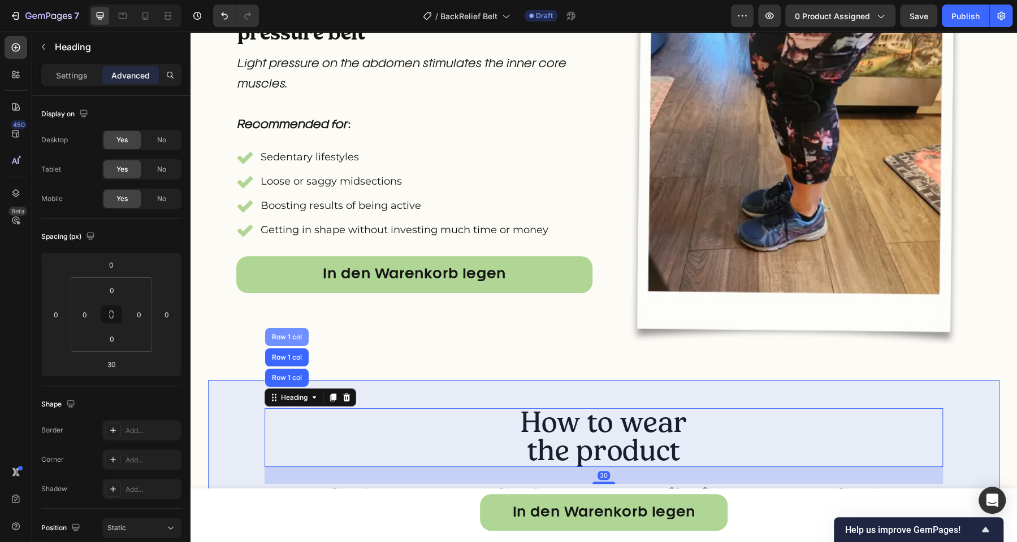
click at [286, 331] on div "Row 1 col" at bounding box center [287, 337] width 44 height 18
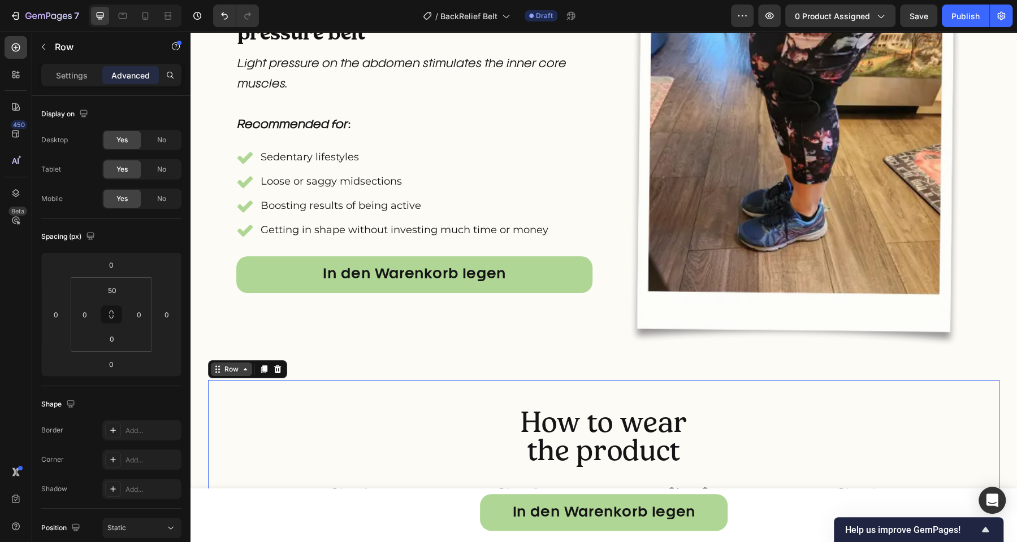
click at [233, 369] on div "Row" at bounding box center [231, 369] width 19 height 10
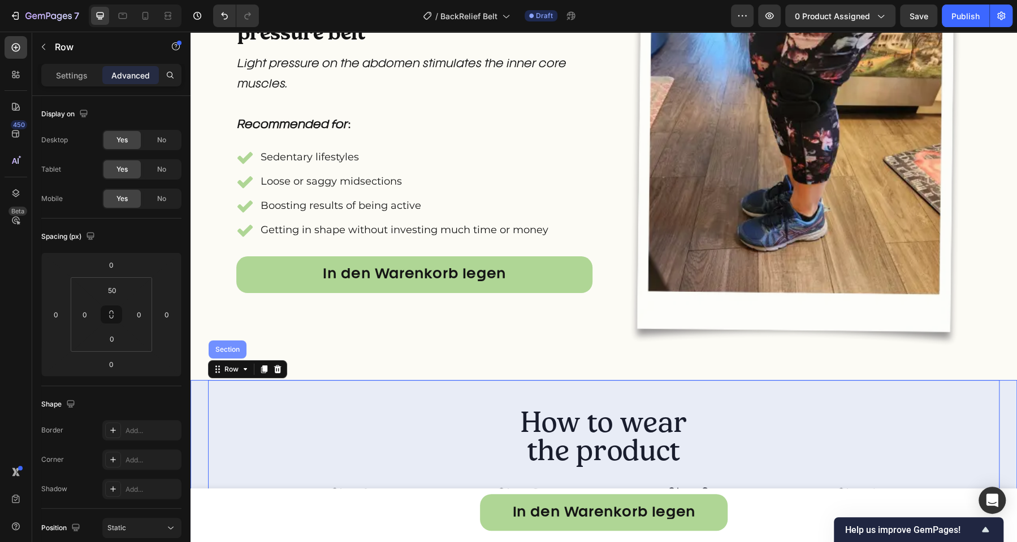
click at [238, 351] on div "Section" at bounding box center [228, 350] width 38 height 18
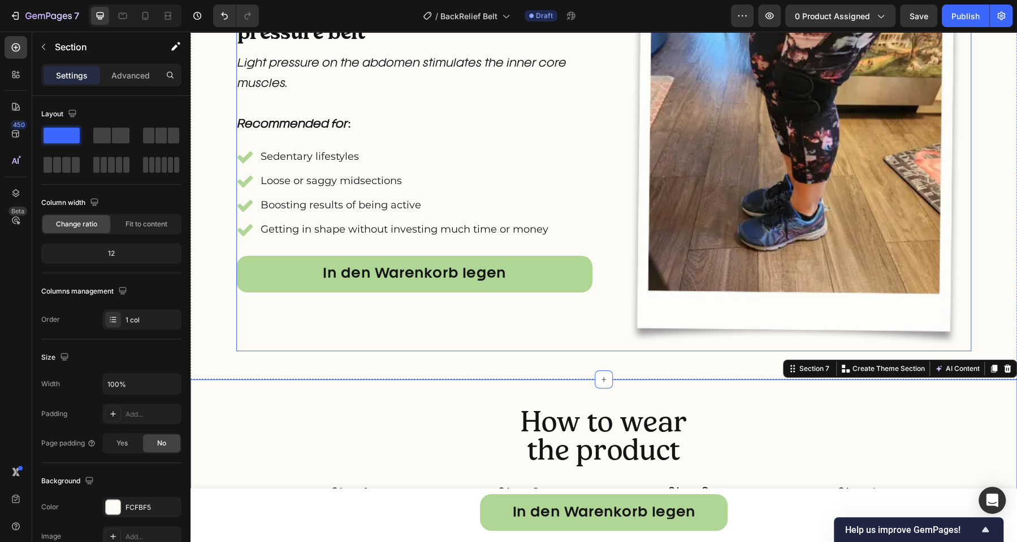
scroll to position [2835, 0]
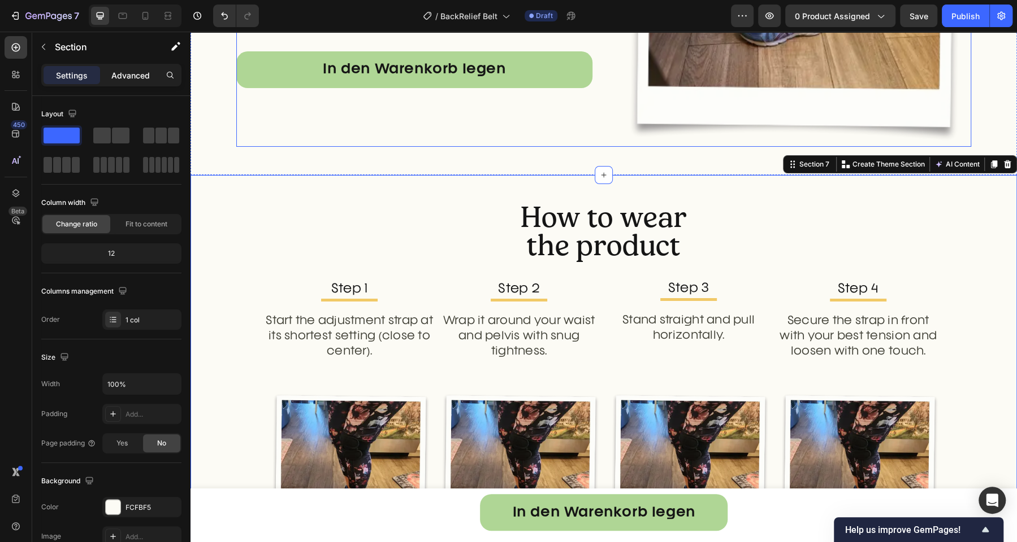
click at [139, 75] on p "Advanced" at bounding box center [130, 76] width 38 height 12
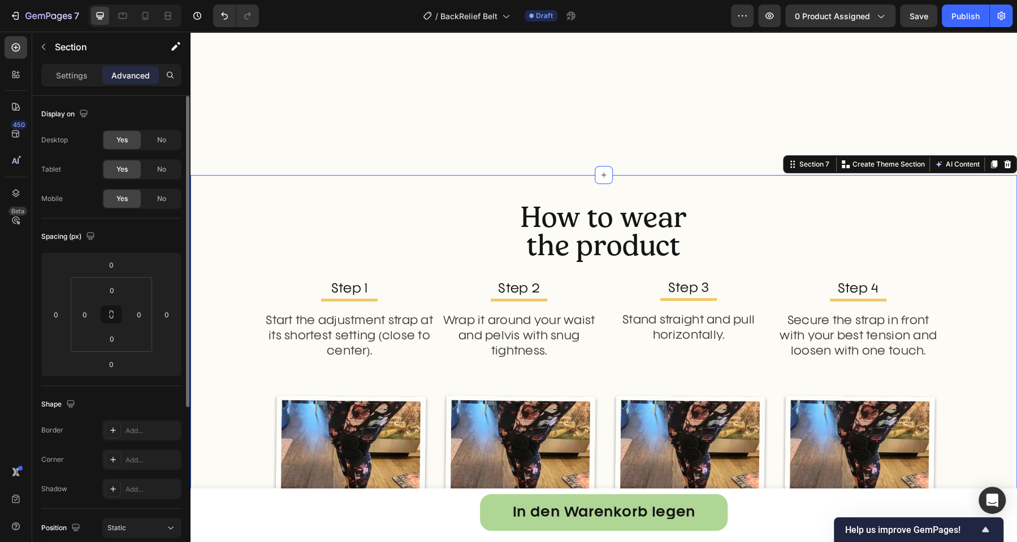
scroll to position [3057, 0]
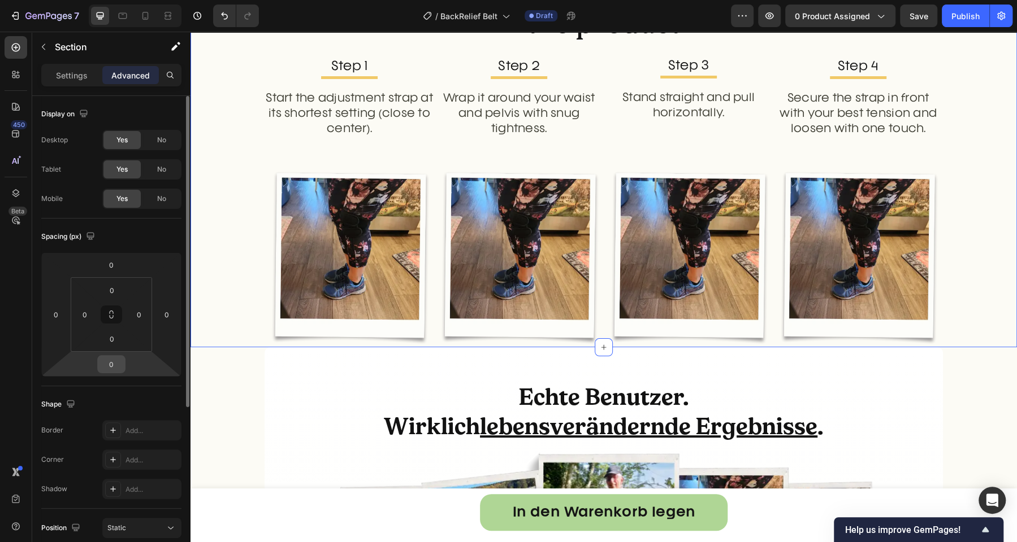
click at [120, 364] on input "0" at bounding box center [111, 364] width 23 height 17
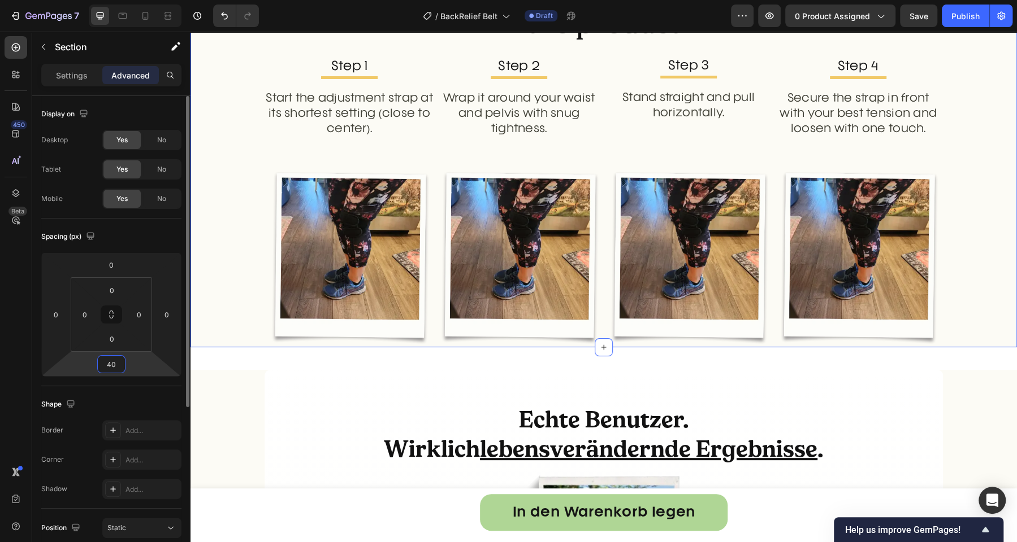
type input "0"
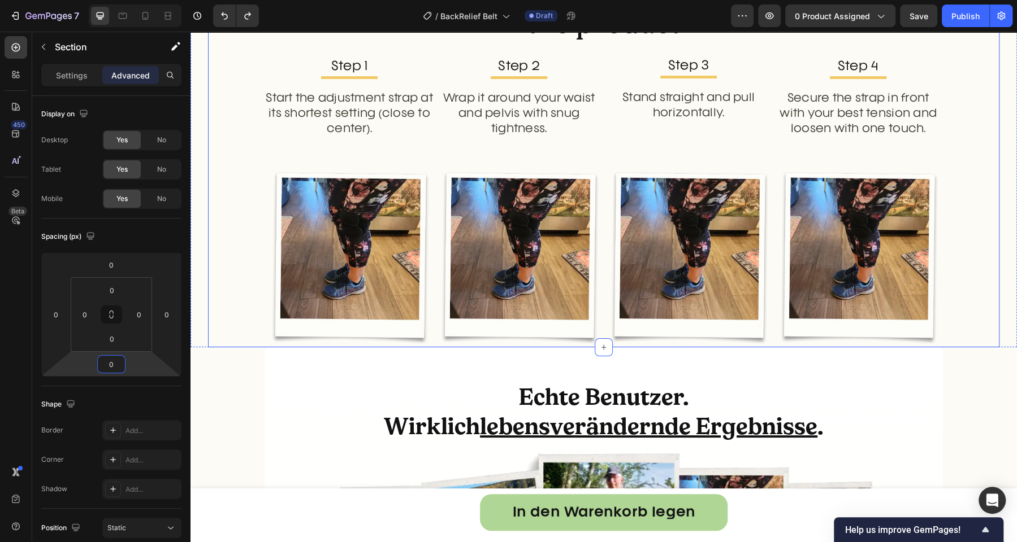
click at [240, 292] on div "How to wear the product Heading Step 1 Text Block Title Line Start the adjustme…" at bounding box center [603, 164] width 791 height 367
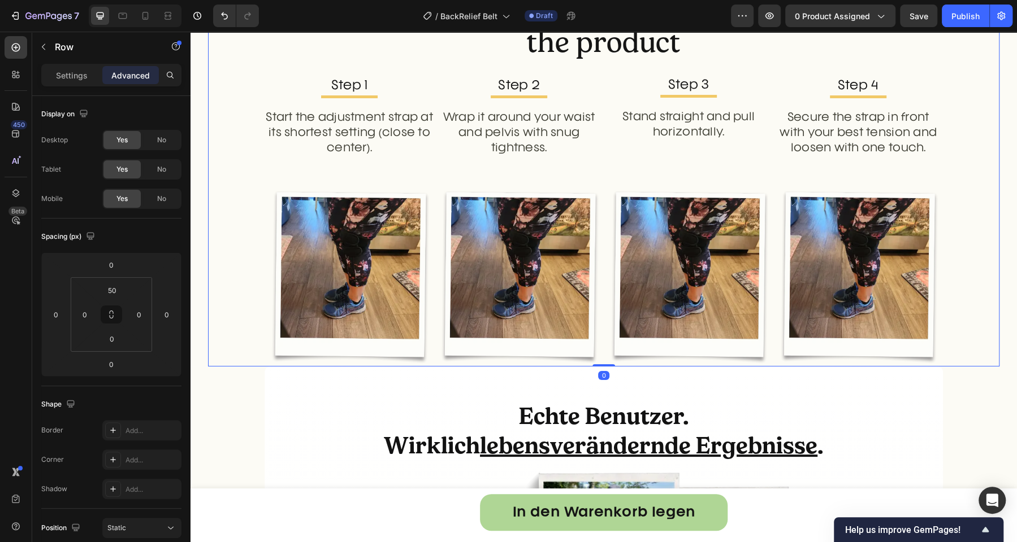
scroll to position [2914, 0]
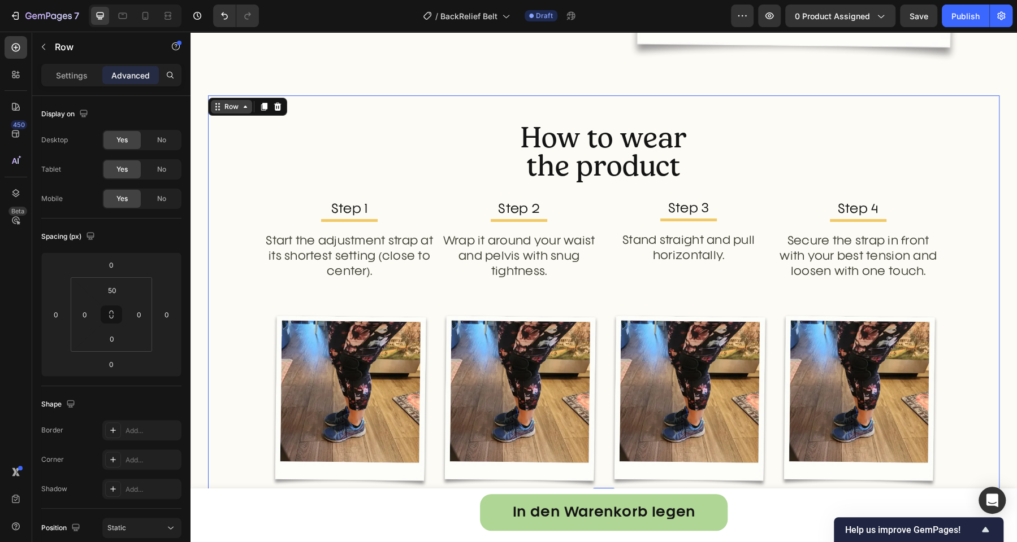
click at [229, 110] on div "Row" at bounding box center [231, 107] width 19 height 10
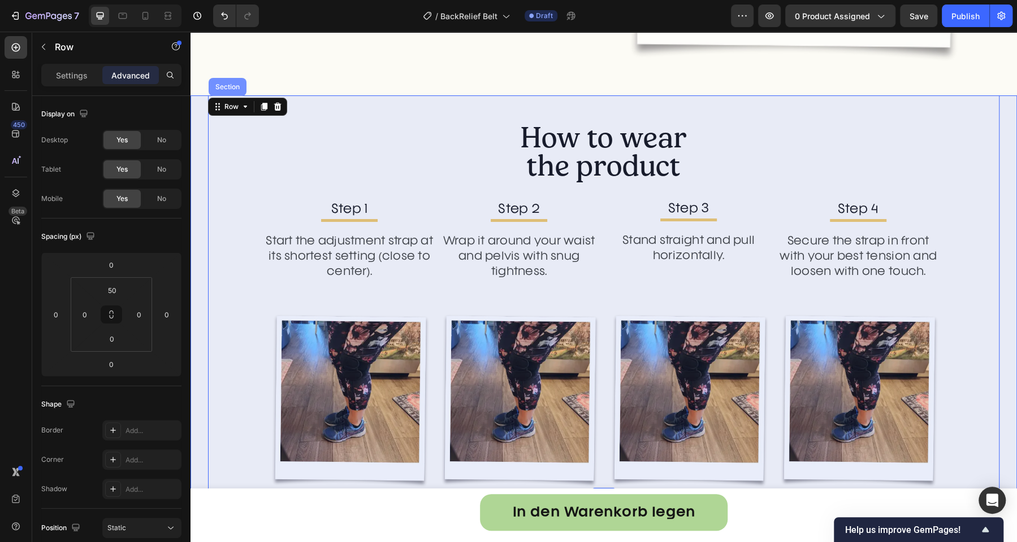
click at [223, 90] on div "Section" at bounding box center [228, 87] width 38 height 18
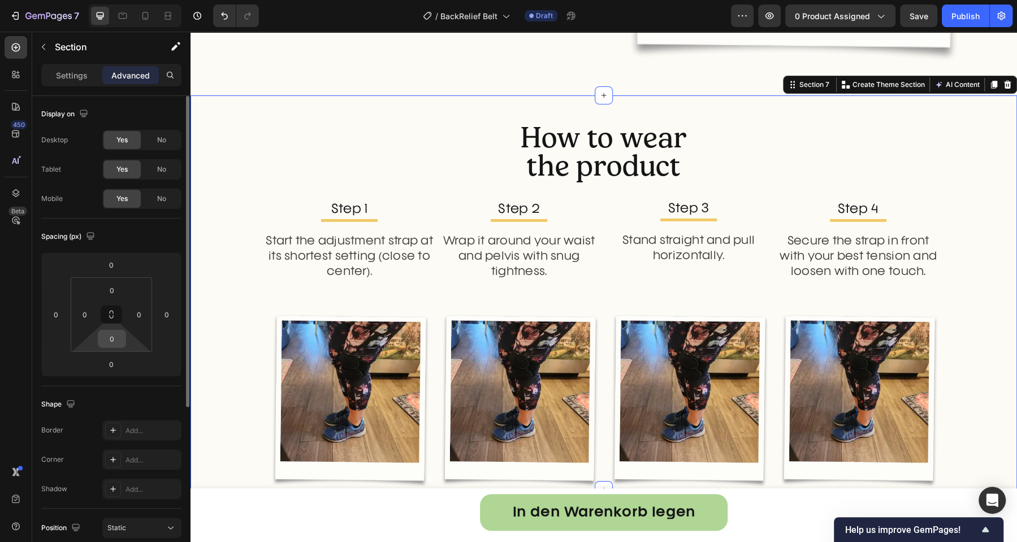
click at [116, 345] on input "0" at bounding box center [112, 339] width 23 height 17
type input "40"
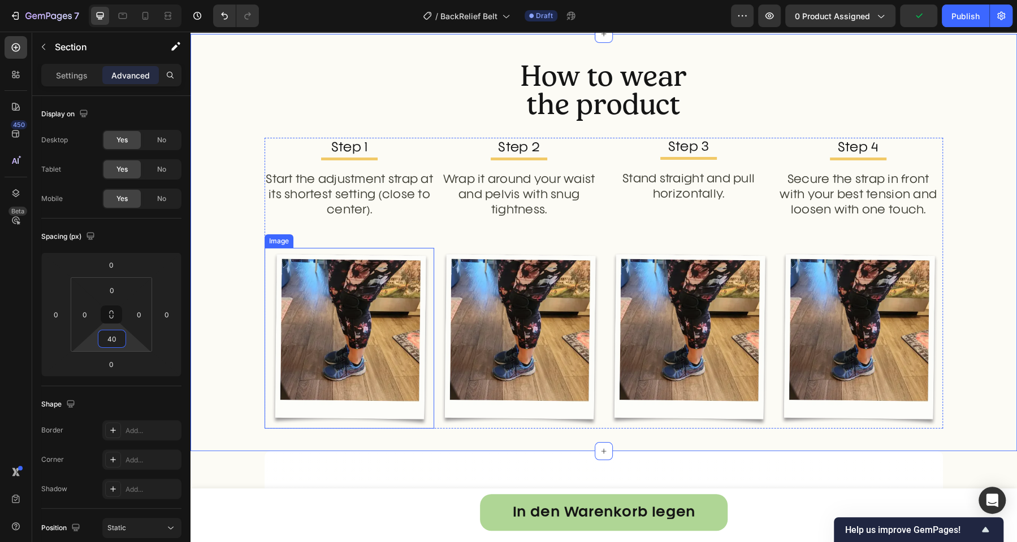
scroll to position [2976, 0]
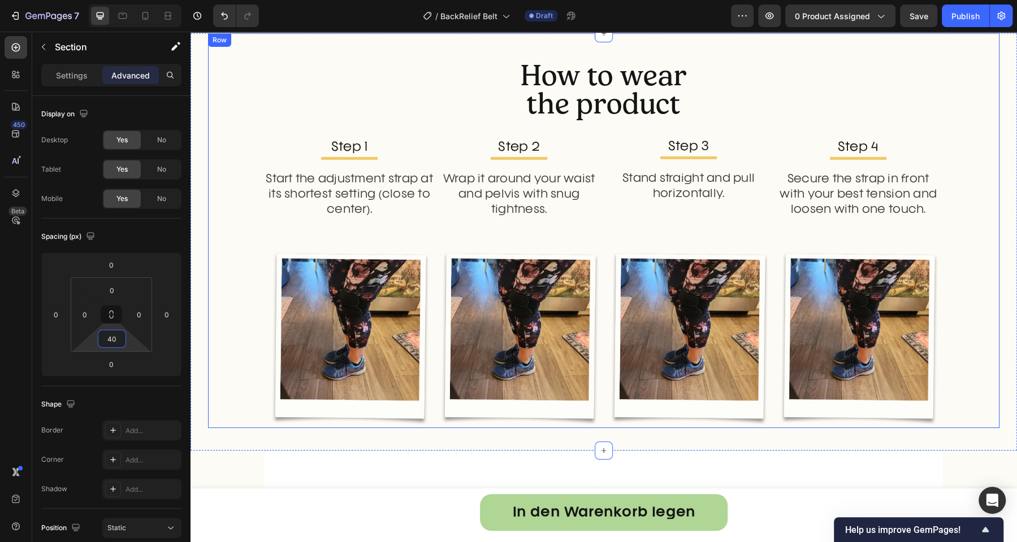
click at [240, 284] on div "How to wear the product Heading Step 1 Text Block Title Line Start the adjustme…" at bounding box center [603, 245] width 791 height 367
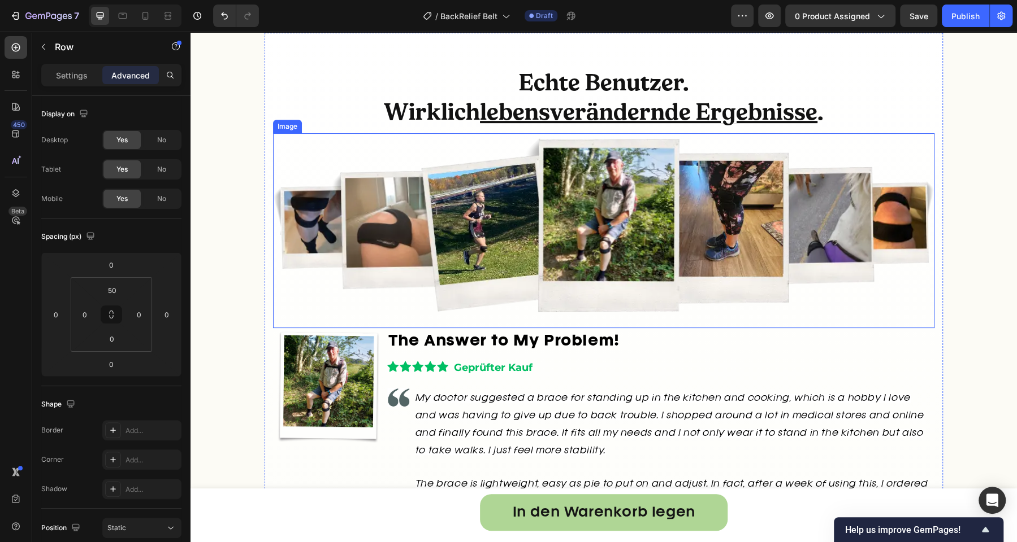
scroll to position [3406, 0]
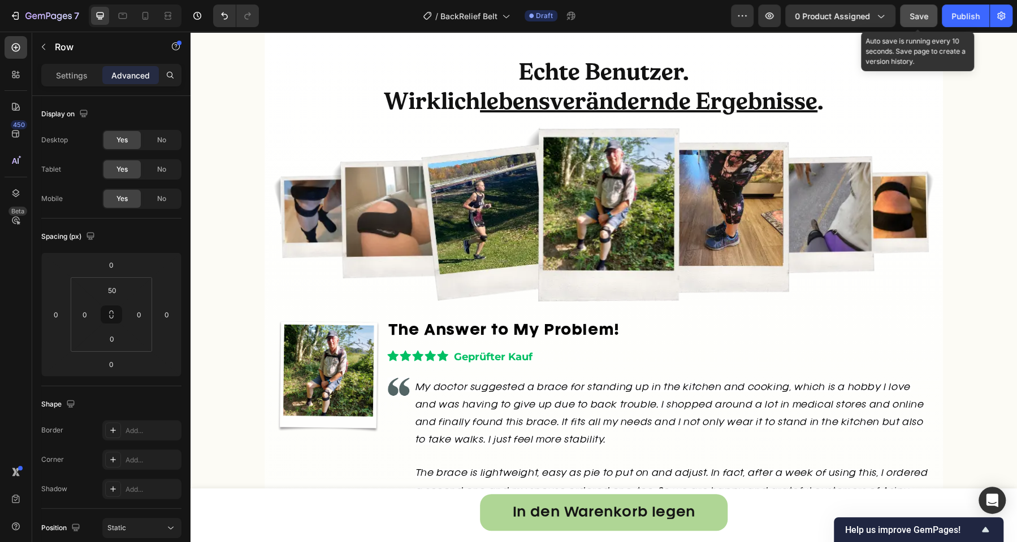
click at [924, 20] on div "Save" at bounding box center [918, 16] width 19 height 12
click at [957, 245] on div "Echte Benutzer. Wirklich lebensverändernde Ergebnisse . Heading Image Image The…" at bounding box center [603, 540] width 826 height 1036
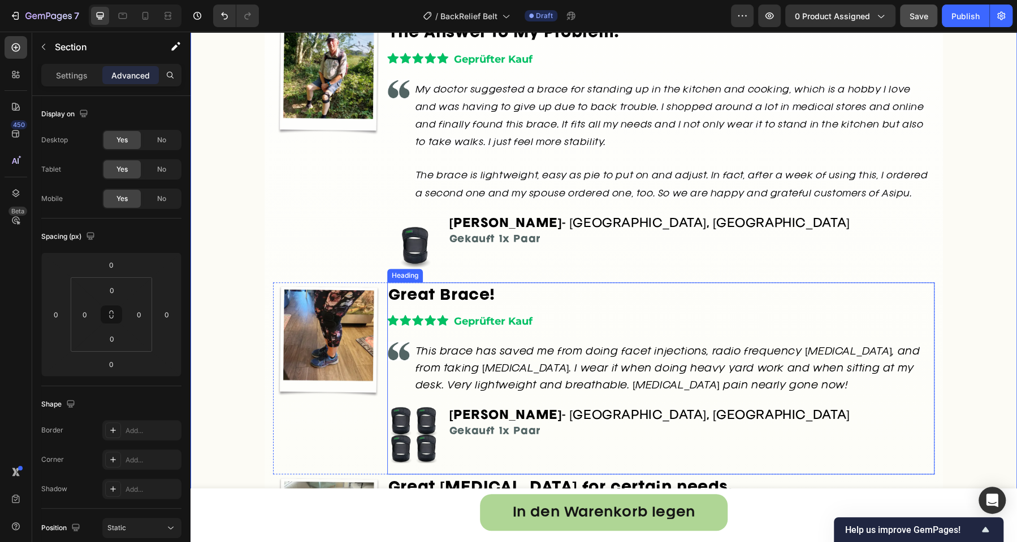
scroll to position [3674, 0]
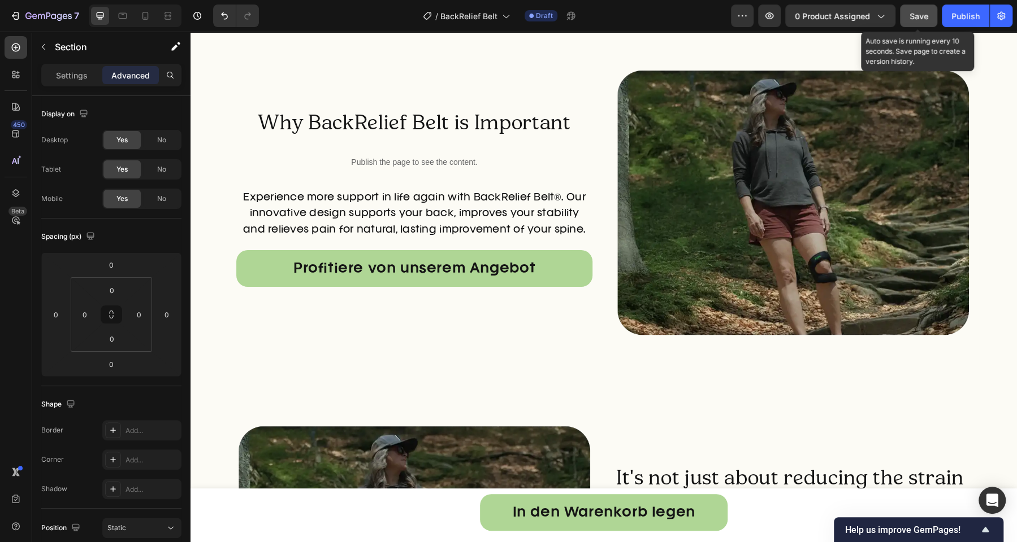
click at [911, 11] on span "Save" at bounding box center [918, 16] width 19 height 10
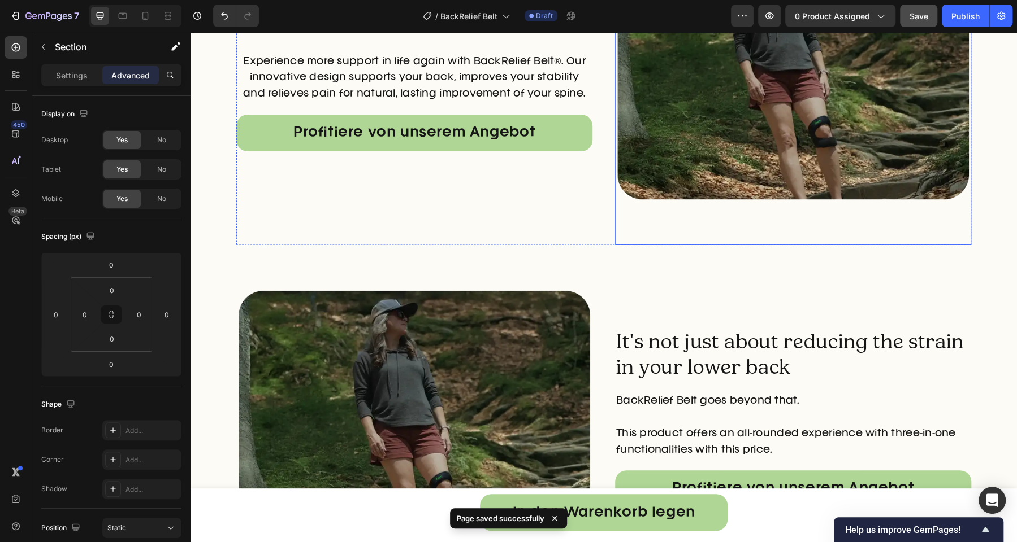
scroll to position [4698, 0]
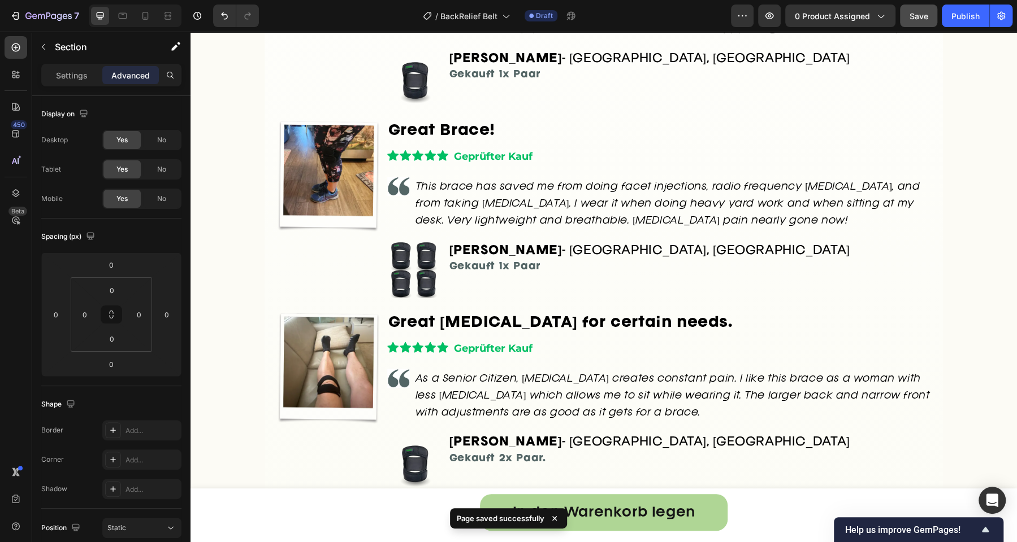
click at [691, 191] on span "This brace has saved me from doing facet injections, radio frequency ablation, …" at bounding box center [667, 204] width 505 height 43
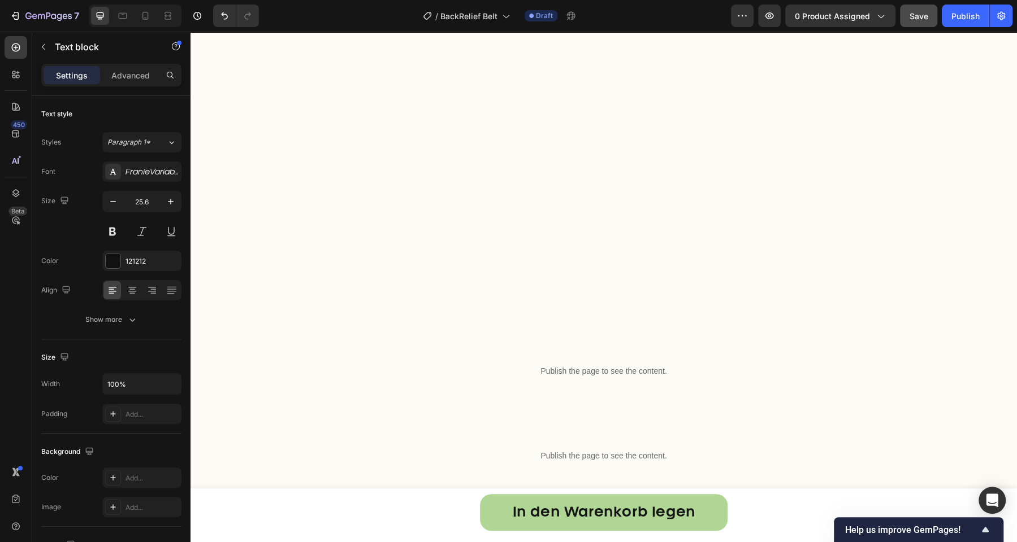
scroll to position [4463, 0]
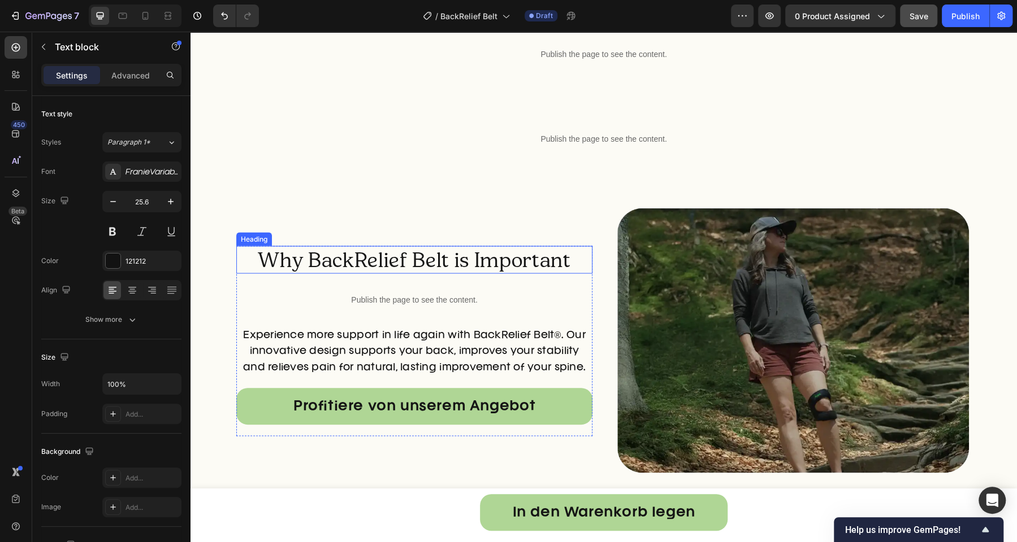
click at [470, 265] on h2 "Why BackRelief Belt is Important" at bounding box center [414, 260] width 356 height 28
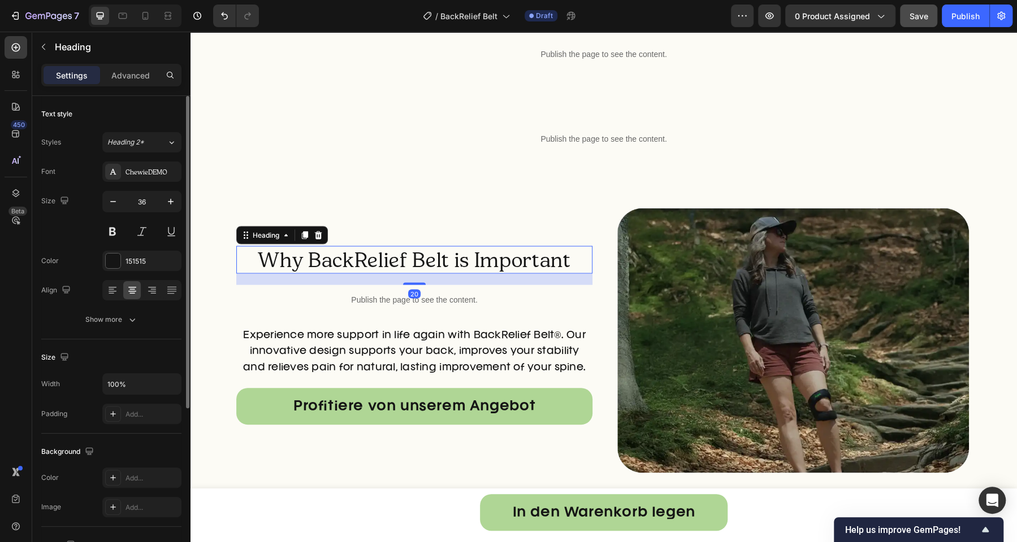
drag, startPoint x: 113, startPoint y: 233, endPoint x: 155, endPoint y: 231, distance: 42.4
click at [114, 233] on button at bounding box center [112, 232] width 20 height 20
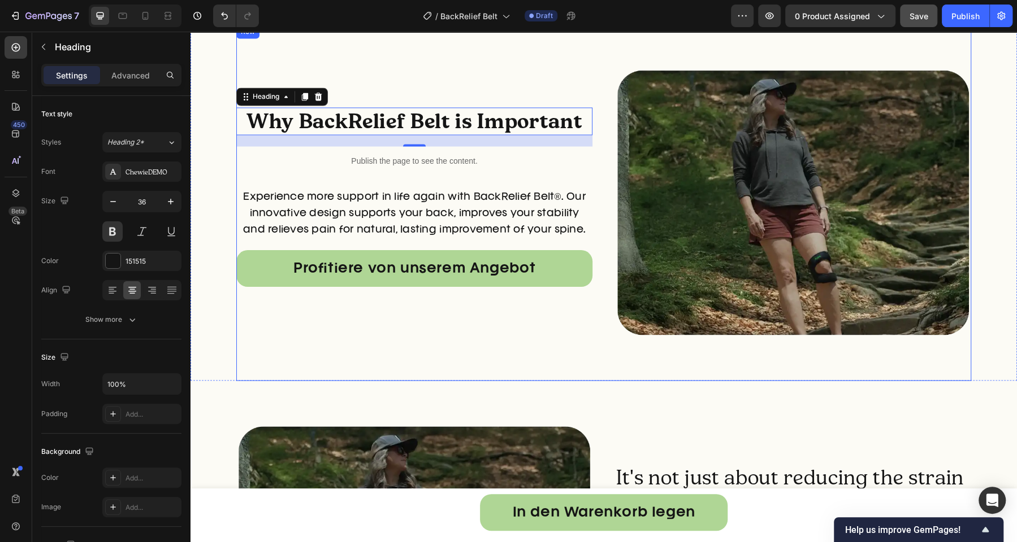
scroll to position [4505, 0]
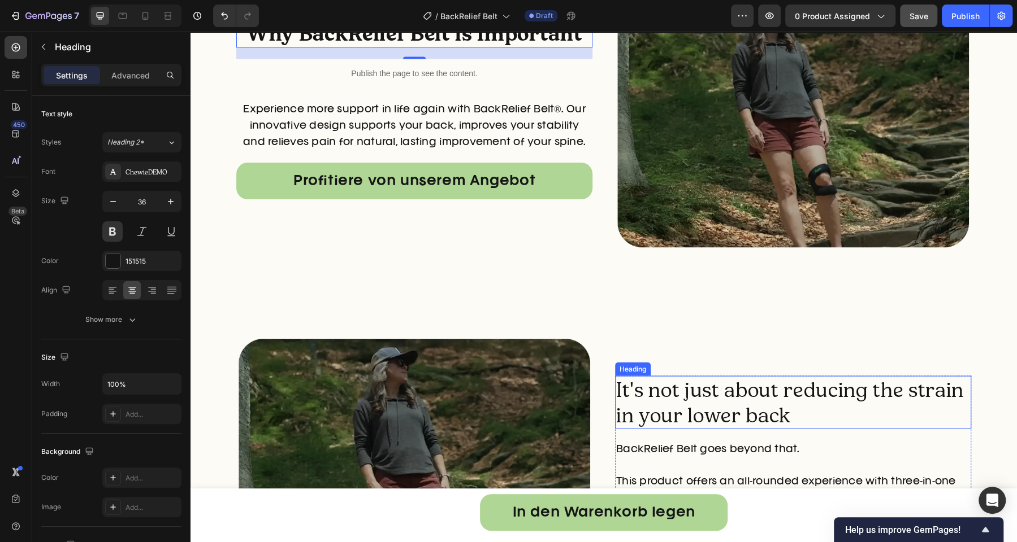
click at [757, 394] on h2 "It's not just about reducing the strain in your lower back" at bounding box center [793, 402] width 356 height 53
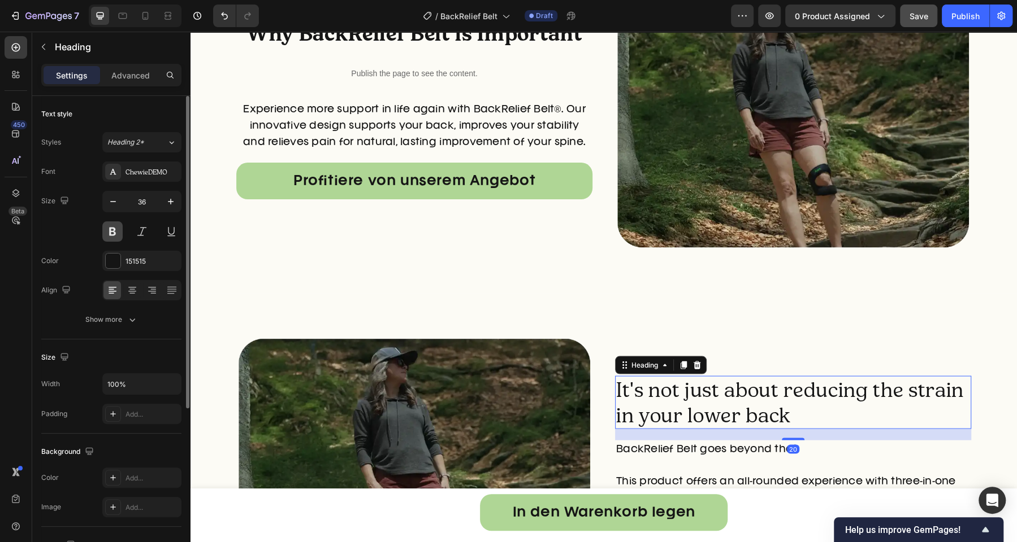
click at [118, 225] on button at bounding box center [112, 232] width 20 height 20
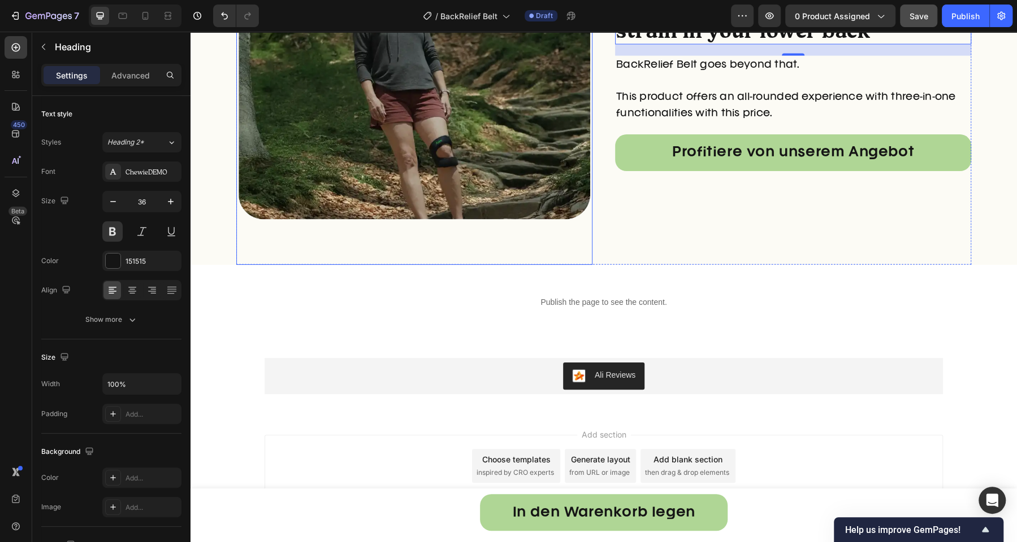
scroll to position [4894, 0]
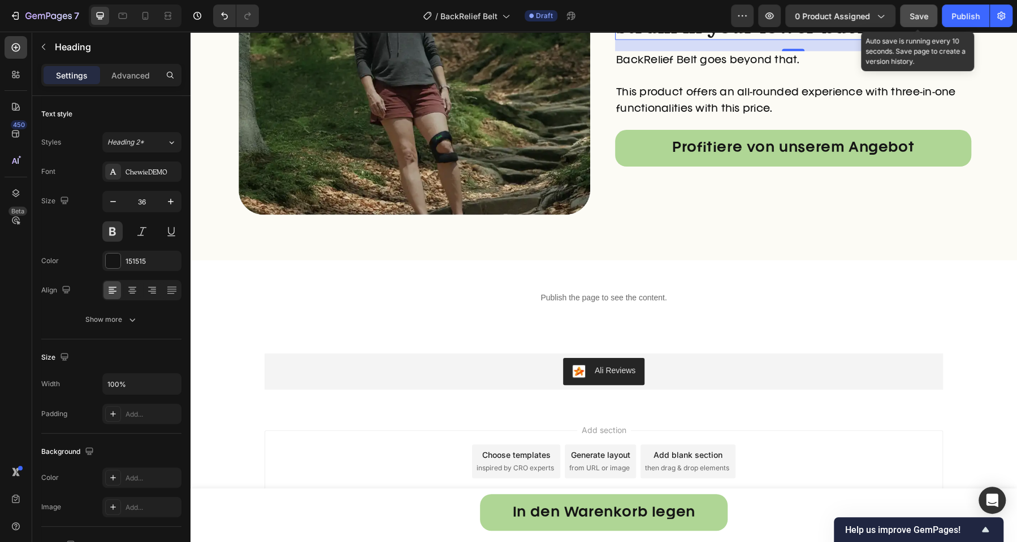
click at [908, 20] on button "Save" at bounding box center [918, 16] width 37 height 23
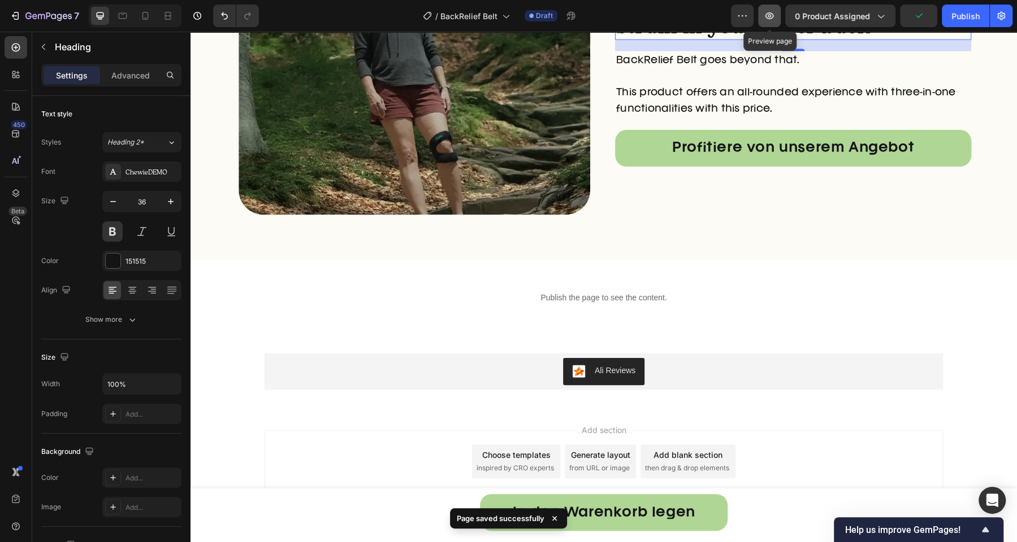
click at [778, 19] on button "button" at bounding box center [769, 16] width 23 height 23
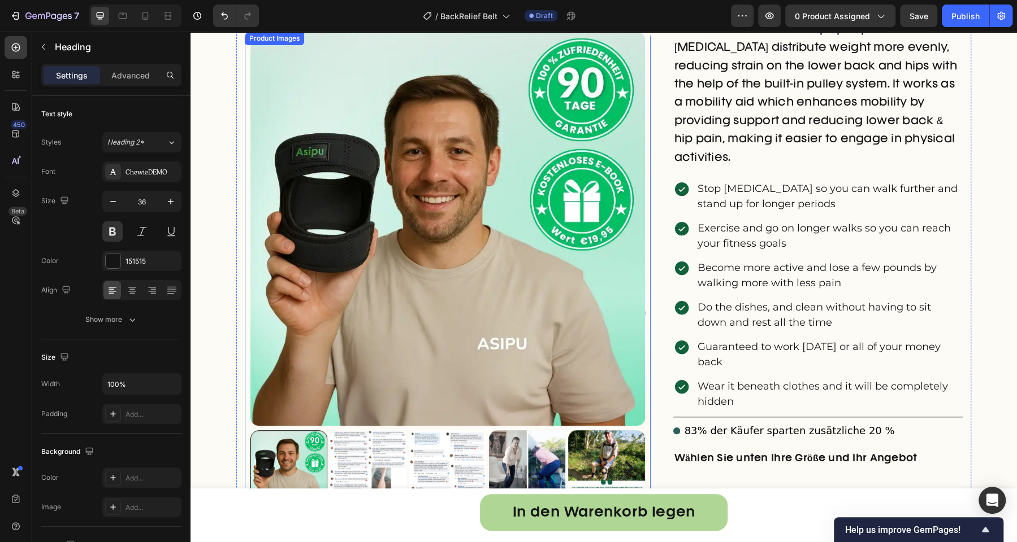
scroll to position [312, 0]
click at [471, 241] on img at bounding box center [447, 229] width 394 height 394
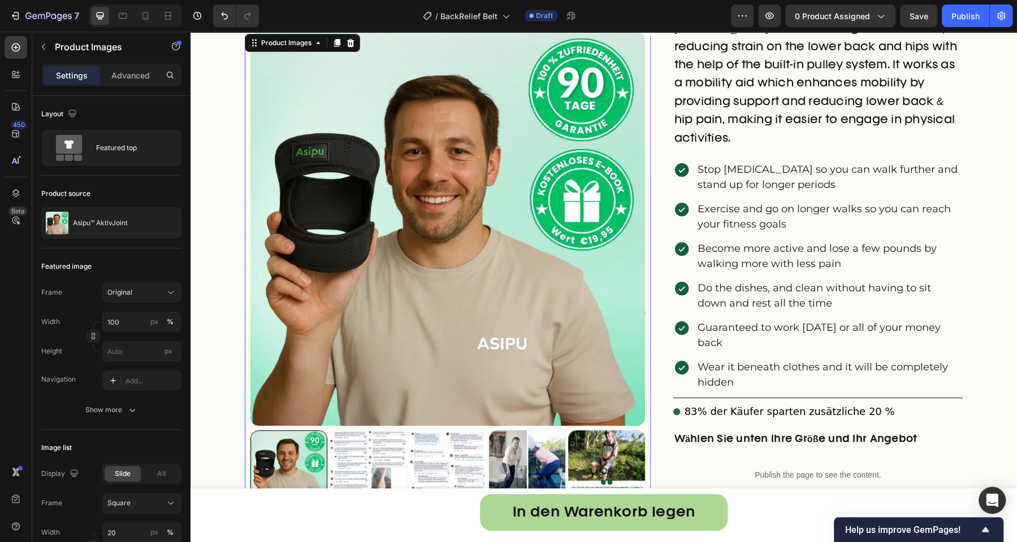
scroll to position [346, 0]
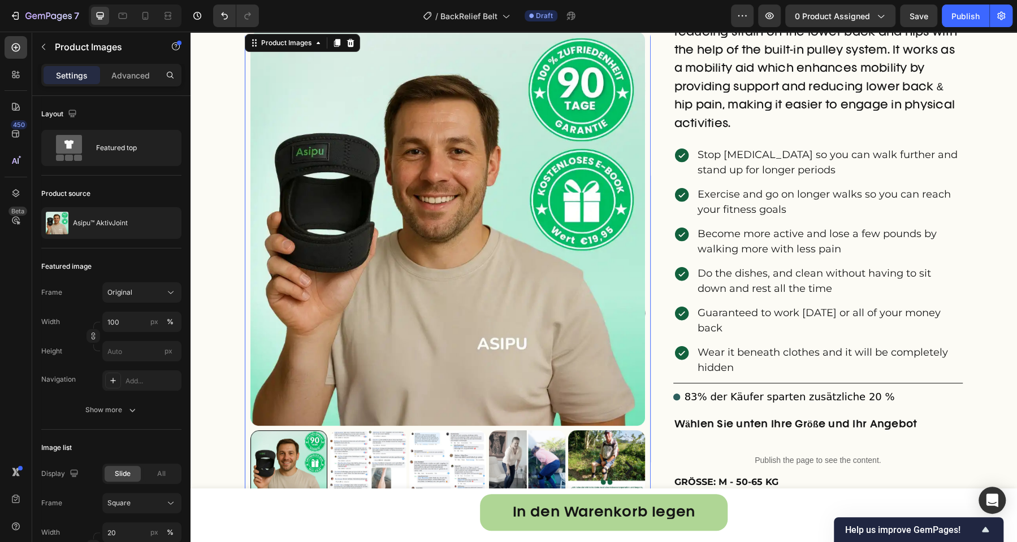
click at [366, 458] on img at bounding box center [368, 469] width 77 height 77
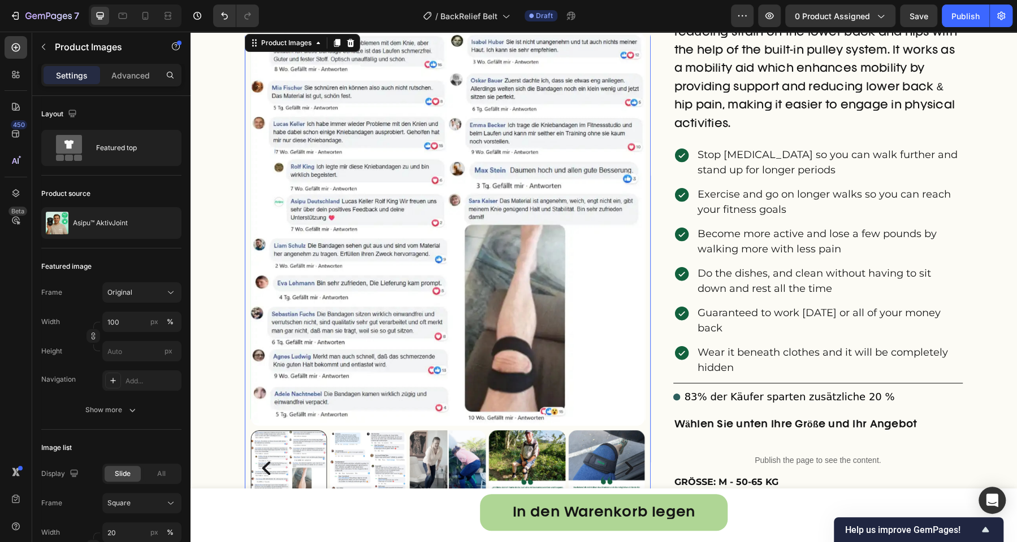
click at [444, 459] on img at bounding box center [447, 469] width 77 height 77
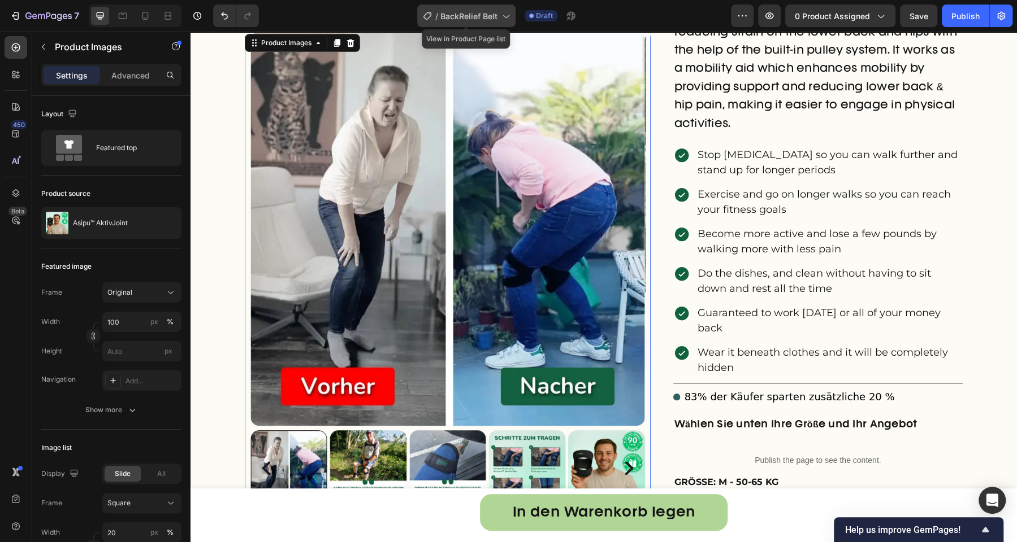
click at [494, 18] on span "BackRelief Belt" at bounding box center [468, 16] width 57 height 12
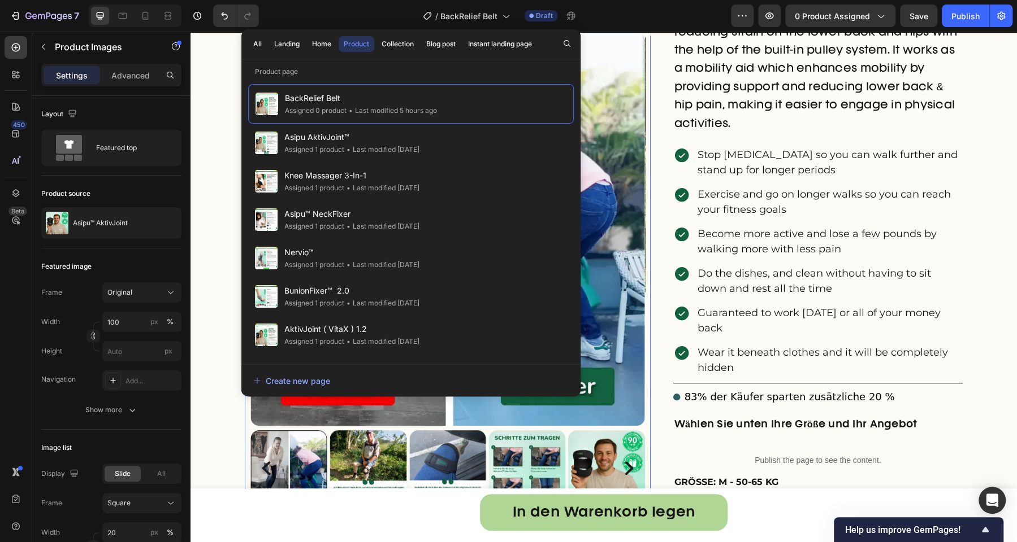
click at [370, 16] on div "/ BackRelief Belt Draft" at bounding box center [499, 16] width 463 height 23
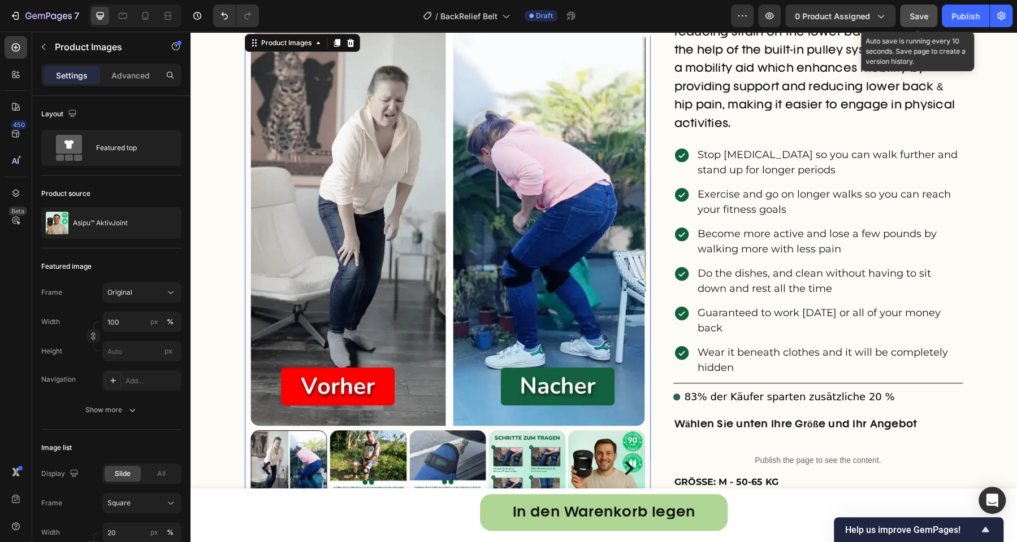
click at [905, 13] on button "Save" at bounding box center [918, 16] width 37 height 23
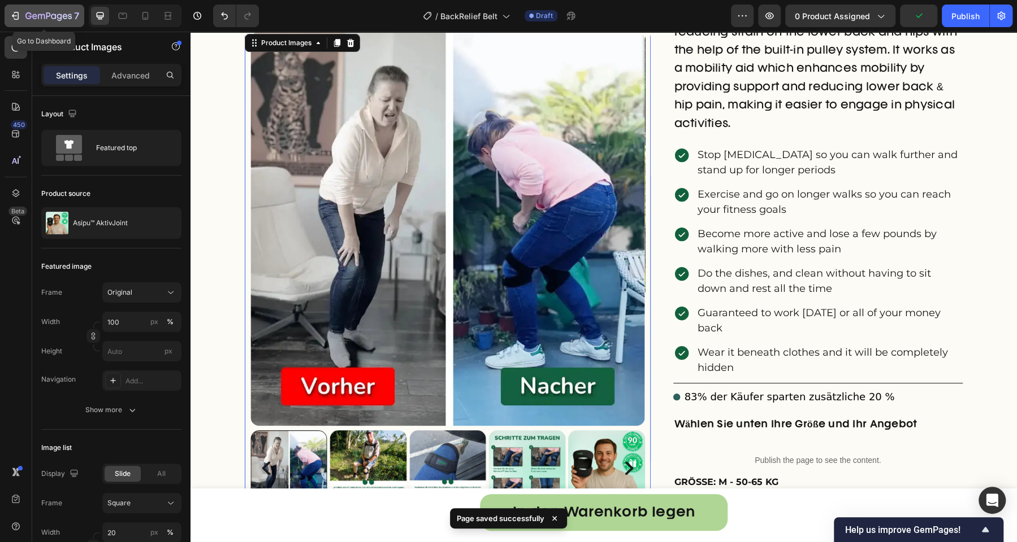
click at [47, 21] on icon "button" at bounding box center [48, 17] width 46 height 10
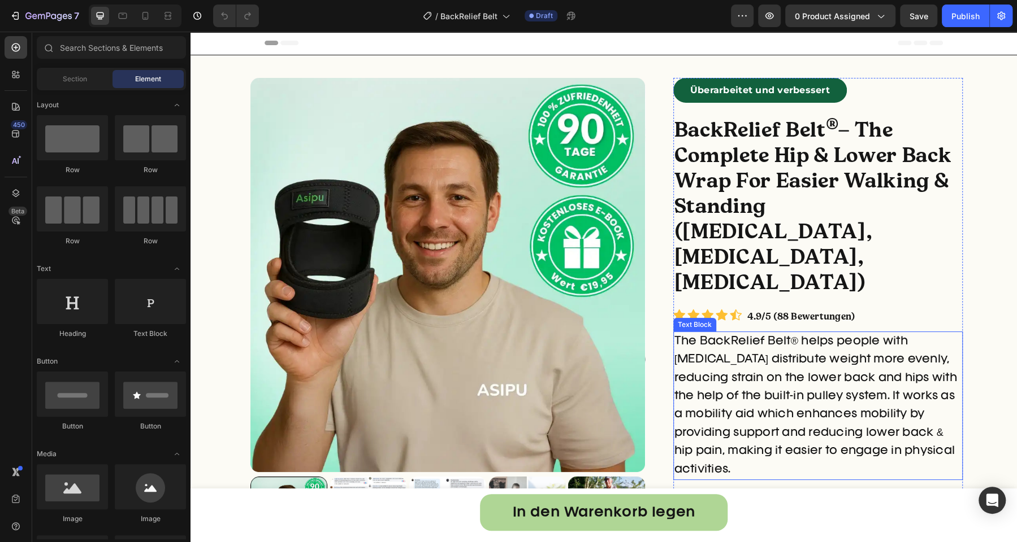
click at [806, 333] on p "The BackRelief Belt® helps people with [MEDICAL_DATA] distribute weight more ev…" at bounding box center [818, 406] width 288 height 146
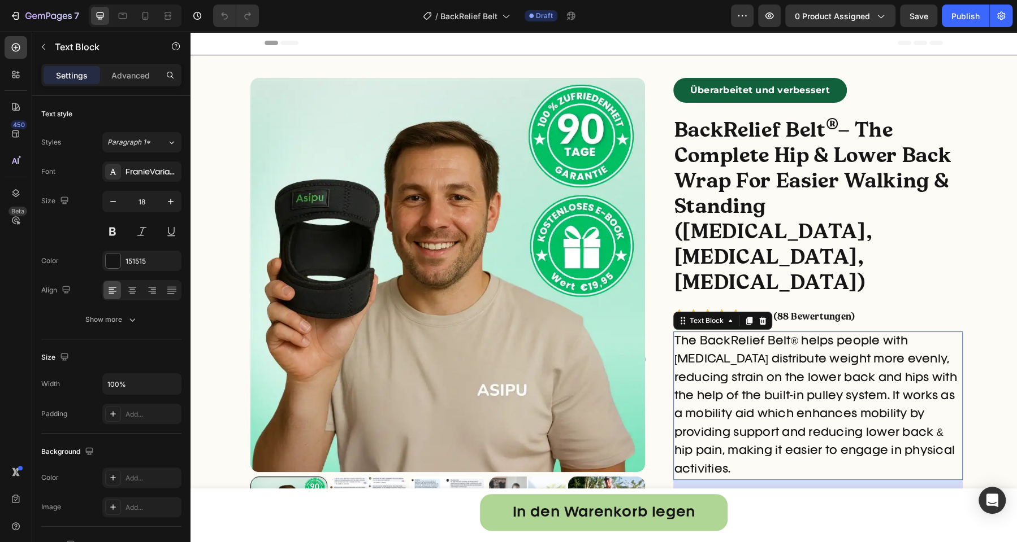
click at [806, 333] on p "The BackRelief Belt® helps people with [MEDICAL_DATA] distribute weight more ev…" at bounding box center [818, 406] width 288 height 146
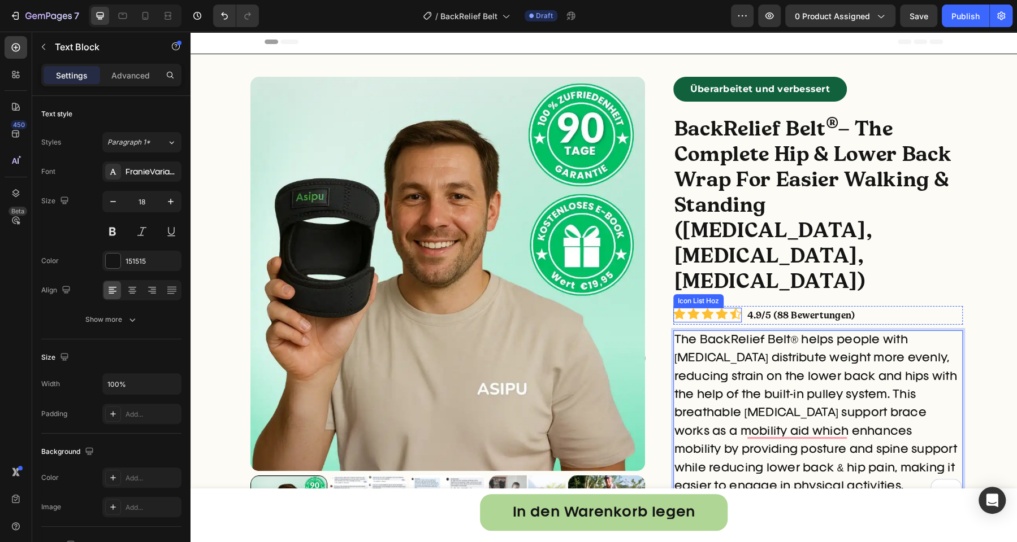
scroll to position [1, 0]
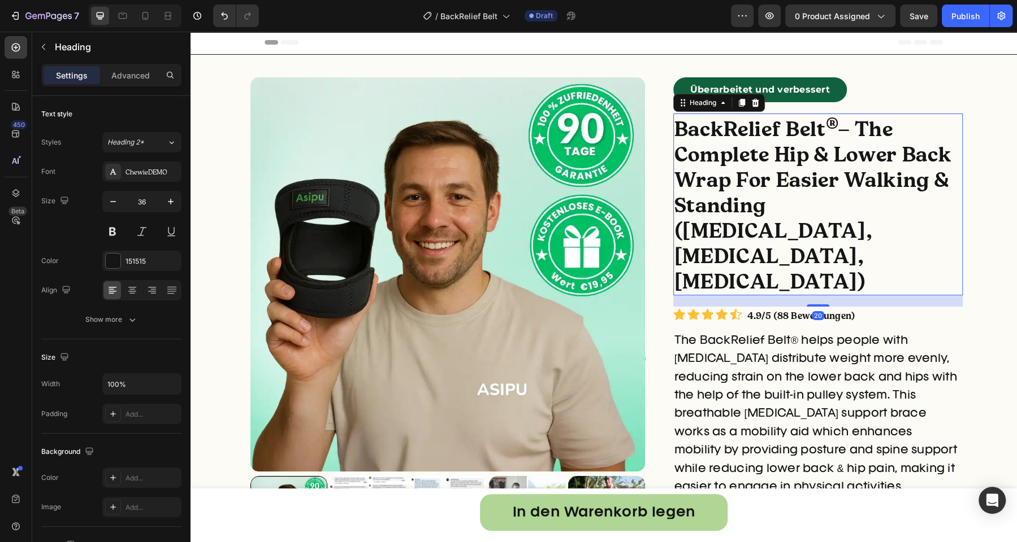
click at [835, 165] on strong "– The Complete Hip & Lower Back Wrap For Easier Walking & Standing ([MEDICAL_DA…" at bounding box center [812, 205] width 277 height 178
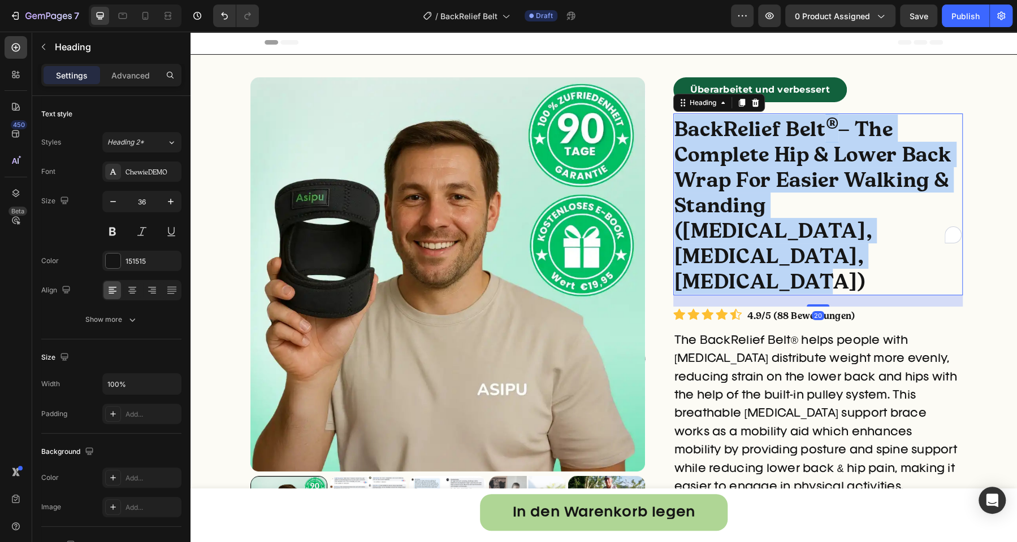
click at [835, 165] on strong "– The Complete Hip & Lower Back Wrap For Easier Walking & Standing ([MEDICAL_DA…" at bounding box center [812, 205] width 277 height 178
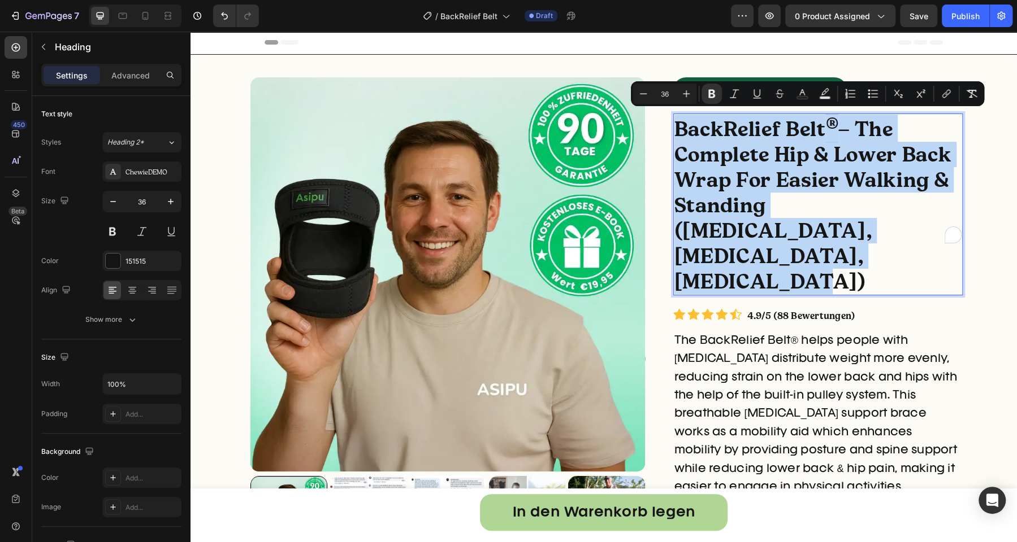
copy p "BackRelief Belt ® – The Complete Hip & Lower Back Wrap For Easier Walking & Sta…"
click at [692, 150] on strong "– The Complete Hip & Lower Back Wrap For Easier Walking & Standing ([MEDICAL_DA…" at bounding box center [812, 205] width 277 height 178
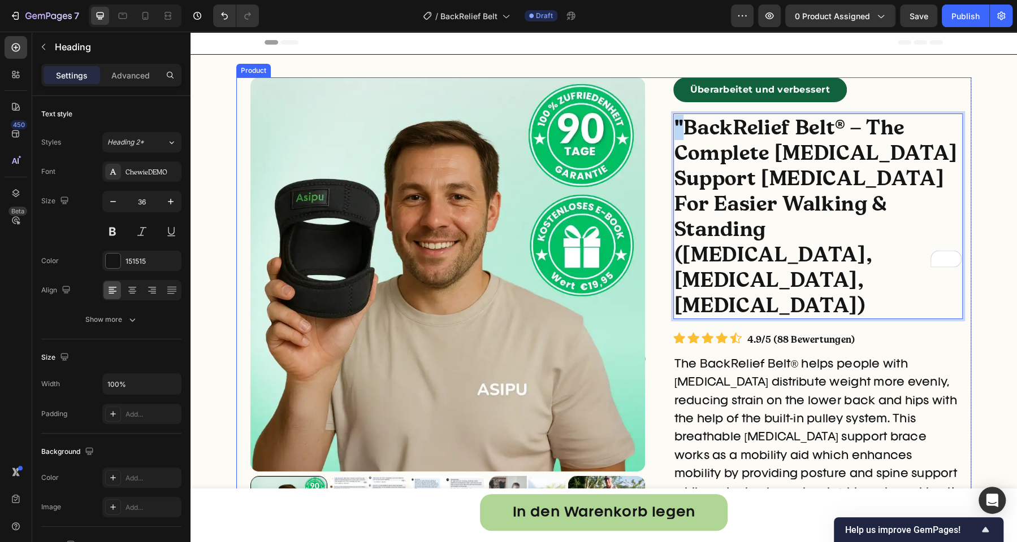
drag, startPoint x: 679, startPoint y: 121, endPoint x: 665, endPoint y: 122, distance: 14.7
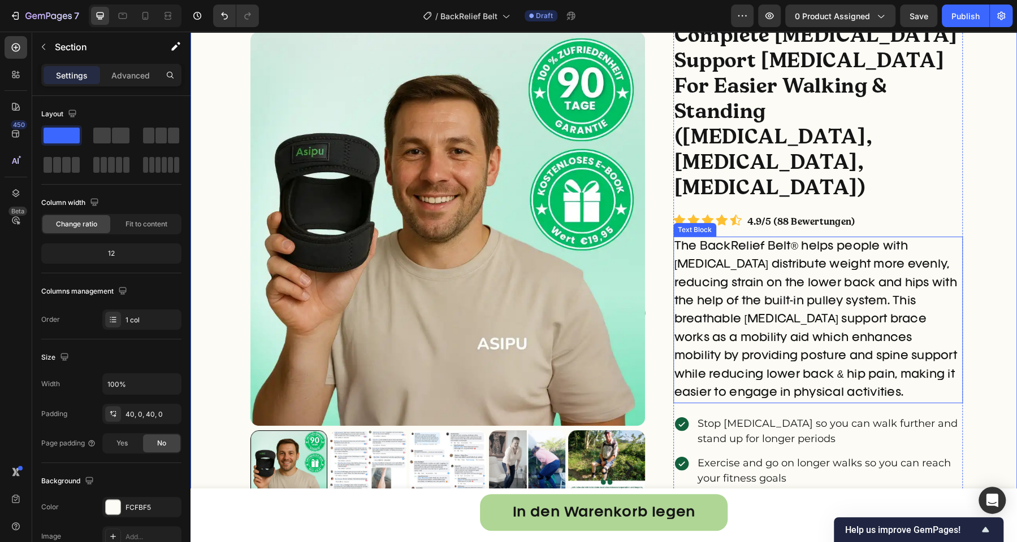
scroll to position [143, 0]
